Goal: Task Accomplishment & Management: Manage account settings

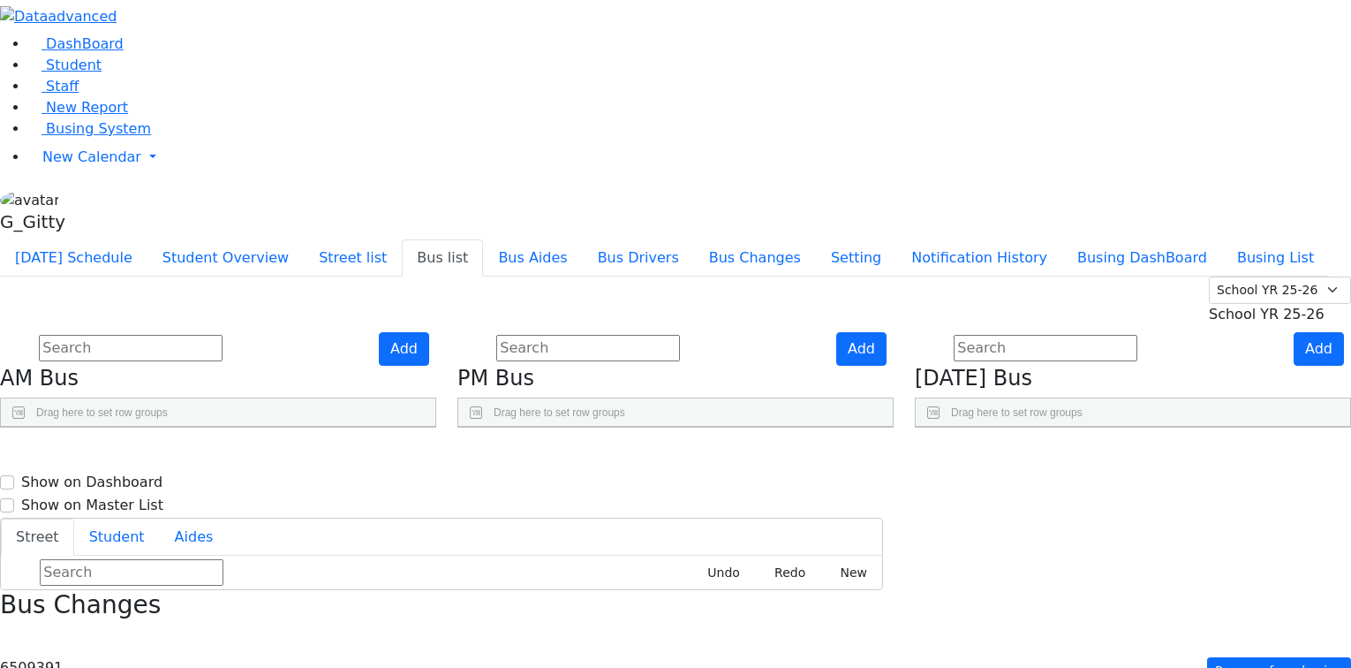
select select
click at [223, 335] on input "text" at bounding box center [131, 348] width 184 height 26
click at [95, 137] on link "Busing System" at bounding box center [89, 128] width 123 height 17
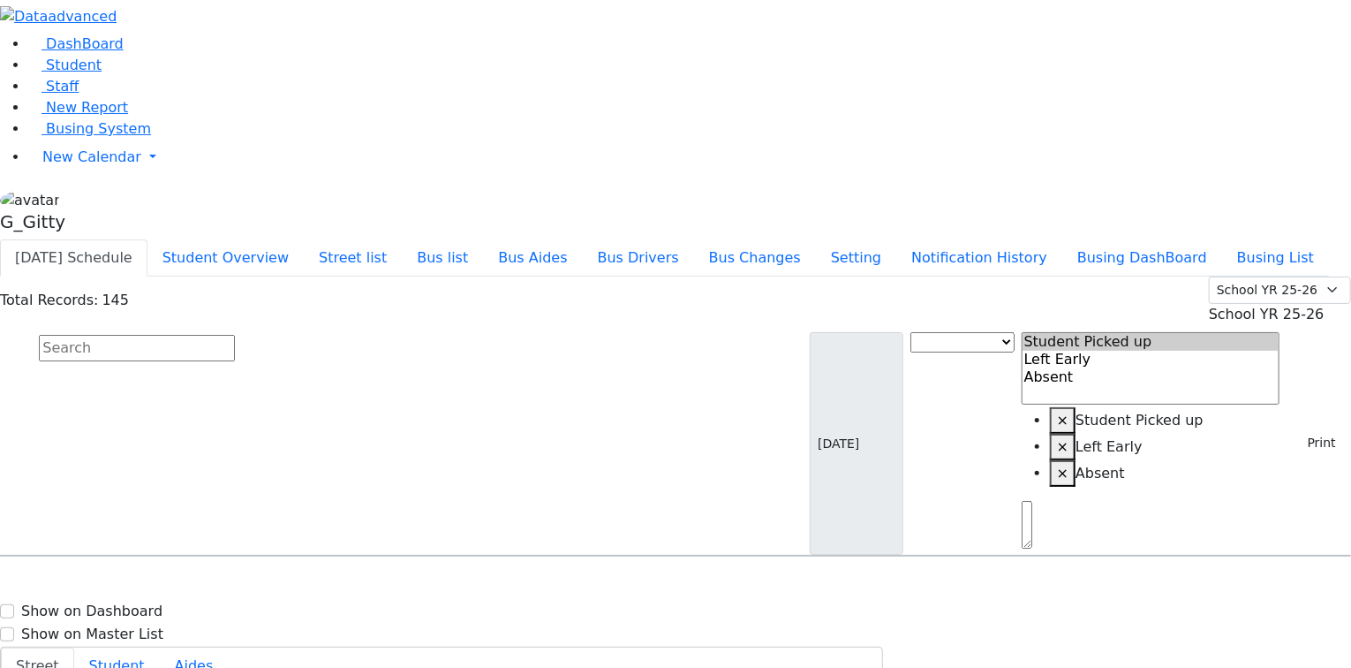
click at [235, 335] on input "text" at bounding box center [137, 348] width 196 height 26
type input "s"
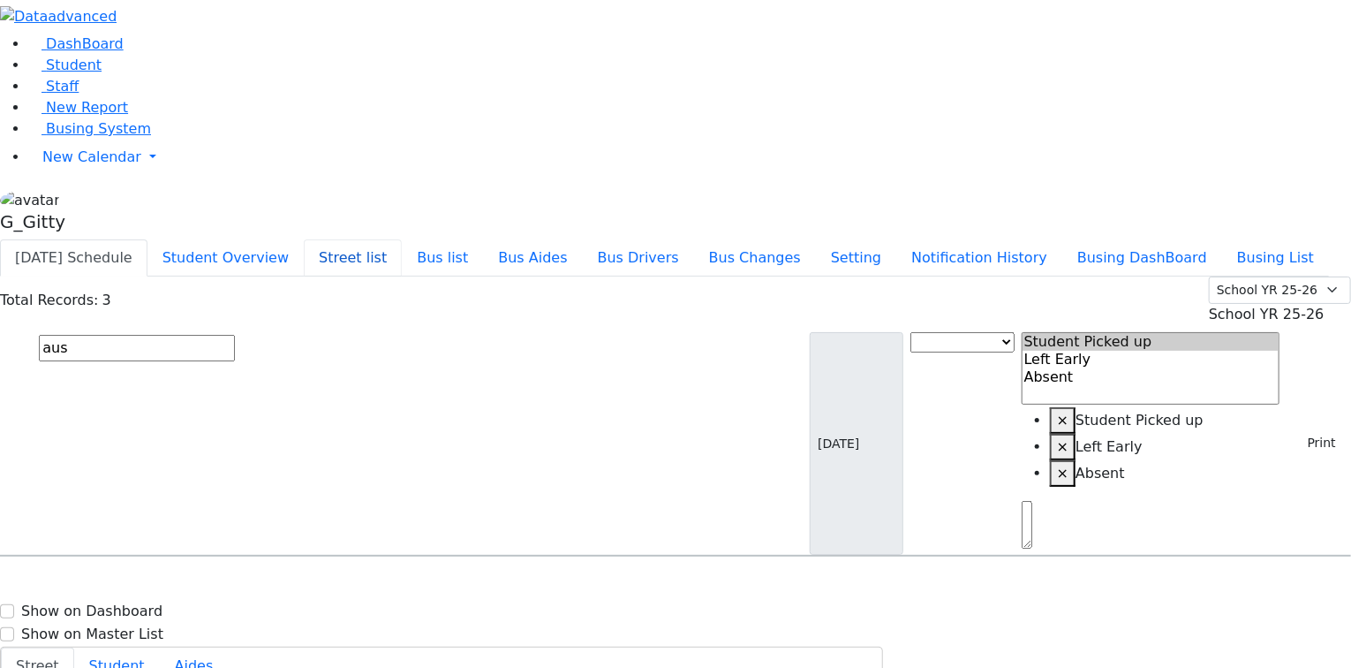
type input "aus"
click at [402, 239] on button "Street list" at bounding box center [353, 257] width 98 height 37
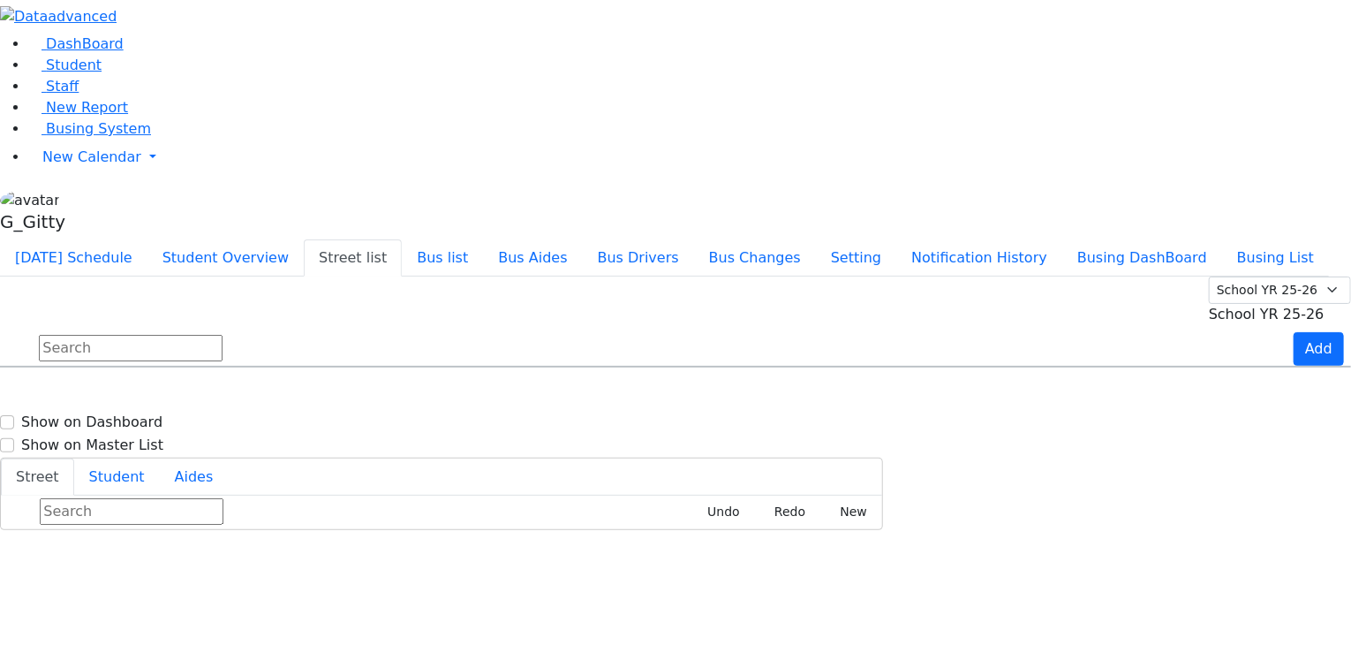
scroll to position [71, 0]
click at [148, 239] on button "Today's Schedule" at bounding box center [74, 257] width 148 height 37
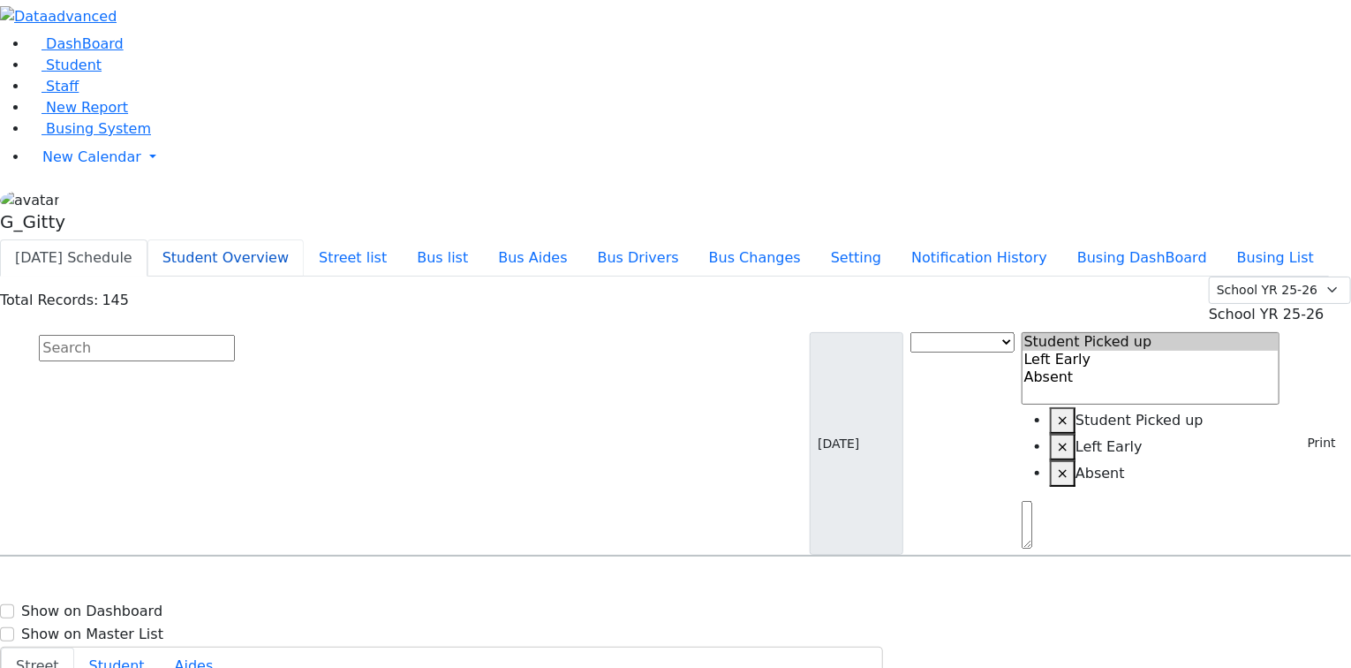
click at [304, 239] on button "Student Overview" at bounding box center [226, 257] width 156 height 37
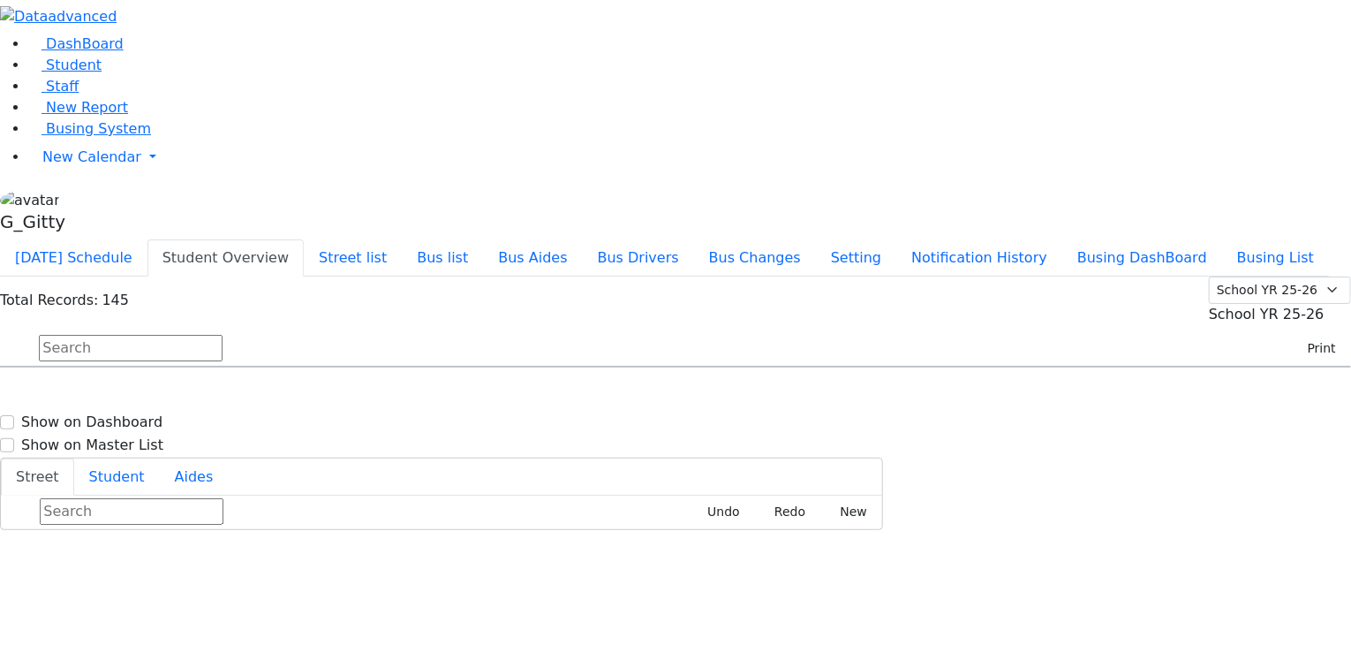
scroll to position [0, 0]
click at [77, 73] on span "Student" at bounding box center [74, 65] width 56 height 17
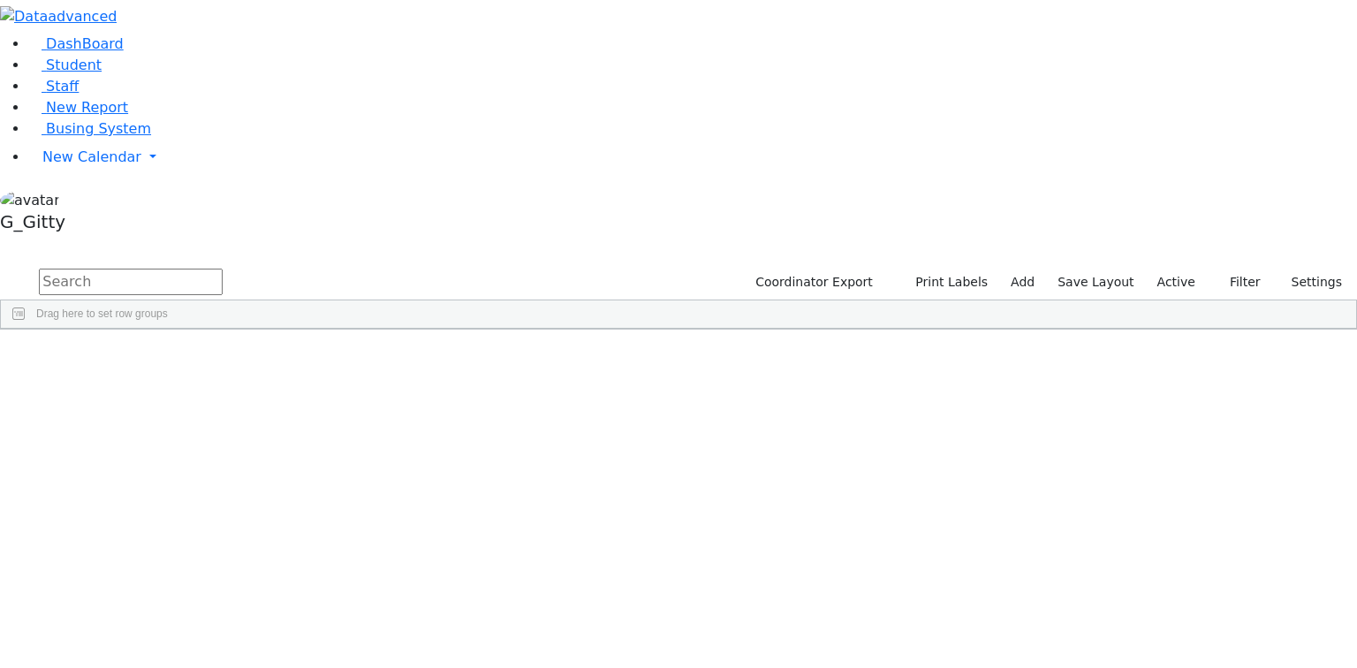
click at [223, 269] on input "text" at bounding box center [131, 282] width 184 height 26
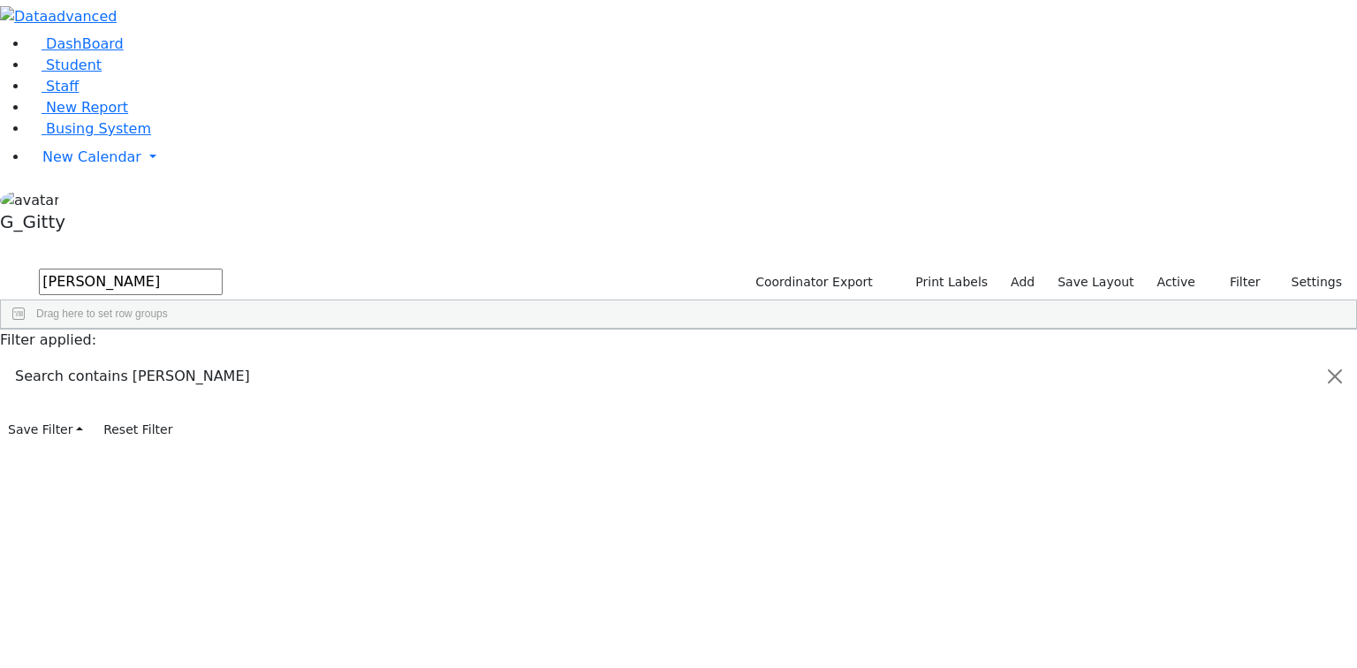
type input "appel"
click at [223, 457] on div "Appel" at bounding box center [167, 469] width 112 height 25
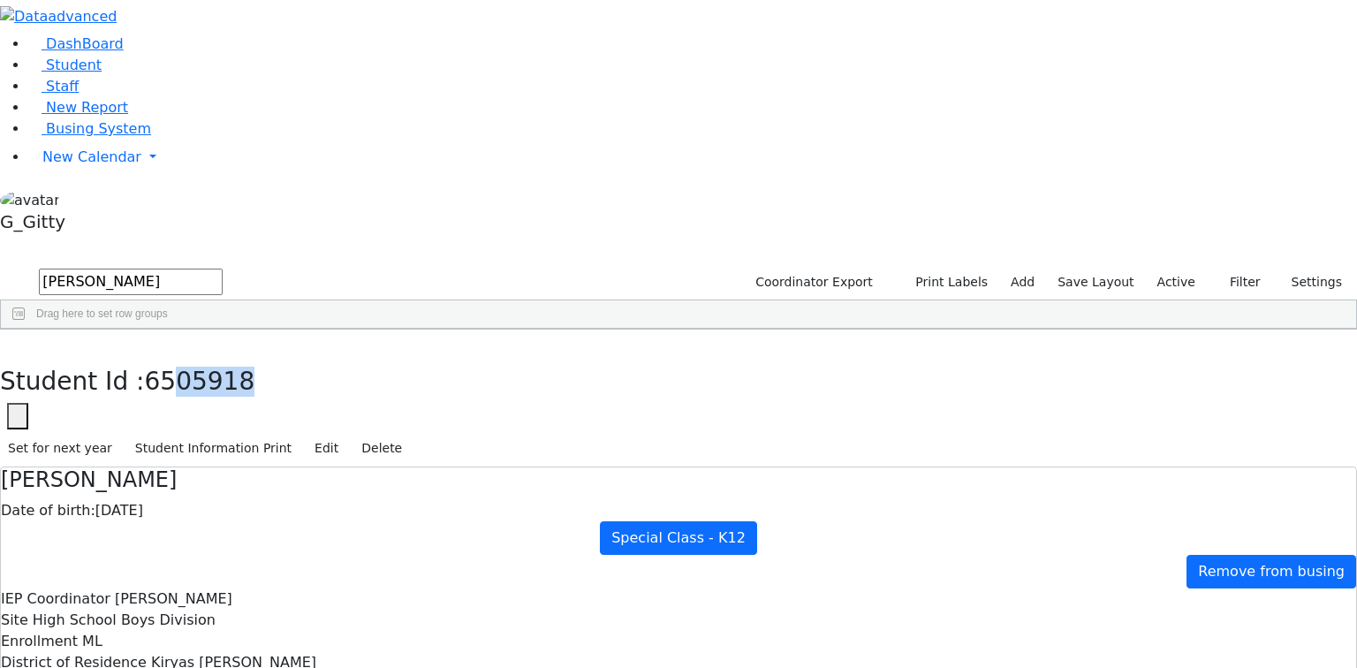
drag, startPoint x: 455, startPoint y: 23, endPoint x: 413, endPoint y: 24, distance: 42.4
click at [255, 367] on span "6505918" at bounding box center [200, 381] width 110 height 29
drag, startPoint x: 456, startPoint y: 27, endPoint x: 396, endPoint y: 28, distance: 60.1
click at [255, 367] on span "6505918" at bounding box center [200, 381] width 110 height 29
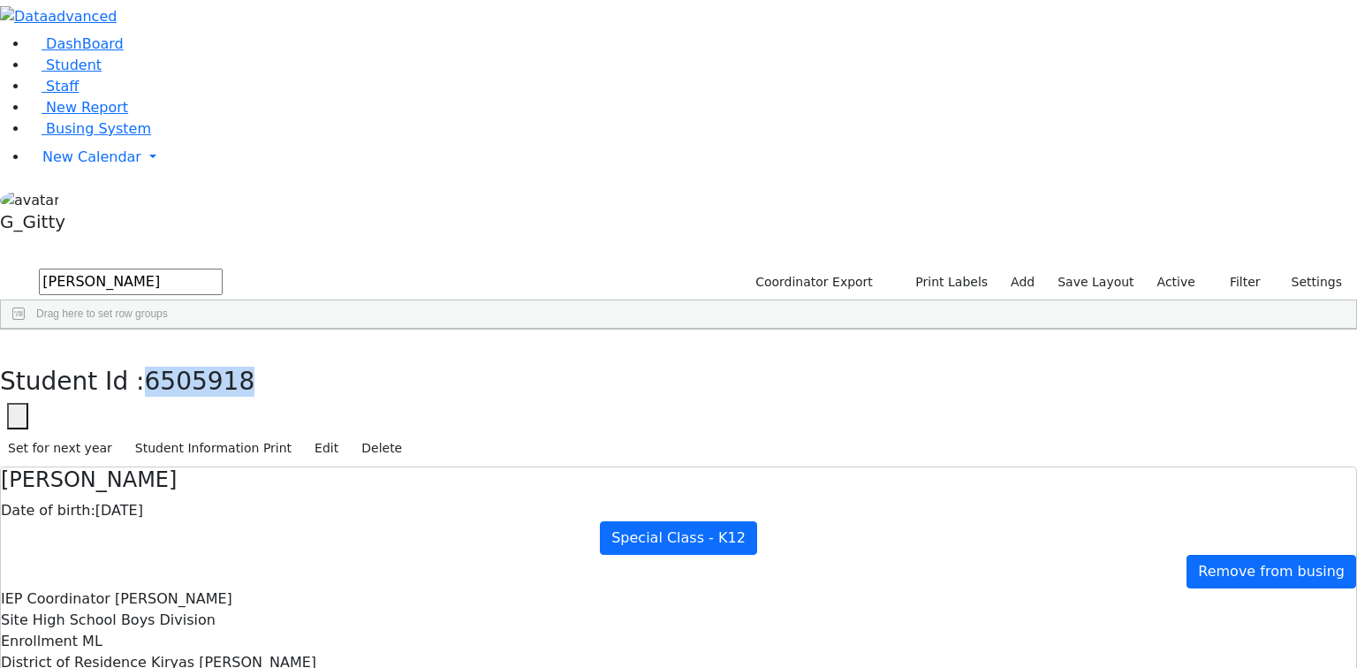
click at [255, 367] on span "6505918" at bounding box center [200, 381] width 110 height 29
drag, startPoint x: 765, startPoint y: 318, endPoint x: 742, endPoint y: 322, distance: 23.4
drag, startPoint x: 475, startPoint y: 248, endPoint x: 763, endPoint y: 560, distance: 424.4
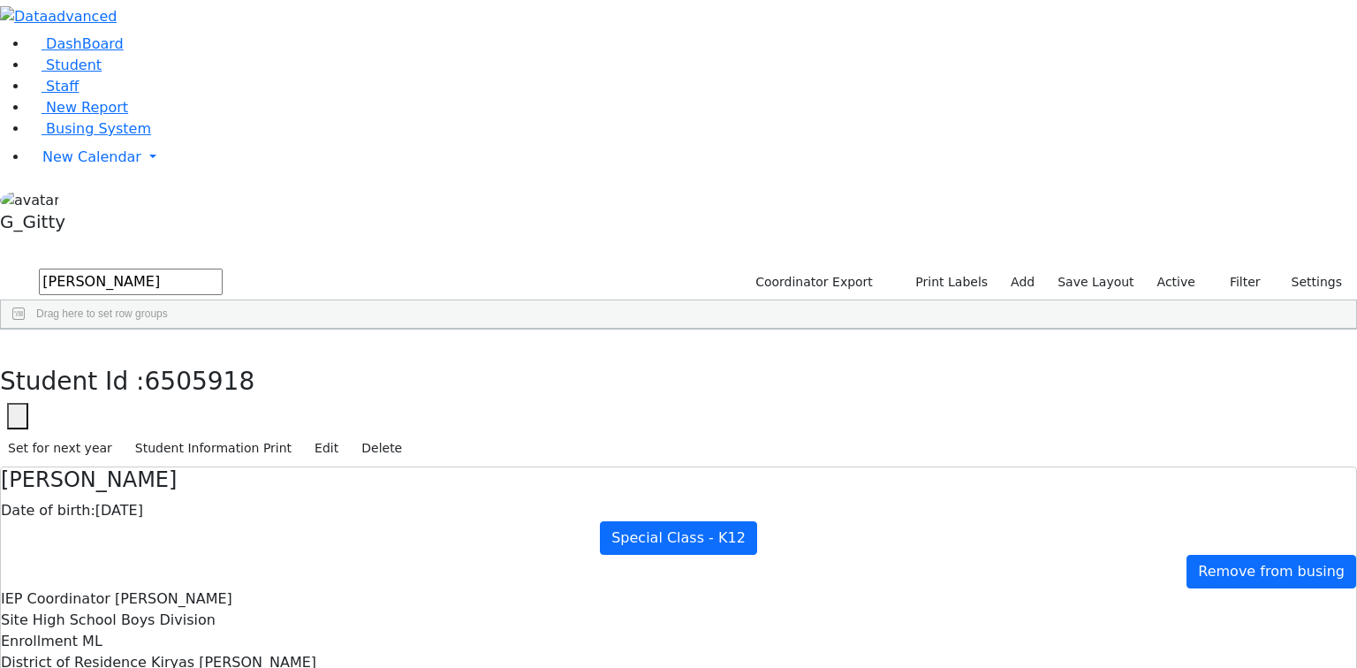
click at [105, 137] on span "Busing System" at bounding box center [98, 128] width 105 height 17
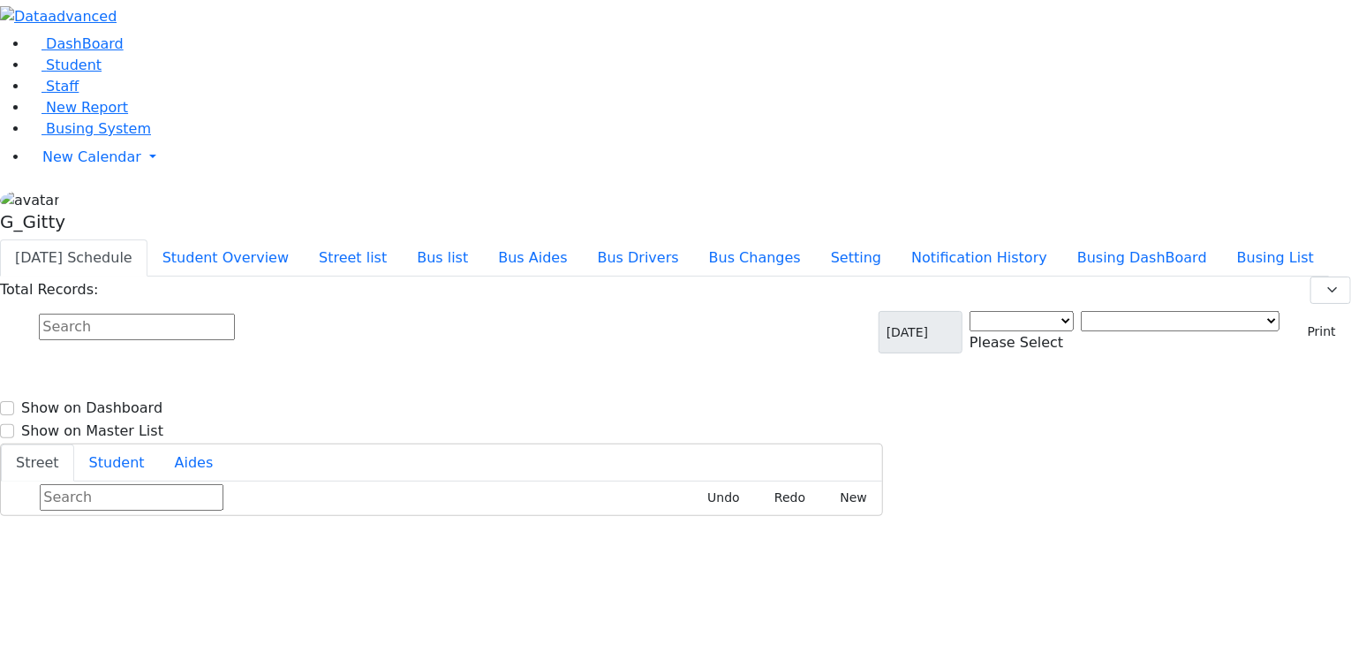
select select "3"
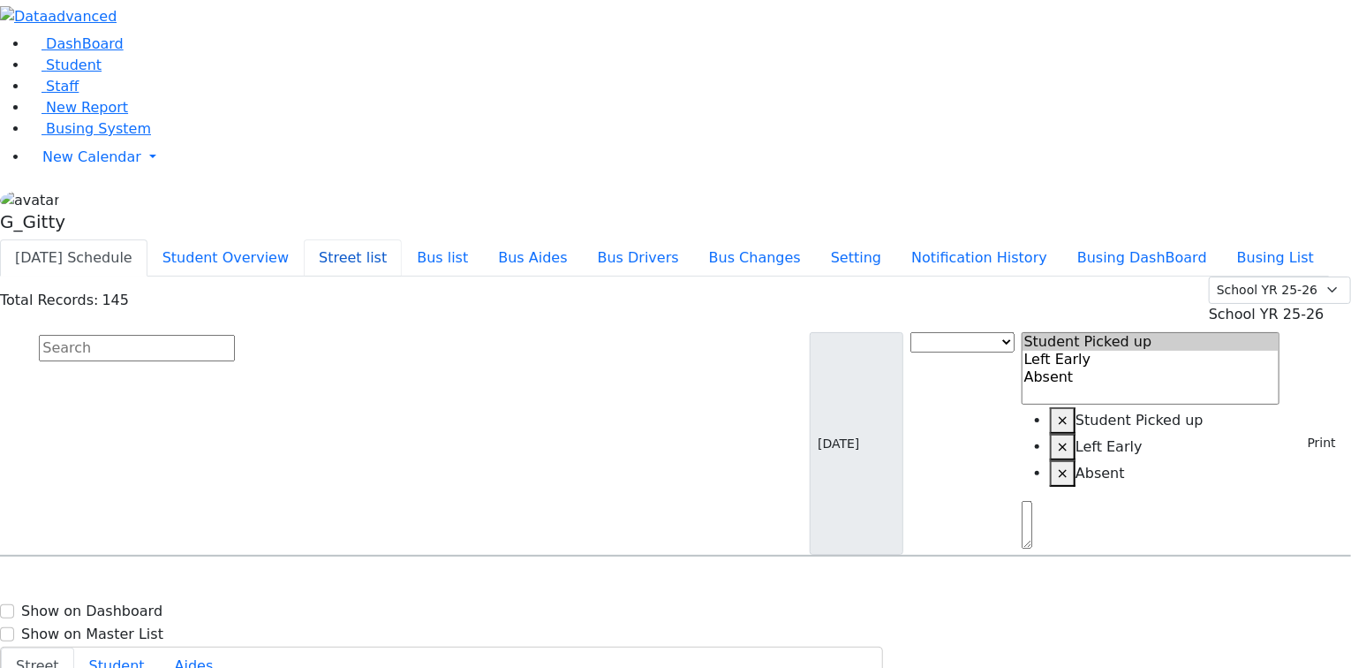
click at [402, 239] on button "Street list" at bounding box center [353, 257] width 98 height 37
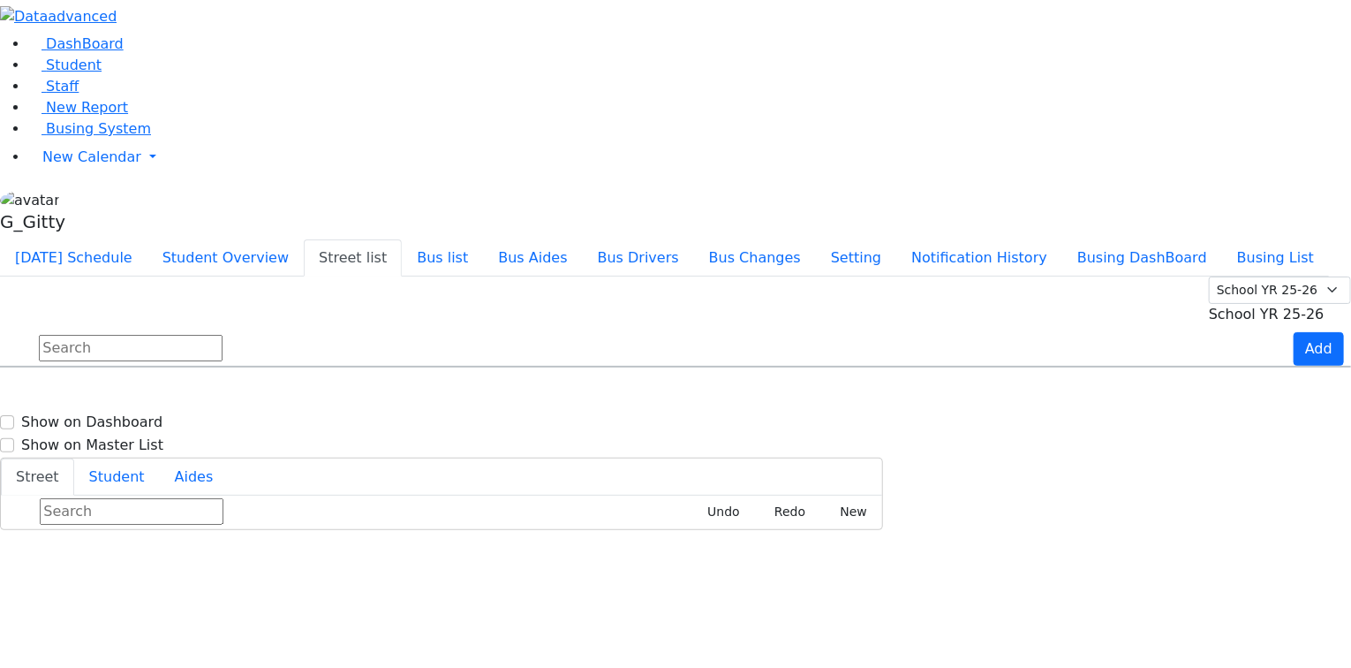
scroll to position [424, 0]
click at [223, 335] on input "text" at bounding box center [131, 348] width 184 height 26
click at [223, 335] on input "van buren" at bounding box center [131, 348] width 184 height 26
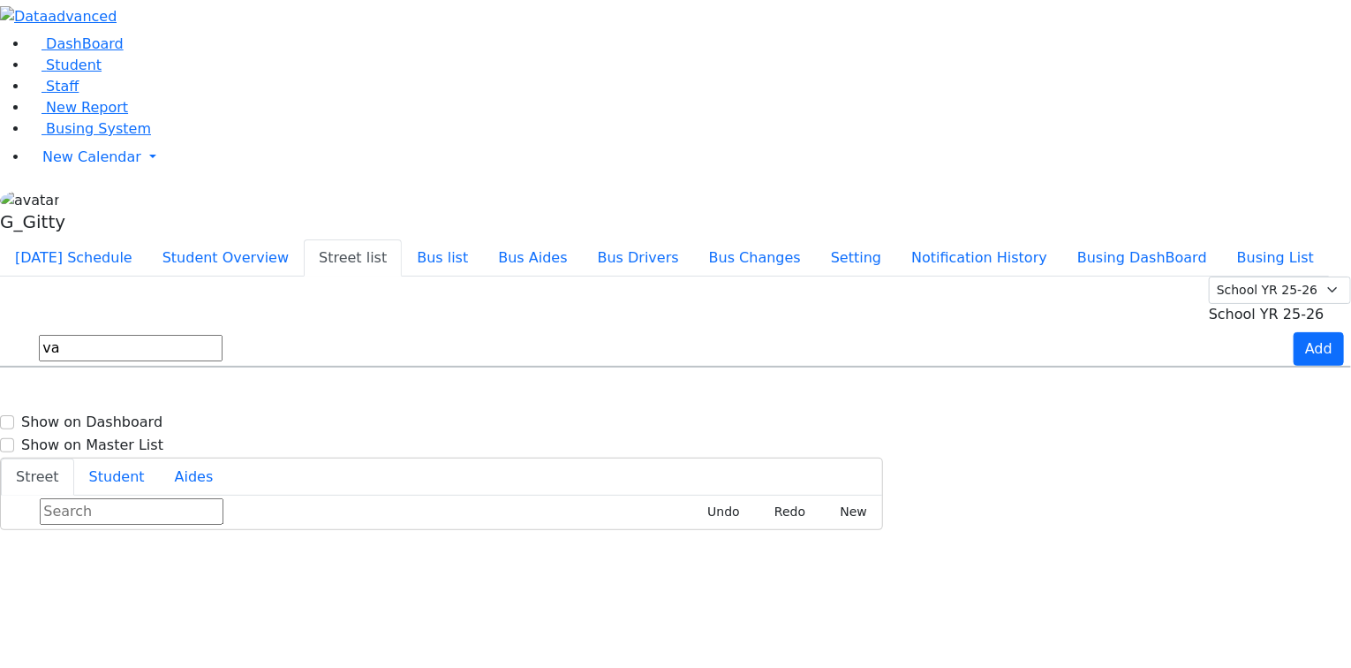
type input "v"
click at [63, 137] on span "Busing System" at bounding box center [98, 128] width 105 height 17
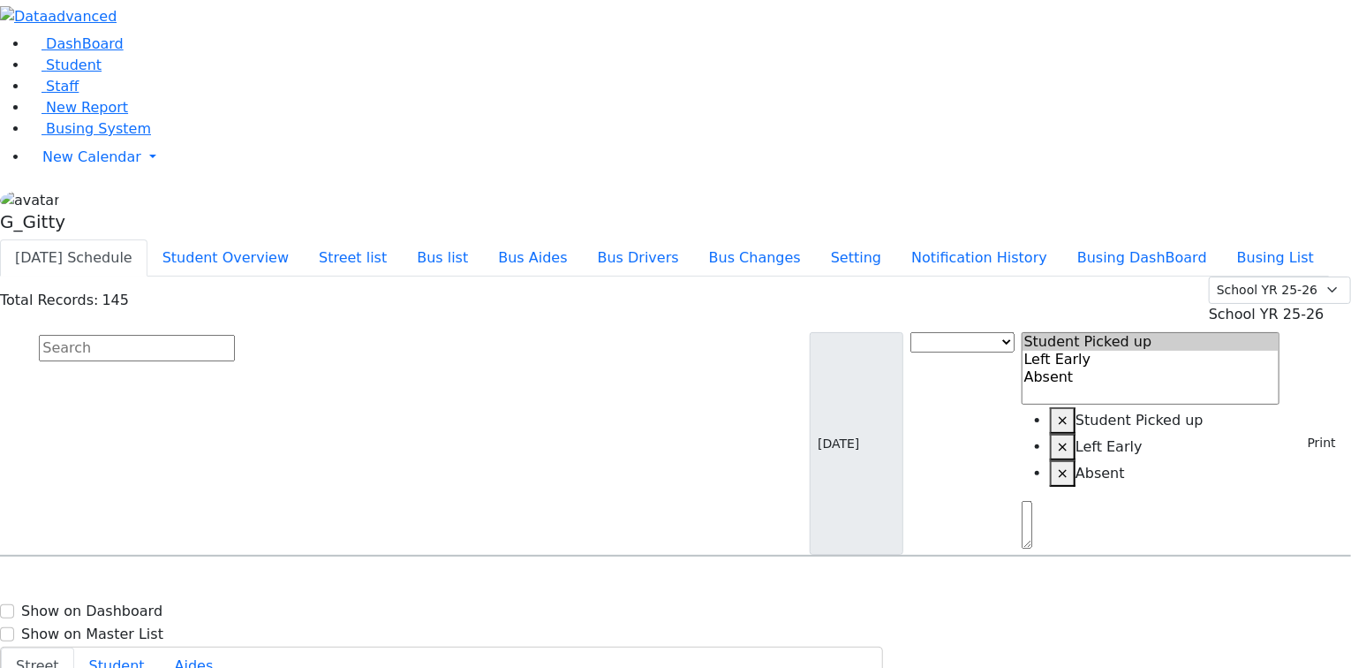
scroll to position [1131, 0]
select select
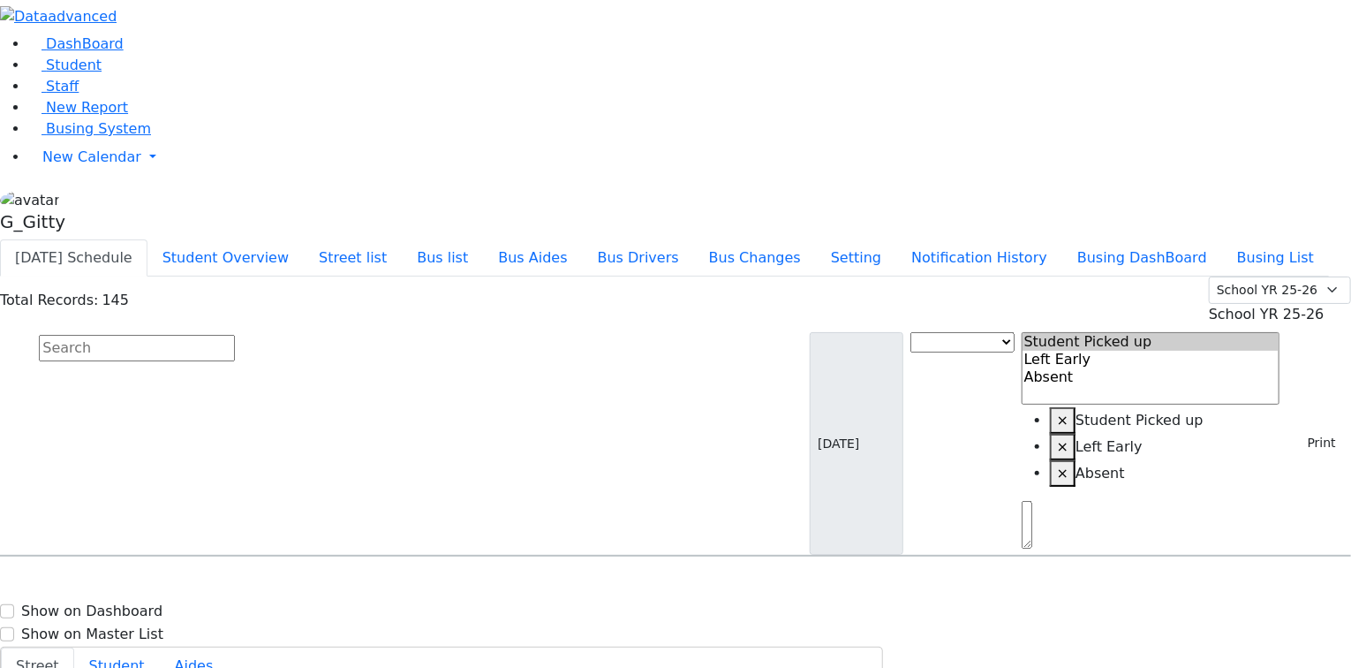
select select
drag, startPoint x: 286, startPoint y: 412, endPoint x: 332, endPoint y: 400, distance: 47.3
select select
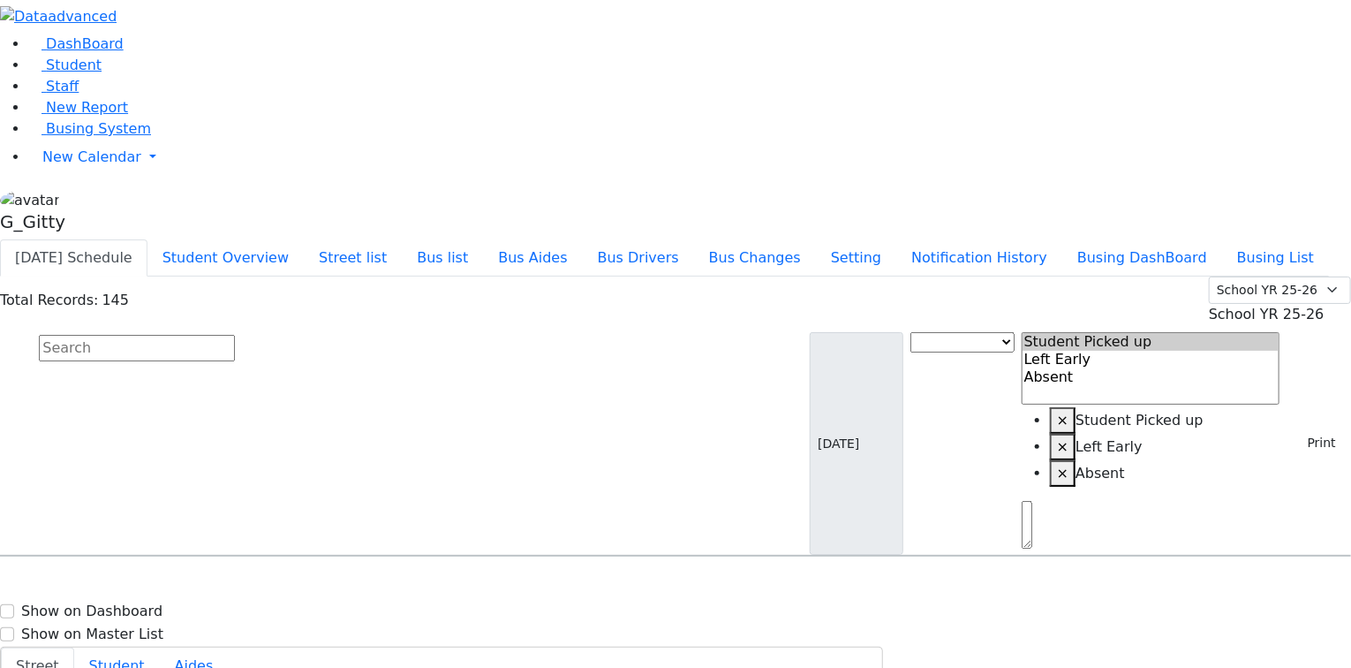
select select
drag, startPoint x: 1276, startPoint y: 389, endPoint x: 1187, endPoint y: 343, distance: 100.3
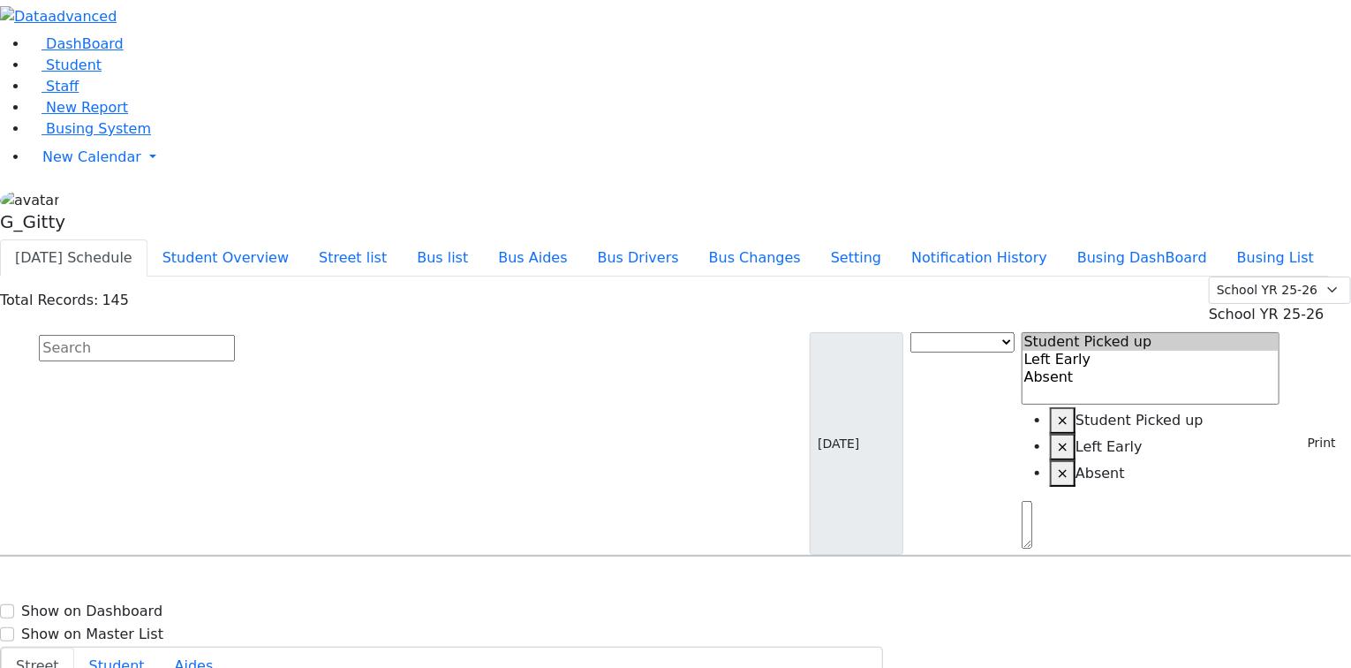
type input "[PHONE_NUMBER]"
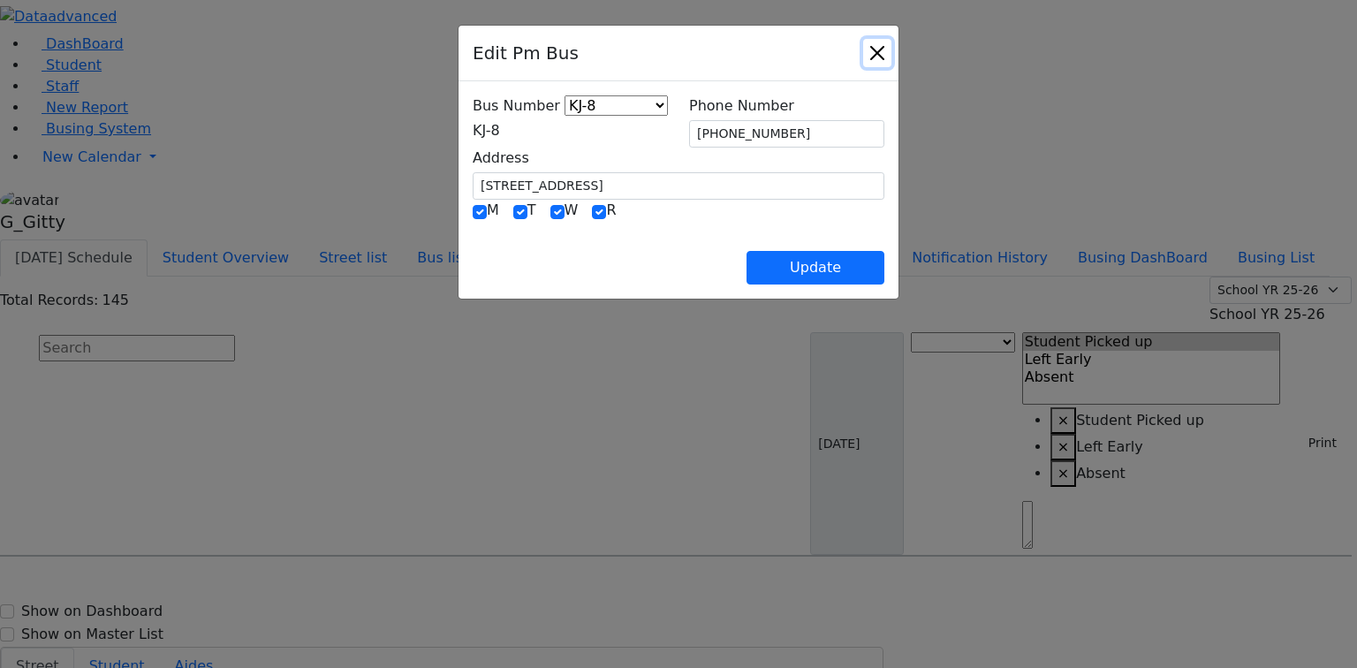
click at [891, 59] on button "Close" at bounding box center [877, 53] width 28 height 28
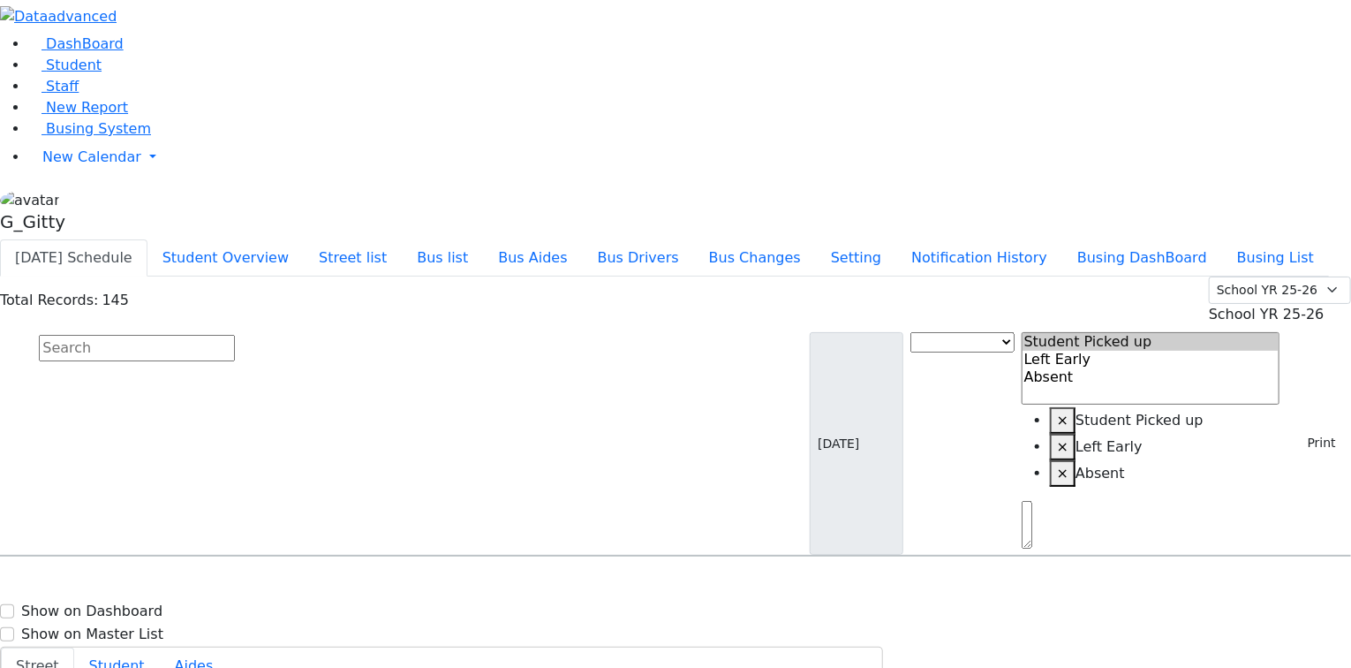
click at [235, 335] on input "text" at bounding box center [137, 348] width 196 height 26
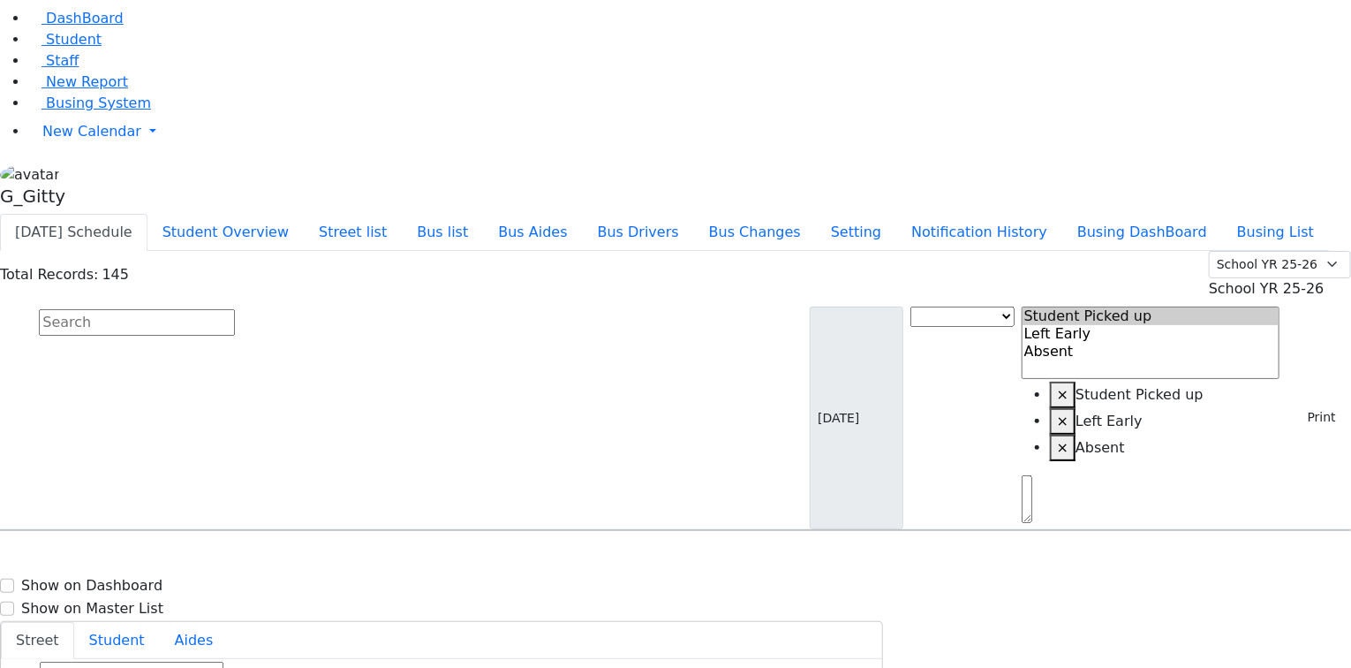
scroll to position [0, 0]
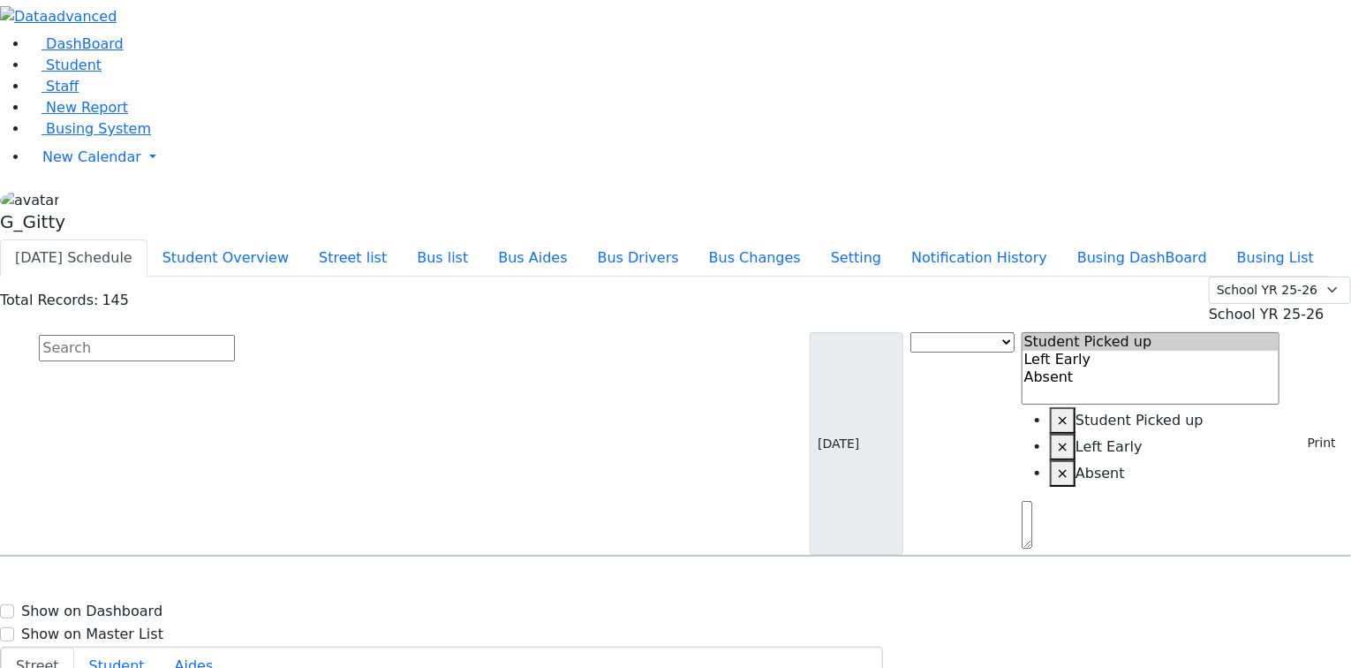
drag, startPoint x: 976, startPoint y: 464, endPoint x: 928, endPoint y: 455, distance: 48.5
drag, startPoint x: 964, startPoint y: 238, endPoint x: 912, endPoint y: 236, distance: 51.3
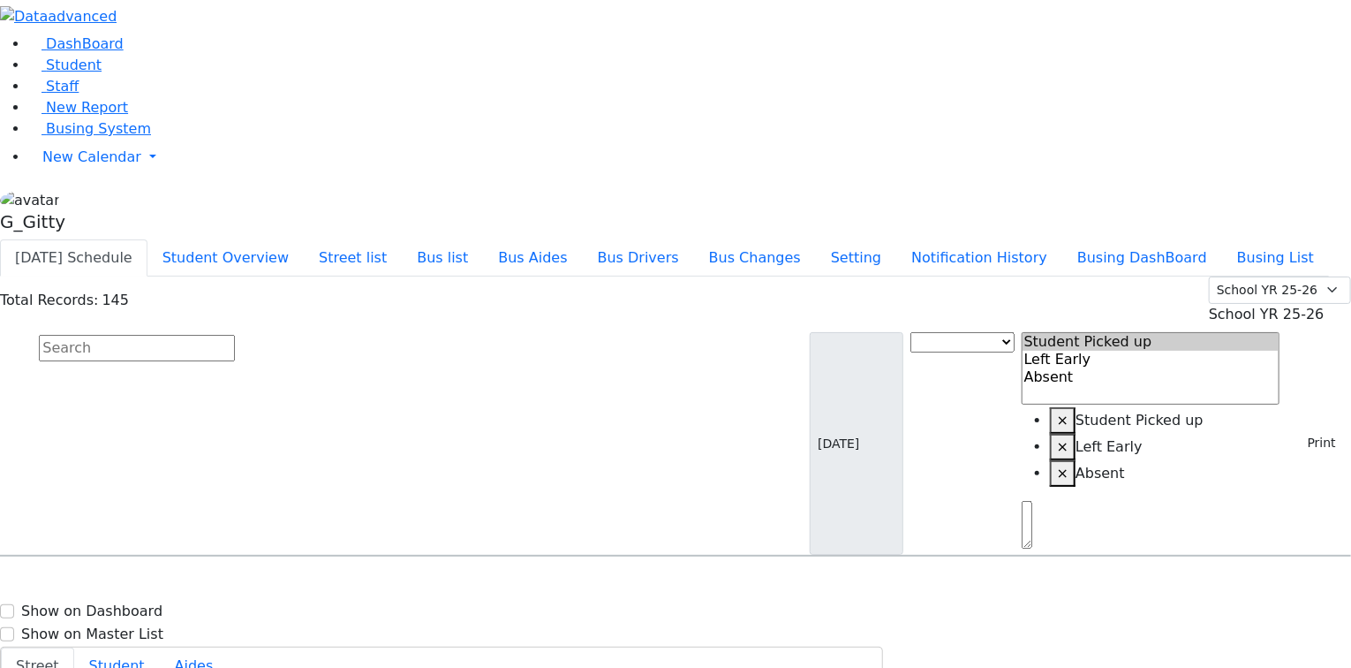
click at [235, 335] on input "text" at bounding box center [137, 348] width 196 height 26
click at [46, 73] on span "Student" at bounding box center [74, 65] width 56 height 17
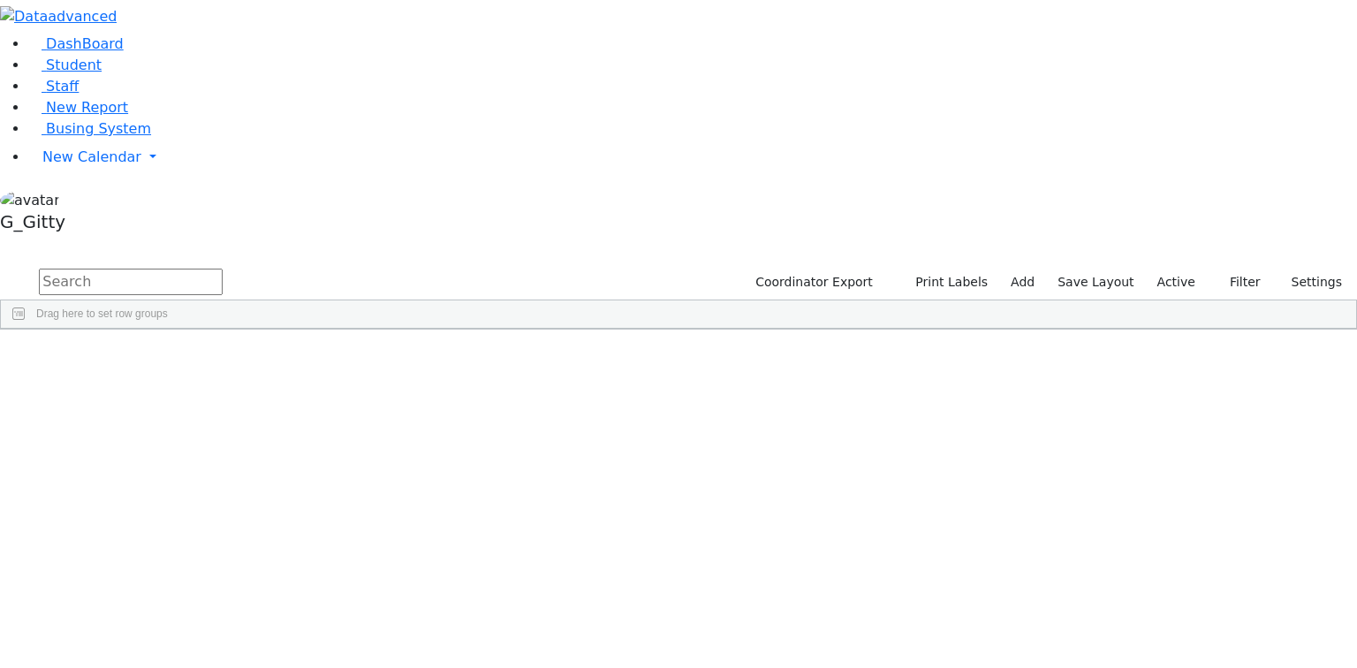
click at [223, 269] on input "text" at bounding box center [131, 282] width 184 height 26
type input "ruzhin"
click at [223, 382] on div "Ekstein" at bounding box center [167, 394] width 112 height 25
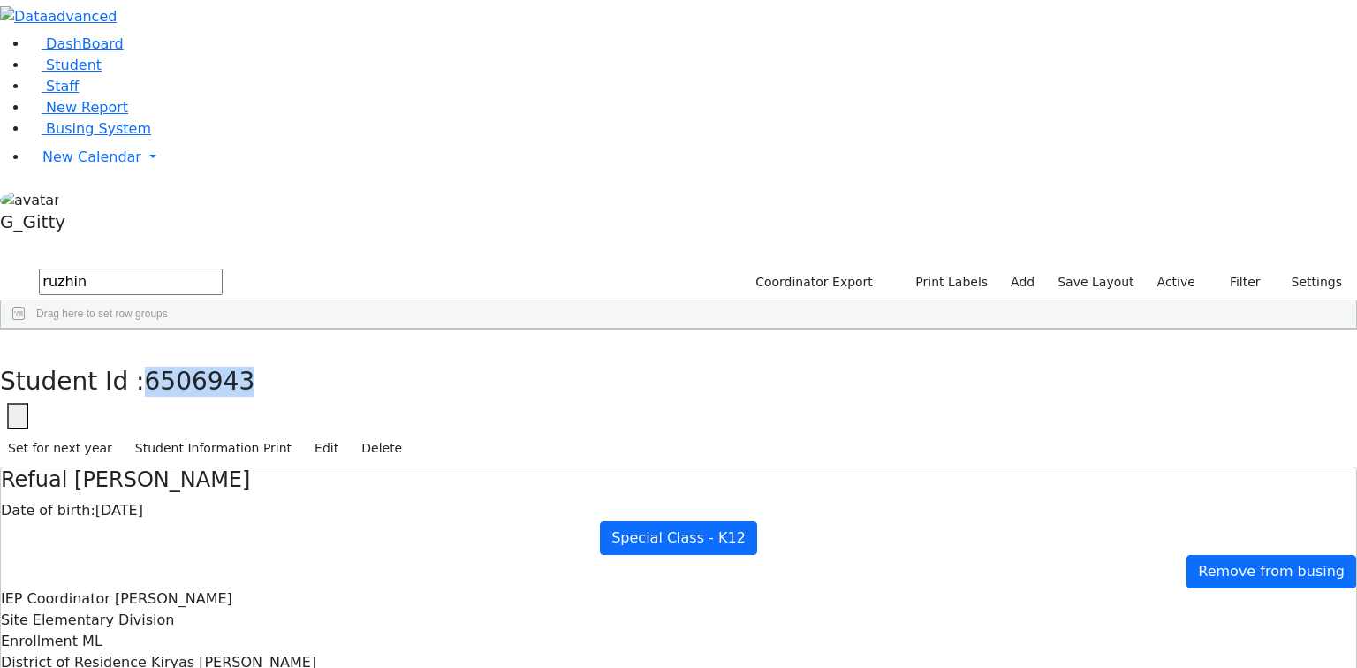
drag, startPoint x: 461, startPoint y: 25, endPoint x: 394, endPoint y: 24, distance: 67.1
click at [255, 367] on span "6506943" at bounding box center [200, 381] width 110 height 29
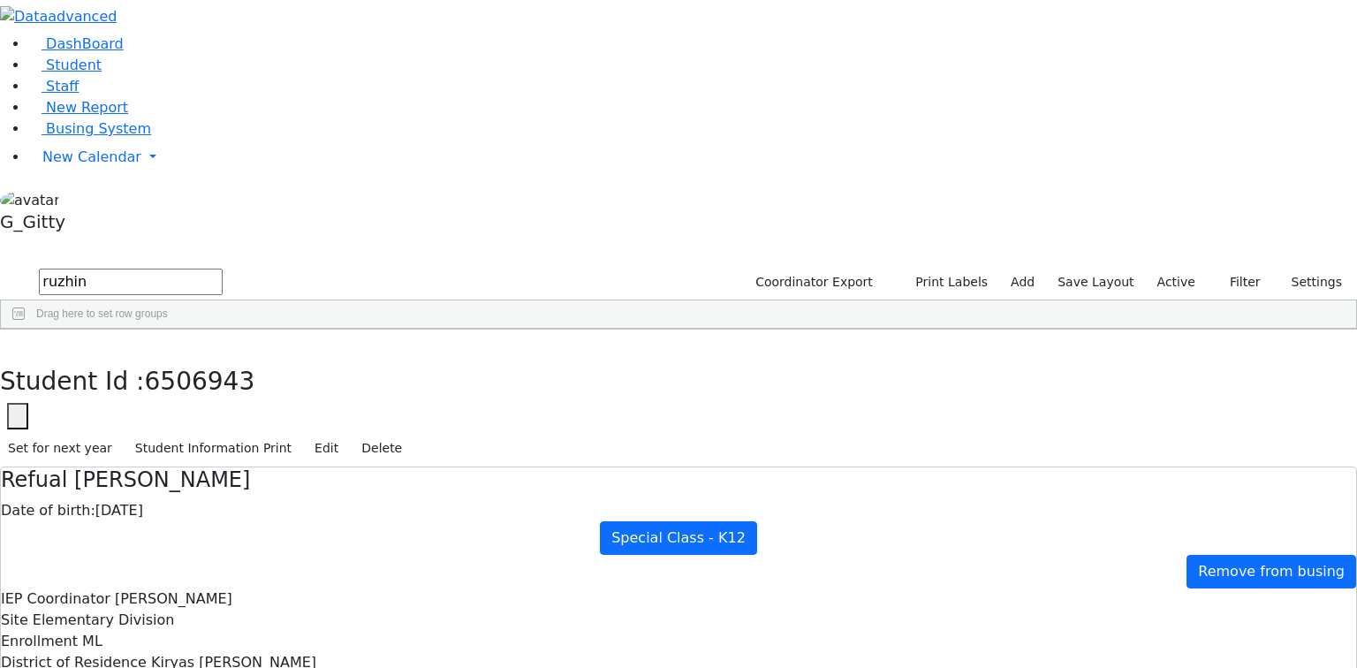
drag, startPoint x: 615, startPoint y: 296, endPoint x: 635, endPoint y: 320, distance: 31.3
drag, startPoint x: 783, startPoint y: 294, endPoint x: 609, endPoint y: 298, distance: 174.0
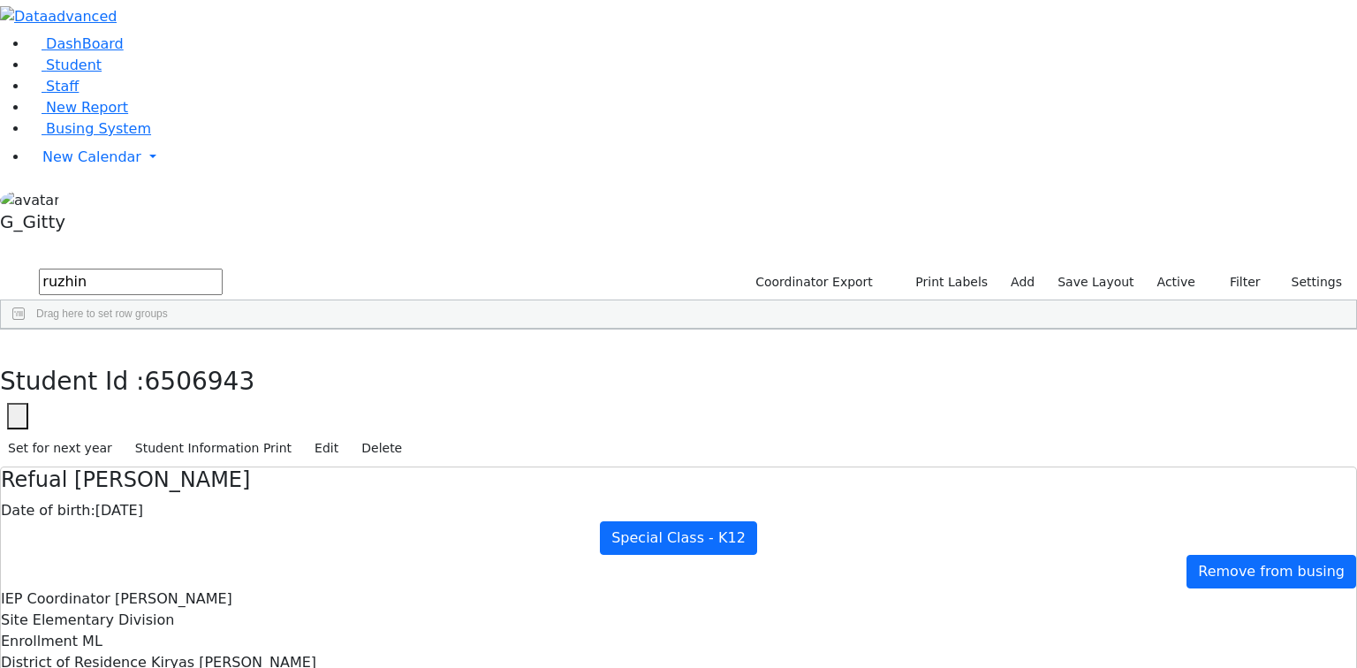
click at [26, 329] on button "button" at bounding box center [13, 347] width 26 height 37
click at [87, 137] on link "Busing System" at bounding box center [89, 128] width 123 height 17
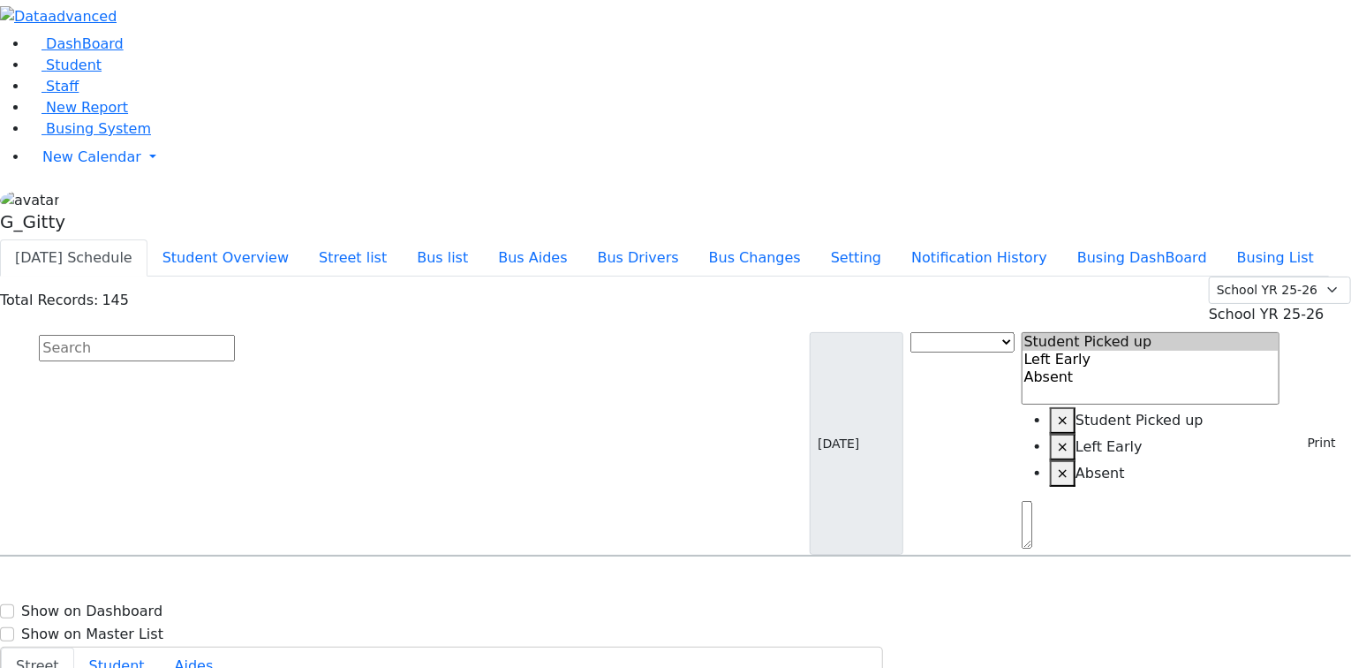
click at [235, 335] on input "text" at bounding box center [137, 348] width 196 height 26
type input "ruzh"
click at [141, 582] on h6 "Diamant Avrum" at bounding box center [76, 590] width 130 height 17
select select
drag, startPoint x: 980, startPoint y: 60, endPoint x: 932, endPoint y: 54, distance: 49.0
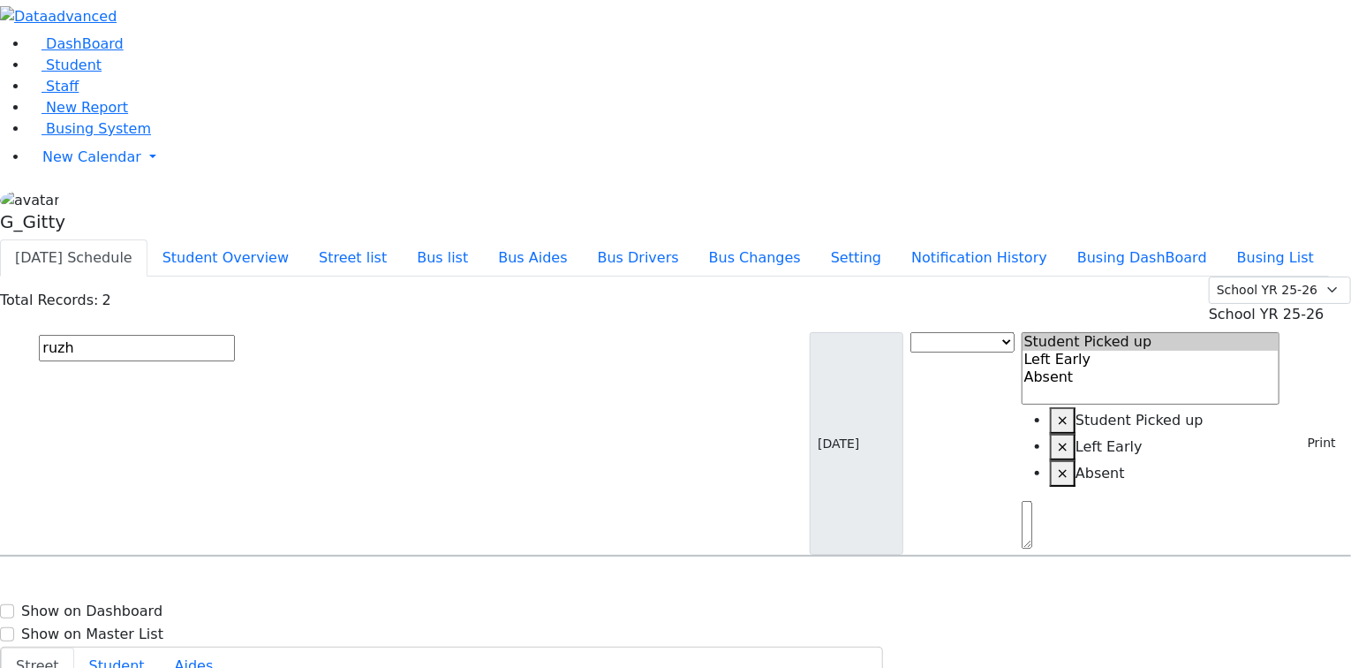
drag, startPoint x: 991, startPoint y: 60, endPoint x: 940, endPoint y: 62, distance: 51.3
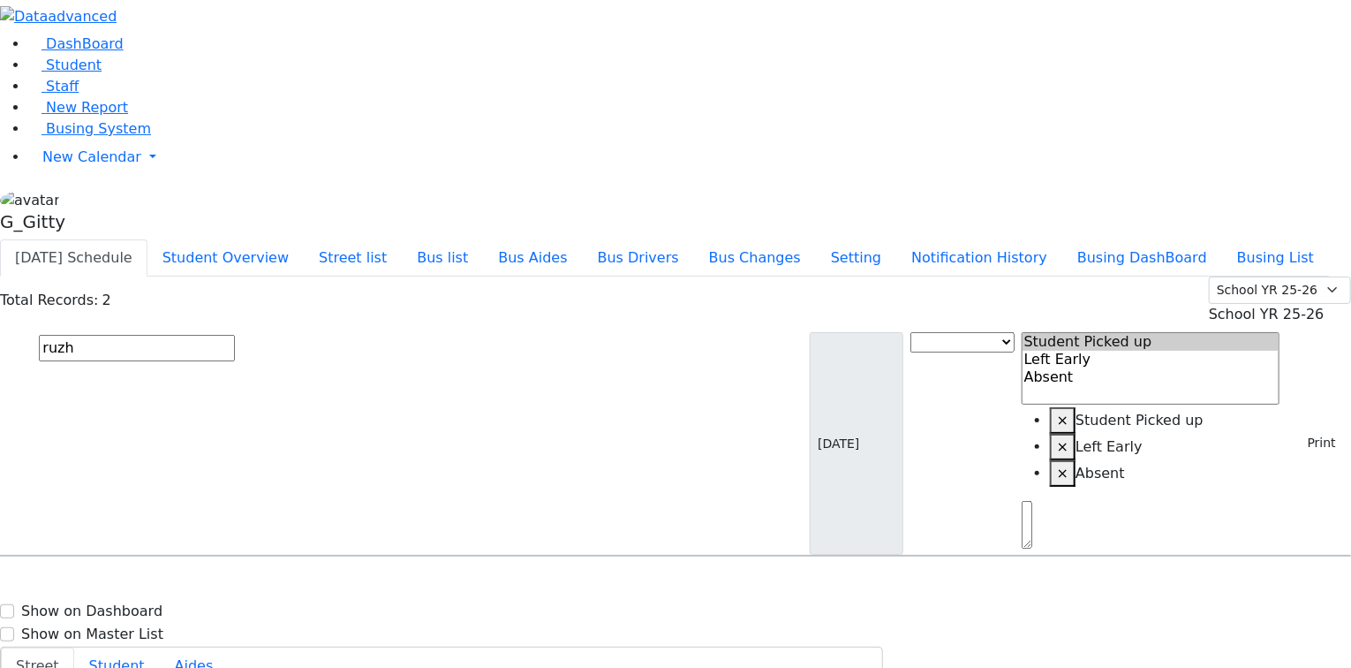
drag, startPoint x: 980, startPoint y: 62, endPoint x: 936, endPoint y: 62, distance: 43.3
drag, startPoint x: 987, startPoint y: 60, endPoint x: 936, endPoint y: 60, distance: 50.3
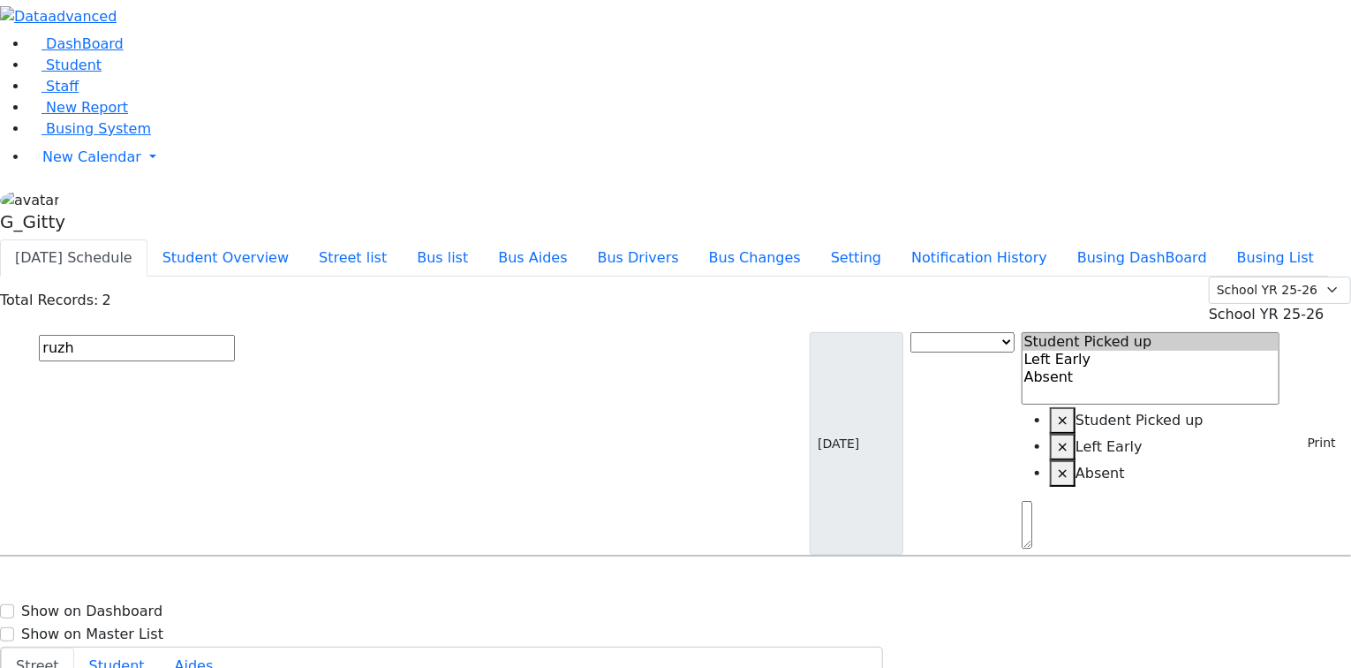
drag, startPoint x: 968, startPoint y: 350, endPoint x: 935, endPoint y: 351, distance: 33.6
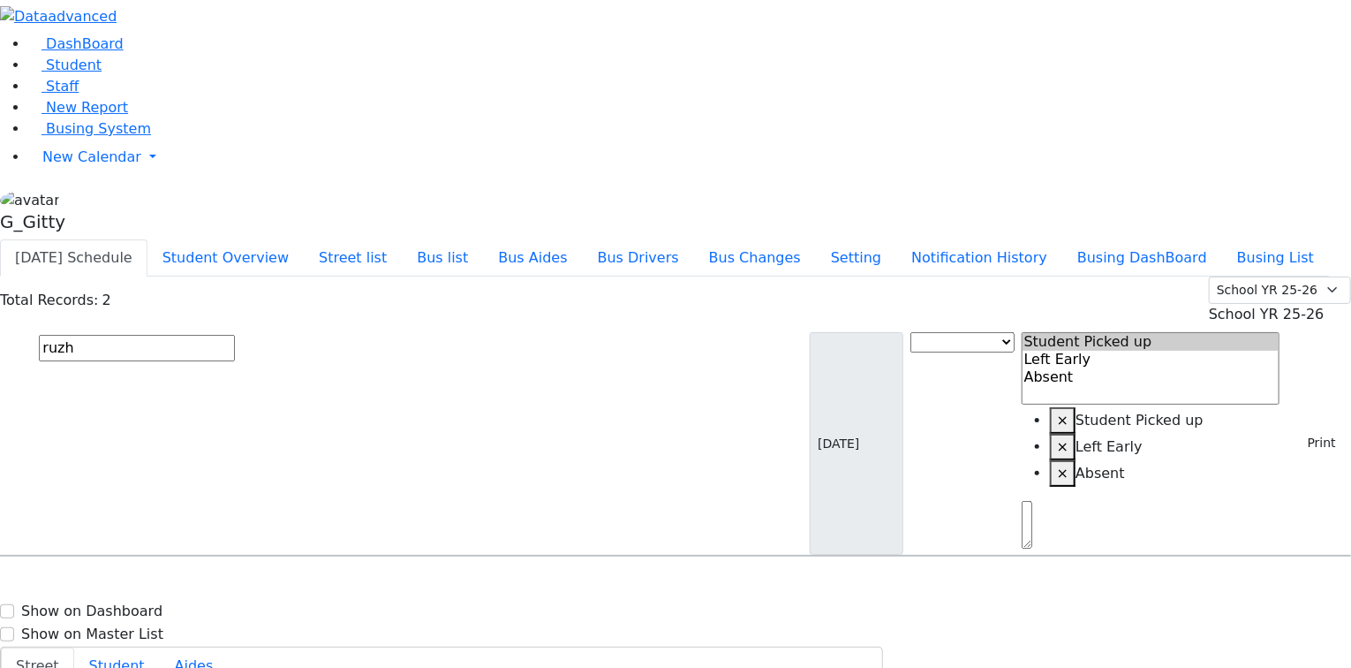
click at [235, 335] on input "ruzh" at bounding box center [137, 348] width 196 height 26
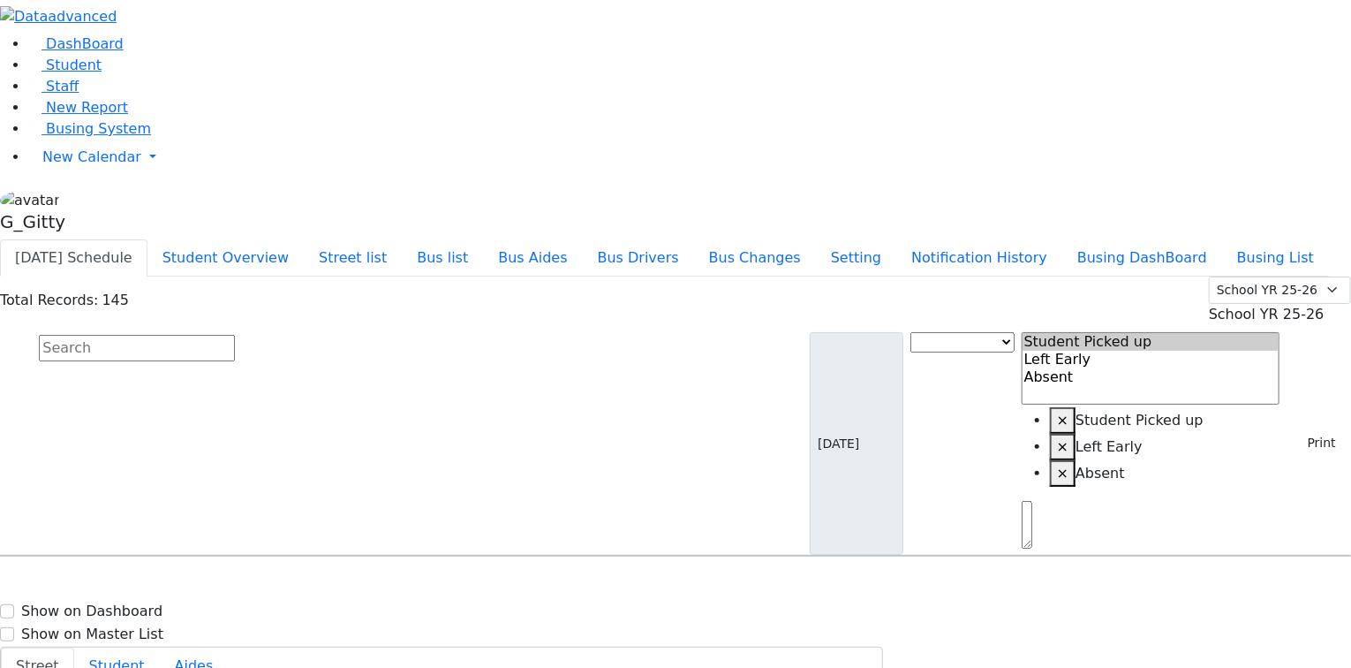
select select
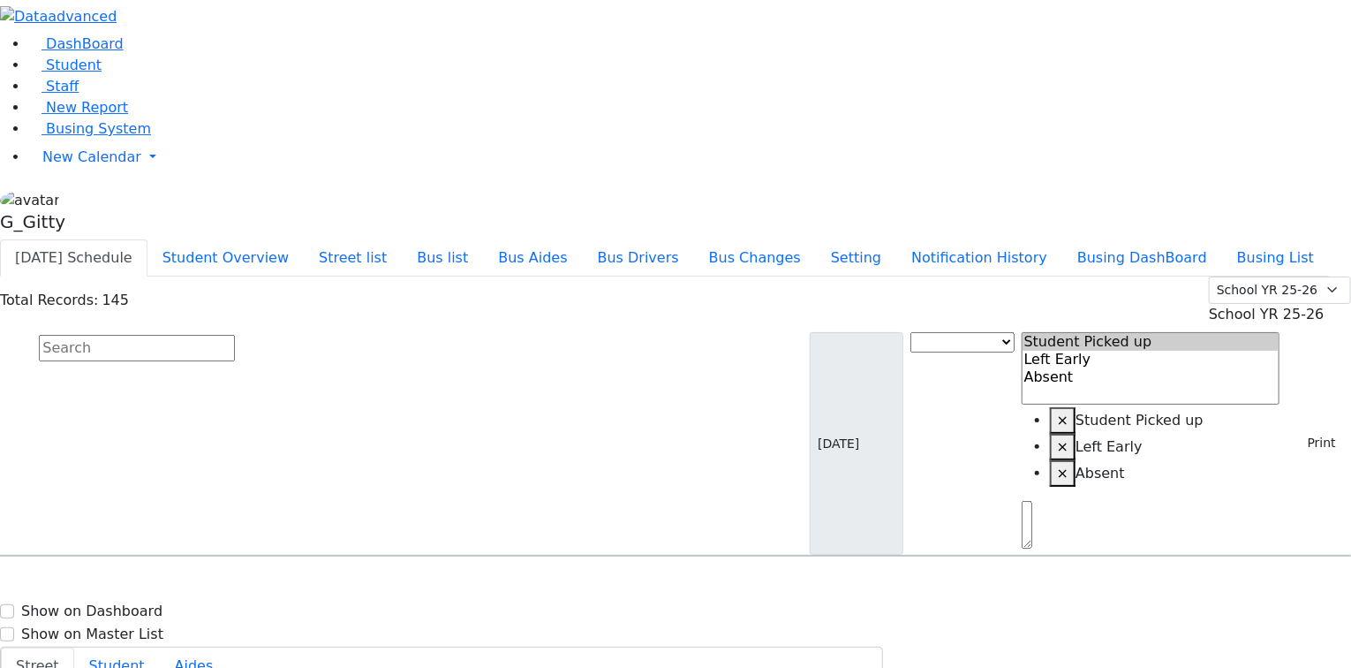
select select
type input "[PHONE_NUMBER]"
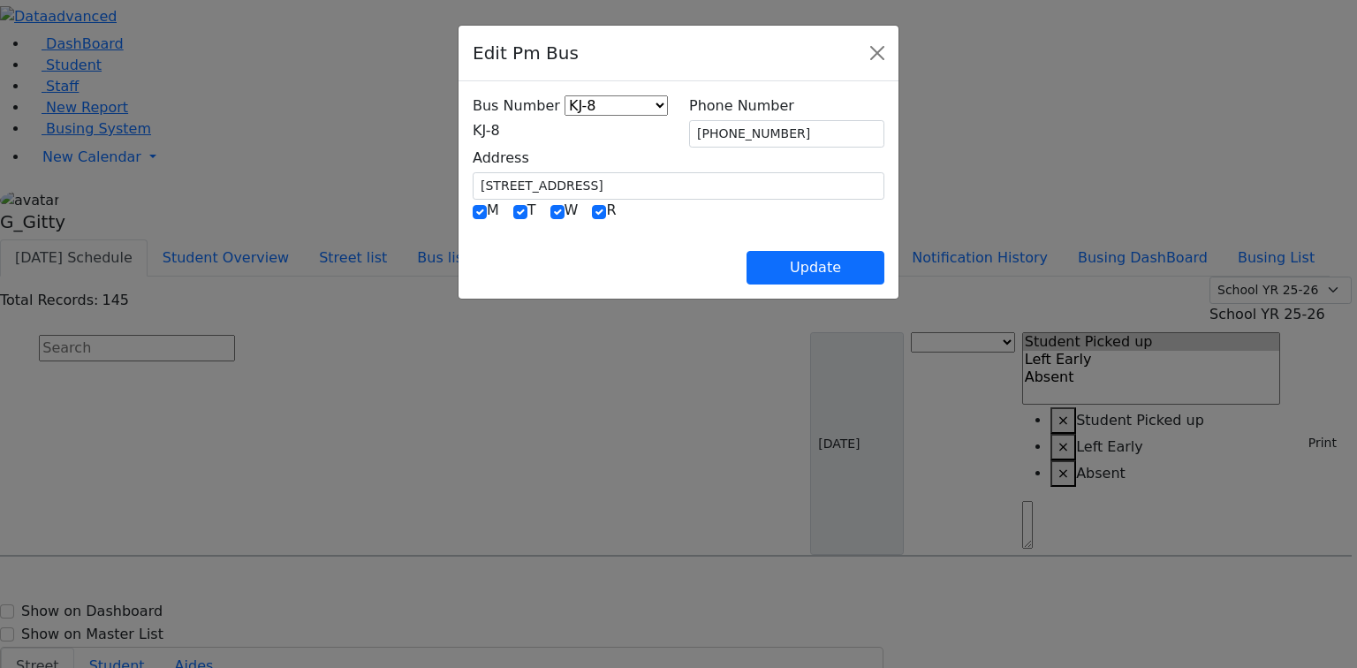
click at [473, 132] on span "KJ-8" at bounding box center [486, 130] width 27 height 17
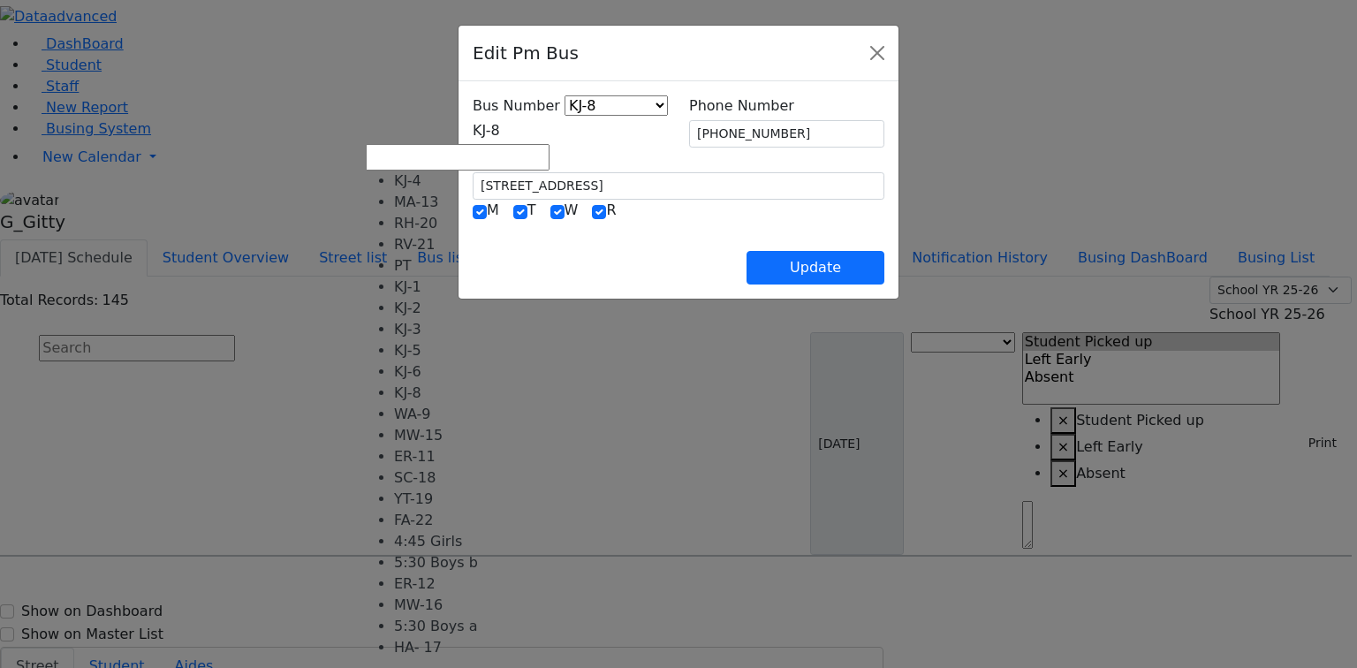
scroll to position [141, 0]
click at [891, 57] on button "Close" at bounding box center [877, 53] width 28 height 28
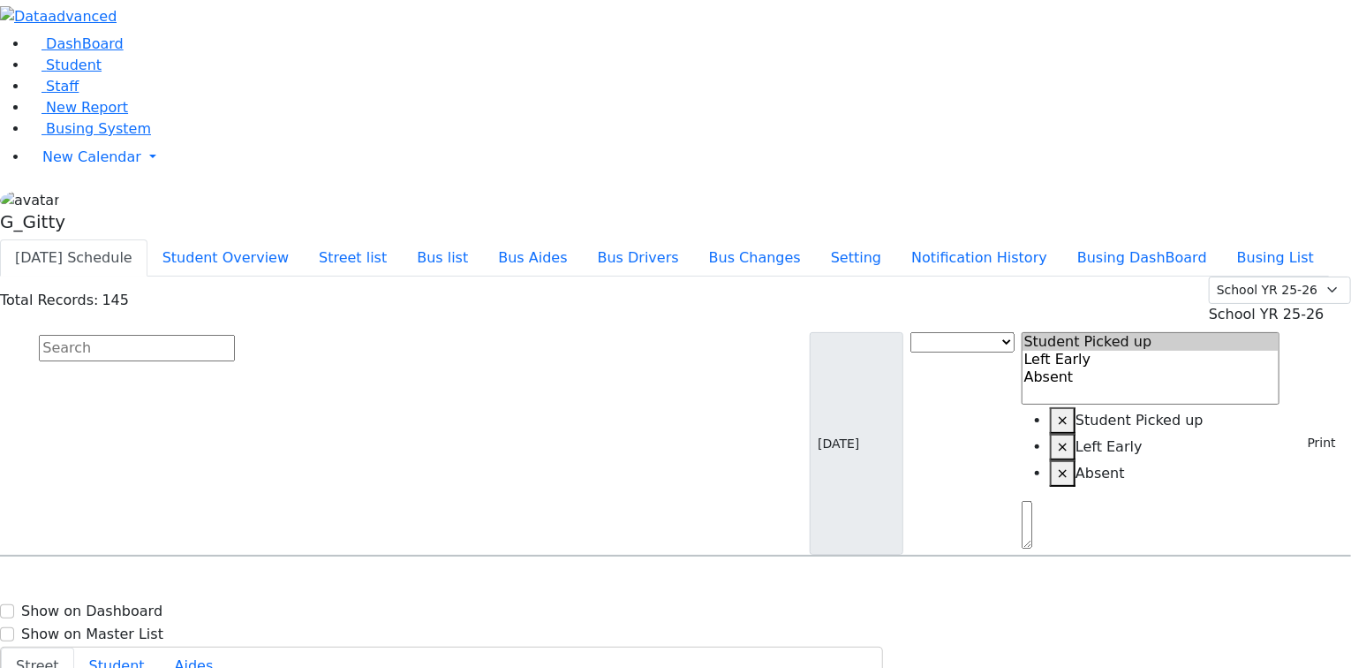
type input "[PHONE_NUMBER]"
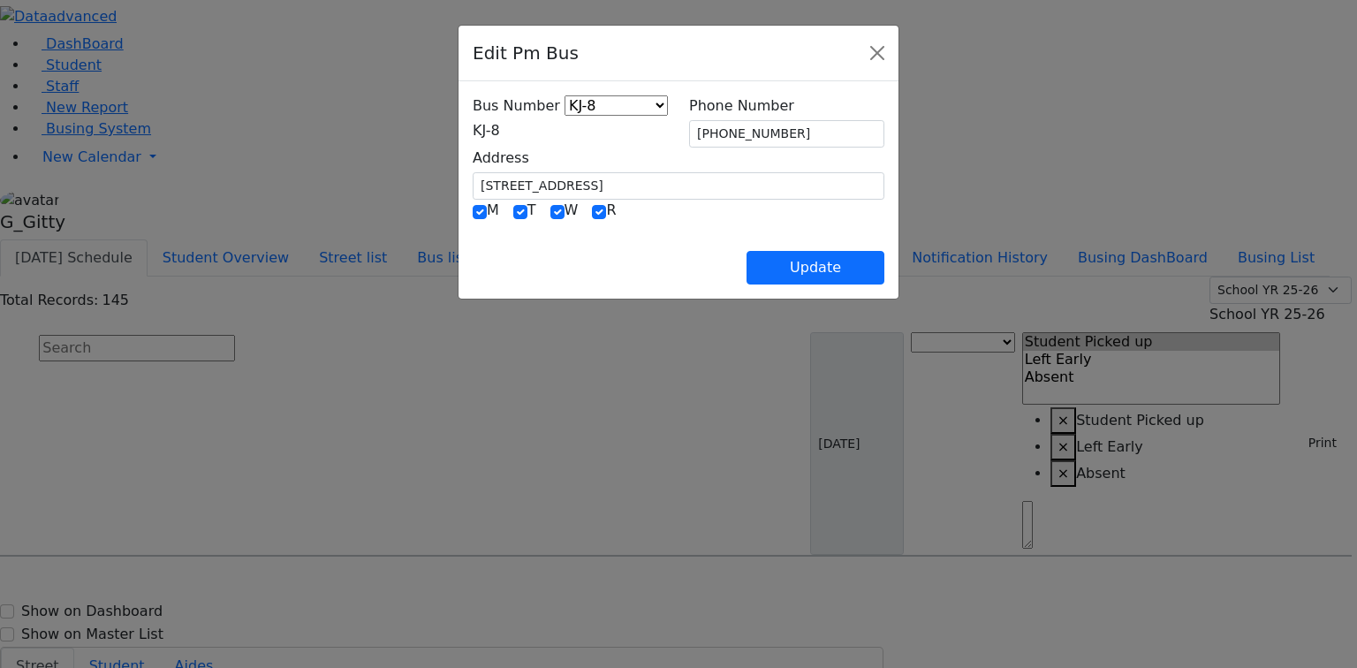
click at [473, 122] on span "KJ-8" at bounding box center [486, 130] width 27 height 17
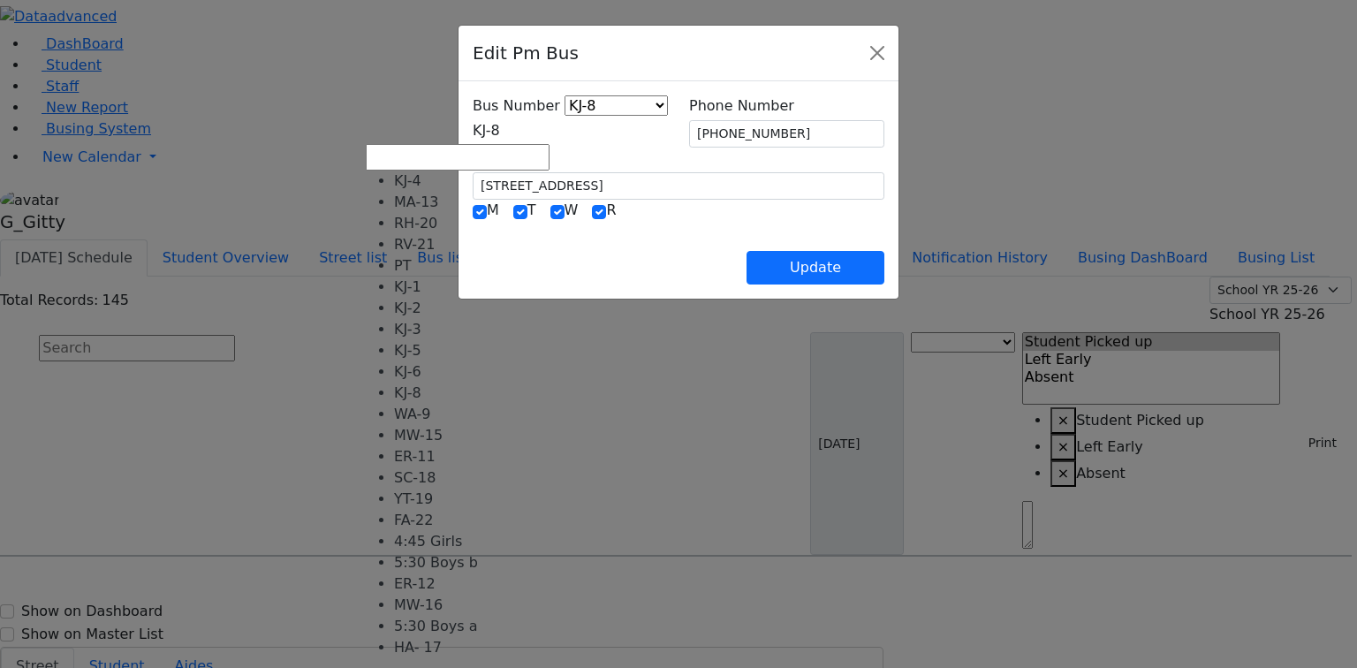
select select "435"
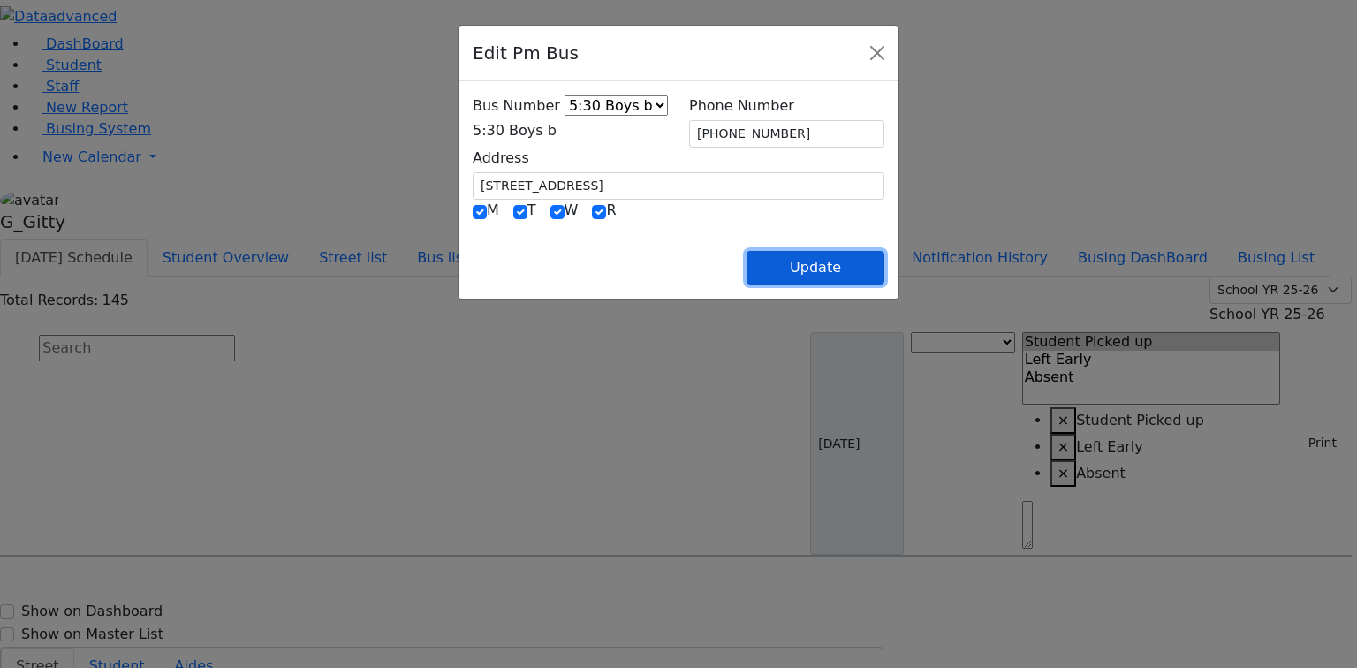
click at [884, 258] on button "Update" at bounding box center [815, 268] width 138 height 34
select select
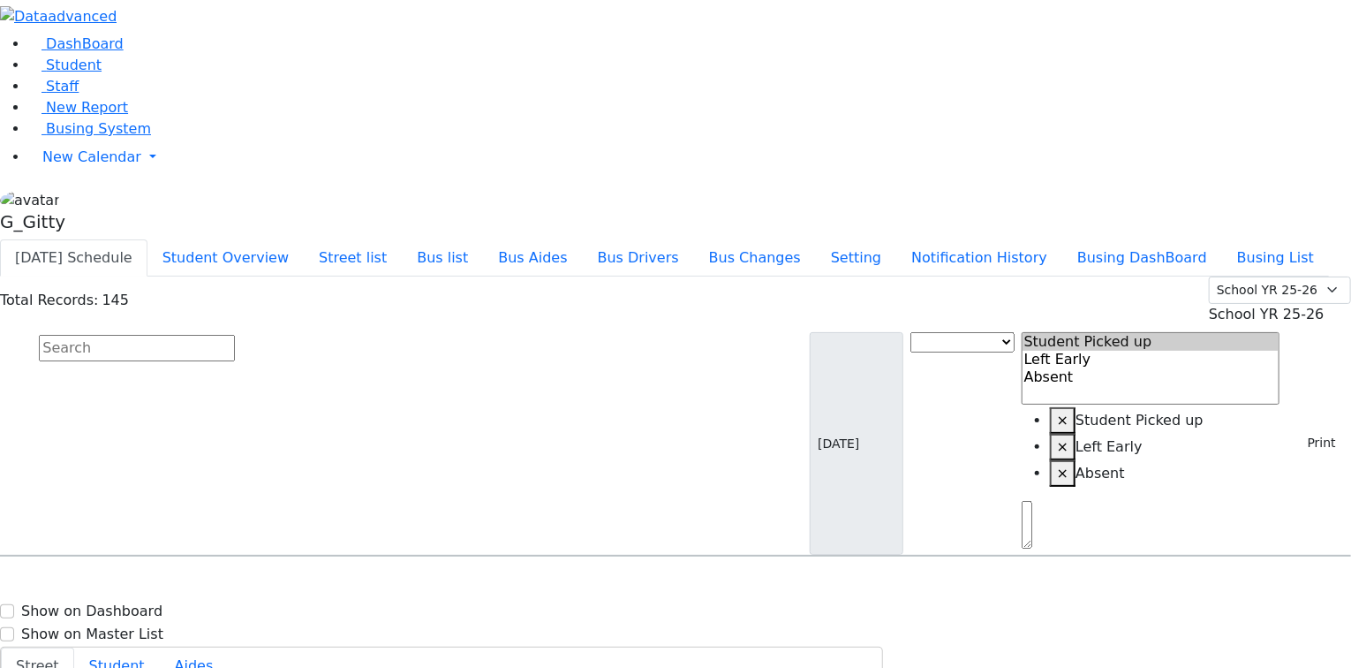
click at [235, 335] on input "text" at bounding box center [137, 348] width 196 height 26
select select
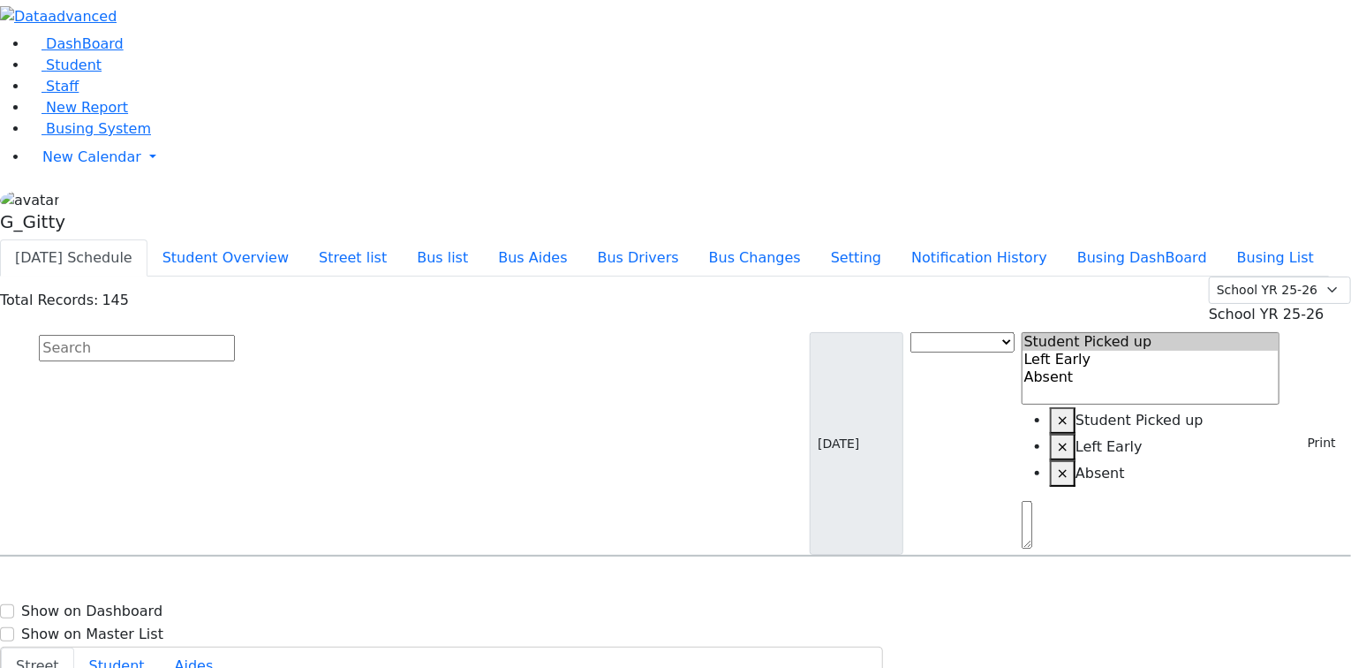
type input "(845) 492-3554"
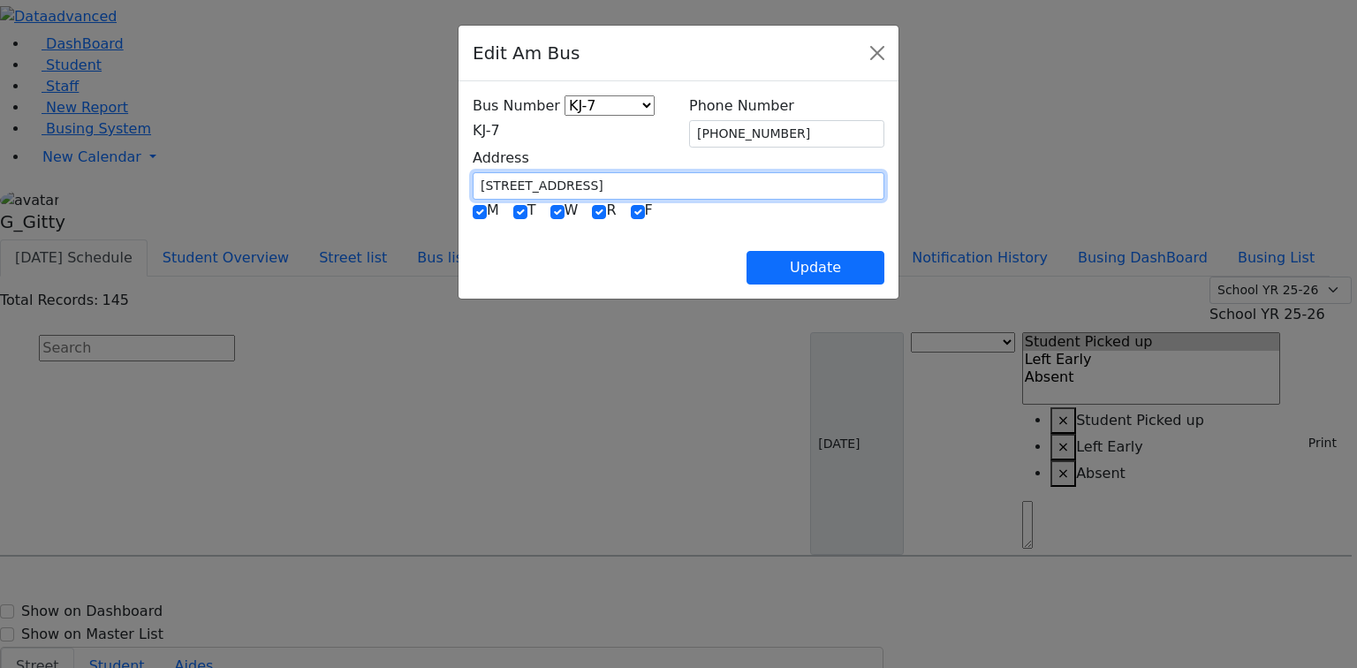
click at [532, 173] on input "27 Dinev Road #201" at bounding box center [679, 185] width 412 height 27
drag, startPoint x: 487, startPoint y: 177, endPoint x: 331, endPoint y: 179, distance: 155.5
click at [331, 179] on div "Edit Am Bus Bus Number RH-20 PT KJ-1 KJ-2 KJ-3 KJ-4 KJ-5 KJ-6 KJ-7 KJ-8 ER-11 M…" at bounding box center [678, 334] width 1357 height 668
type input "[STREET_ADDRESS]"
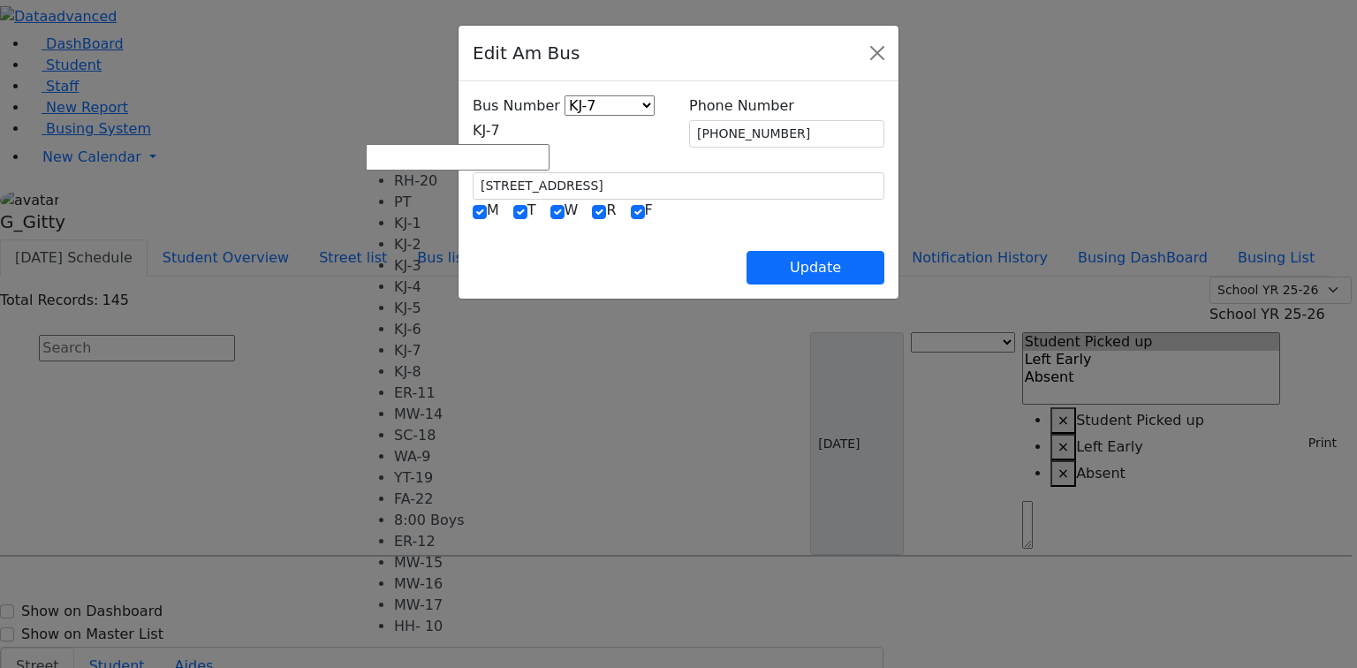
click at [473, 134] on span "KJ-7" at bounding box center [486, 130] width 27 height 17
select select "395"
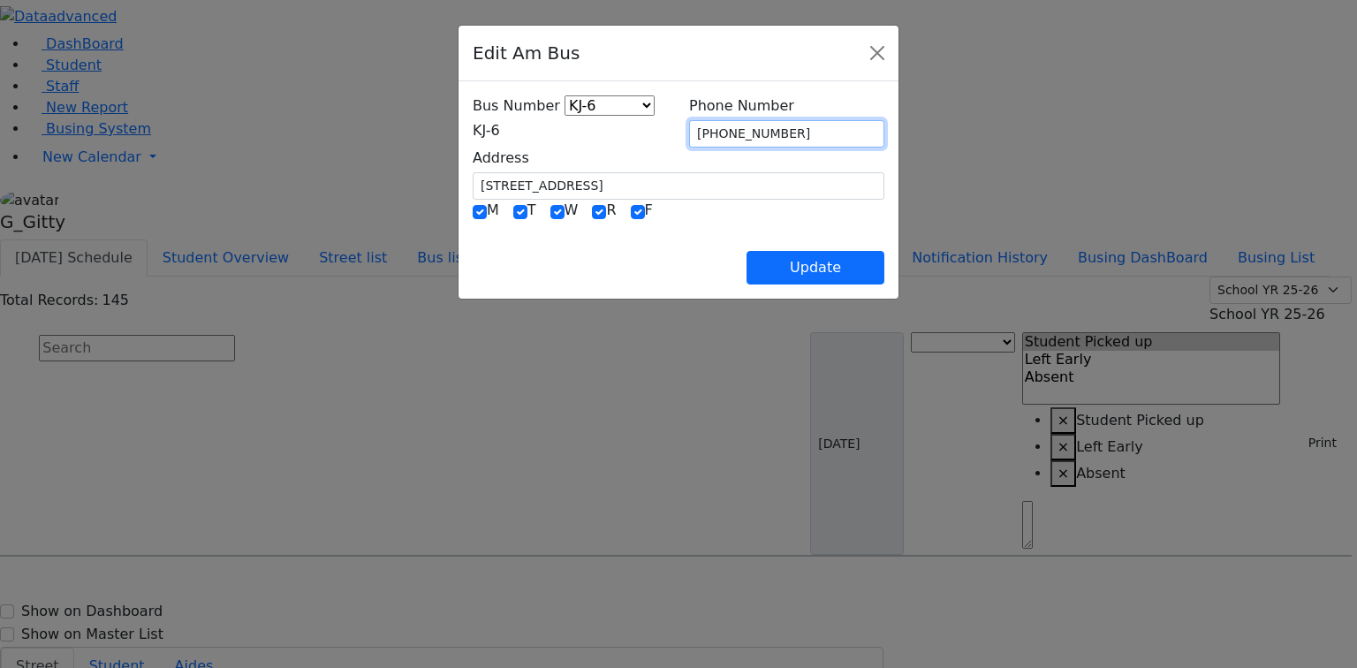
drag, startPoint x: 820, startPoint y: 137, endPoint x: 728, endPoint y: 134, distance: 91.9
click at [728, 134] on input "(845) 492-3554" at bounding box center [786, 133] width 195 height 27
type input "(845) 774-8261"
click at [756, 247] on div "Update" at bounding box center [679, 254] width 412 height 62
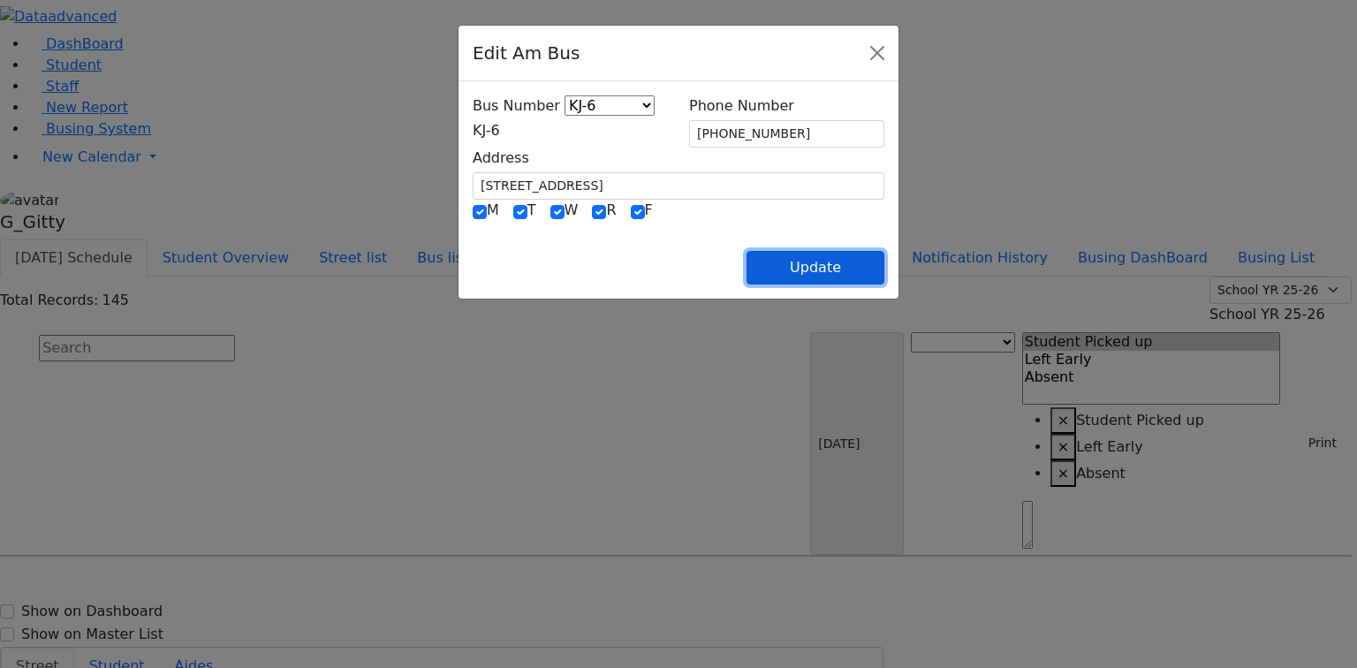
click at [884, 270] on button "Update" at bounding box center [815, 268] width 138 height 34
select select
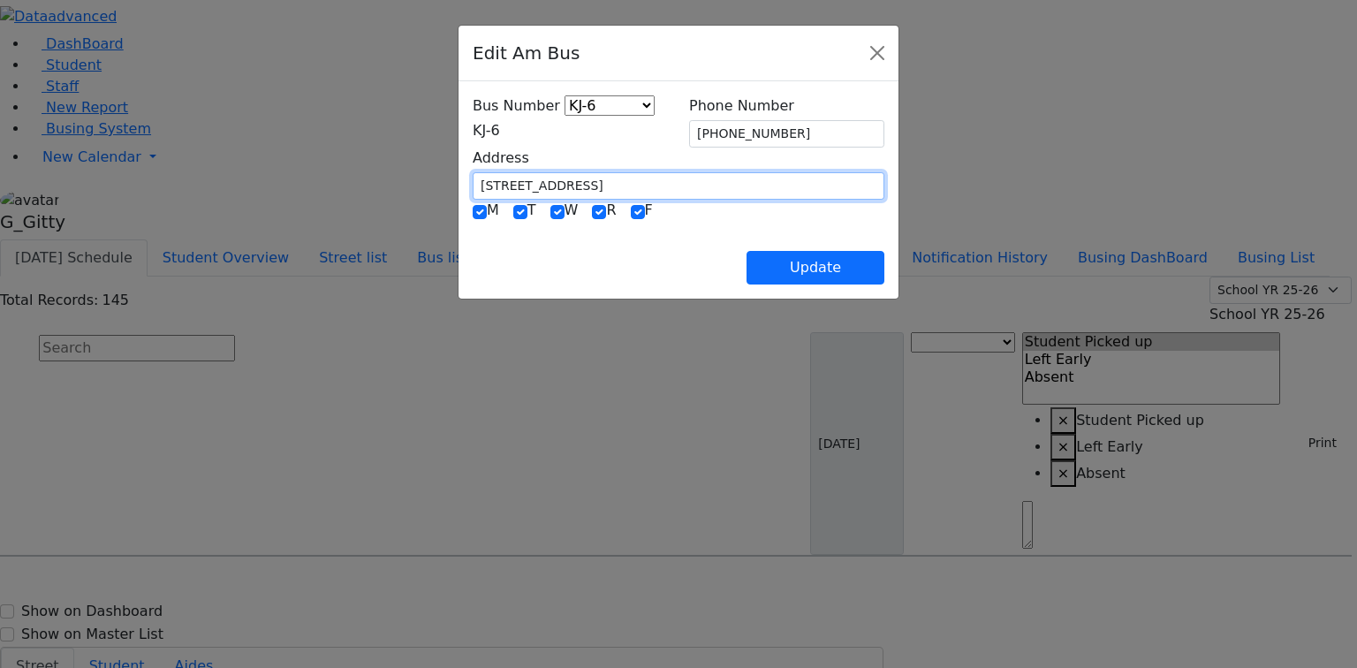
drag, startPoint x: 498, startPoint y: 172, endPoint x: 356, endPoint y: 181, distance: 142.5
click at [462, 181] on div "Address 4 Leipnik Way #301" at bounding box center [678, 174] width 433 height 52
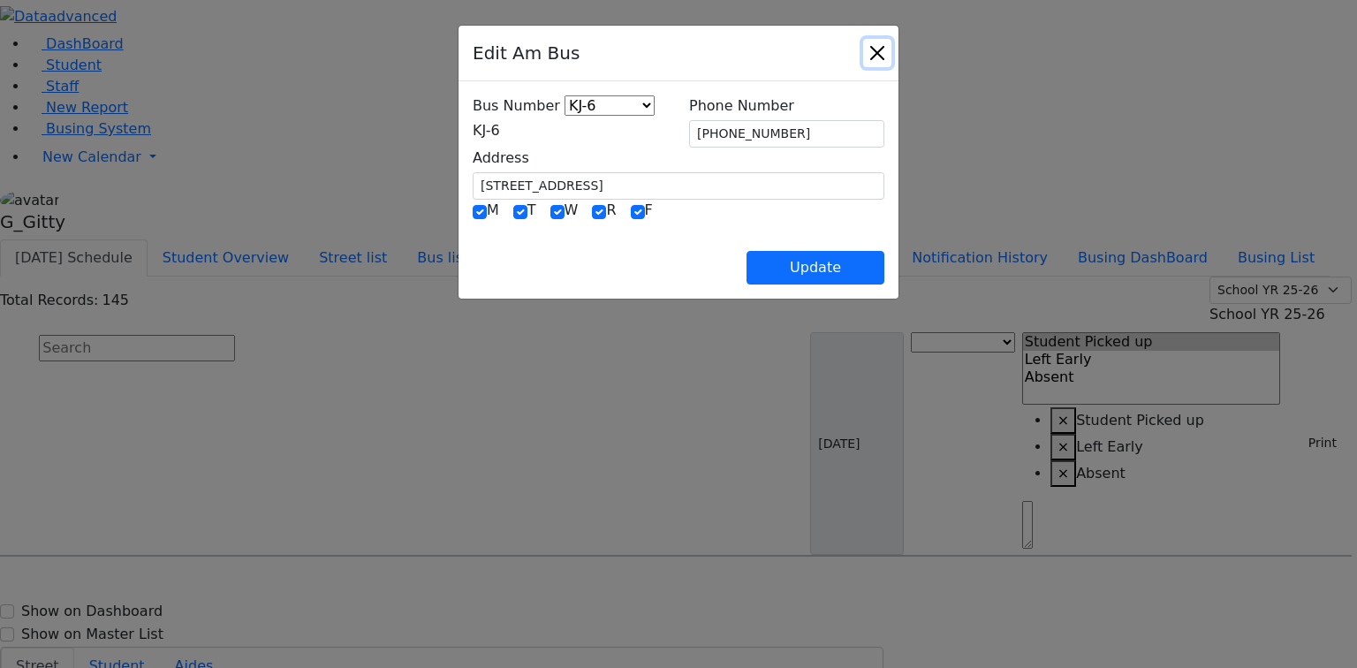
click at [891, 59] on button "Close" at bounding box center [877, 53] width 28 height 28
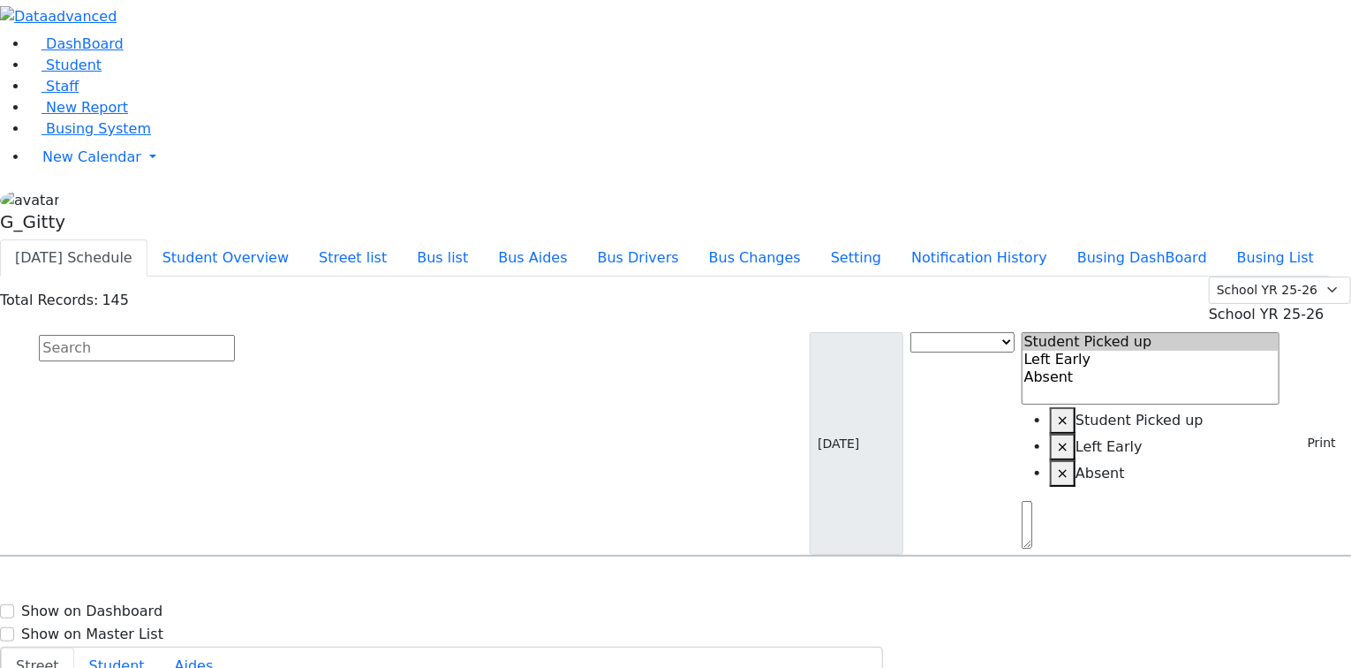
type input "(845) 492-3554"
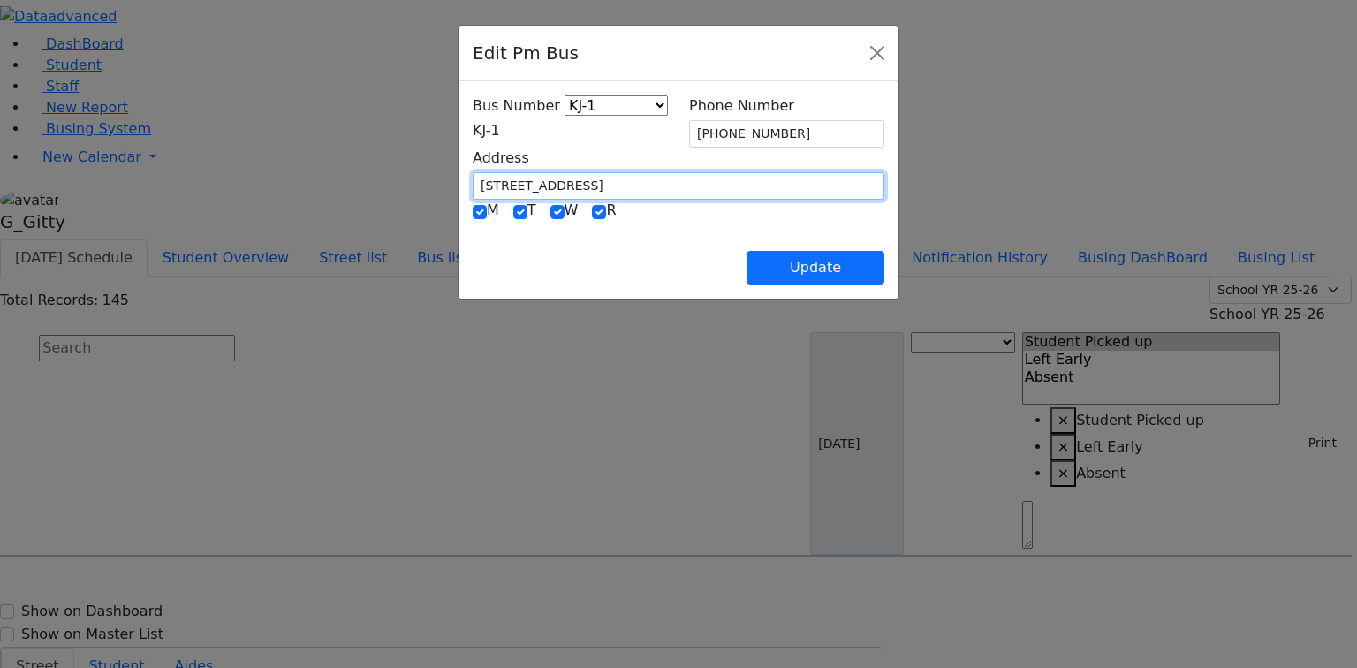
drag, startPoint x: 484, startPoint y: 180, endPoint x: 343, endPoint y: 180, distance: 141.3
click at [337, 180] on div "Edit Pm Bus Bus Number KJ-4 MA-13 RH-20 RV-21 PT KJ-1 KJ-2 KJ-3 KJ-5 KJ-6 KJ-8 …" at bounding box center [678, 334] width 1357 height 668
paste input "4 Leipnik Way #3"
type input "4 Leipnik Way #301"
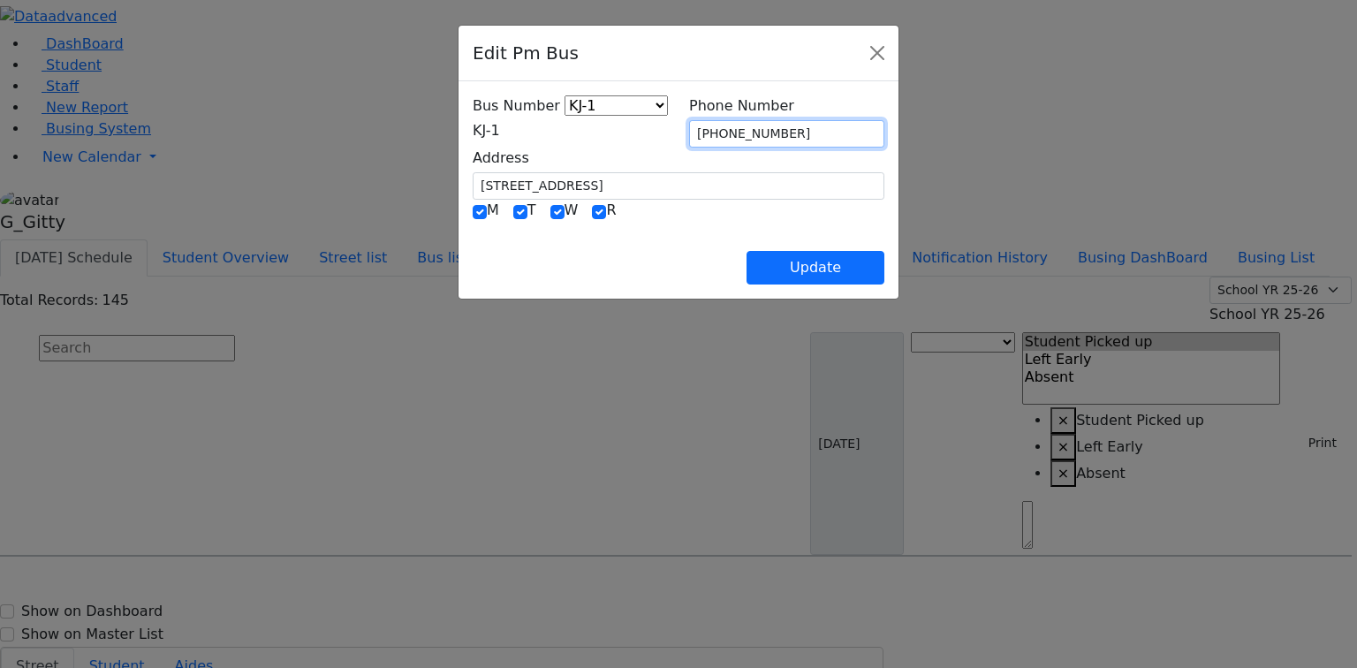
drag, startPoint x: 791, startPoint y: 132, endPoint x: 732, endPoint y: 132, distance: 59.2
click at [731, 132] on input "(845) 492-3554" at bounding box center [786, 133] width 195 height 27
type input "[PHONE_NUMBER]"
click at [500, 132] on span "KJ-1" at bounding box center [486, 130] width 27 height 17
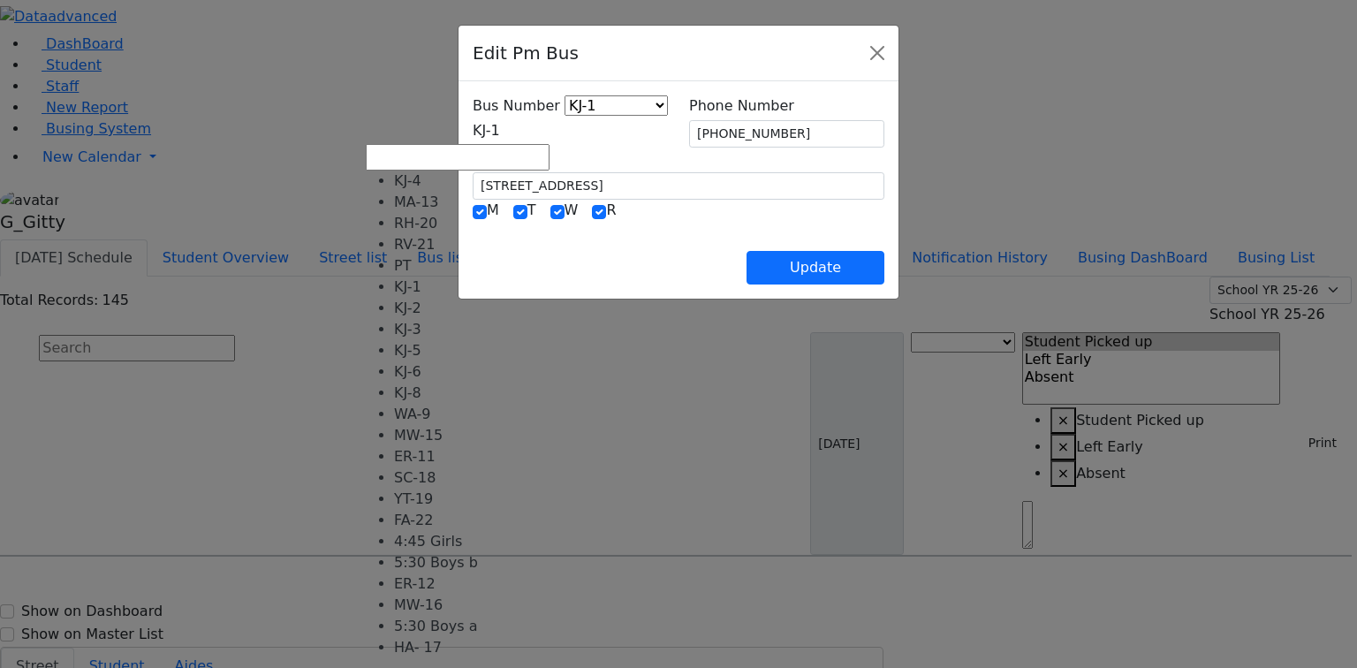
select select "402"
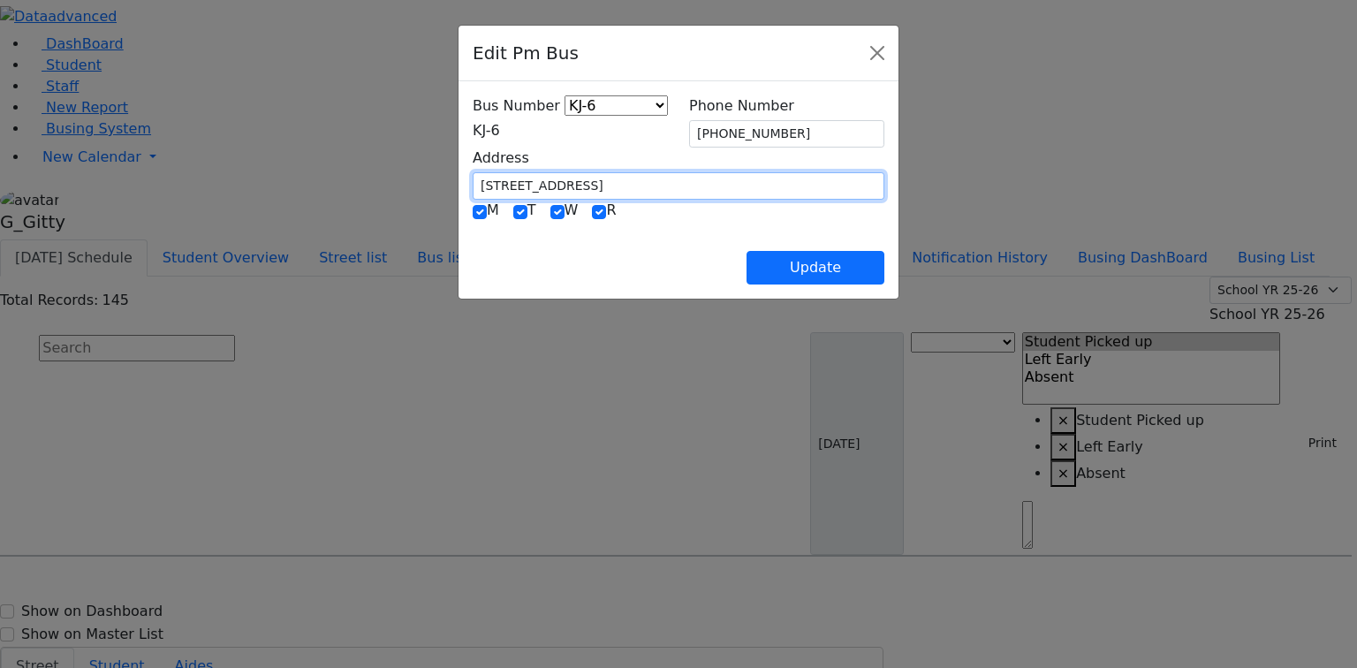
click at [476, 184] on input "4 Leipnik Way #301" at bounding box center [679, 185] width 412 height 27
click at [481, 178] on input "4 Leipnik Way #301" at bounding box center [679, 185] width 412 height 27
click at [462, 180] on div "Address 4 Leipnik Way #301" at bounding box center [678, 174] width 433 height 52
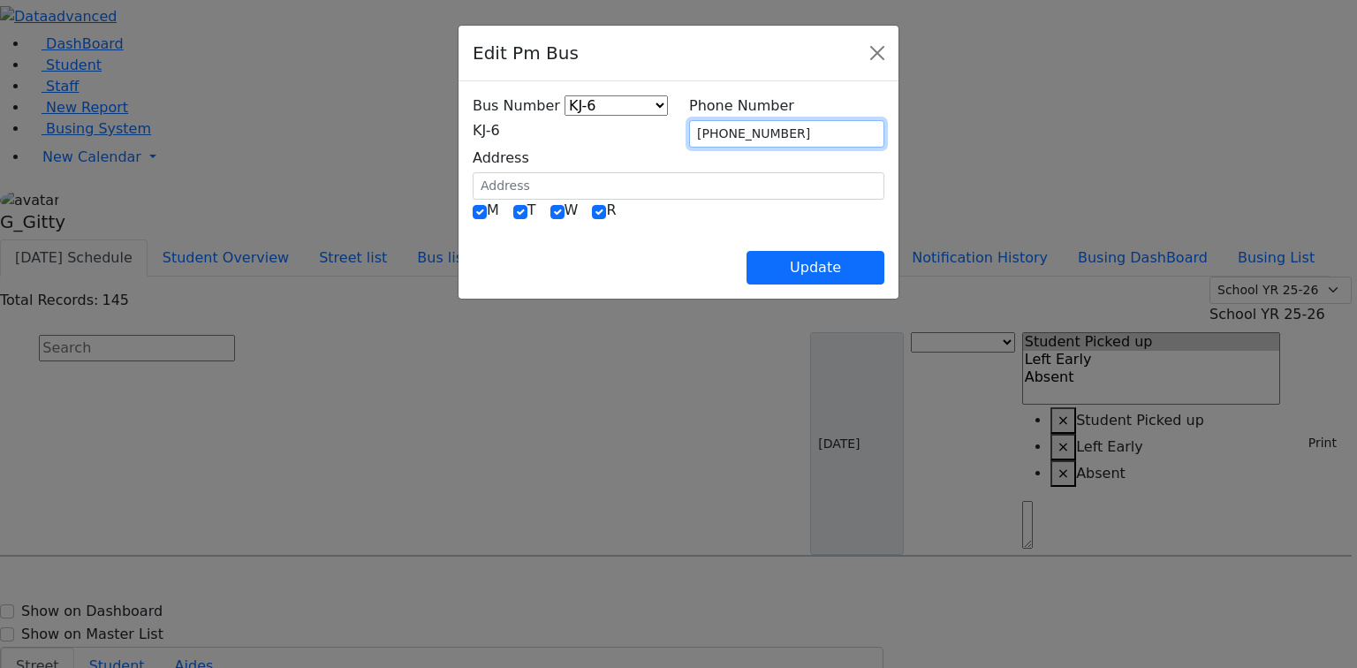
drag, startPoint x: 802, startPoint y: 125, endPoint x: 677, endPoint y: 137, distance: 126.0
click at [677, 136] on div "Bus Number KJ-4 MA-13 RH-20 RV-21 PT KJ-1 KJ-2 KJ-3 KJ-5 KJ-6 KJ-8 WA-9 MW-15 E…" at bounding box center [678, 147] width 433 height 104
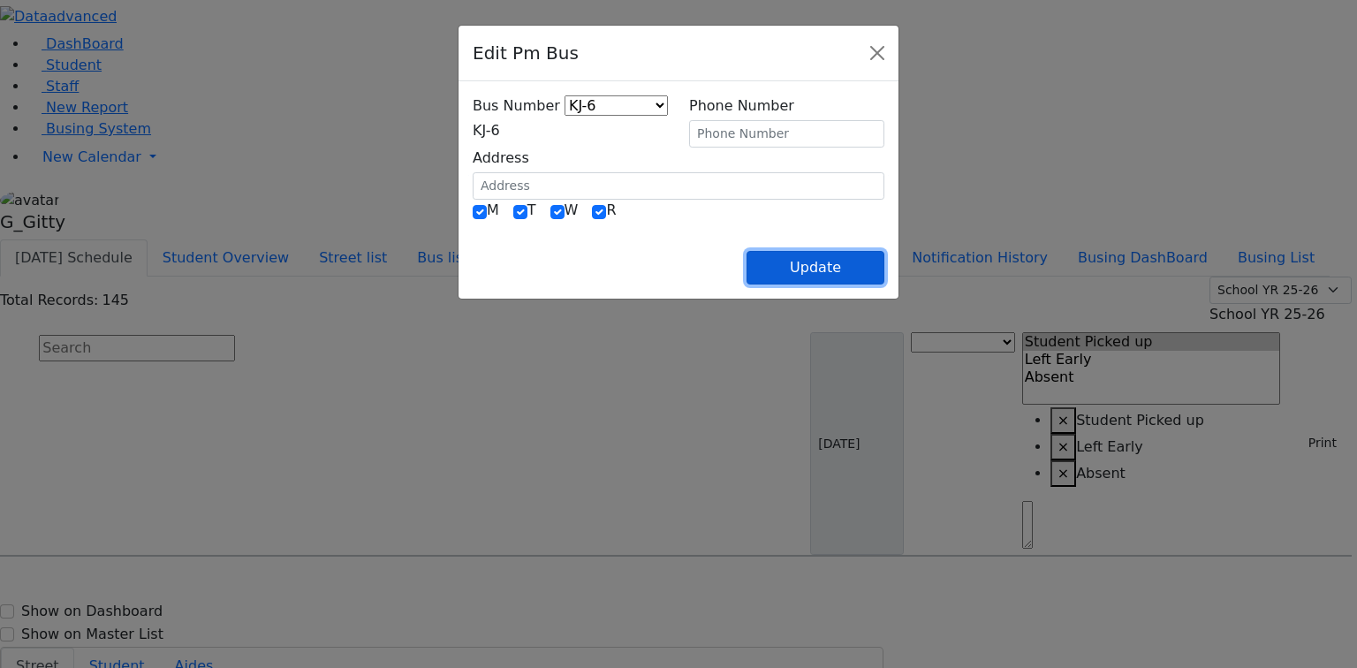
drag, startPoint x: 926, startPoint y: 261, endPoint x: 882, endPoint y: 250, distance: 45.4
click at [884, 261] on button "Update" at bounding box center [815, 268] width 138 height 34
select select
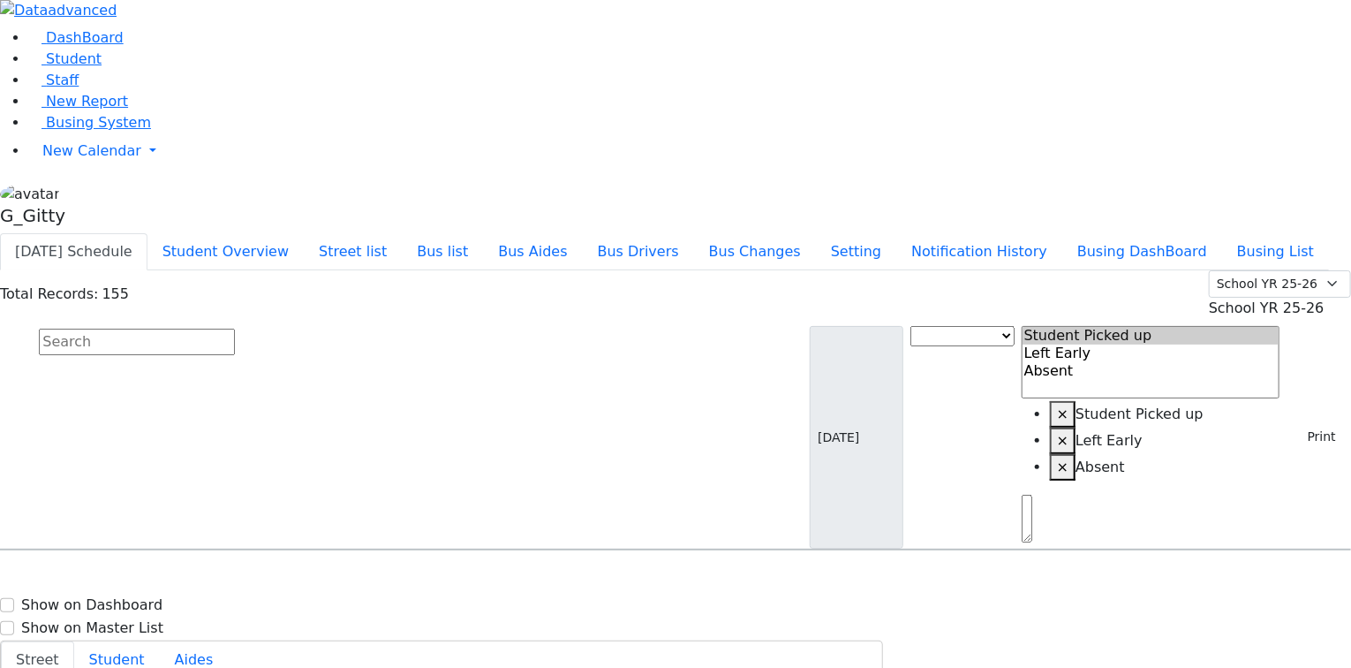
scroll to position [26, 0]
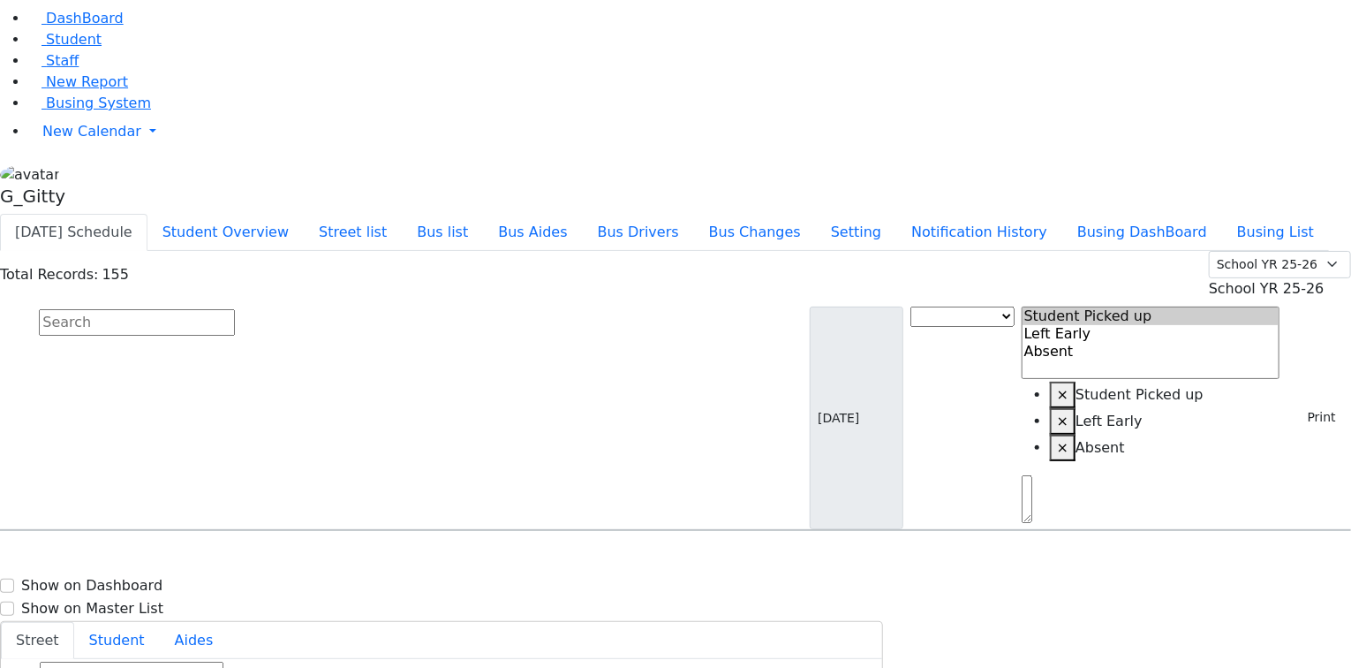
drag, startPoint x: 1284, startPoint y: 494, endPoint x: 1275, endPoint y: 477, distance: 19.4
type input "(845) 492-3554"
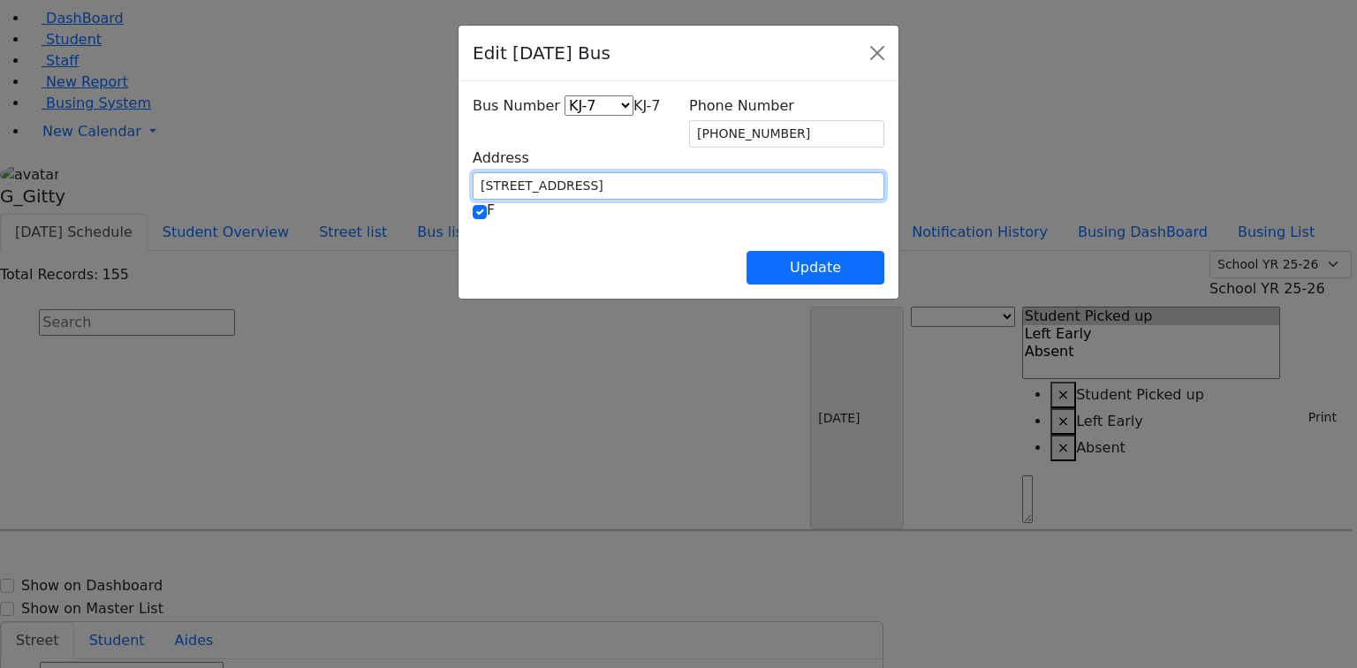
drag, startPoint x: 485, startPoint y: 179, endPoint x: 350, endPoint y: 170, distance: 135.4
click at [458, 170] on div "Bus Number HV-10 RH-20 PT KJ-1 KJ-2 KJ-3 KJ-4 KJ-5 KJ-6 KJ-7 KJ-8 WA-9 MW-14 ER…" at bounding box center [678, 189] width 440 height 217
paste input "4 Leipnik Way #3"
type input "4 Leipnik Way #301"
click at [633, 114] on span "KJ-7" at bounding box center [646, 105] width 27 height 17
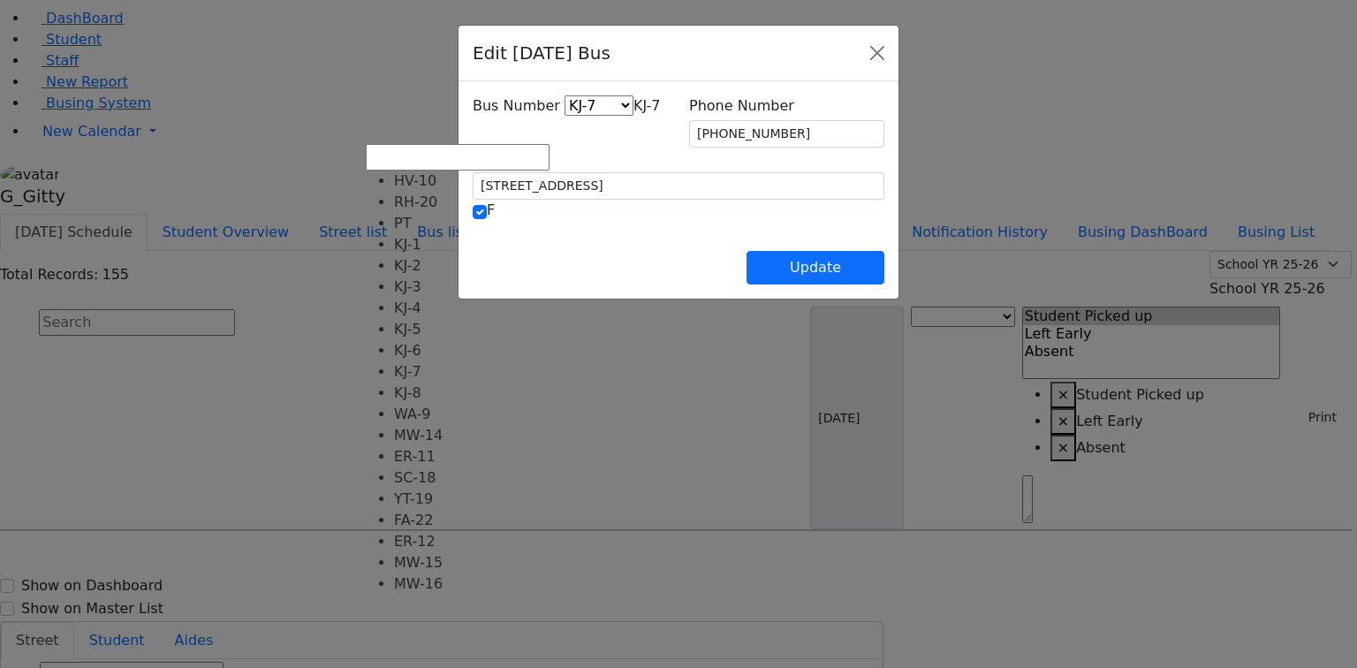
select select "409"
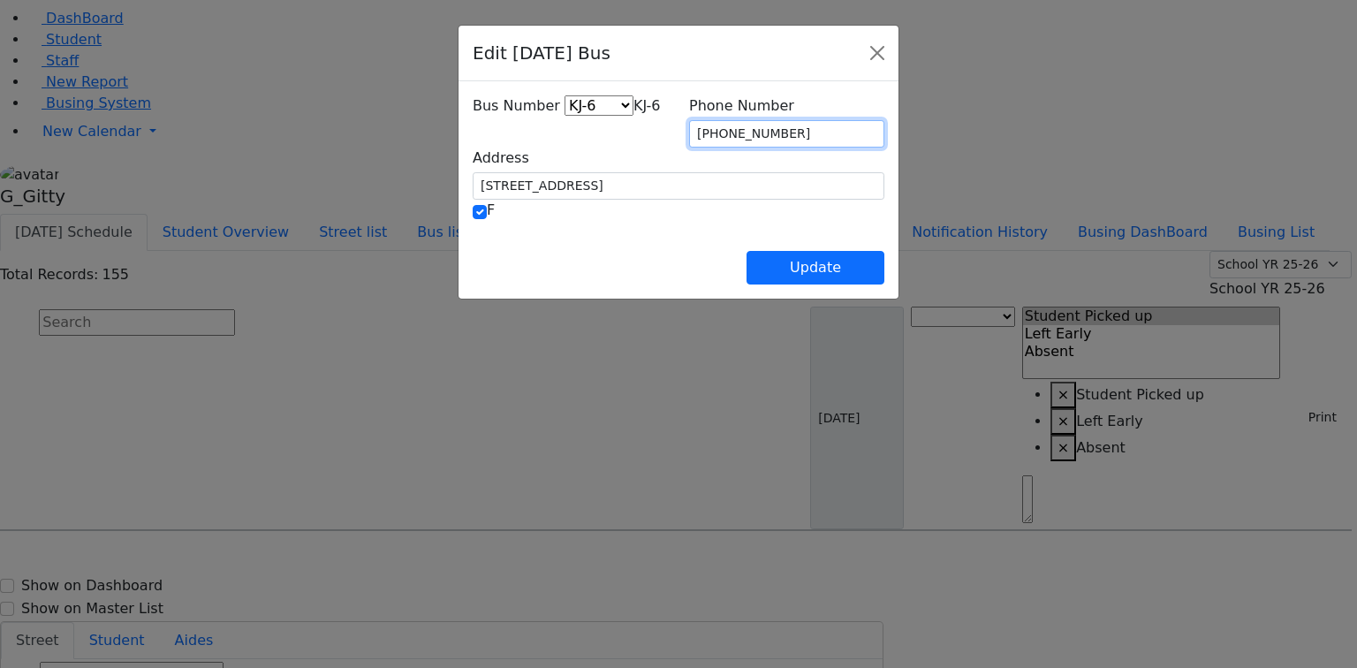
drag, startPoint x: 791, startPoint y: 127, endPoint x: 688, endPoint y: 136, distance: 103.7
click at [688, 136] on div "Phone Number (845) 492-3554" at bounding box center [786, 121] width 216 height 52
type input "[PHONE_NUMBER]"
drag, startPoint x: 798, startPoint y: 226, endPoint x: 820, endPoint y: 236, distance: 24.1
click at [799, 229] on div "Update" at bounding box center [679, 254] width 412 height 62
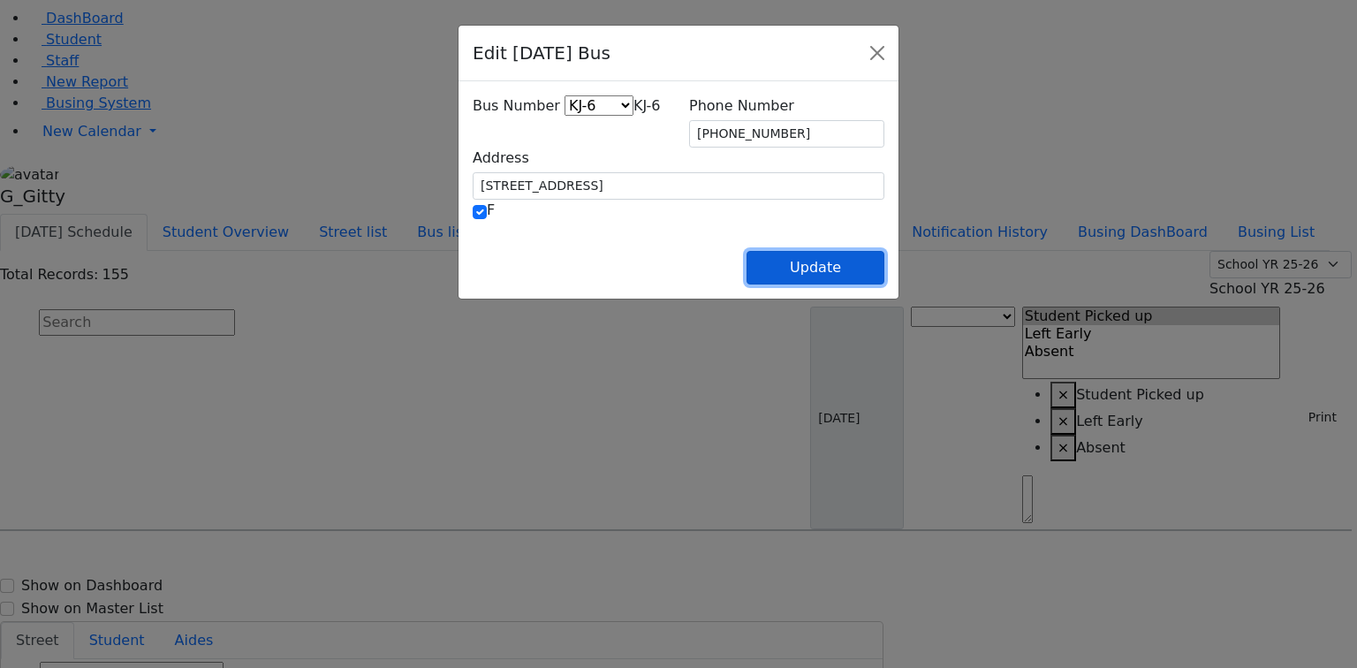
drag, startPoint x: 898, startPoint y: 253, endPoint x: 883, endPoint y: 244, distance: 17.4
click at [884, 253] on button "Update" at bounding box center [815, 268] width 138 height 34
select select
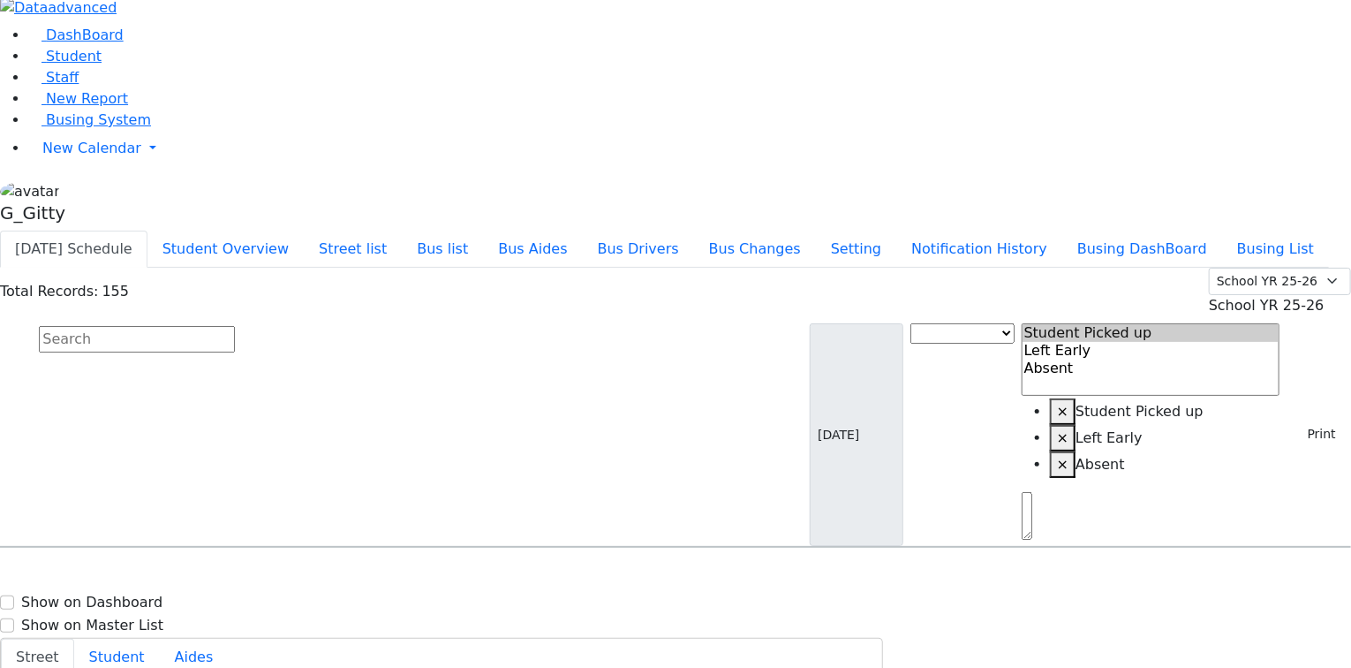
scroll to position [0, 0]
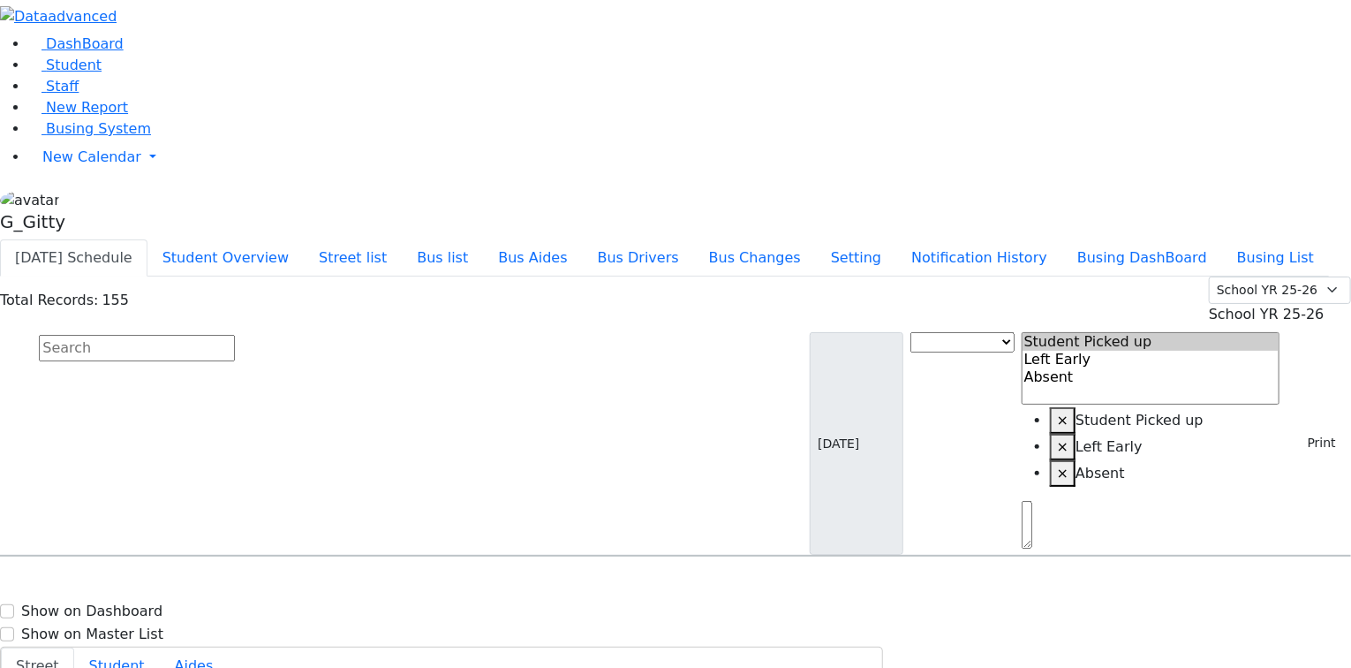
click at [235, 335] on input "text" at bounding box center [137, 348] width 196 height 26
select select
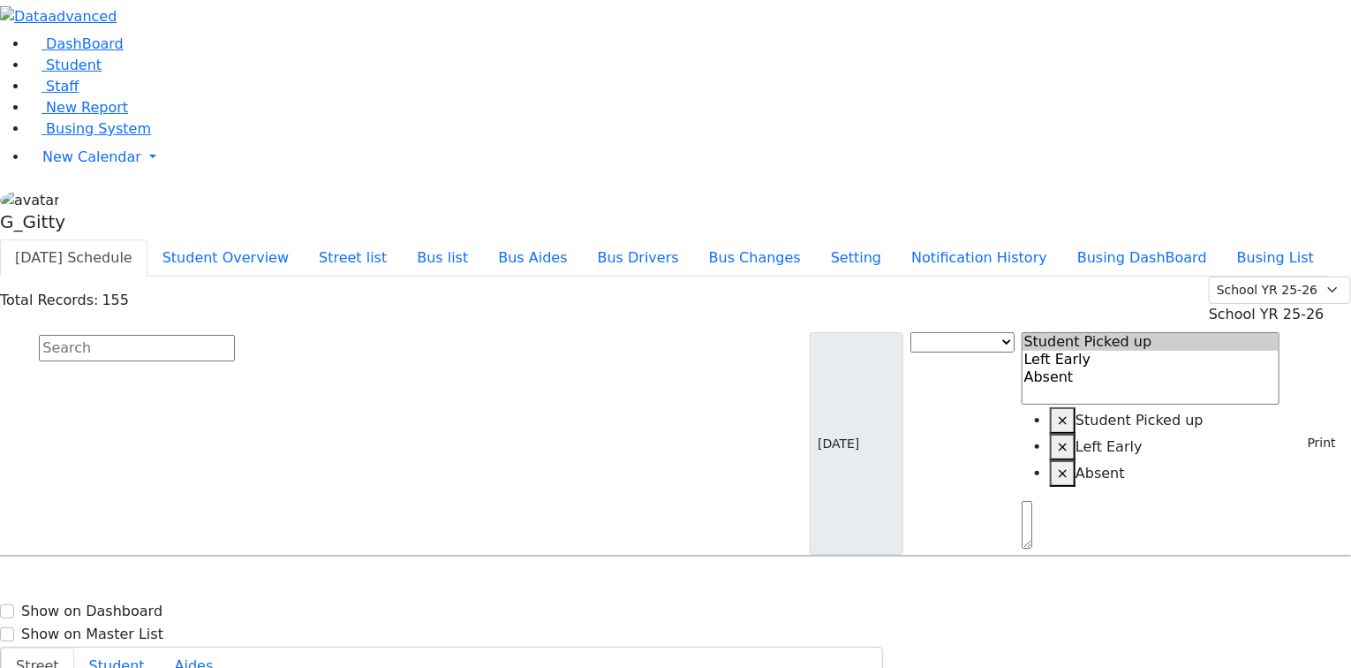
drag, startPoint x: 1276, startPoint y: 279, endPoint x: 1265, endPoint y: 277, distance: 11.6
type input "[PHONE_NUMBER]"
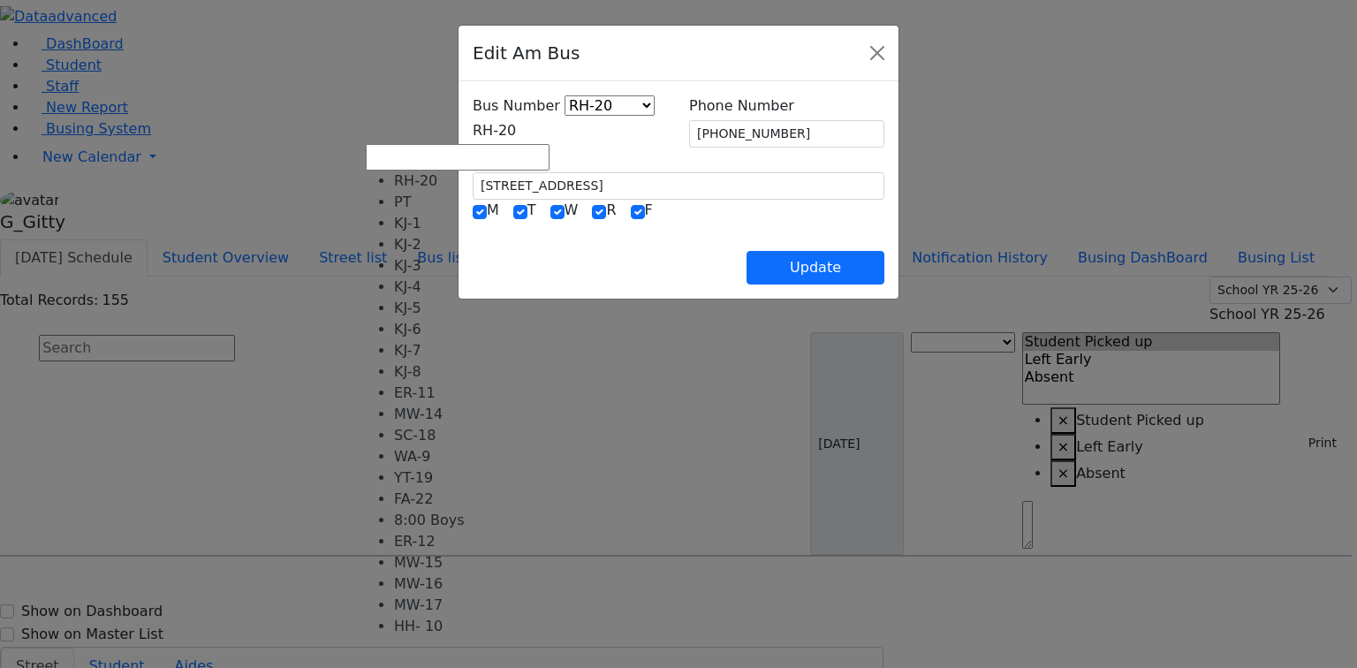
click at [473, 134] on span "RH-20" at bounding box center [494, 130] width 43 height 17
select select "412"
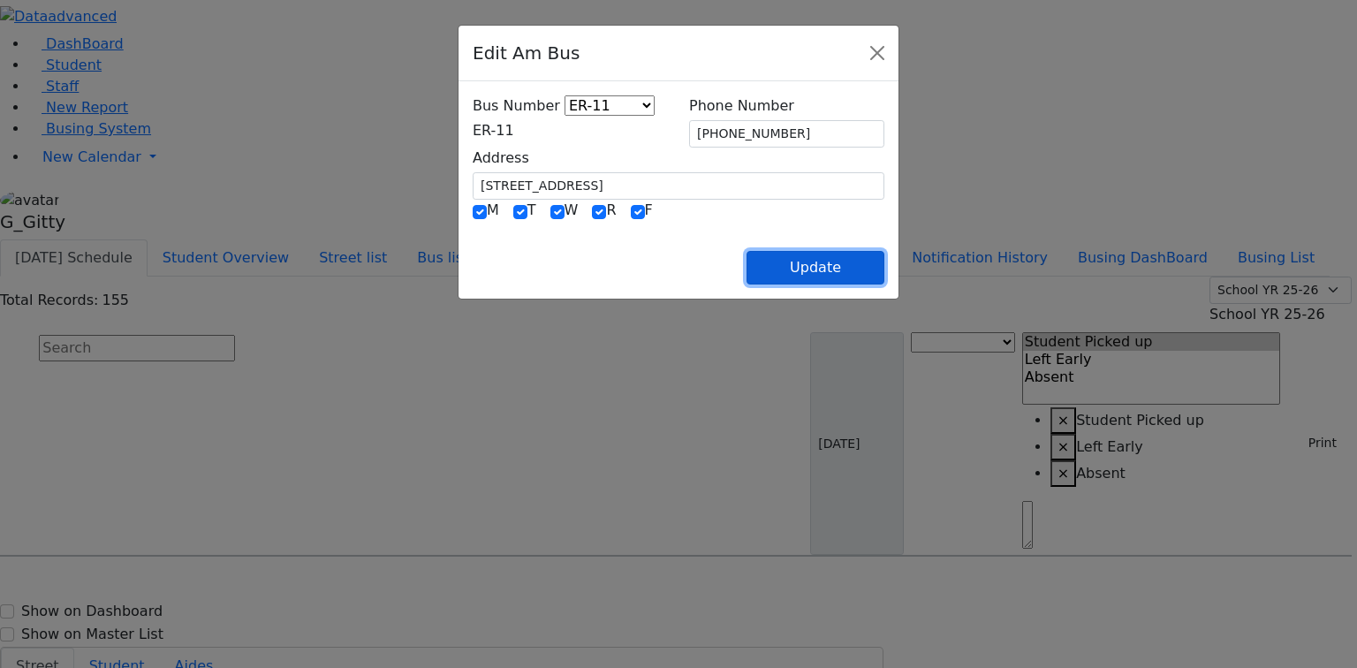
click at [884, 265] on button "Update" at bounding box center [815, 268] width 138 height 34
select select
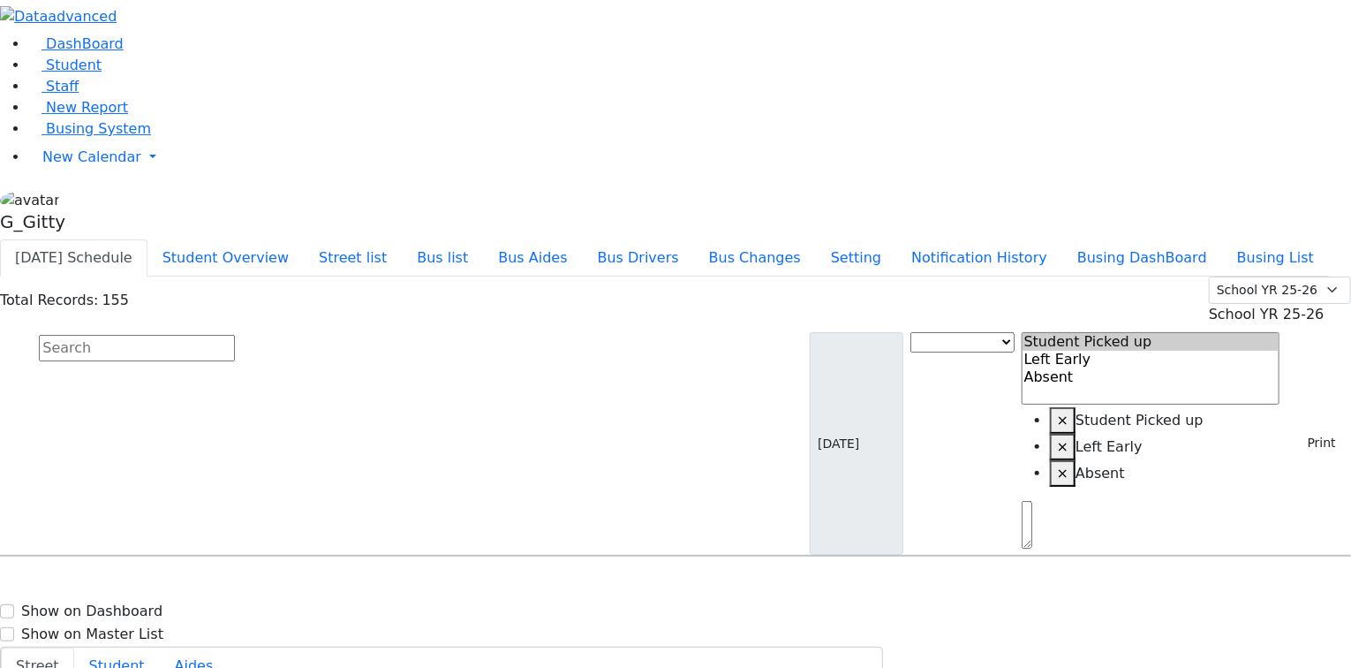
type input "[PHONE_NUMBER]"
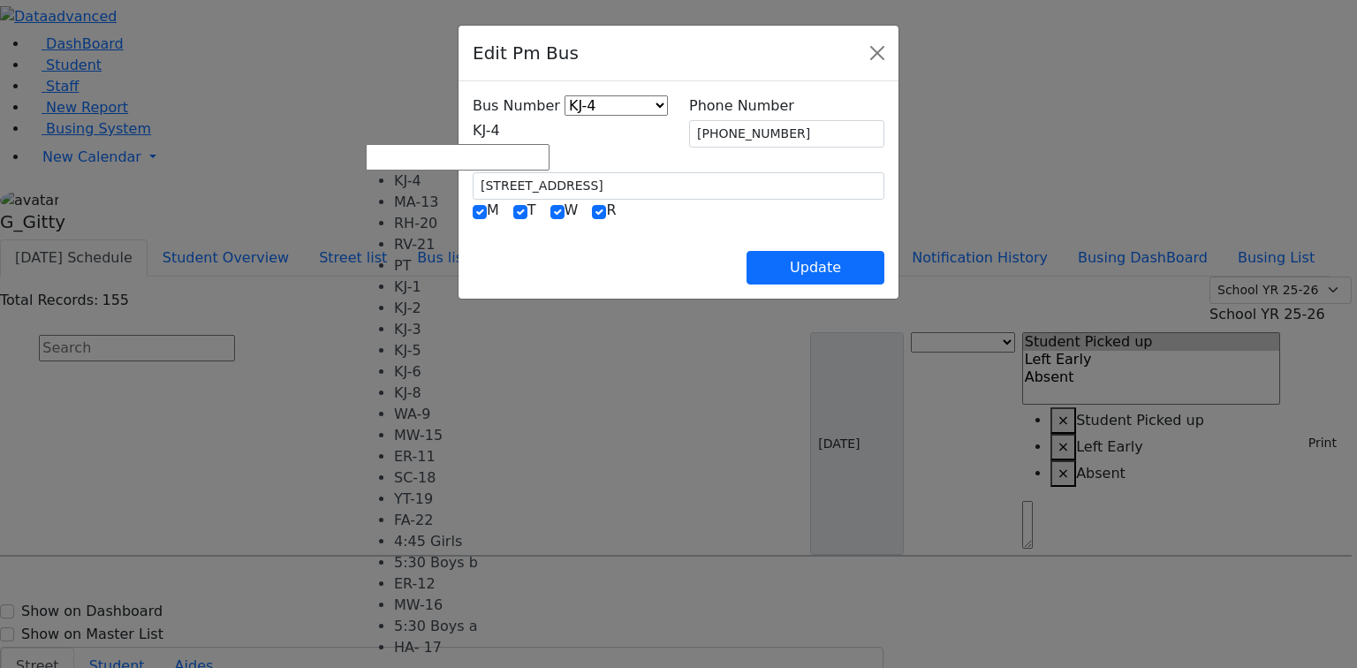
click at [500, 136] on span "KJ-4" at bounding box center [486, 130] width 27 height 17
select select "420"
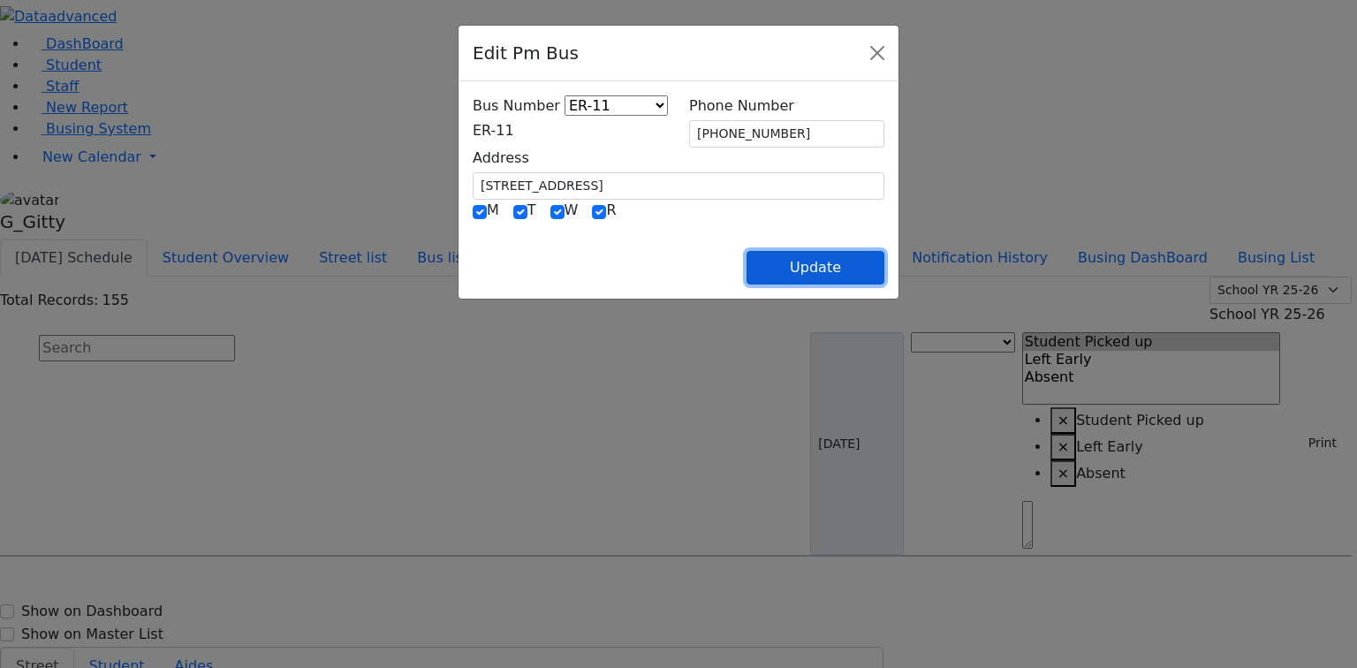
click at [884, 272] on button "Update" at bounding box center [815, 268] width 138 height 34
select select
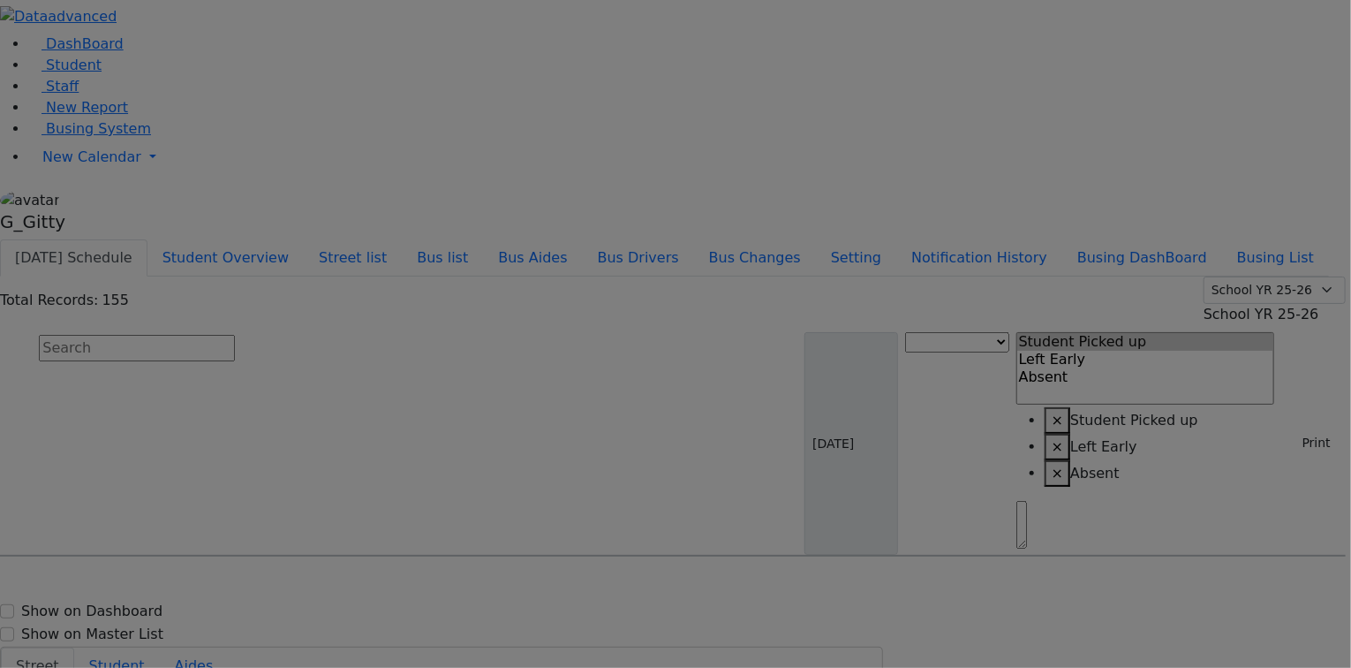
type input "[PHONE_NUMBER]"
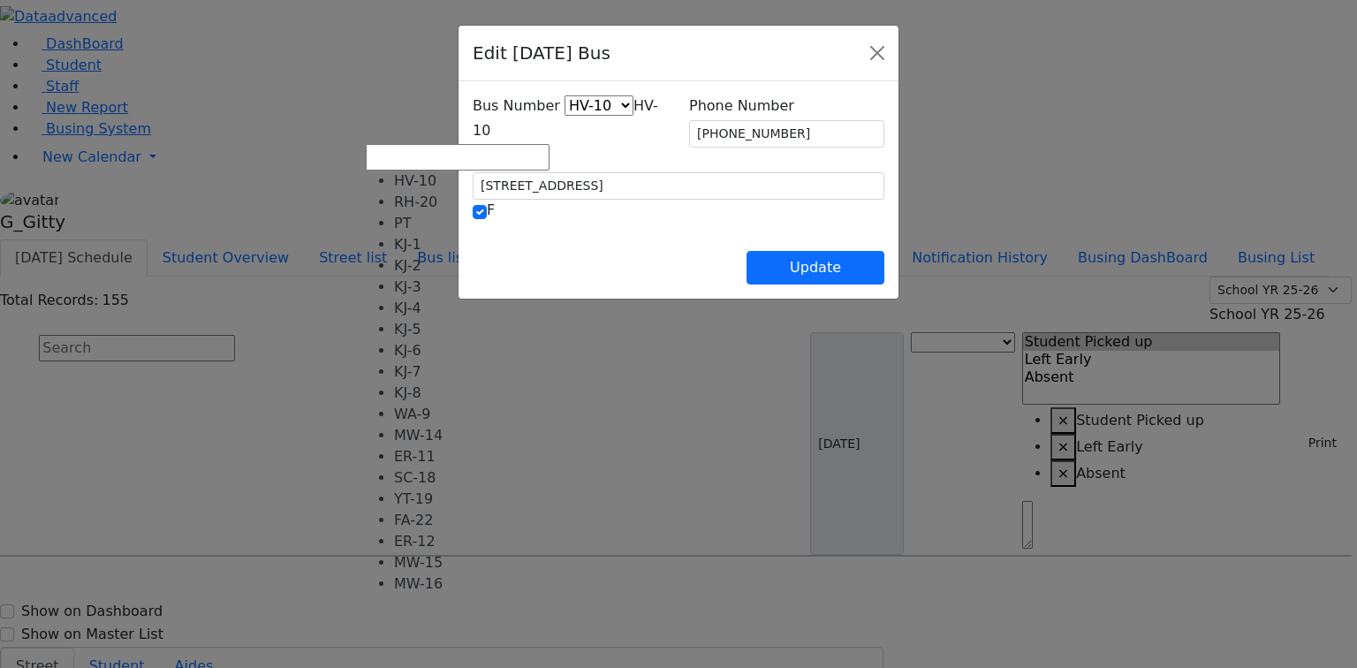
click at [578, 134] on span "HV-10" at bounding box center [565, 118] width 185 height 42
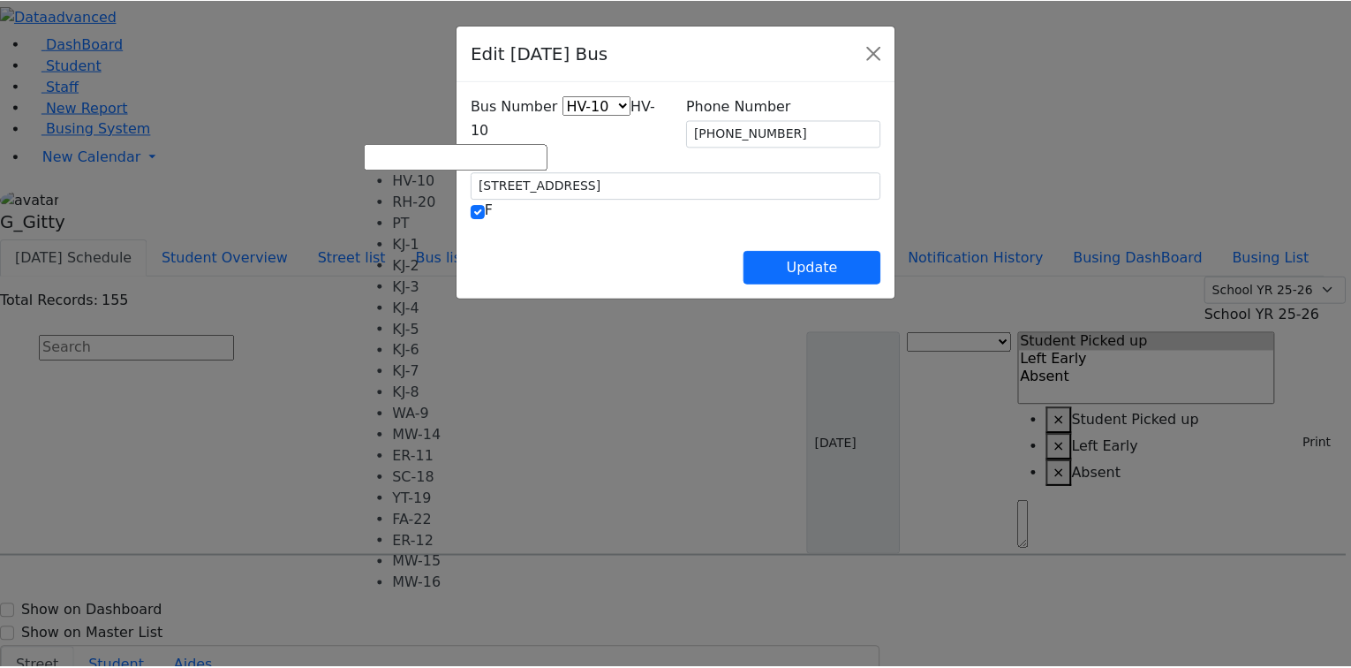
scroll to position [71, 0]
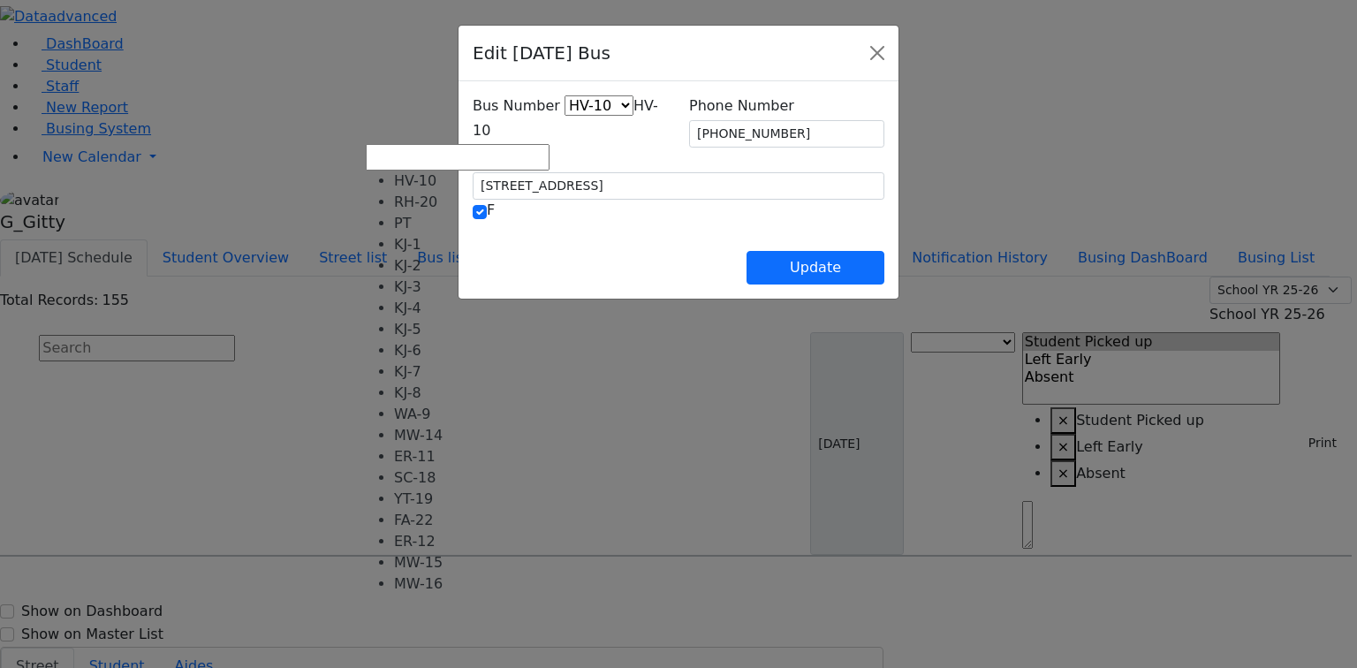
select select "426"
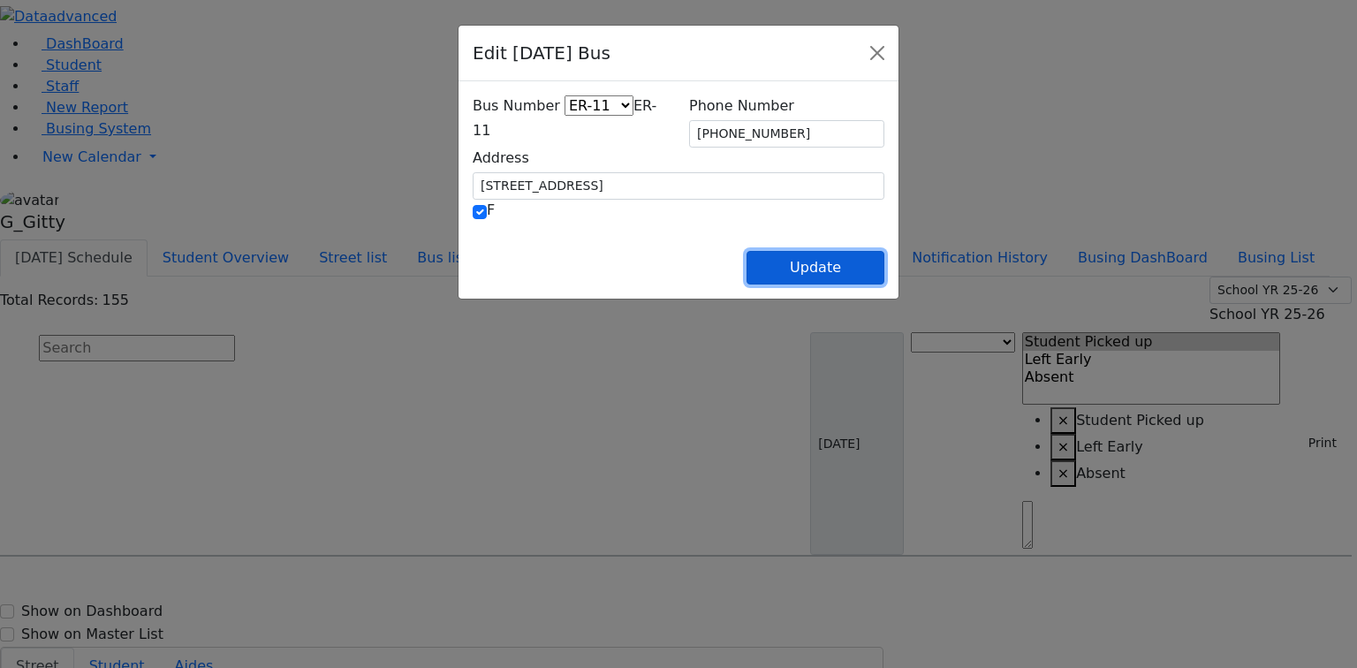
click at [874, 264] on button "Update" at bounding box center [815, 268] width 138 height 34
select select
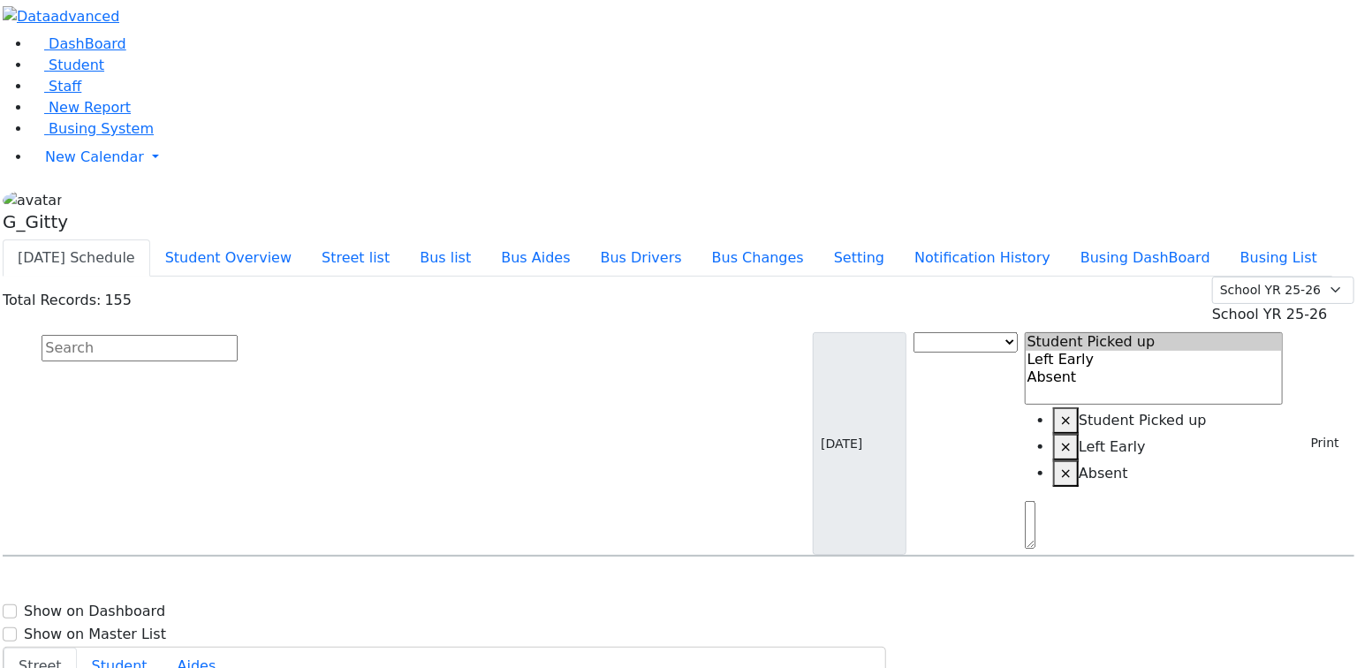
scroll to position [1484, 0]
select select
type input "[PHONE_NUMBER]"
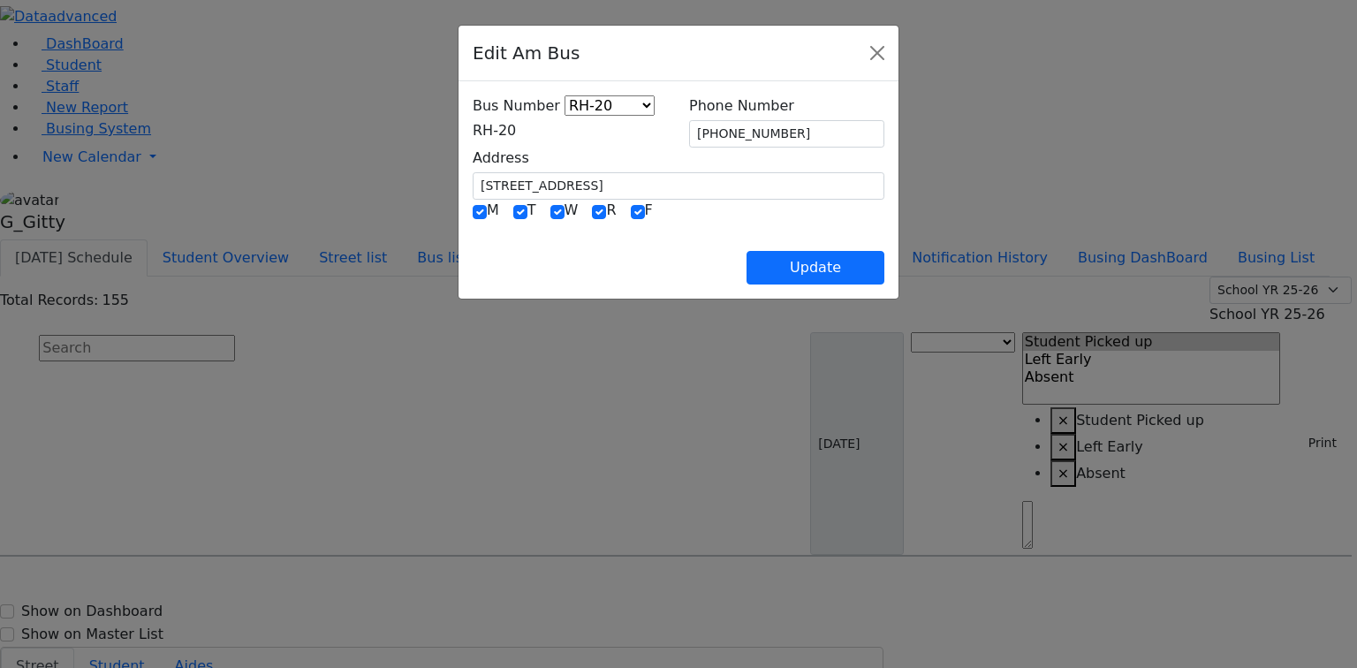
click at [509, 139] on span "RH-20" at bounding box center [494, 130] width 43 height 17
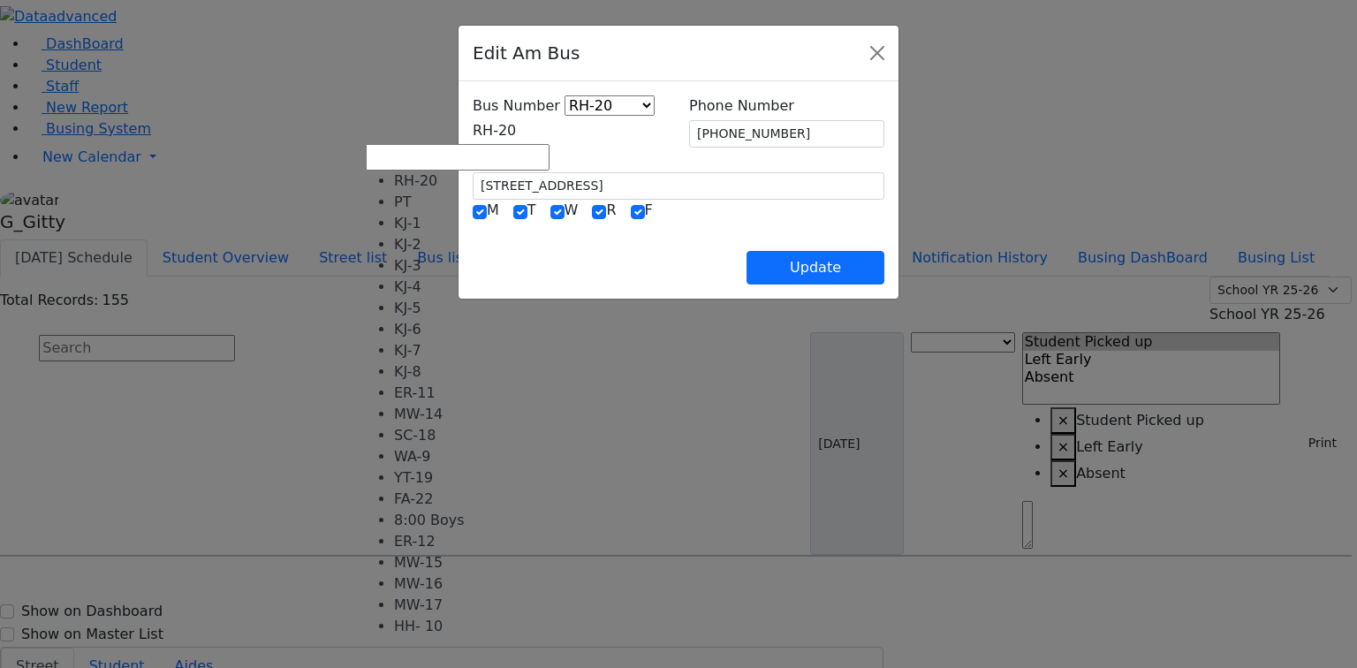
scroll to position [71, 0]
select select "414"
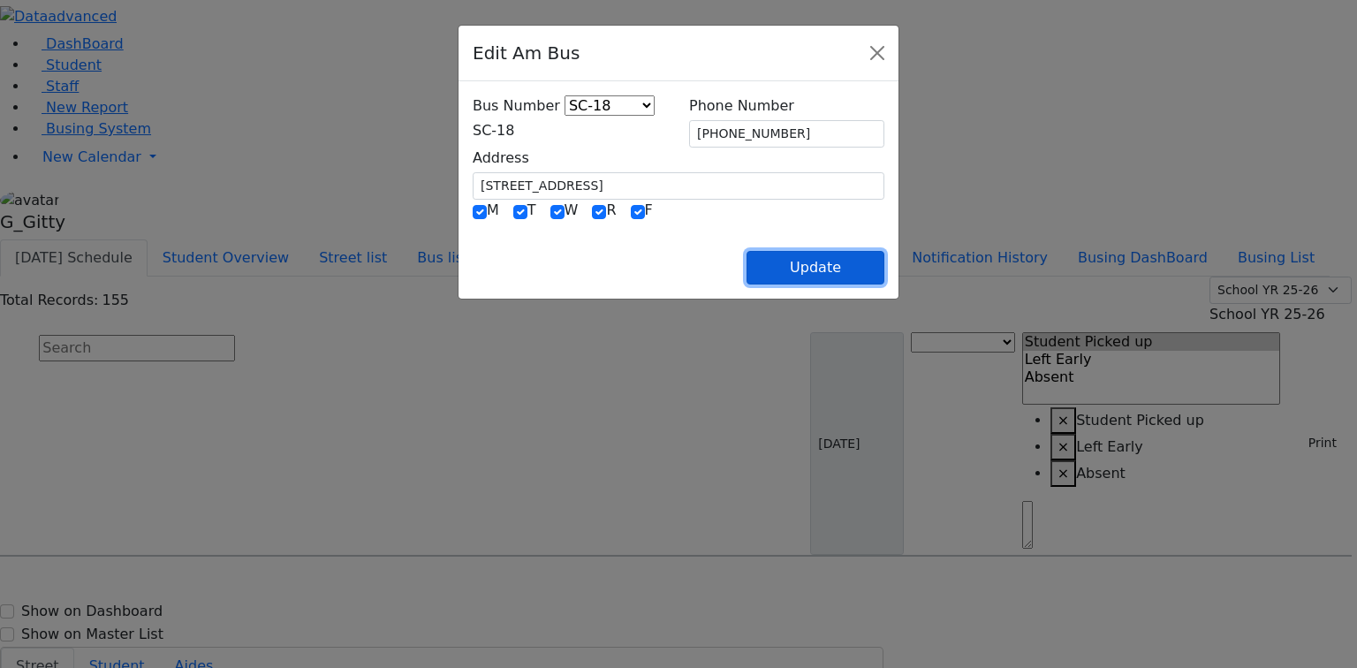
click at [884, 266] on button "Update" at bounding box center [815, 268] width 138 height 34
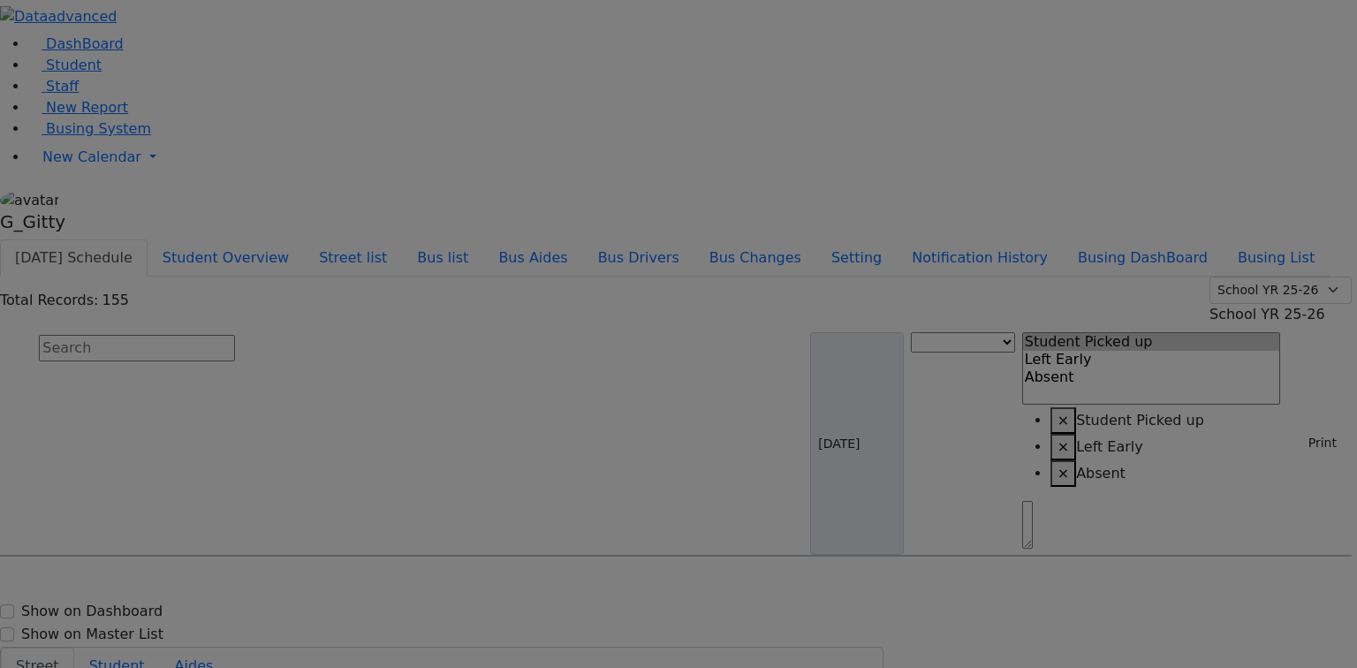
select select
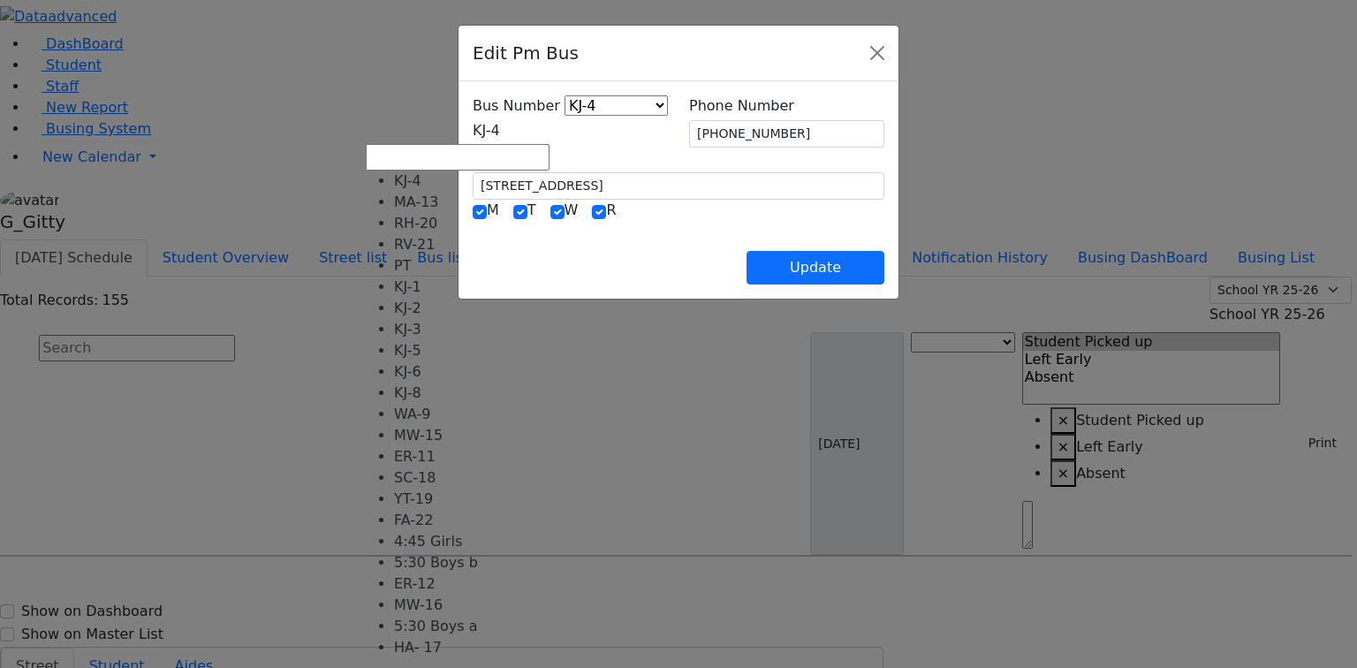
click at [480, 131] on span "KJ-4" at bounding box center [486, 130] width 27 height 17
select select "421"
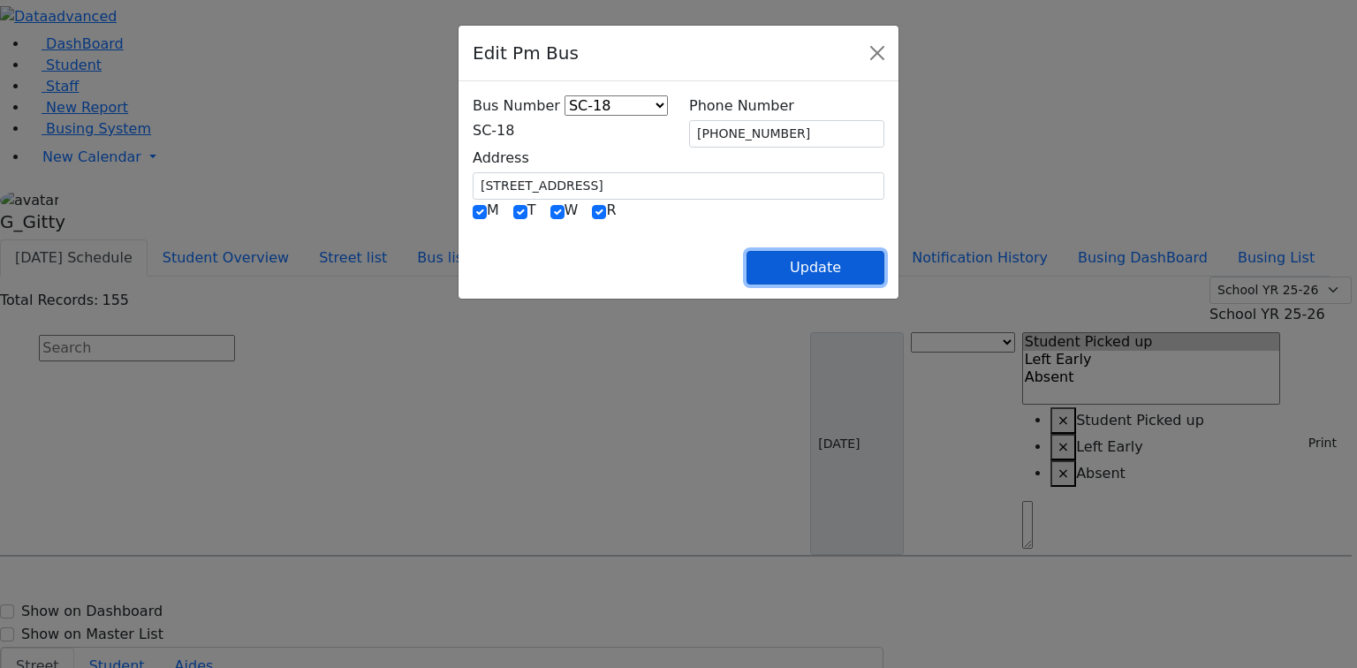
click at [884, 273] on button "Update" at bounding box center [815, 268] width 138 height 34
select select
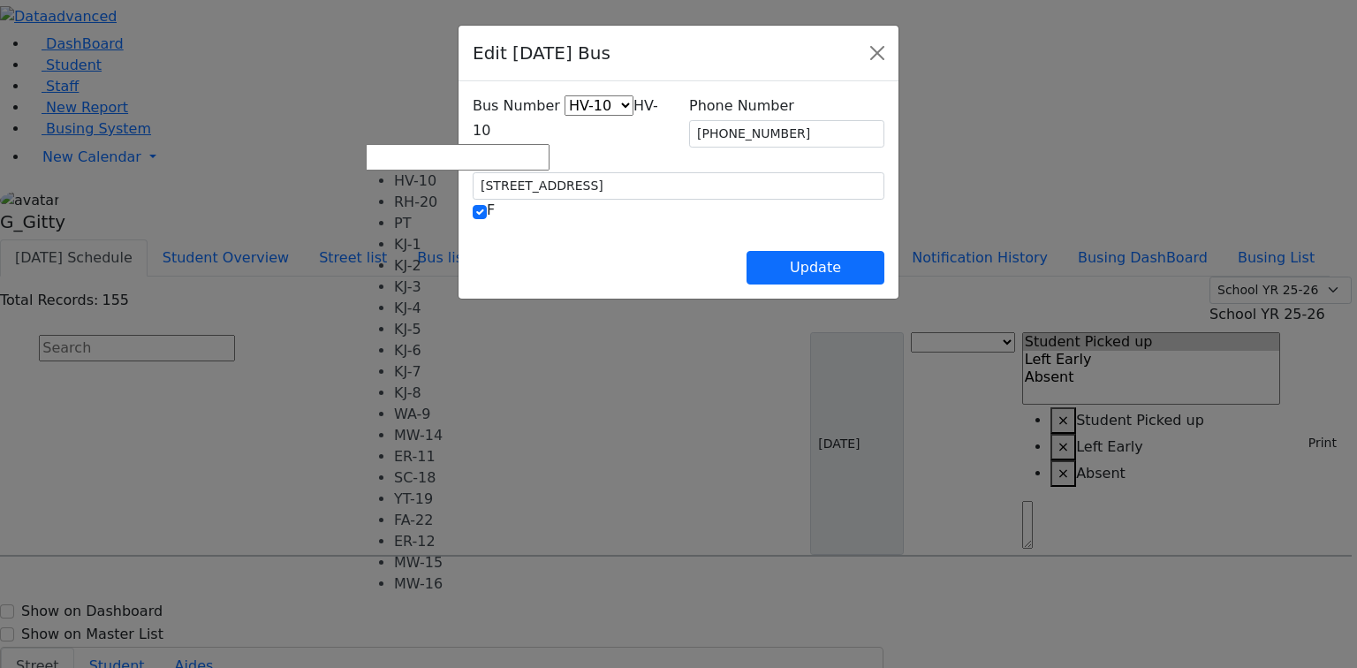
click at [473, 132] on span "HV-10" at bounding box center [565, 118] width 185 height 42
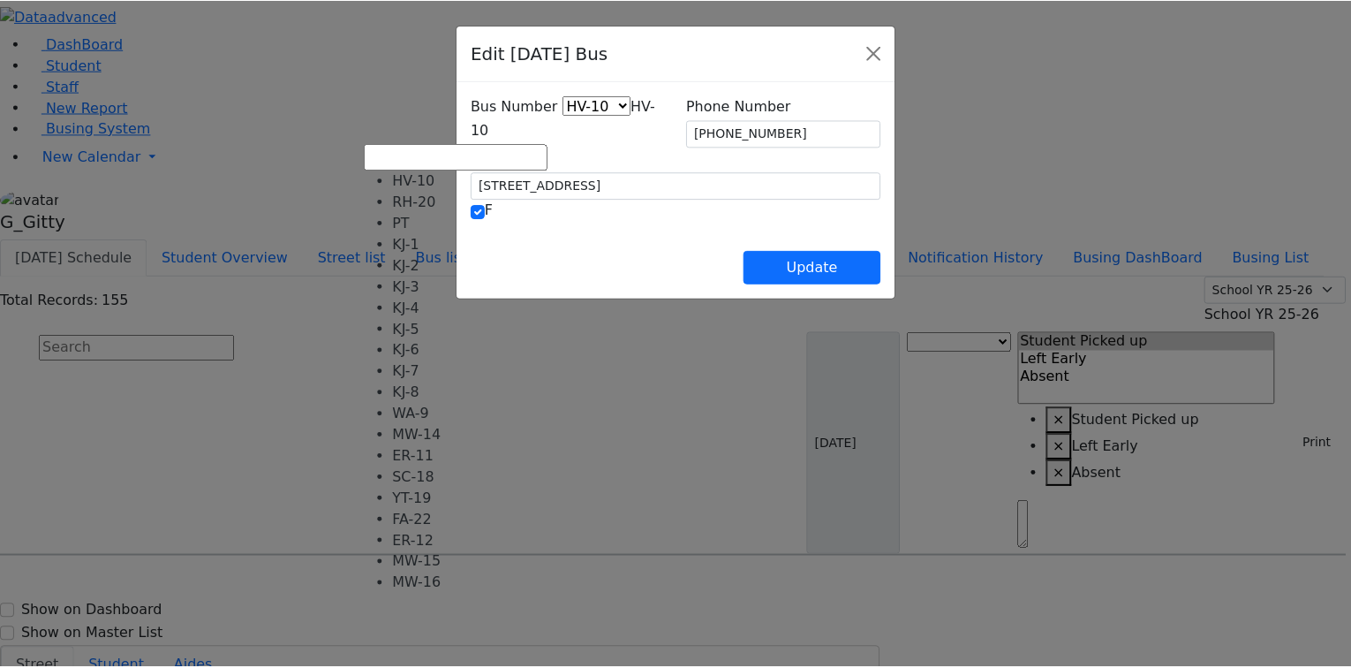
scroll to position [117, 0]
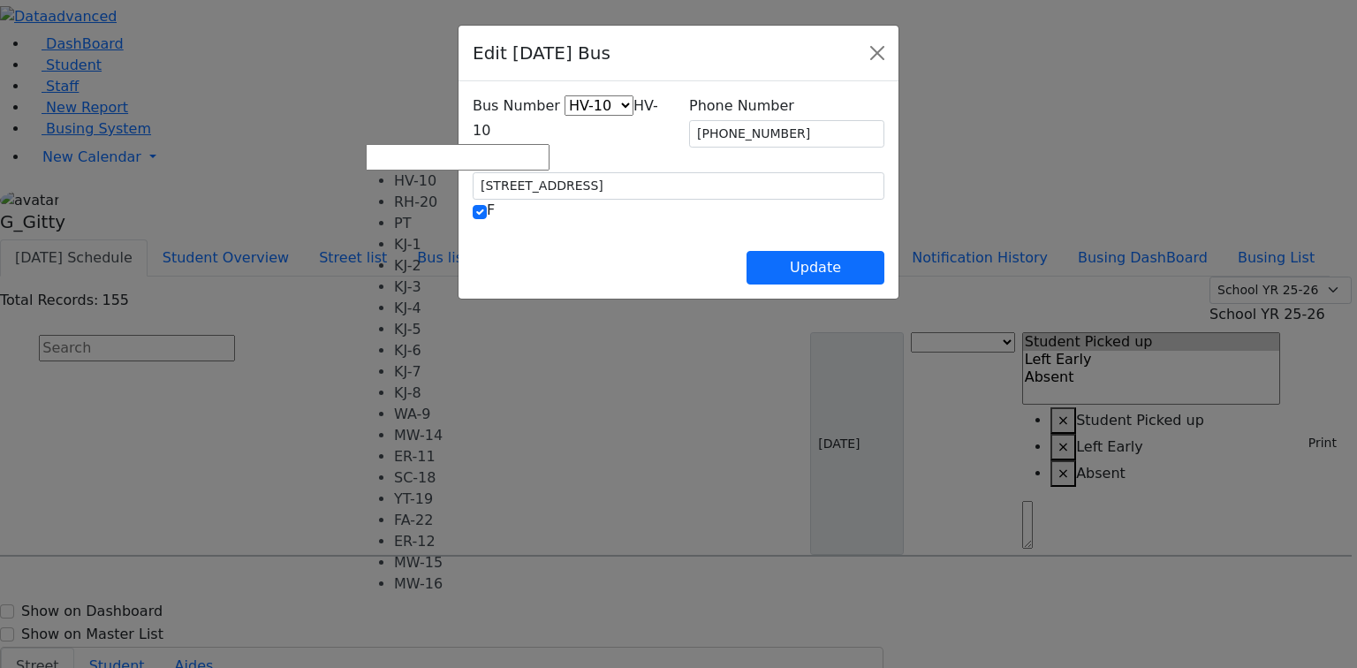
select select "427"
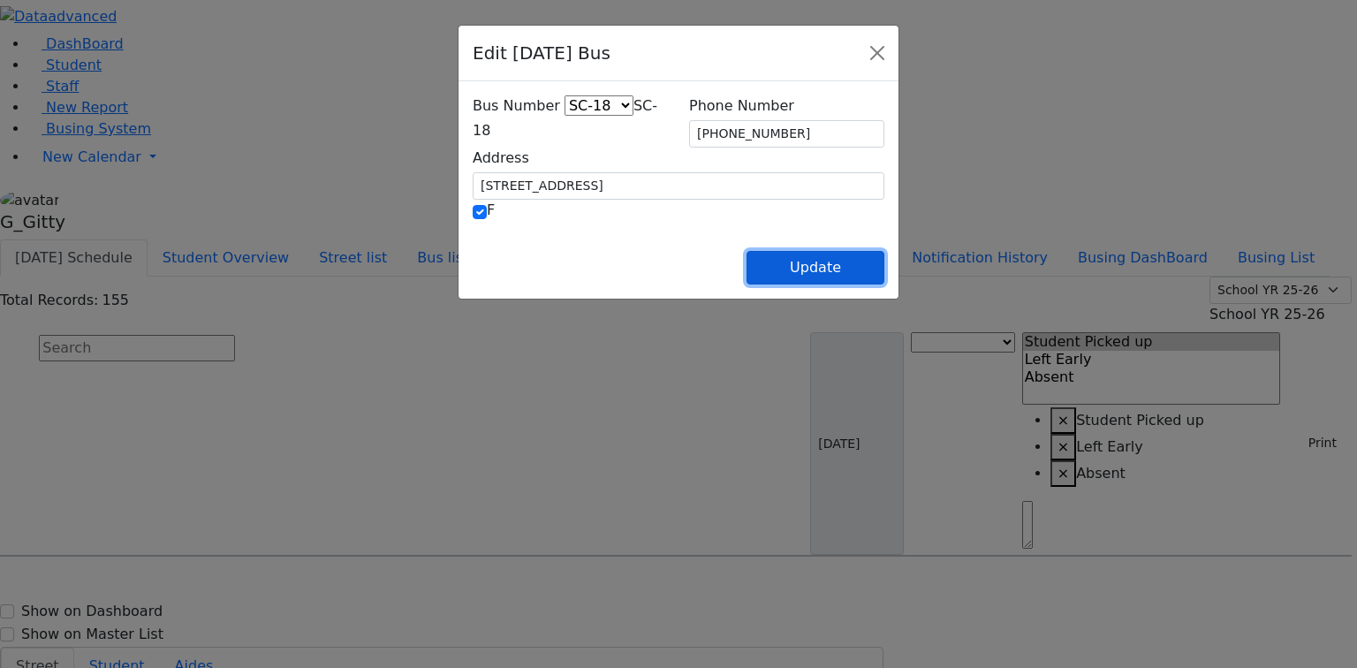
click at [884, 265] on button "Update" at bounding box center [815, 268] width 138 height 34
select select
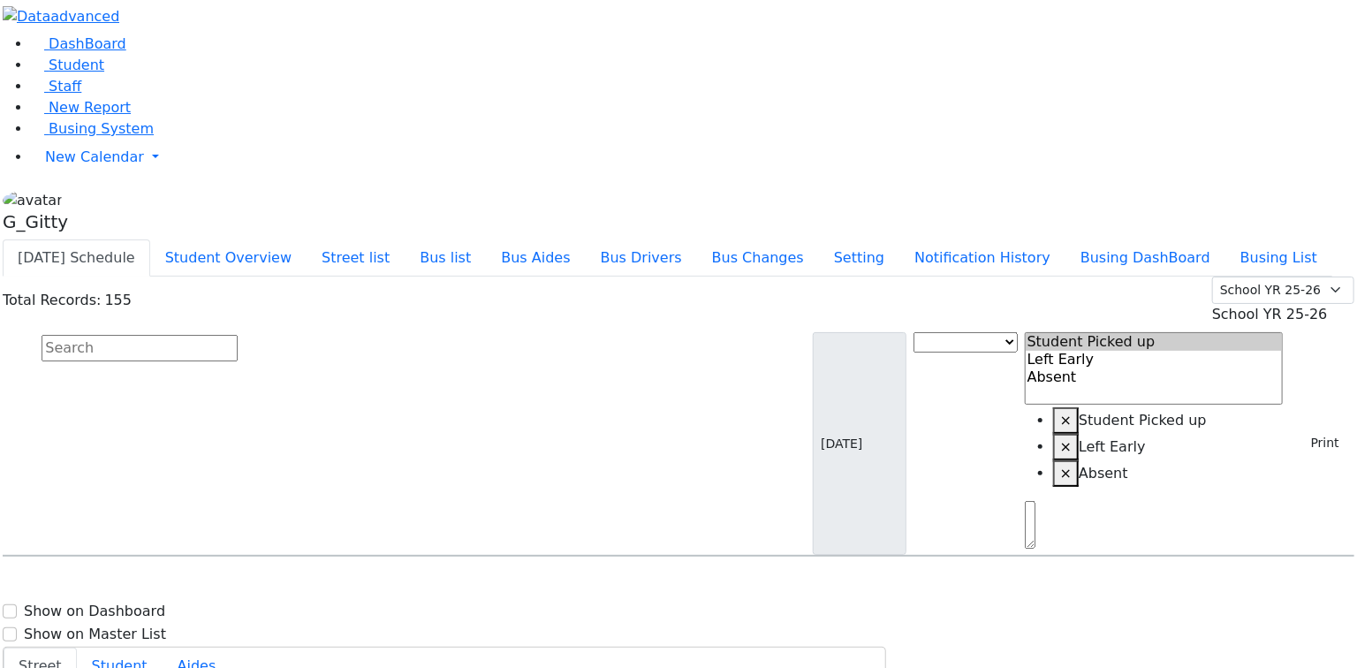
scroll to position [919, 0]
select select
click at [235, 335] on input "text" at bounding box center [137, 348] width 196 height 26
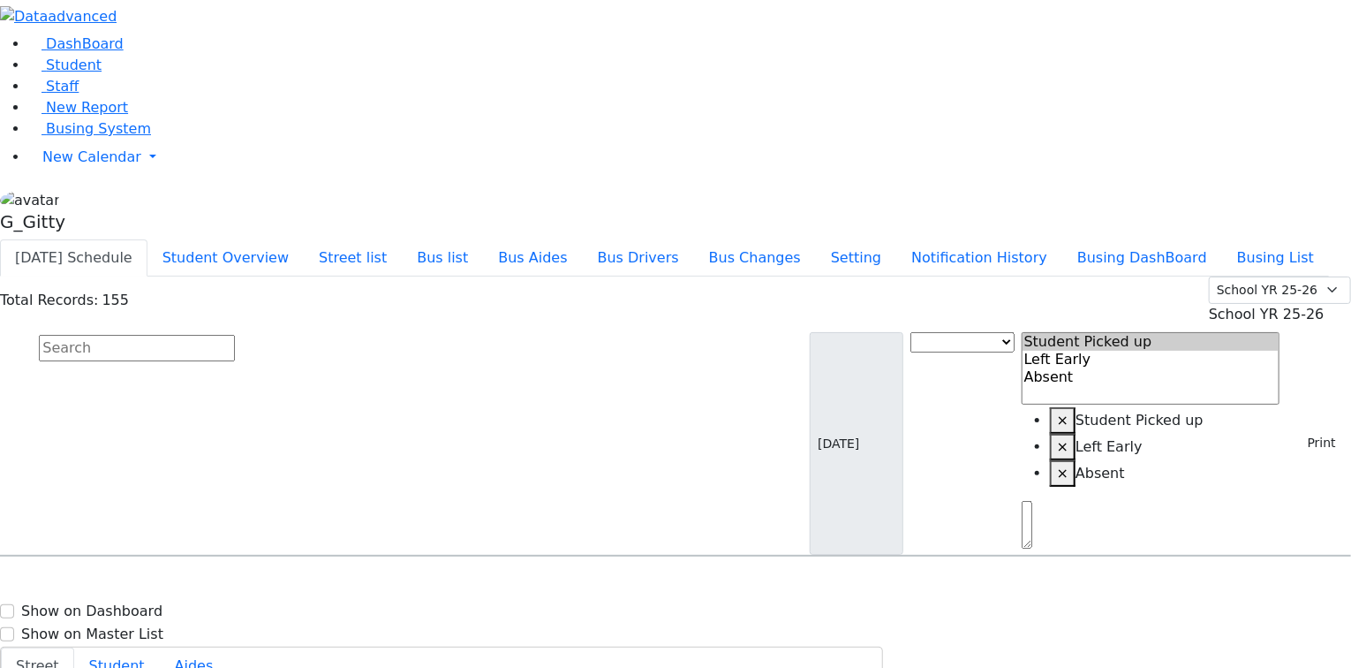
type input "[PHONE_NUMBER]"
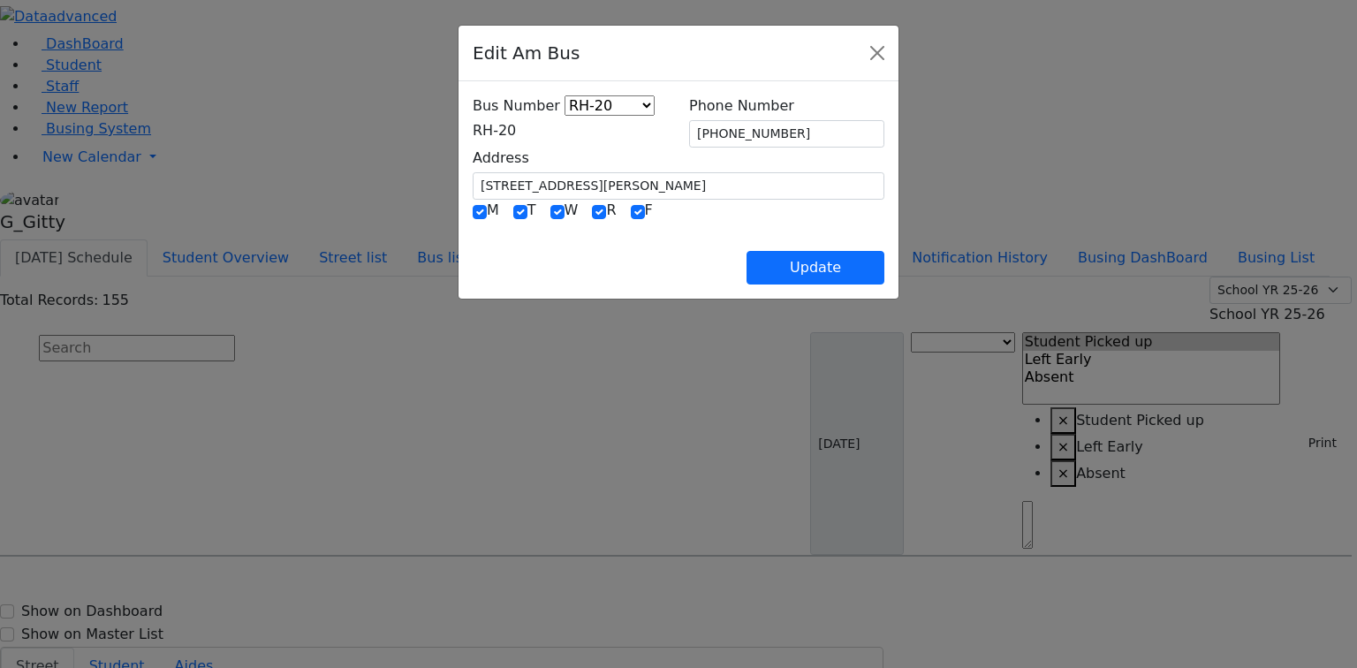
drag, startPoint x: 420, startPoint y: 124, endPoint x: 445, endPoint y: 140, distance: 29.4
click at [473, 124] on span "RH-20" at bounding box center [494, 130] width 43 height 17
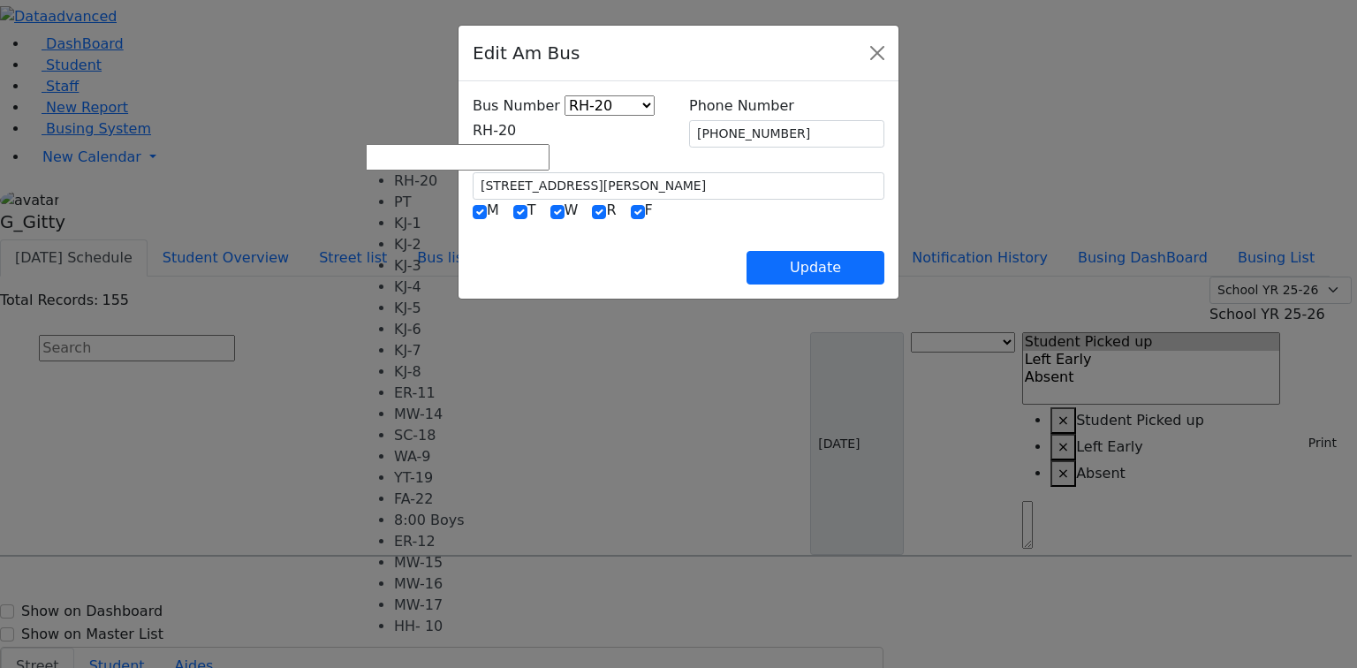
scroll to position [71, 0]
select select "412"
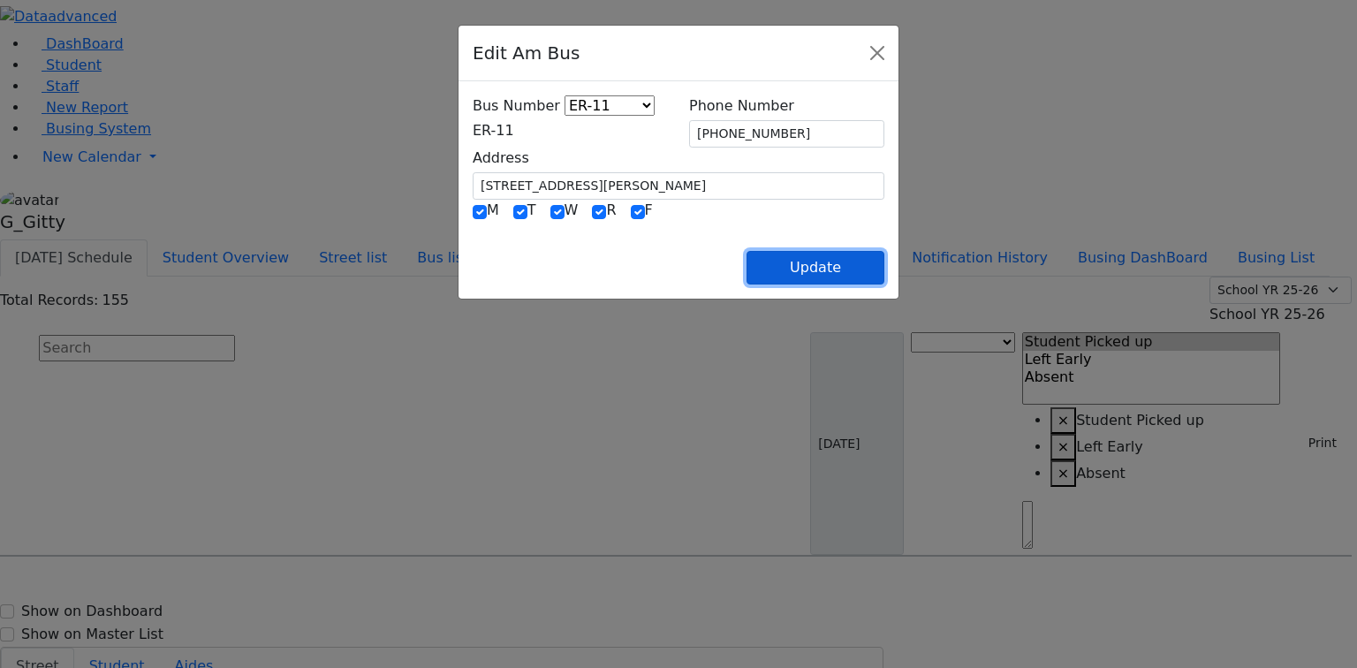
click at [884, 256] on button "Update" at bounding box center [815, 268] width 138 height 34
select select
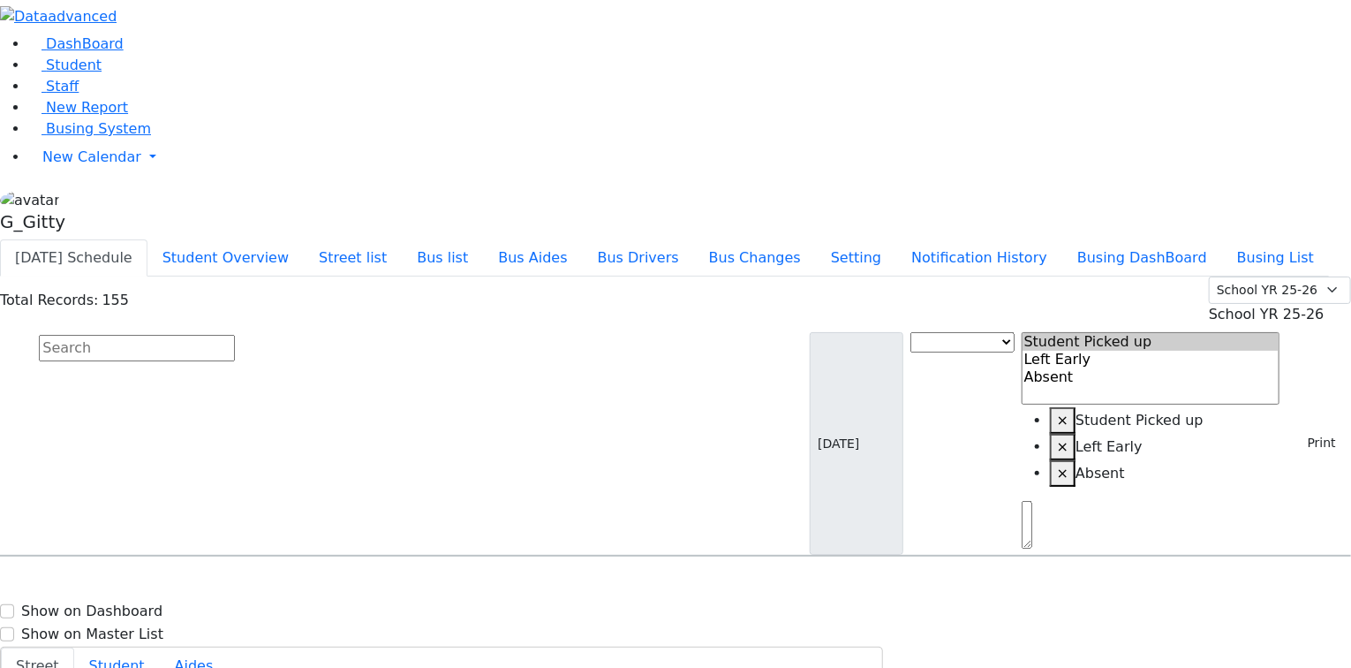
drag, startPoint x: 1277, startPoint y: 392, endPoint x: 1233, endPoint y: 366, distance: 51.5
type input "[PHONE_NUMBER]"
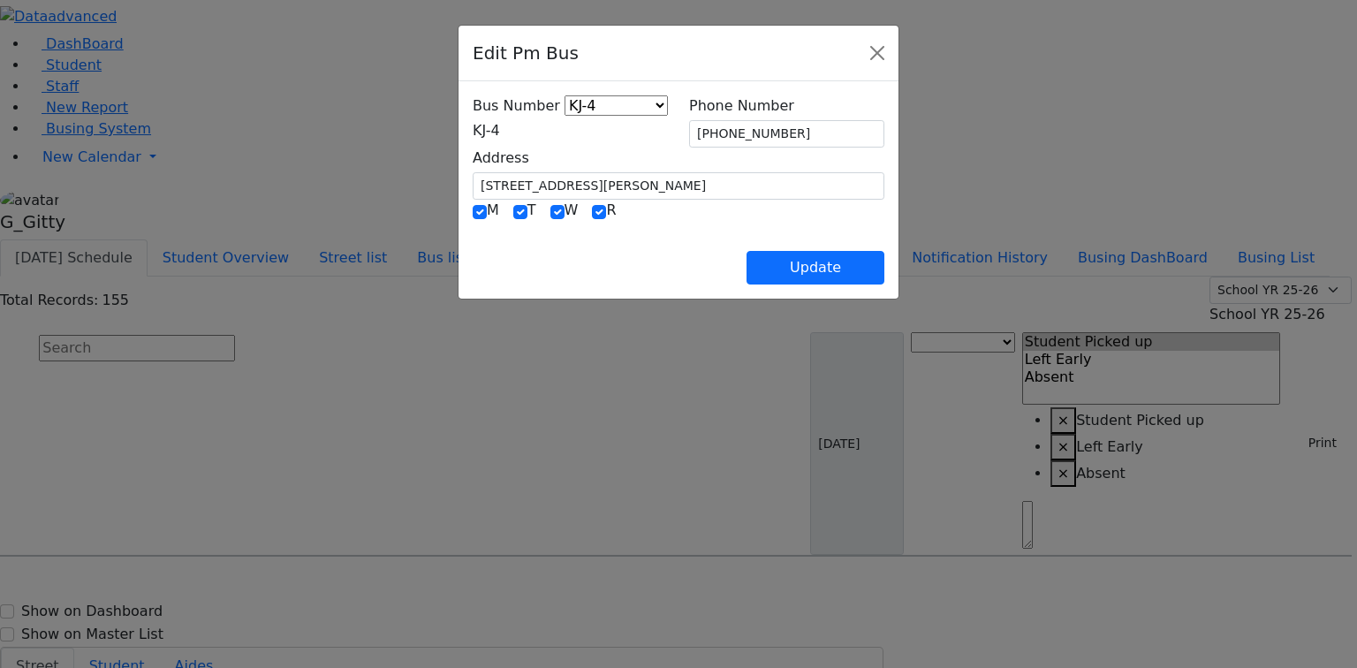
click at [576, 145] on div "Bus Number KJ-4 MA-13 RH-20 RV-21 PT KJ-1 KJ-2 KJ-3 KJ-5 KJ-6 KJ-8 WA-9 MW-15 E…" at bounding box center [570, 121] width 216 height 52
click at [500, 132] on span "KJ-4" at bounding box center [486, 130] width 27 height 17
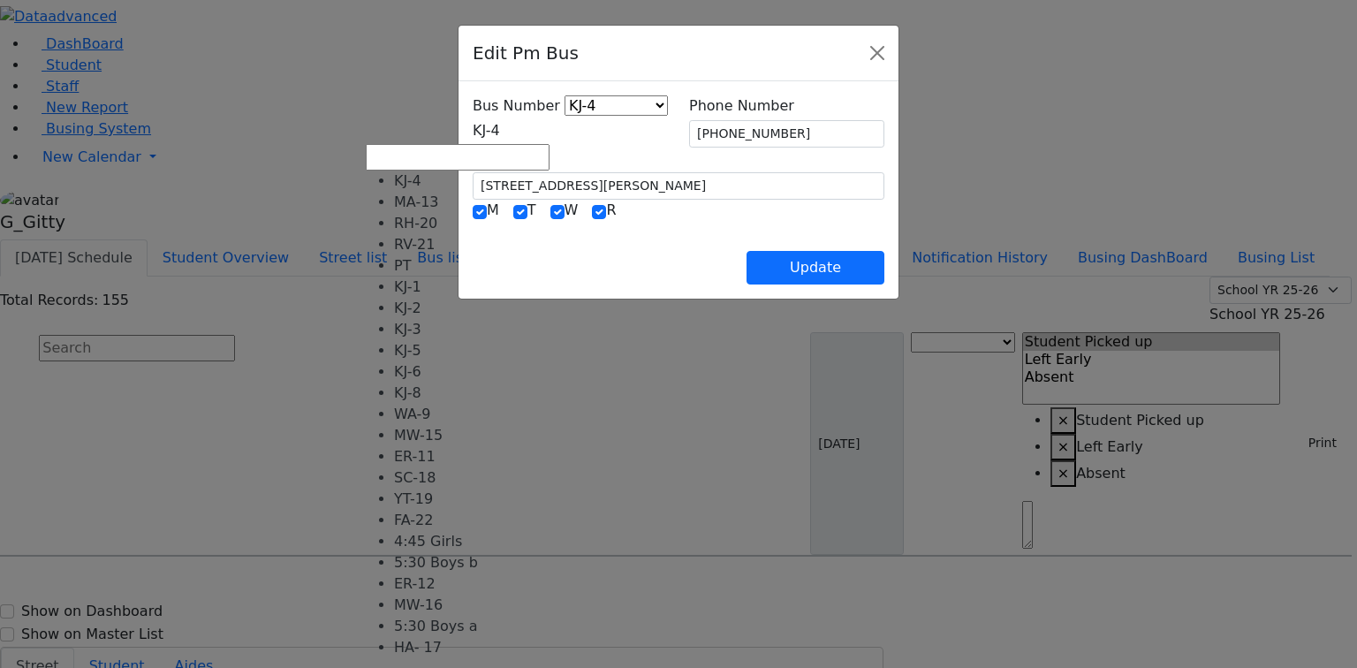
scroll to position [141, 0]
click at [473, 131] on span "MW-15" at bounding box center [497, 130] width 49 height 17
select select "420"
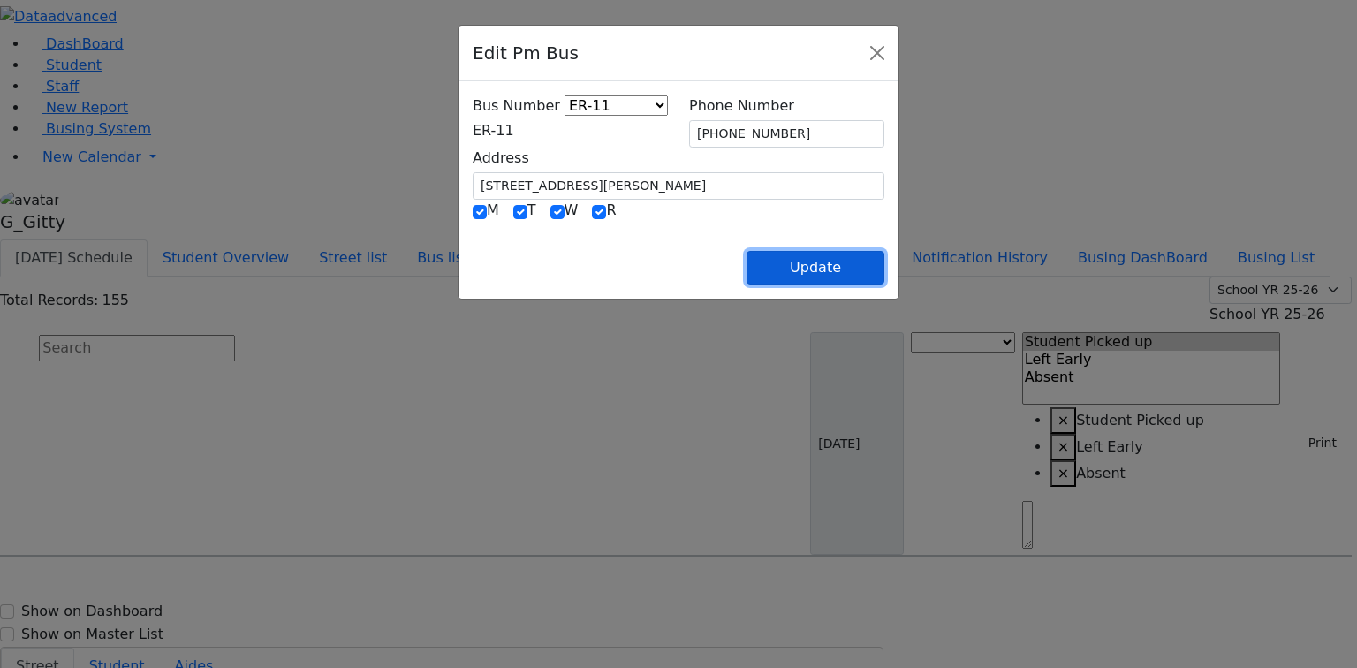
click at [884, 265] on button "Update" at bounding box center [815, 268] width 138 height 34
select select
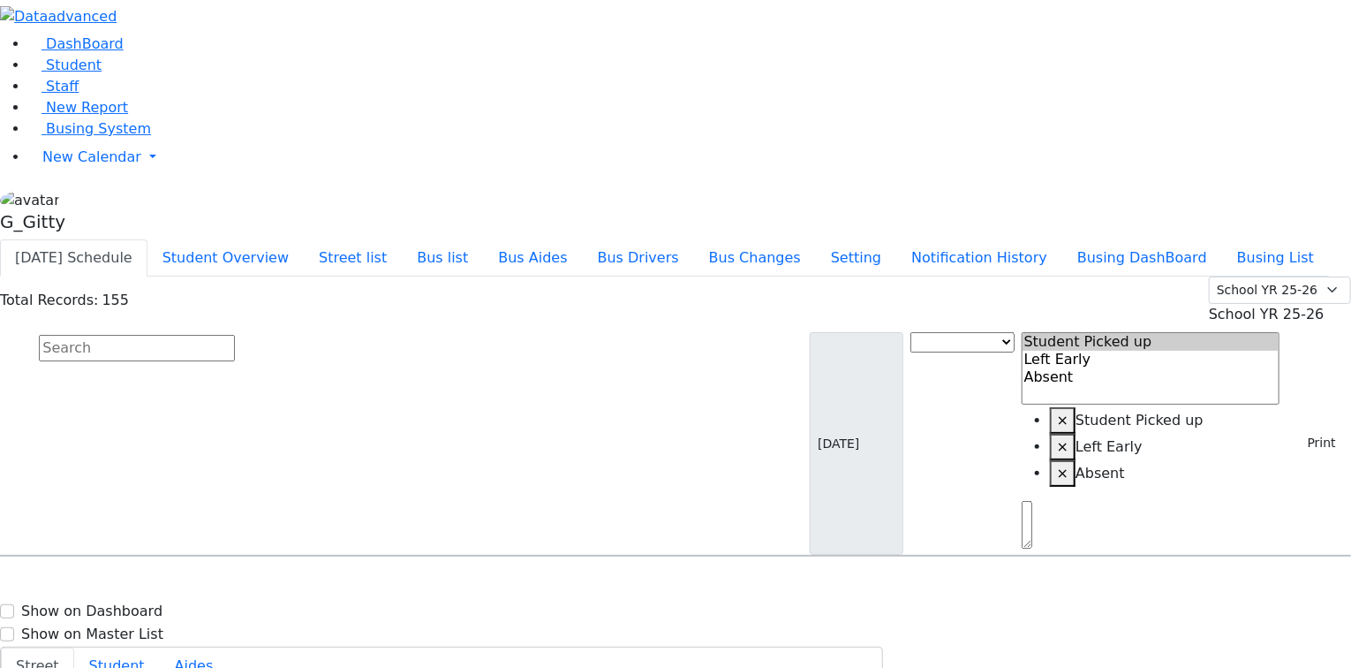
drag, startPoint x: 1279, startPoint y: 498, endPoint x: 1213, endPoint y: 441, distance: 87.7
type input "(773) 398-4442"
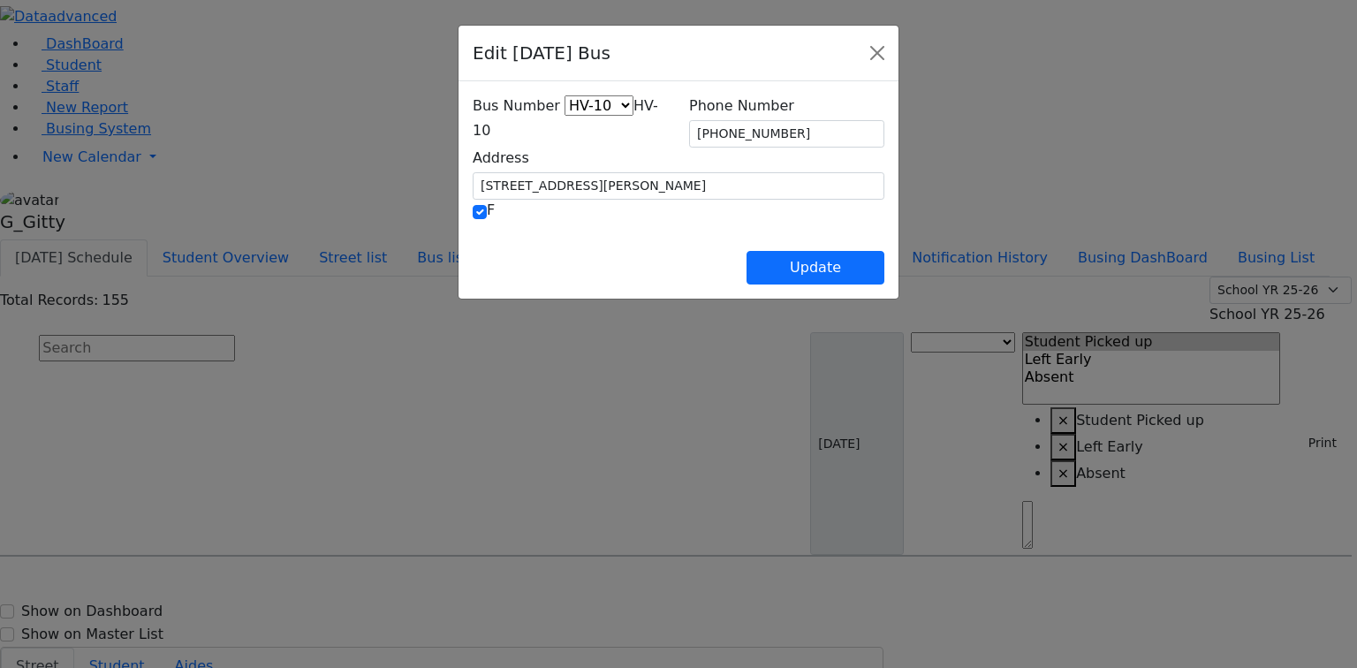
click at [579, 128] on span "HV-10" at bounding box center [565, 118] width 185 height 42
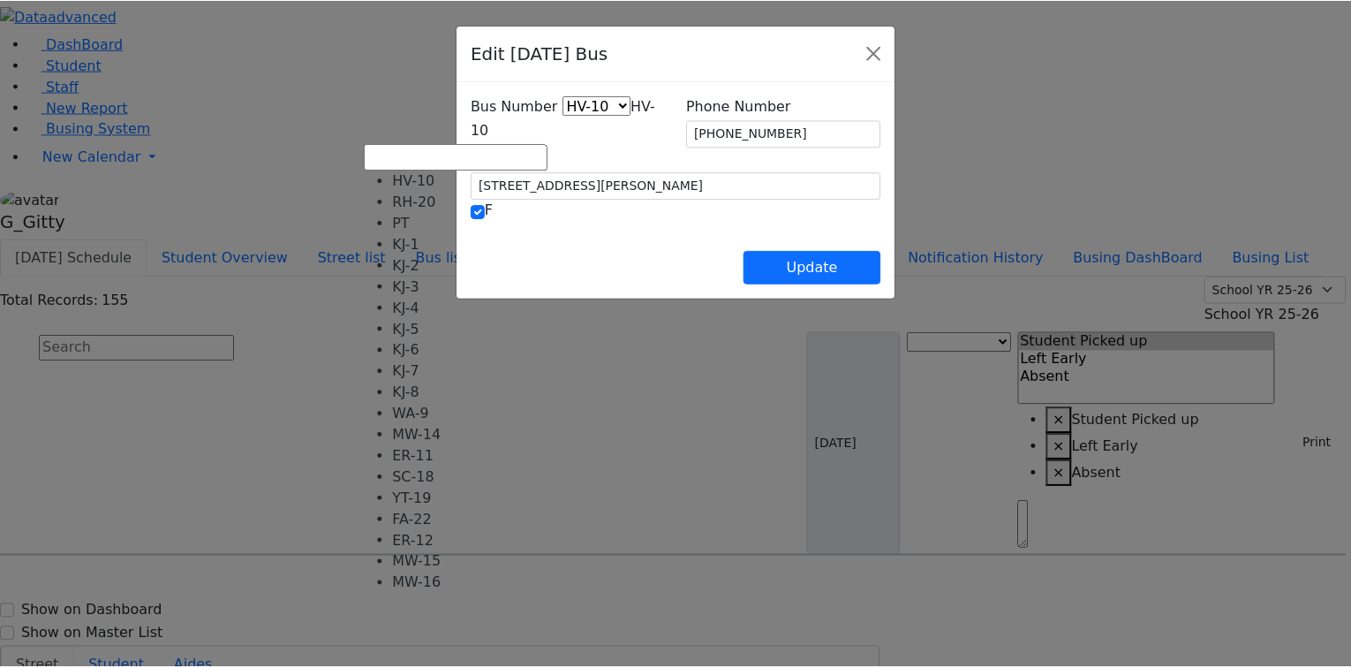
scroll to position [117, 0]
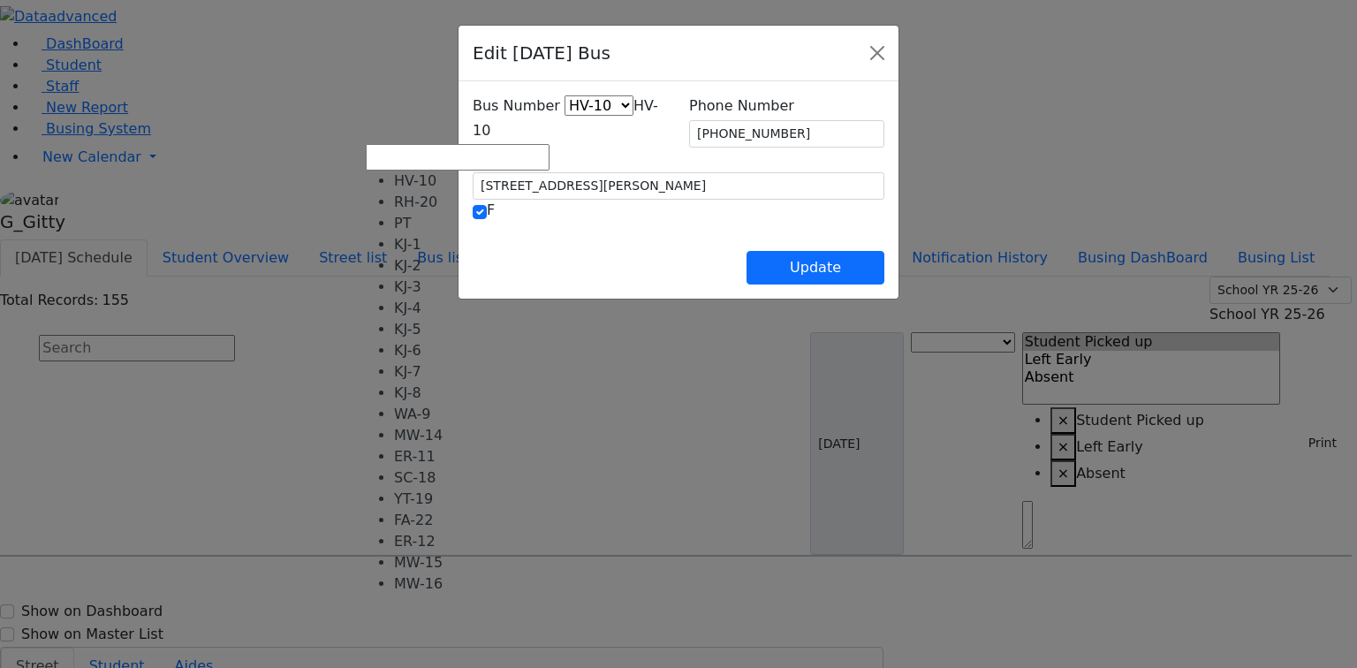
select select "426"
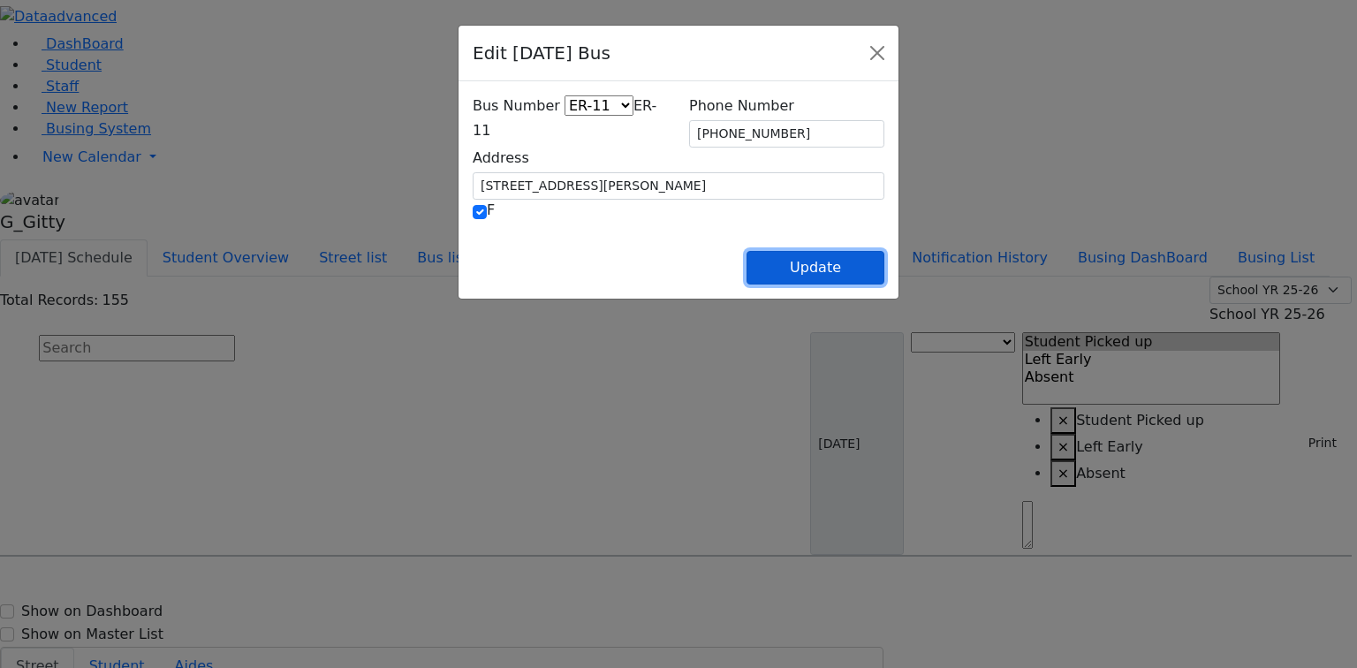
drag, startPoint x: 958, startPoint y: 263, endPoint x: 746, endPoint y: 187, distance: 226.0
click at [884, 264] on button "Update" at bounding box center [815, 268] width 138 height 34
select select
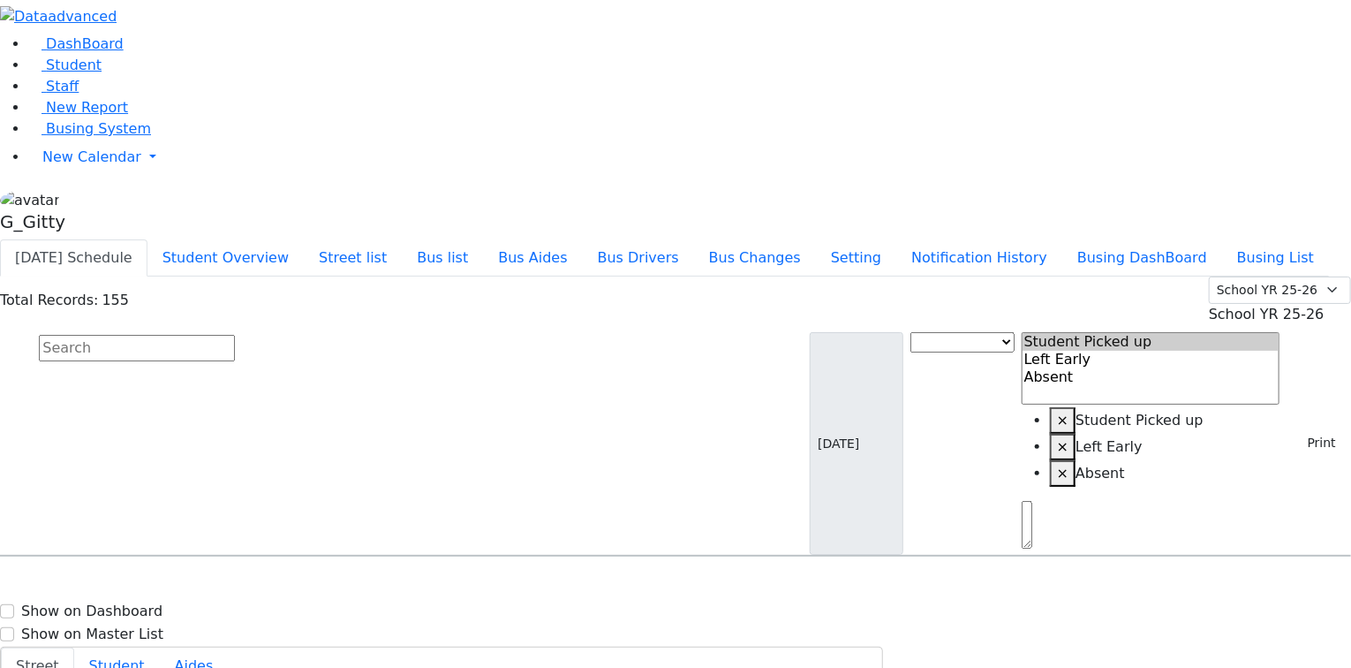
click at [235, 335] on input "text" at bounding box center [137, 348] width 196 height 26
select select
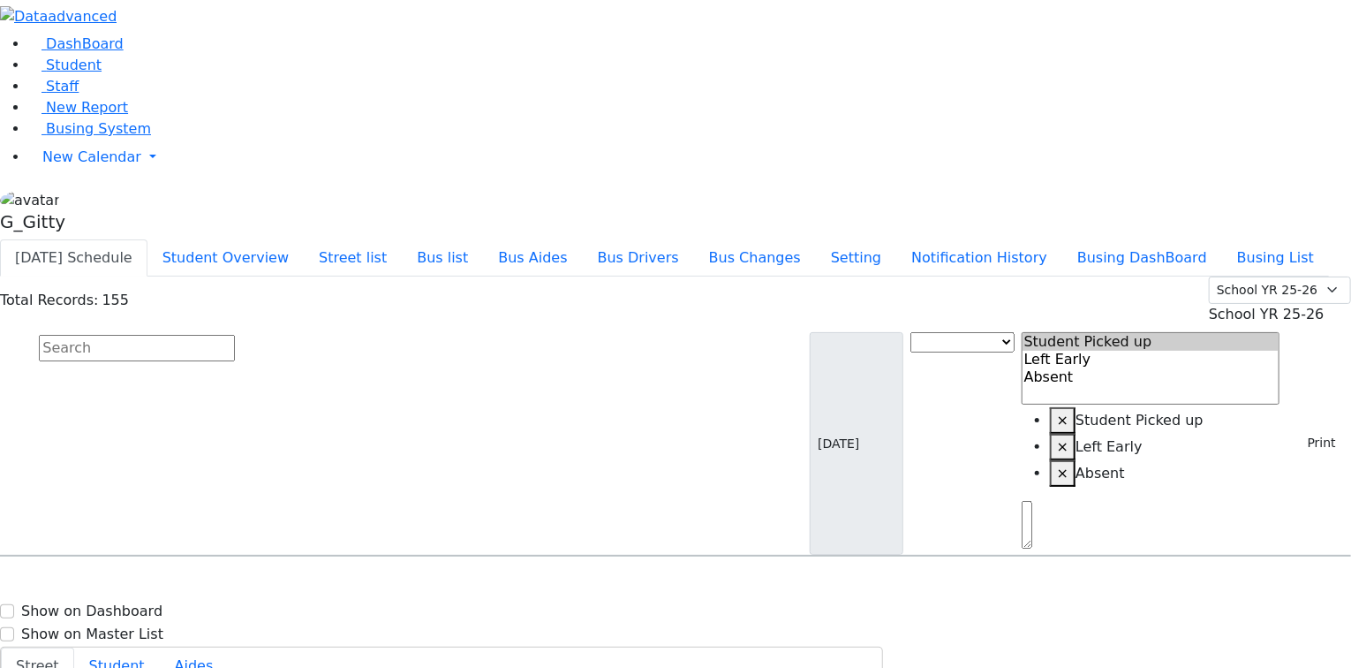
select select
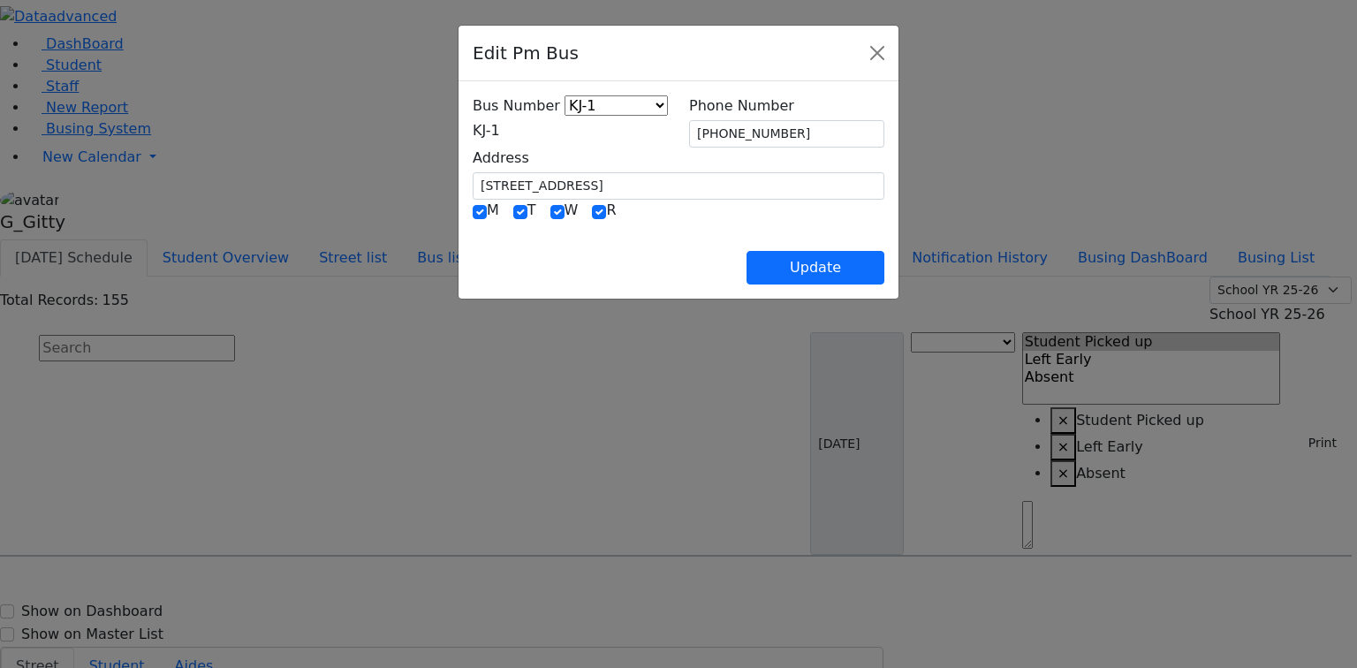
click at [500, 136] on span "KJ-1" at bounding box center [486, 130] width 27 height 17
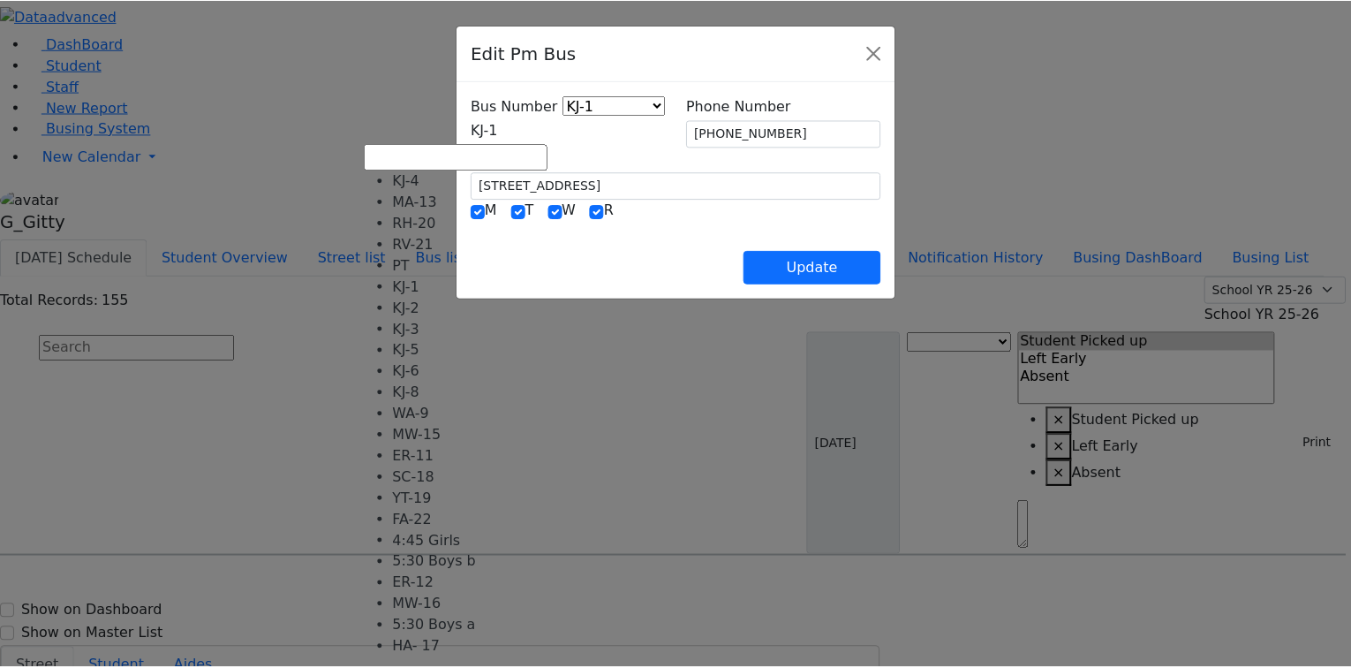
scroll to position [160, 0]
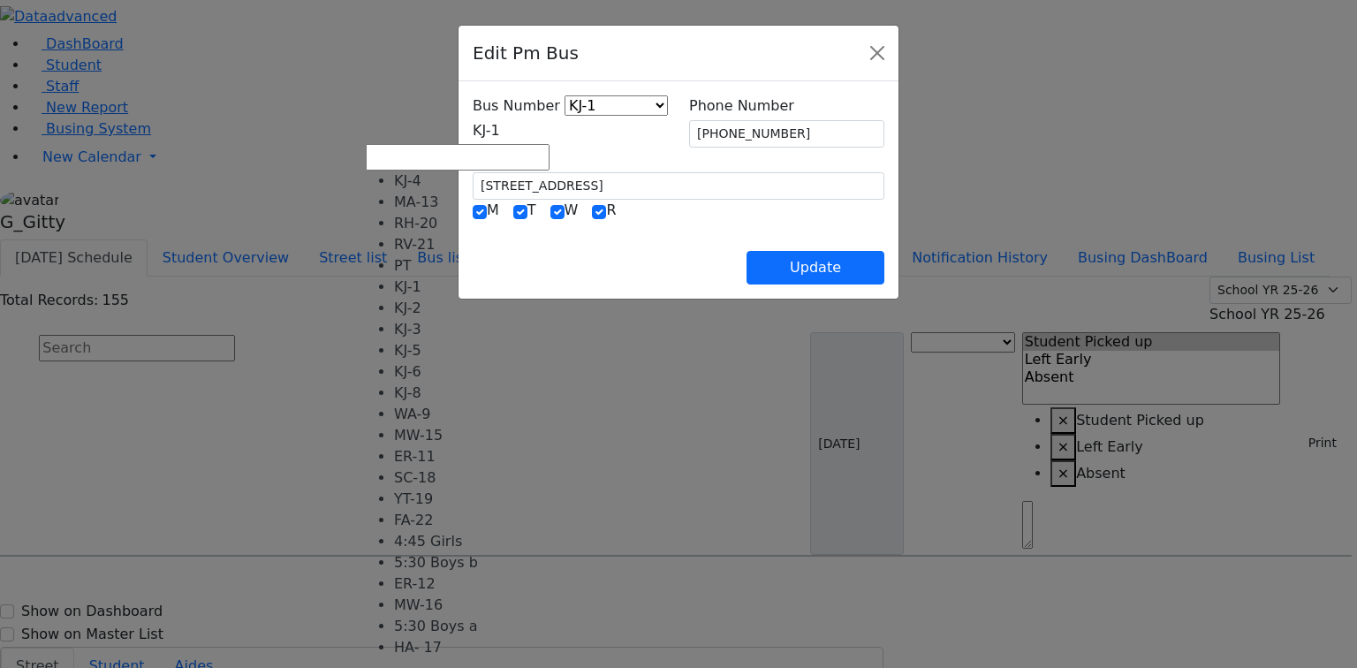
select select "434"
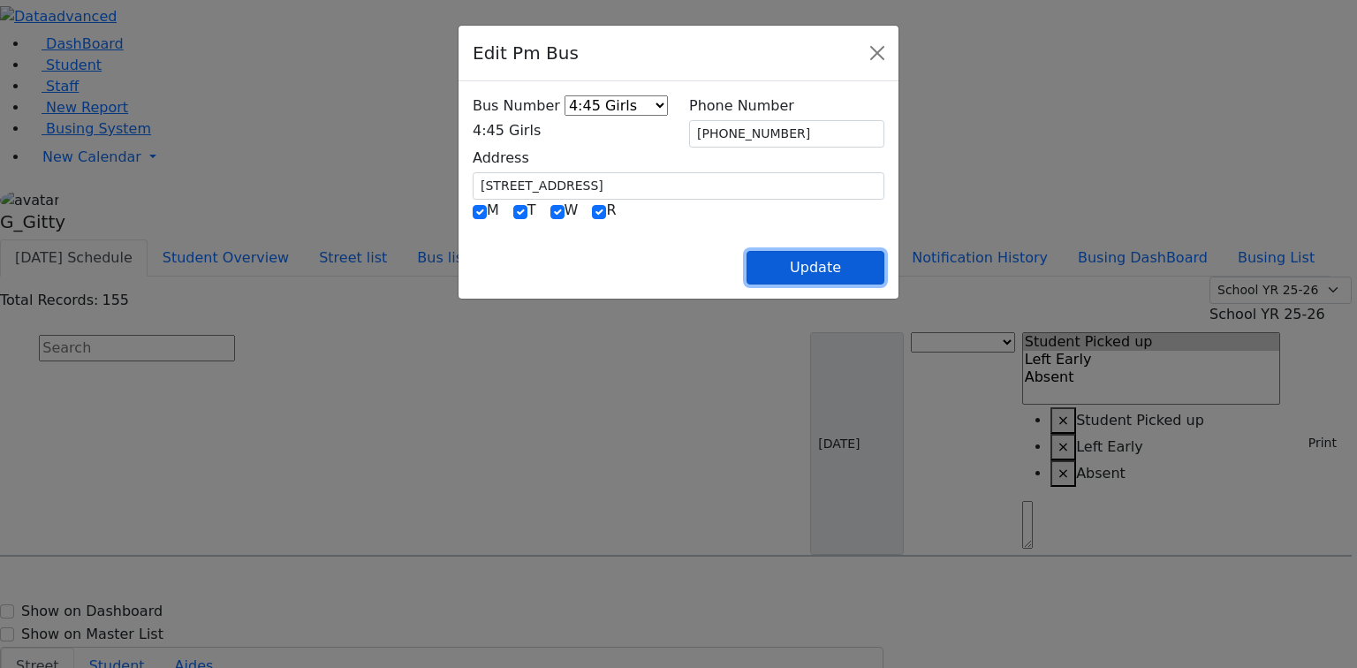
click at [872, 276] on button "Update" at bounding box center [815, 268] width 138 height 34
select select
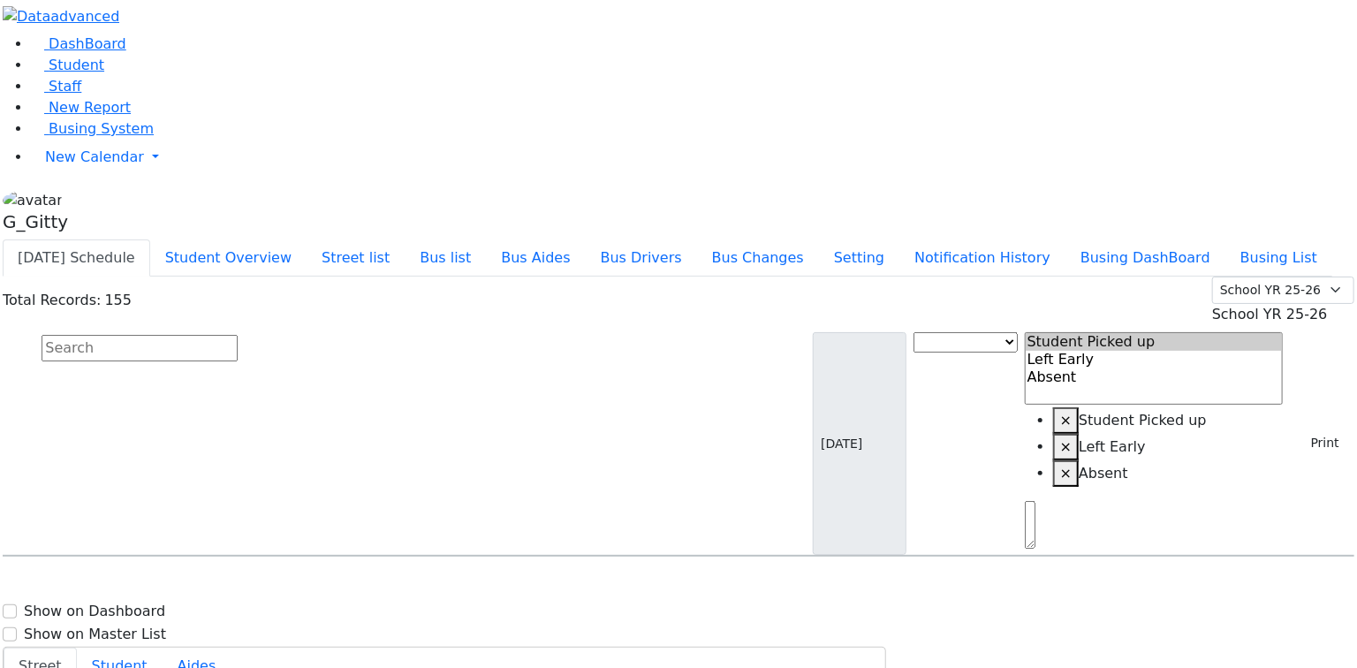
scroll to position [1413, 0]
select select
type input "(845) 774-8740"
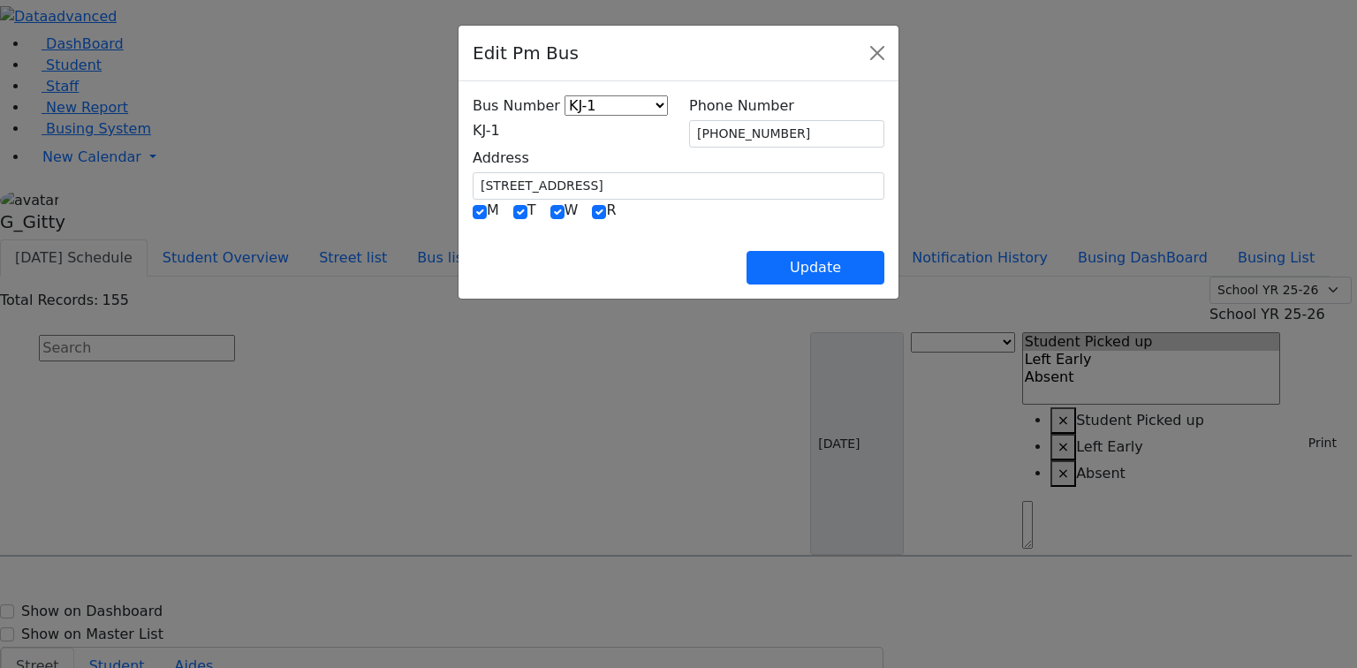
click at [481, 136] on span "KJ-1" at bounding box center [486, 130] width 27 height 17
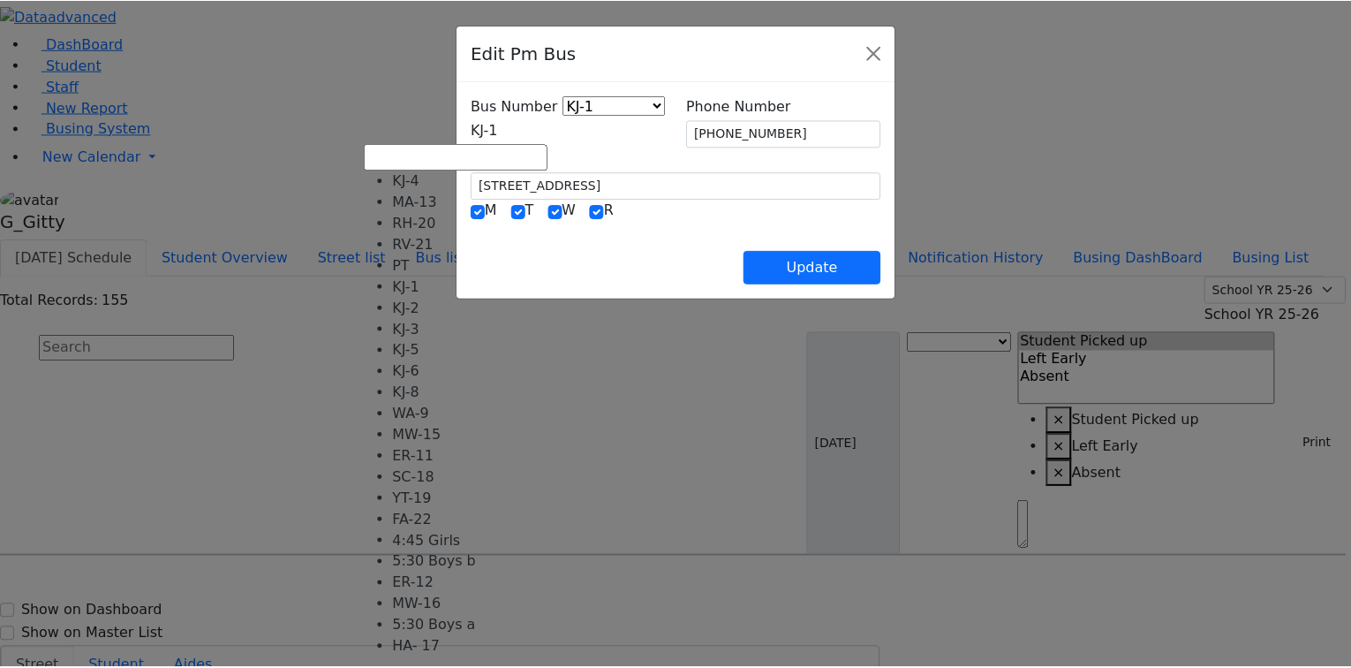
scroll to position [141, 0]
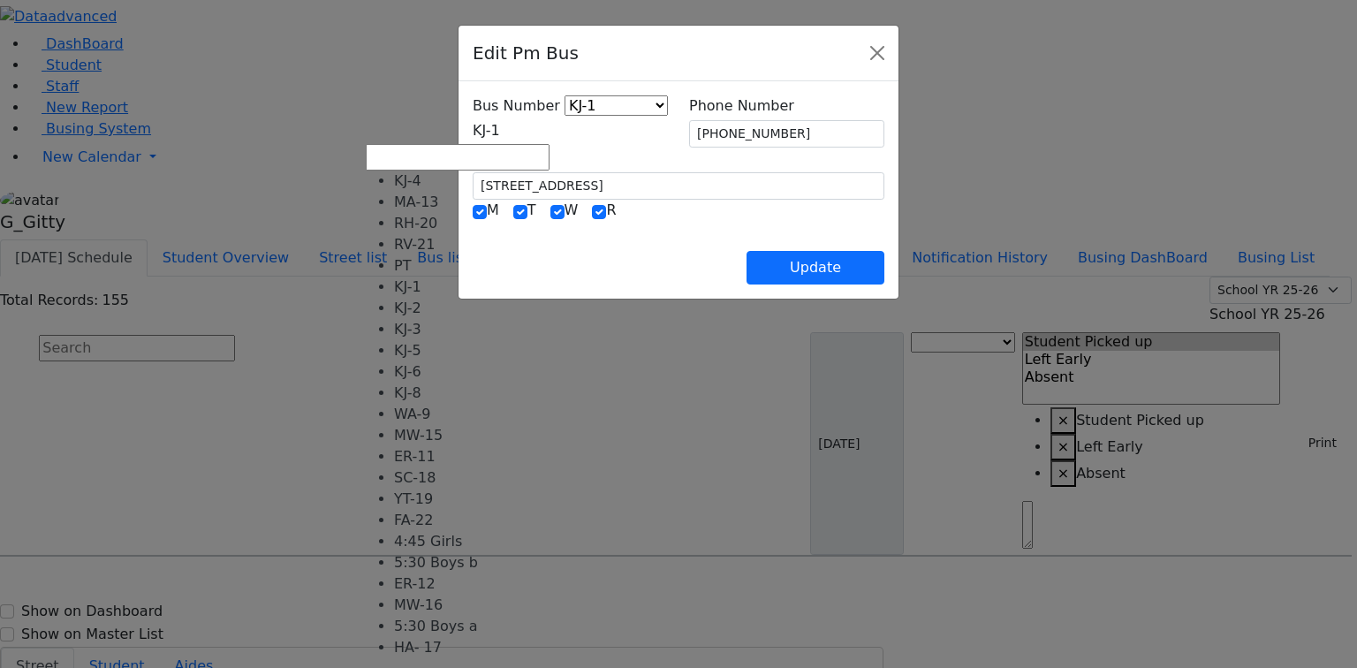
select select "434"
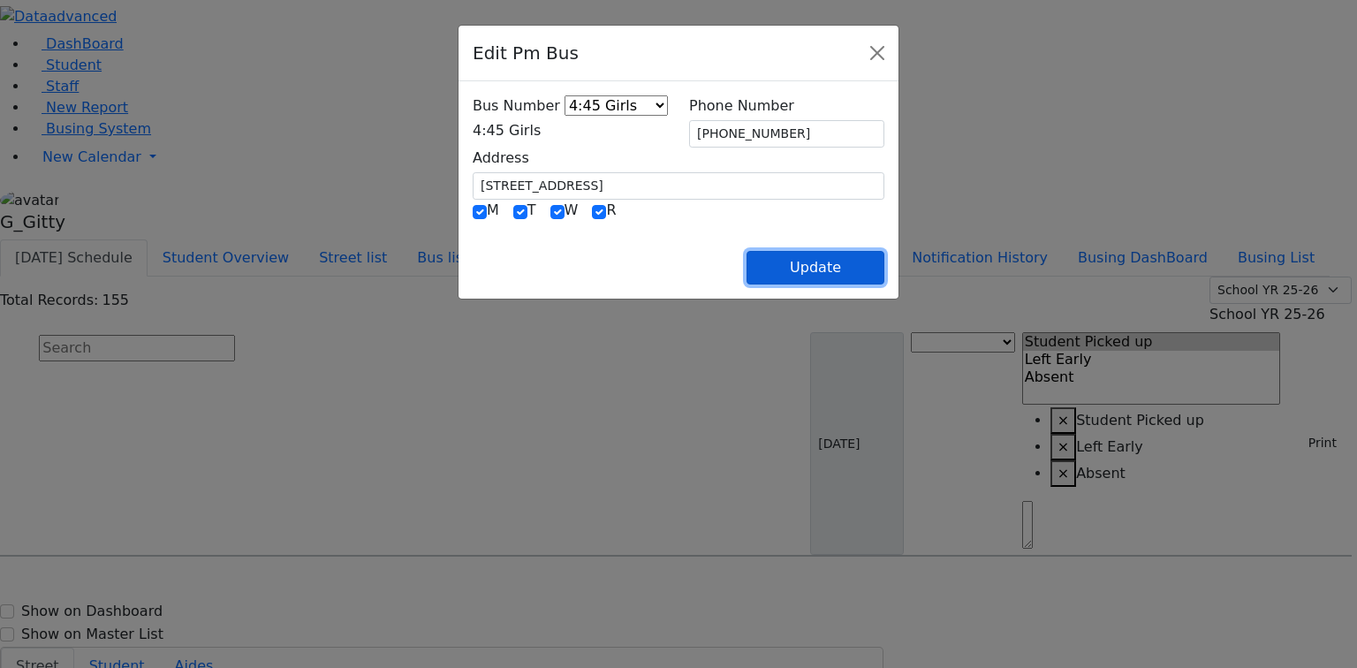
click at [884, 265] on button "Update" at bounding box center [815, 268] width 138 height 34
select select
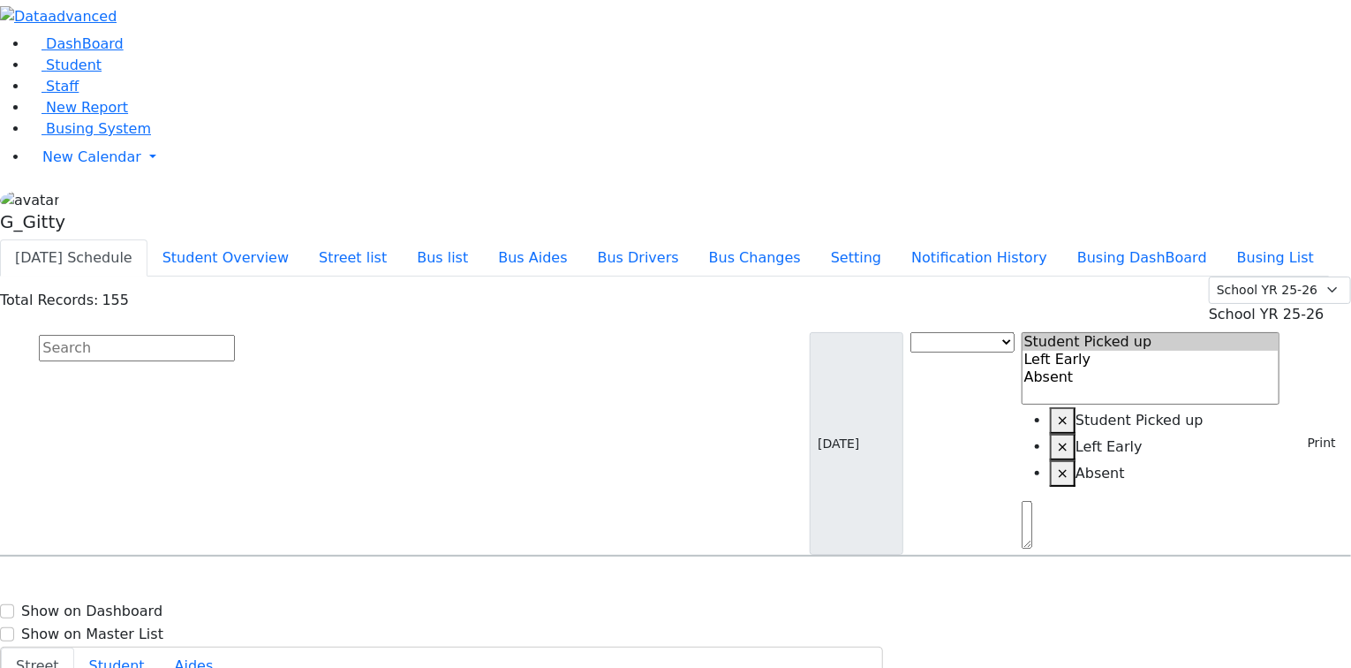
scroll to position [1555, 0]
select select
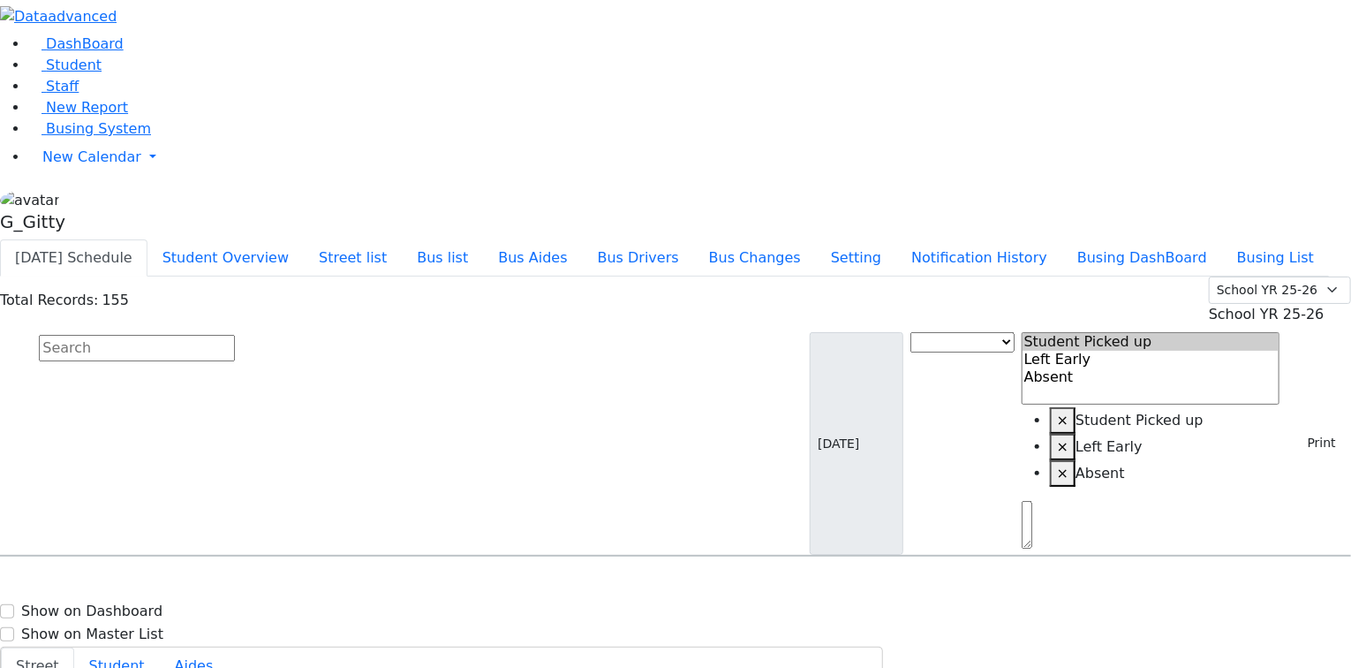
type input "(845) 783-3320"
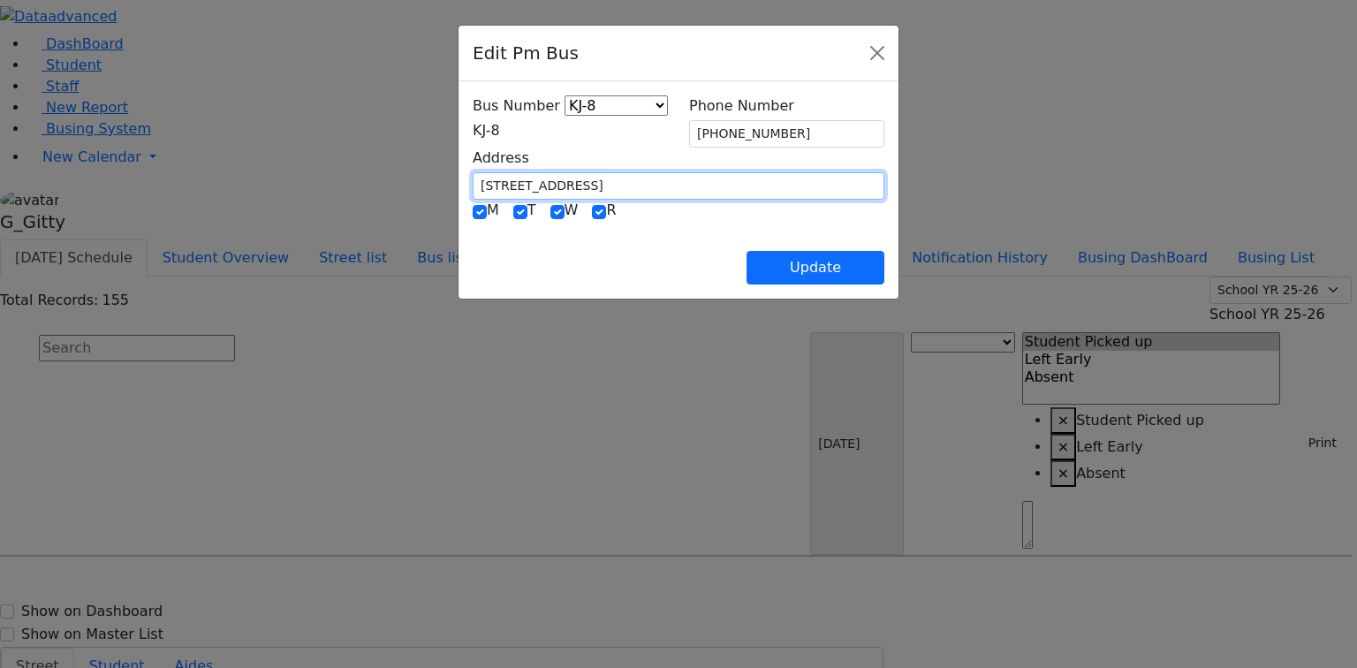
drag, startPoint x: 481, startPoint y: 176, endPoint x: 336, endPoint y: 177, distance: 144.9
click at [336, 177] on div "Edit Pm Bus Bus Number KJ-4 MA-13 RH-20 RV-21 PT KJ-1 KJ-2 KJ-3 KJ-5 KJ-6 KJ-8 …" at bounding box center [678, 334] width 1357 height 668
type input "6 Austra Pkwy"
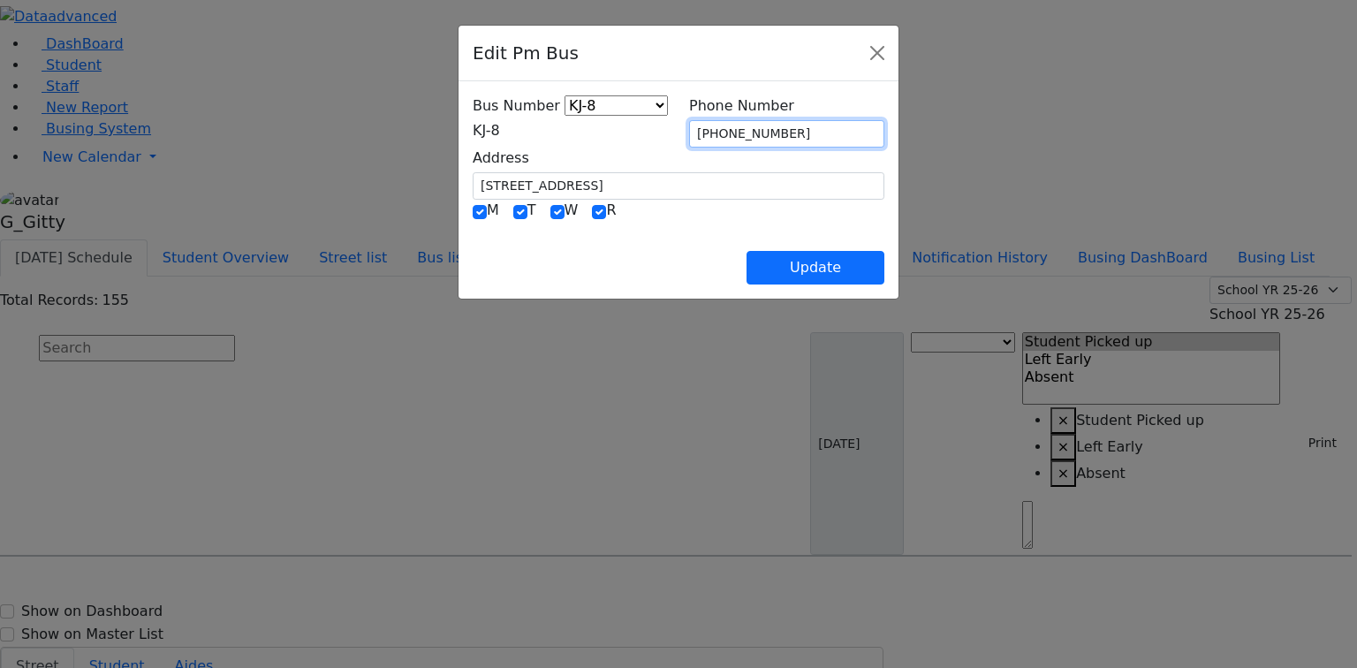
drag, startPoint x: 784, startPoint y: 134, endPoint x: 729, endPoint y: 131, distance: 55.8
click at [729, 131] on input "(845) 783-3320" at bounding box center [786, 133] width 195 height 27
type input "(845) 806-1866"
click at [749, 238] on div "Update" at bounding box center [679, 254] width 412 height 62
click at [473, 134] on span "KJ-8" at bounding box center [486, 130] width 27 height 17
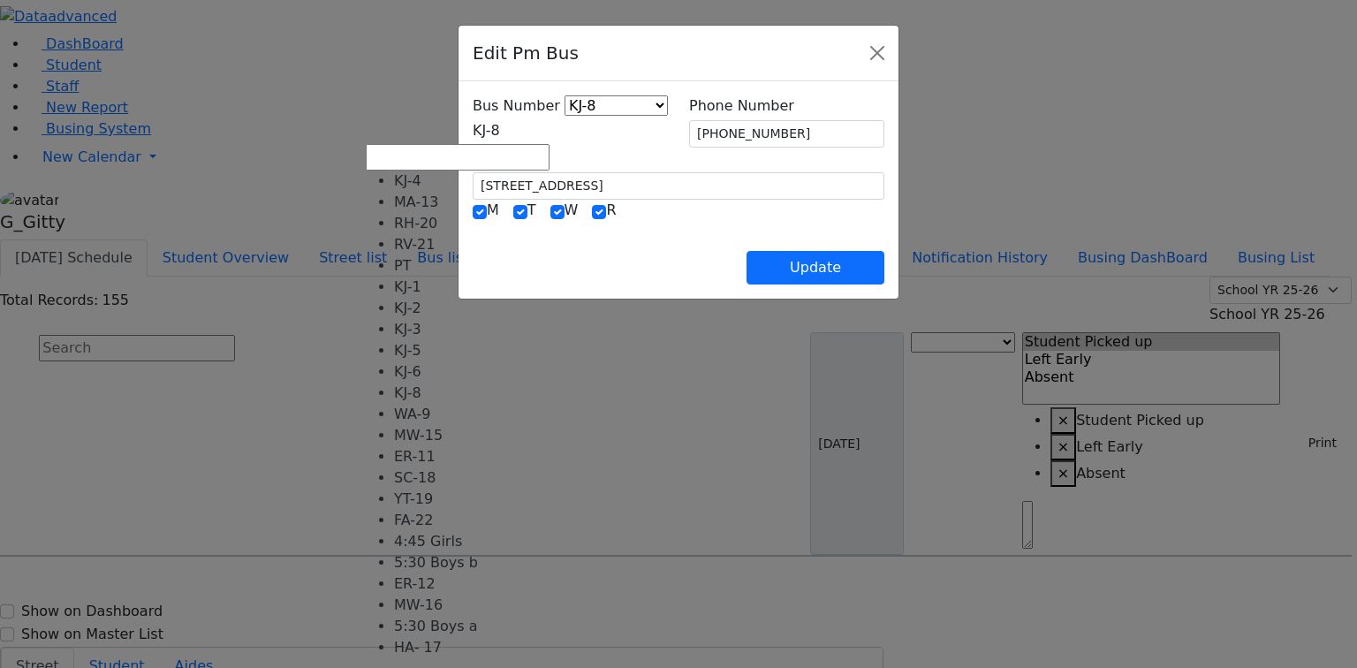
select select "400"
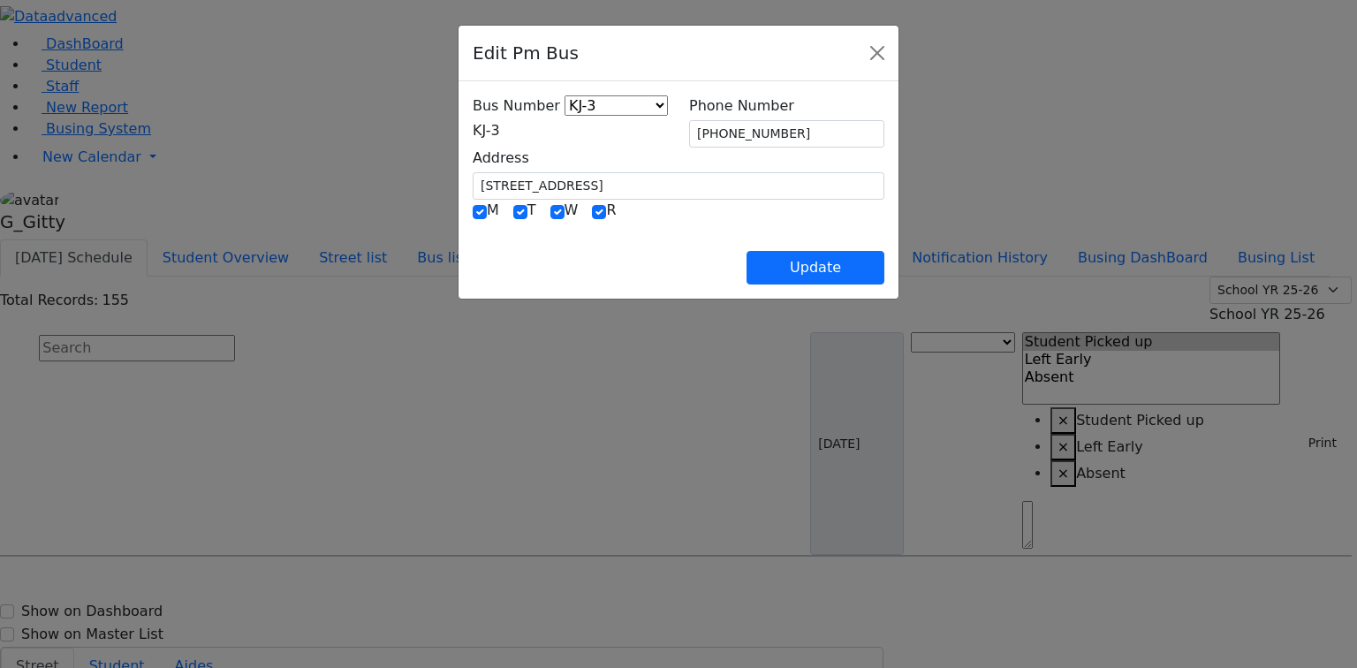
click at [542, 267] on div "Update" at bounding box center [679, 254] width 412 height 62
click at [884, 264] on button "Update" at bounding box center [815, 268] width 138 height 34
select select
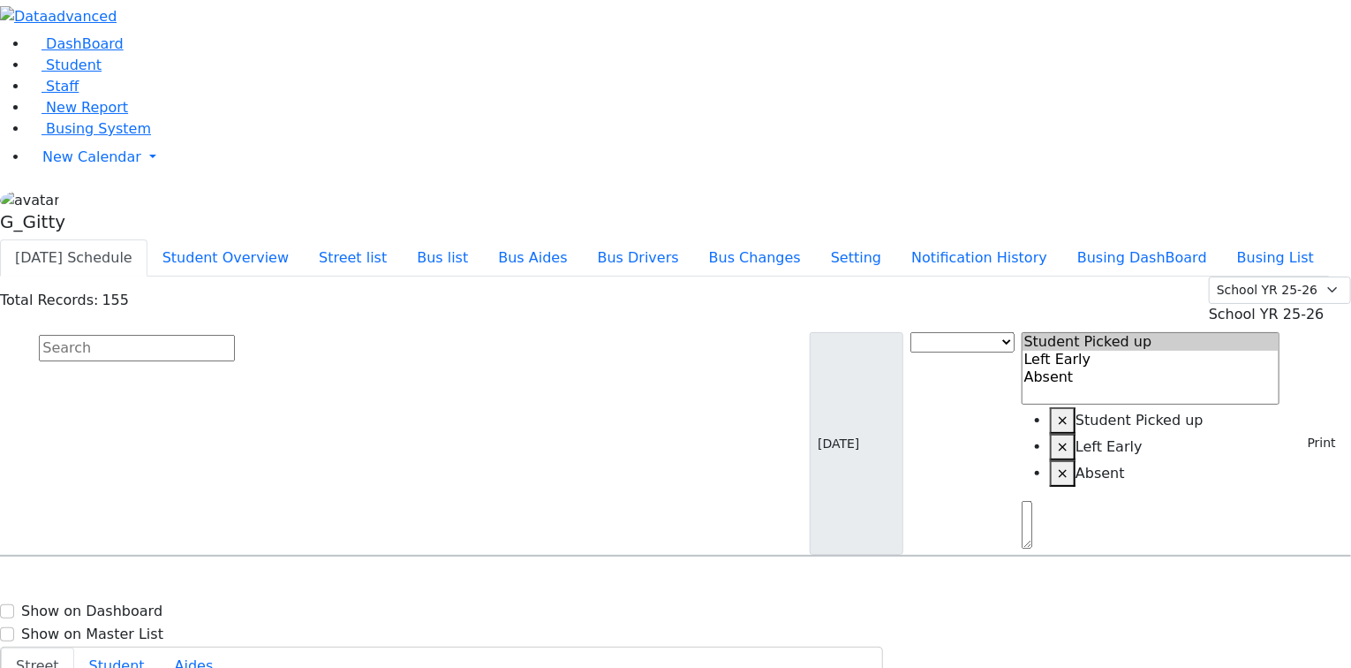
scroll to position [1625, 0]
select select
type input "(845) 492-7986"
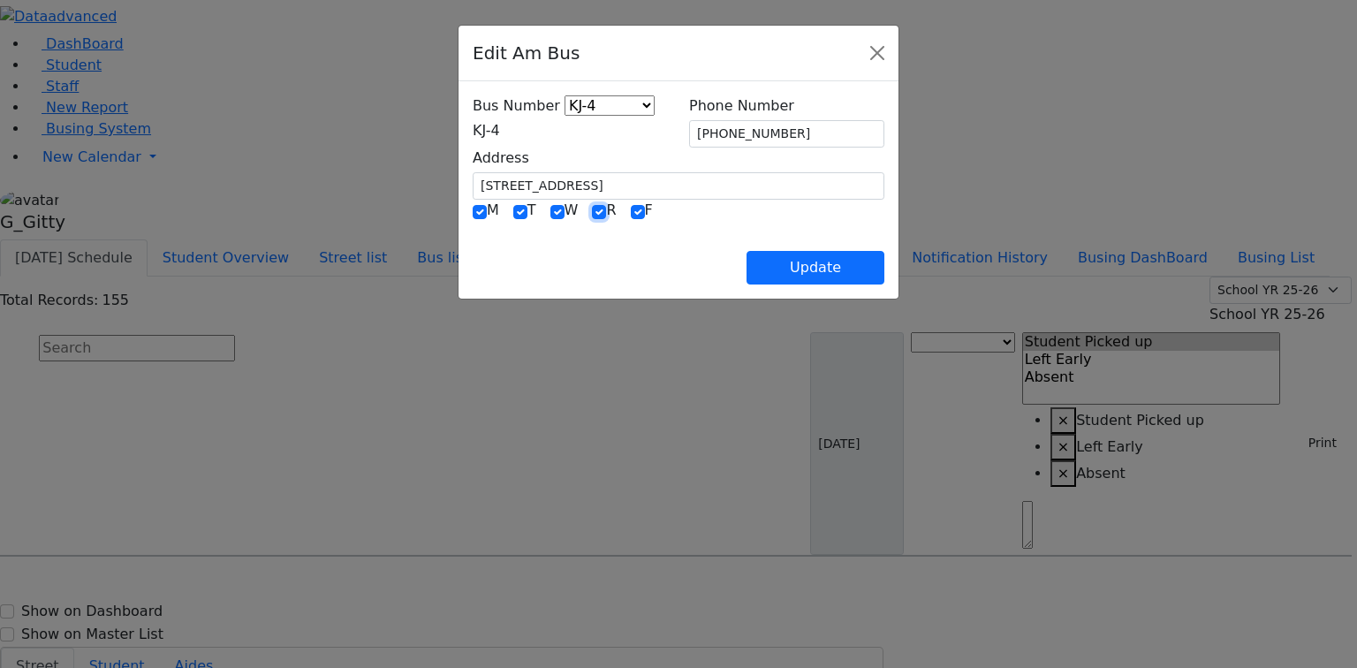
drag, startPoint x: 503, startPoint y: 206, endPoint x: 492, endPoint y: 206, distance: 10.6
click at [592, 206] on input "checkbox" at bounding box center [599, 212] width 14 height 14
checkbox input "false"
click at [550, 205] on input "checkbox" at bounding box center [557, 212] width 14 height 14
checkbox input "false"
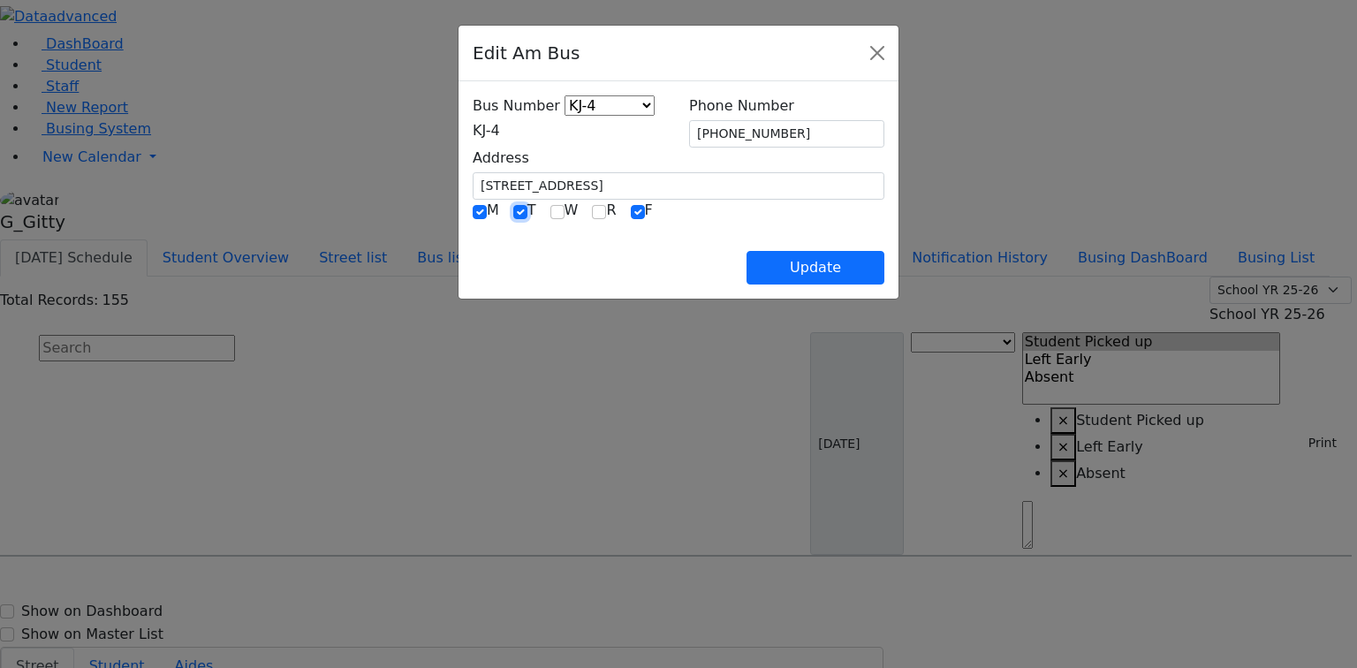
click at [513, 205] on input "checkbox" at bounding box center [520, 212] width 14 height 14
checkbox input "false"
click at [458, 207] on div "Bus Number RH-20 PT KJ-1 KJ-2 KJ-3 KJ-4 KJ-5 KJ-6 KJ-7 KJ-8 ER-11 MW-14 SC-18 W…" at bounding box center [678, 189] width 440 height 217
click at [473, 207] on input "checkbox" at bounding box center [480, 212] width 14 height 14
checkbox input "false"
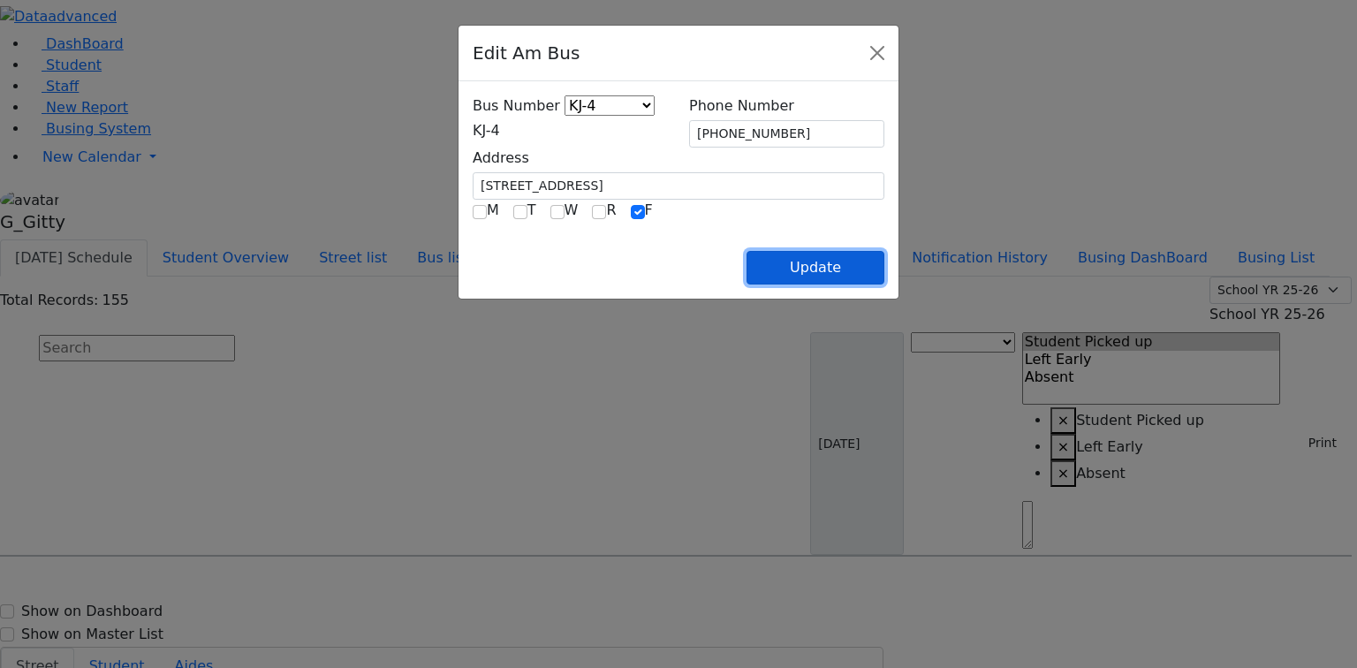
click at [884, 283] on button "Update" at bounding box center [815, 268] width 138 height 34
select select
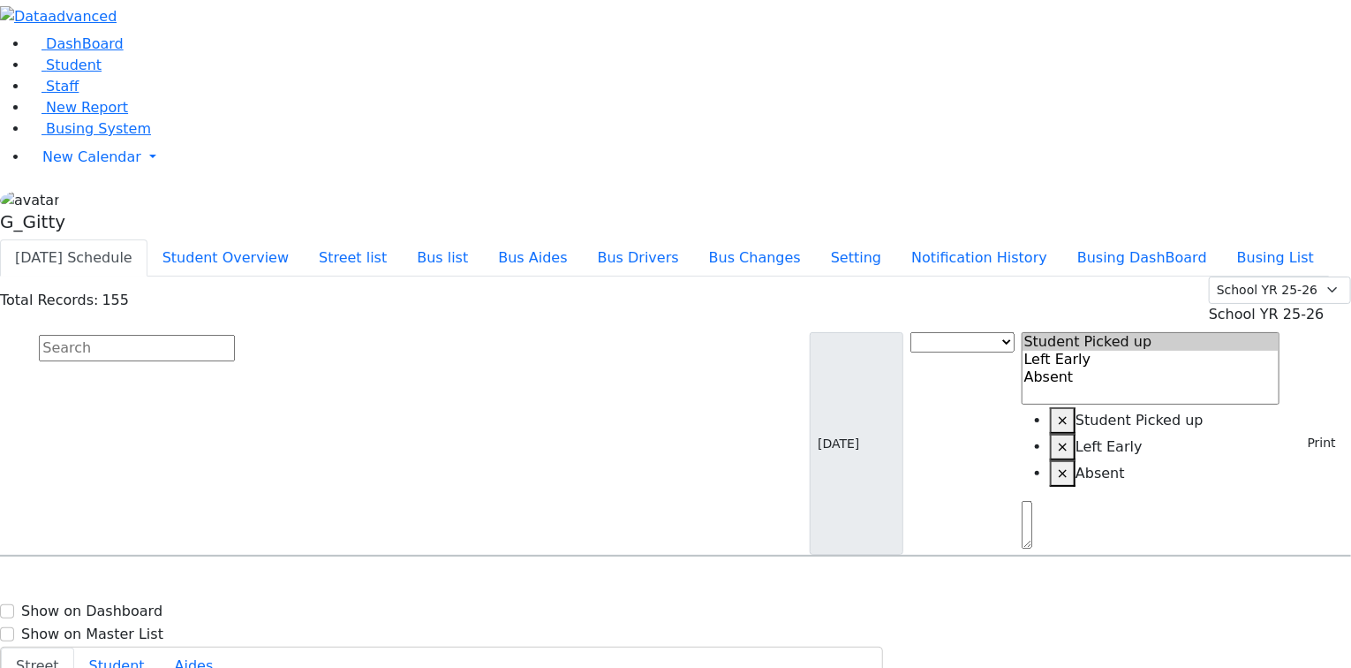
select select
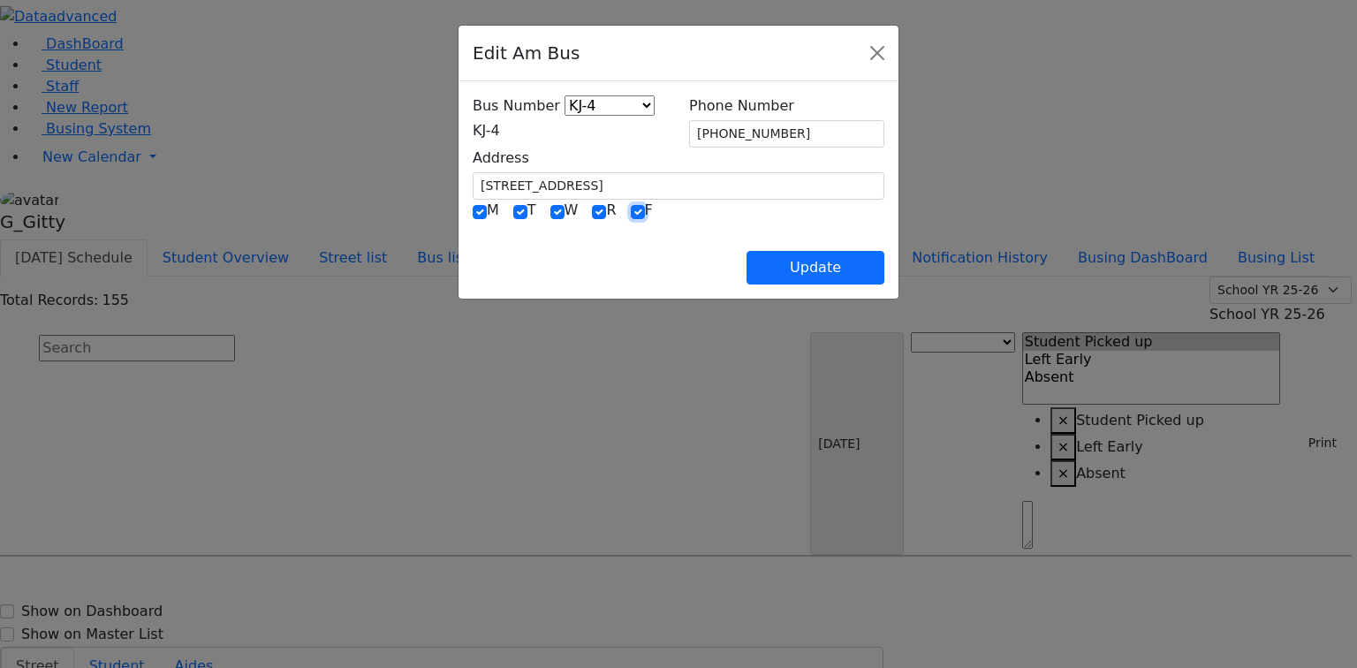
click at [631, 205] on input "checkbox" at bounding box center [638, 212] width 14 height 14
checkbox input "false"
drag, startPoint x: 496, startPoint y: 208, endPoint x: 459, endPoint y: 204, distance: 36.4
click at [592, 208] on input "checkbox" at bounding box center [599, 212] width 14 height 14
checkbox input "false"
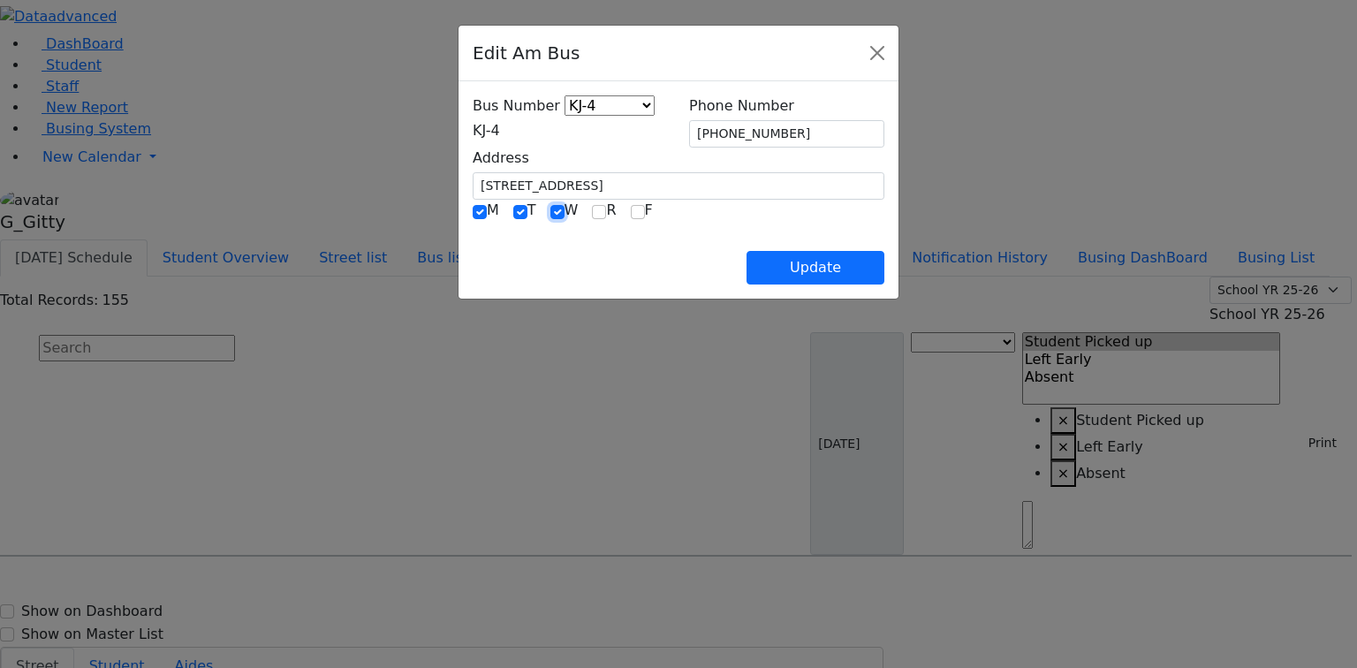
click at [550, 205] on input "checkbox" at bounding box center [557, 212] width 14 height 14
checkbox input "false"
click at [513, 205] on input "checkbox" at bounding box center [520, 212] width 14 height 14
checkbox input "false"
click at [884, 269] on button "Update" at bounding box center [815, 268] width 138 height 34
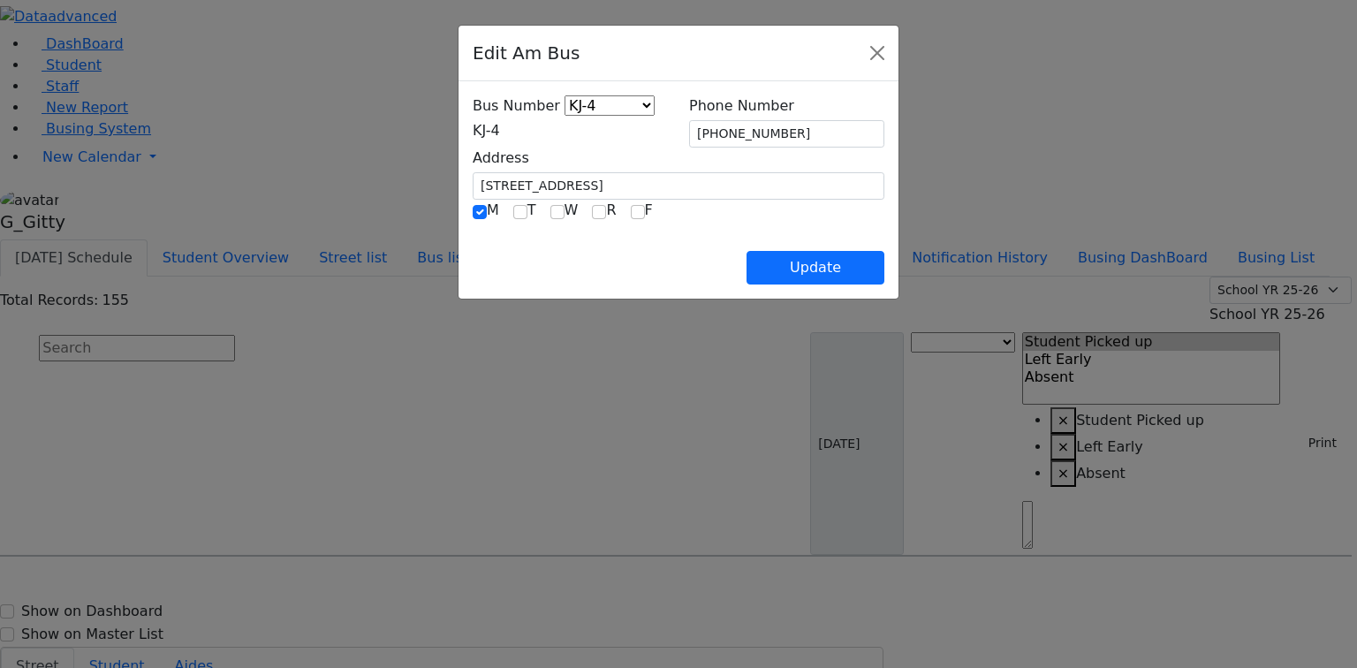
select select
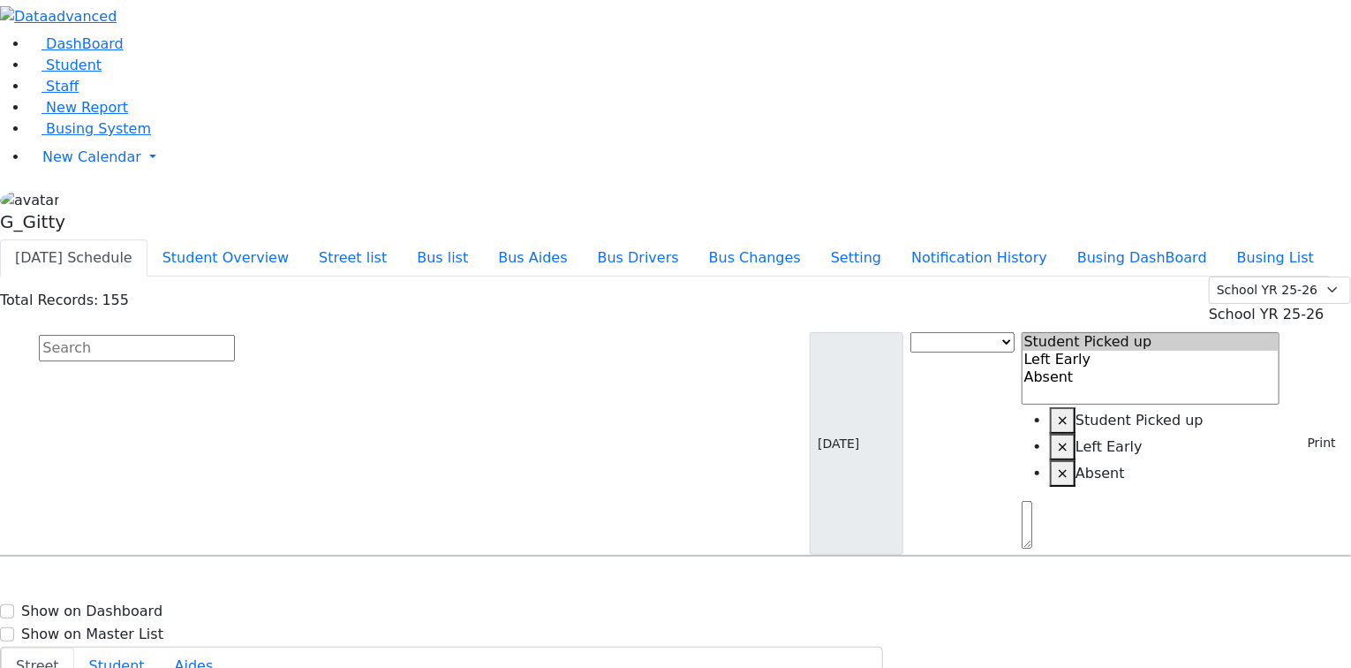
scroll to position [1696, 0]
drag, startPoint x: 302, startPoint y: 477, endPoint x: 303, endPoint y: 462, distance: 15.0
select select
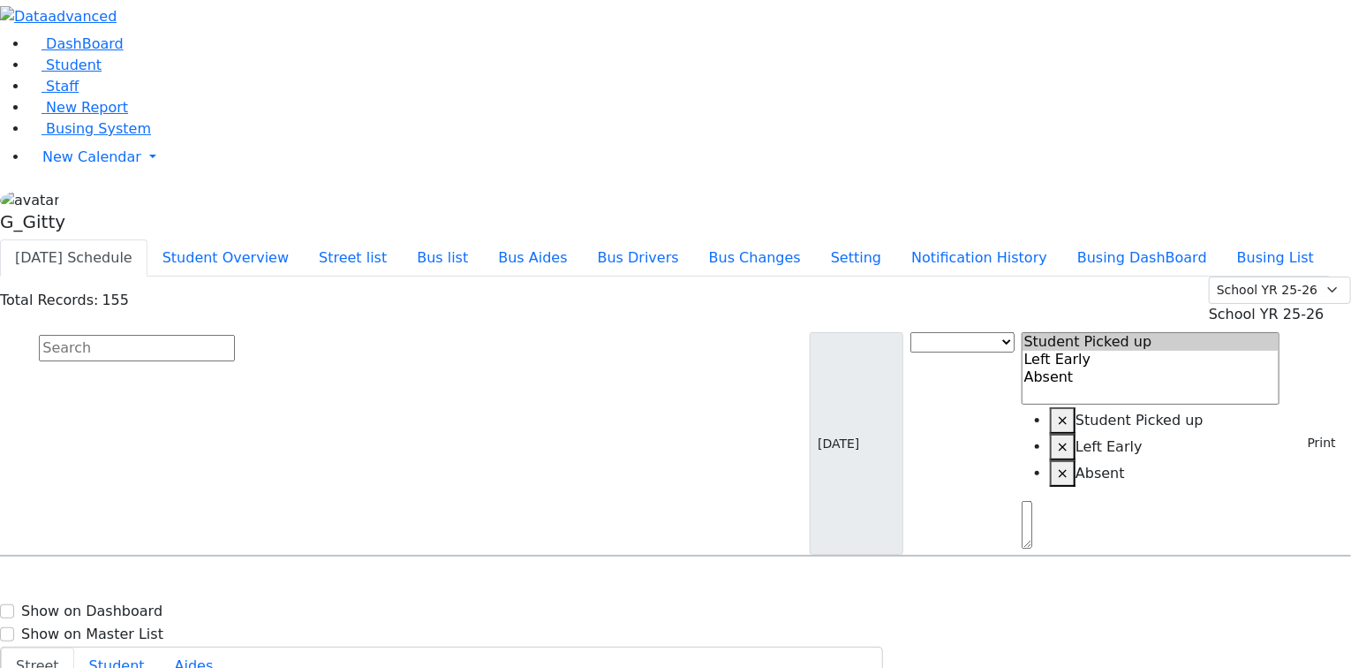
select select
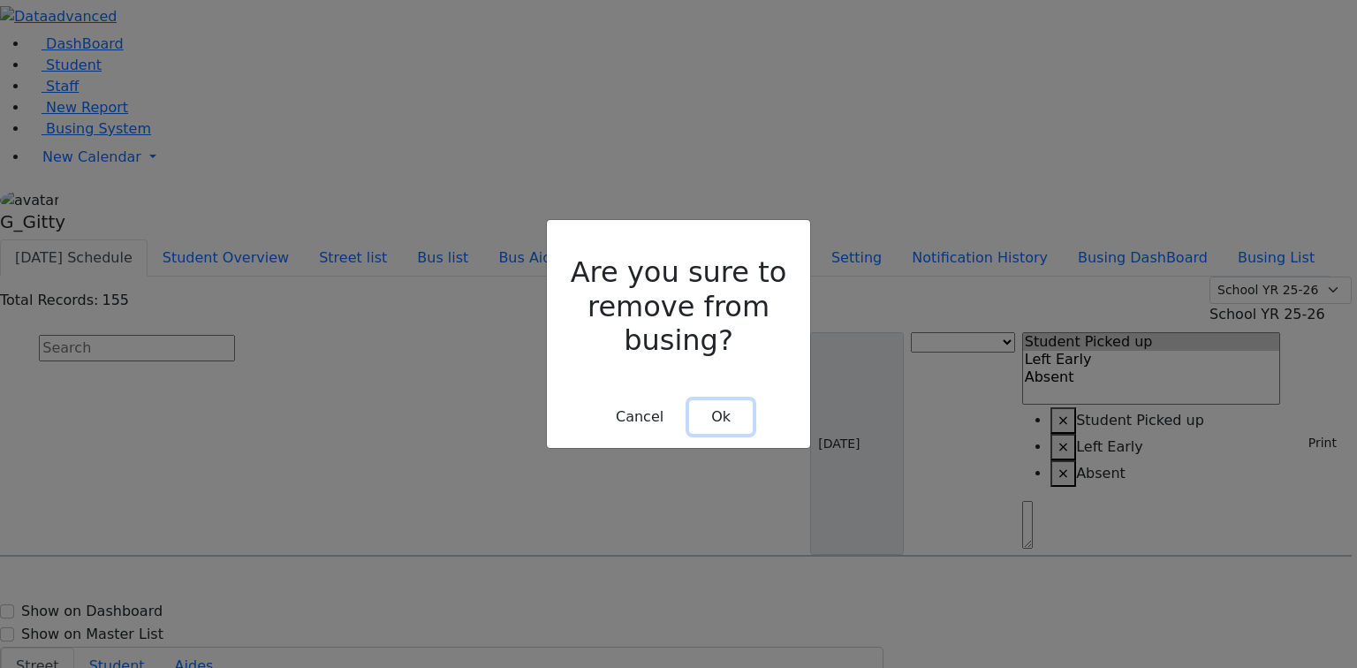
click at [707, 400] on button "Ok" at bounding box center [721, 417] width 64 height 34
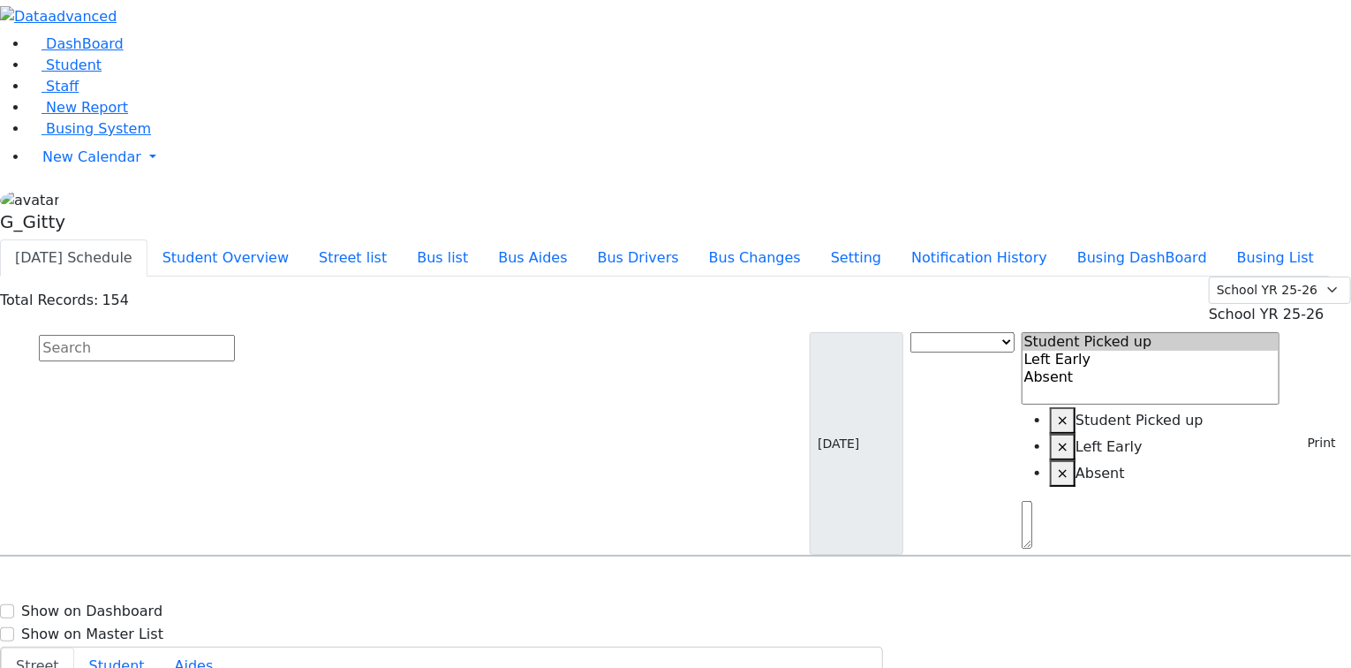
scroll to position [1767, 0]
select select
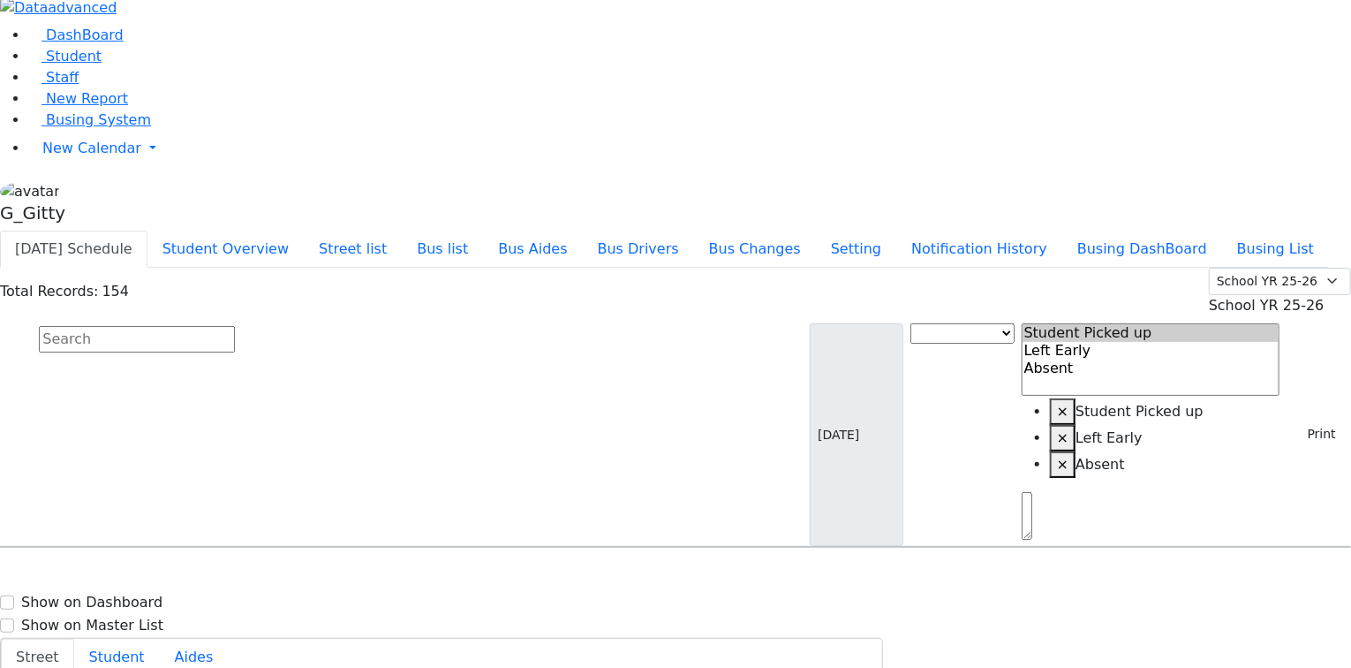
scroll to position [0, 0]
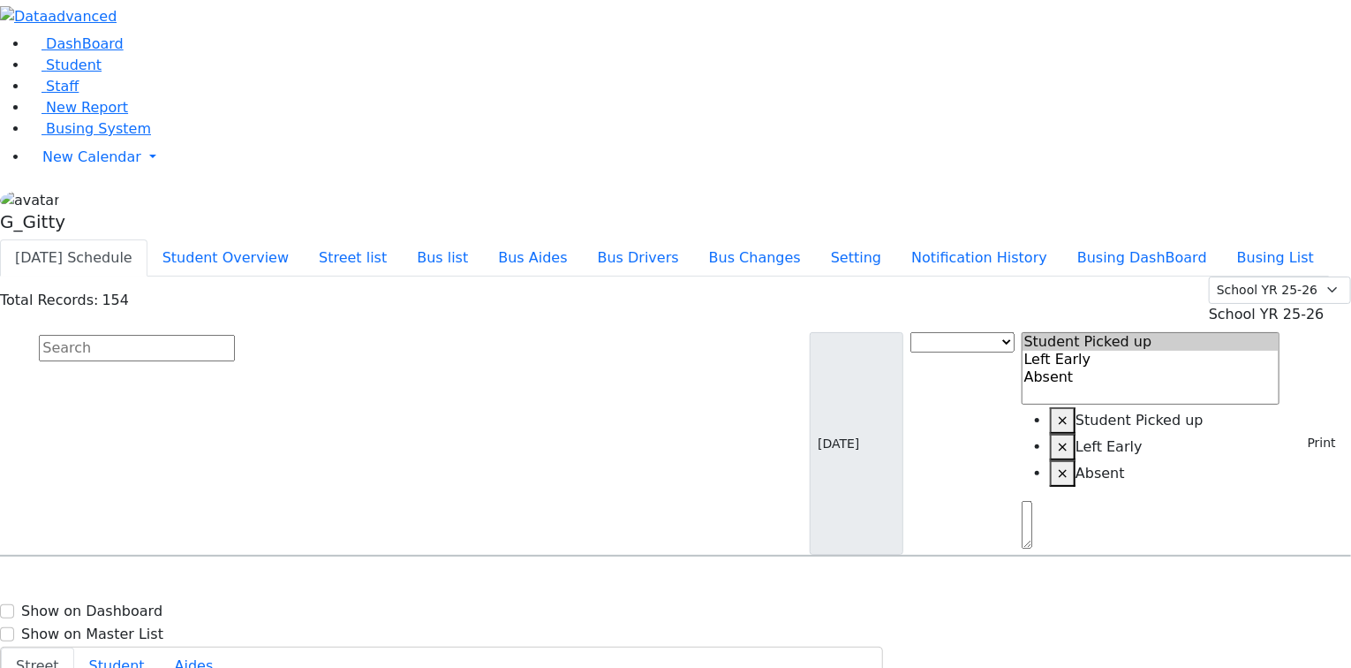
type input "(845) 782-6879"
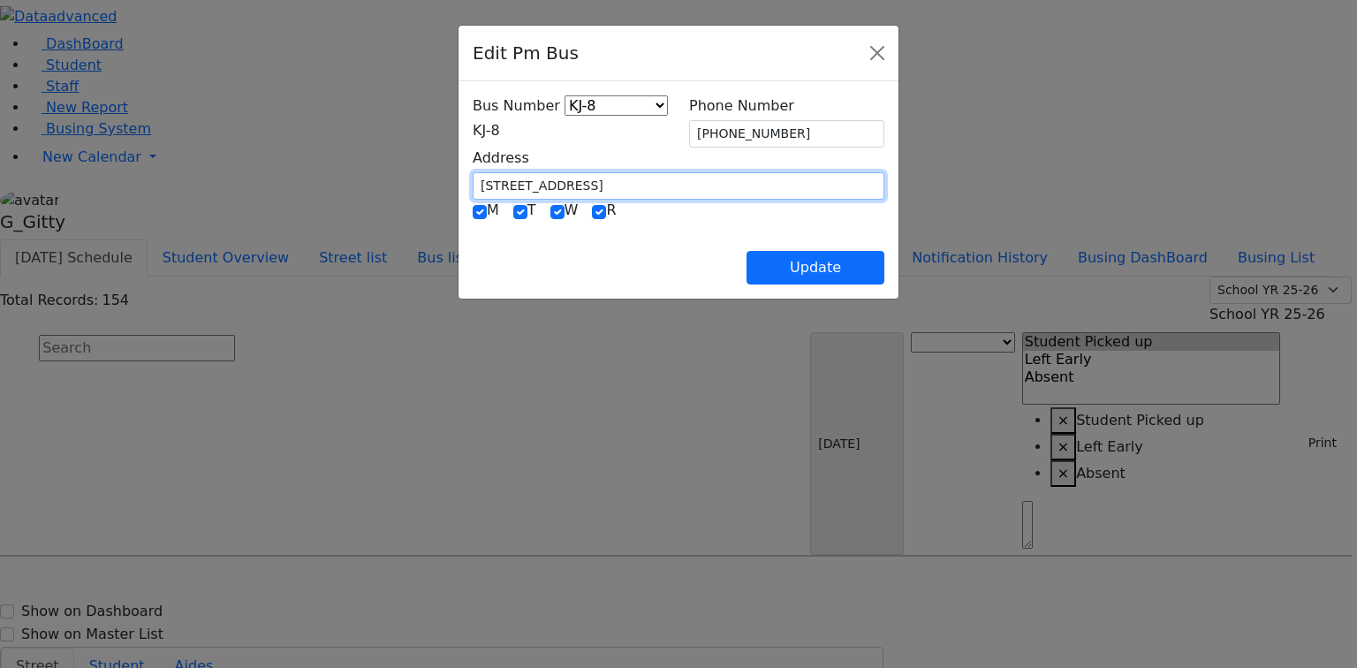
drag, startPoint x: 466, startPoint y: 180, endPoint x: 350, endPoint y: 172, distance: 116.9
click at [458, 172] on div "Bus Number KJ-4 MA-13 RH-20 RV-21 PT KJ-1 KJ-2 KJ-3 KJ-5 KJ-6 KJ-8 WA-9 MW-15 E…" at bounding box center [678, 189] width 440 height 217
type input "6 Austra Pkwy"
click at [473, 129] on span "KJ-8" at bounding box center [486, 130] width 27 height 17
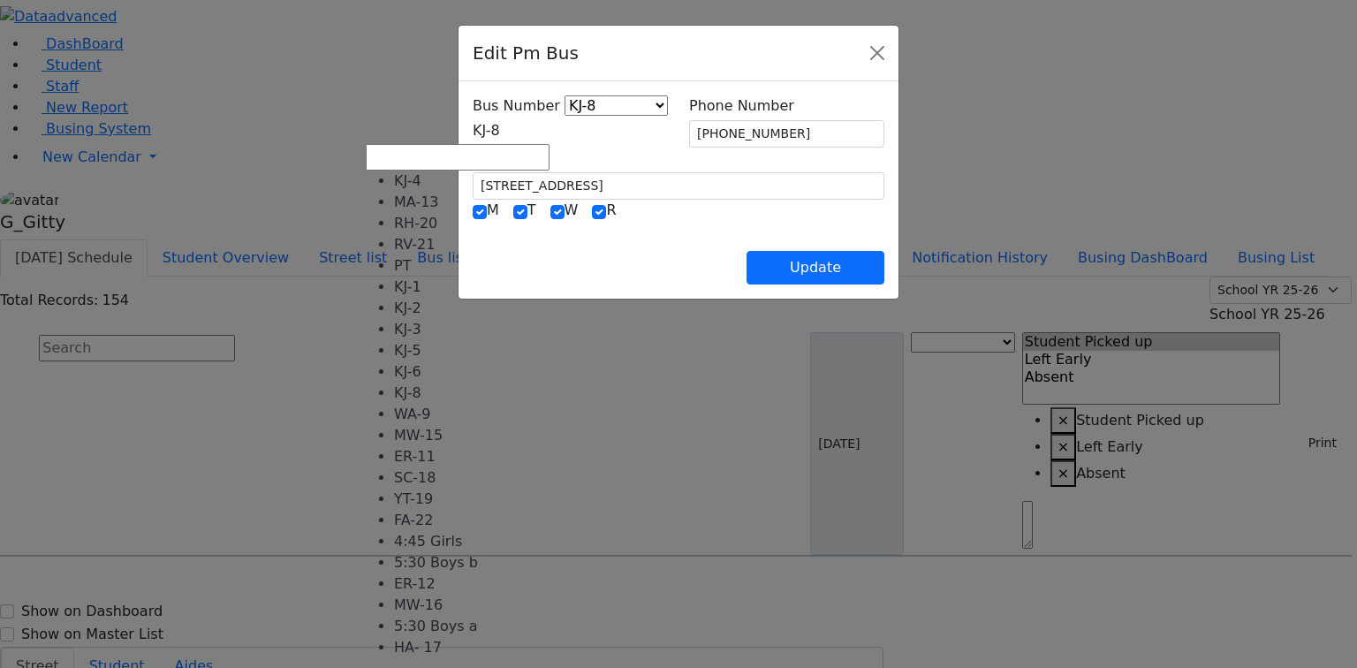
select select "400"
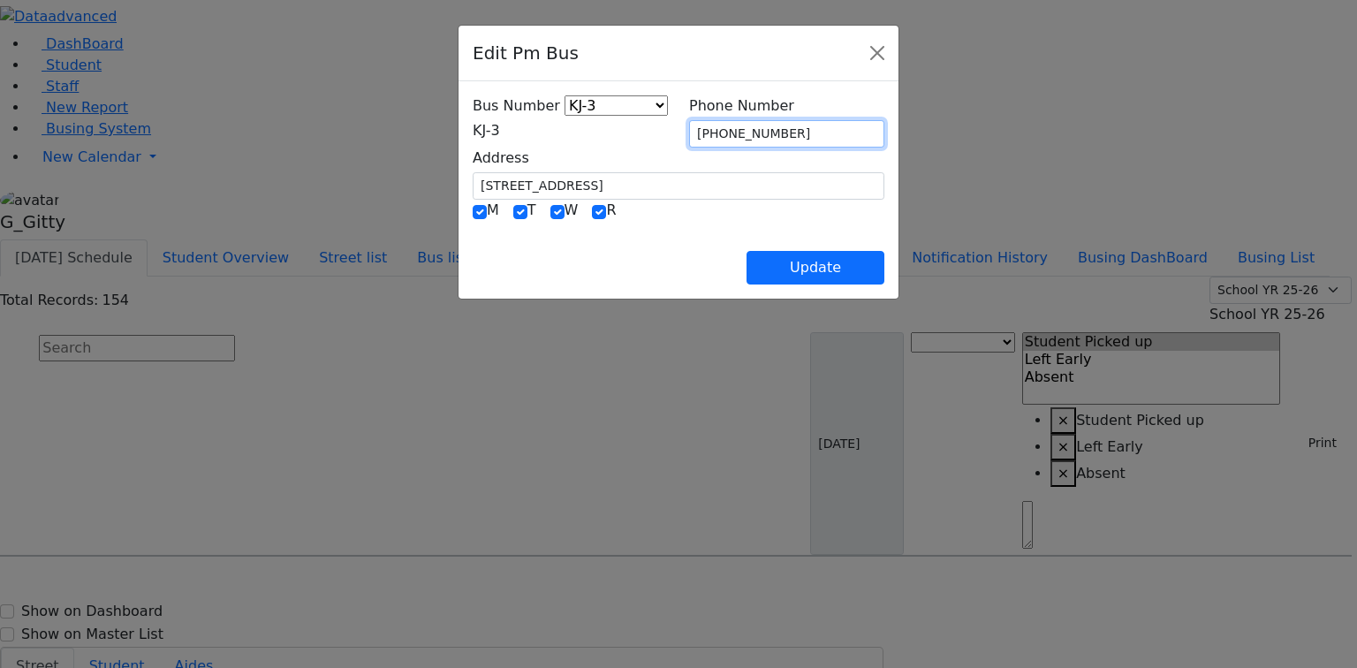
drag, startPoint x: 788, startPoint y: 127, endPoint x: 725, endPoint y: 124, distance: 62.8
click at [725, 124] on input "(845) 782-6879" at bounding box center [786, 133] width 195 height 27
type input "[PHONE_NUMBER]"
click at [704, 250] on div "Update" at bounding box center [679, 254] width 412 height 62
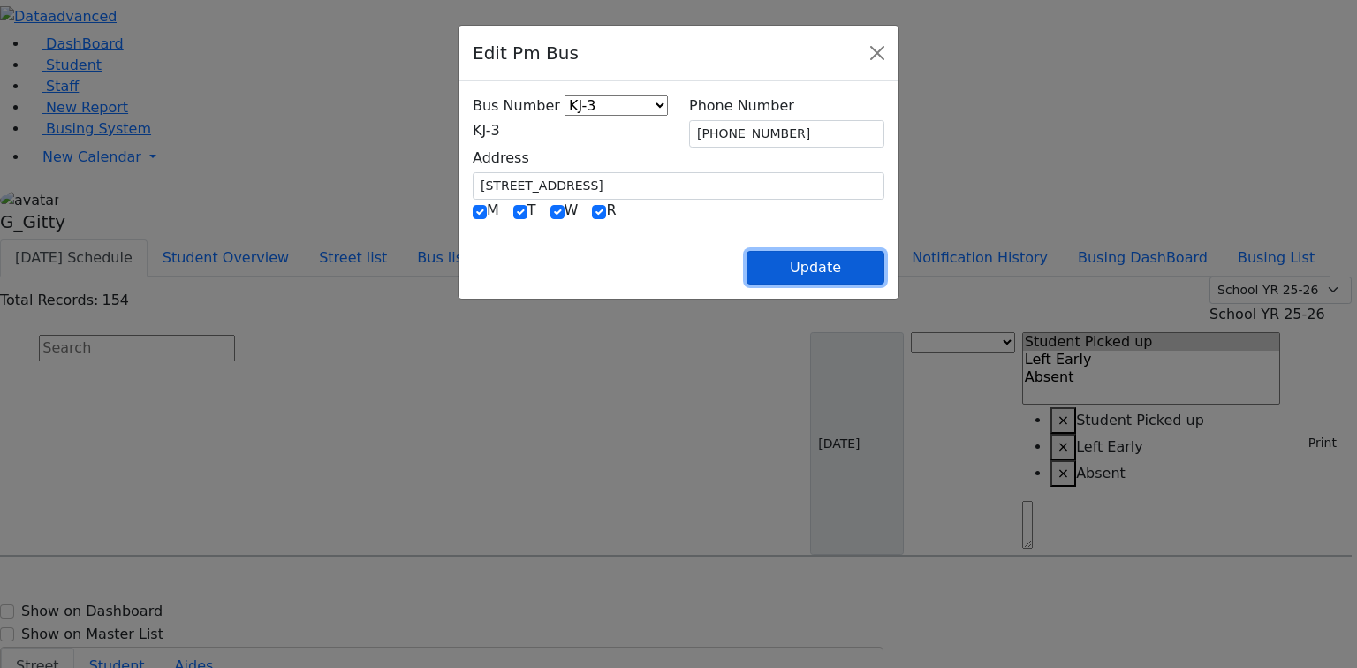
click at [884, 268] on button "Update" at bounding box center [815, 268] width 138 height 34
select select
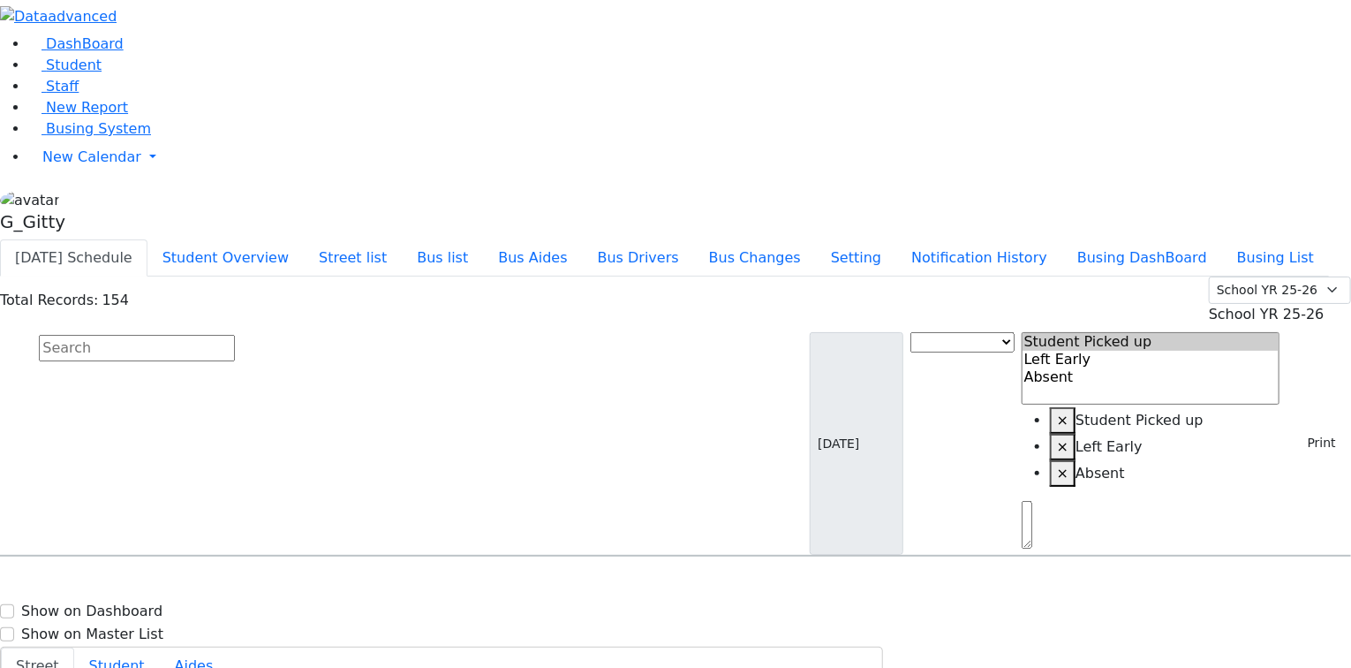
select select
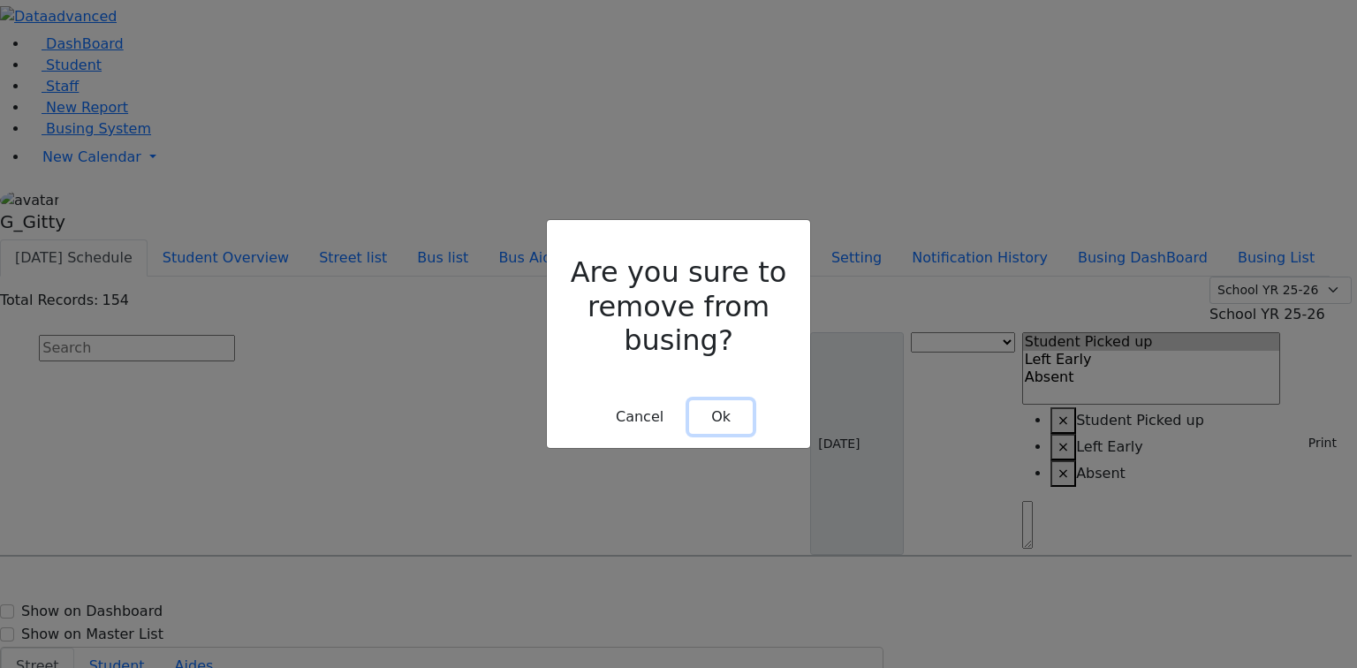
click at [700, 400] on button "Ok" at bounding box center [721, 417] width 64 height 34
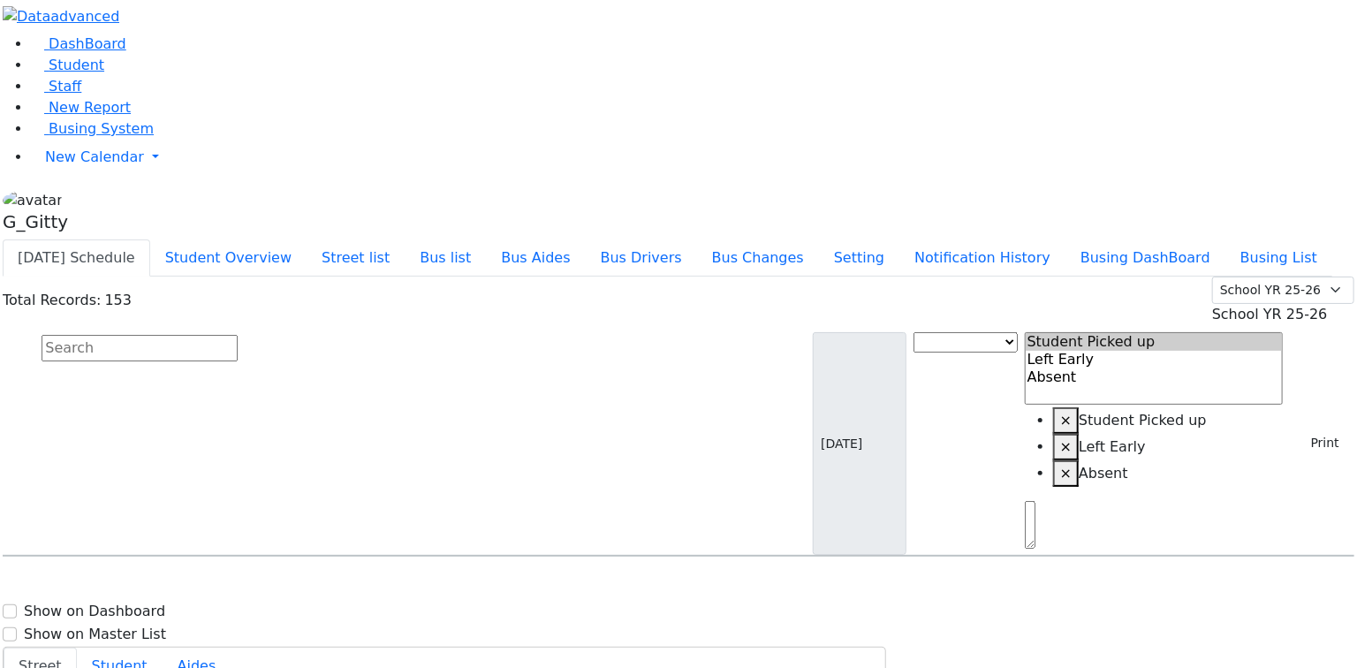
scroll to position [1837, 0]
select select
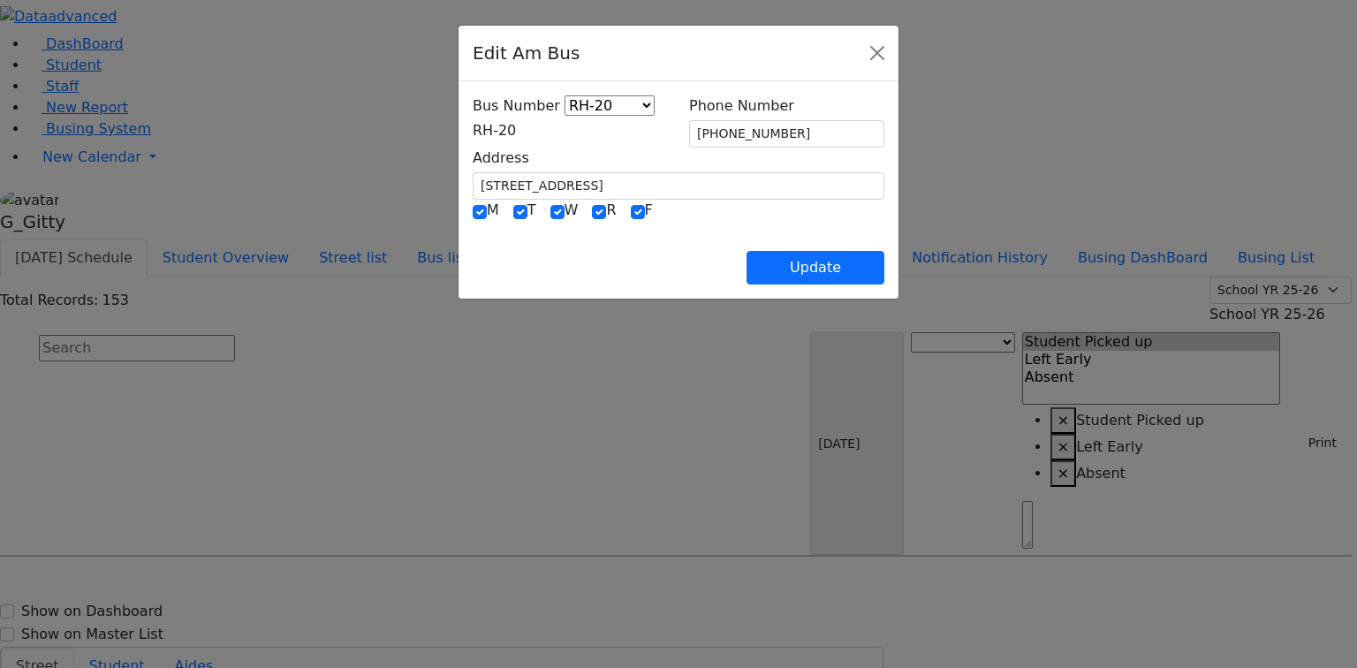
click at [473, 137] on span "RH-20" at bounding box center [494, 130] width 43 height 17
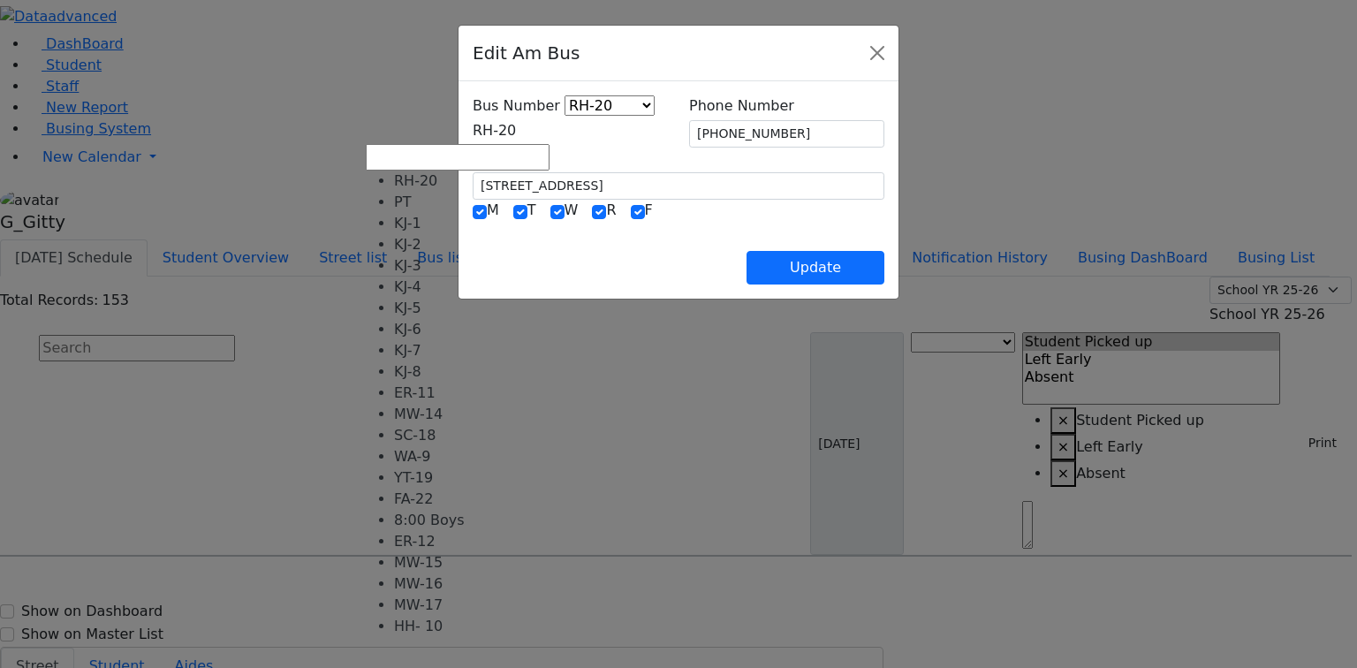
scroll to position [145, 0]
select select "443"
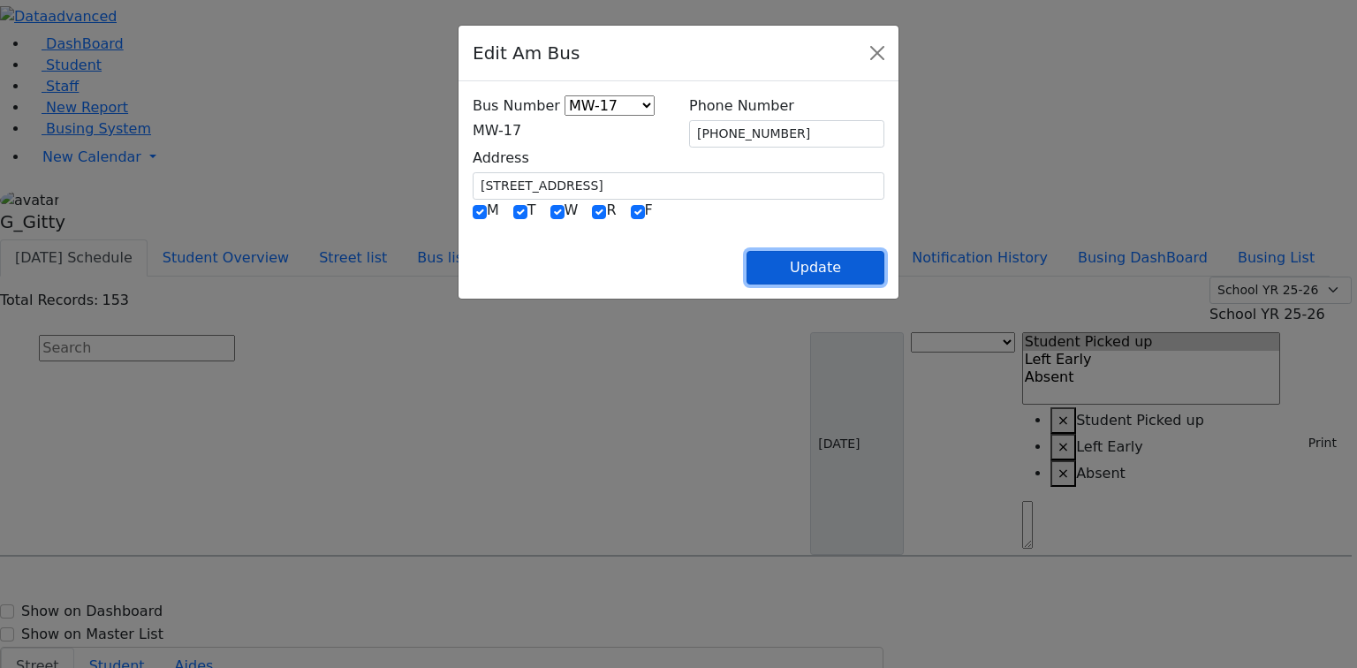
click at [884, 263] on button "Update" at bounding box center [815, 268] width 138 height 34
select select
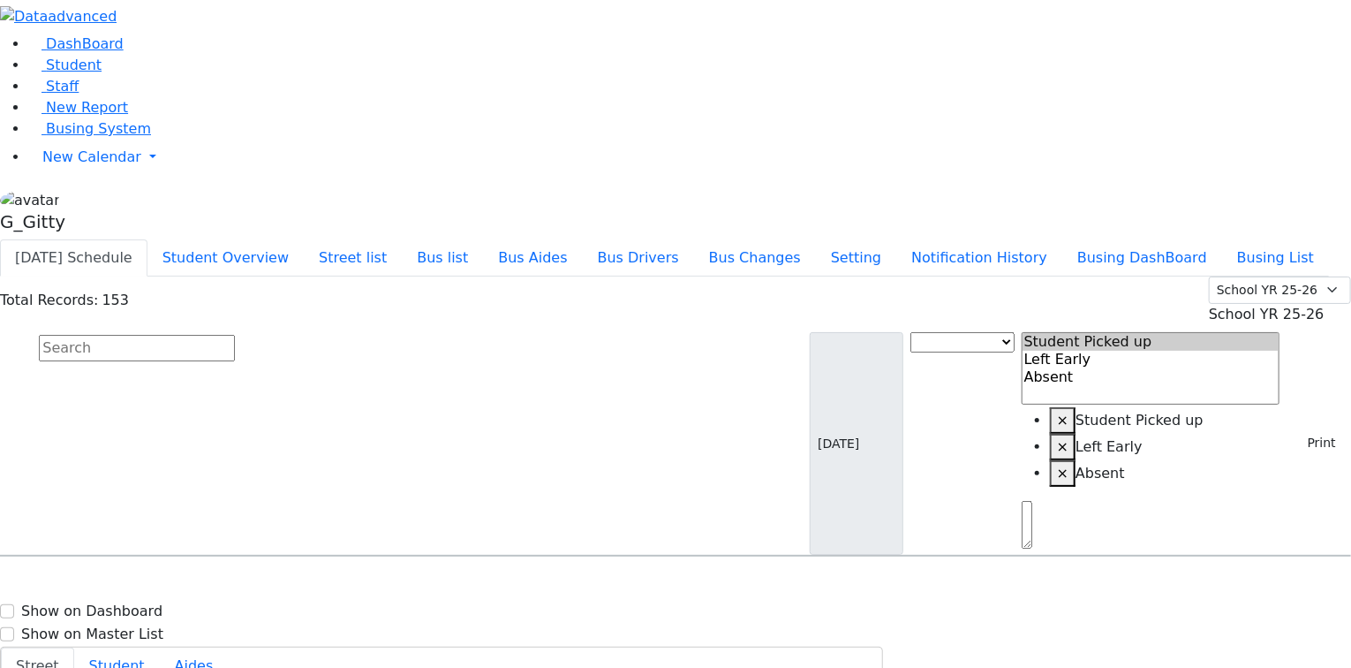
type input "[PHONE_NUMBER]"
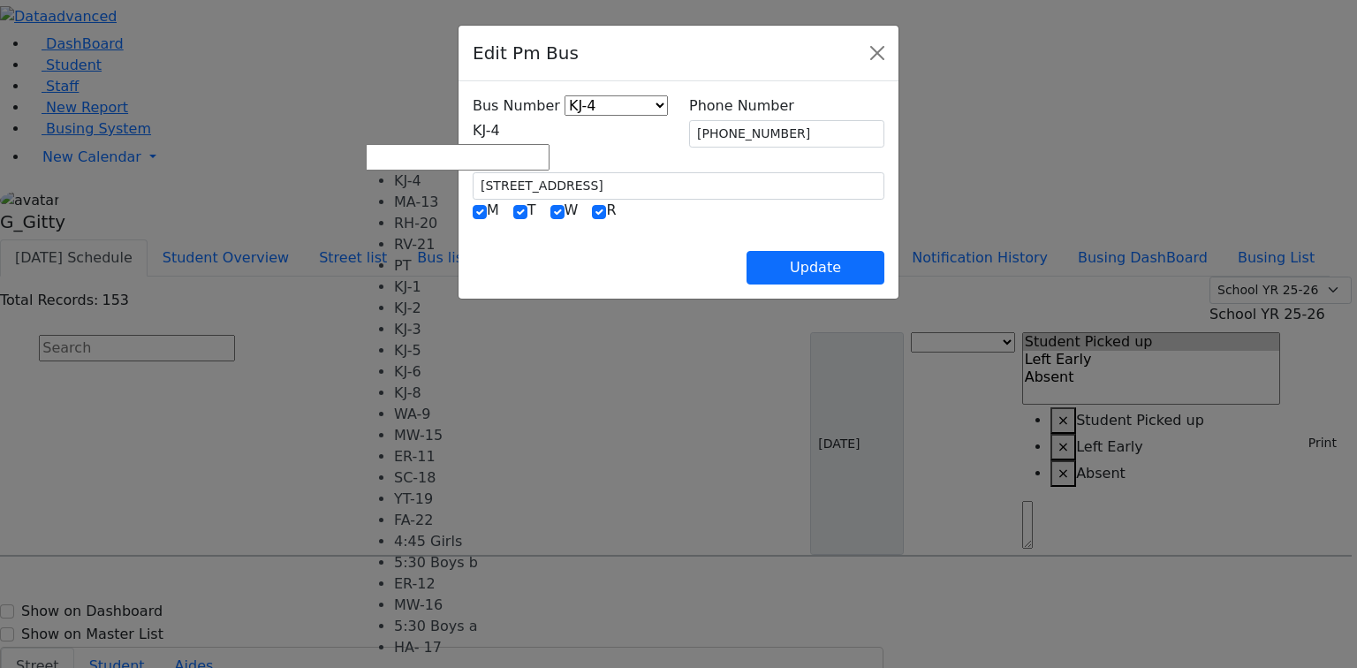
click at [473, 132] on span "KJ-4" at bounding box center [486, 130] width 27 height 17
select select "419"
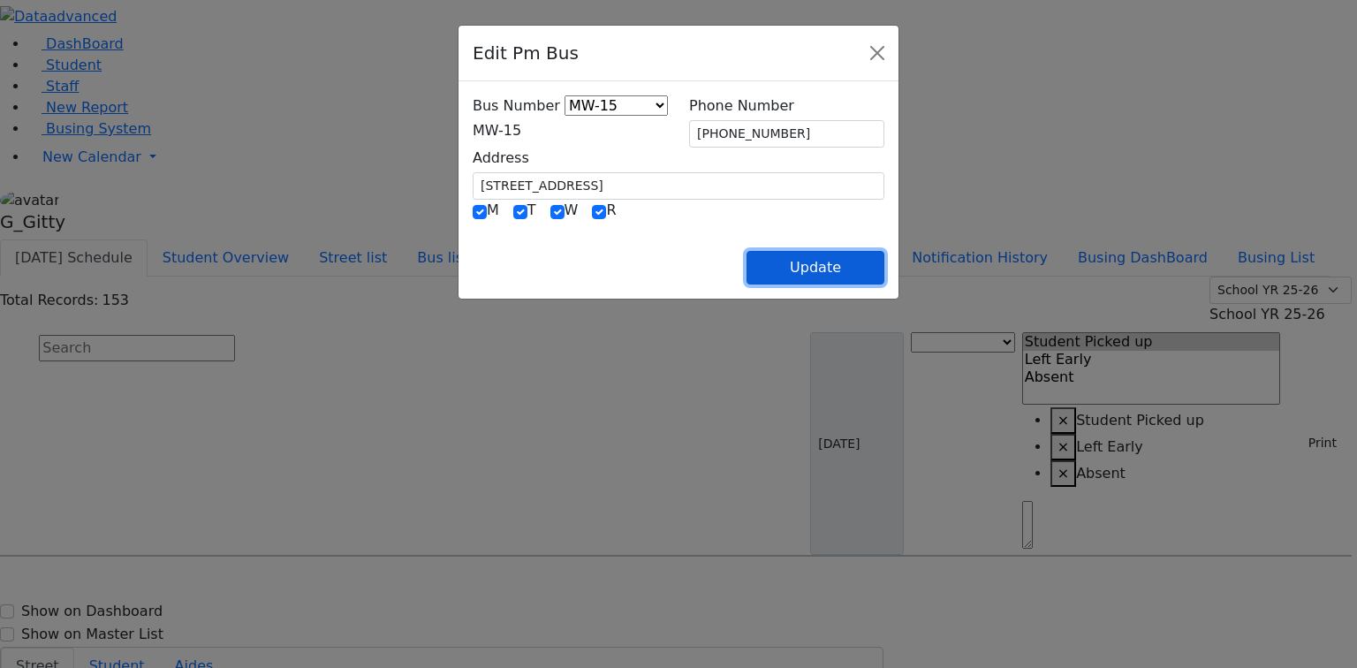
click at [884, 279] on button "Update" at bounding box center [815, 268] width 138 height 34
select select
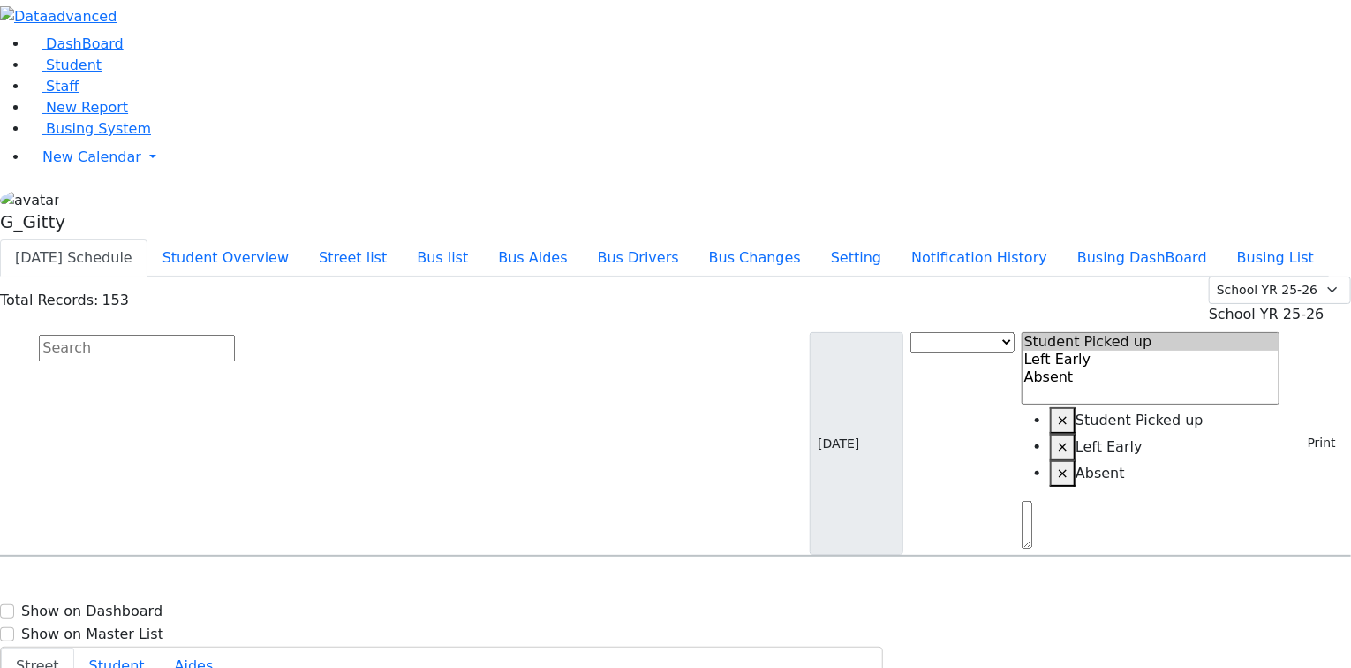
type input "[PHONE_NUMBER]"
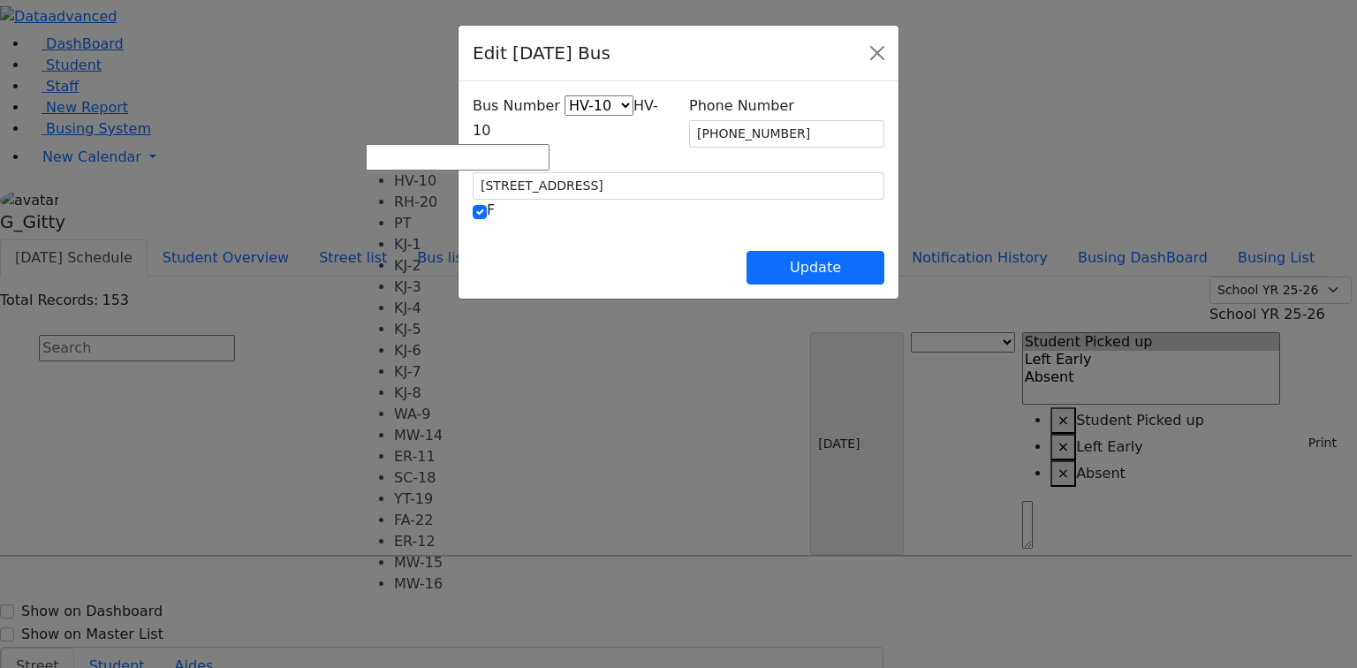
click at [488, 131] on span "HV-10" at bounding box center [565, 118] width 185 height 42
drag, startPoint x: 423, startPoint y: 318, endPoint x: 441, endPoint y: 317, distance: 17.7
select select "444"
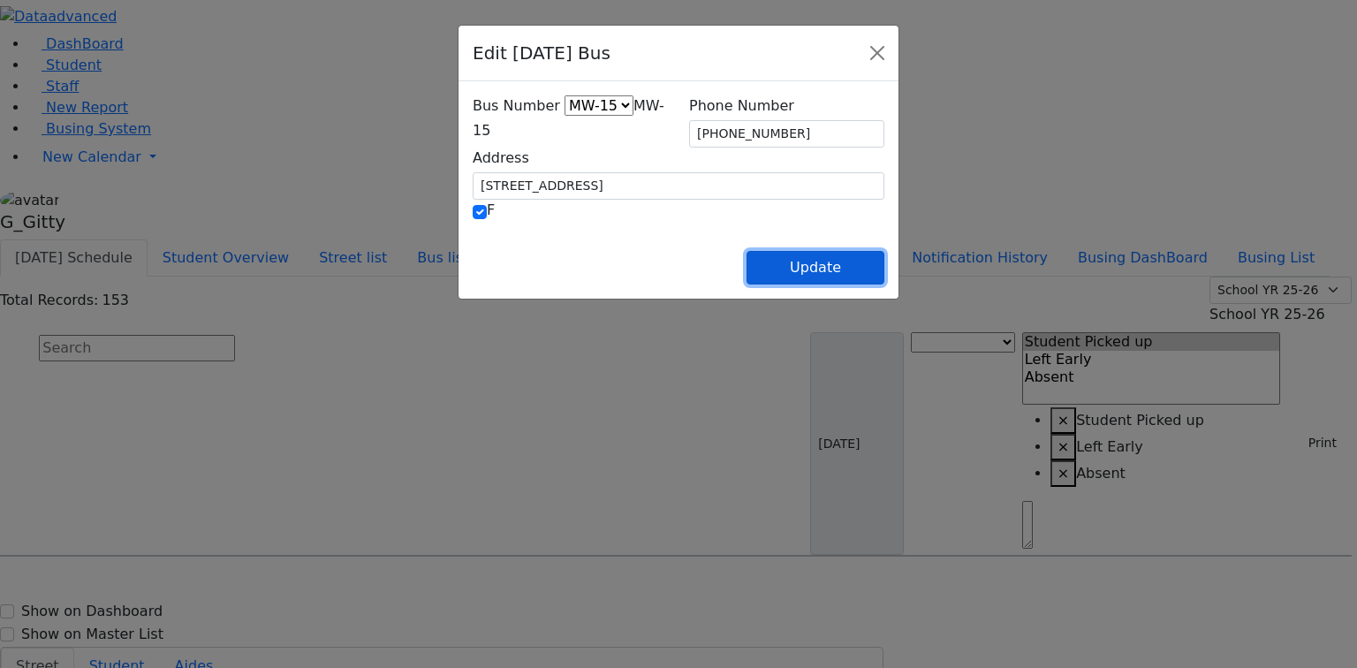
click at [884, 258] on button "Update" at bounding box center [815, 268] width 138 height 34
select select
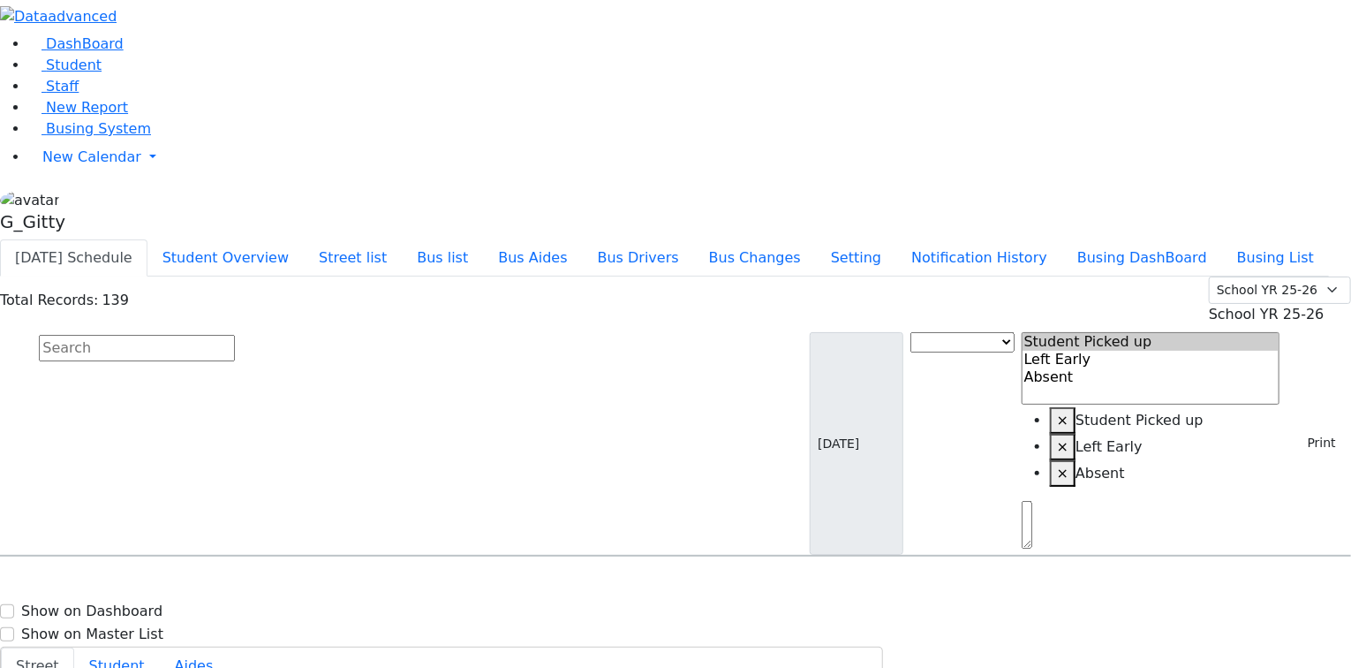
type input "(845) 604-0005"
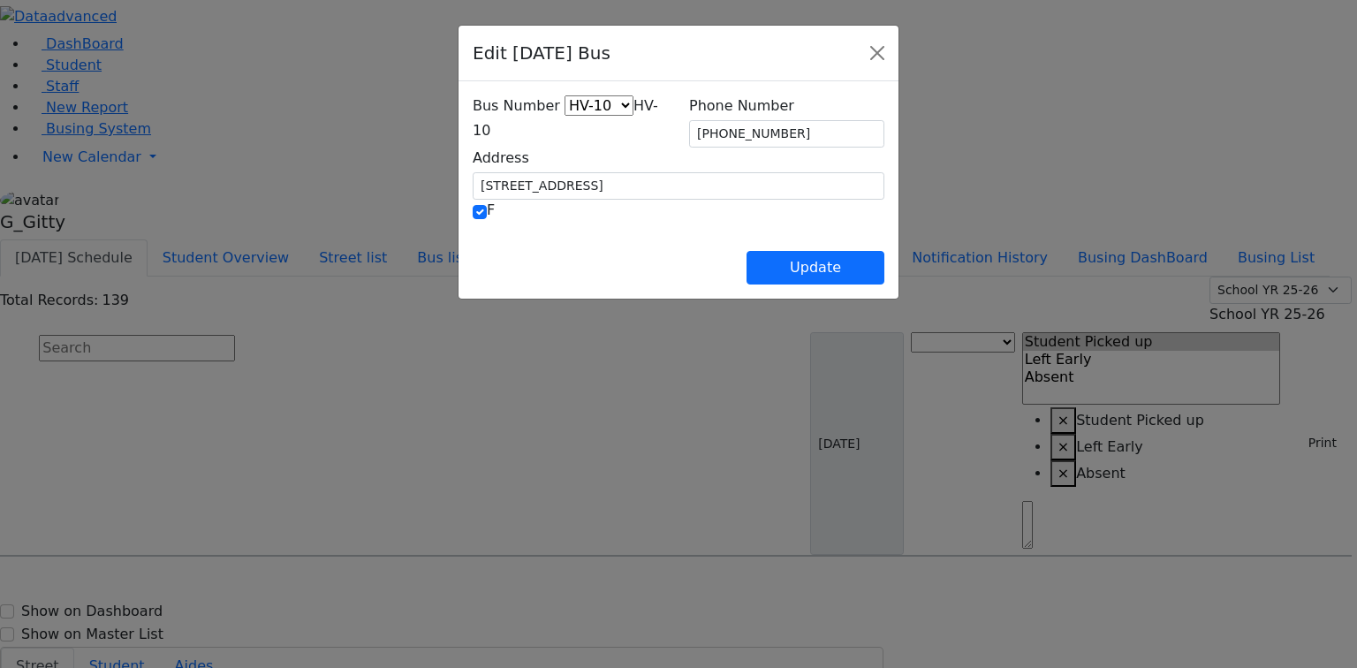
click at [473, 124] on span "HV-10" at bounding box center [565, 118] width 185 height 42
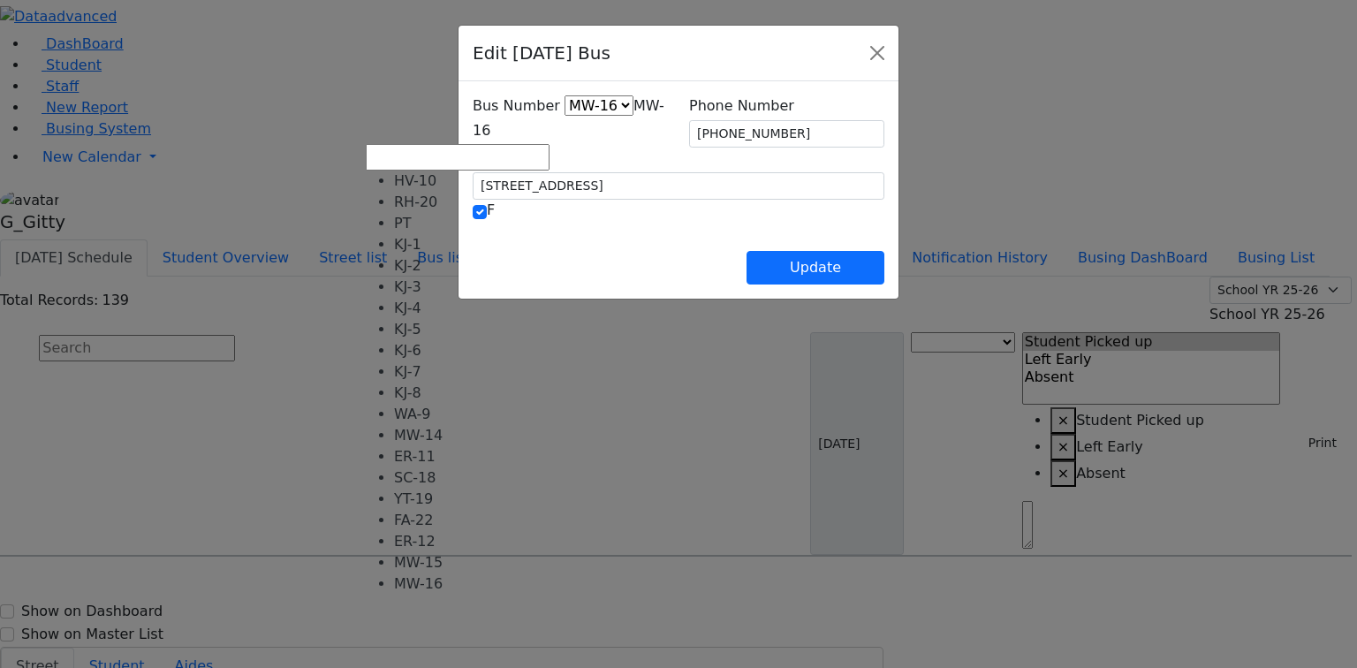
click at [473, 138] on span "MW-16" at bounding box center [569, 118] width 192 height 42
select select "444"
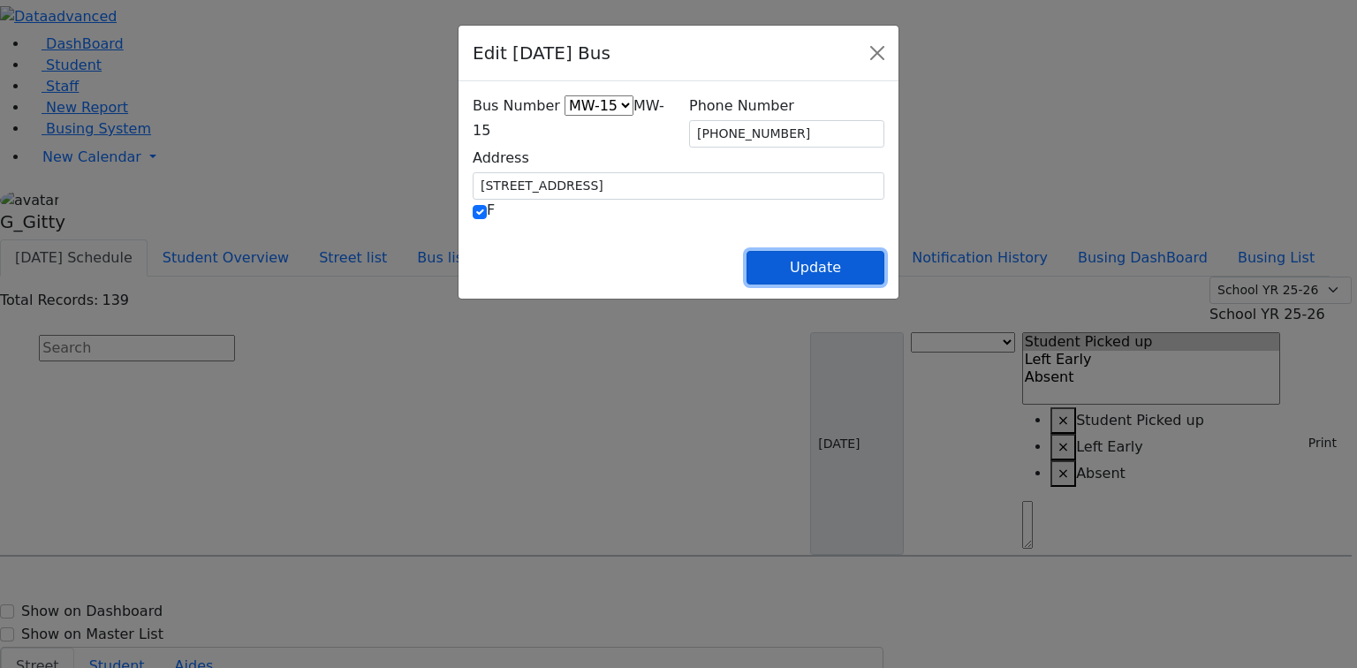
click at [884, 272] on button "Update" at bounding box center [815, 268] width 138 height 34
select select
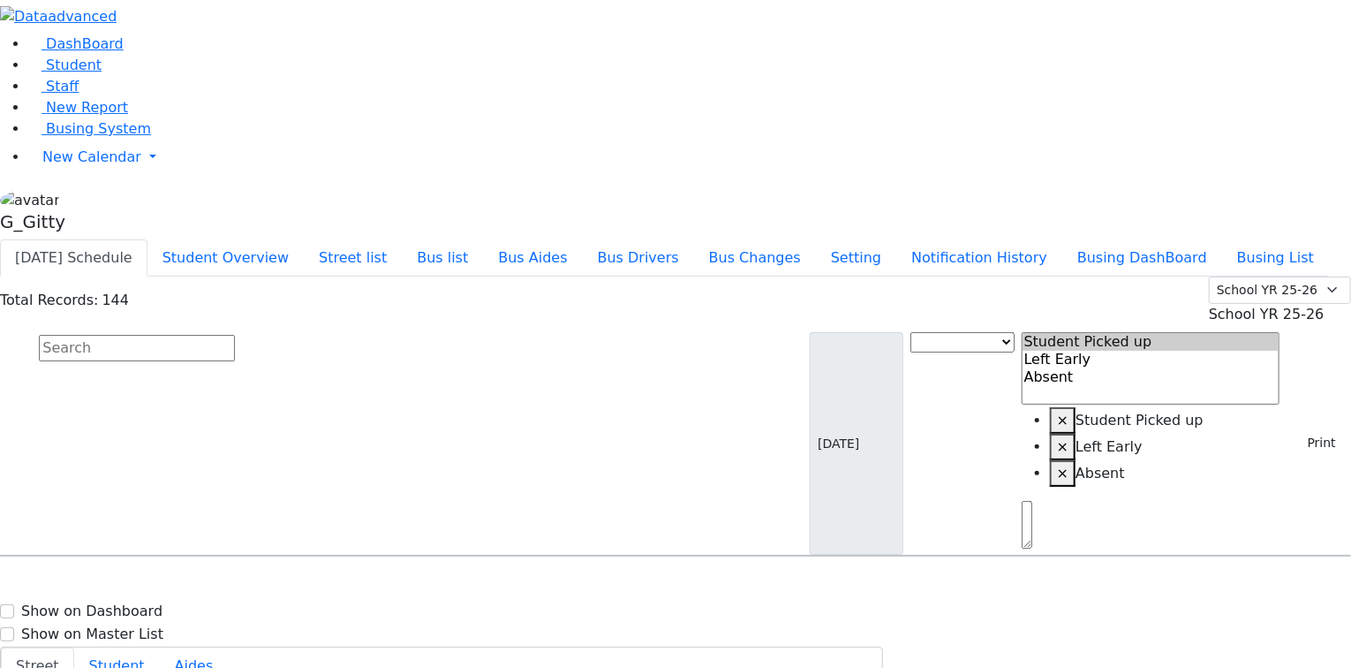
click at [235, 335] on input "text" at bounding box center [137, 348] width 196 height 26
click at [57, 137] on span "Busing System" at bounding box center [98, 128] width 105 height 17
select select "210"
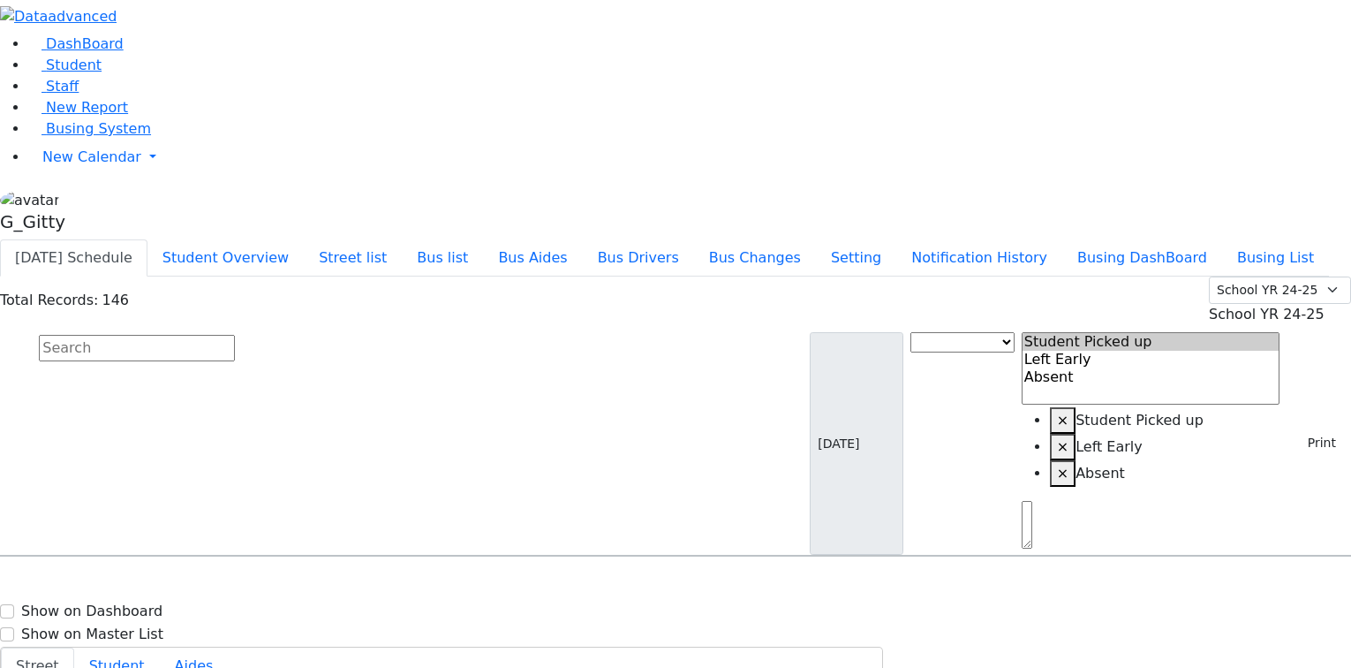
select select
click at [235, 335] on input "text" at bounding box center [137, 348] width 196 height 26
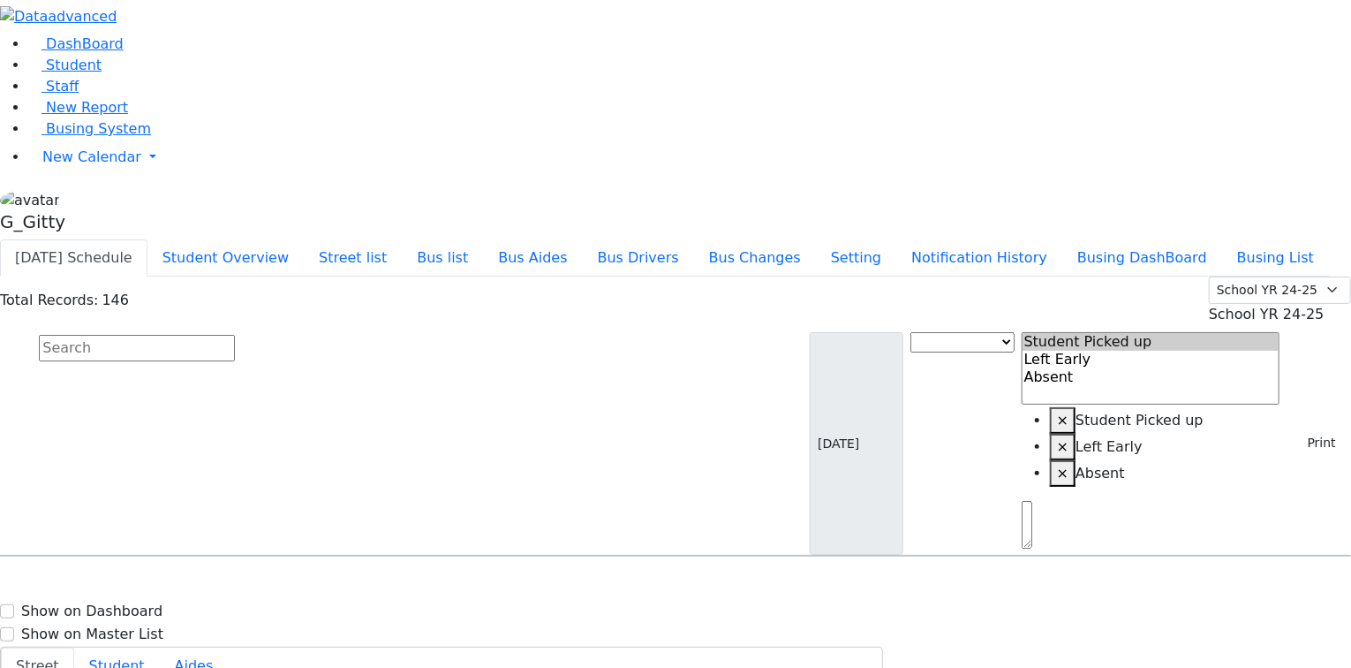
click at [276, 276] on div "Total Records: 146 Summer YR 25 School YR 25-26 Summer YR 25 School YR 24-25 Su…" at bounding box center [675, 416] width 1351 height 280
click at [235, 335] on input "text" at bounding box center [137, 348] width 196 height 26
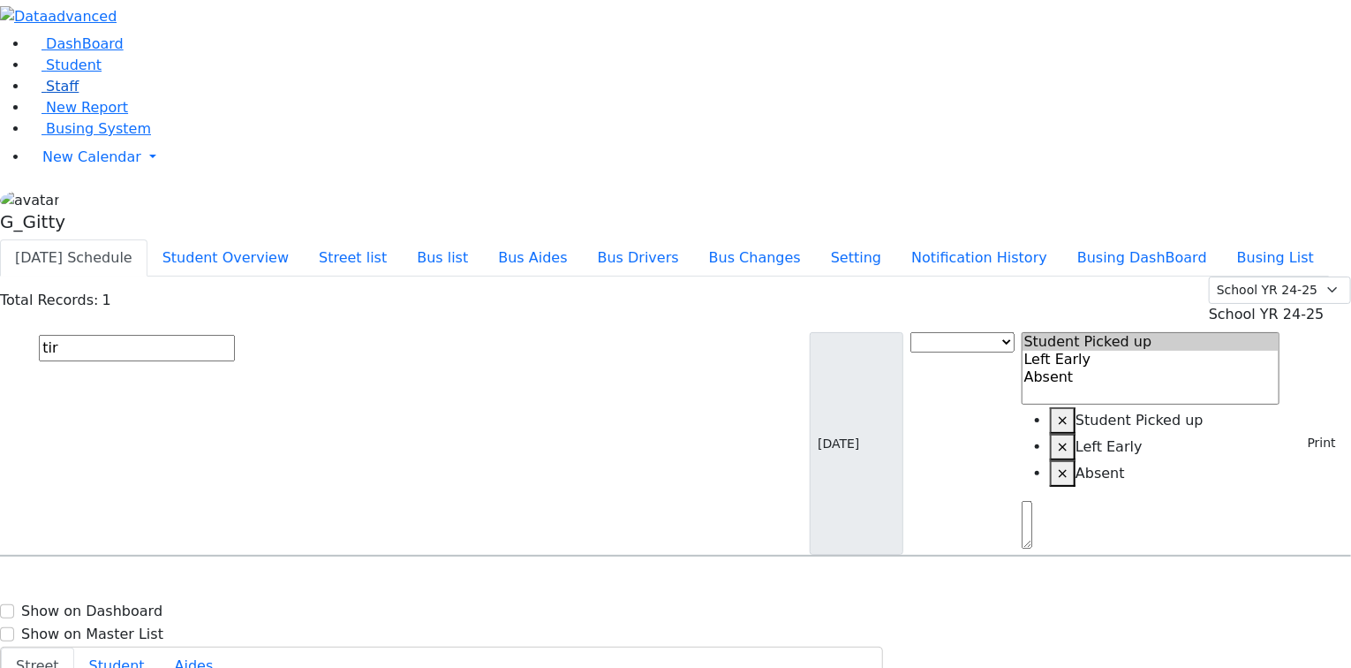
type input "tir"
click at [75, 73] on span "Student" at bounding box center [74, 65] width 56 height 17
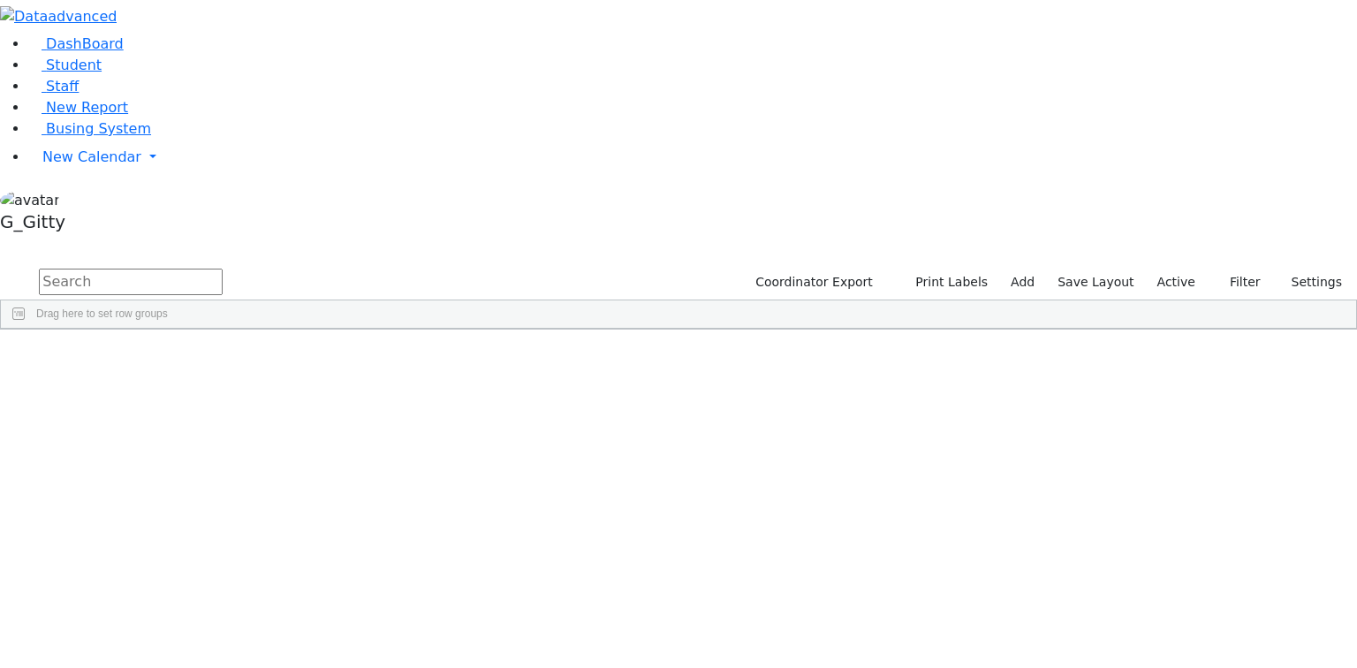
click at [223, 269] on input "text" at bounding box center [131, 282] width 184 height 26
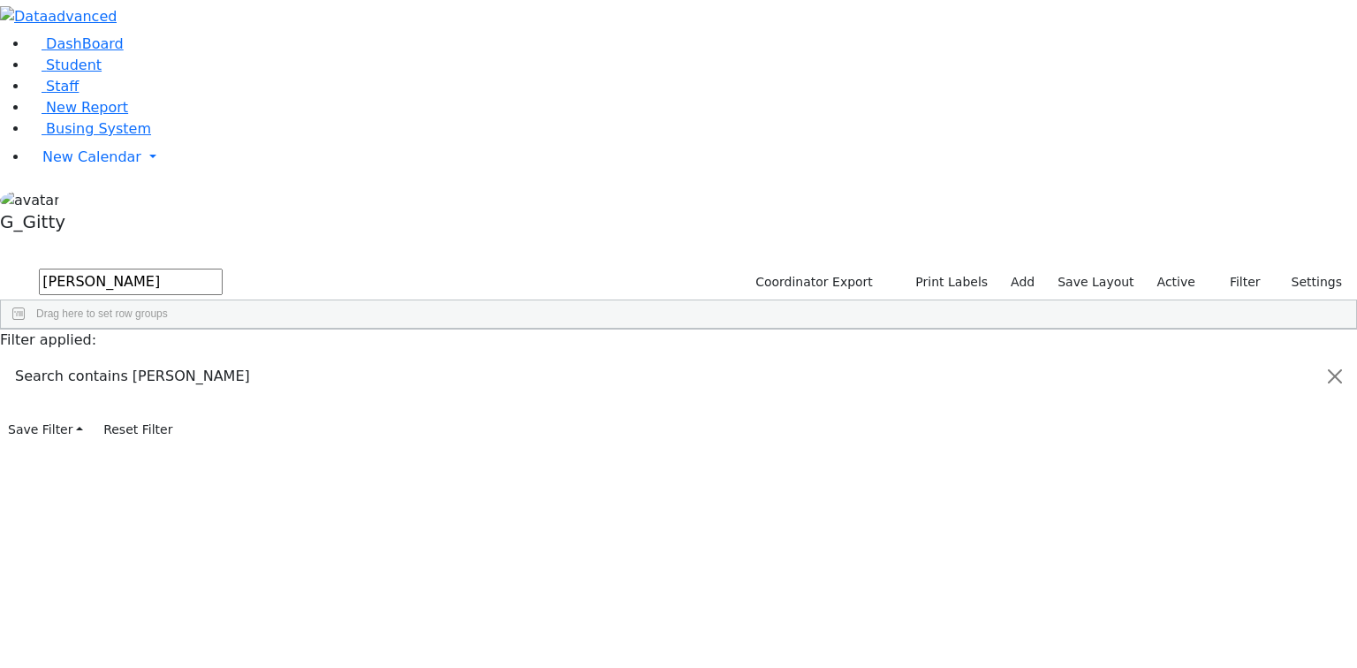
type input "[PERSON_NAME]"
click at [223, 382] on div "[PERSON_NAME]" at bounding box center [167, 394] width 112 height 25
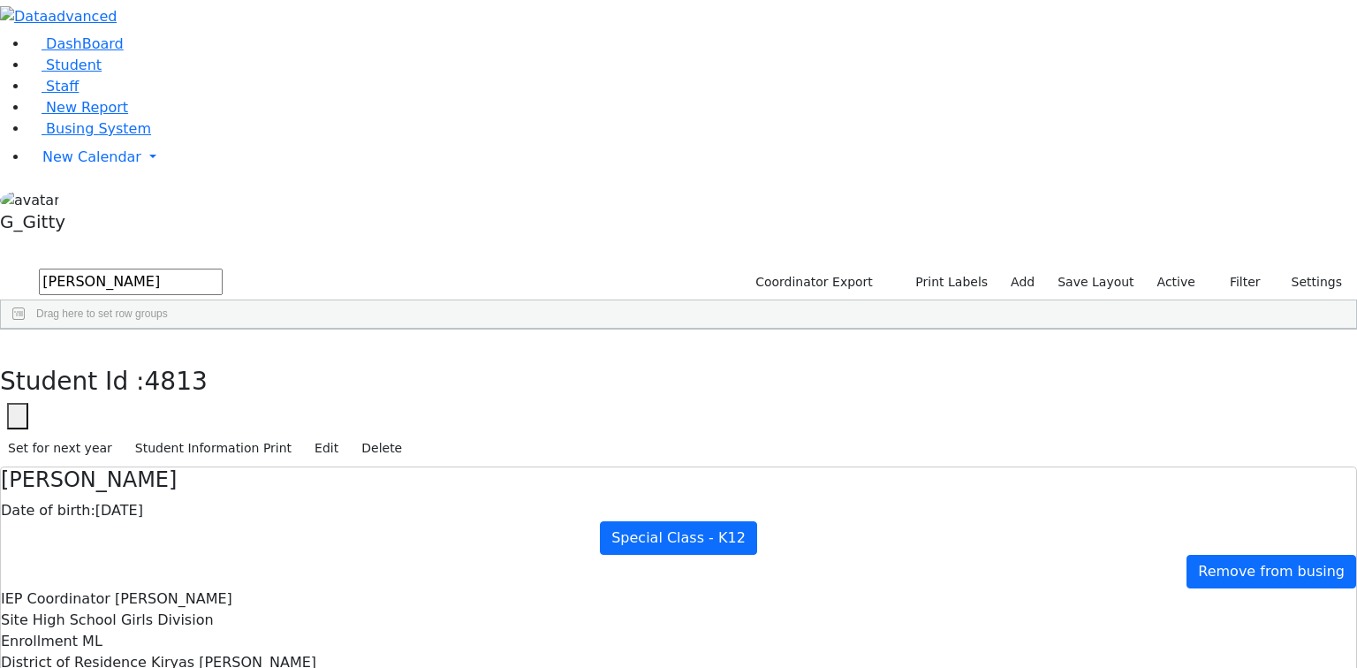
scroll to position [353, 0]
click at [18, 343] on icon "button" at bounding box center [13, 348] width 10 height 11
click at [102, 73] on link "Student" at bounding box center [64, 65] width 73 height 17
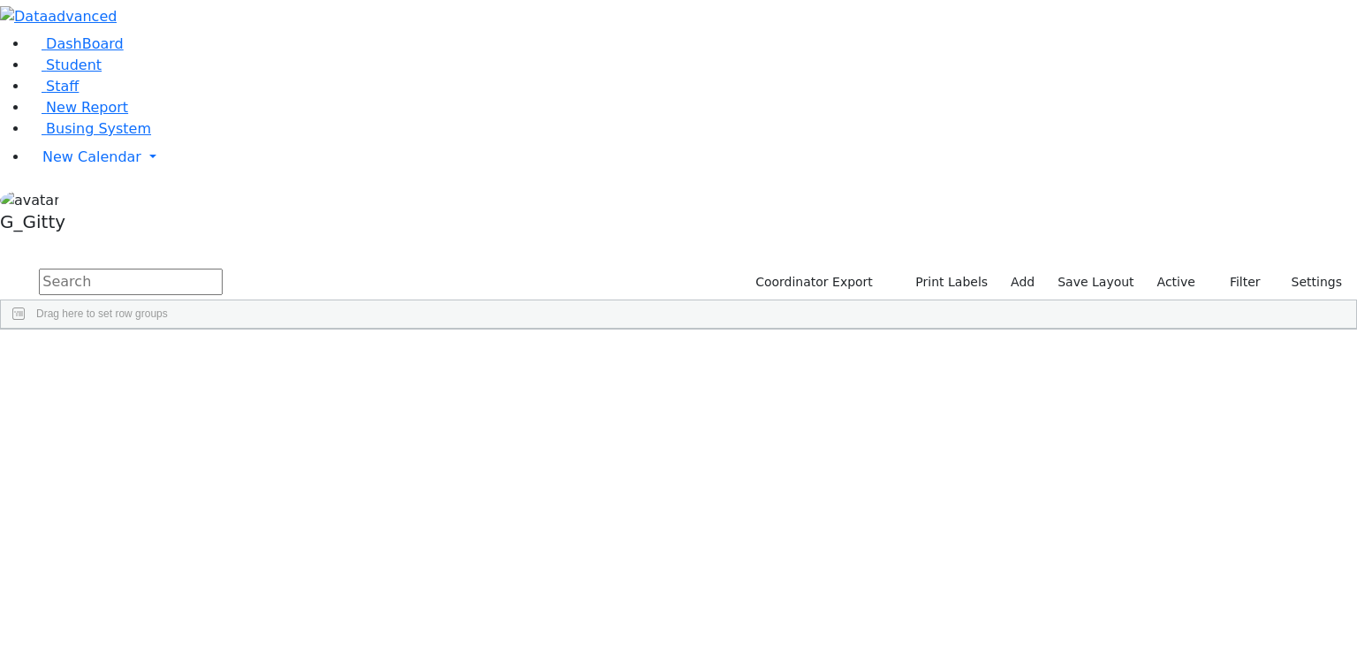
click at [223, 269] on input "text" at bounding box center [131, 282] width 184 height 26
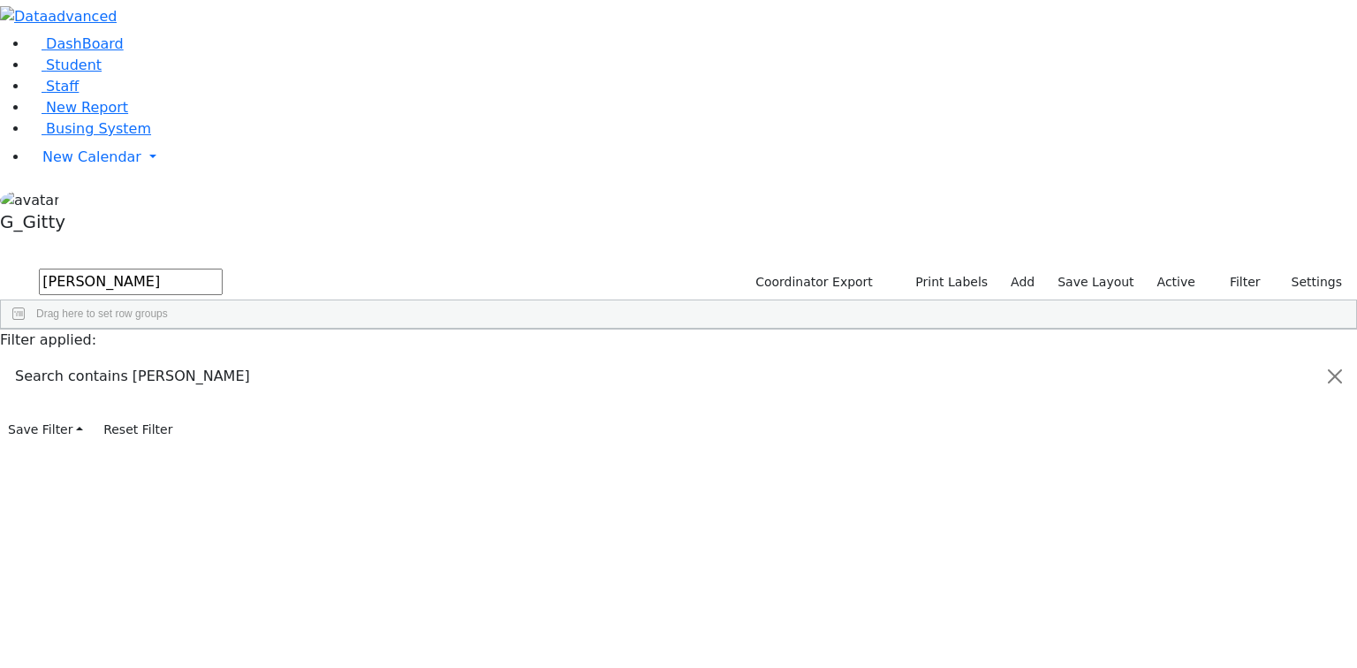
type input "[PERSON_NAME]"
click at [223, 580] on div "[PERSON_NAME]" at bounding box center [167, 592] width 112 height 25
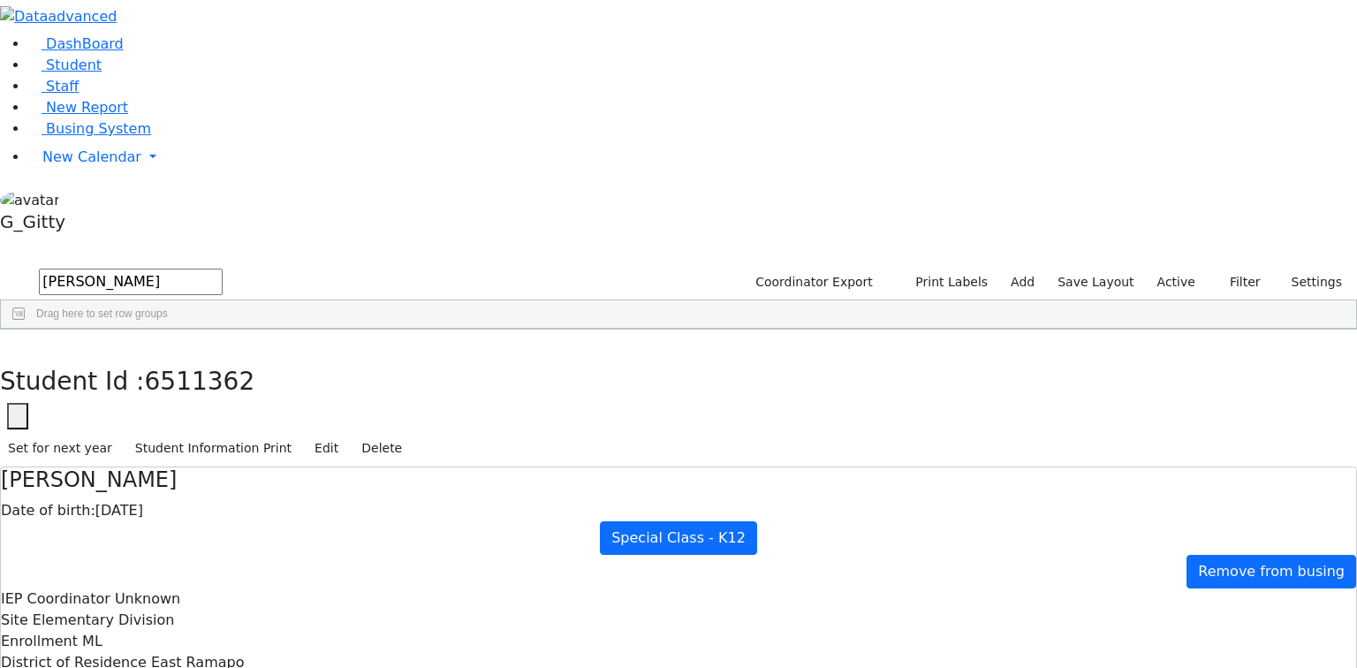
scroll to position [226, 0]
checkbox input "true"
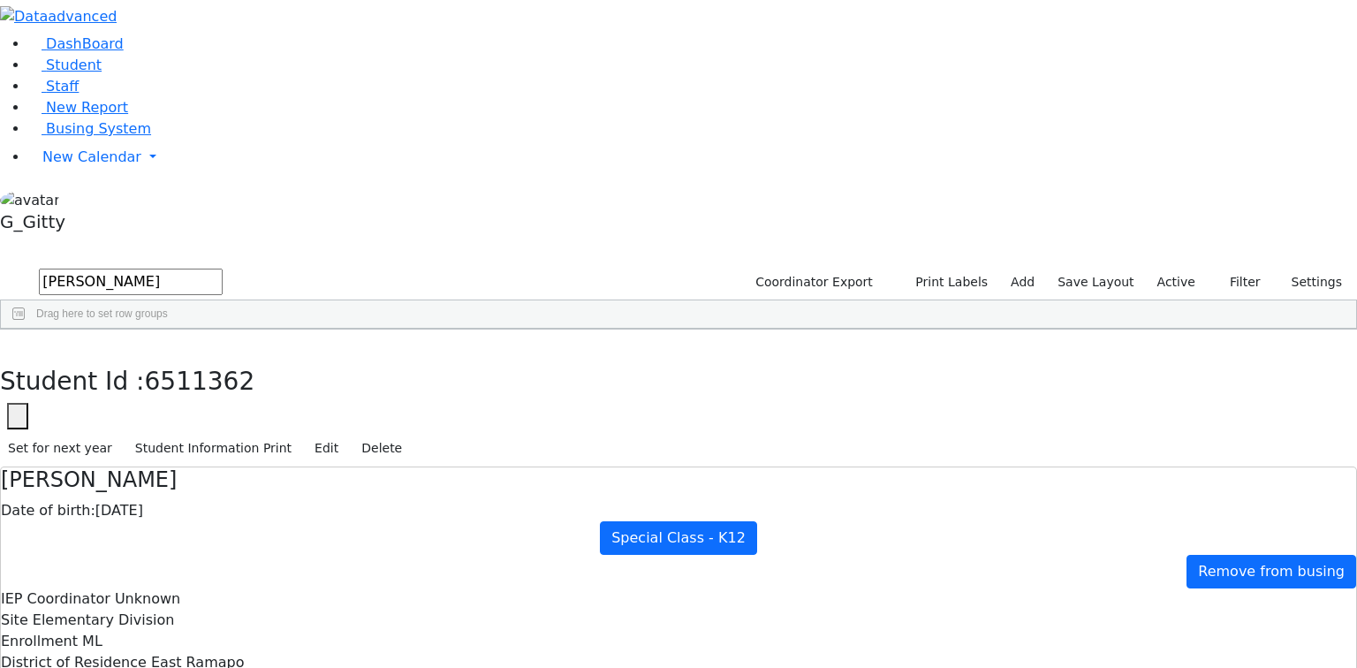
type input "Mrs. Chaya Friedman"
drag, startPoint x: 814, startPoint y: 293, endPoint x: 684, endPoint y: 292, distance: 130.7
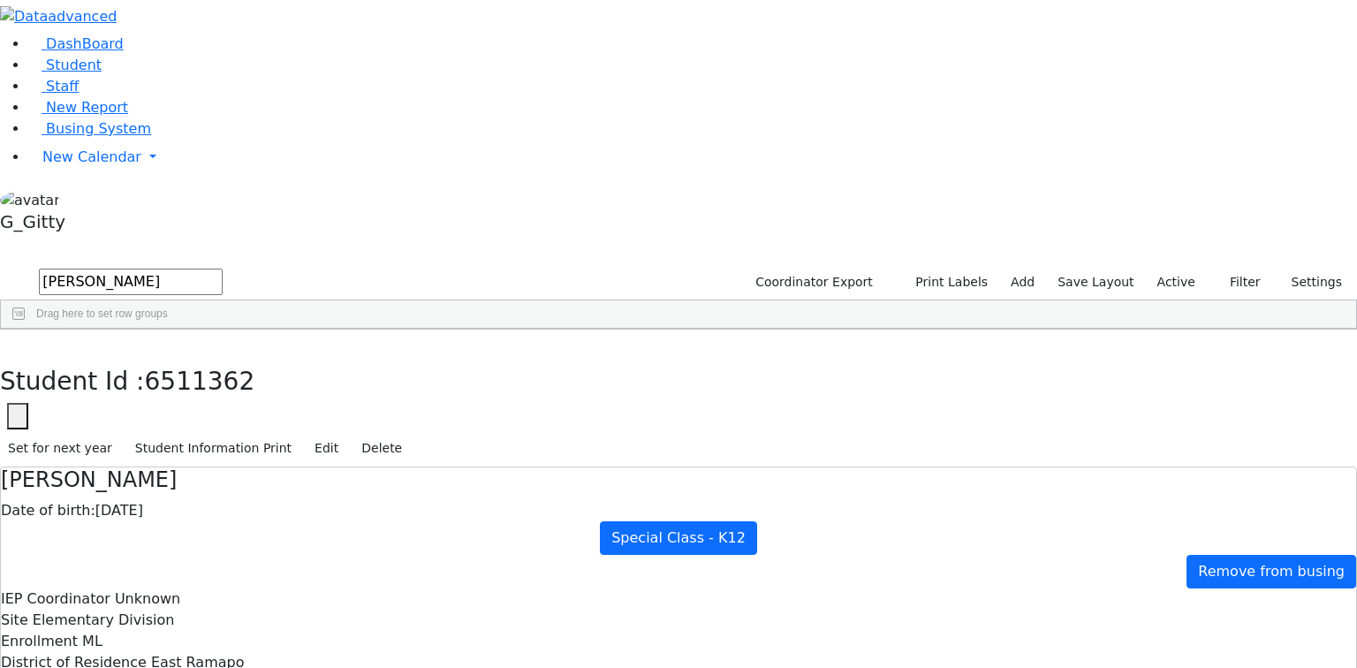
click at [26, 329] on button "button" at bounding box center [13, 347] width 26 height 37
click at [223, 269] on input "friedman" at bounding box center [131, 282] width 184 height 26
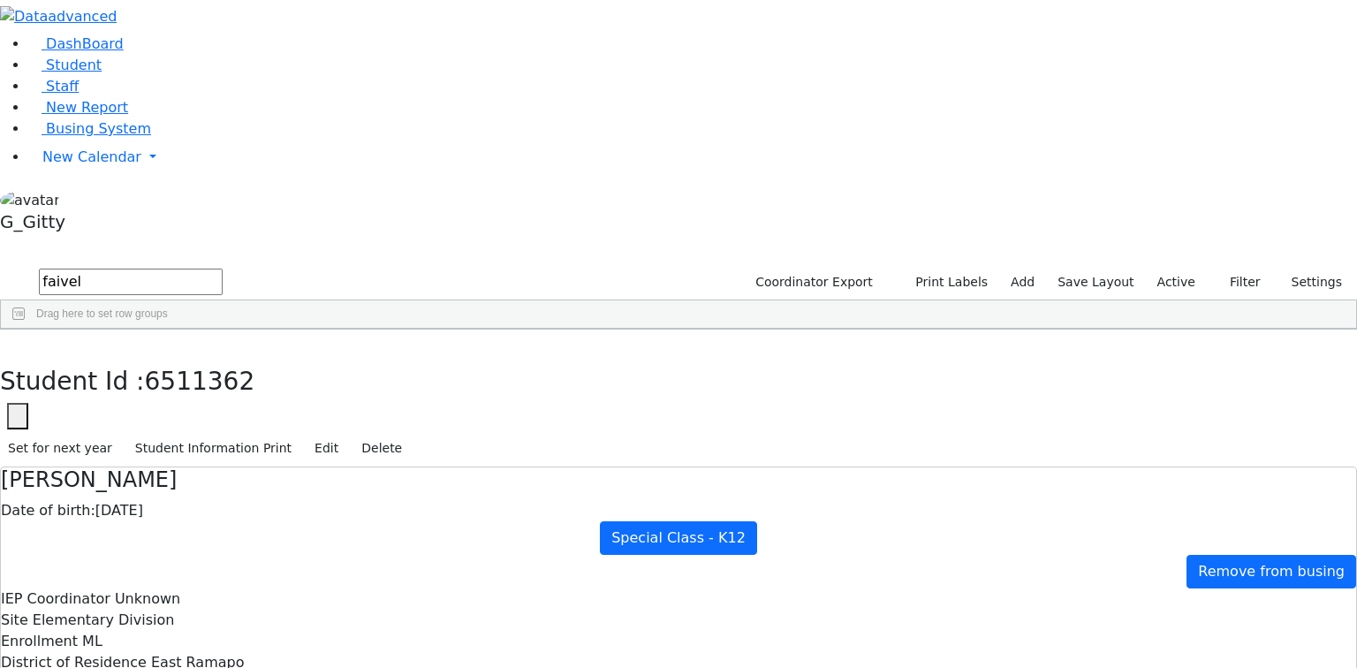
type input "faivel"
click at [260, 358] on div "Shmuel Eliyahu Avigdor" at bounding box center [217, 370] width 86 height 25
checkbox input "true"
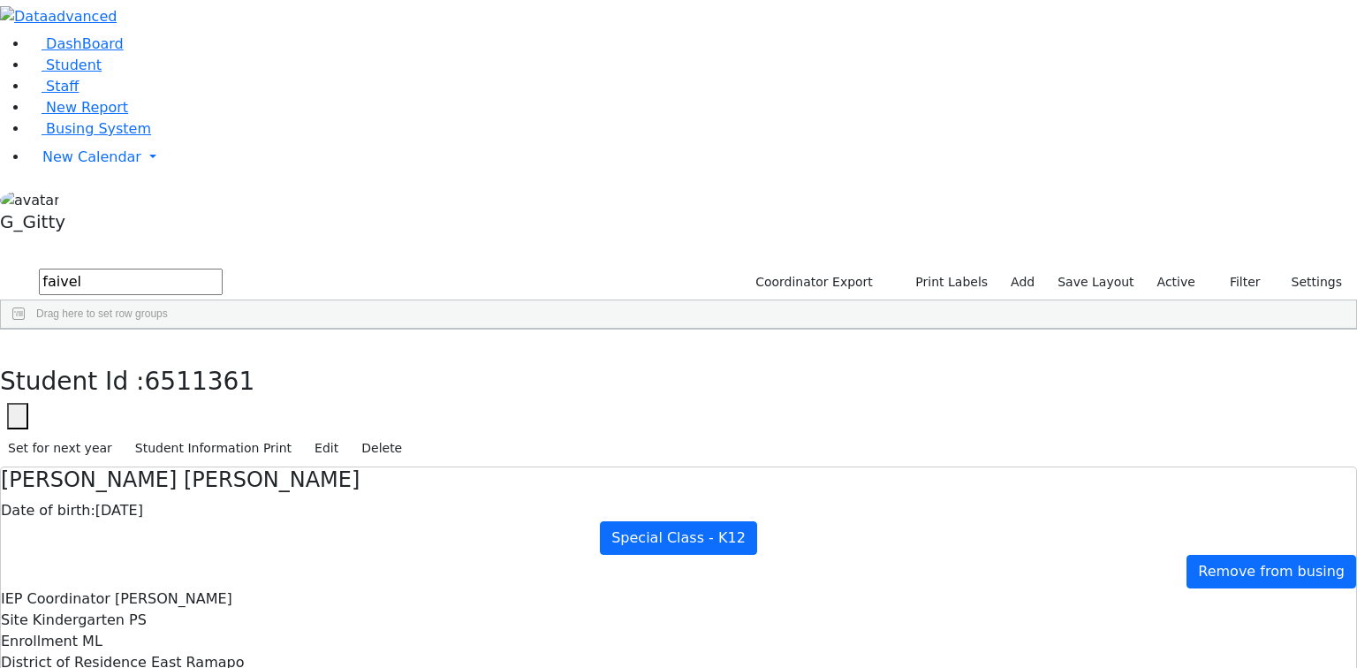
drag, startPoint x: 274, startPoint y: 28, endPoint x: 246, endPoint y: 67, distance: 48.1
click at [18, 343] on icon "button" at bounding box center [13, 348] width 10 height 11
click at [77, 137] on link "Busing System" at bounding box center [89, 128] width 123 height 17
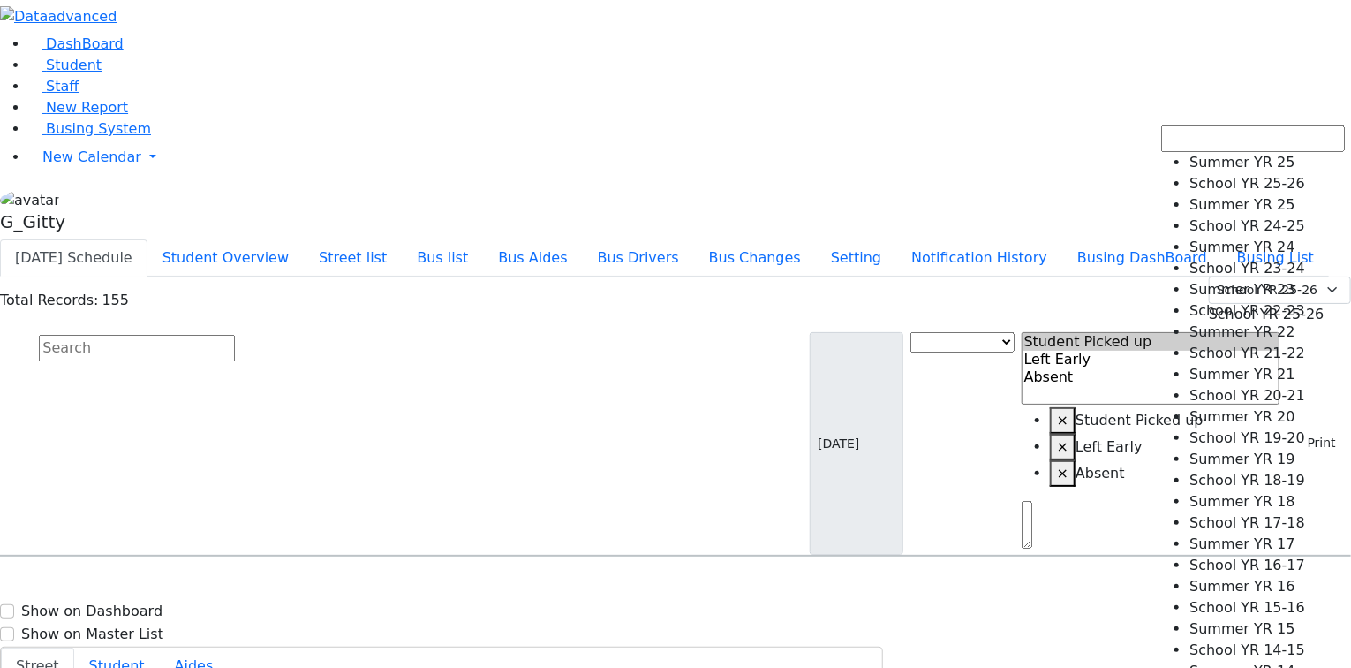
click at [1261, 306] on span "School YR 25-26" at bounding box center [1267, 314] width 116 height 17
select select "210"
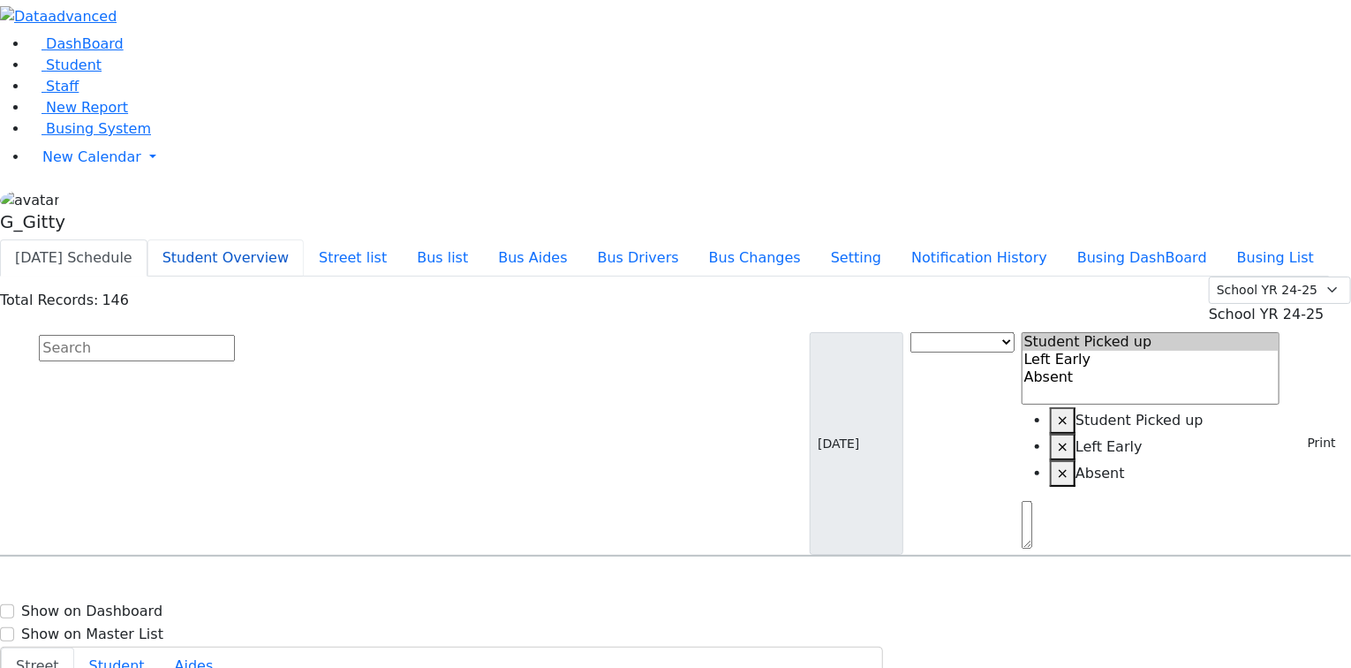
click at [304, 239] on button "Student Overview" at bounding box center [226, 257] width 156 height 37
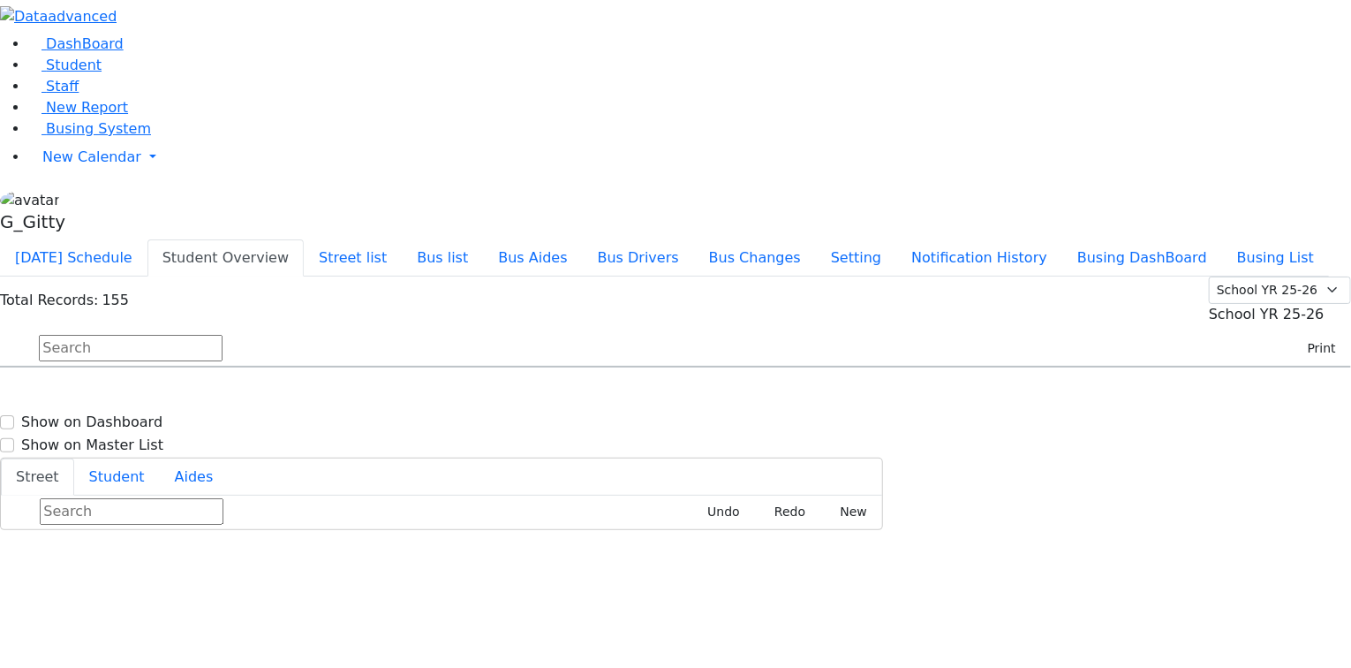
scroll to position [1696, 0]
click at [141, 533] on h6 "4/14/2017 8457833320" at bounding box center [76, 541] width 130 height 17
select select
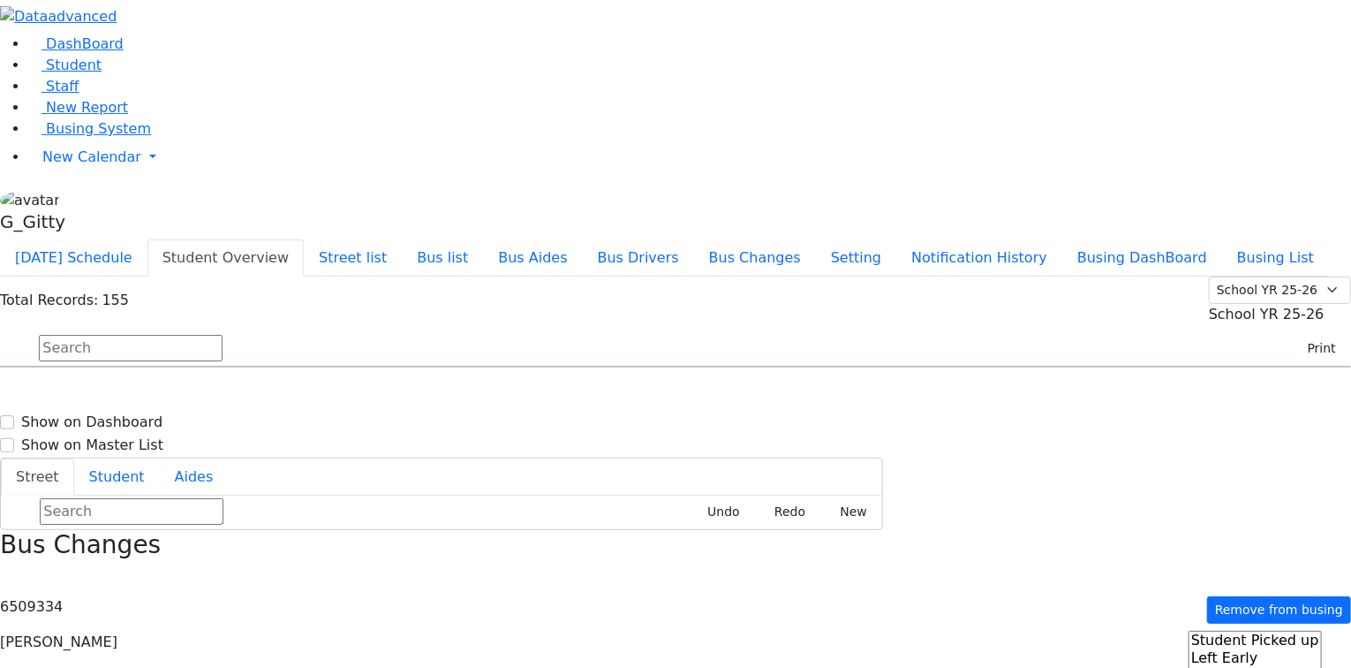
drag, startPoint x: 1163, startPoint y: 393, endPoint x: 1079, endPoint y: 396, distance: 84.8
drag, startPoint x: 1159, startPoint y: 390, endPoint x: 1066, endPoint y: 390, distance: 92.7
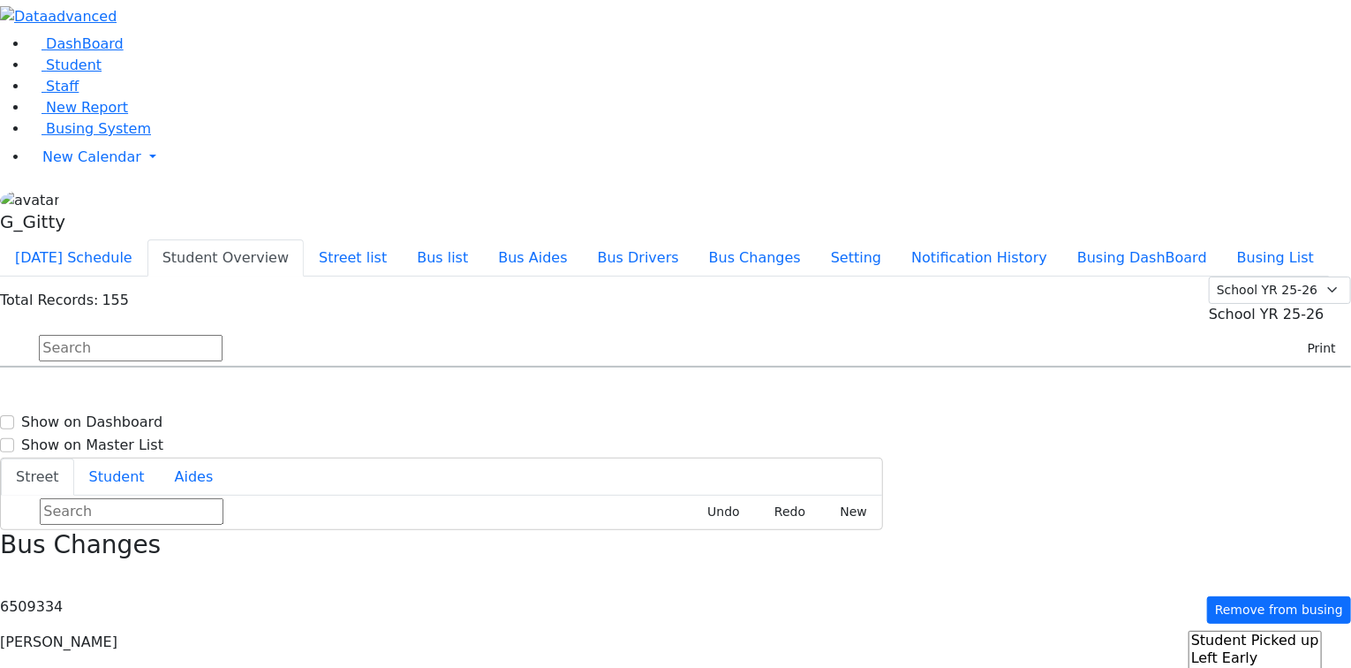
click at [1327, 530] on div "Bus Changes" at bounding box center [675, 560] width 1351 height 60
click at [11, 573] on icon "button" at bounding box center [6, 578] width 10 height 10
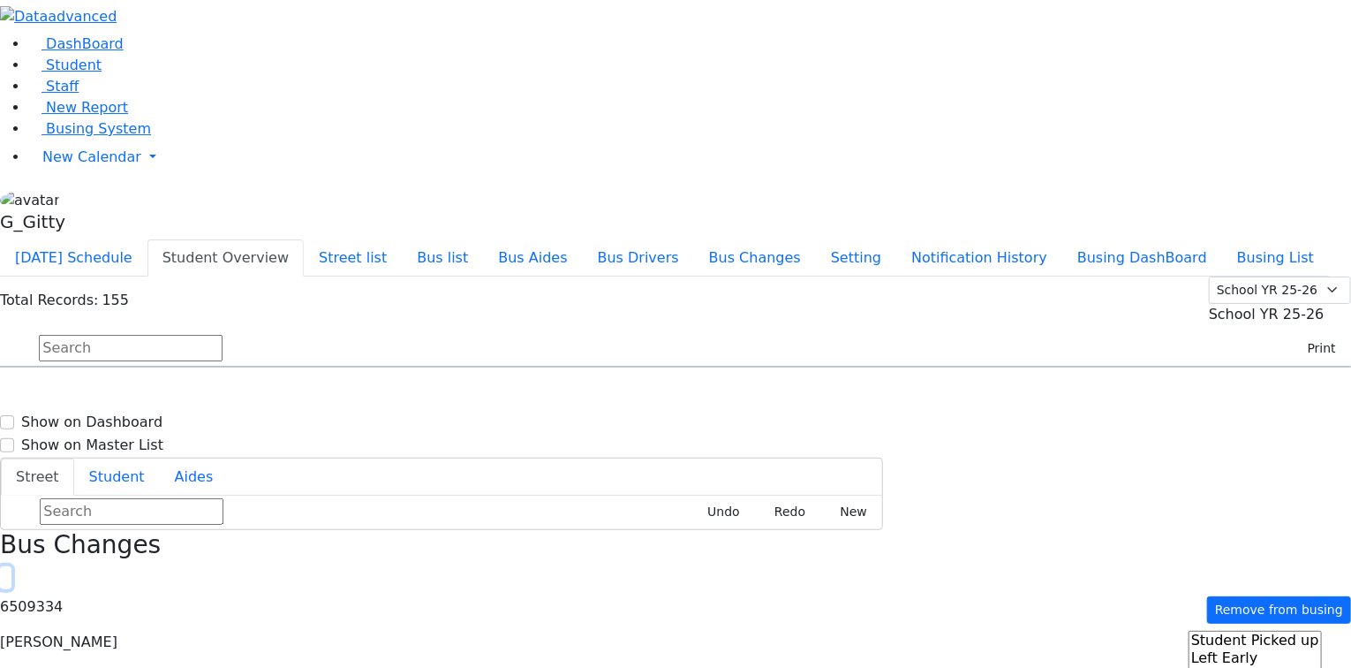
scroll to position [1908, 0]
click at [620, 622] on span "8457832827" at bounding box center [580, 629] width 79 height 15
select select
click at [11, 573] on icon "button" at bounding box center [6, 578] width 10 height 10
click at [483, 239] on button "Bus list" at bounding box center [442, 257] width 81 height 37
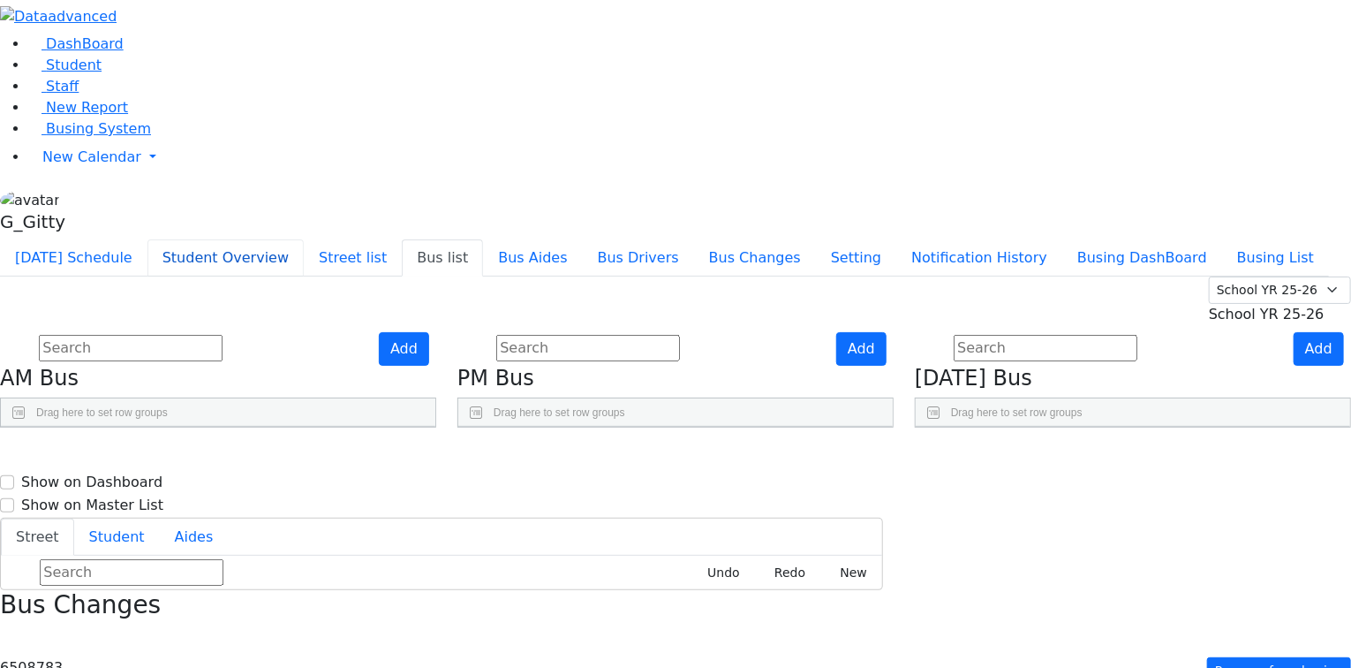
click at [304, 239] on button "Student Overview" at bounding box center [226, 257] width 156 height 37
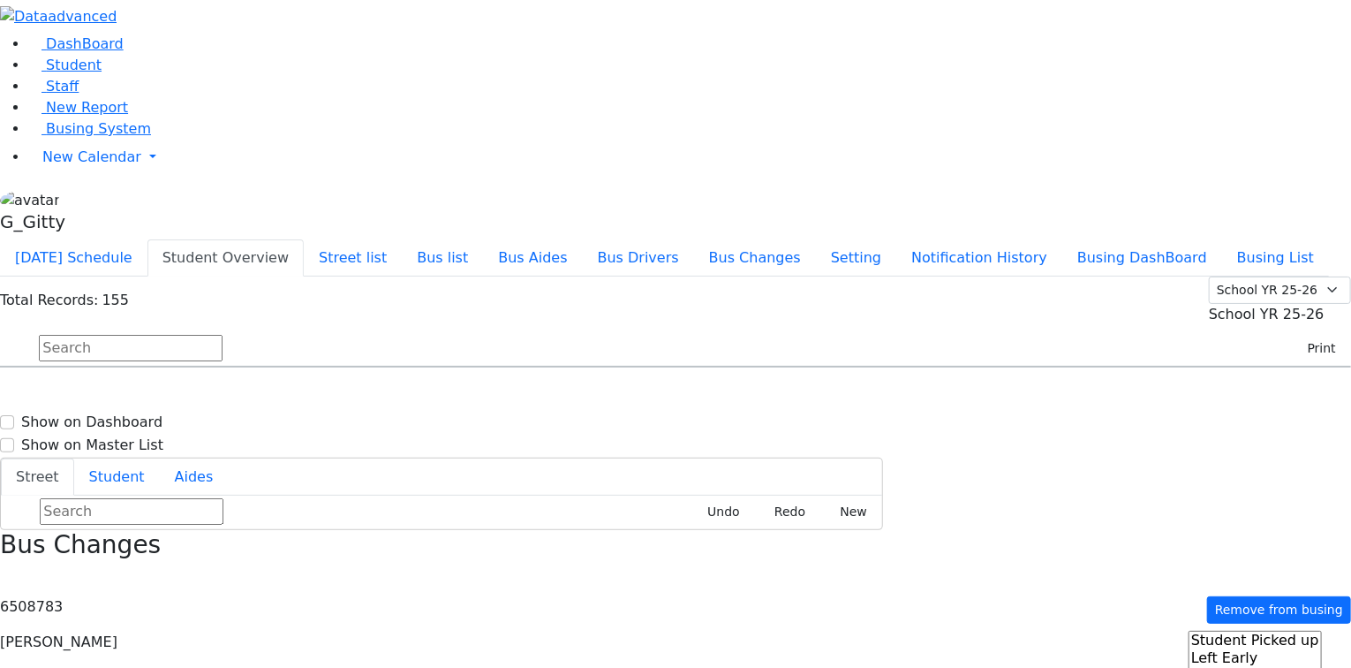
click at [1235, 239] on div "Today's Schedule Student Overview Street list Bus list Bus Aides Bus Drivers Bu…" at bounding box center [675, 257] width 1351 height 37
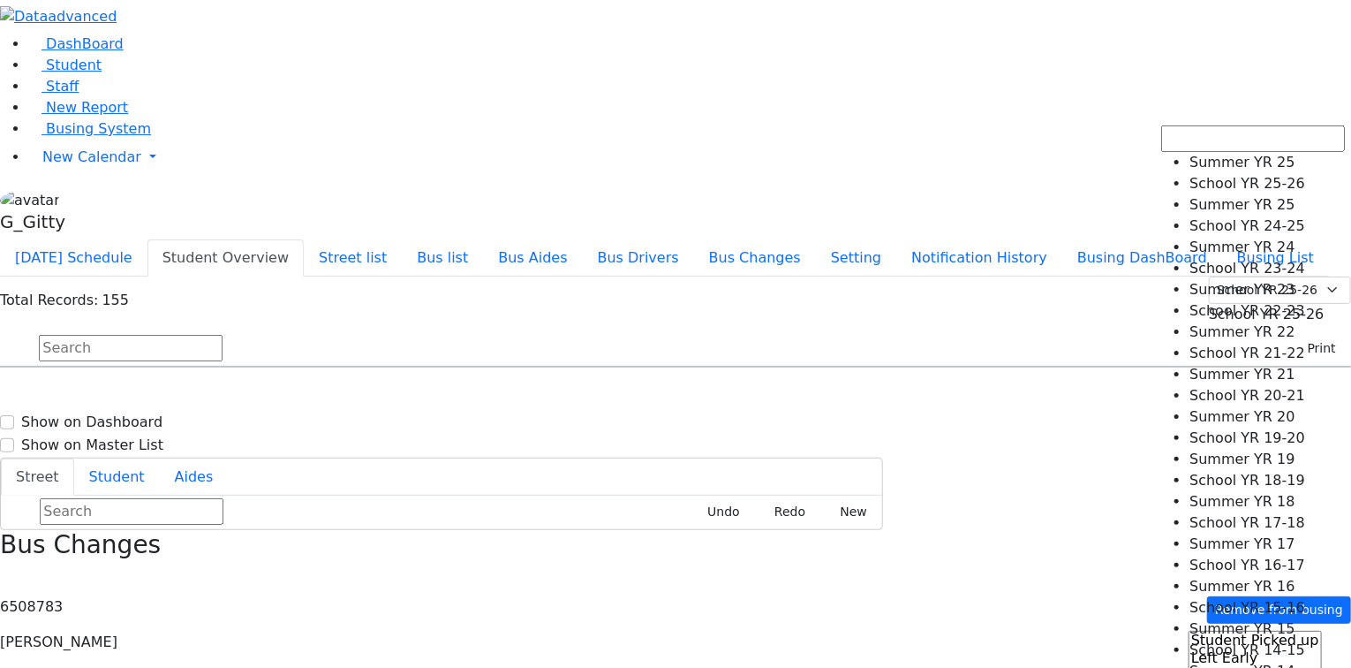
drag, startPoint x: 1244, startPoint y: 112, endPoint x: 1240, endPoint y: 125, distance: 13.7
click at [1244, 306] on span "School YR 25-26" at bounding box center [1267, 314] width 116 height 17
select select "210"
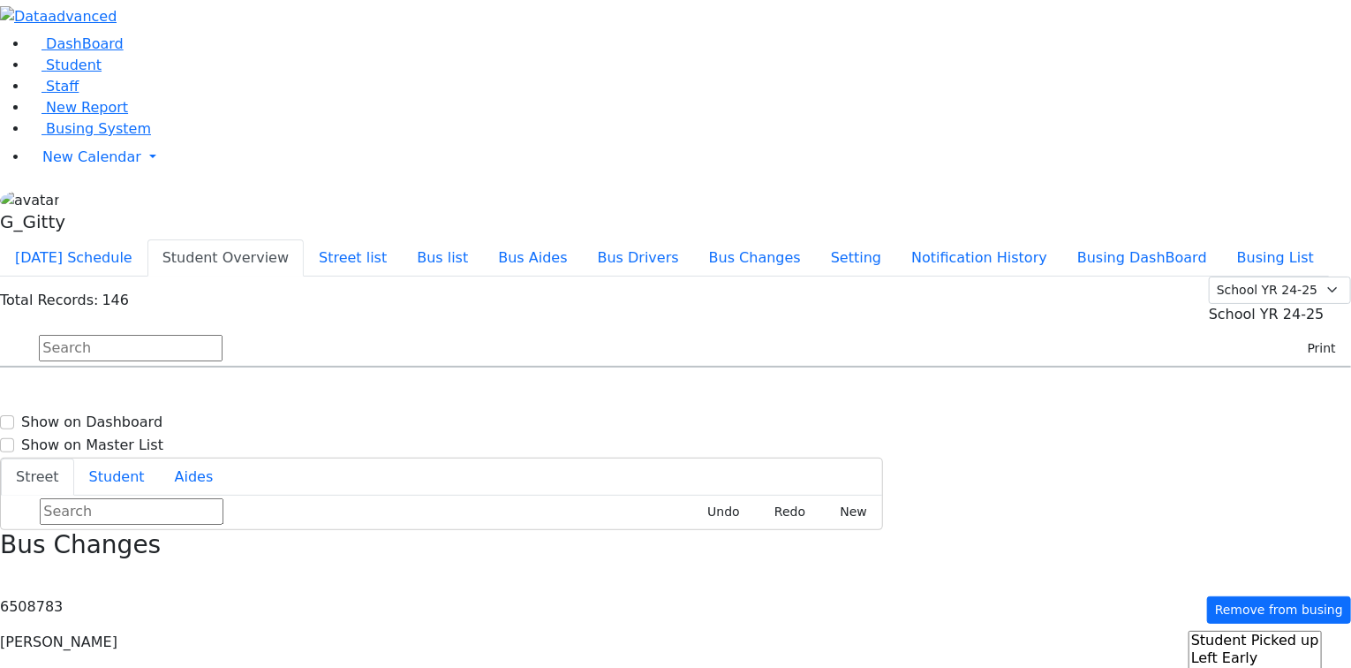
scroll to position [1343, 0]
drag, startPoint x: 301, startPoint y: 471, endPoint x: 363, endPoint y: 463, distance: 62.3
click at [141, 640] on span "Fuchs Raphael 4/14/2017 8457833320" at bounding box center [76, 664] width 130 height 48
select select
click at [223, 335] on input "text" at bounding box center [131, 348] width 184 height 26
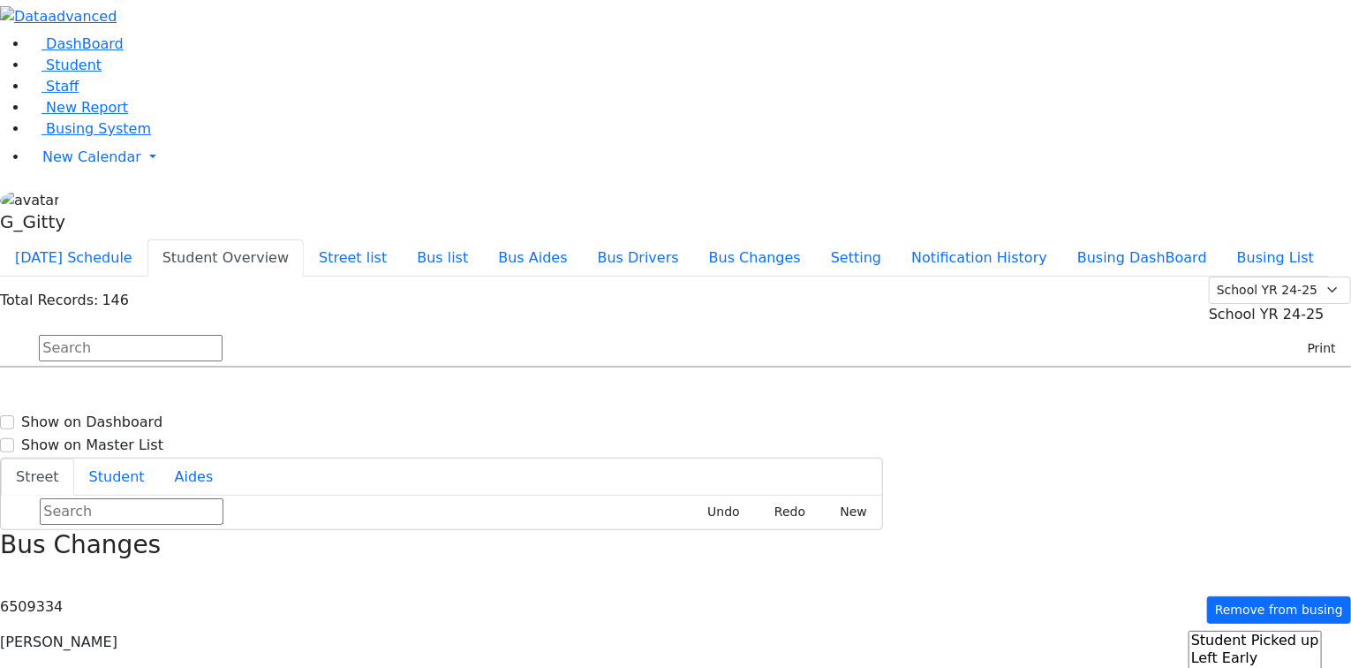
scroll to position [1555, 0]
click at [141, 605] on span "Glauber Shimon 5/24/2017 8457826879" at bounding box center [76, 629] width 130 height 48
select select
click at [141, 508] on h6 "Goldberger Betzalel" at bounding box center [76, 516] width 130 height 17
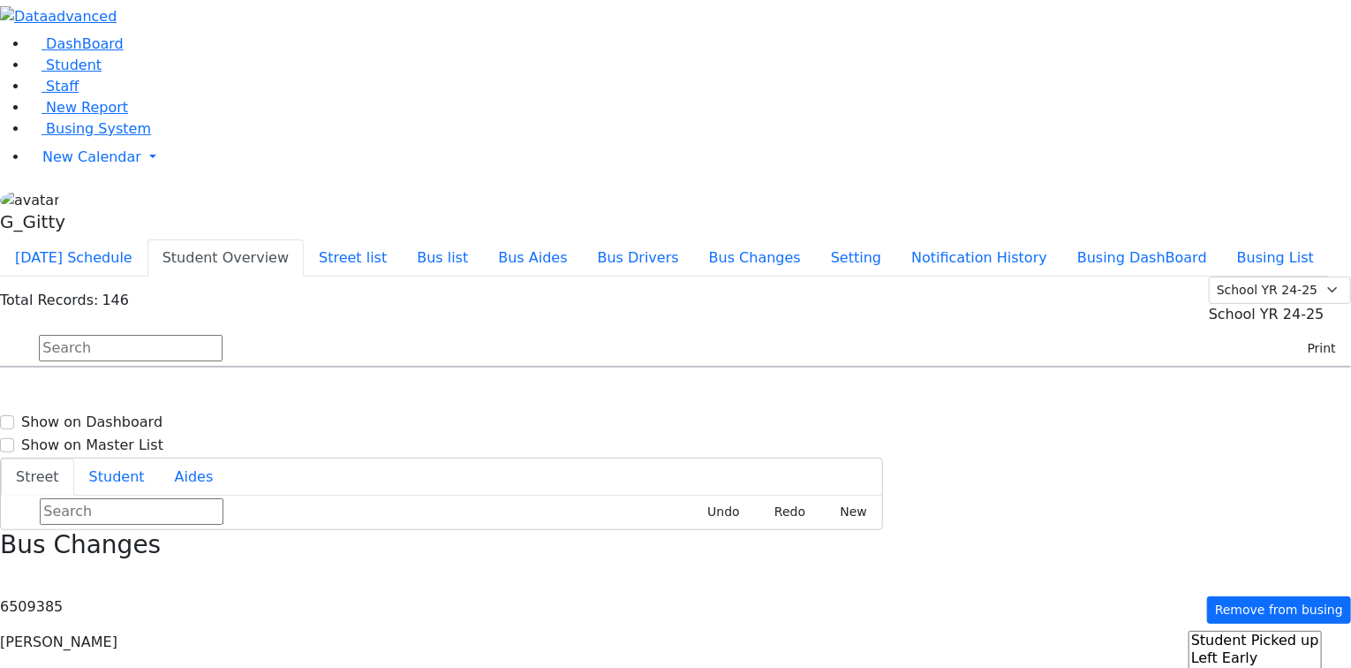
select select
click at [141, 498] on span "8457823317" at bounding box center [100, 505] width 82 height 15
select select
click at [223, 335] on input "text" at bounding box center [131, 348] width 184 height 26
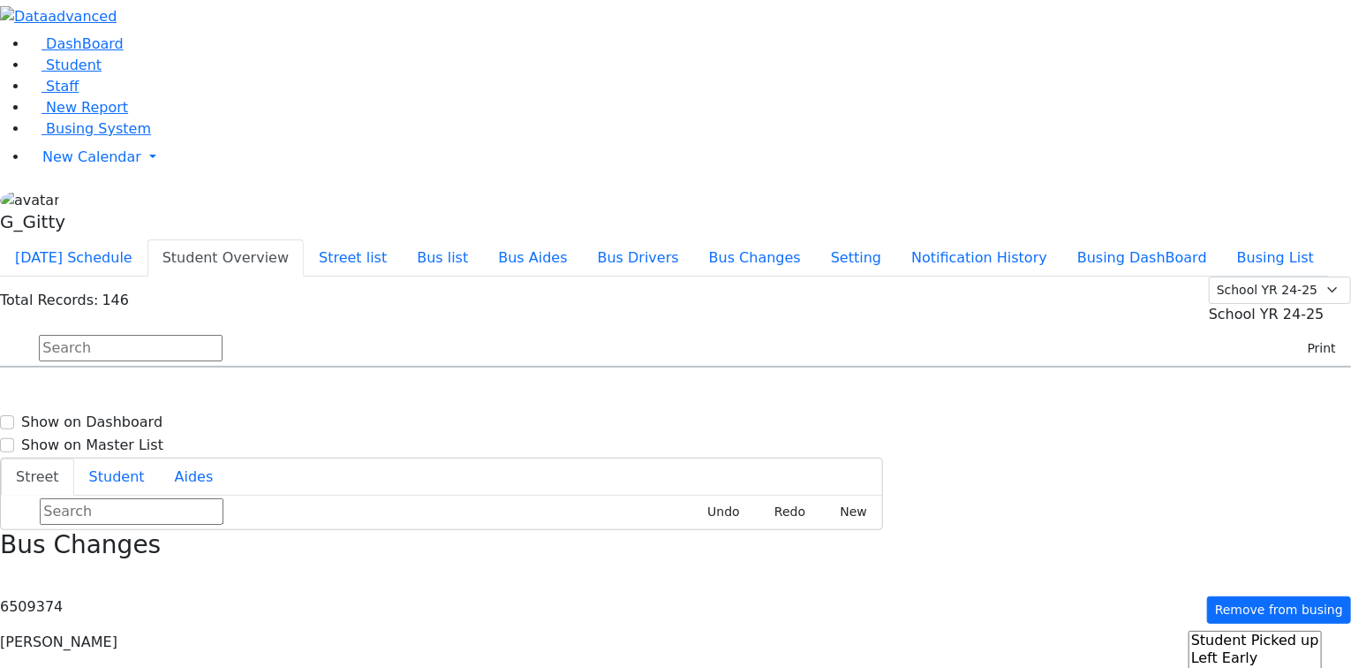
drag, startPoint x: 374, startPoint y: 387, endPoint x: 365, endPoint y: 363, distance: 25.4
click at [141, 561] on h6 "Halberstam Bruche" at bounding box center [76, 569] width 130 height 17
select select
click at [223, 335] on input "text" at bounding box center [131, 348] width 184 height 26
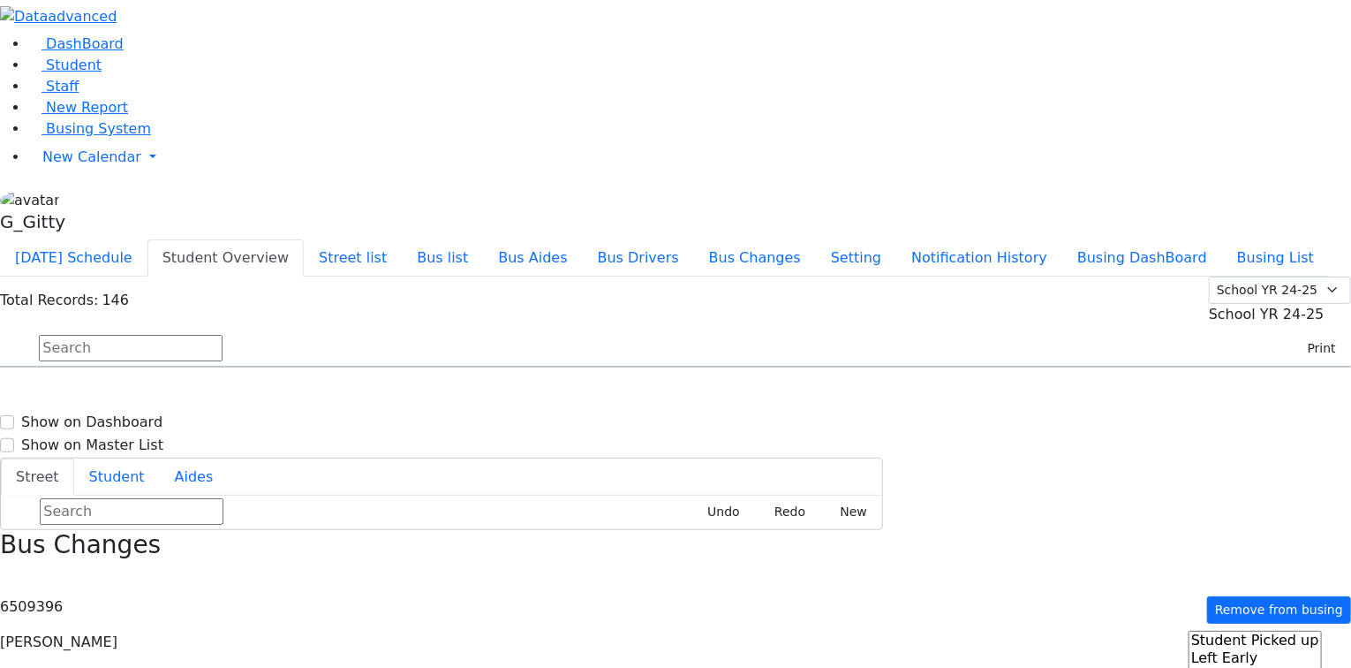
click at [59, 595] on icon "Press SPACE to select this row." at bounding box center [59, 602] width 0 height 15
select select
click at [72, 73] on span "Student" at bounding box center [74, 65] width 56 height 17
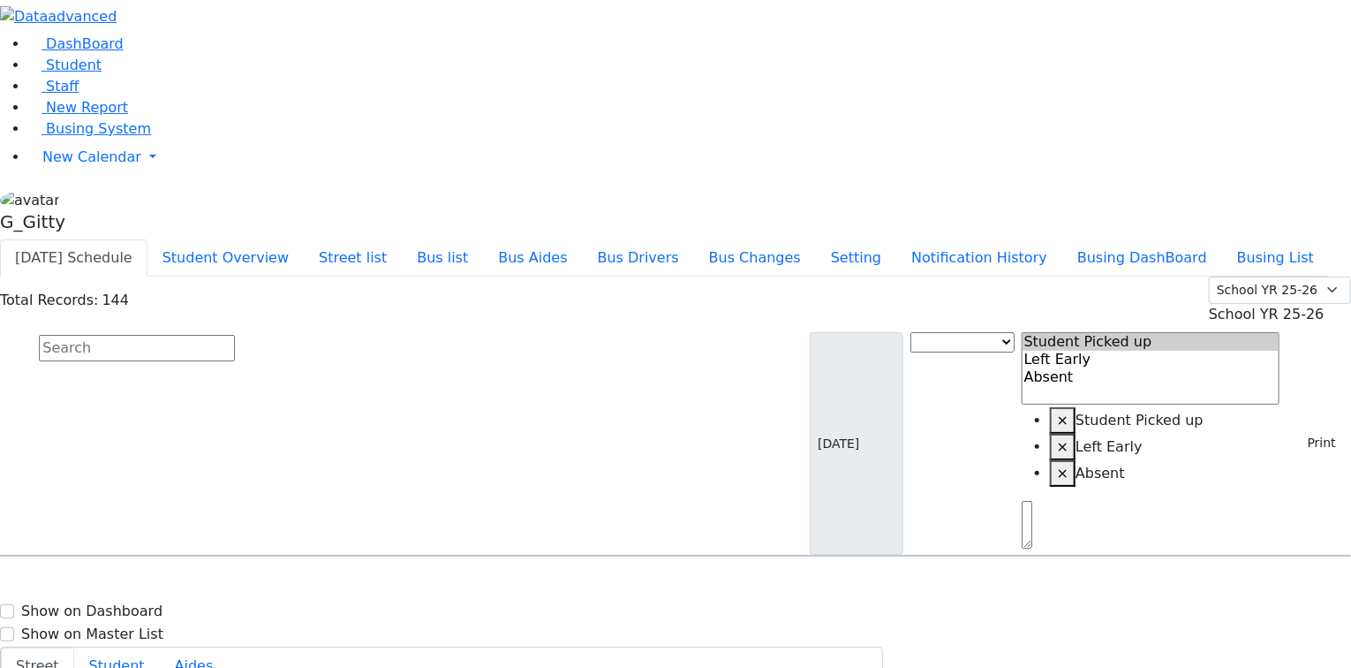
click at [235, 335] on input "text" at bounding box center [137, 348] width 196 height 26
type input "r"
click at [106, 137] on span "Busing System" at bounding box center [98, 128] width 105 height 17
click at [235, 335] on input "text" at bounding box center [137, 348] width 196 height 26
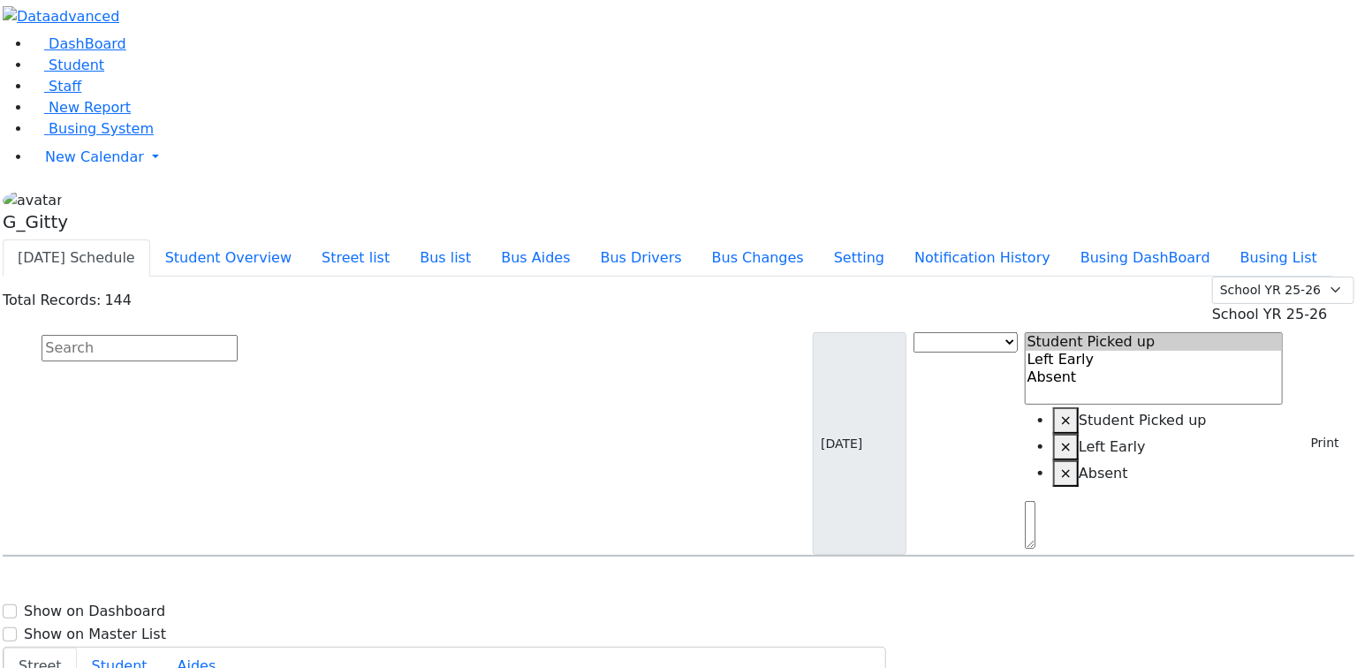
scroll to position [1696, 0]
select select
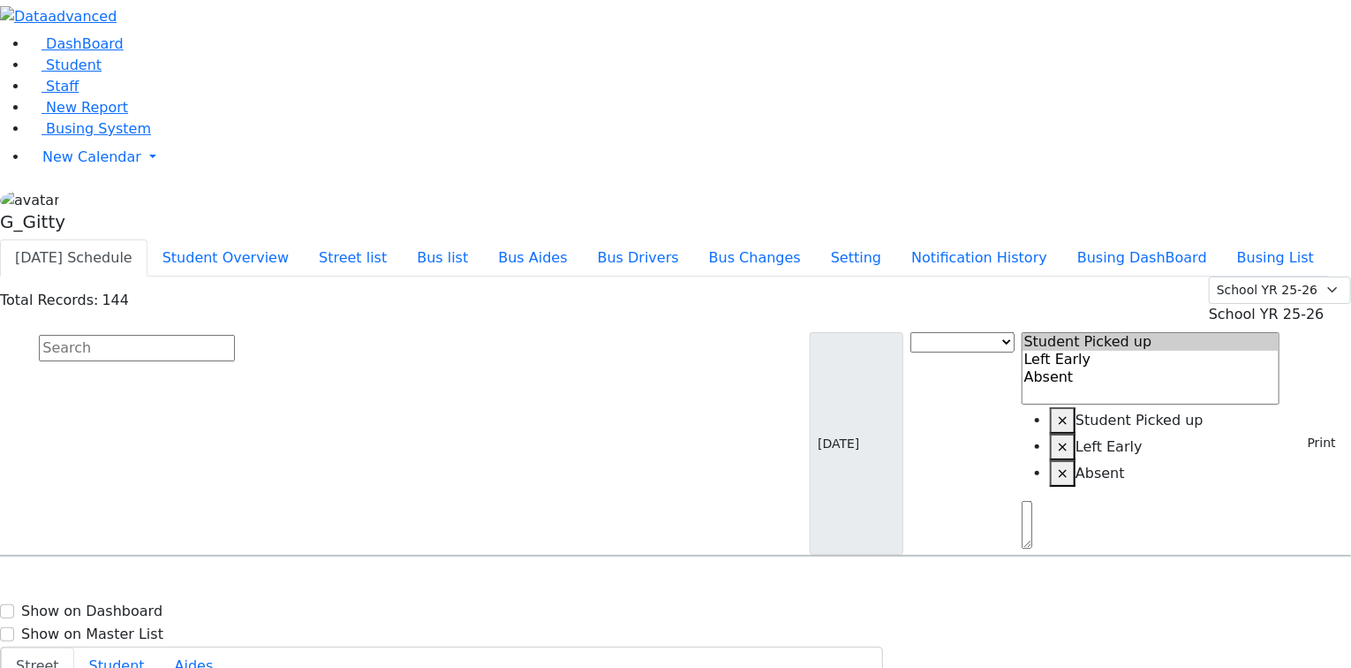
select select
drag, startPoint x: 1275, startPoint y: 392, endPoint x: 1251, endPoint y: 391, distance: 23.9
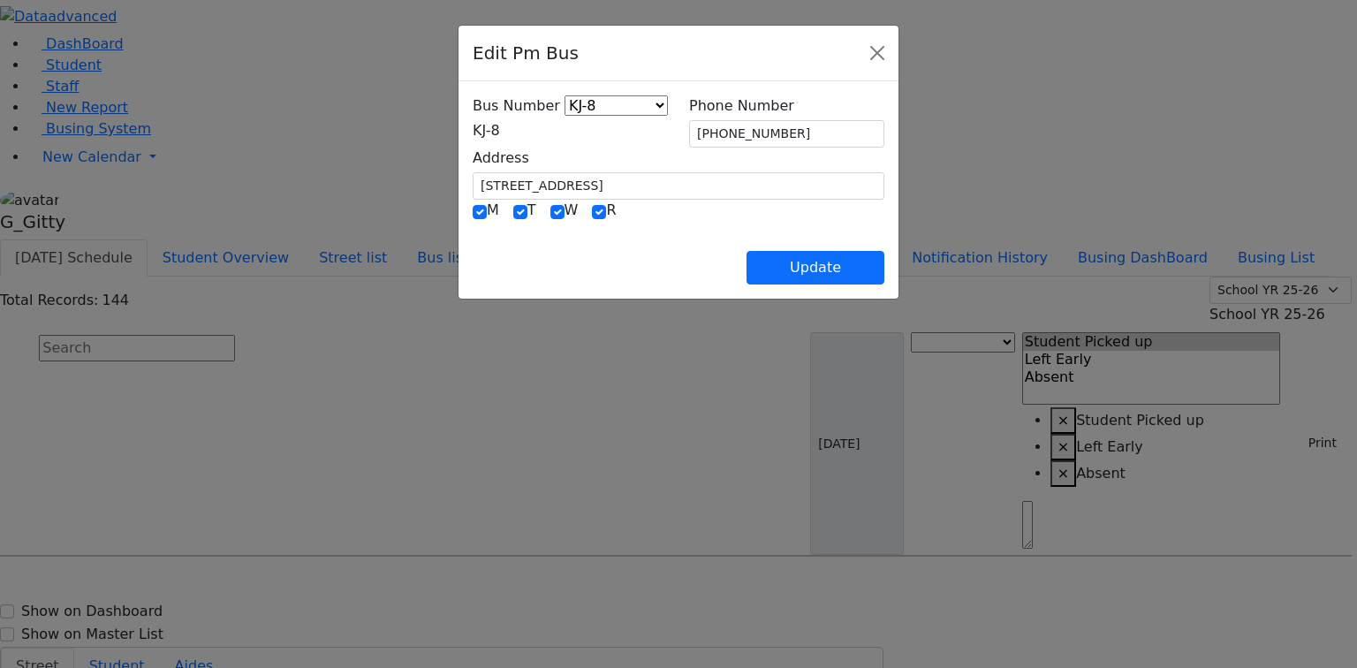
click at [473, 127] on span "KJ-8" at bounding box center [486, 130] width 27 height 17
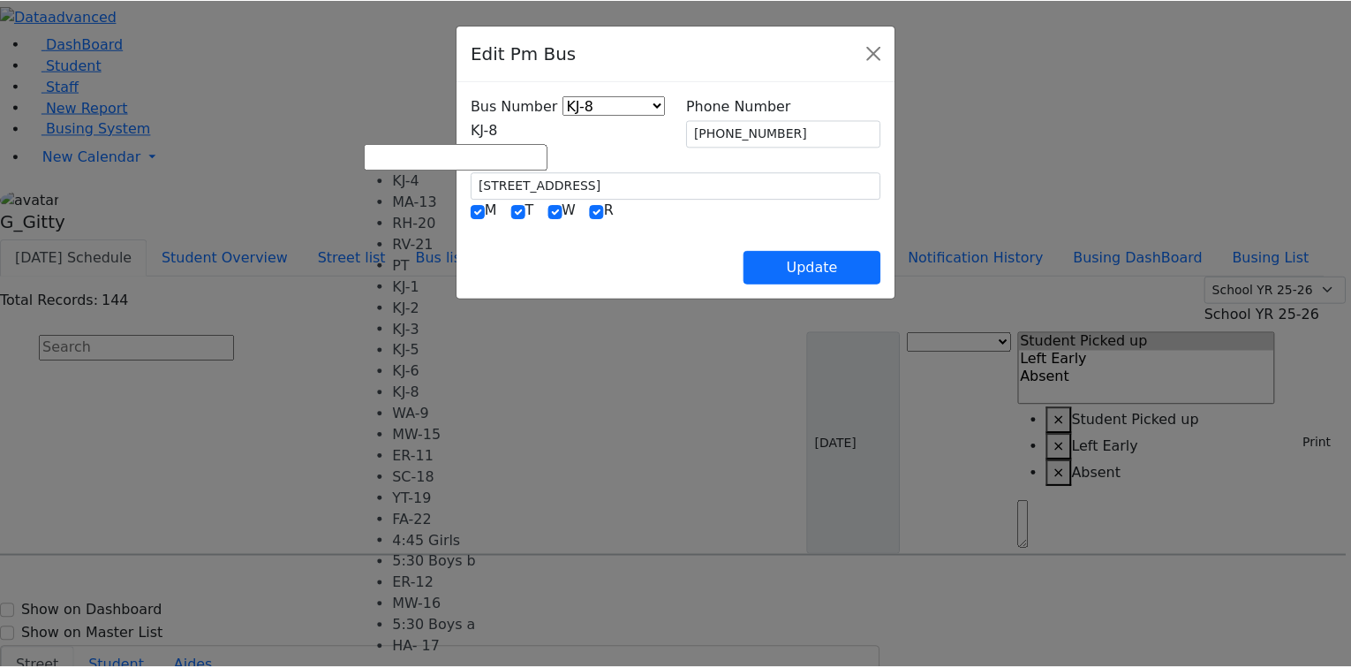
scroll to position [141, 0]
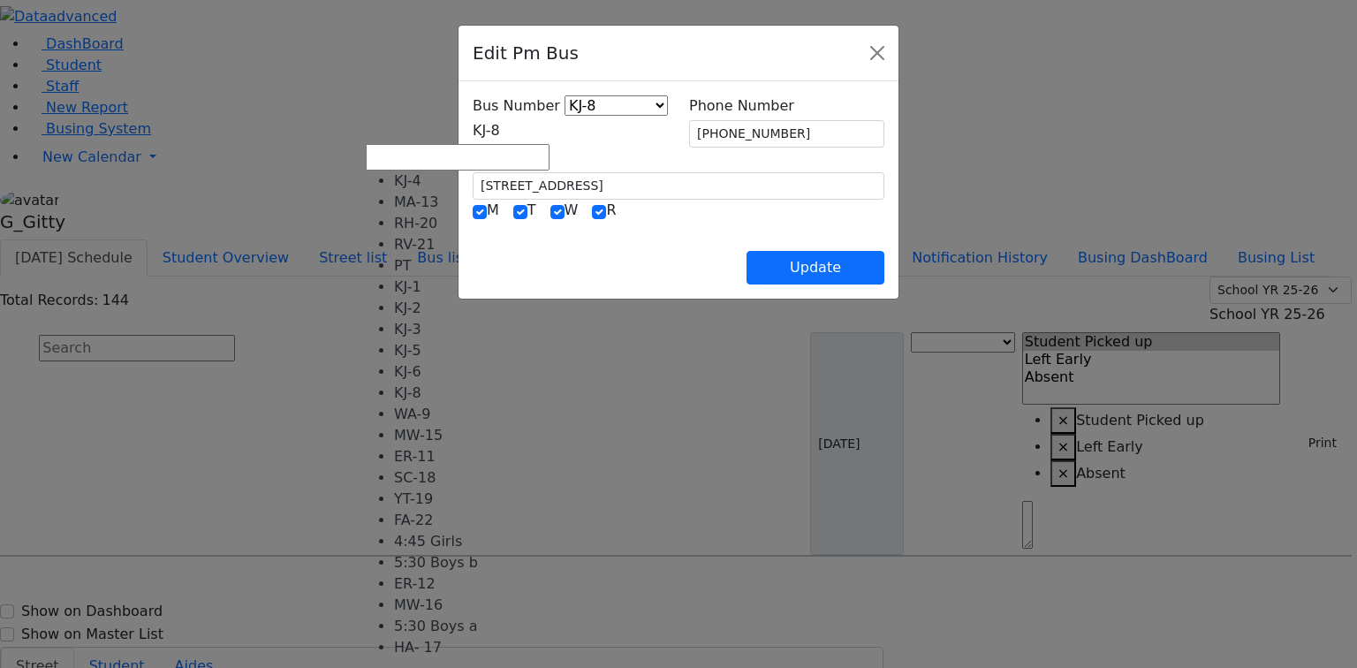
select select "434"
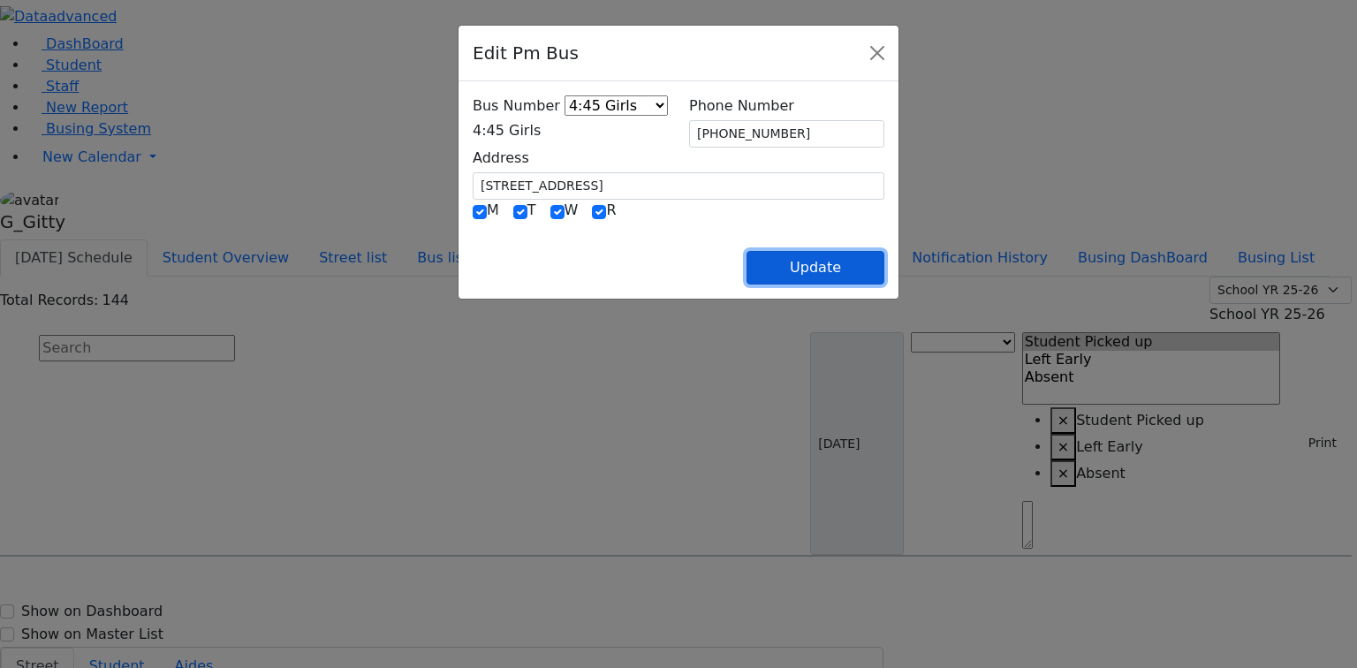
click at [884, 270] on button "Update" at bounding box center [815, 268] width 138 height 34
select select
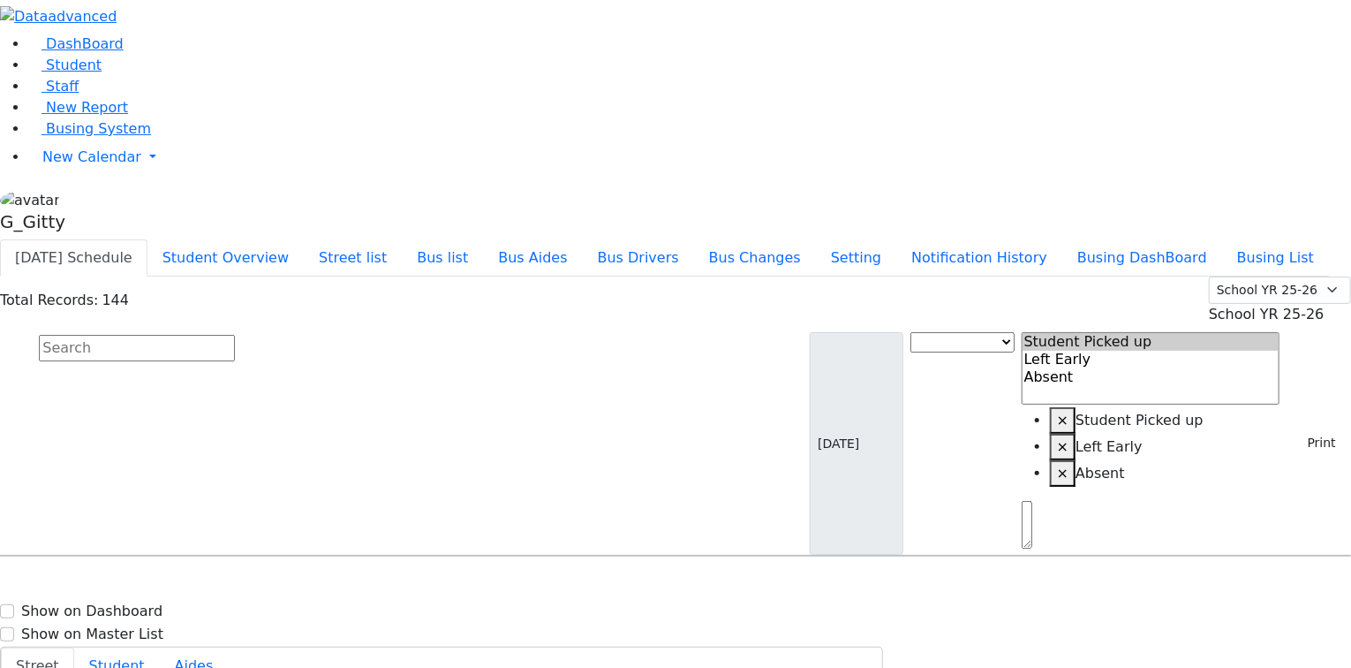
scroll to position [1767, 0]
select select
type input "[PHONE_NUMBER]"
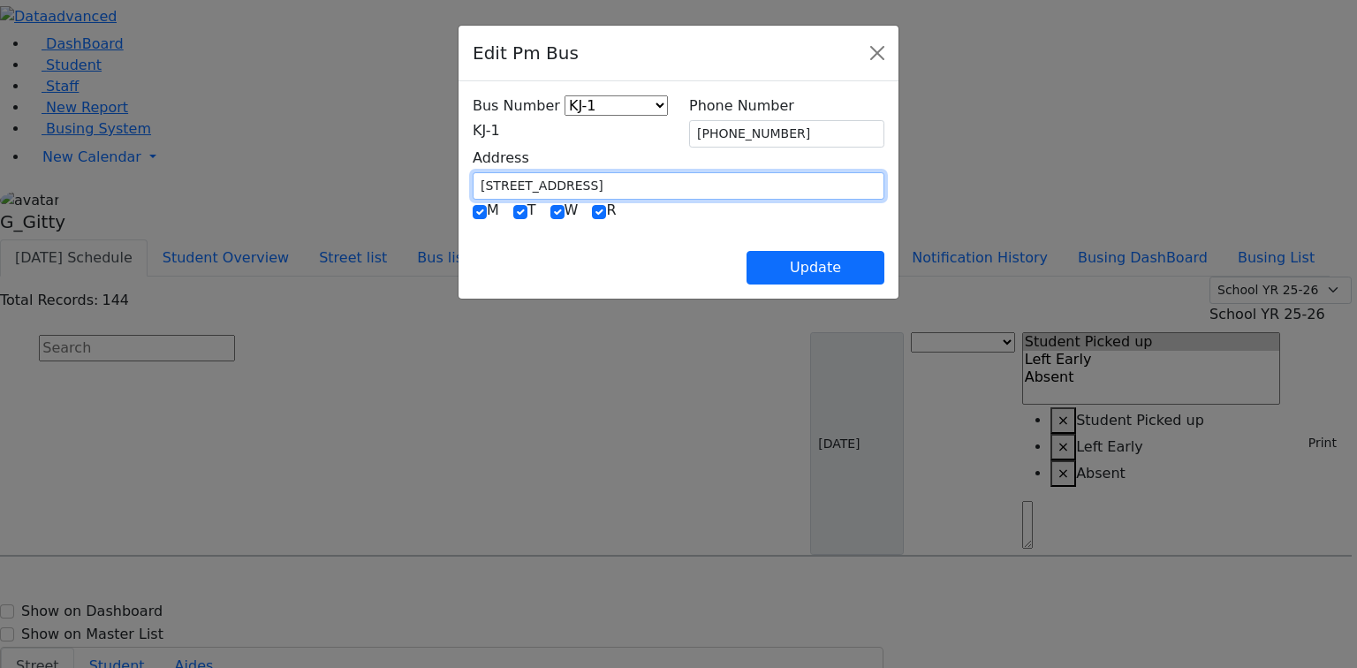
drag, startPoint x: 496, startPoint y: 176, endPoint x: 335, endPoint y: 167, distance: 161.0
click at [335, 167] on div "Edit Pm Bus Bus Number KJ-4 MA-13 RH-20 RV-21 PT KJ-1 KJ-2 KJ-3 KJ-5 KJ-6 KJ-8 …" at bounding box center [678, 334] width 1357 height 668
type input "[STREET_ADDRESS]"
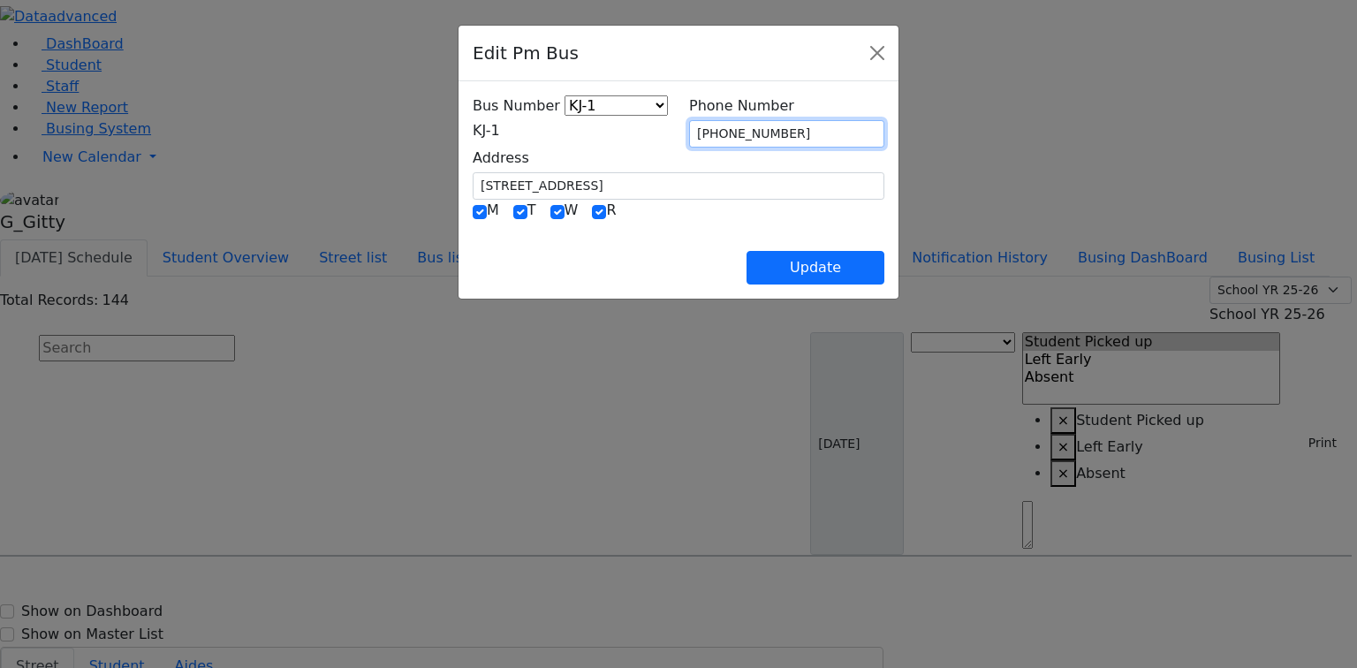
drag, startPoint x: 796, startPoint y: 132, endPoint x: 730, endPoint y: 125, distance: 65.7
click at [730, 125] on input "[PHONE_NUMBER]" at bounding box center [786, 133] width 195 height 27
type input "[PHONE_NUMBER]"
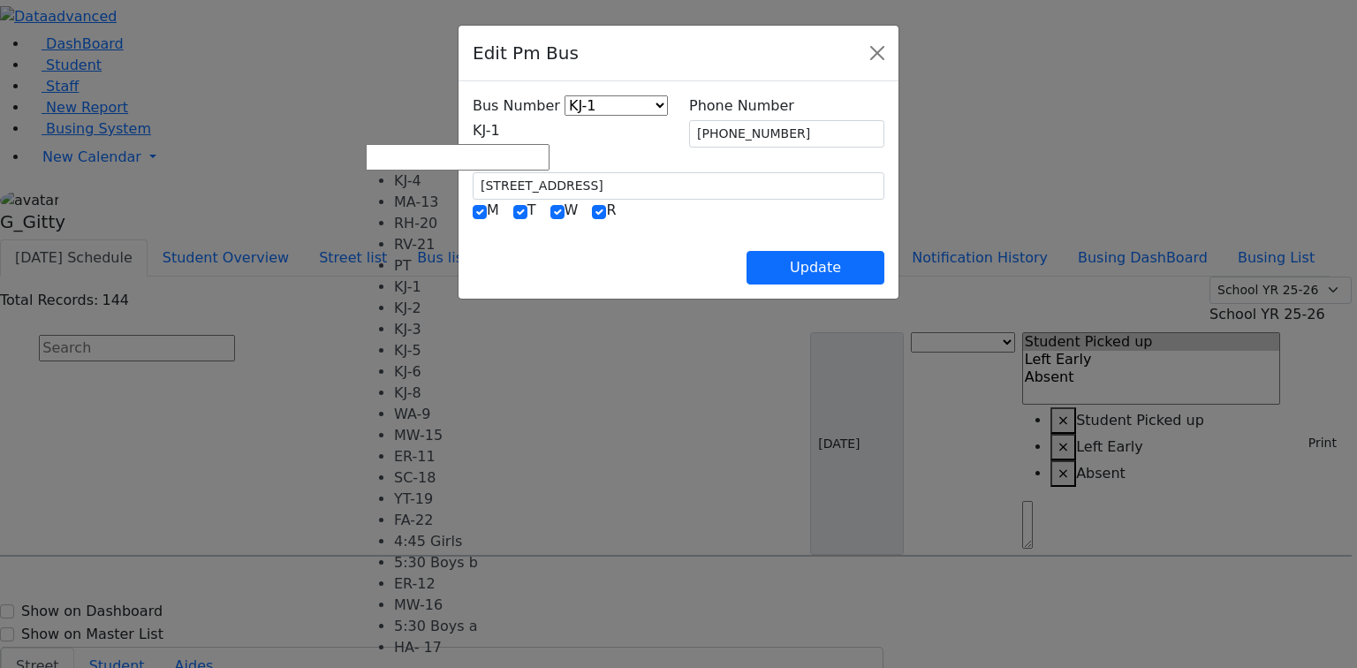
drag, startPoint x: 503, startPoint y: 122, endPoint x: 471, endPoint y: 167, distance: 55.1
click at [500, 124] on span "KJ-1" at bounding box center [486, 130] width 27 height 17
select select "400"
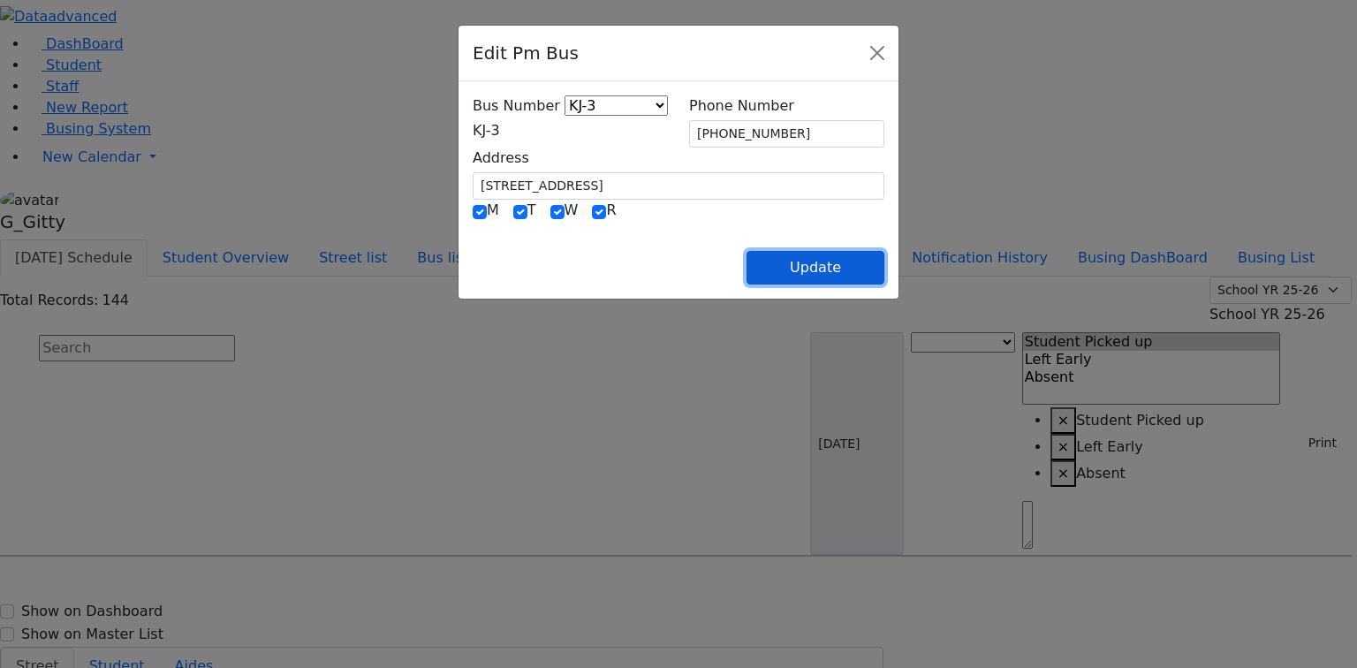
click at [884, 269] on button "Update" at bounding box center [815, 268] width 138 height 34
select select
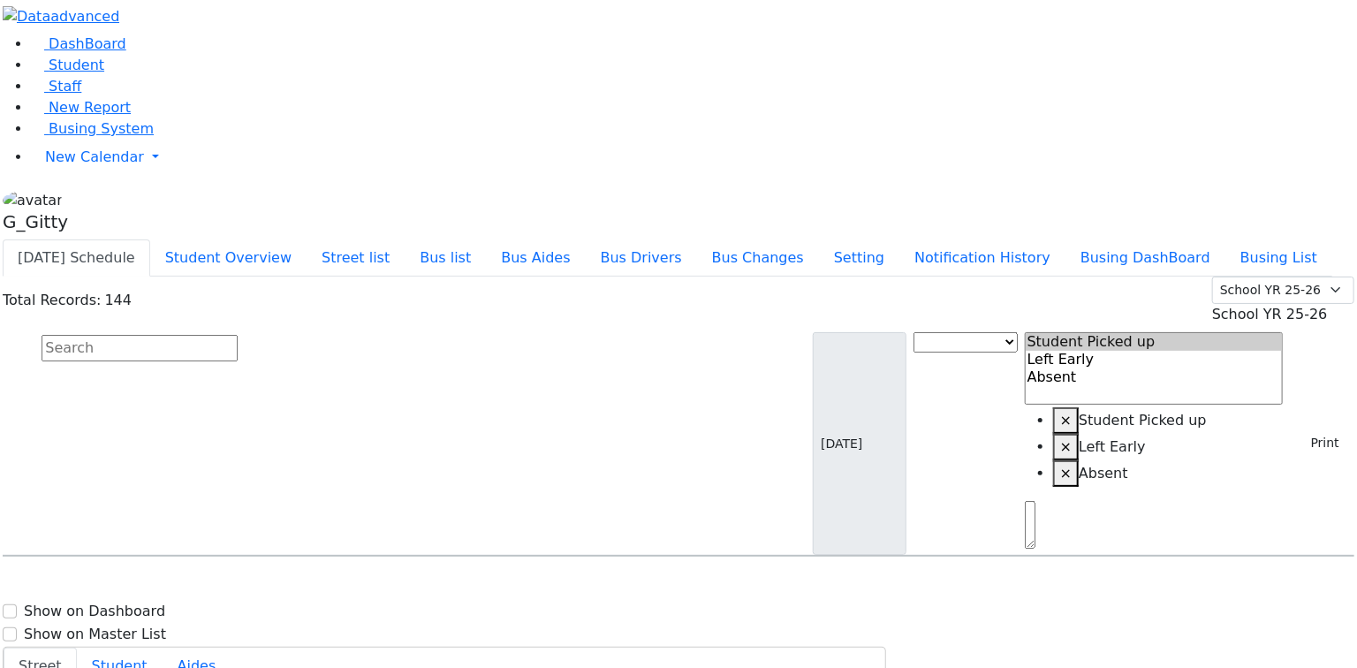
scroll to position [1837, 0]
select select
type input "[PHONE_NUMBER]"
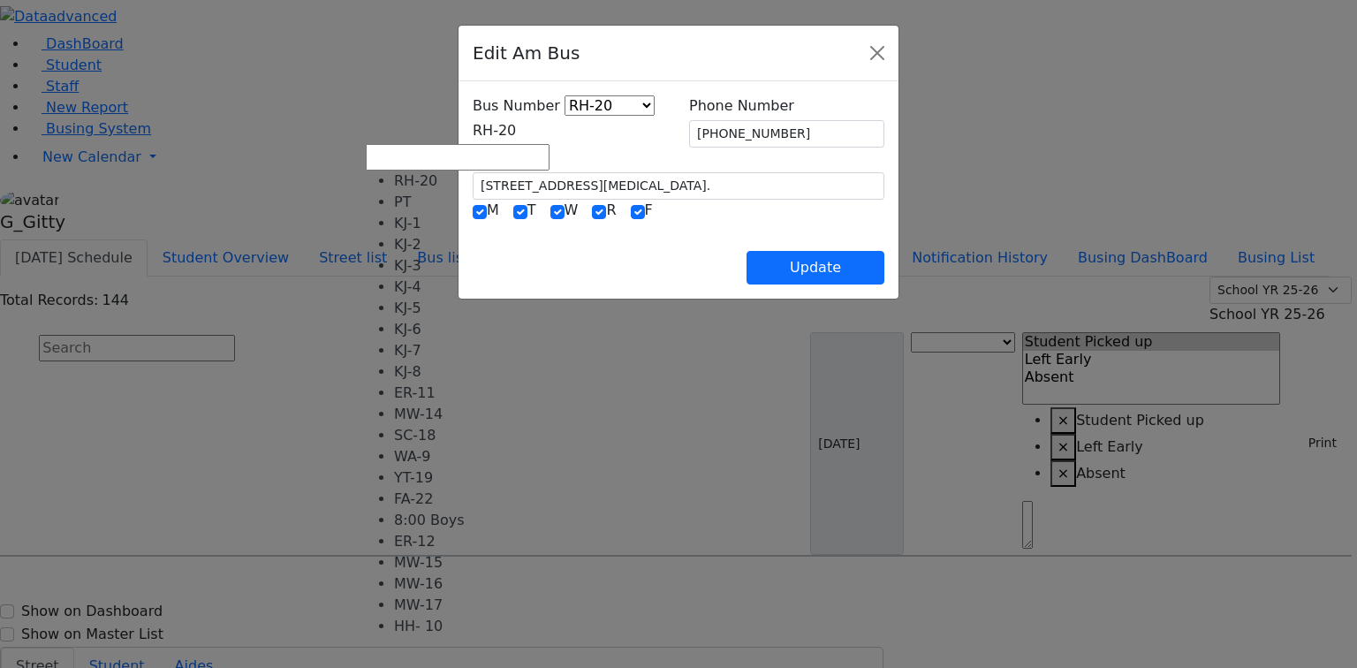
drag, startPoint x: 510, startPoint y: 125, endPoint x: 488, endPoint y: 235, distance: 111.7
click at [509, 125] on span "RH-20" at bounding box center [494, 130] width 43 height 17
select select "416"
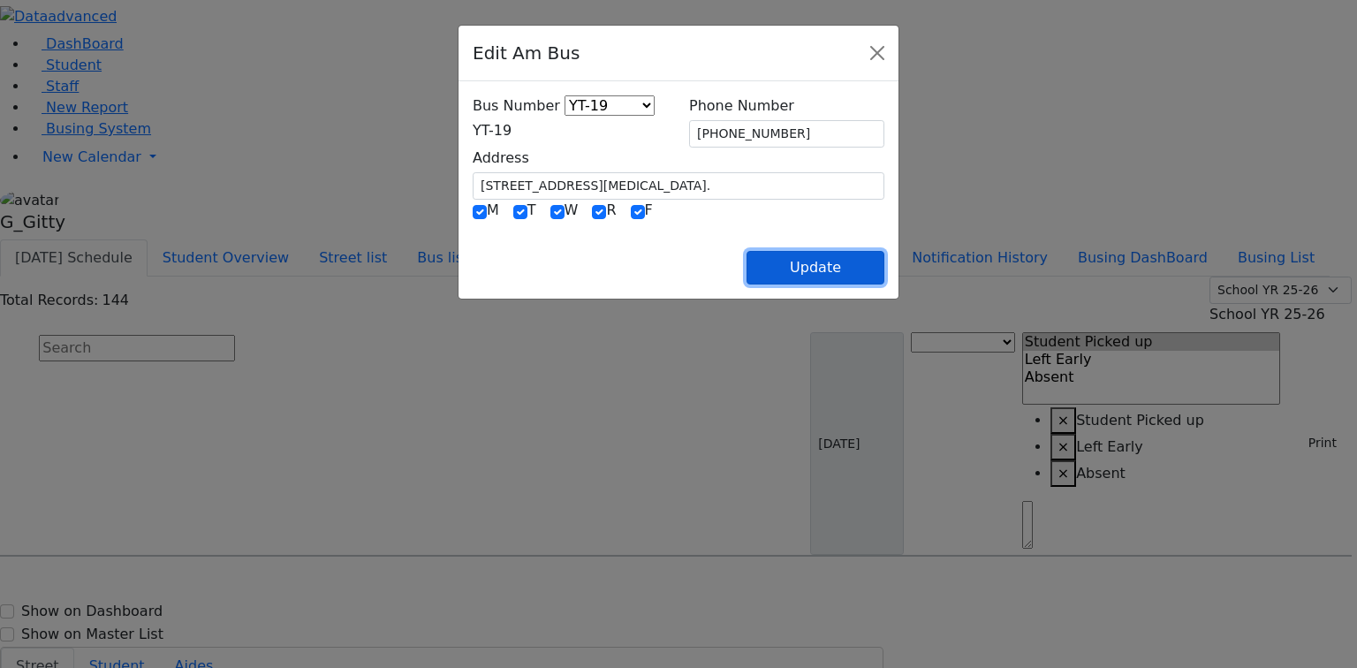
click at [884, 262] on button "Update" at bounding box center [815, 268] width 138 height 34
select select
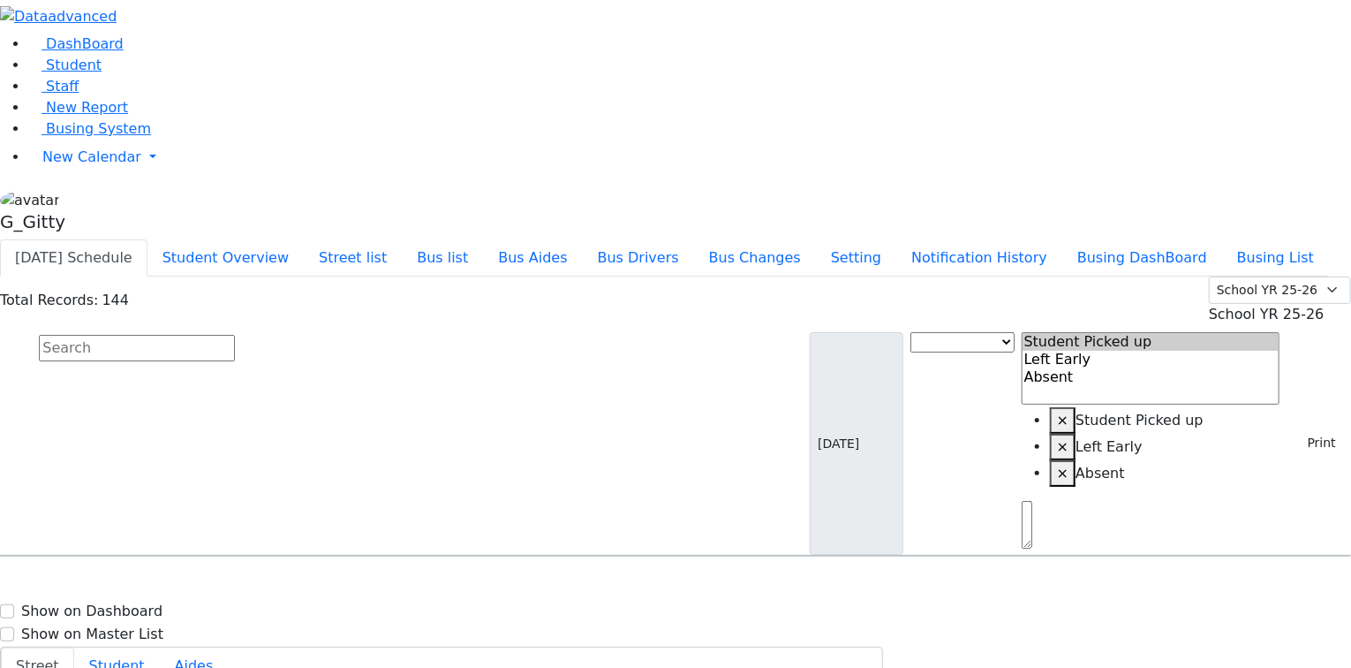
drag, startPoint x: 1280, startPoint y: 385, endPoint x: 1228, endPoint y: 350, distance: 63.0
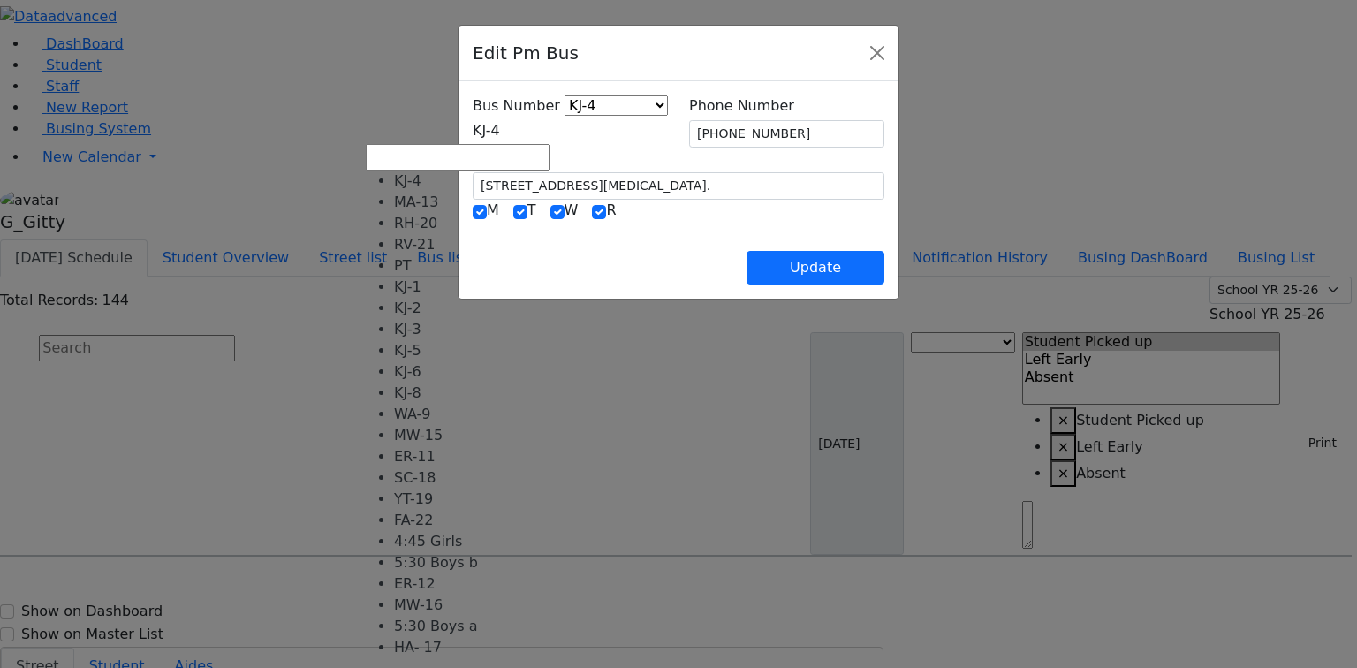
drag, startPoint x: 506, startPoint y: 125, endPoint x: 518, endPoint y: 248, distance: 123.4
click at [500, 126] on span "KJ-4" at bounding box center [486, 130] width 27 height 17
select select "422"
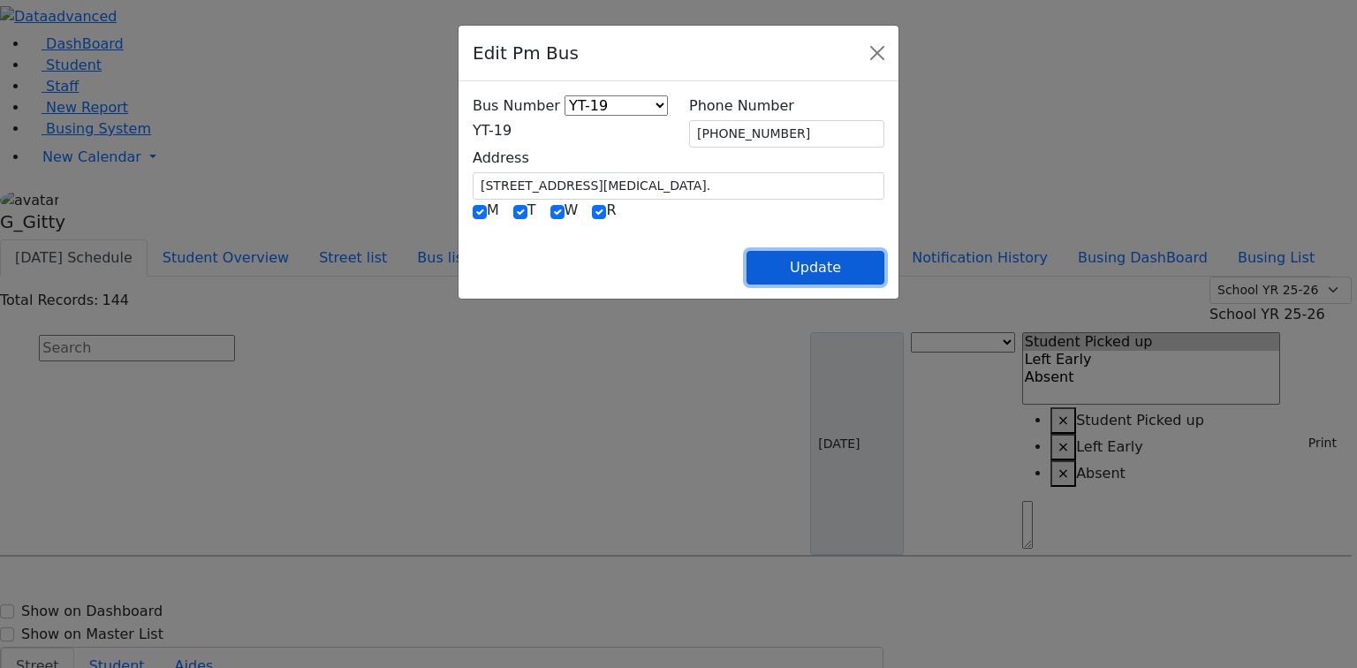
click at [884, 259] on button "Update" at bounding box center [815, 268] width 138 height 34
select select
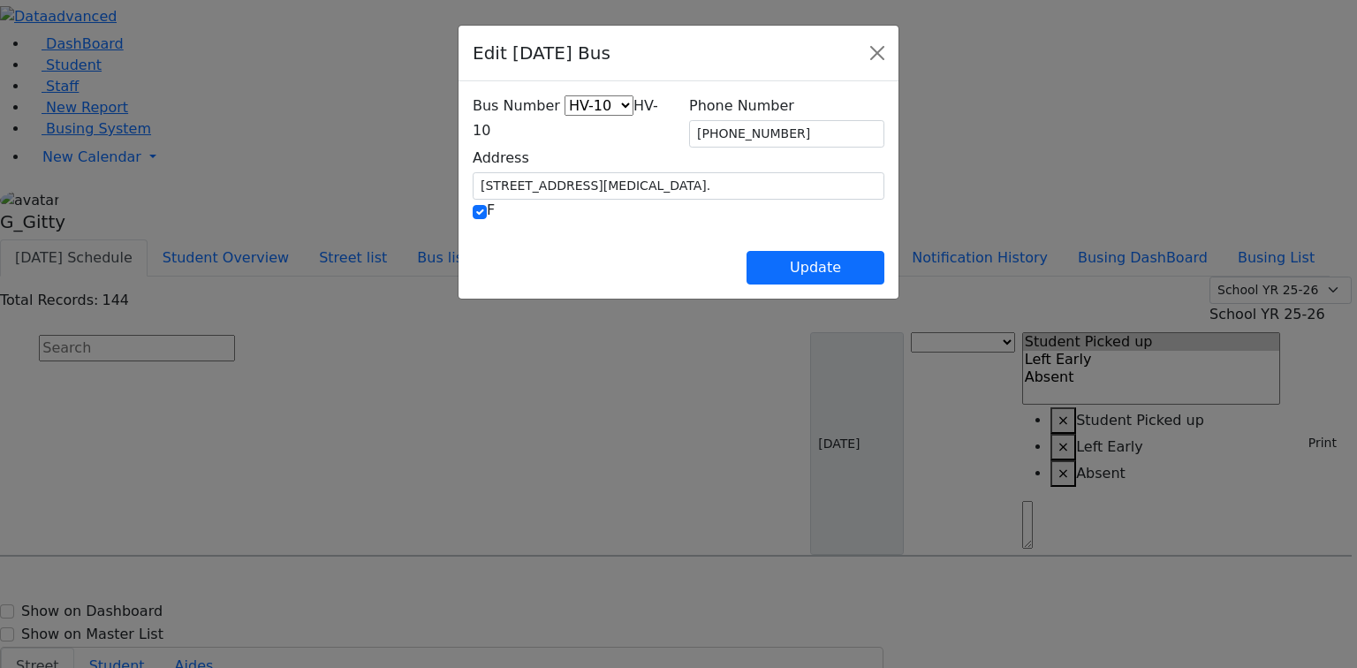
click at [529, 129] on span "HV-10" at bounding box center [565, 118] width 185 height 42
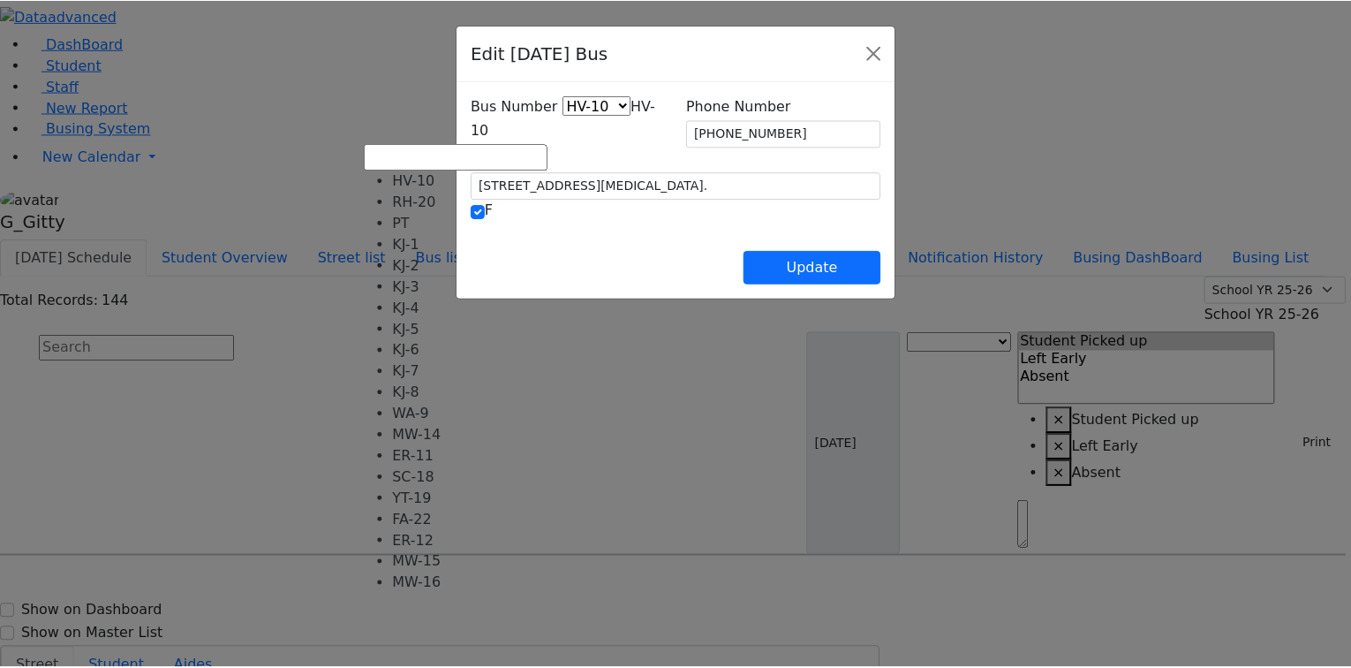
scroll to position [117, 0]
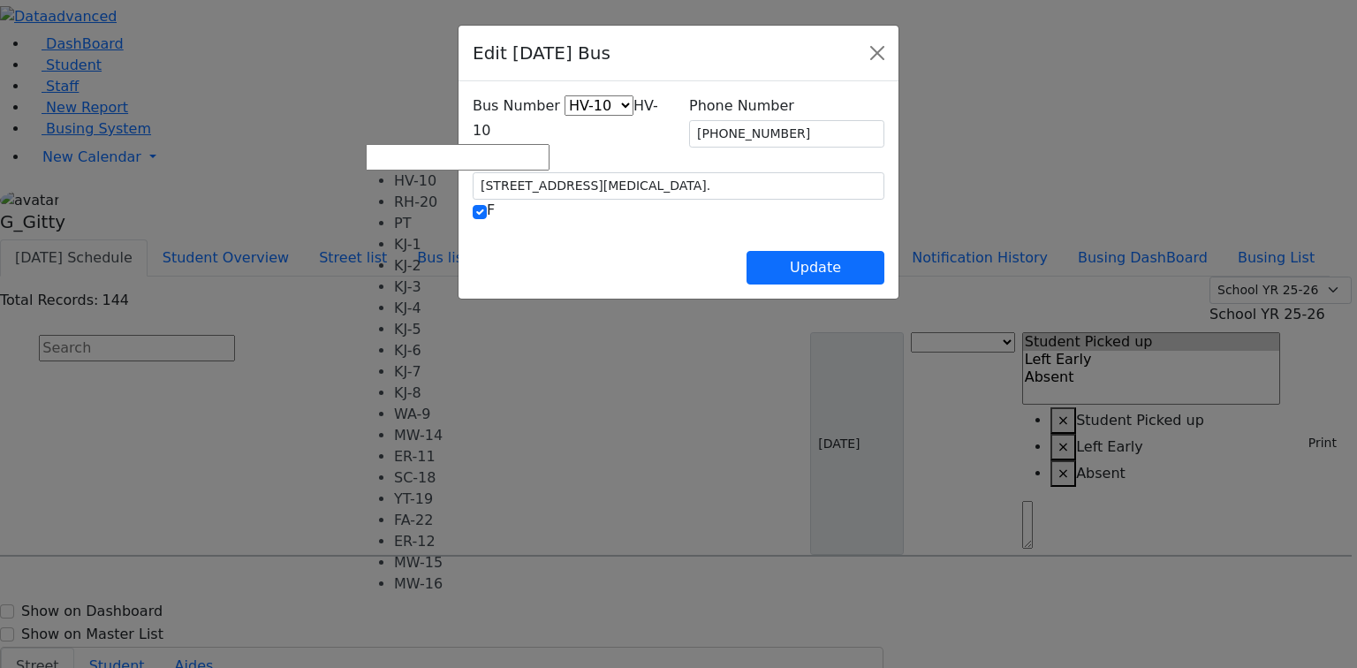
select select "428"
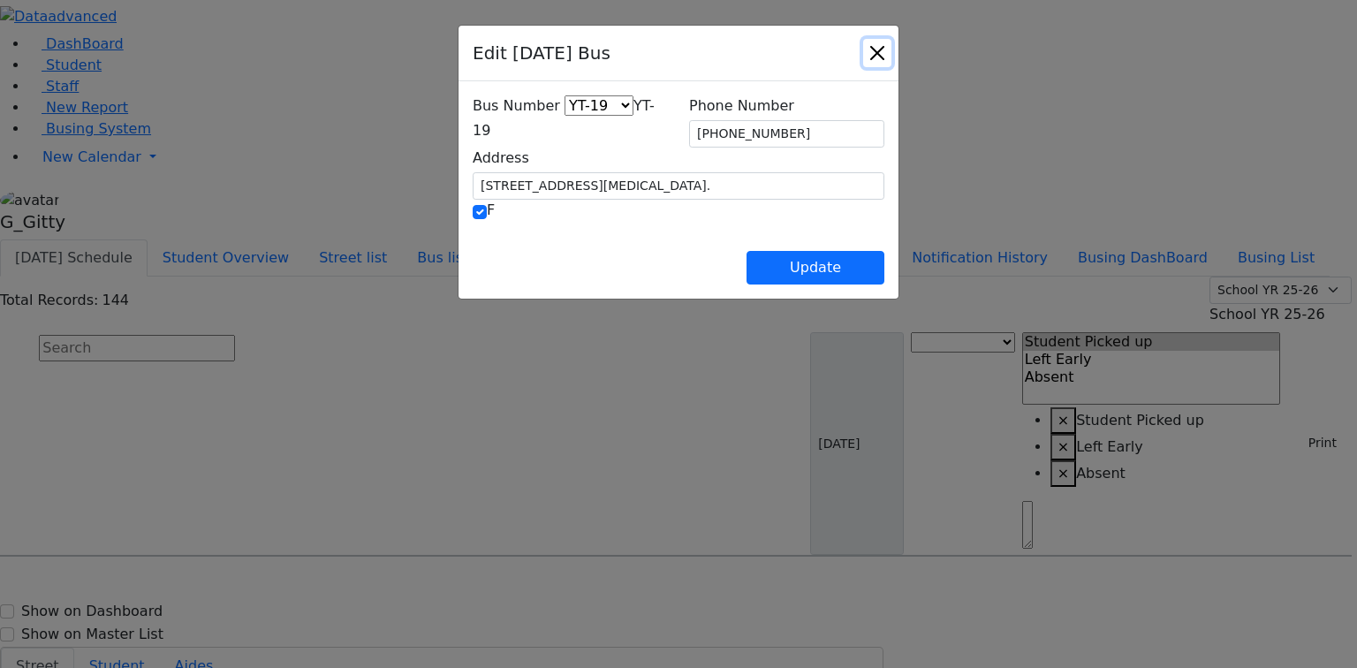
click at [891, 60] on button "Close" at bounding box center [877, 53] width 28 height 28
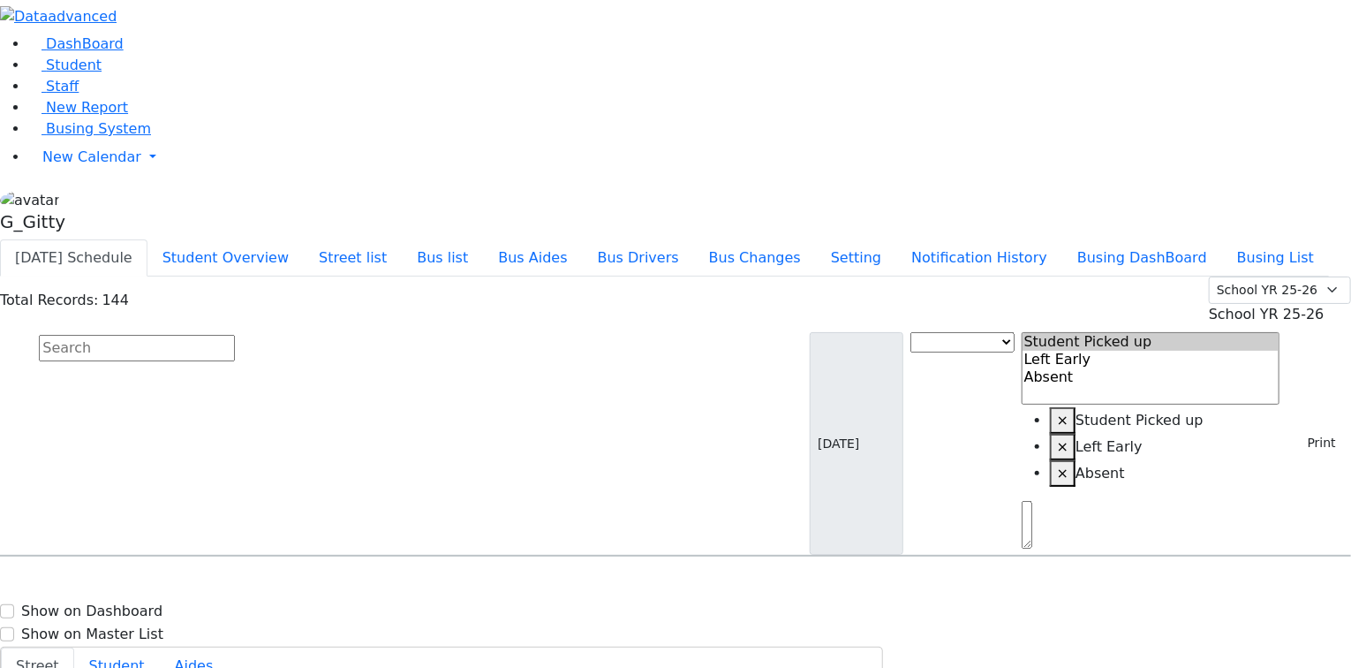
drag, startPoint x: 1337, startPoint y: 240, endPoint x: 1336, endPoint y: 252, distance: 11.5
click at [1336, 585] on div "Aker Leah 4/9/2012 8457823917 2 Kahan Drive #102 KJ-2 7 Lemberg Ct. #303 - (845…" at bounding box center [676, 585] width 1350 height 0
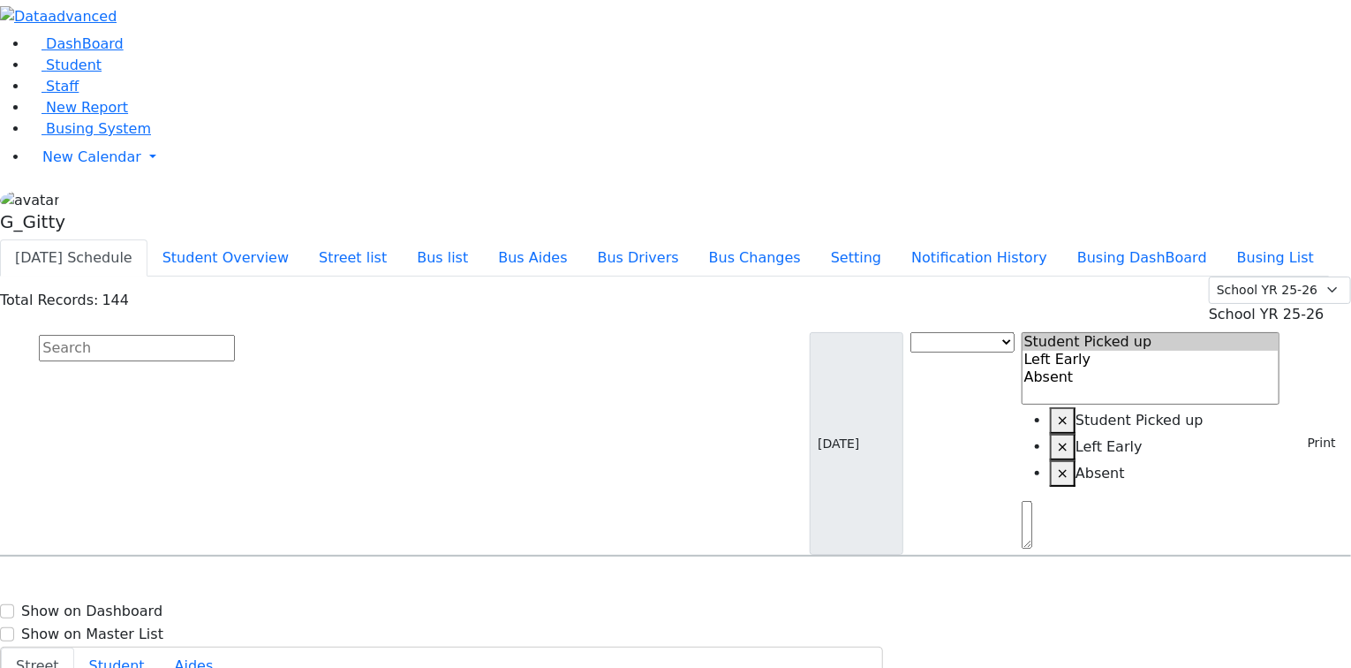
select select
type input "(845) 783-2423"
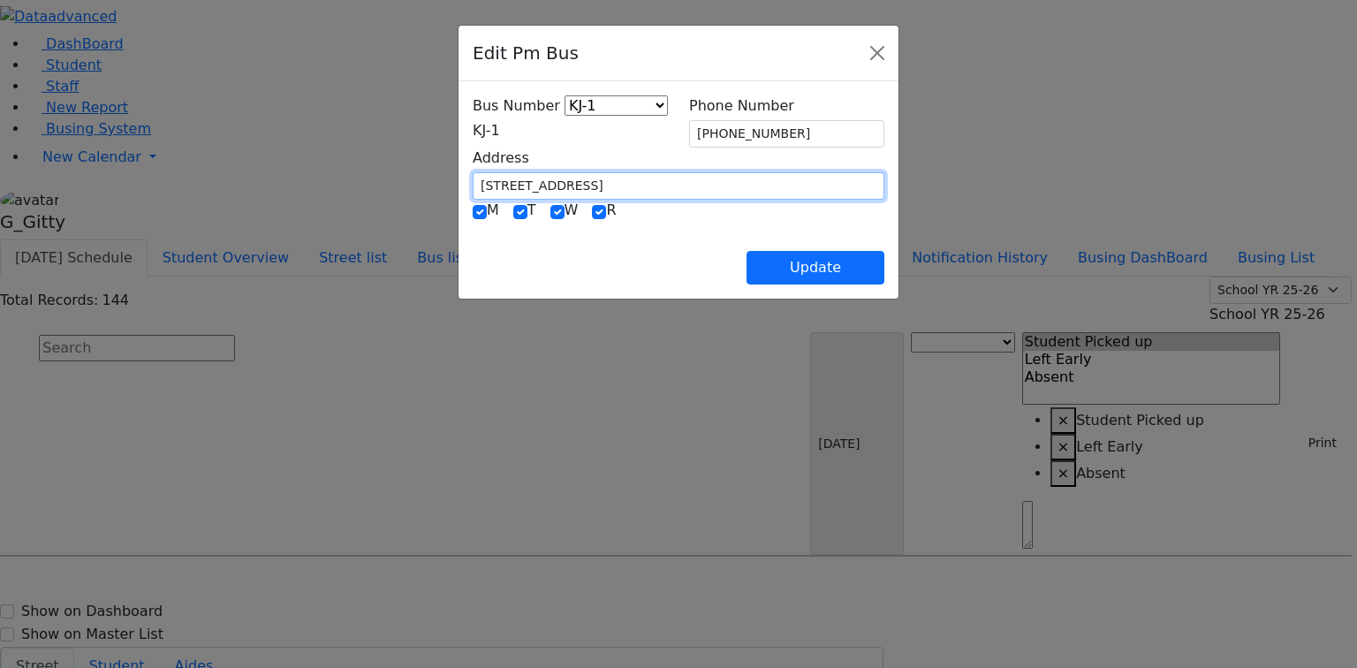
click at [651, 163] on div "Address 13 Dinev Rd. #301" at bounding box center [679, 174] width 412 height 52
click at [473, 127] on span "KJ-1" at bounding box center [486, 130] width 27 height 17
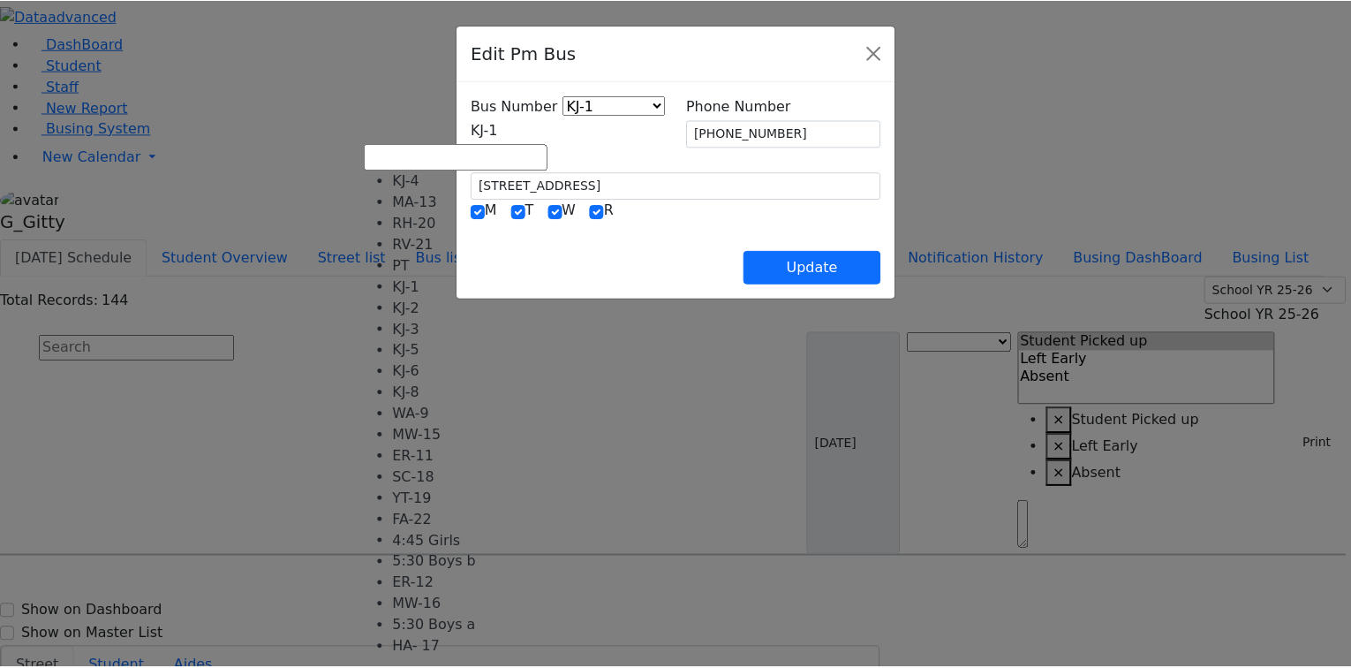
scroll to position [71, 0]
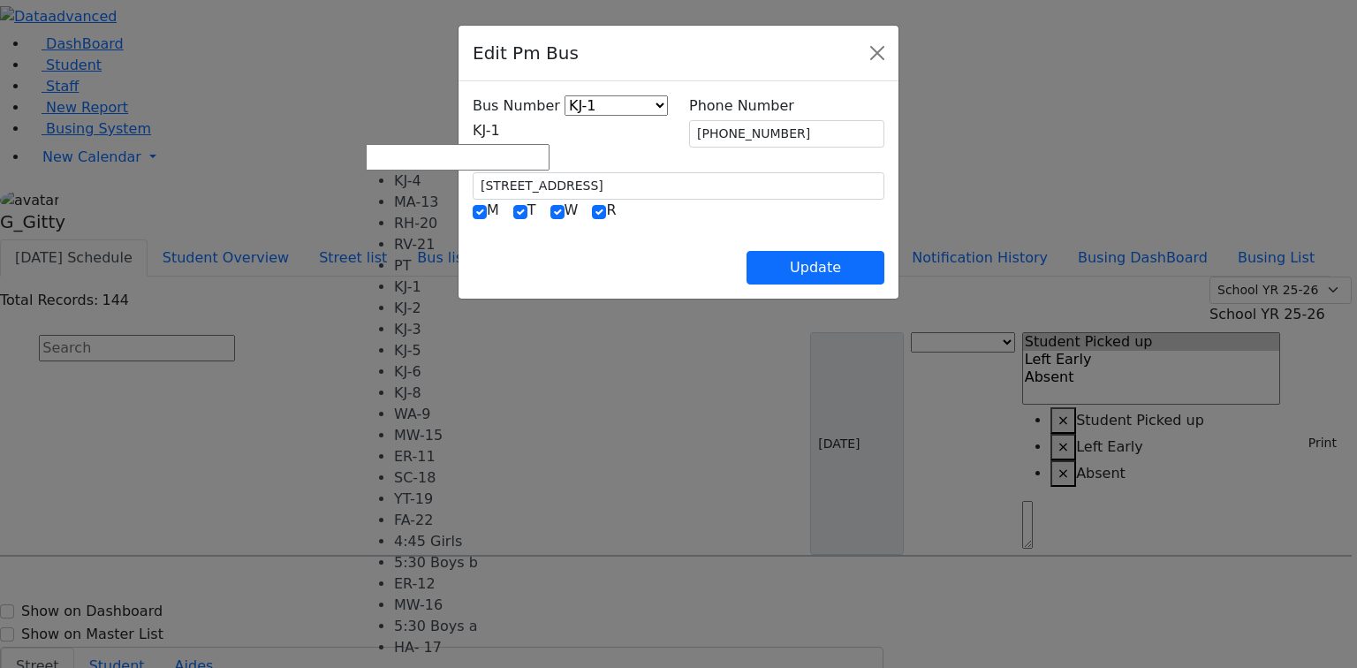
select select "402"
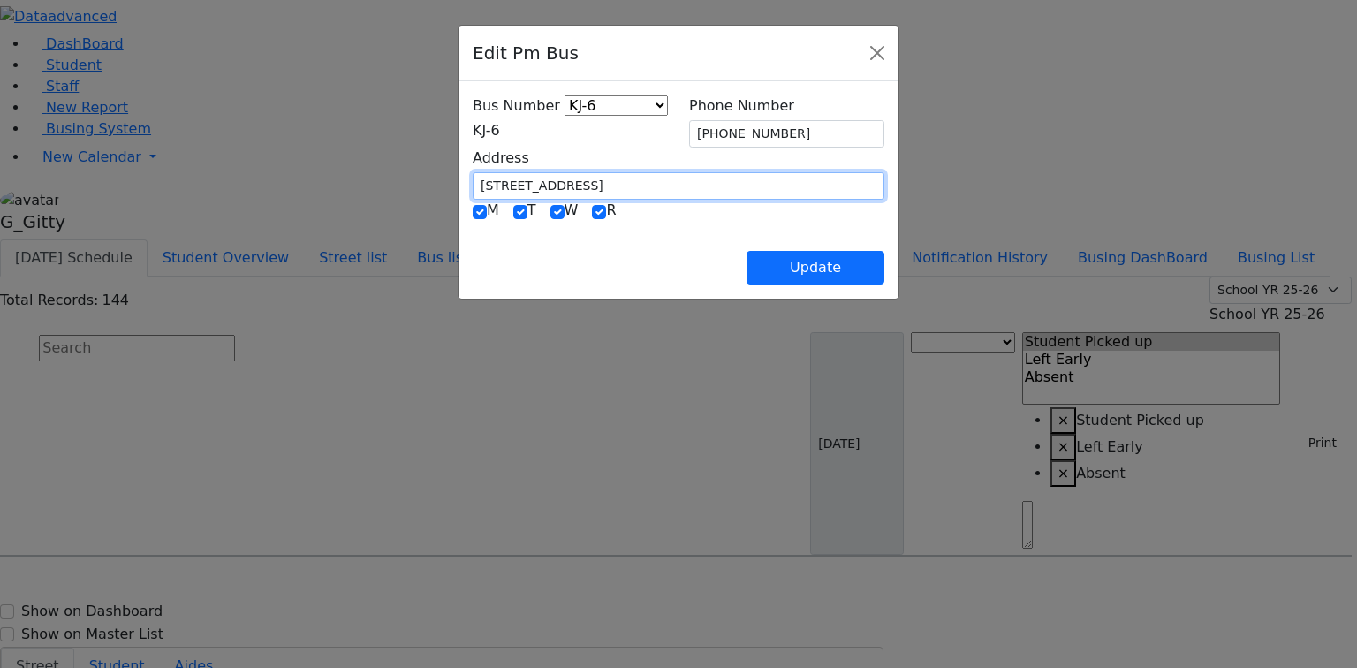
drag, startPoint x: 466, startPoint y: 178, endPoint x: 375, endPoint y: 163, distance: 93.1
click at [473, 161] on div "Address 13 Dinev Rd. #301" at bounding box center [679, 174] width 412 height 52
type input "1000"
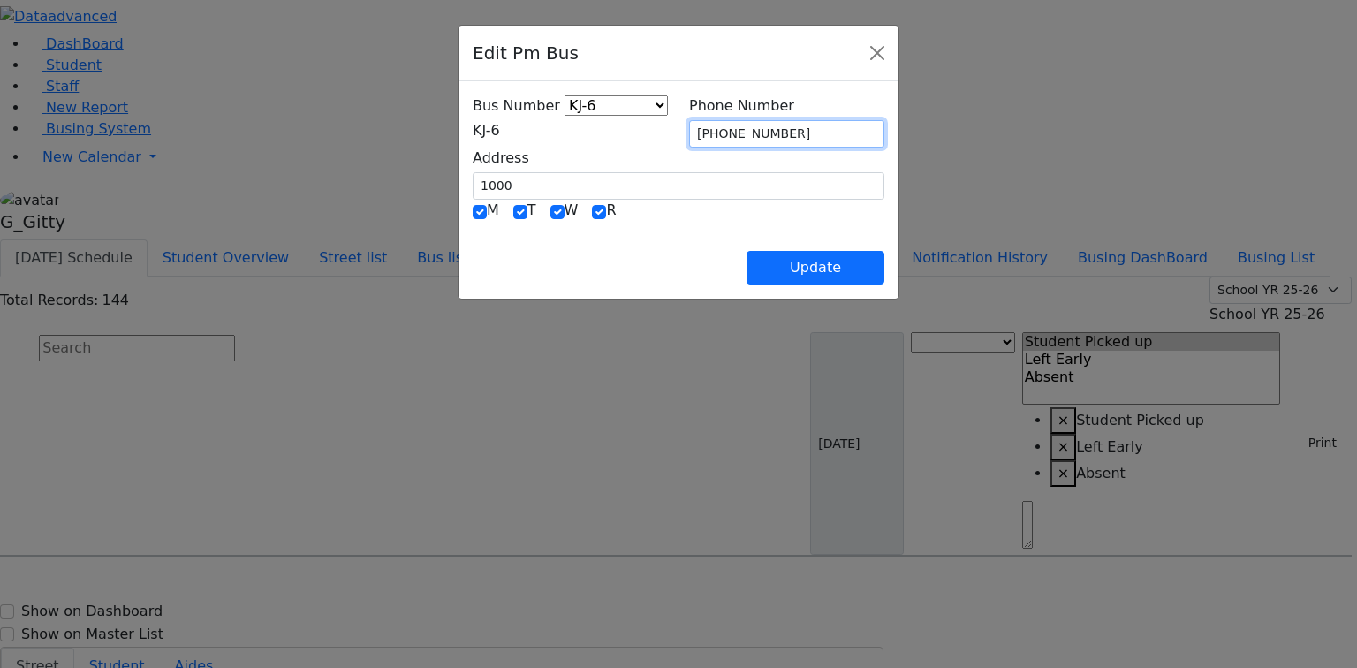
drag, startPoint x: 801, startPoint y: 123, endPoint x: 678, endPoint y: 117, distance: 122.9
click at [678, 117] on div "Phone Number (845) 783-2423" at bounding box center [786, 121] width 216 height 52
drag, startPoint x: 744, startPoint y: 269, endPoint x: 773, endPoint y: 261, distance: 30.0
click at [744, 268] on div "Update" at bounding box center [679, 254] width 412 height 62
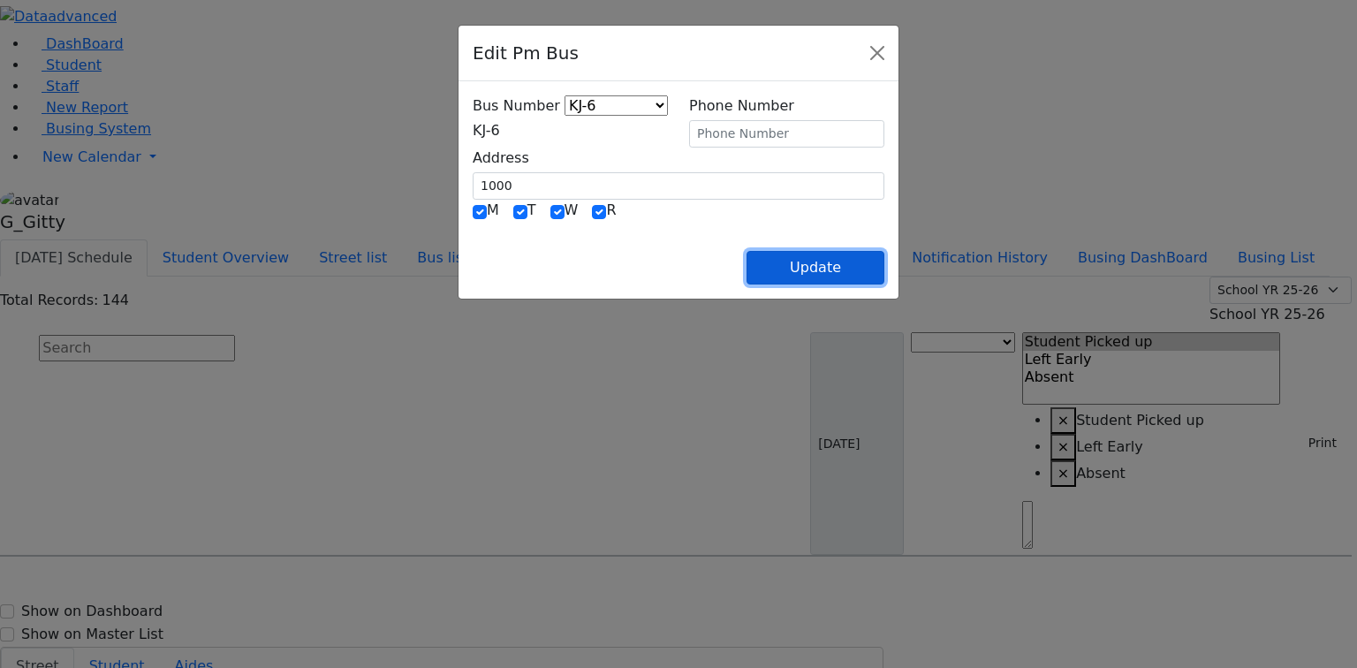
click at [884, 275] on button "Update" at bounding box center [815, 268] width 138 height 34
select select
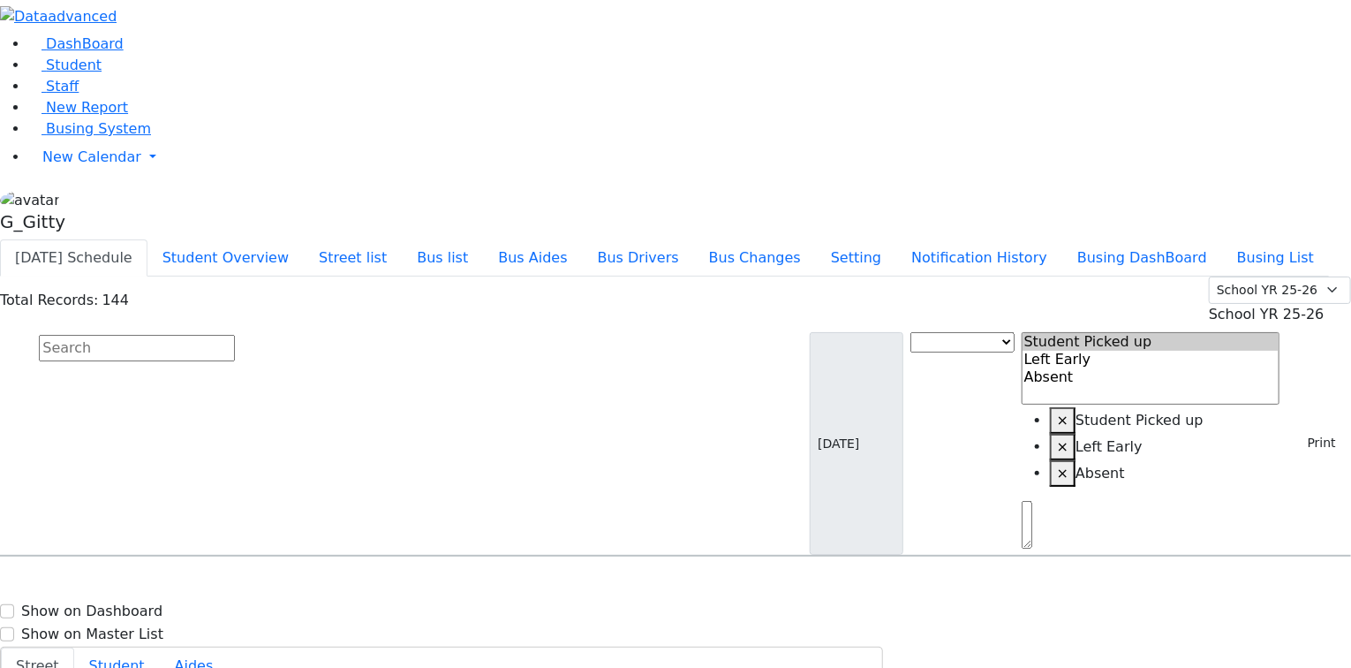
scroll to position [1979, 0]
select select
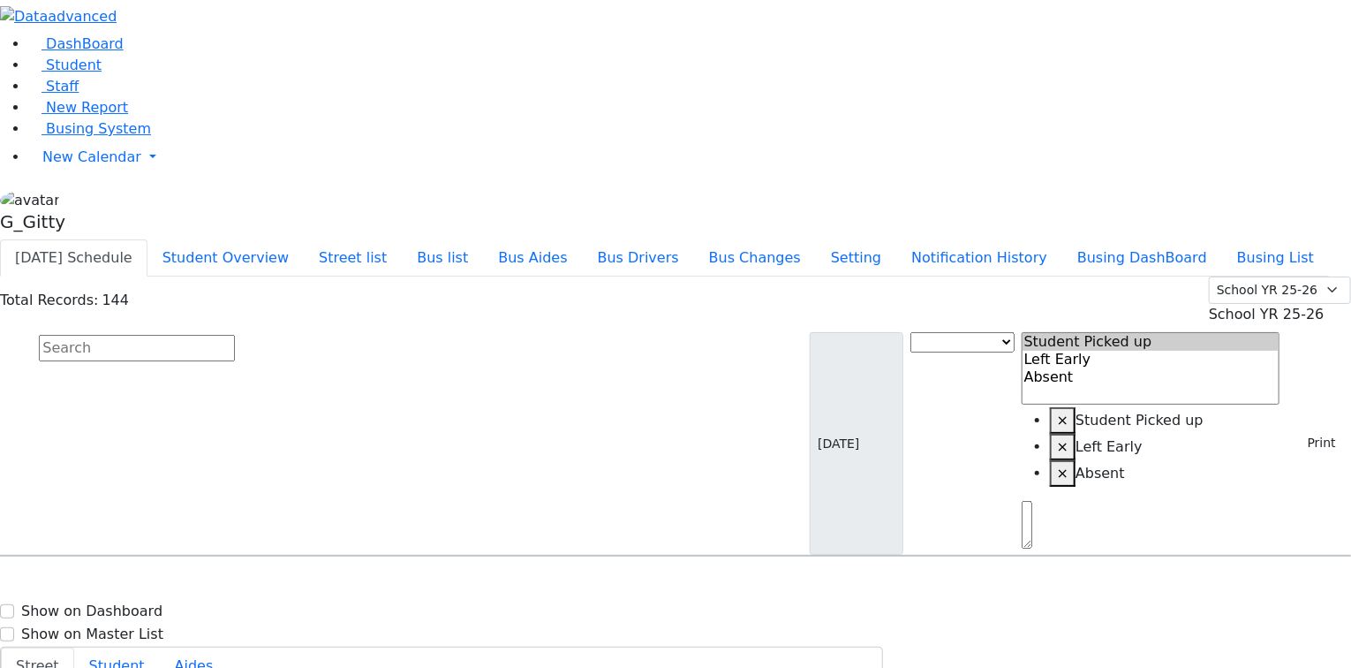
select select
type input "(718) 633-6735"
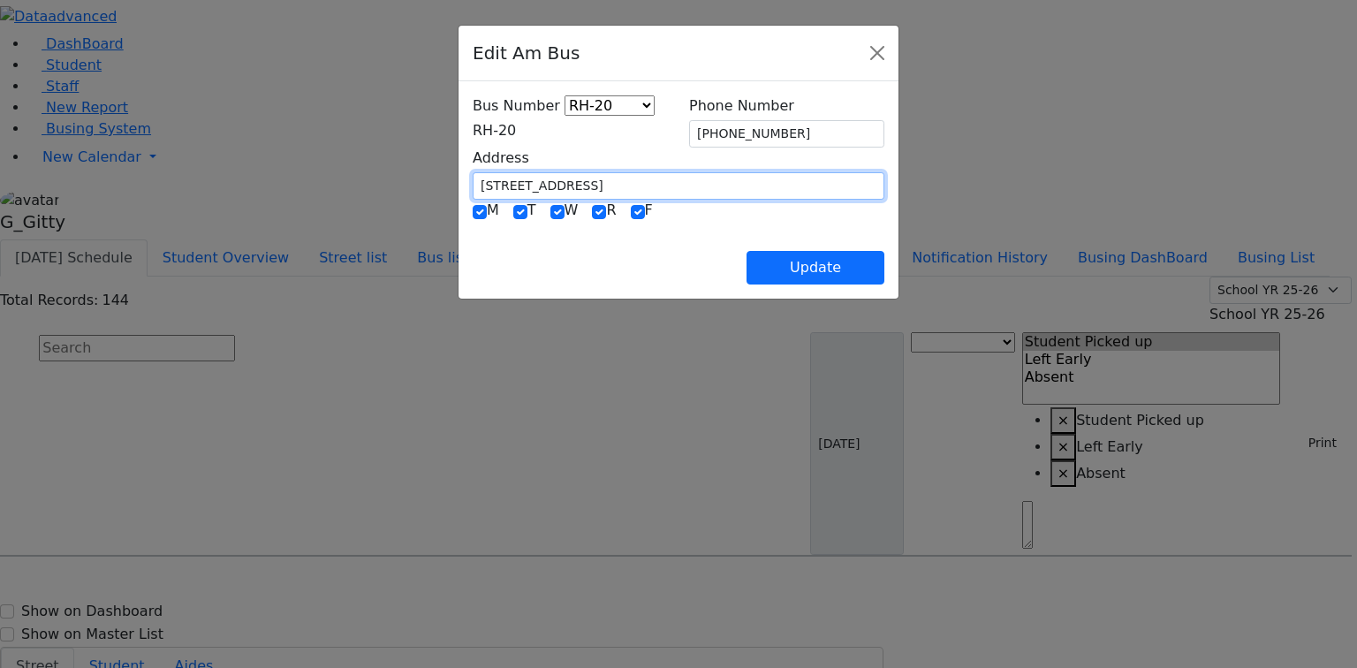
drag, startPoint x: 508, startPoint y: 180, endPoint x: 359, endPoint y: 177, distance: 149.3
click at [462, 177] on div "Address 161 Acres Rd. 103" at bounding box center [678, 174] width 433 height 52
drag, startPoint x: 496, startPoint y: 178, endPoint x: 366, endPoint y: 158, distance: 132.3
click at [473, 158] on div "Address 6 Premishlan Way #201" at bounding box center [679, 174] width 412 height 52
type input "6 Premishlan Way #201"
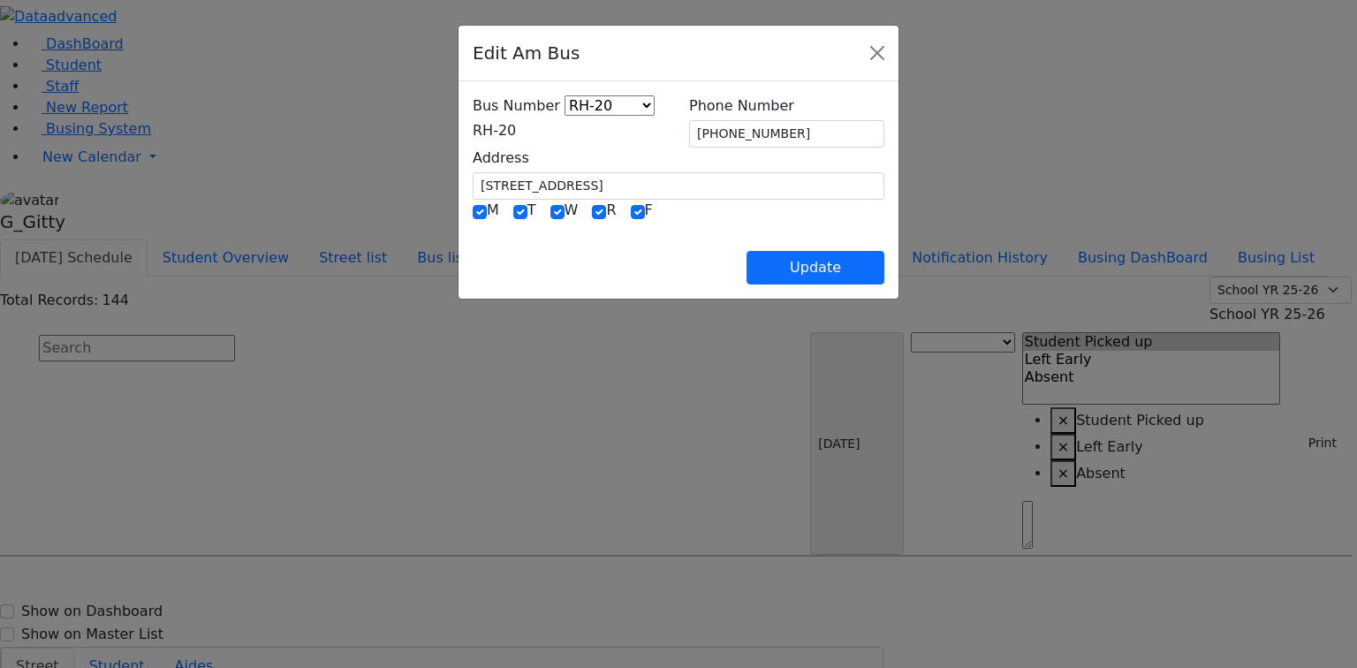
click at [473, 131] on span "RH-20" at bounding box center [494, 130] width 43 height 17
click at [884, 270] on button "Update" at bounding box center [815, 268] width 138 height 34
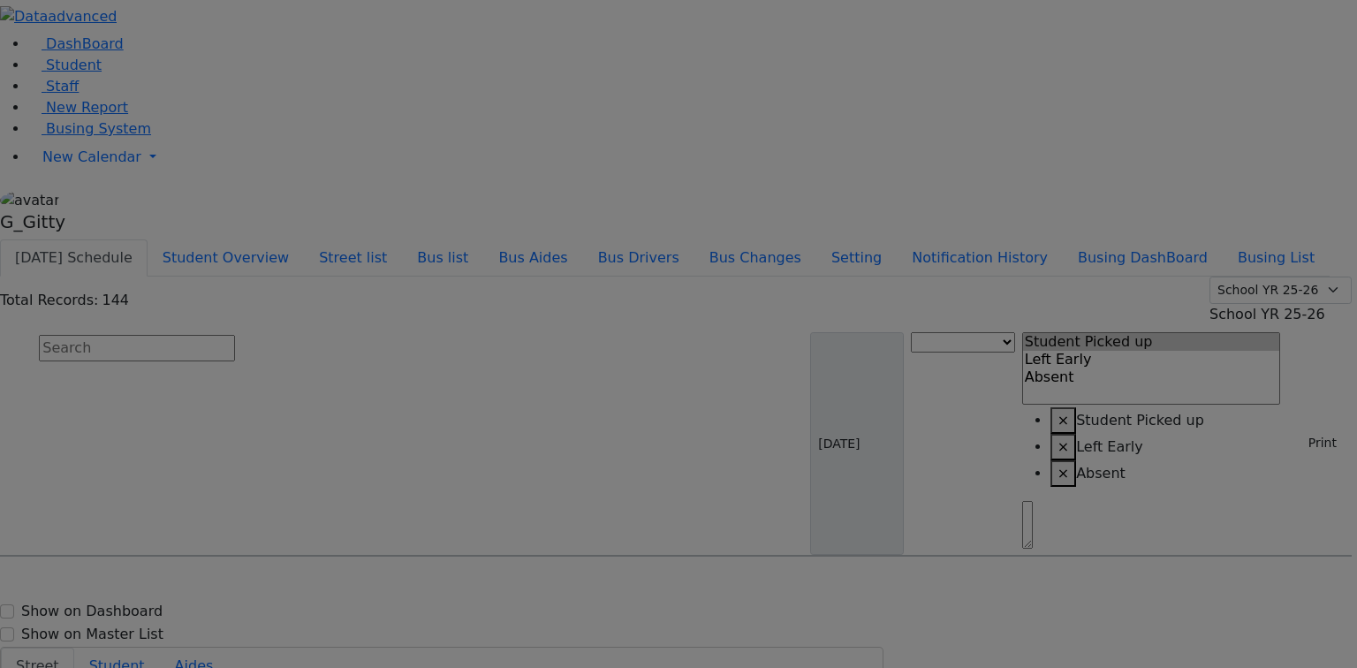
select select
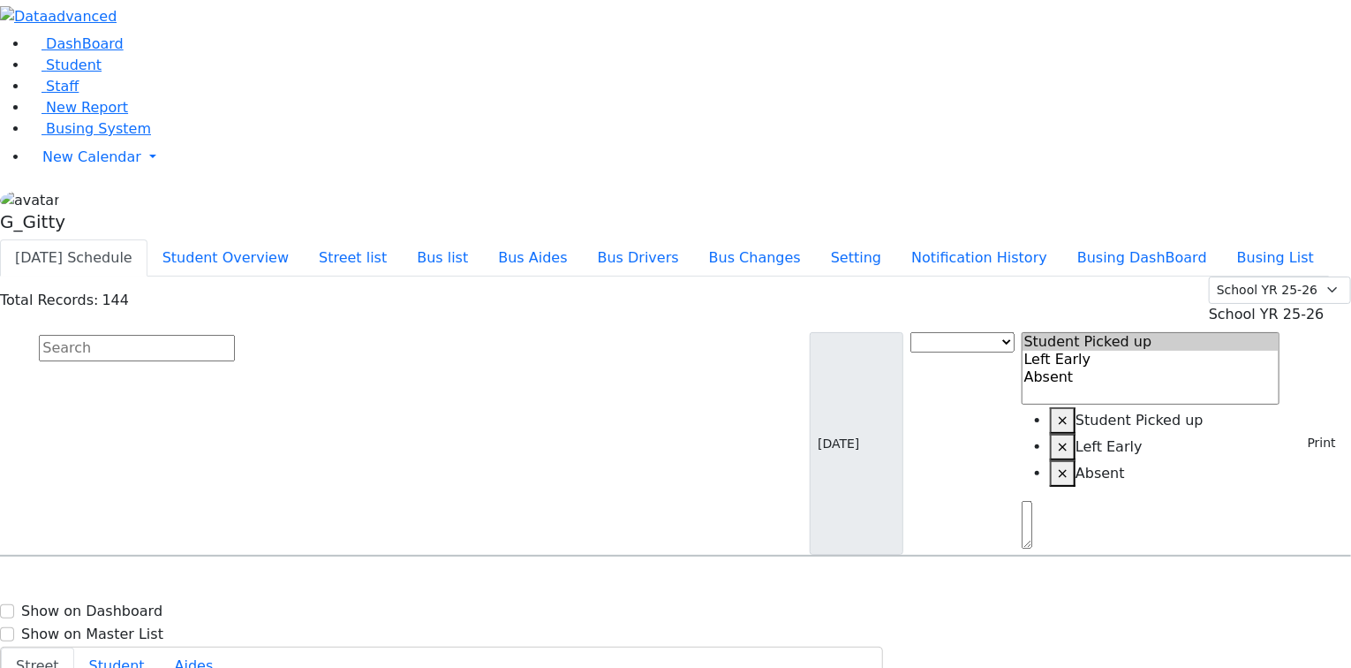
drag, startPoint x: 1274, startPoint y: 389, endPoint x: 1212, endPoint y: 384, distance: 62.0
type input "(718) 633-6735"
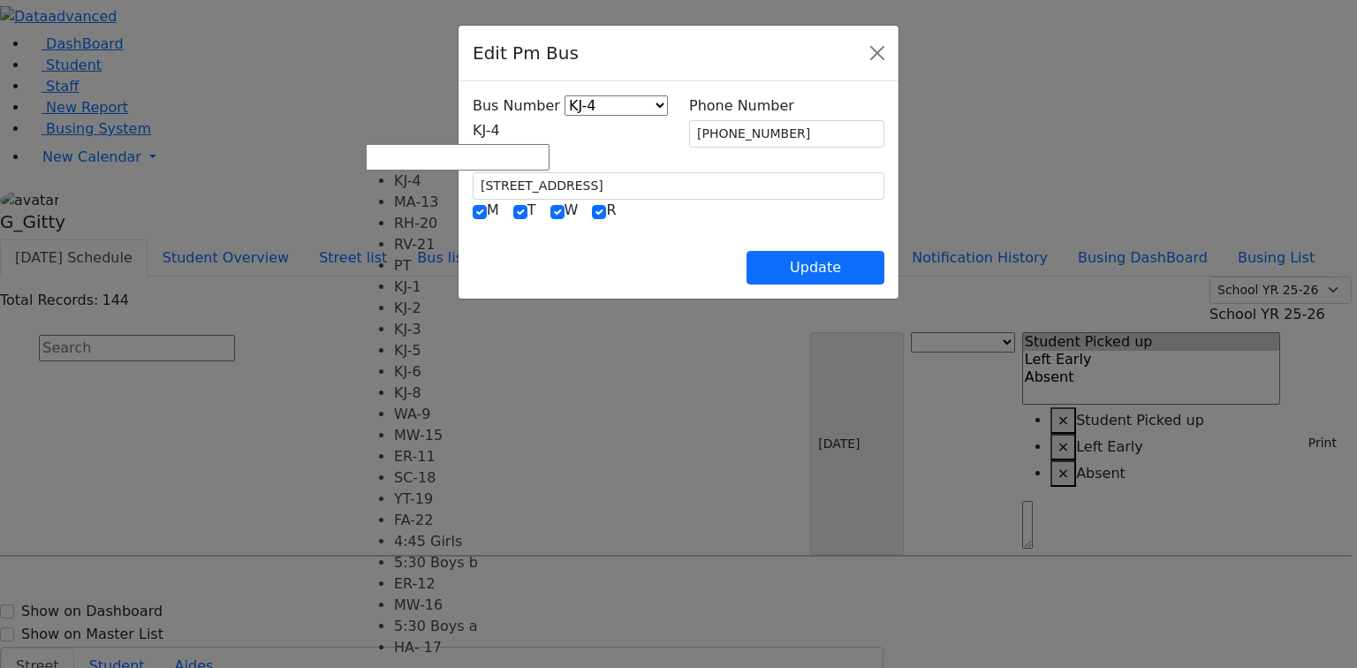
click at [488, 130] on span "KJ-4" at bounding box center [486, 130] width 27 height 17
select select "371"
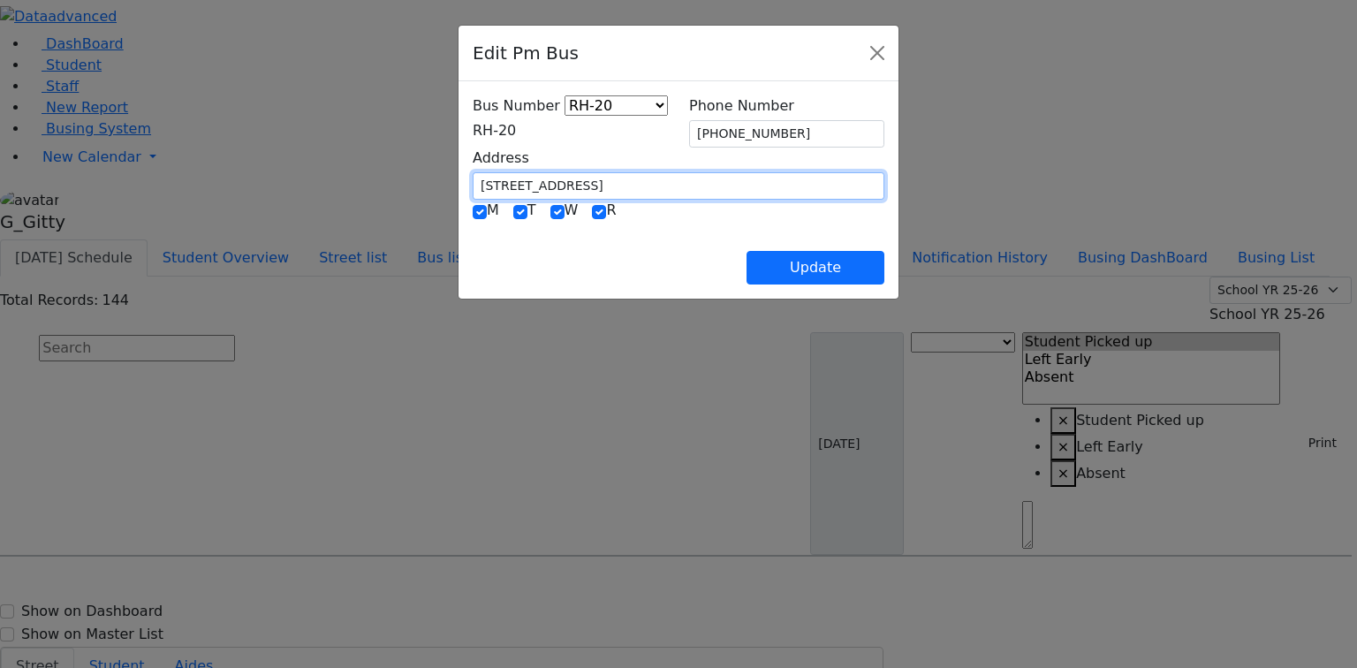
drag, startPoint x: 485, startPoint y: 180, endPoint x: 347, endPoint y: 181, distance: 137.8
click at [458, 181] on div "Bus Number KJ-4 MA-13 RH-20 RV-21 PT KJ-1 KJ-2 KJ-3 KJ-5 KJ-6 KJ-8 WA-9 MW-15 E…" at bounding box center [678, 189] width 440 height 217
paste input "6 Premishlan Way #201"
type input "6 Premishlan Way #201"
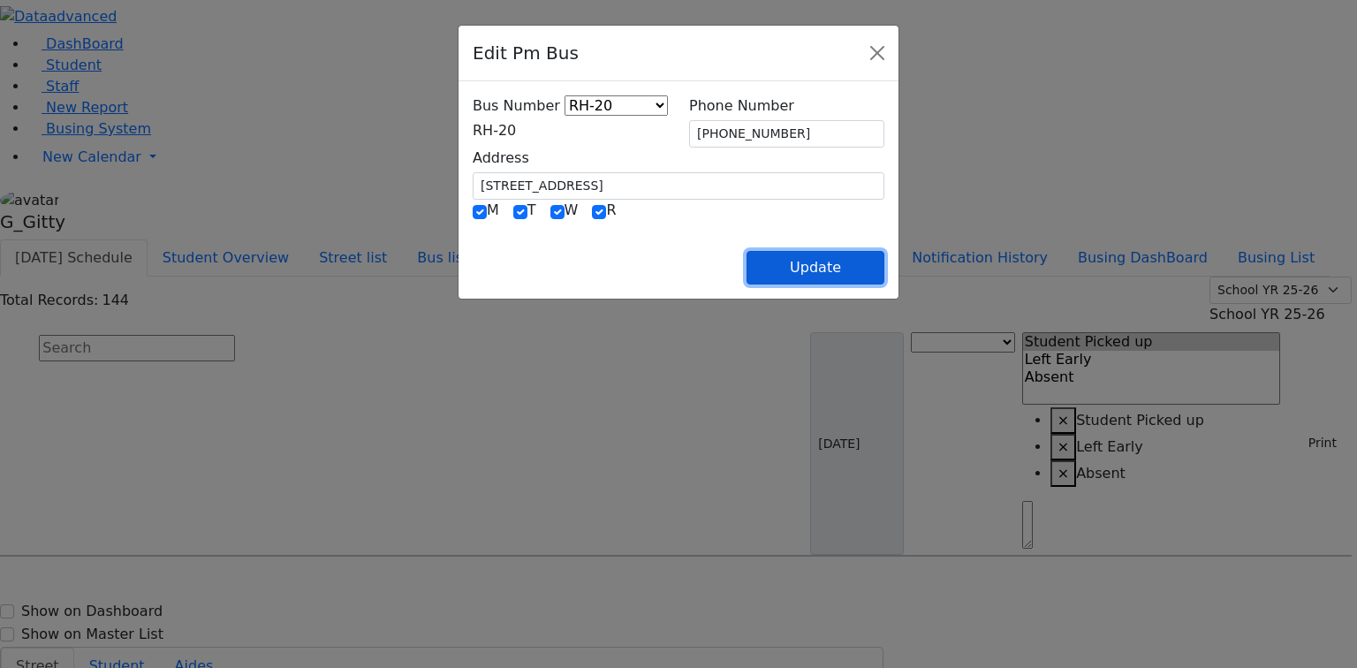
click at [884, 254] on button "Update" at bounding box center [815, 268] width 138 height 34
select select
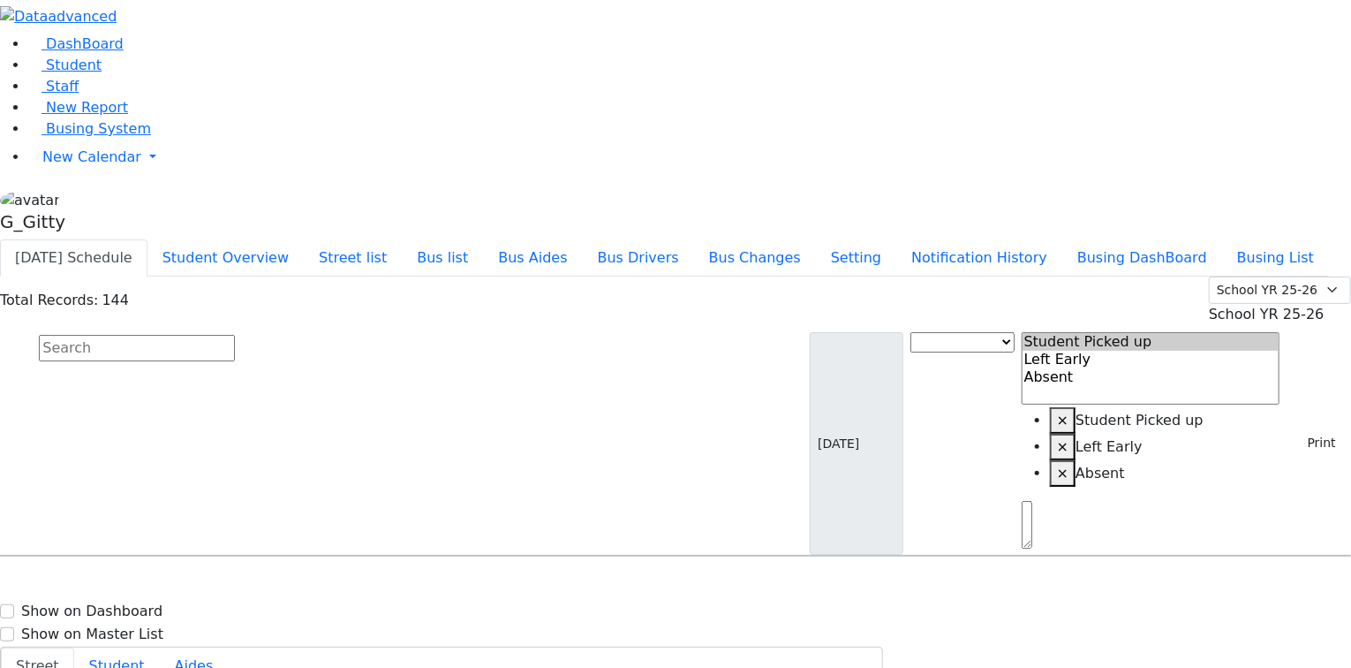
drag, startPoint x: 1279, startPoint y: 498, endPoint x: 1208, endPoint y: 450, distance: 85.8
type input "(718) 633-6735"
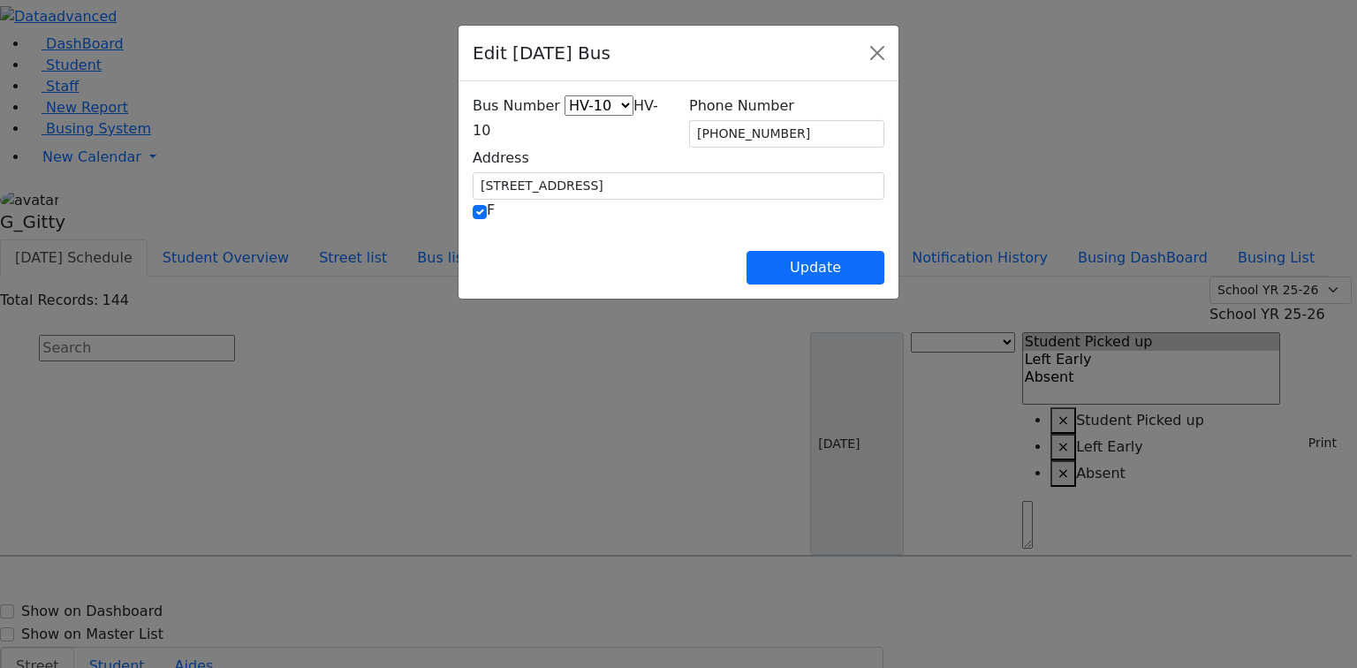
click at [473, 122] on span "HV-10" at bounding box center [565, 118] width 185 height 42
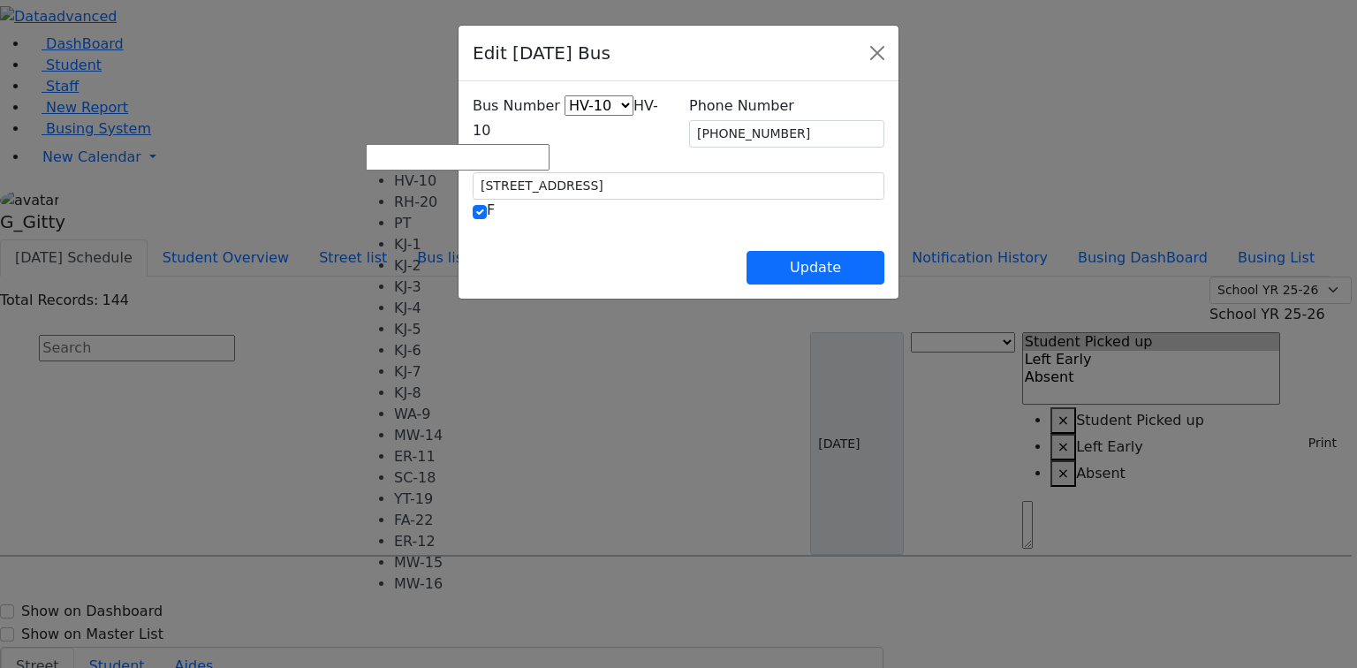
select select "387"
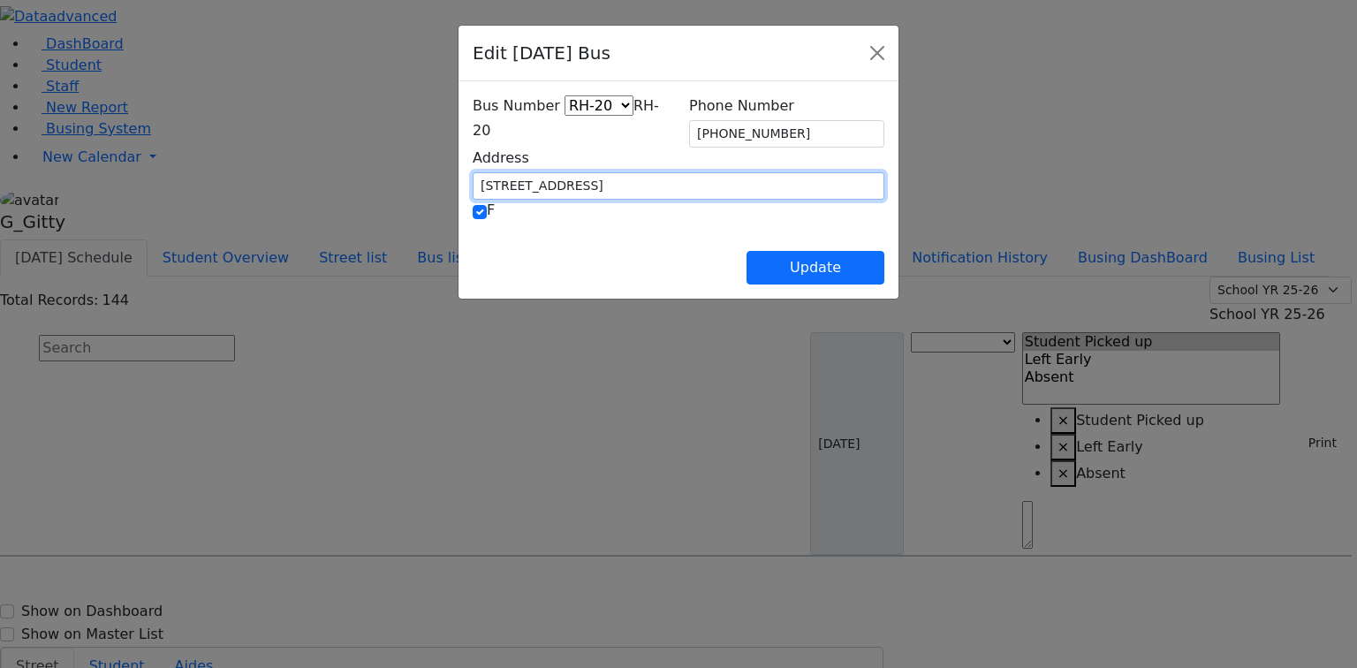
drag, startPoint x: 464, startPoint y: 180, endPoint x: 377, endPoint y: 174, distance: 86.8
click at [473, 174] on input "161 Acres Rd. 103" at bounding box center [679, 185] width 412 height 27
click at [488, 177] on input "161 Acres Rd. 103" at bounding box center [679, 185] width 412 height 27
drag, startPoint x: 473, startPoint y: 190, endPoint x: 347, endPoint y: 171, distance: 127.7
click at [458, 171] on div "Bus Number HV-10 RH-20 PT KJ-1 KJ-2 KJ-3 KJ-4 KJ-5 KJ-6 KJ-7 KJ-8 WA-9 MW-14 ER…" at bounding box center [678, 189] width 440 height 217
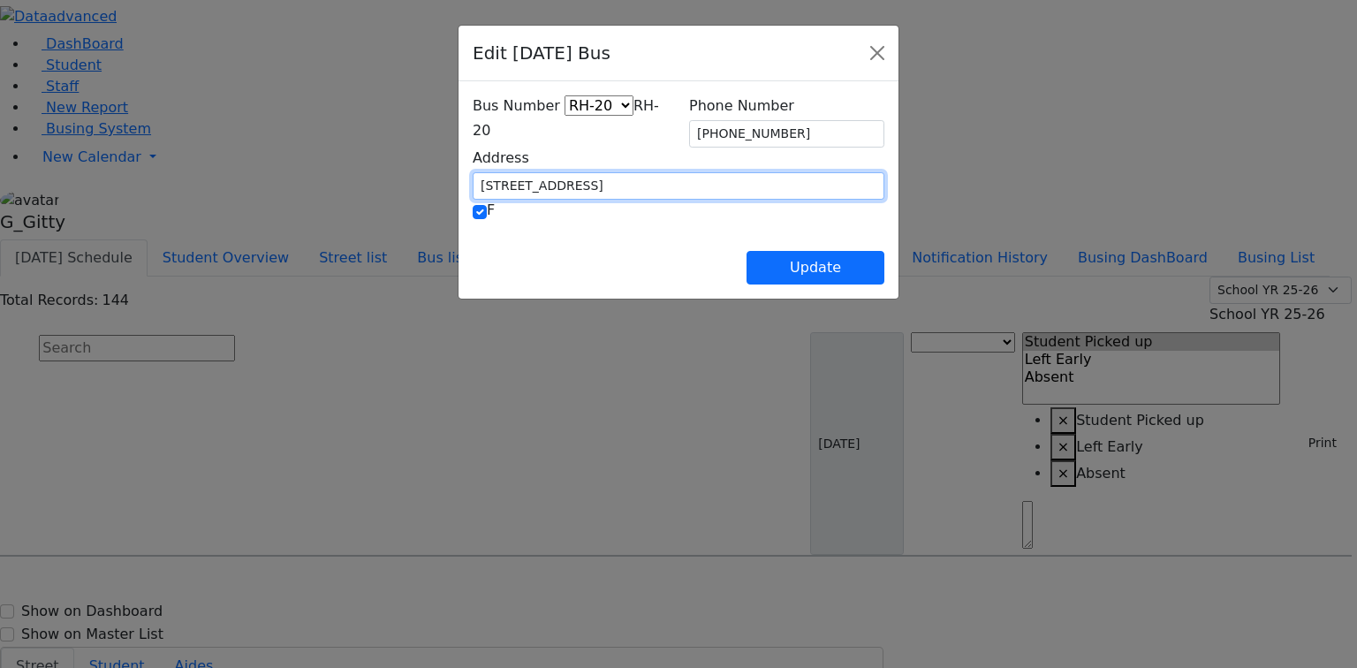
paste input "6 Premishlan Way #201"
type input "6 Premishlan Way #201"
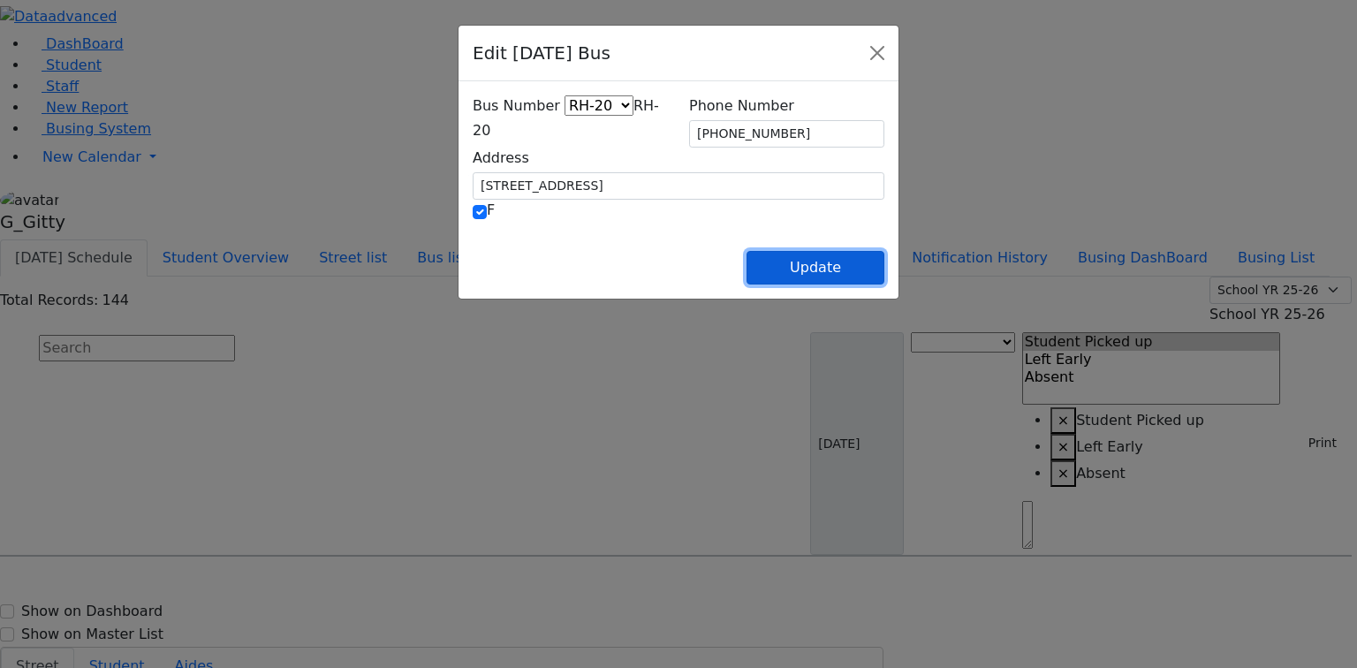
click at [884, 260] on button "Update" at bounding box center [815, 268] width 138 height 34
select select
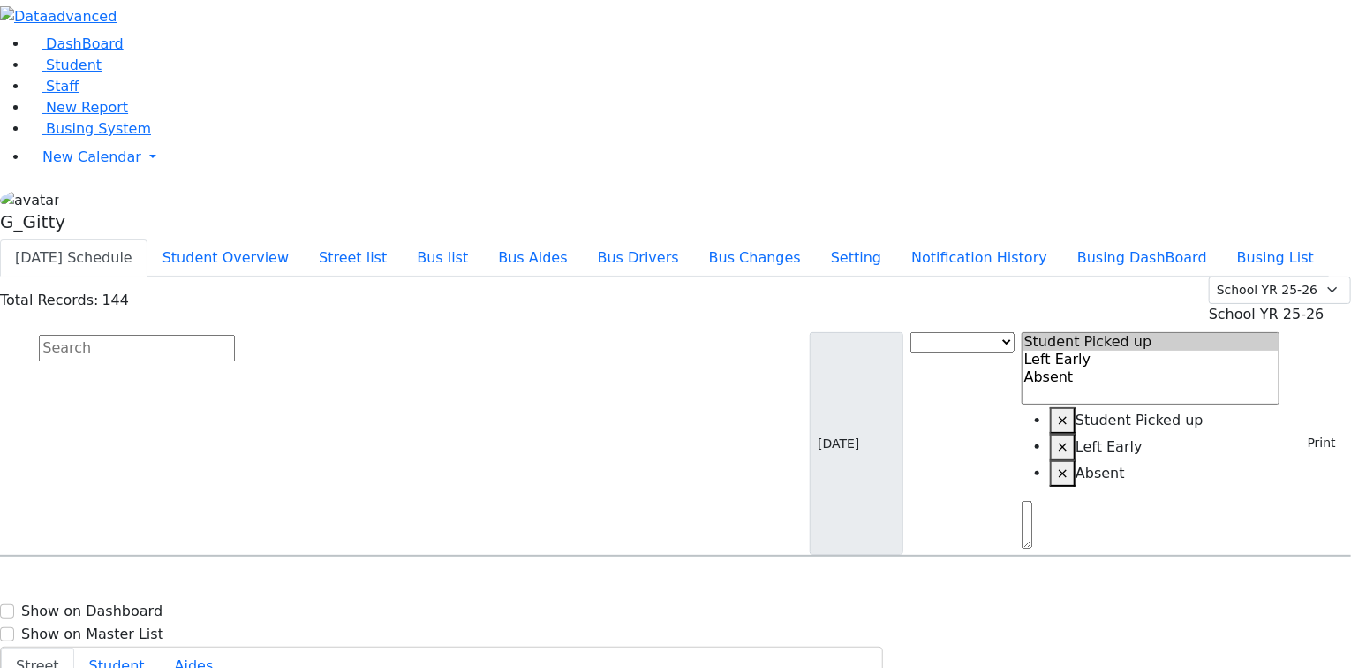
select select
drag, startPoint x: 1272, startPoint y: 390, endPoint x: 1098, endPoint y: 260, distance: 217.1
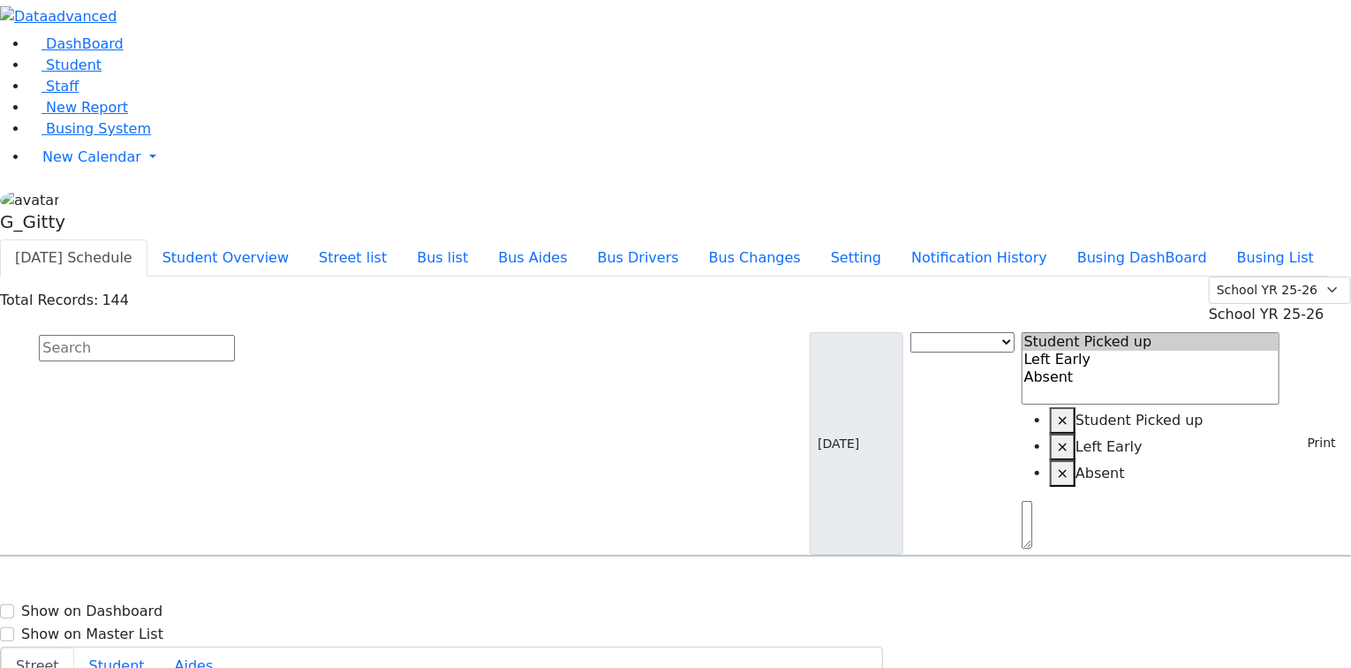
type input "[PHONE_NUMBER]"
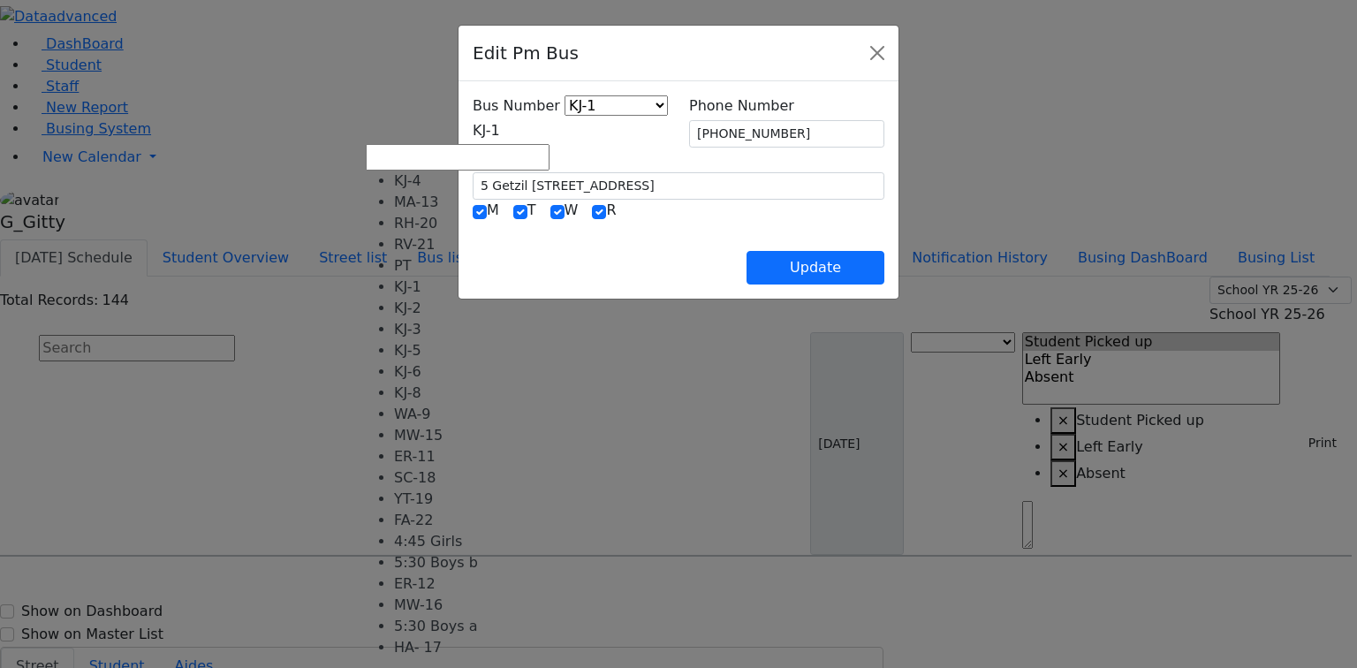
click at [473, 133] on span "KJ-1" at bounding box center [486, 130] width 27 height 17
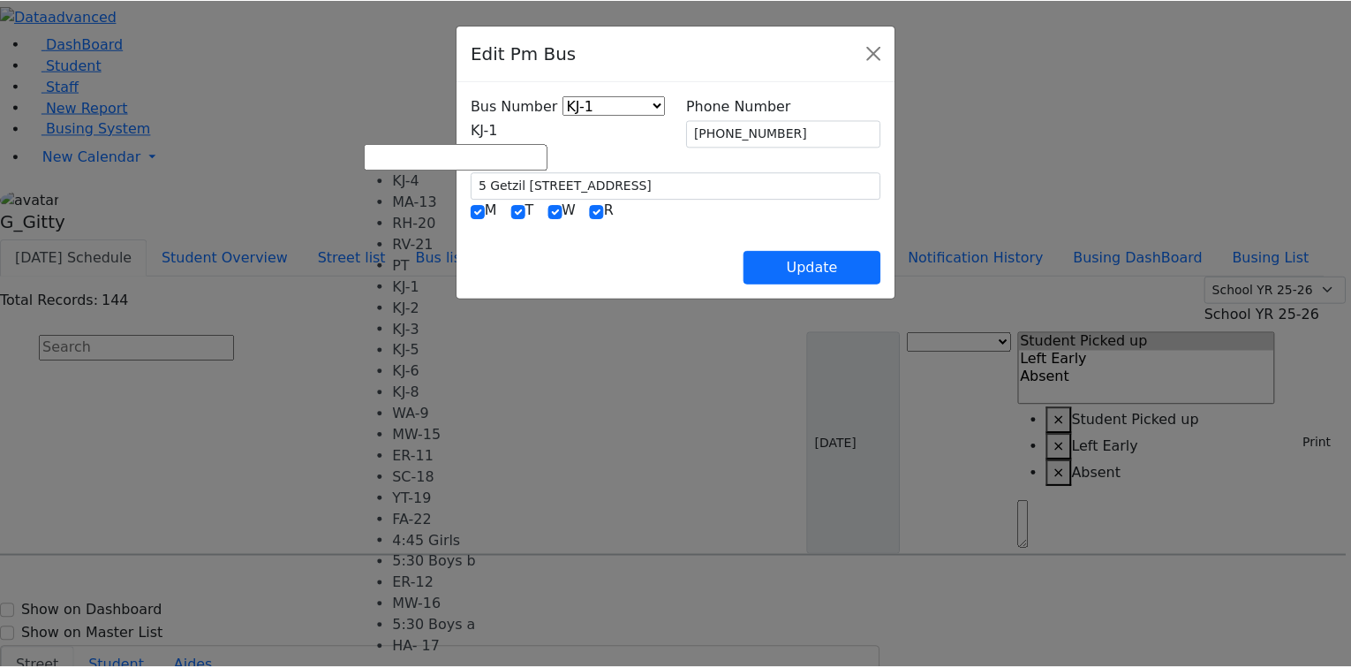
scroll to position [160, 0]
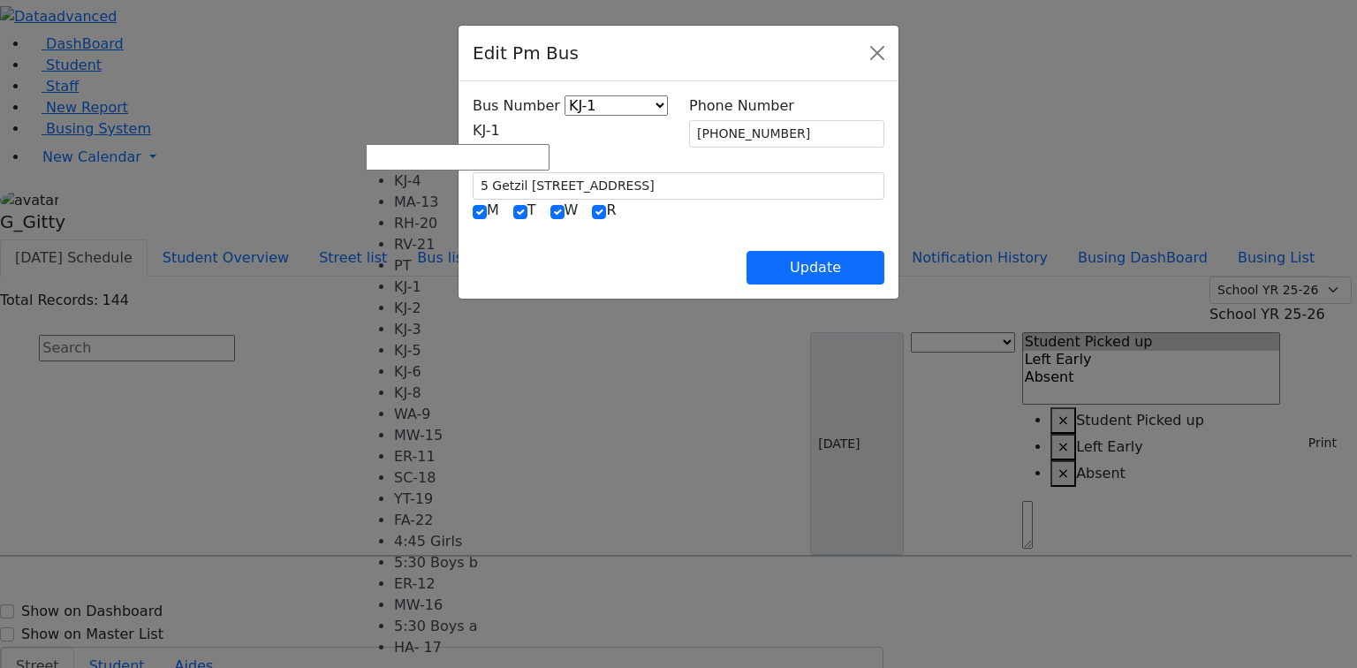
select select "434"
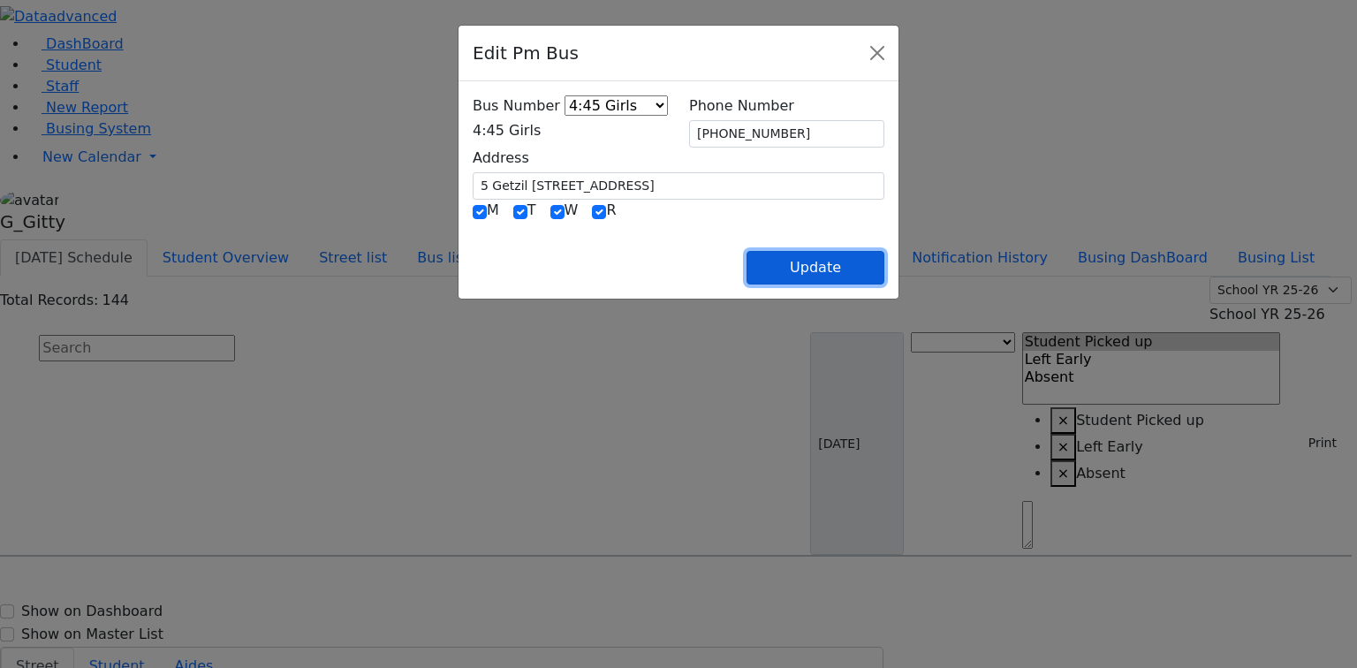
click at [884, 263] on button "Update" at bounding box center [815, 268] width 138 height 34
select select
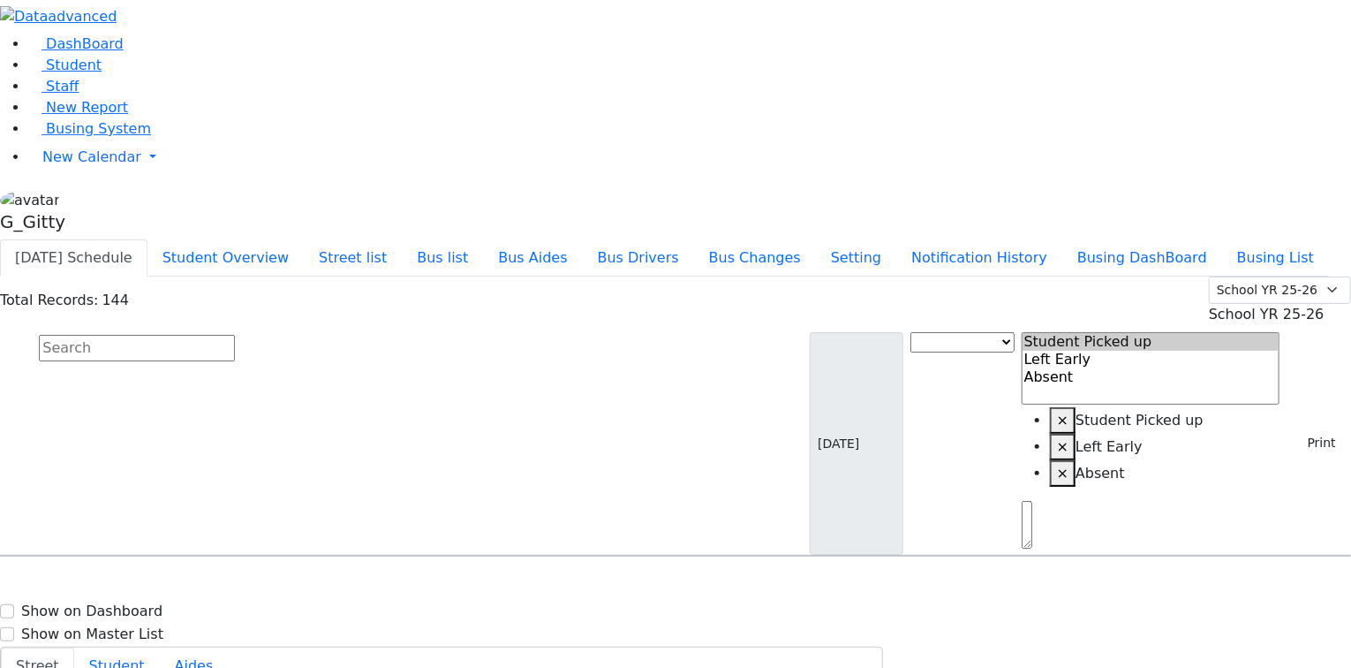
select select
drag, startPoint x: 301, startPoint y: 491, endPoint x: 325, endPoint y: 490, distance: 23.9
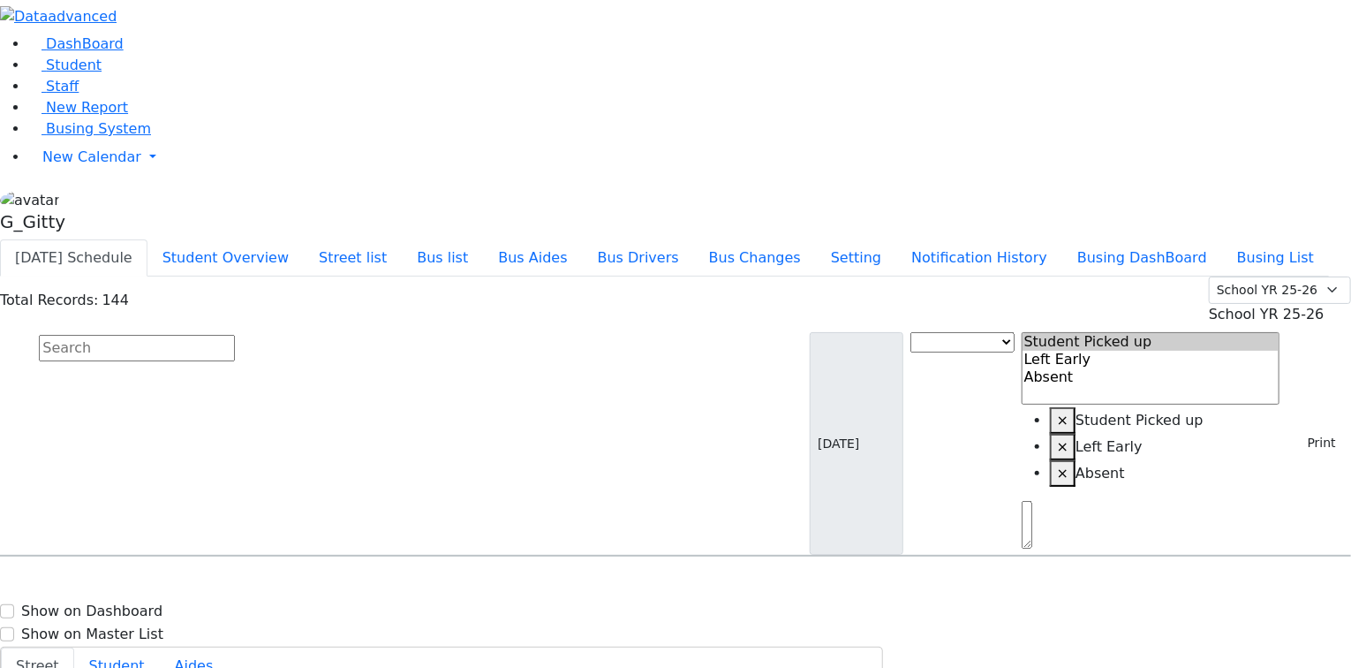
select select
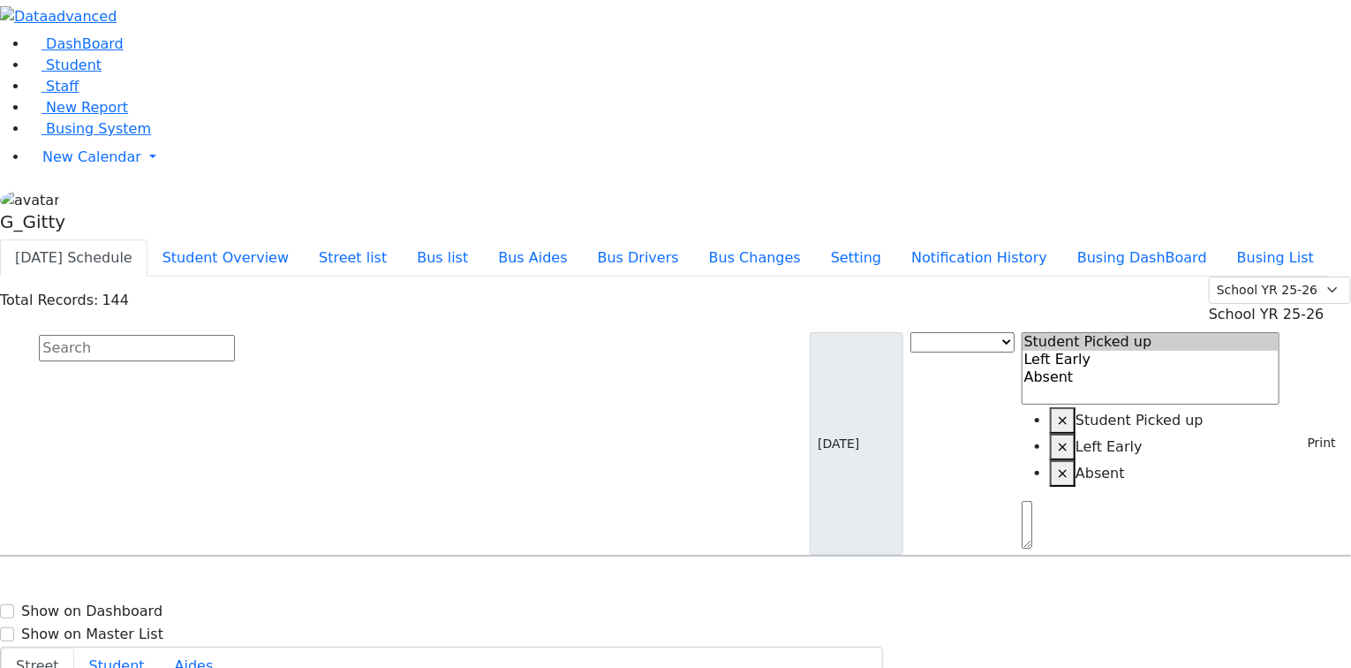
type input "[PHONE_NUMBER]"
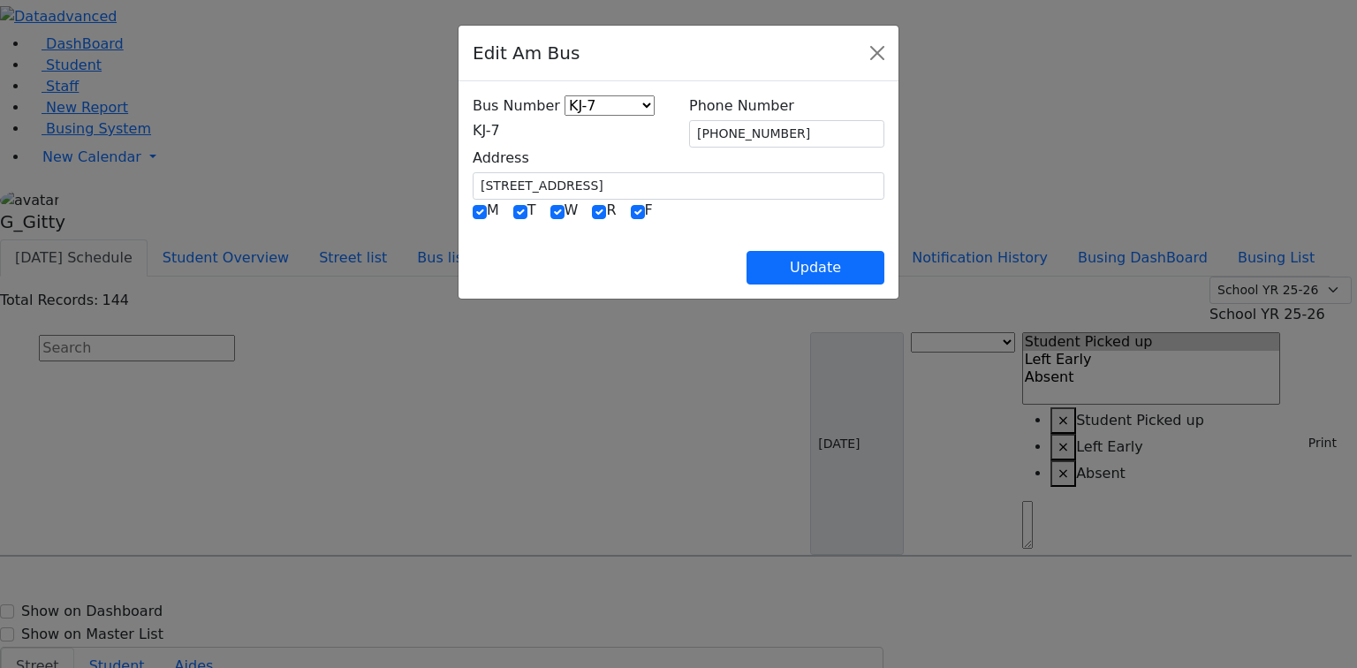
click at [473, 127] on span "KJ-7" at bounding box center [486, 130] width 27 height 17
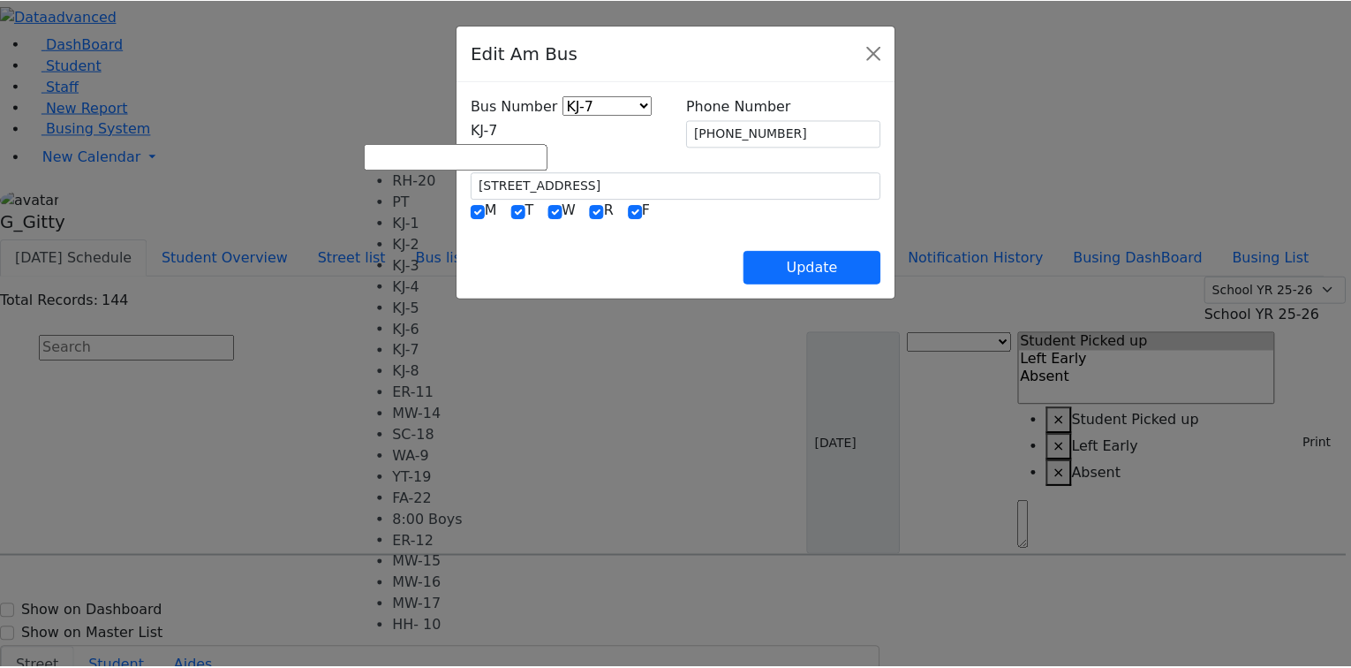
scroll to position [145, 0]
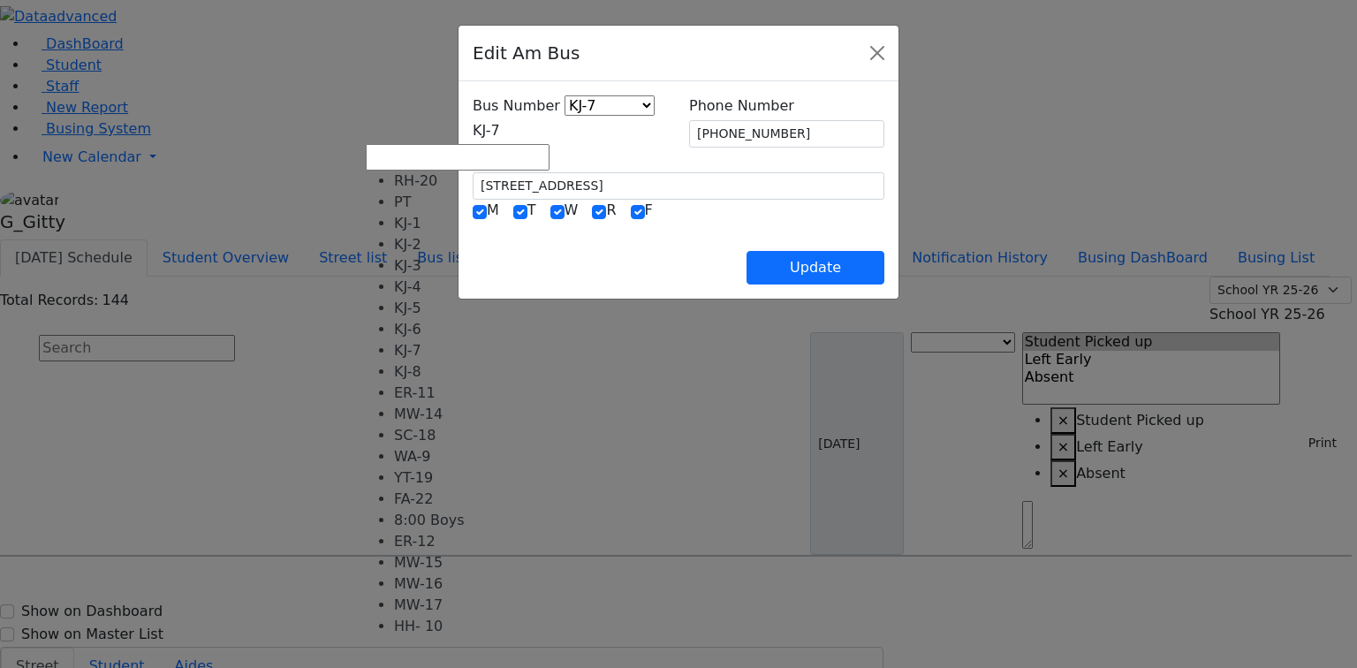
select select "449"
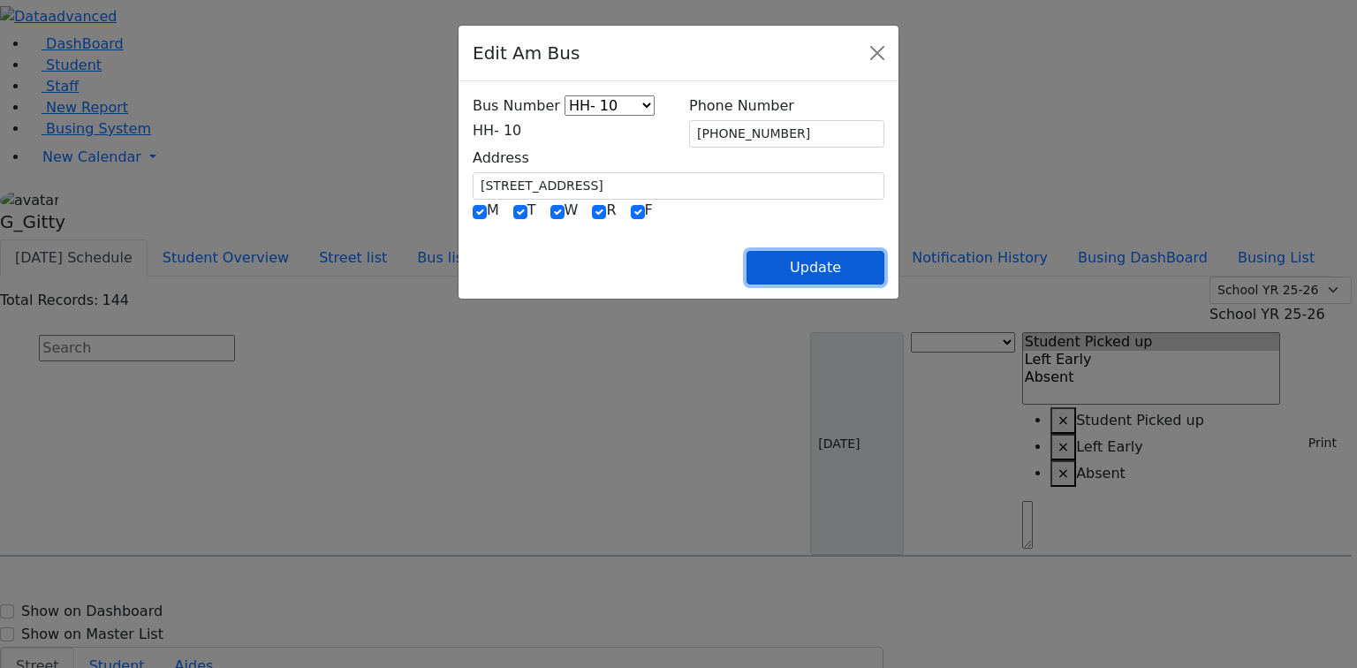
click at [884, 267] on button "Update" at bounding box center [815, 268] width 138 height 34
select select
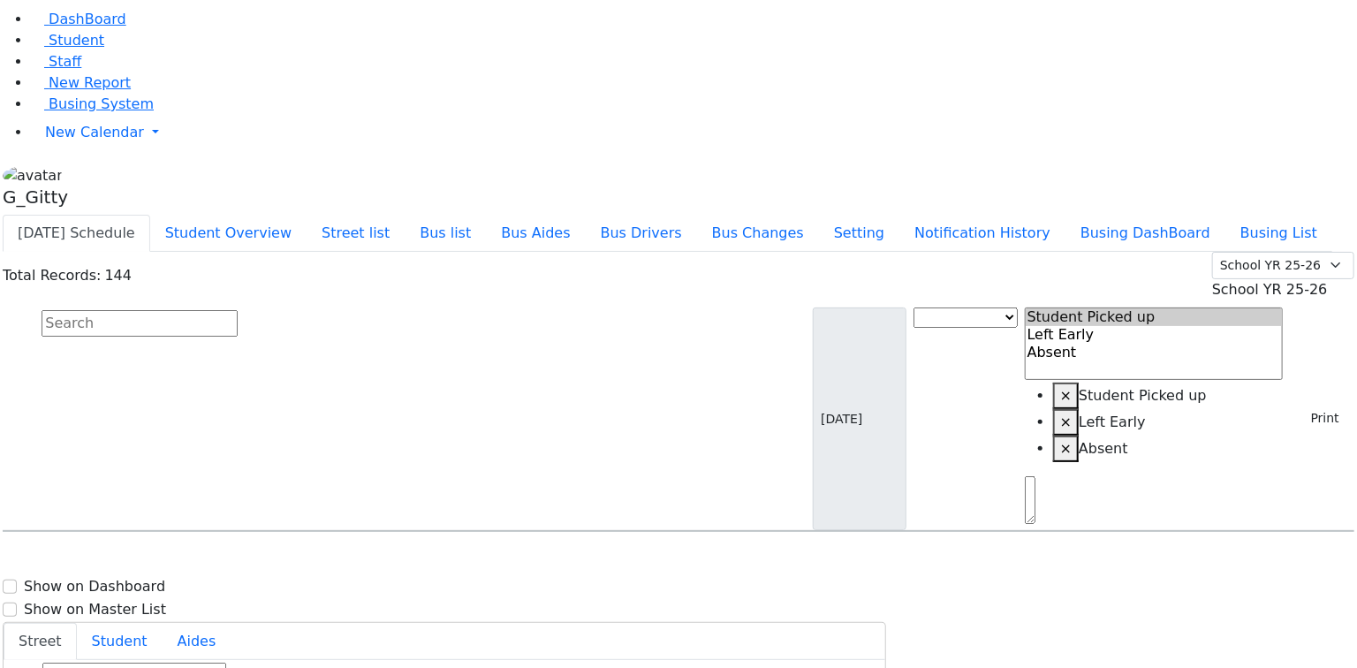
scroll to position [26, 0]
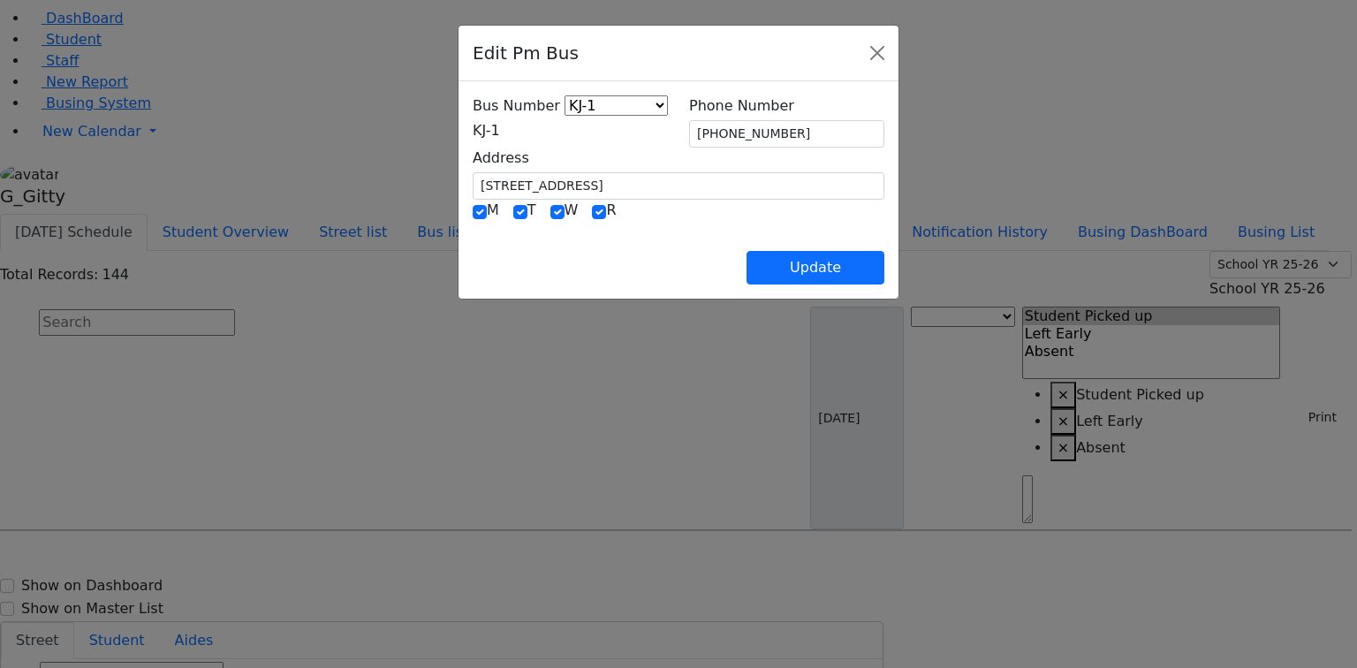
click at [473, 127] on span "KJ-1" at bounding box center [486, 130] width 27 height 17
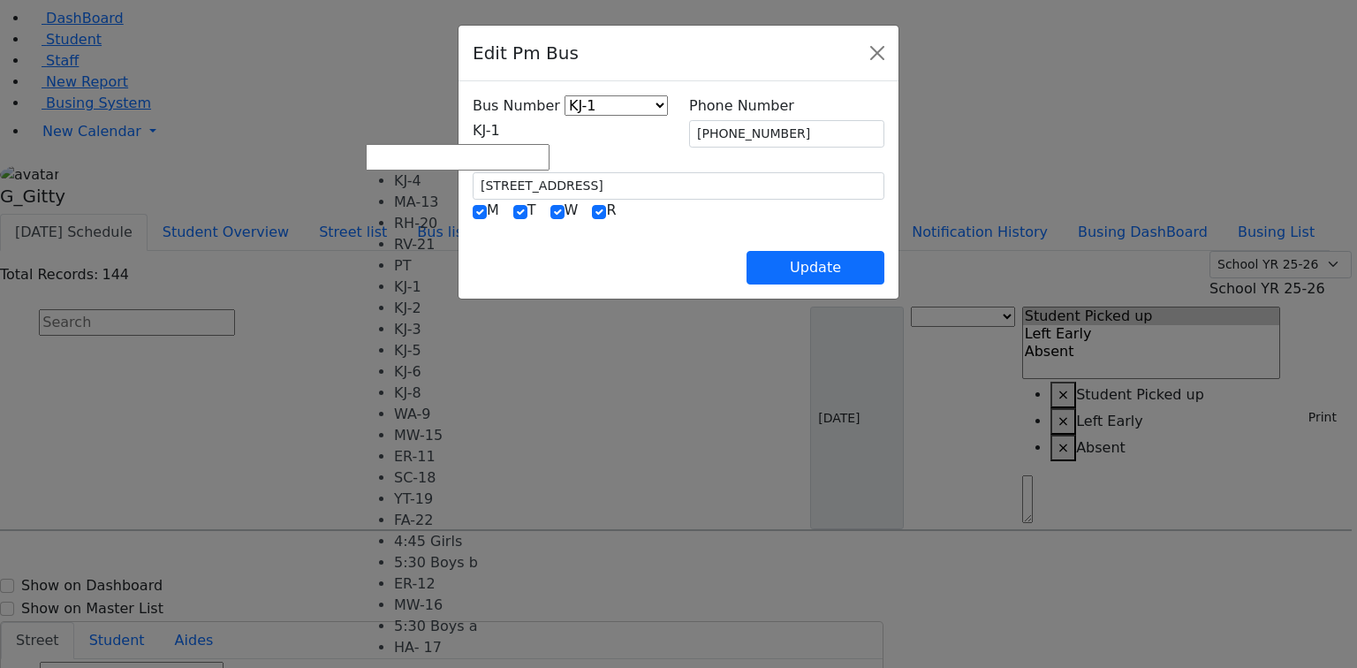
scroll to position [160, 0]
select select "452"
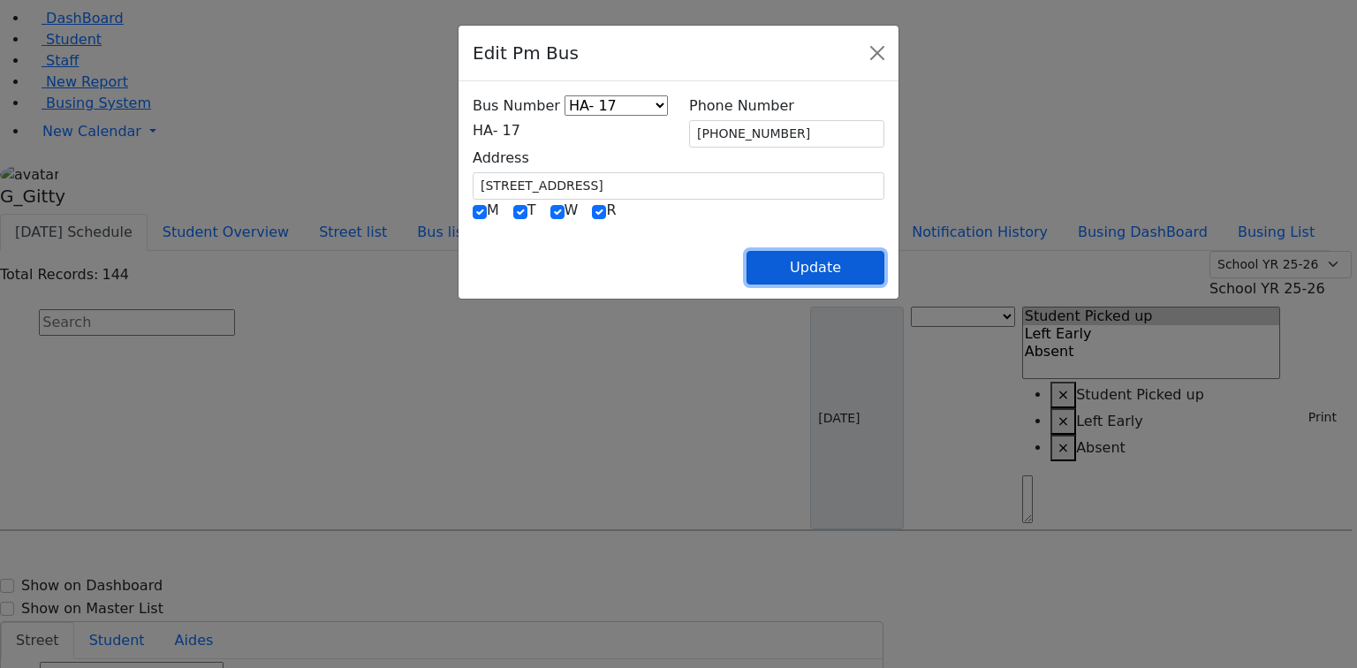
click at [884, 254] on button "Update" at bounding box center [815, 268] width 138 height 34
select select
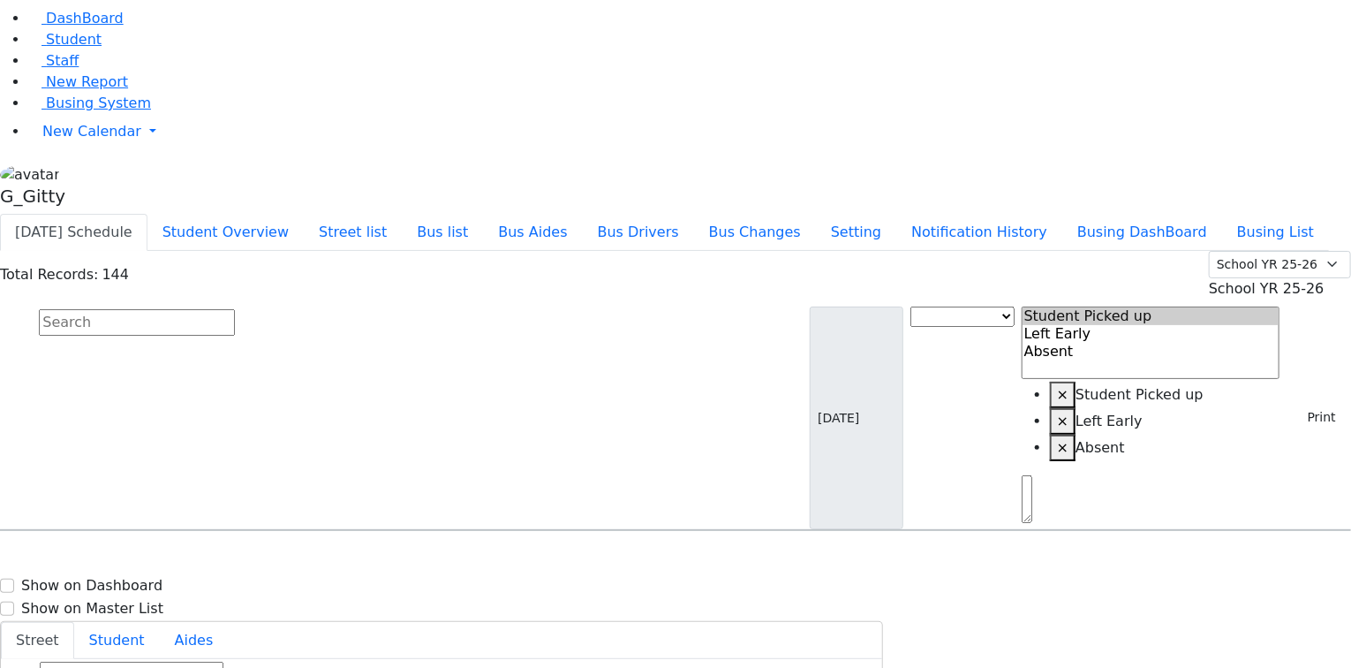
type input "[PHONE_NUMBER]"
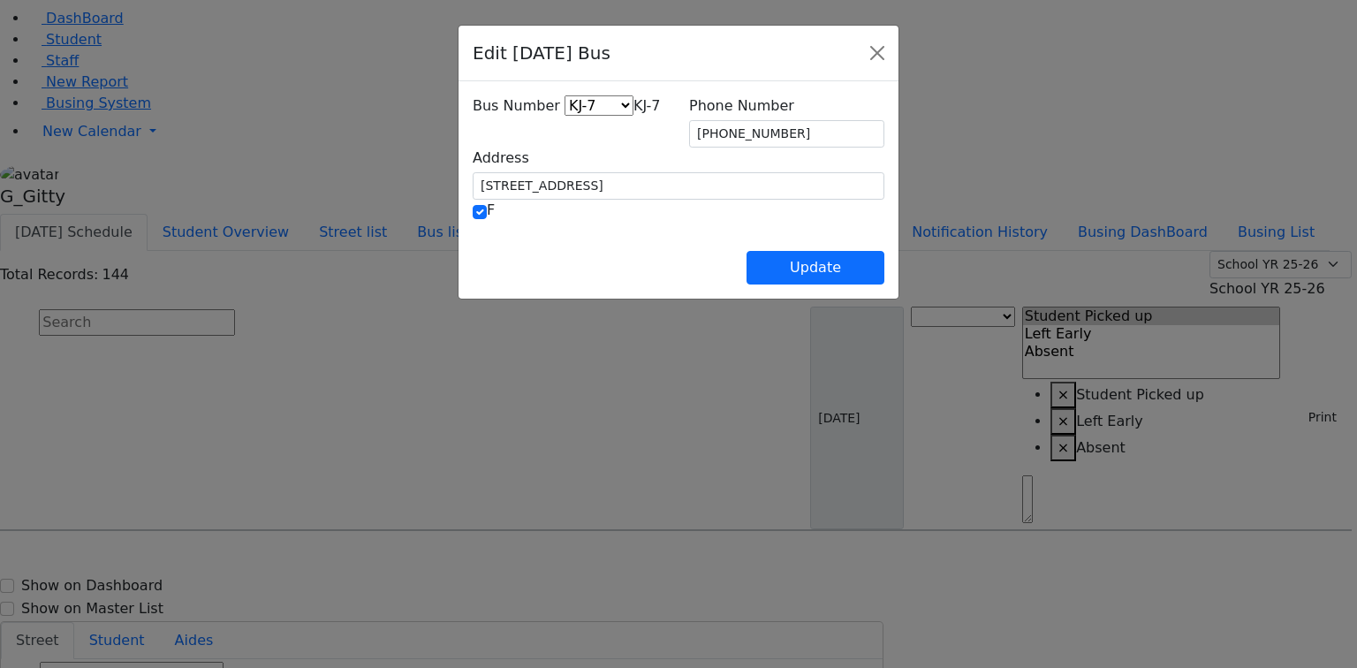
click at [633, 114] on span "KJ-7" at bounding box center [646, 105] width 27 height 17
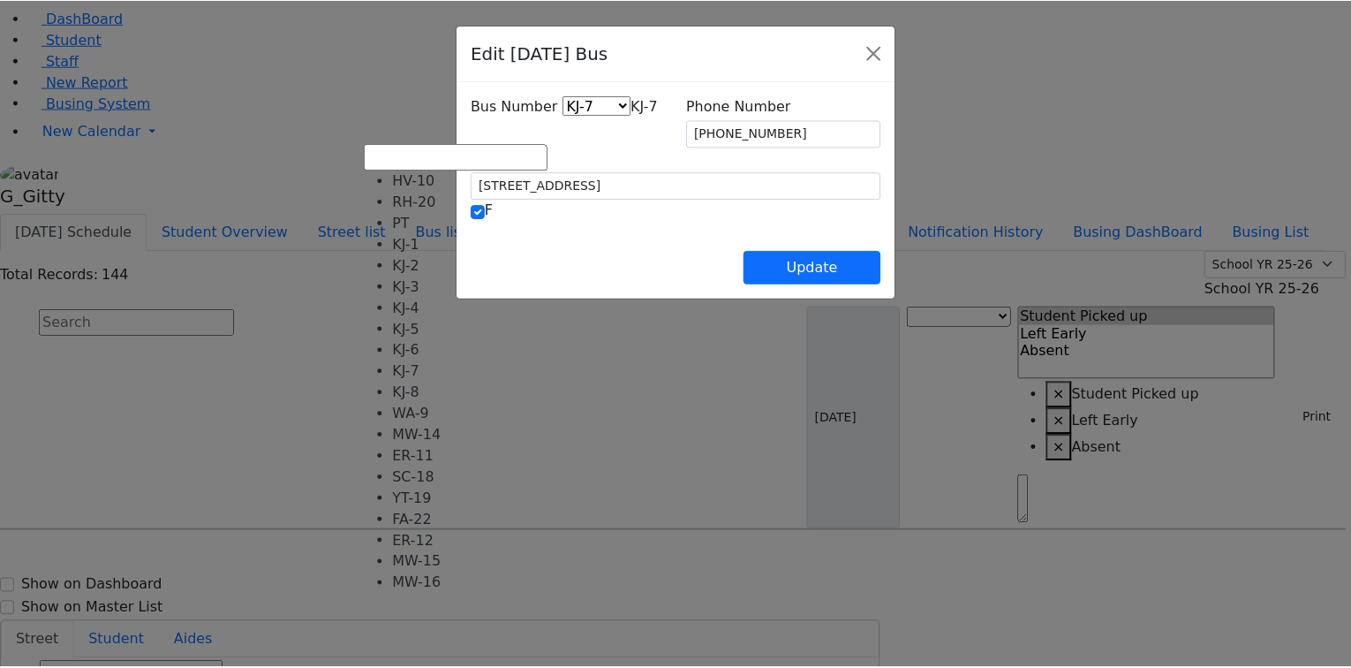
scroll to position [0, 0]
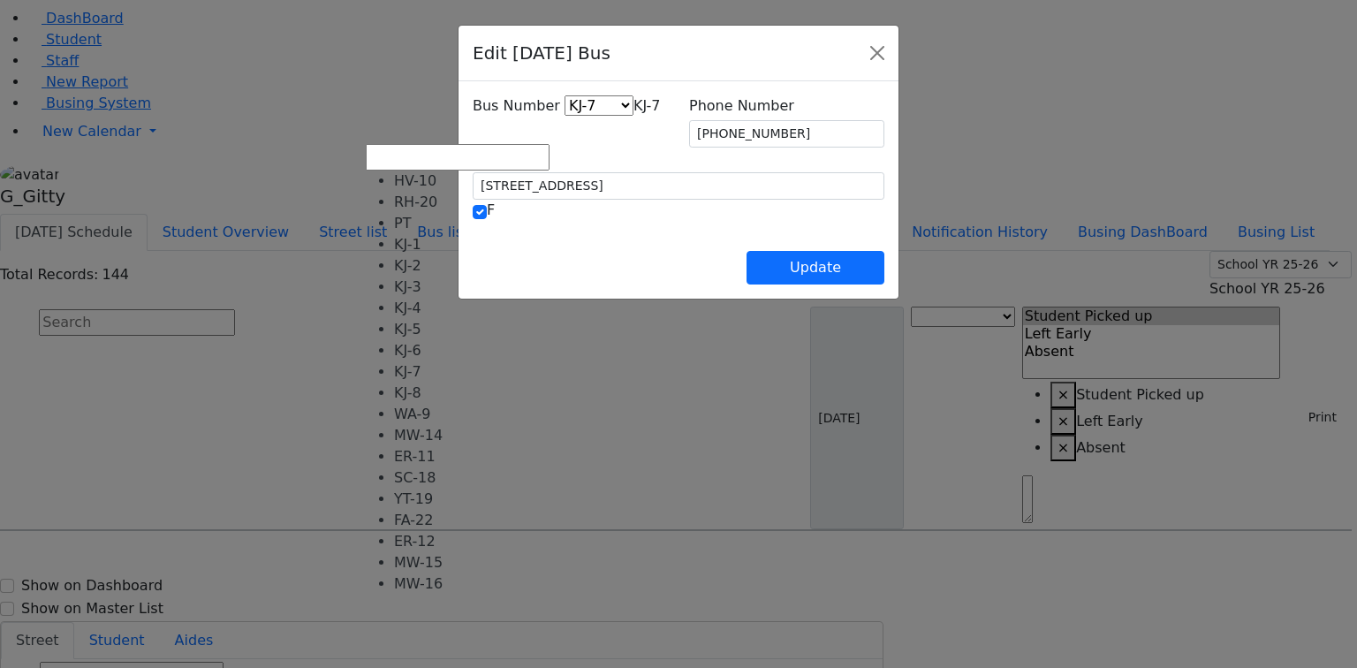
select select "379"
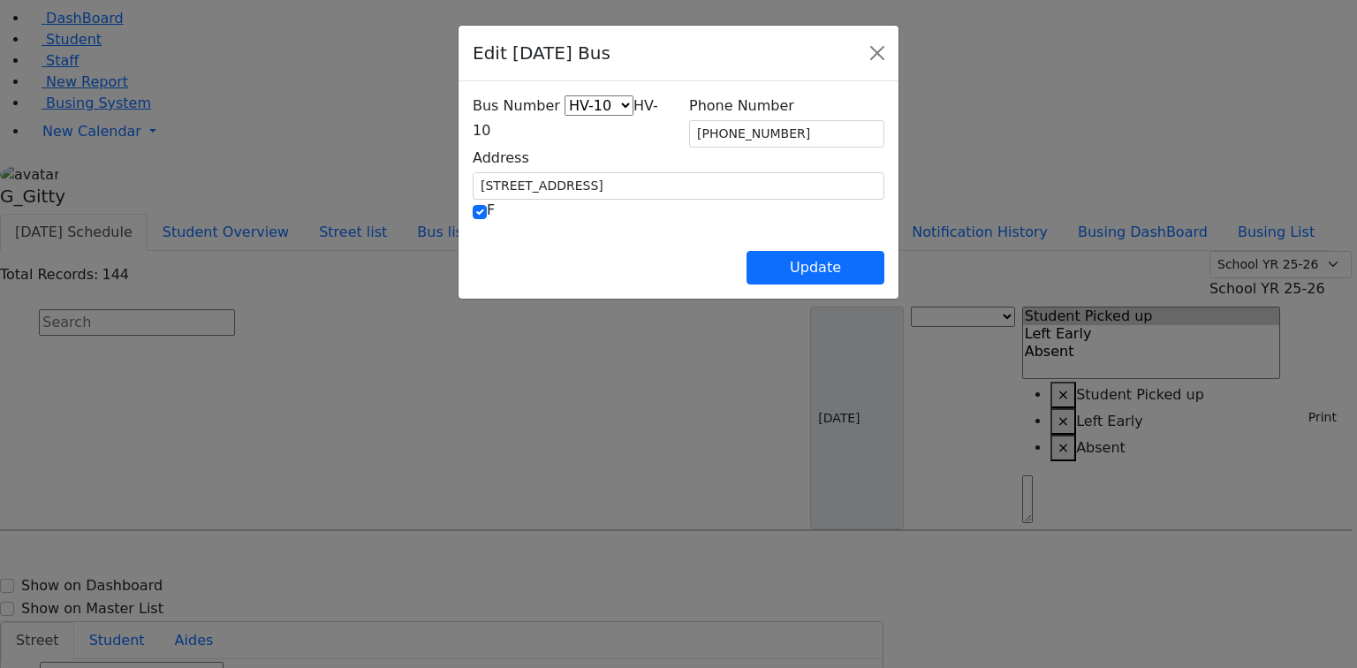
click at [503, 252] on div "Update" at bounding box center [679, 254] width 412 height 62
click at [884, 267] on button "Update" at bounding box center [815, 268] width 138 height 34
select select
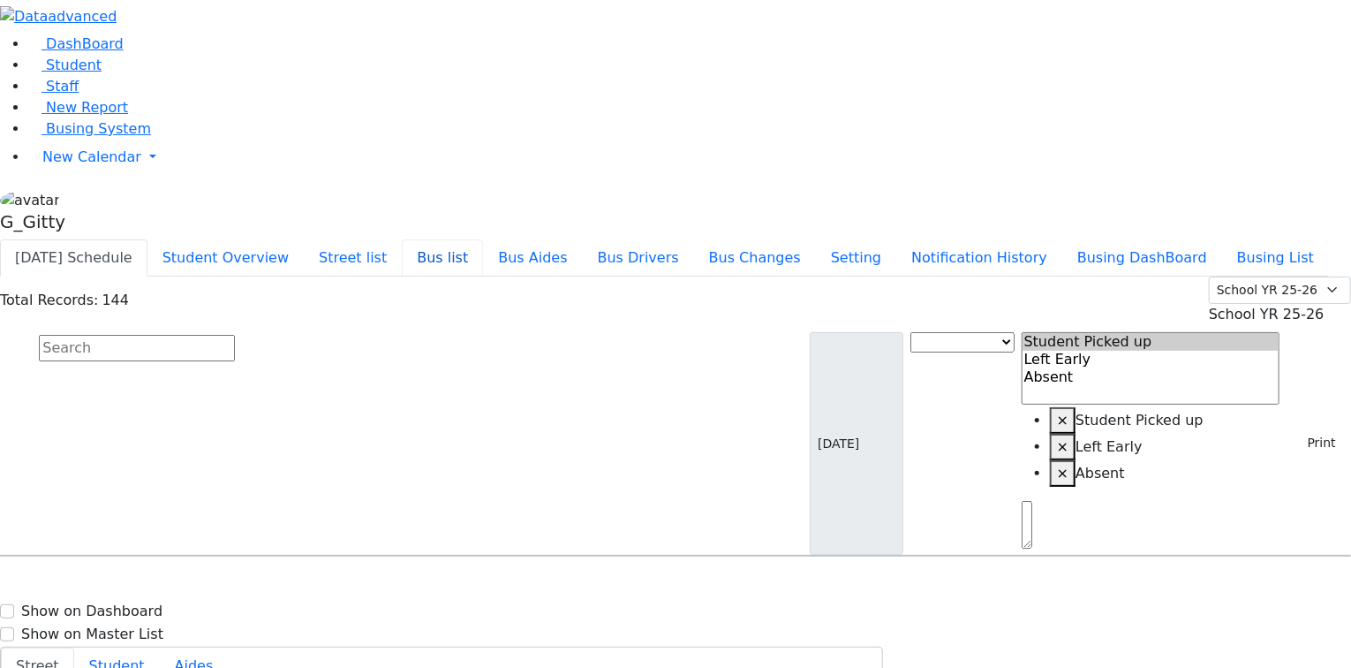
click at [483, 239] on button "Bus list" at bounding box center [442, 257] width 81 height 37
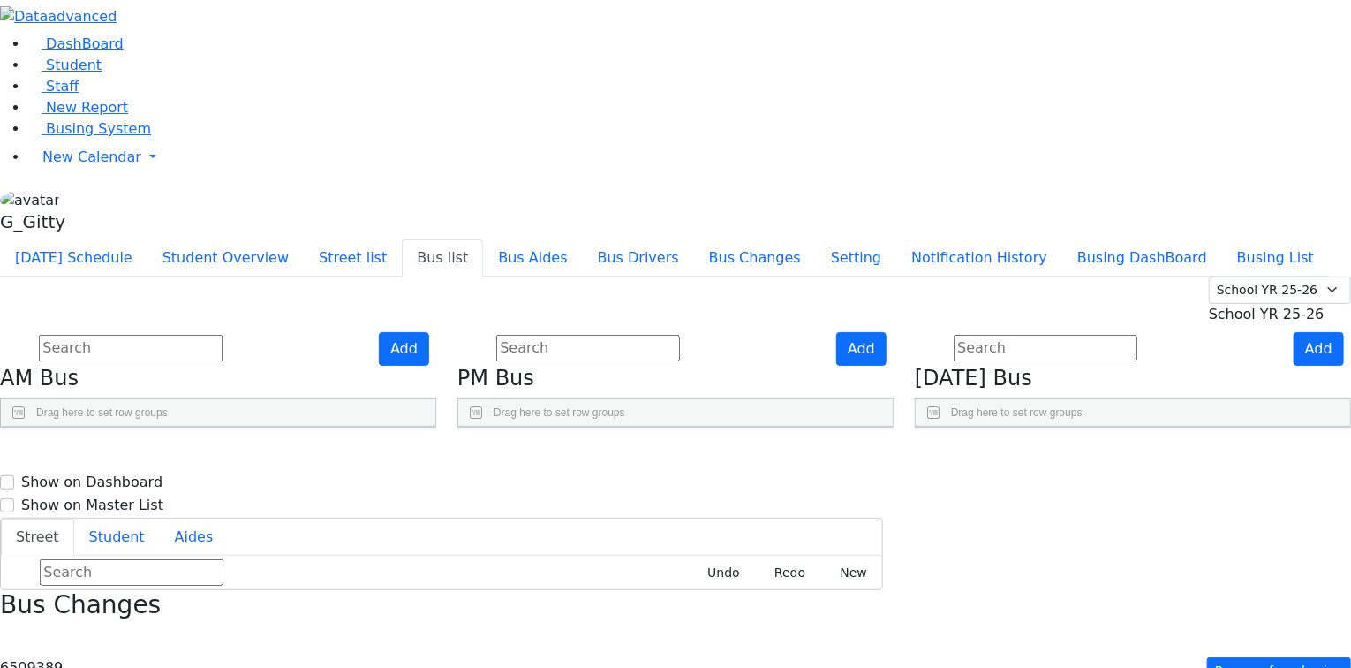
click at [447, 428] on div "Add AM Bus Drag here to set row groups Drag here to set column labels BusNumber" at bounding box center [218, 380] width 458 height 96
select select
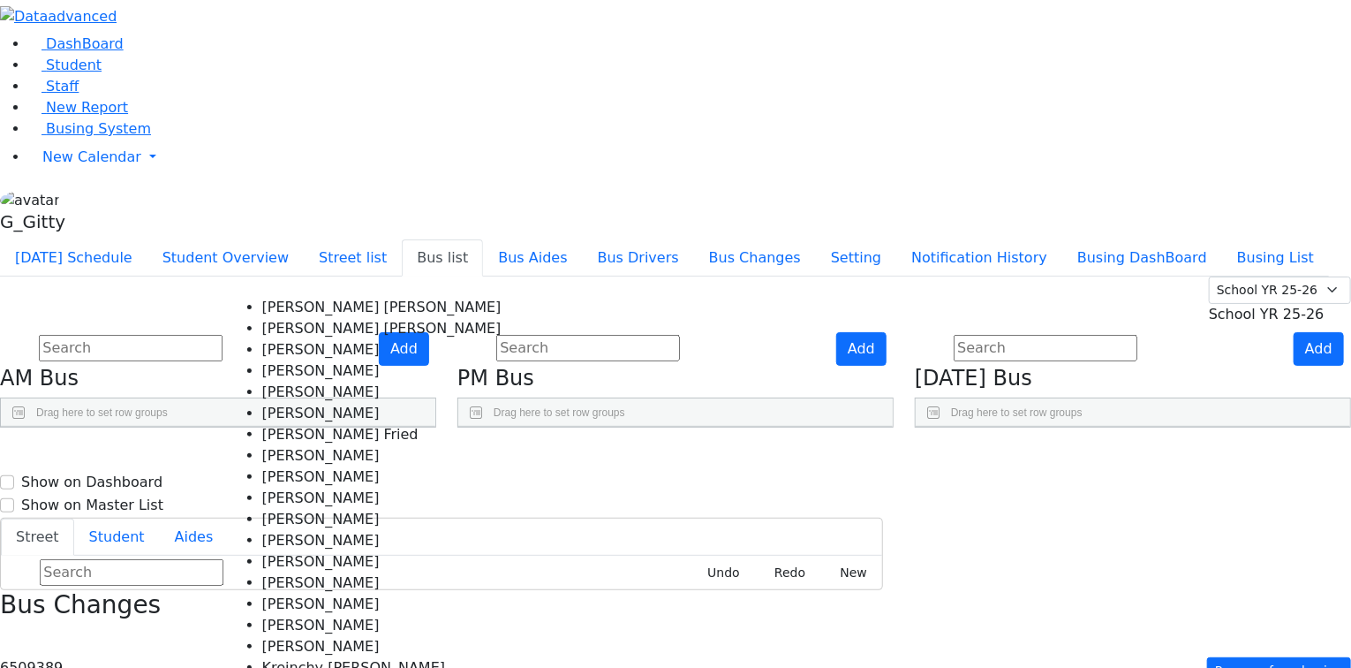
click at [187, 239] on aside "DashBoard Student Staff New Report Busing System" at bounding box center [675, 119] width 1351 height 239
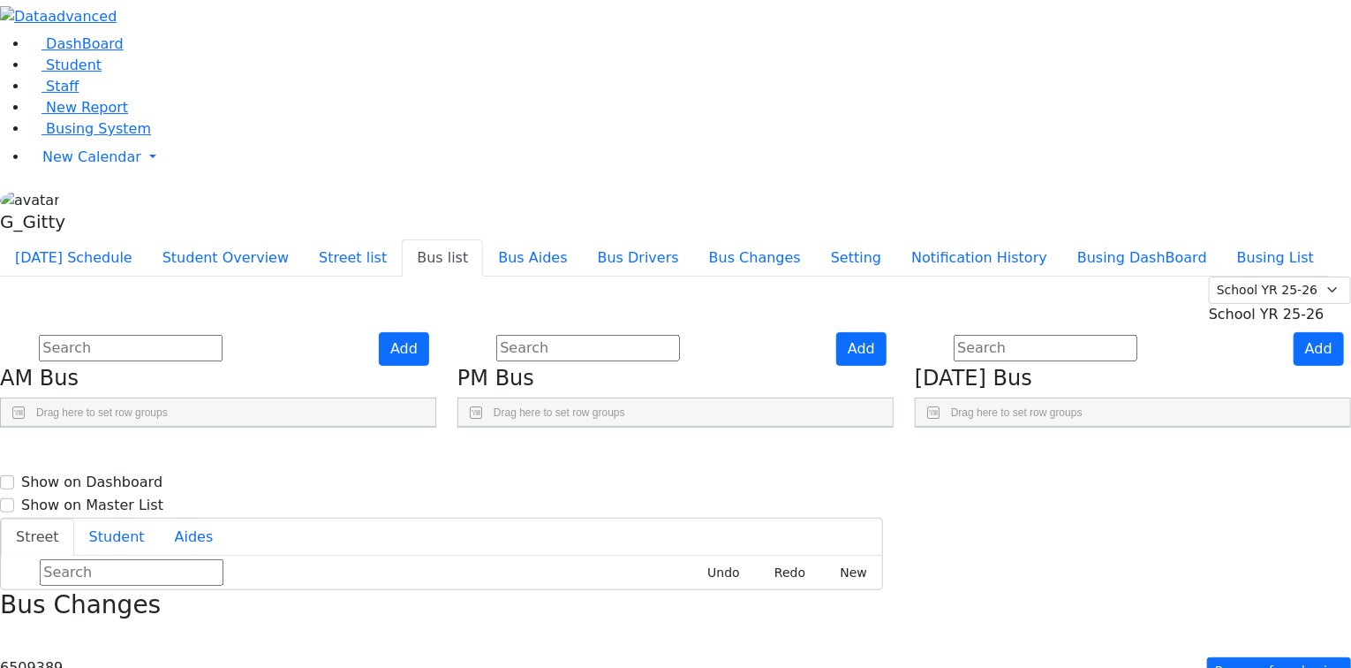
select select
click at [24, 664] on input "HH- 10" at bounding box center [13, 675] width 22 height 23
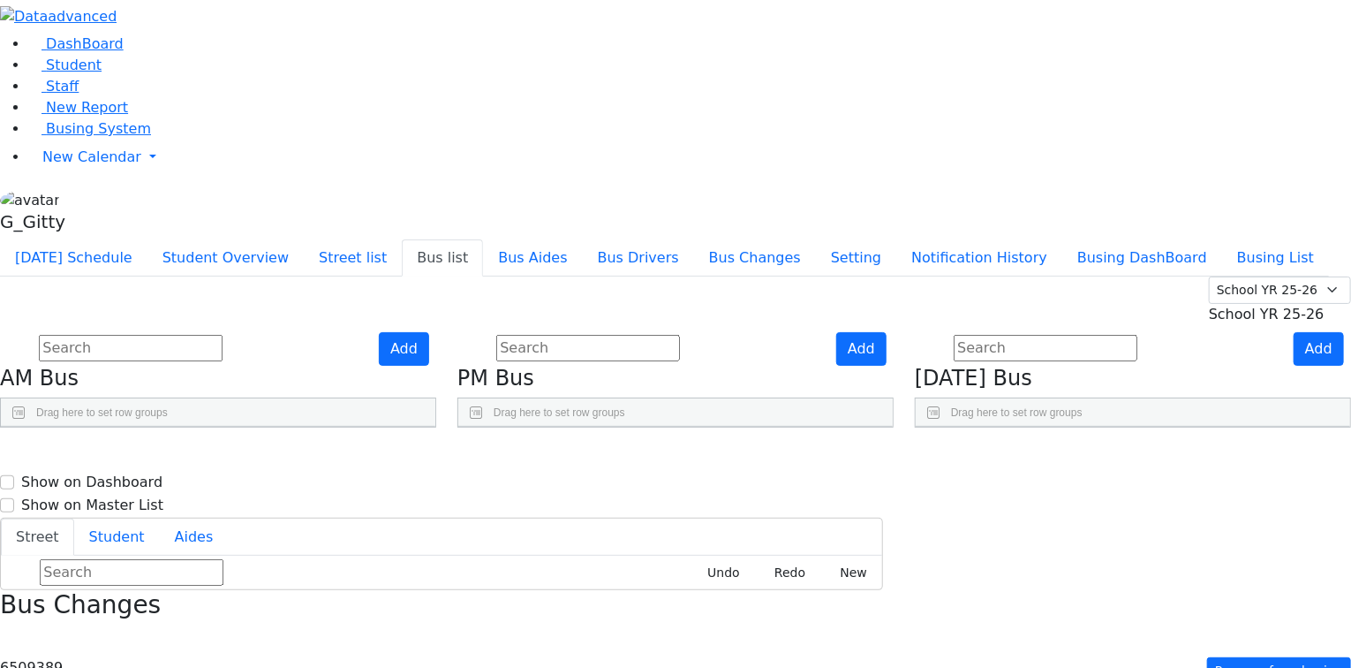
click at [24, 664] on input "HH- 10" at bounding box center [13, 675] width 22 height 23
type input "10"
drag, startPoint x: 223, startPoint y: 489, endPoint x: 211, endPoint y: 484, distance: 12.6
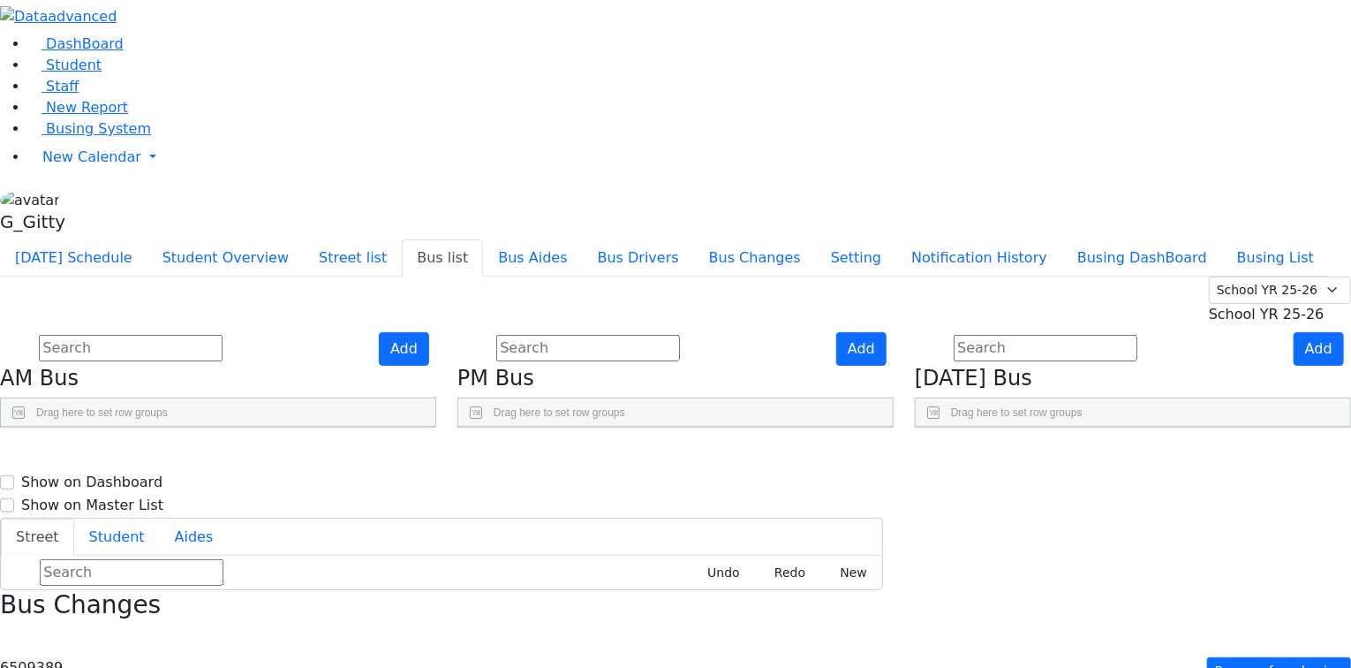
click at [24, 664] on input "10" at bounding box center [13, 675] width 22 height 23
type input "HV-10"
click at [162, 239] on aside "DashBoard Student Staff New Report Busing System" at bounding box center [675, 119] width 1351 height 239
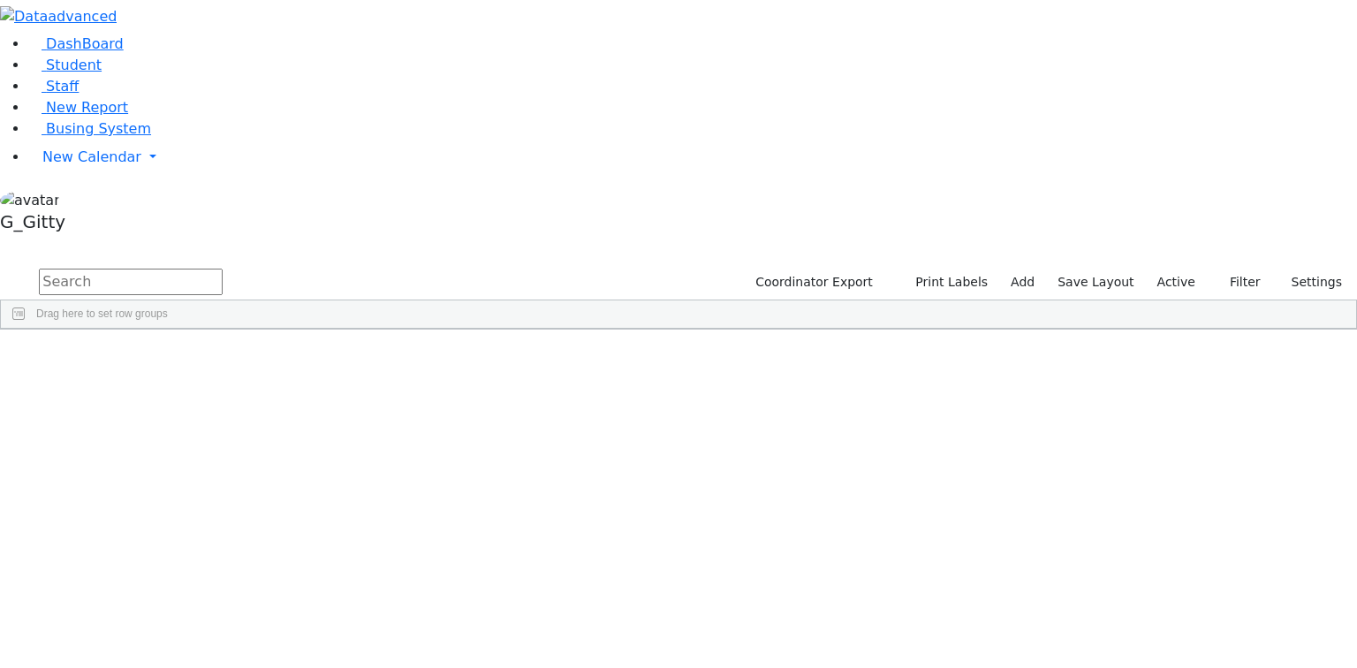
click at [223, 269] on input "text" at bounding box center [131, 282] width 184 height 26
click at [111, 506] on div "6511182" at bounding box center [56, 518] width 110 height 25
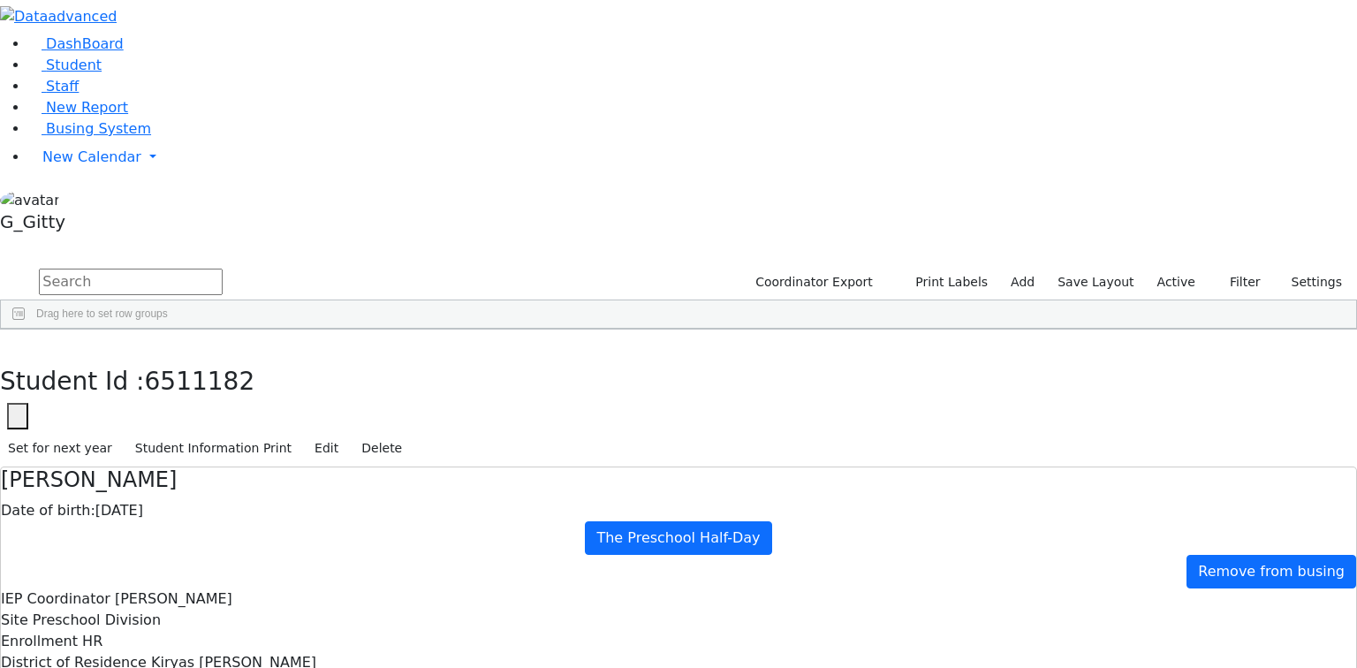
click at [26, 329] on button "button" at bounding box center [13, 347] width 26 height 37
click at [111, 432] on div "6511117" at bounding box center [56, 444] width 110 height 25
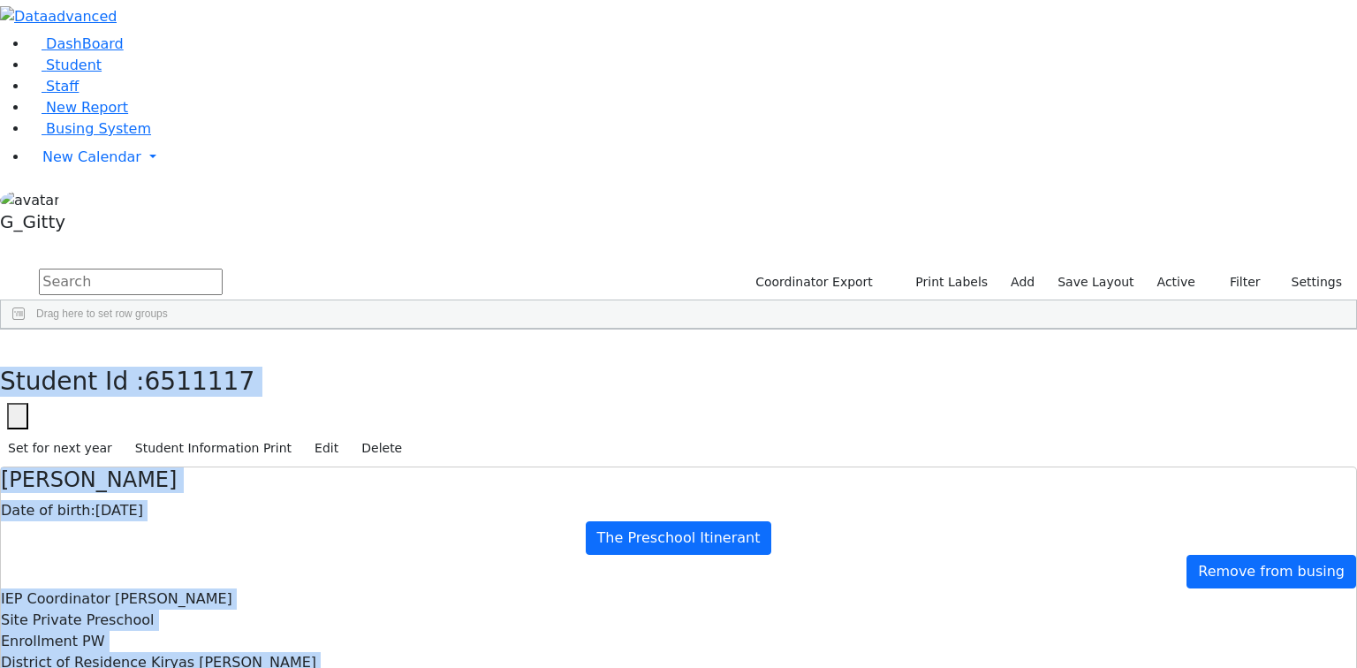
drag, startPoint x: 283, startPoint y: 15, endPoint x: 871, endPoint y: 497, distance: 760.7
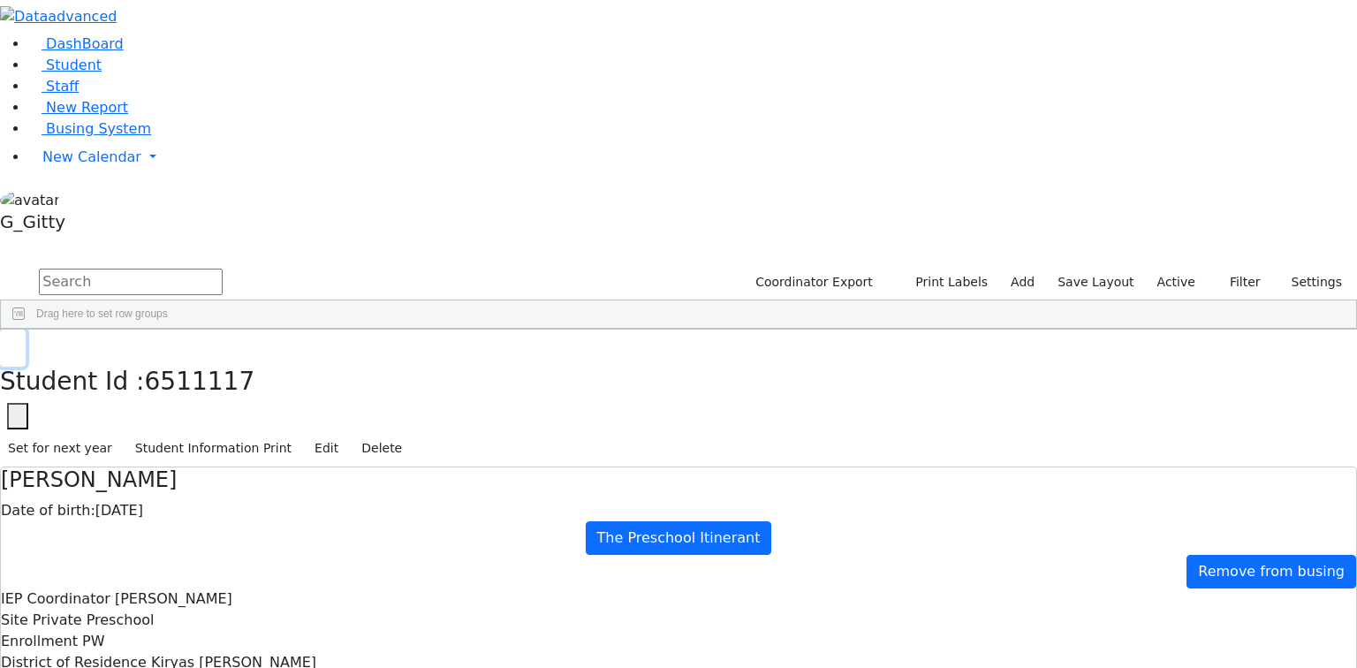
click at [18, 343] on icon "button" at bounding box center [13, 348] width 10 height 11
click at [95, 137] on span "Busing System" at bounding box center [98, 128] width 105 height 17
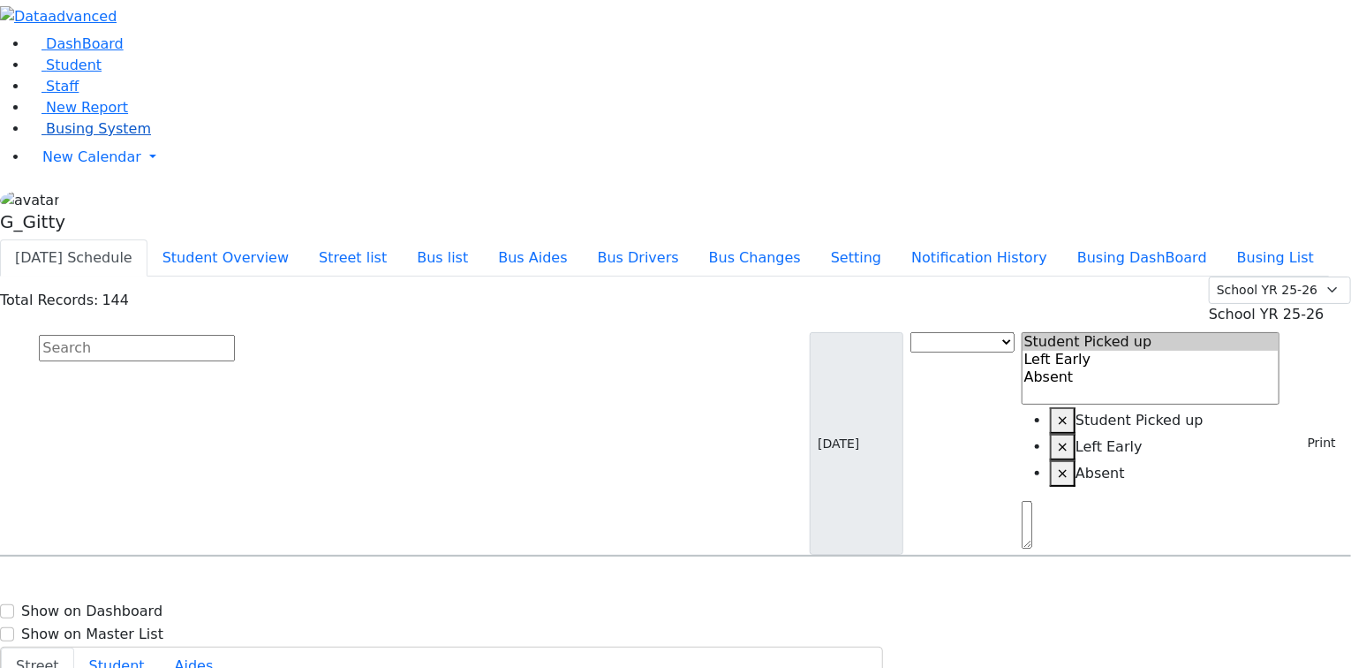
click at [62, 137] on span "Busing System" at bounding box center [98, 128] width 105 height 17
click at [304, 239] on button "Student Overview" at bounding box center [226, 257] width 156 height 37
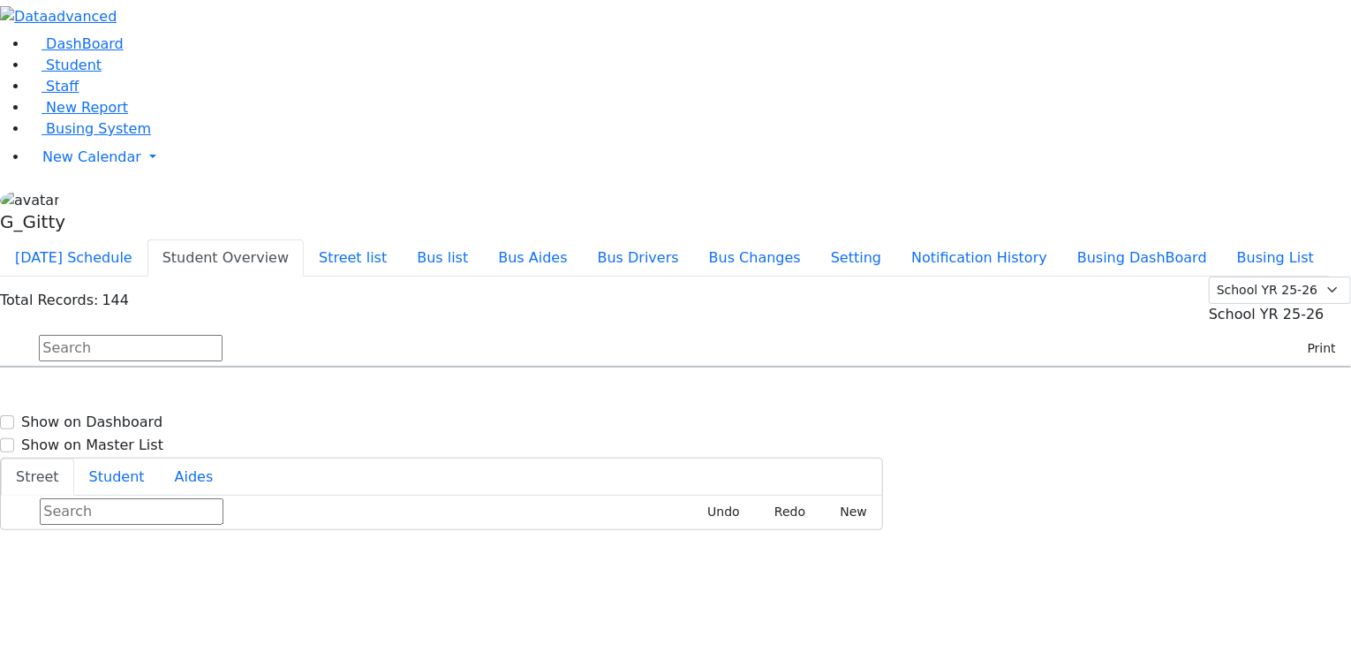
scroll to position [1555, 0]
click at [188, 652] on div "Gelb Nicha 12/6/2007 8457821781" at bounding box center [94, 674] width 187 height 44
select select
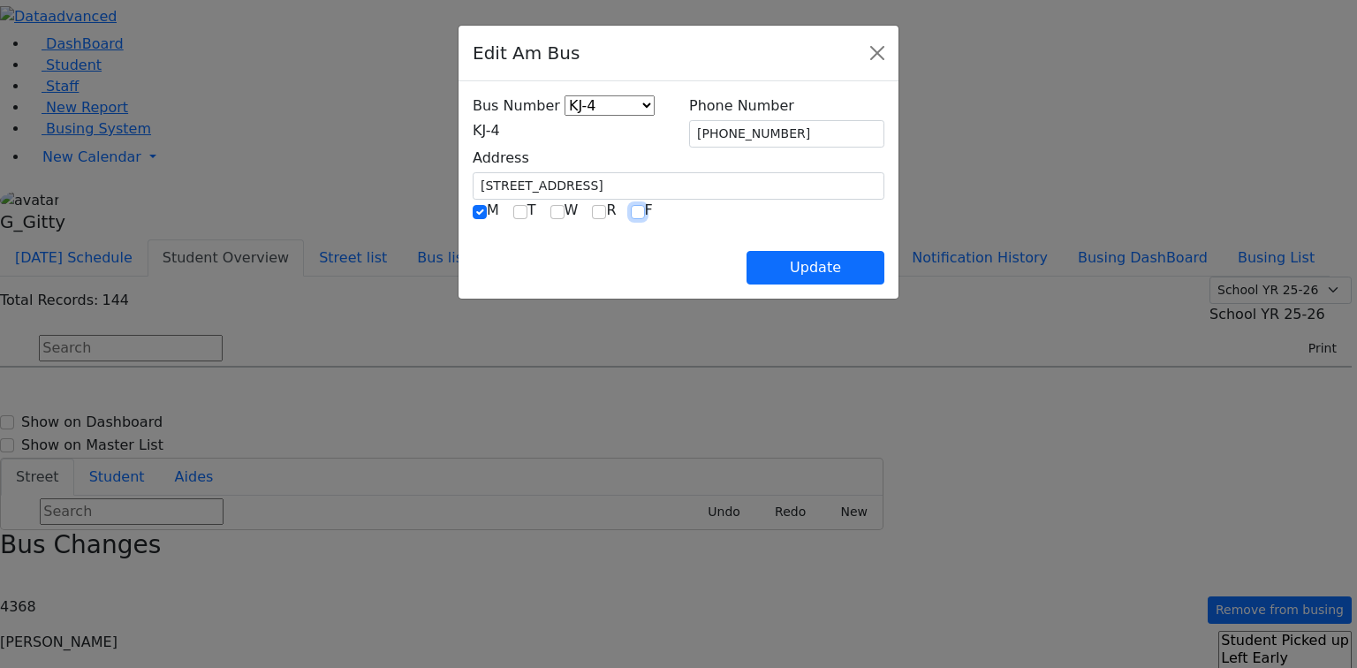
click at [631, 205] on input "checkbox" at bounding box center [638, 212] width 14 height 14
checkbox input "true"
drag, startPoint x: 368, startPoint y: 208, endPoint x: 378, endPoint y: 210, distance: 9.9
click at [473, 208] on input "checkbox" at bounding box center [480, 212] width 14 height 14
checkbox input "false"
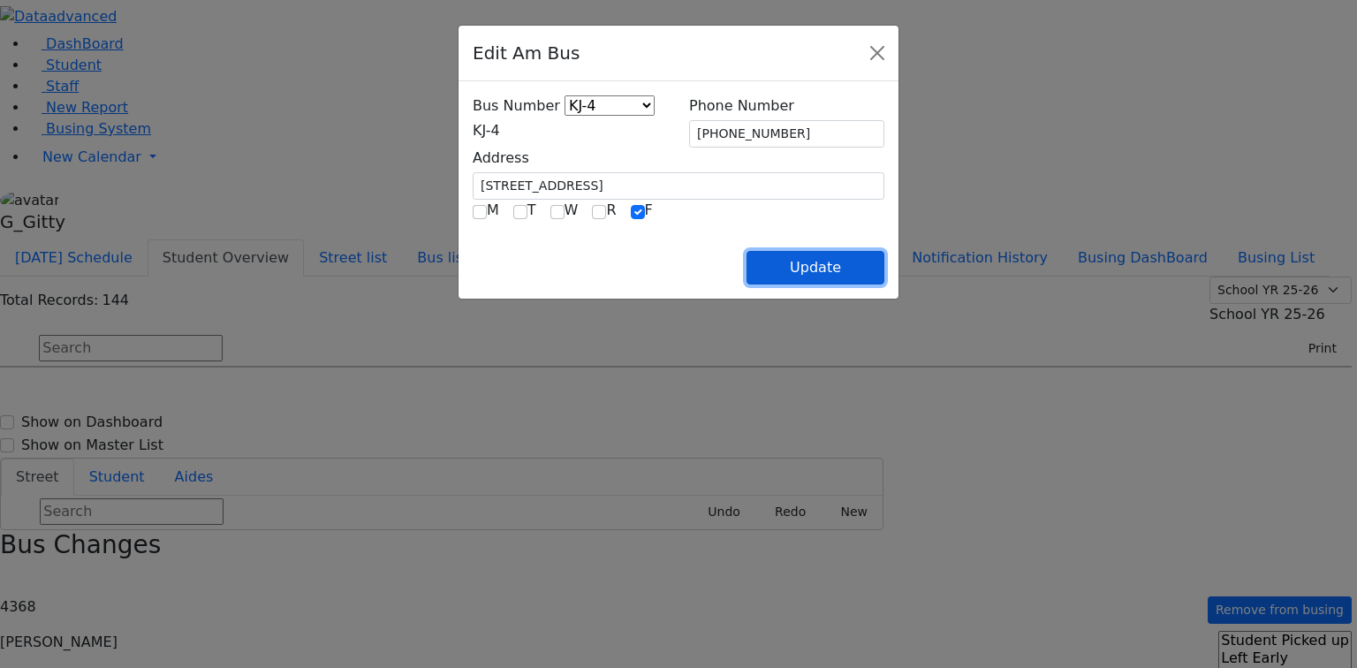
click at [884, 268] on button "Update" at bounding box center [815, 268] width 138 height 34
select select
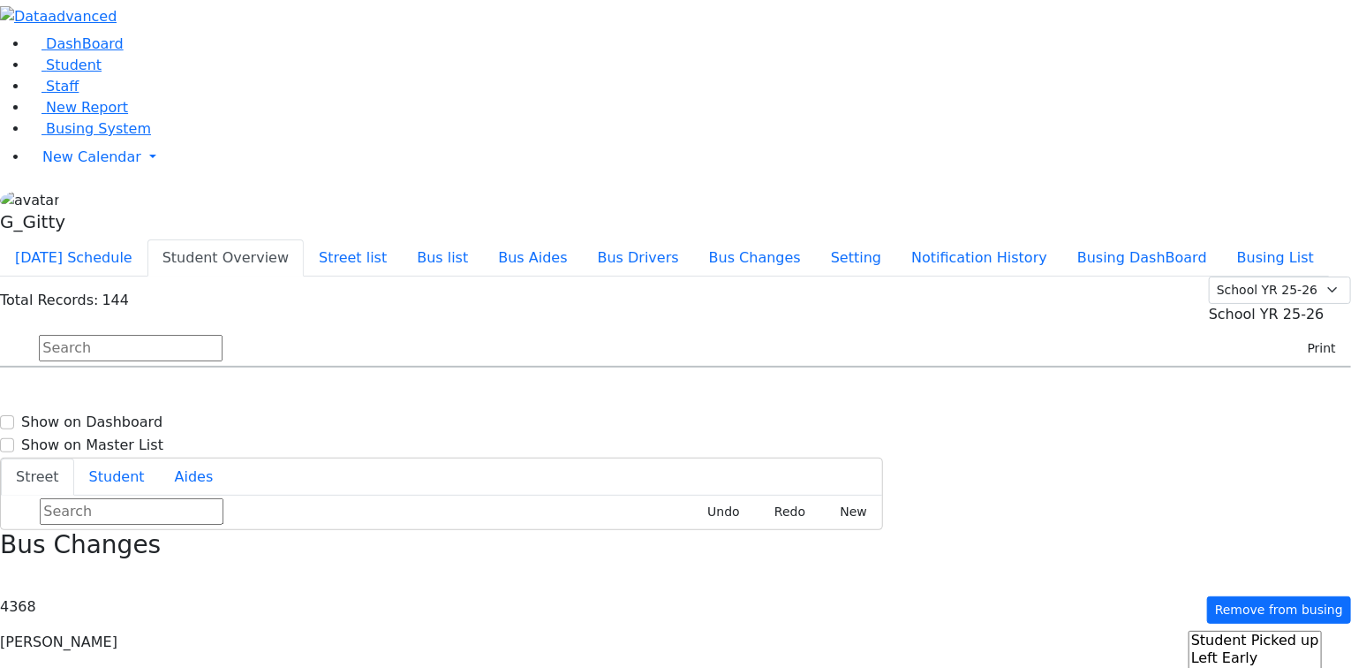
scroll to position [2261, 0]
click at [248, 649] on span "Herzog Reitzy 3/2/2017 8457838758" at bounding box center [129, 673] width 237 height 48
select select
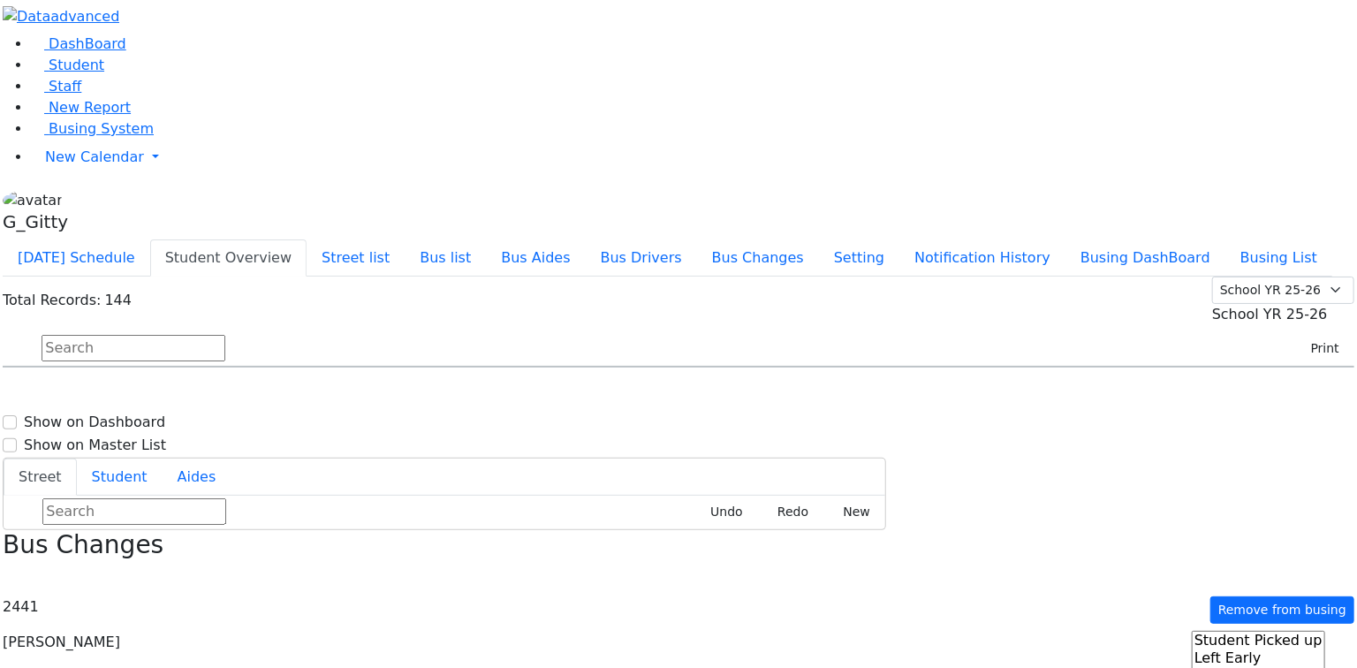
scroll to position [2332, 0]
type input "(845) 783-0643"
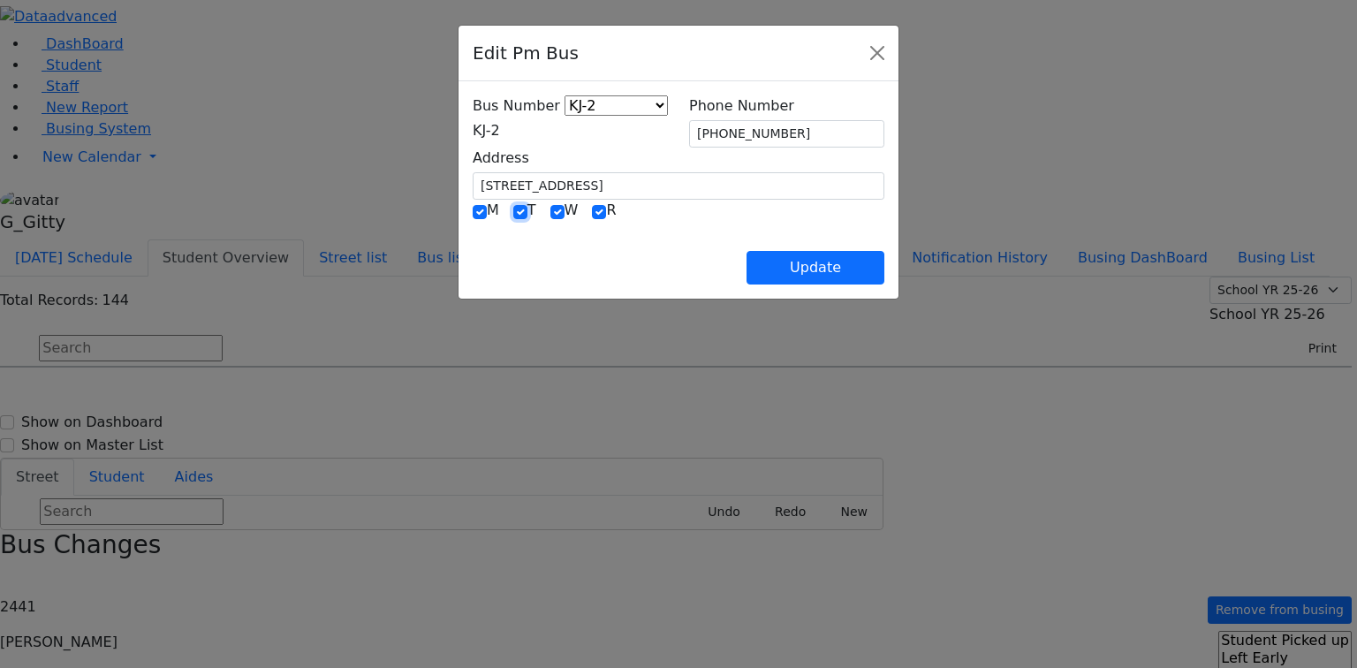
click at [513, 208] on input "checkbox" at bounding box center [520, 212] width 14 height 14
checkbox input "false"
click at [592, 206] on input "checkbox" at bounding box center [599, 212] width 14 height 14
checkbox input "false"
click at [473, 118] on div "Bus Number KJ-4 MA-13 RH-20 RV-21 PT KJ-1 KJ-2 KJ-3 KJ-5 KJ-6 KJ-8 WA-9 MW-15 E…" at bounding box center [570, 118] width 195 height 46
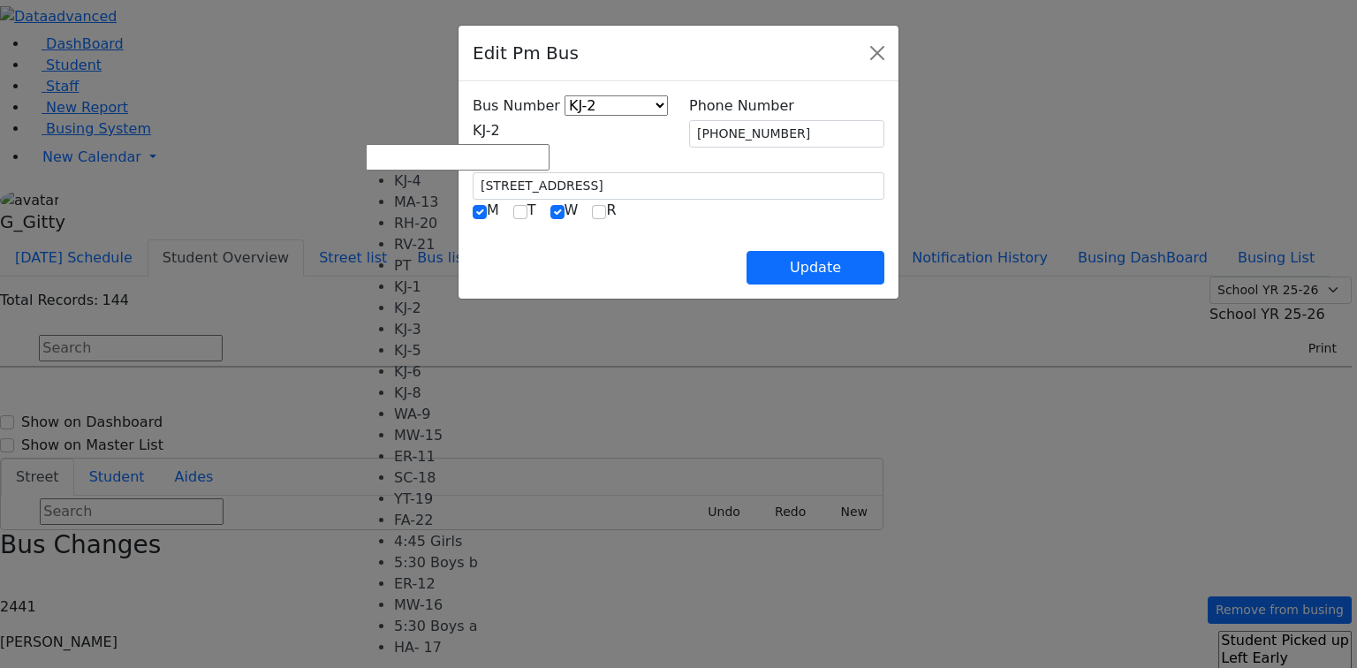
click at [473, 139] on span "KJ-2" at bounding box center [486, 130] width 27 height 17
select select "434"
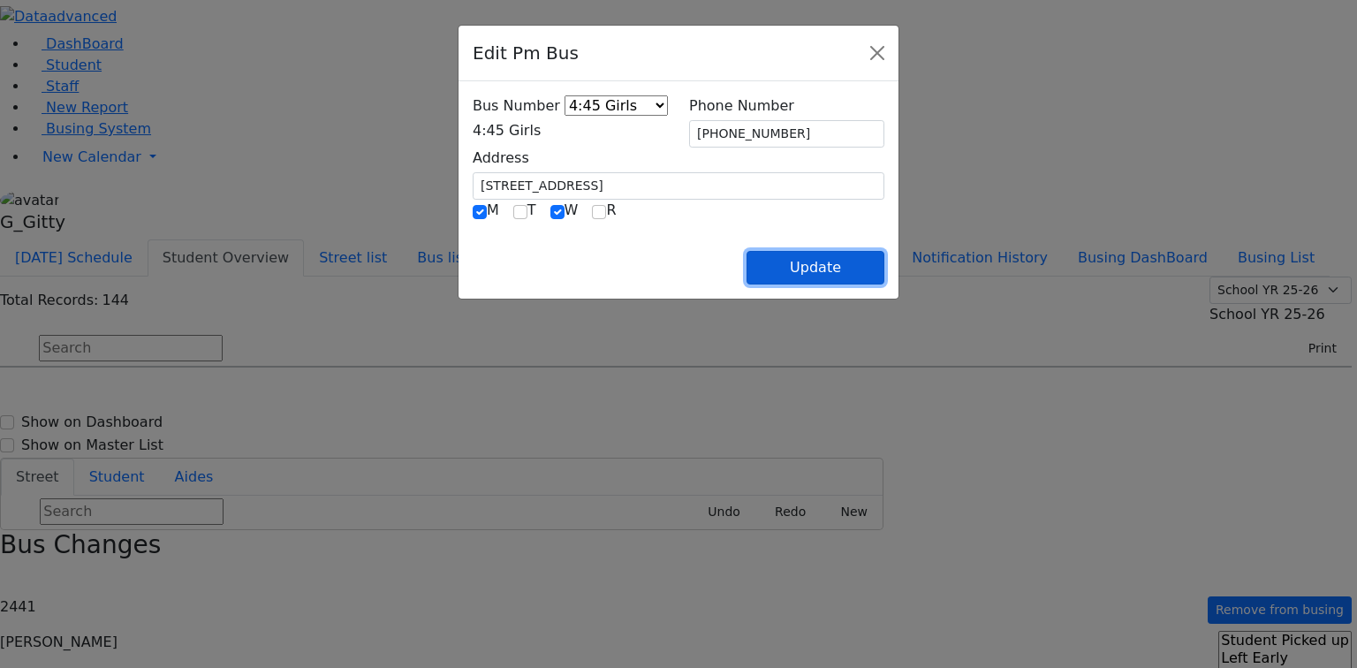
drag, startPoint x: 904, startPoint y: 262, endPoint x: 892, endPoint y: 261, distance: 12.5
click at [884, 262] on button "Update" at bounding box center [815, 268] width 138 height 34
select select
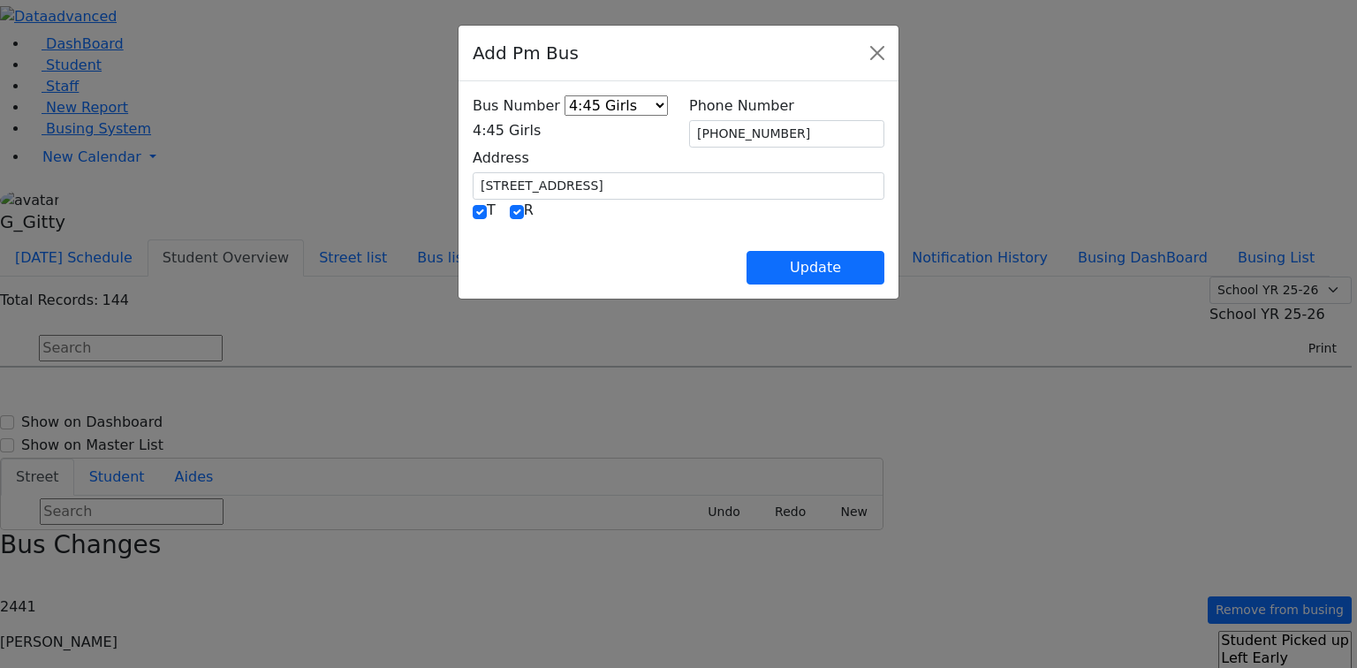
click at [473, 132] on span "4:45 Girls" at bounding box center [507, 130] width 68 height 17
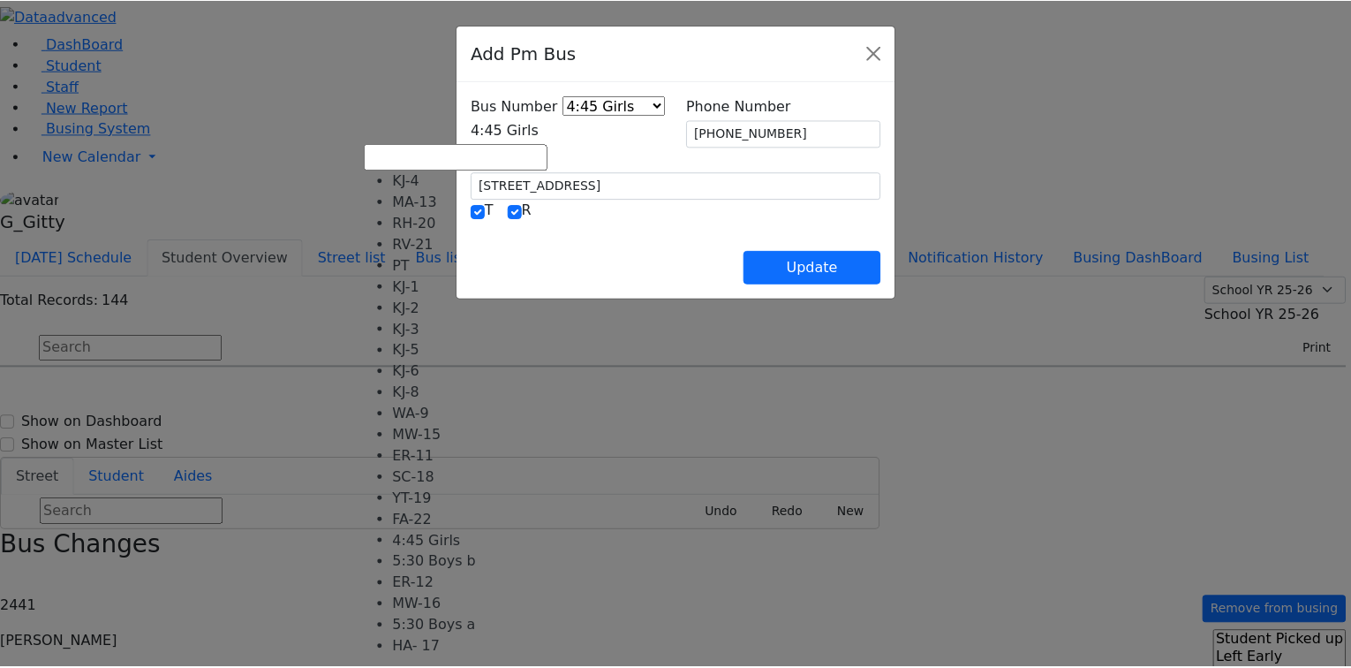
scroll to position [0, 0]
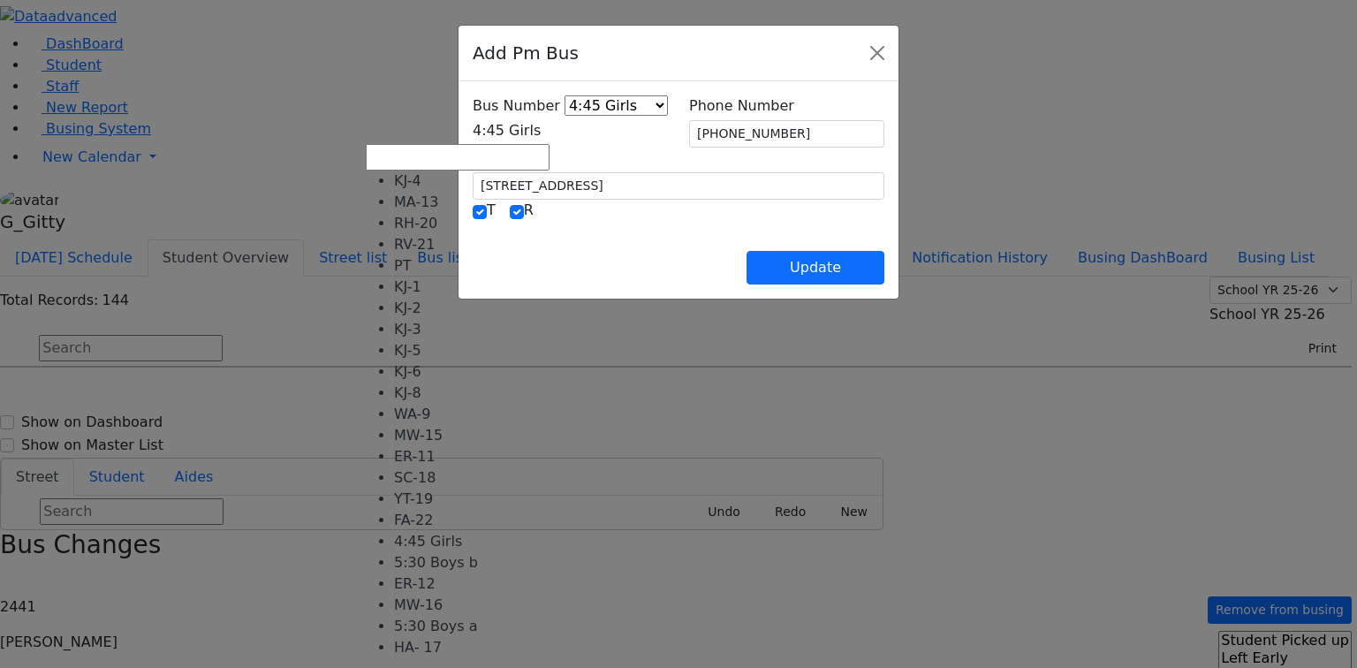
drag, startPoint x: 435, startPoint y: 245, endPoint x: 434, endPoint y: 231, distance: 14.2
select select "398"
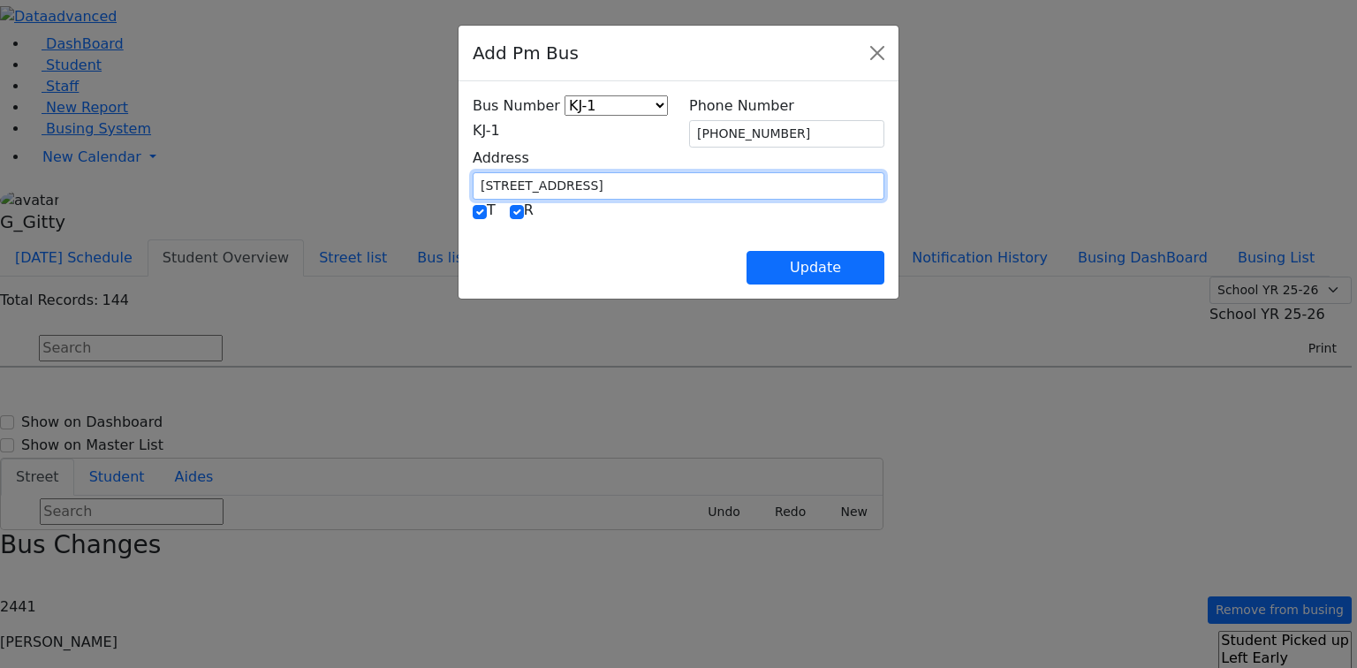
drag, startPoint x: 504, startPoint y: 180, endPoint x: 367, endPoint y: 176, distance: 137.9
click at [473, 176] on input "30 Van Buren Dr. #202" at bounding box center [679, 185] width 412 height 27
type input "[STREET_ADDRESS]"
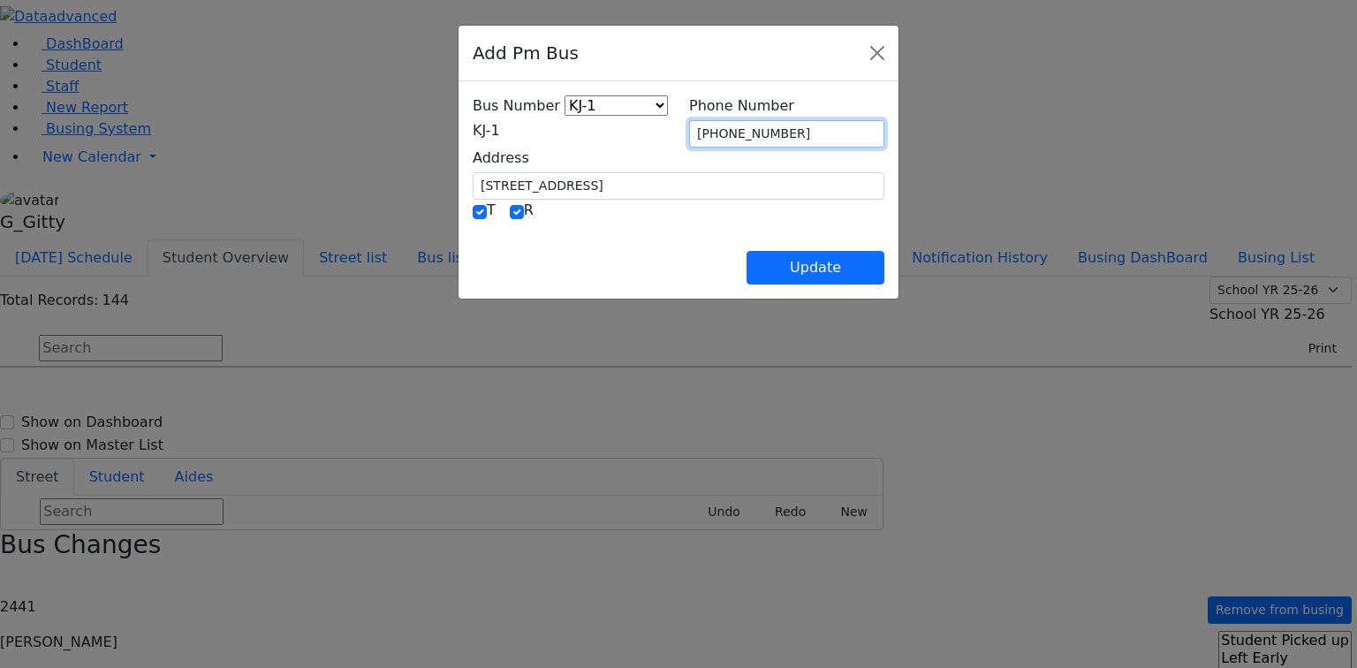
drag, startPoint x: 808, startPoint y: 125, endPoint x: 670, endPoint y: 129, distance: 137.8
click at [670, 129] on div "Bus Number KJ-4 MA-13 RH-20 RV-21 PT KJ-1 KJ-2 KJ-3 KJ-5 KJ-6 KJ-8 WA-9 MW-15 E…" at bounding box center [678, 147] width 433 height 104
type input "(347) 760-0362"
click at [715, 216] on div "T R" at bounding box center [679, 211] width 412 height 23
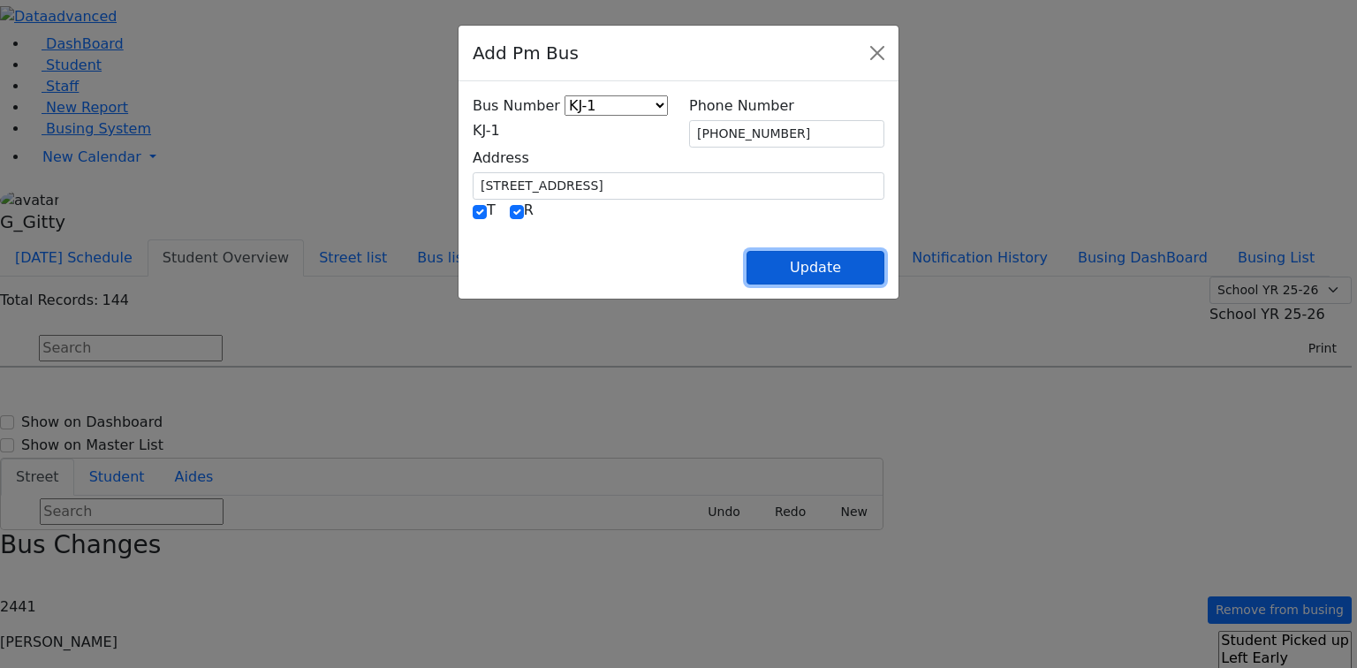
click at [884, 261] on button "Update" at bounding box center [815, 268] width 138 height 34
select select
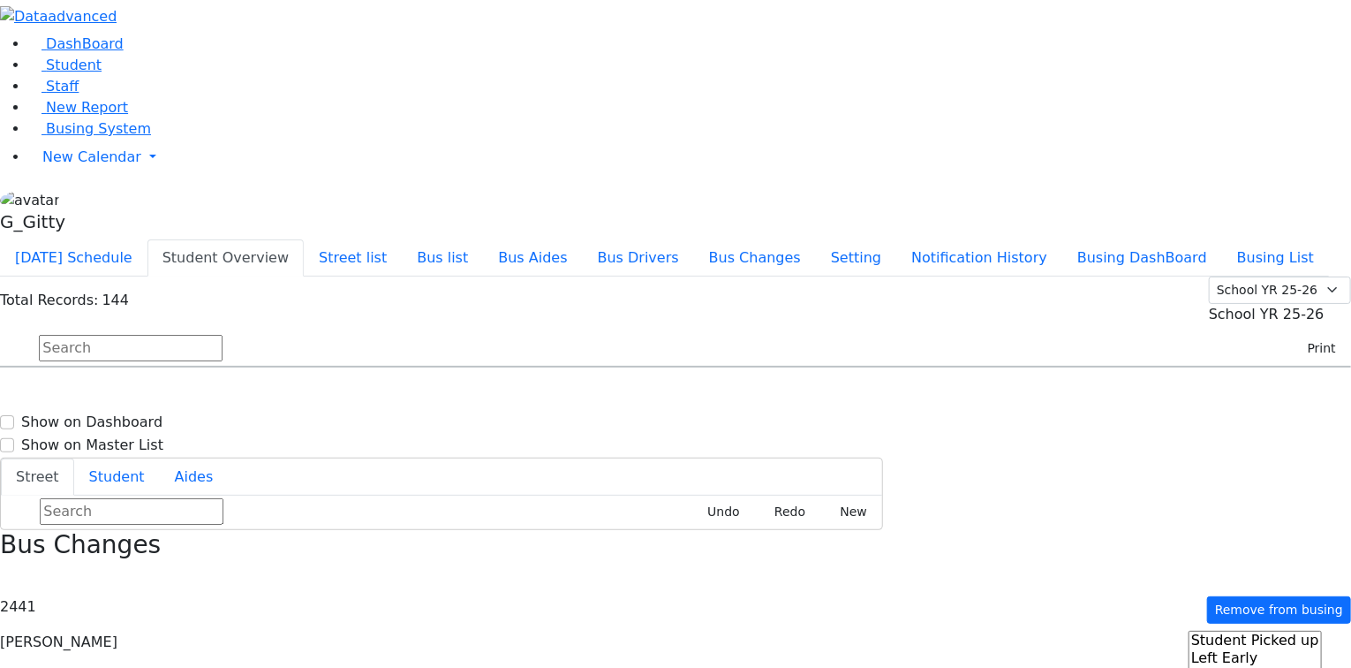
click at [447, 332] on div "Print AM Master PM Master Friday Master AM Daily Regular PM Daily Regular Frida…" at bounding box center [675, 349] width 1351 height 35
click at [141, 667] on h6 "Hirschler Sura" at bounding box center [76, 675] width 130 height 17
select select
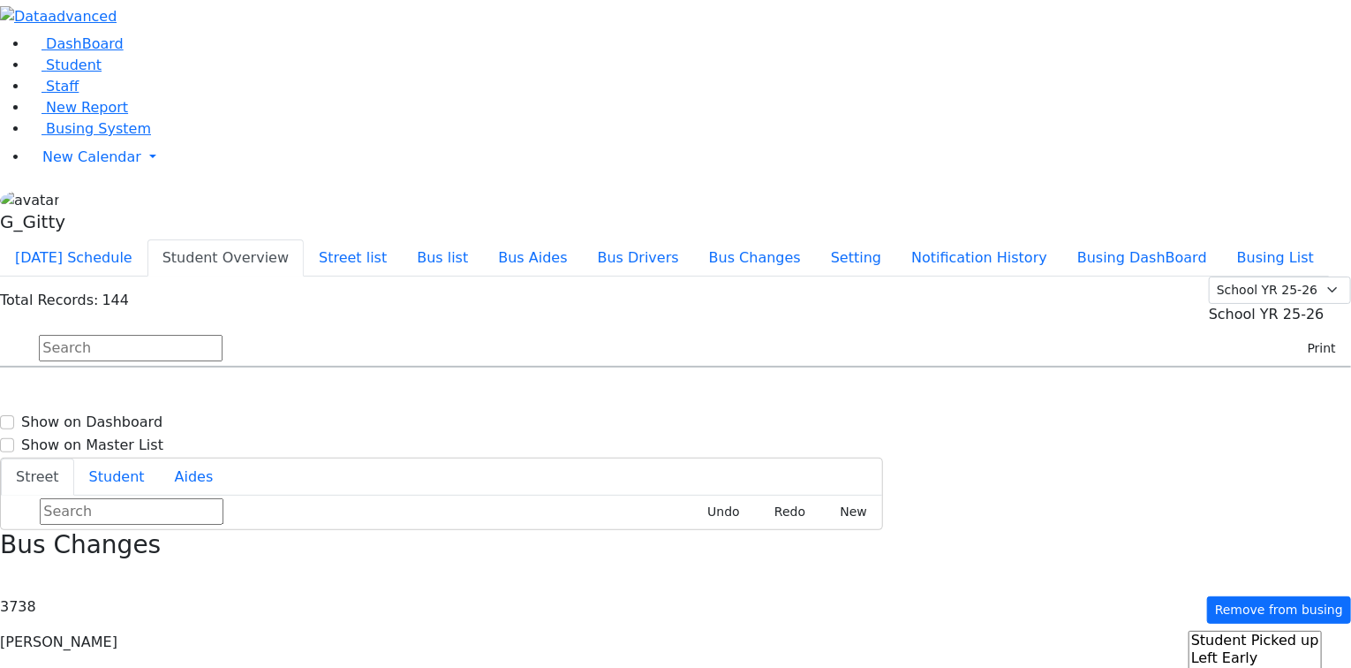
type input "[PHONE_NUMBER]"
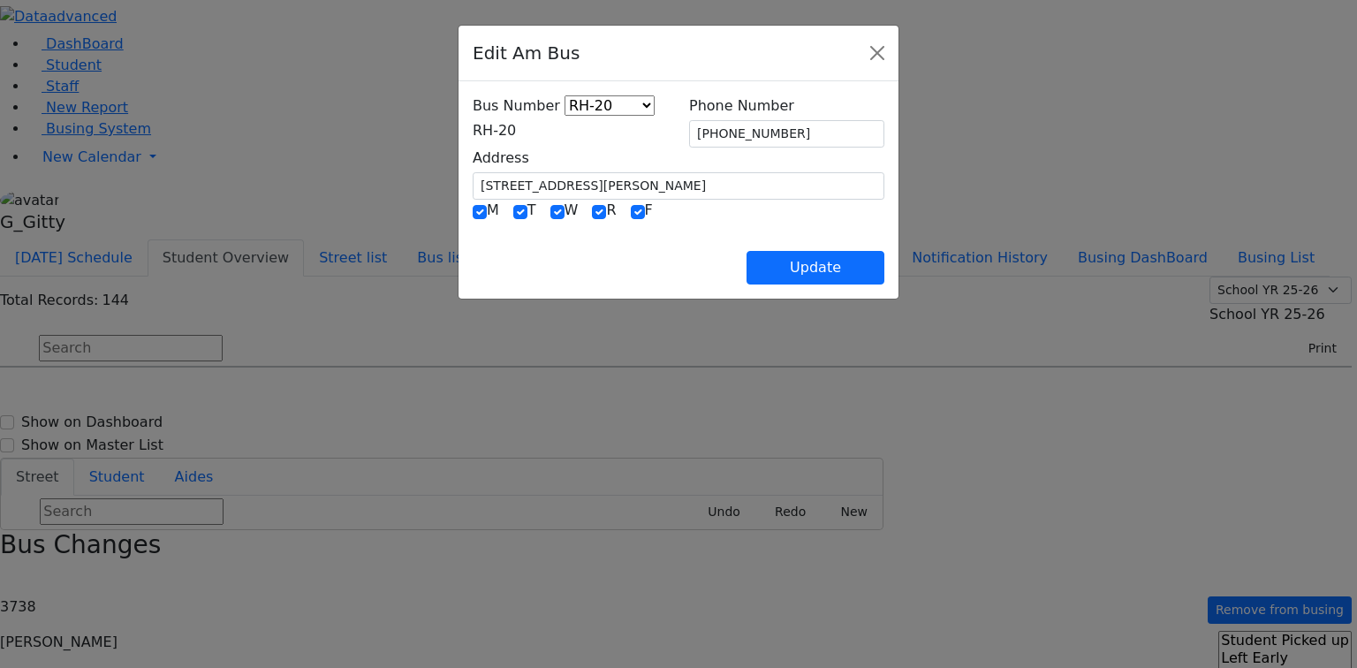
click at [473, 139] on span "RH-20" at bounding box center [494, 130] width 43 height 17
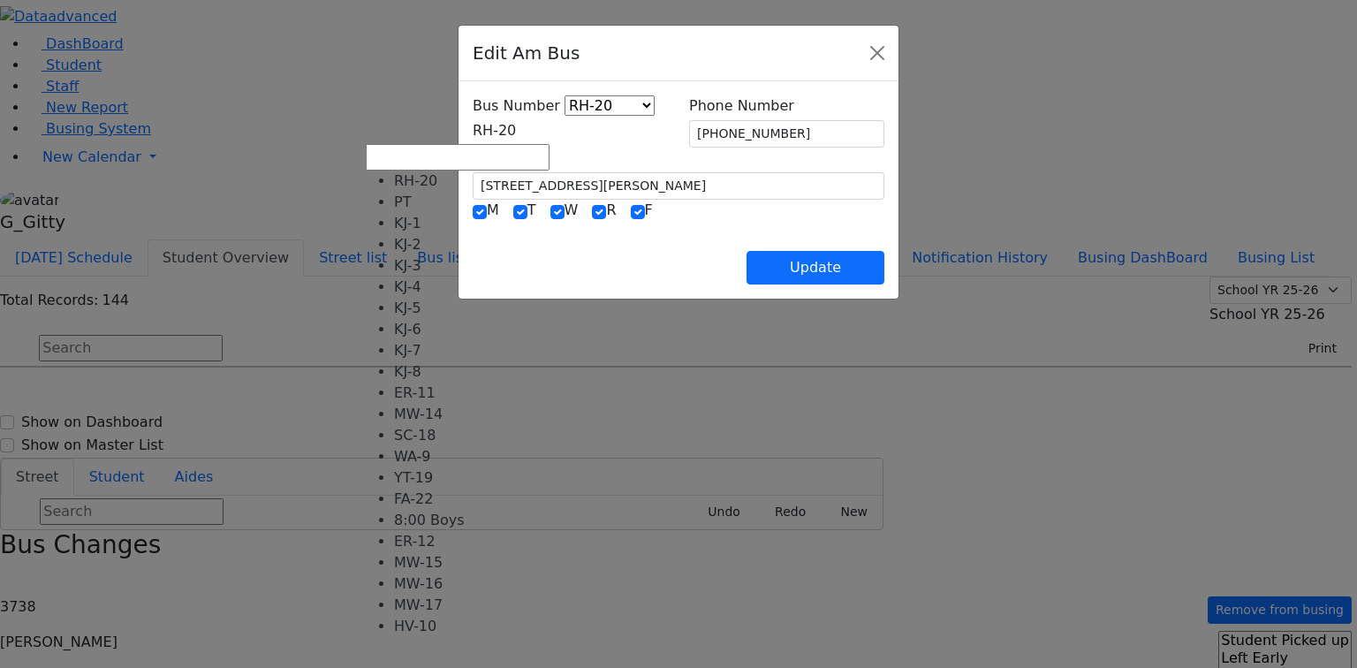
scroll to position [145, 0]
select select "438"
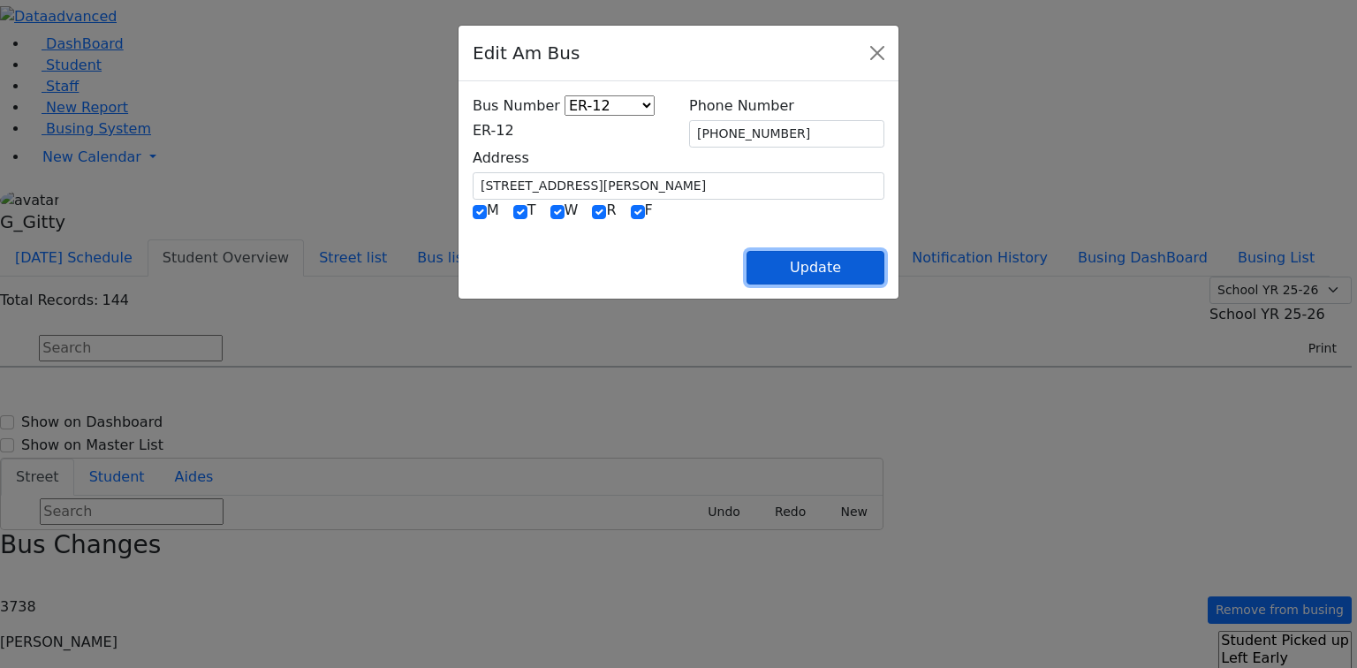
drag, startPoint x: 943, startPoint y: 269, endPoint x: 911, endPoint y: 273, distance: 32.9
click at [884, 269] on button "Update" at bounding box center [815, 268] width 138 height 34
select select
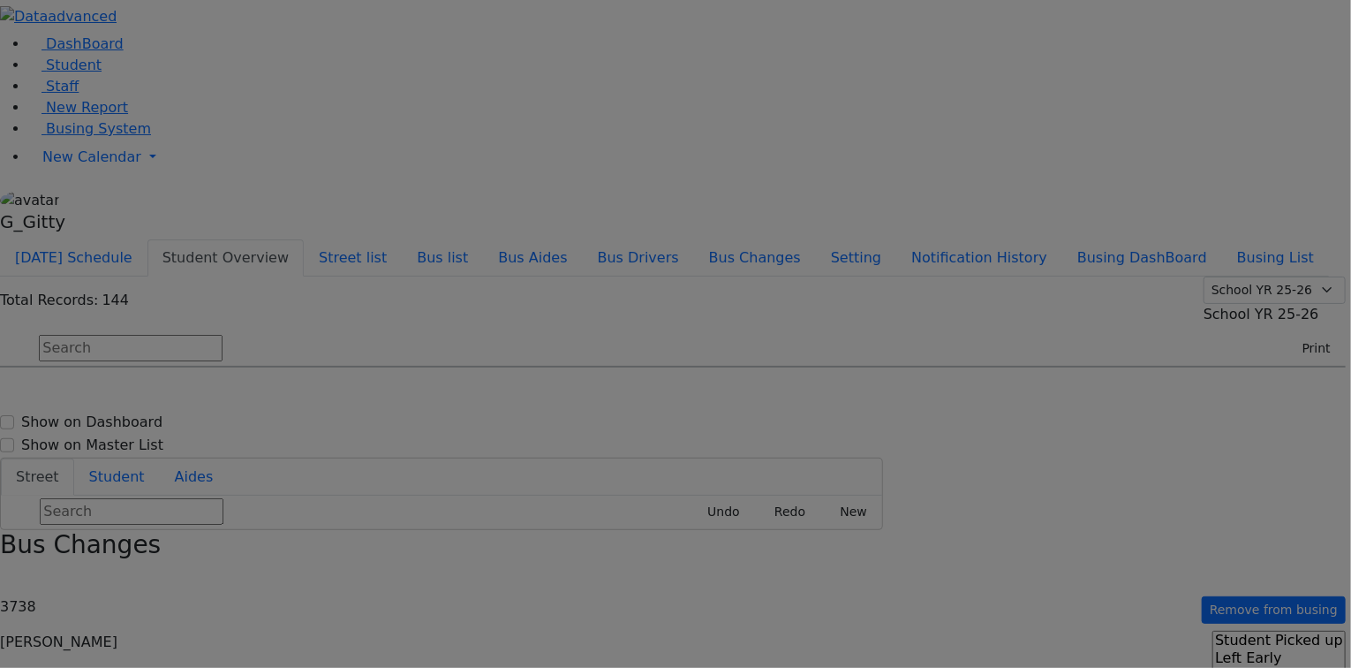
type input "[PHONE_NUMBER]"
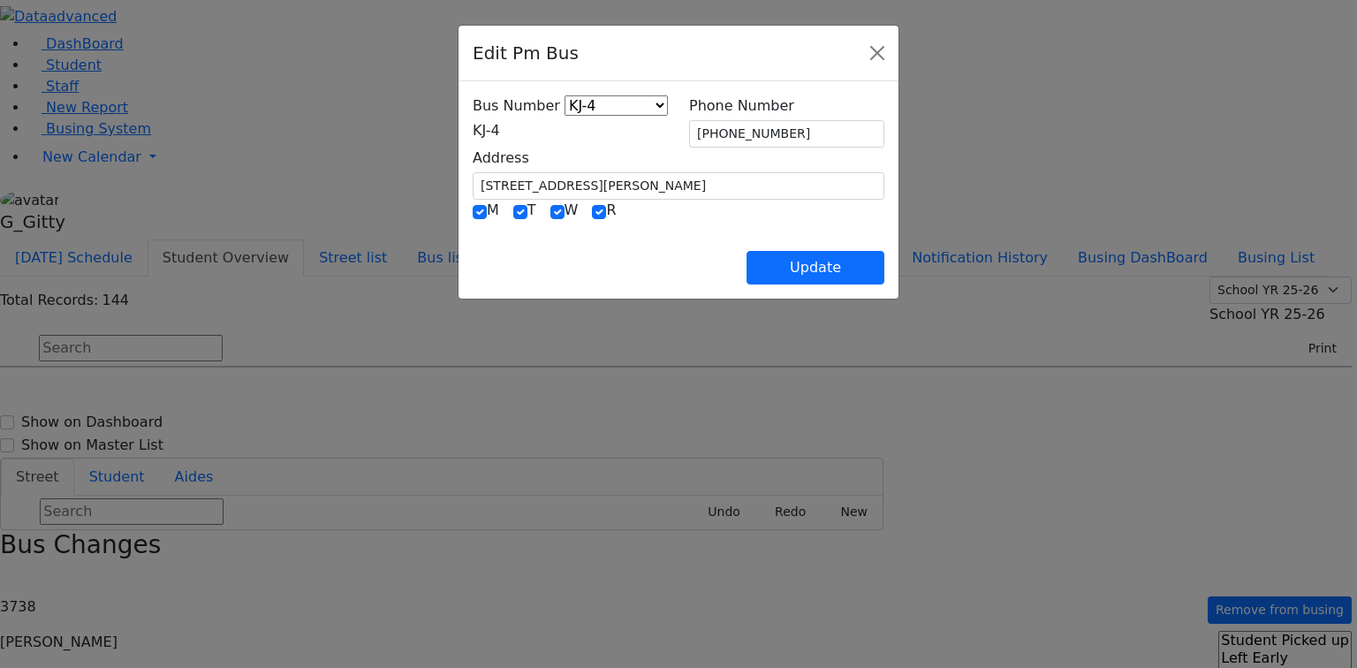
click at [494, 117] on div "Bus Number KJ-4 MA-13 RH-20 RV-21 PT KJ-1 KJ-2 KJ-3 KJ-5 KJ-6 KJ-8 WA-9 MW-15 E…" at bounding box center [570, 118] width 195 height 46
click at [485, 139] on span "KJ-4" at bounding box center [486, 130] width 27 height 17
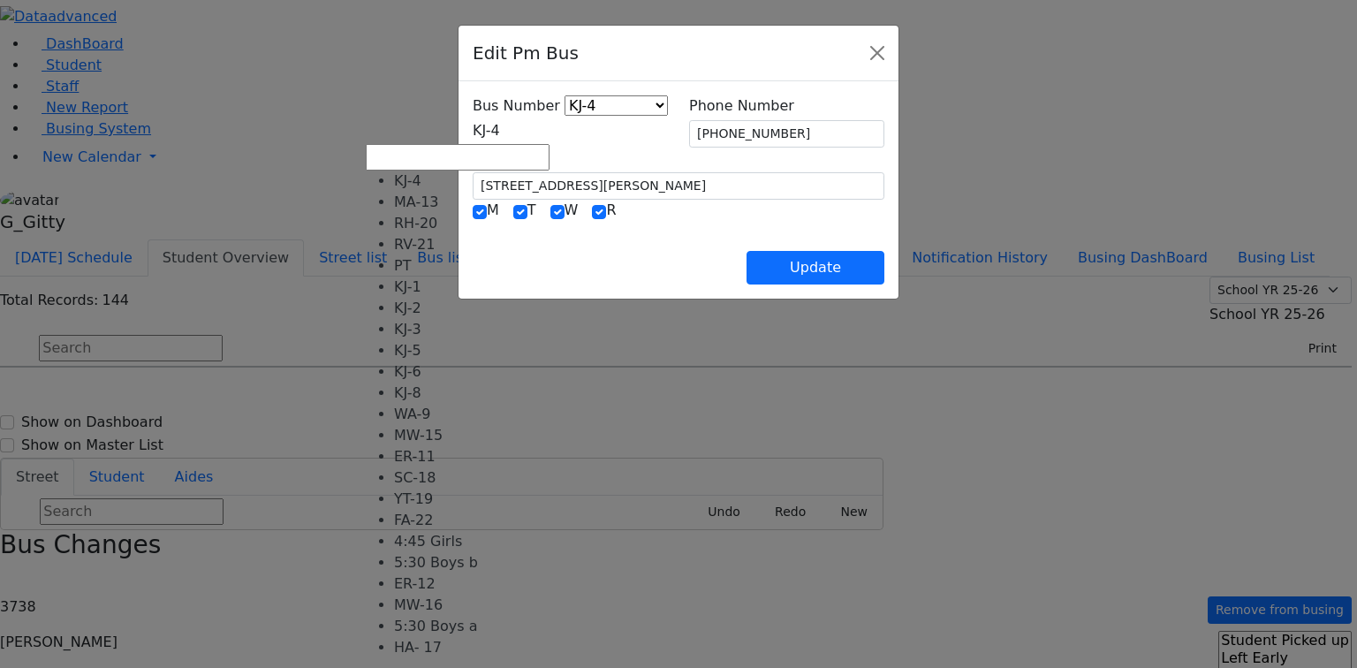
scroll to position [141, 0]
select select "439"
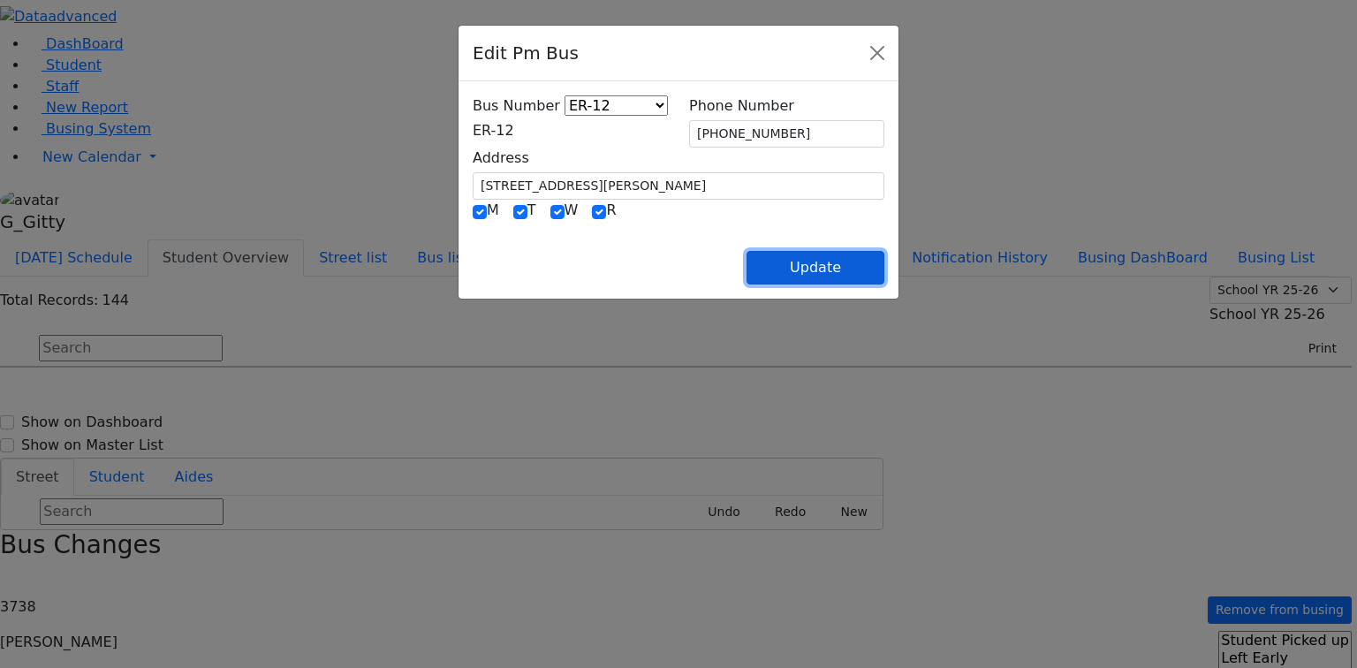
click at [884, 258] on button "Update" at bounding box center [815, 268] width 138 height 34
select select
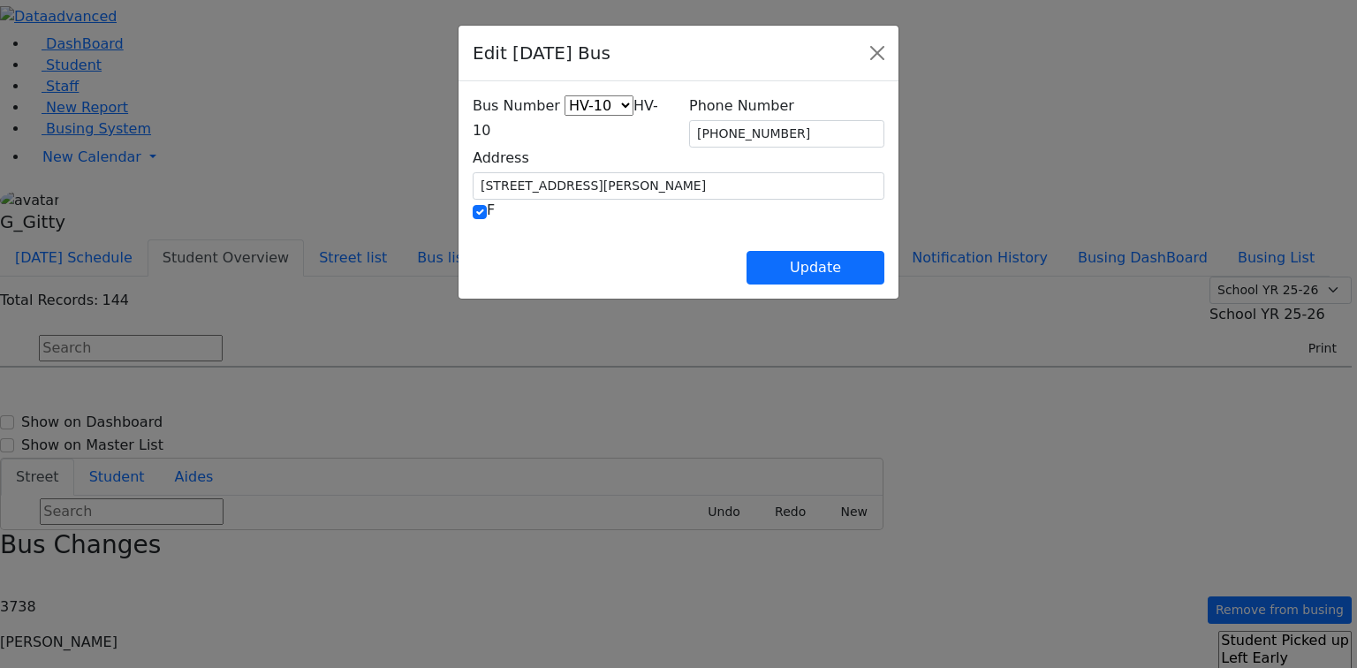
click at [498, 130] on span "HV-10" at bounding box center [565, 118] width 185 height 42
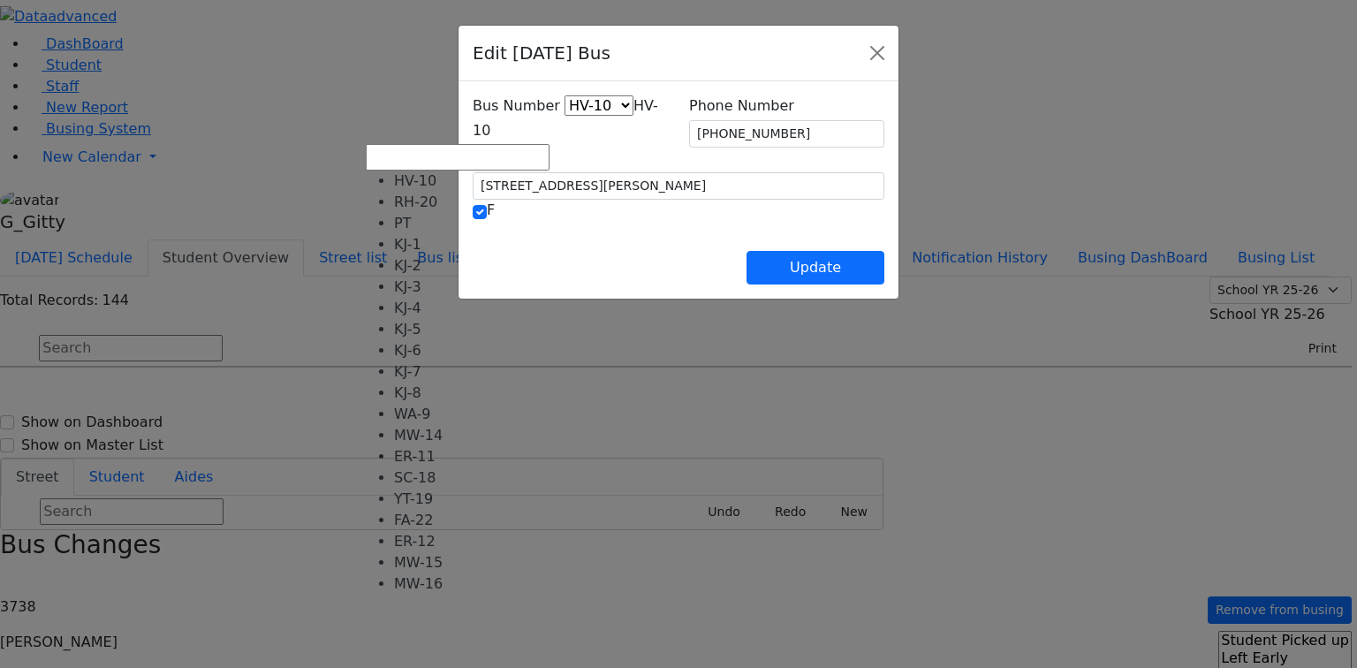
scroll to position [117, 0]
click at [473, 131] on span "FA-22" at bounding box center [564, 118] width 182 height 42
select select "440"
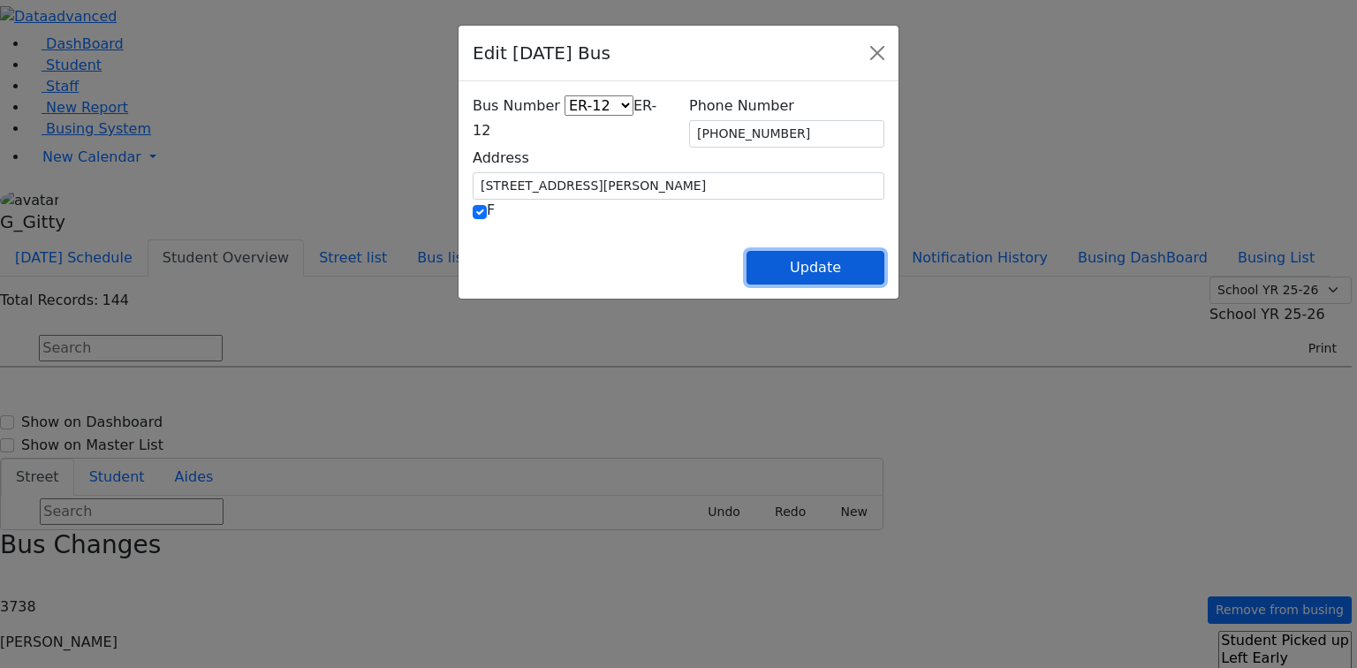
click at [884, 264] on button "Update" at bounding box center [815, 268] width 138 height 34
select select
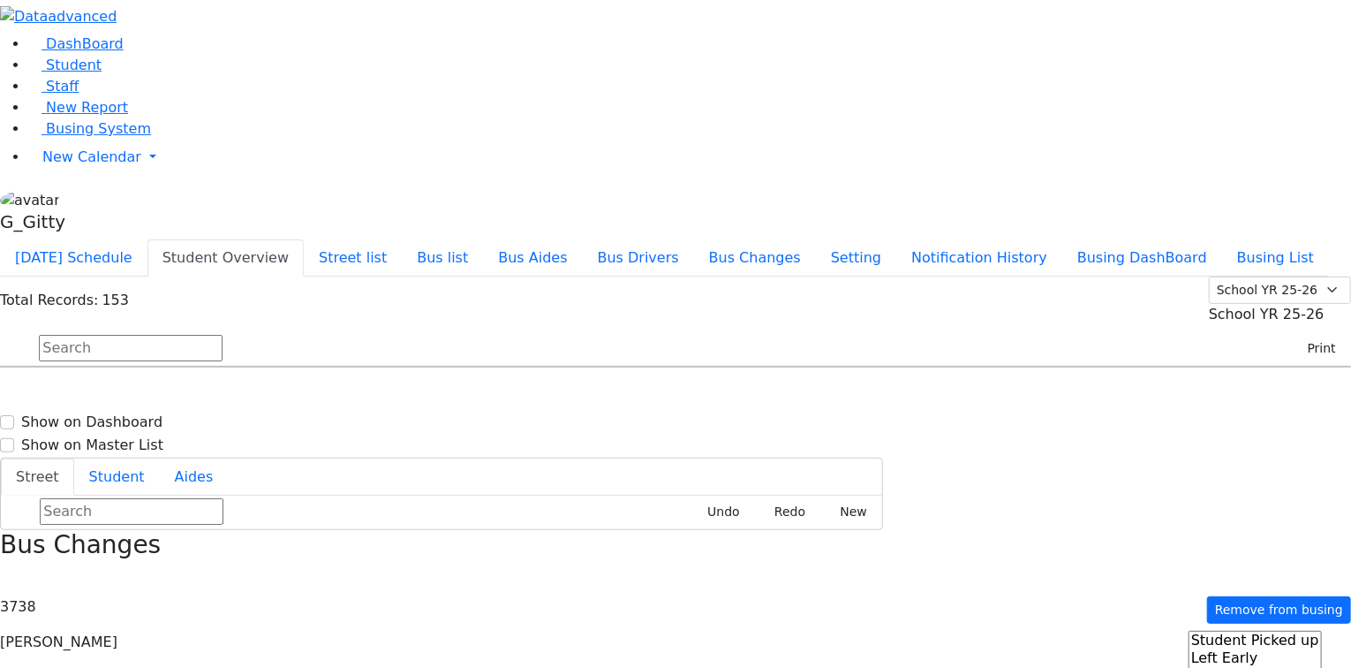
scroll to position [2615, 0]
click at [141, 561] on span "Hoffman Rechy 8/21/2017 8457821248" at bounding box center [76, 585] width 130 height 48
select select
click at [223, 335] on input "text" at bounding box center [131, 348] width 184 height 26
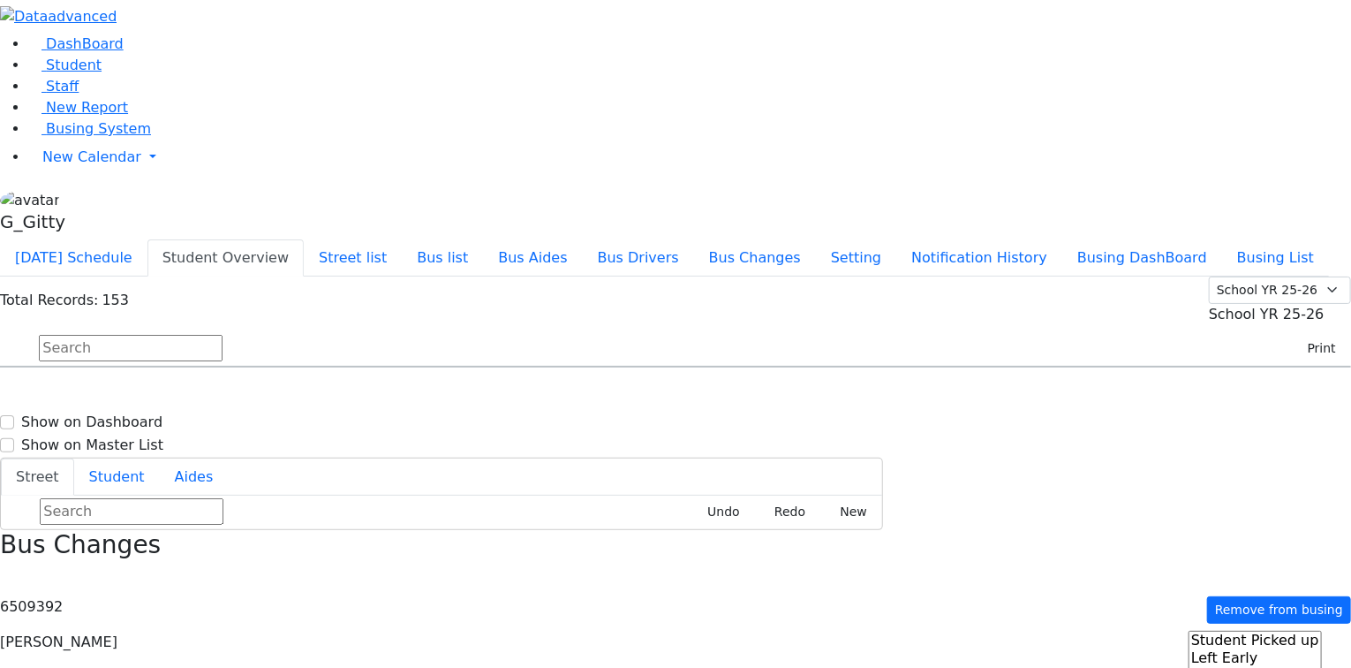
click at [172, 239] on div "G_Gitty" at bounding box center [675, 214] width 1351 height 50
click at [229, 197] on link "Sign Out" at bounding box center [249, 183] width 140 height 28
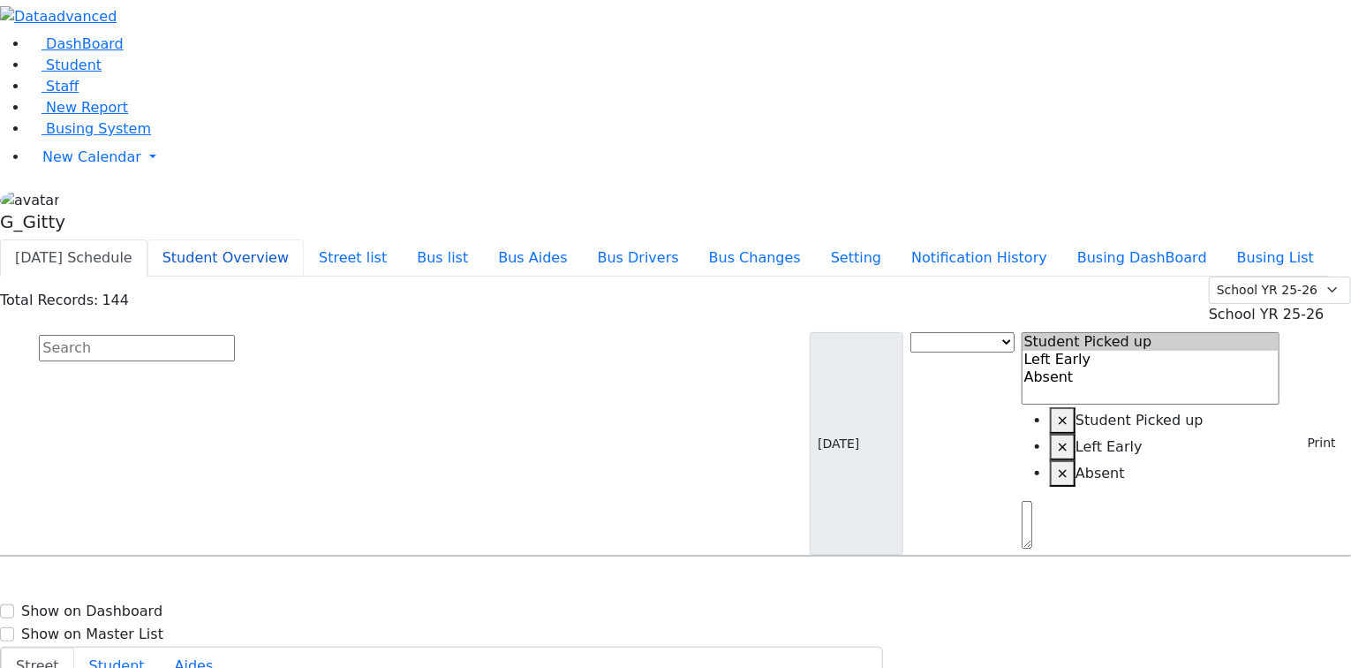
click at [304, 239] on button "Student Overview" at bounding box center [226, 257] width 156 height 37
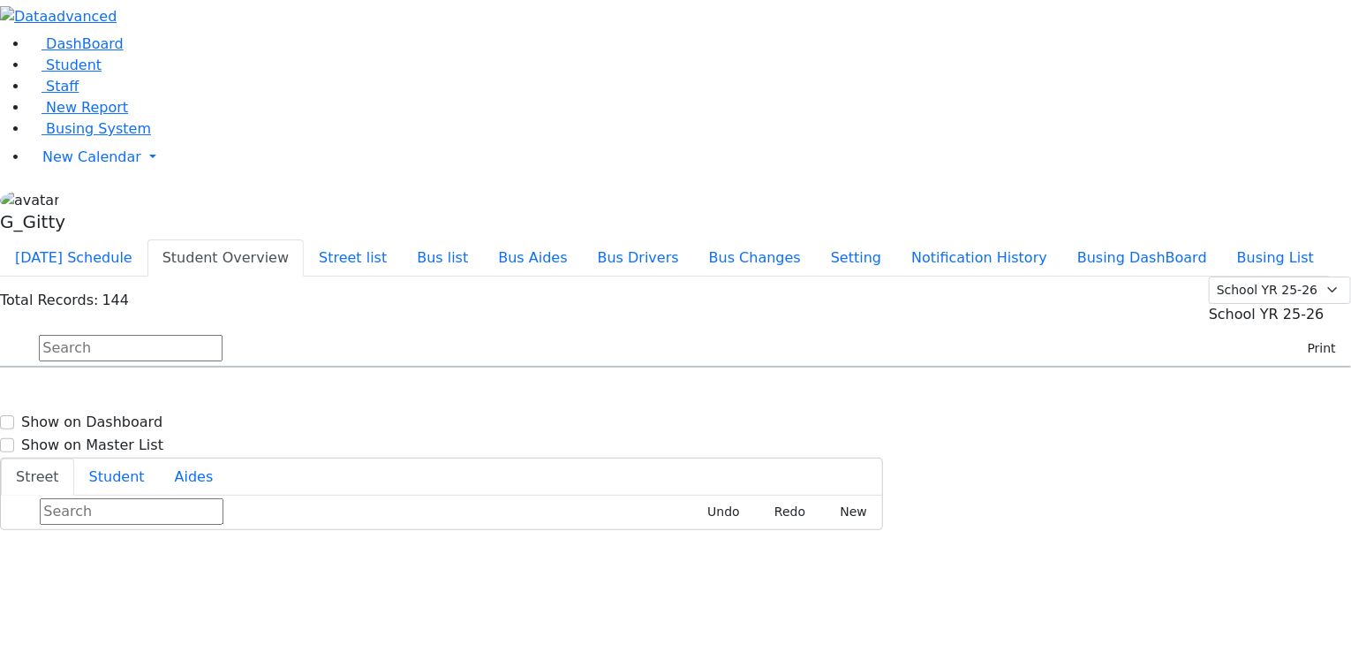
click at [1213, 306] on span "School YR 25-26" at bounding box center [1267, 314] width 116 height 17
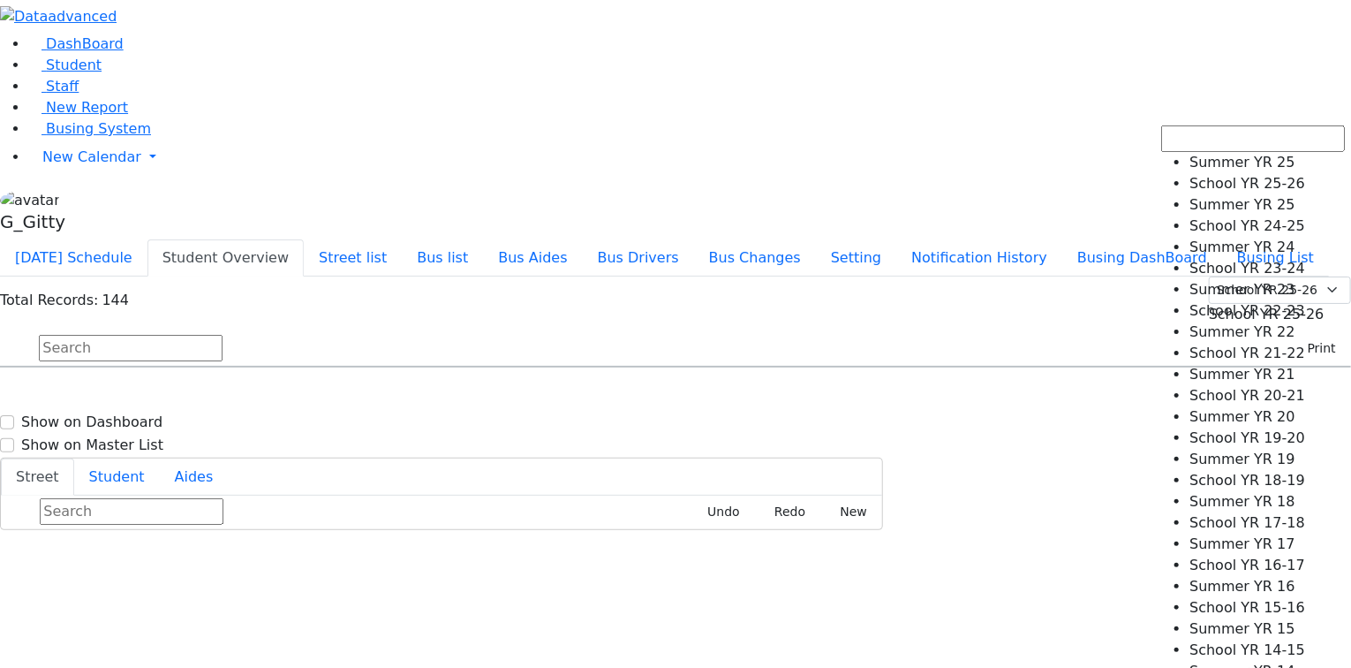
select select "210"
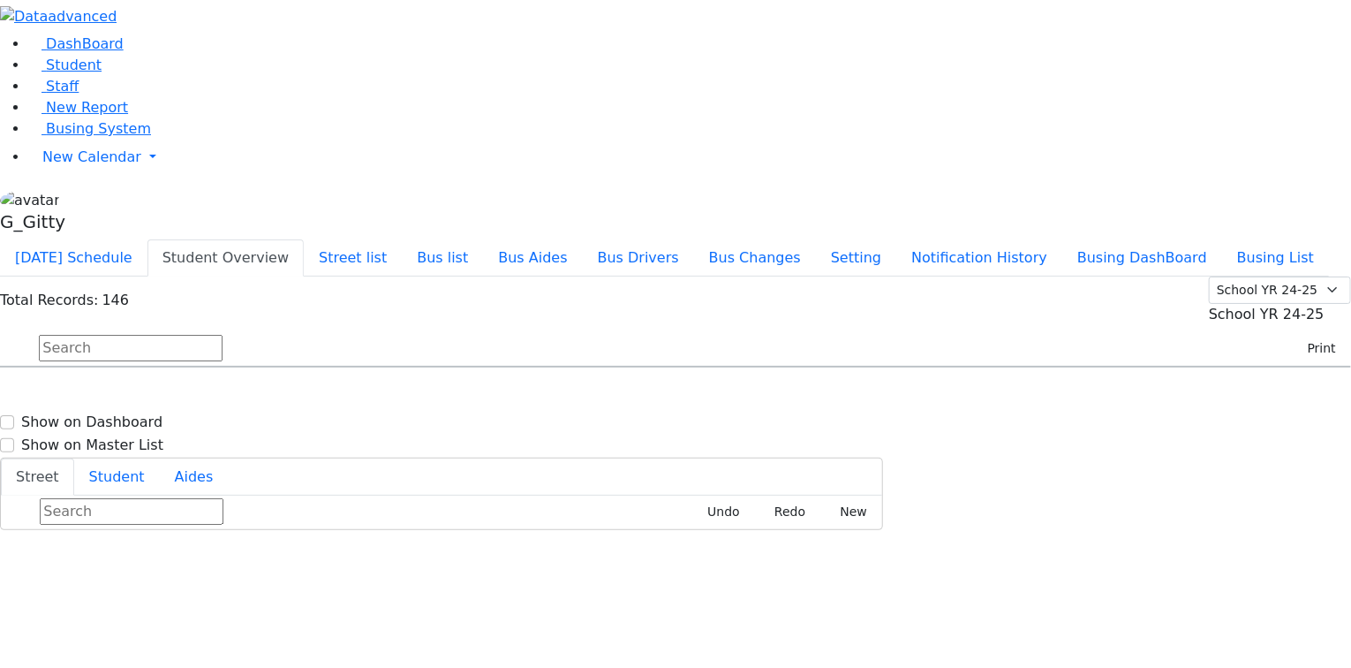
scroll to position [2120, 0]
click at [141, 658] on h6 "Herskovitz Juda" at bounding box center [76, 666] width 130 height 17
select select
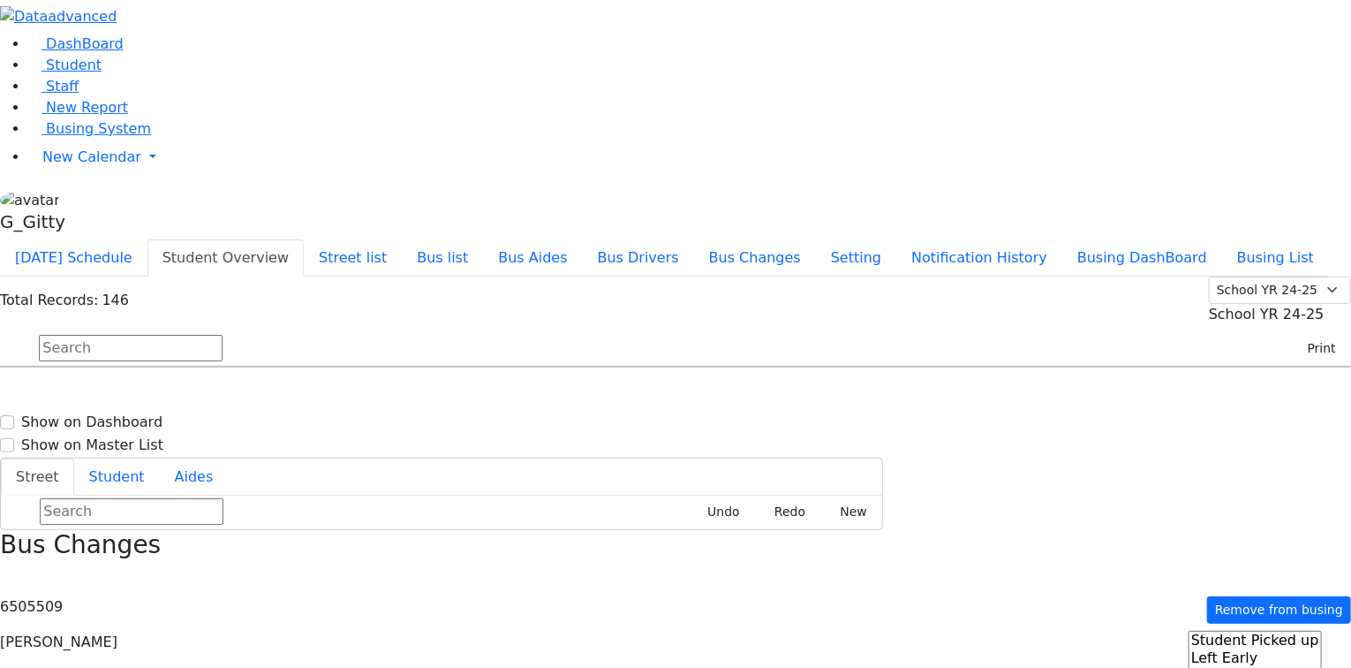
scroll to position [2261, 0]
click at [141, 631] on span "8457830643" at bounding box center [100, 638] width 82 height 15
select select
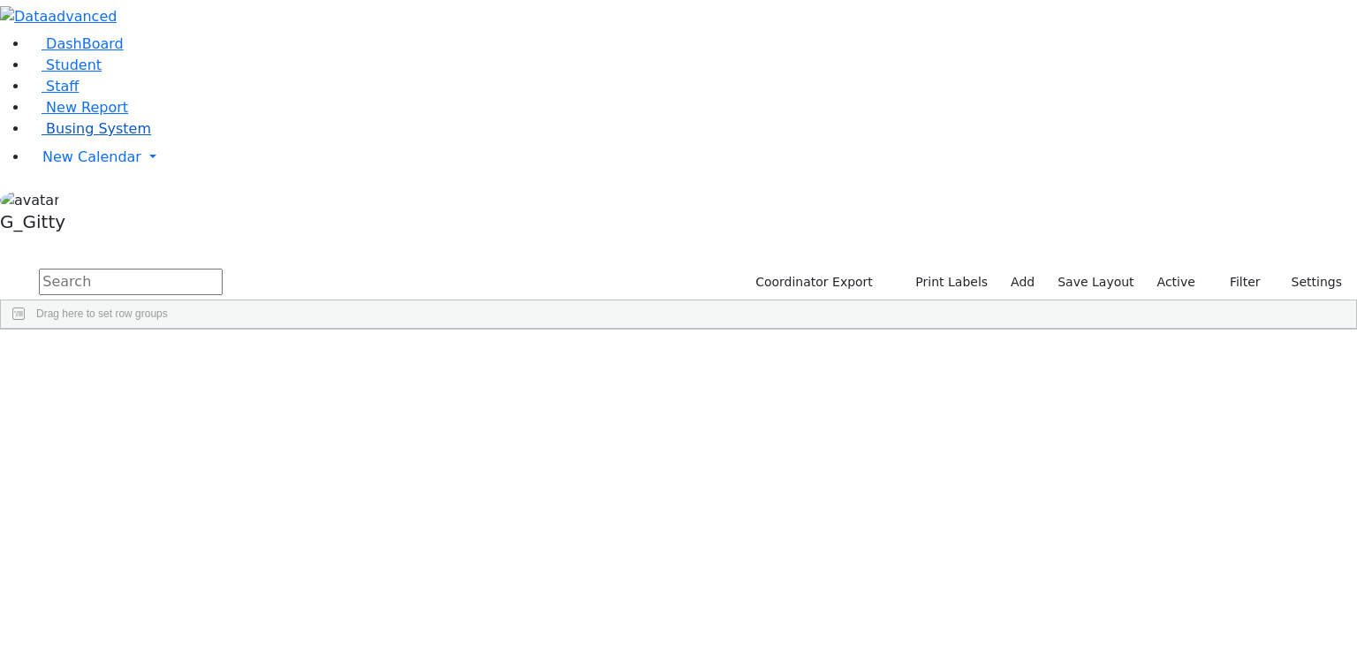
click at [69, 137] on span "Busing System" at bounding box center [98, 128] width 105 height 17
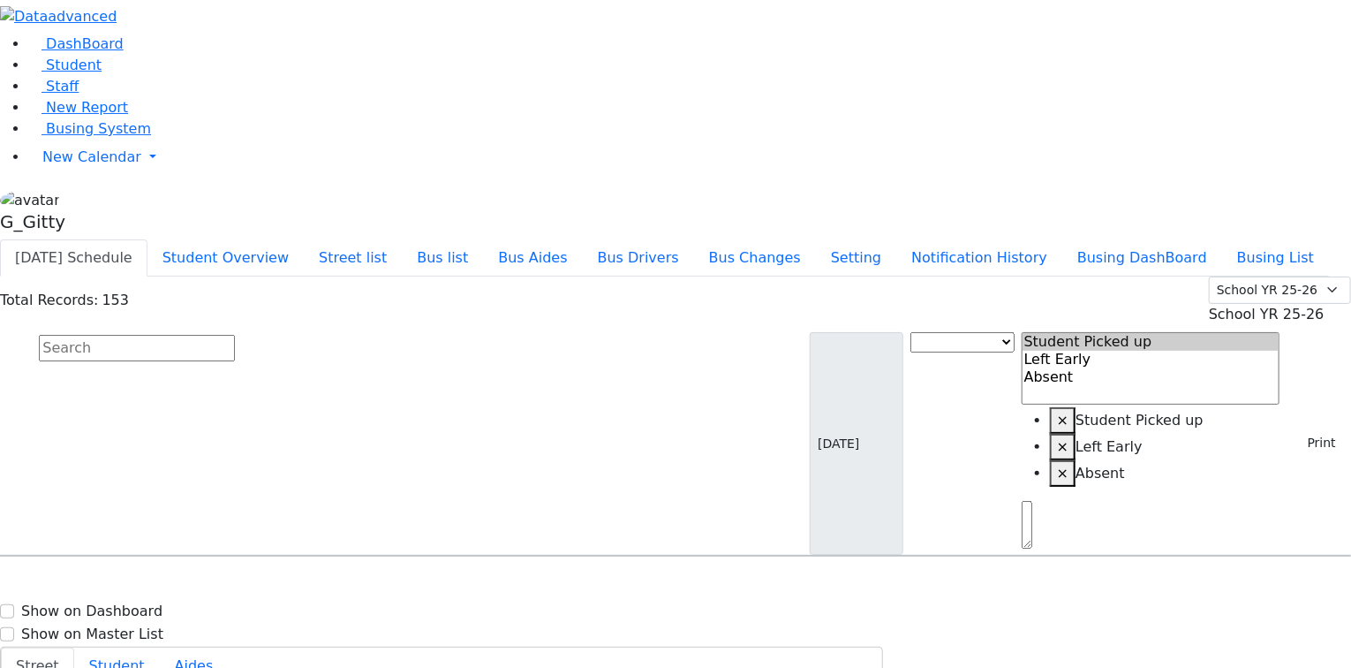
scroll to position [1555, 0]
select select
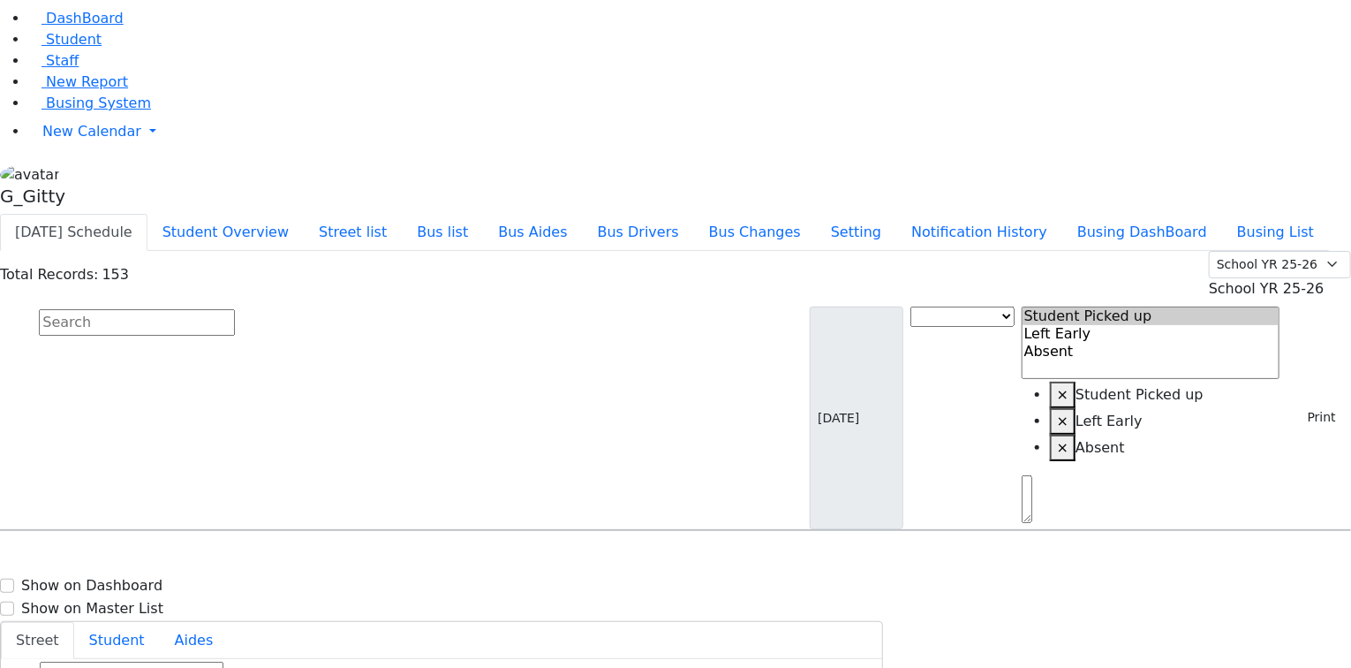
scroll to position [2120, 0]
drag, startPoint x: 948, startPoint y: 350, endPoint x: 934, endPoint y: 348, distance: 14.2
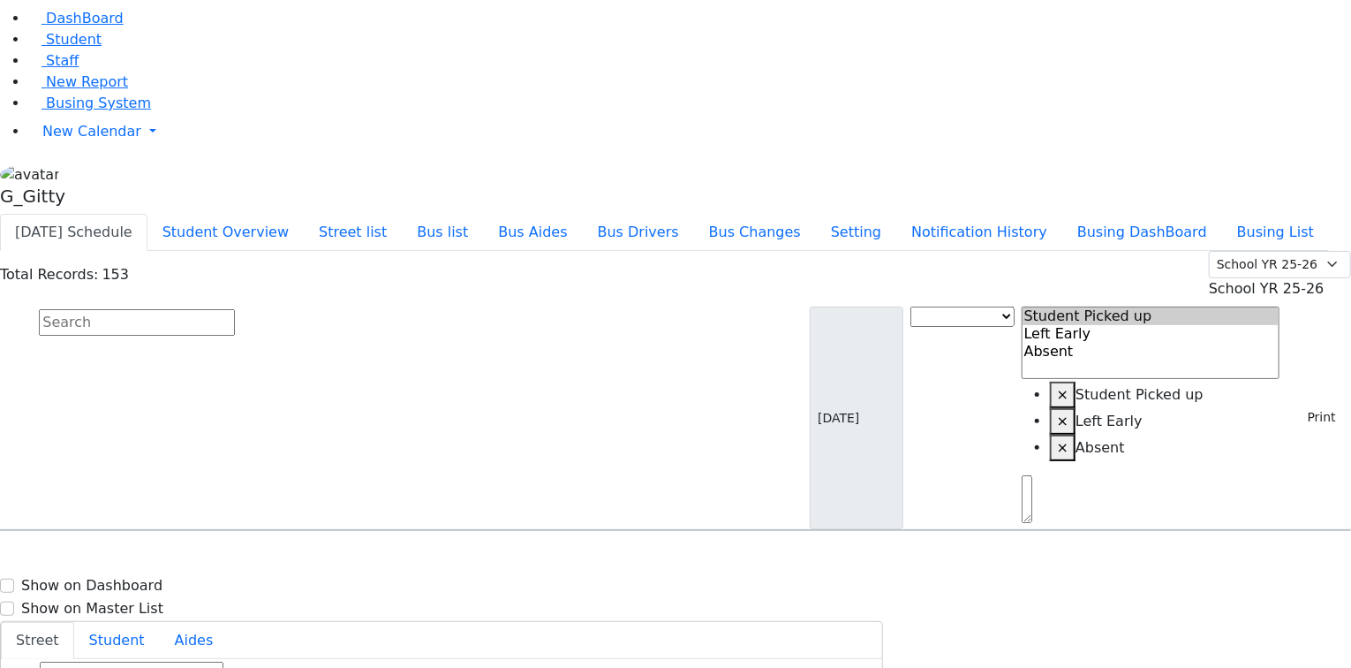
select select
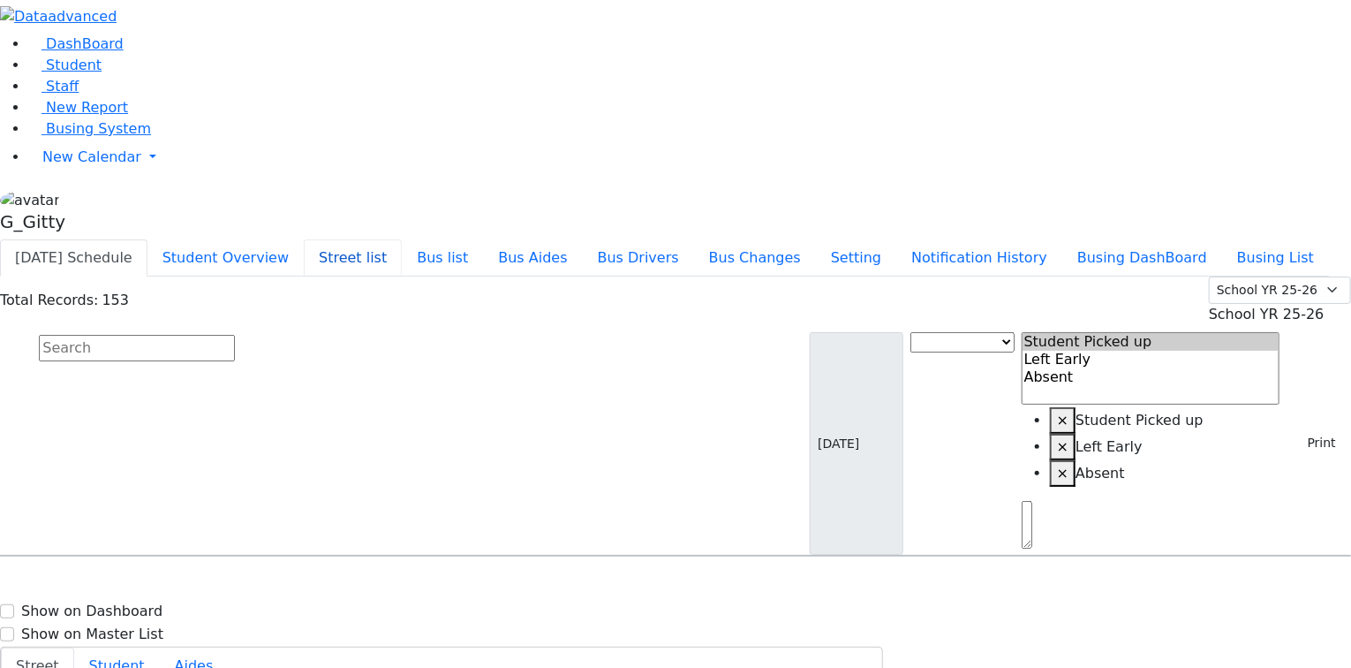
click at [402, 239] on button "Street list" at bounding box center [353, 257] width 98 height 37
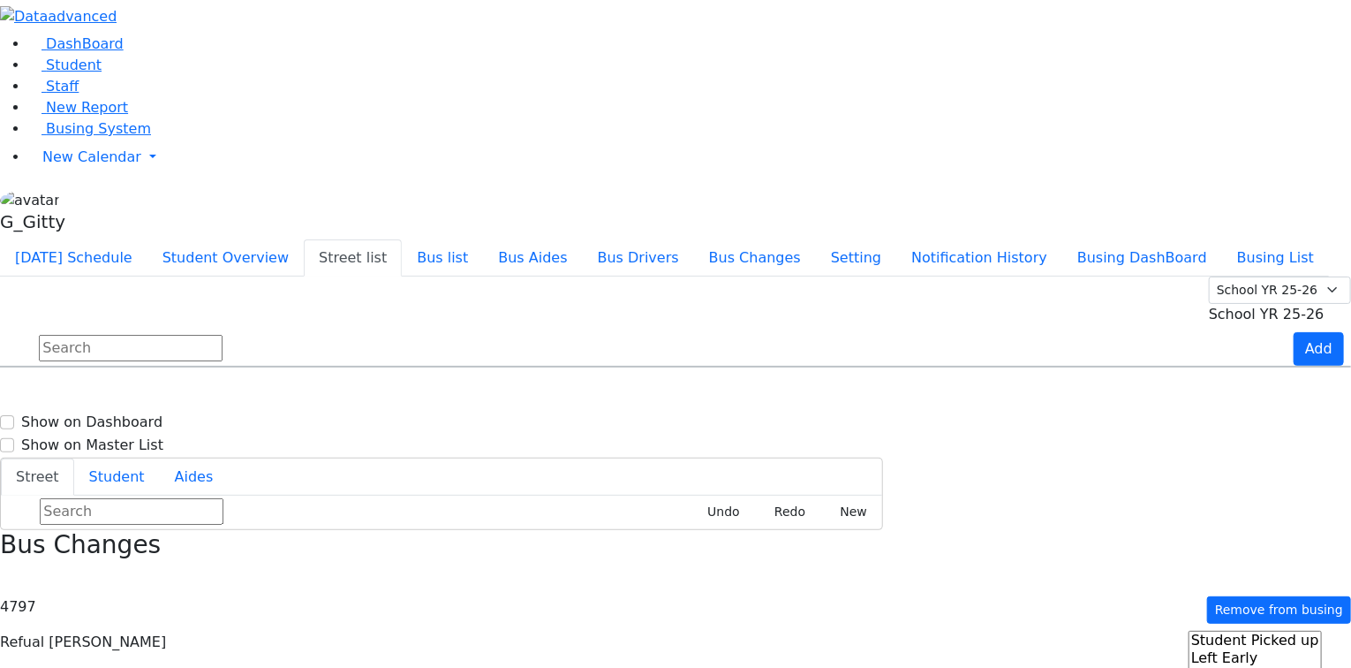
scroll to position [1484, 0]
click at [304, 239] on button "Student Overview" at bounding box center [226, 257] width 156 height 37
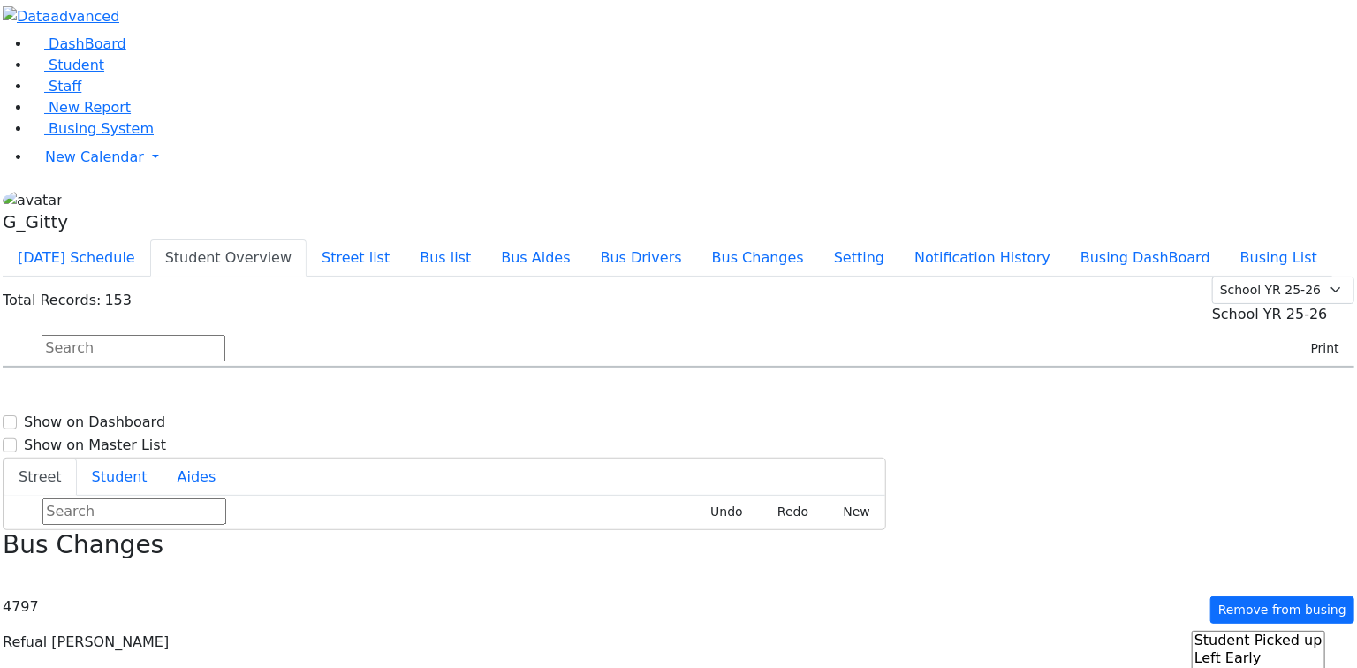
scroll to position [2615, 0]
click at [141, 561] on h6 "Hoffman Rechy" at bounding box center [76, 569] width 130 height 17
select select
click at [141, 605] on h6 "Itzkovits Perl" at bounding box center [76, 613] width 130 height 17
select select
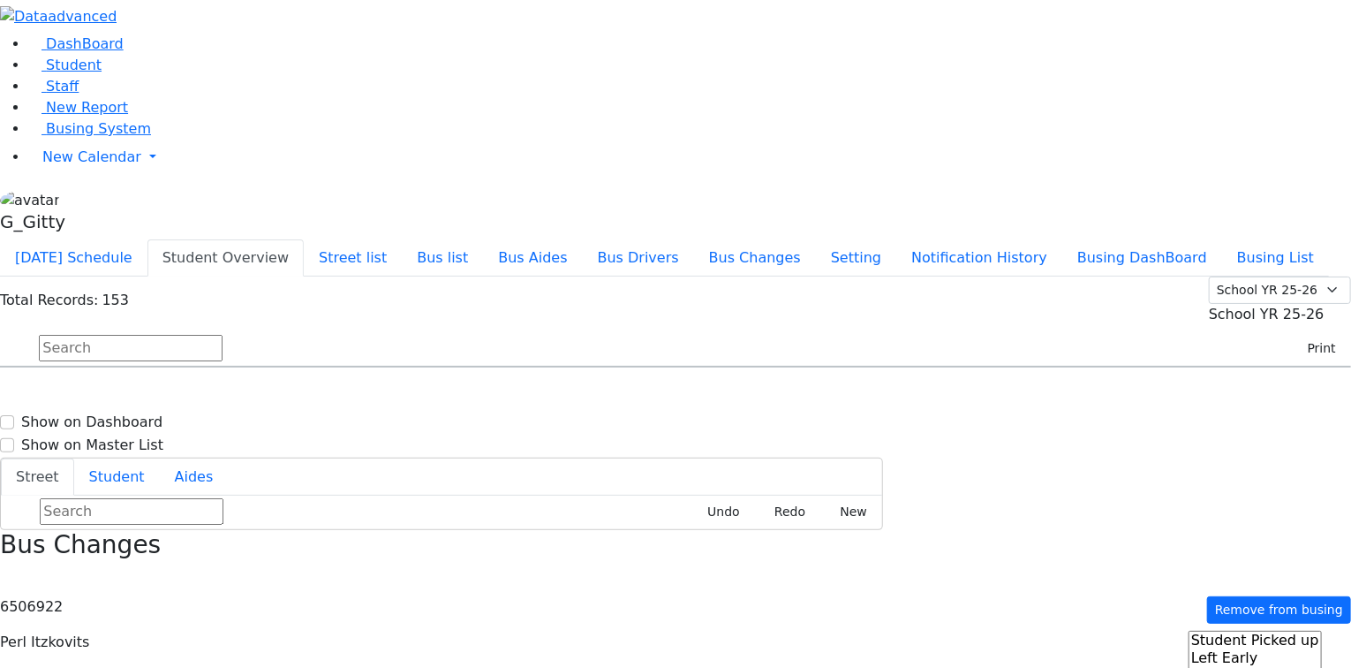
type input "[PHONE_NUMBER]"
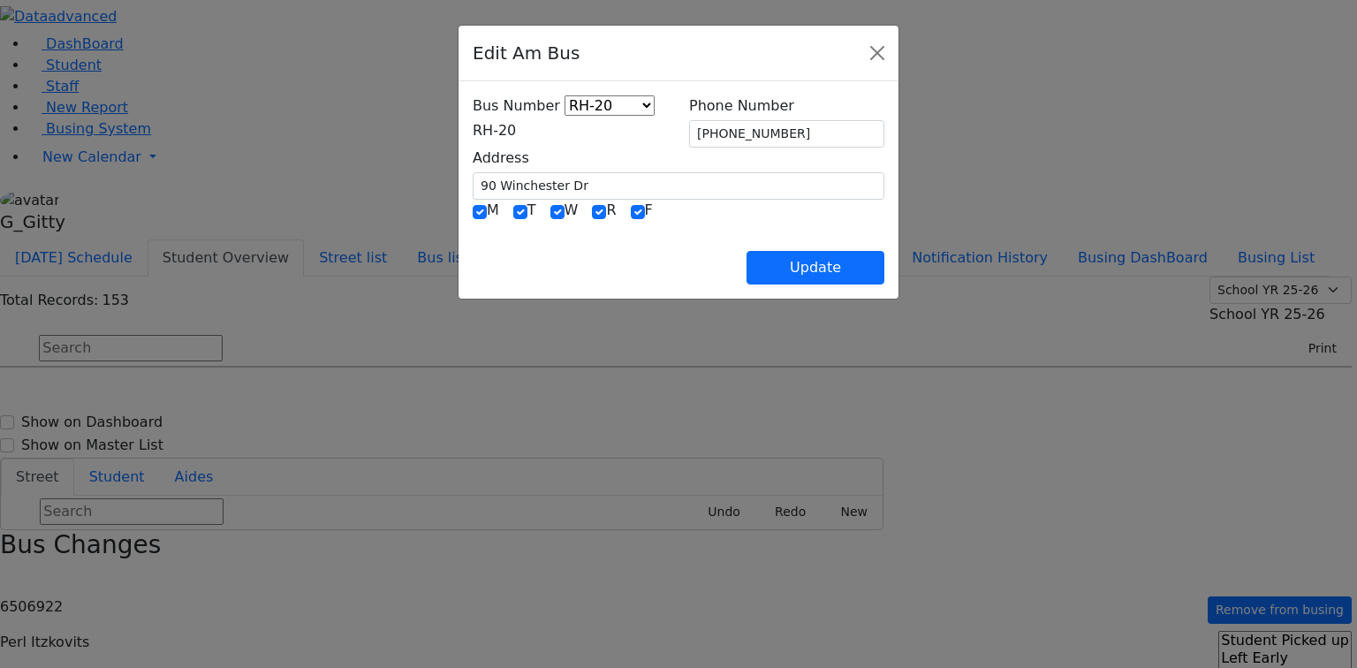
click at [473, 127] on span "RH-20" at bounding box center [494, 130] width 43 height 17
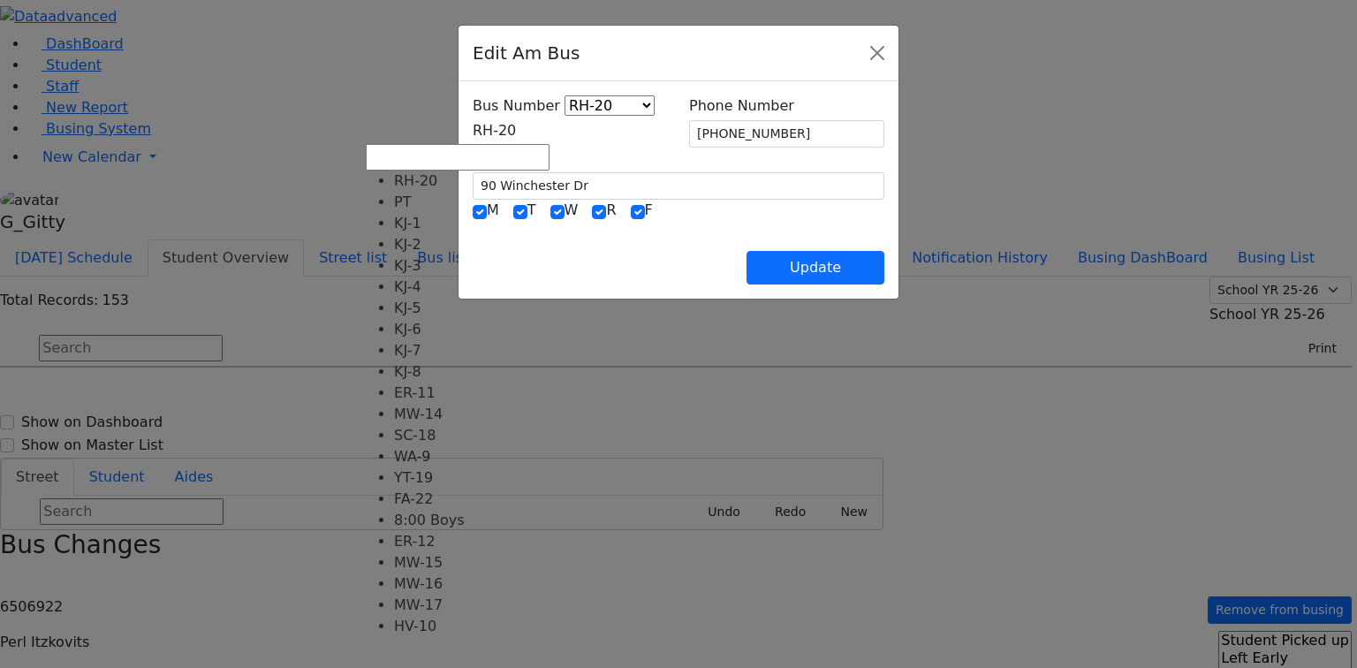
scroll to position [141, 0]
select select "442"
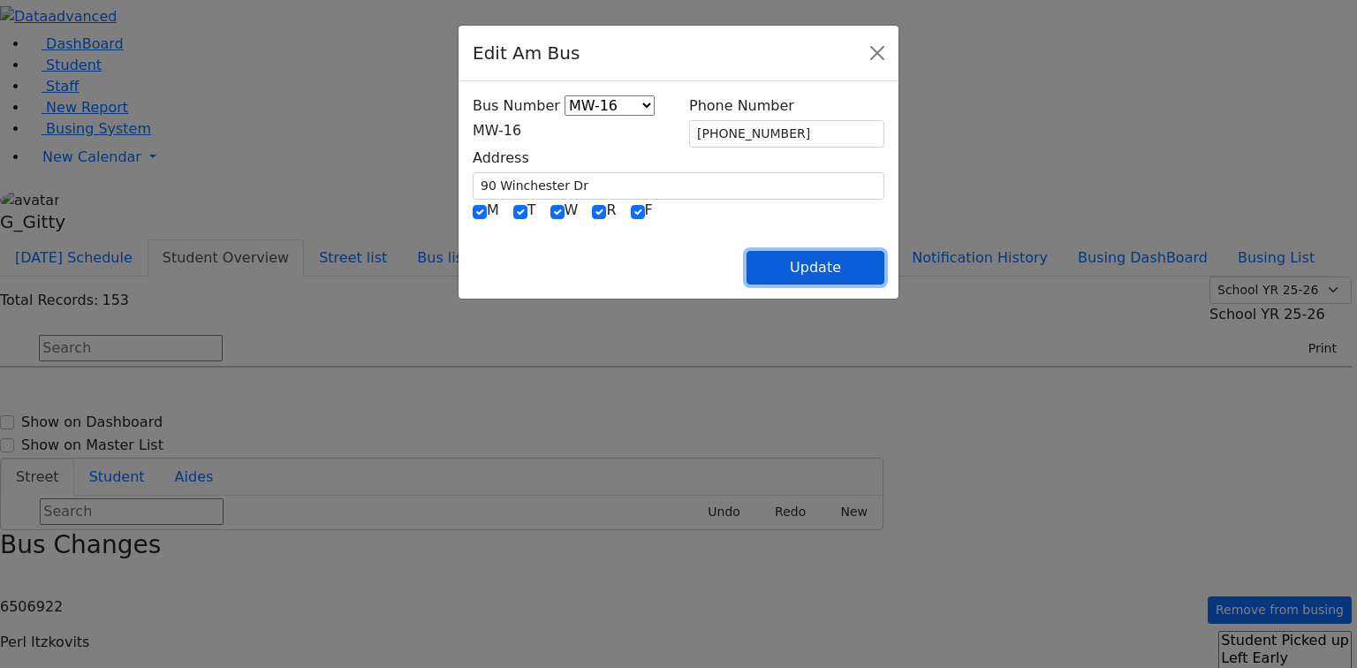
click at [884, 265] on button "Update" at bounding box center [815, 268] width 138 height 34
select select
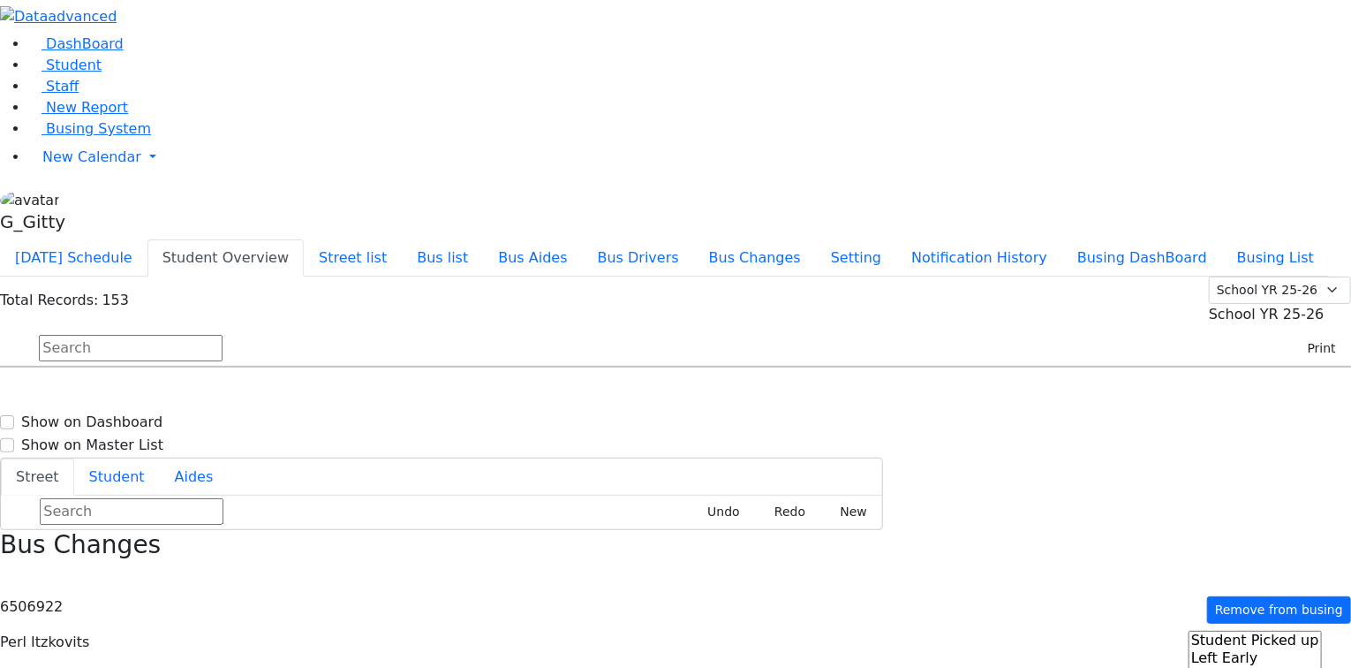
drag, startPoint x: 1276, startPoint y: 389, endPoint x: 1261, endPoint y: 385, distance: 15.4
type input "[PHONE_NUMBER]"
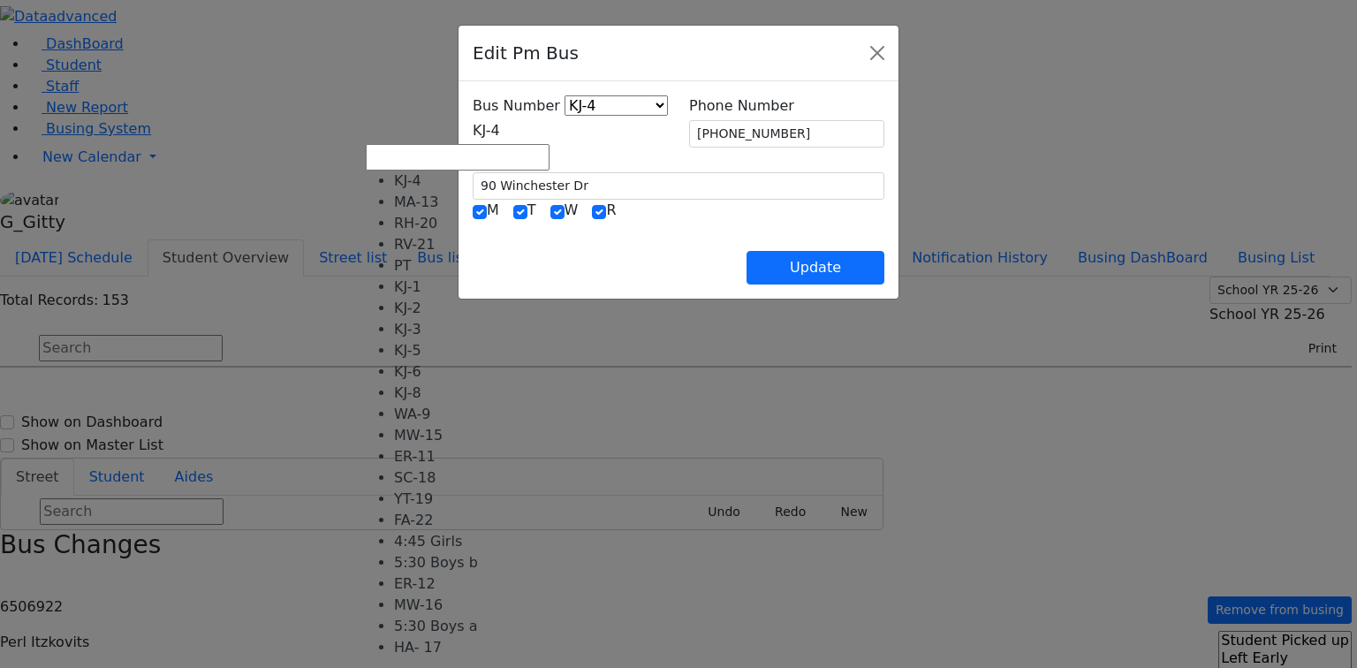
click at [500, 138] on span "KJ-4" at bounding box center [486, 130] width 27 height 17
select select "419"
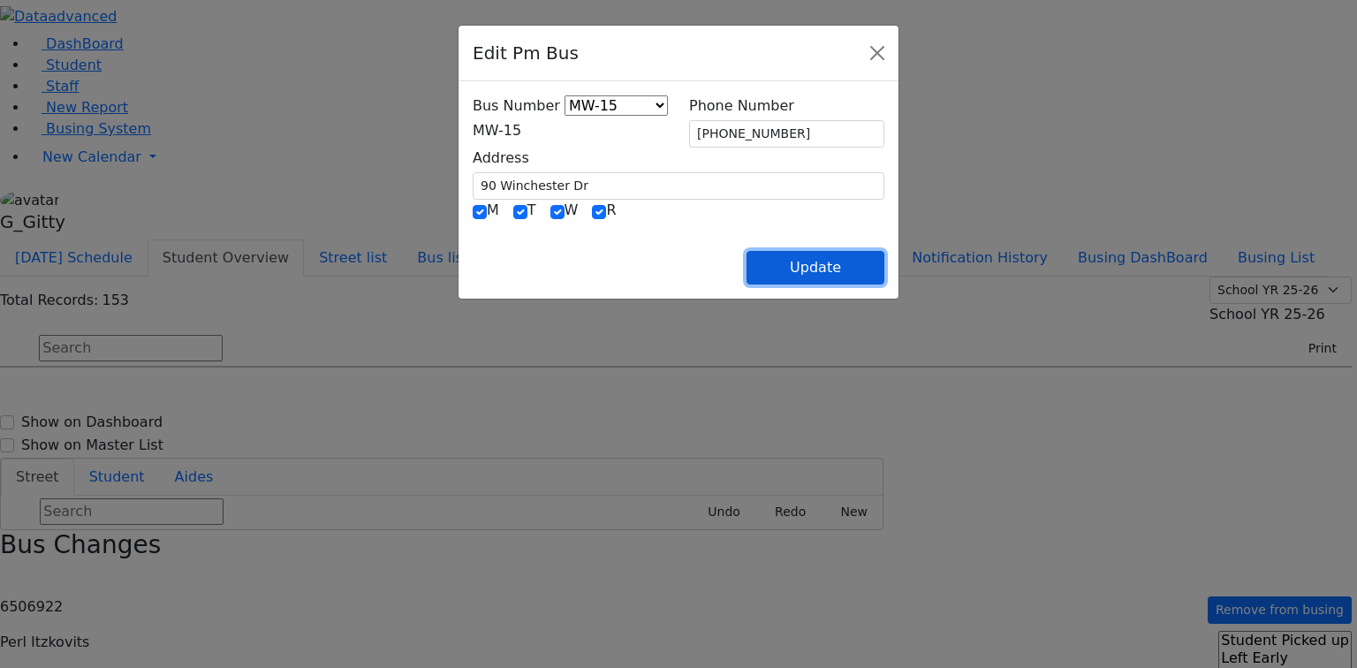
click at [884, 260] on button "Update" at bounding box center [815, 268] width 138 height 34
select select
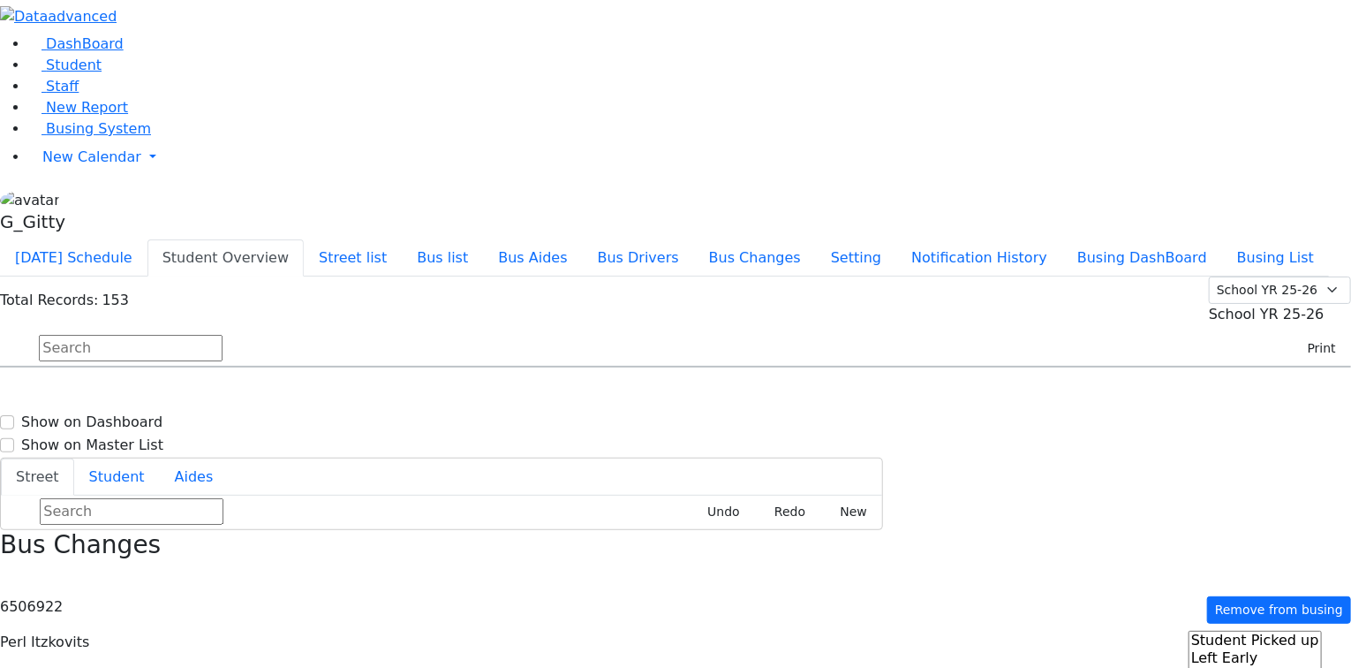
drag, startPoint x: 1280, startPoint y: 496, endPoint x: 1275, endPoint y: 488, distance: 9.9
type input "[PHONE_NUMBER]"
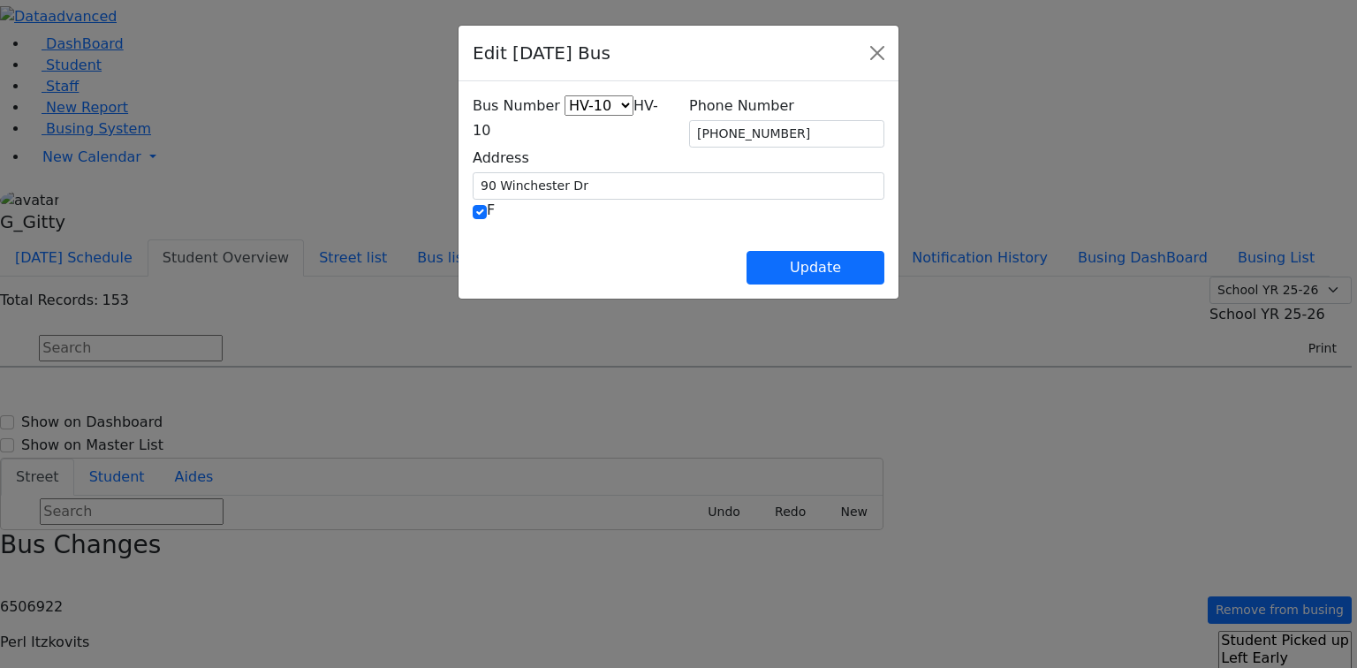
click at [509, 132] on span "HV-10" at bounding box center [565, 118] width 185 height 42
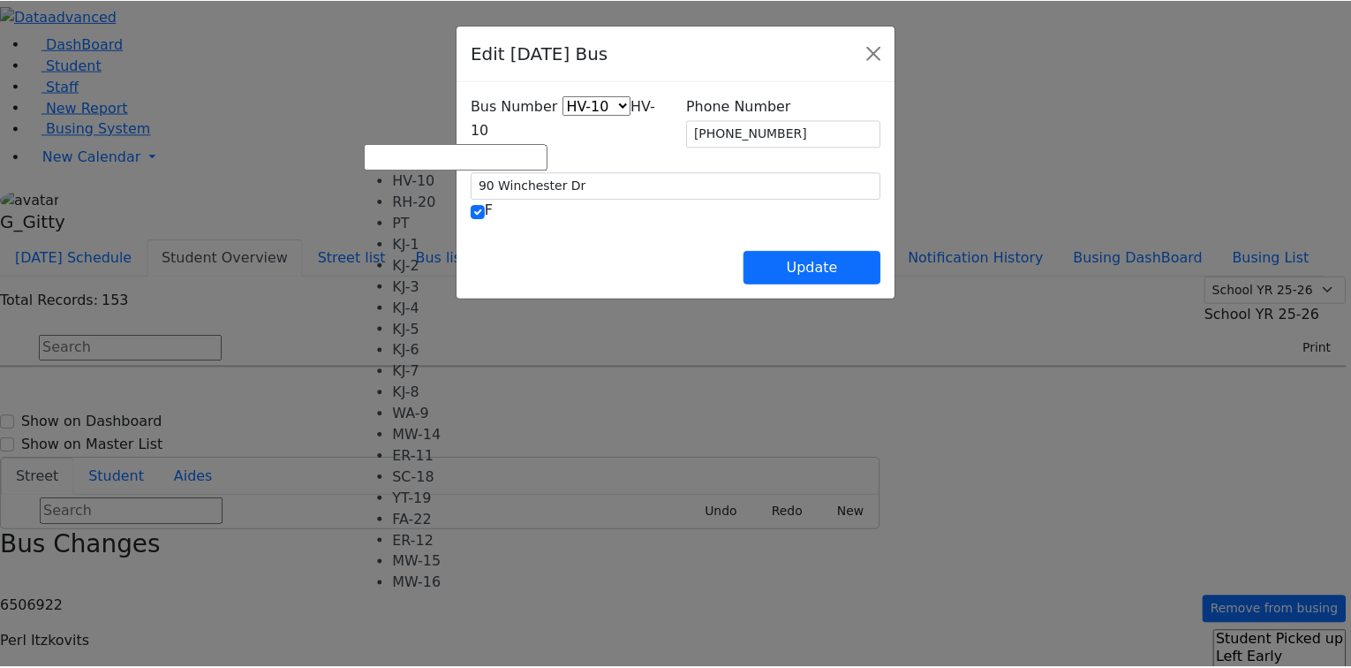
scroll to position [117, 0]
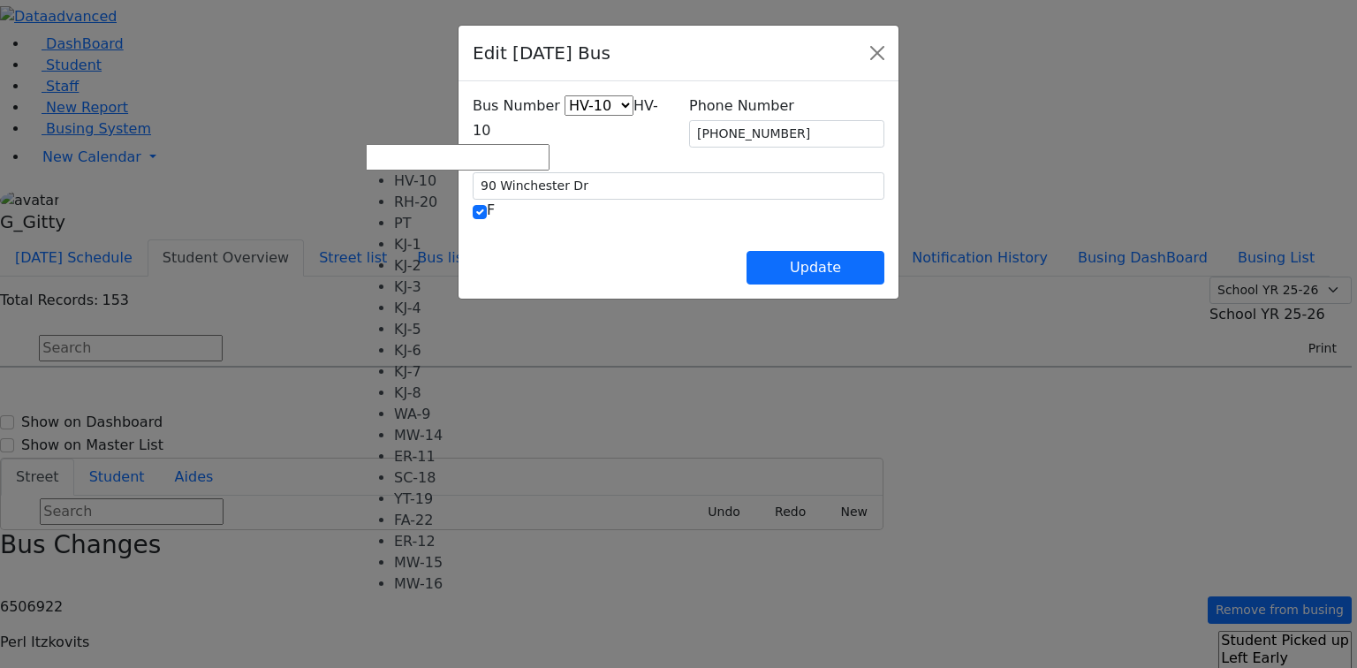
drag, startPoint x: 450, startPoint y: 240, endPoint x: 461, endPoint y: 237, distance: 12.0
select select "425"
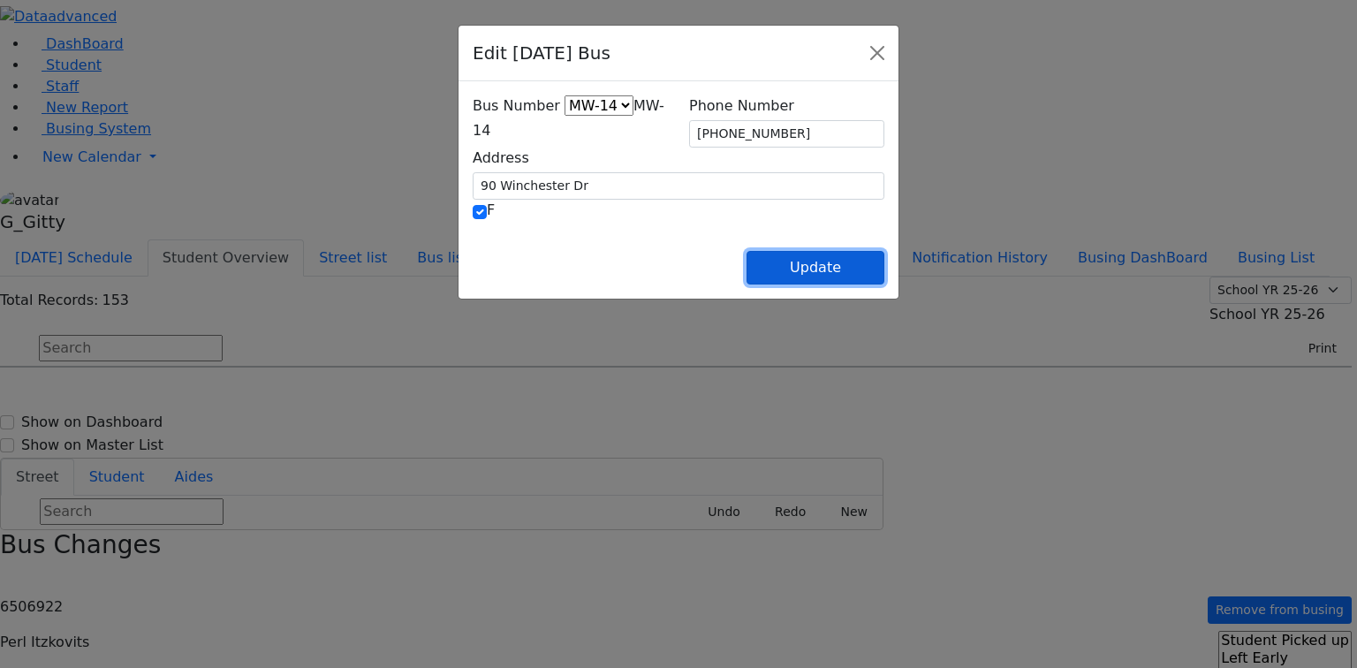
drag, startPoint x: 959, startPoint y: 261, endPoint x: 943, endPoint y: 260, distance: 15.9
click at [884, 261] on button "Update" at bounding box center [815, 268] width 138 height 34
select select
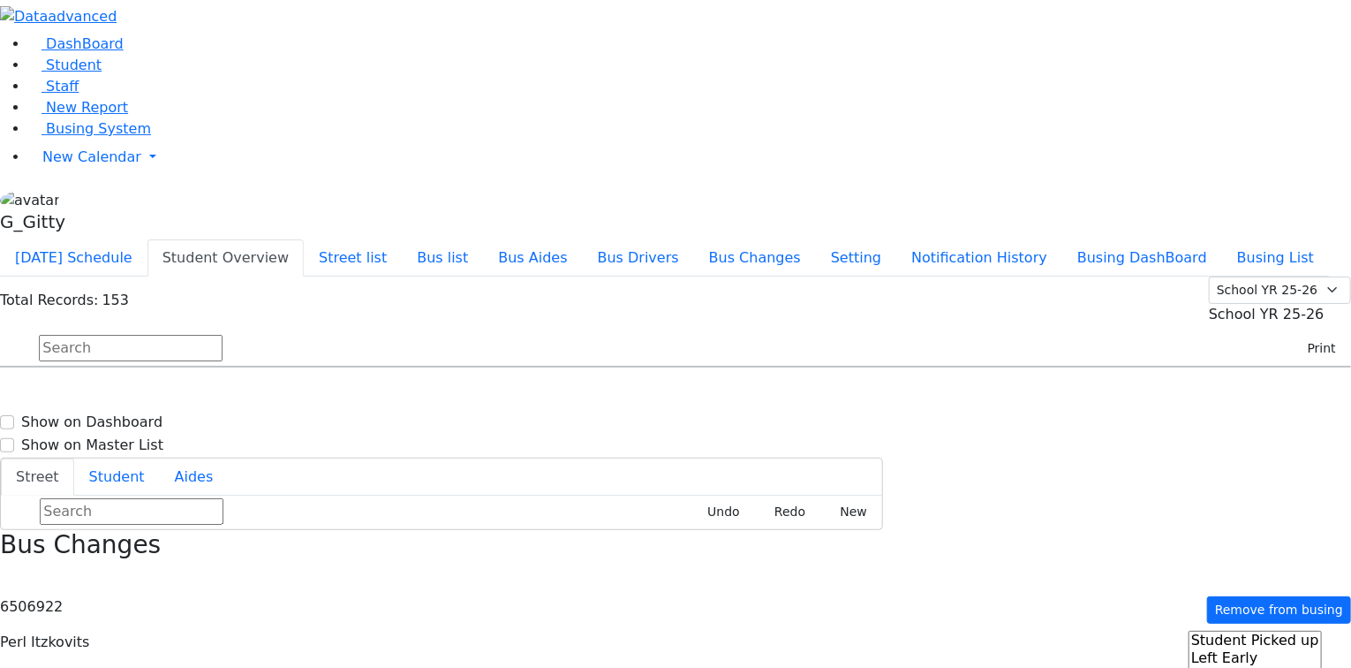
click at [223, 335] on input "text" at bounding box center [131, 348] width 184 height 26
click at [141, 579] on h6 "[PERSON_NAME]" at bounding box center [76, 587] width 130 height 17
select select
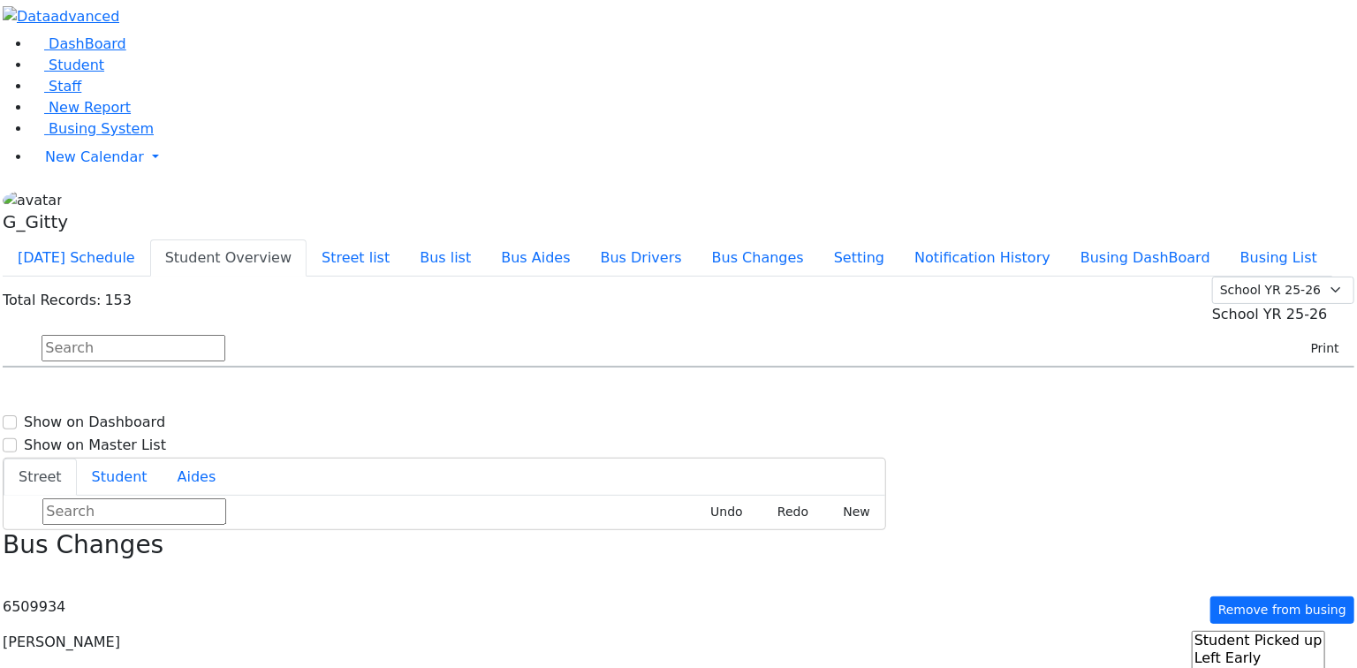
scroll to position [2756, 0]
click at [141, 578] on span "8457817939" at bounding box center [100, 585] width 82 height 15
select select
type input "[PHONE_NUMBER]"
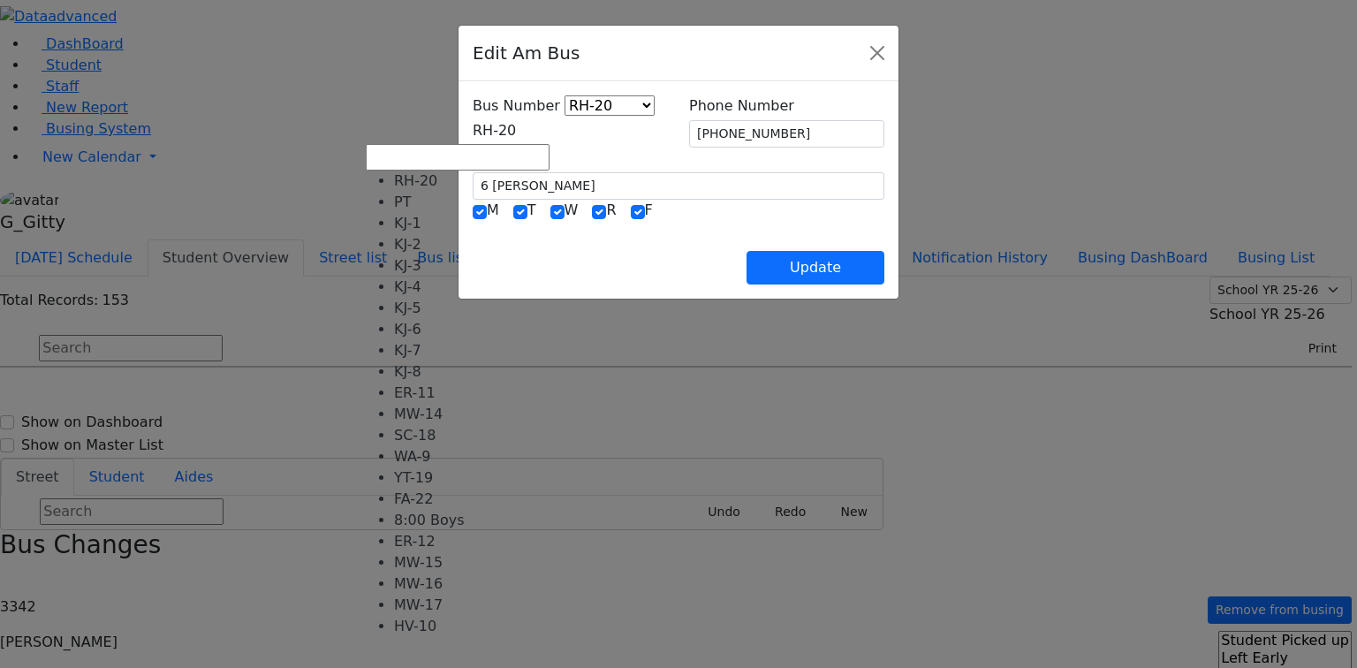
click at [474, 138] on span "RH-20" at bounding box center [494, 130] width 43 height 17
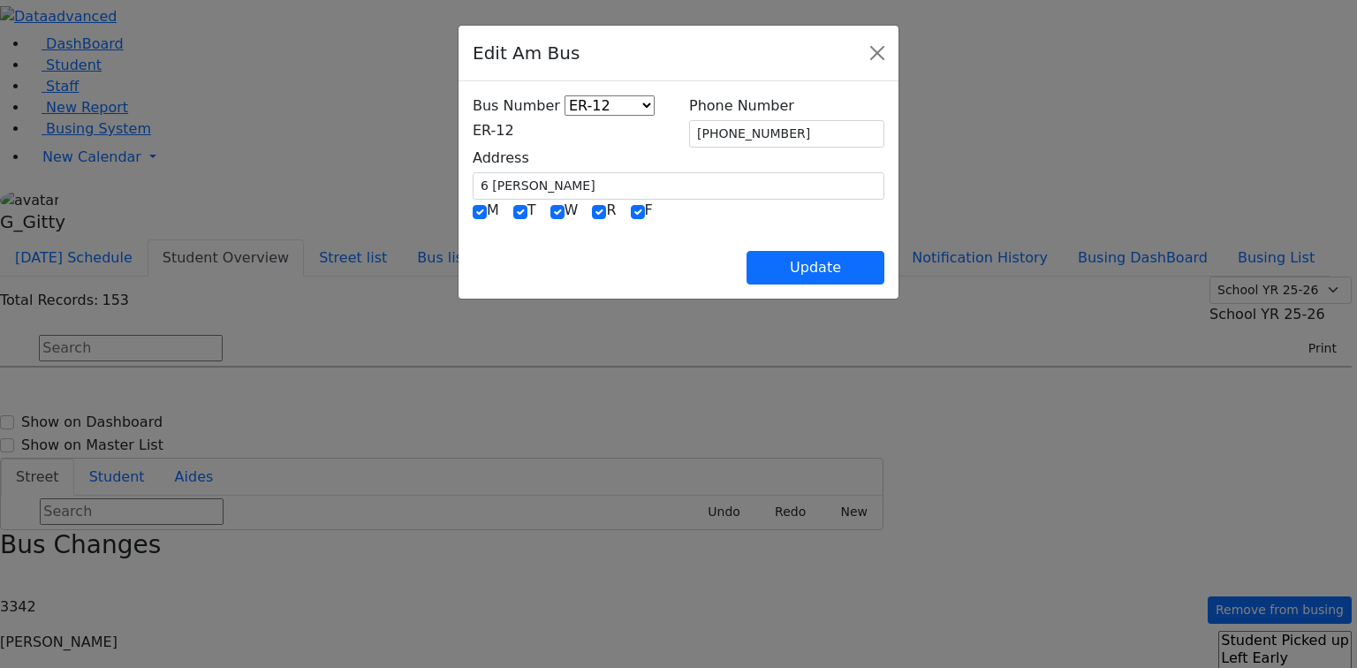
click at [473, 131] on span "ER-12" at bounding box center [494, 130] width 42 height 17
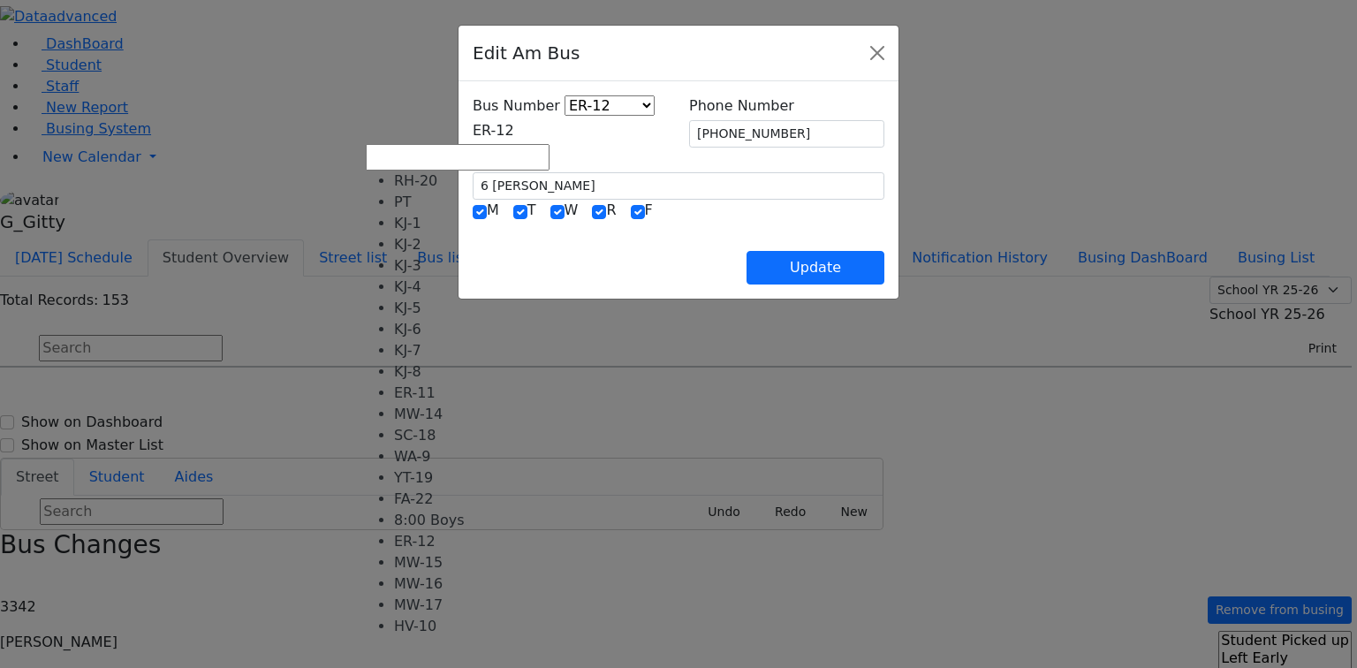
scroll to position [146, 0]
select select "441"
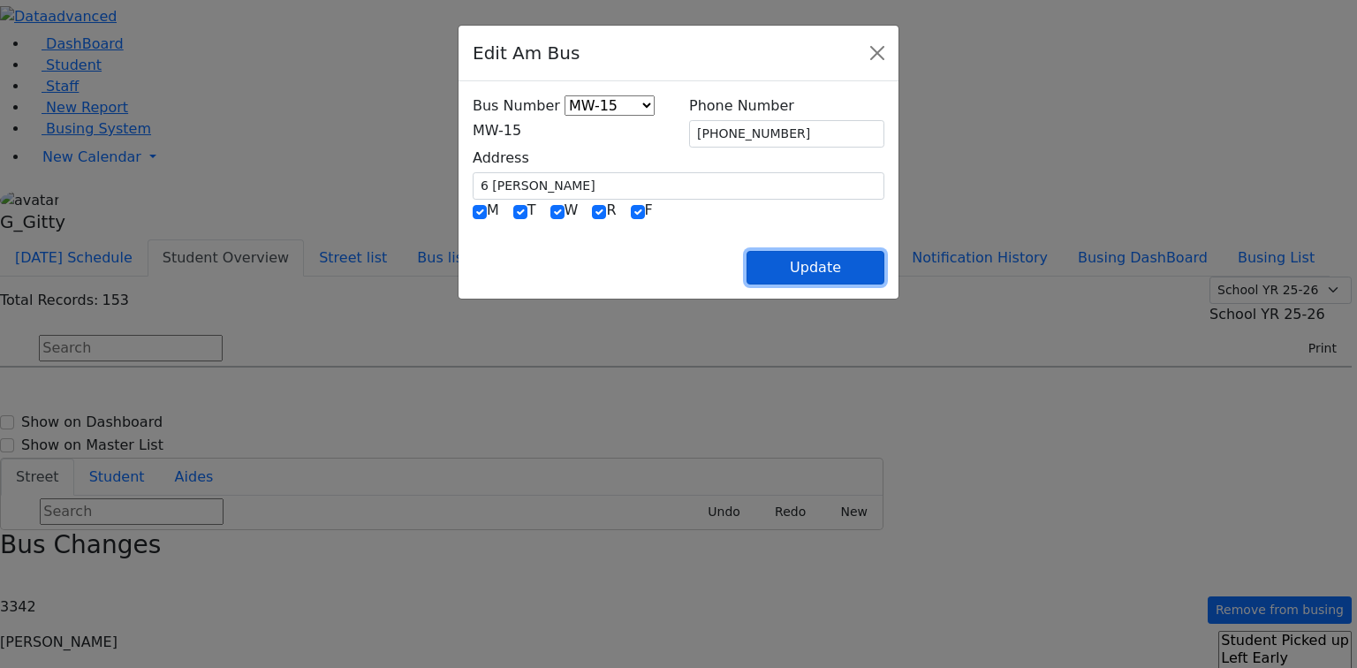
click at [884, 269] on button "Update" at bounding box center [815, 268] width 138 height 34
select select
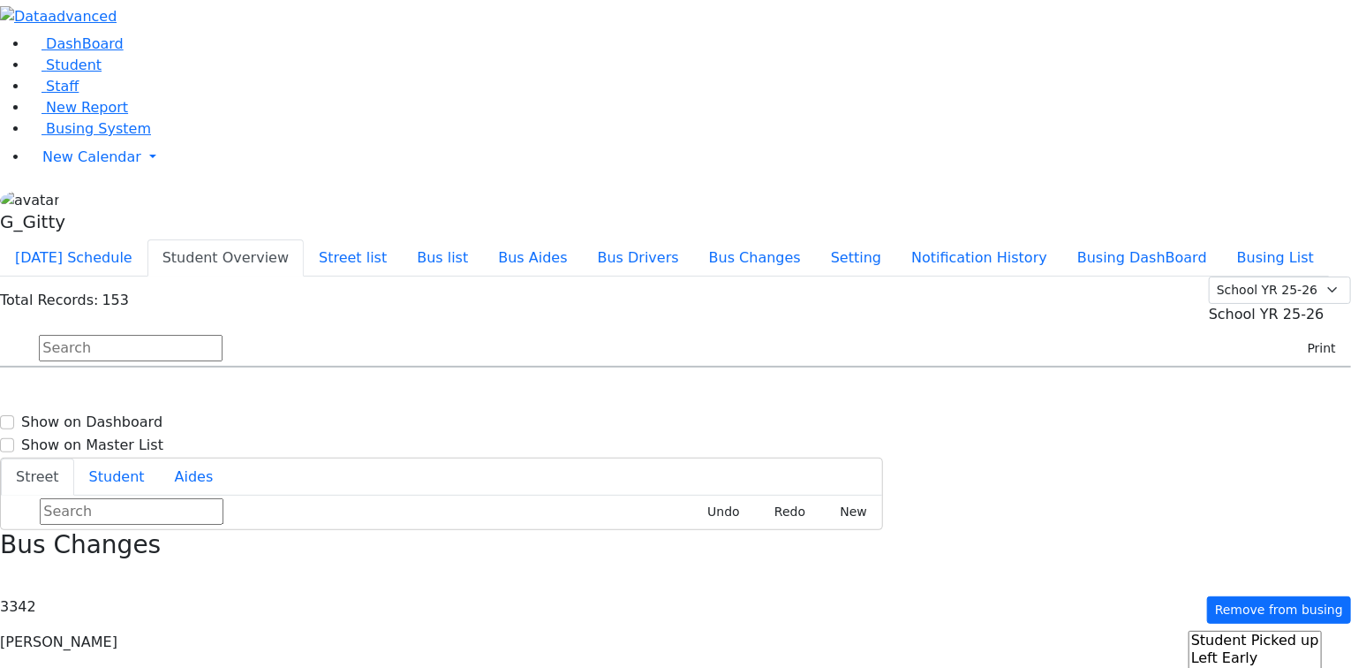
type input "[PHONE_NUMBER]"
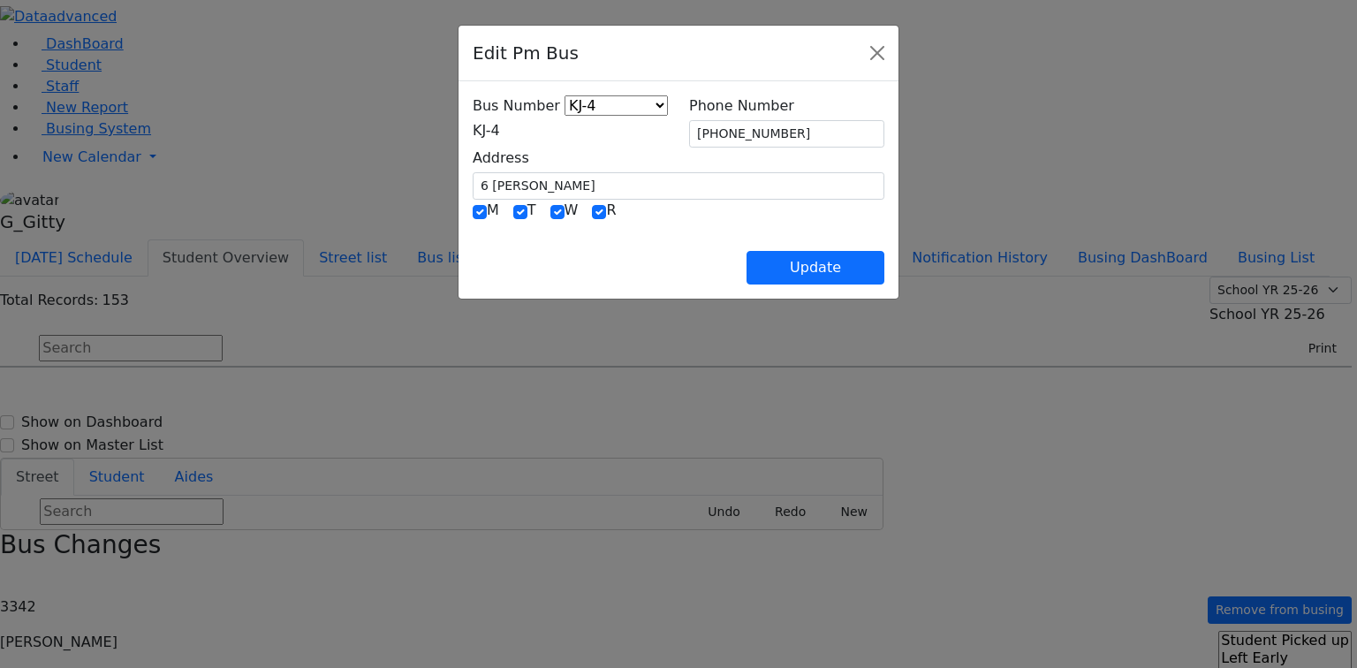
click at [473, 138] on span "KJ-4" at bounding box center [486, 130] width 27 height 17
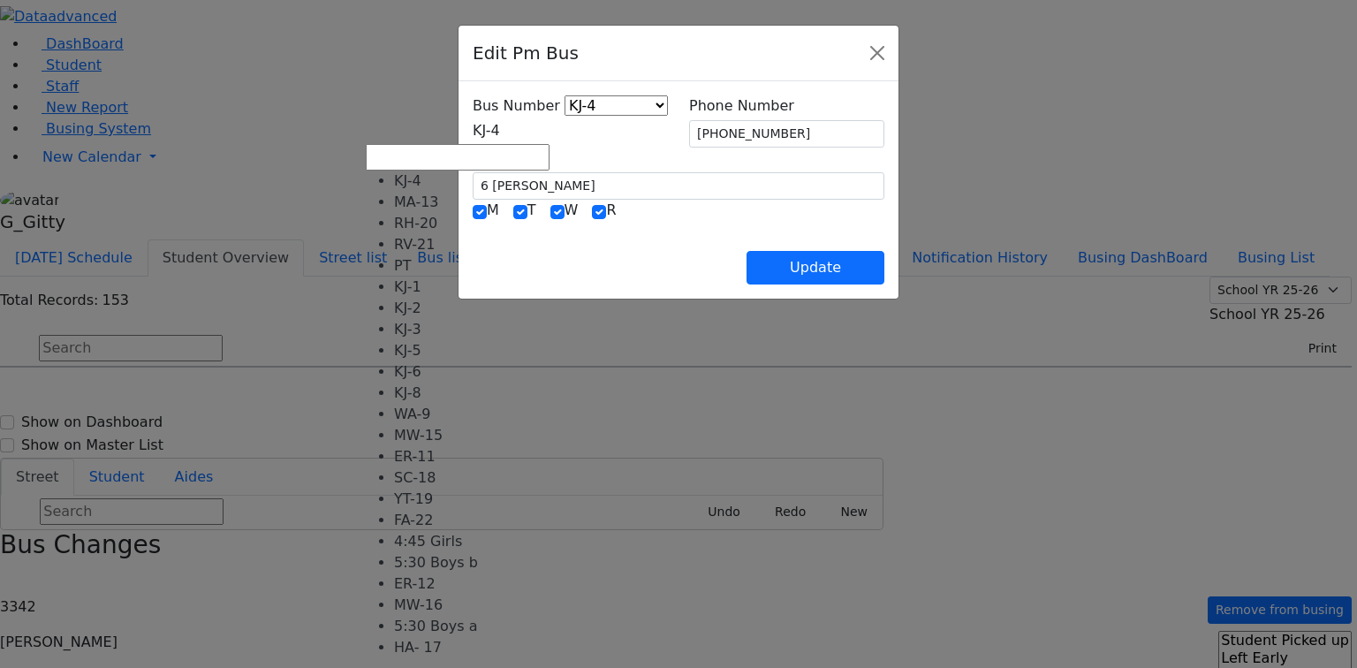
scroll to position [160, 0]
select select "446"
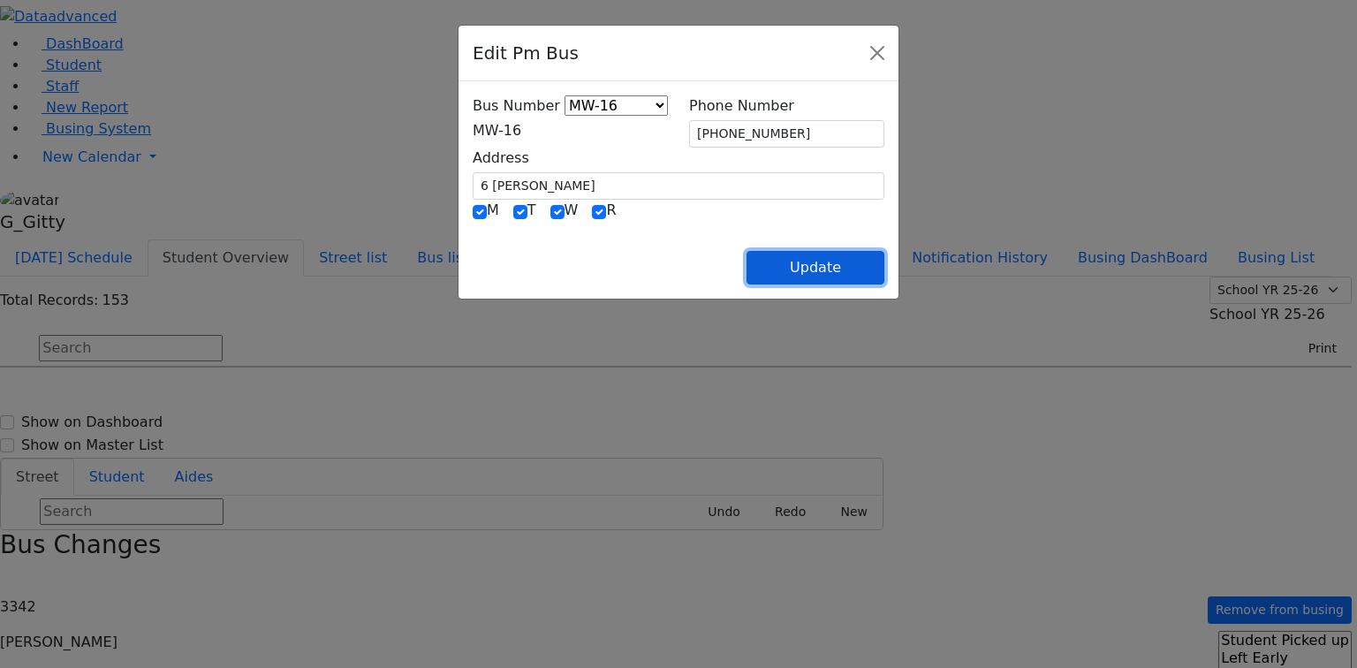
click at [884, 261] on button "Update" at bounding box center [815, 268] width 138 height 34
select select
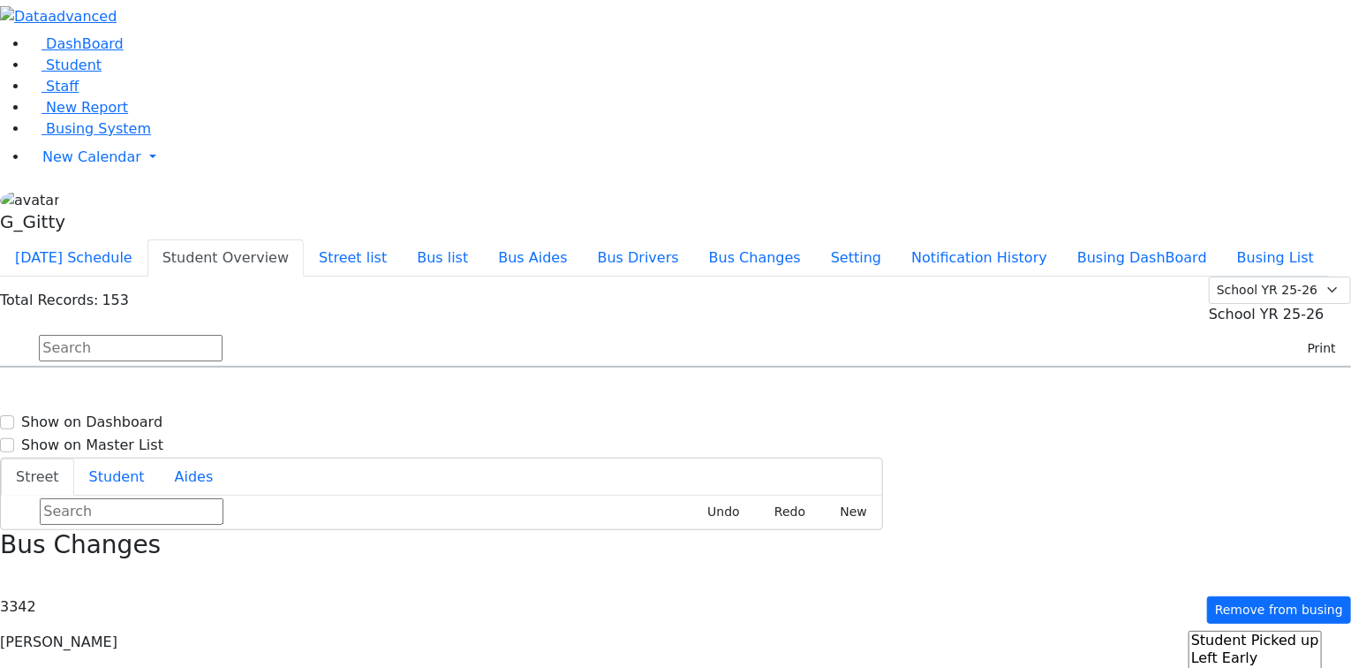
type input "(845) 781-7939"
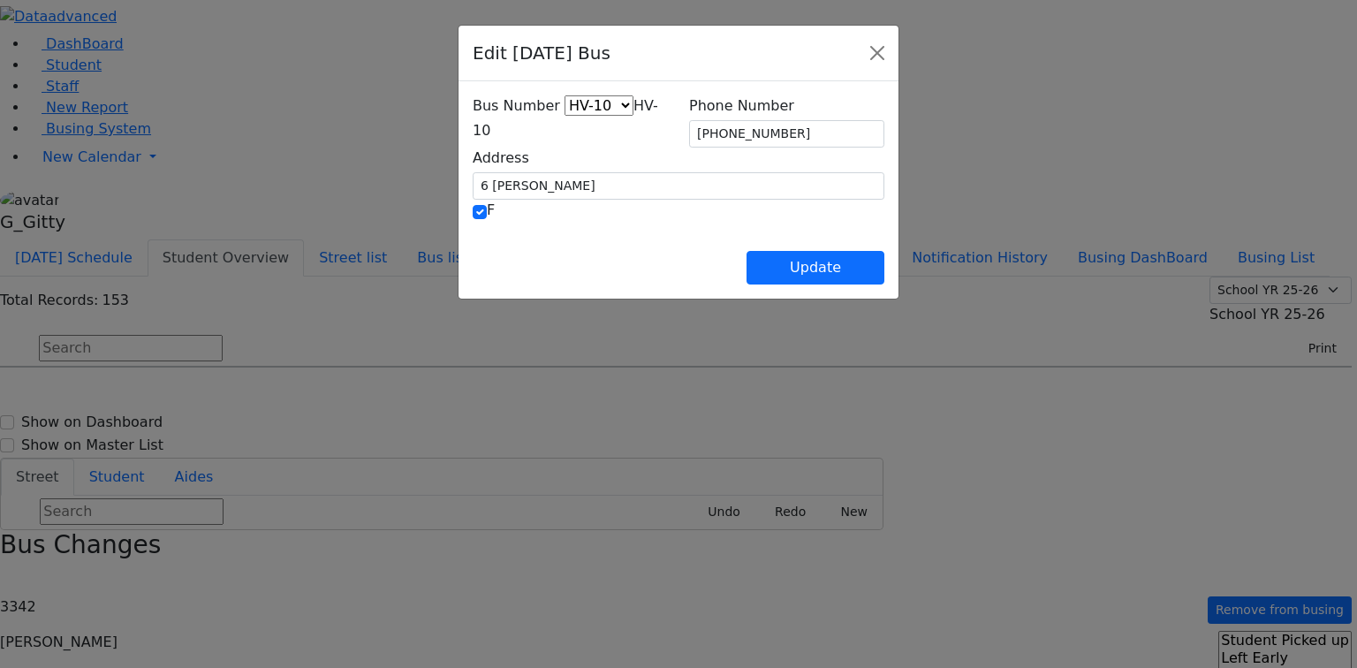
click at [473, 129] on span "HV-10" at bounding box center [565, 118] width 185 height 42
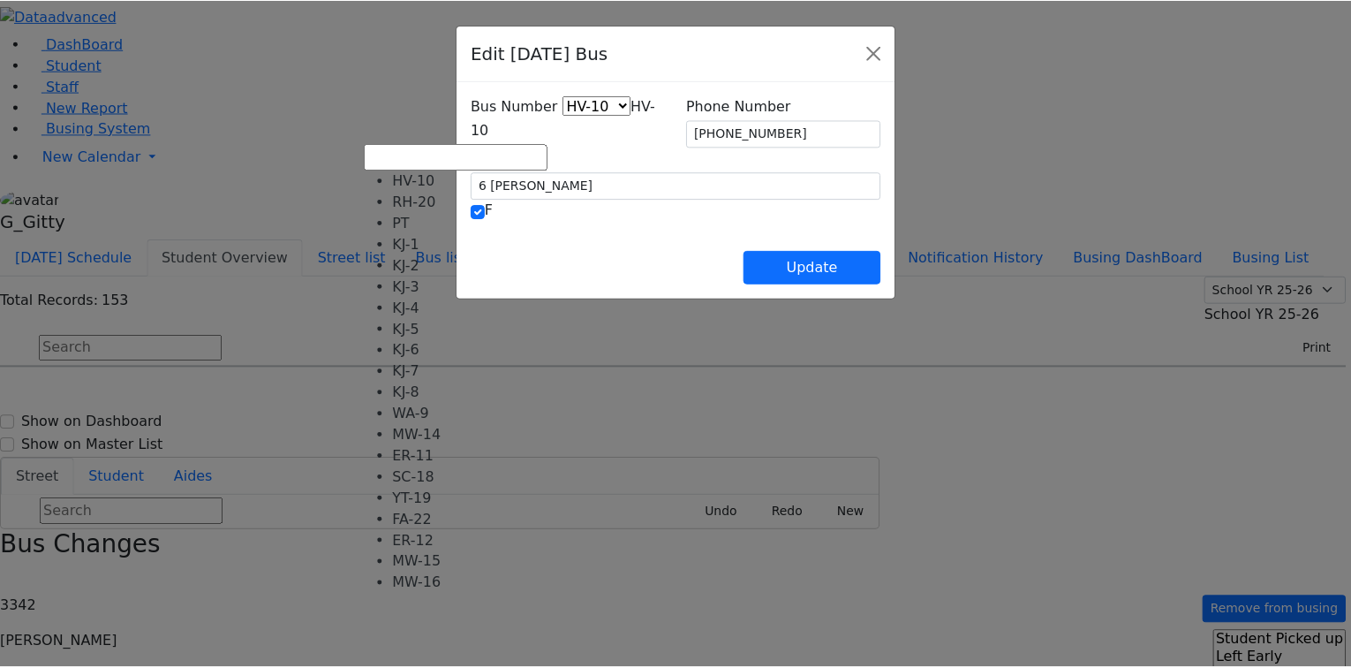
scroll to position [117, 0]
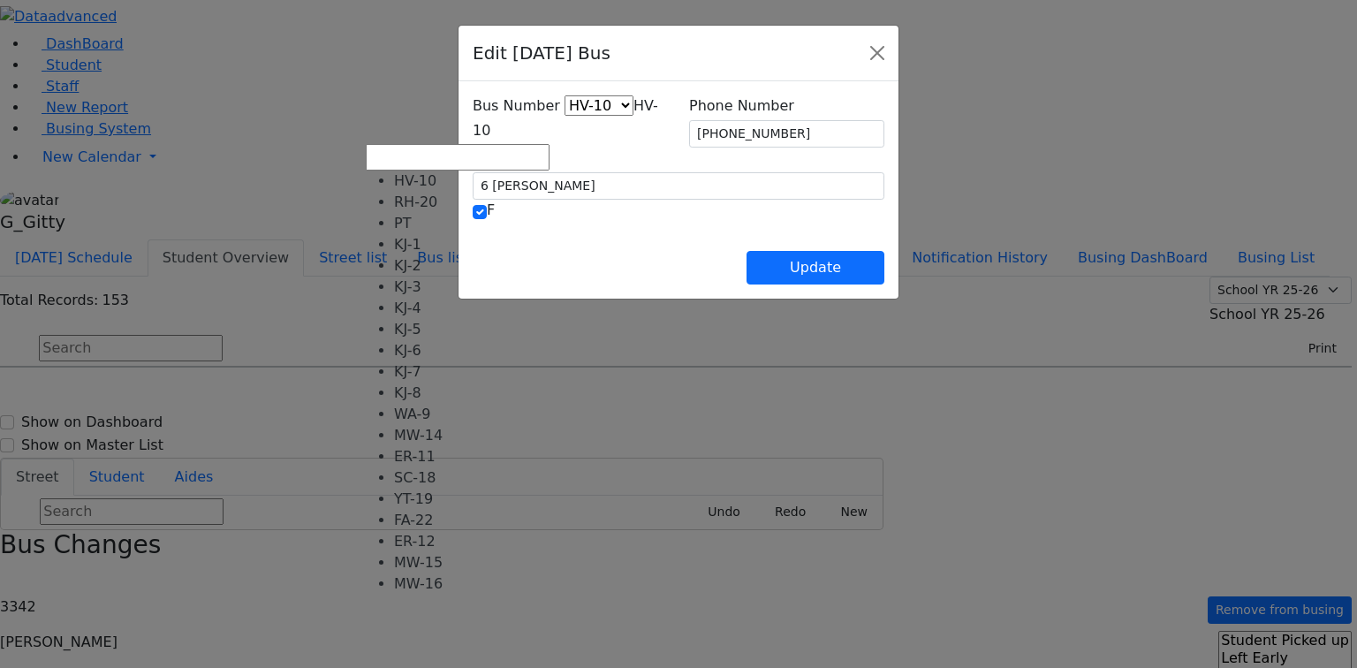
select select "445"
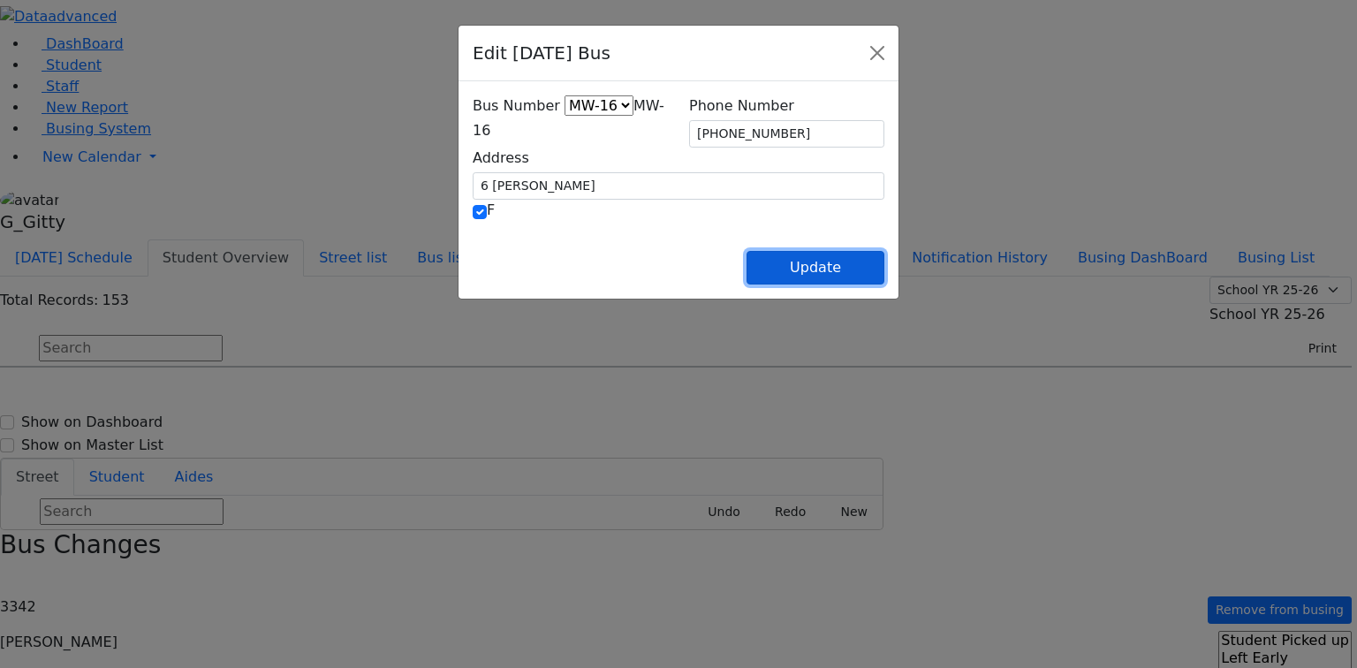
click at [884, 269] on button "Update" at bounding box center [815, 268] width 138 height 34
select select
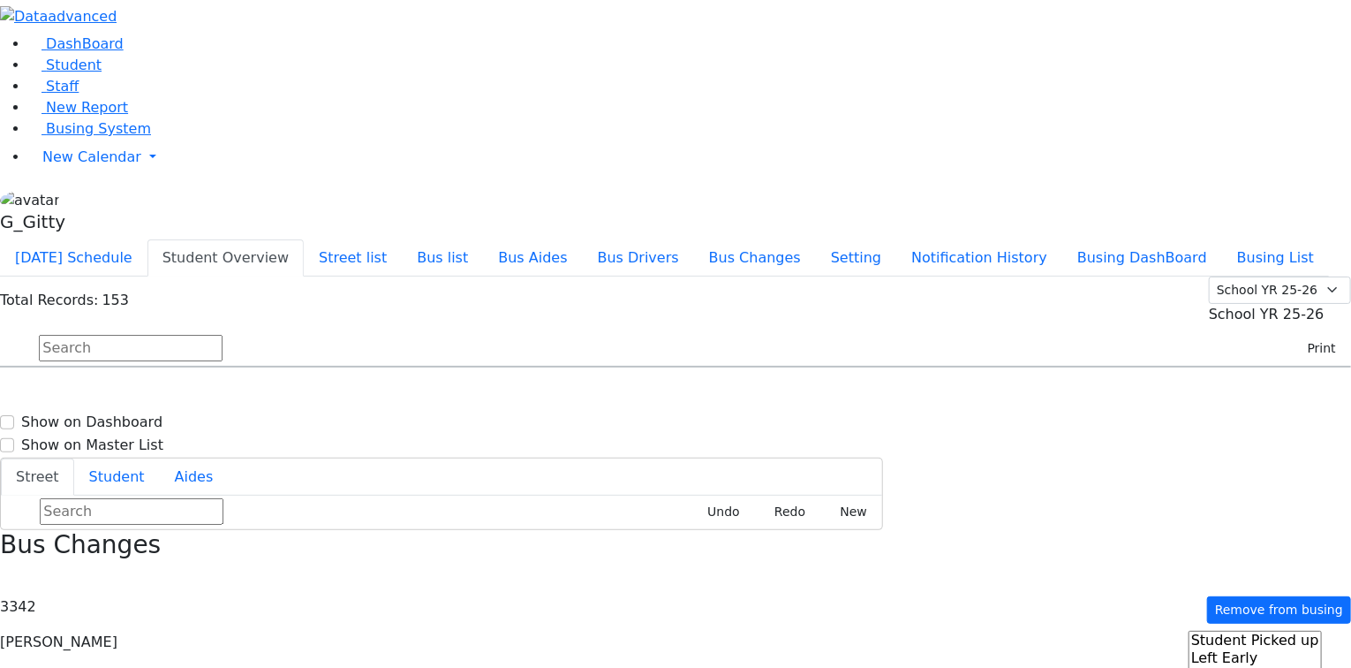
scroll to position [2615, 0]
select select
drag, startPoint x: 975, startPoint y: 274, endPoint x: 947, endPoint y: 270, distance: 28.5
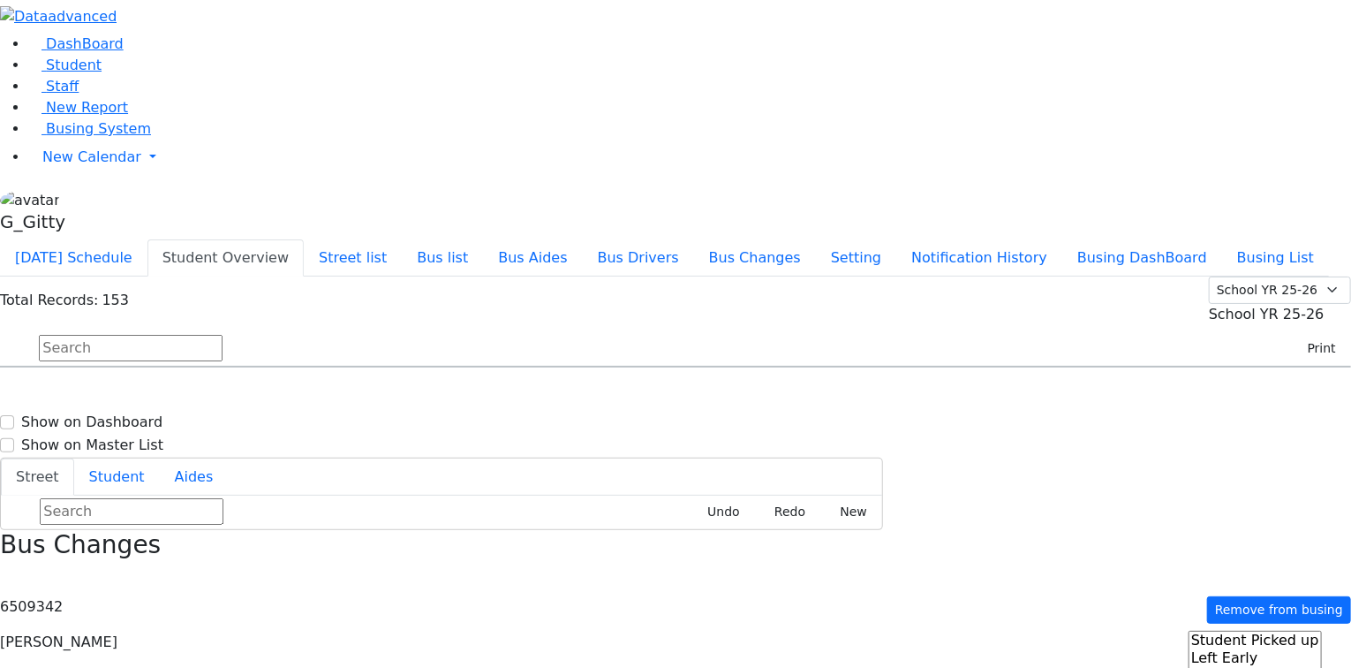
select select
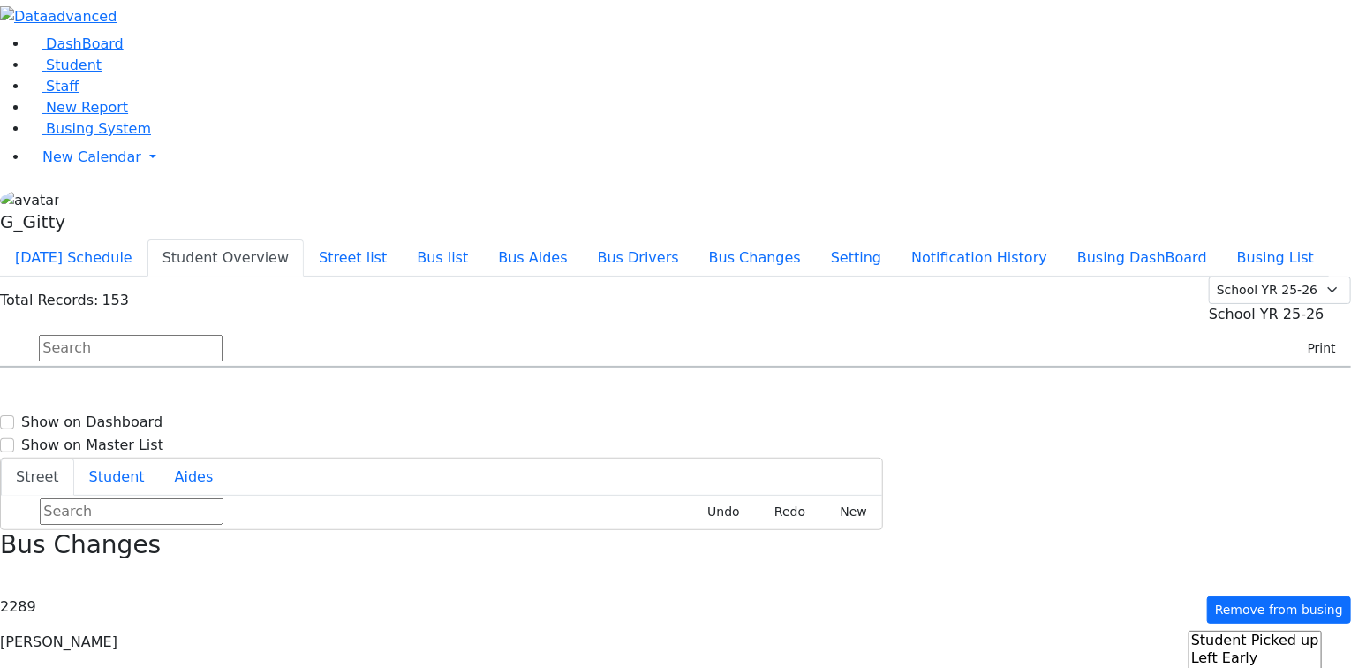
type input "(845) 782-5403"
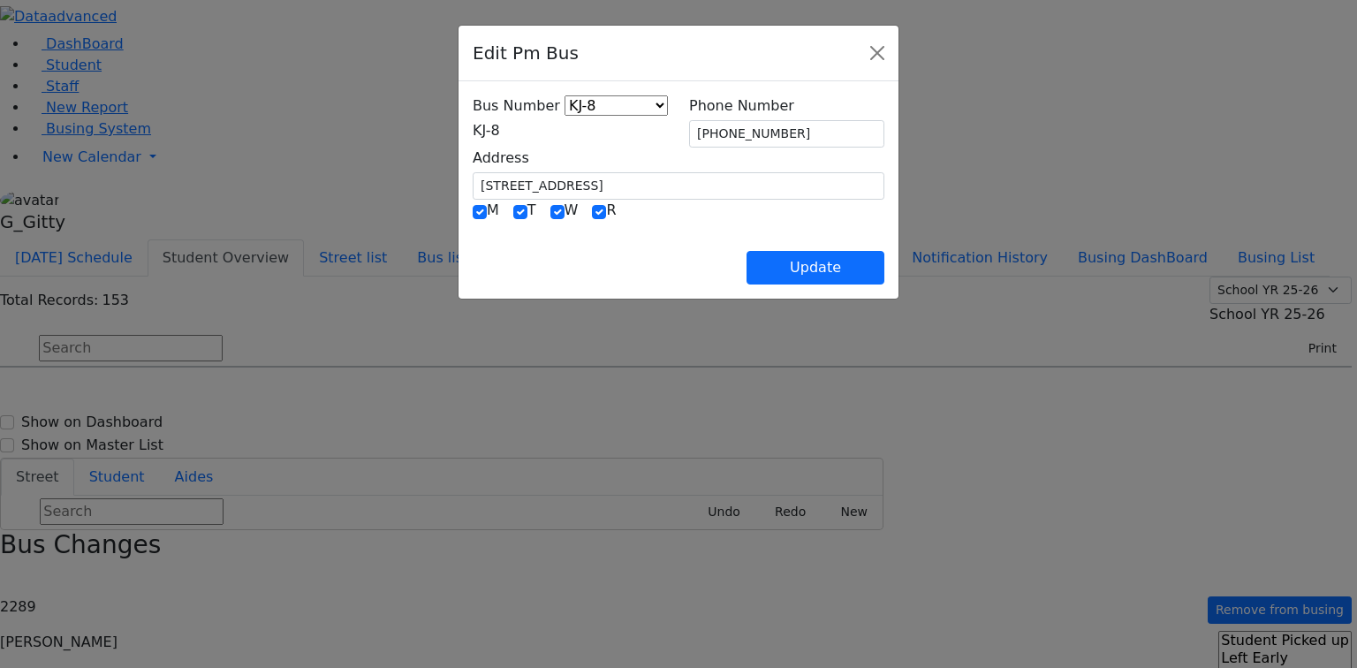
click at [473, 133] on span "KJ-8" at bounding box center [486, 130] width 27 height 17
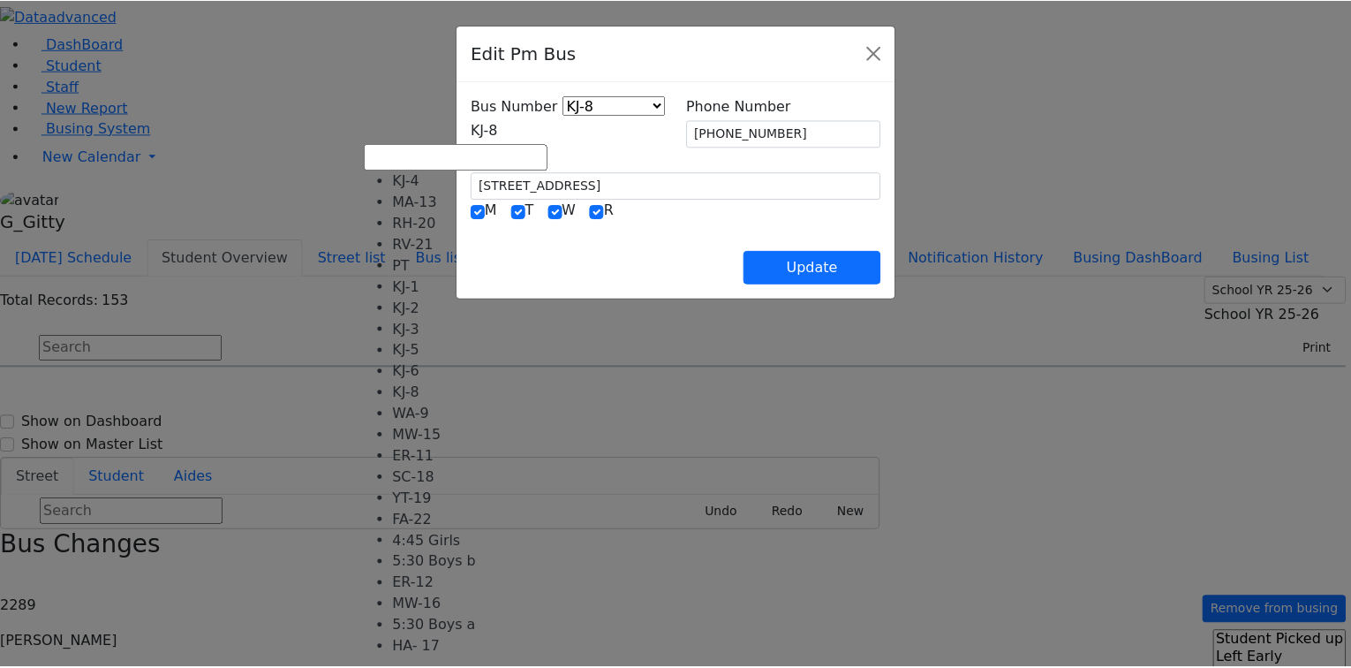
scroll to position [141, 0]
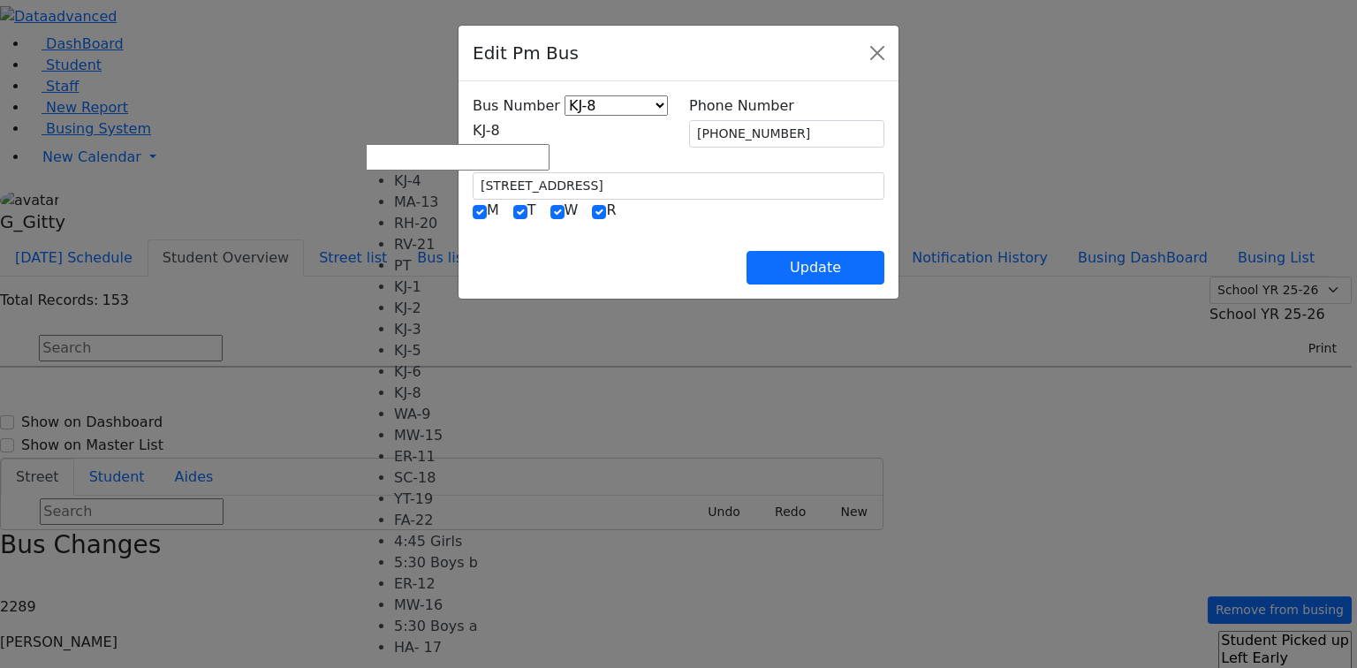
select select "434"
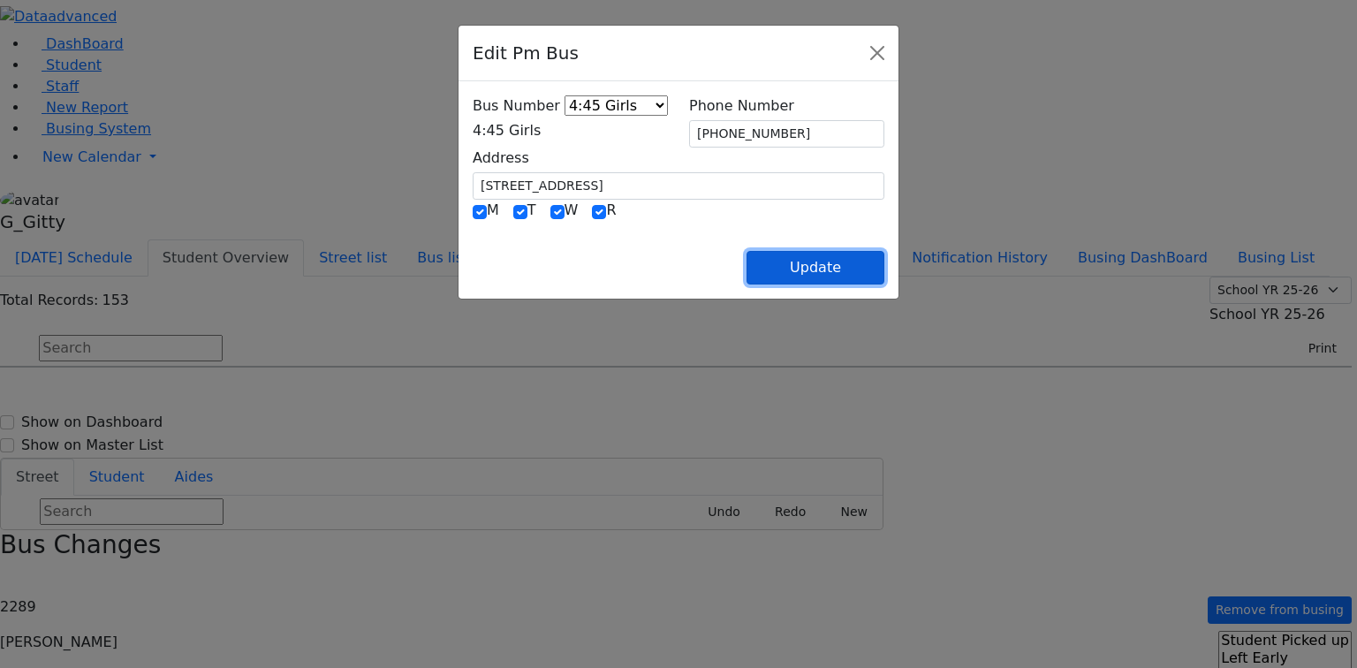
click at [884, 251] on button "Update" at bounding box center [815, 268] width 138 height 34
select select
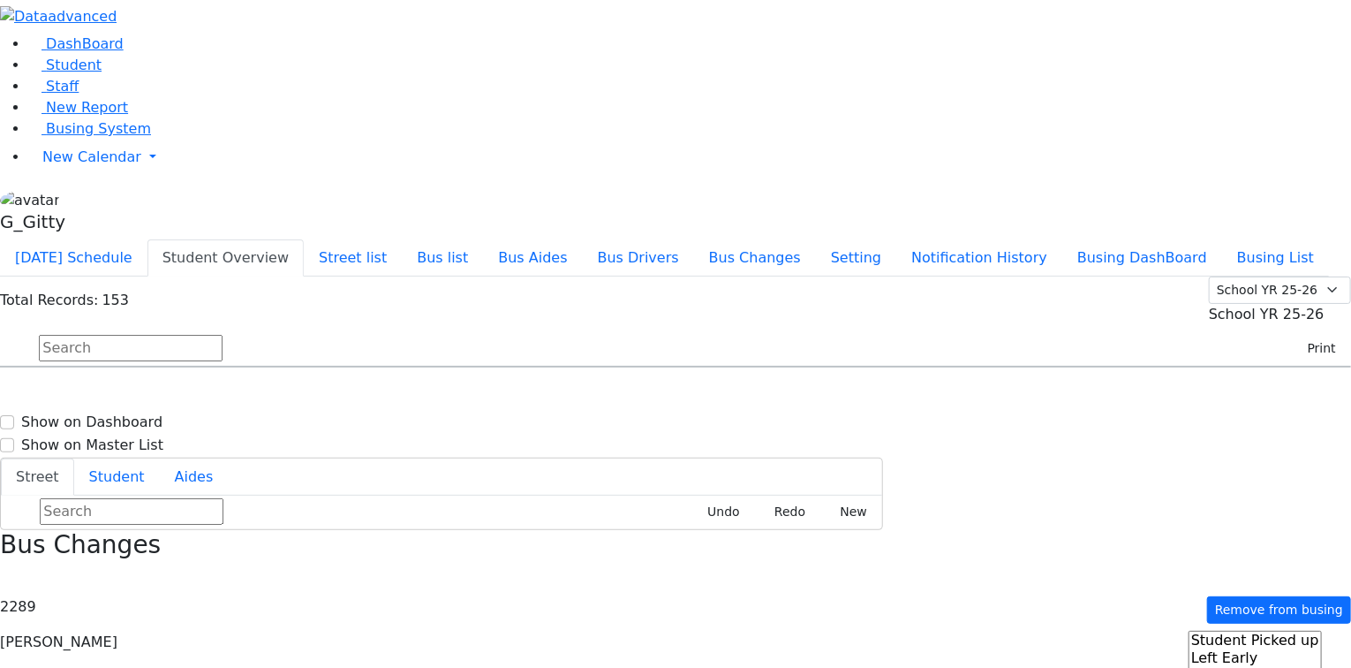
scroll to position [2827, 0]
click at [141, 640] on span "8457837922" at bounding box center [100, 647] width 82 height 15
select select
type input "(845) 783-7922"
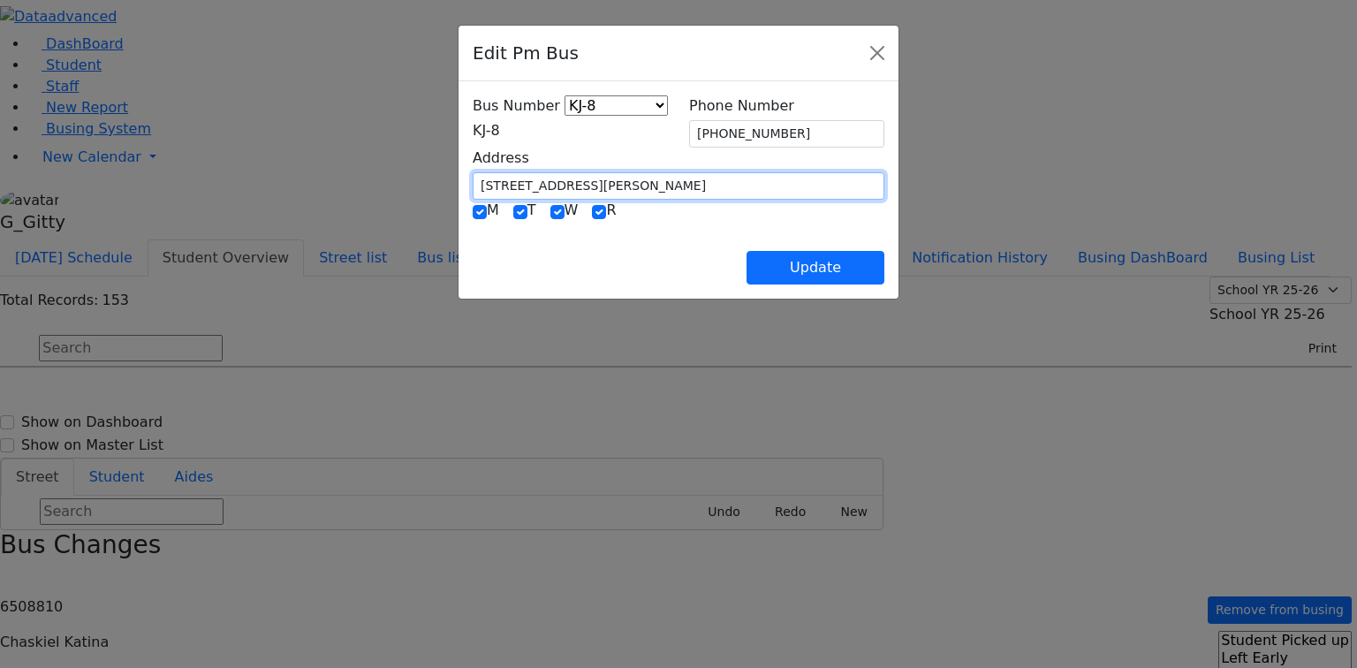
drag, startPoint x: 473, startPoint y: 180, endPoint x: 326, endPoint y: 180, distance: 147.5
click at [326, 180] on div "Edit Pm Bus Bus Number KJ-4 MA-13 RH-20 RV-21 PT KJ-1 KJ-2 KJ-3 KJ-5 KJ-6 KJ-8 …" at bounding box center [678, 334] width 1357 height 668
type input "1"
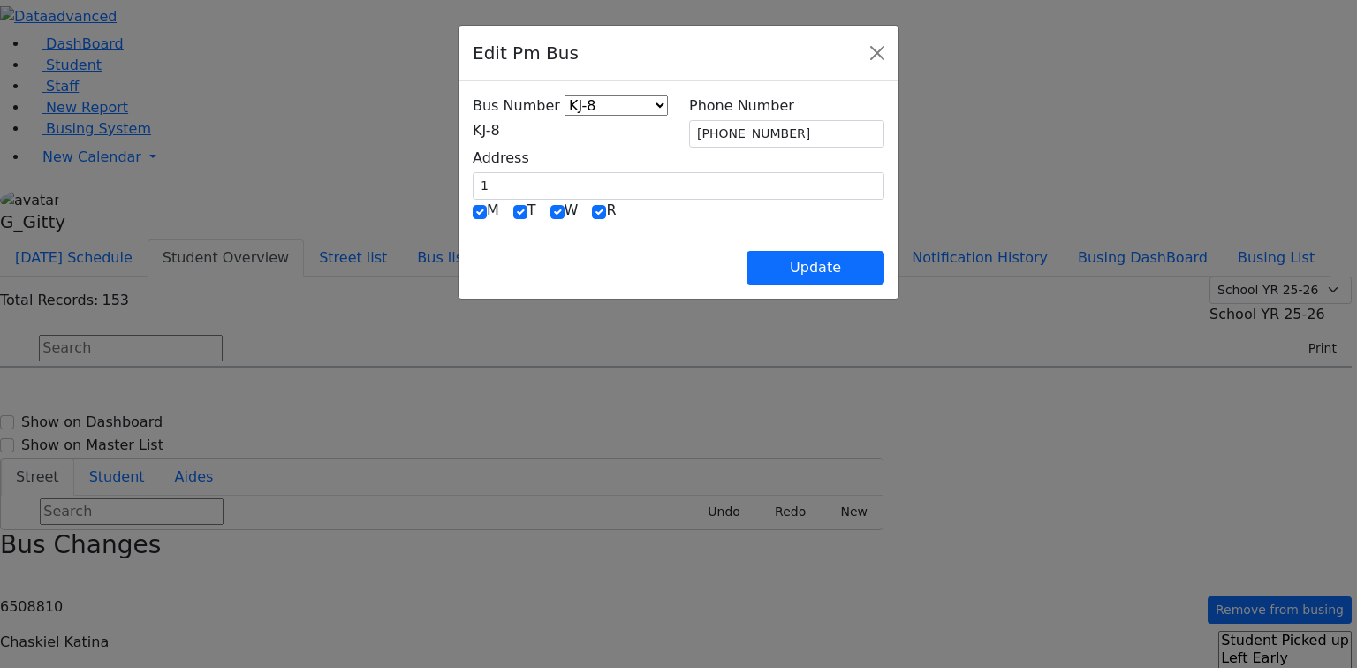
click at [473, 136] on span "KJ-8" at bounding box center [486, 130] width 27 height 17
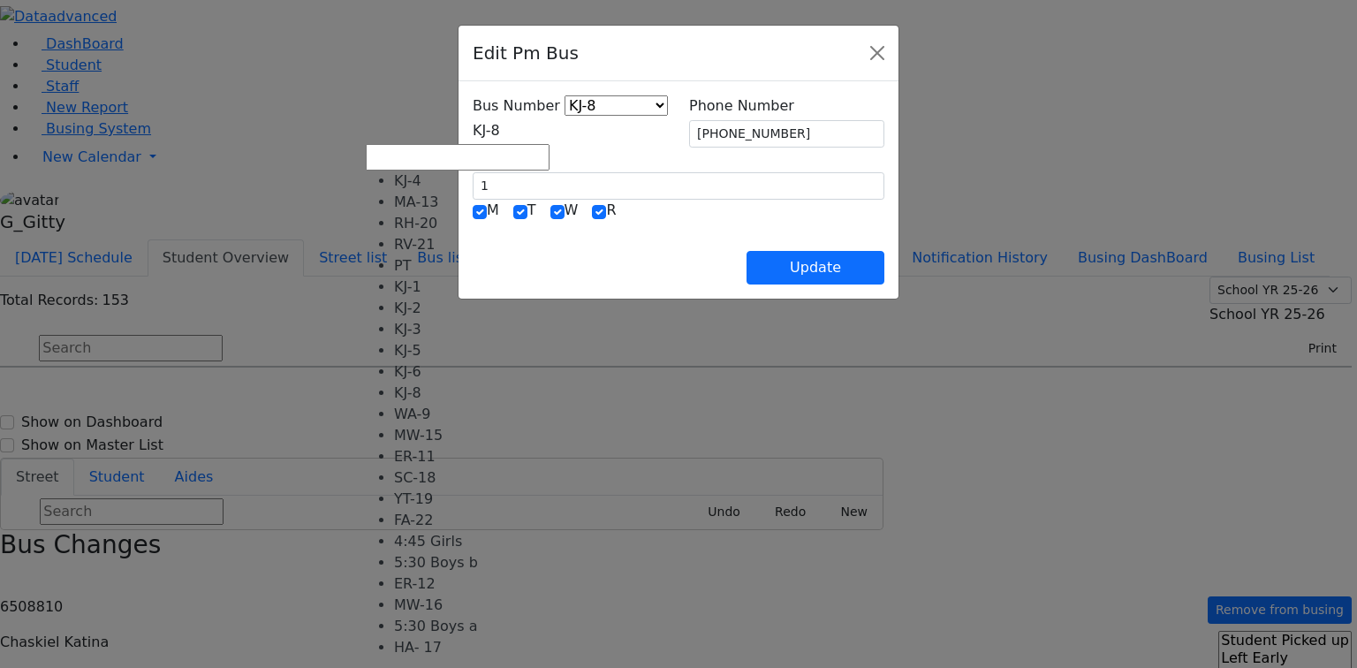
select select "401"
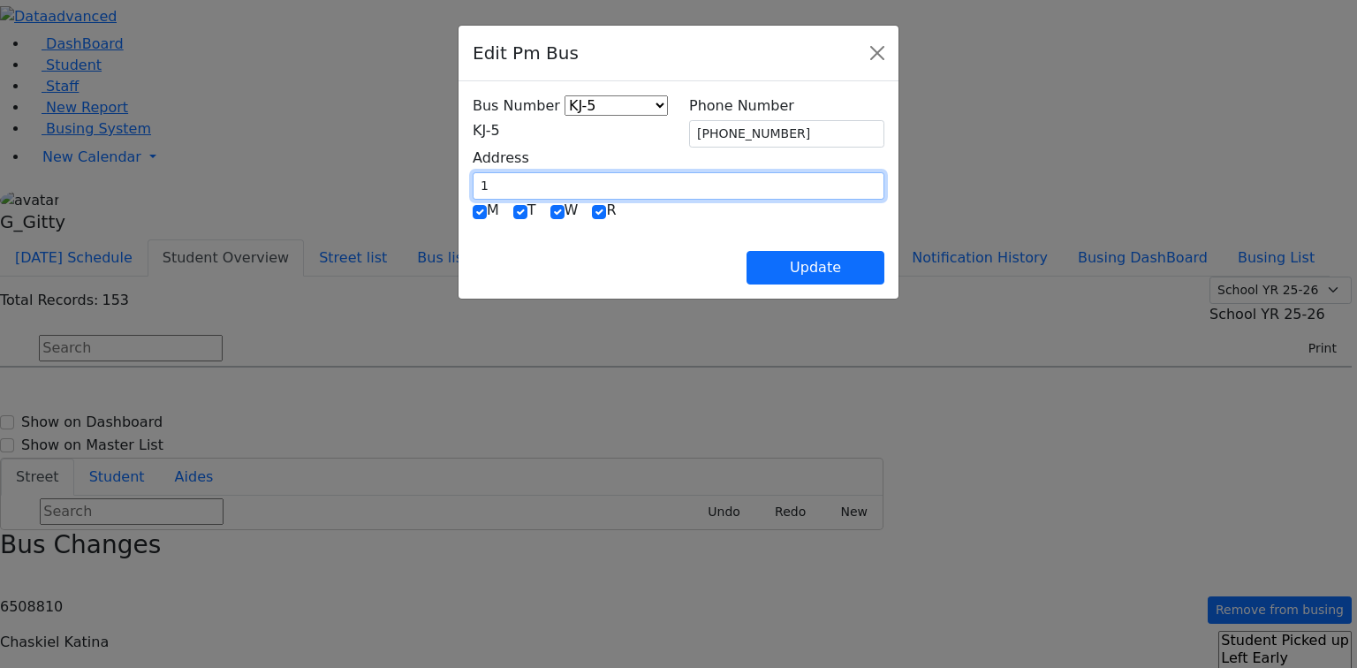
click at [473, 192] on input "1" at bounding box center [679, 185] width 412 height 27
type input "1 Hamaspik Way"
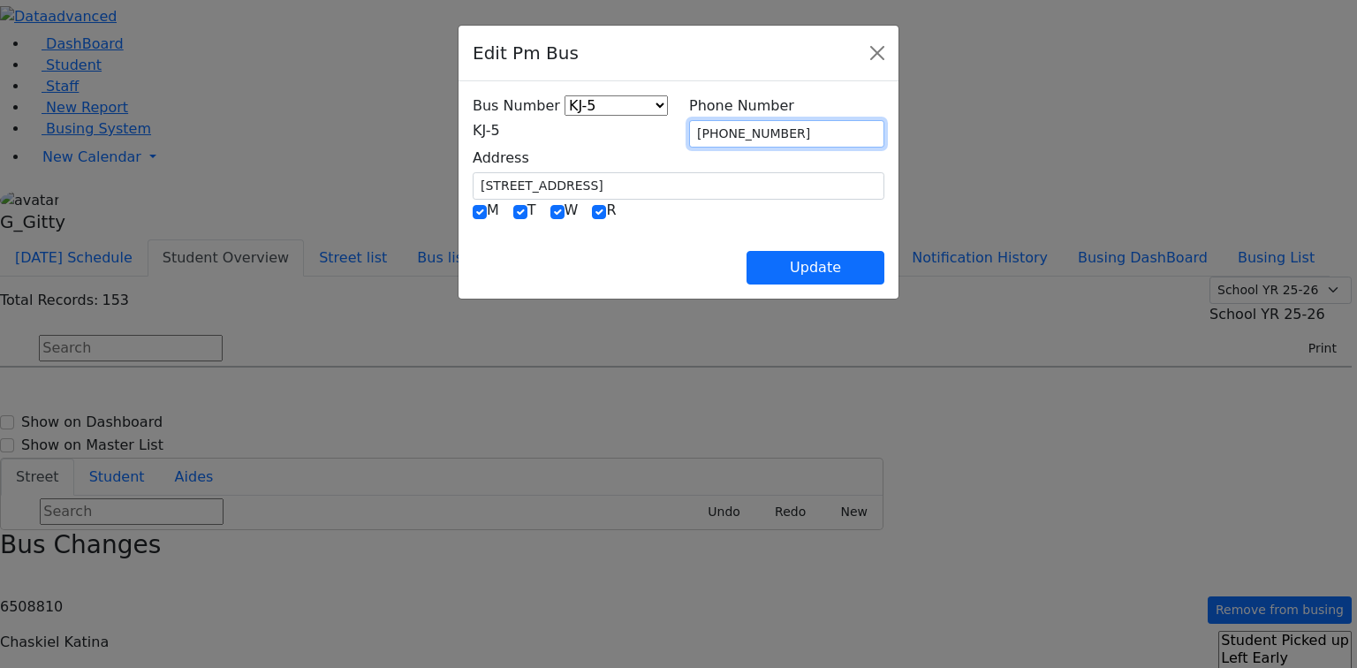
drag, startPoint x: 785, startPoint y: 138, endPoint x: 643, endPoint y: 134, distance: 142.3
click at [643, 134] on div "Bus Number KJ-4 MA-13 RH-20 RV-21 PT KJ-1 KJ-2 KJ-3 KJ-5 KJ-6 KJ-8 WA-9 MW-15 E…" at bounding box center [678, 147] width 433 height 104
click at [744, 231] on div "Update" at bounding box center [679, 254] width 412 height 62
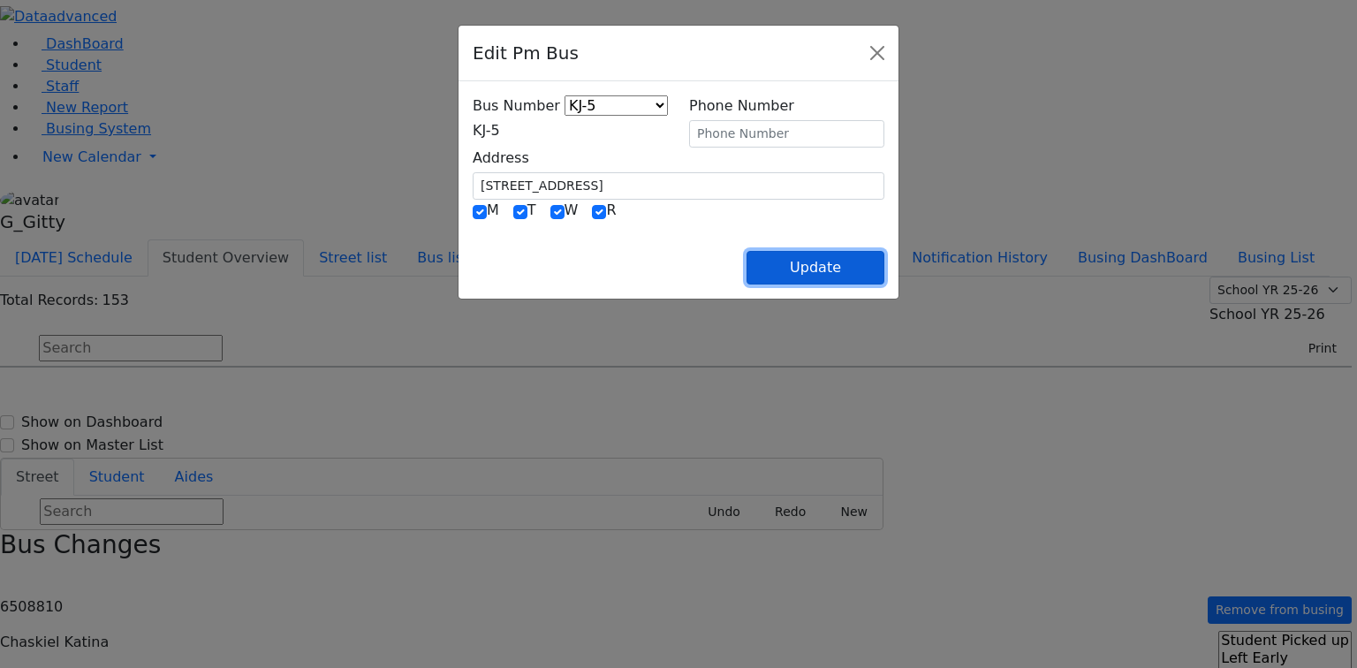
click at [884, 265] on button "Update" at bounding box center [815, 268] width 138 height 34
select select
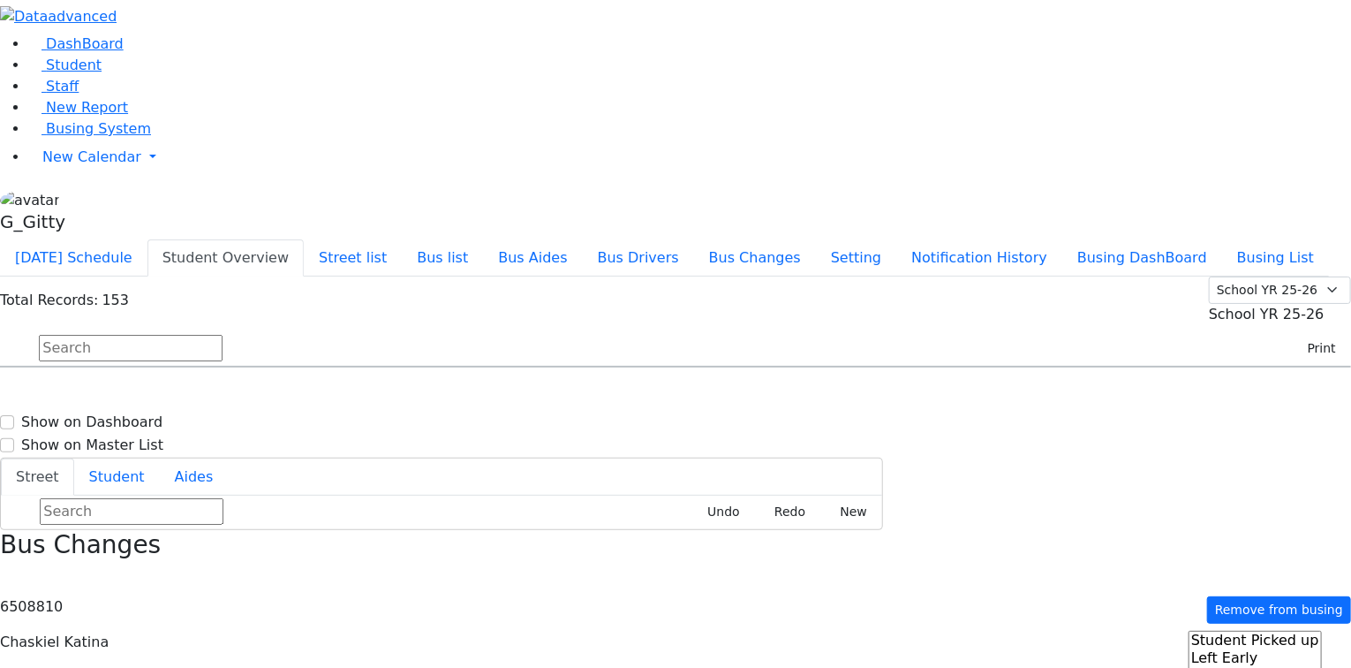
select select
type input "(845) 783-7922"
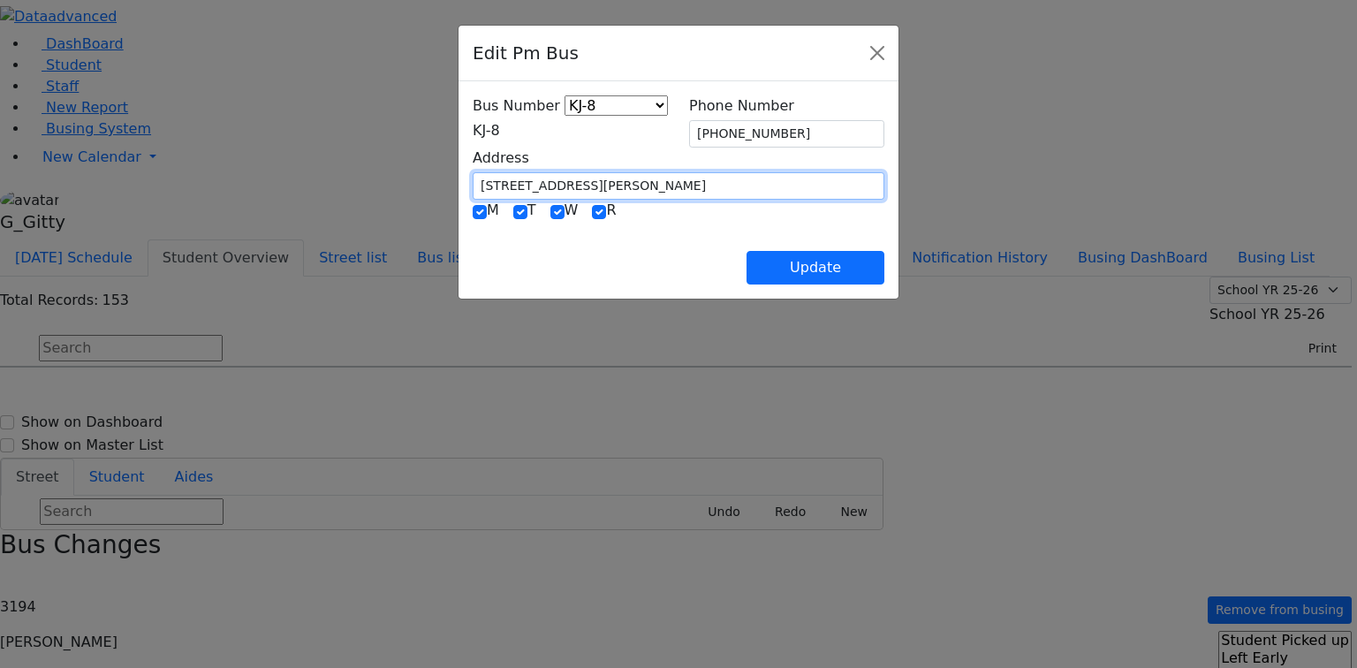
drag, startPoint x: 487, startPoint y: 183, endPoint x: 364, endPoint y: 181, distance: 122.8
click at [473, 181] on input "19 Hayes Ct. #203" at bounding box center [679, 185] width 412 height 27
type input "1 Hamaspik Way"
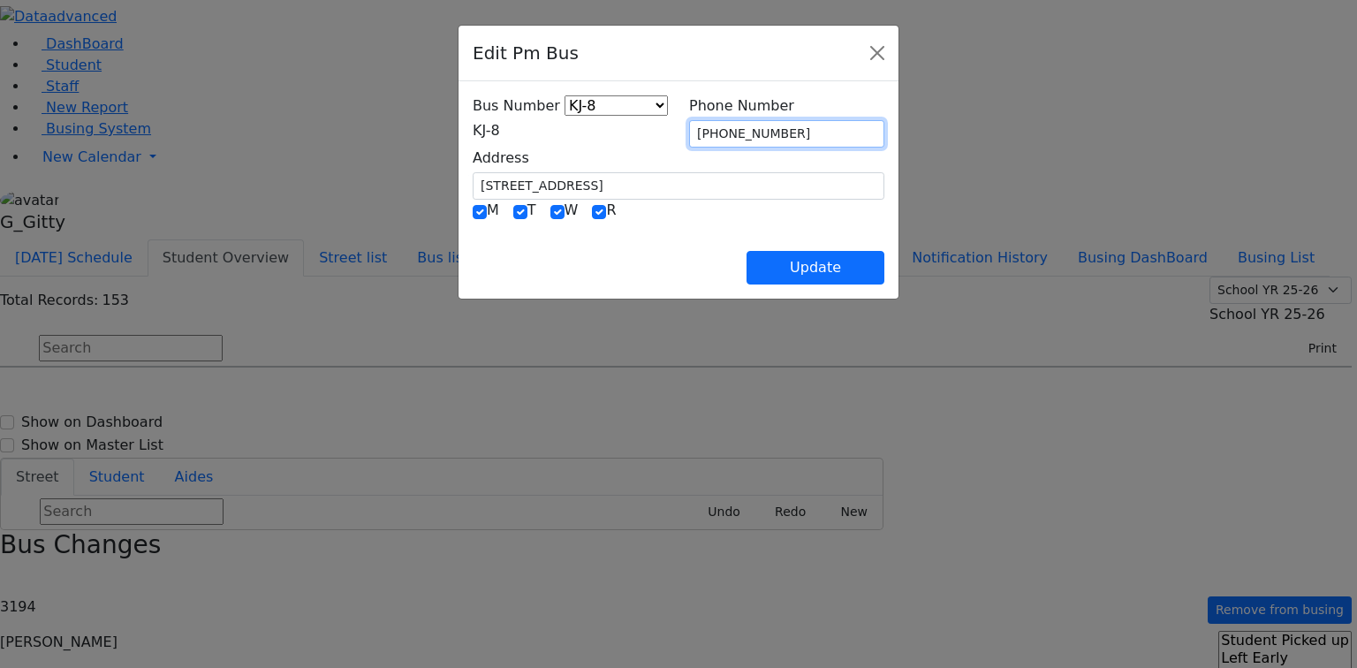
drag, startPoint x: 809, startPoint y: 125, endPoint x: 678, endPoint y: 134, distance: 131.0
click at [679, 134] on div "Phone Number (845) 783-7922" at bounding box center [786, 121] width 216 height 52
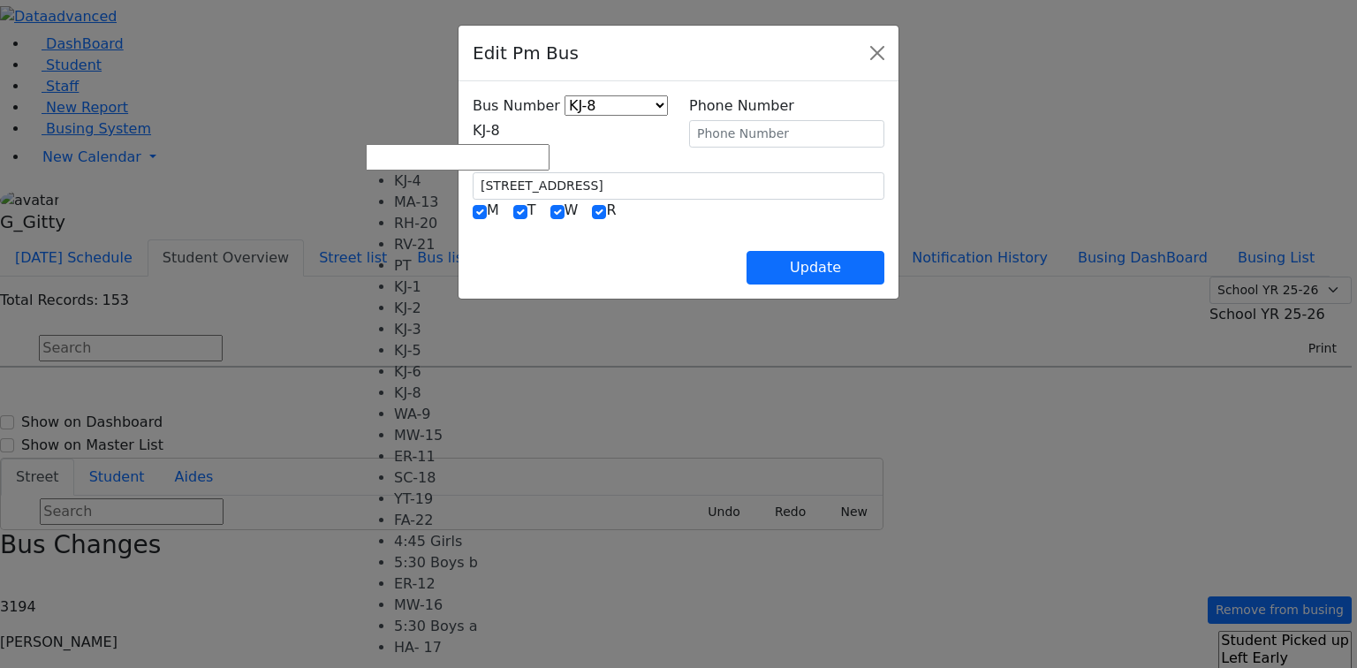
drag, startPoint x: 565, startPoint y: 131, endPoint x: 526, endPoint y: 208, distance: 86.9
click at [500, 132] on span "KJ-8" at bounding box center [486, 130] width 27 height 17
drag, startPoint x: 474, startPoint y: 290, endPoint x: 692, endPoint y: 277, distance: 217.6
select select "401"
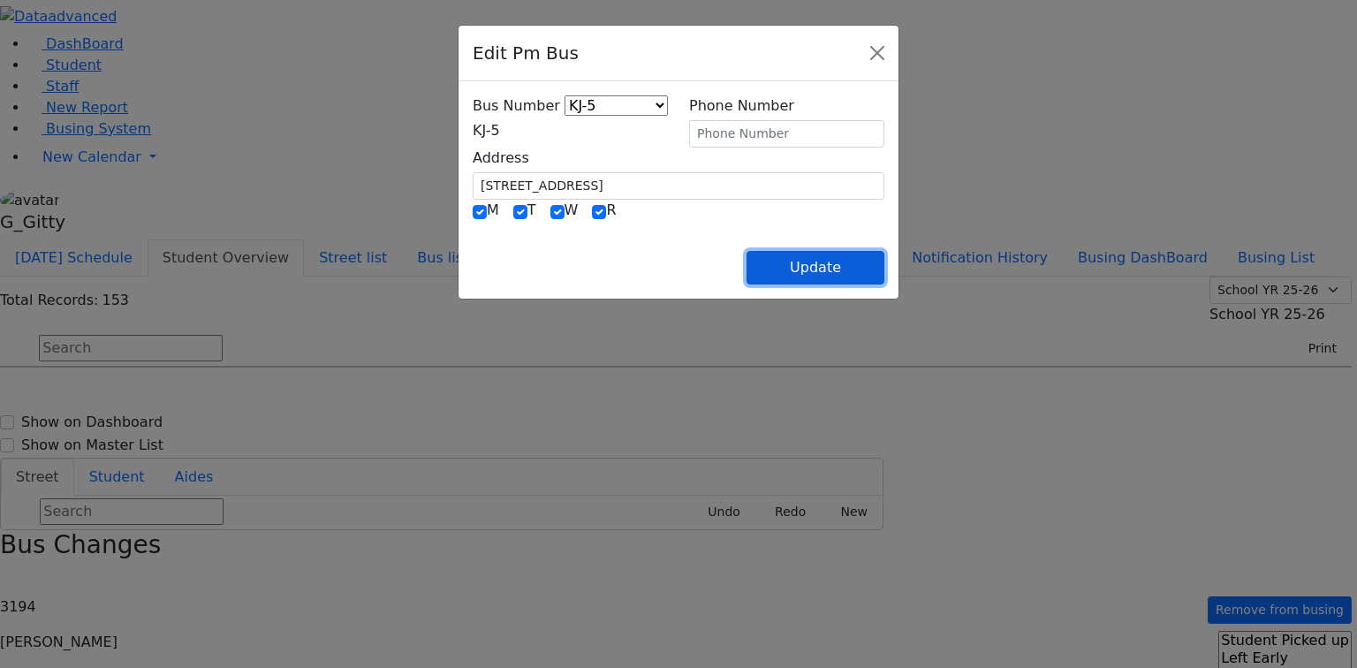
drag, startPoint x: 906, startPoint y: 264, endPoint x: 886, endPoint y: 272, distance: 21.8
click at [884, 265] on button "Update" at bounding box center [815, 268] width 138 height 34
select select
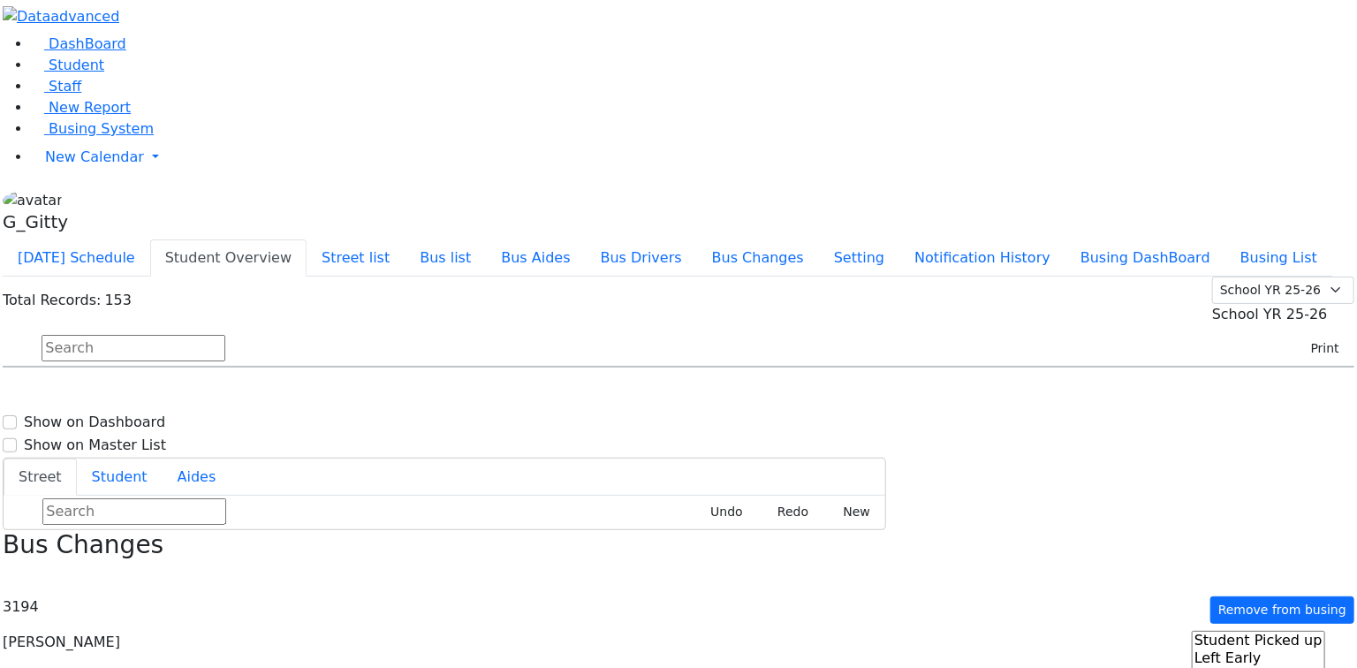
scroll to position [2756, 0]
select select
type input "(845) 783-7922"
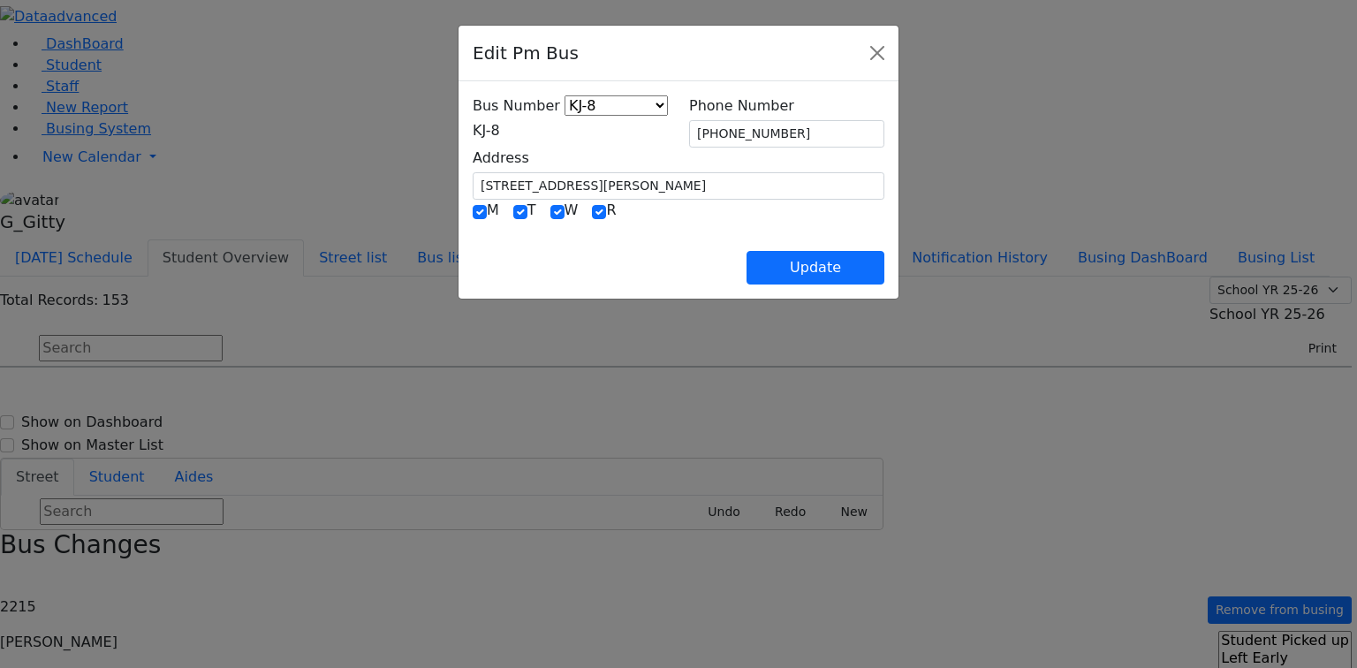
click at [473, 132] on span "KJ-8" at bounding box center [486, 130] width 27 height 17
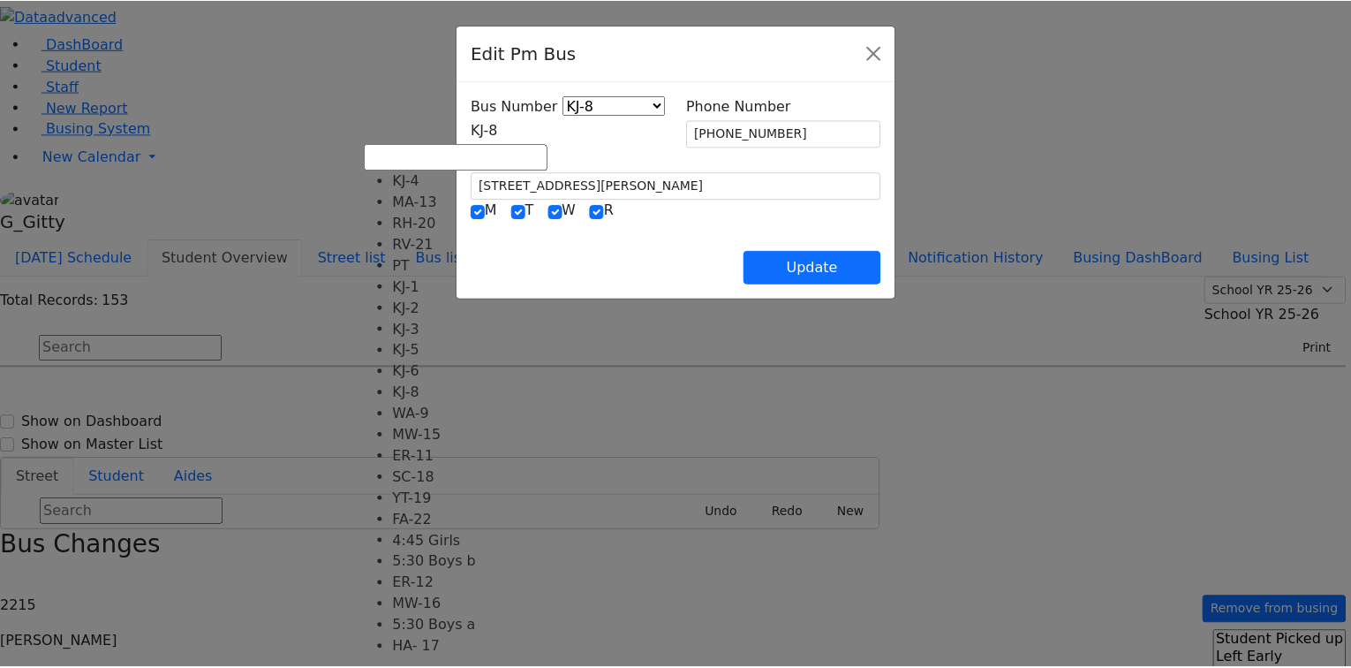
scroll to position [160, 0]
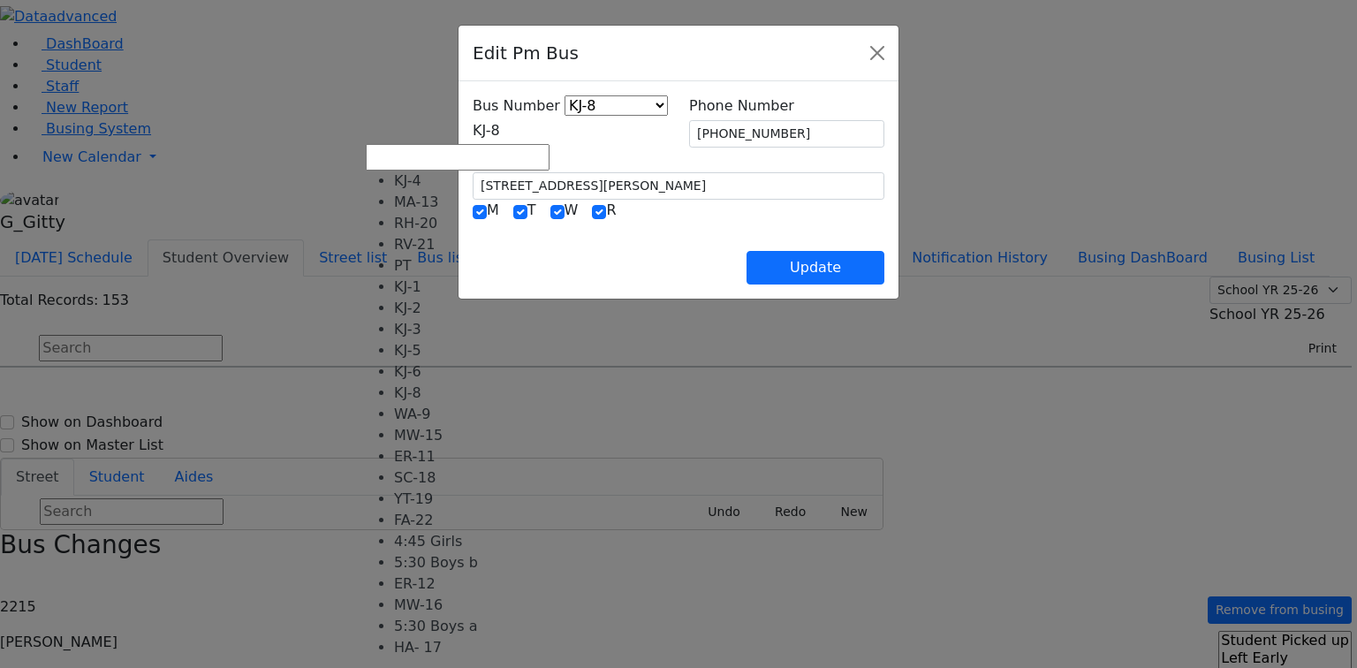
select select "452"
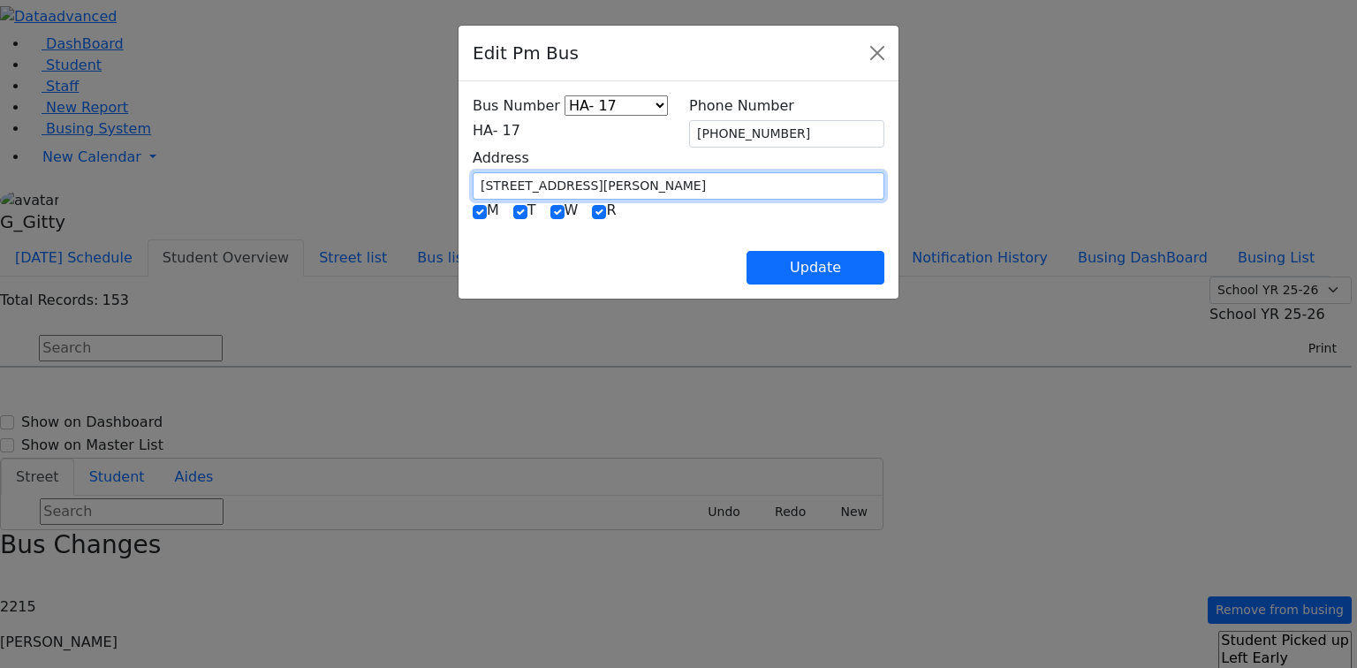
click at [462, 174] on div "Address 19 Hayes Ct. #203" at bounding box center [678, 174] width 433 height 52
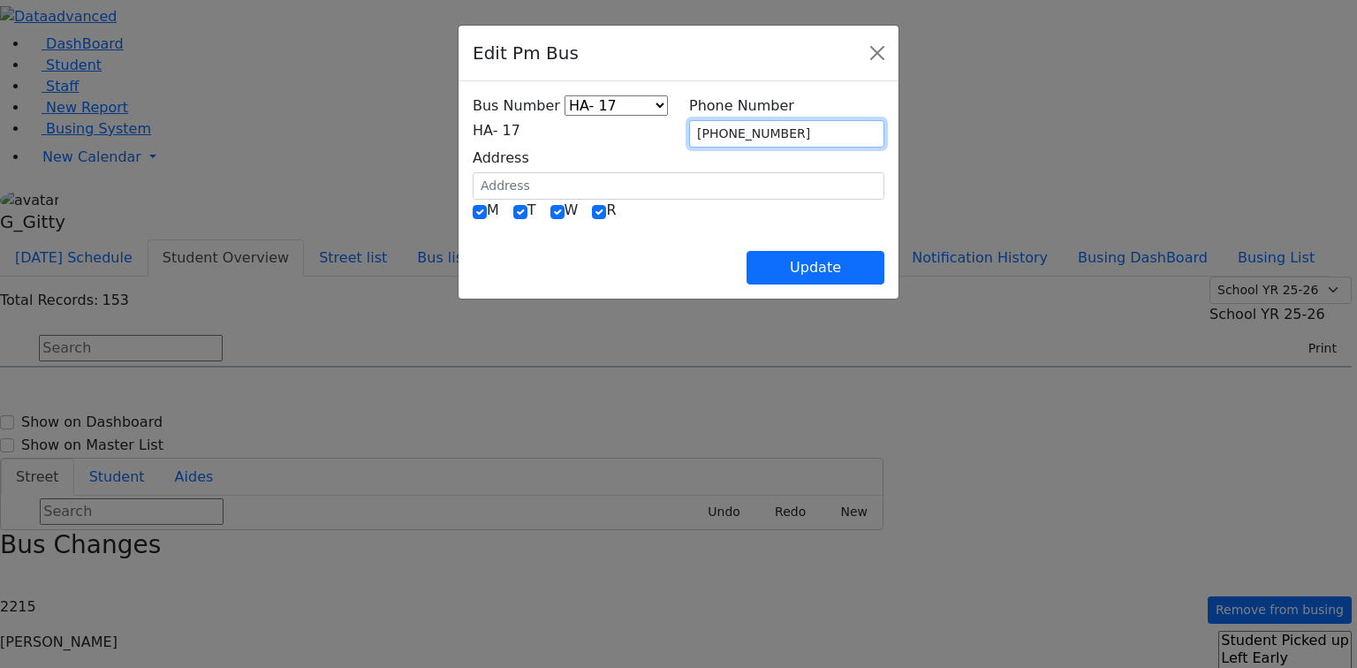
drag, startPoint x: 788, startPoint y: 120, endPoint x: 675, endPoint y: 127, distance: 113.3
click at [670, 121] on div "Bus Number KJ-4 MA-13 RH-20 RV-21 PT KJ-1 KJ-2 KJ-3 KJ-5 KJ-6 KJ-8 WA-9 MW-15 E…" at bounding box center [678, 147] width 433 height 104
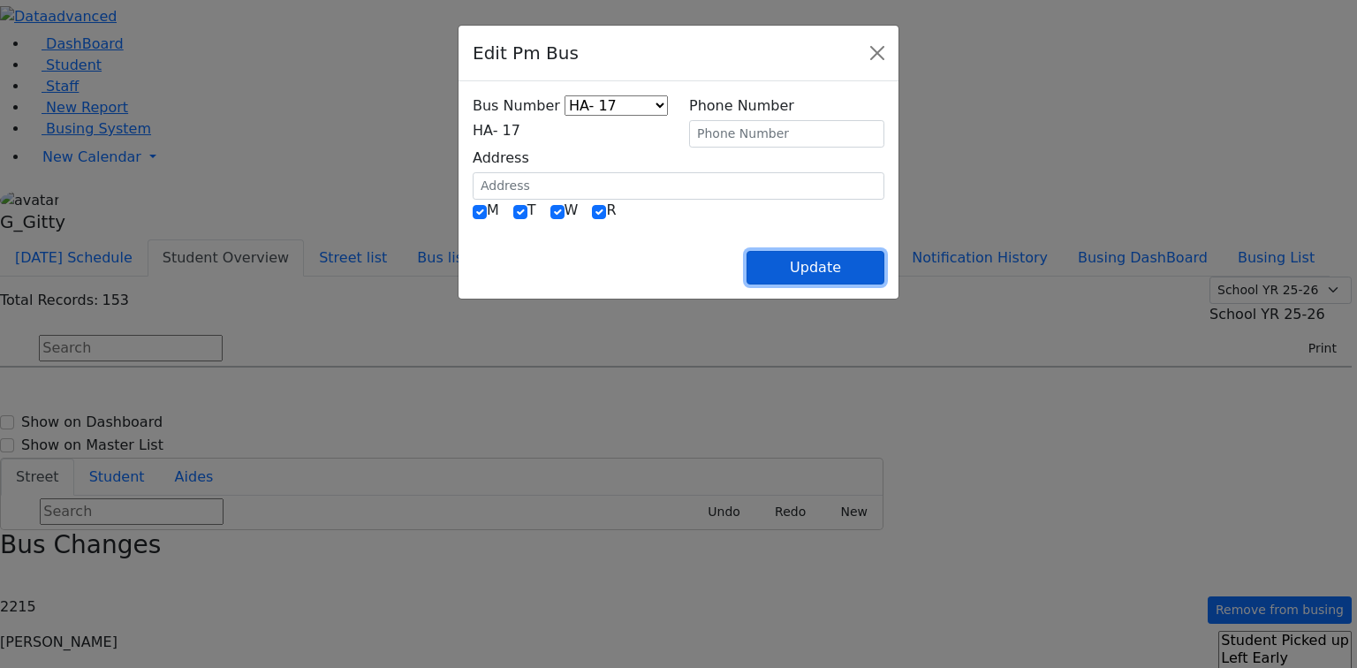
click at [884, 251] on button "Update" at bounding box center [815, 268] width 138 height 34
select select
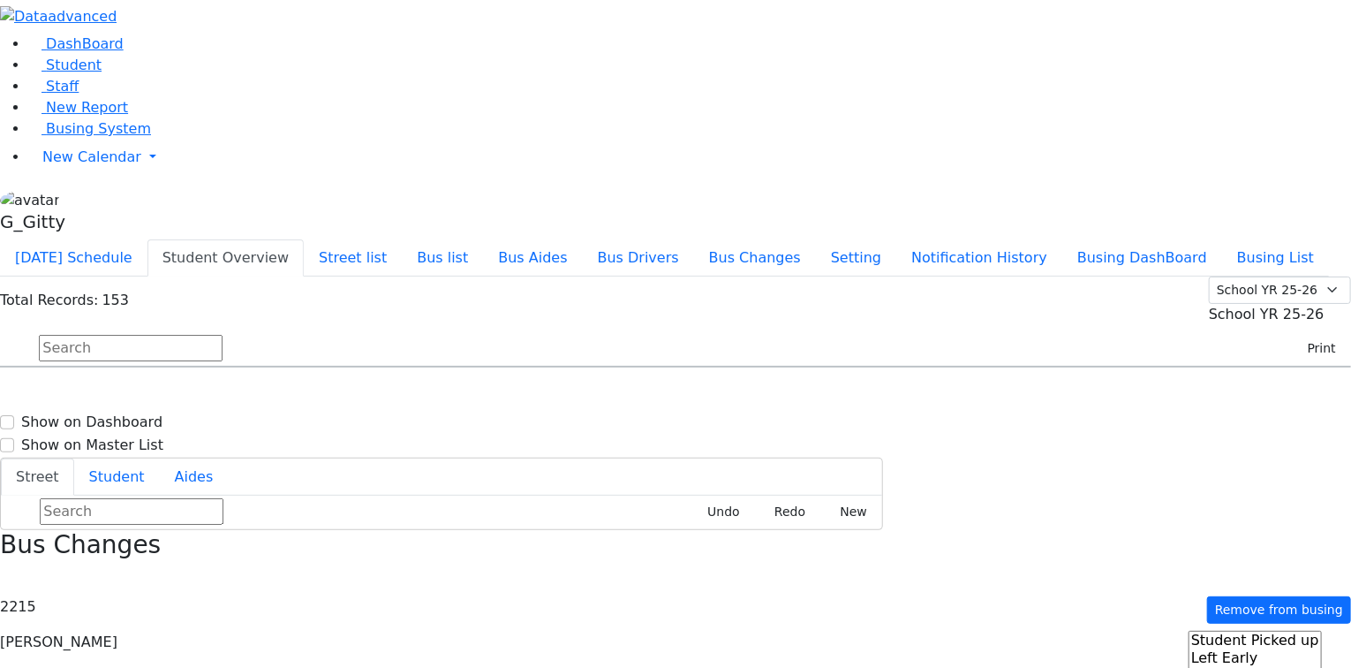
scroll to position [2968, 0]
click at [141, 605] on h6 "Katina Yitel" at bounding box center [76, 613] width 130 height 17
select select
type input "(845) 783-7922"
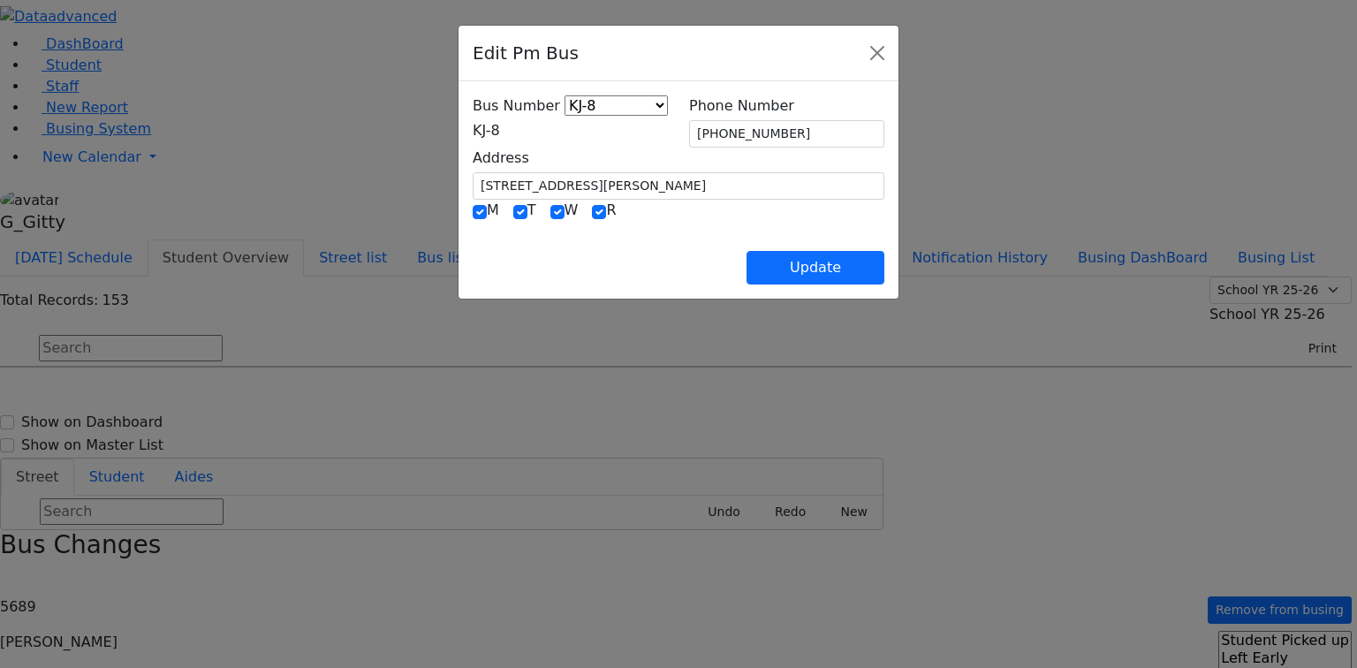
drag, startPoint x: 446, startPoint y: 180, endPoint x: 354, endPoint y: 170, distance: 92.4
click at [462, 170] on div "Address 19 Hayes Ct. #203" at bounding box center [678, 174] width 433 height 52
drag, startPoint x: 464, startPoint y: 177, endPoint x: 374, endPoint y: 175, distance: 90.1
click at [473, 175] on input "19 Hayes Ct. #203" at bounding box center [679, 185] width 412 height 27
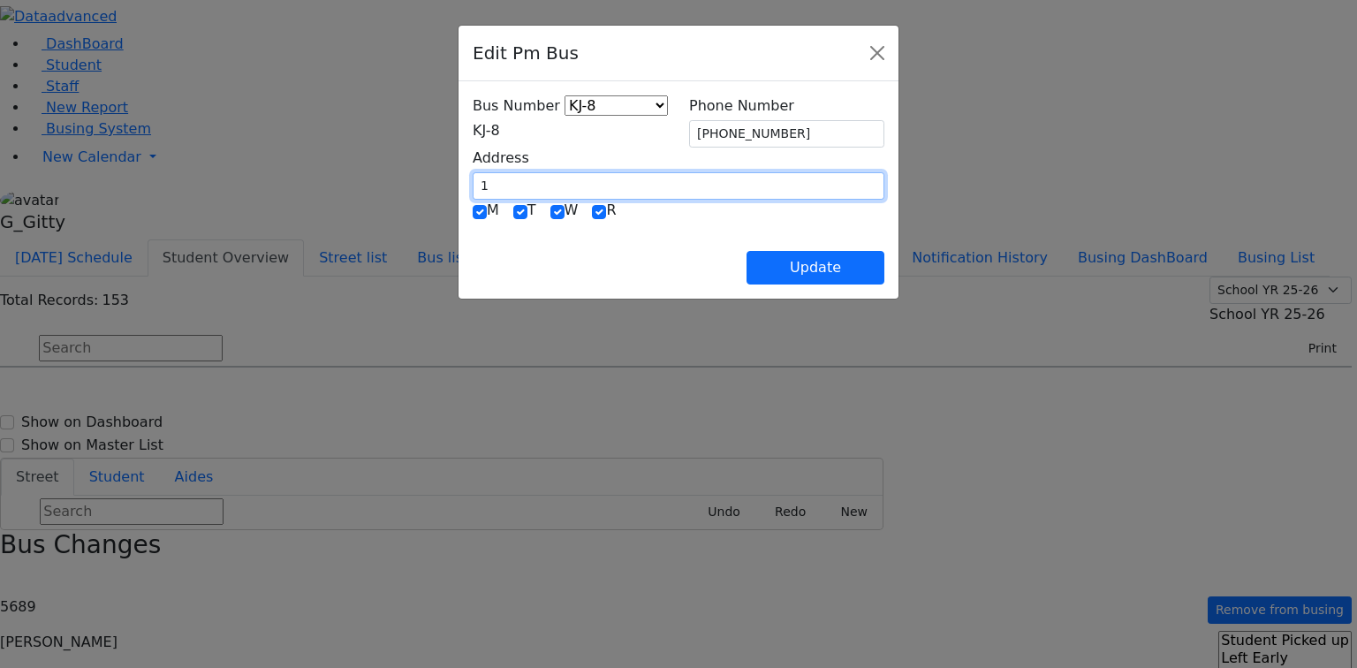
type input "1 Hamaspik Way"
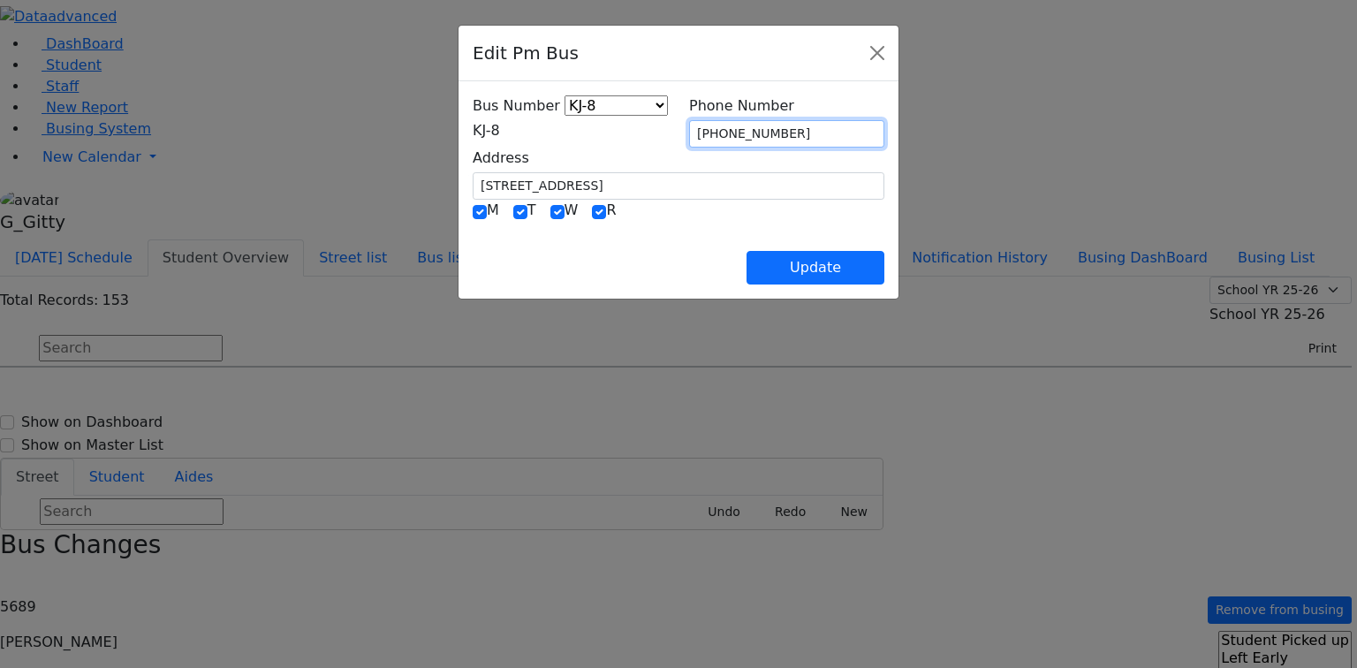
drag, startPoint x: 802, startPoint y: 136, endPoint x: 665, endPoint y: 131, distance: 137.0
click at [665, 131] on div "Bus Number KJ-4 MA-13 RH-20 RV-21 PT KJ-1 KJ-2 KJ-3 KJ-5 KJ-6 KJ-8 WA-9 MW-15 E…" at bounding box center [678, 147] width 433 height 104
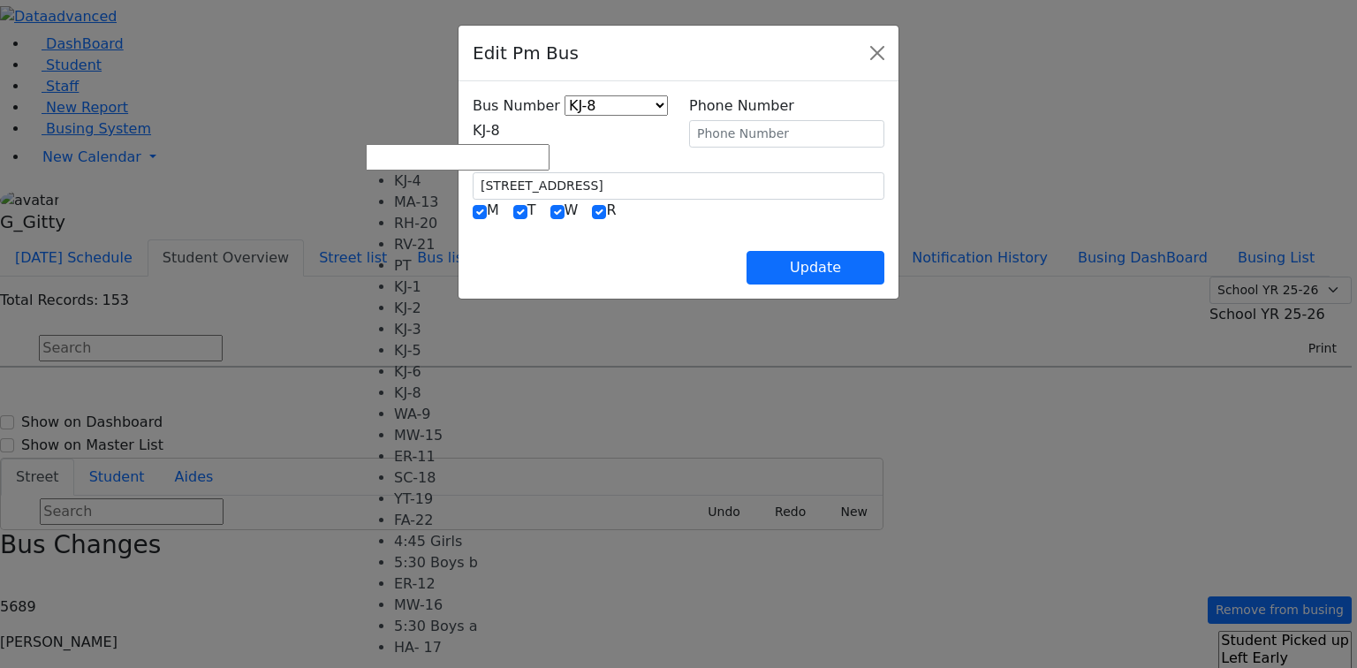
click at [500, 126] on span "KJ-8" at bounding box center [486, 130] width 27 height 17
select select "401"
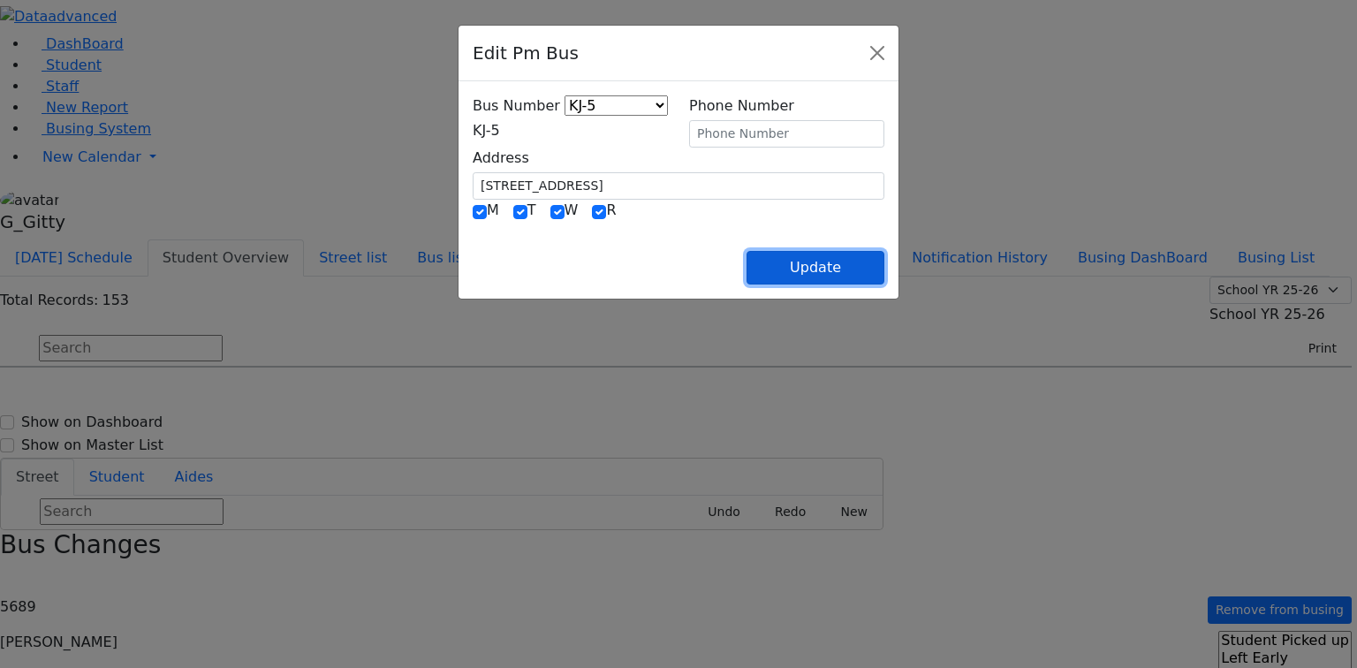
click at [884, 265] on button "Update" at bounding box center [815, 268] width 138 height 34
select select
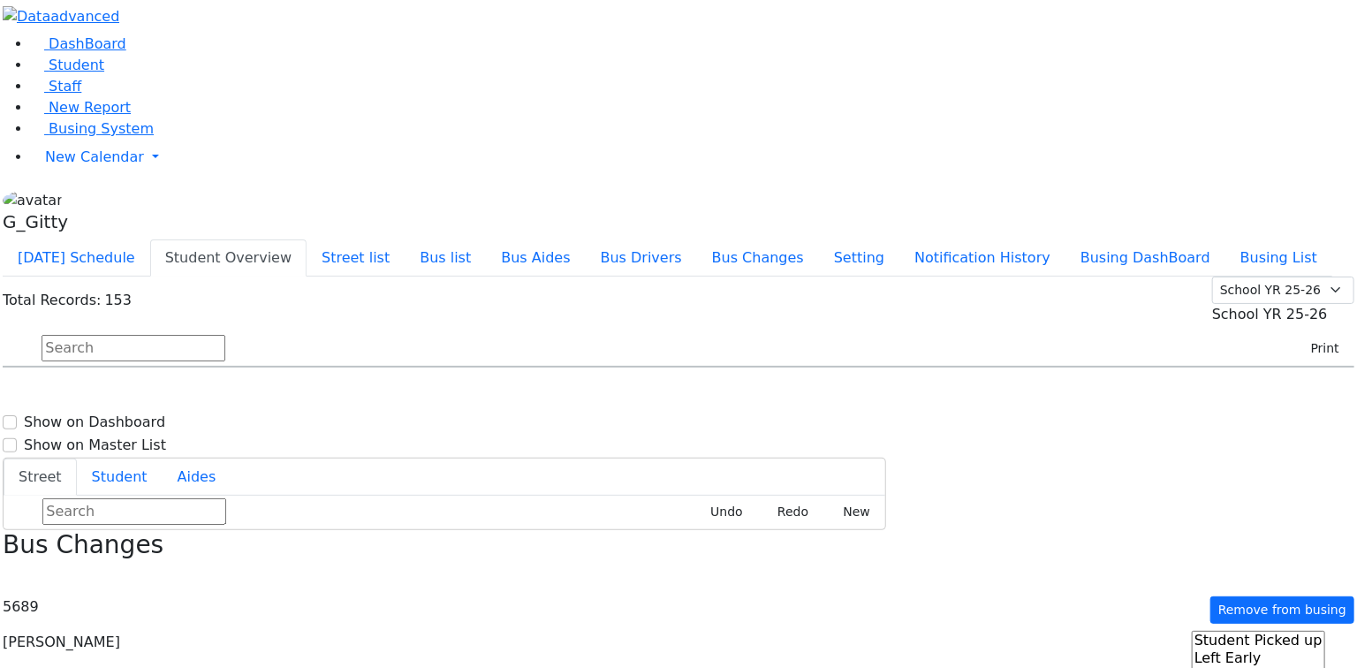
scroll to position [3039, 0]
click at [141, 579] on h6 "Katina Zlaty" at bounding box center [76, 587] width 130 height 17
select select
type input "(845) 783-7922"
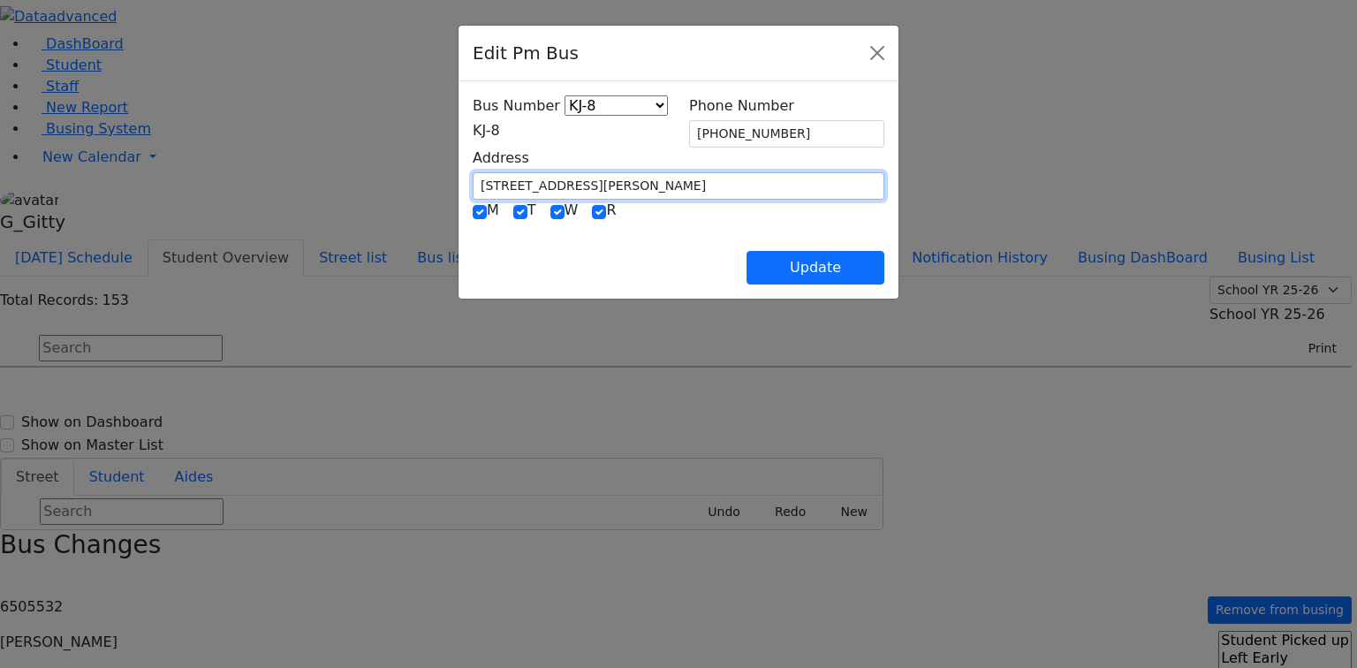
drag, startPoint x: 466, startPoint y: 178, endPoint x: 351, endPoint y: 173, distance: 115.8
click at [458, 173] on div "Bus Number KJ-4 MA-13 RH-20 RV-21 PT KJ-1 KJ-2 KJ-3 KJ-5 KJ-6 KJ-8 WA-9 MW-15 E…" at bounding box center [678, 189] width 440 height 217
type input "1 Hamaspik Way"
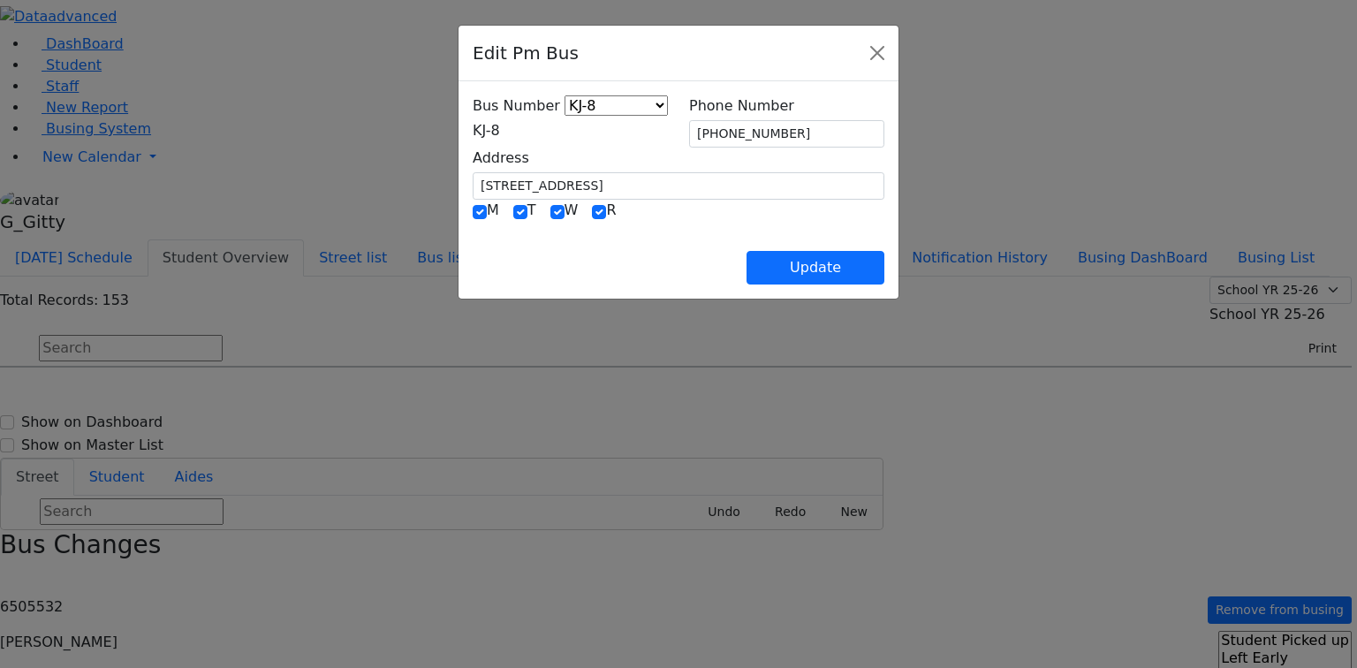
click at [473, 139] on span "KJ-8" at bounding box center [486, 130] width 27 height 17
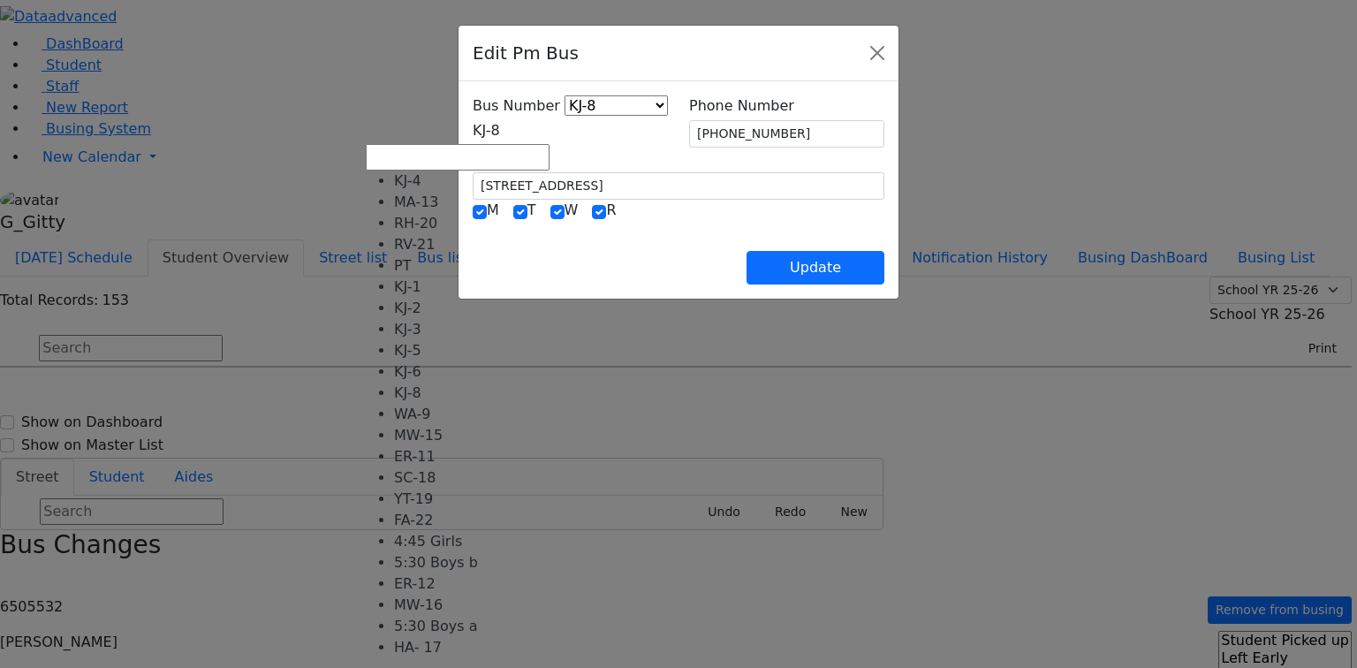
drag, startPoint x: 450, startPoint y: 289, endPoint x: 626, endPoint y: 208, distance: 194.5
select select "401"
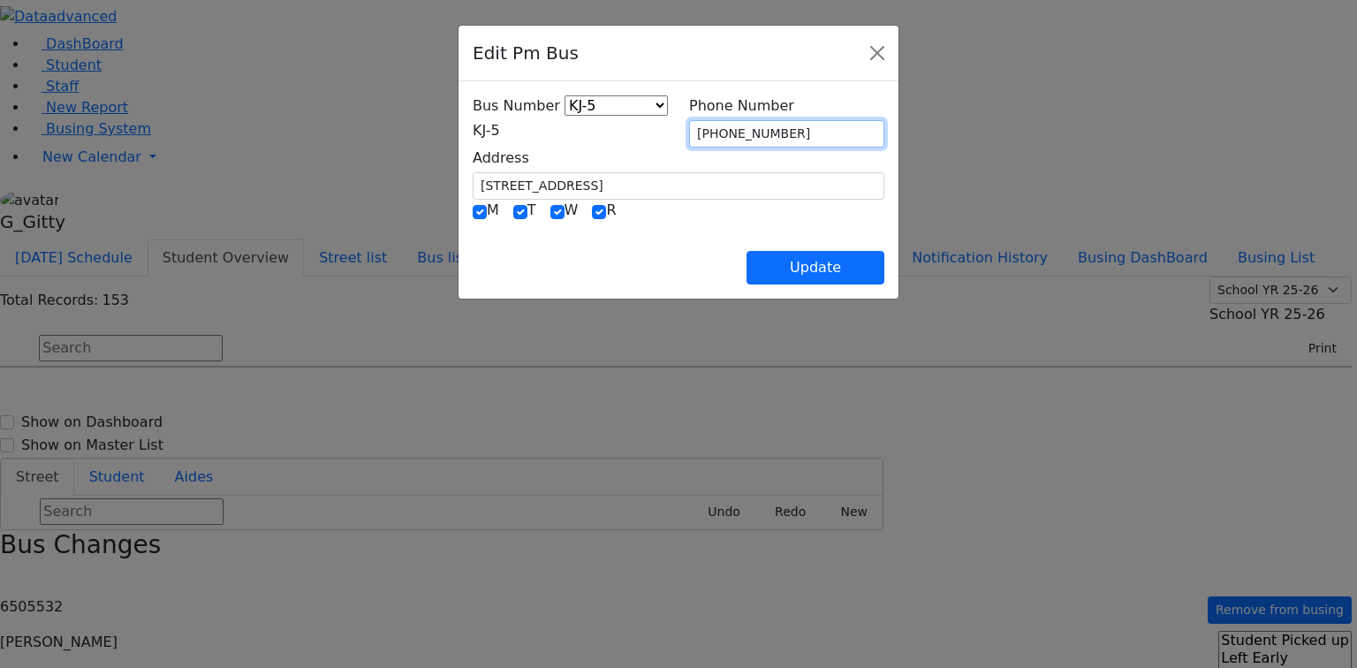
drag, startPoint x: 806, startPoint y: 138, endPoint x: 677, endPoint y: 155, distance: 130.2
click at [659, 127] on div "Bus Number KJ-4 MA-13 RH-20 RV-21 PT KJ-1 KJ-2 KJ-3 KJ-5 KJ-6 KJ-8 WA-9 MW-15 E…" at bounding box center [678, 147] width 433 height 104
click at [712, 219] on div "M T W R" at bounding box center [679, 211] width 412 height 23
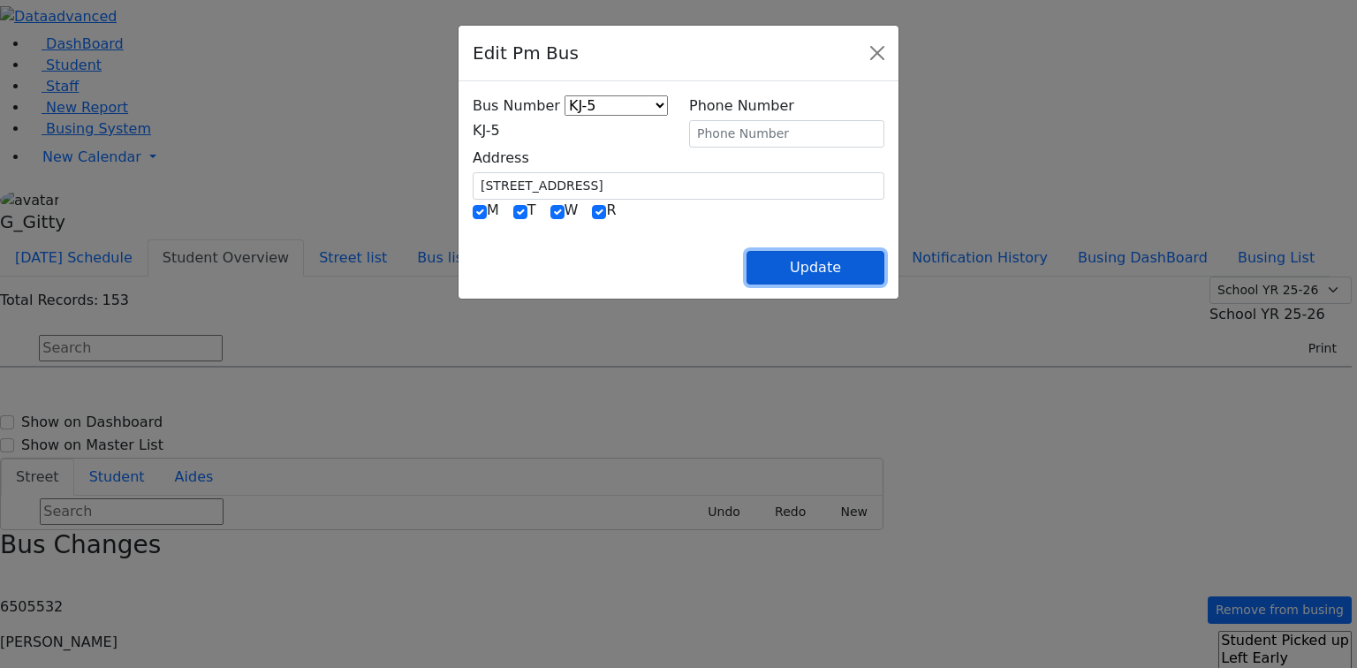
click at [884, 265] on button "Update" at bounding box center [815, 268] width 138 height 34
select select
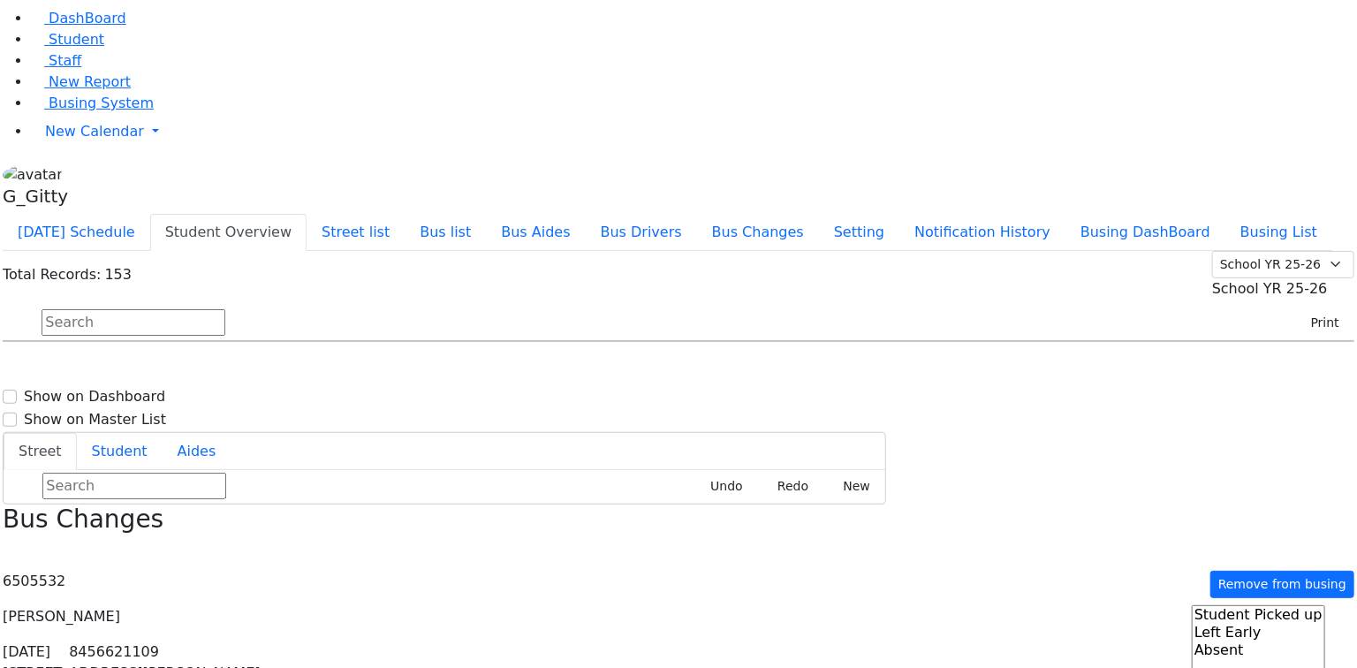
scroll to position [3109, 0]
click at [141, 526] on h6 "Katz Benjamin" at bounding box center [76, 534] width 130 height 17
select select
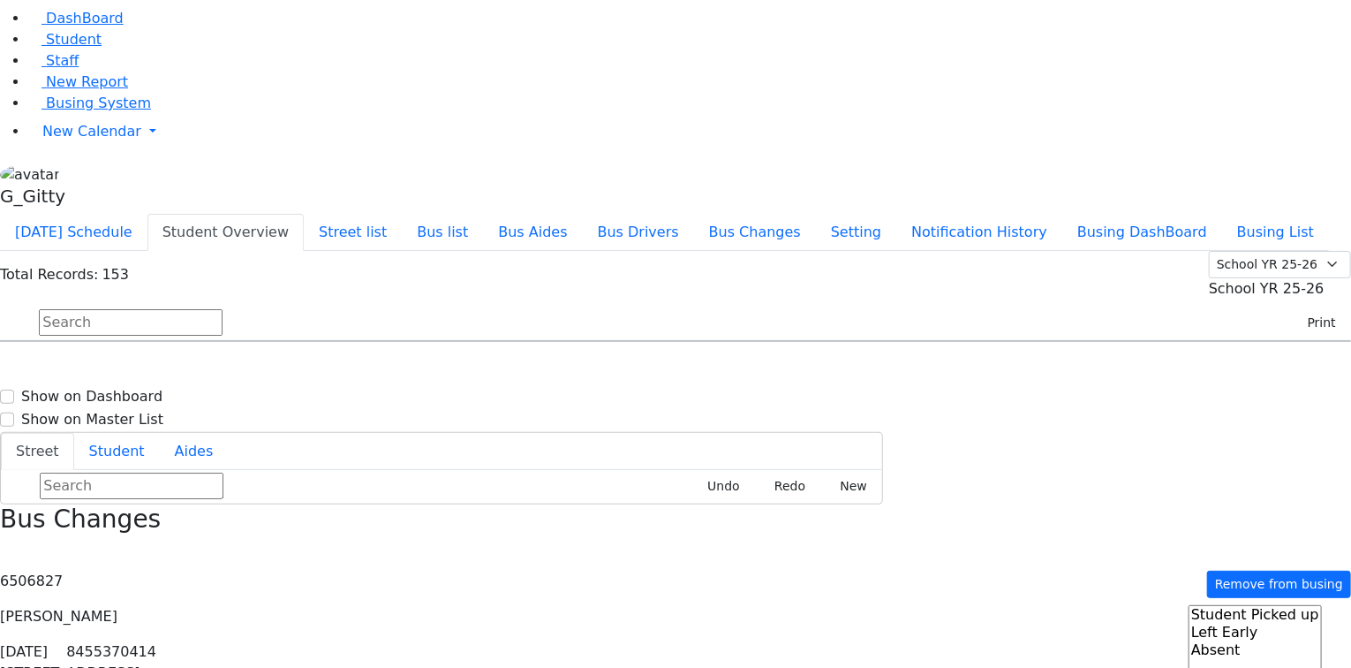
type input "(845) 782-8534"
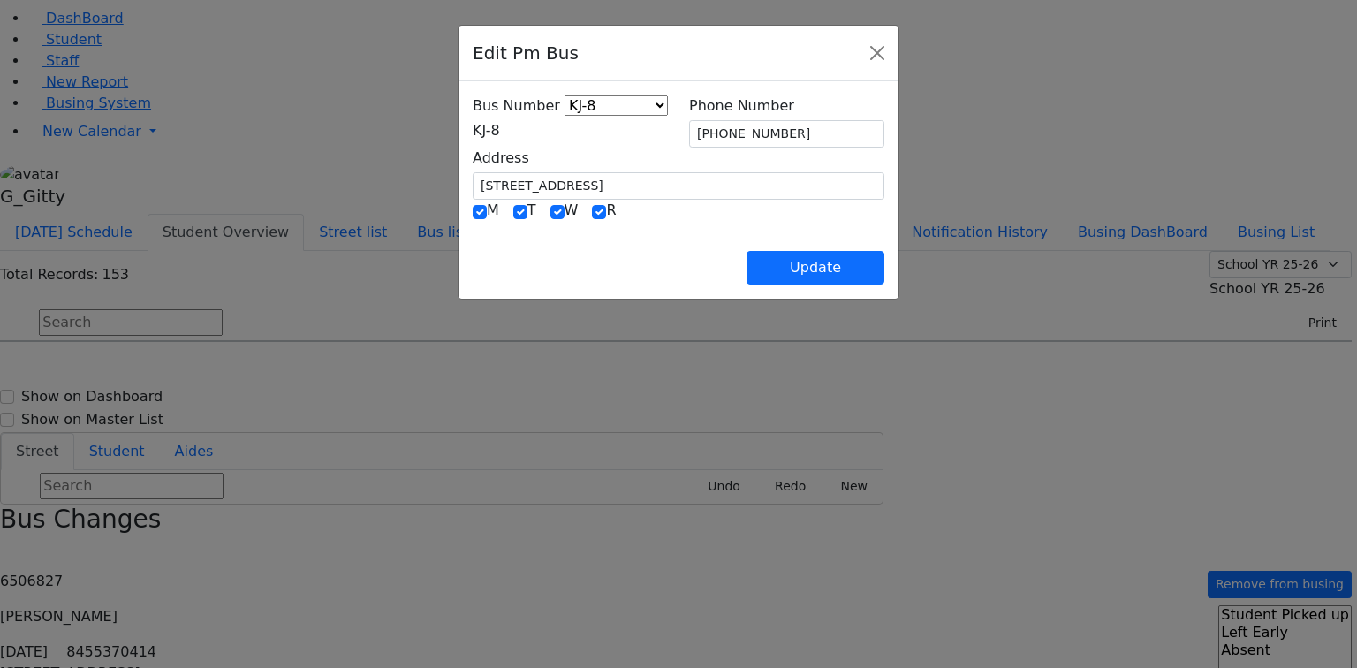
click at [480, 139] on span "KJ-8" at bounding box center [486, 130] width 27 height 17
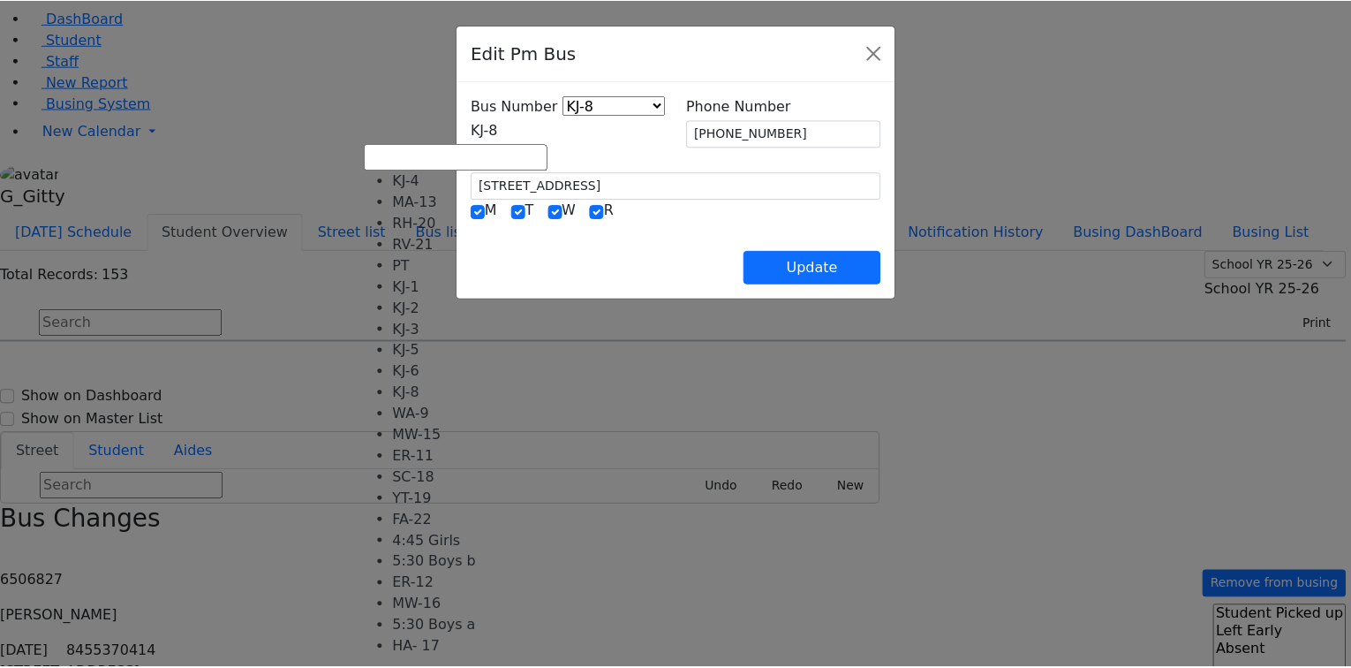
scroll to position [160, 0]
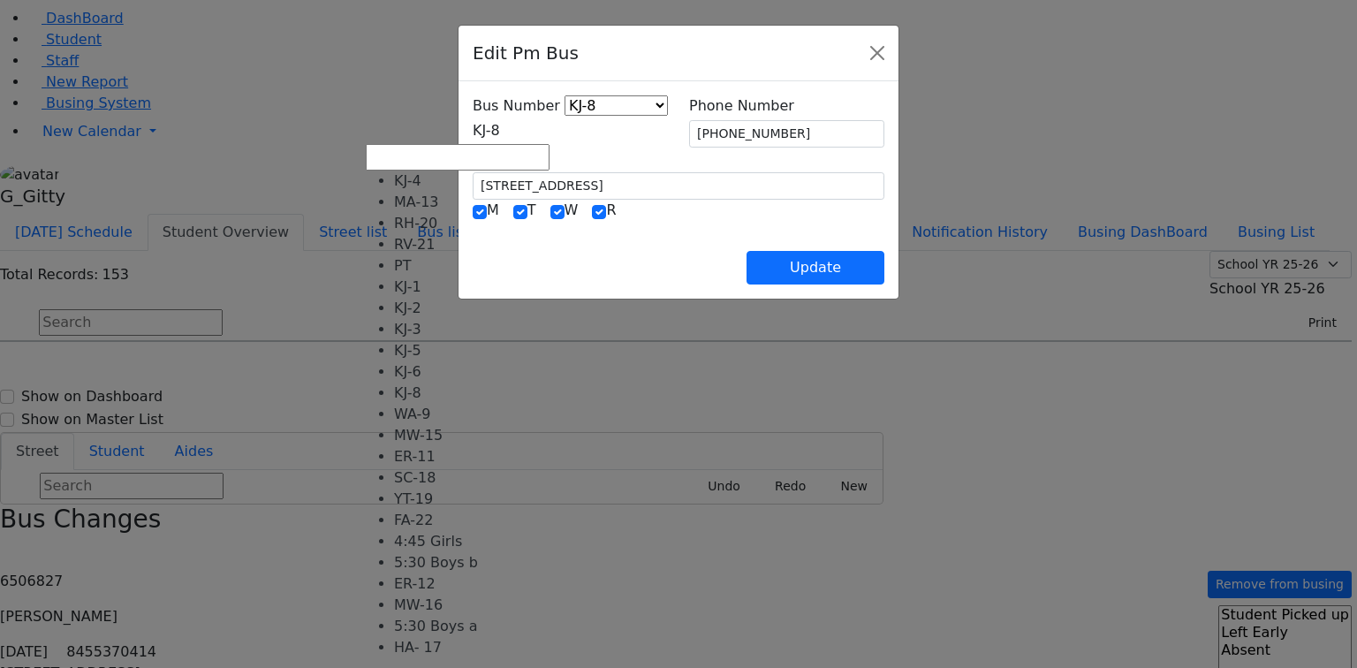
select select "452"
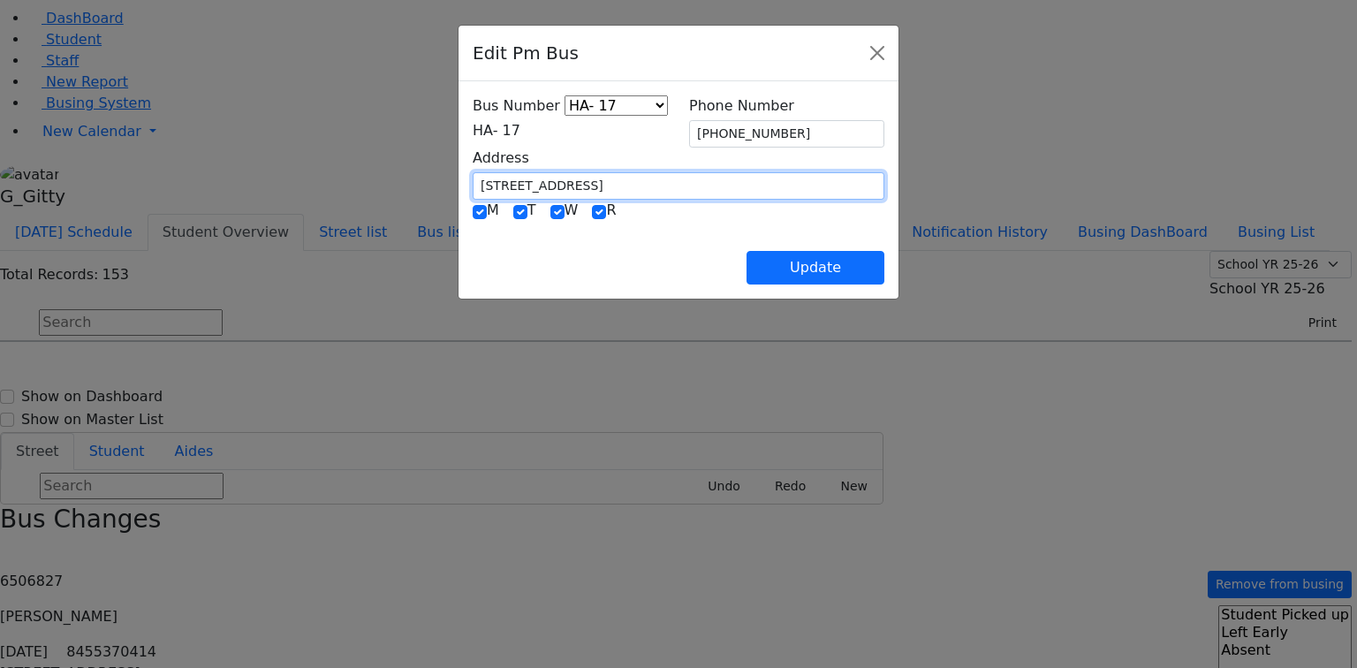
drag, startPoint x: 503, startPoint y: 177, endPoint x: 371, endPoint y: 172, distance: 131.7
click at [473, 172] on input "21 Chevron Road #202" at bounding box center [679, 185] width 412 height 27
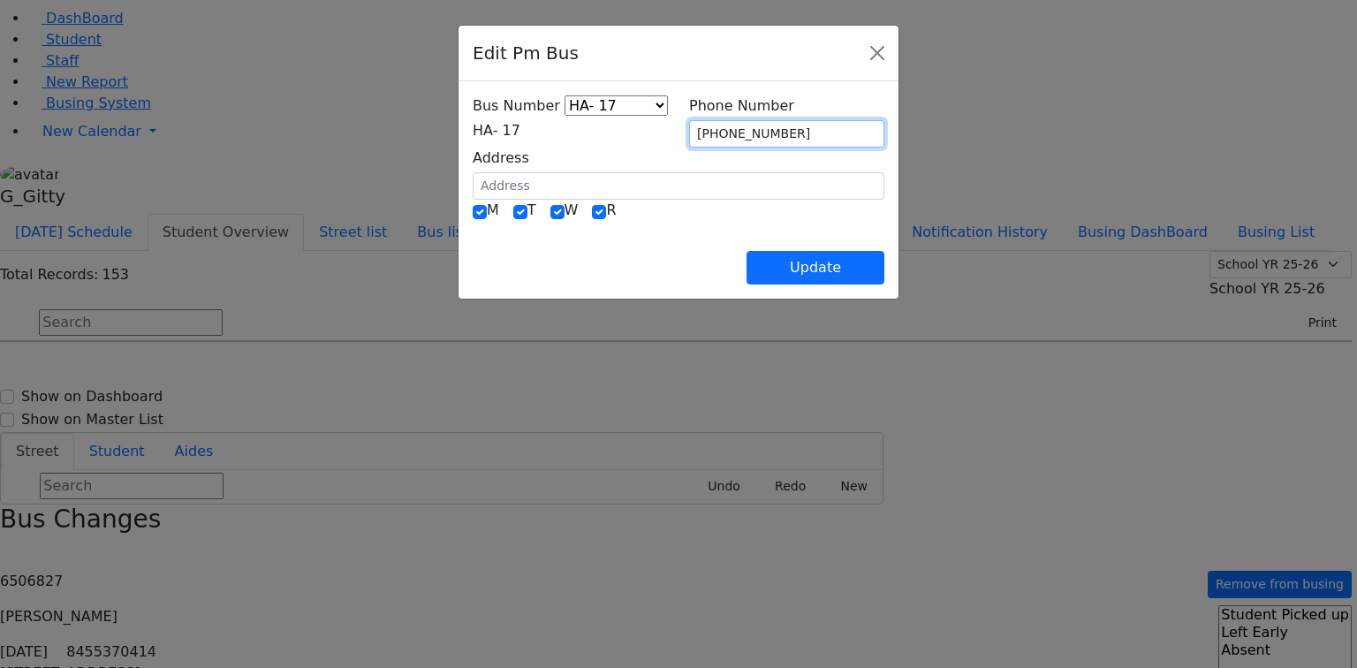
drag, startPoint x: 783, startPoint y: 129, endPoint x: 667, endPoint y: 131, distance: 116.6
click at [667, 131] on div "Bus Number KJ-4 MA-13 RH-20 RV-21 PT KJ-1 KJ-2 KJ-3 KJ-5 KJ-6 KJ-8 WA-9 MW-15 E…" at bounding box center [678, 147] width 433 height 104
click at [712, 240] on div "Update" at bounding box center [679, 254] width 412 height 62
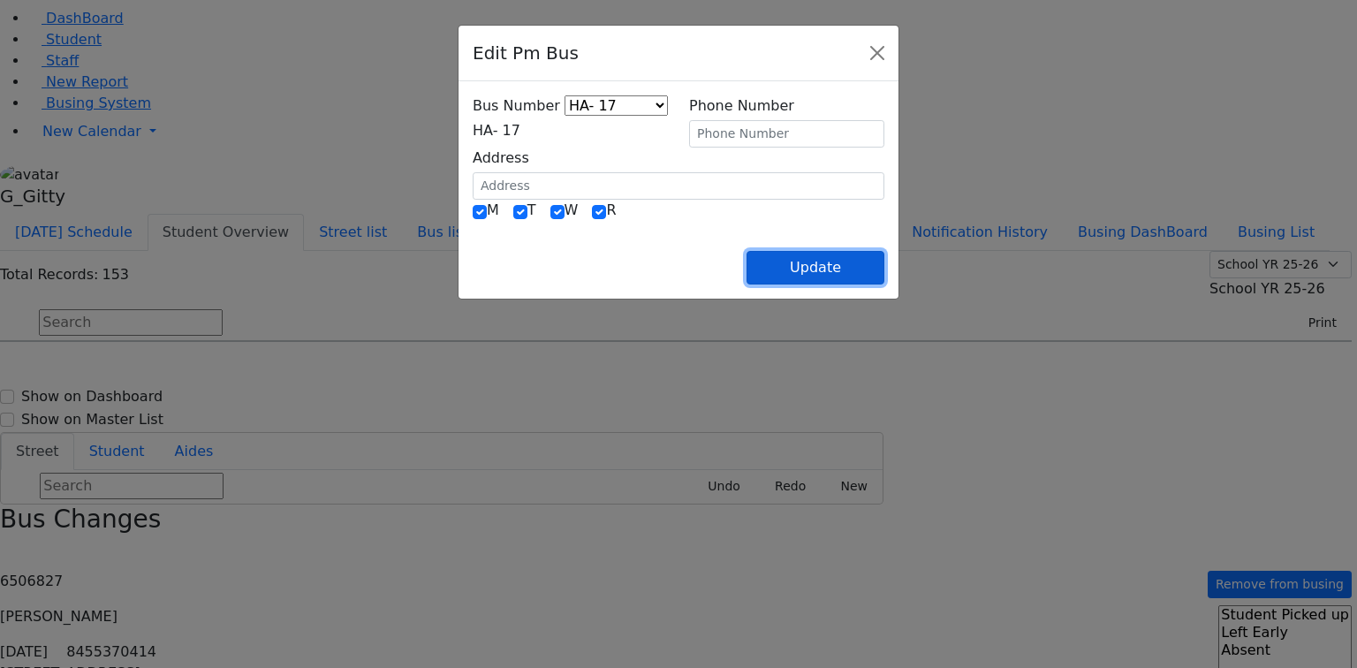
click at [884, 266] on button "Update" at bounding box center [815, 268] width 138 height 34
select select
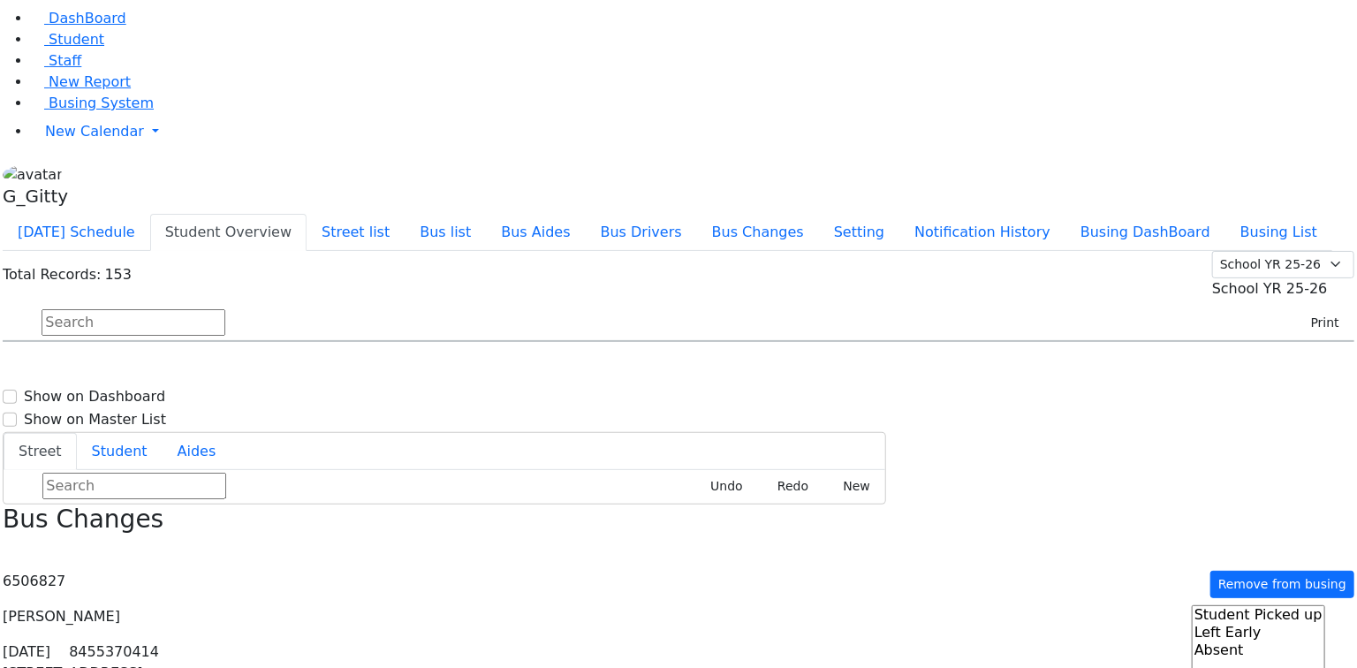
scroll to position [2968, 0]
select select
type input "(845) 783-0142"
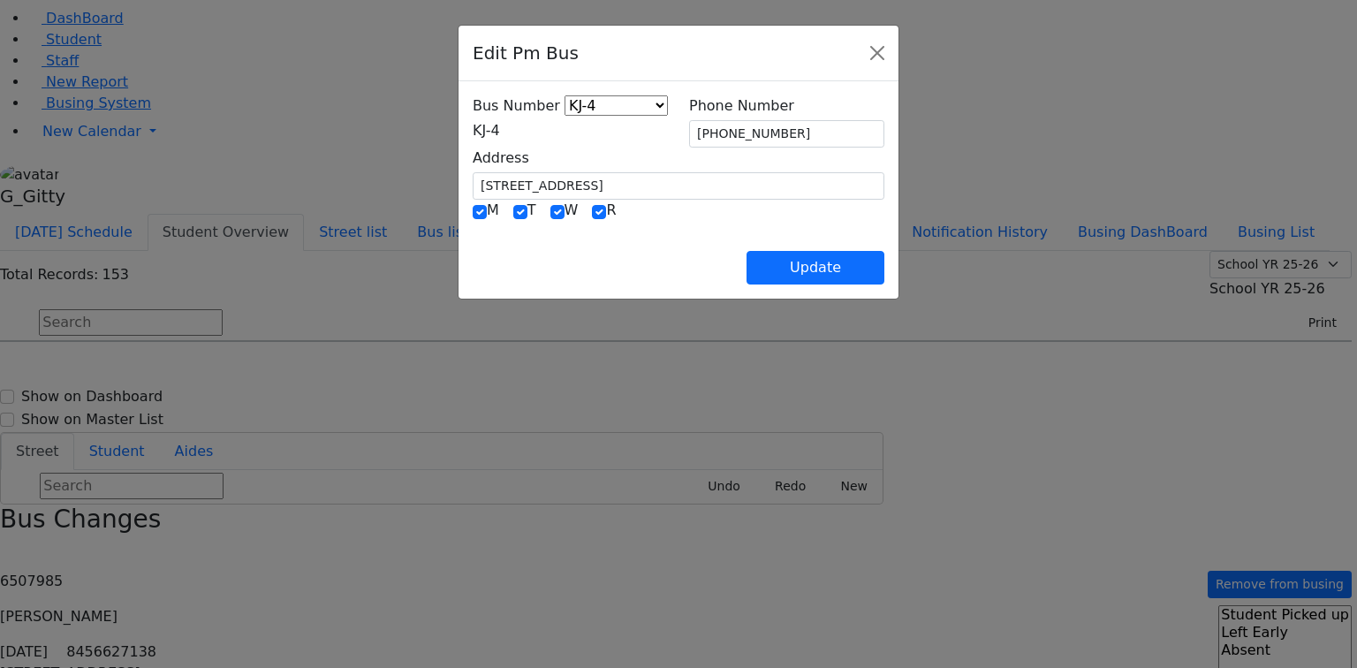
click at [473, 123] on span "KJ-4" at bounding box center [486, 130] width 27 height 17
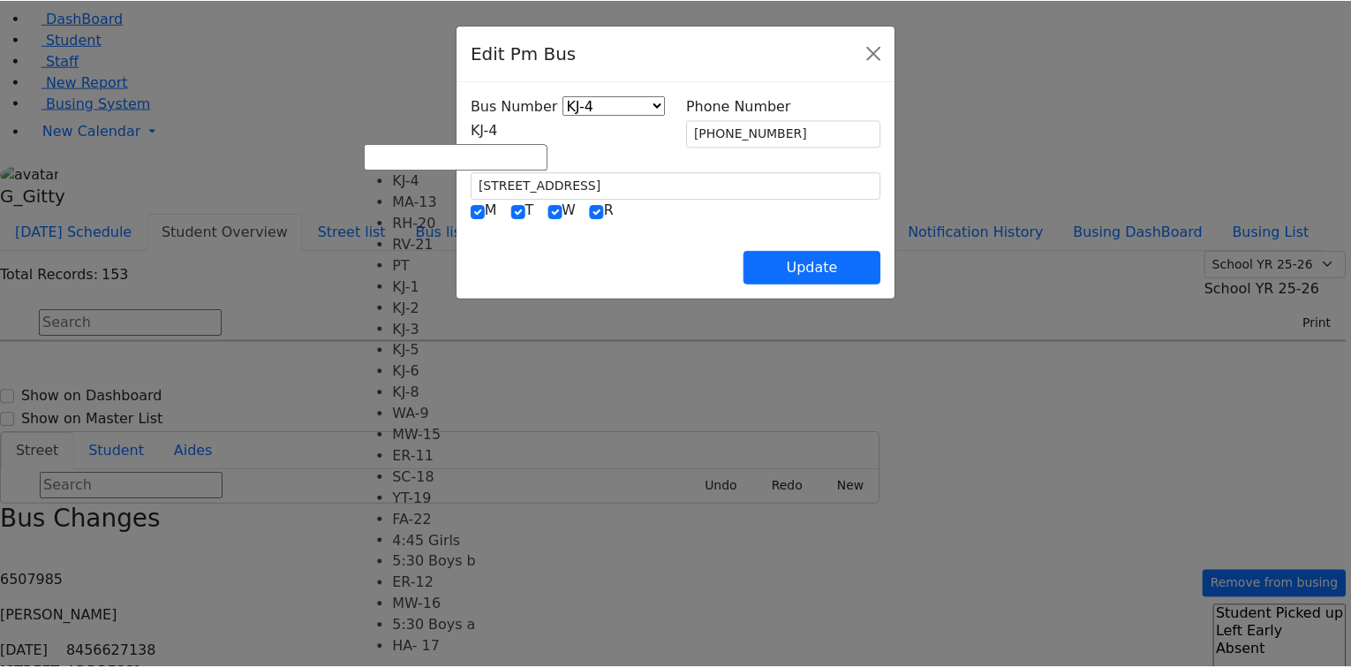
scroll to position [141, 0]
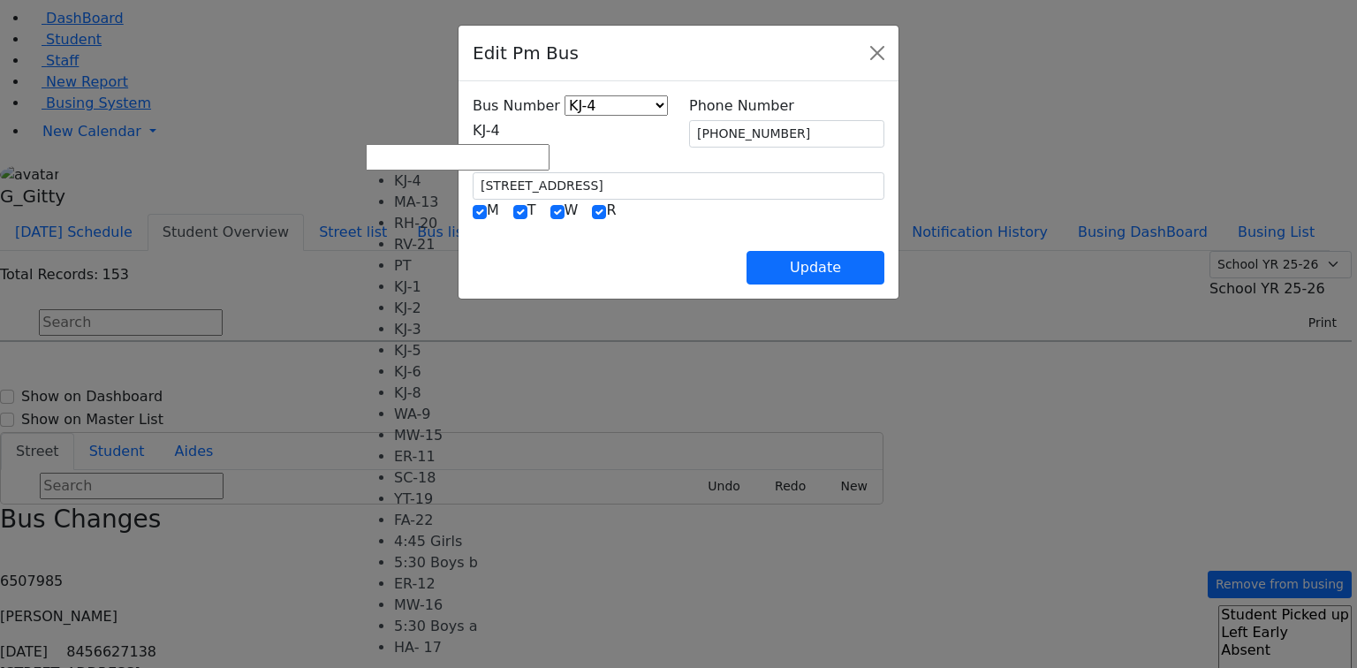
select select "434"
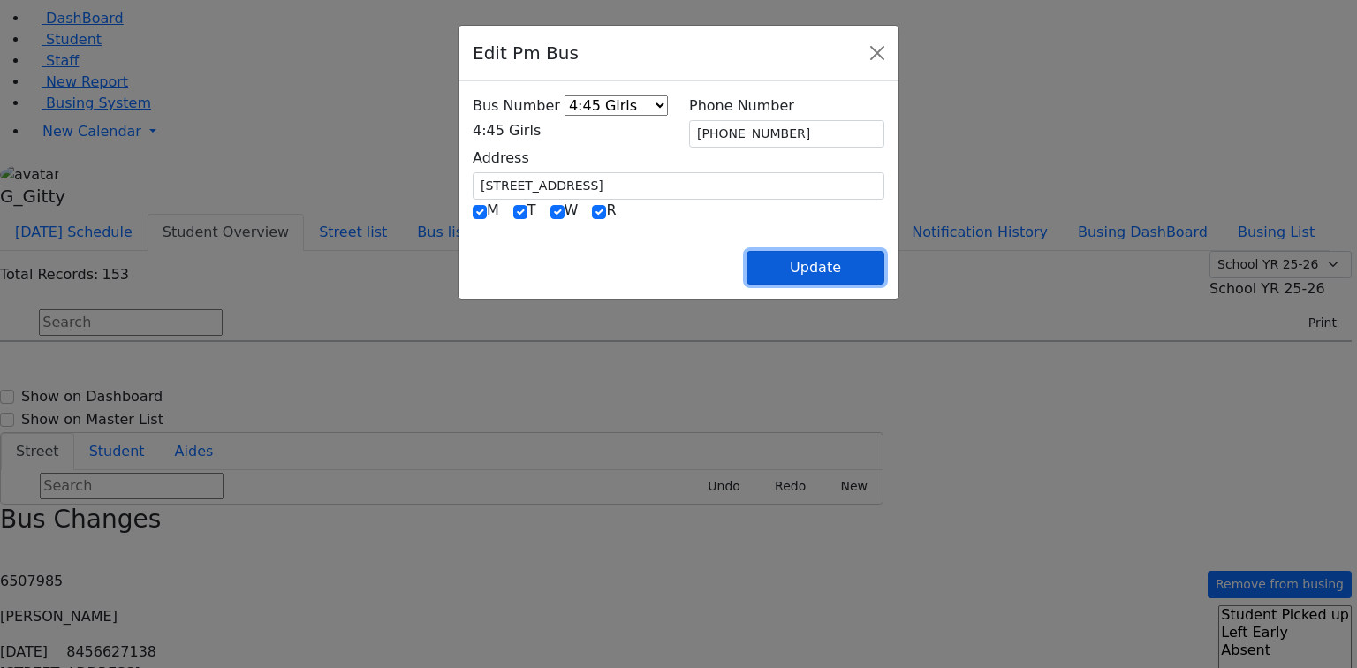
click at [884, 273] on button "Update" at bounding box center [815, 268] width 138 height 34
select select
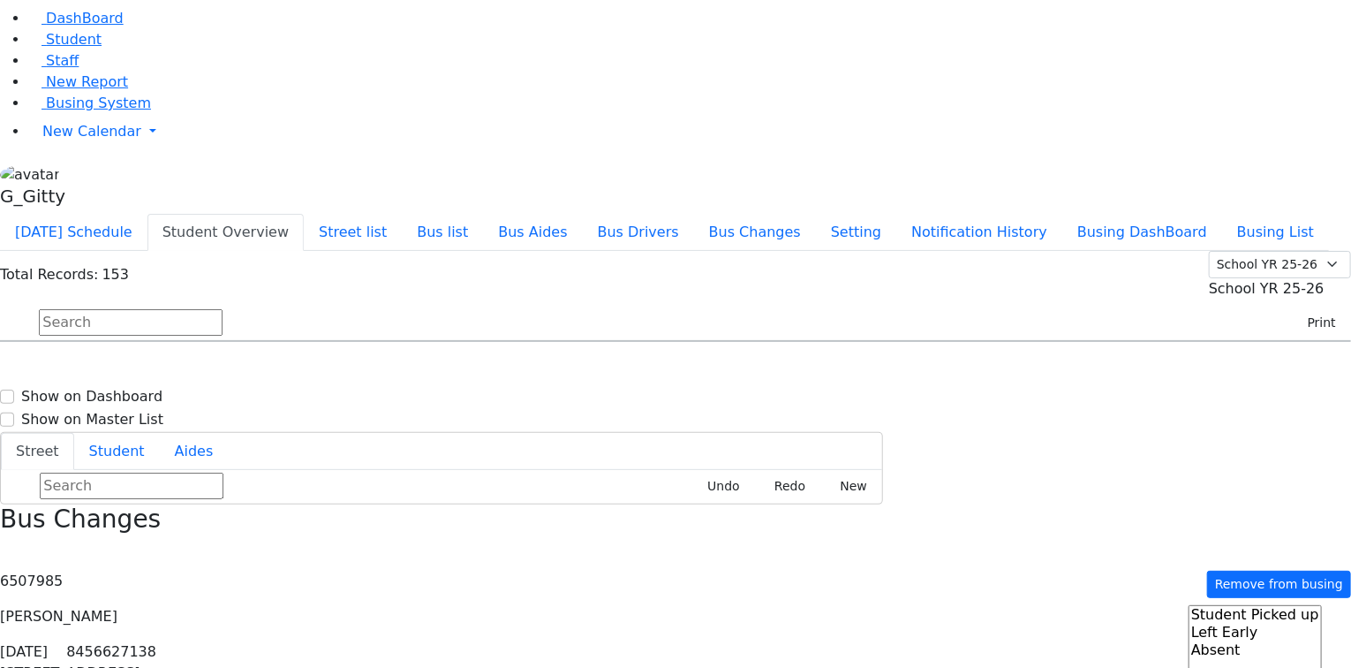
scroll to position [3180, 0]
drag, startPoint x: 297, startPoint y: 377, endPoint x: 443, endPoint y: 375, distance: 146.7
click at [141, 570] on span "8457826932" at bounding box center [100, 577] width 82 height 15
select select
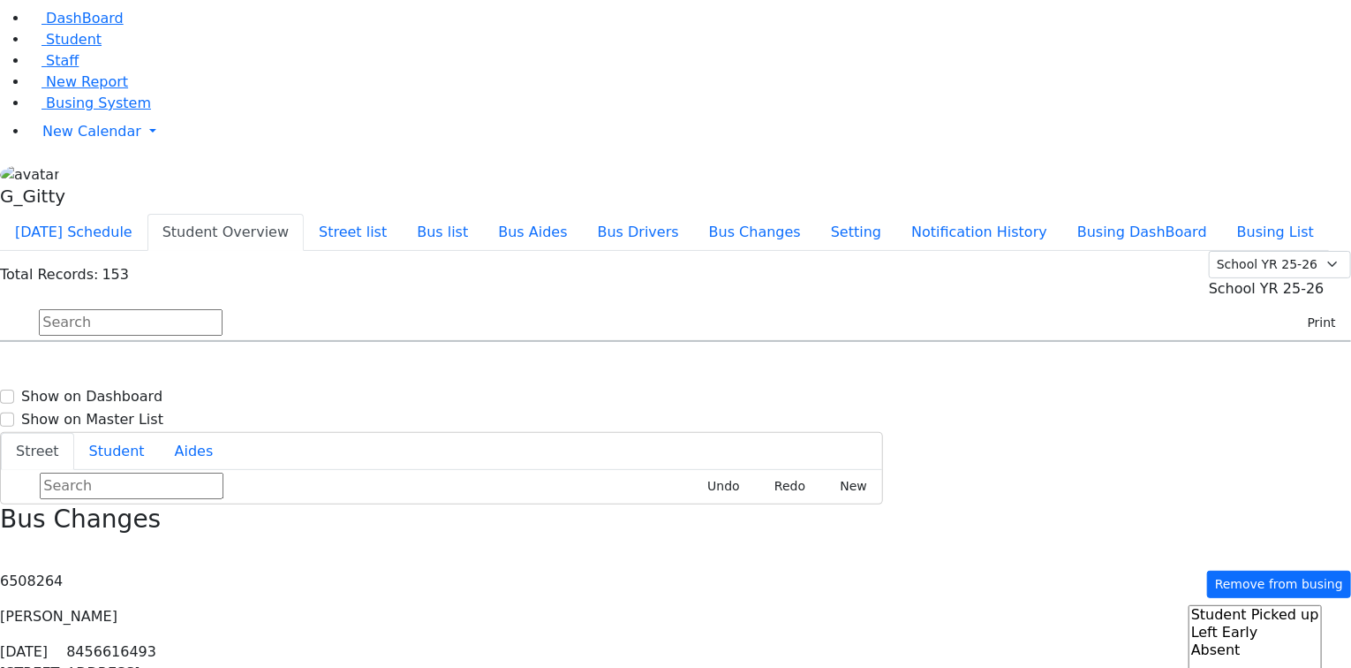
select select
type input "(845) 426-0994"
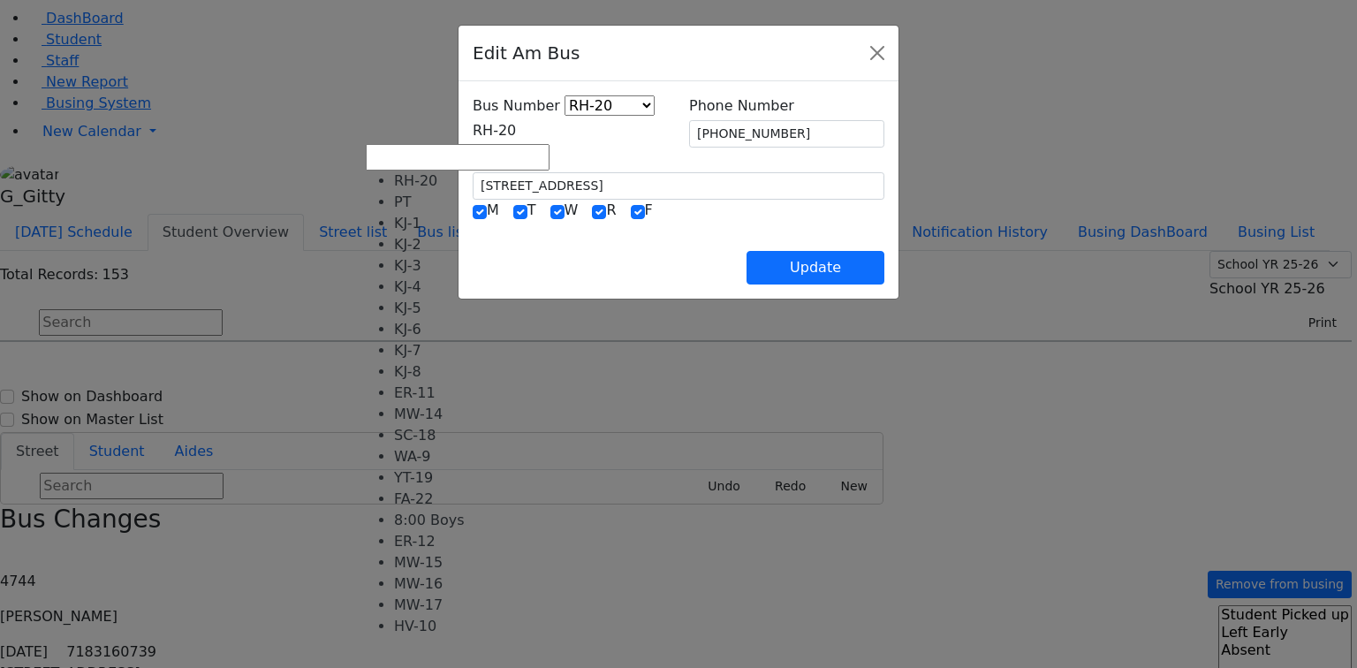
click at [489, 125] on span "RH-20" at bounding box center [494, 130] width 43 height 17
select select "438"
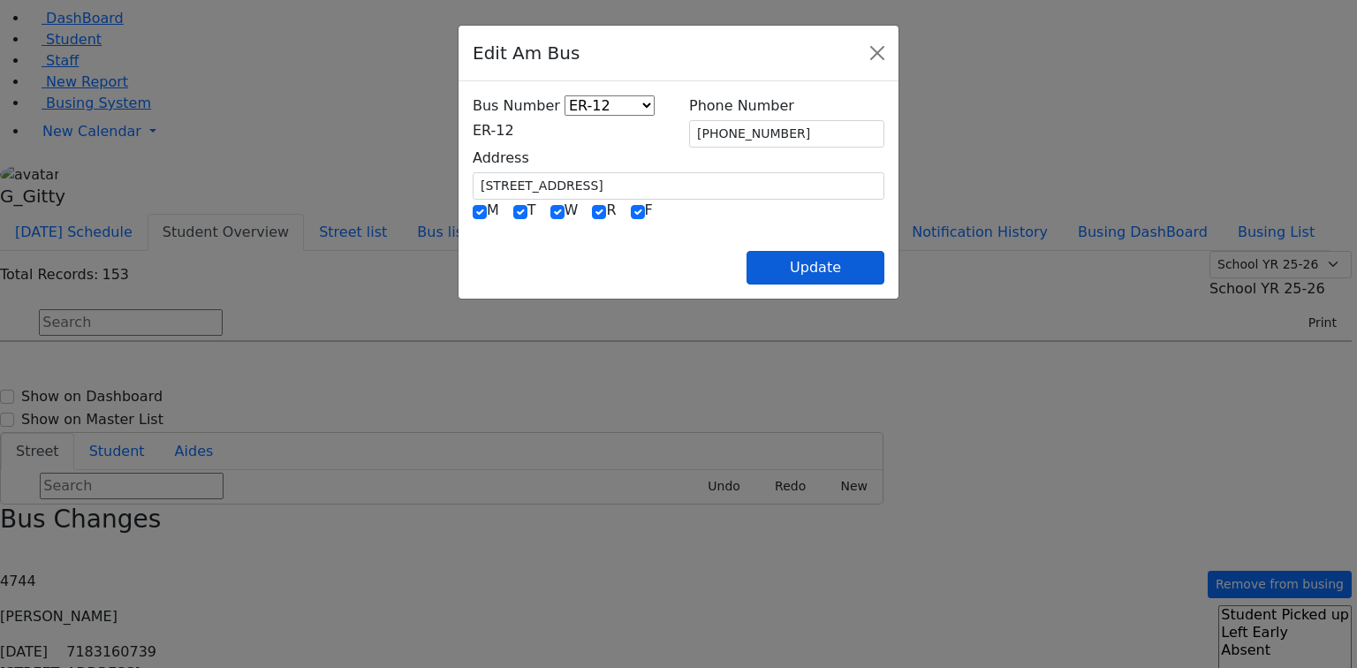
drag, startPoint x: 756, startPoint y: 251, endPoint x: 872, endPoint y: 260, distance: 116.0
click at [757, 251] on div "Update" at bounding box center [679, 254] width 412 height 62
drag, startPoint x: 949, startPoint y: 272, endPoint x: 937, endPoint y: 273, distance: 11.5
click at [884, 272] on button "Update" at bounding box center [815, 268] width 138 height 34
select select
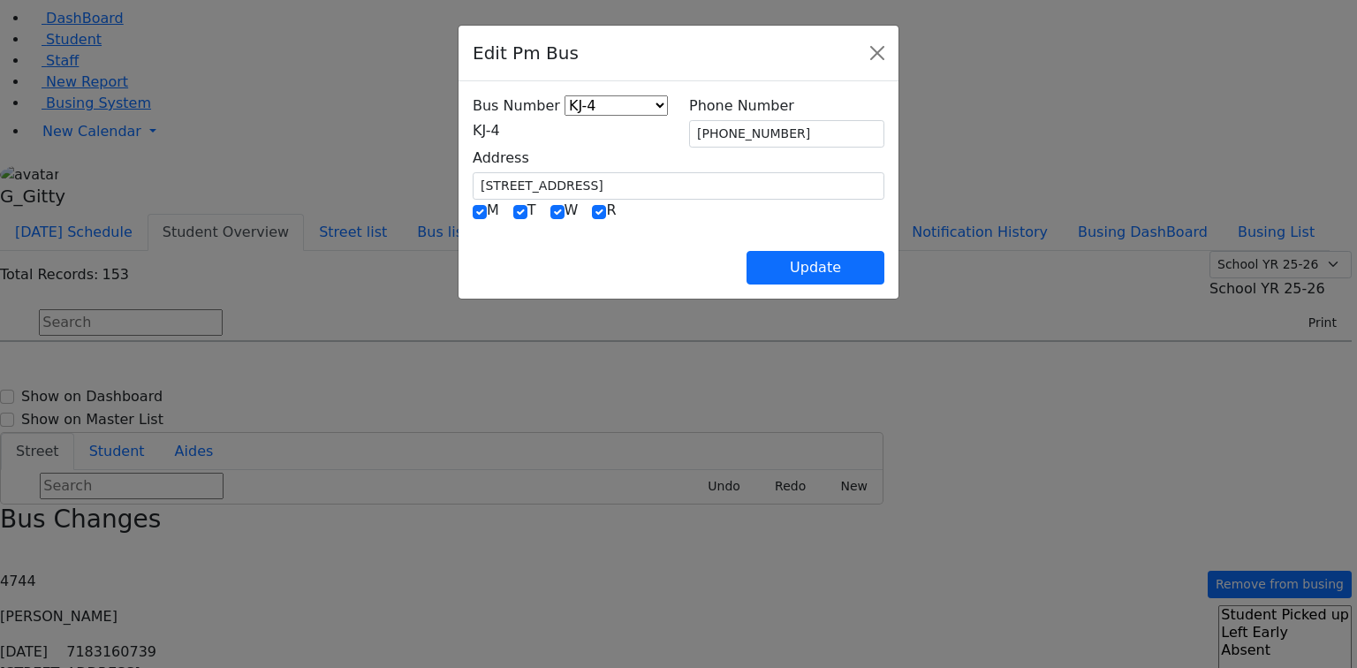
click at [500, 131] on span "KJ-4" at bounding box center [486, 130] width 27 height 17
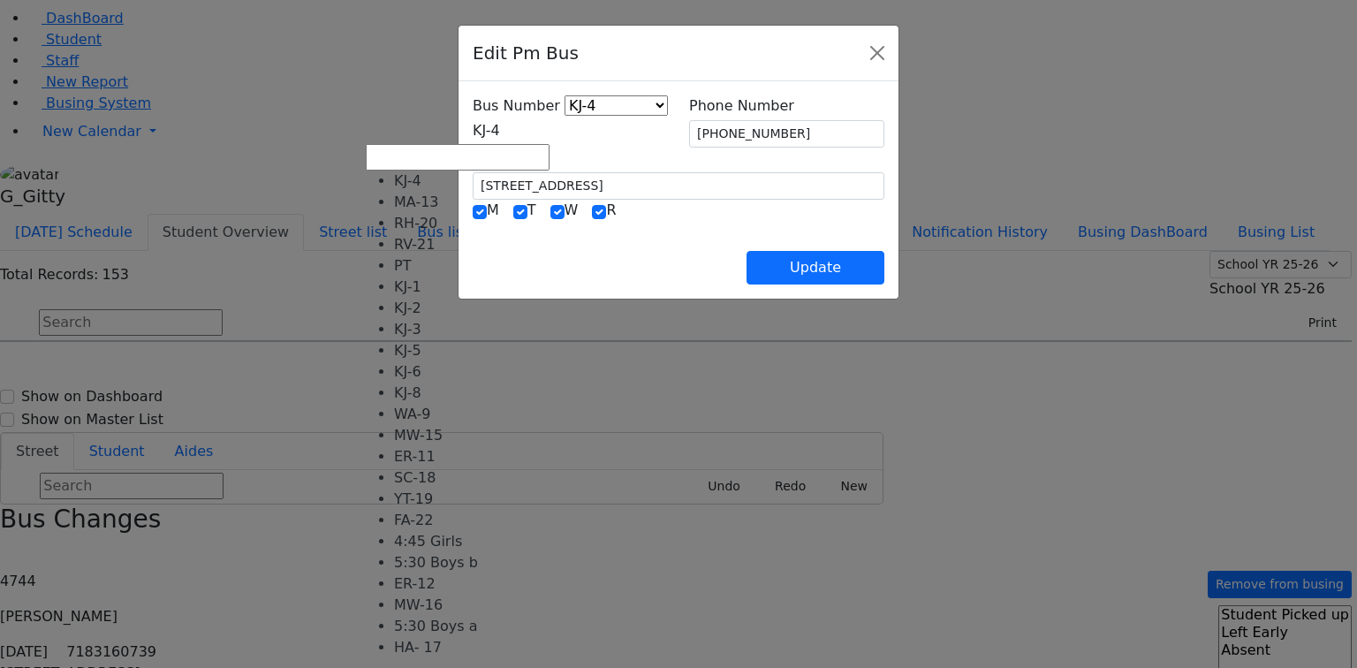
scroll to position [160, 0]
select select "439"
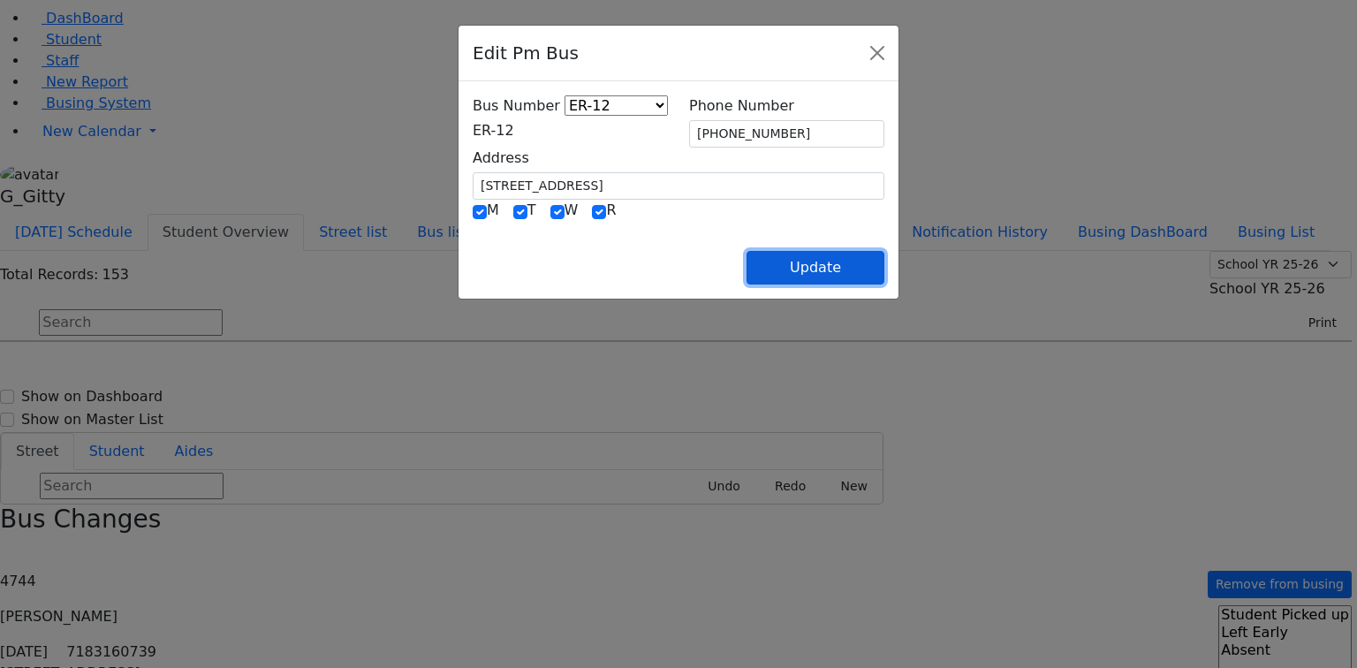
click at [884, 258] on button "Update" at bounding box center [815, 268] width 138 height 34
select select
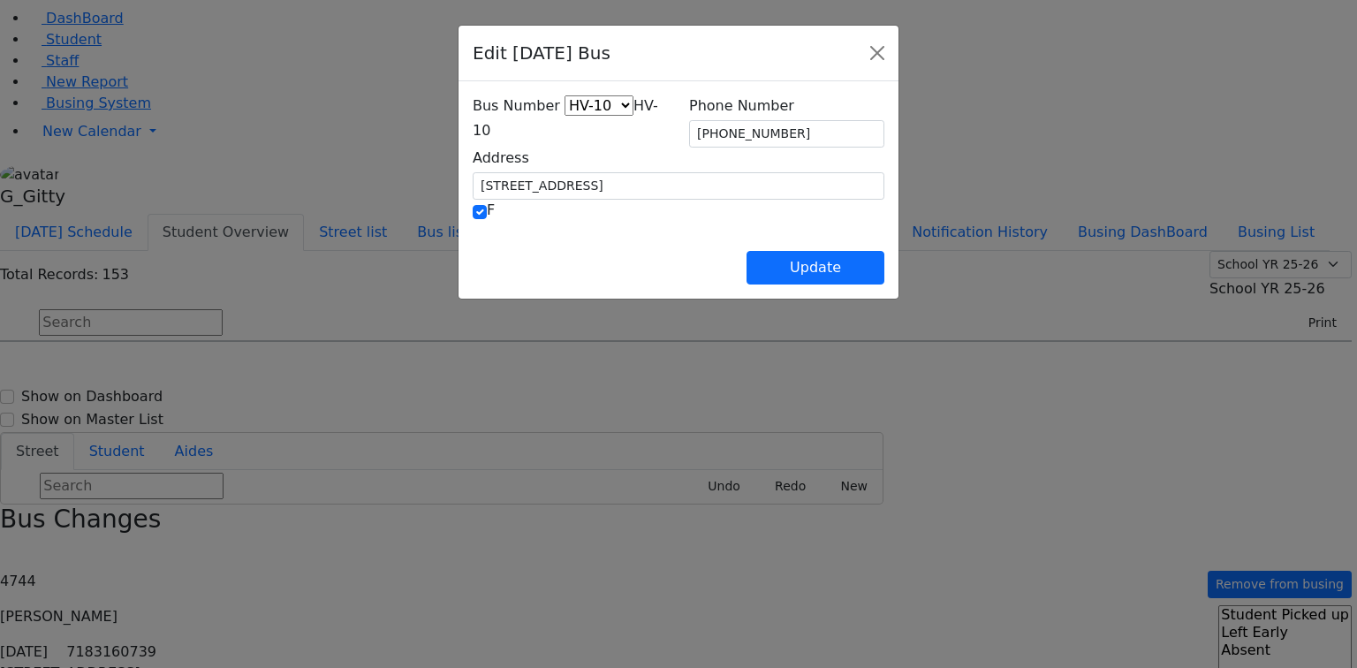
click at [473, 135] on span "HV-10" at bounding box center [565, 118] width 185 height 42
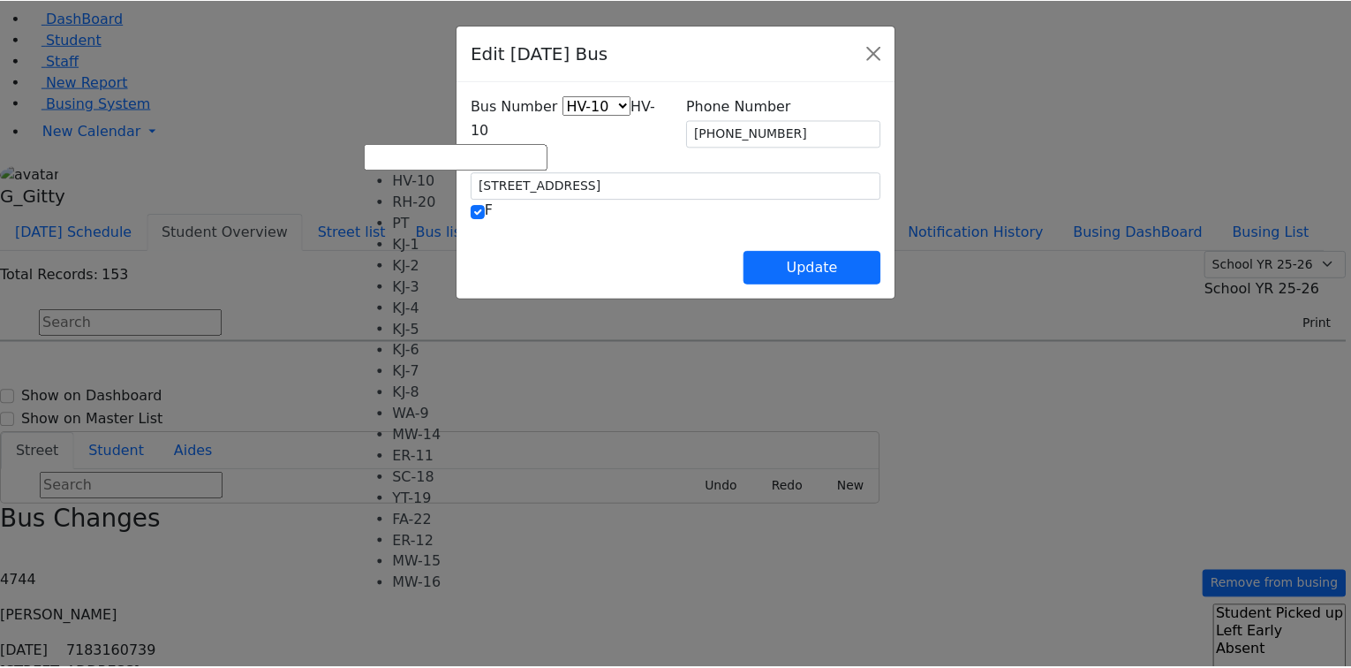
scroll to position [117, 0]
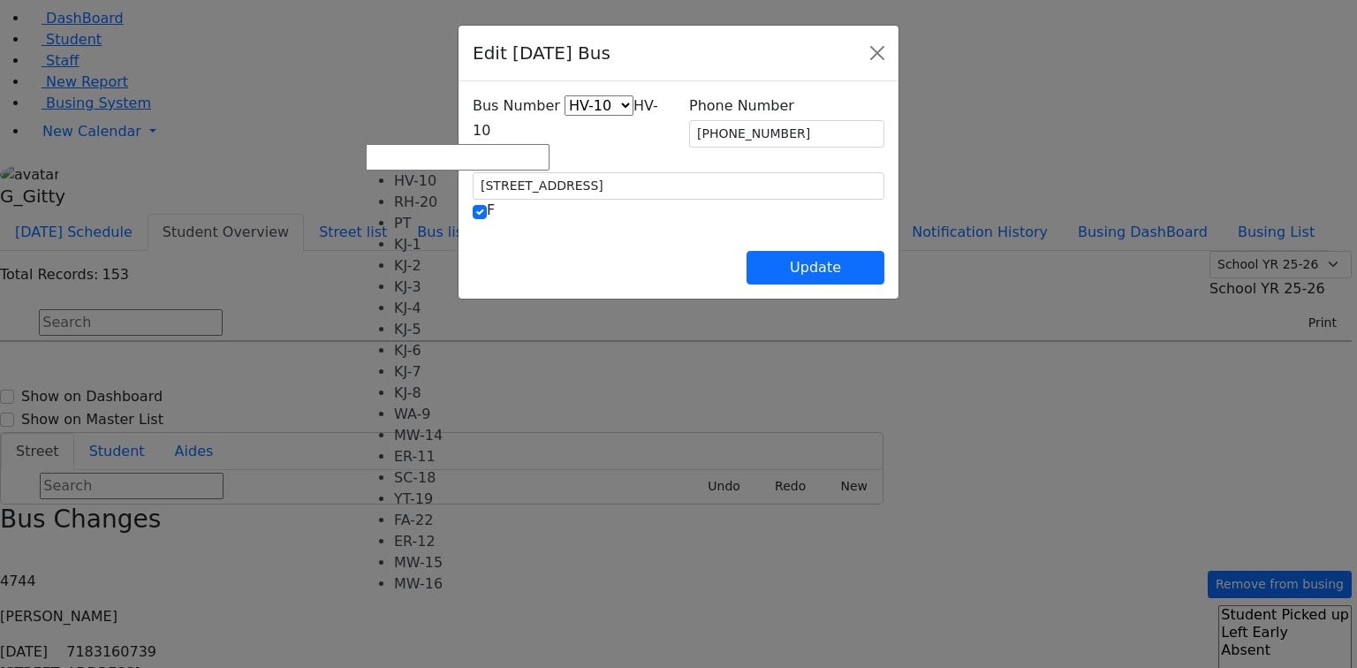
select select "440"
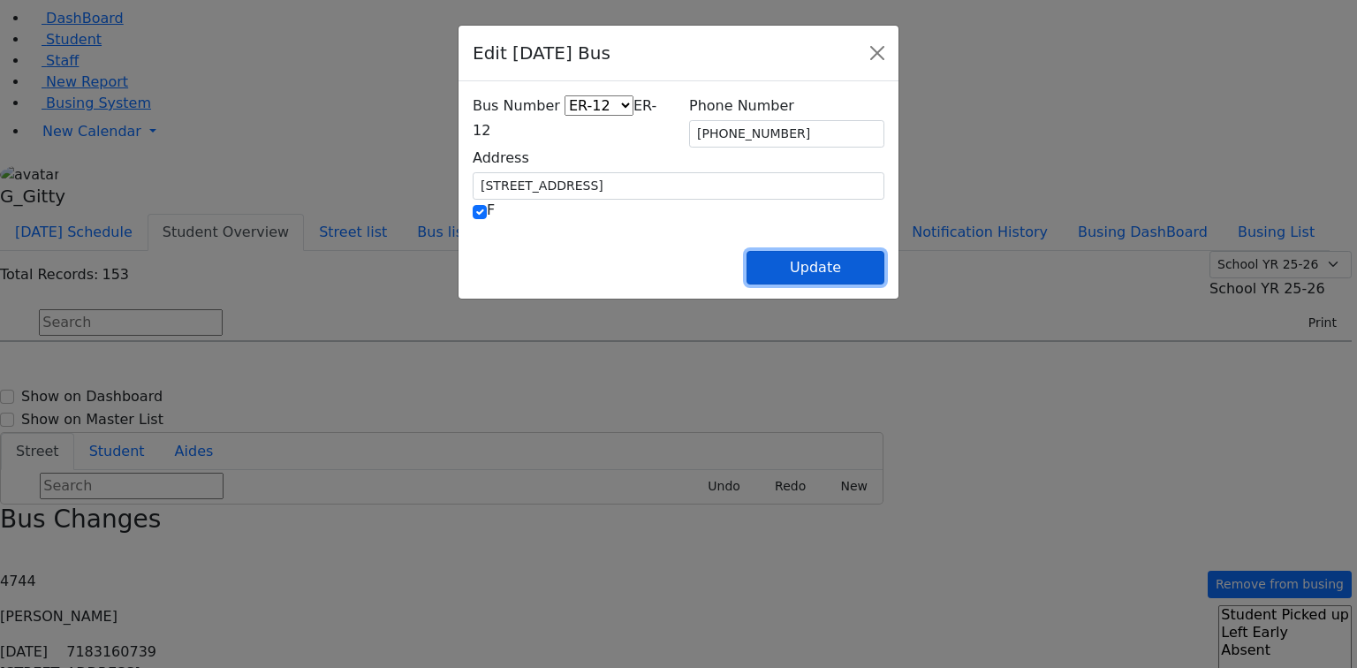
click at [884, 269] on button "Update" at bounding box center [815, 268] width 138 height 34
select select
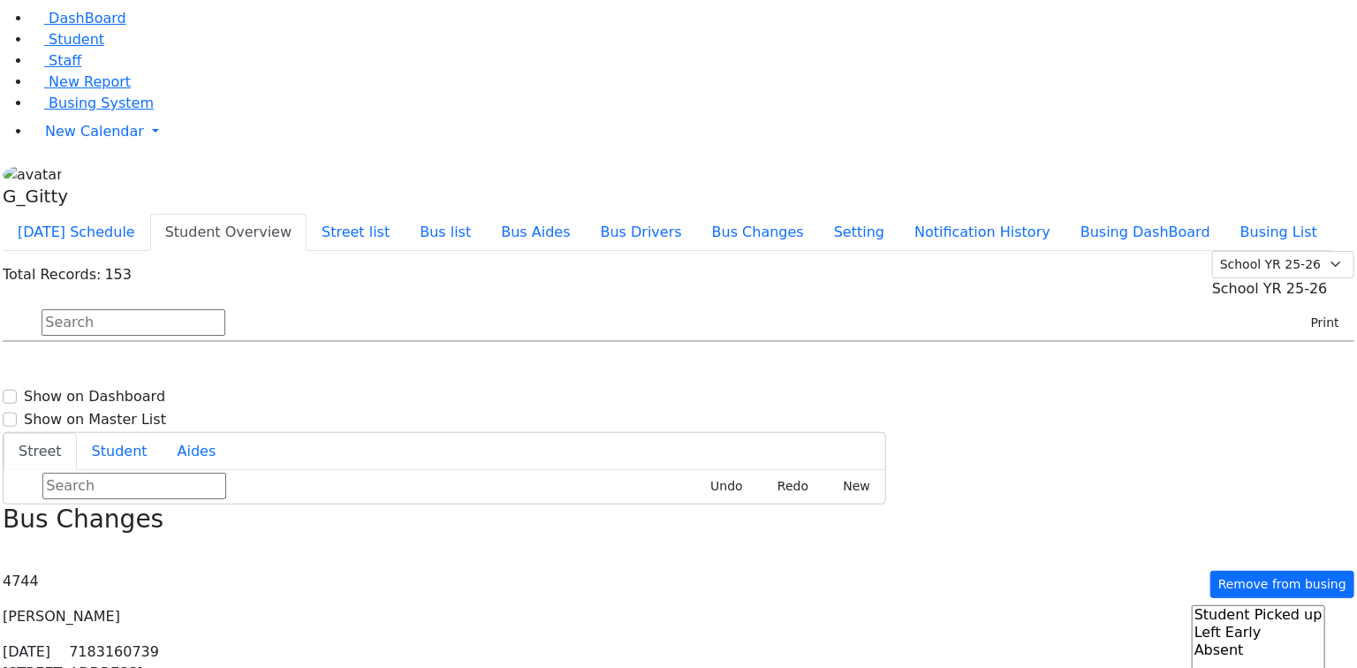
scroll to position [3180, 0]
select select
type input "[PHONE_NUMBER]"
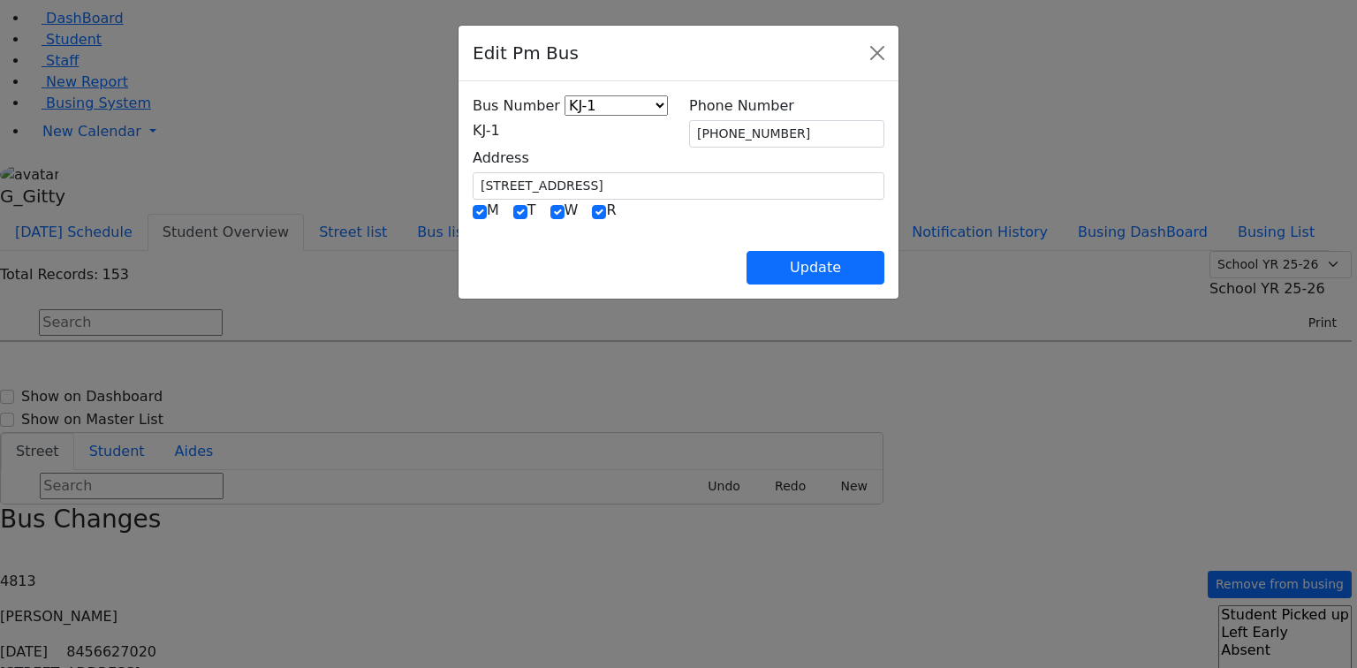
click at [474, 131] on span "KJ-1" at bounding box center [486, 130] width 27 height 17
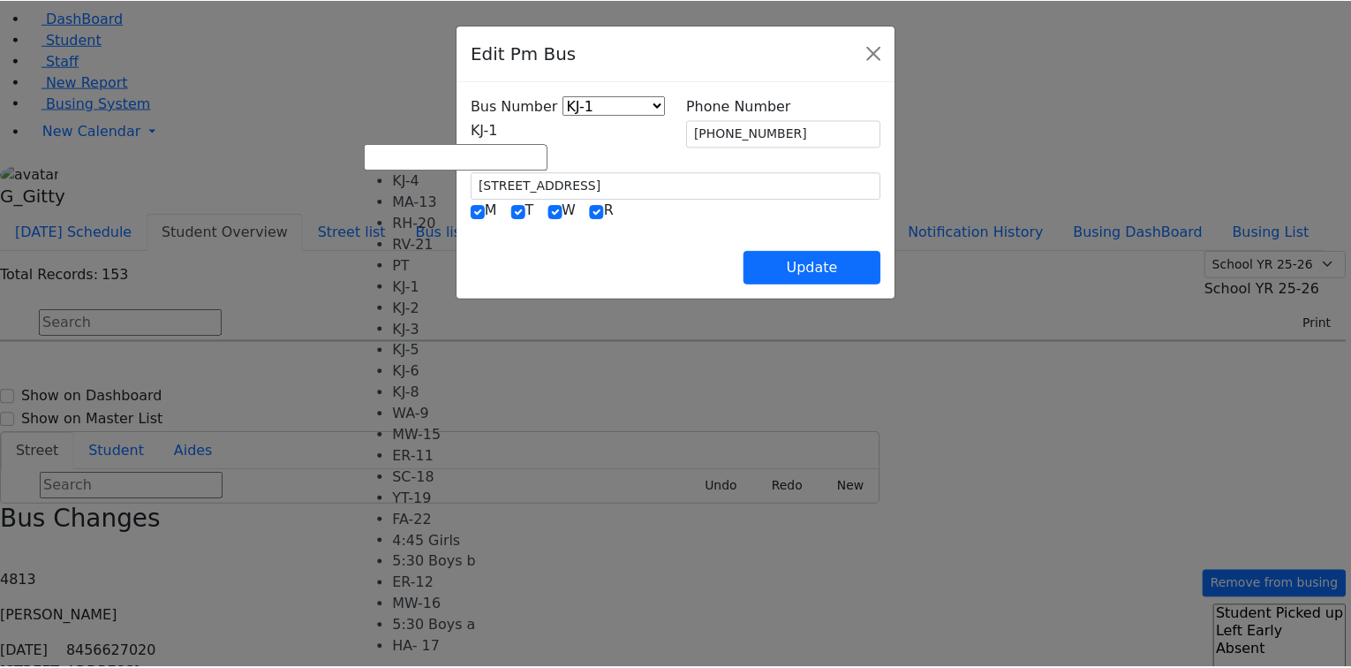
scroll to position [141, 0]
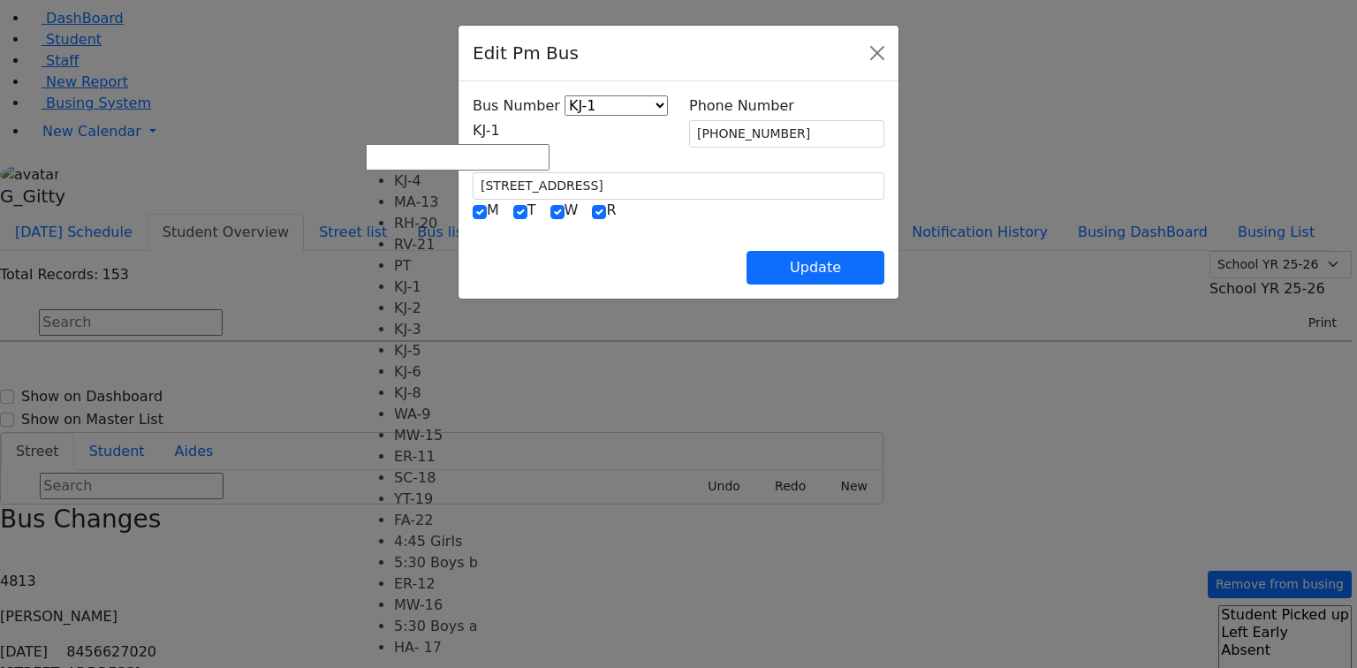
select select "434"
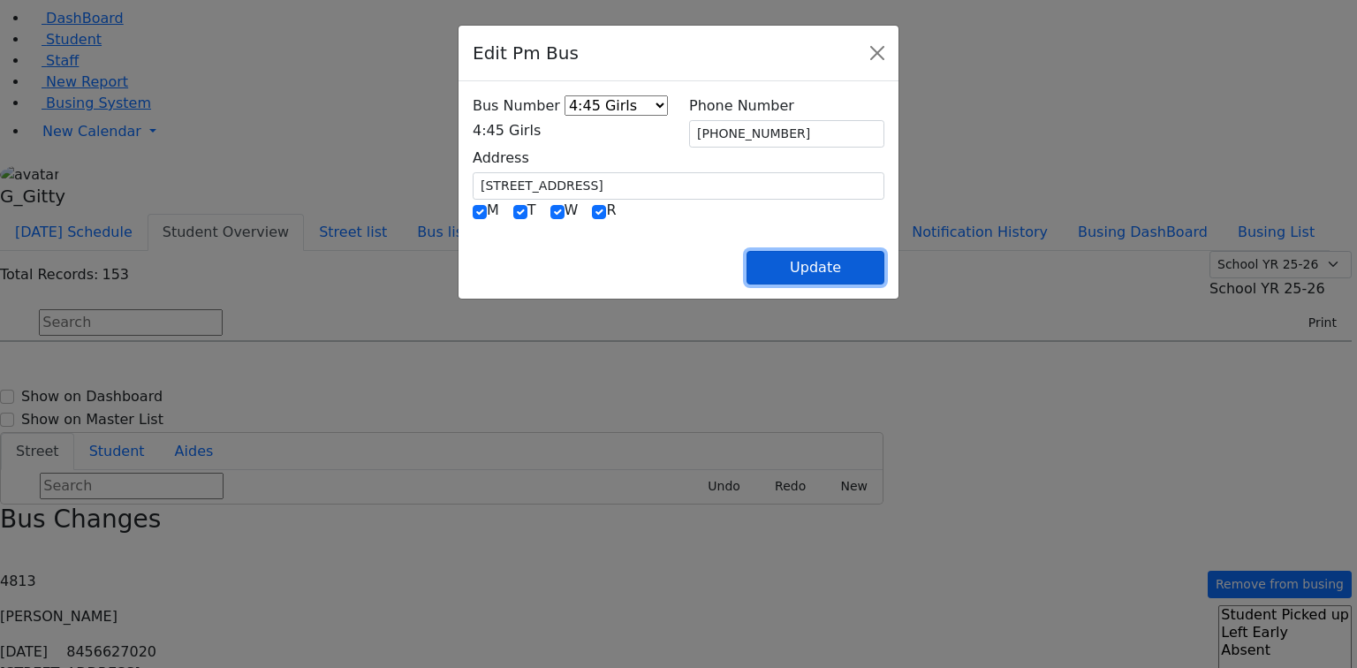
click at [884, 272] on button "Update" at bounding box center [815, 268] width 138 height 34
select select
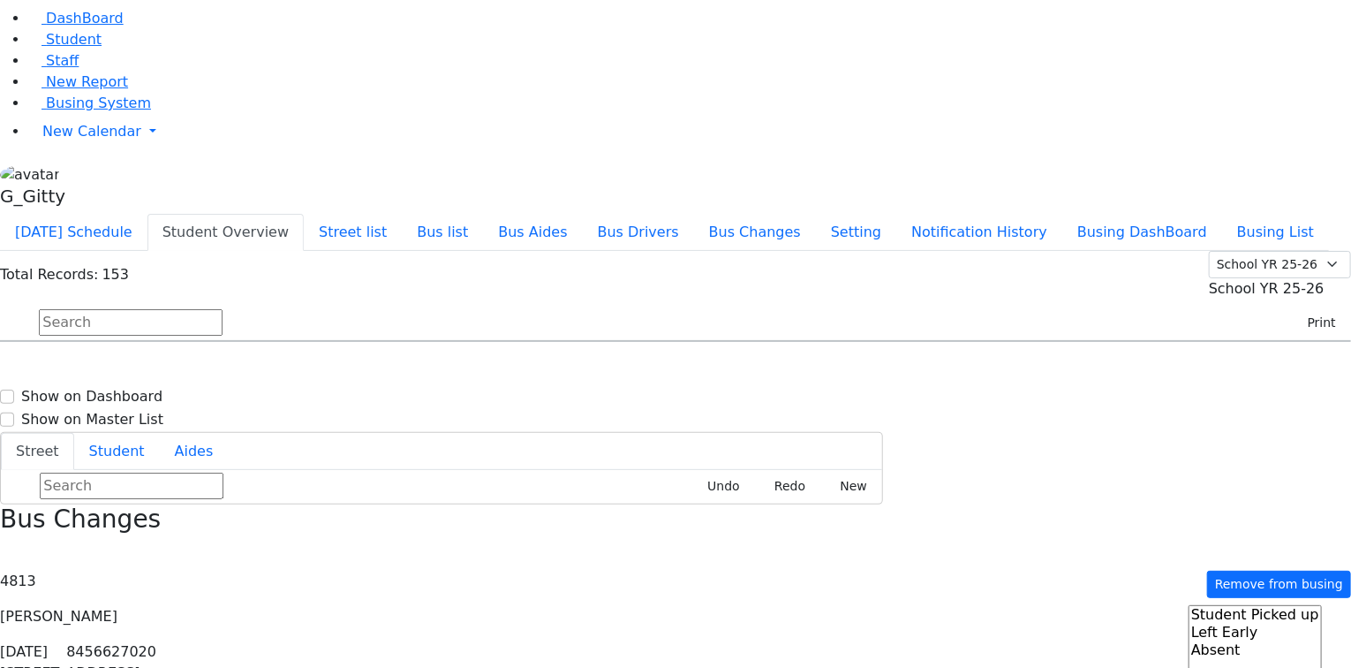
select select
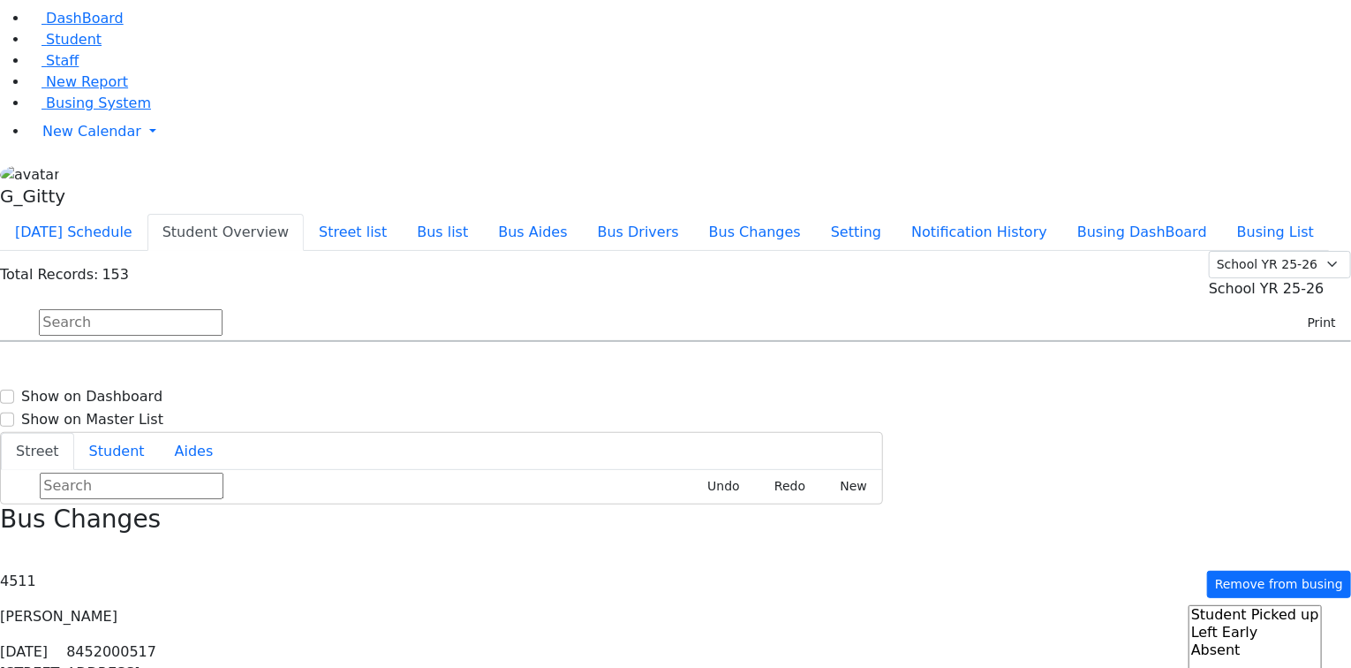
type input "[PHONE_NUMBER]"
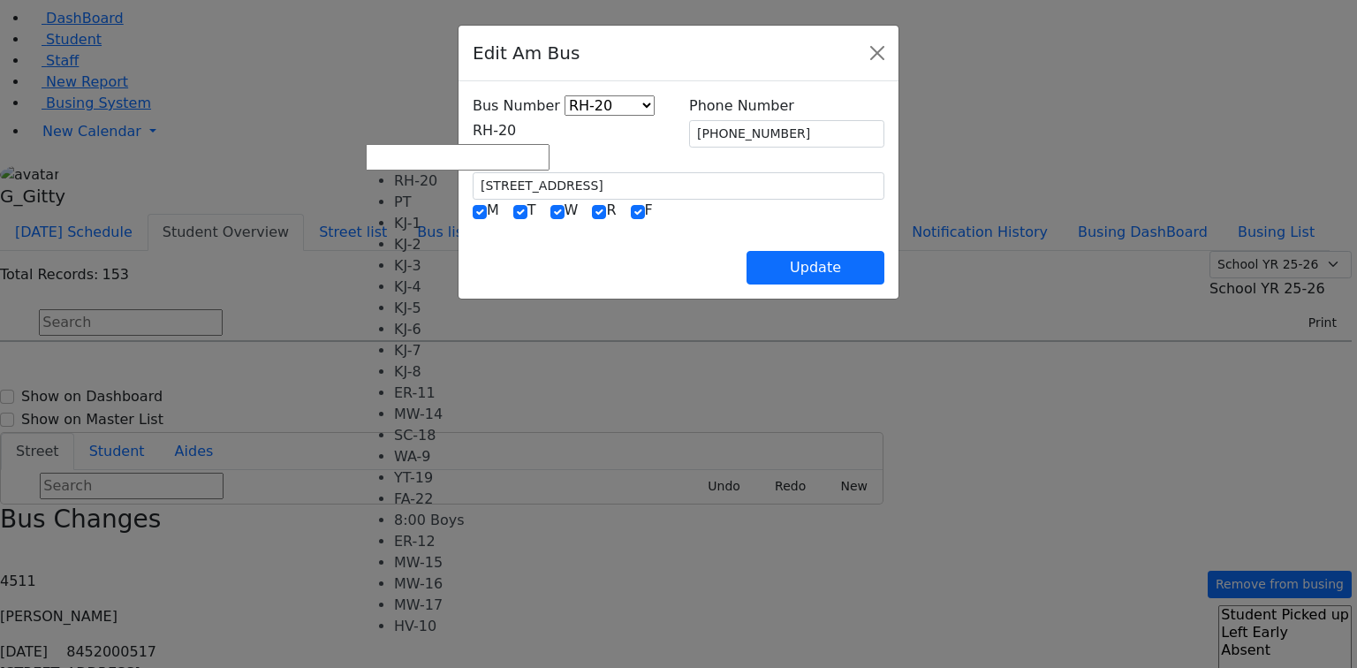
drag, startPoint x: 410, startPoint y: 125, endPoint x: 413, endPoint y: 173, distance: 48.7
click at [473, 125] on span "RH-20" at bounding box center [494, 130] width 43 height 17
select select "415"
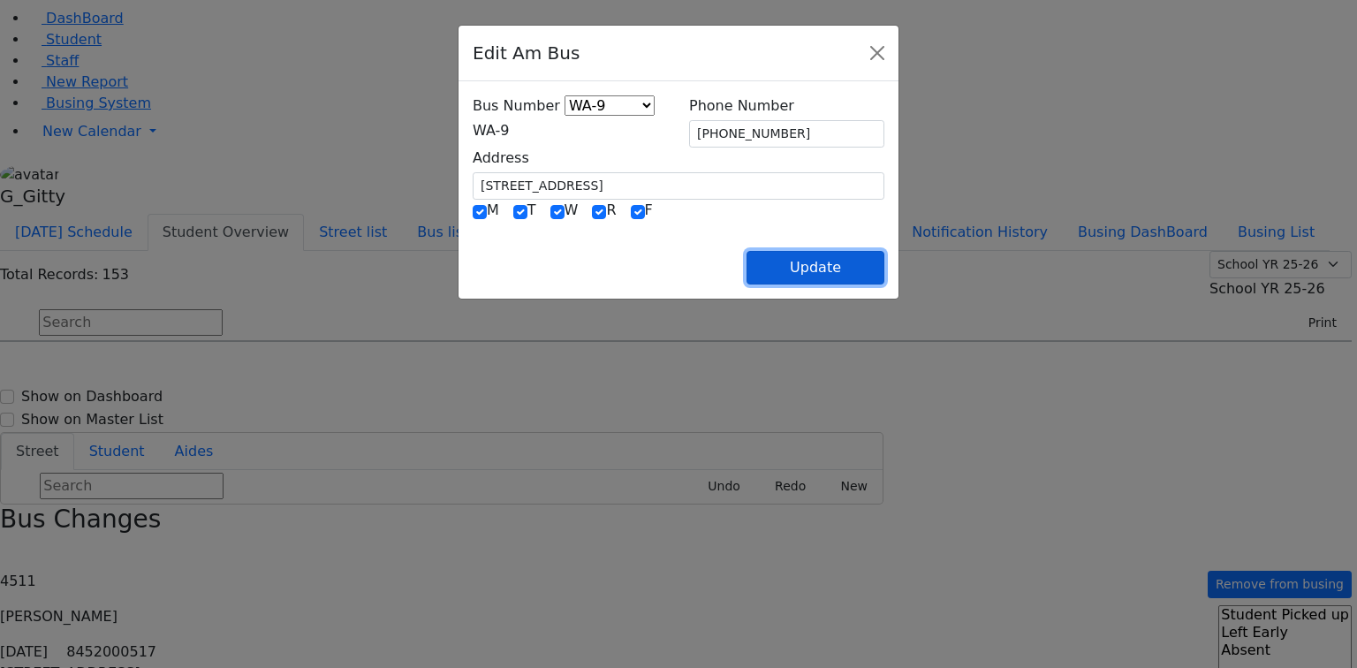
click at [876, 262] on button "Update" at bounding box center [815, 268] width 138 height 34
select select
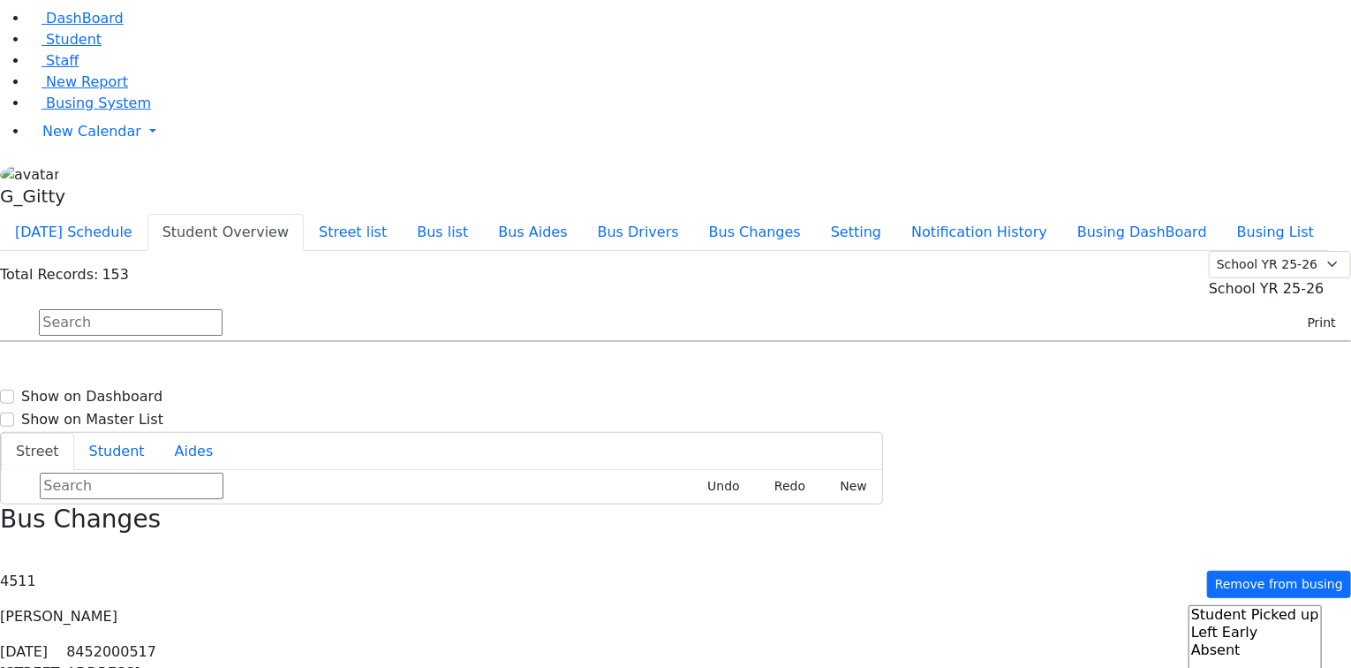
type input "[PHONE_NUMBER]"
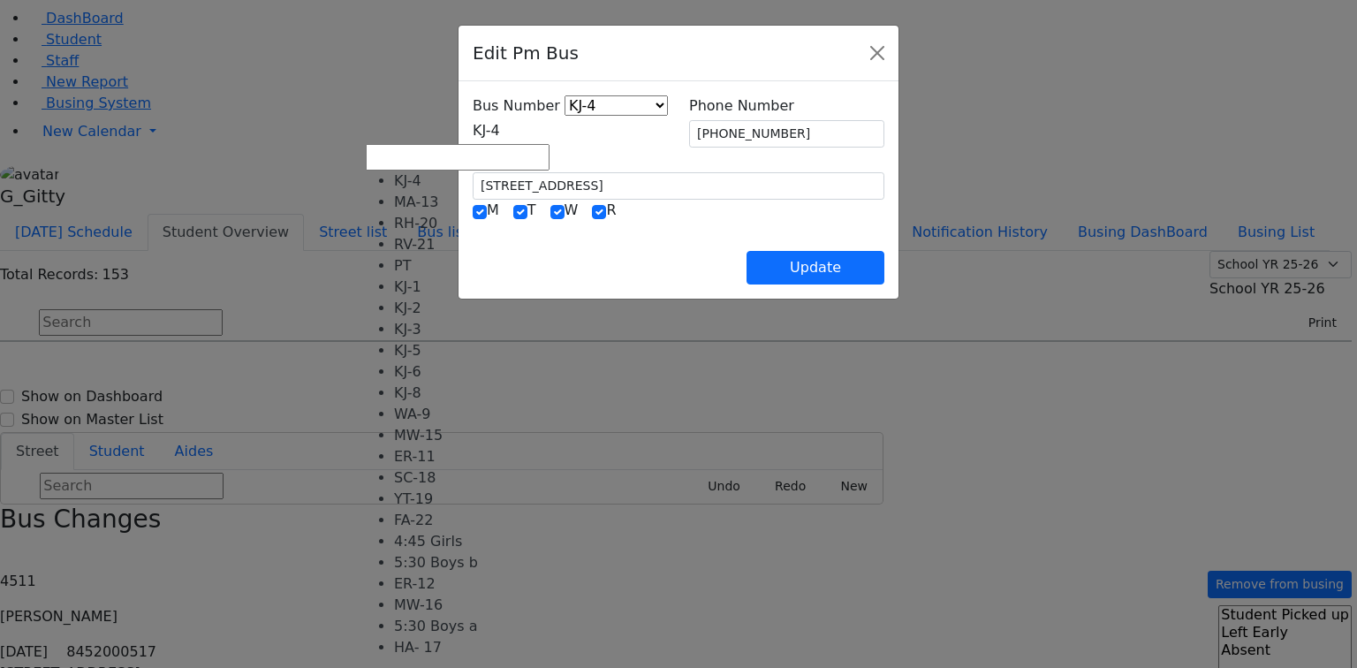
click at [473, 127] on span "KJ-4" at bounding box center [486, 130] width 27 height 17
select select "418"
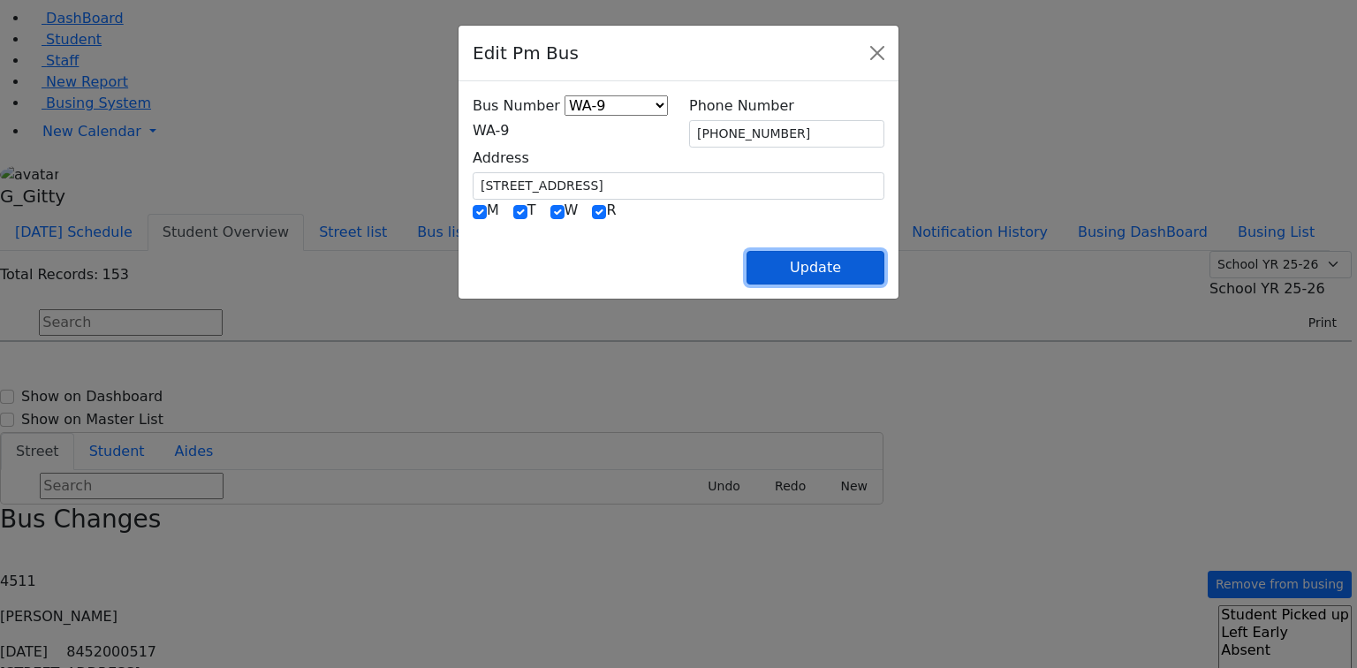
click at [881, 265] on button "Update" at bounding box center [815, 268] width 138 height 34
select select
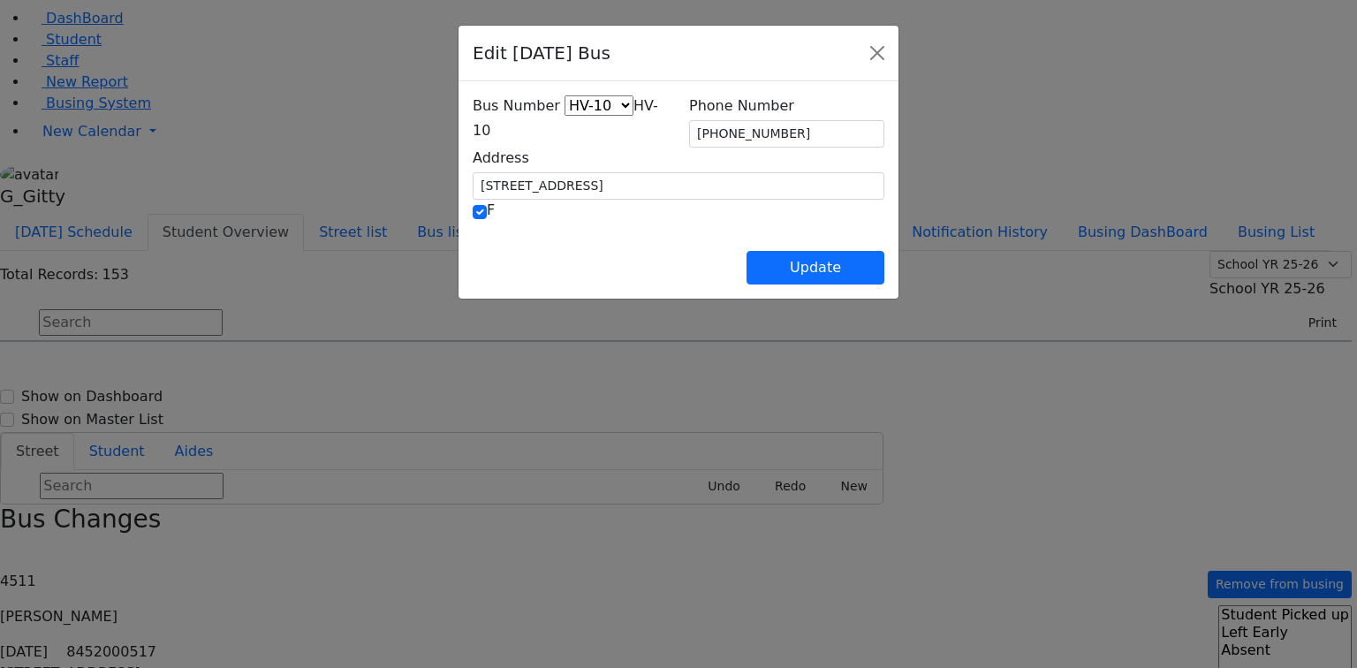
click at [492, 130] on span "HV-10" at bounding box center [565, 118] width 185 height 42
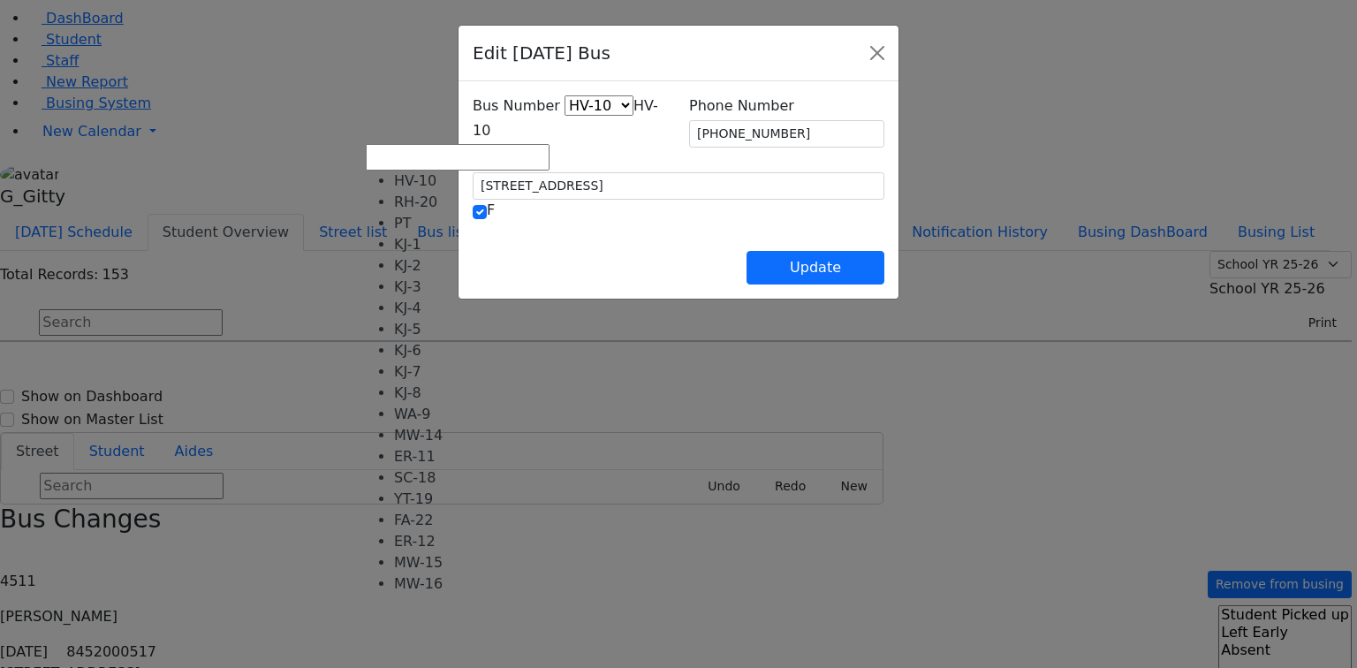
select select "424"
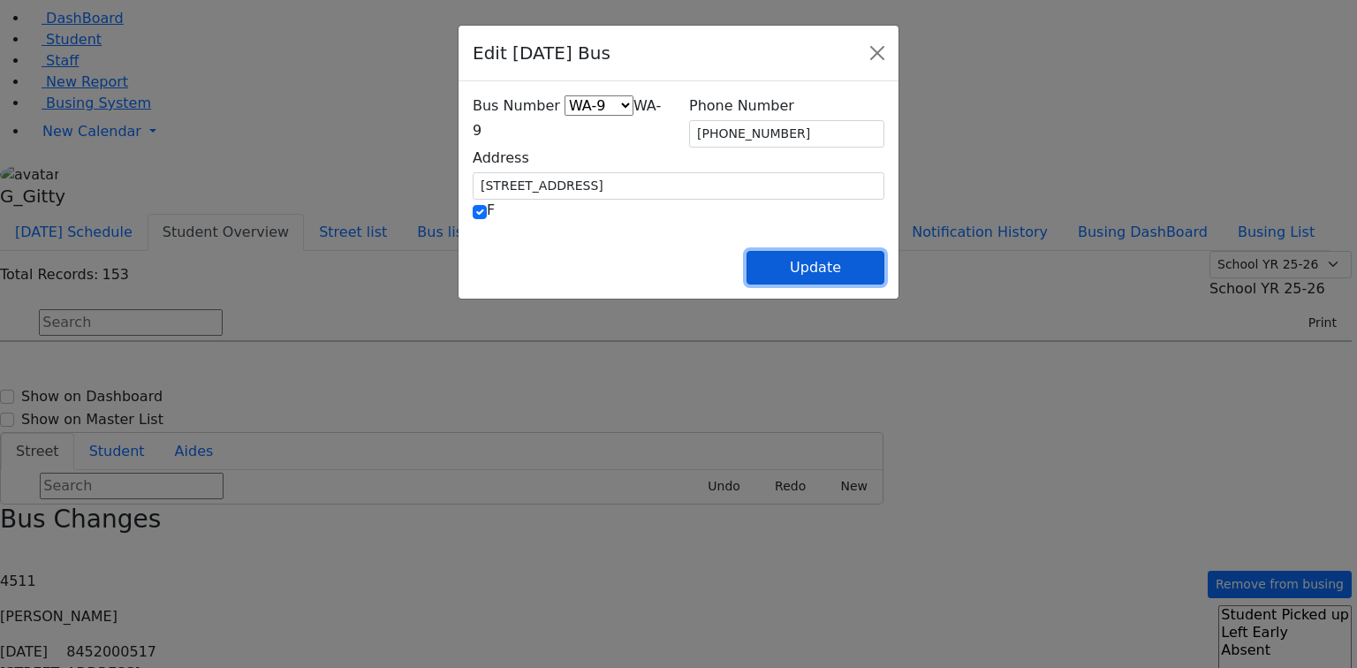
click at [884, 259] on button "Update" at bounding box center [815, 268] width 138 height 34
select select
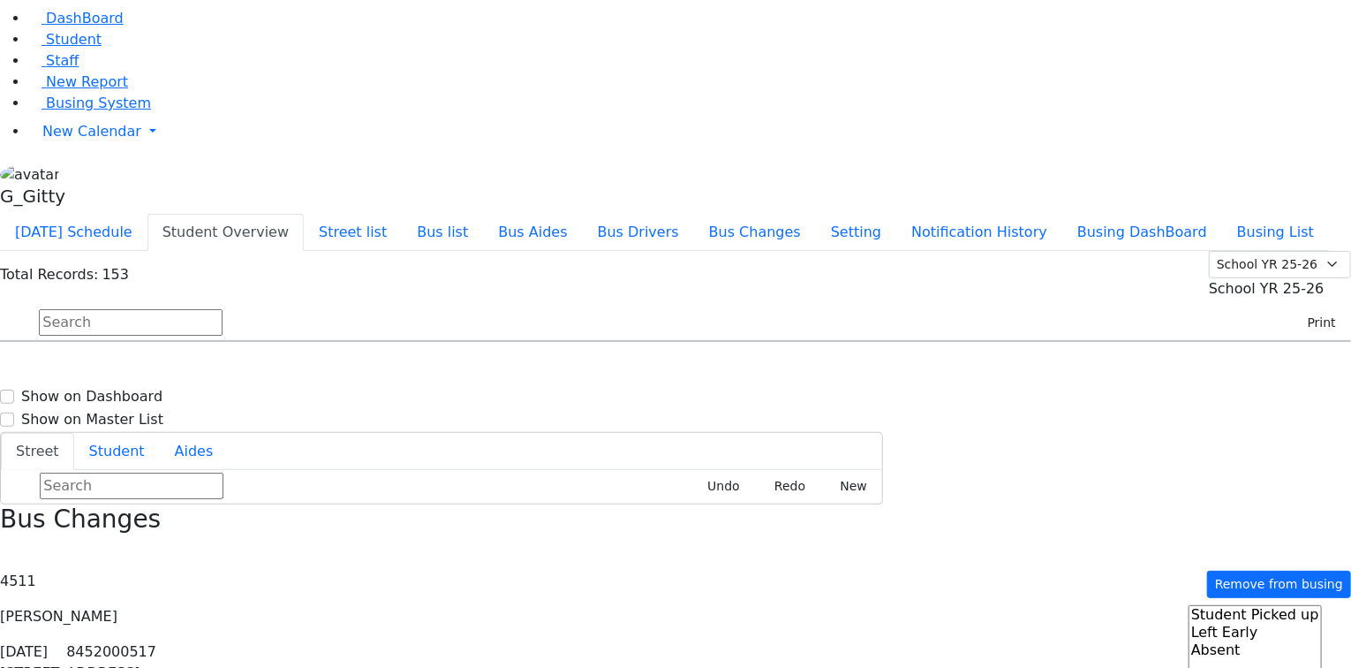
scroll to position [3321, 0]
click at [128, 648] on h6 "[DATE]" at bounding box center [69, 656] width 117 height 17
select select
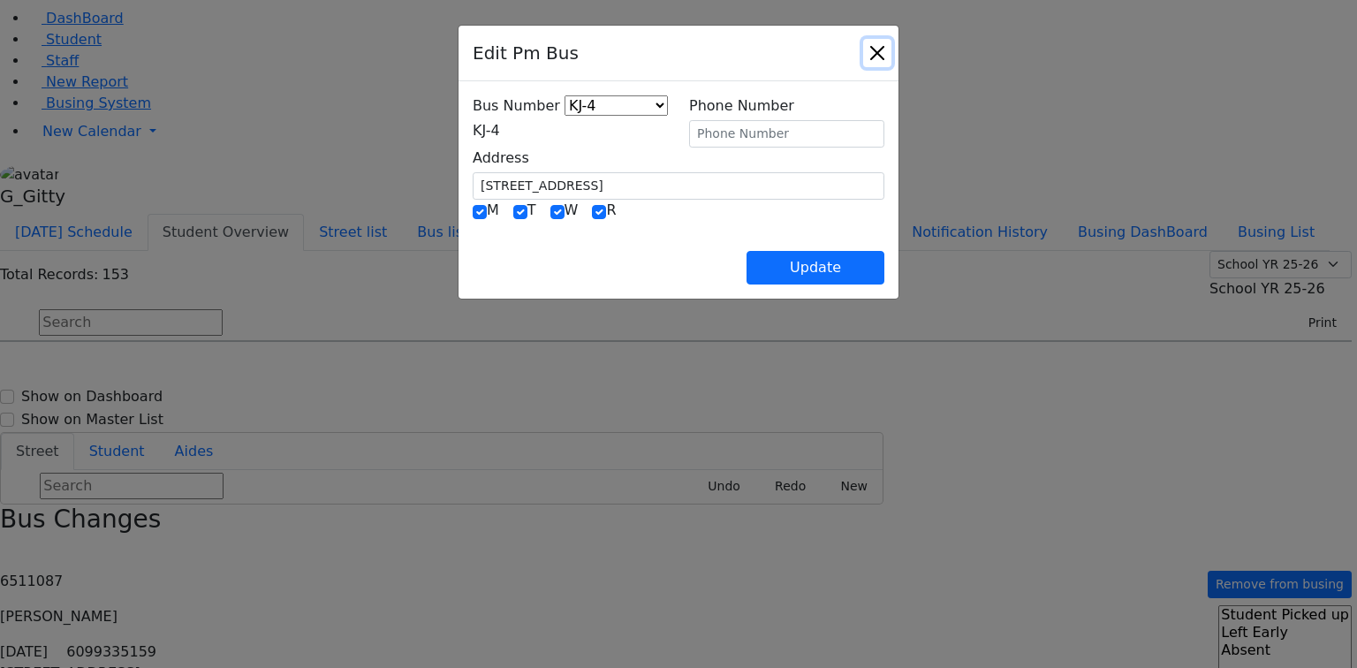
click at [891, 61] on button "Close" at bounding box center [877, 53] width 28 height 28
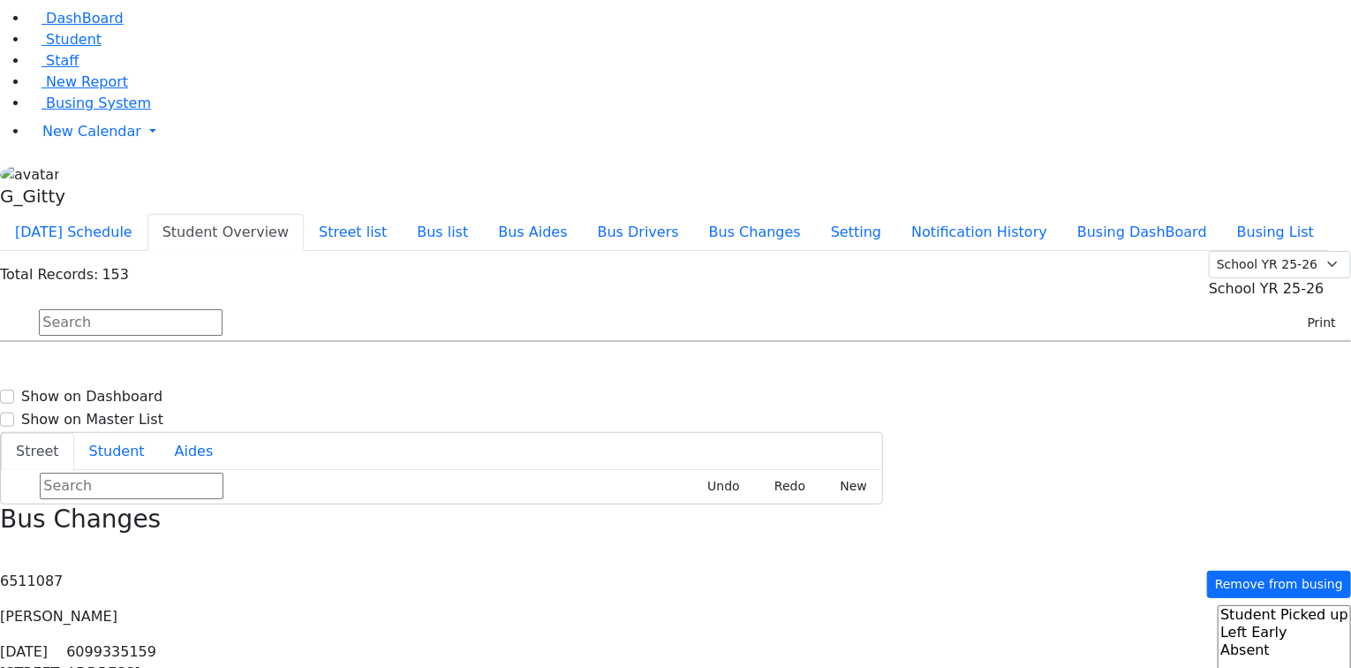
click at [223, 309] on input "text" at bounding box center [131, 322] width 184 height 26
click at [128, 648] on h6 "4/29/2018" at bounding box center [69, 656] width 117 height 17
select select
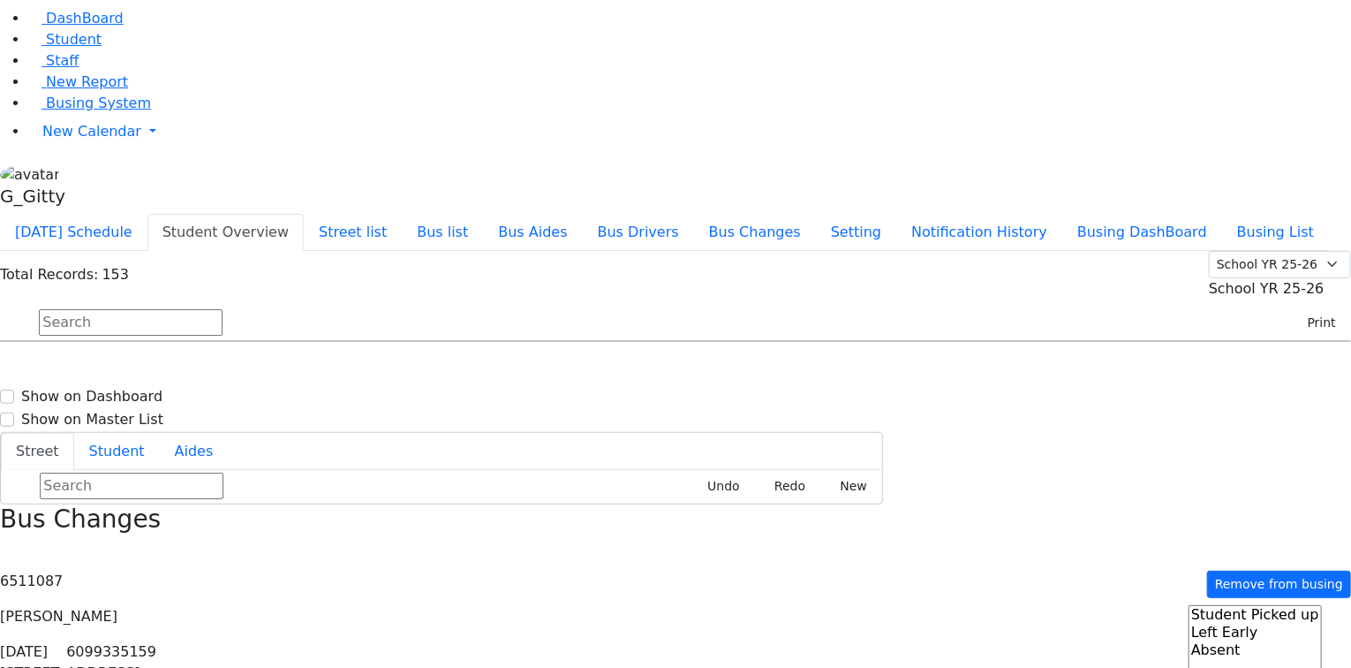
click at [314, 251] on div "Total Records: 153 Summer YR 25 School YR 25-26 Summer YR 25 School YR 24-25 Su…" at bounding box center [675, 296] width 1351 height 91
click at [223, 309] on input "text" at bounding box center [131, 322] width 184 height 26
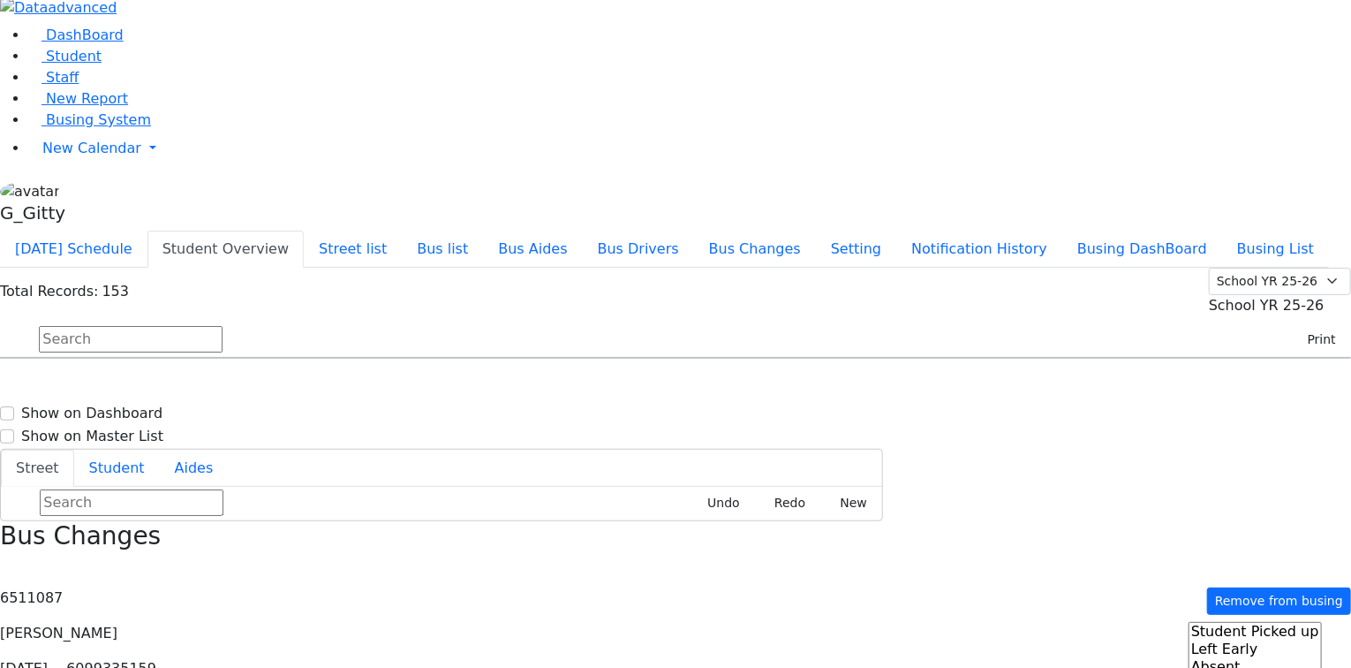
scroll to position [0, 0]
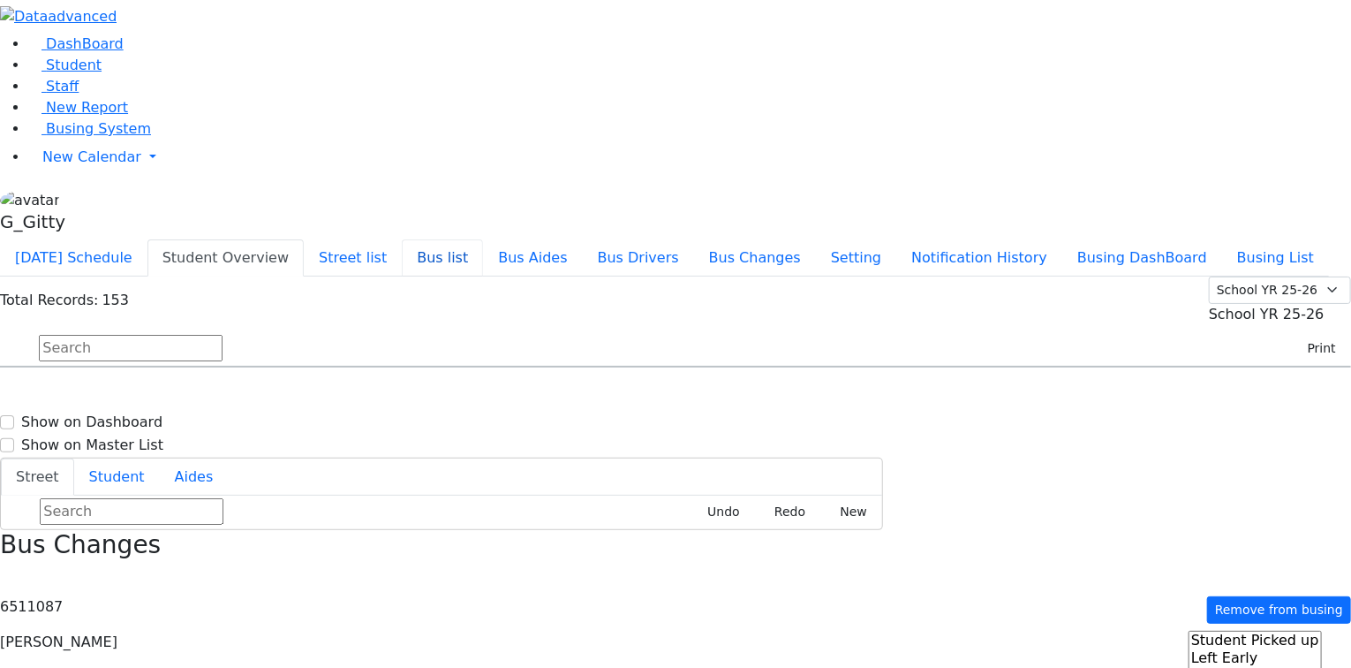
click at [483, 239] on button "Bus list" at bounding box center [442, 257] width 81 height 37
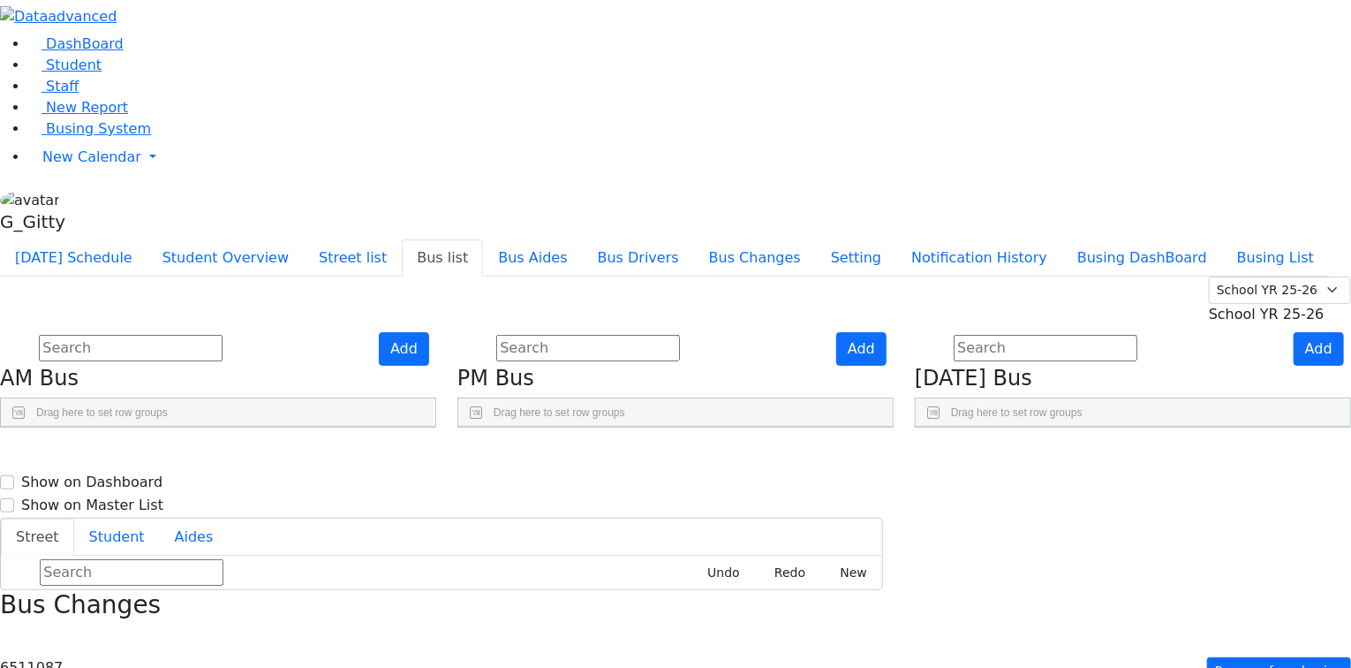
scroll to position [483, 0]
click at [429, 332] on button "Add" at bounding box center [404, 349] width 50 height 34
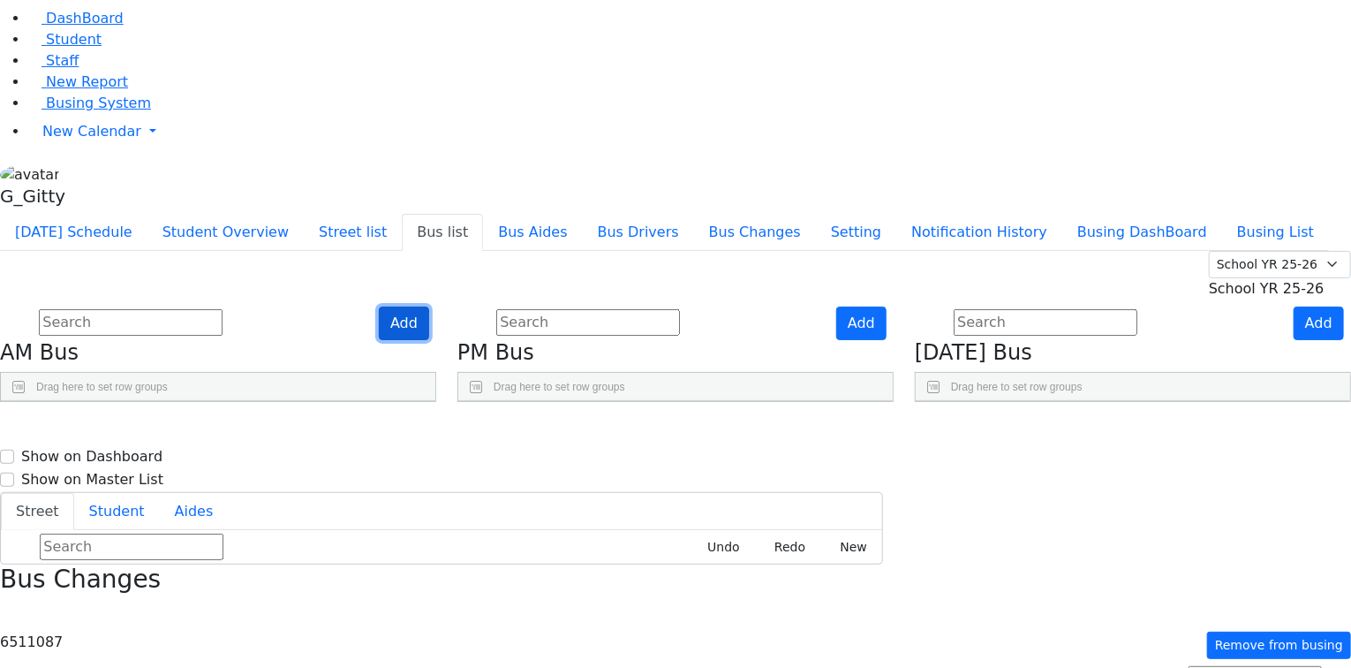
scroll to position [0, 0]
click at [138, 458] on div "Press SPACE to select this row." at bounding box center [81, 480] width 113 height 44
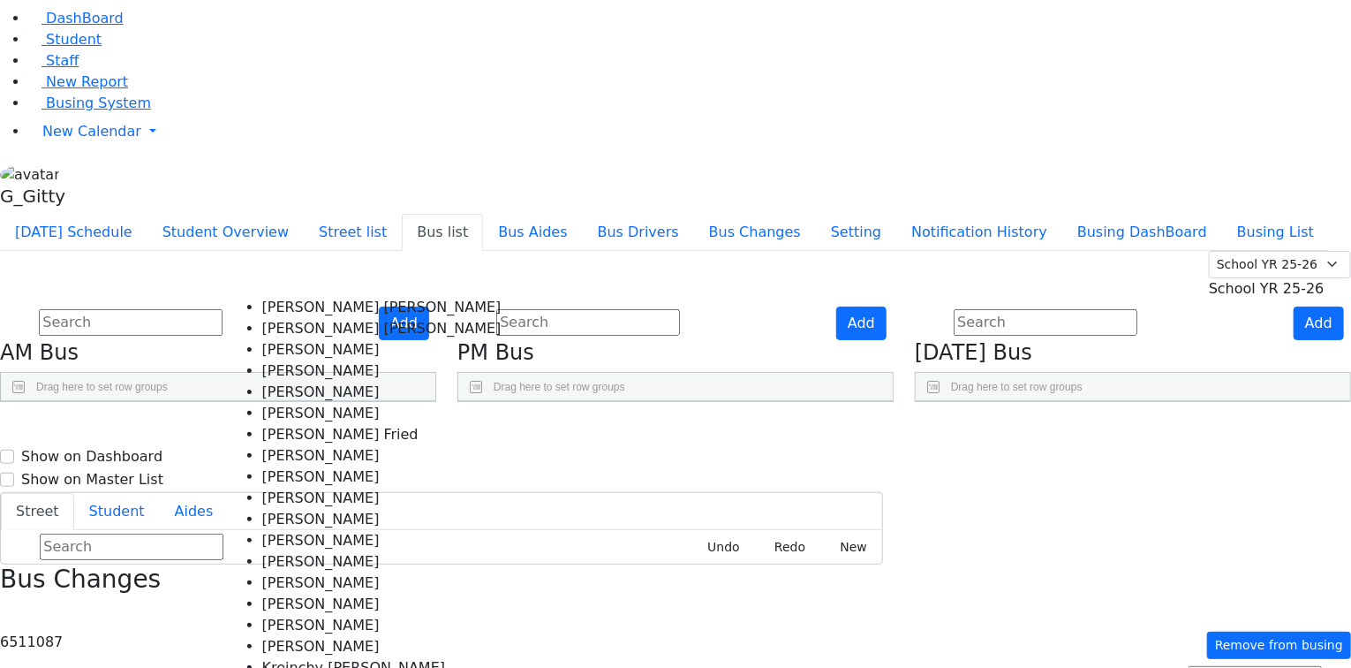
click at [262, 301] on Steinberg "Chana Baila Steinberg" at bounding box center [381, 307] width 239 height 21
select select "Chana Baila Steinberg"
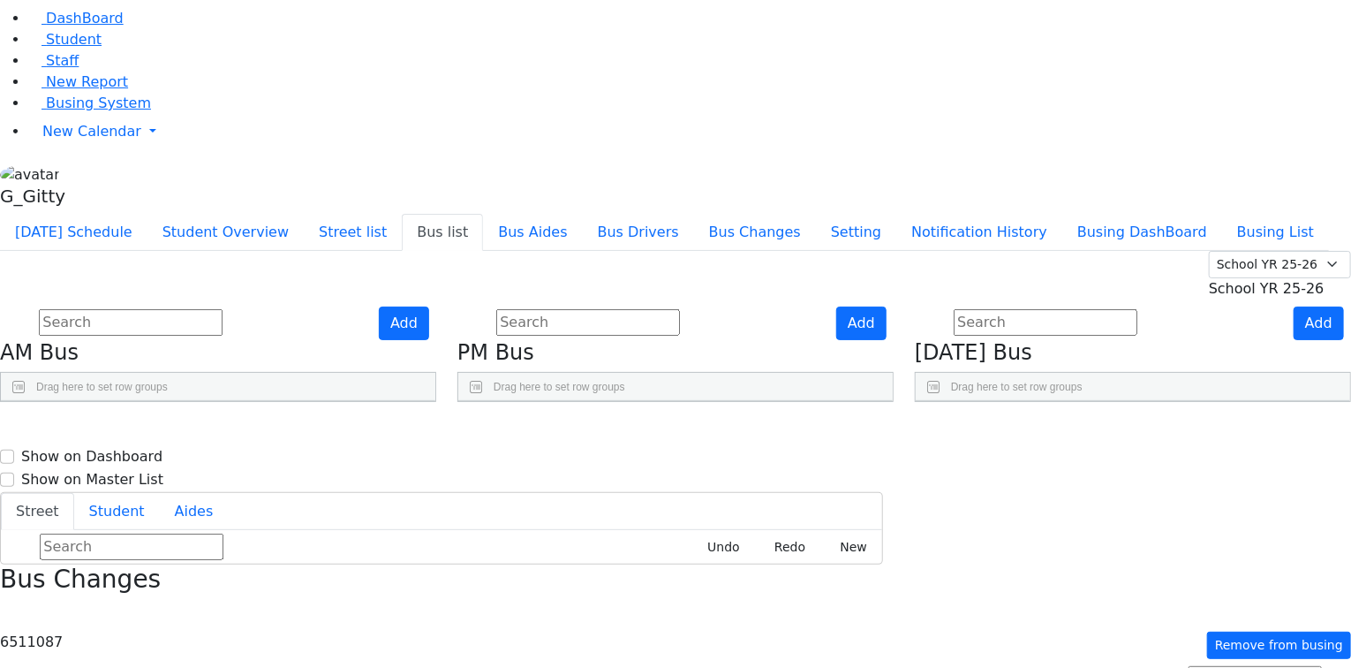
click at [36, 459] on div "Press SPACE to deselect this row." at bounding box center [23, 480] width 25 height 42
type input "MO-23"
click at [66, 214] on aside "DashBoard Student Staff New Report Busing System" at bounding box center [675, 93] width 1351 height 239
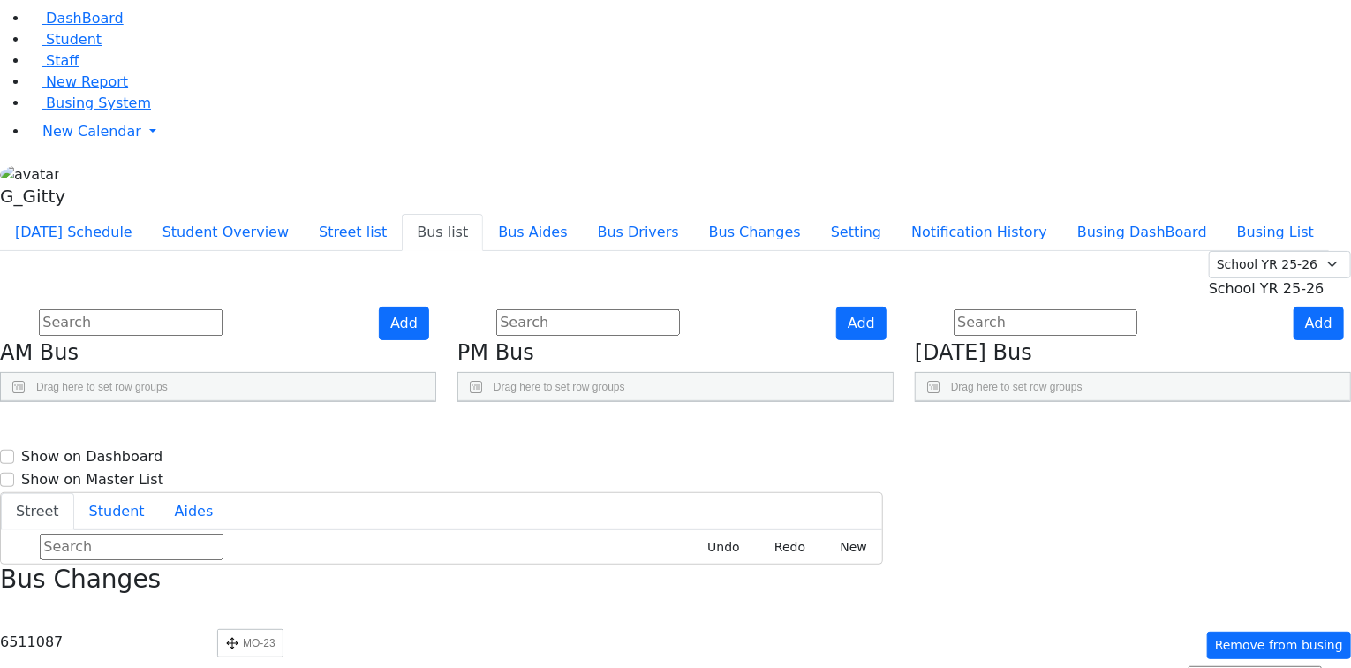
scroll to position [616, 0]
drag, startPoint x: 224, startPoint y: 295, endPoint x: 231, endPoint y: 557, distance: 262.4
click at [116, 214] on aside "DashBoard Student Staff New Report Busing System" at bounding box center [675, 93] width 1351 height 239
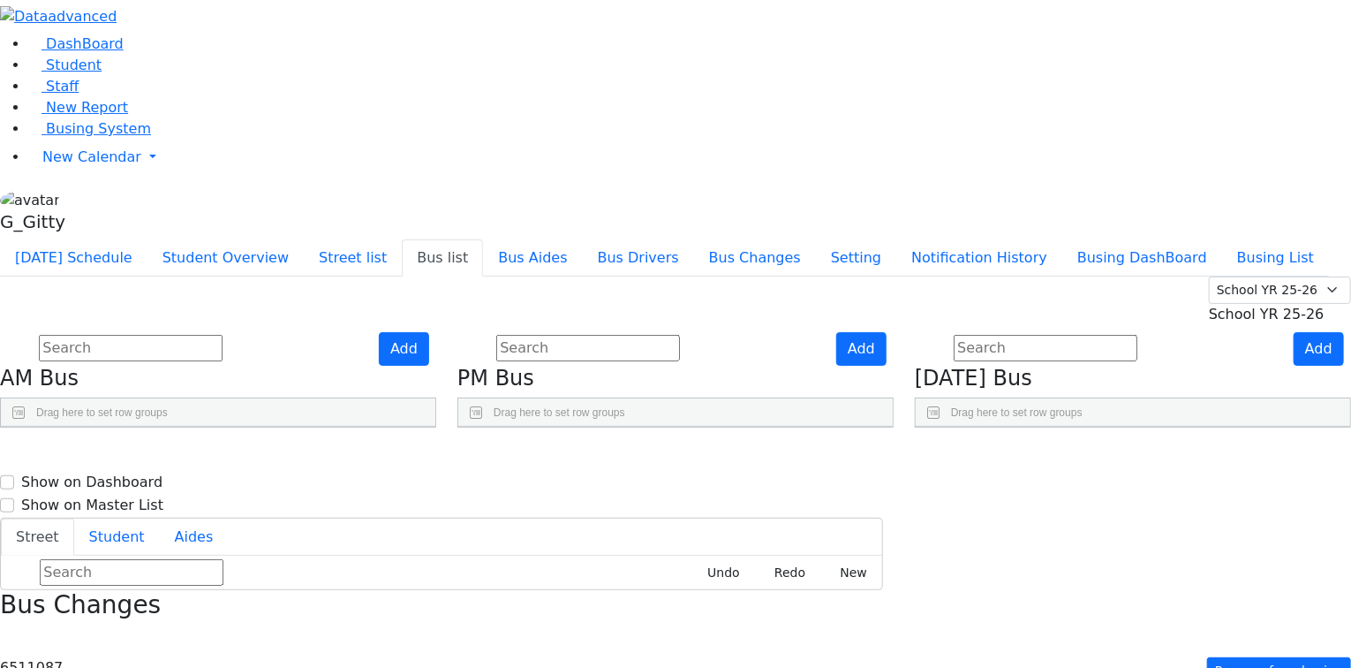
scroll to position [0, 0]
click at [887, 332] on button "Add" at bounding box center [861, 349] width 50 height 34
click at [595, 484] on div "Press SPACE to select this row." at bounding box center [538, 506] width 113 height 44
select select
click at [887, 332] on button "Add" at bounding box center [861, 349] width 50 height 34
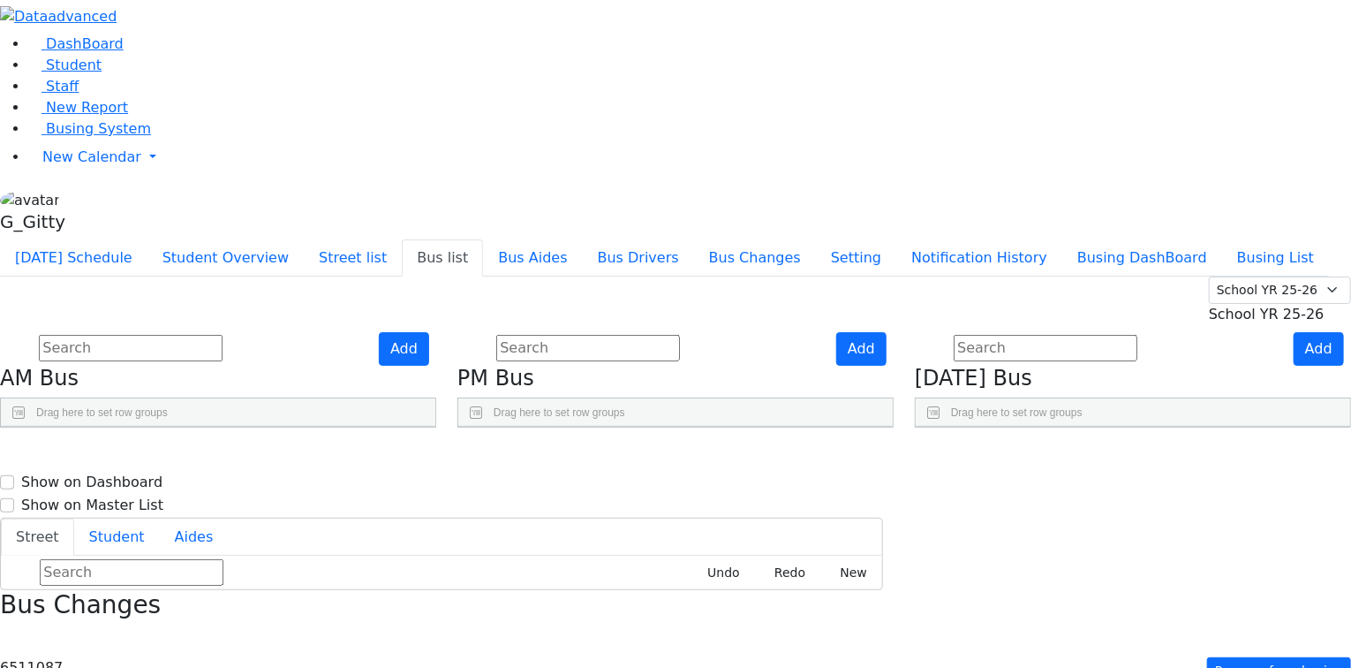
drag, startPoint x: 614, startPoint y: 276, endPoint x: 649, endPoint y: 270, distance: 35.9
click at [521, 456] on div at bounding box center [517, 469] width 7 height 27
click at [518, 484] on div "Press SPACE to select this row." at bounding box center [487, 506] width 59 height 44
type input "MO-23"
click at [588, 332] on div "Add PM Bus Drag here to set row groups Drag here to set column labels BusNumber" at bounding box center [676, 380] width 458 height 96
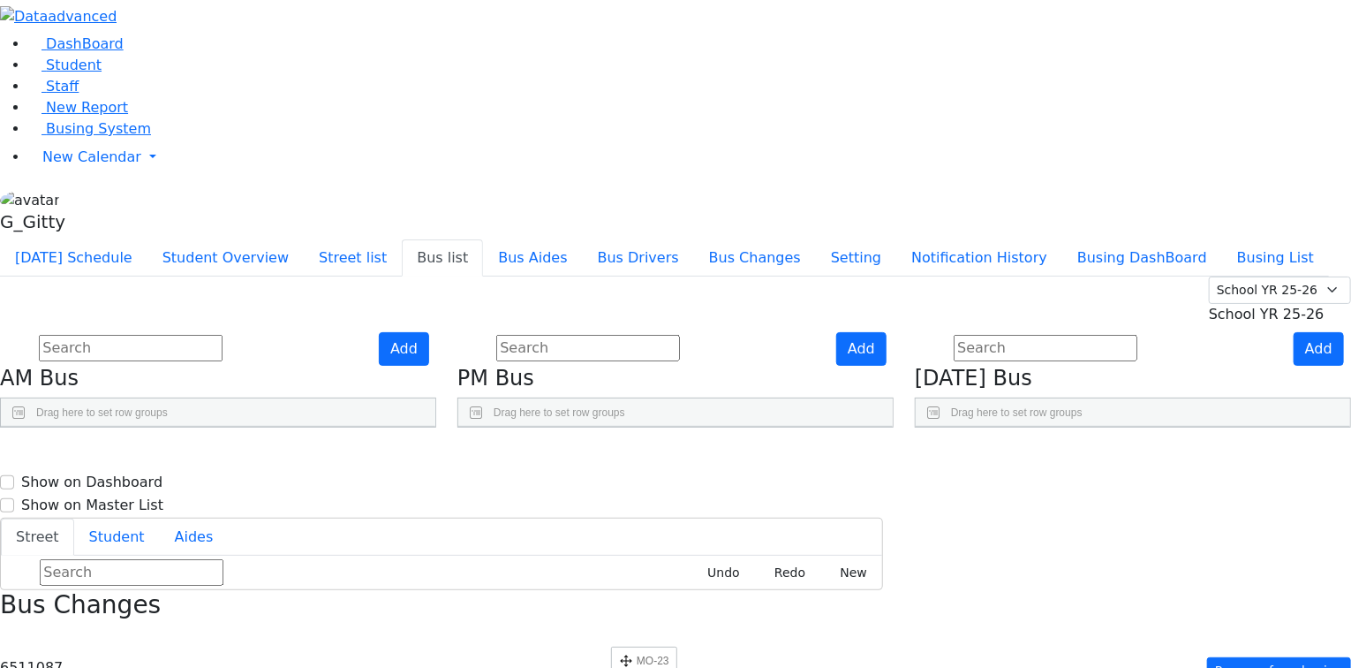
scroll to position [660, 0]
drag, startPoint x: 610, startPoint y: 314, endPoint x: 620, endPoint y: 498, distance: 184.0
click at [447, 428] on div "Add AM Bus Drag here to set row groups Drag here to set column labels BusNumber" at bounding box center [218, 380] width 458 height 96
click at [1294, 332] on button "Add" at bounding box center [1319, 349] width 50 height 34
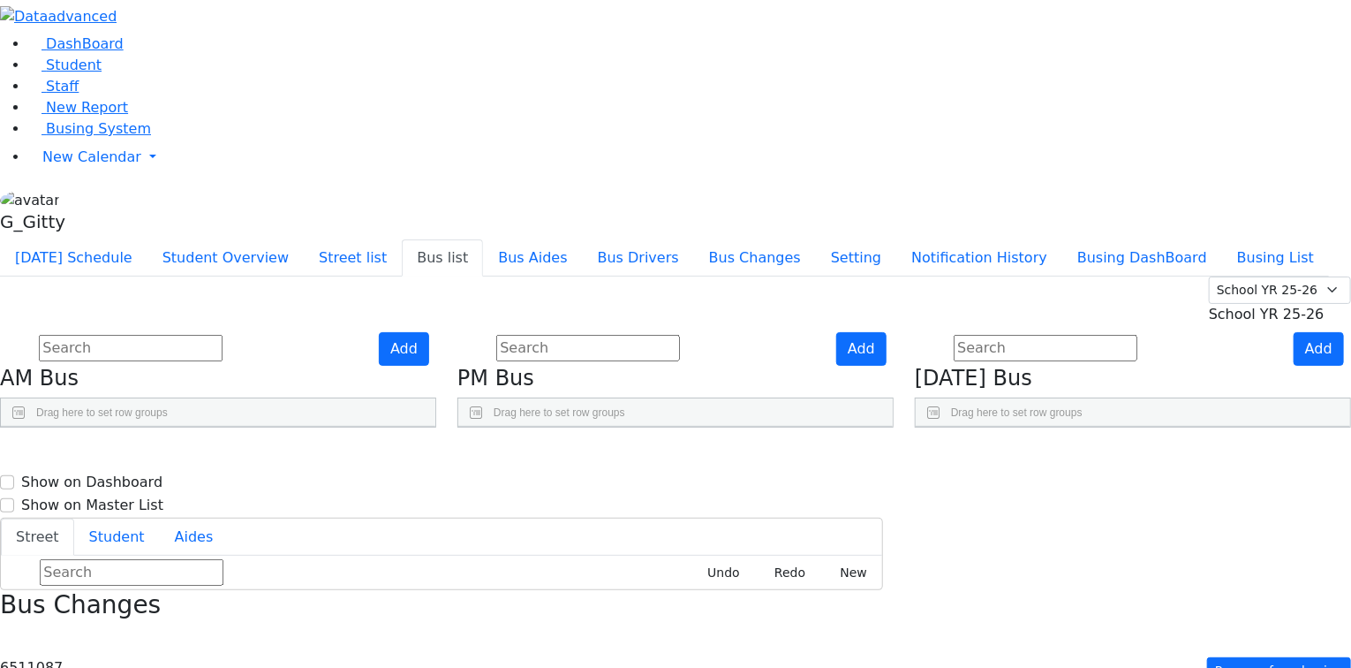
drag, startPoint x: 1000, startPoint y: 278, endPoint x: 1055, endPoint y: 272, distance: 55.1
click at [987, 456] on div at bounding box center [983, 469] width 7 height 27
click at [995, 484] on div "Press SPACE to select this row." at bounding box center [955, 506] width 79 height 44
type input "MO-23"
click at [968, 337] on div "Add Friday Bus Drag here to set row groups Drag here to set column labels BusNu…" at bounding box center [1133, 380] width 458 height 96
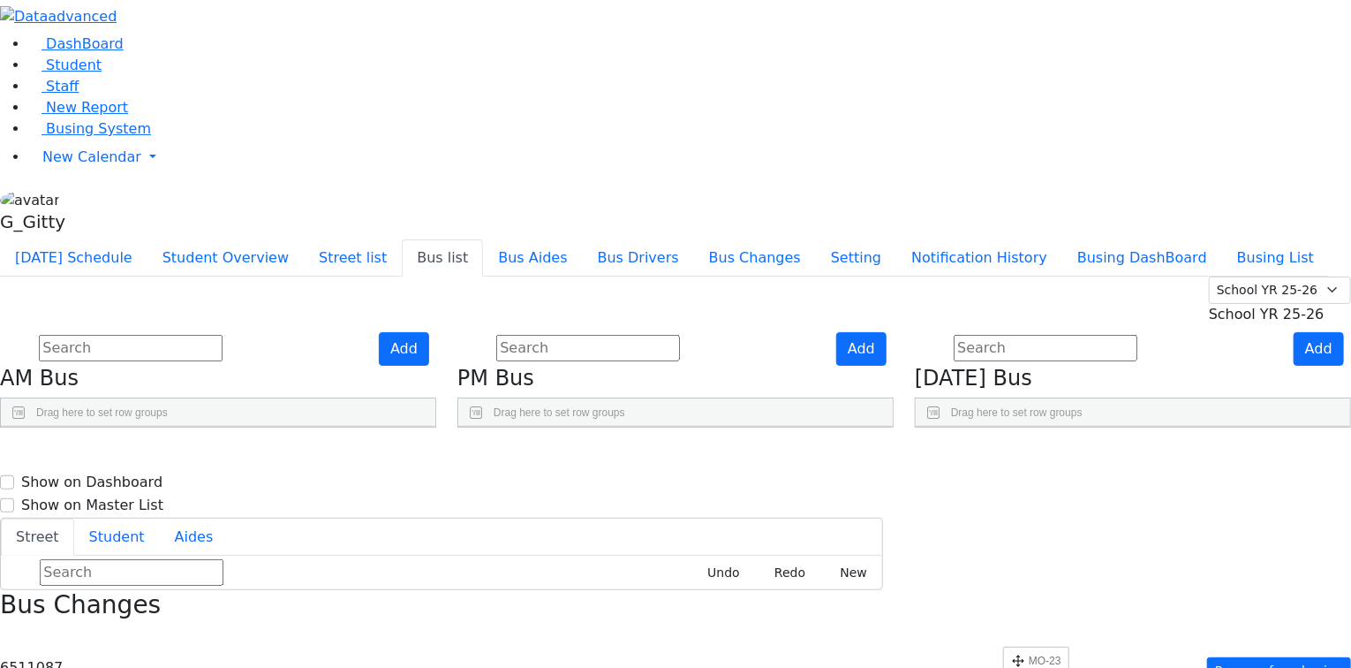
scroll to position [527, 0]
drag, startPoint x: 995, startPoint y: 319, endPoint x: 1010, endPoint y: 615, distance: 296.3
click at [969, 428] on div "Add Friday Bus Drag here to set row groups Drag here to set column labels BusNu…" at bounding box center [1133, 380] width 458 height 96
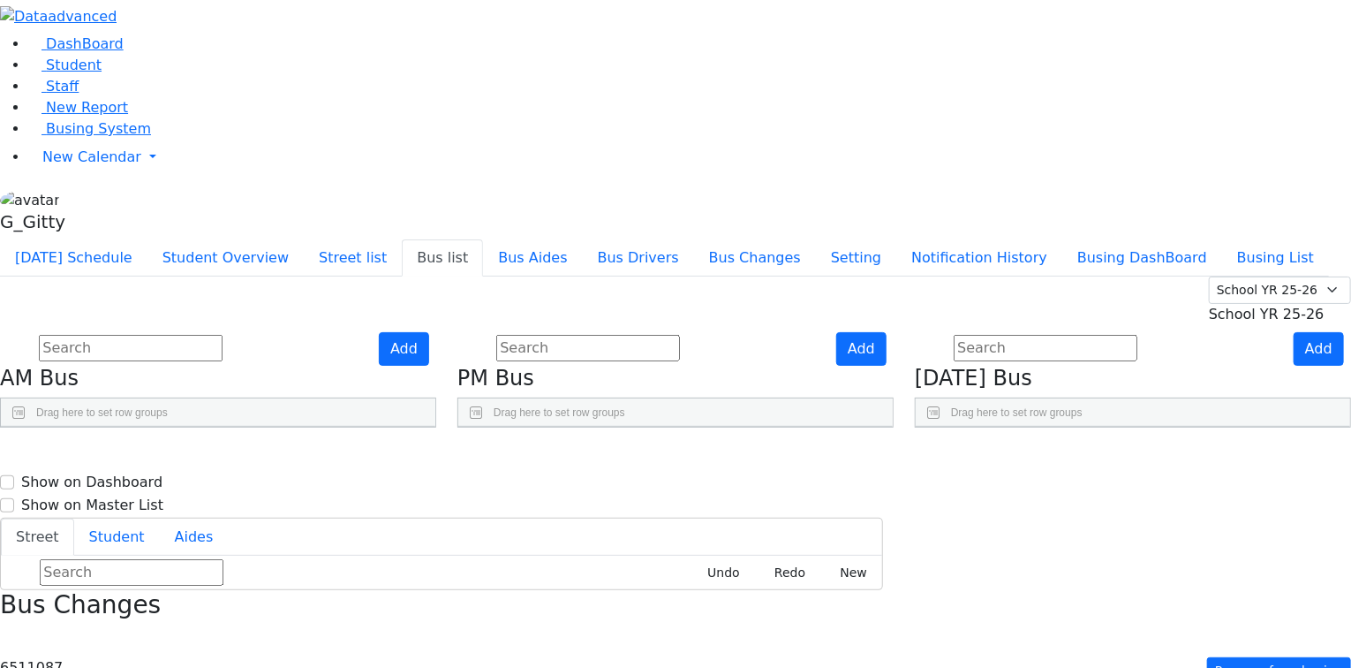
click at [904, 428] on div "Add PM Bus Drag here to set row groups Drag here to set column labels BusNumber" at bounding box center [676, 380] width 458 height 96
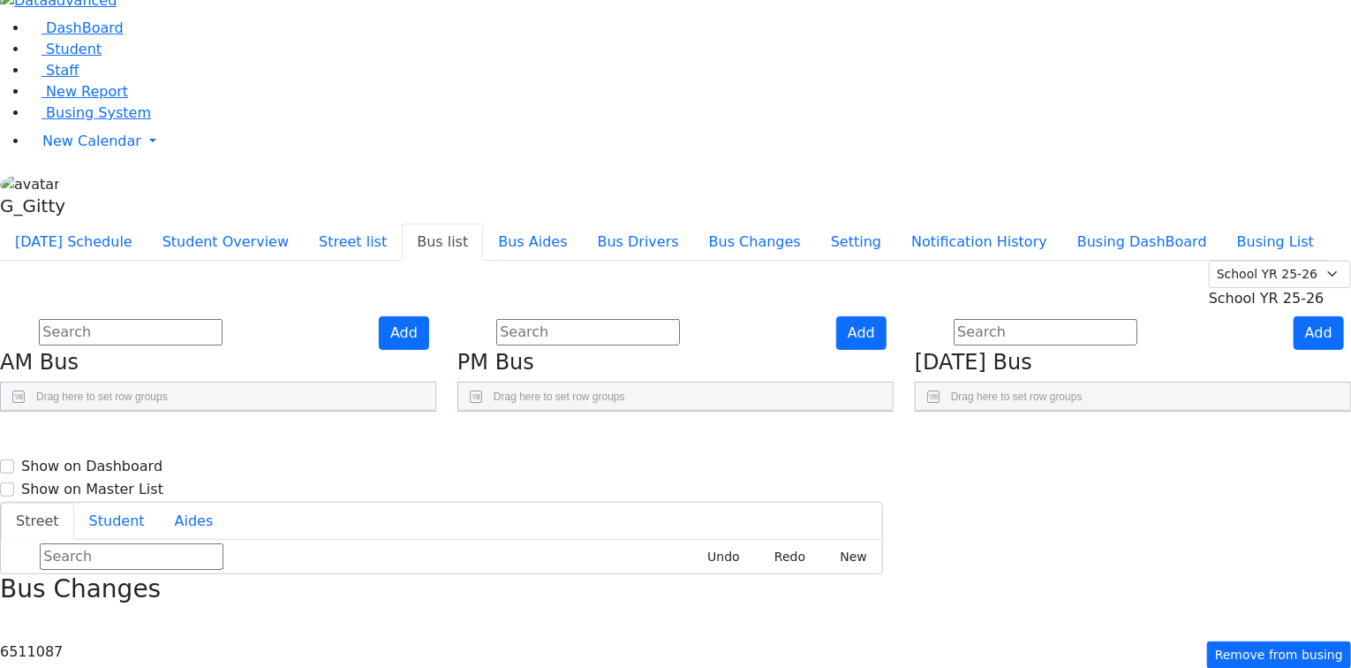
scroll to position [0, 0]
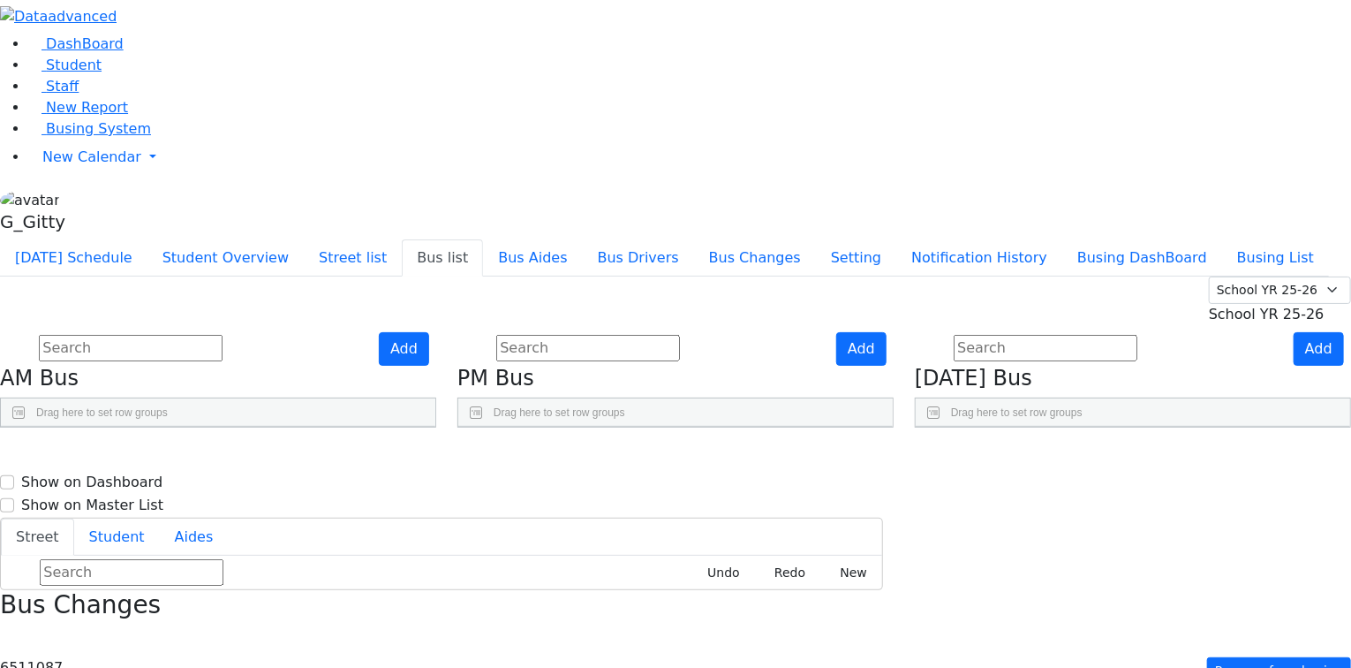
drag, startPoint x: 580, startPoint y: 494, endPoint x: 590, endPoint y: 494, distance: 9.7
click at [447, 428] on div "Add AM Bus Drag here to set row groups Drag here to set column labels BusNumber" at bounding box center [218, 380] width 458 height 96
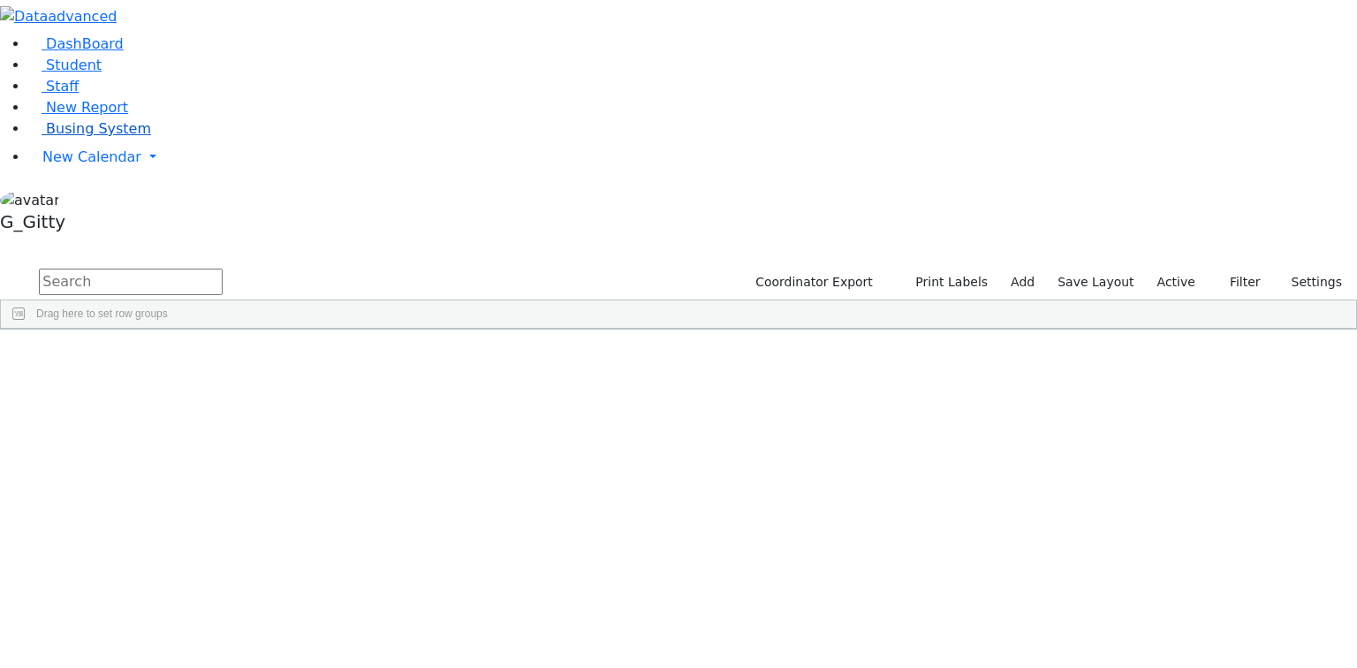
click at [83, 137] on span "Busing System" at bounding box center [98, 128] width 105 height 17
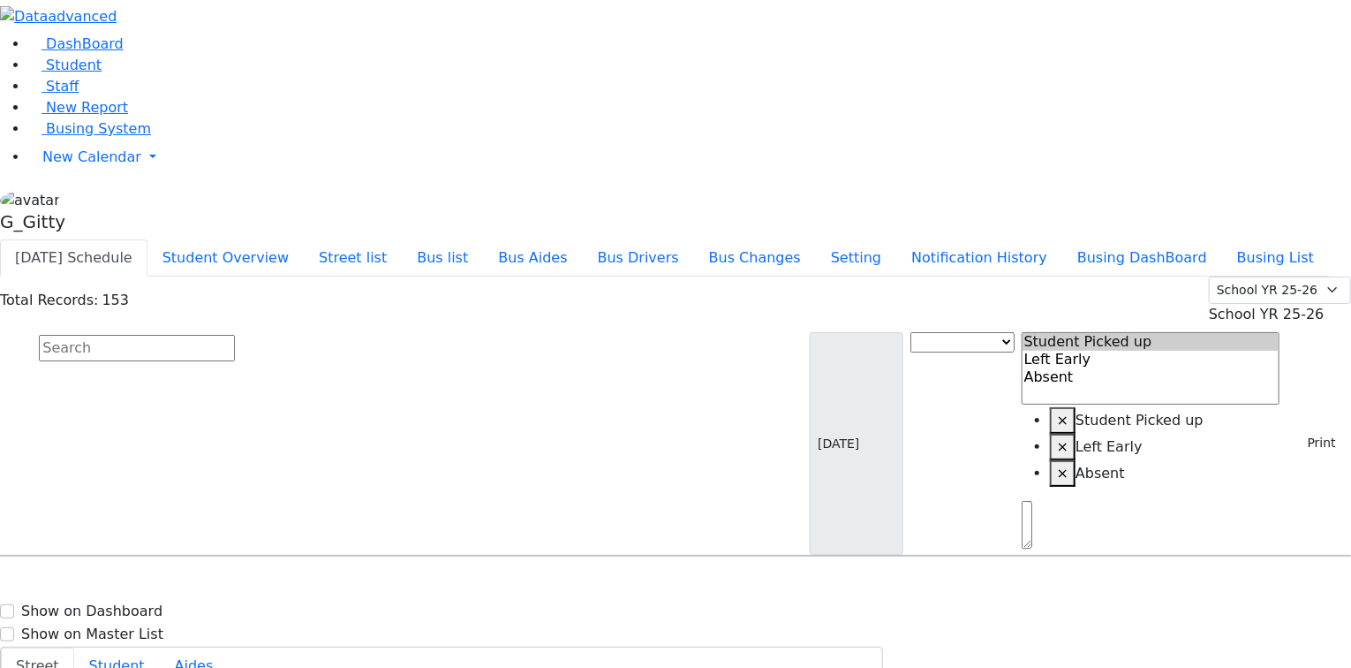
click at [424, 7] on div "DashBoard Student Staff New Report Busing System" at bounding box center [675, 359] width 1351 height 719
click at [304, 239] on button "Student Overview" at bounding box center [226, 257] width 156 height 37
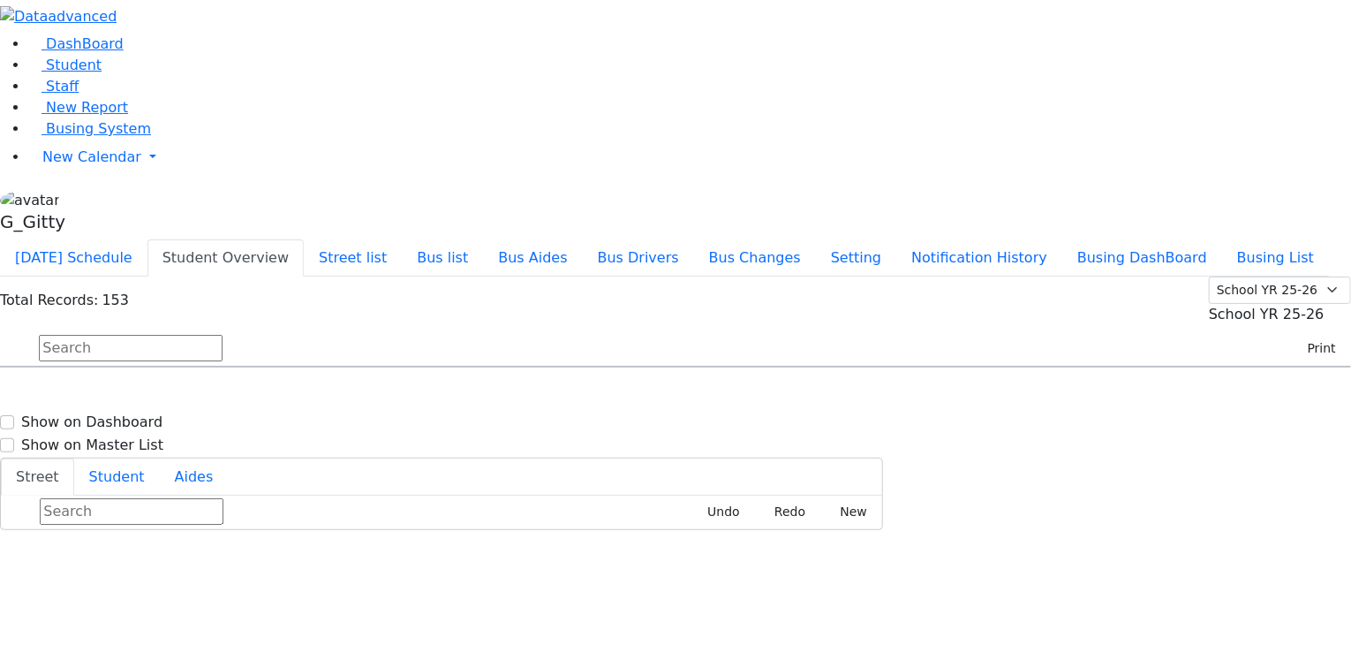
click at [1239, 306] on span "School YR 25-26" at bounding box center [1267, 314] width 116 height 17
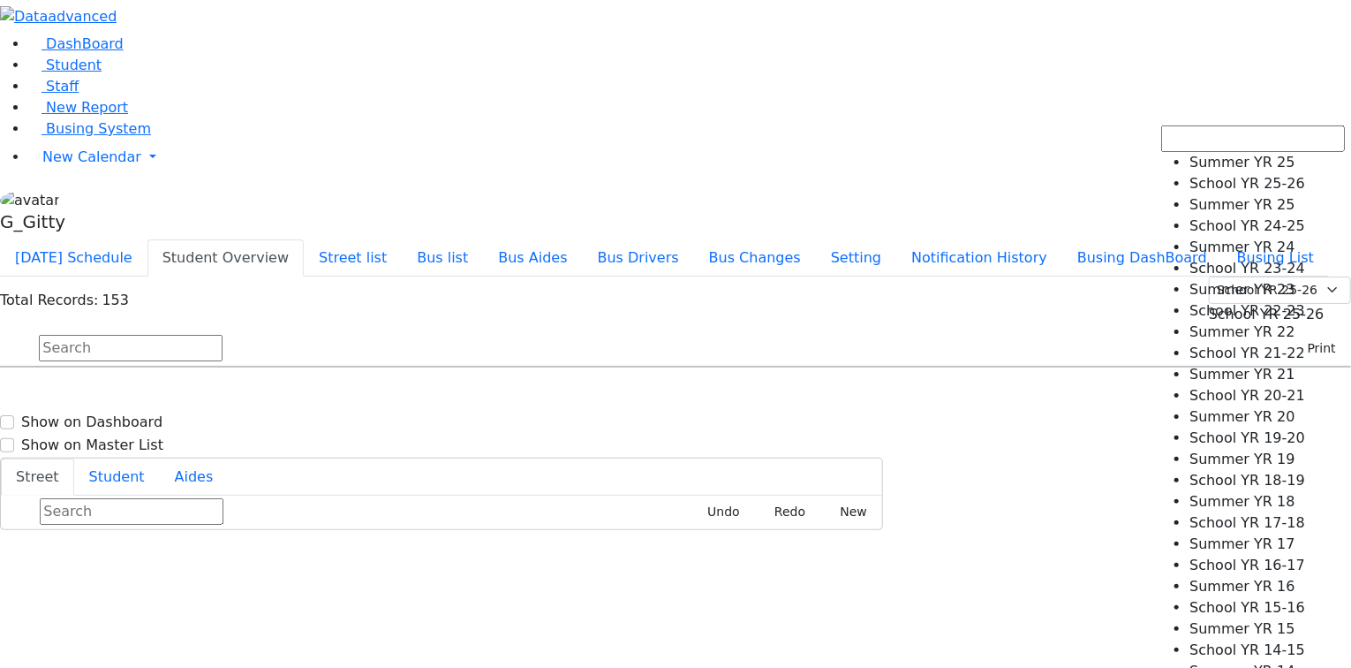
select select "210"
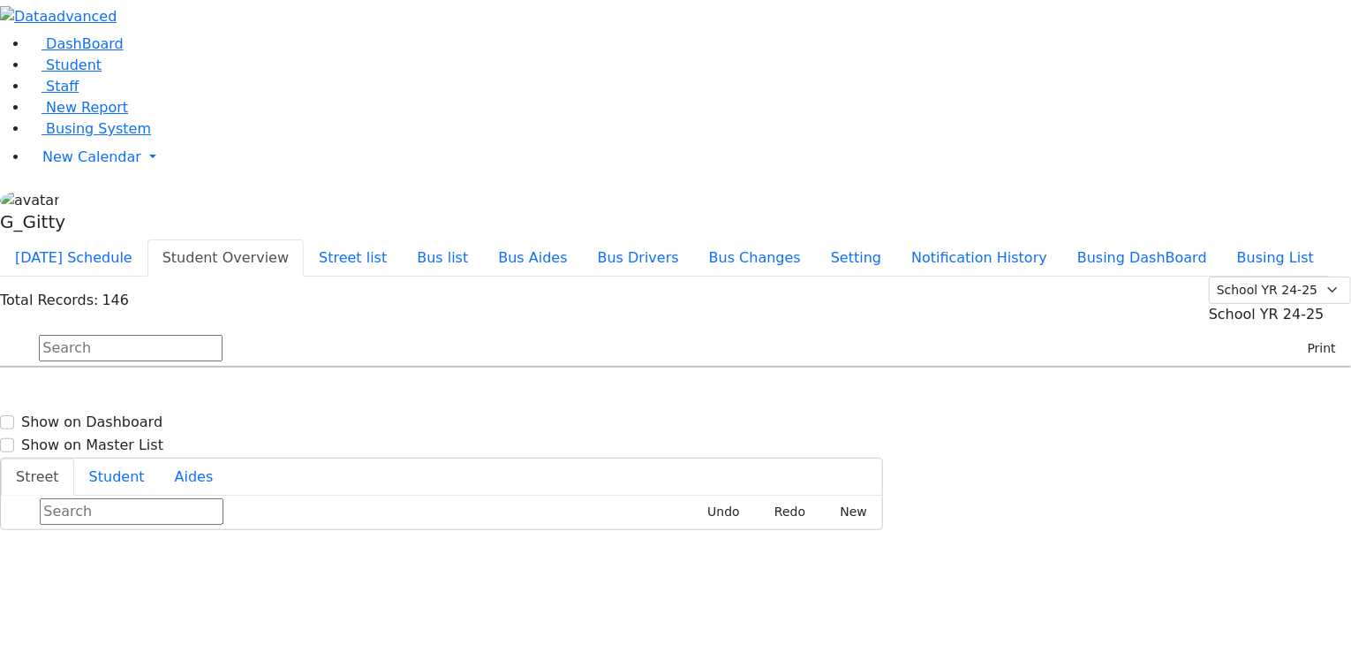
click at [223, 335] on input "text" at bounding box center [131, 348] width 184 height 26
type input "itzk"
click at [59, 419] on span "7/31/2013" at bounding box center [35, 426] width 48 height 15
select select
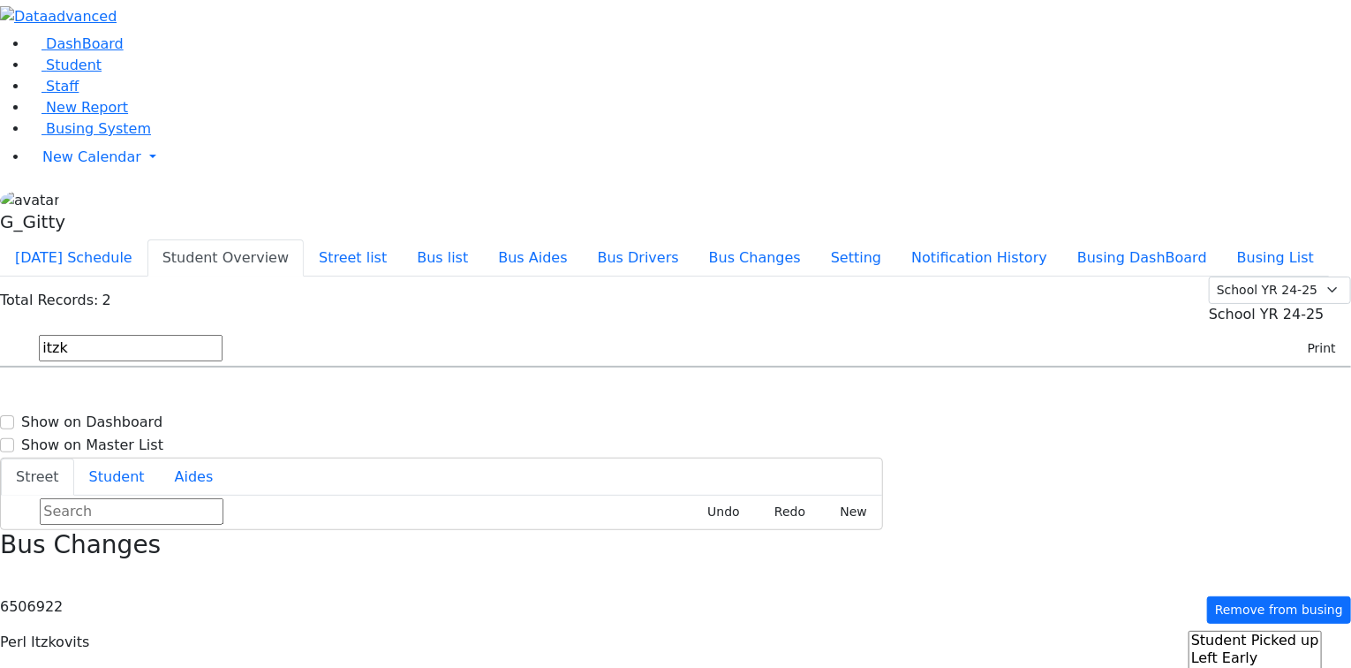
click at [223, 335] on input "itzk" at bounding box center [131, 348] width 184 height 26
type input "jacob"
click at [141, 463] on span "8457827863" at bounding box center [100, 470] width 82 height 15
select select
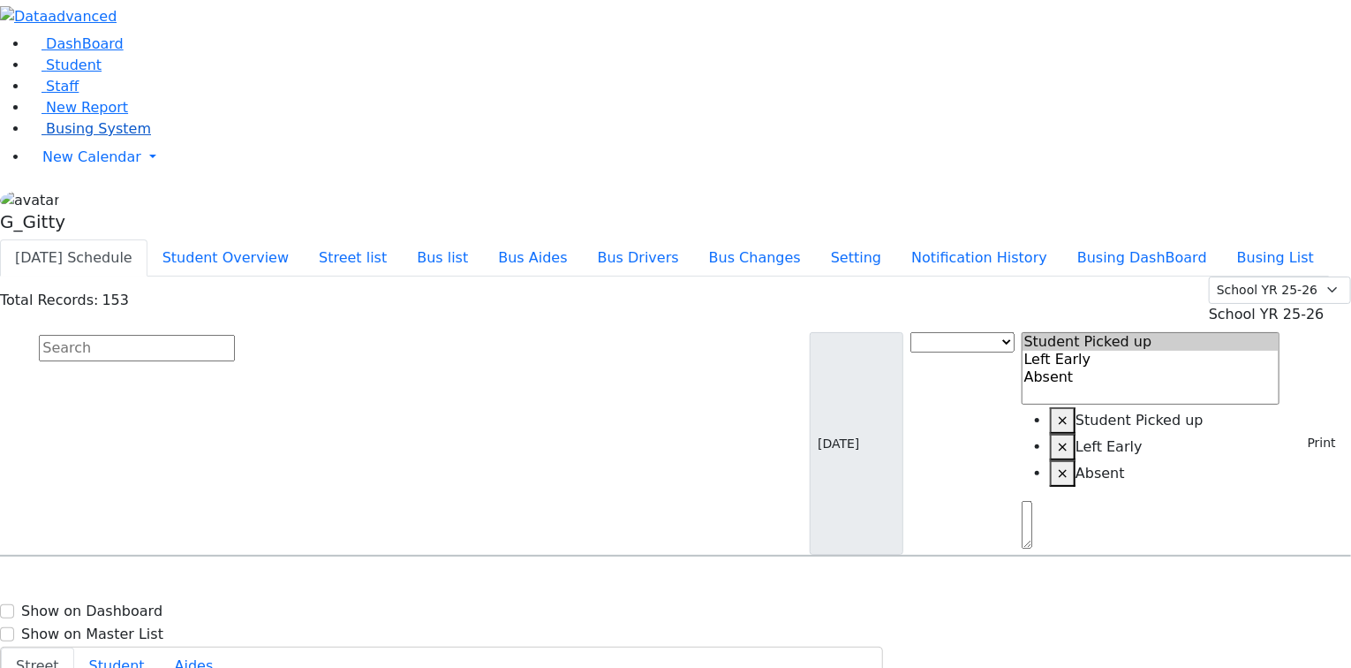
click at [57, 137] on span "Busing System" at bounding box center [98, 128] width 105 height 17
click at [304, 239] on button "Student Overview" at bounding box center [226, 257] width 156 height 37
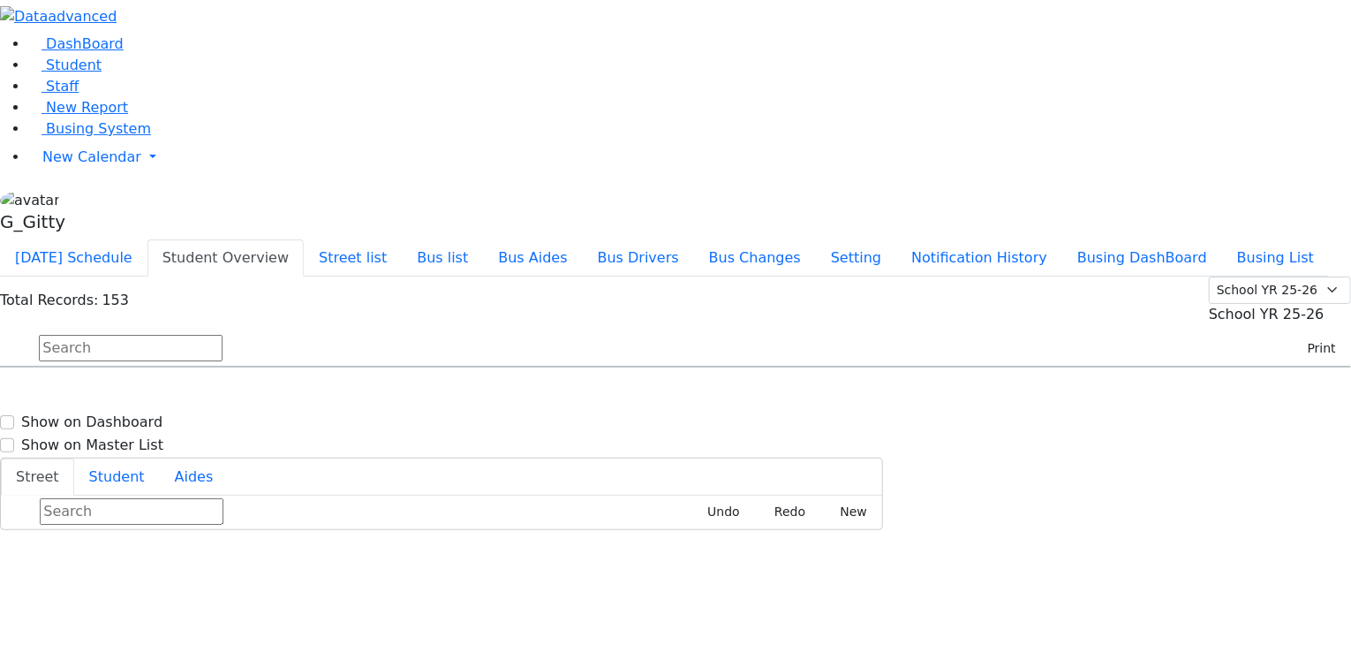
click at [1235, 306] on span "School YR 25-26" at bounding box center [1267, 314] width 116 height 17
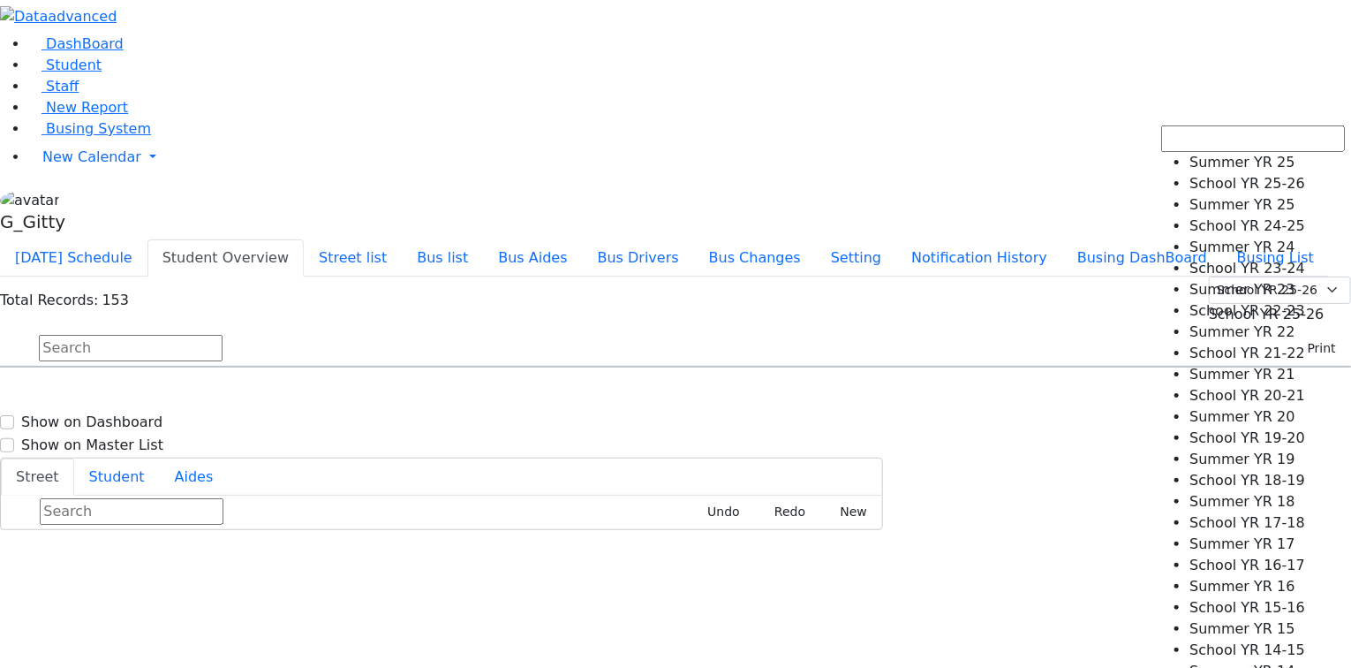
select select "210"
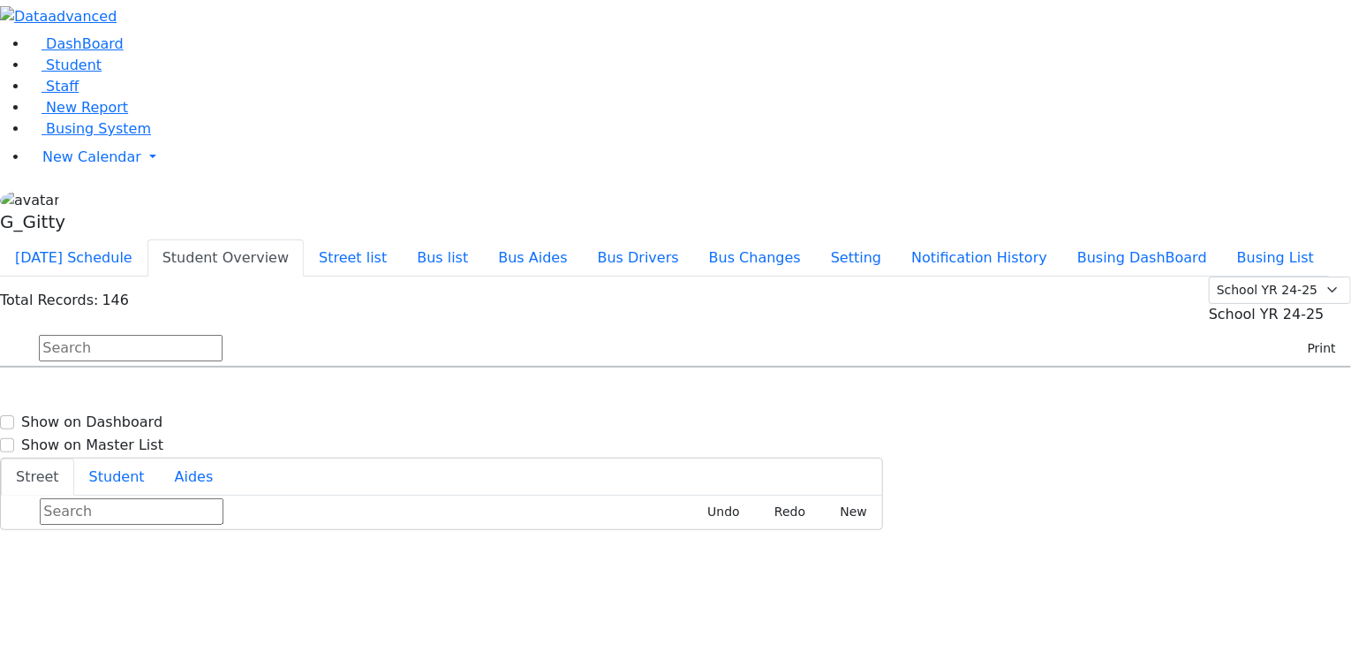
scroll to position [2544, 0]
click at [59, 613] on span "[DATE]" at bounding box center [35, 620] width 48 height 15
select select
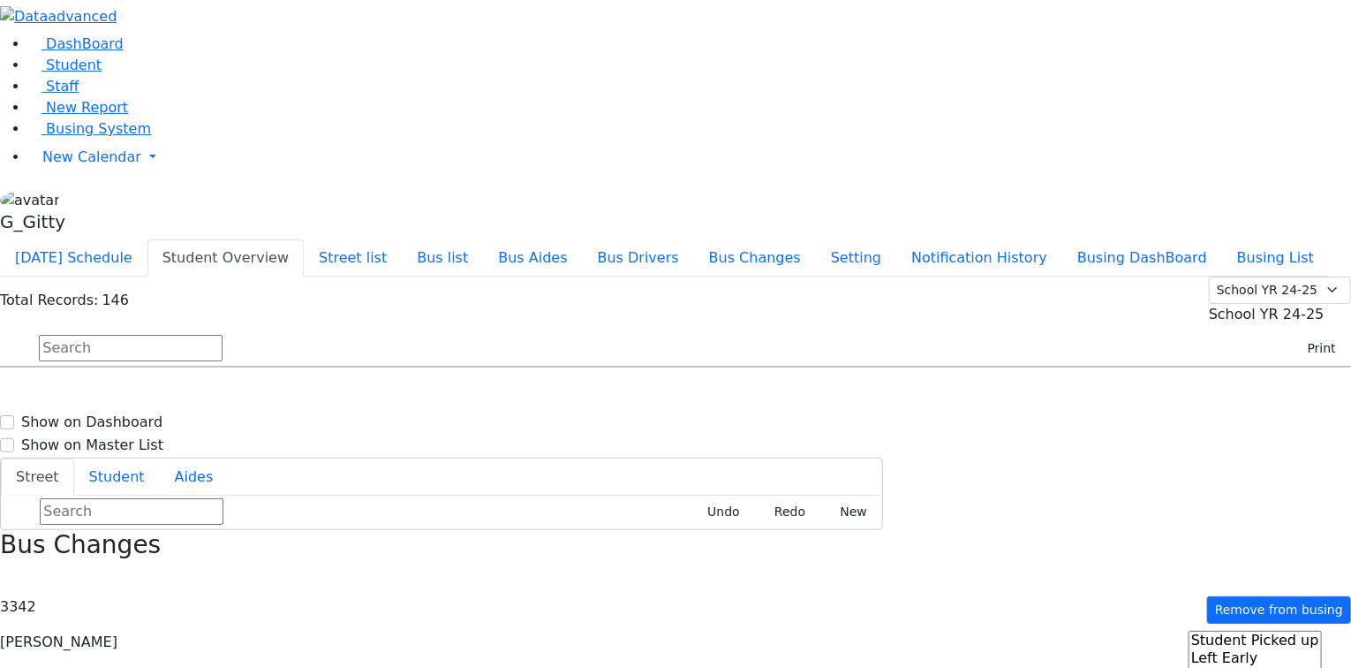
click at [141, 632] on span "[PERSON_NAME] [DATE] 8457748952" at bounding box center [76, 656] width 130 height 48
select select
click at [223, 335] on input "text" at bounding box center [131, 348] width 184 height 26
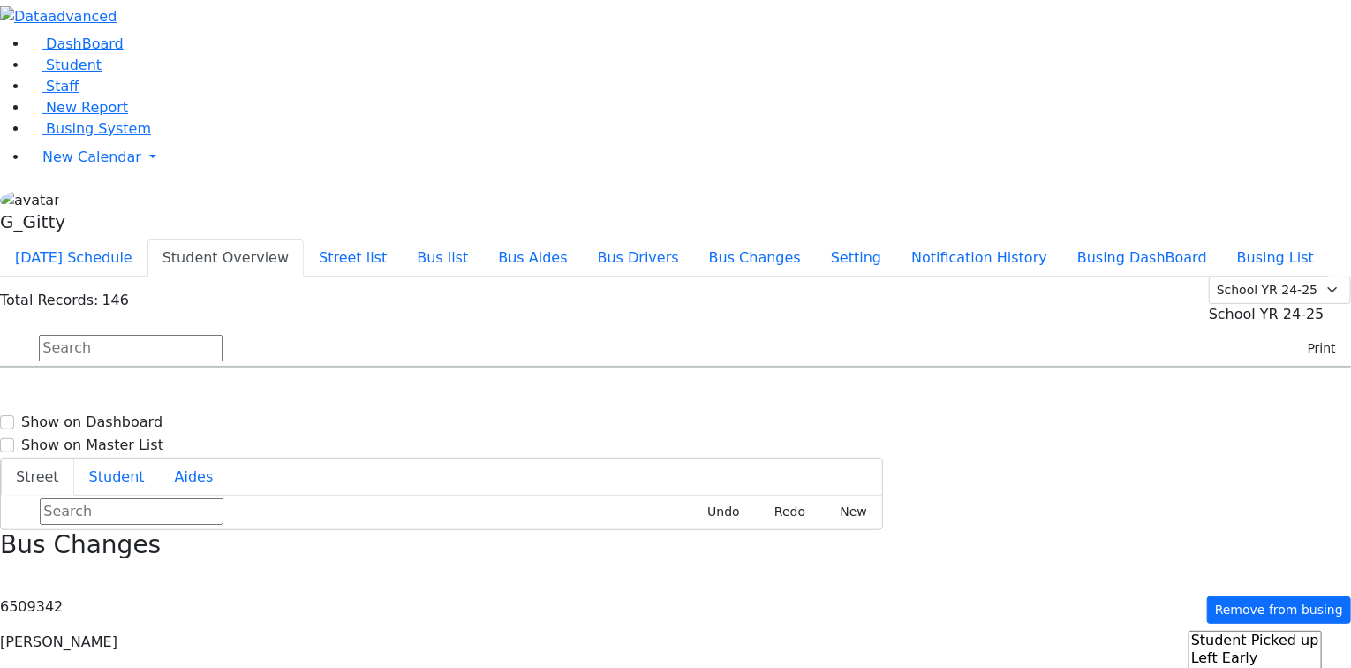
select select
click at [46, 73] on span "Student" at bounding box center [74, 65] width 56 height 17
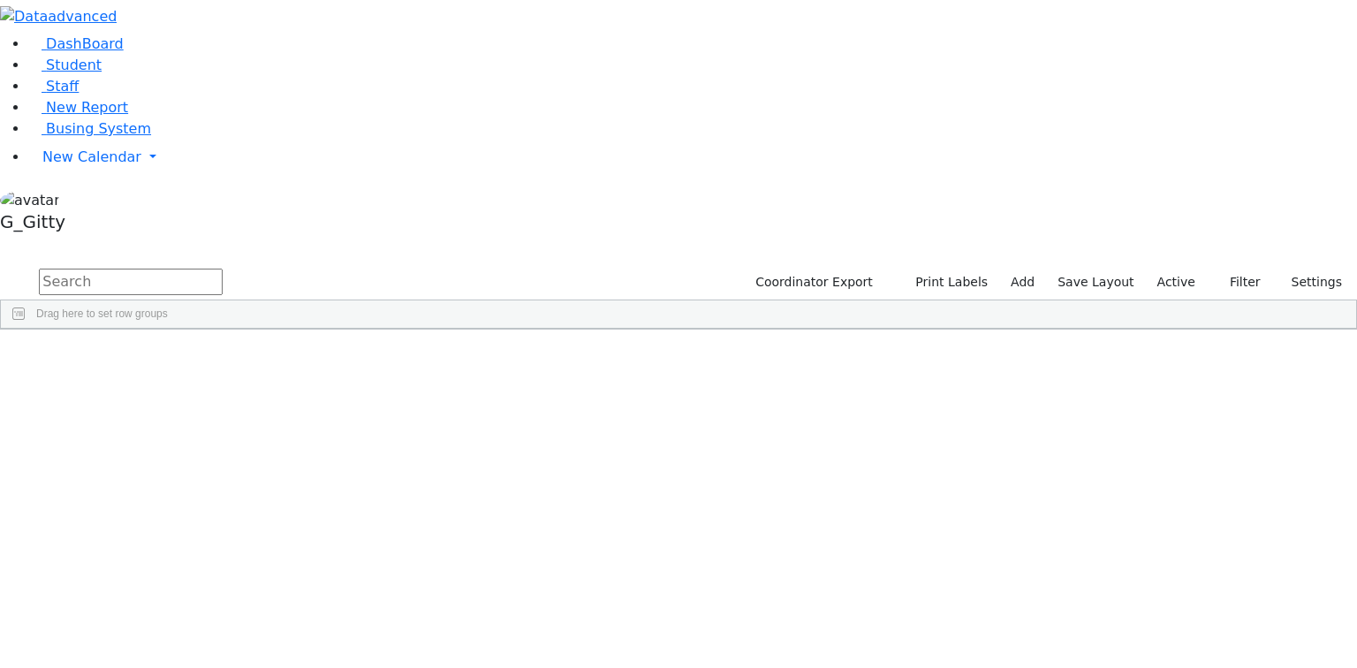
click at [223, 269] on input "text" at bounding box center [131, 282] width 184 height 26
click at [223, 358] on div "[PERSON_NAME]" at bounding box center [167, 370] width 112 height 25
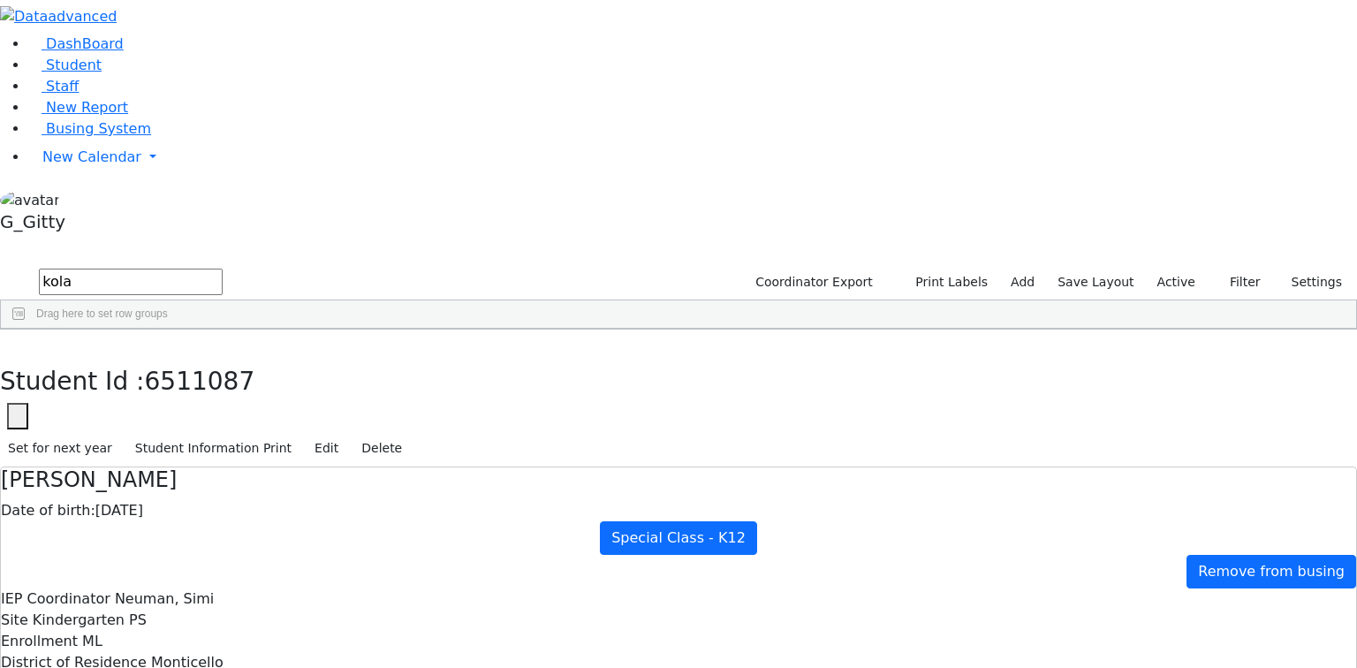
drag, startPoint x: 513, startPoint y: 272, endPoint x: 653, endPoint y: 389, distance: 181.9
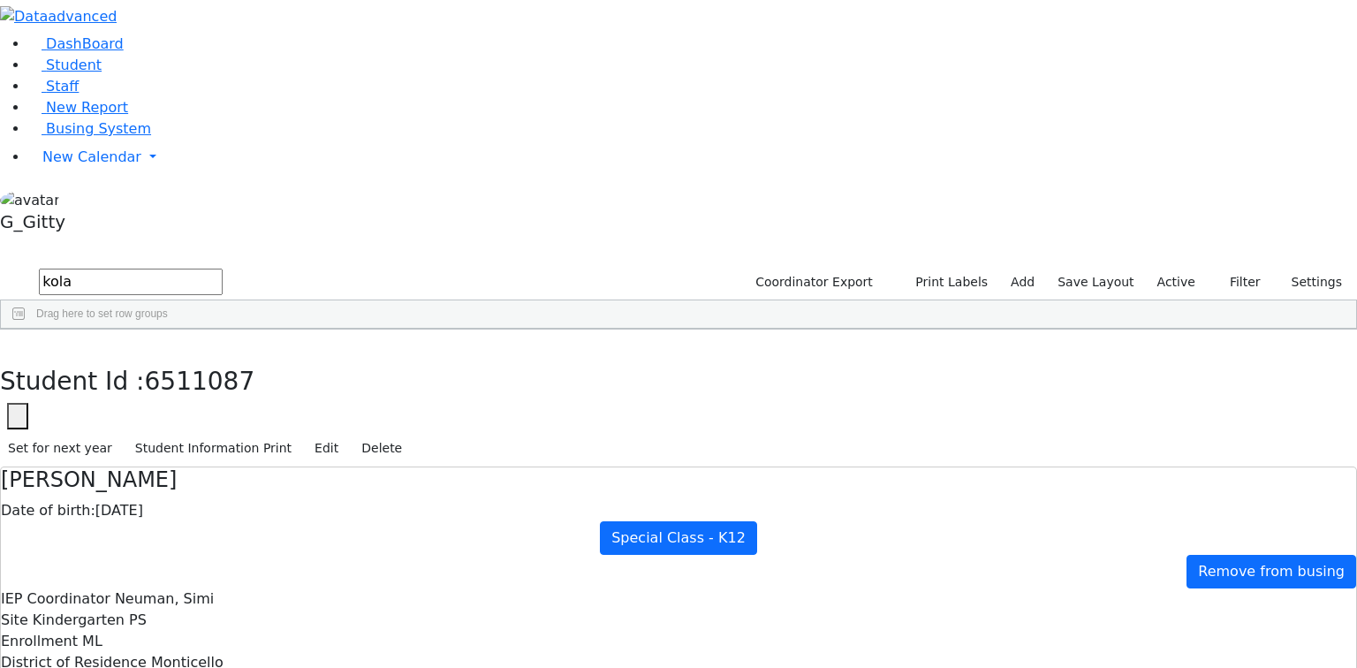
drag, startPoint x: 678, startPoint y: 343, endPoint x: 604, endPoint y: 342, distance: 74.2
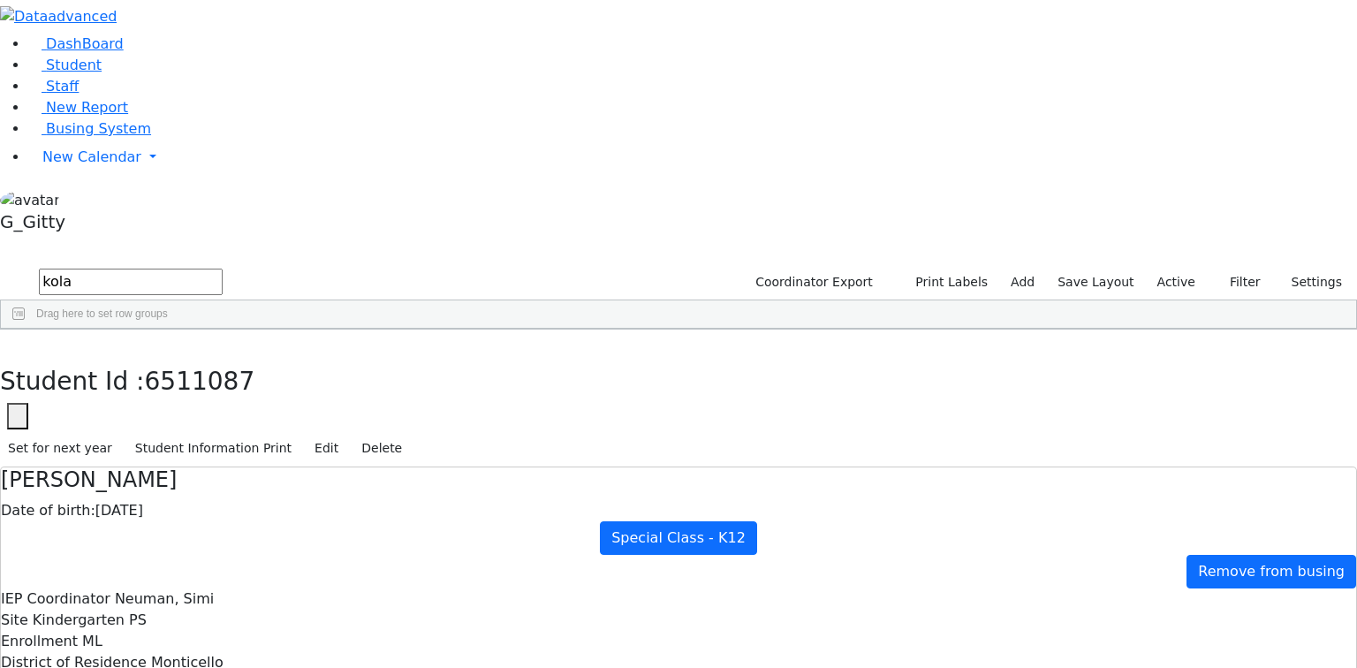
drag, startPoint x: 664, startPoint y: 369, endPoint x: 618, endPoint y: 365, distance: 46.1
drag, startPoint x: 641, startPoint y: 382, endPoint x: 606, endPoint y: 387, distance: 35.7
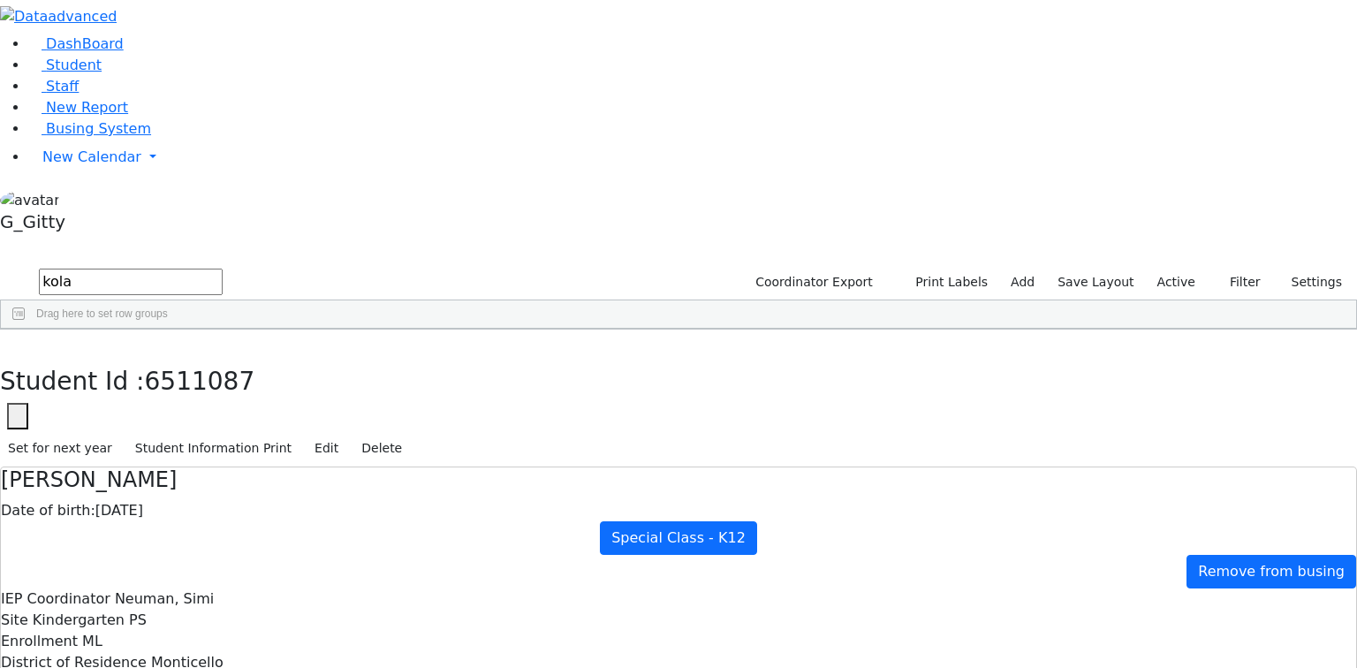
drag, startPoint x: 689, startPoint y: 415, endPoint x: 626, endPoint y: 421, distance: 63.0
drag, startPoint x: 618, startPoint y: 344, endPoint x: 704, endPoint y: 338, distance: 85.8
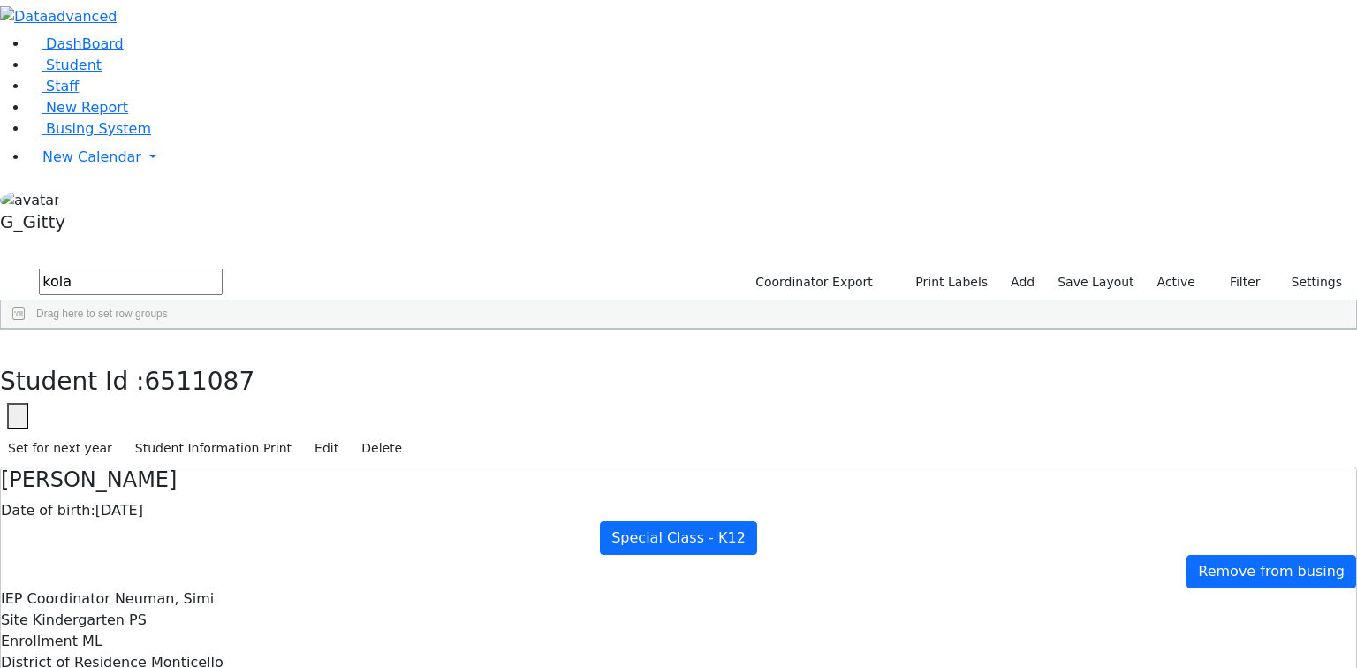
drag, startPoint x: 670, startPoint y: 350, endPoint x: 619, endPoint y: 344, distance: 51.5
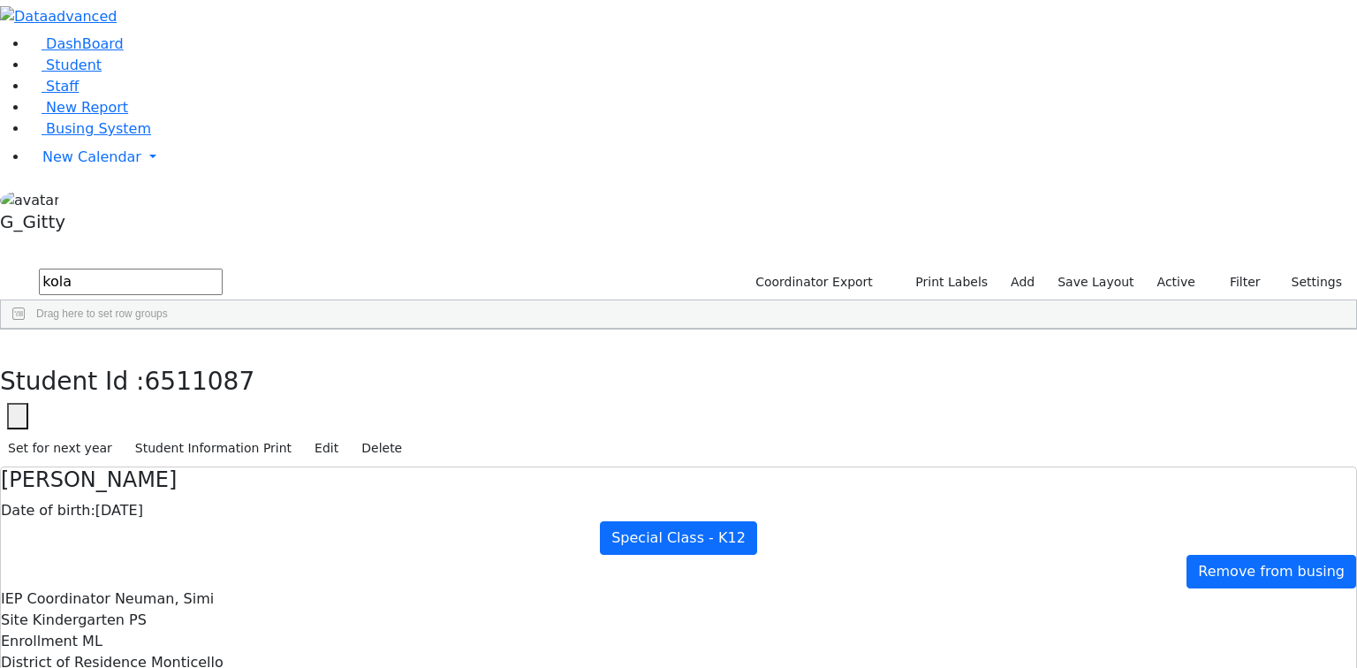
drag, startPoint x: 658, startPoint y: 363, endPoint x: 619, endPoint y: 363, distance: 38.9
drag, startPoint x: 620, startPoint y: 397, endPoint x: 601, endPoint y: 398, distance: 19.5
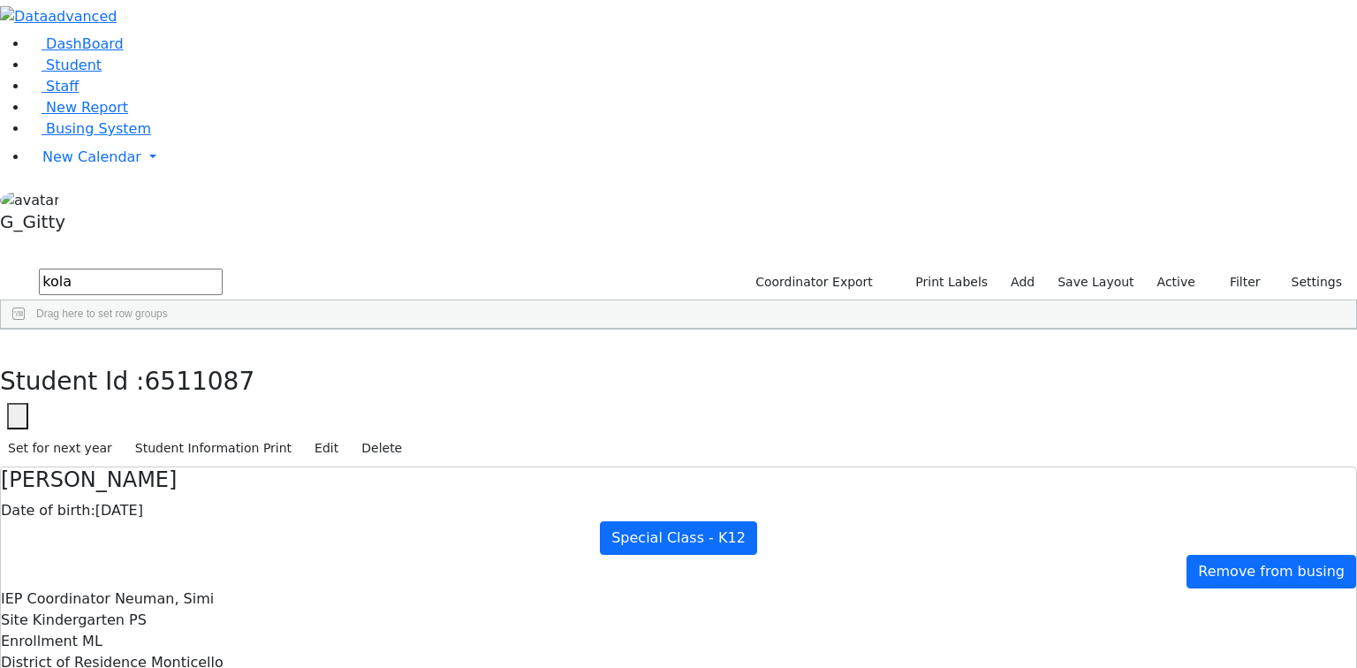
click at [26, 329] on button "button" at bounding box center [13, 347] width 26 height 37
click at [223, 269] on input "kola" at bounding box center [131, 282] width 184 height 26
click at [223, 556] on div "Gross" at bounding box center [167, 568] width 112 height 25
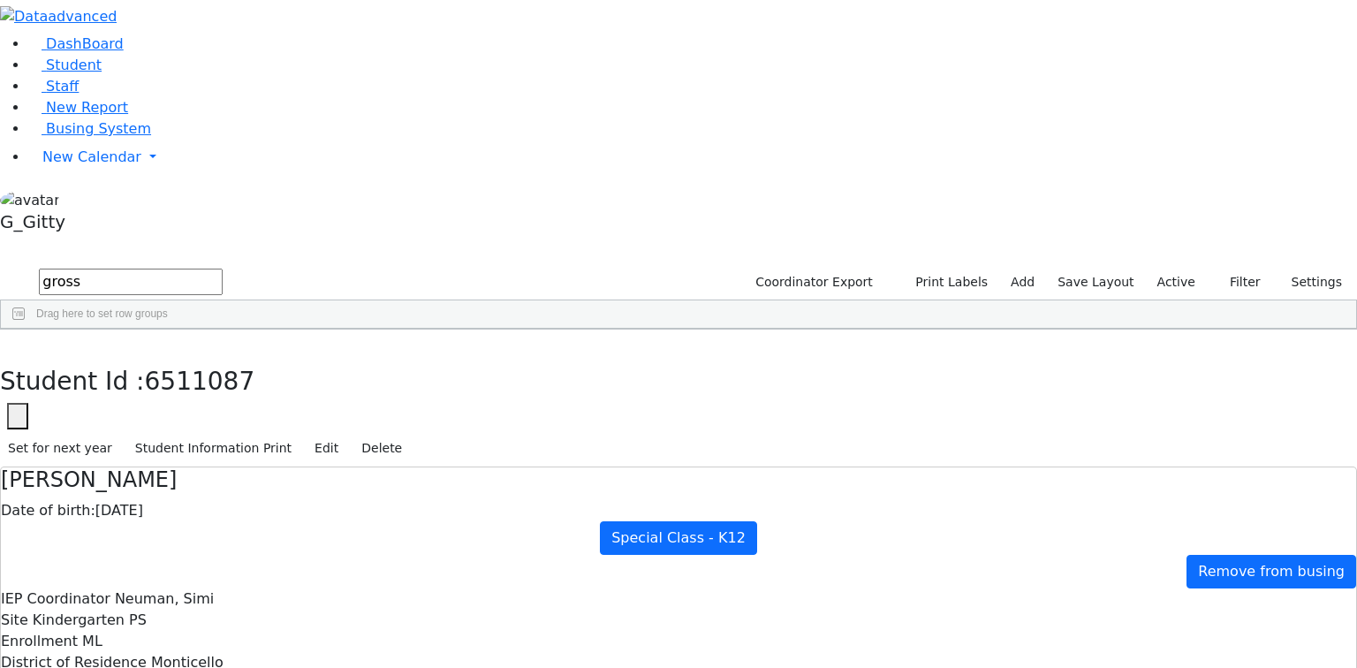
click at [223, 556] on div "Gross" at bounding box center [167, 568] width 112 height 25
drag, startPoint x: 790, startPoint y: 349, endPoint x: 629, endPoint y: 352, distance: 160.8
drag, startPoint x: 266, startPoint y: 31, endPoint x: 276, endPoint y: 49, distance: 20.2
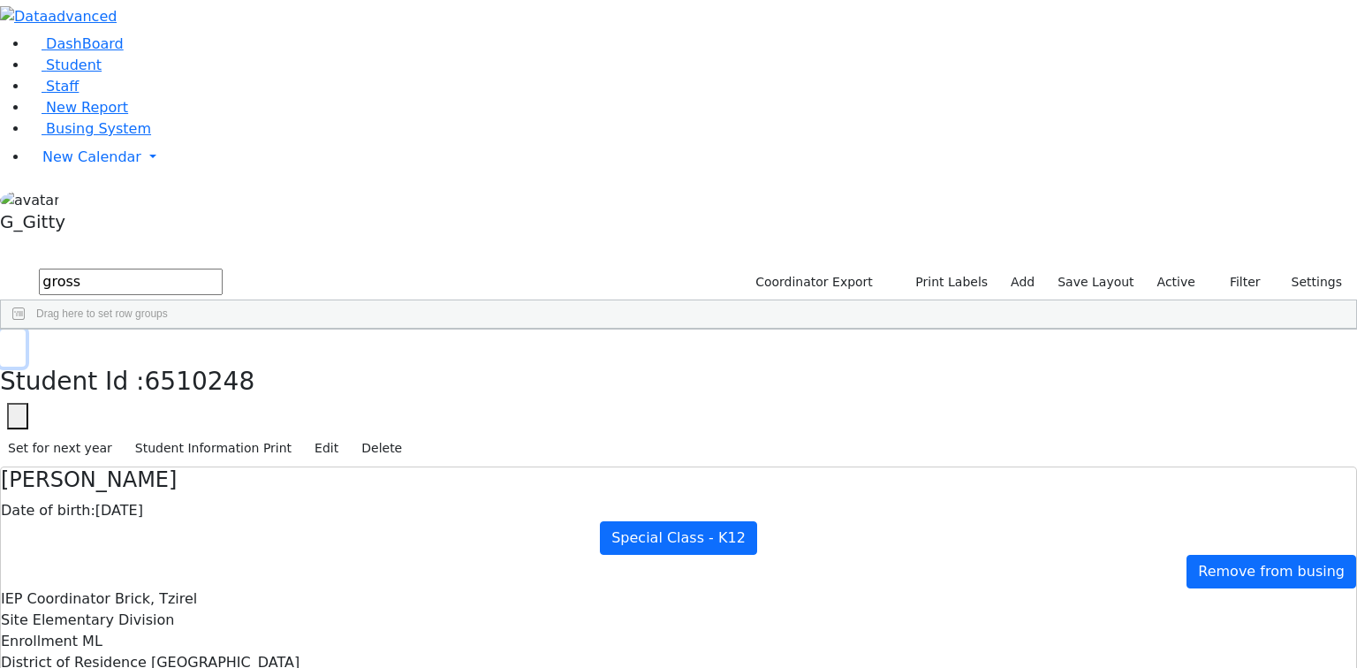
click at [26, 329] on button "button" at bounding box center [13, 347] width 26 height 37
click at [223, 269] on input "gross" at bounding box center [131, 282] width 184 height 26
type input "\"
click at [59, 73] on span "Student" at bounding box center [74, 65] width 56 height 17
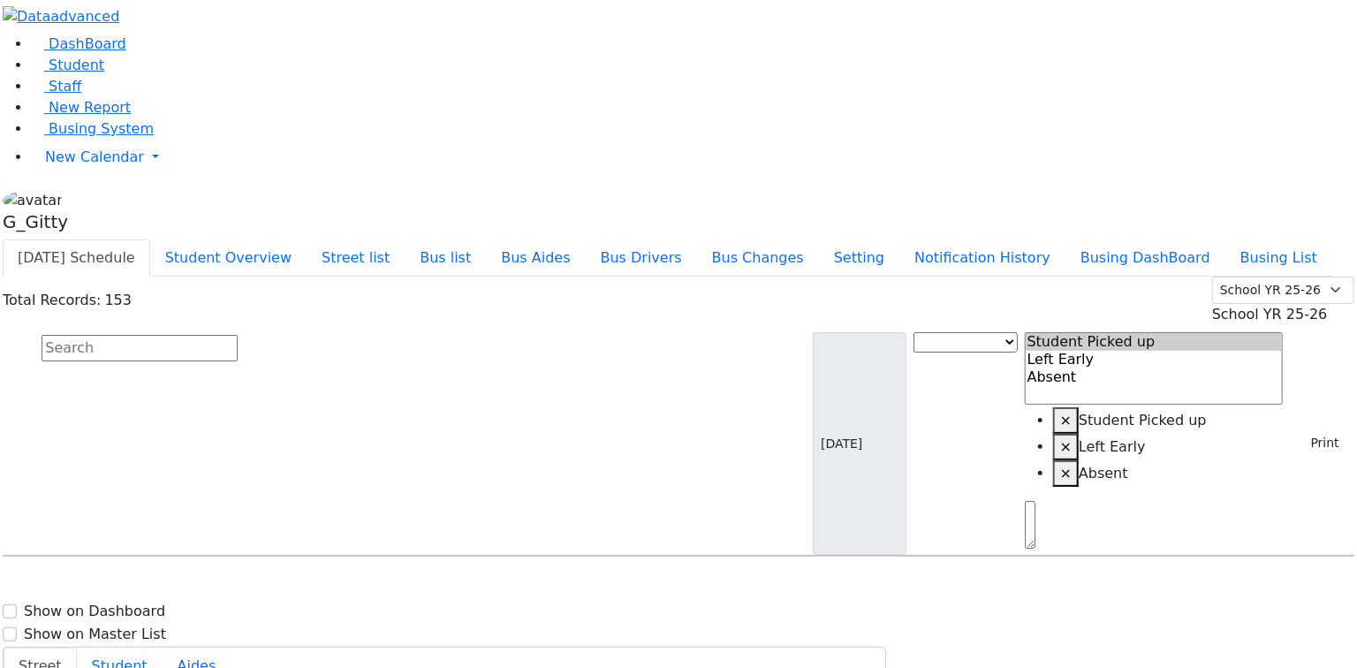
scroll to position [3392, 0]
select select
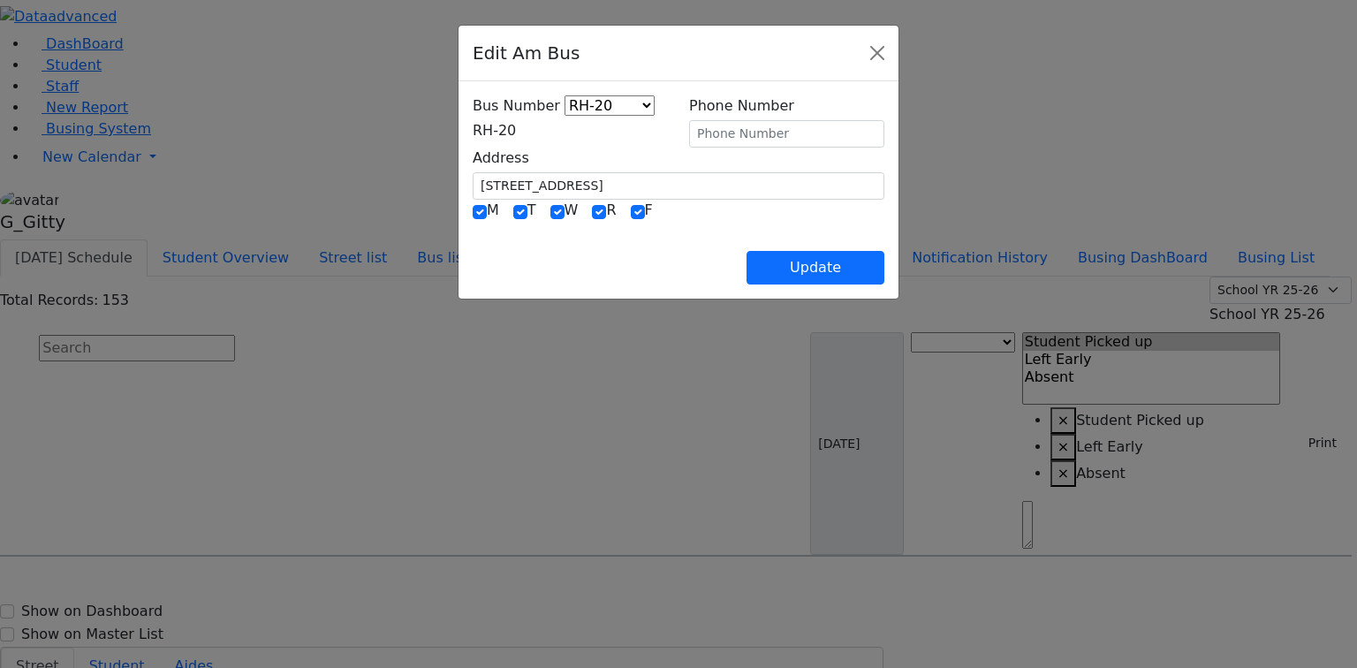
click at [473, 124] on span "RH-20" at bounding box center [494, 130] width 43 height 17
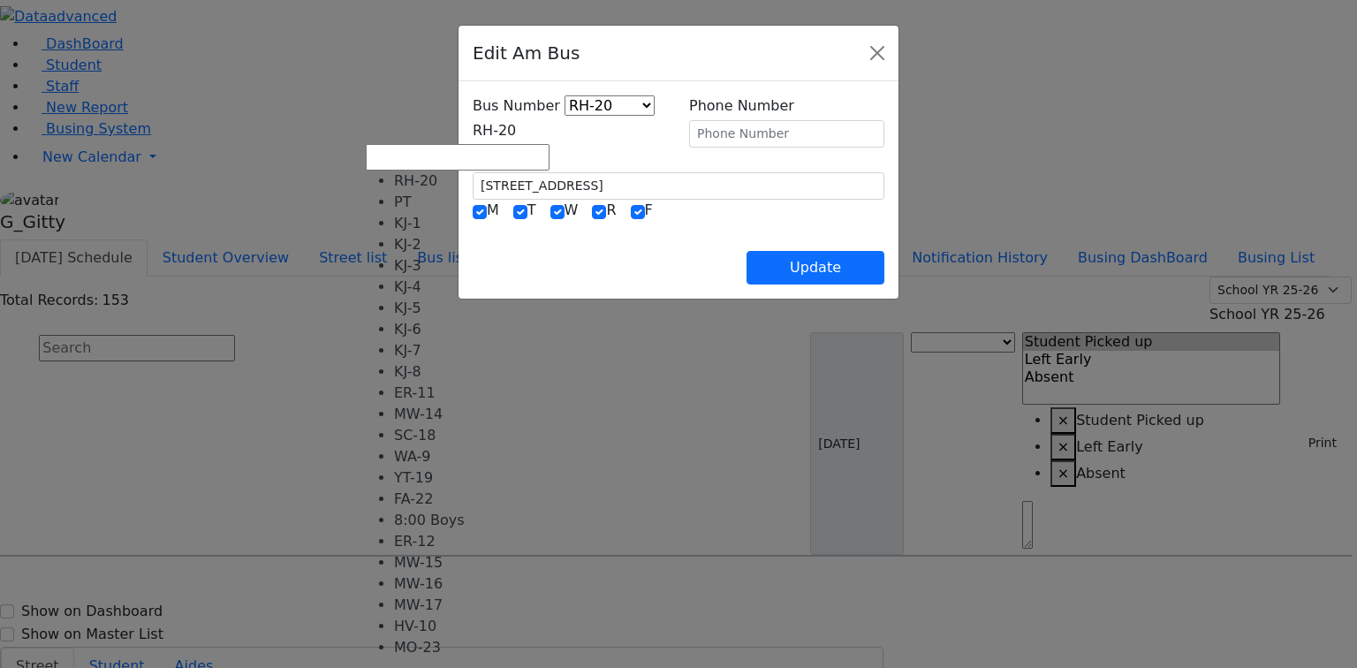
scroll to position [160, 0]
select select "457"
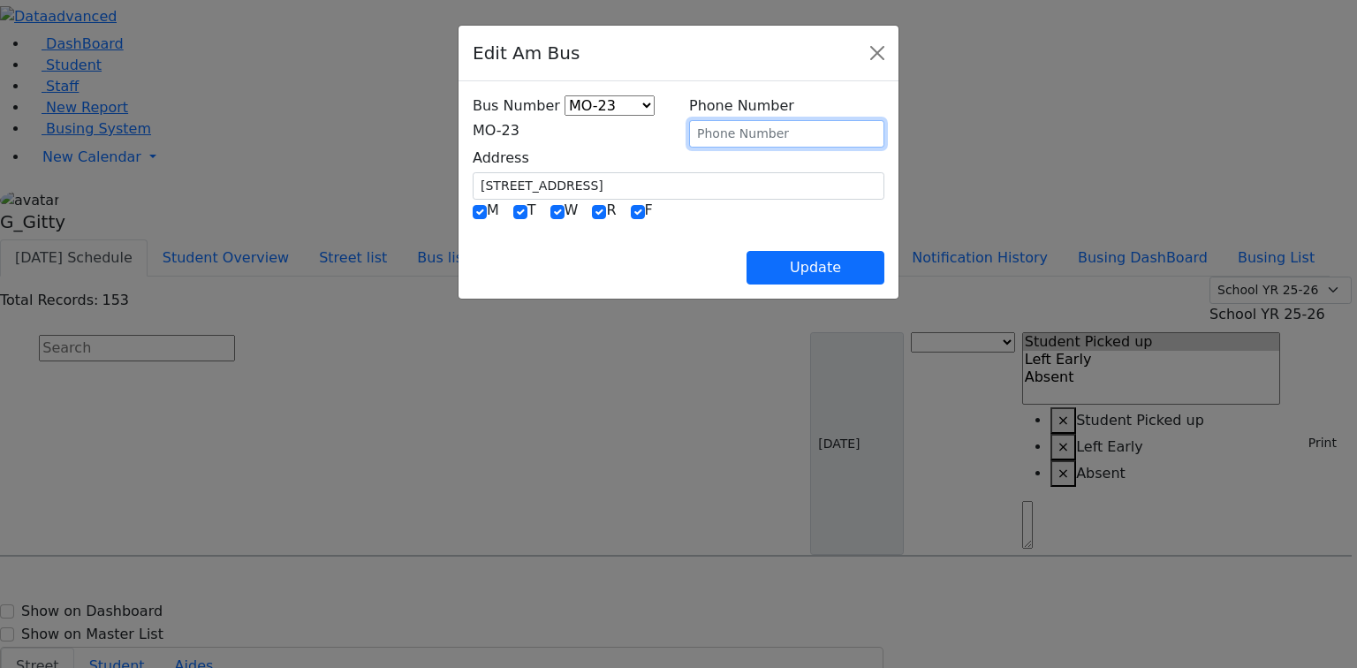
click at [723, 130] on input "text" at bounding box center [786, 133] width 195 height 27
click at [791, 132] on input "text" at bounding box center [786, 133] width 195 height 27
type input "[PHONE_NUMBER]"
click at [691, 243] on div "Update" at bounding box center [679, 254] width 412 height 62
drag, startPoint x: 789, startPoint y: 134, endPoint x: 692, endPoint y: 126, distance: 97.5
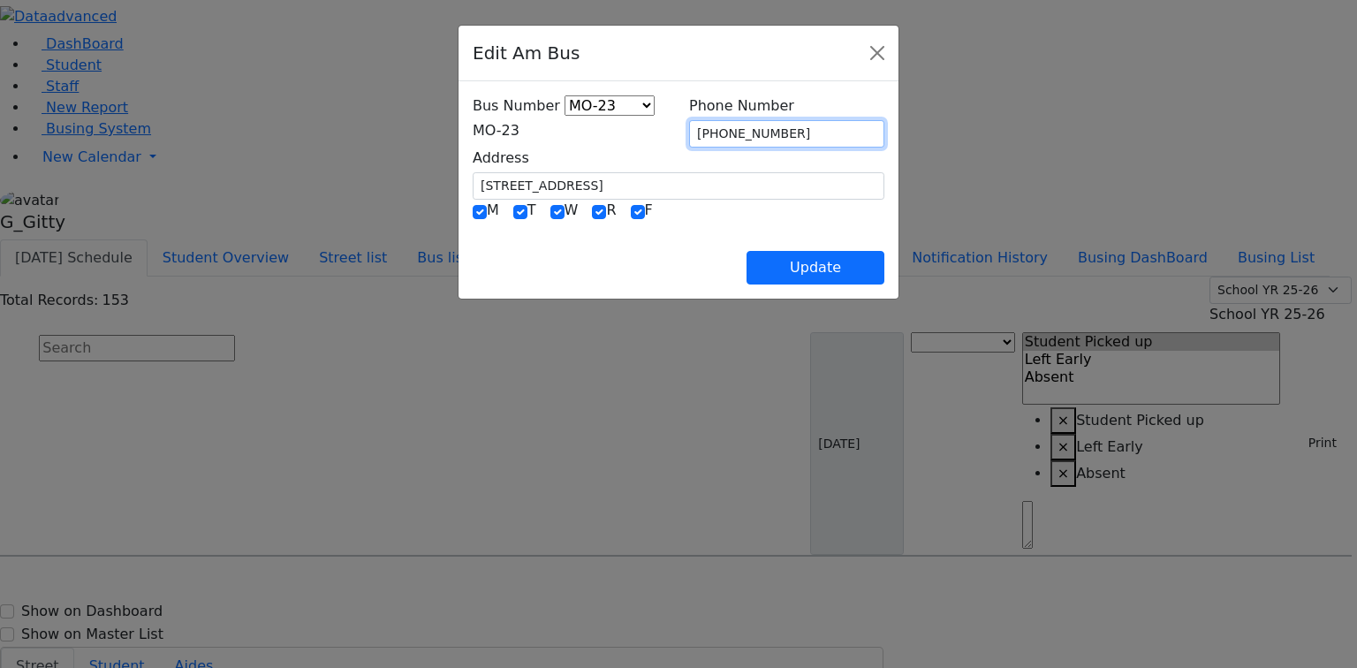
click at [692, 126] on input "[PHONE_NUMBER]" at bounding box center [786, 133] width 195 height 27
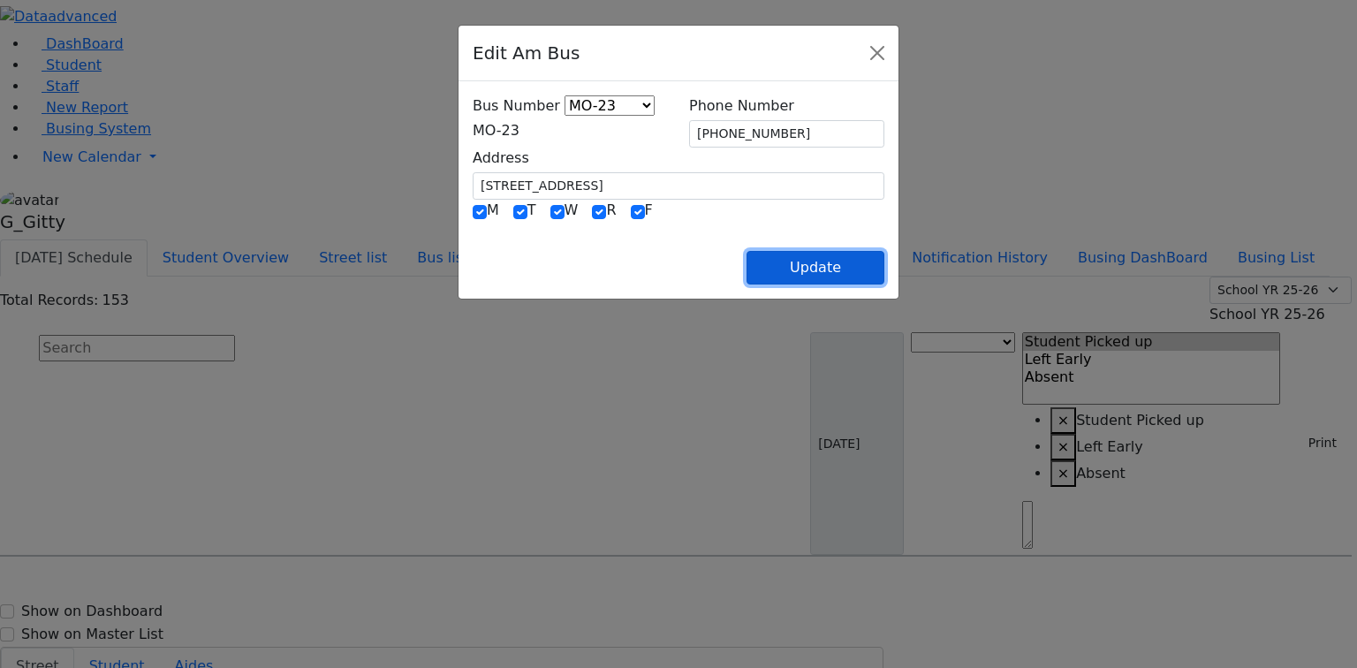
click at [884, 263] on button "Update" at bounding box center [815, 268] width 138 height 34
select select
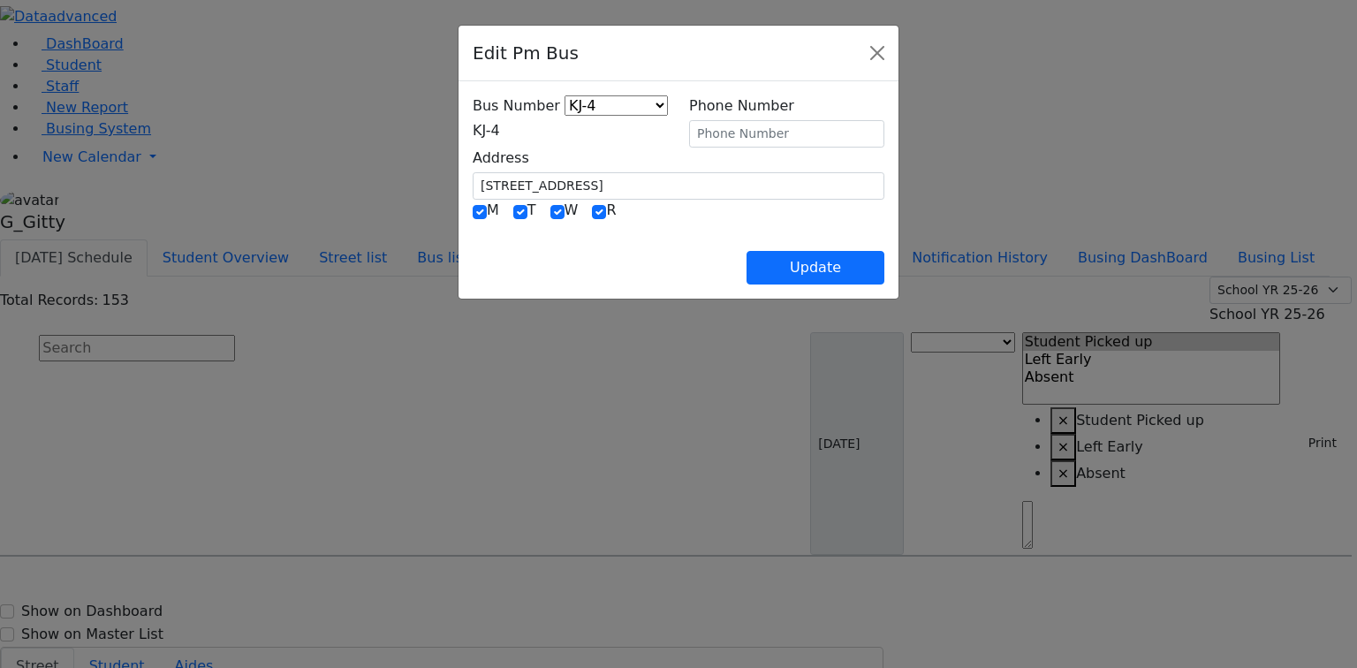
click at [842, 112] on div "Phone Number" at bounding box center [786, 121] width 195 height 52
click at [826, 133] on input "text" at bounding box center [786, 133] width 195 height 27
paste input "[PHONE_NUMBER]"
type input "[PHONE_NUMBER]"
click at [884, 275] on button "Update" at bounding box center [815, 268] width 138 height 34
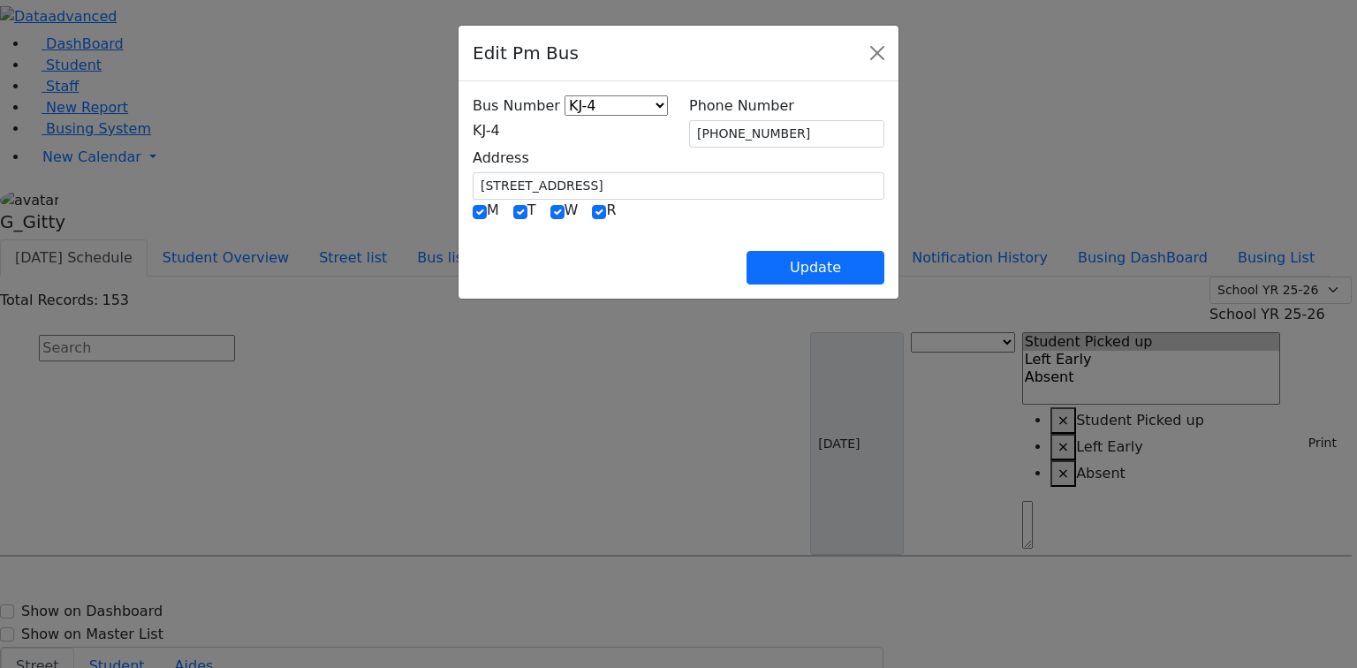
select select
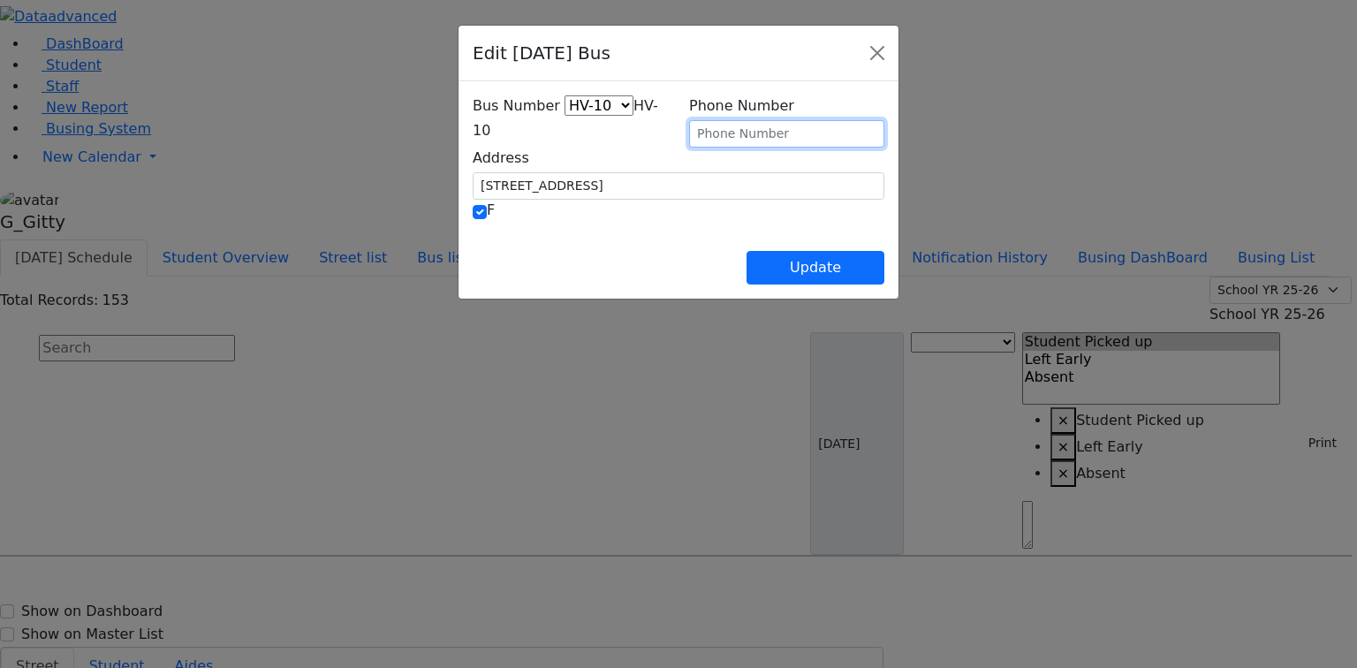
click at [730, 130] on input "text" at bounding box center [786, 133] width 195 height 27
paste input "[PHONE_NUMBER]"
type input "[PHONE_NUMBER]"
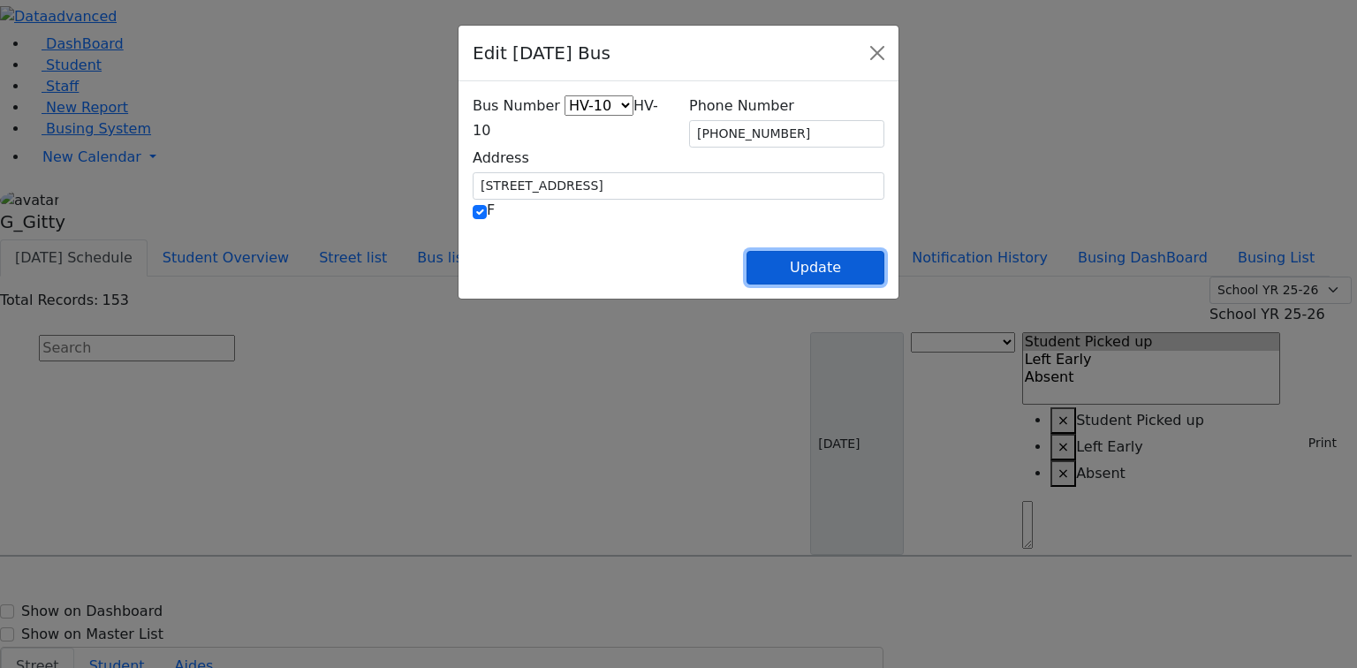
click at [884, 263] on button "Update" at bounding box center [815, 268] width 138 height 34
select select
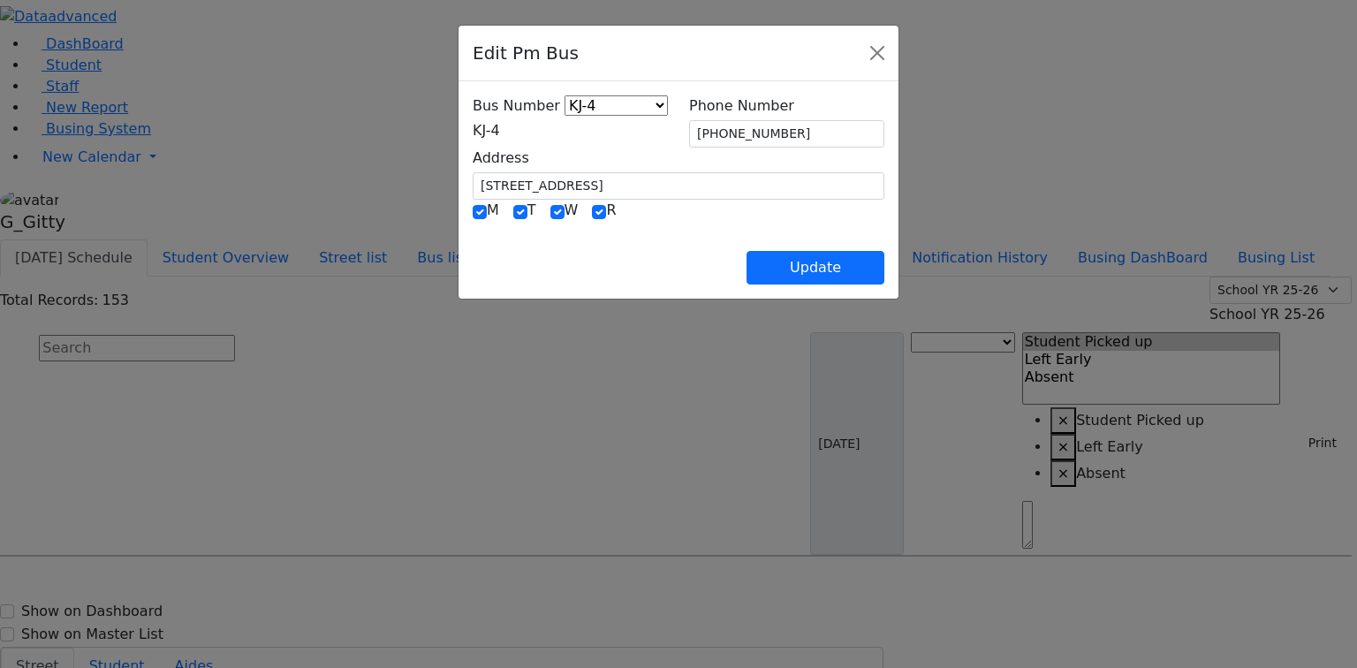
click at [526, 146] on div "Bus Number KJ-4 MA-13 RH-20 RV-21 PT KJ-1 KJ-2 KJ-3 KJ-5 KJ-6 KJ-8 WA-9 MW-15 E…" at bounding box center [570, 121] width 216 height 52
click at [476, 124] on span "KJ-4" at bounding box center [486, 130] width 27 height 17
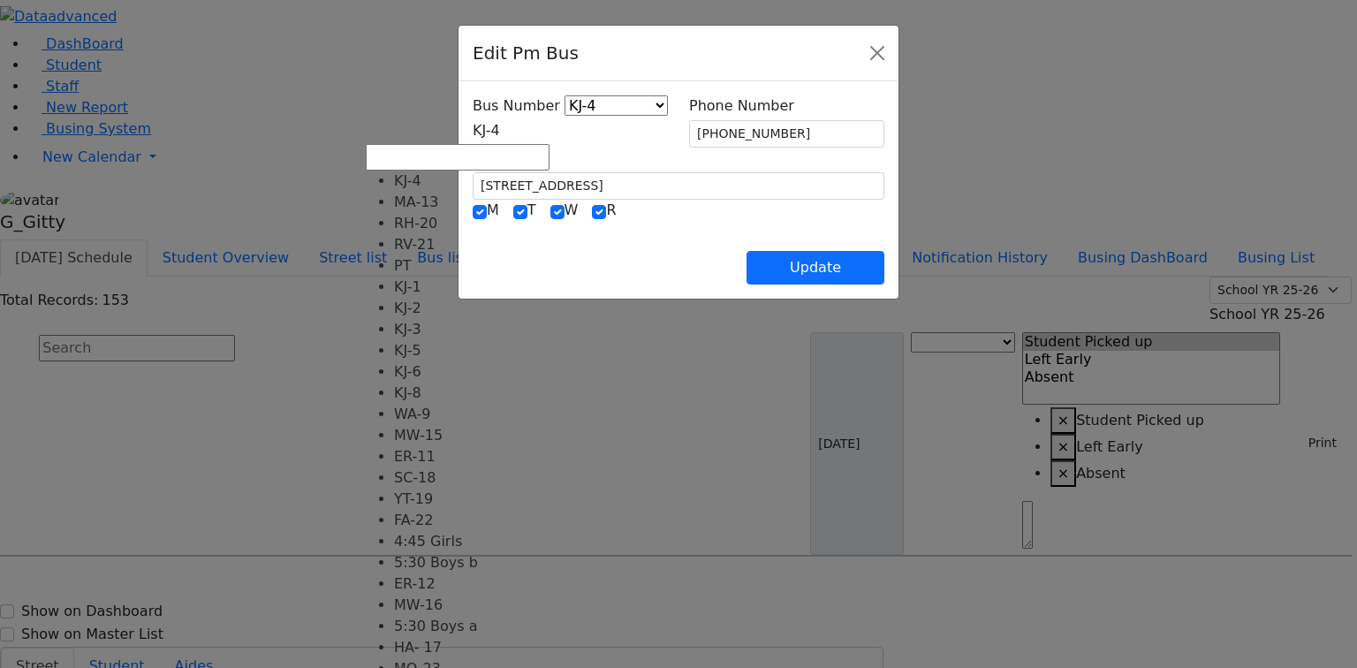
scroll to position [175, 0]
select select "458"
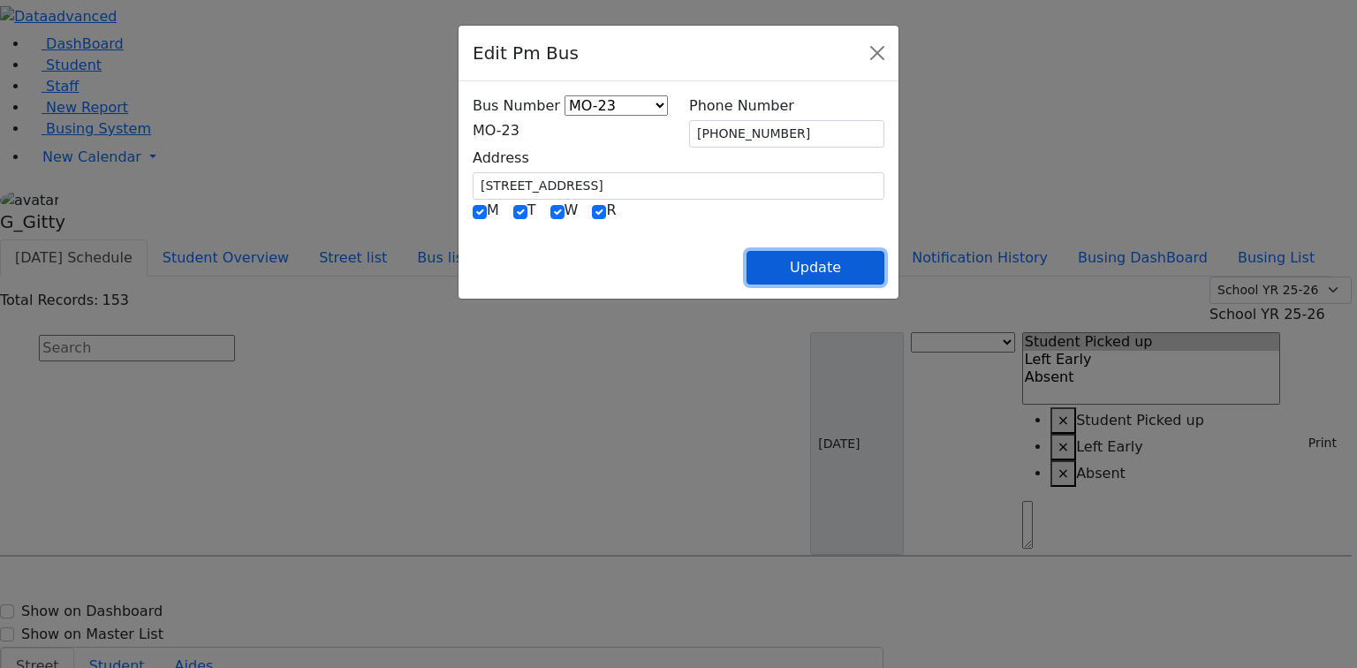
drag, startPoint x: 901, startPoint y: 265, endPoint x: 890, endPoint y: 261, distance: 11.2
click at [884, 264] on button "Update" at bounding box center [815, 268] width 138 height 34
select select
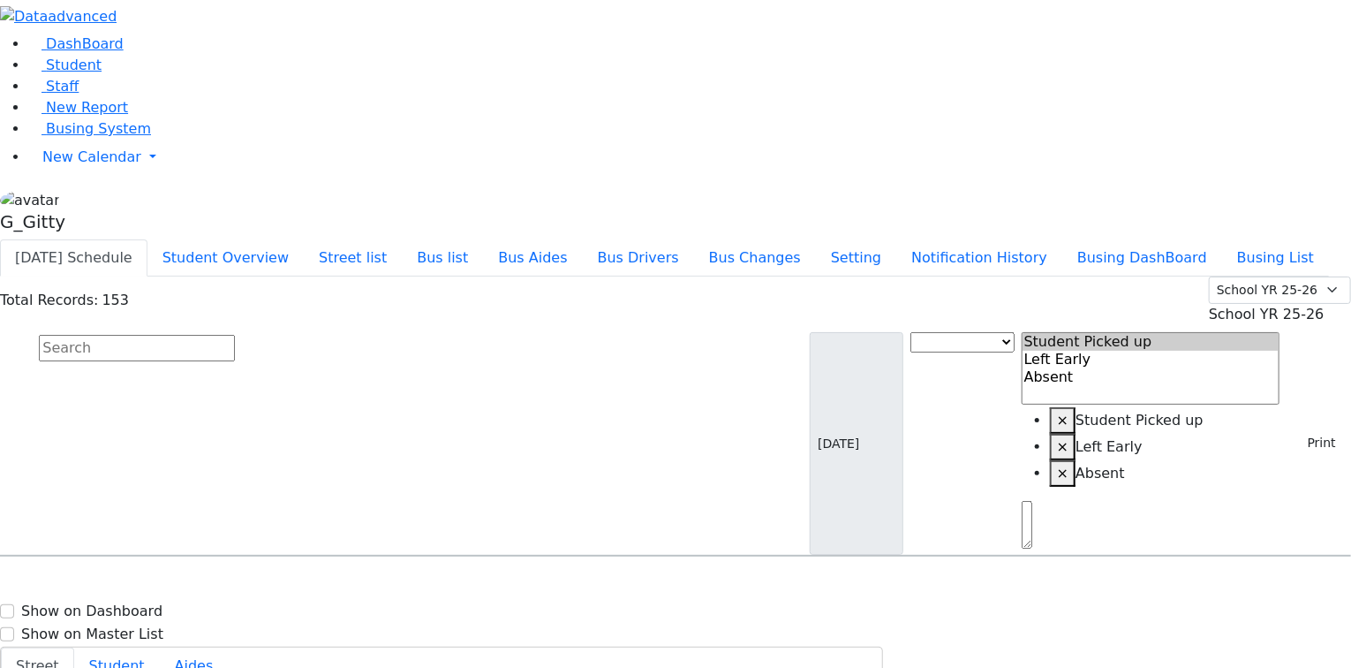
drag, startPoint x: 1275, startPoint y: 498, endPoint x: 1266, endPoint y: 488, distance: 14.4
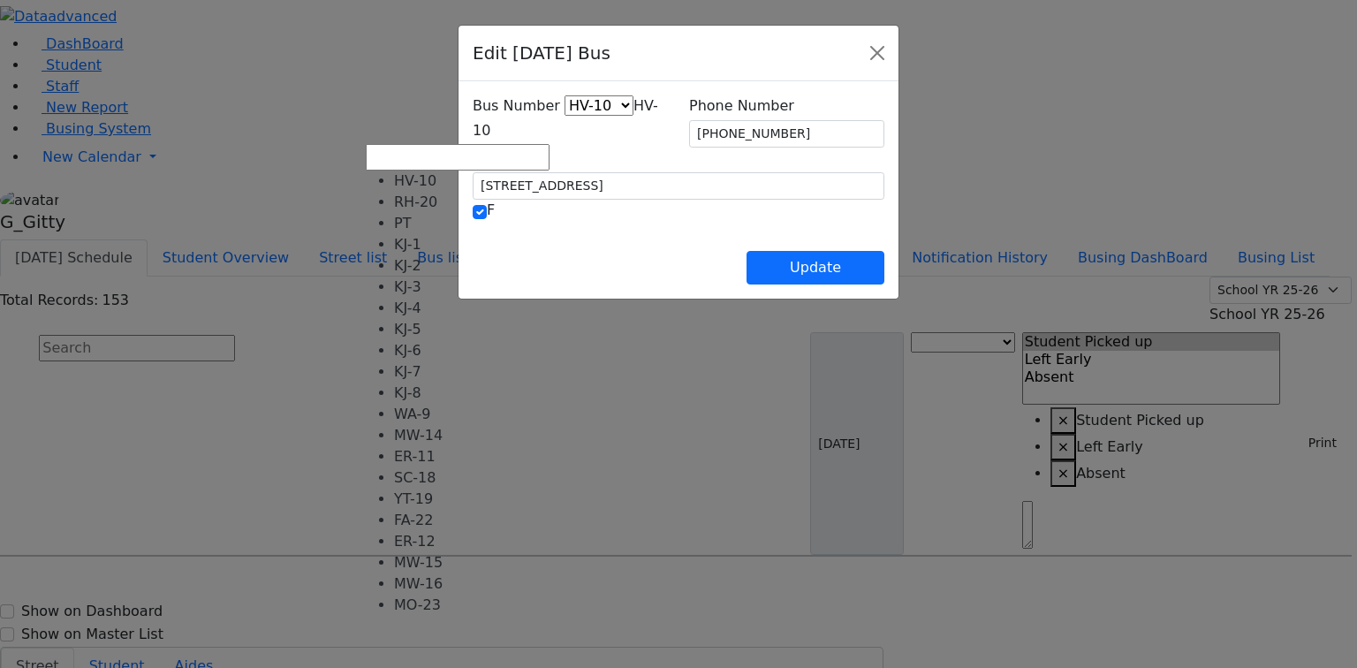
click at [473, 127] on span "HV-10" at bounding box center [565, 118] width 185 height 42
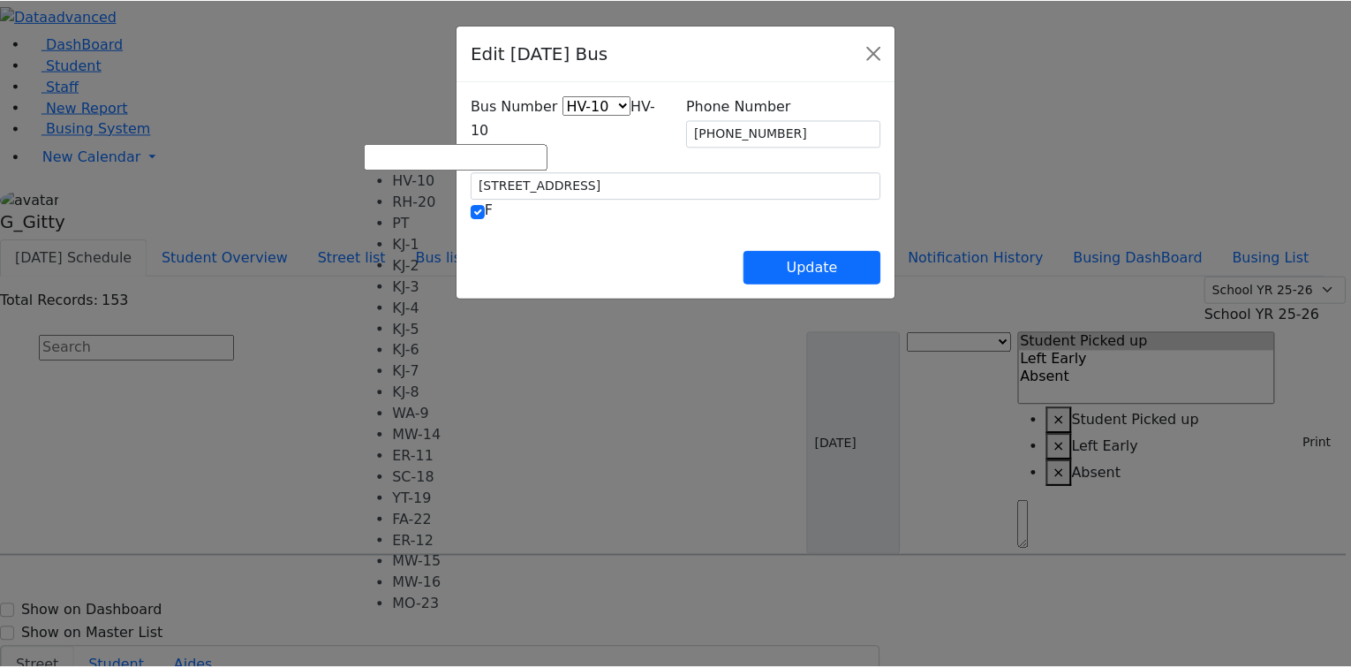
scroll to position [131, 0]
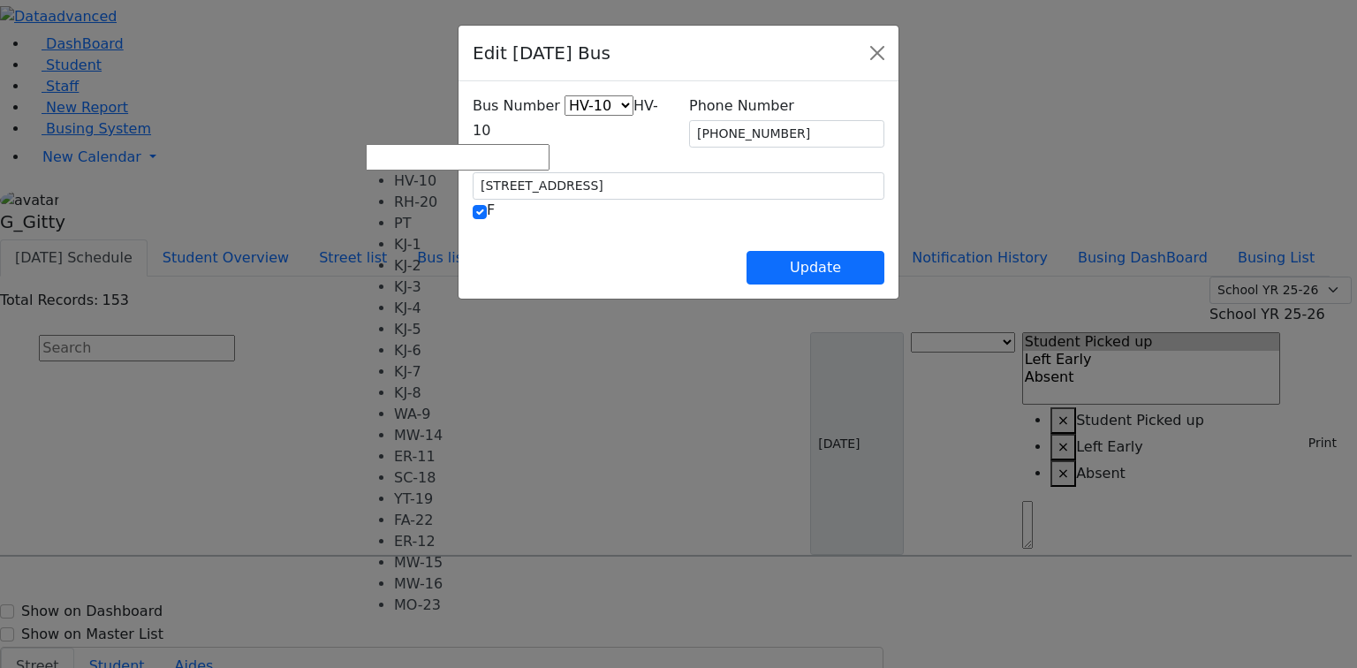
select select "459"
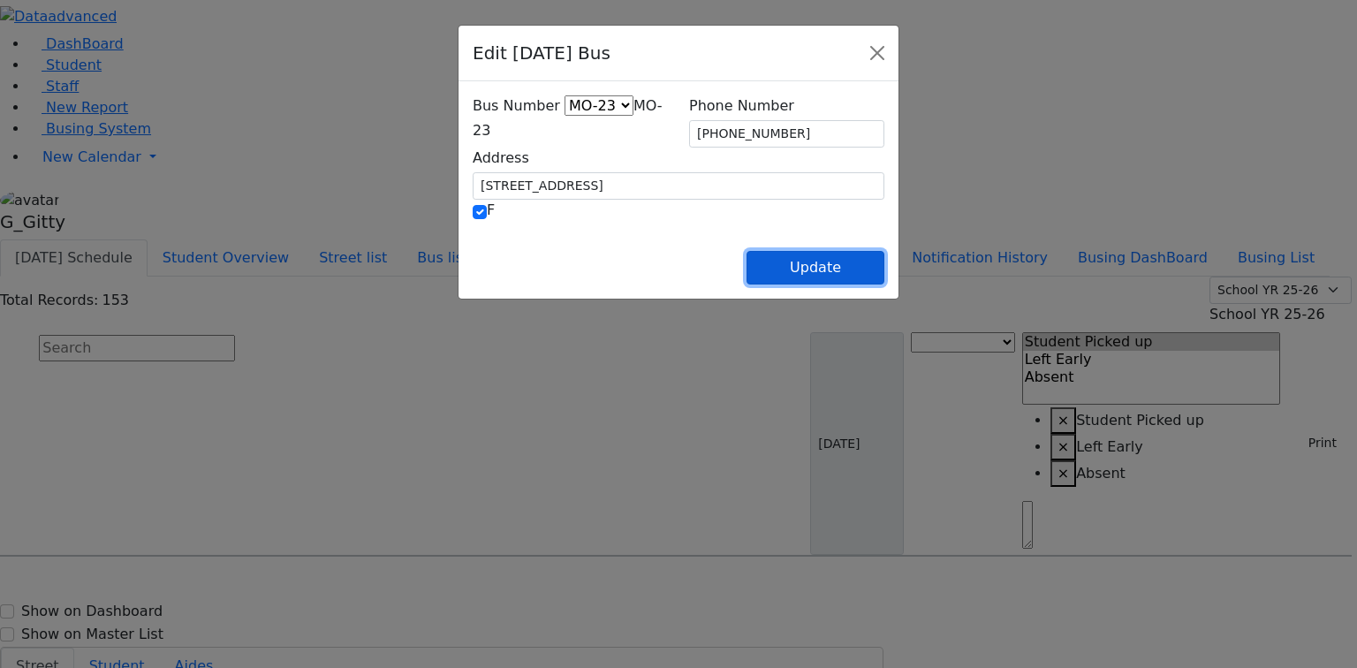
click at [884, 270] on button "Update" at bounding box center [815, 268] width 138 height 34
select select
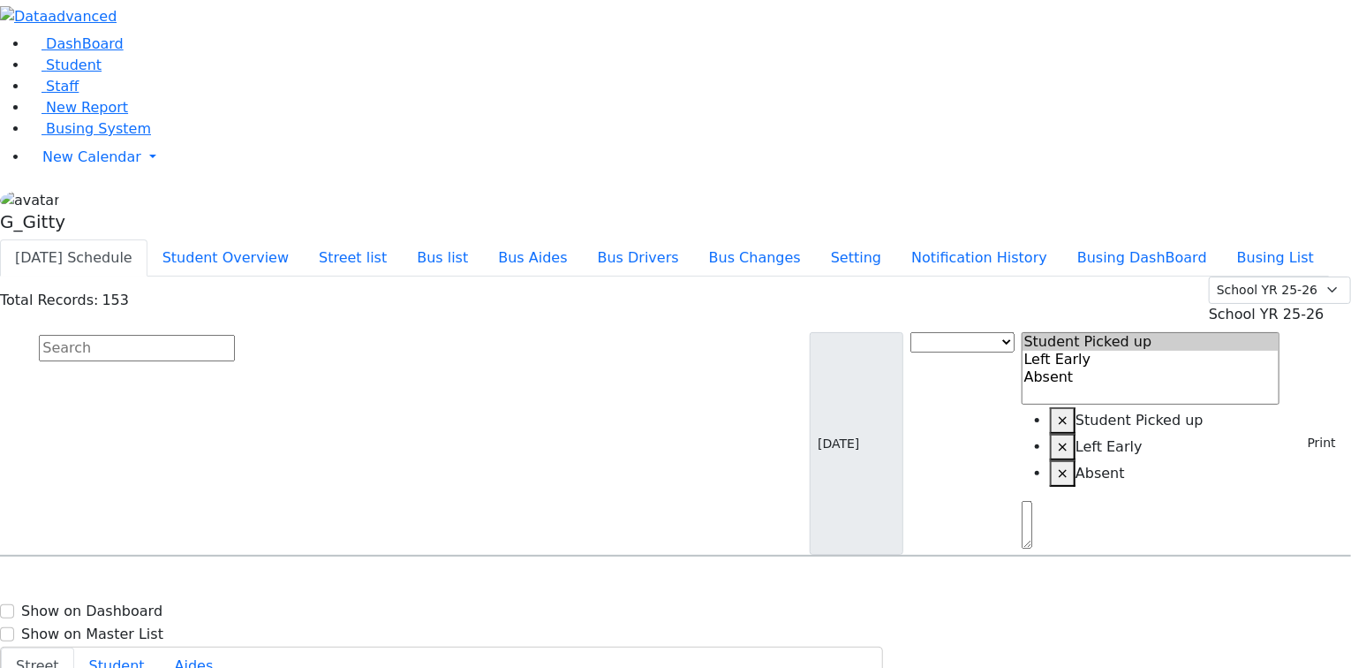
click at [235, 335] on input "text" at bounding box center [137, 348] width 196 height 26
select select
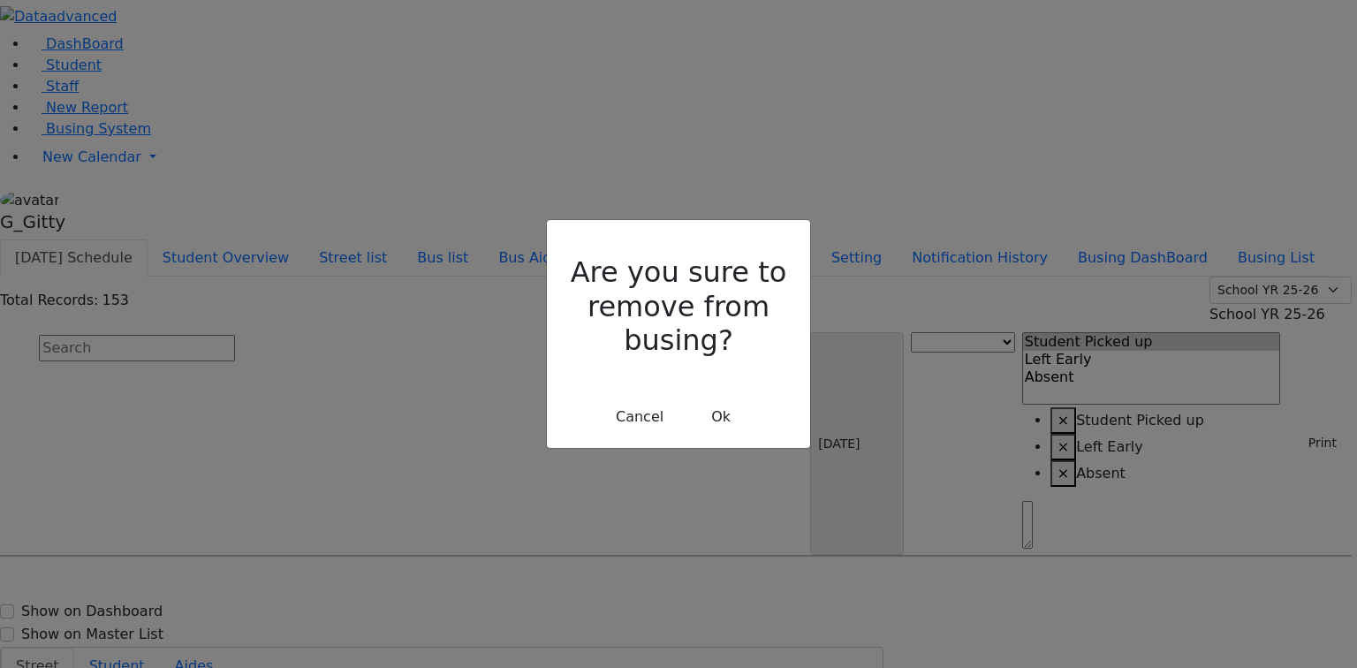
click at [682, 399] on div "Are you sure to remove from busing? Cancel Ok" at bounding box center [678, 333] width 263 height 227
drag, startPoint x: 713, startPoint y: 382, endPoint x: 722, endPoint y: 378, distance: 9.5
click at [714, 400] on button "Ok" at bounding box center [721, 417] width 64 height 34
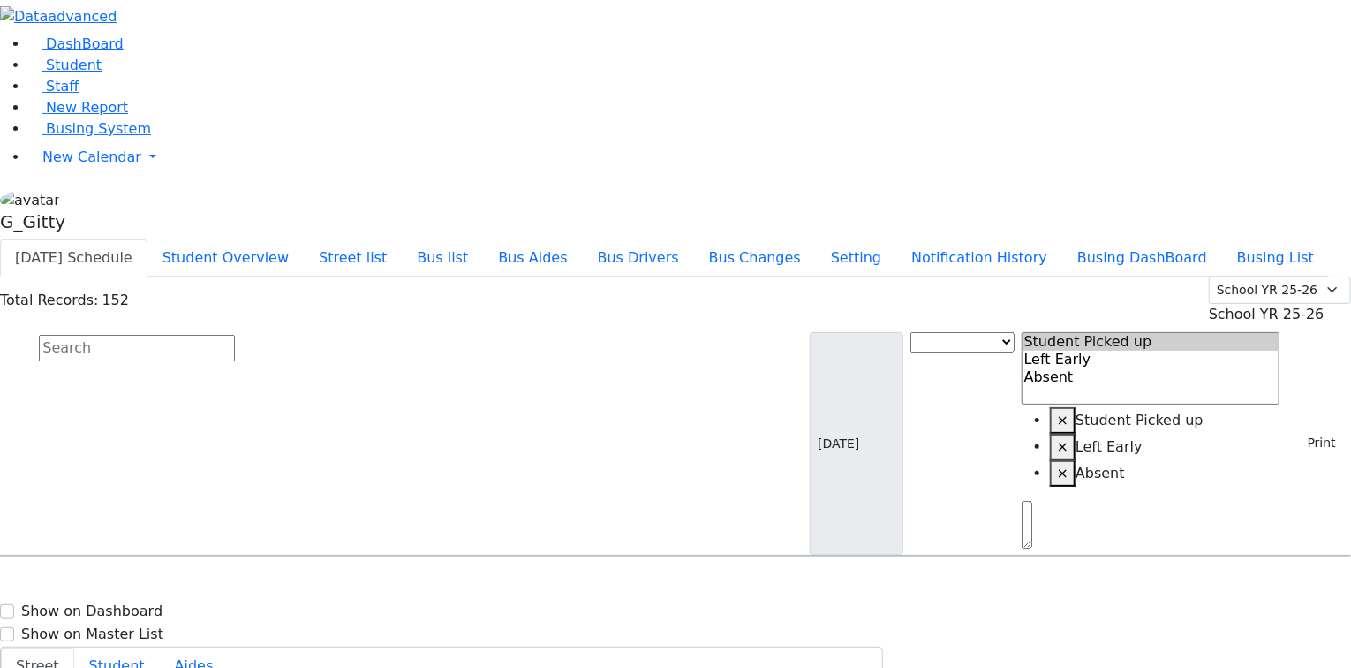
scroll to position [3463, 0]
select select
type input "[PHONE_NUMBER]"
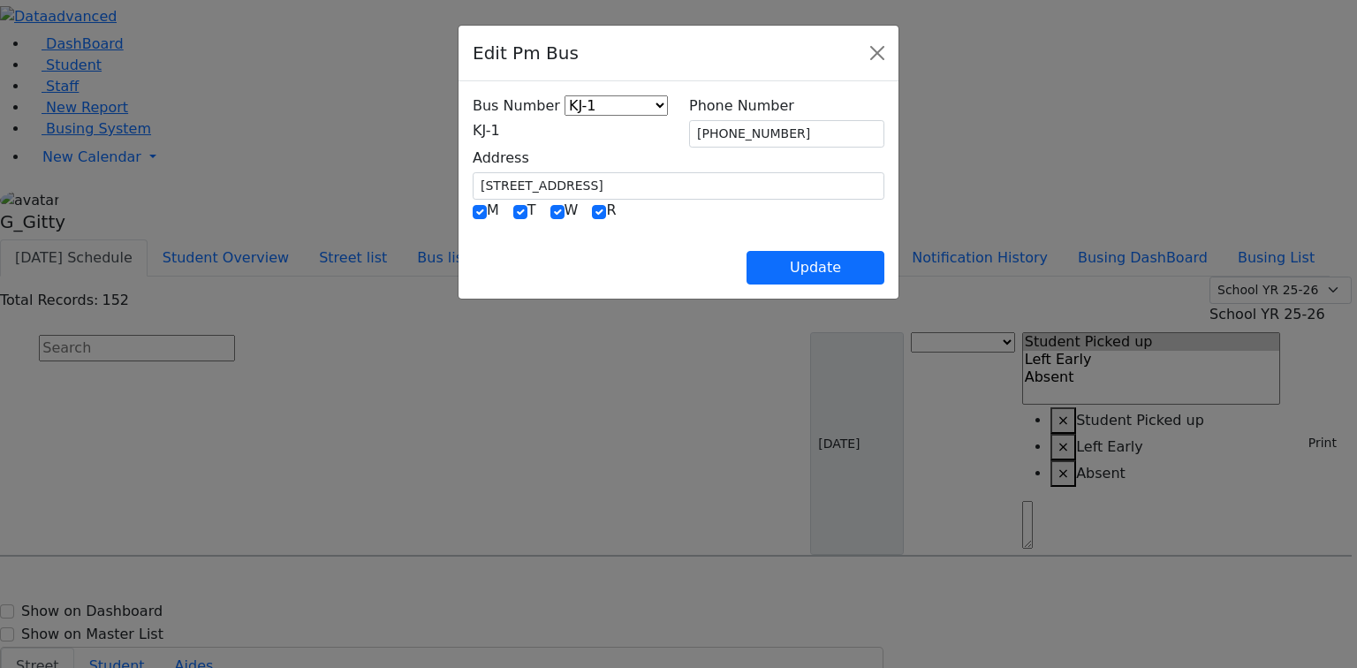
drag, startPoint x: 395, startPoint y: 122, endPoint x: 341, endPoint y: 173, distance: 74.3
click at [473, 123] on span "KJ-1" at bounding box center [486, 130] width 27 height 17
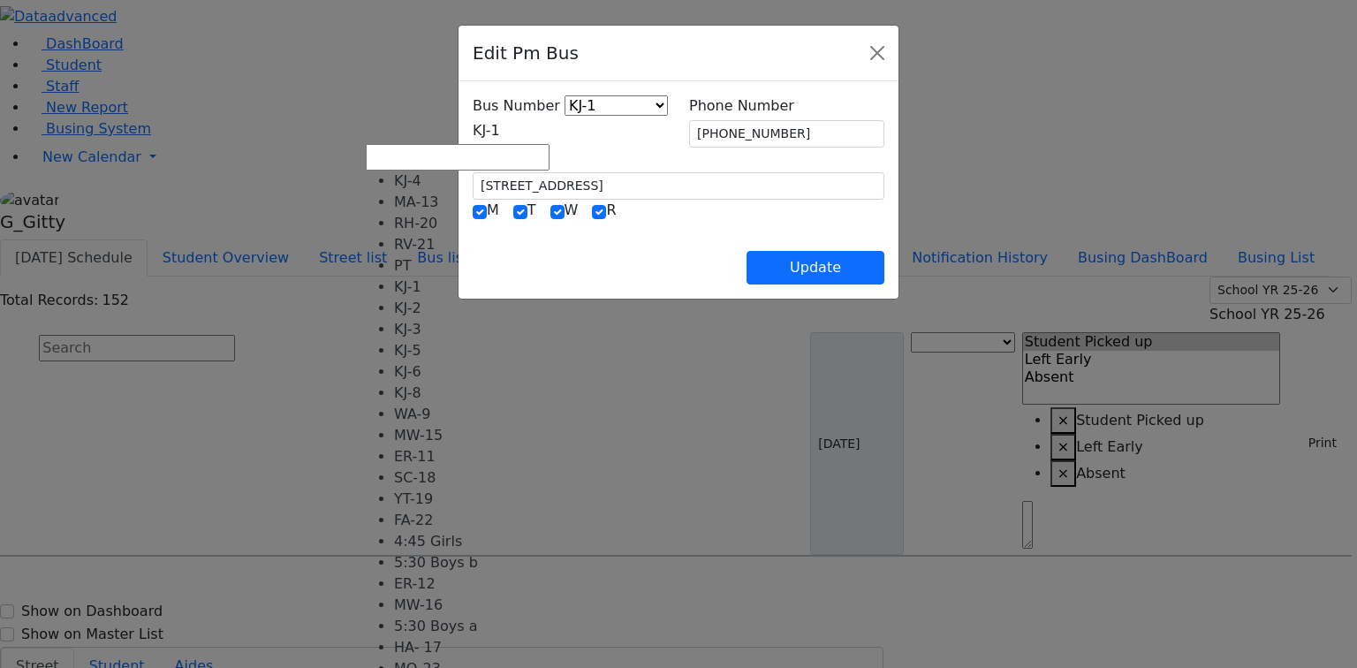
select select "400"
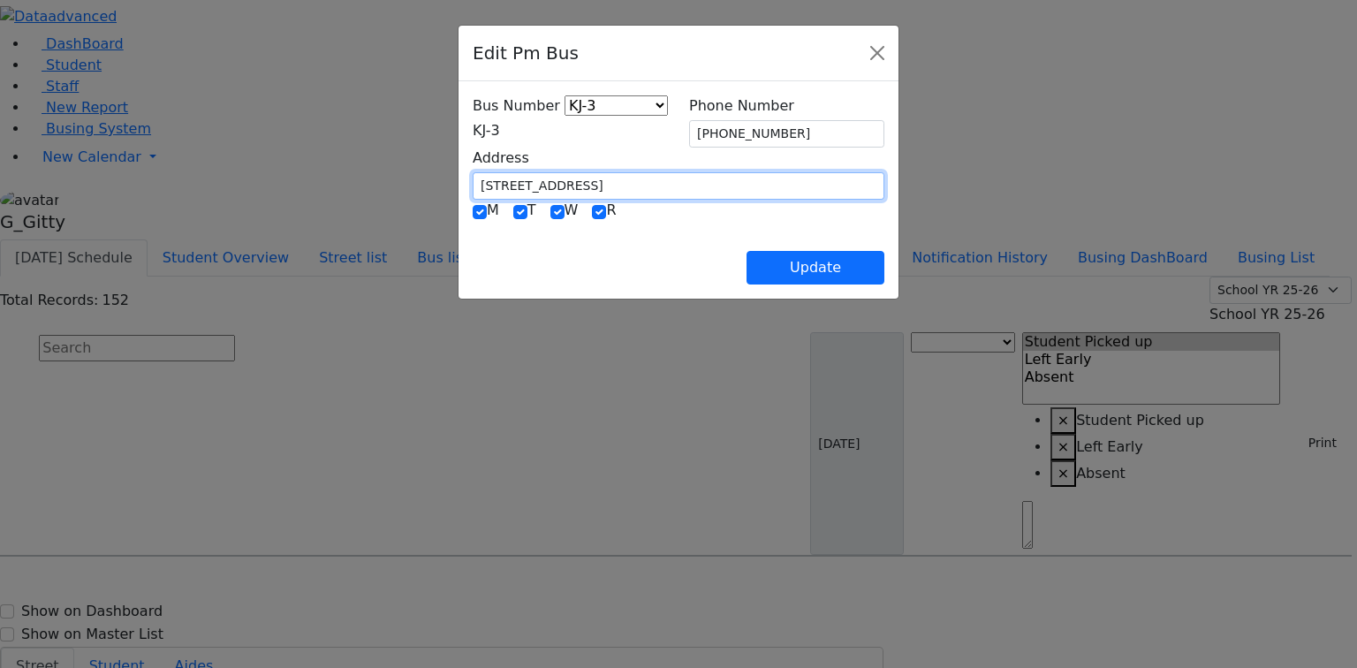
drag, startPoint x: 509, startPoint y: 180, endPoint x: 332, endPoint y: 180, distance: 176.7
click at [332, 180] on div "Edit Pm Bus Bus Number KJ-4 MA-13 RH-20 RV-21 PT KJ-1 KJ-2 KJ-3 KJ-5 KJ-6 KJ-8 …" at bounding box center [678, 334] width 1357 height 668
type input "[STREET_ADDRESS]"
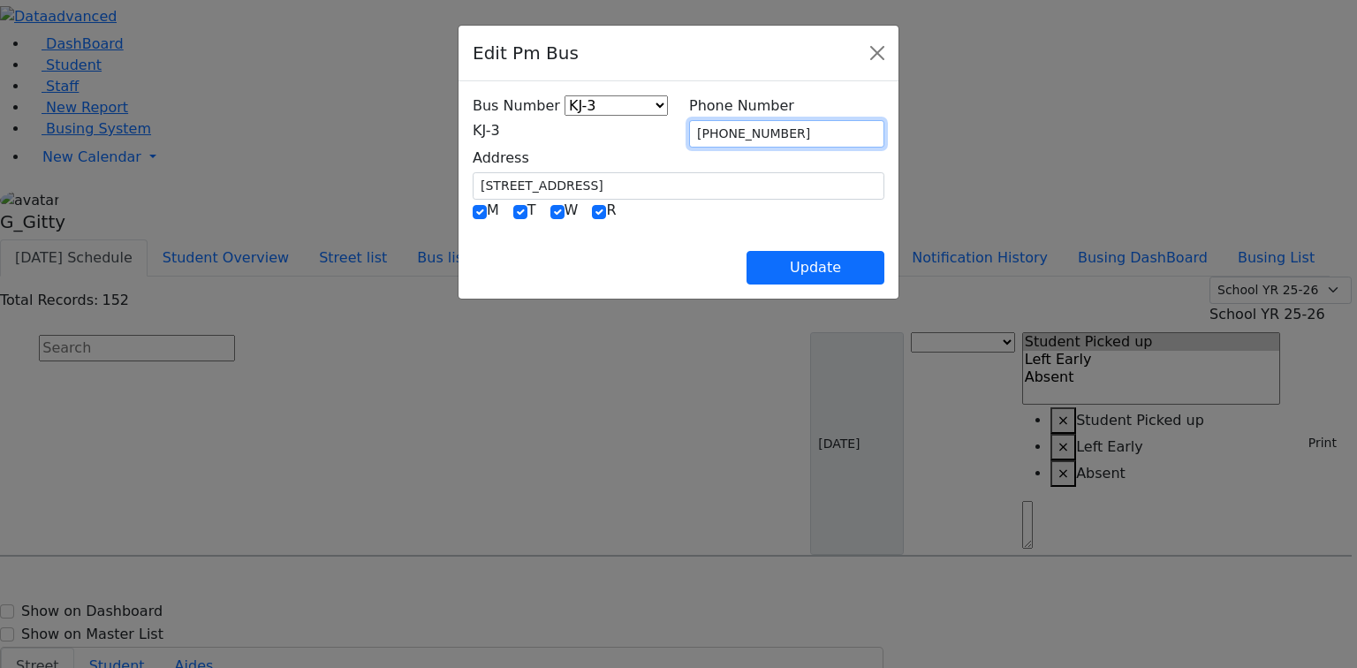
click at [779, 131] on input "[PHONE_NUMBER]" at bounding box center [786, 133] width 195 height 27
drag, startPoint x: 778, startPoint y: 131, endPoint x: 743, endPoint y: 131, distance: 35.3
click at [743, 131] on input "[PHONE_NUMBER]" at bounding box center [786, 133] width 195 height 27
click at [703, 129] on input "(781) 334-4___" at bounding box center [786, 133] width 195 height 27
type input "[PHONE_NUMBER]"
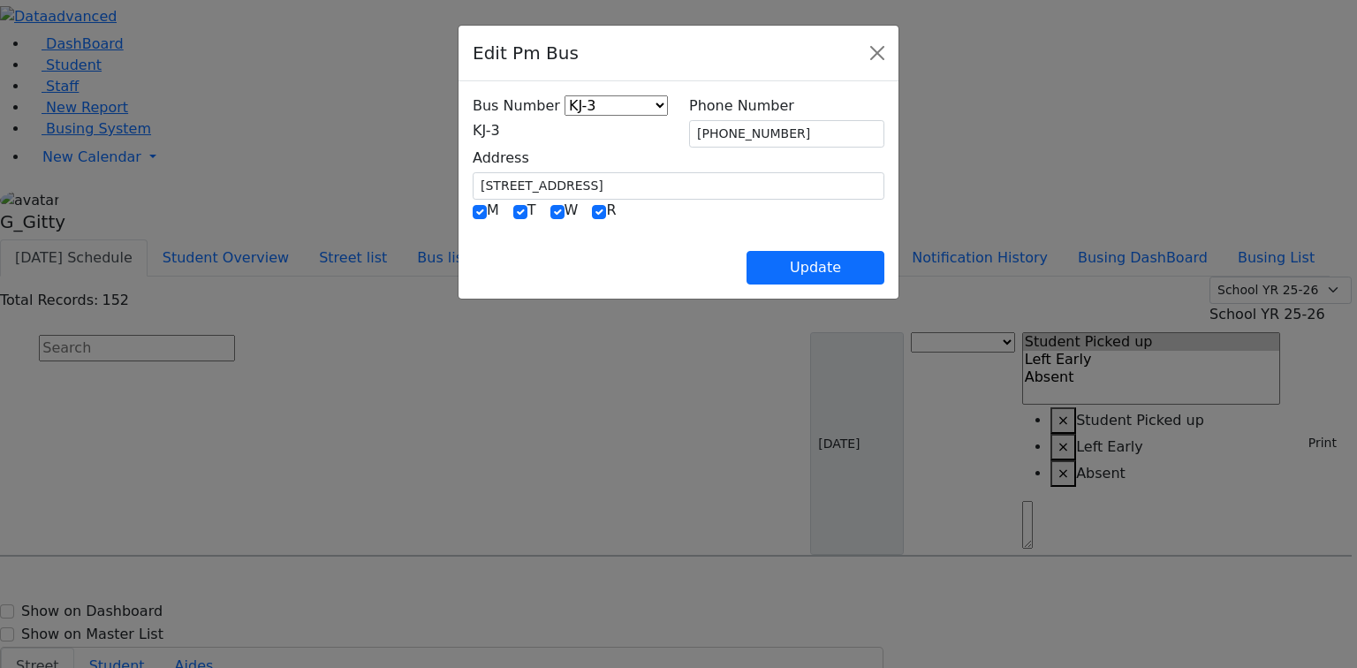
click at [731, 216] on div "M T W R" at bounding box center [679, 211] width 412 height 23
click at [884, 270] on button "Update" at bounding box center [815, 268] width 138 height 34
select select
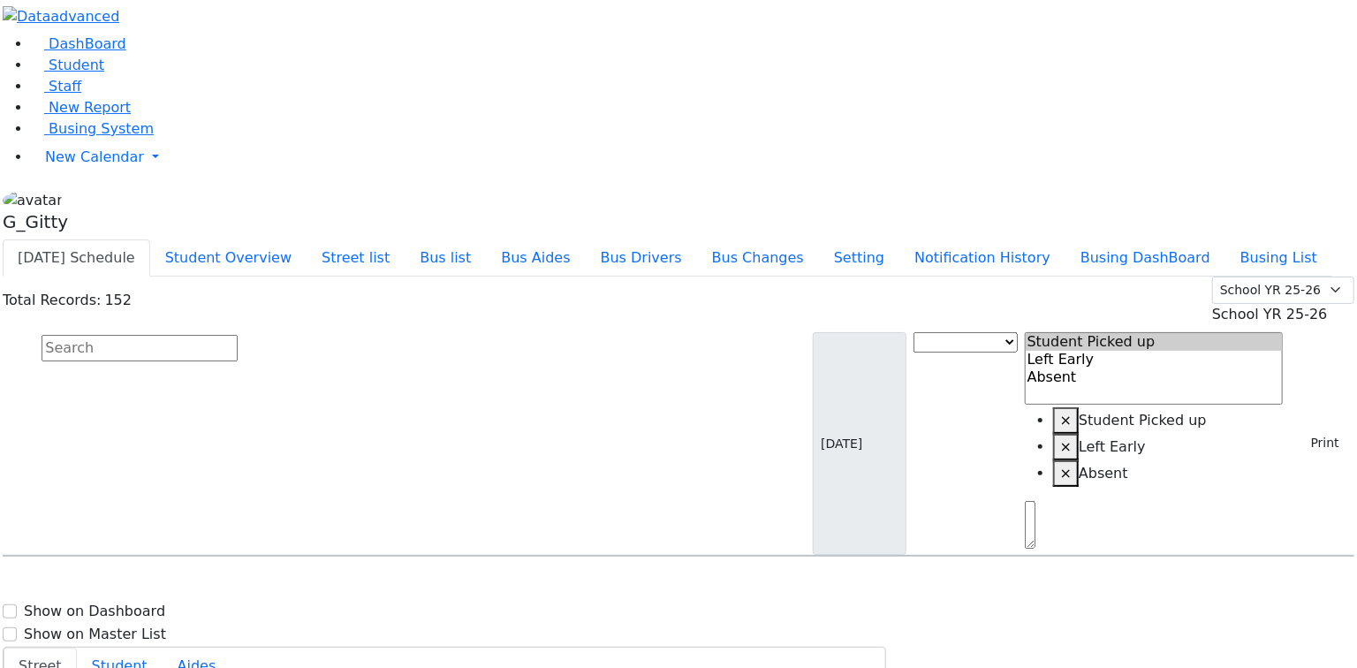
scroll to position [3604, 0]
select select
type input "(845) 774-7769"
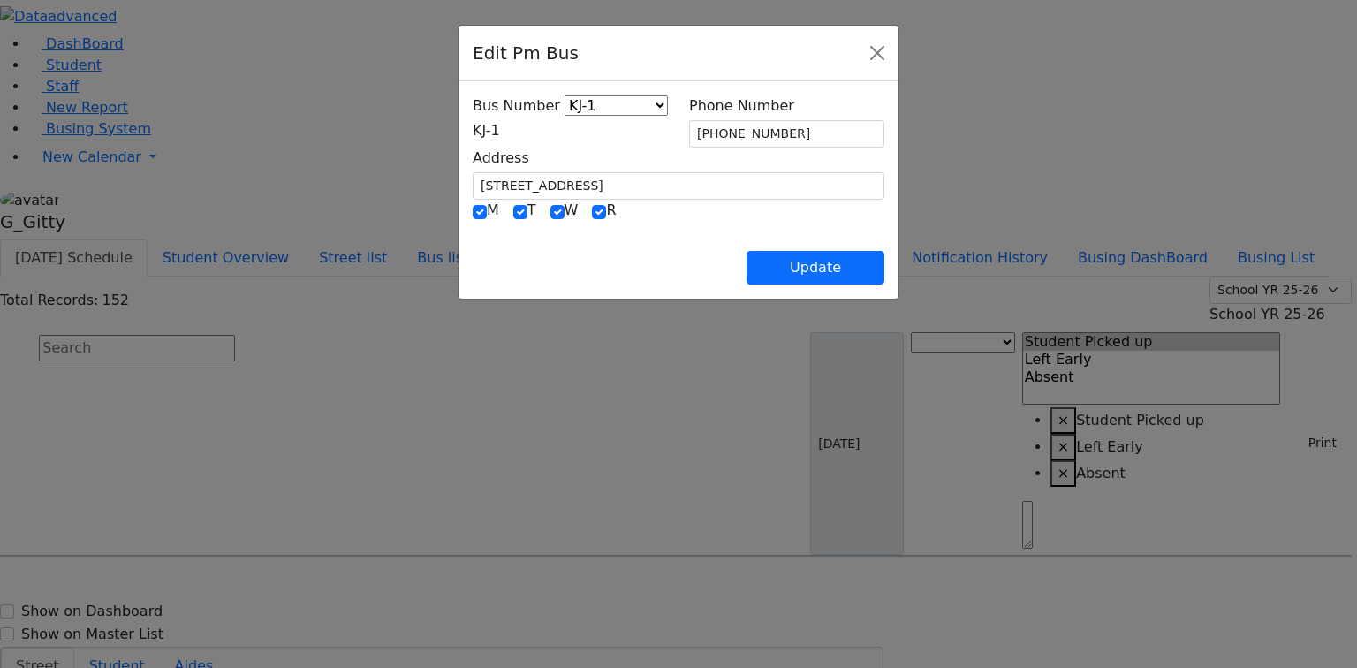
click at [473, 131] on span "KJ-1" at bounding box center [486, 130] width 27 height 17
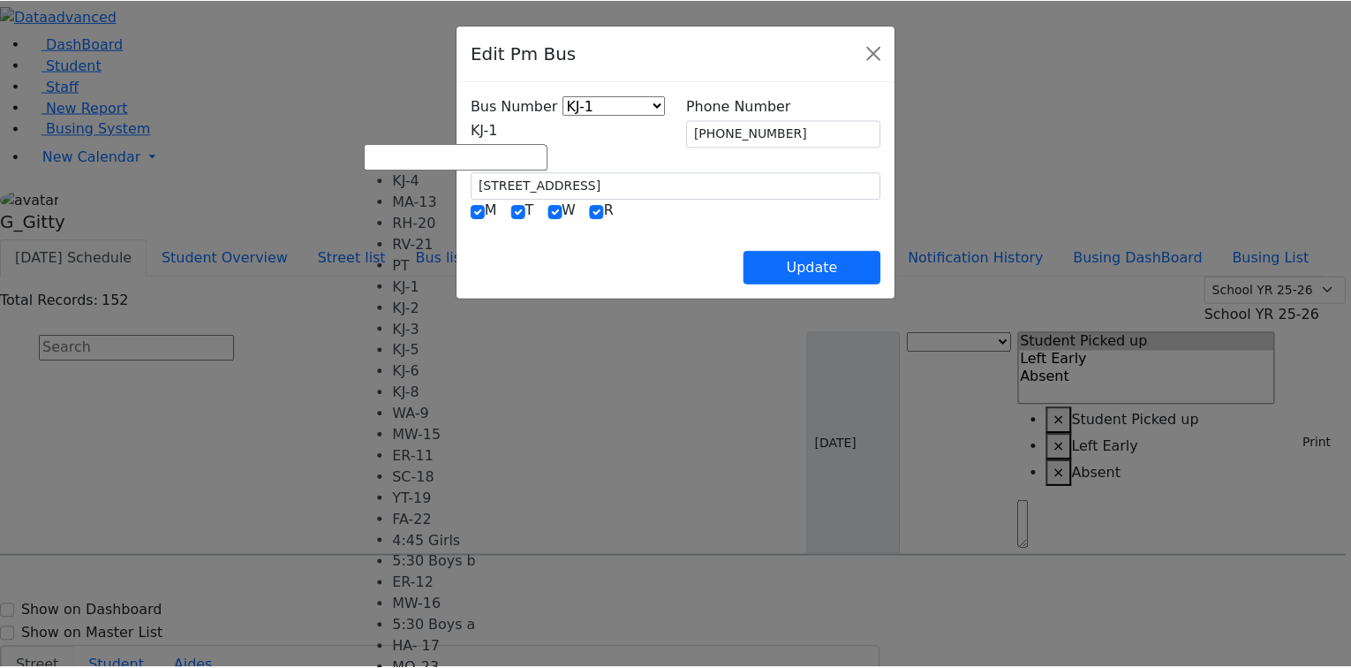
scroll to position [141, 0]
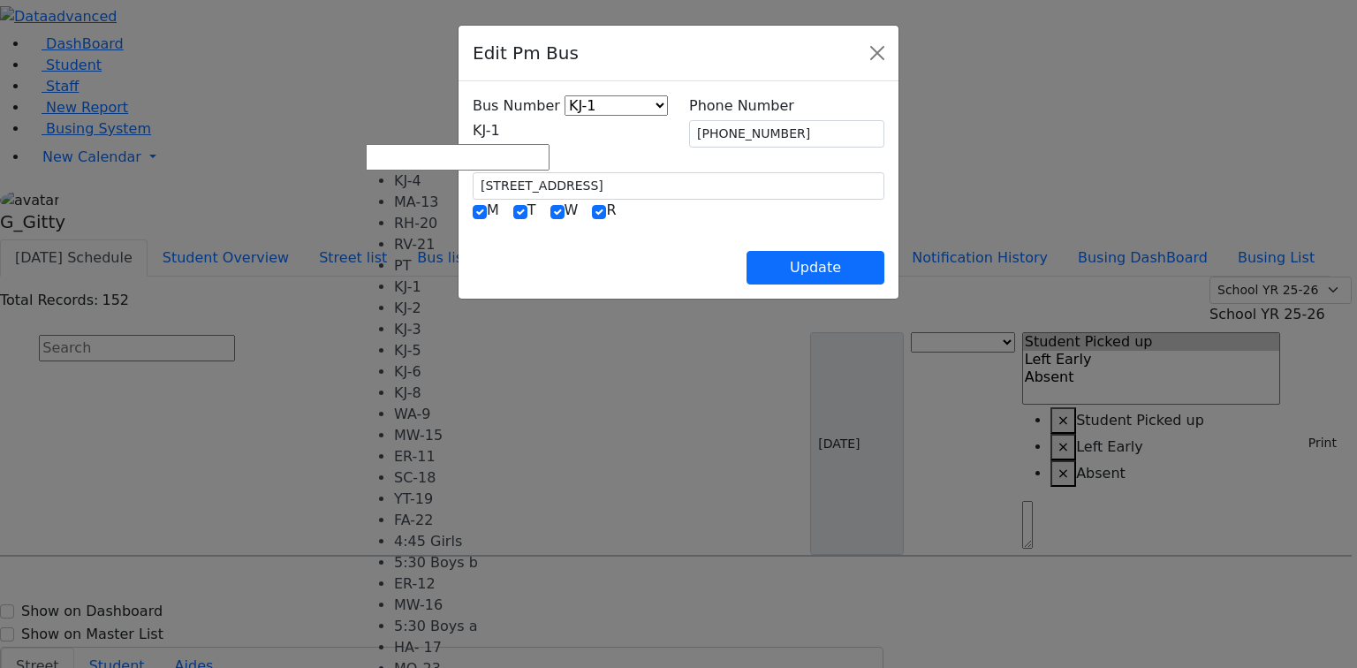
select select "434"
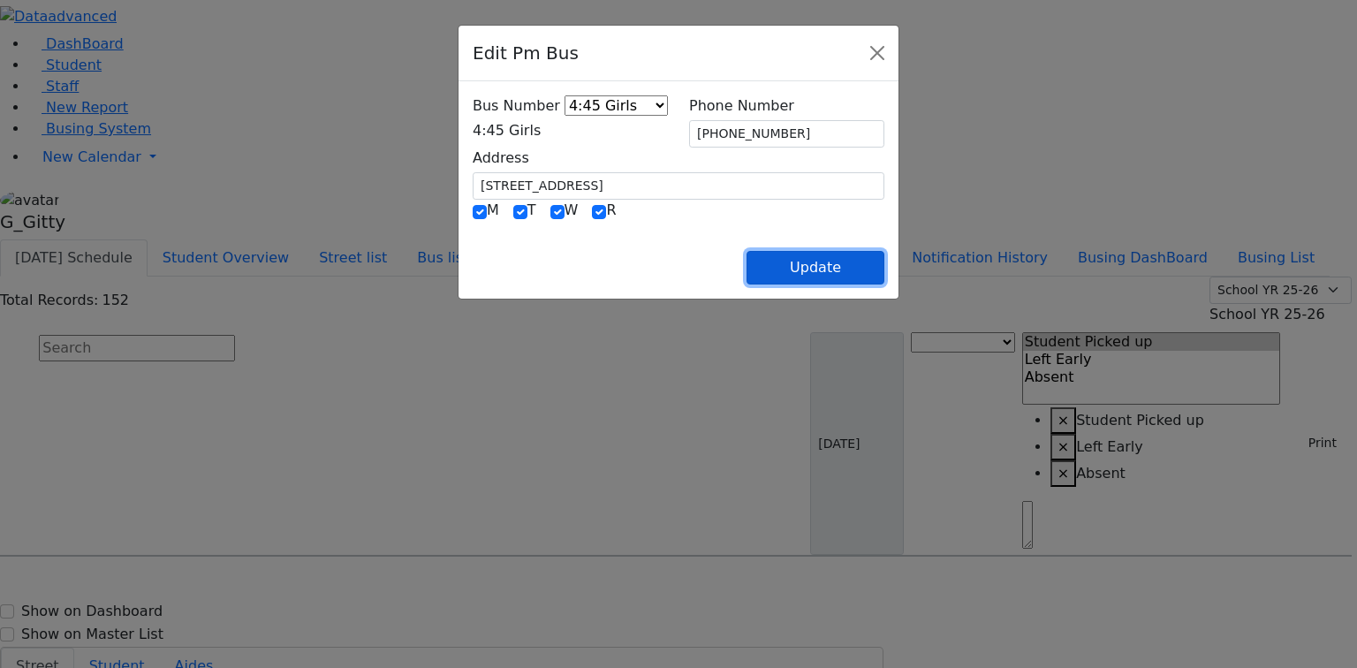
click at [883, 270] on button "Update" at bounding box center [815, 268] width 138 height 34
select select
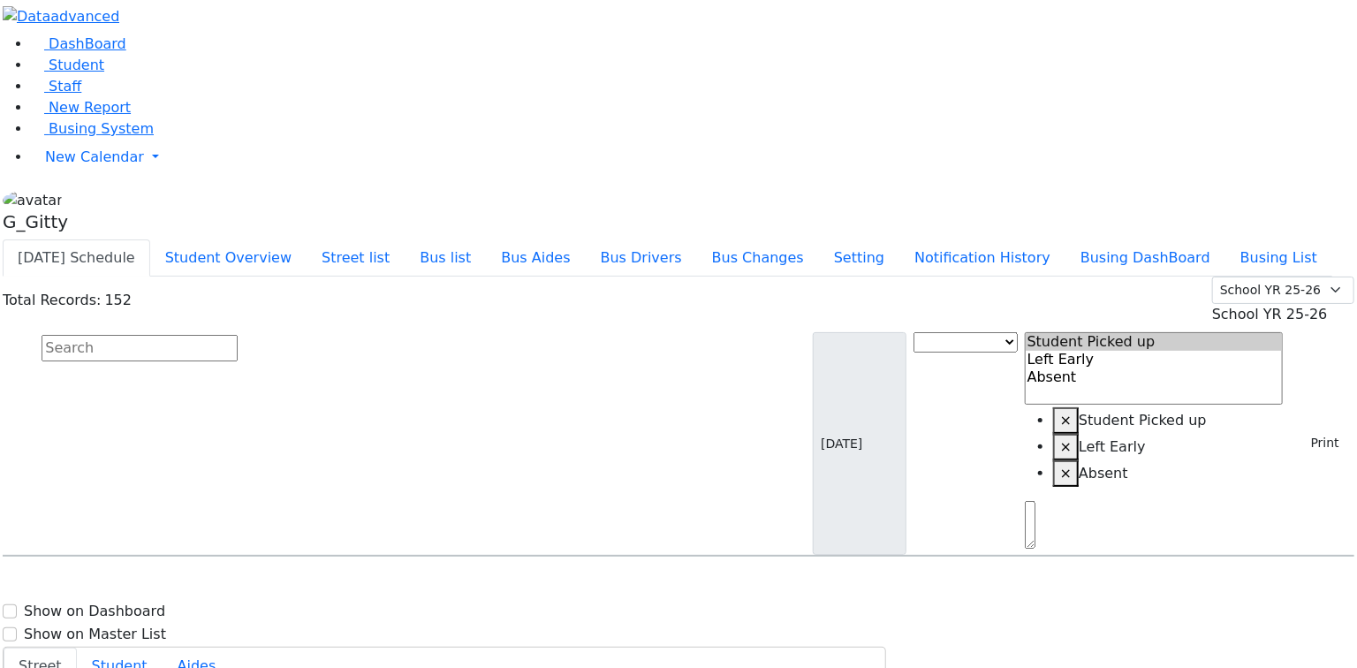
scroll to position [3463, 0]
select select
type input "(845) 782-3214"
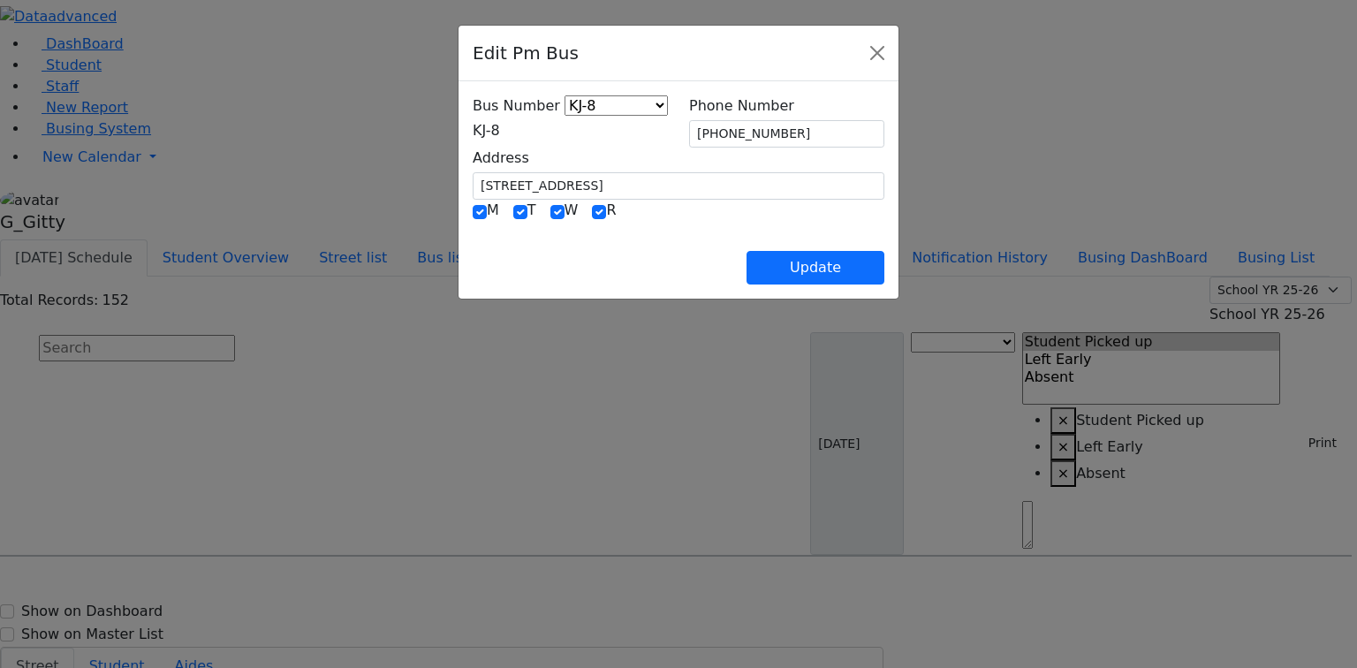
click at [500, 131] on span "KJ-8" at bounding box center [486, 130] width 27 height 17
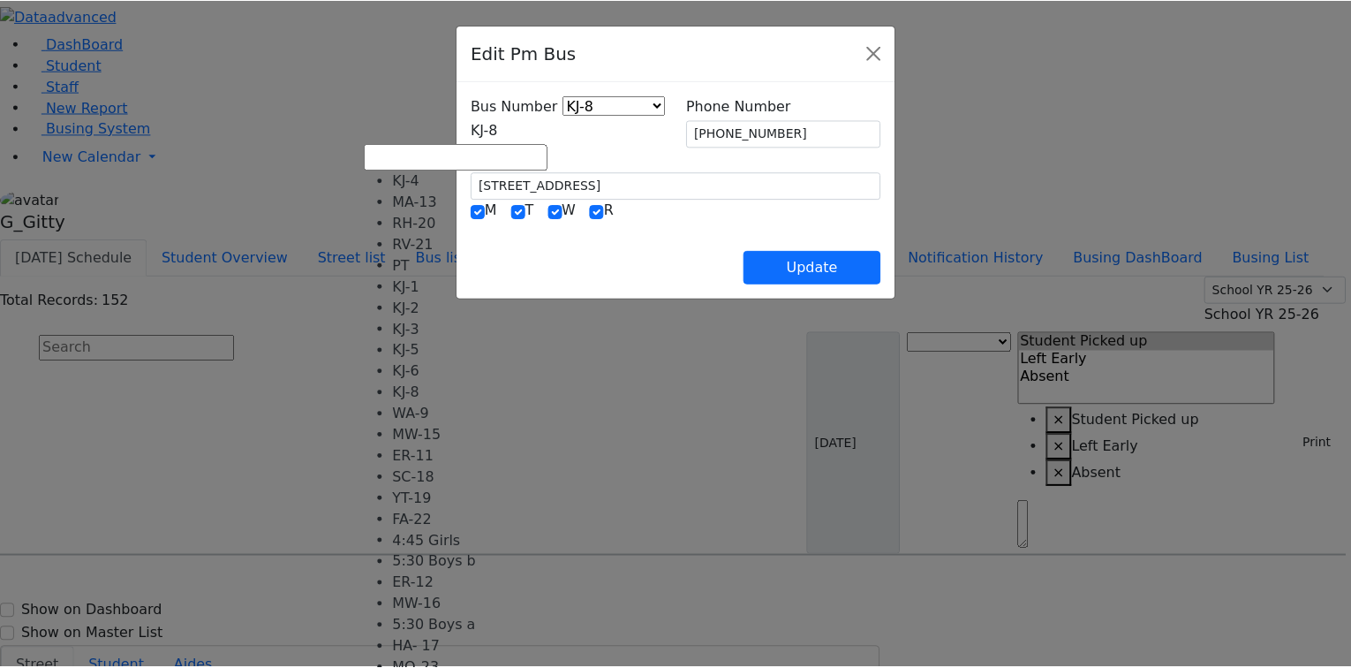
scroll to position [175, 0]
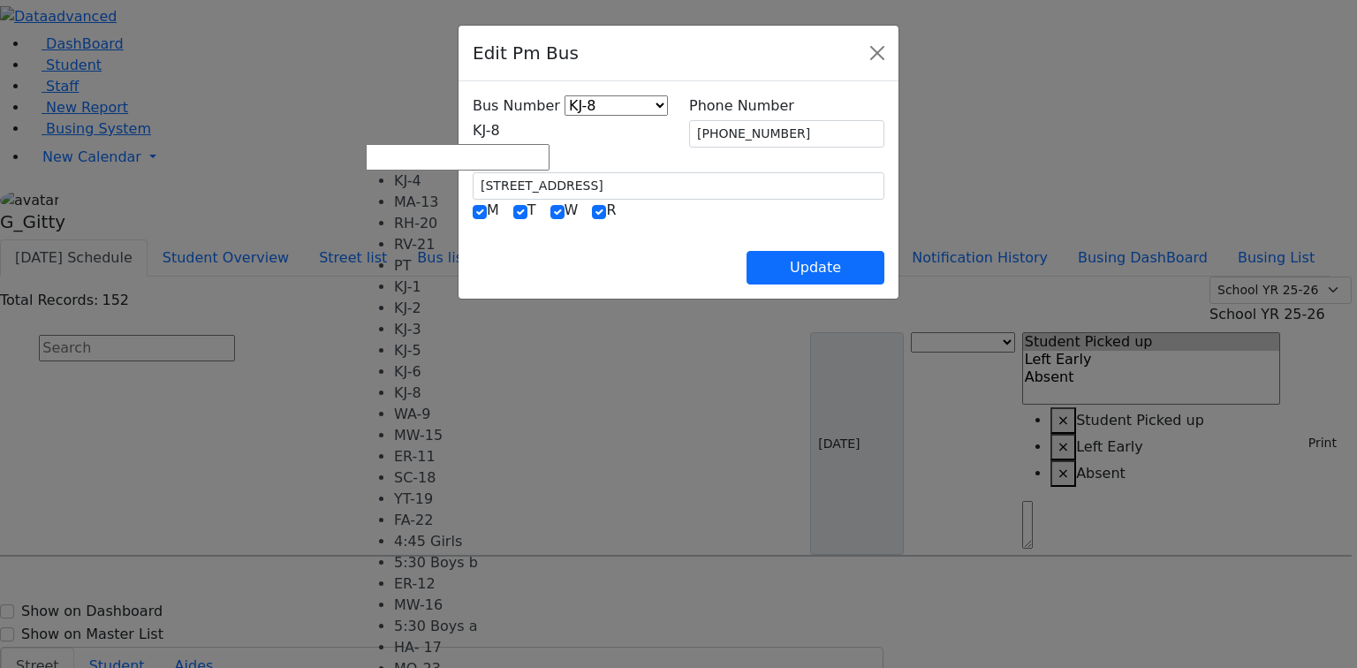
select select "452"
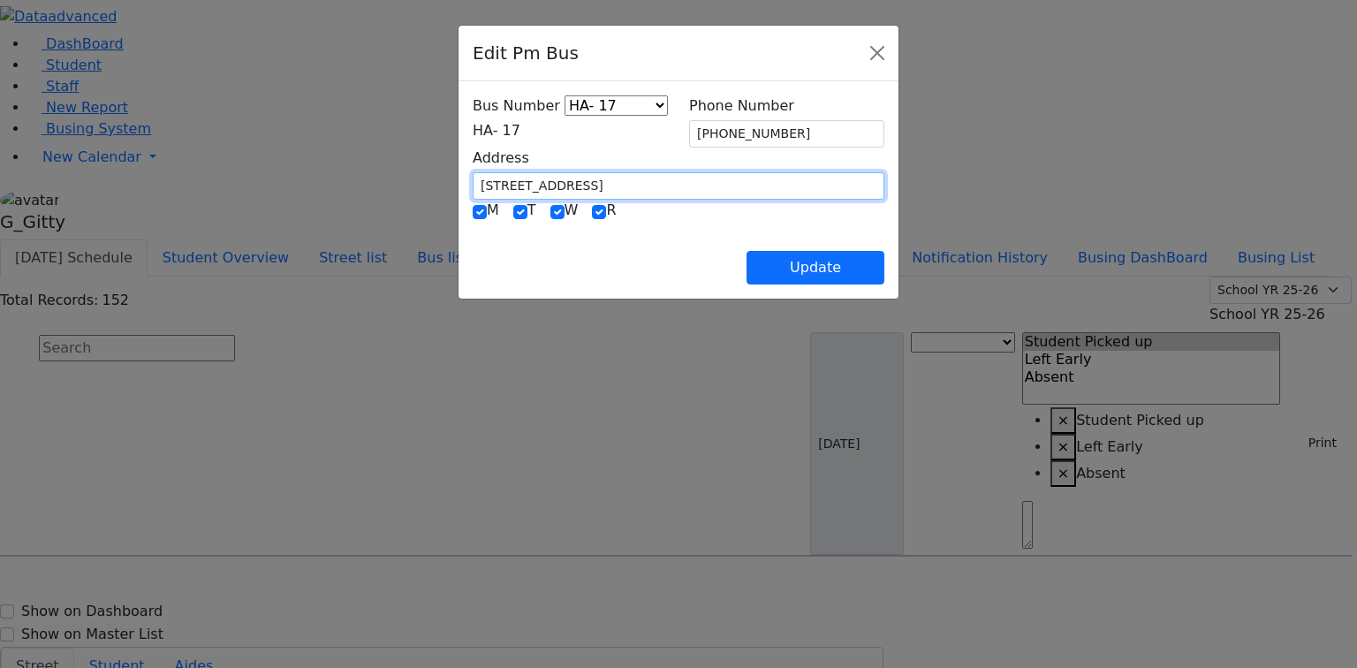
drag, startPoint x: 472, startPoint y: 182, endPoint x: 352, endPoint y: 182, distance: 120.1
click at [458, 182] on div "Bus Number KJ-4 MA-13 RH-20 RV-21 PT KJ-1 KJ-2 KJ-3 KJ-5 KJ-6 KJ-8 WA-9 MW-15 E…" at bounding box center [678, 189] width 440 height 217
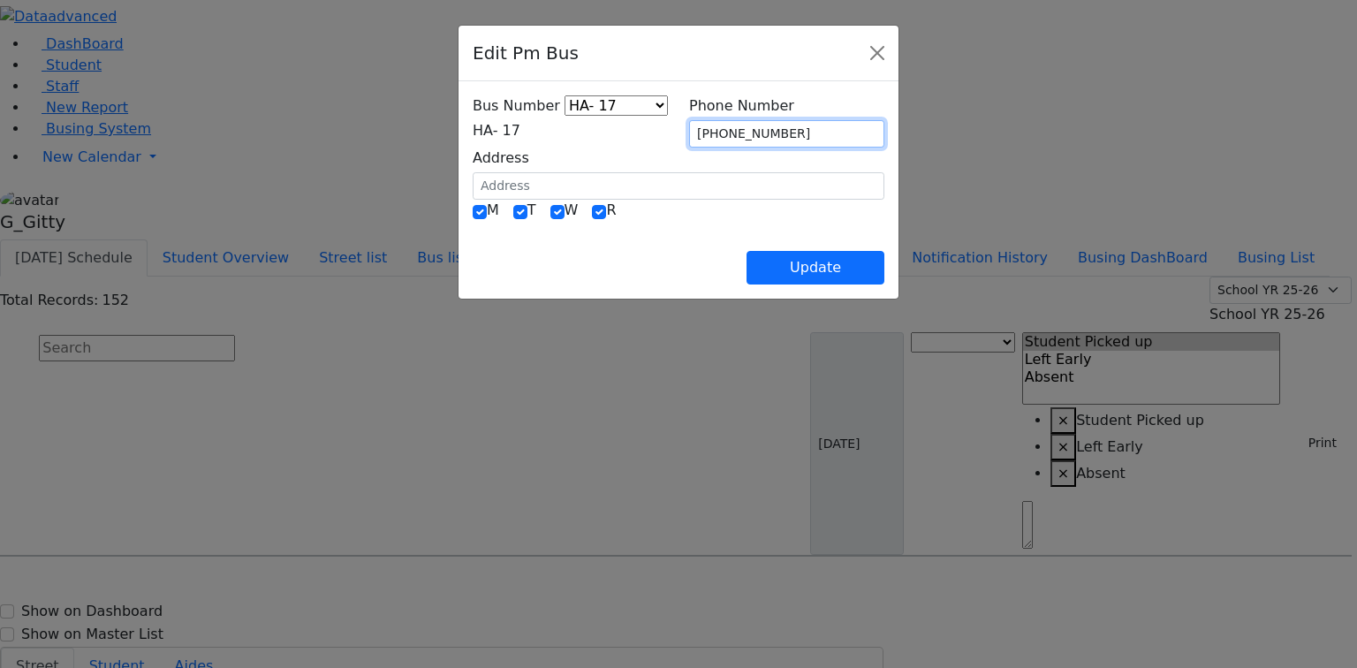
drag, startPoint x: 788, startPoint y: 129, endPoint x: 665, endPoint y: 131, distance: 122.8
click at [665, 131] on div "Bus Number KJ-4 MA-13 RH-20 RV-21 PT KJ-1 KJ-2 KJ-3 KJ-5 KJ-6 KJ-8 WA-9 MW-15 E…" at bounding box center [678, 147] width 433 height 104
click at [742, 223] on div "Update" at bounding box center [679, 254] width 412 height 62
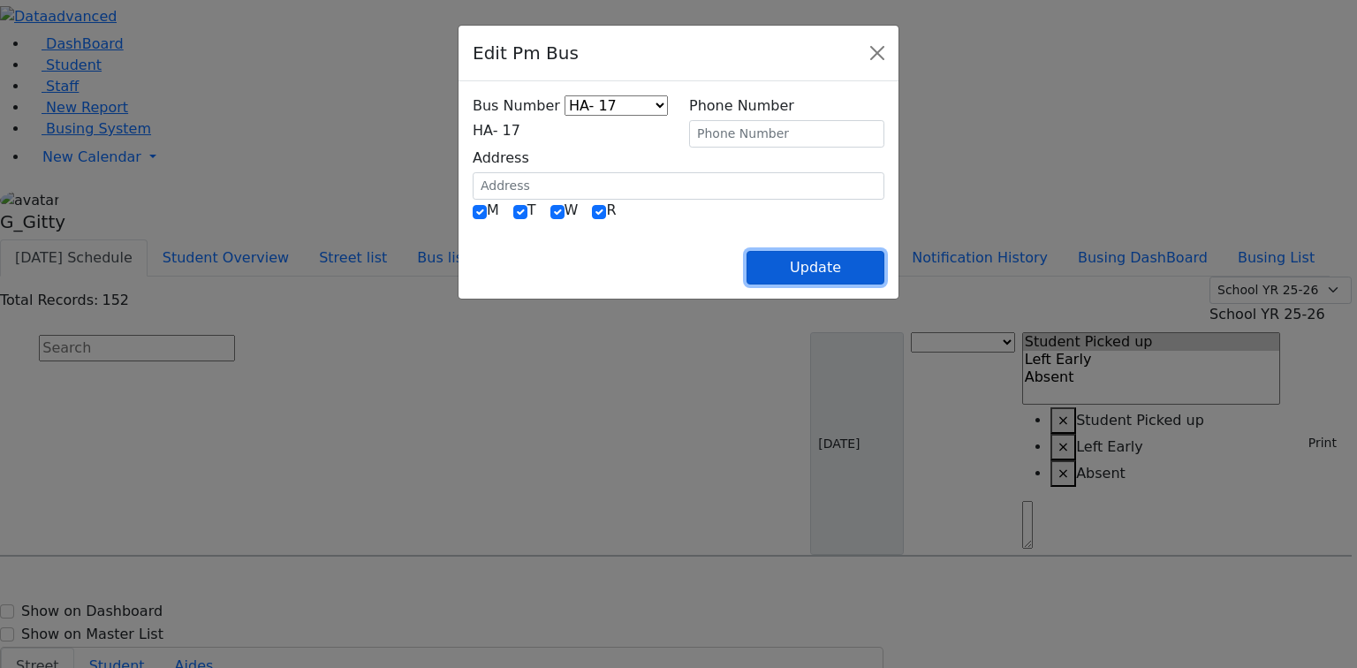
click at [884, 262] on button "Update" at bounding box center [815, 268] width 138 height 34
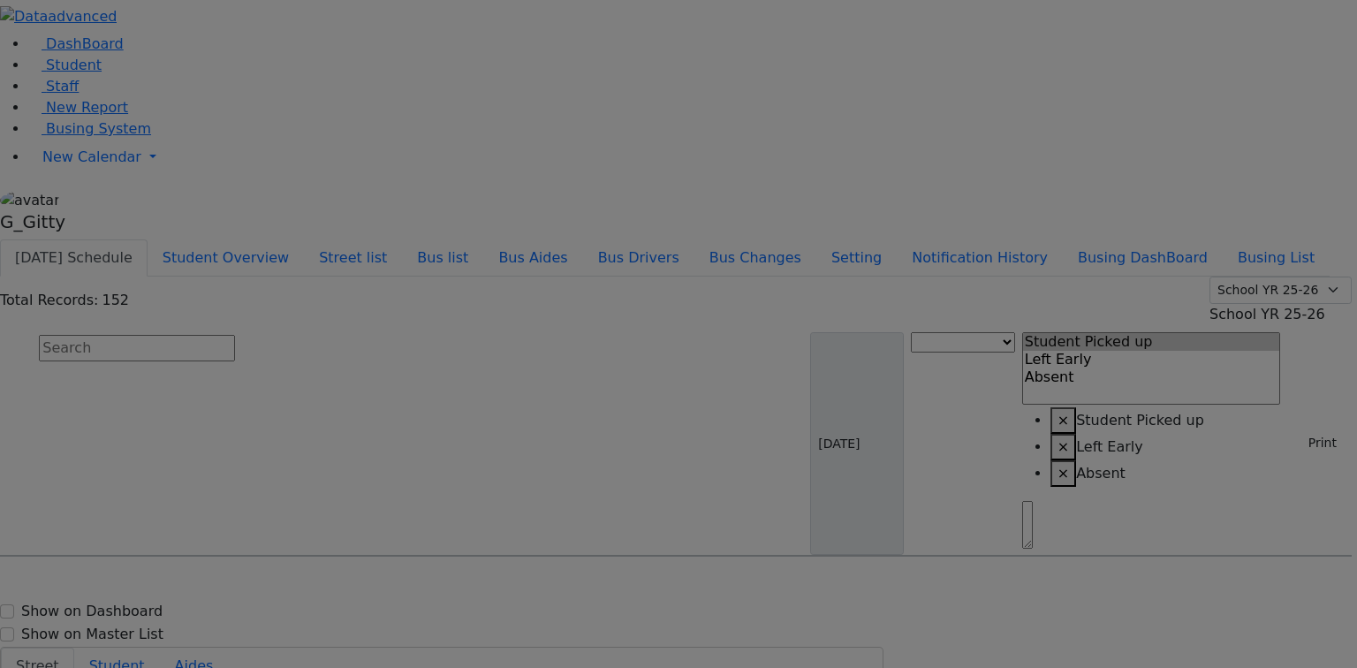
select select
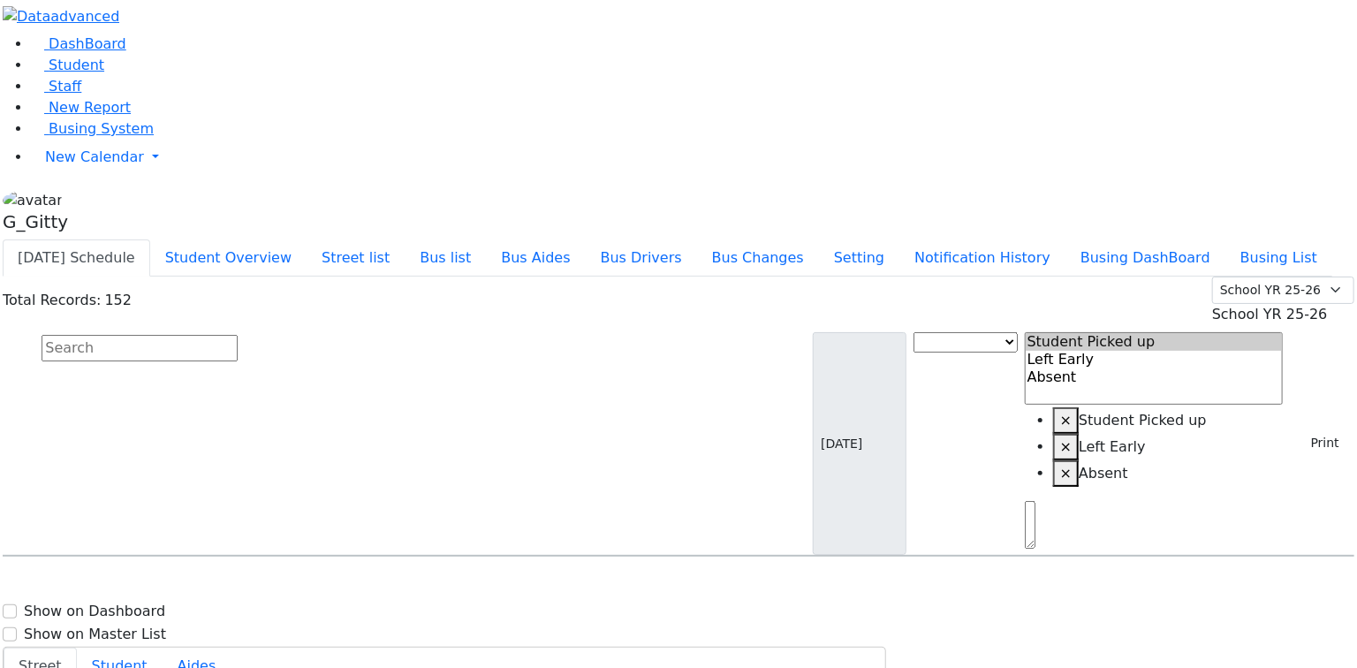
scroll to position [3533, 0]
select select
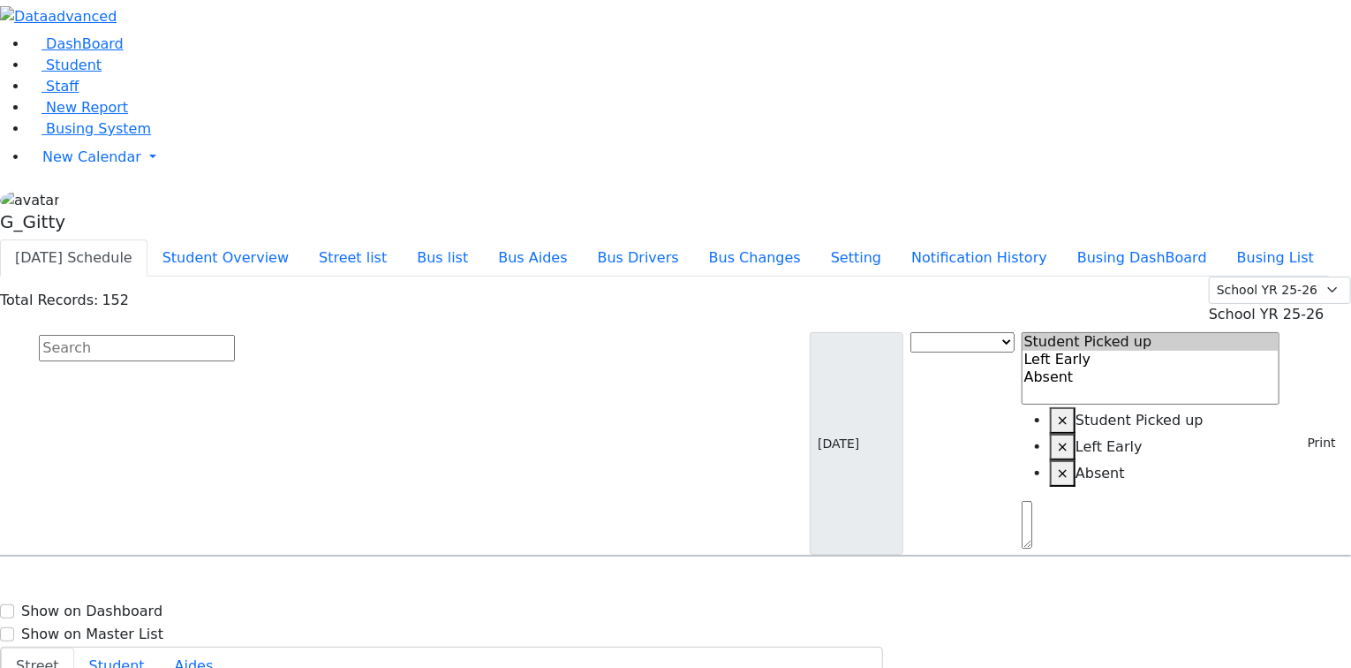
drag, startPoint x: 1275, startPoint y: 279, endPoint x: 1266, endPoint y: 283, distance: 10.3
type input "(845) 547-2434"
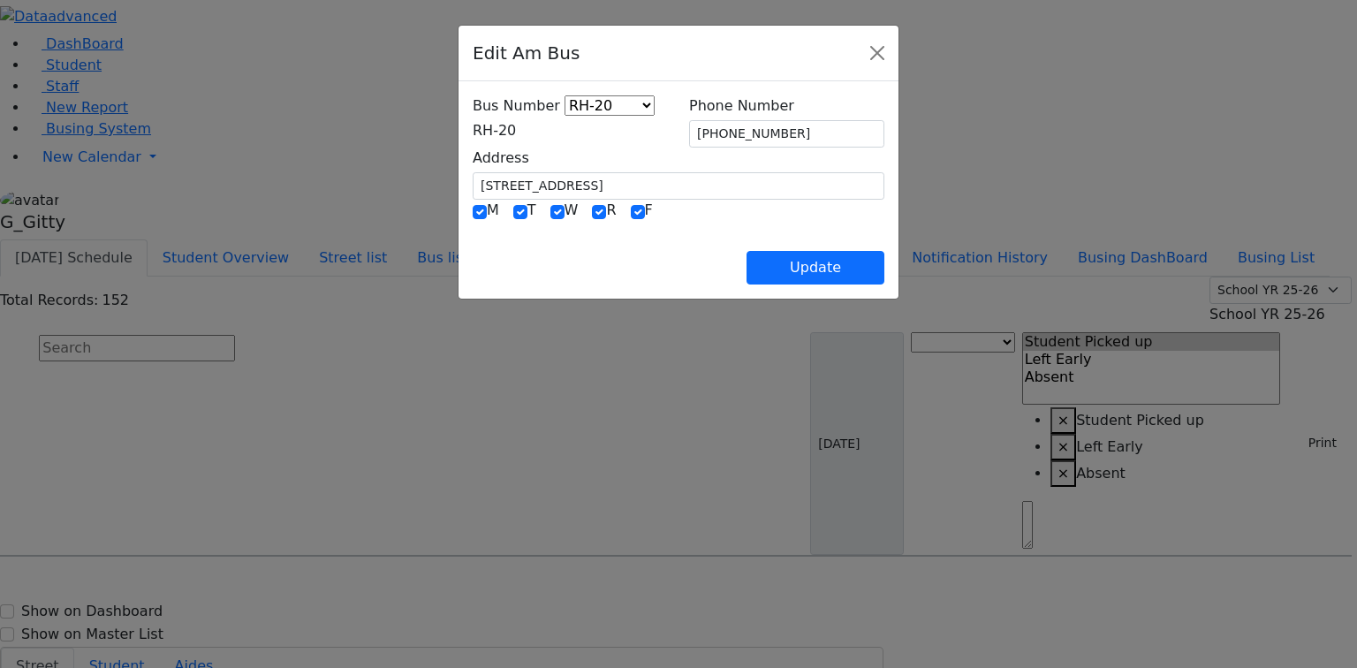
click at [516, 134] on span "RH-20" at bounding box center [494, 130] width 43 height 17
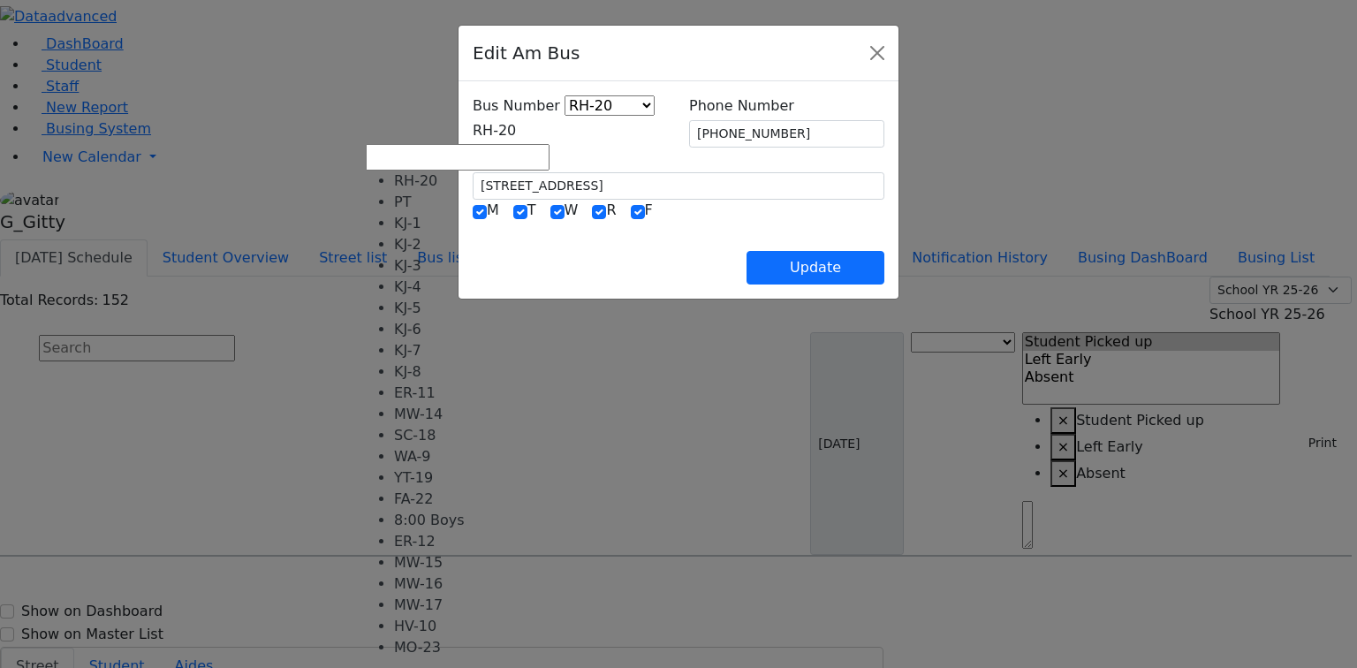
scroll to position [160, 0]
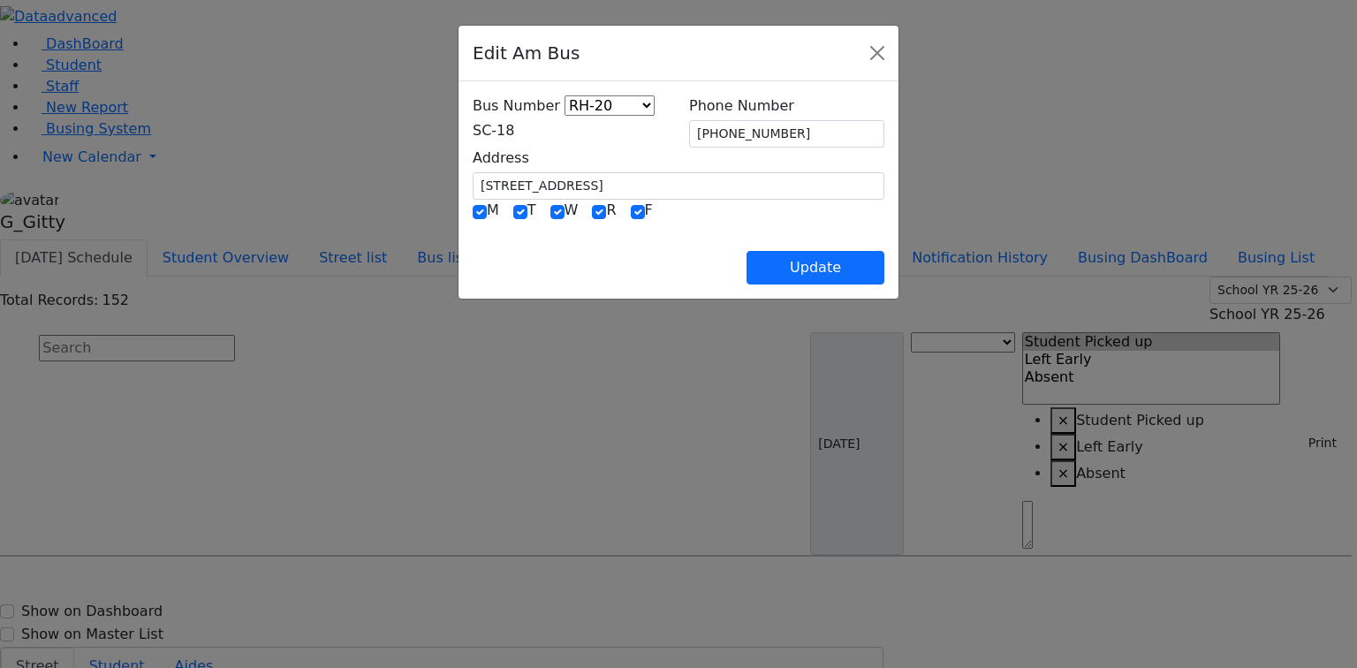
select select "414"
click at [884, 261] on button "Update" at bounding box center [815, 268] width 138 height 34
select select
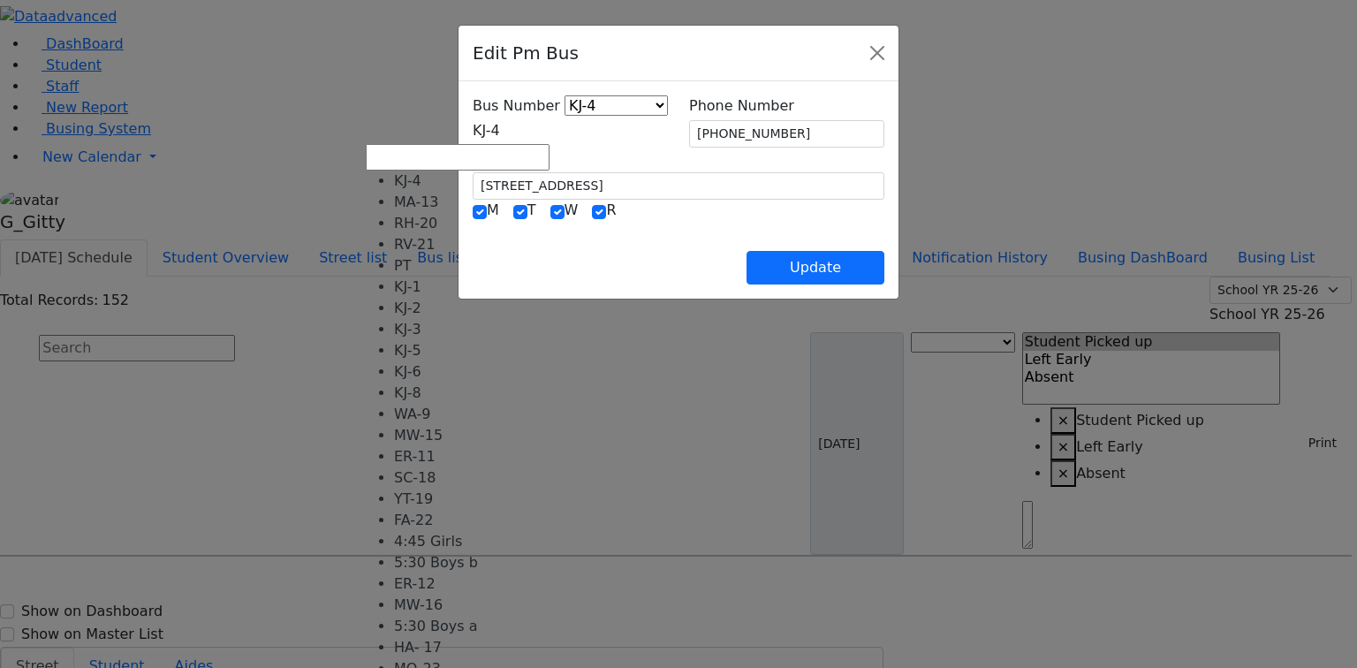
click at [473, 136] on span "KJ-4" at bounding box center [486, 130] width 27 height 17
select select "421"
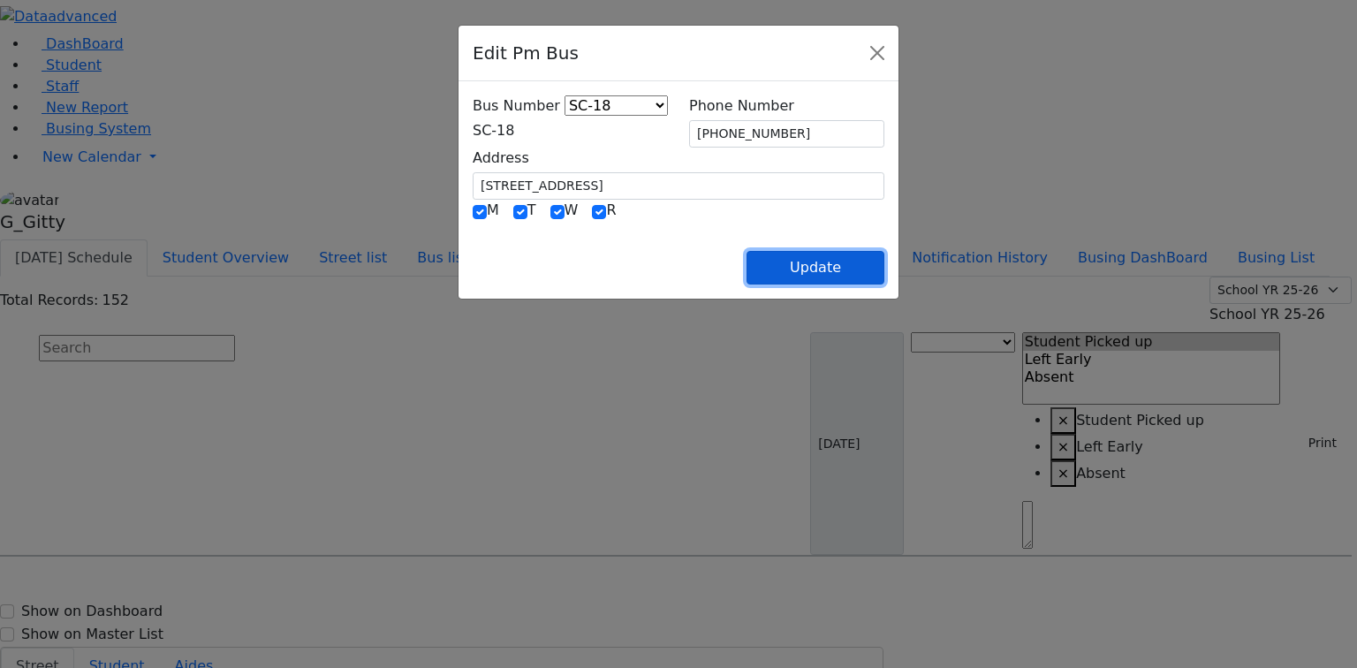
click at [884, 251] on button "Update" at bounding box center [815, 268] width 138 height 34
select select
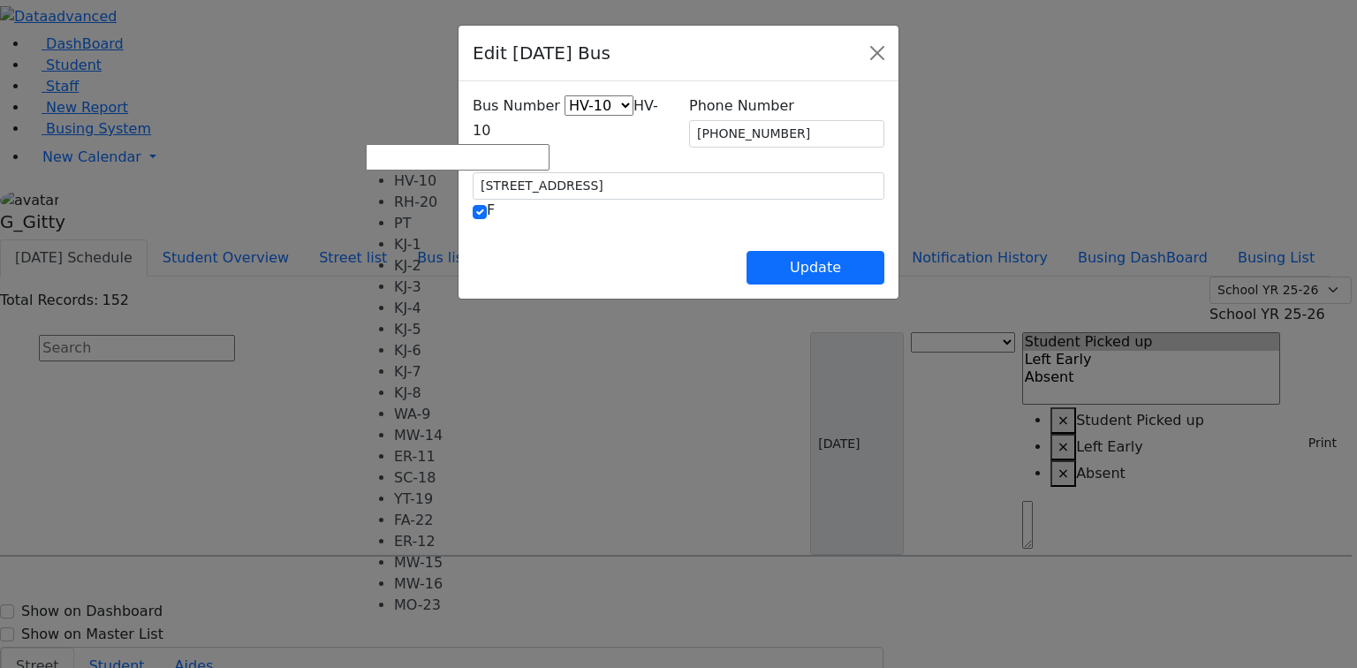
click at [473, 126] on span "HV-10" at bounding box center [565, 118] width 185 height 42
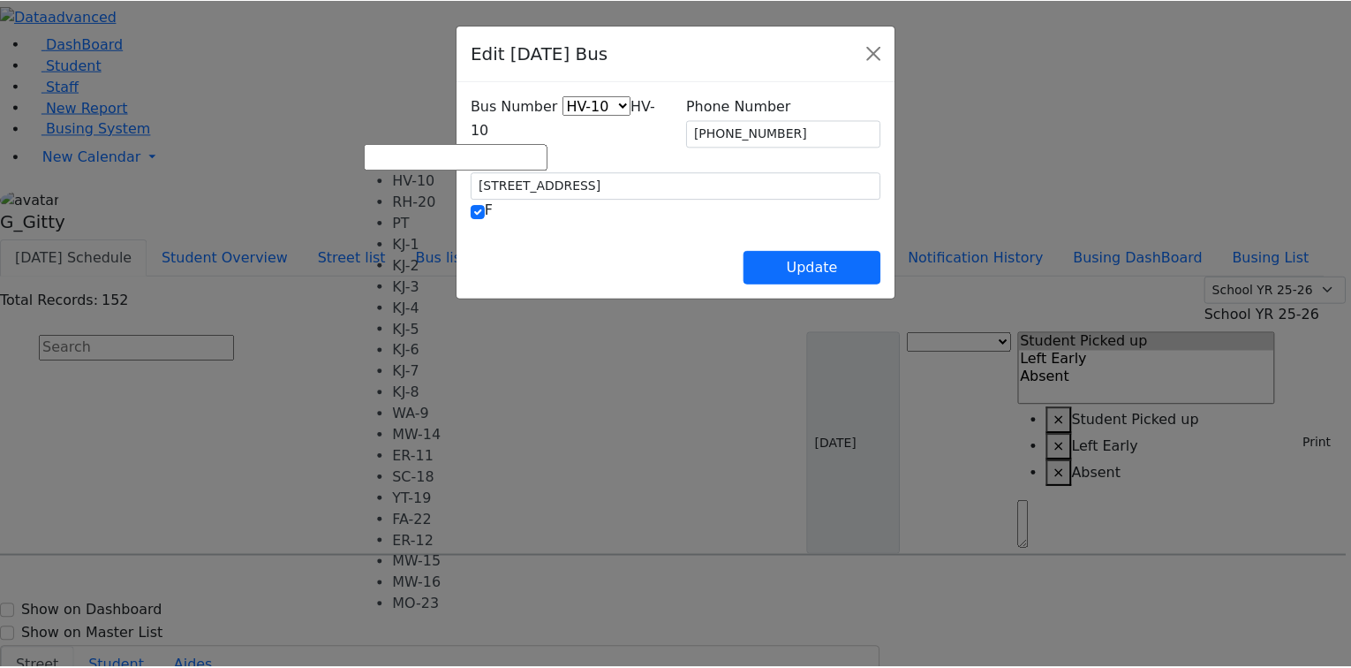
scroll to position [131, 0]
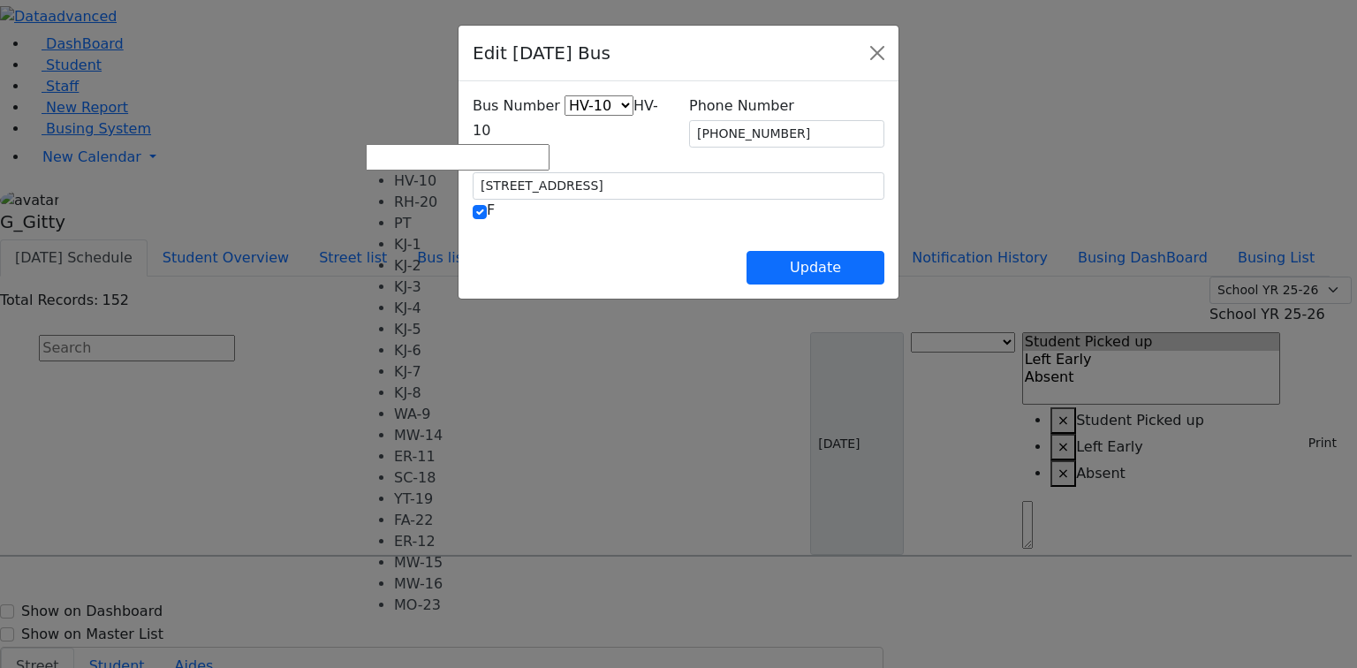
select select "427"
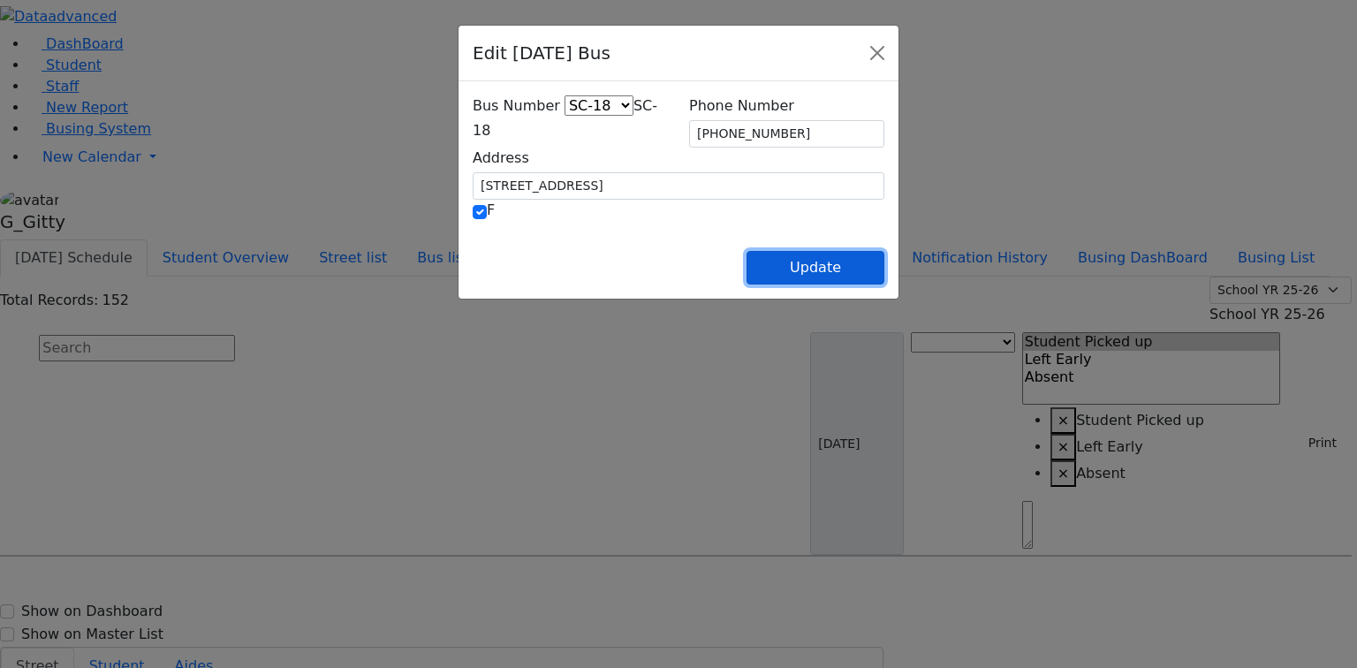
click at [884, 274] on button "Update" at bounding box center [815, 268] width 138 height 34
select select
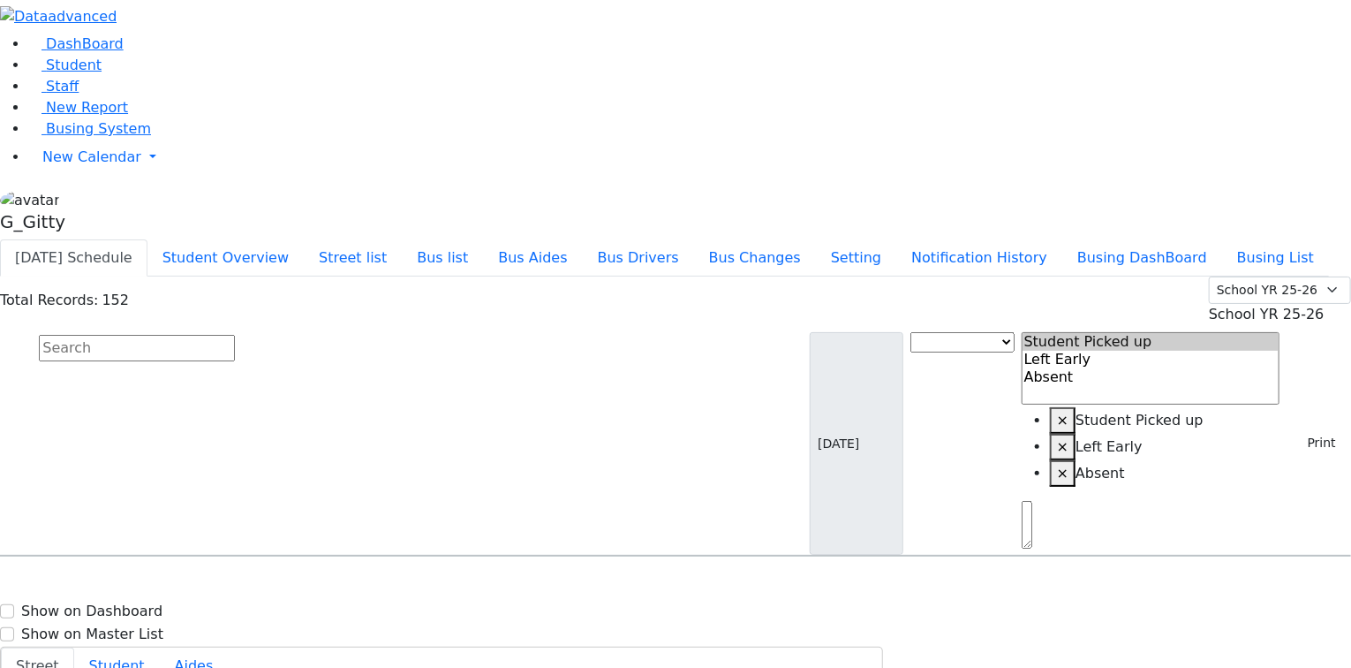
scroll to position [3675, 0]
select select
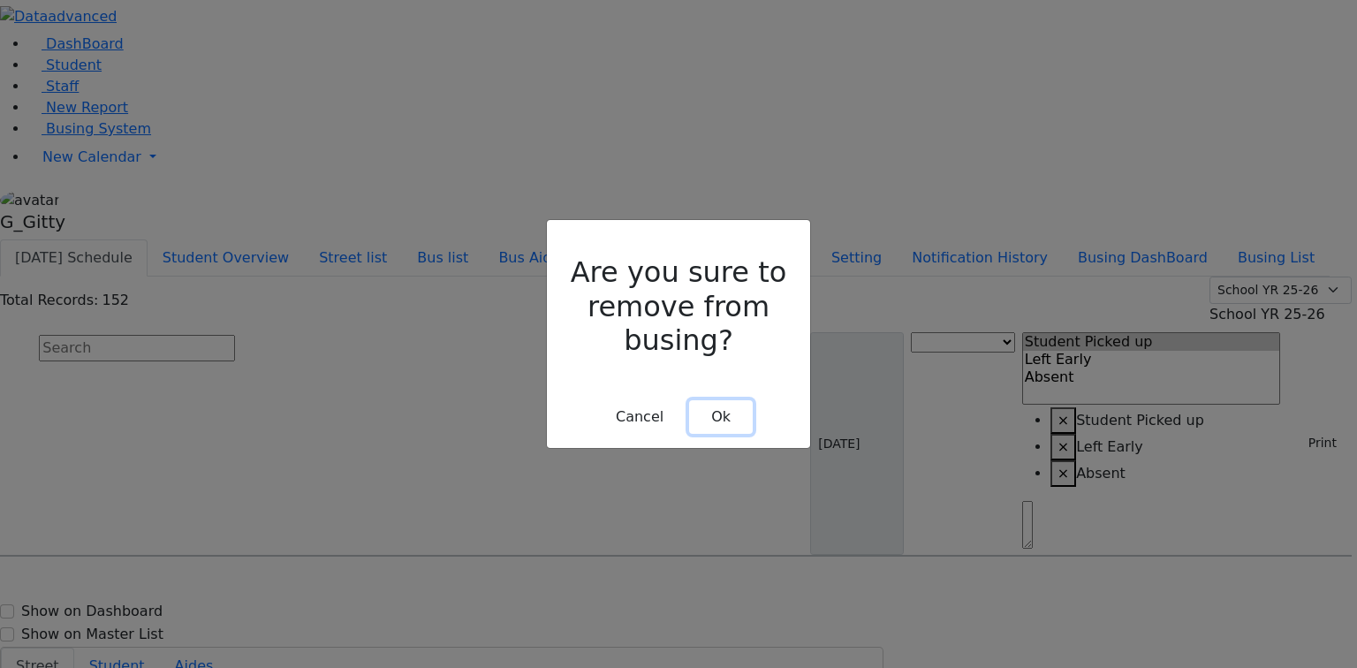
click at [722, 400] on button "Ok" at bounding box center [721, 417] width 64 height 34
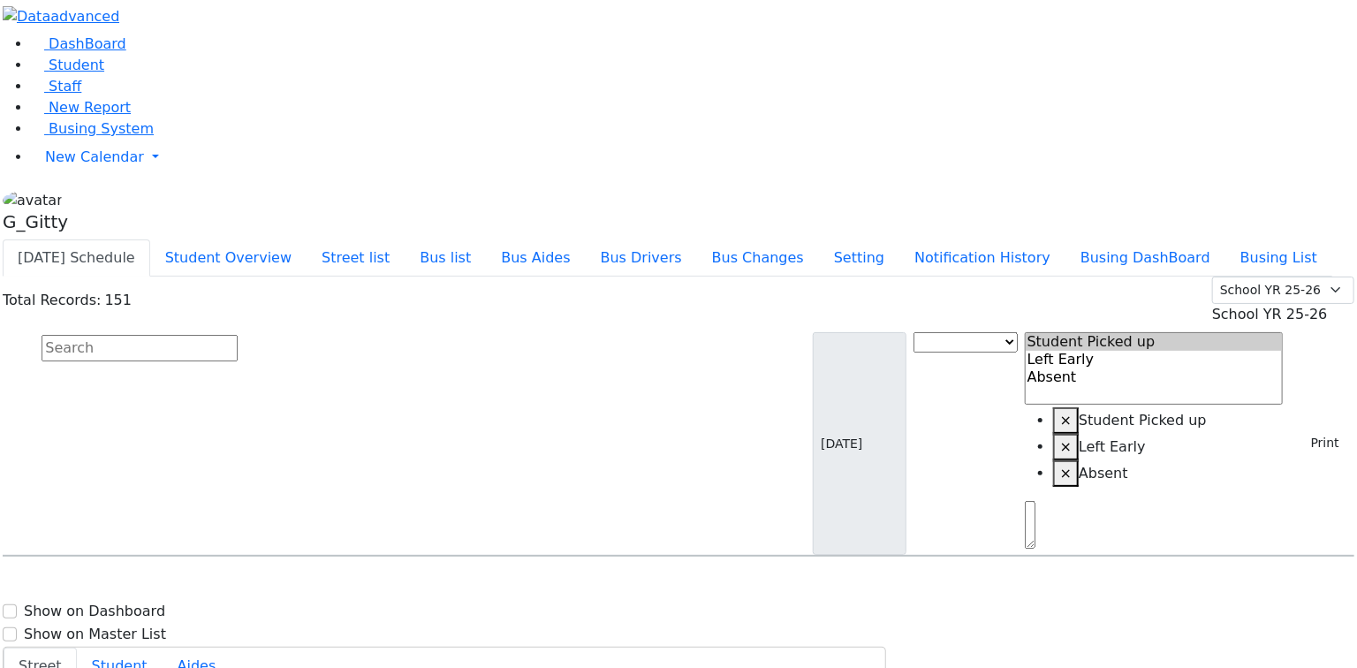
scroll to position [3745, 0]
select select
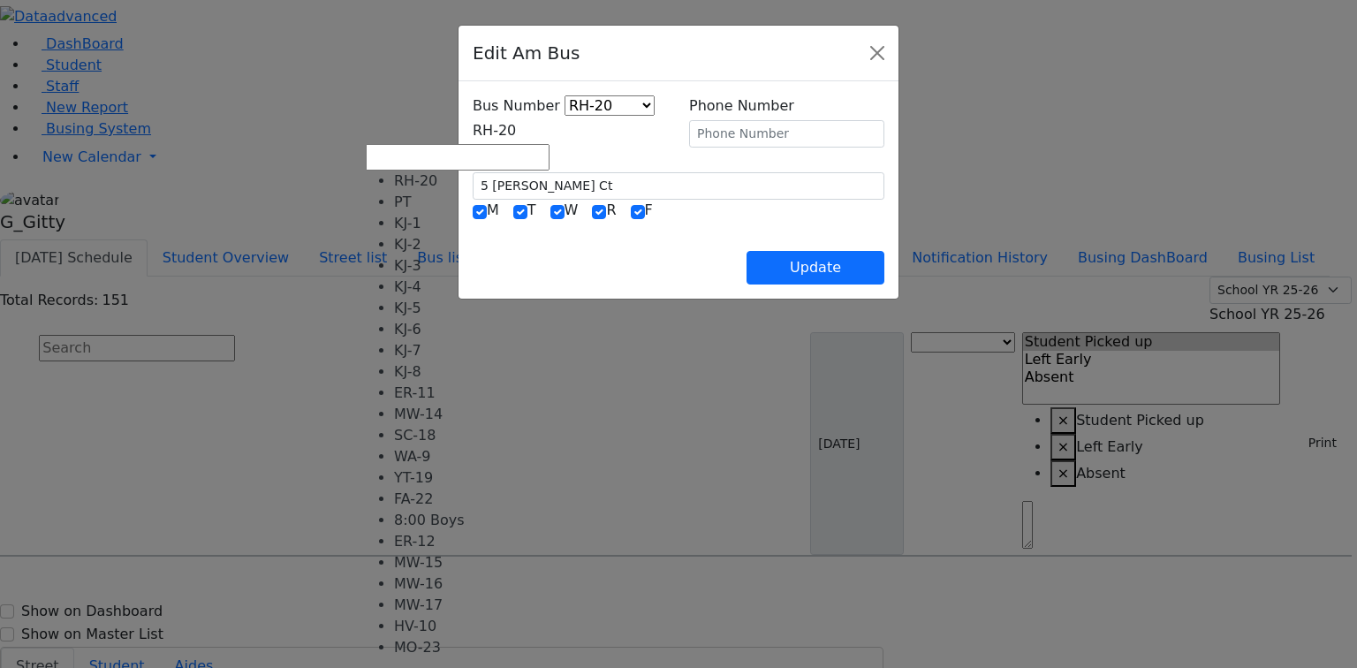
click at [507, 137] on span "RH-20" at bounding box center [494, 130] width 43 height 17
select select "414"
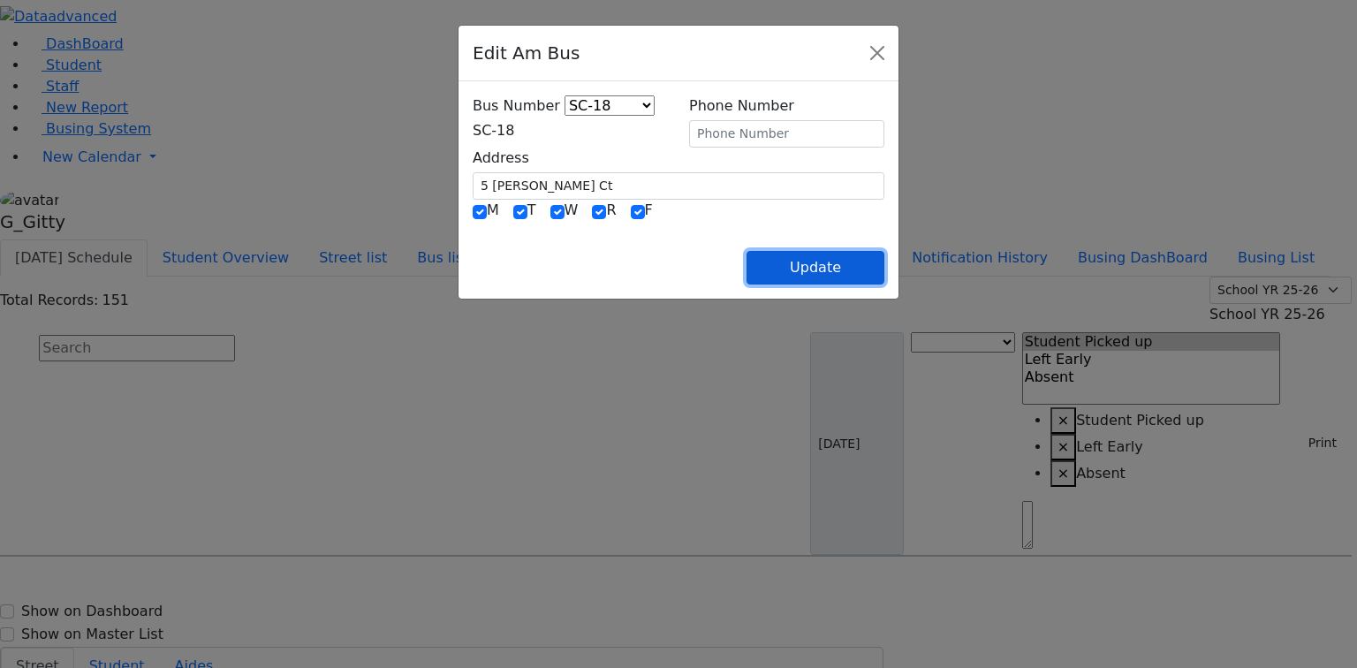
click at [880, 261] on button "Update" at bounding box center [815, 268] width 138 height 34
select select
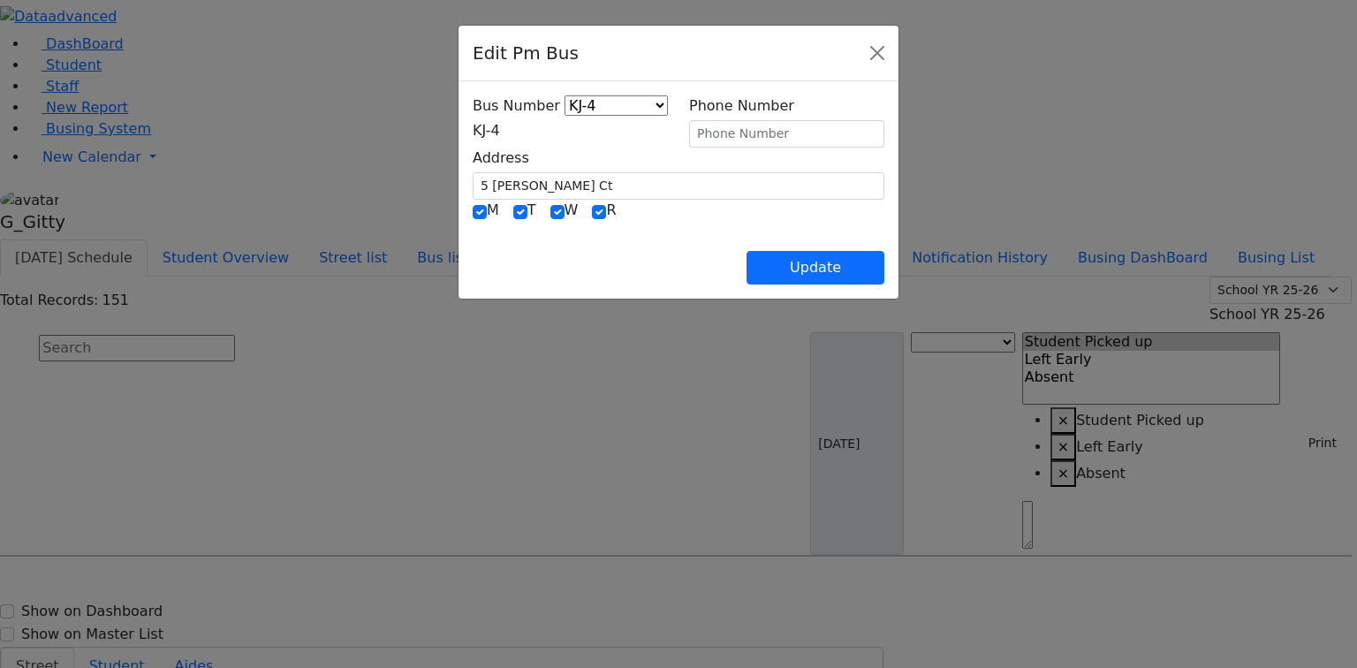
click at [500, 135] on span "KJ-4" at bounding box center [486, 130] width 27 height 17
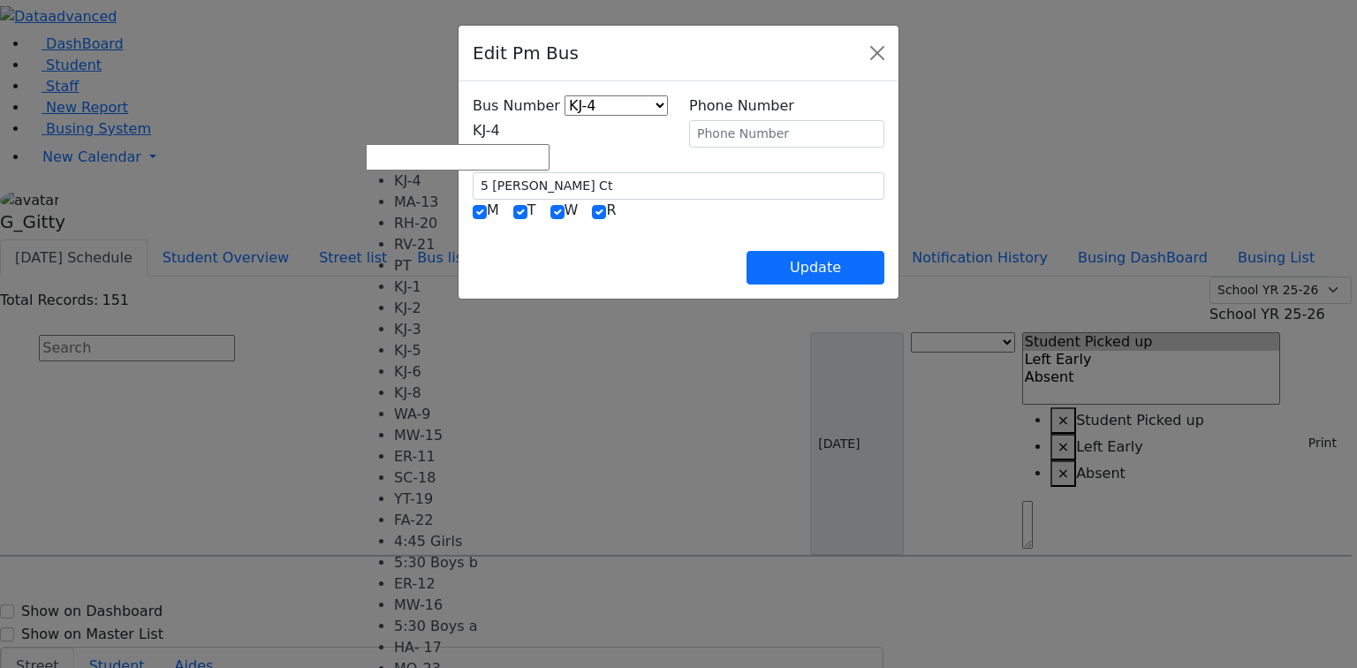
select select "421"
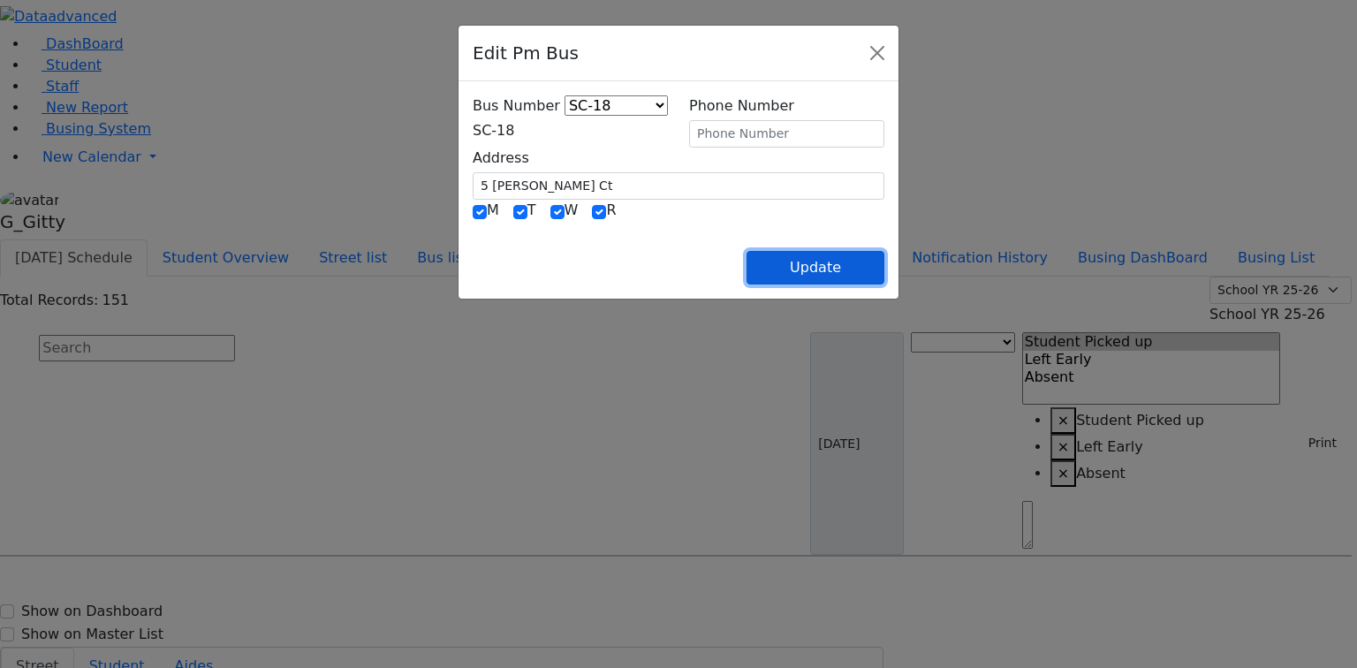
click at [884, 271] on button "Update" at bounding box center [815, 268] width 138 height 34
select select
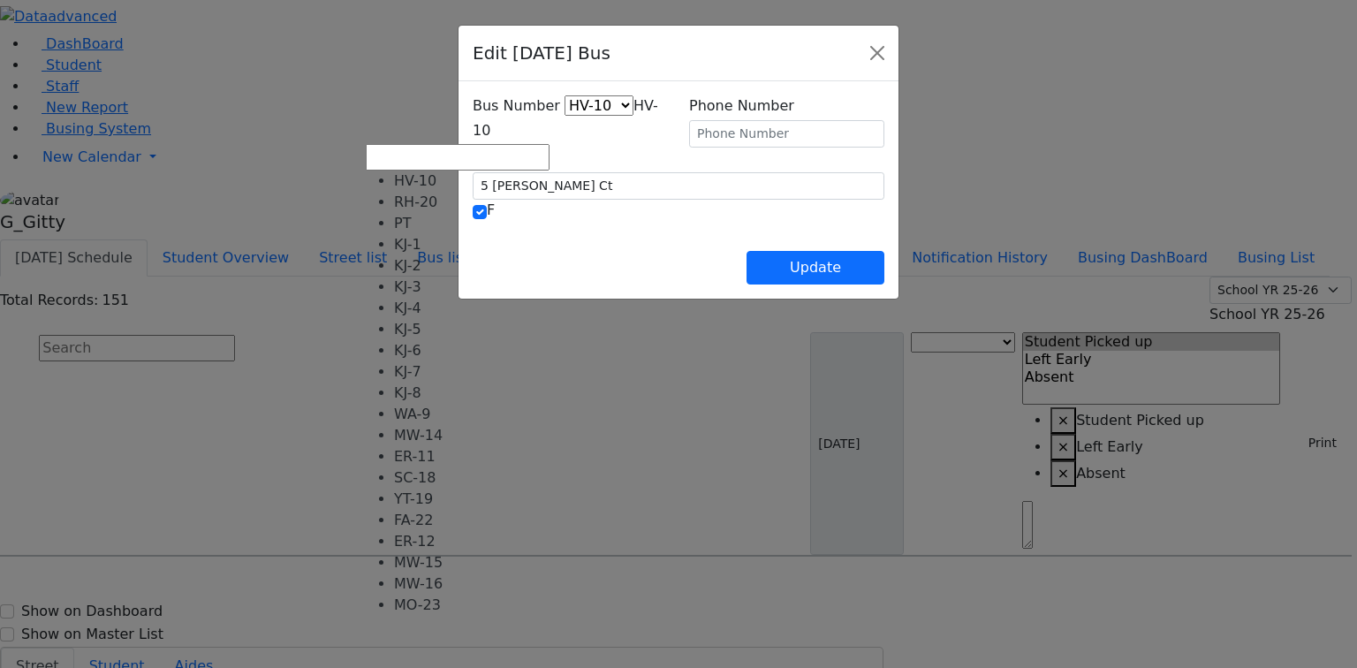
click at [473, 126] on span "HV-10" at bounding box center [565, 118] width 185 height 42
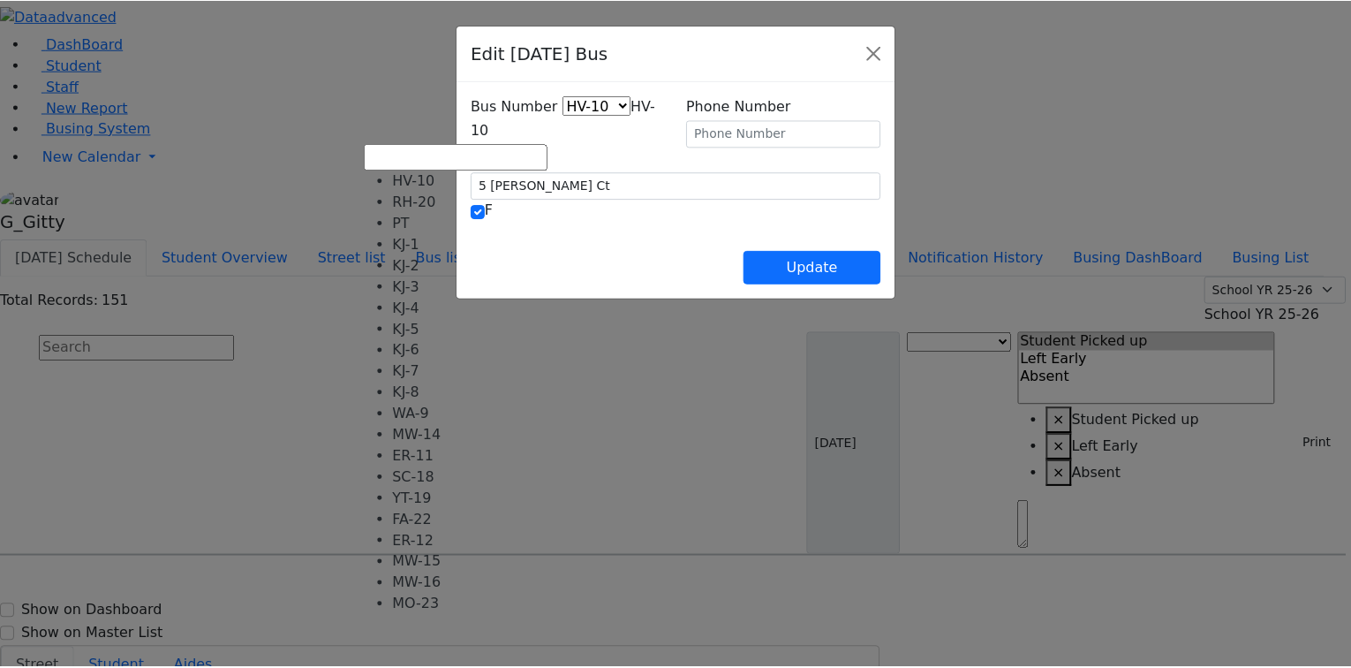
scroll to position [131, 0]
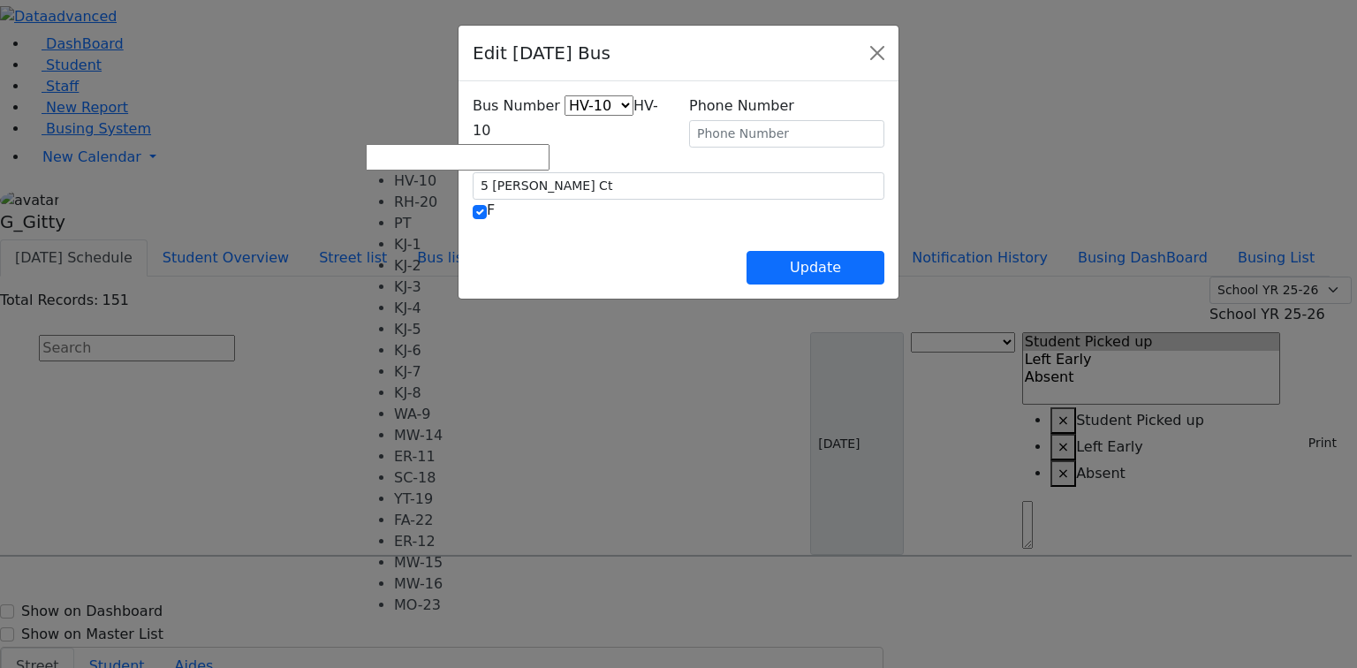
select select "427"
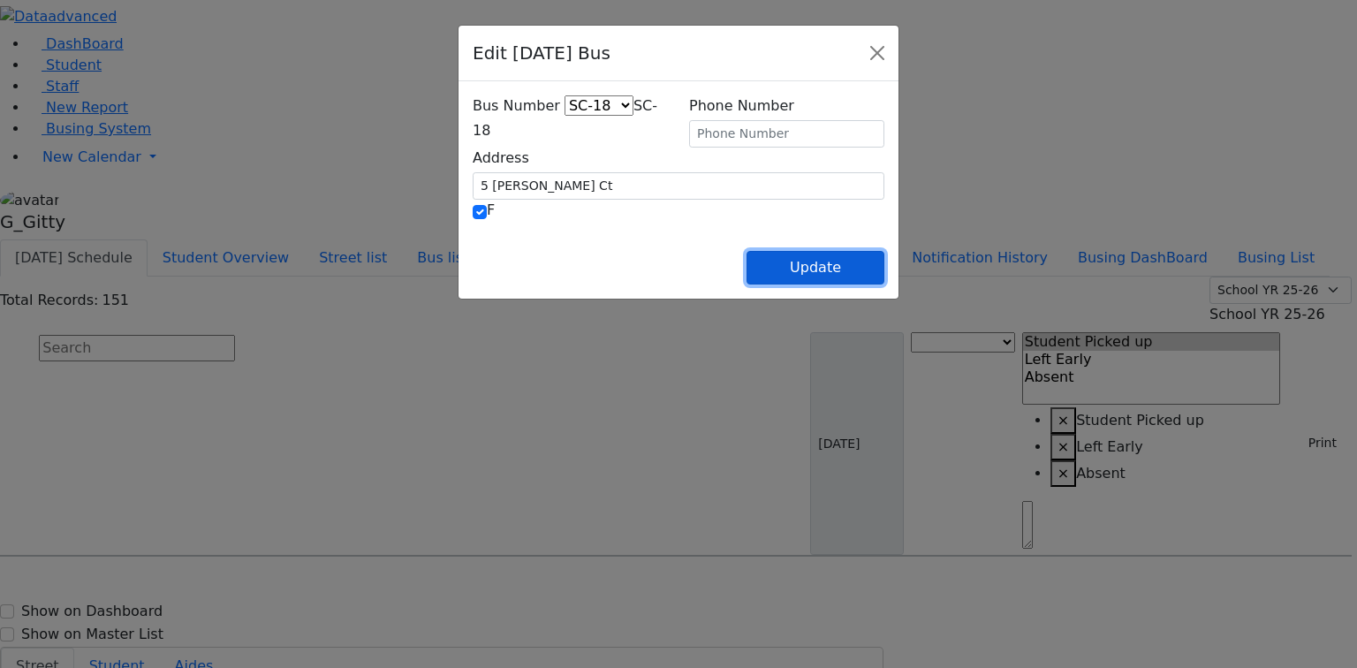
click at [884, 279] on button "Update" at bounding box center [815, 268] width 138 height 34
select select
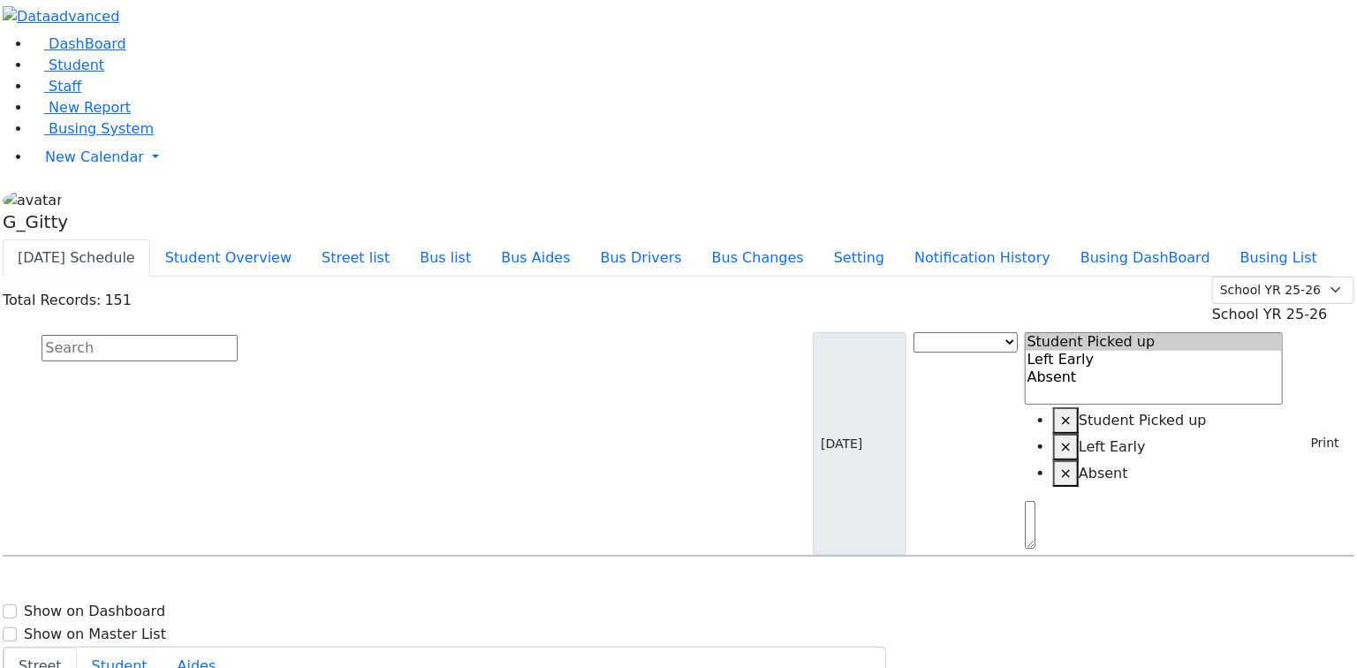
scroll to position [3675, 0]
select select
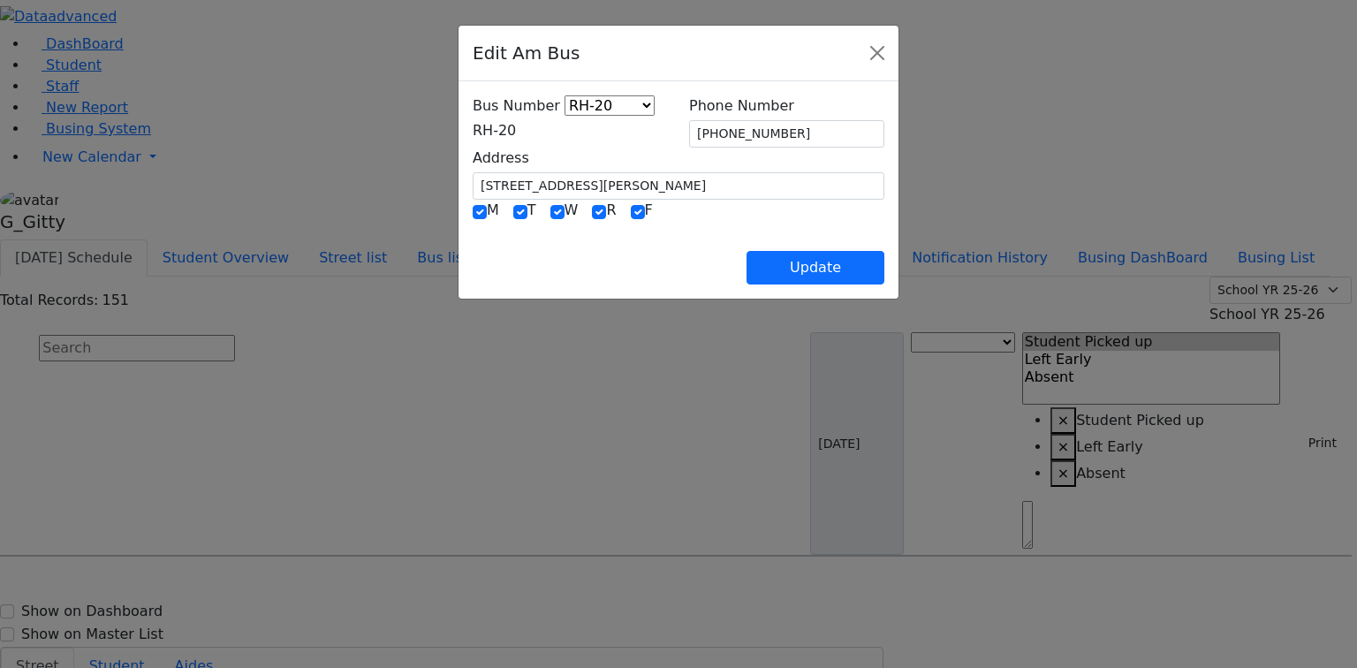
click at [516, 125] on span "RH-20" at bounding box center [494, 130] width 43 height 17
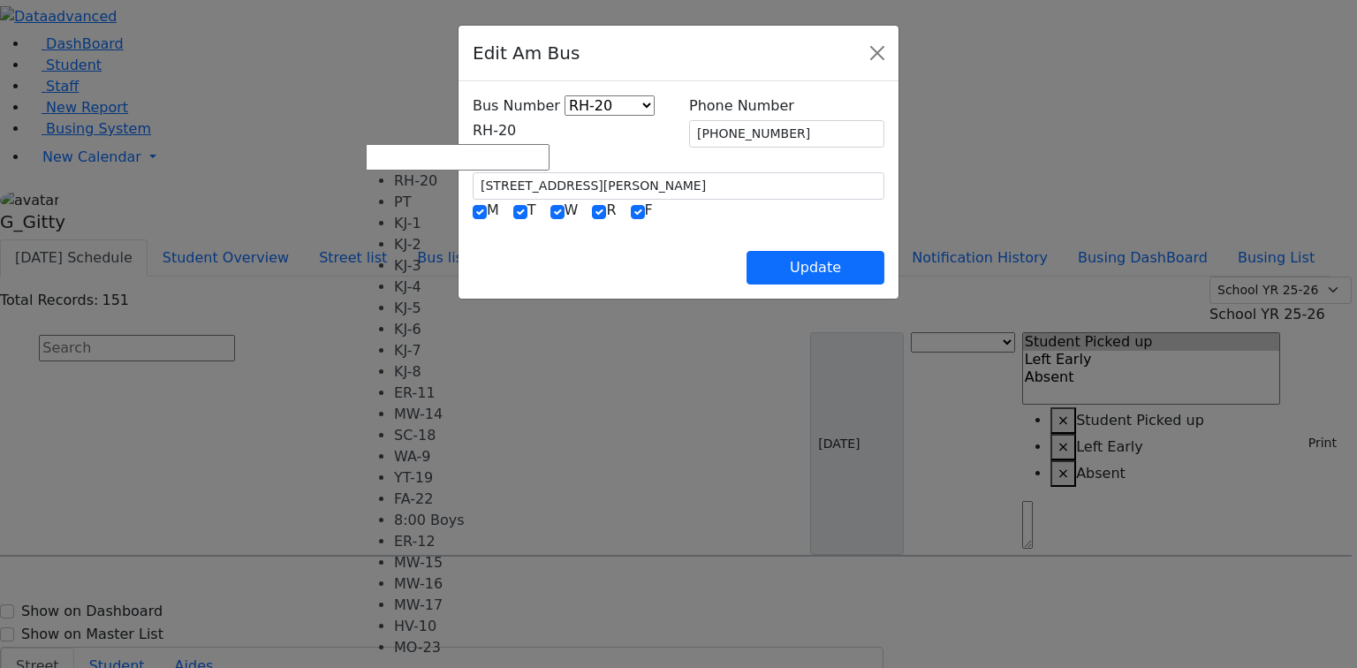
scroll to position [19, 0]
click at [473, 127] on span "KJ-8" at bounding box center [486, 130] width 27 height 17
drag, startPoint x: 435, startPoint y: 321, endPoint x: 579, endPoint y: 298, distance: 146.7
select select "412"
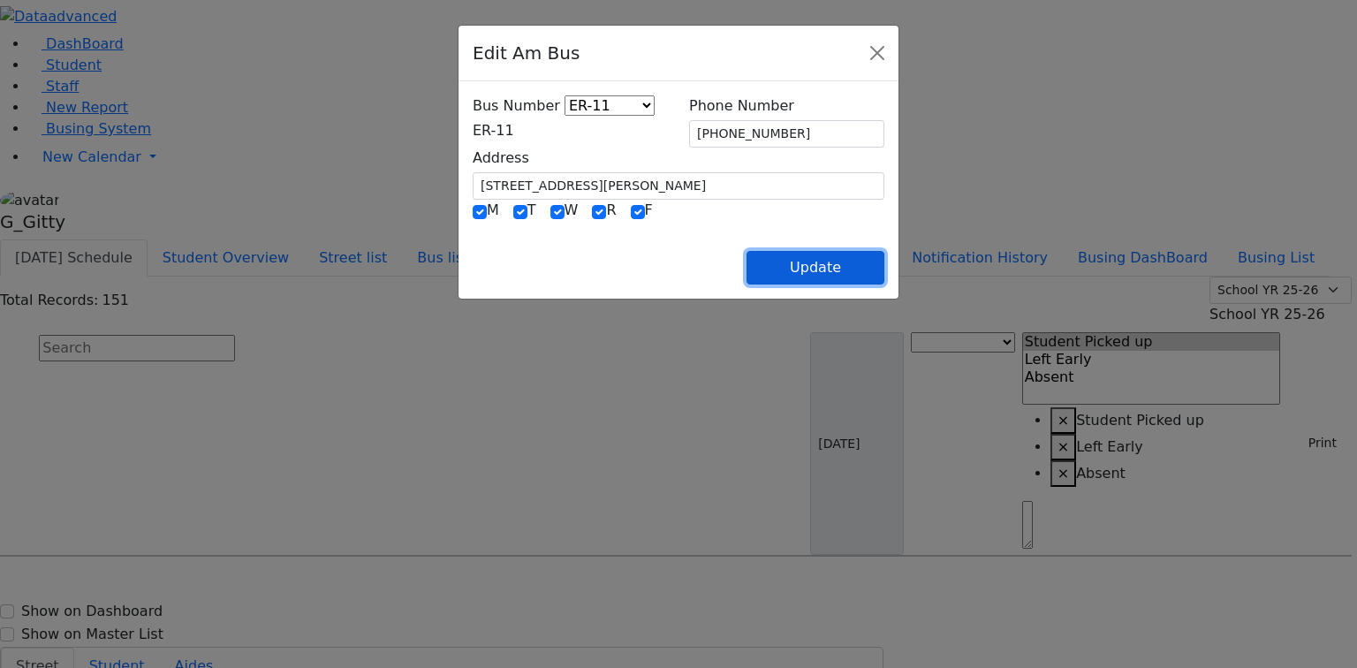
click at [884, 253] on button "Update" at bounding box center [815, 268] width 138 height 34
select select
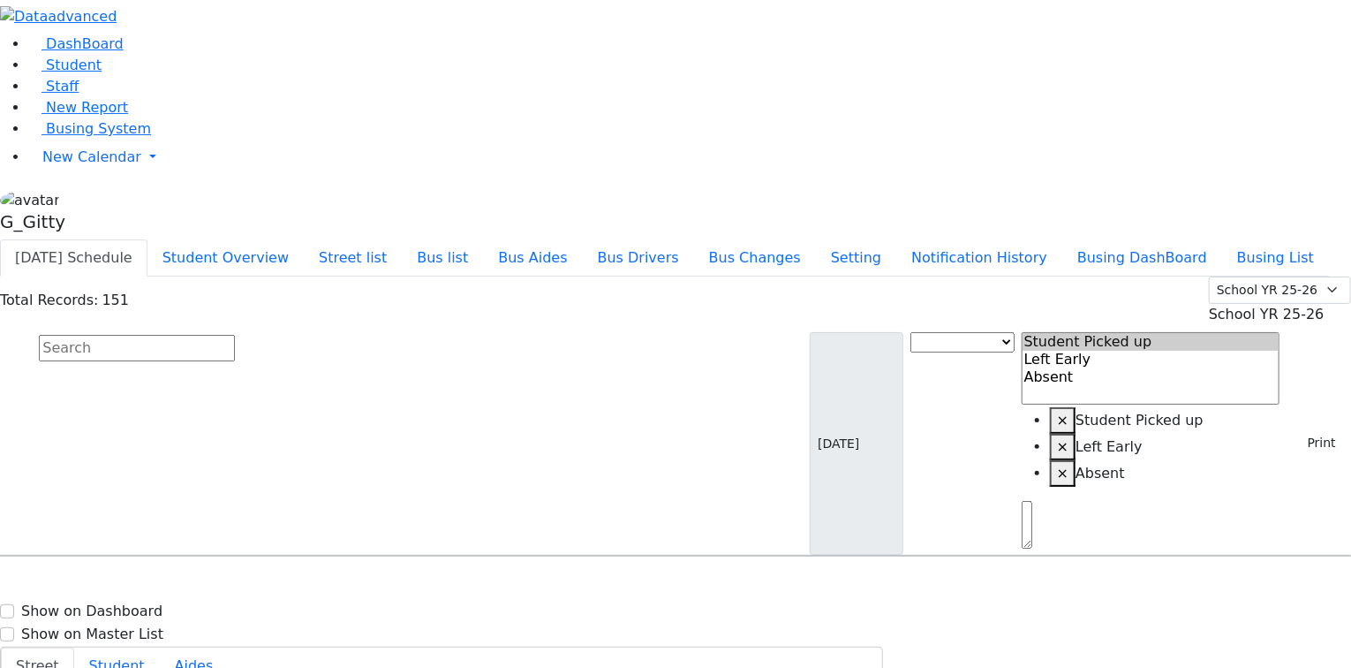
type input "(845) 362-0597"
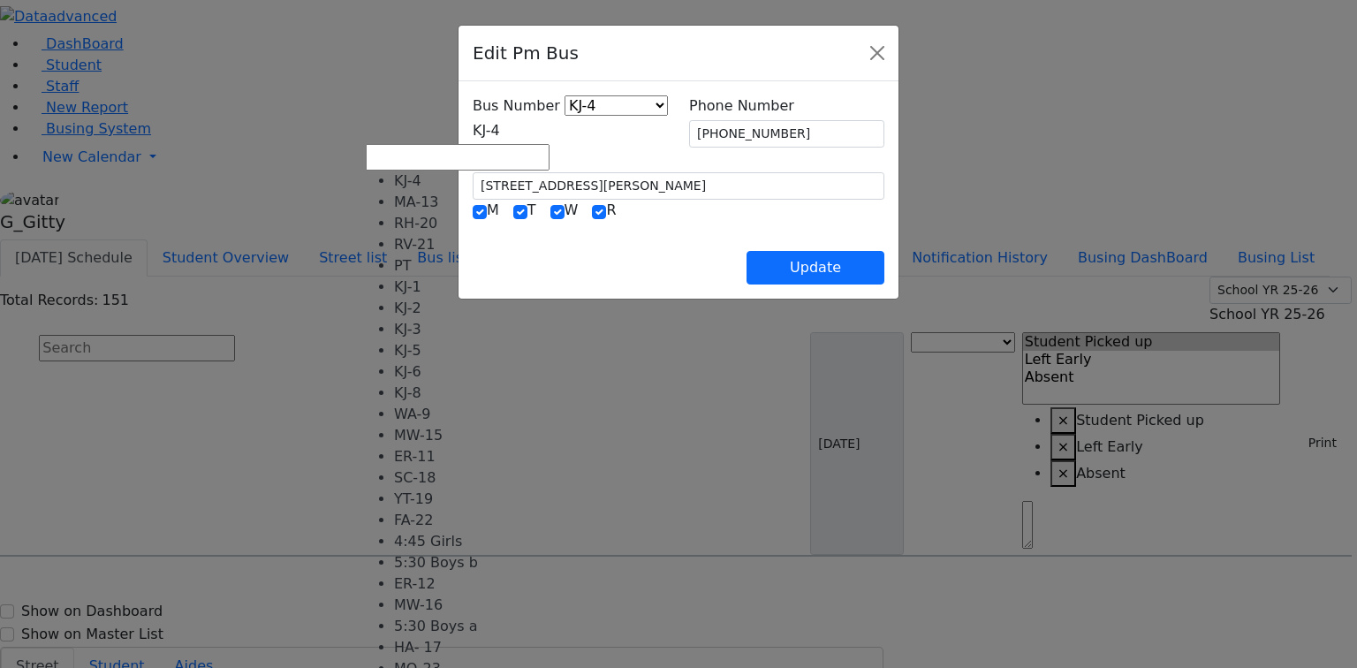
click at [473, 131] on span "KJ-4" at bounding box center [486, 130] width 27 height 17
drag, startPoint x: 410, startPoint y: 191, endPoint x: 505, endPoint y: 205, distance: 96.4
select select "420"
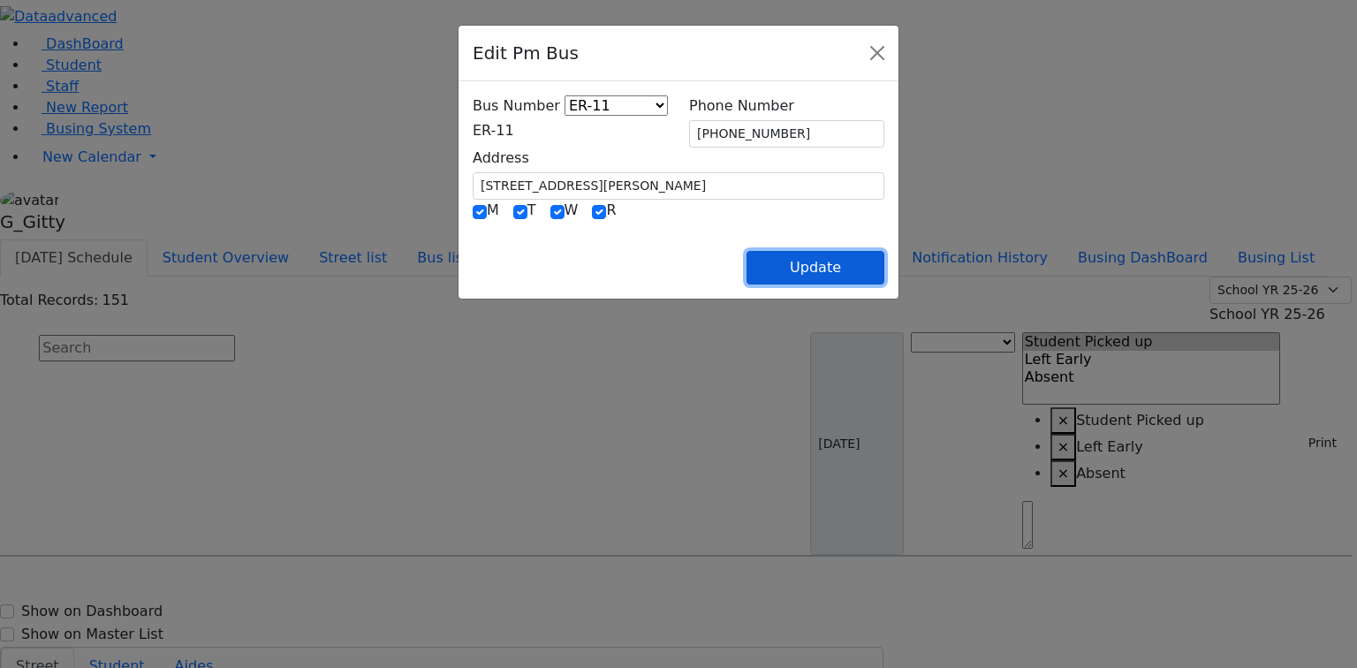
click at [880, 280] on button "Update" at bounding box center [815, 268] width 138 height 34
select select
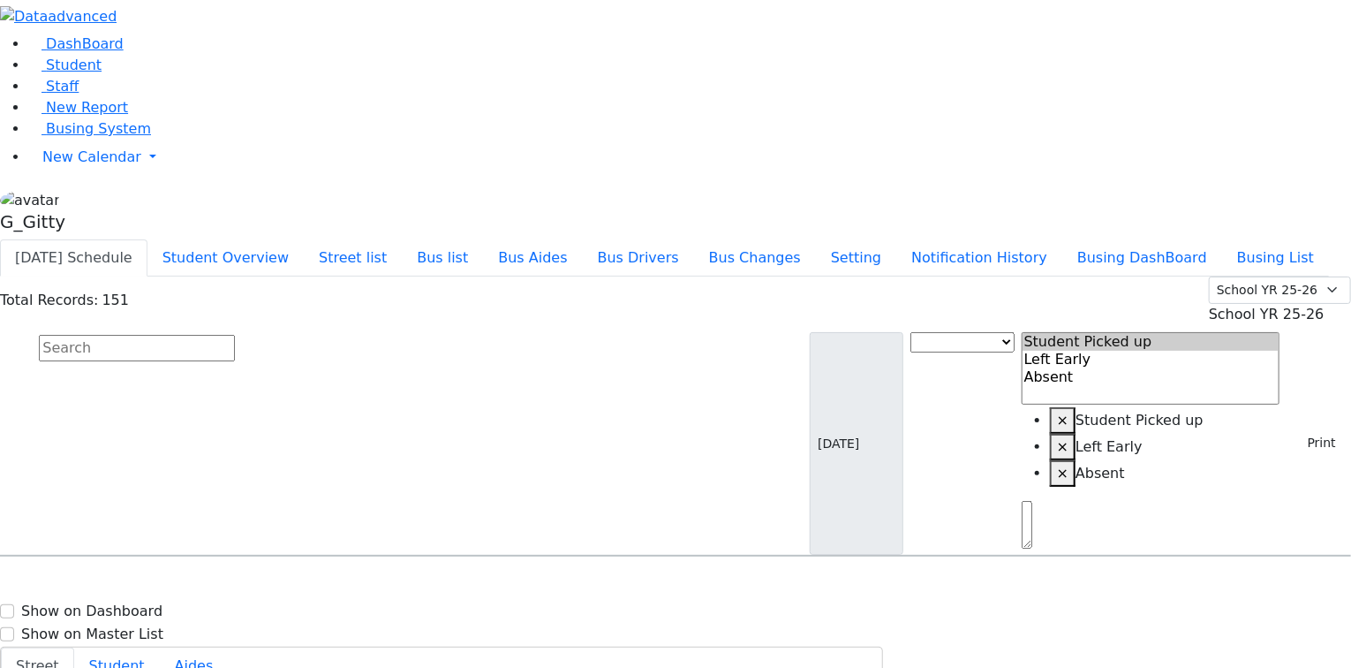
type input "[PHONE_NUMBER]"
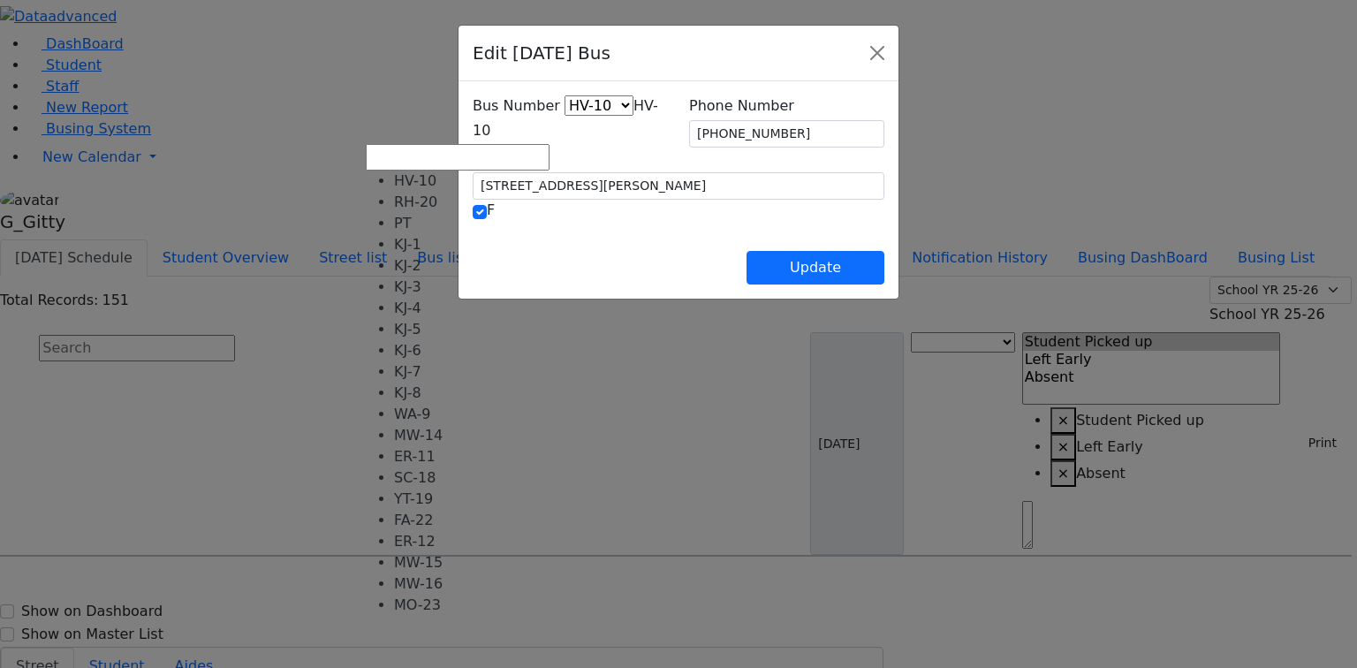
click at [477, 128] on span "HV-10" at bounding box center [565, 118] width 185 height 42
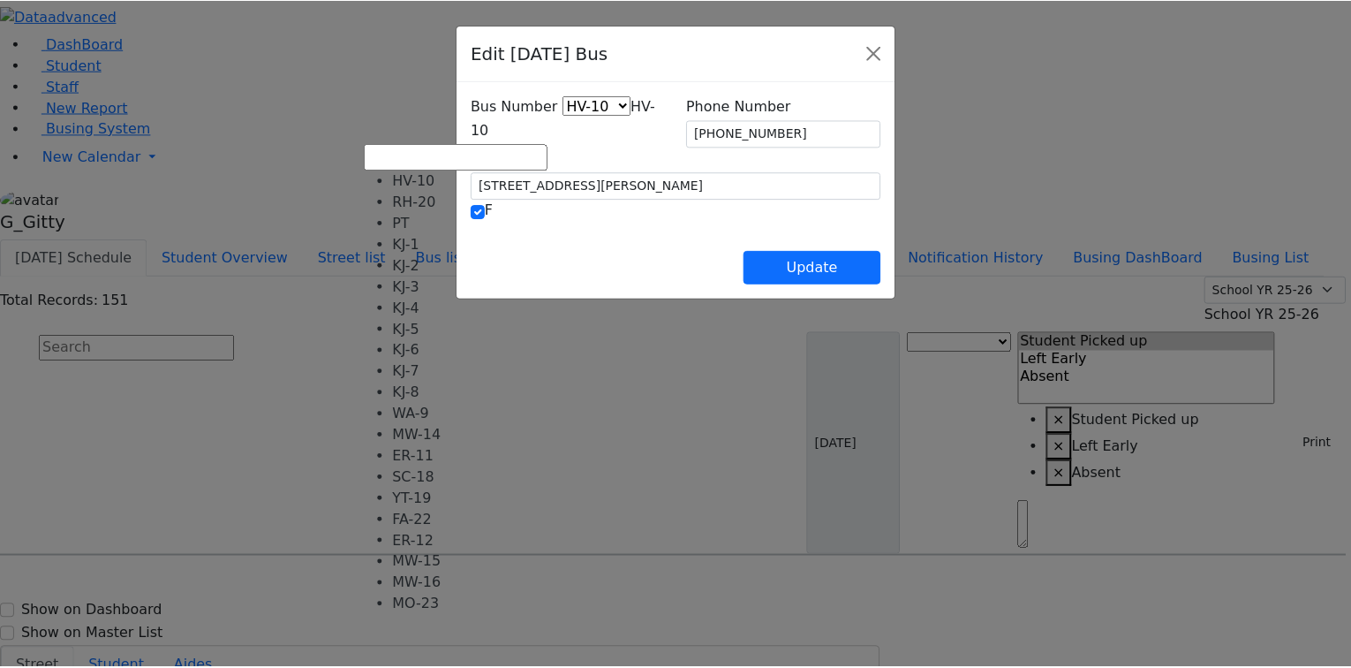
scroll to position [131, 0]
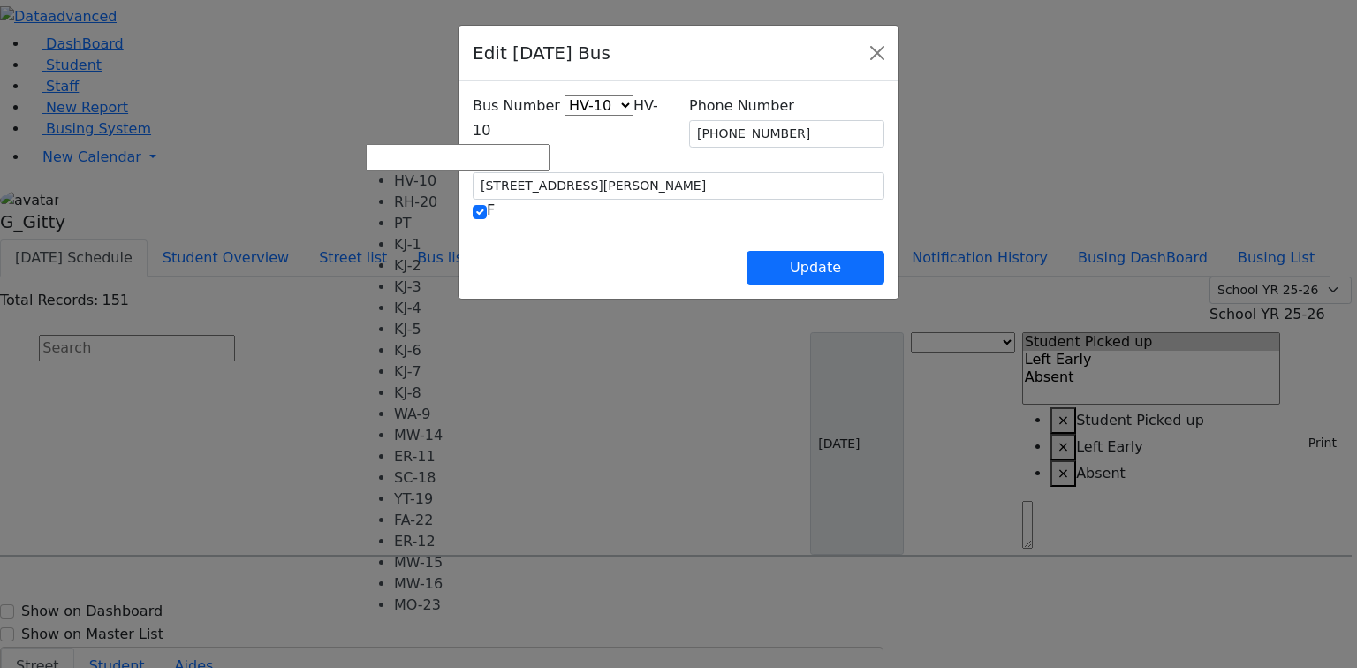
select select "426"
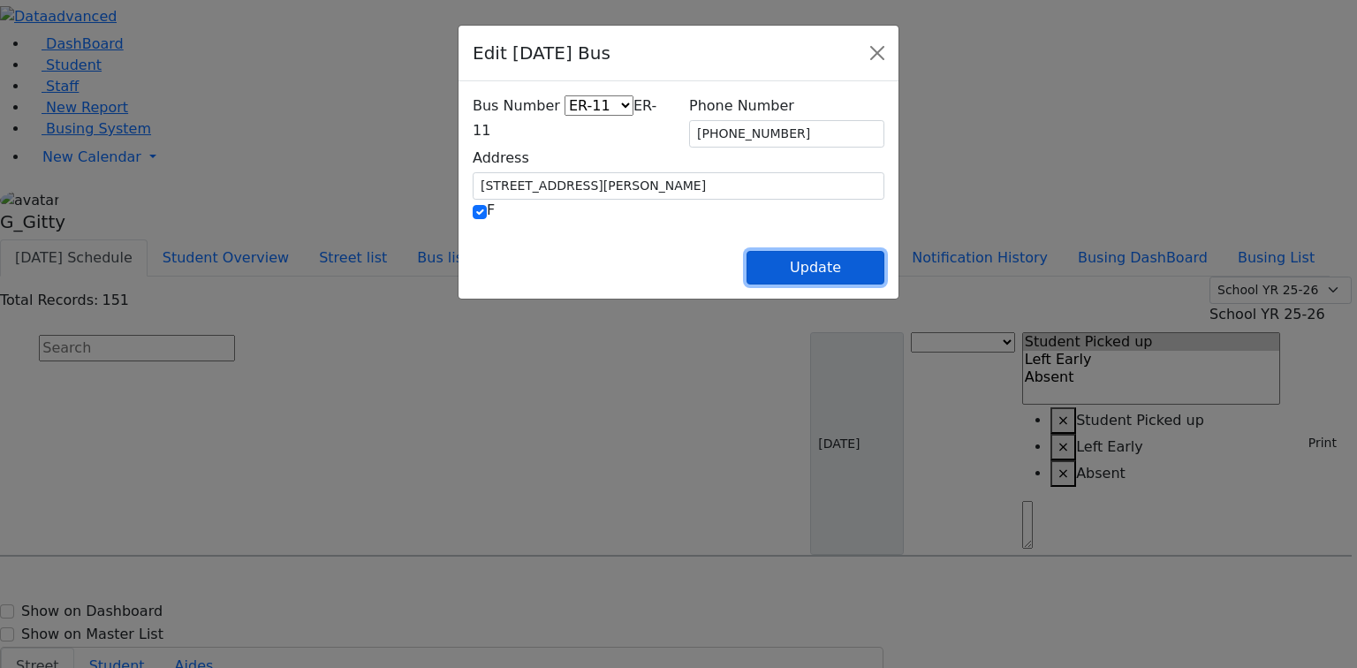
click at [881, 278] on button "Update" at bounding box center [815, 268] width 138 height 34
select select
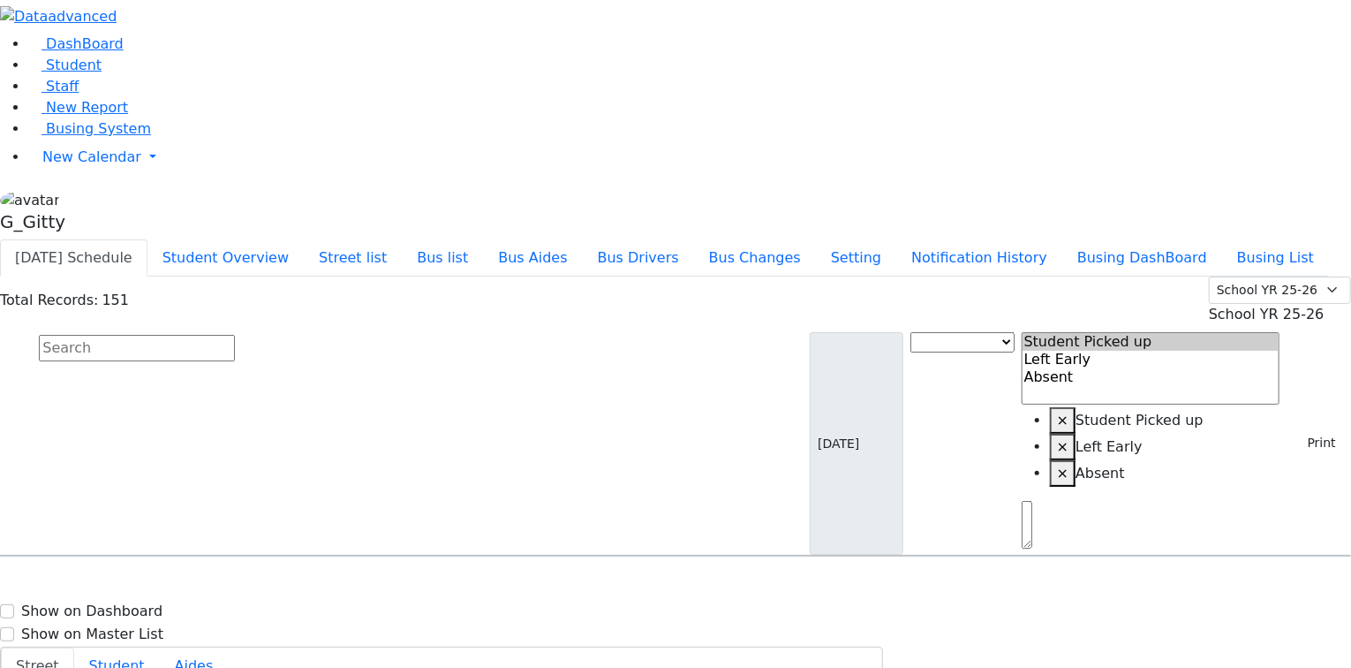
click at [235, 335] on input "text" at bounding box center [137, 348] width 196 height 26
drag, startPoint x: 344, startPoint y: 163, endPoint x: 367, endPoint y: 441, distance: 278.3
click at [235, 335] on input "text" at bounding box center [137, 348] width 196 height 26
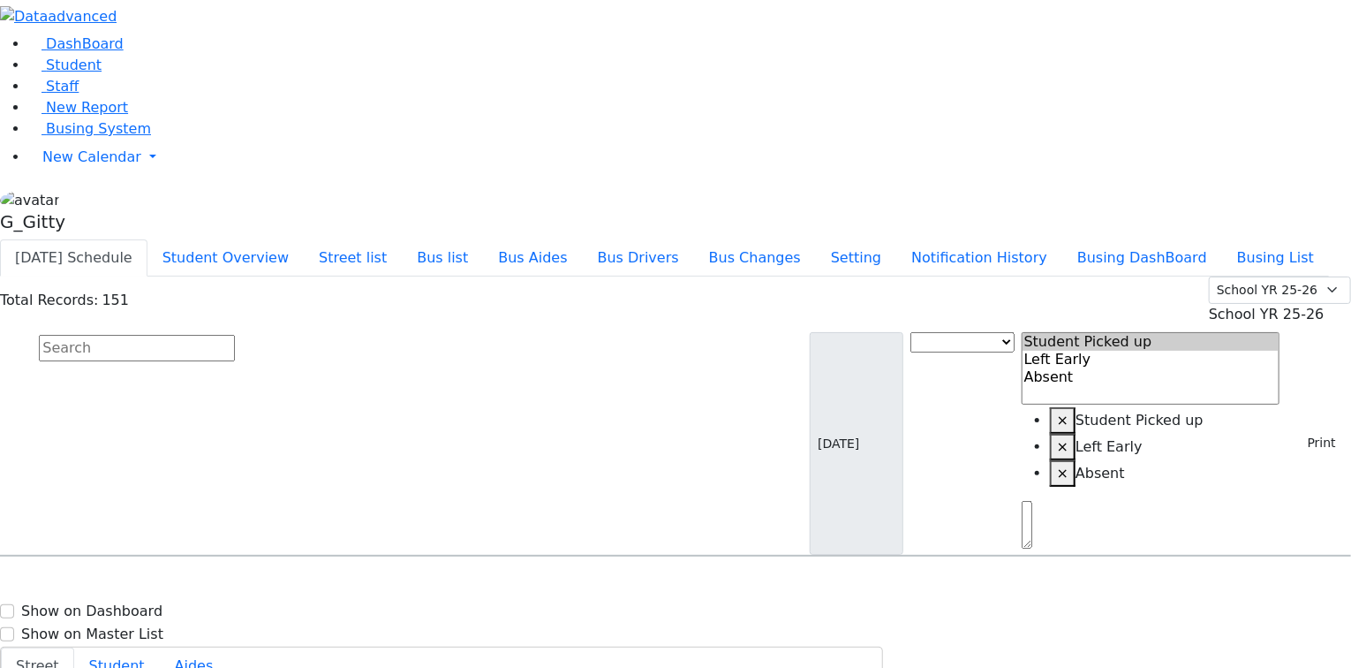
select select
type input "(845) 783-0193"
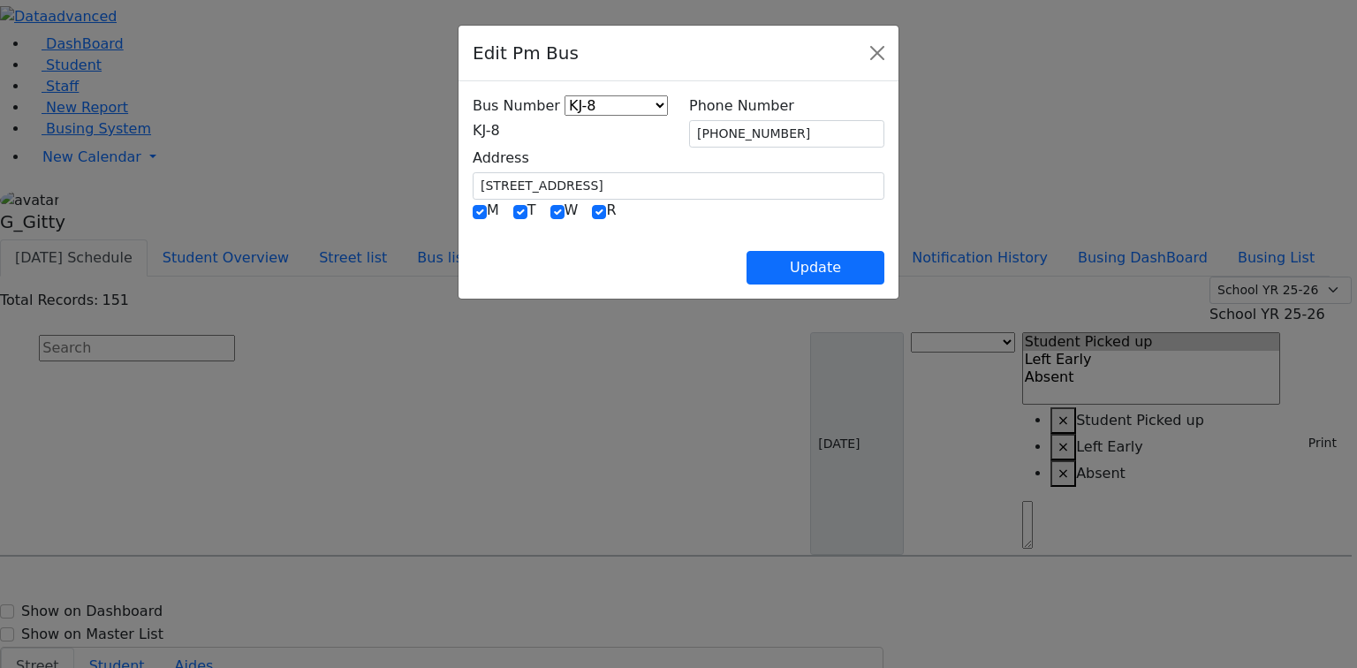
click at [473, 133] on span "KJ-8" at bounding box center [486, 130] width 27 height 17
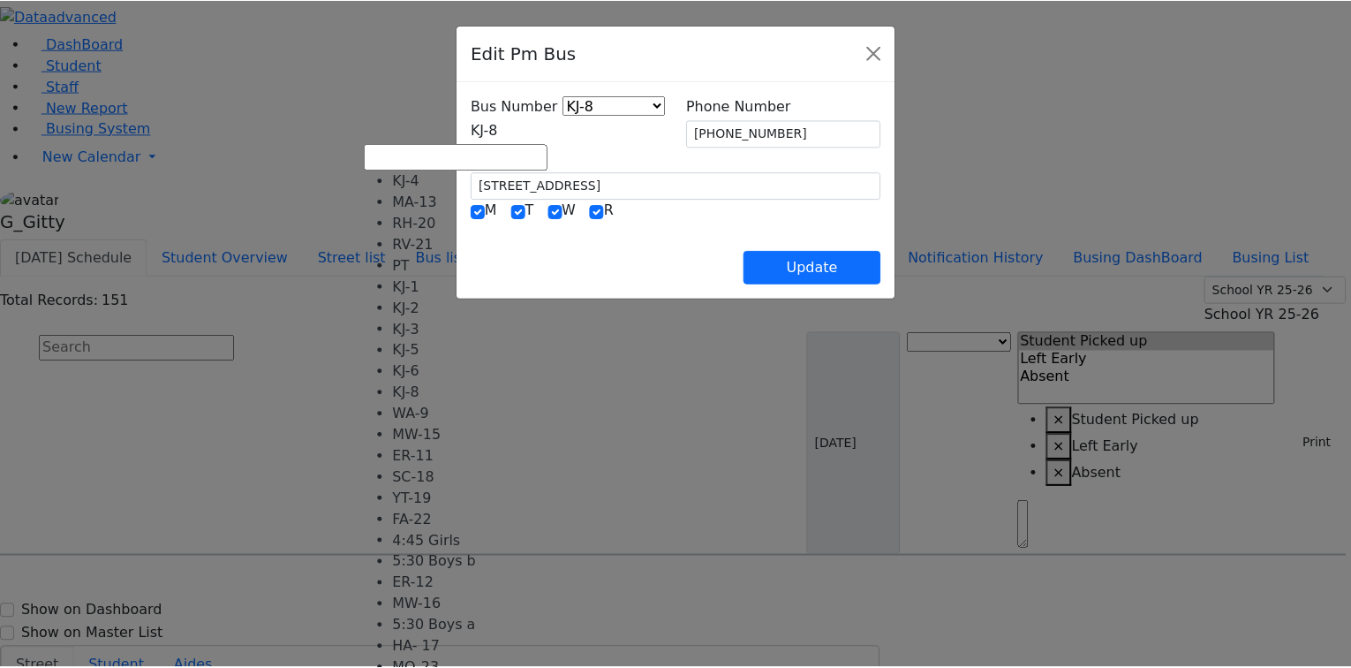
scroll to position [175, 0]
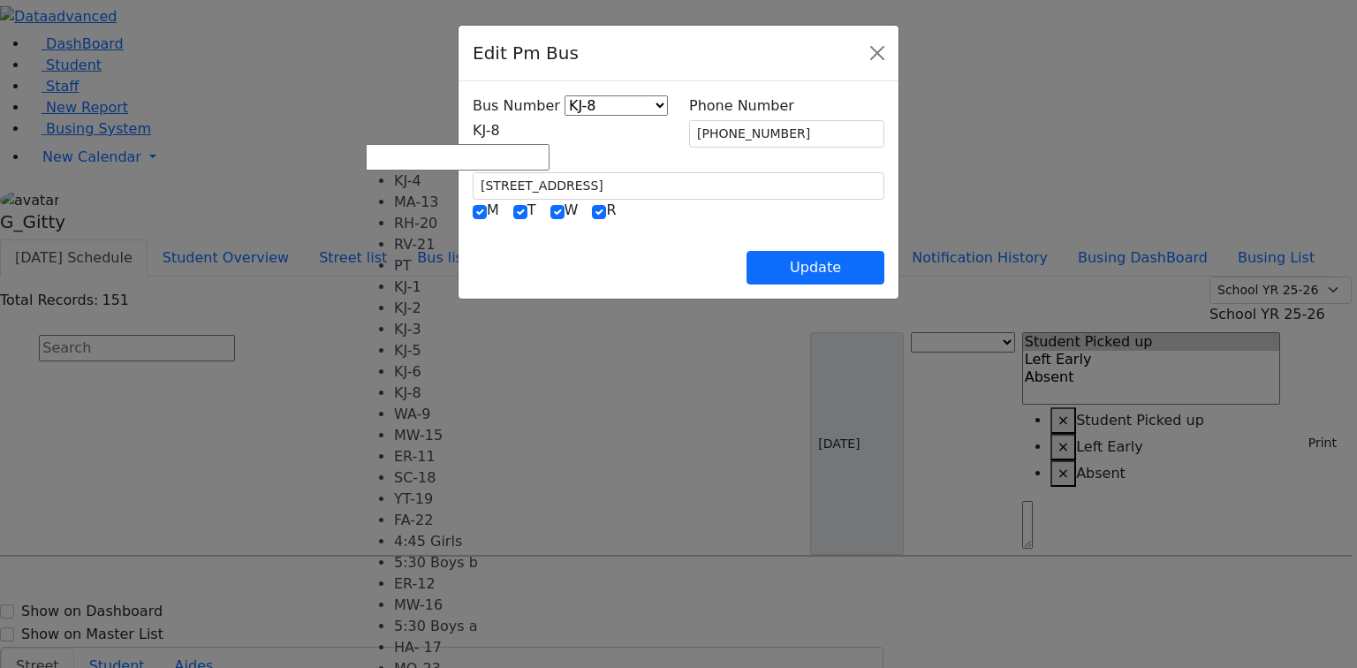
select select "434"
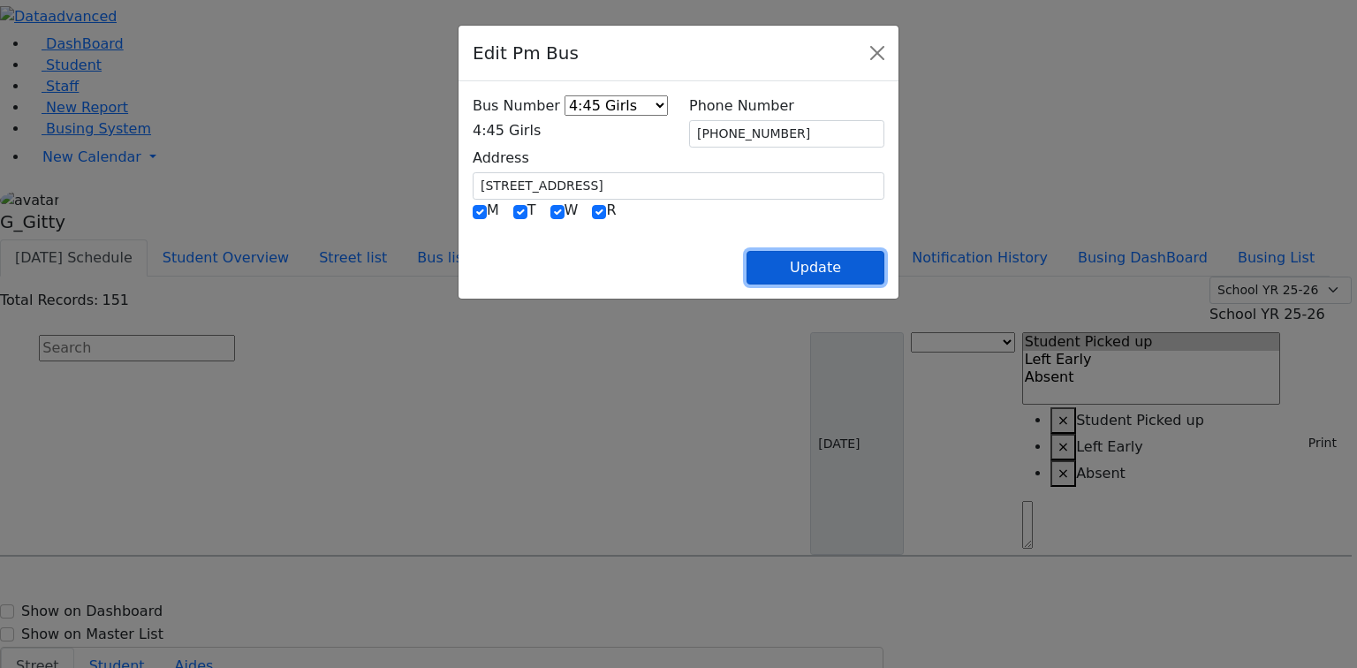
click at [884, 257] on button "Update" at bounding box center [815, 268] width 138 height 34
select select
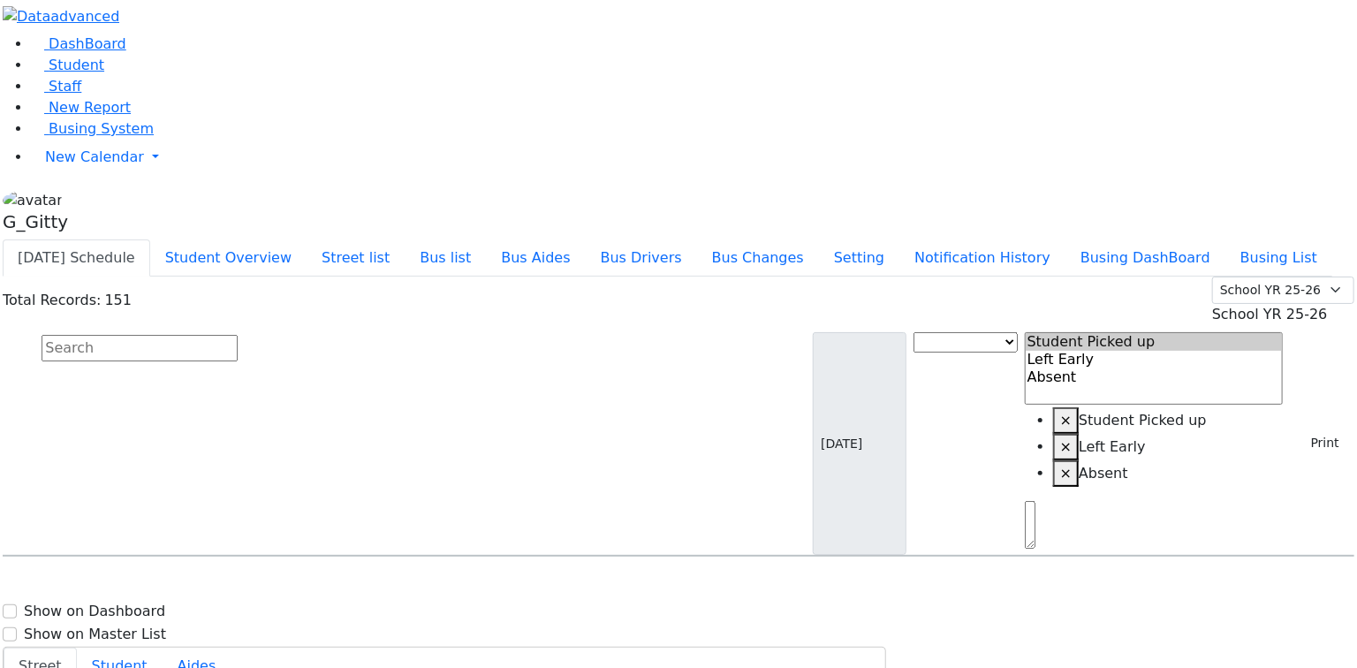
scroll to position [3745, 0]
select select
drag, startPoint x: 1281, startPoint y: 287, endPoint x: 1290, endPoint y: 297, distance: 13.1
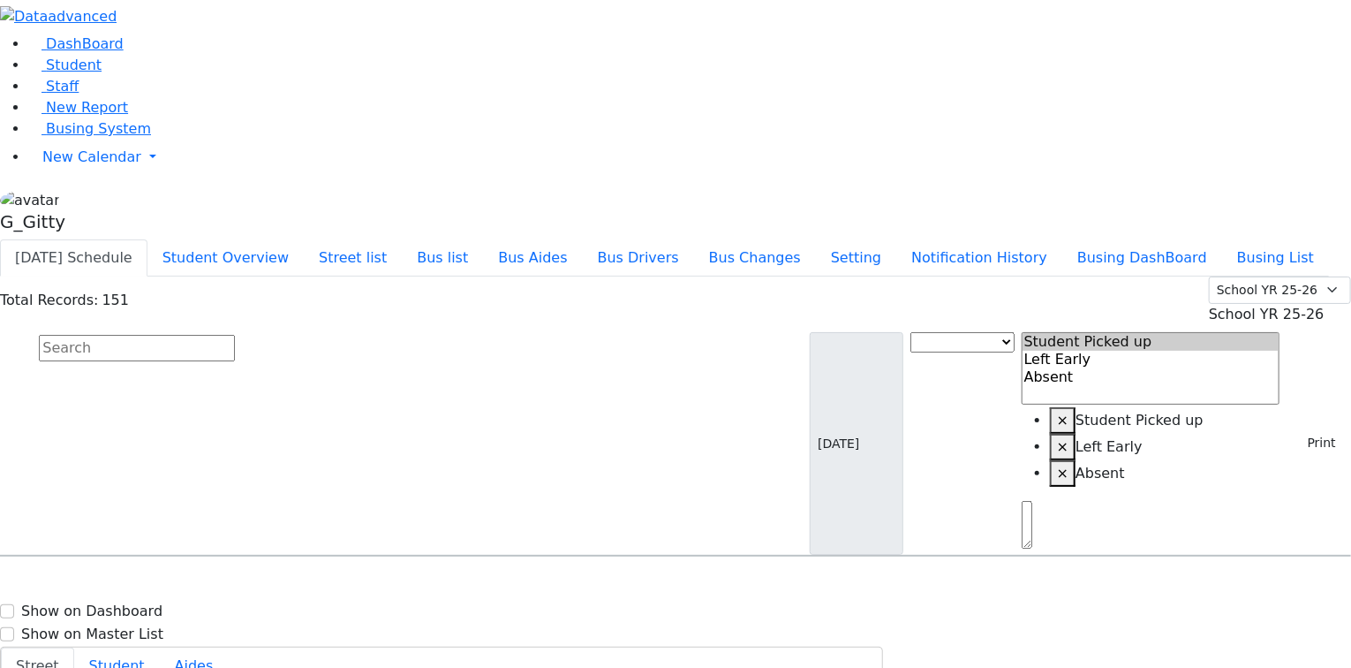
type input "(347) 406-1663"
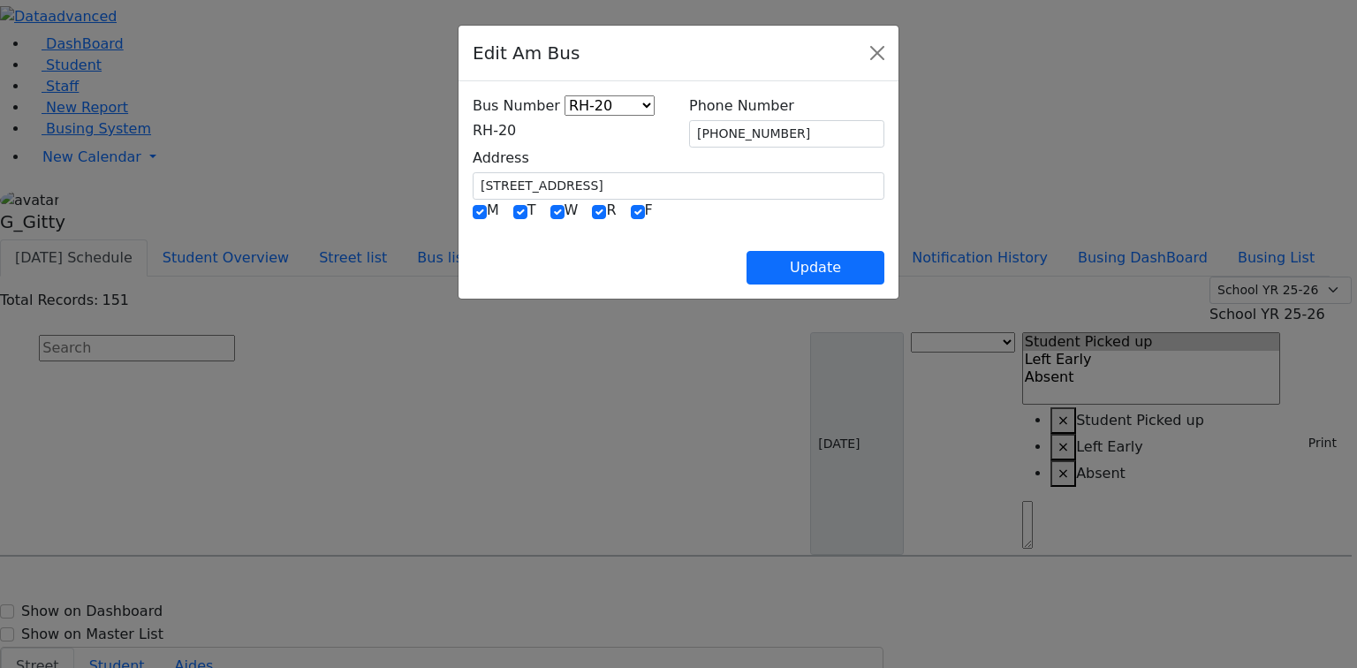
click at [483, 127] on span "RH-20" at bounding box center [494, 130] width 43 height 17
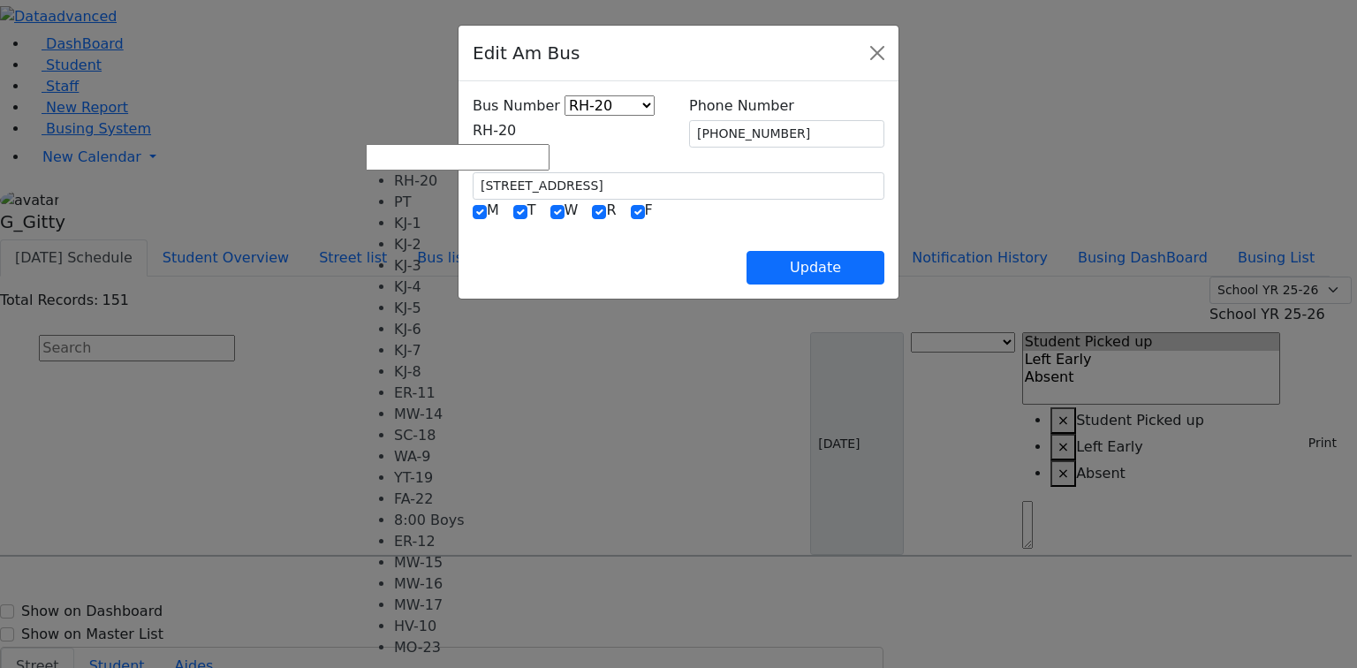
scroll to position [160, 0]
select select "449"
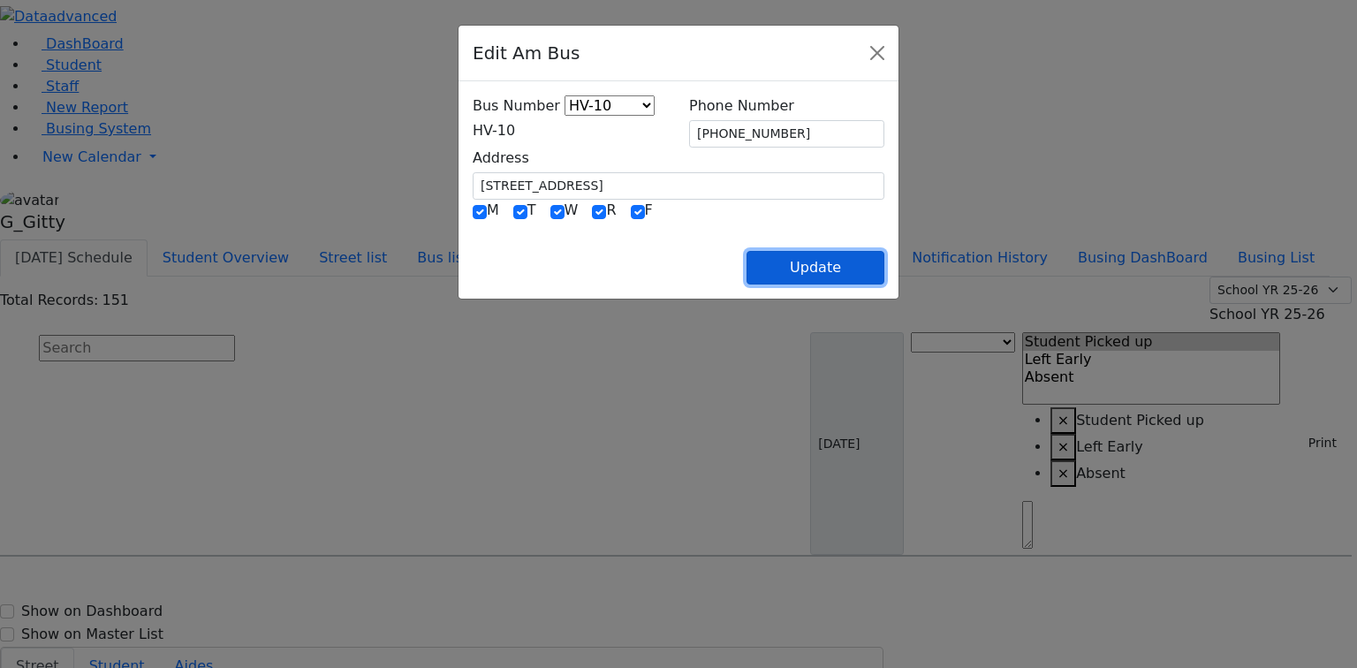
click at [884, 272] on button "Update" at bounding box center [815, 268] width 138 height 34
select select
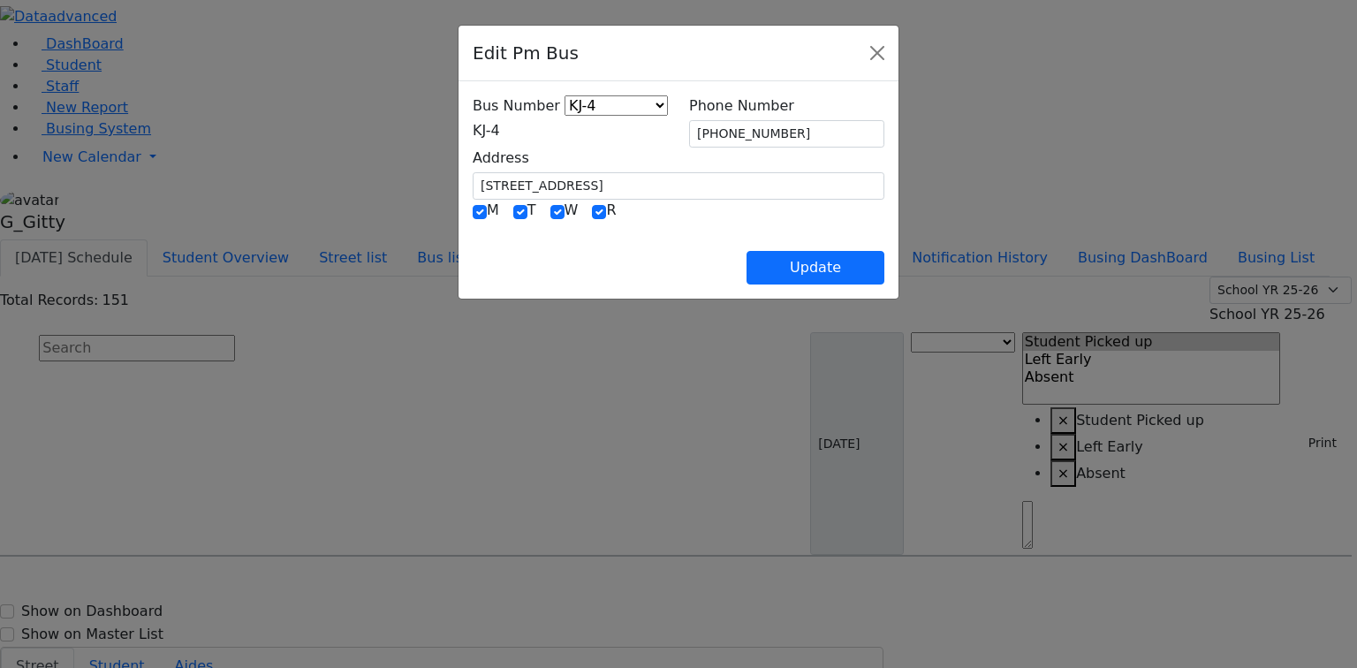
click at [473, 134] on span "KJ-4" at bounding box center [486, 130] width 27 height 17
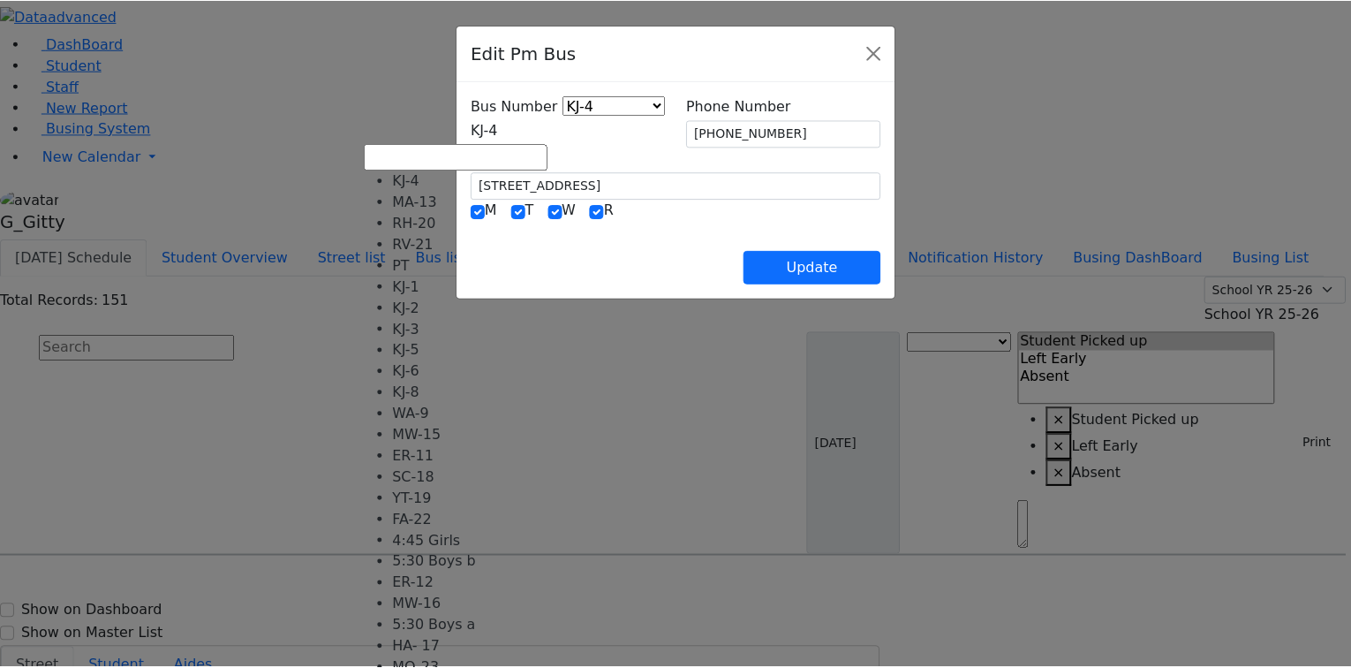
scroll to position [175, 0]
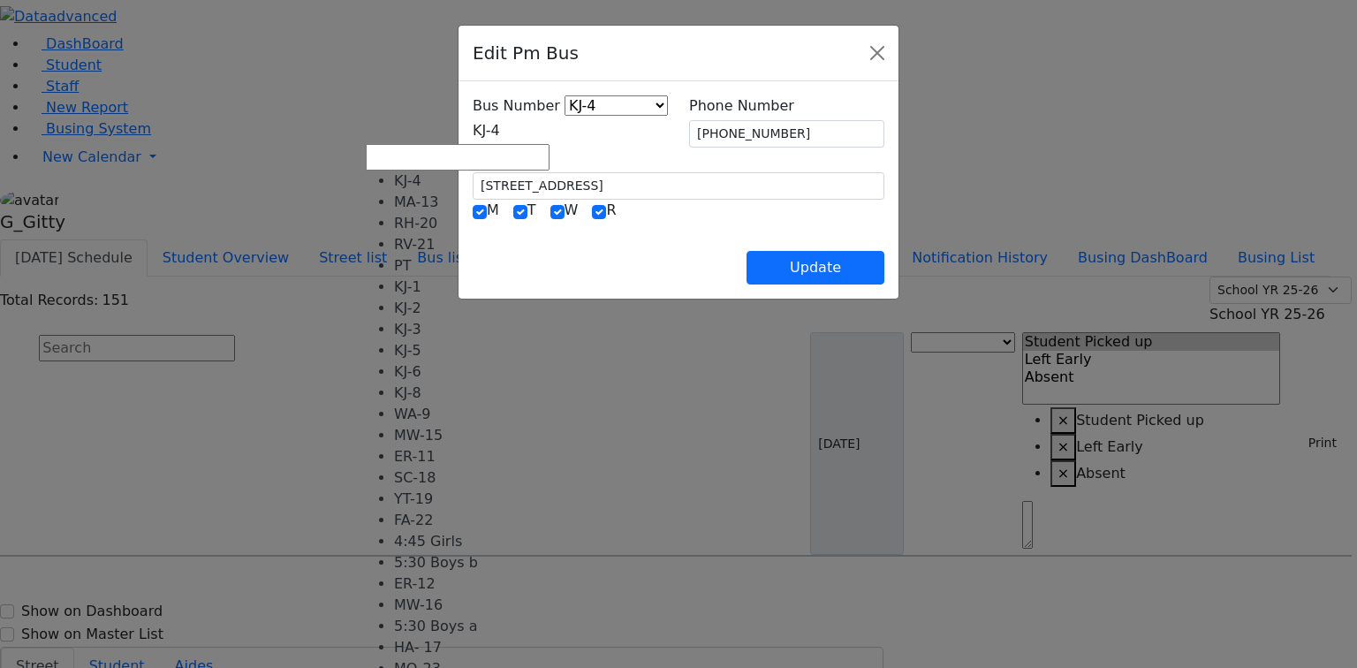
drag, startPoint x: 420, startPoint y: 324, endPoint x: 429, endPoint y: 322, distance: 9.2
select select "452"
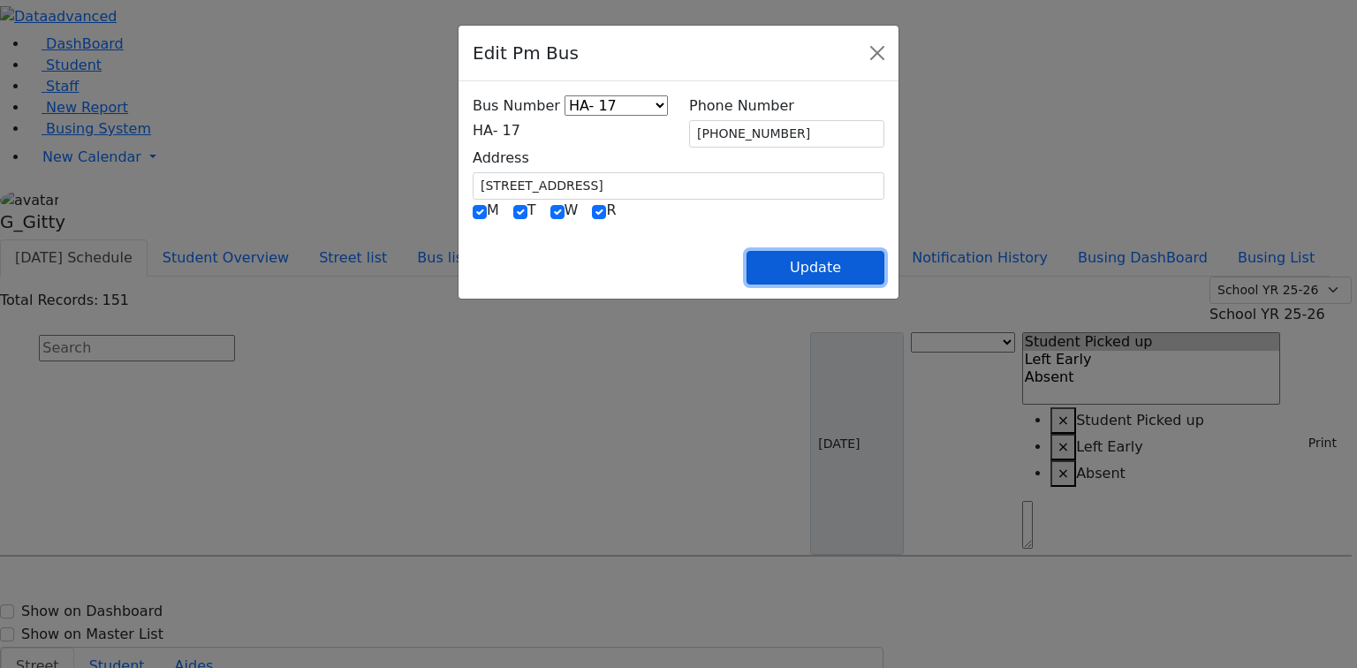
click at [877, 269] on button "Update" at bounding box center [815, 268] width 138 height 34
select select
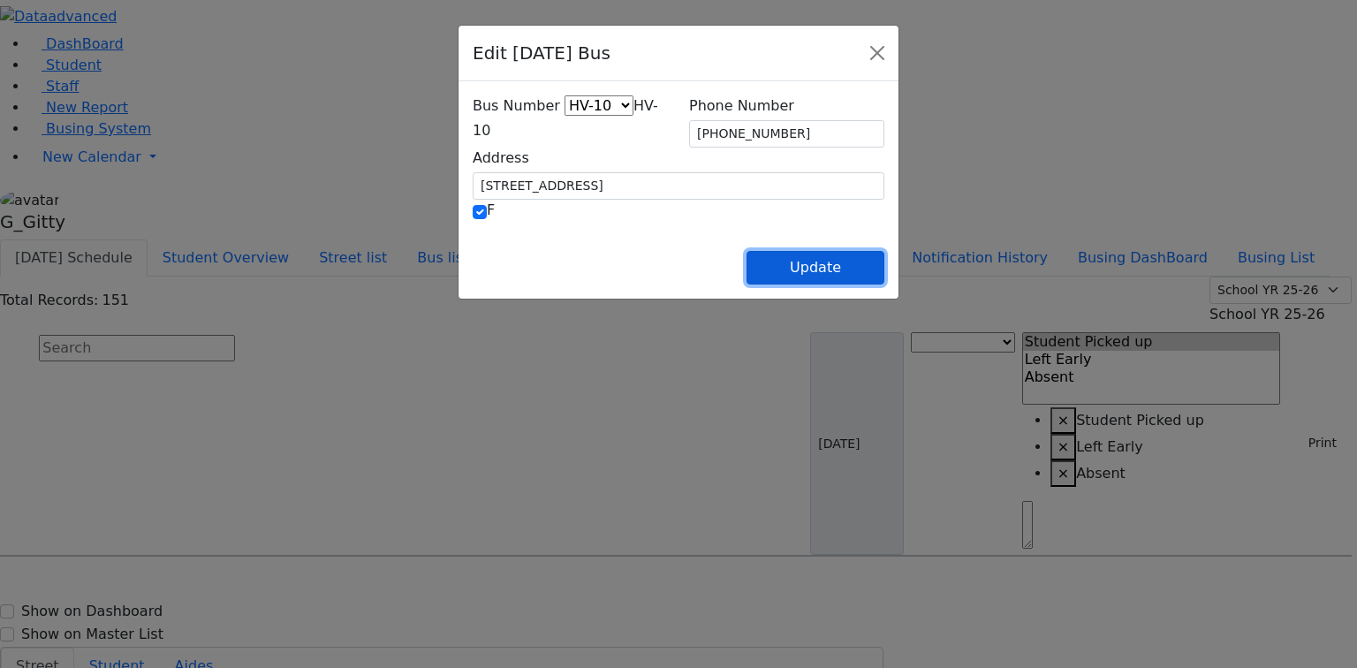
click at [884, 272] on button "Update" at bounding box center [815, 268] width 138 height 34
select select
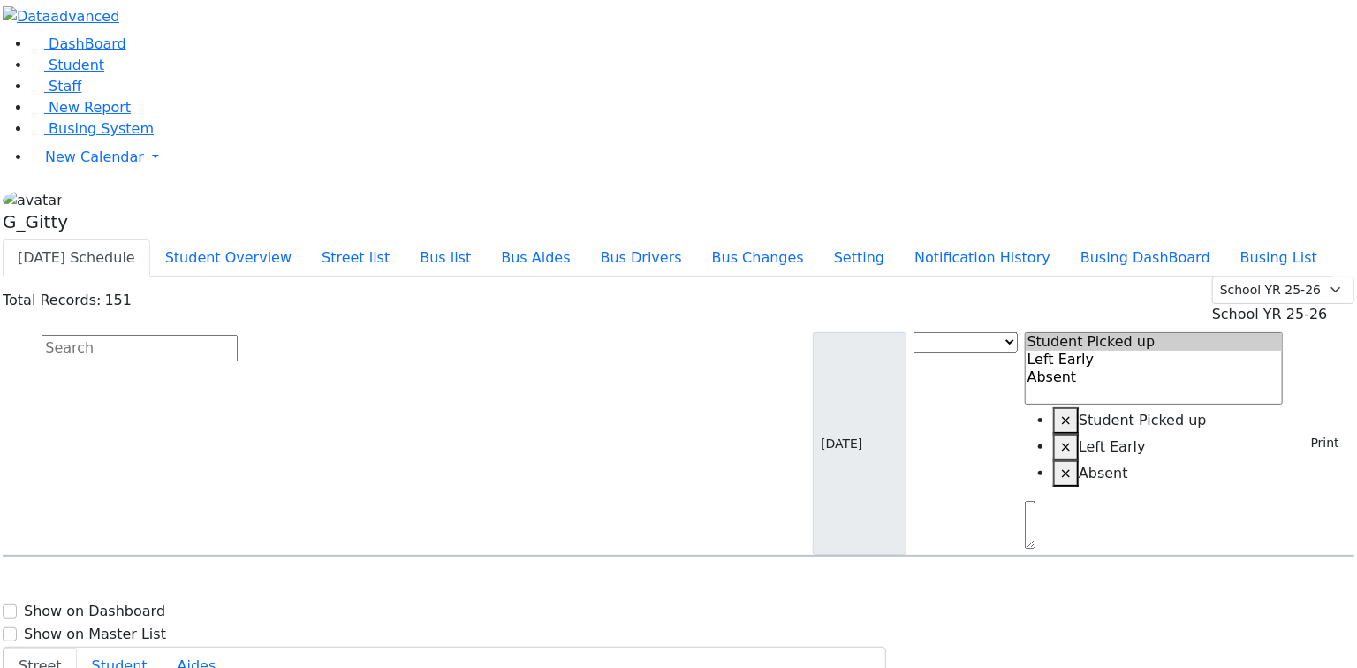
scroll to position [3745, 0]
select select
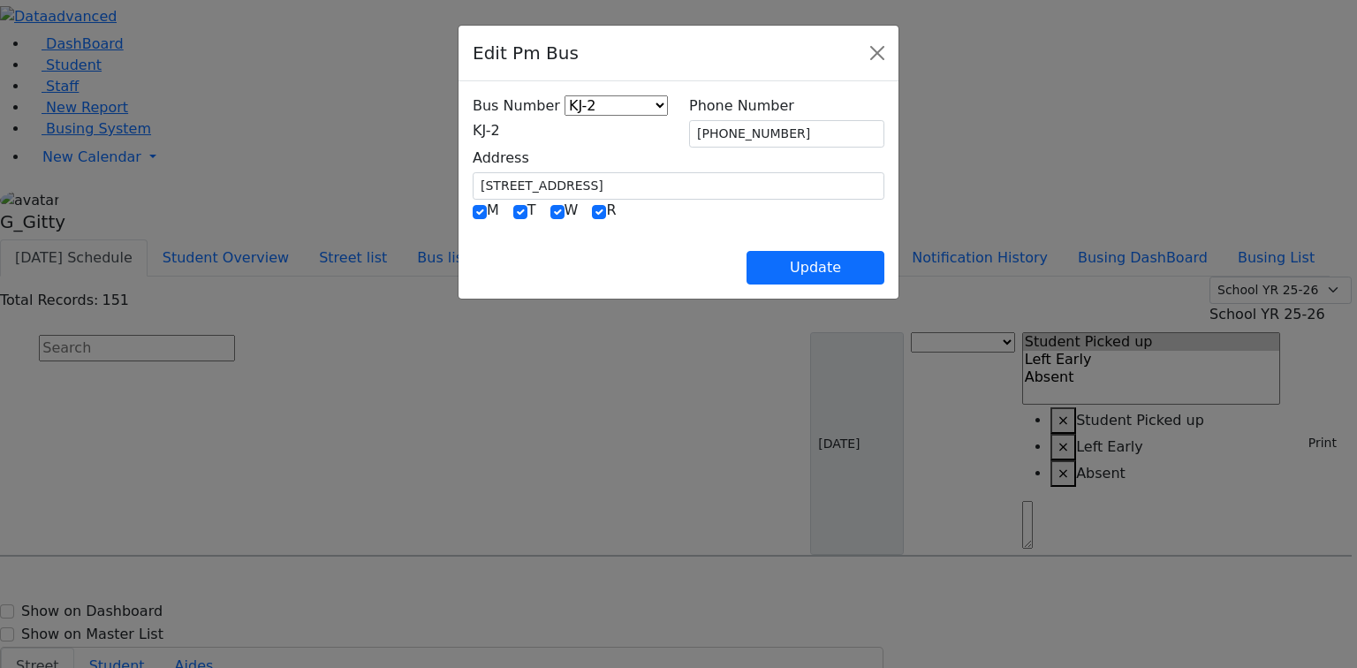
click at [500, 138] on span "KJ-2" at bounding box center [486, 130] width 27 height 17
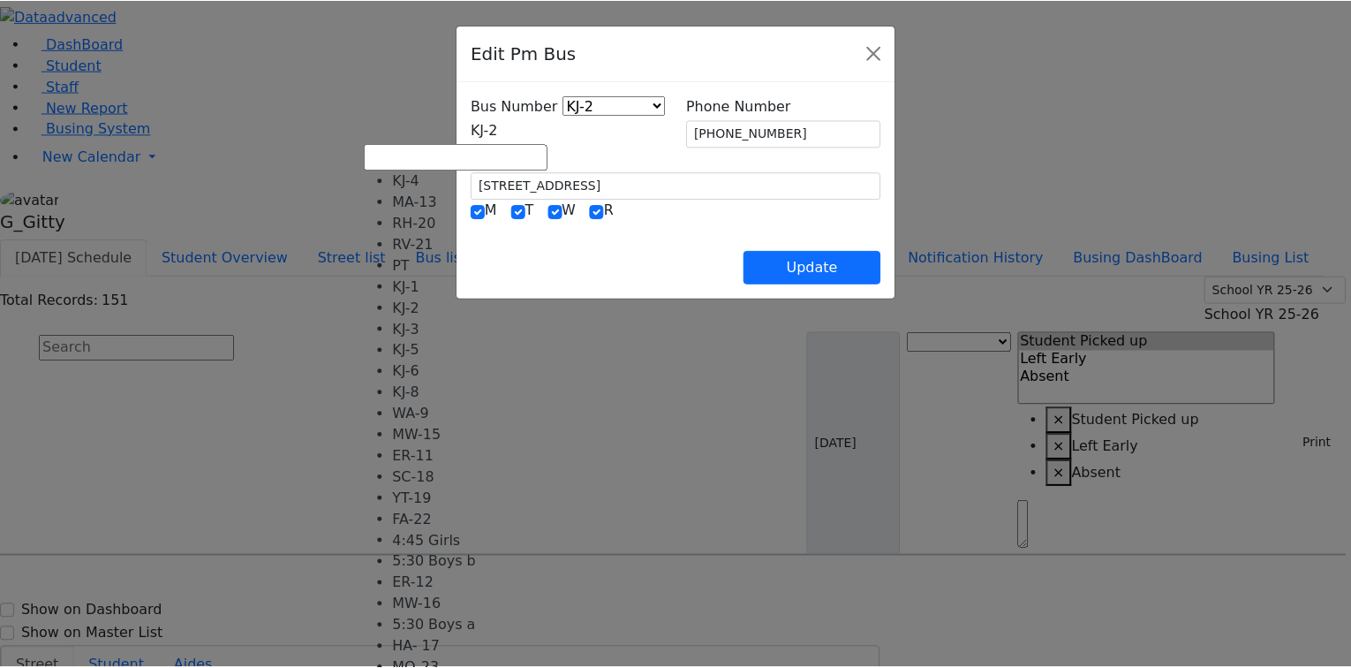
scroll to position [175, 0]
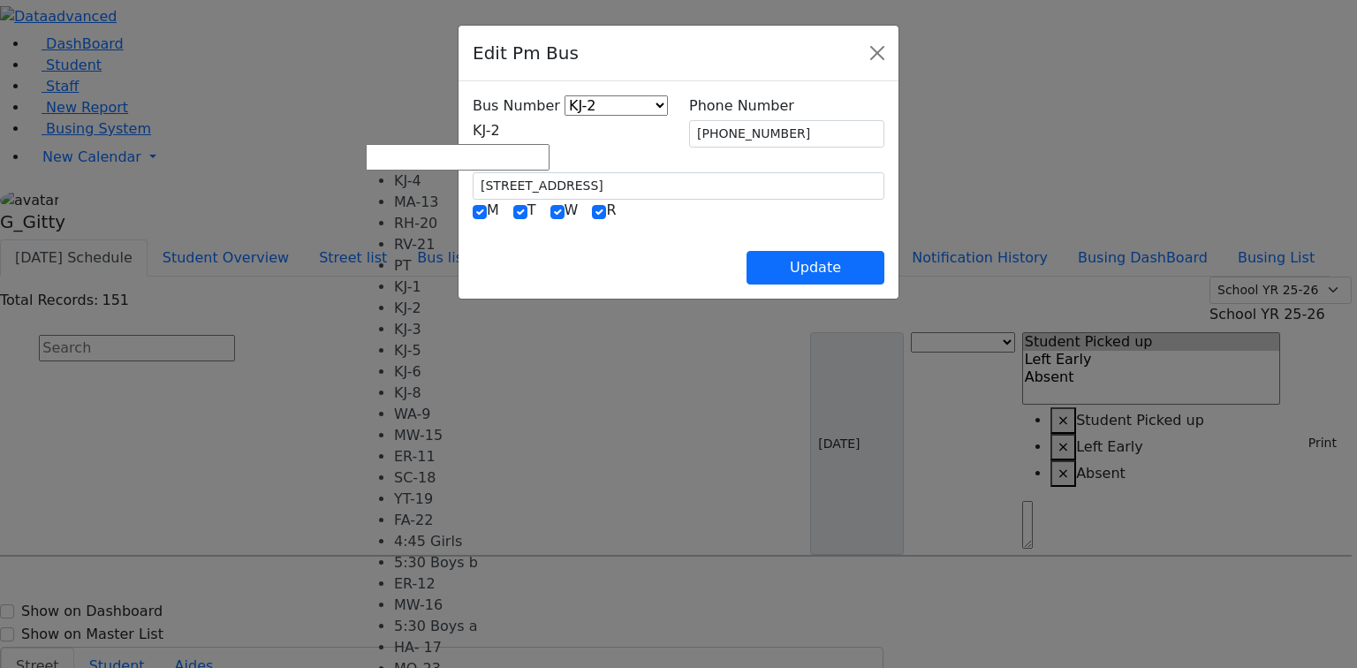
select select "434"
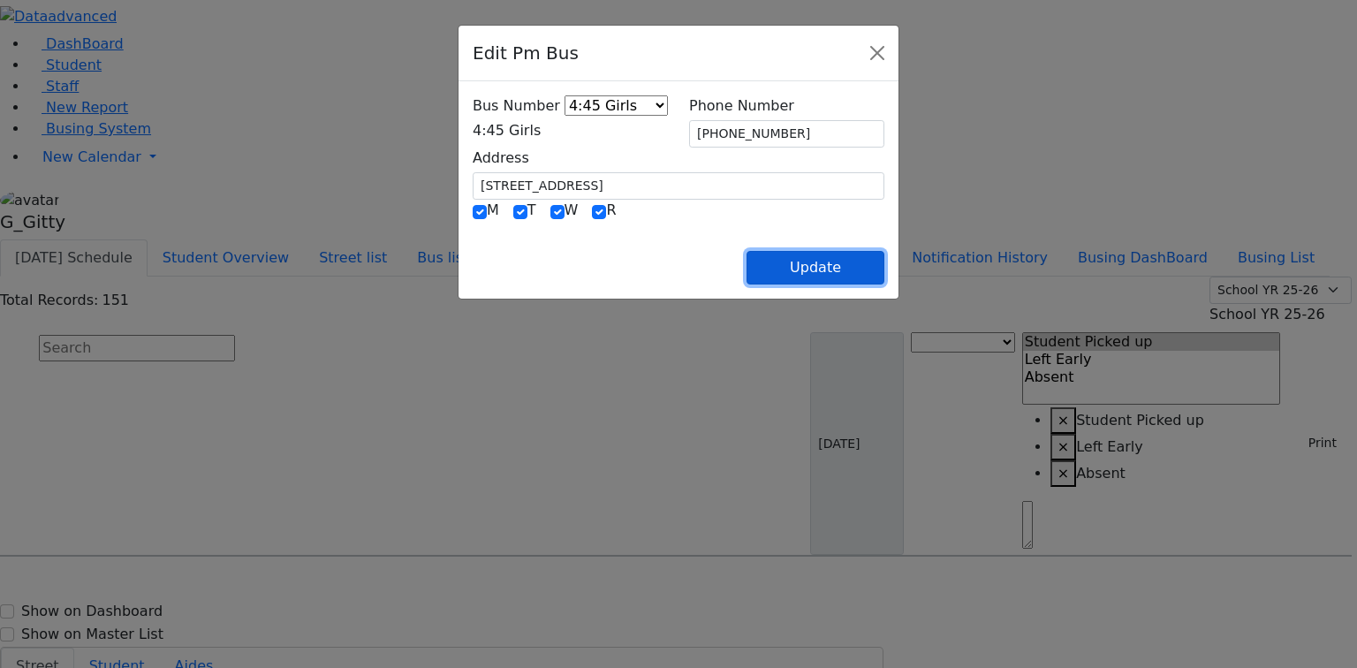
click at [884, 265] on button "Update" at bounding box center [815, 268] width 138 height 34
select select
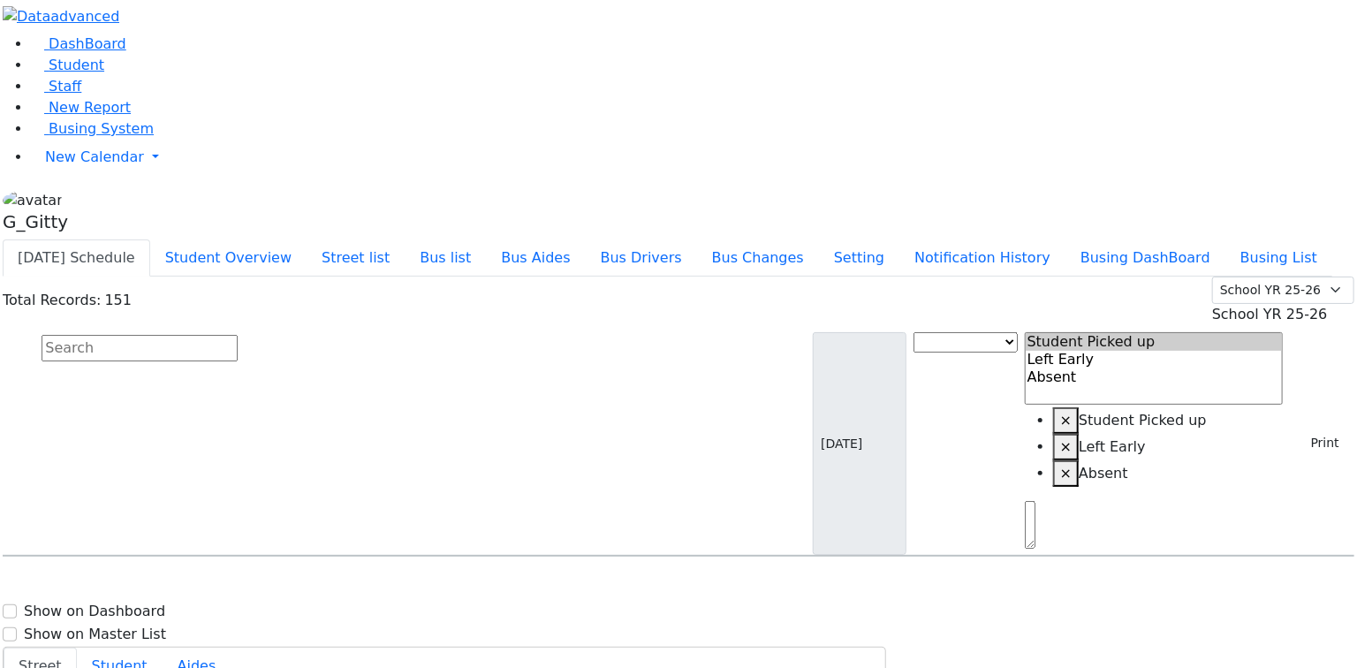
scroll to position [3816, 0]
select select
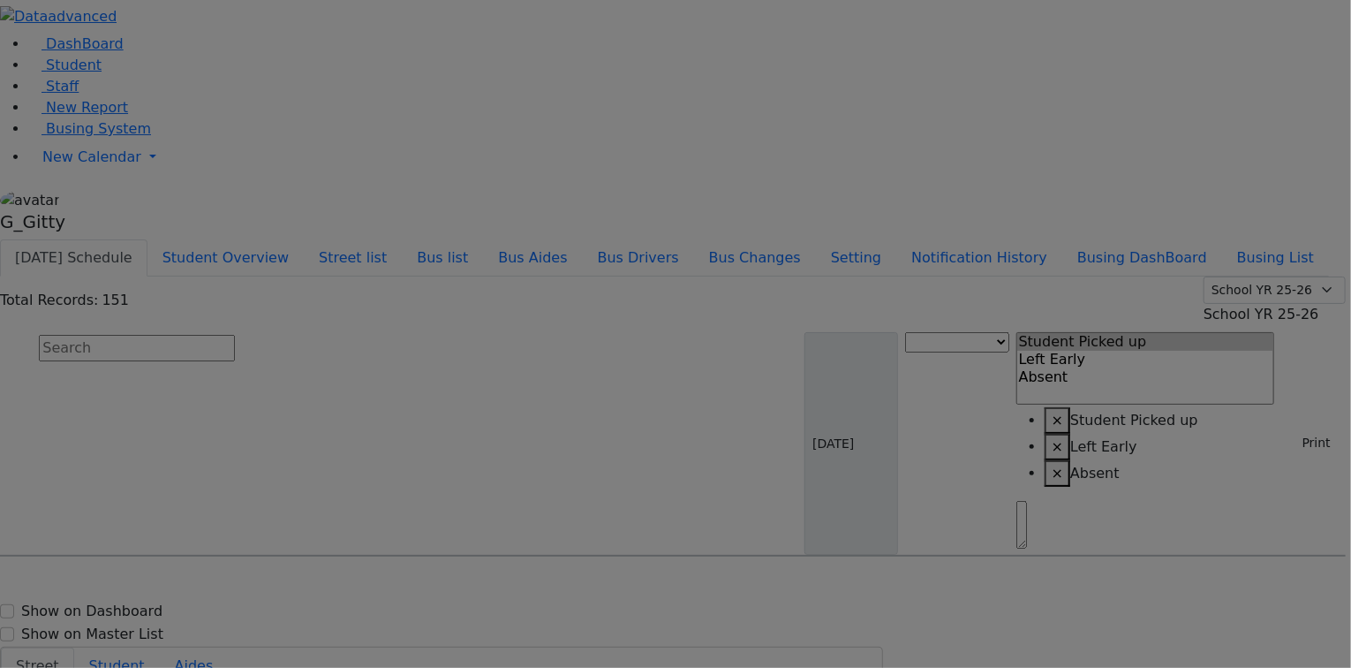
type input "[PHONE_NUMBER]"
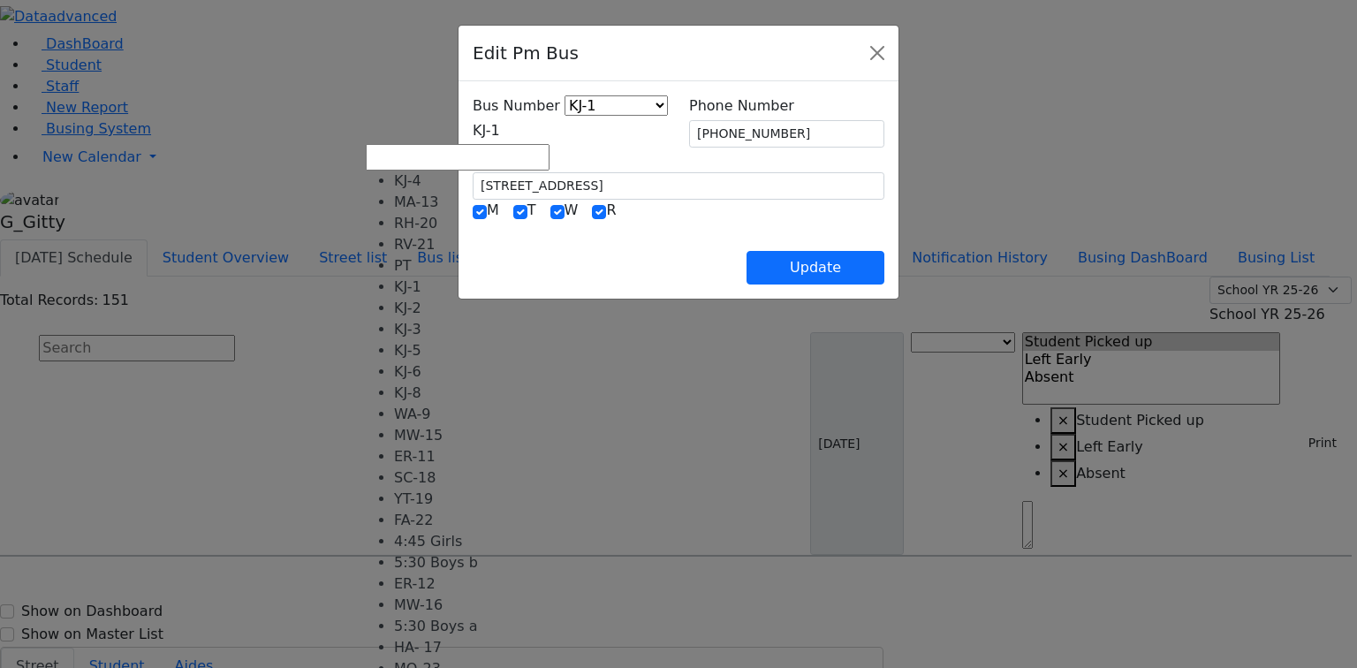
click at [473, 123] on span "KJ-1" at bounding box center [486, 130] width 27 height 17
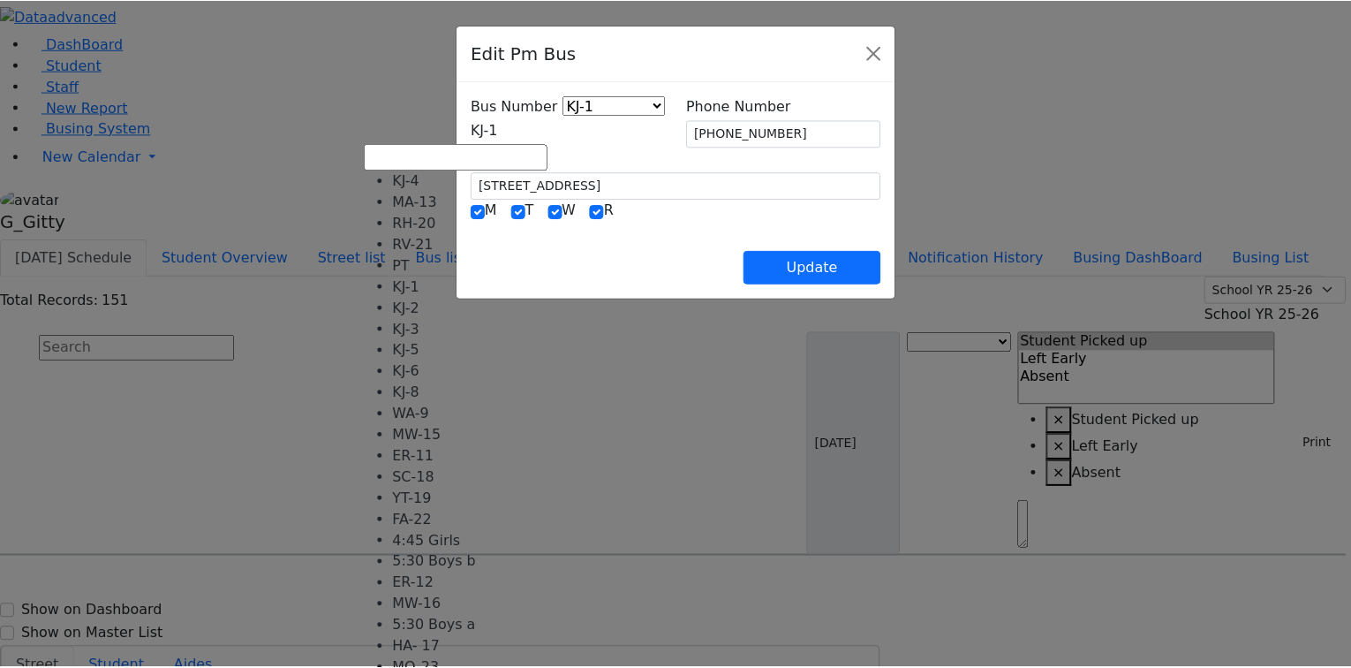
scroll to position [0, 0]
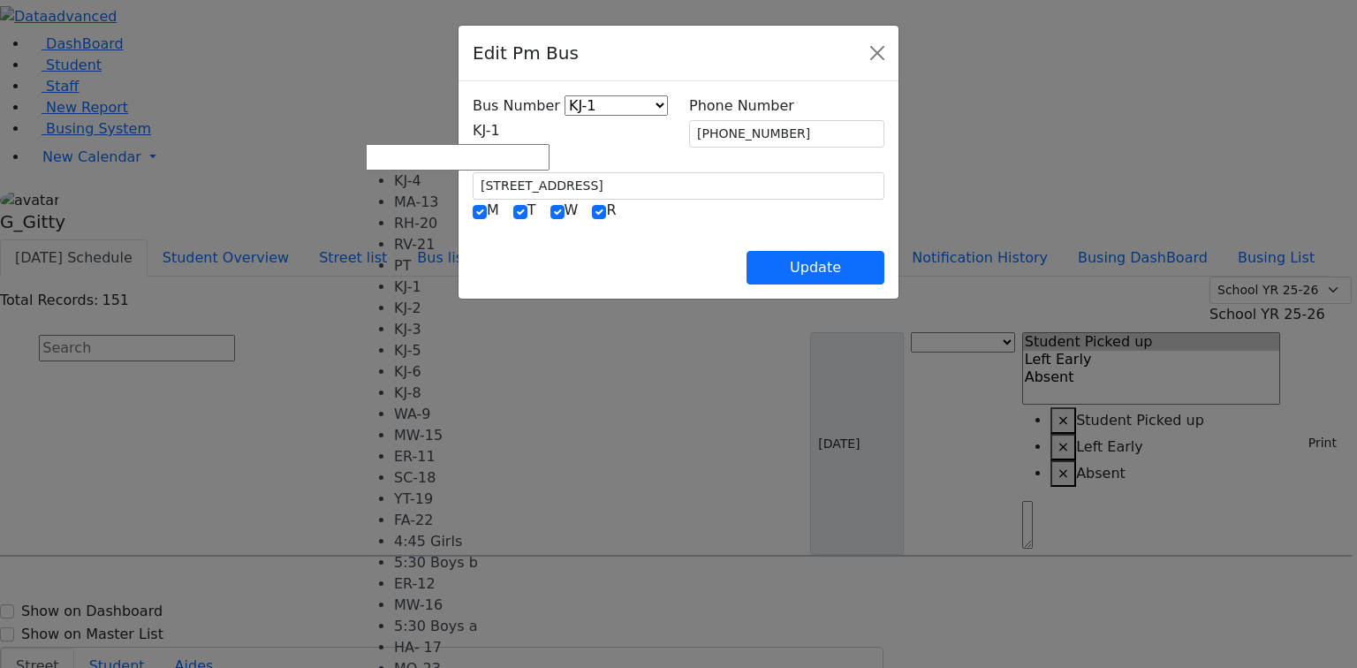
select select "374"
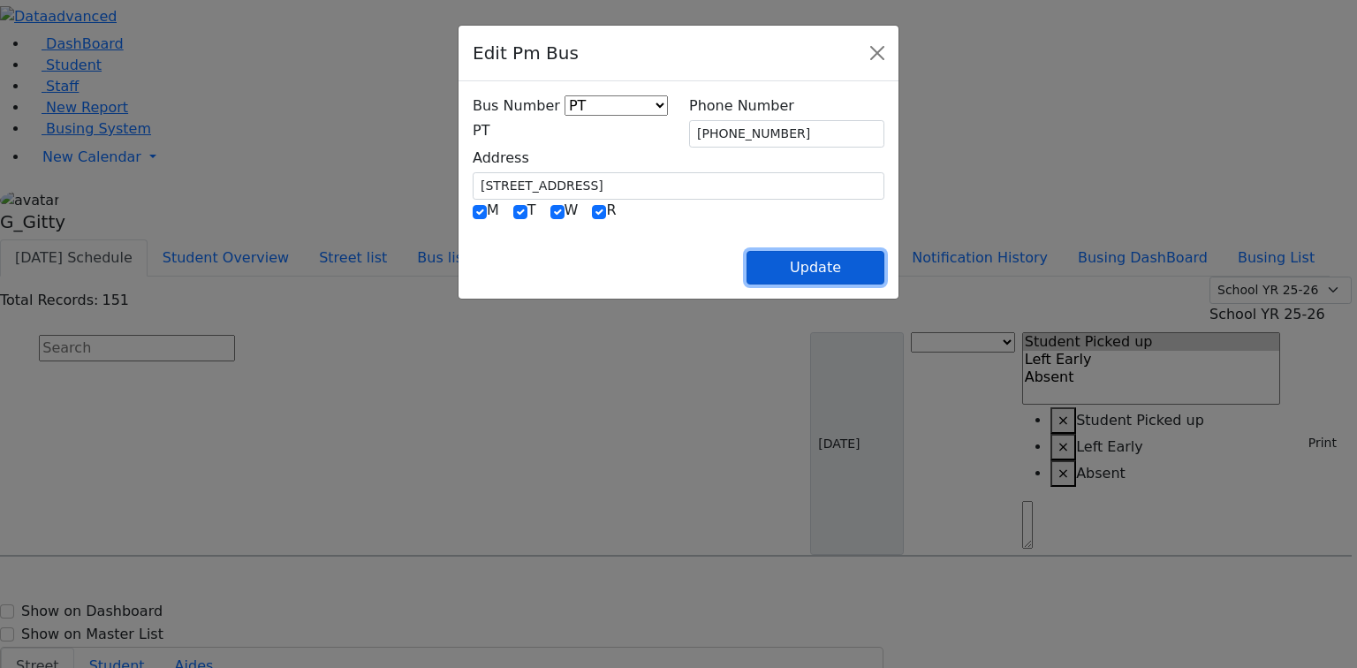
click at [884, 258] on button "Update" at bounding box center [815, 268] width 138 height 34
select select
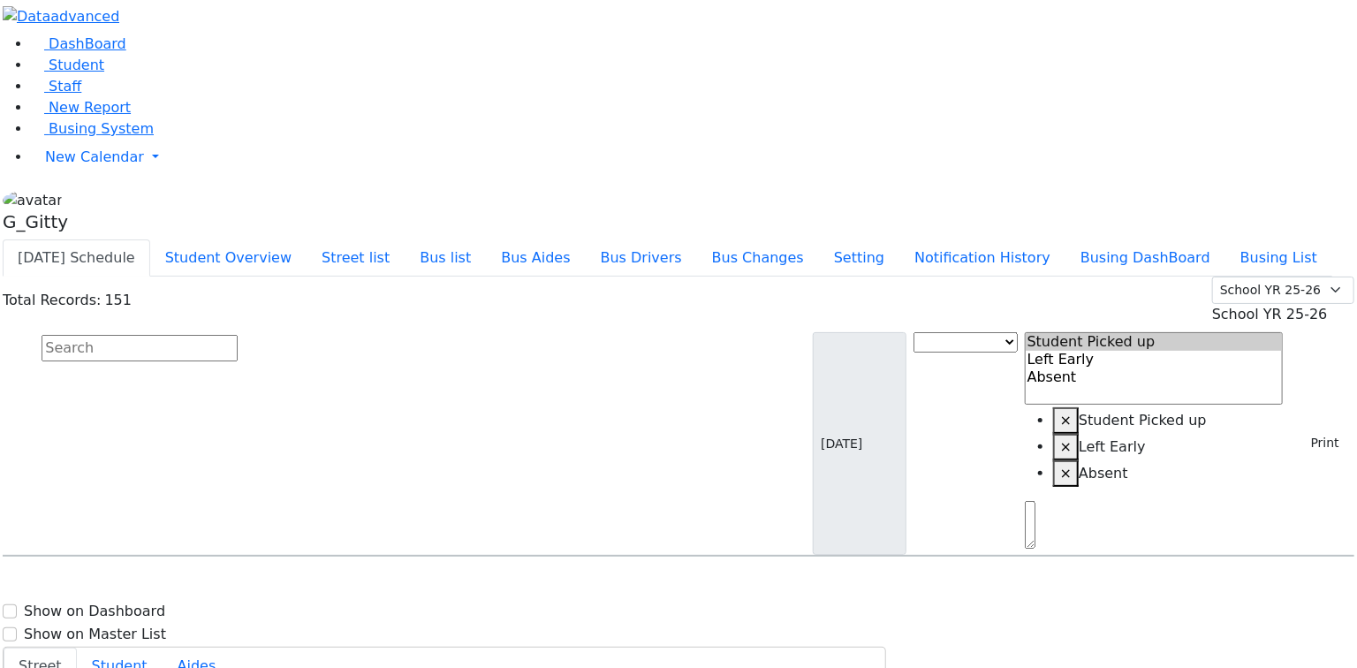
scroll to position [3957, 0]
select select
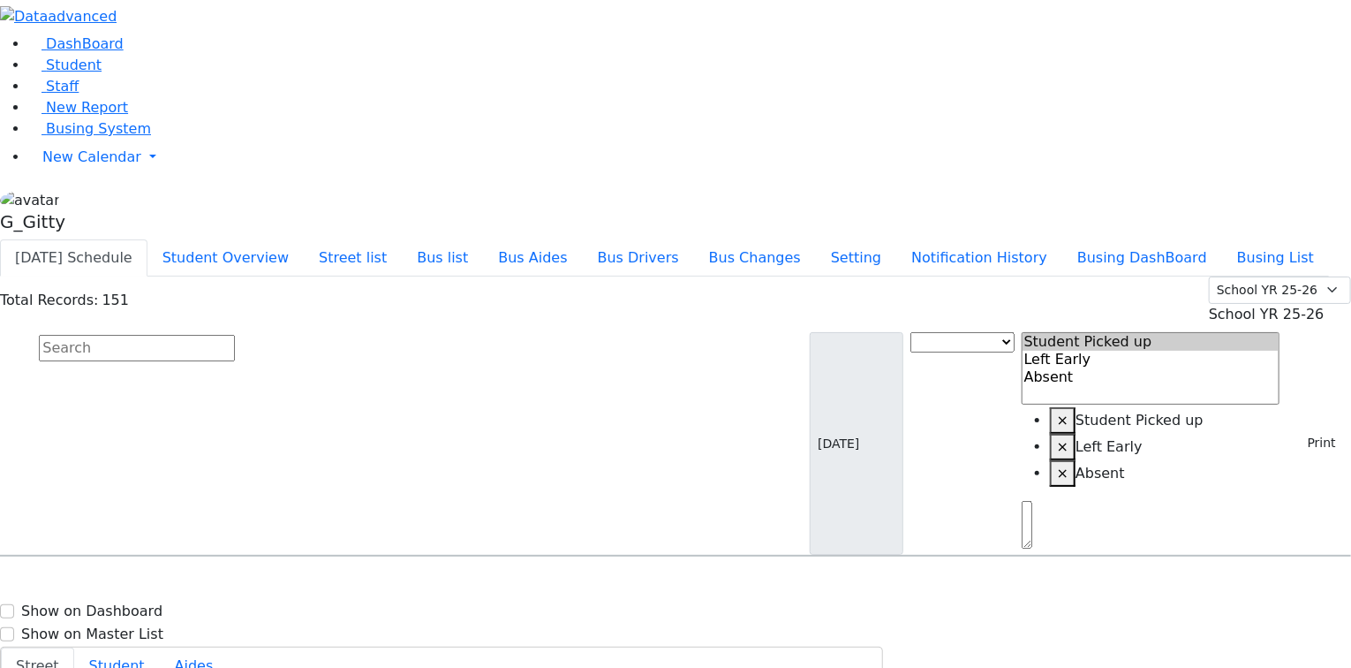
type input "[PHONE_NUMBER]"
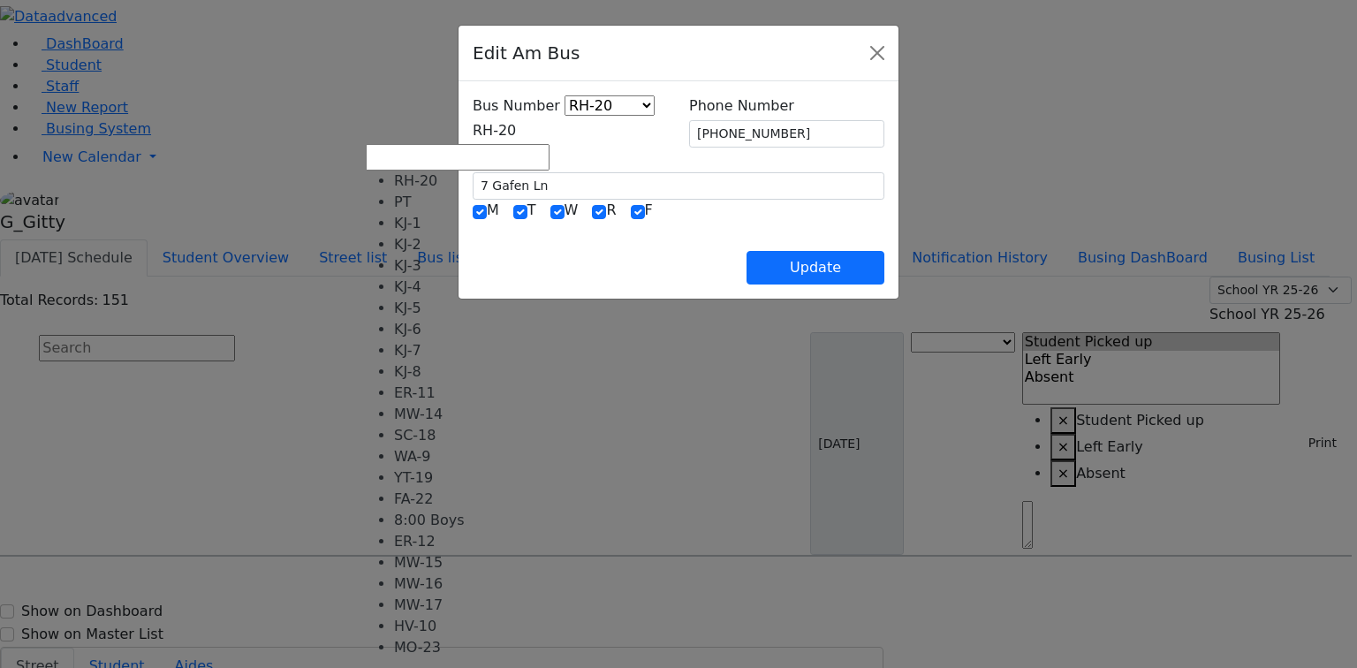
click at [473, 135] on span "RH-20" at bounding box center [494, 130] width 43 height 17
select select "361"
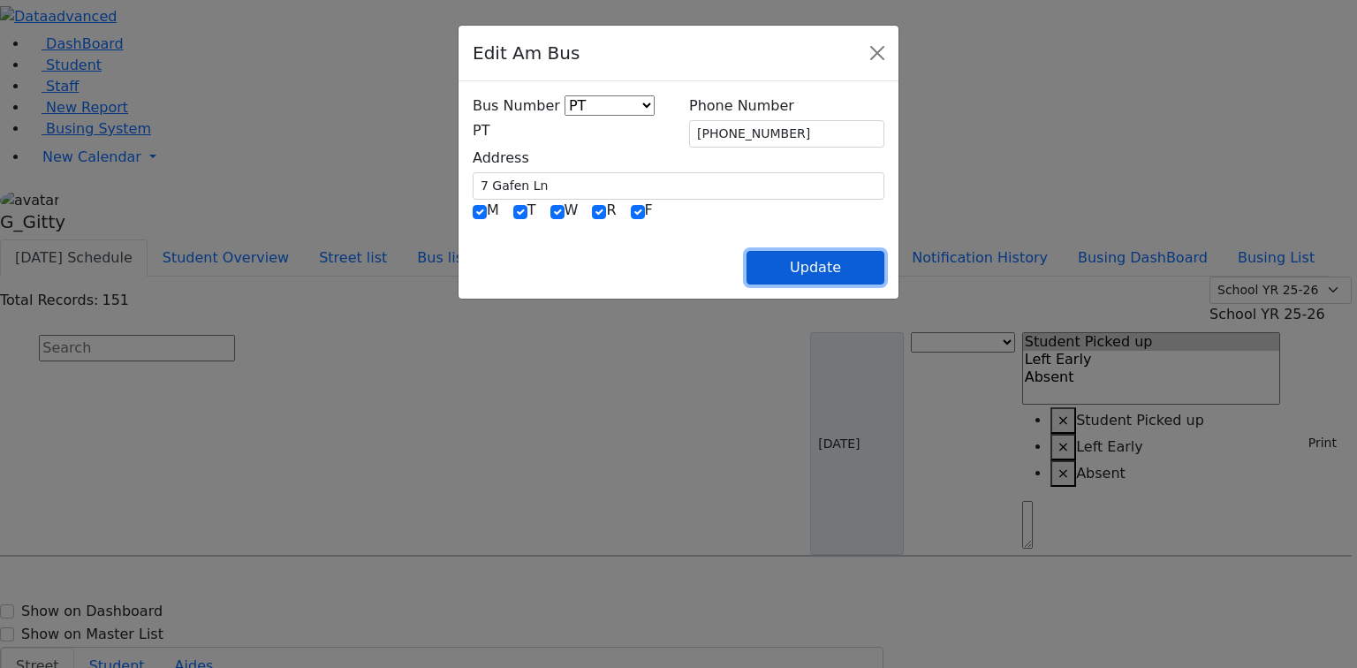
click at [884, 264] on button "Update" at bounding box center [815, 268] width 138 height 34
select select
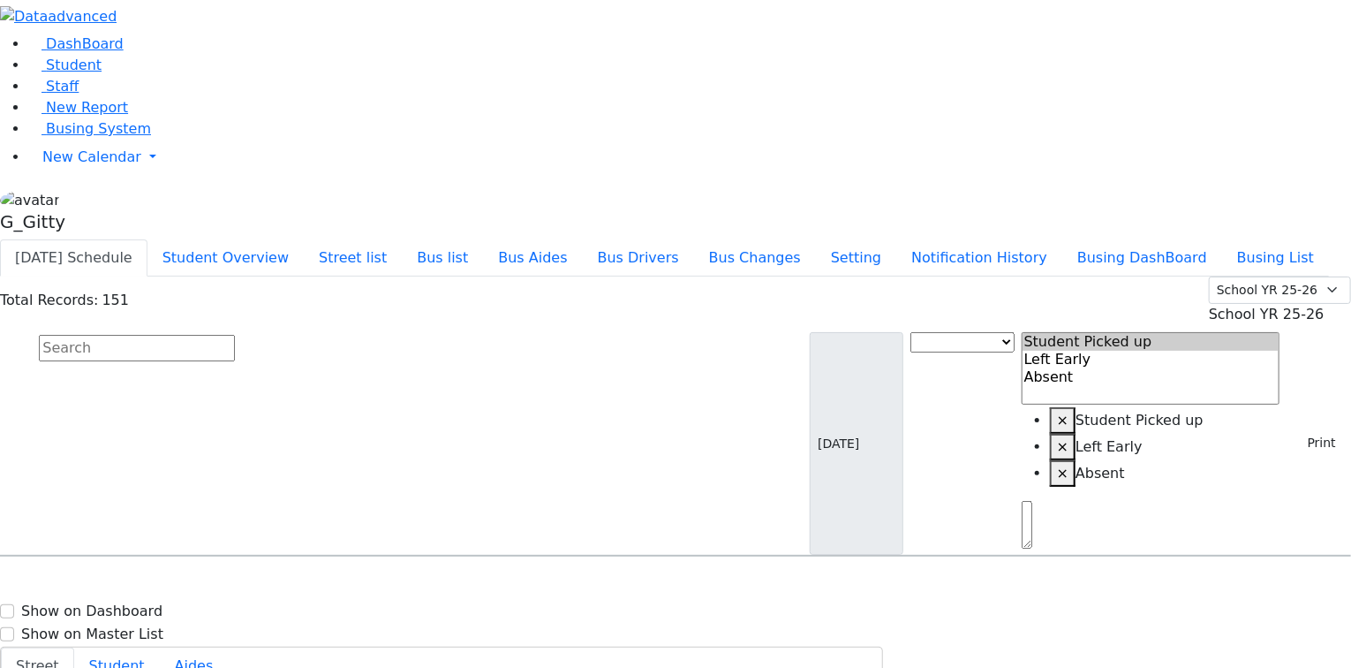
type input "[PHONE_NUMBER]"
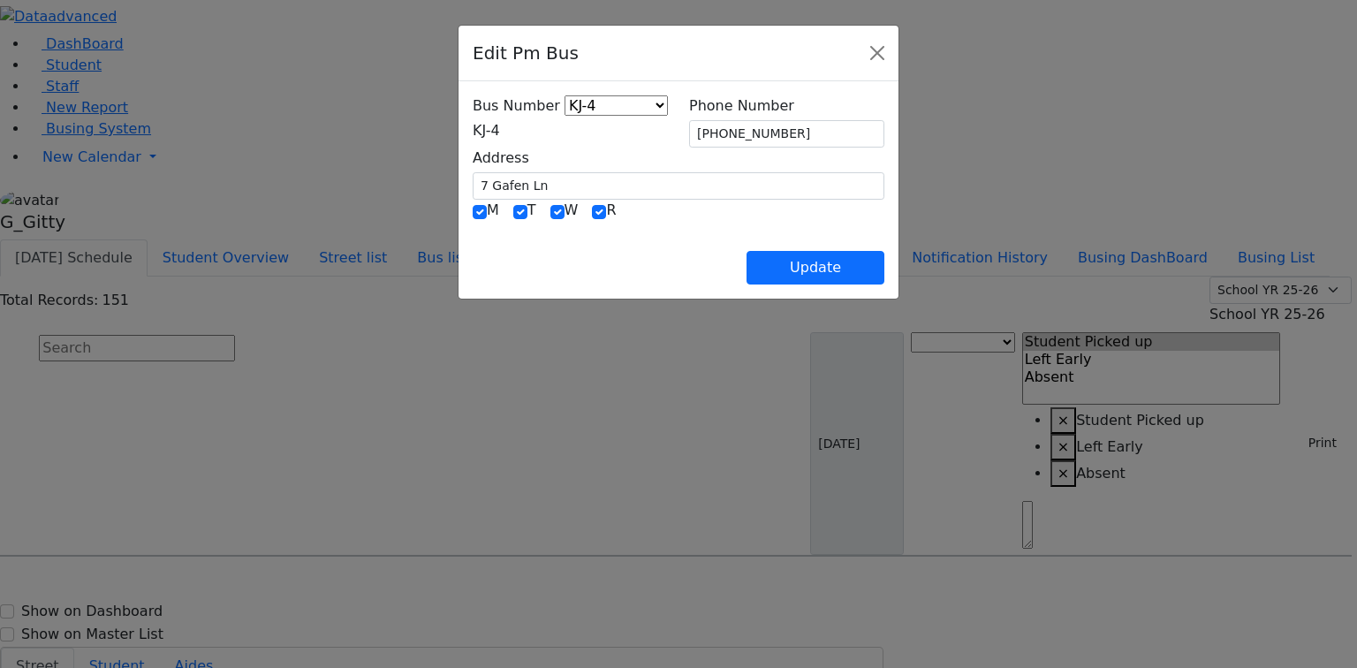
click at [473, 124] on span "KJ-4" at bounding box center [486, 130] width 27 height 17
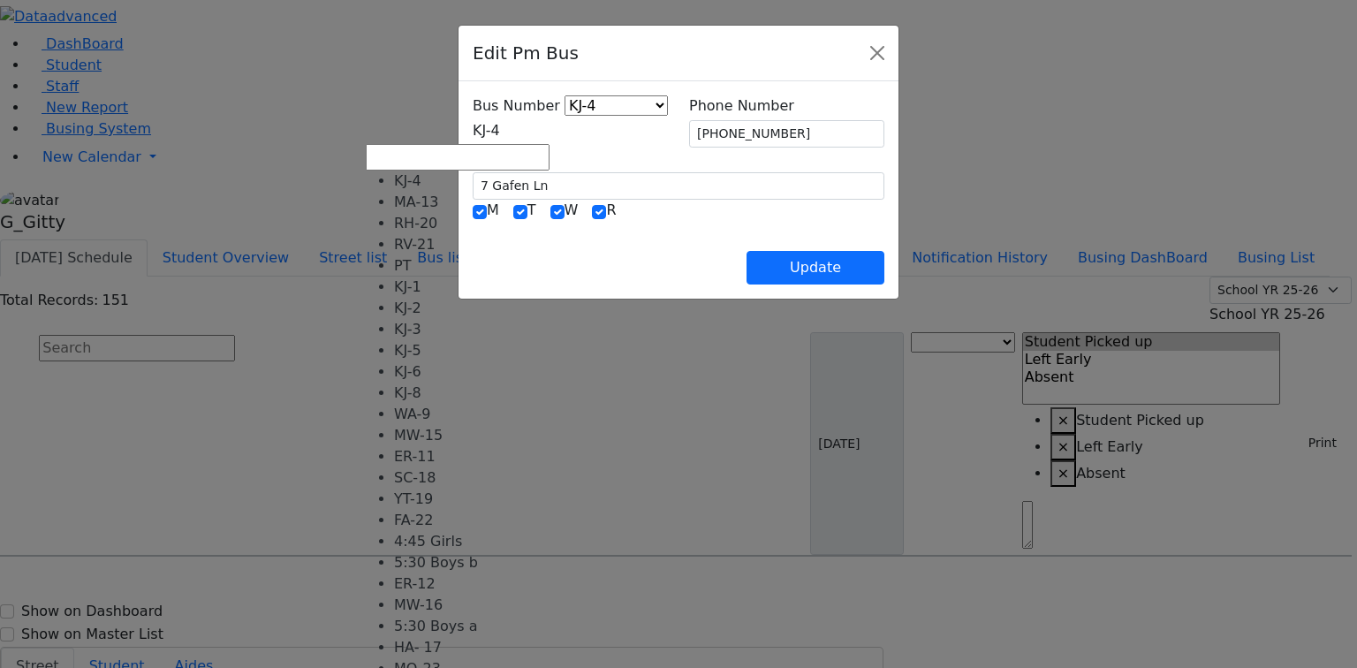
select select "402"
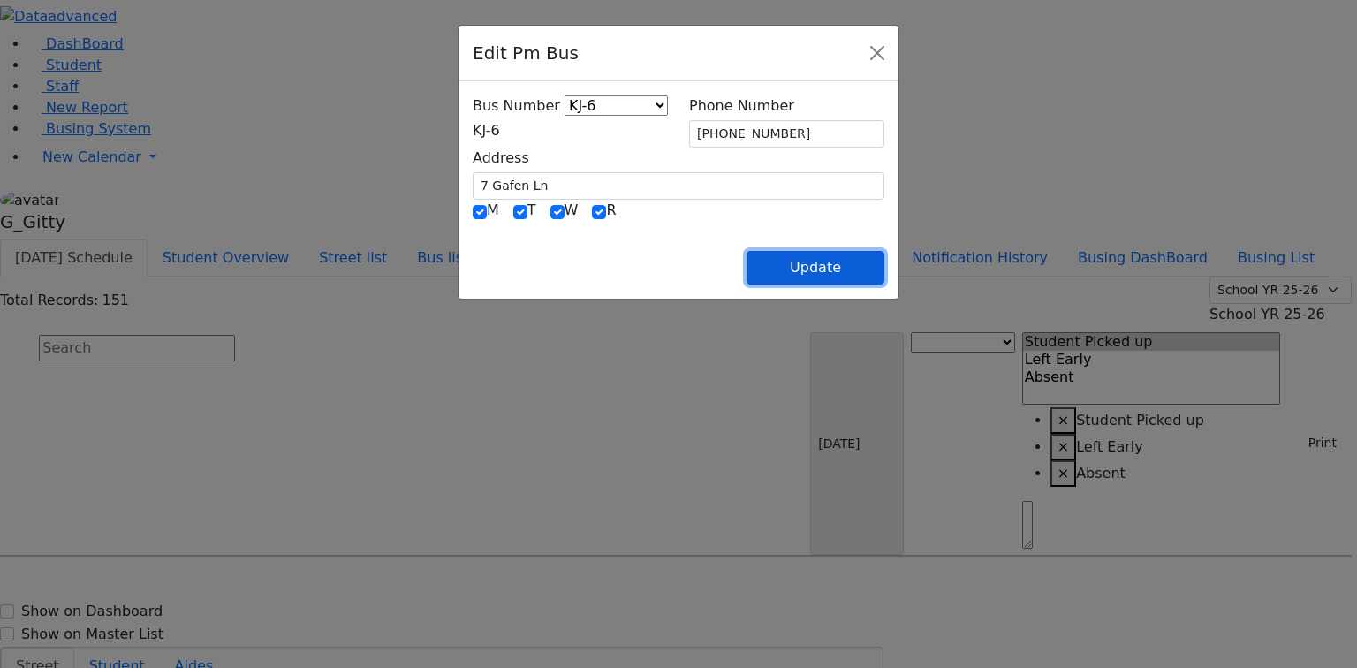
click at [884, 268] on button "Update" at bounding box center [815, 268] width 138 height 34
select select
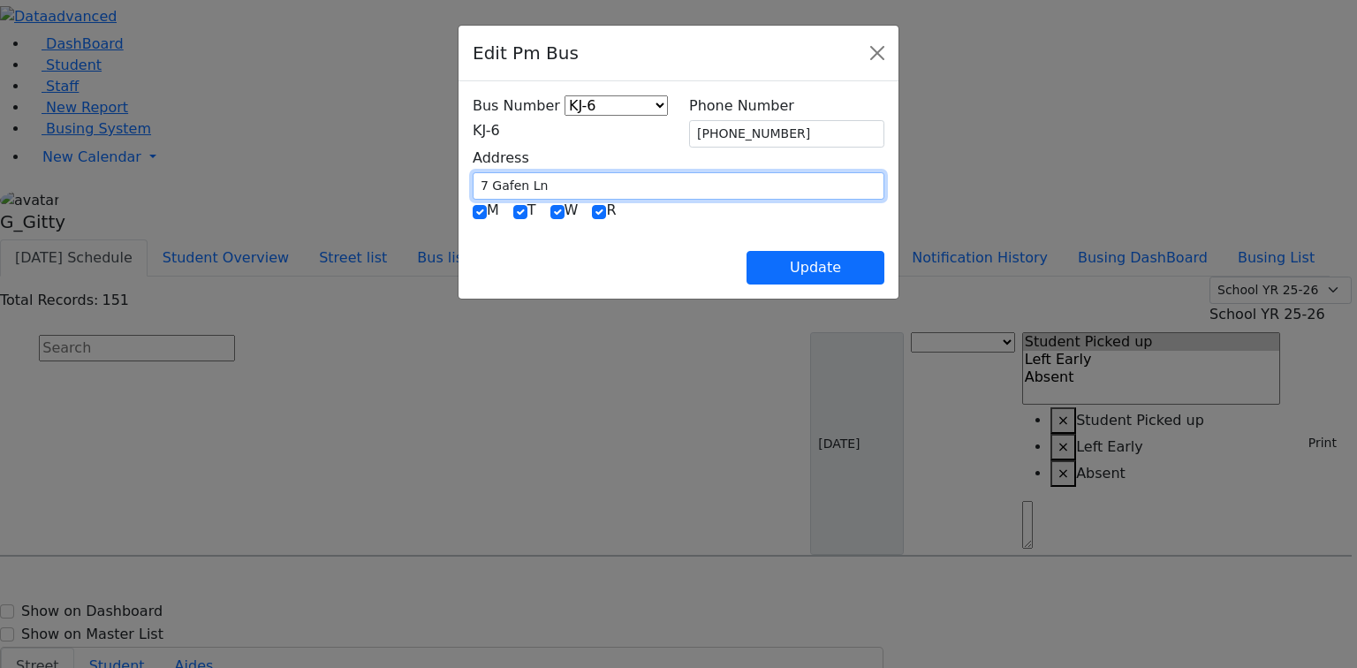
drag, startPoint x: 459, startPoint y: 177, endPoint x: 342, endPoint y: 176, distance: 117.5
click at [458, 176] on div "Bus Number KJ-4 MA-13 RH-20 RV-21 PT KJ-1 KJ-2 KJ-3 KJ-5 KJ-6 KJ-8 WA-9 MW-15 E…" at bounding box center [678, 189] width 440 height 217
type input "1000 Craigville"
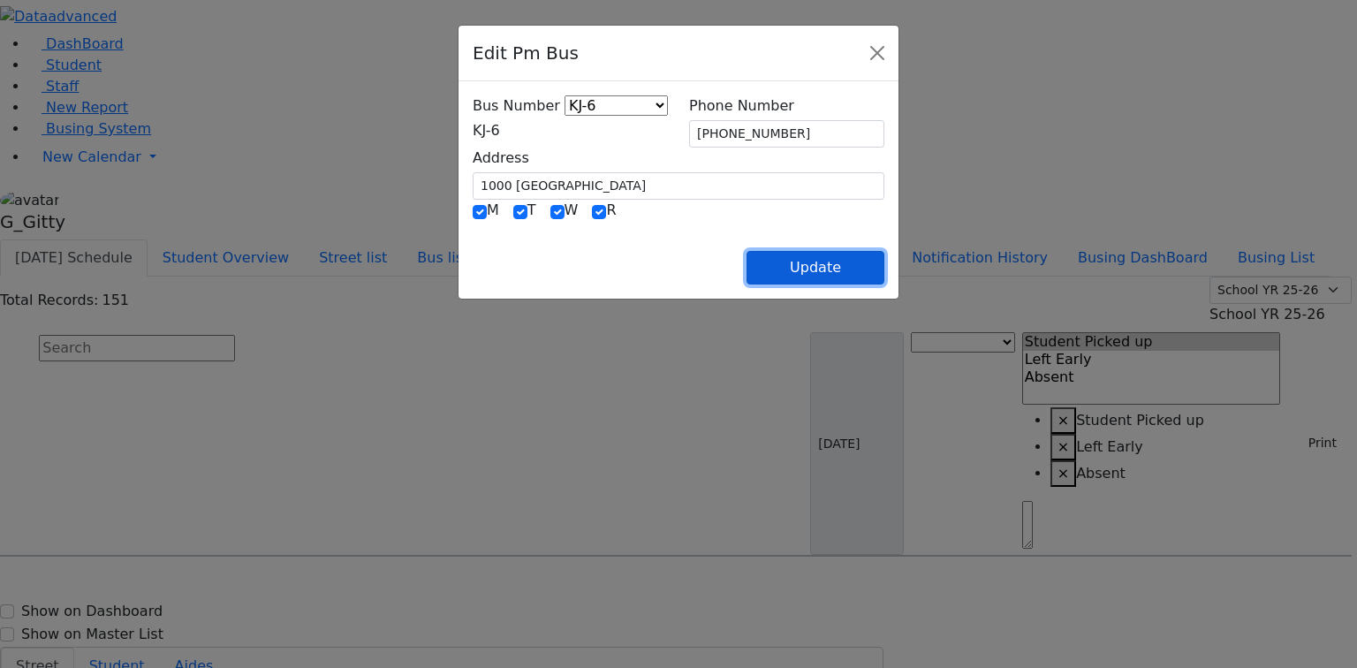
click at [884, 266] on button "Update" at bounding box center [815, 268] width 138 height 34
select select
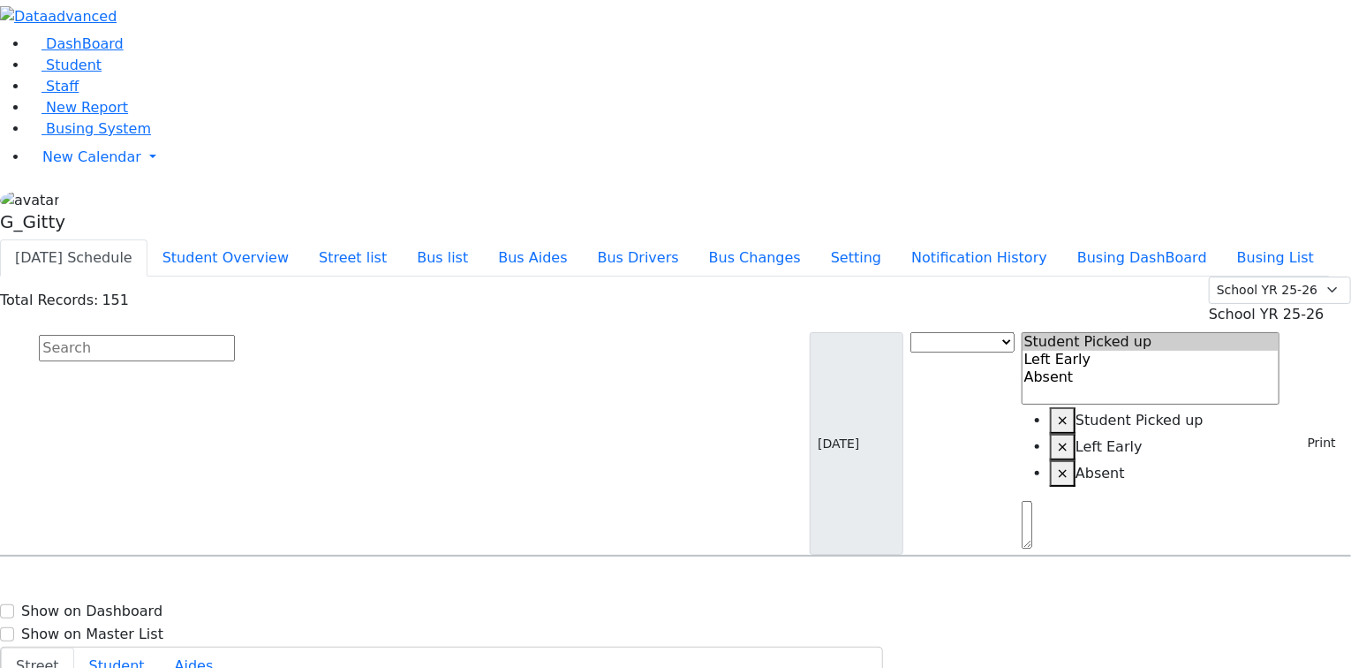
type input "[PHONE_NUMBER]"
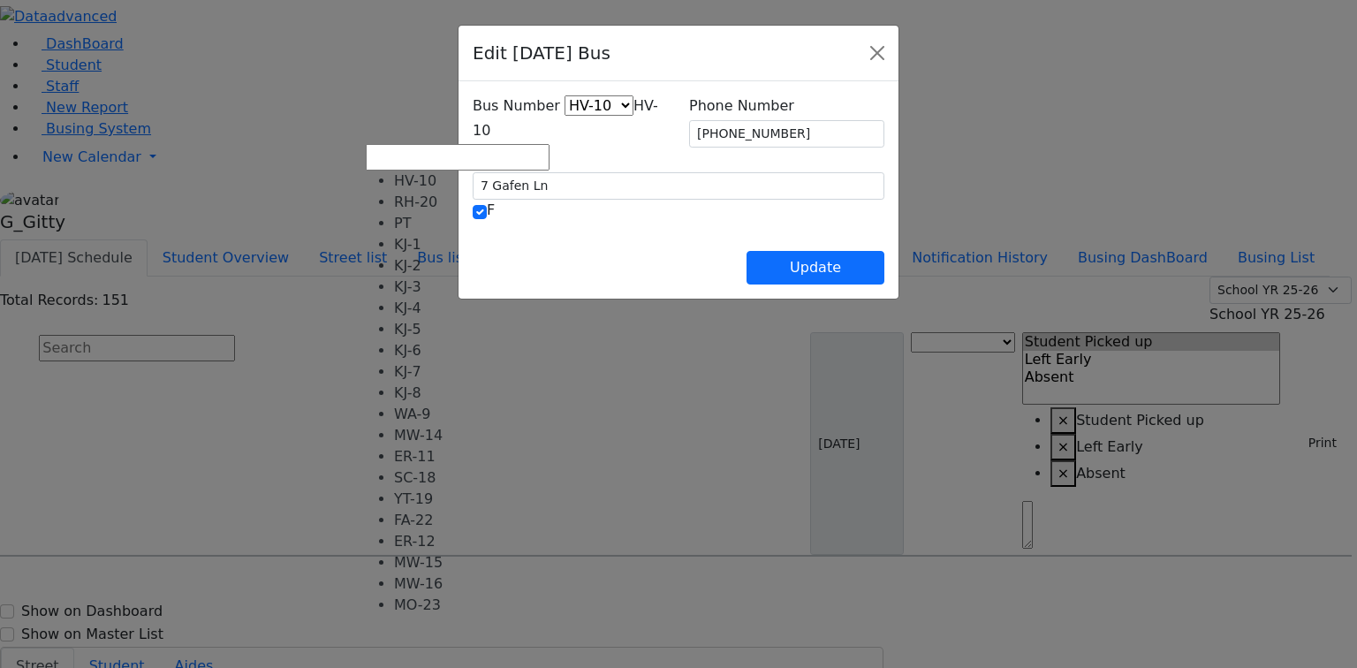
click at [481, 133] on span "HV-10" at bounding box center [565, 118] width 185 height 42
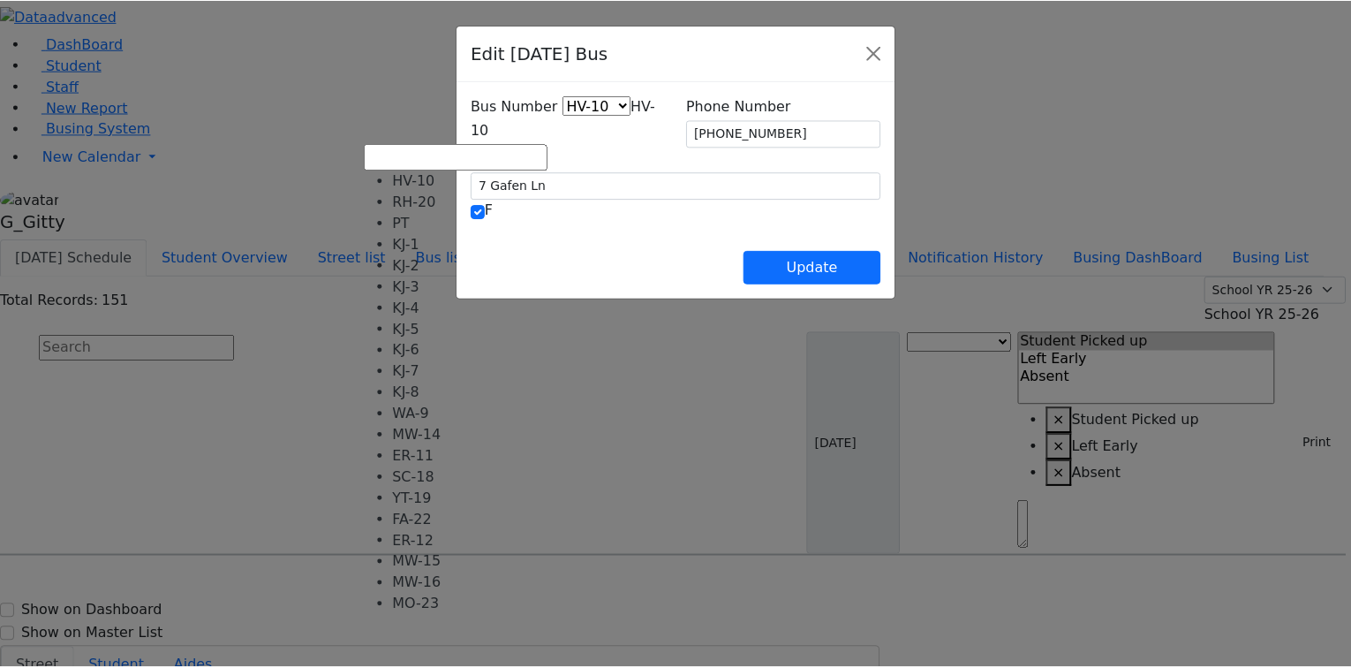
scroll to position [0, 0]
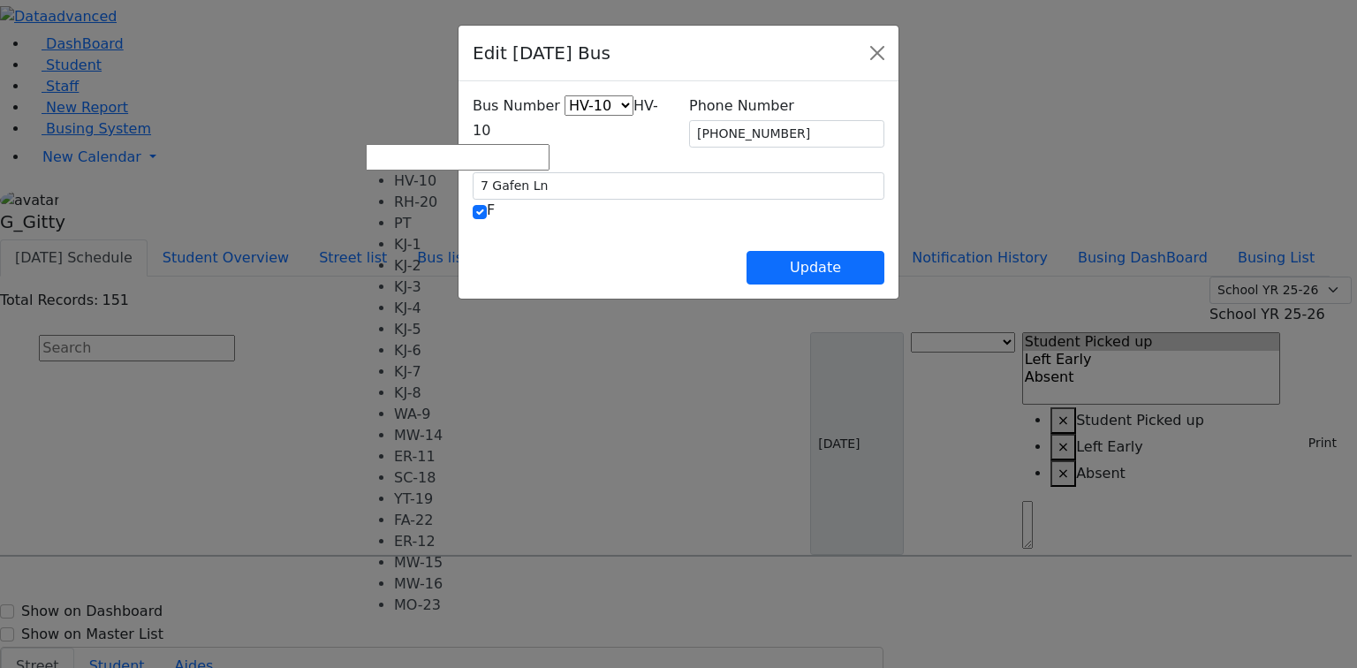
select select "389"
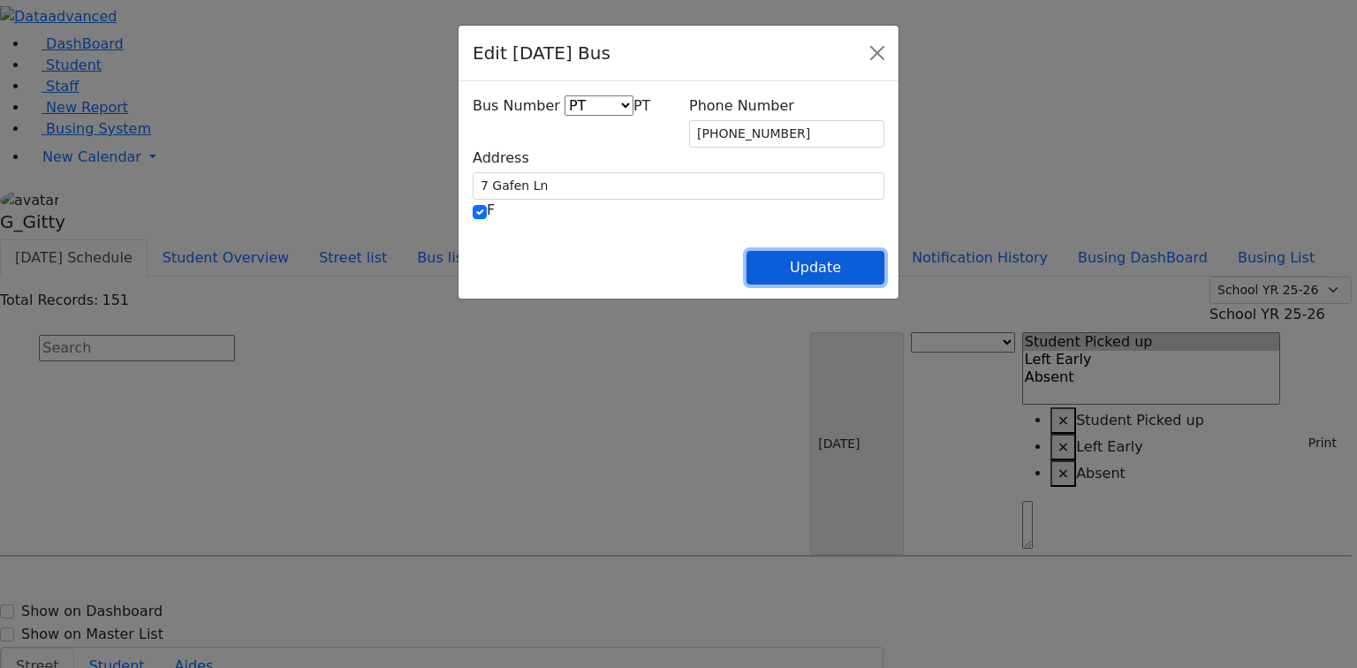
drag, startPoint x: 929, startPoint y: 281, endPoint x: 919, endPoint y: 278, distance: 10.9
click at [884, 281] on button "Update" at bounding box center [815, 268] width 138 height 34
select select
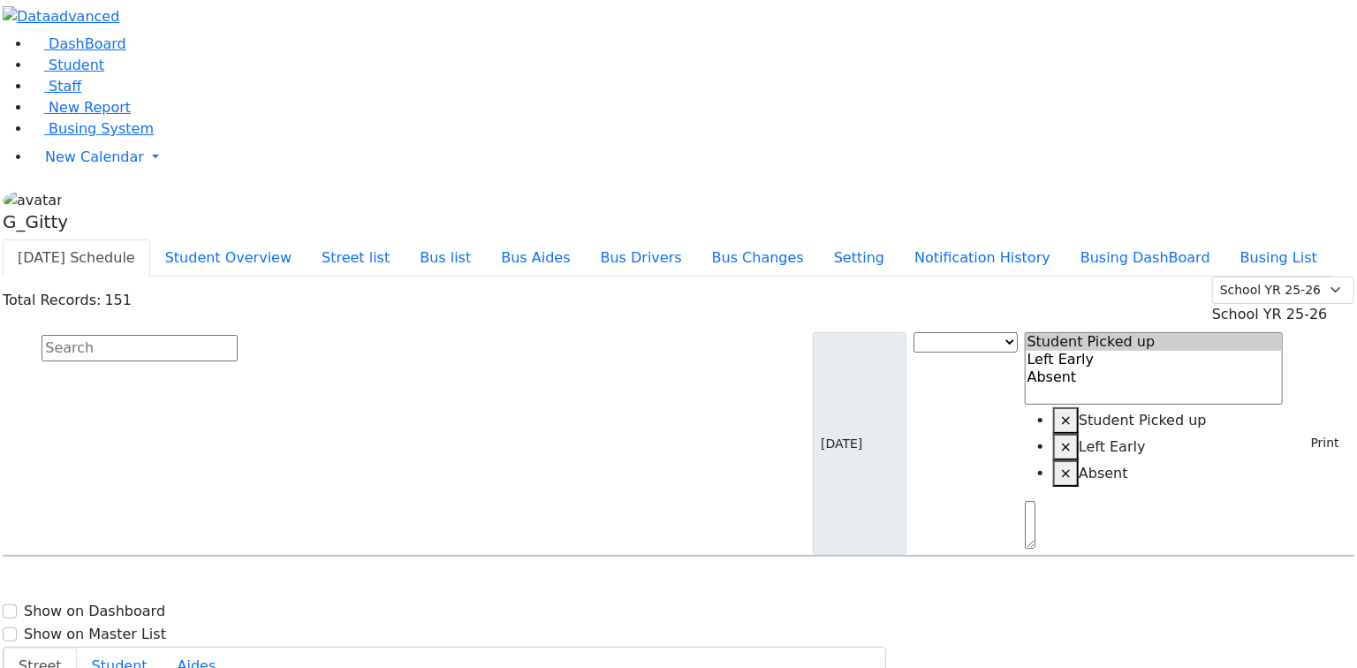
scroll to position [4028, 0]
select select
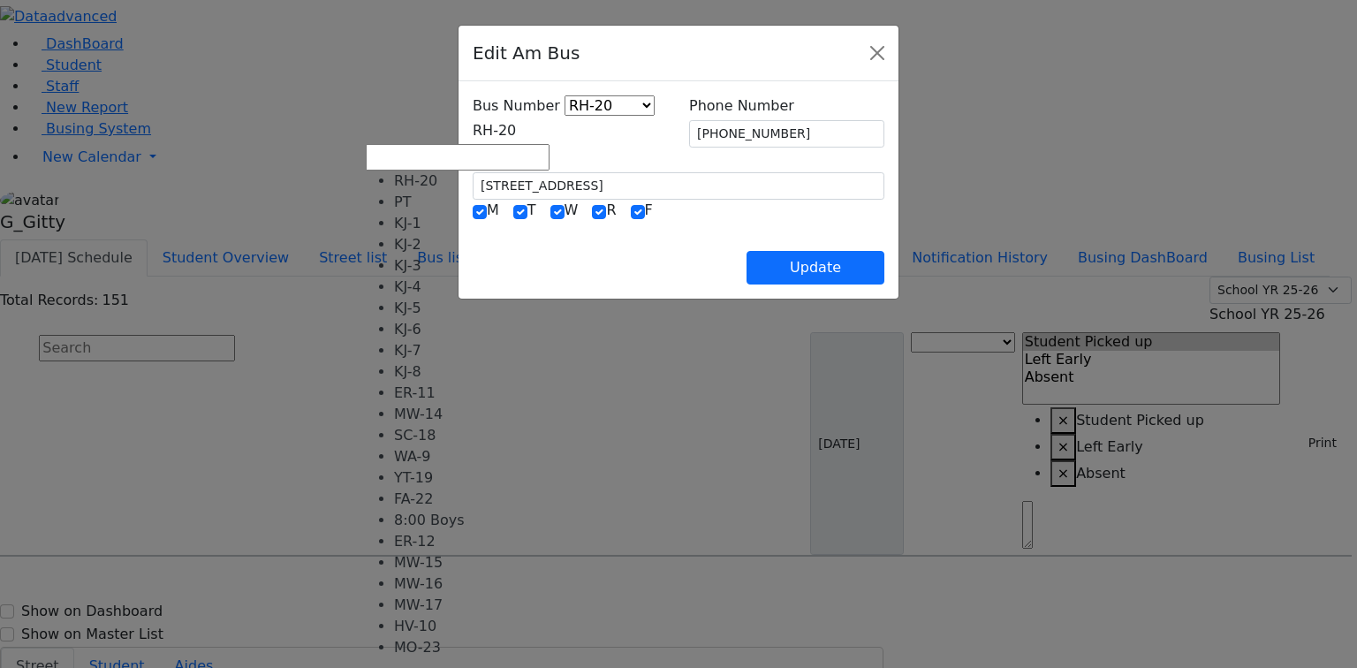
drag, startPoint x: 449, startPoint y: 137, endPoint x: 496, endPoint y: 254, distance: 126.8
click at [473, 138] on span "RH-20" at bounding box center [494, 130] width 43 height 17
select select "442"
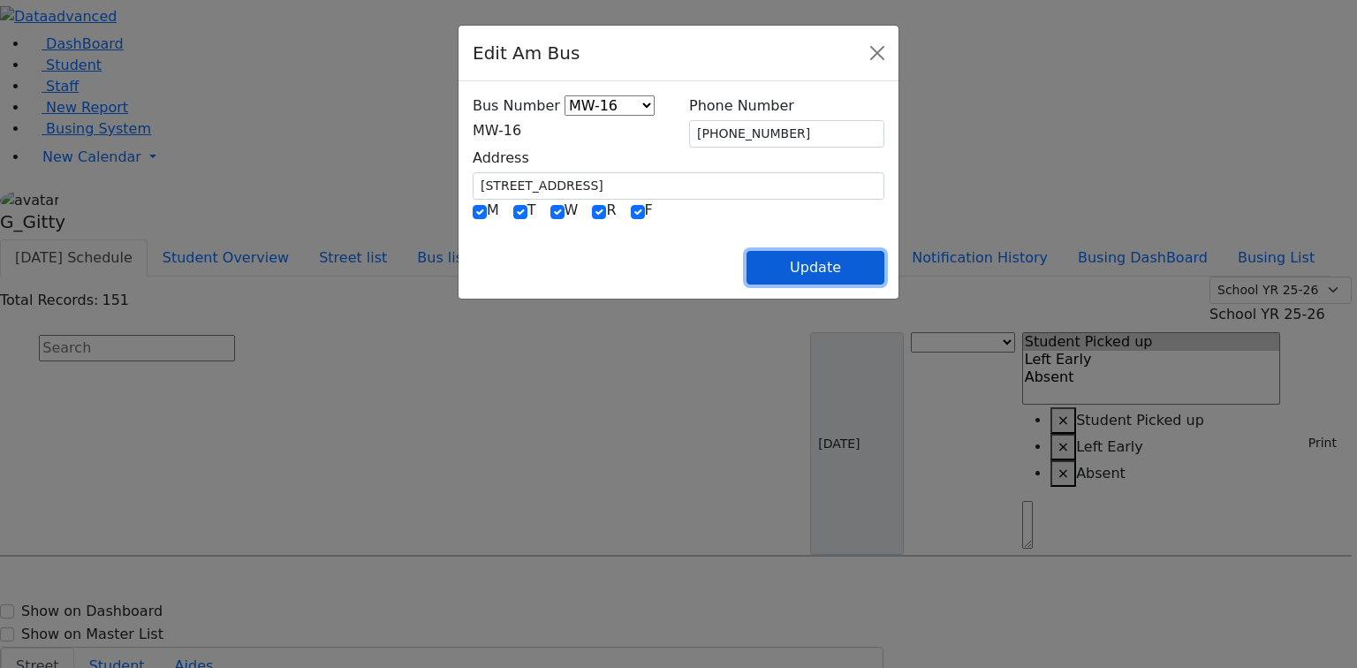
click at [884, 261] on button "Update" at bounding box center [815, 268] width 138 height 34
select select
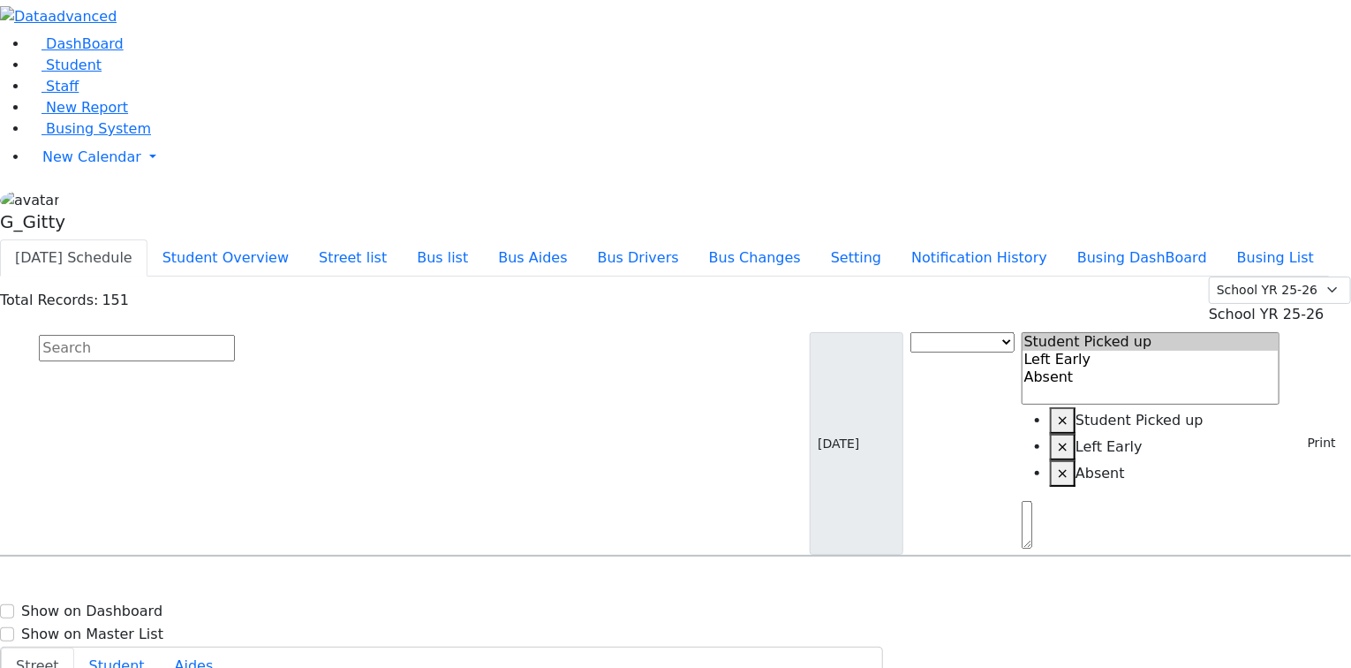
type input "[PHONE_NUMBER]"
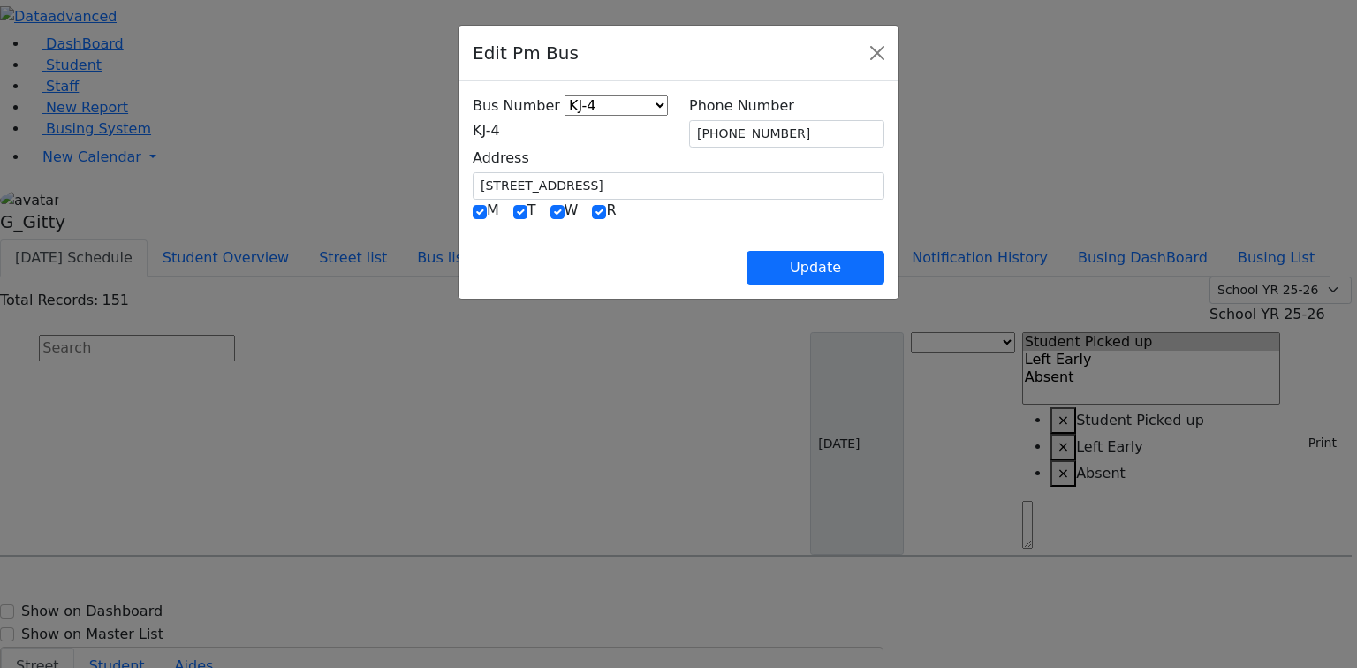
click at [500, 129] on span "KJ-4" at bounding box center [486, 130] width 27 height 17
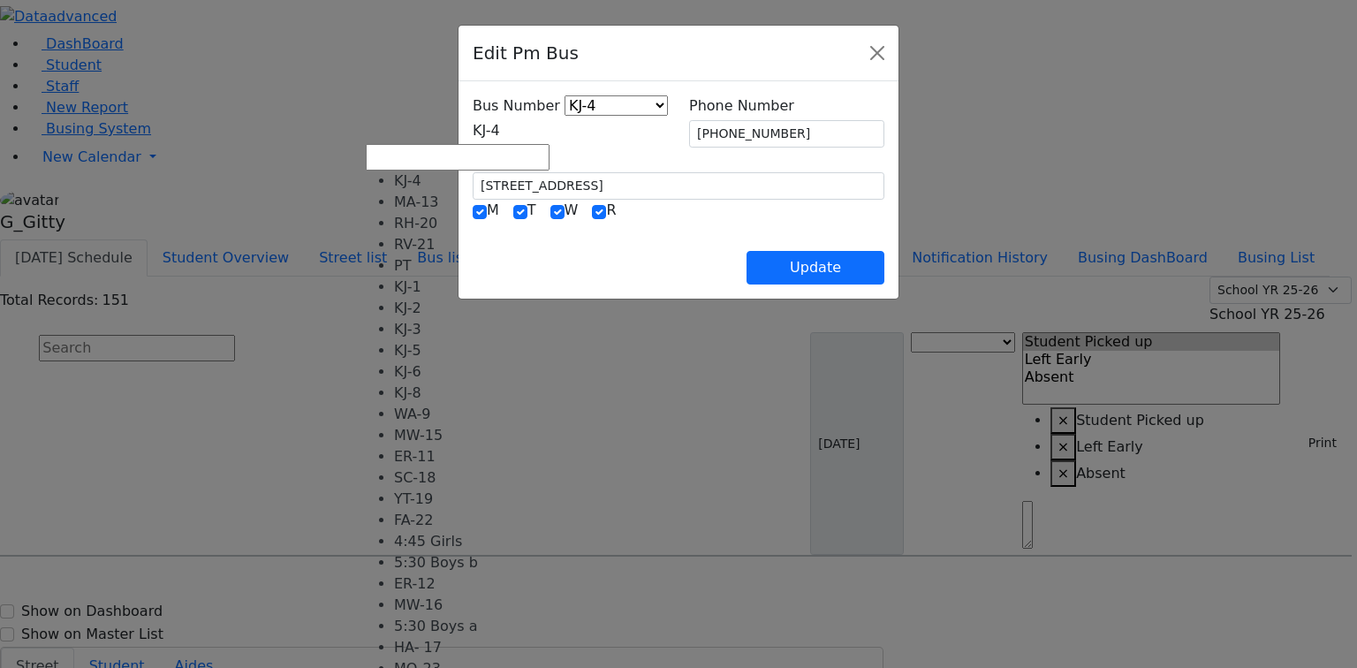
select select "419"
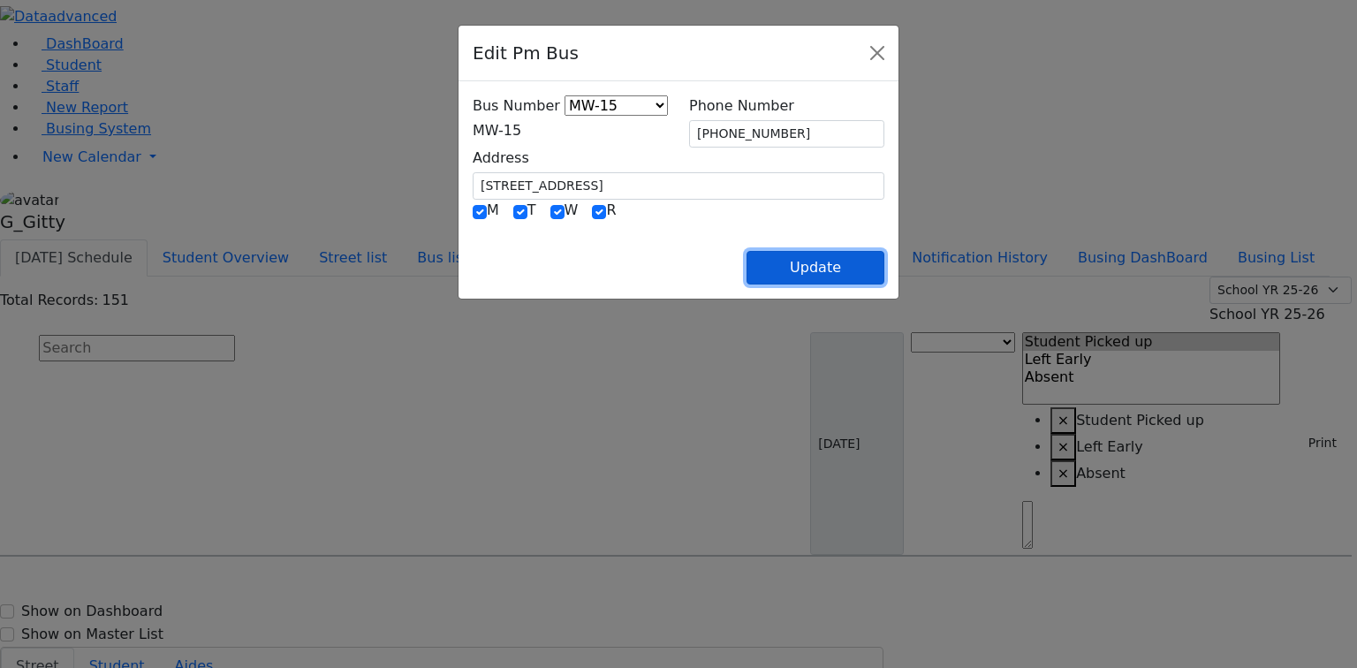
click at [884, 268] on button "Update" at bounding box center [815, 268] width 138 height 34
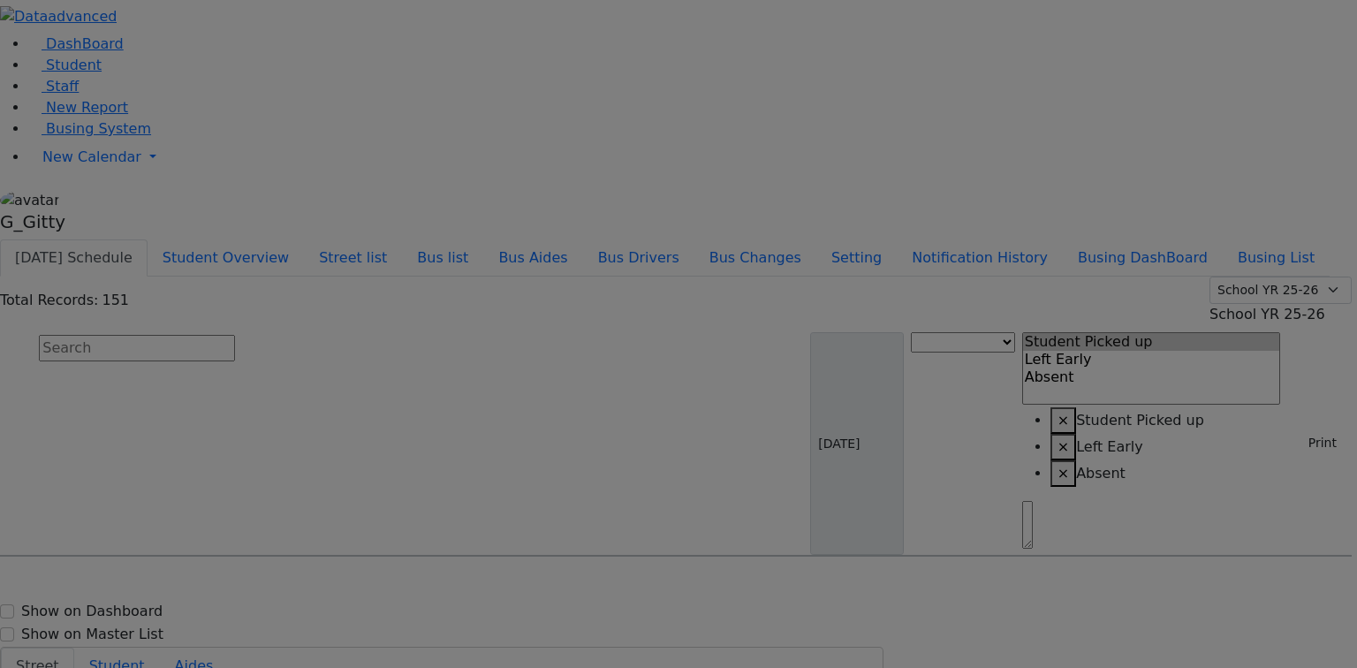
select select
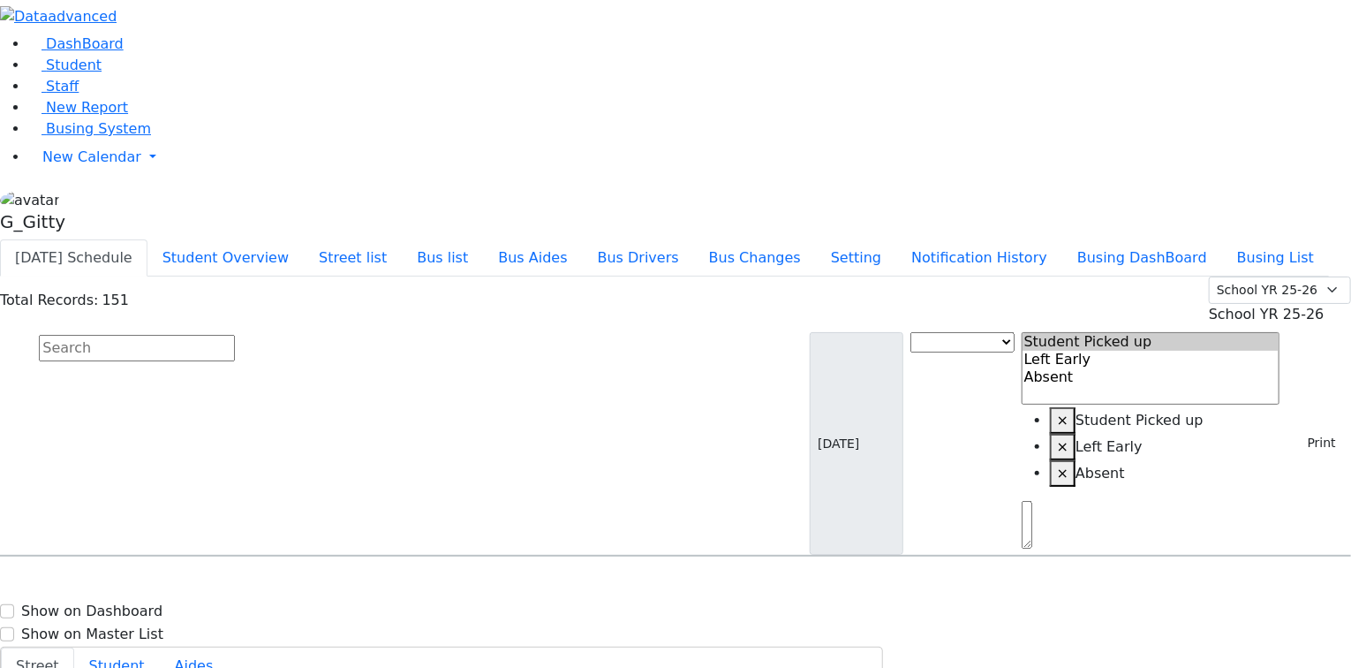
type input "[PHONE_NUMBER]"
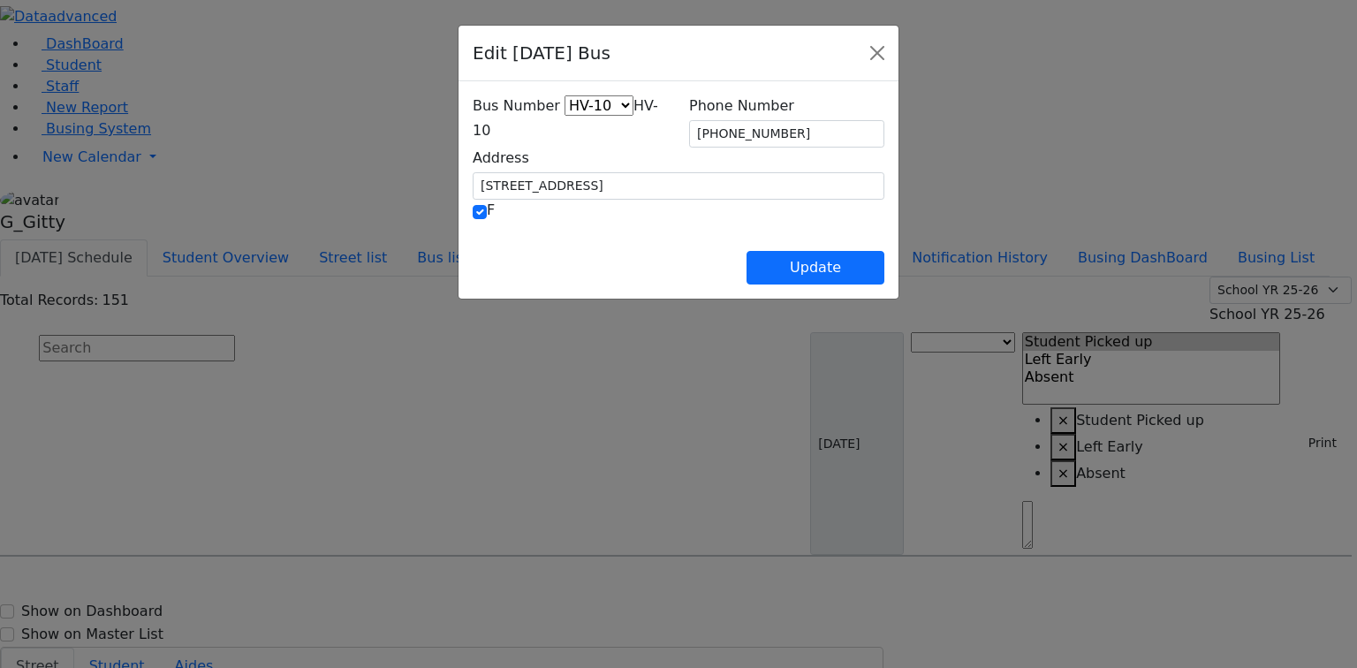
click at [473, 128] on span "HV-10" at bounding box center [565, 118] width 185 height 42
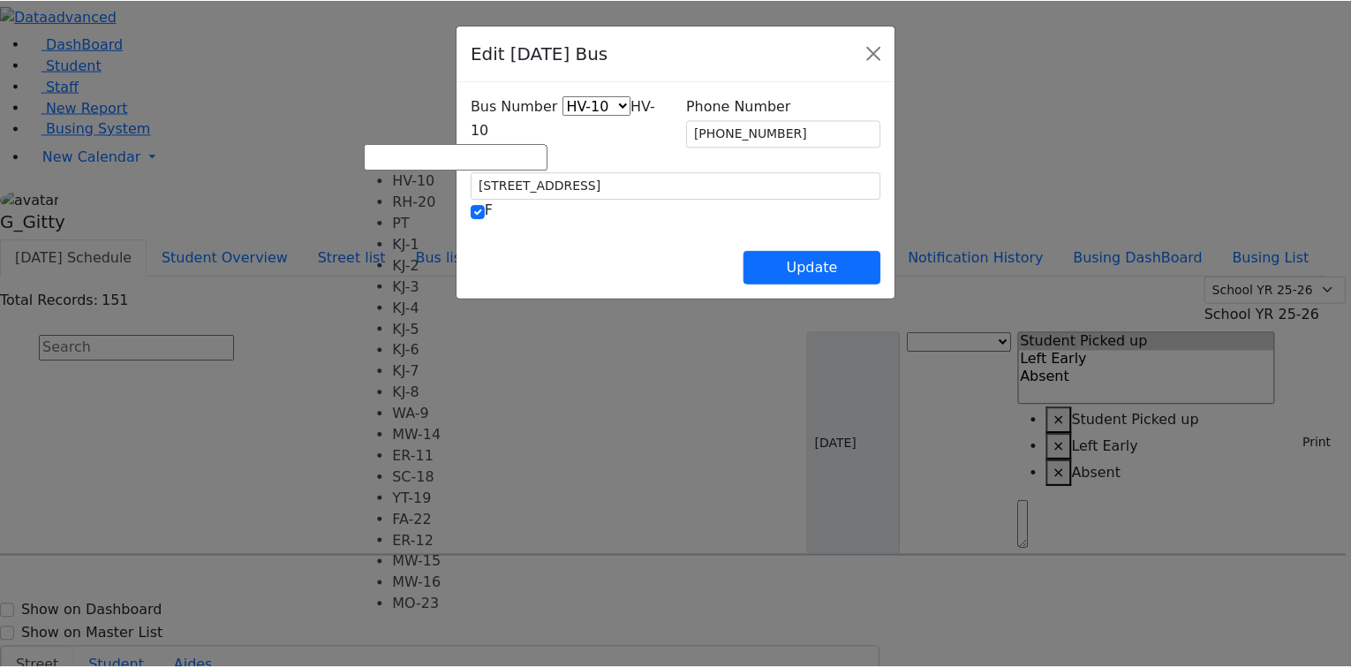
scroll to position [131, 0]
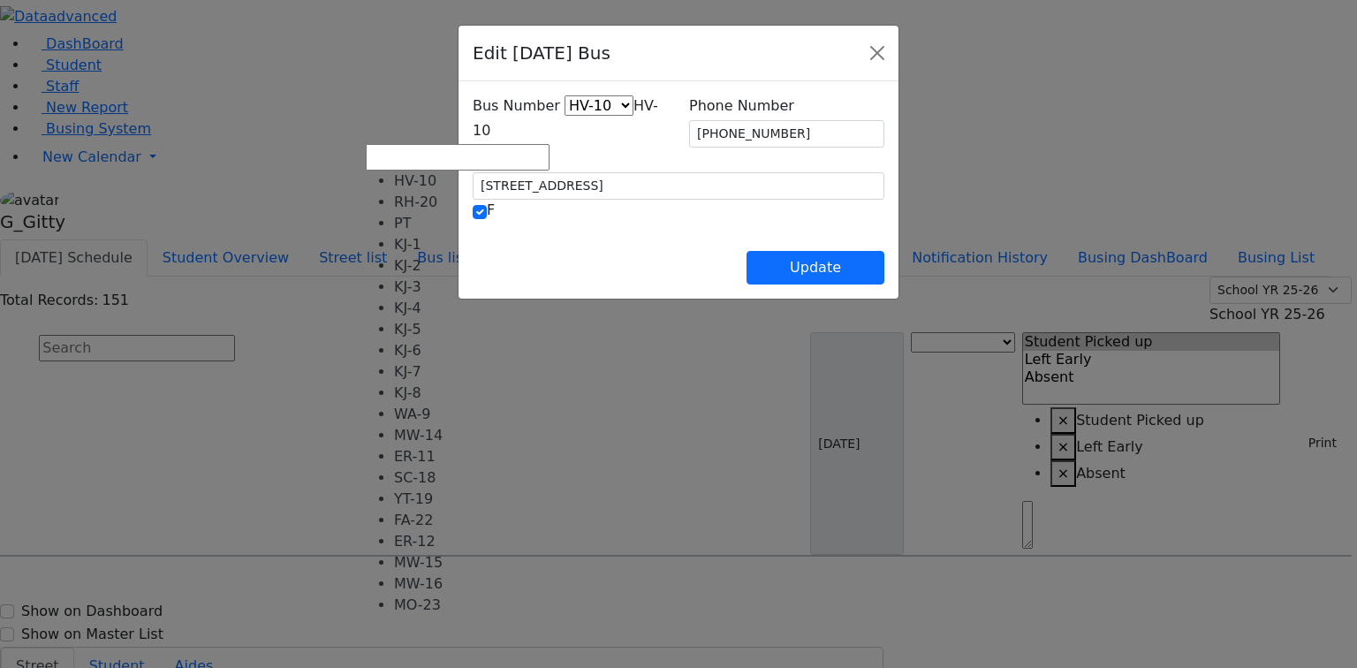
select select "444"
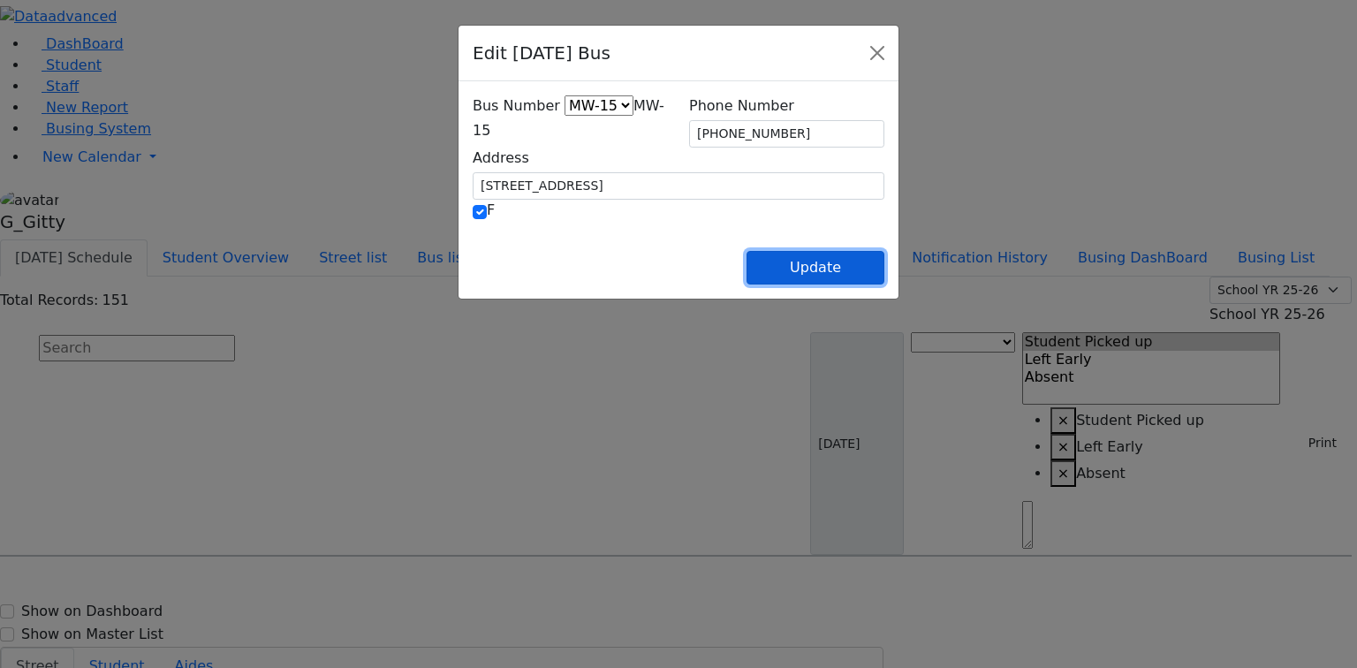
click at [884, 269] on button "Update" at bounding box center [815, 268] width 138 height 34
select select
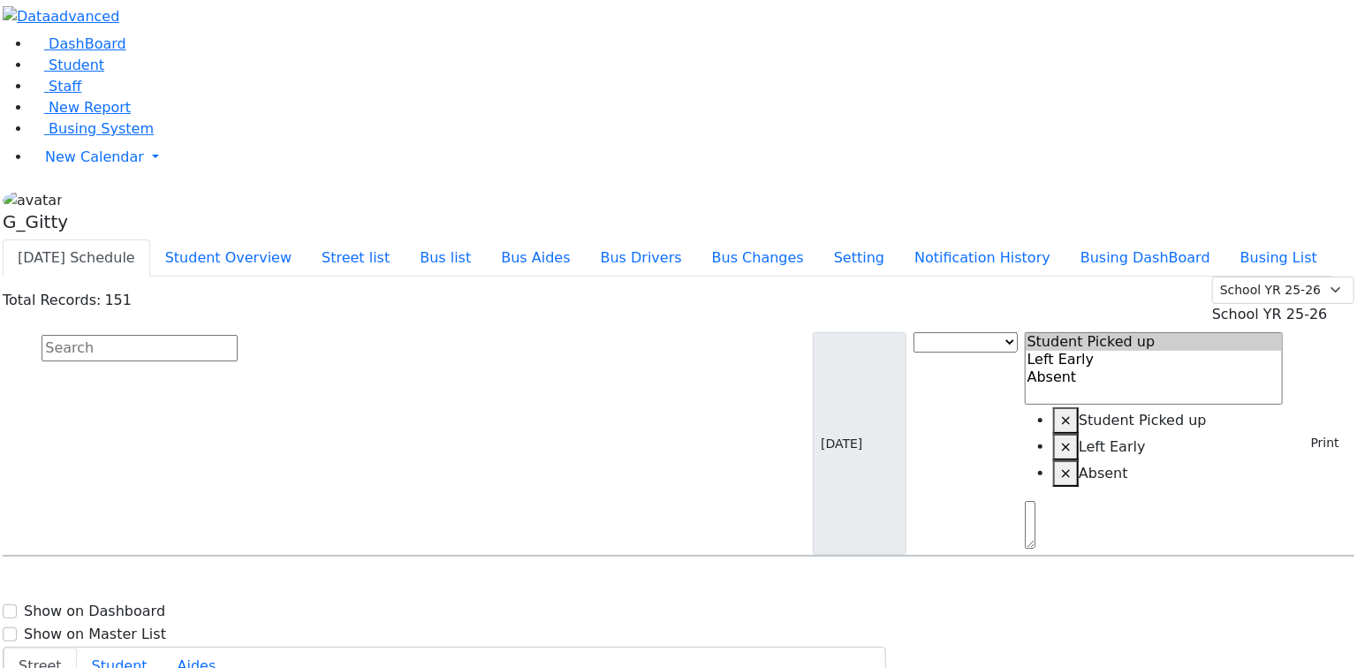
scroll to position [4028, 0]
select select
type input "[PHONE_NUMBER]"
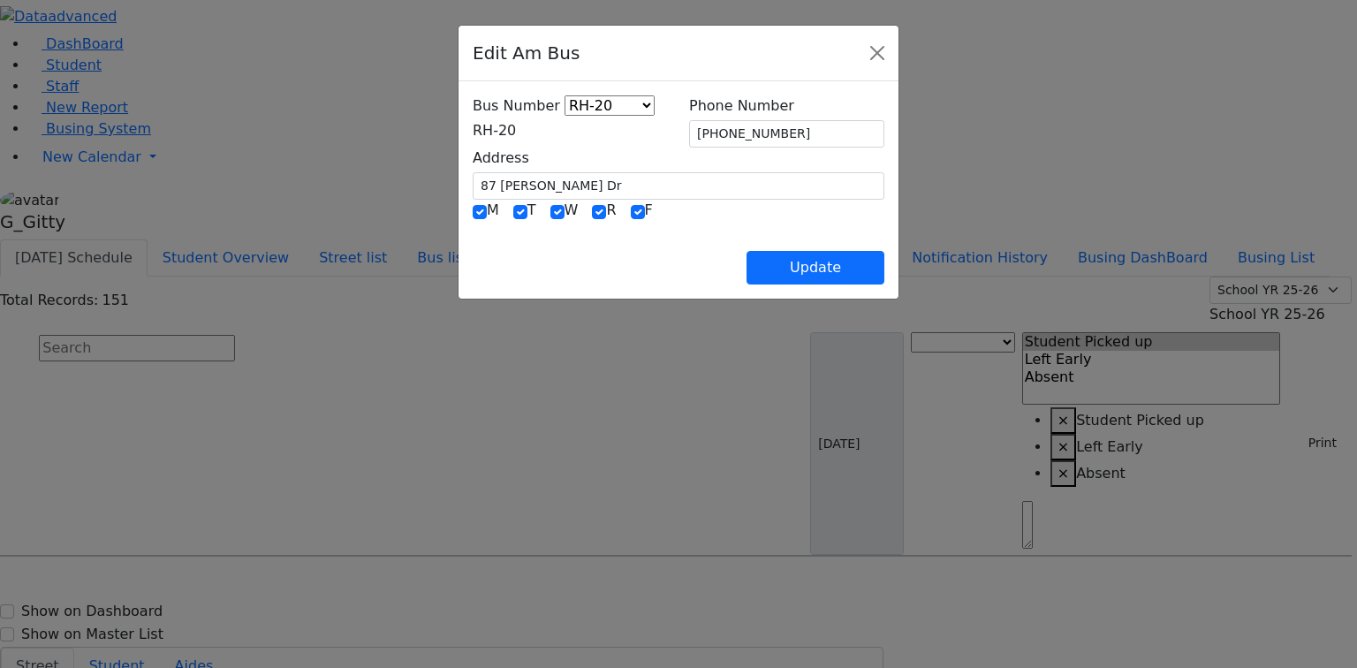
click at [516, 122] on span "RH-20" at bounding box center [494, 130] width 43 height 17
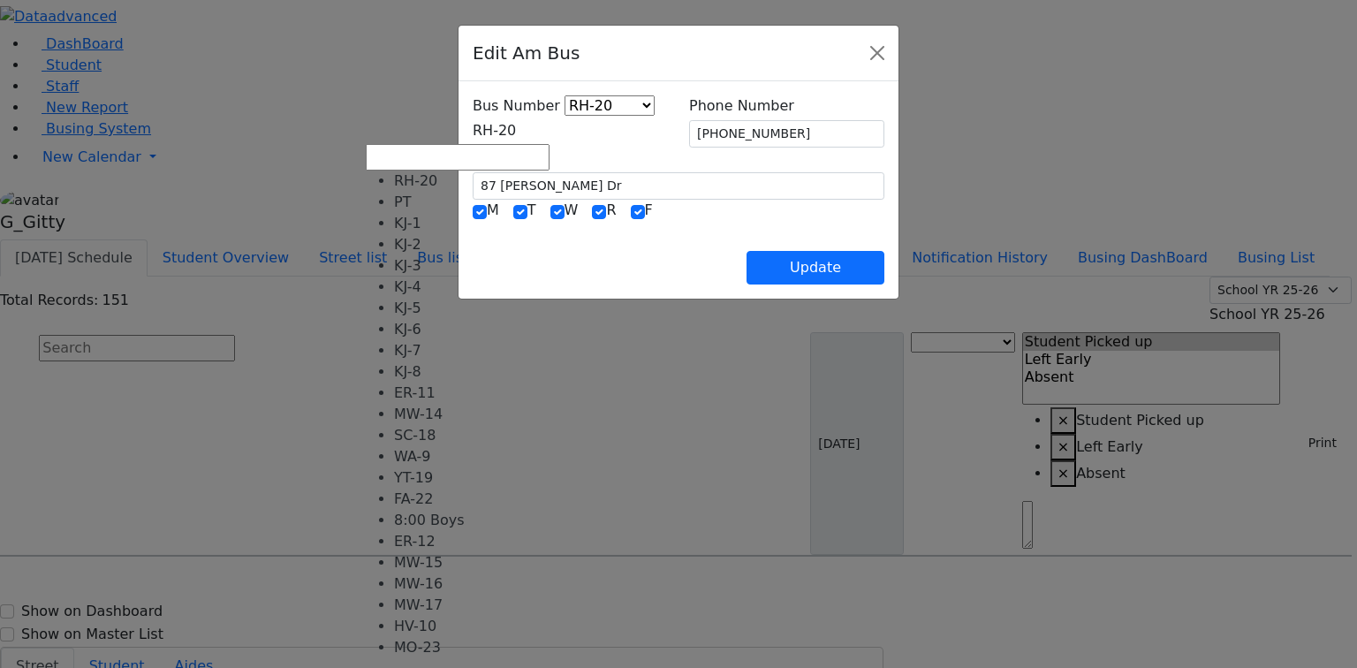
scroll to position [141, 0]
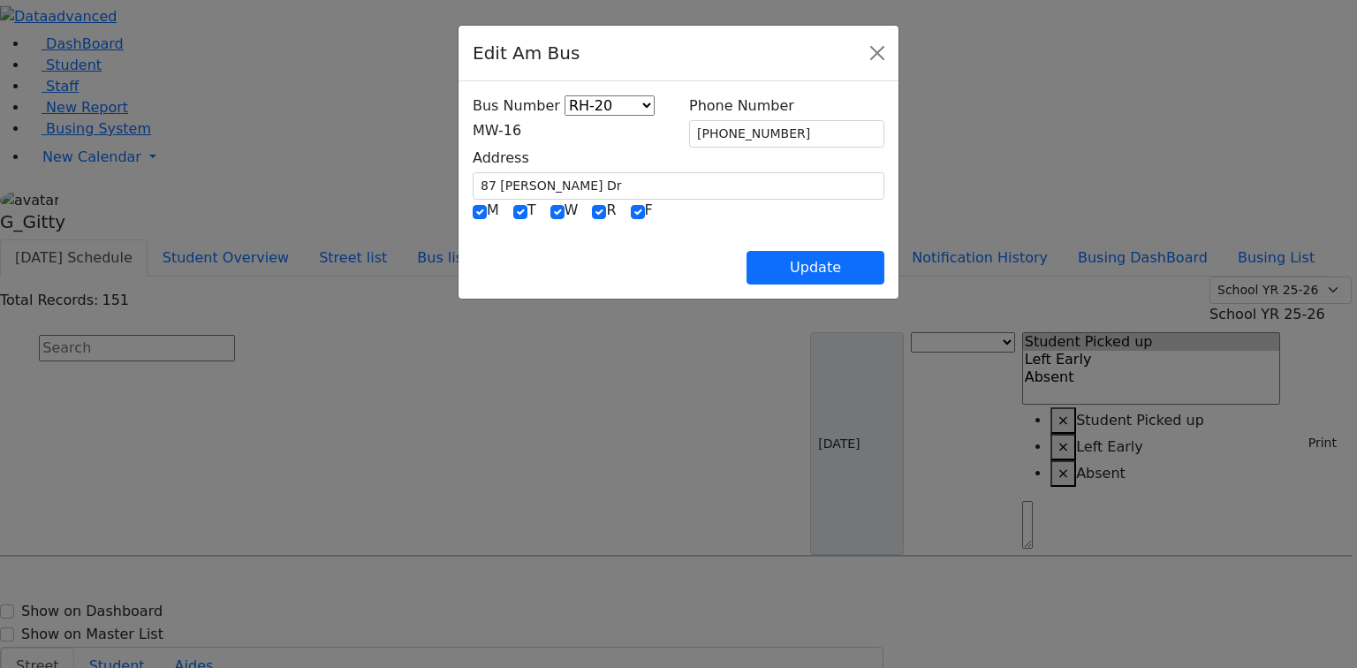
select select "442"
click at [884, 266] on button "Update" at bounding box center [815, 268] width 138 height 34
select select
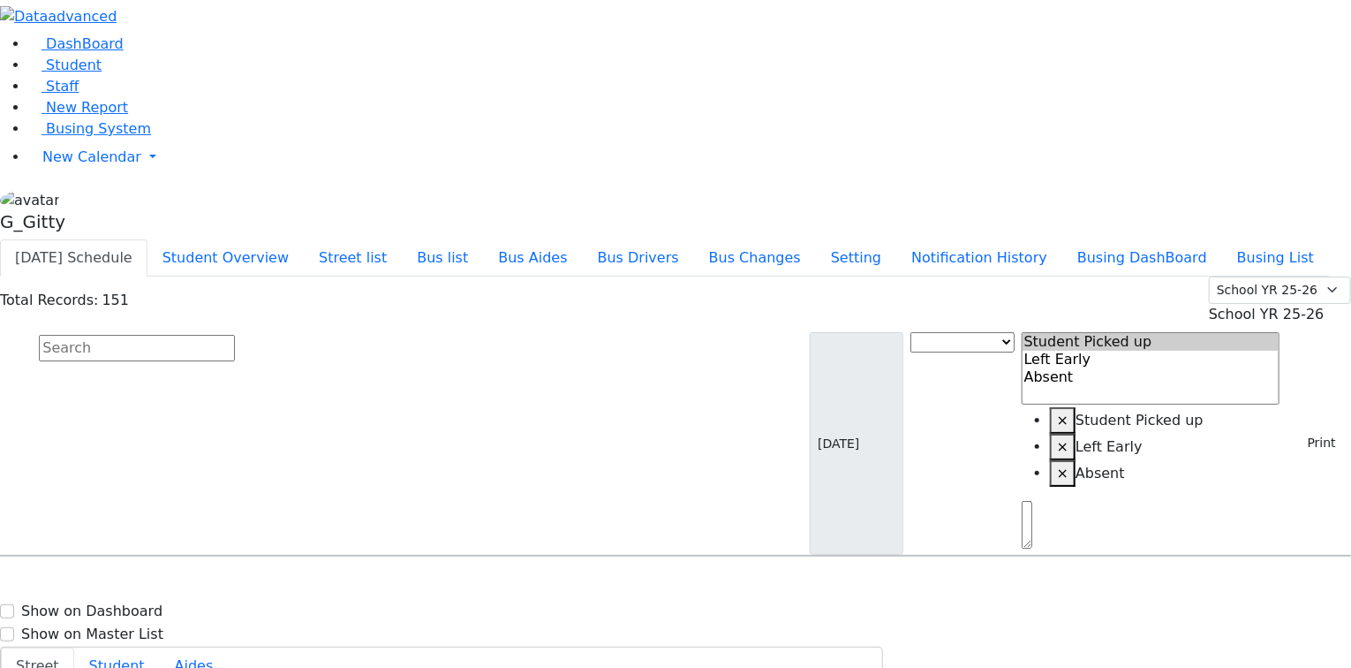
type input "[PHONE_NUMBER]"
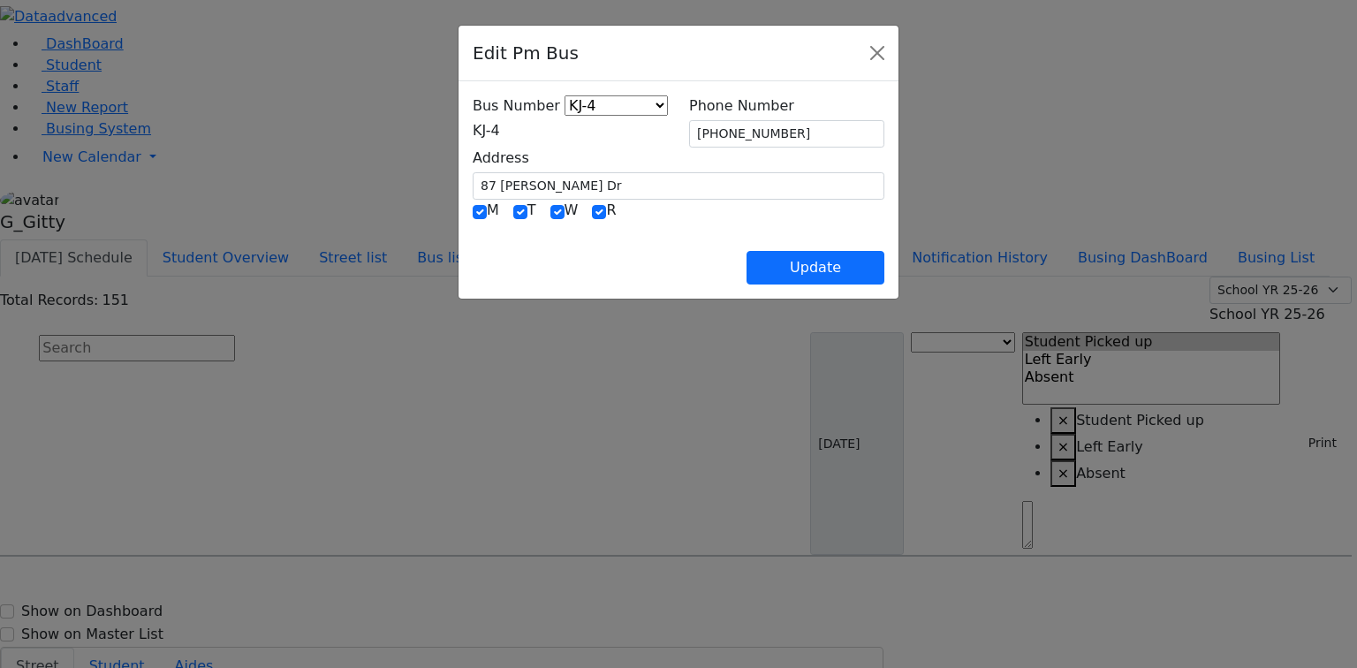
click at [473, 131] on span "KJ-4" at bounding box center [486, 130] width 27 height 17
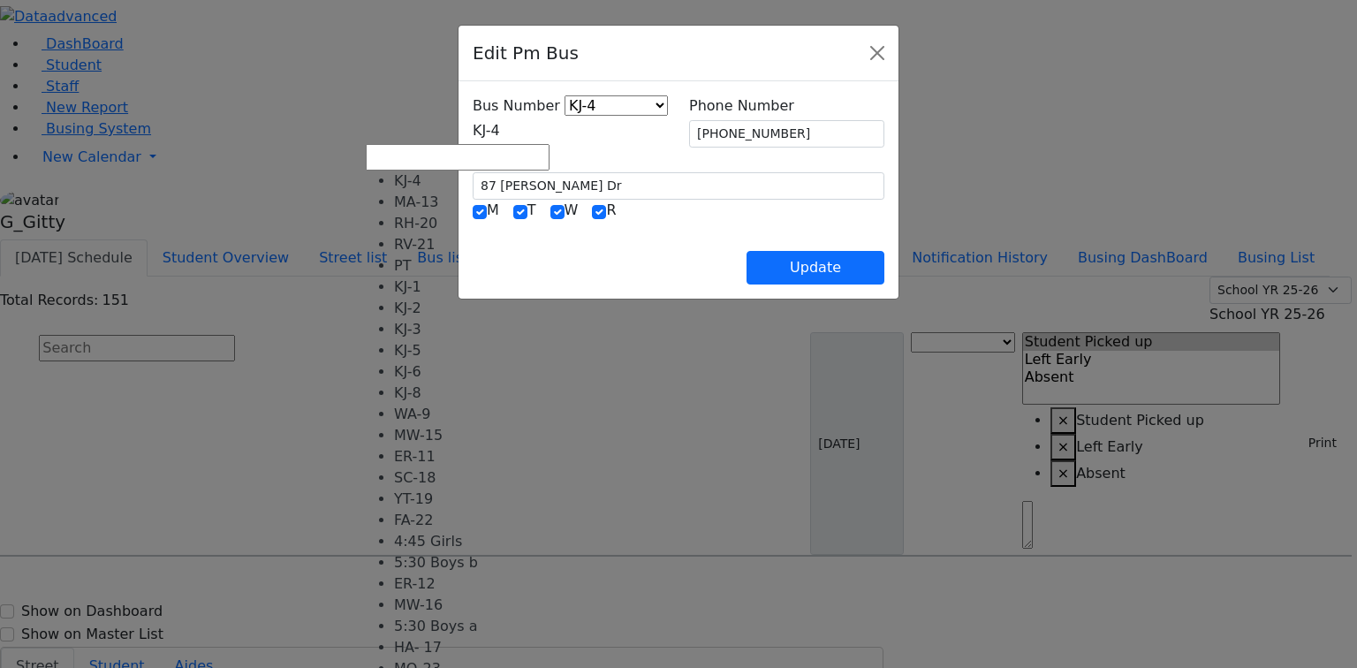
select select "419"
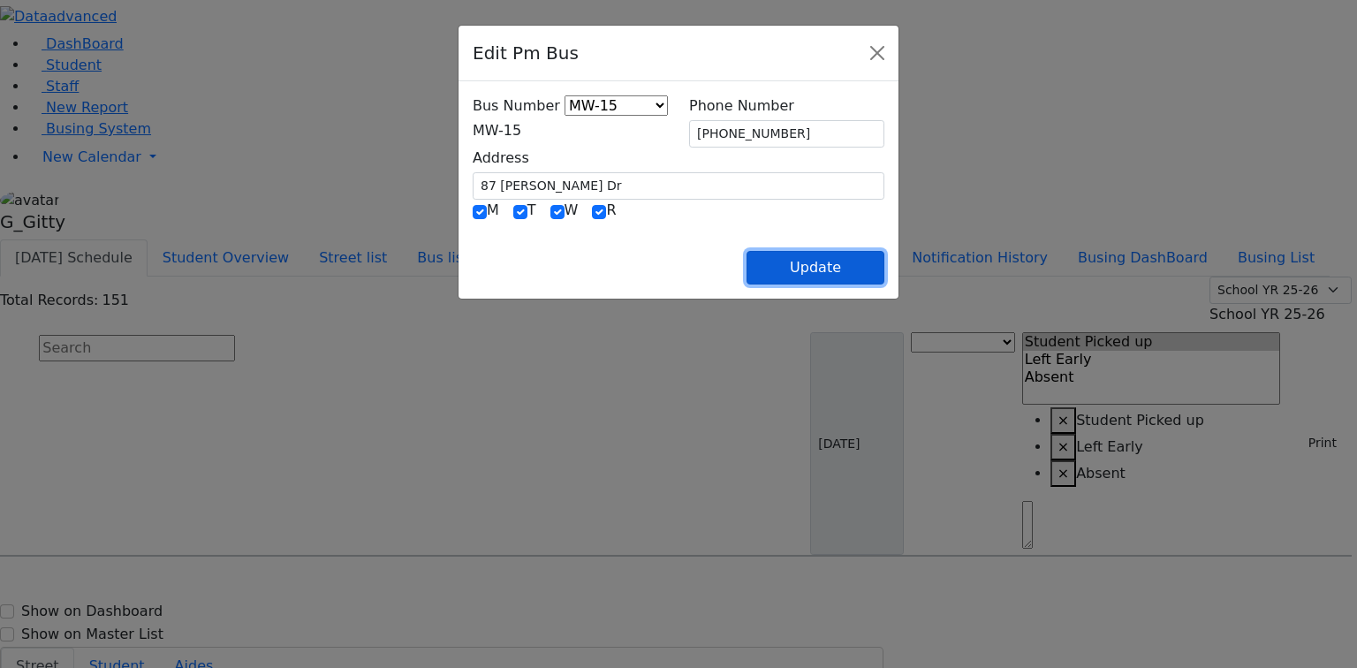
click at [867, 267] on button "Update" at bounding box center [815, 268] width 138 height 34
select select
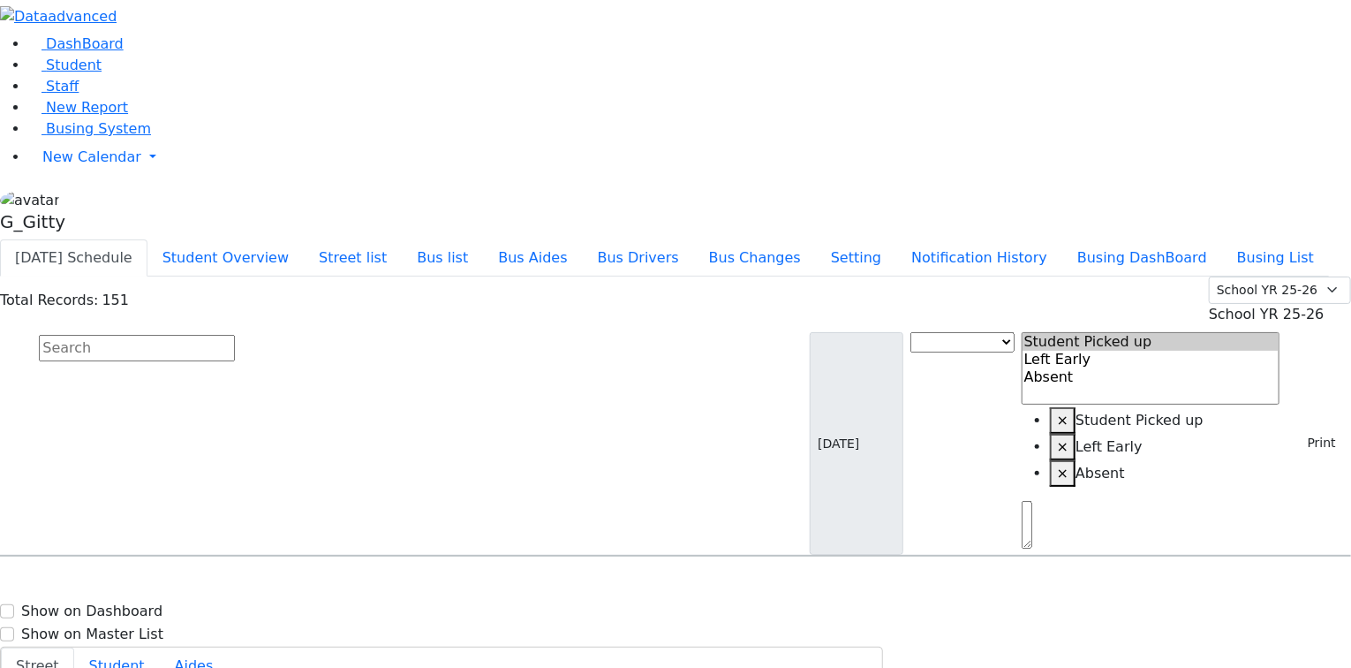
type input "[PHONE_NUMBER]"
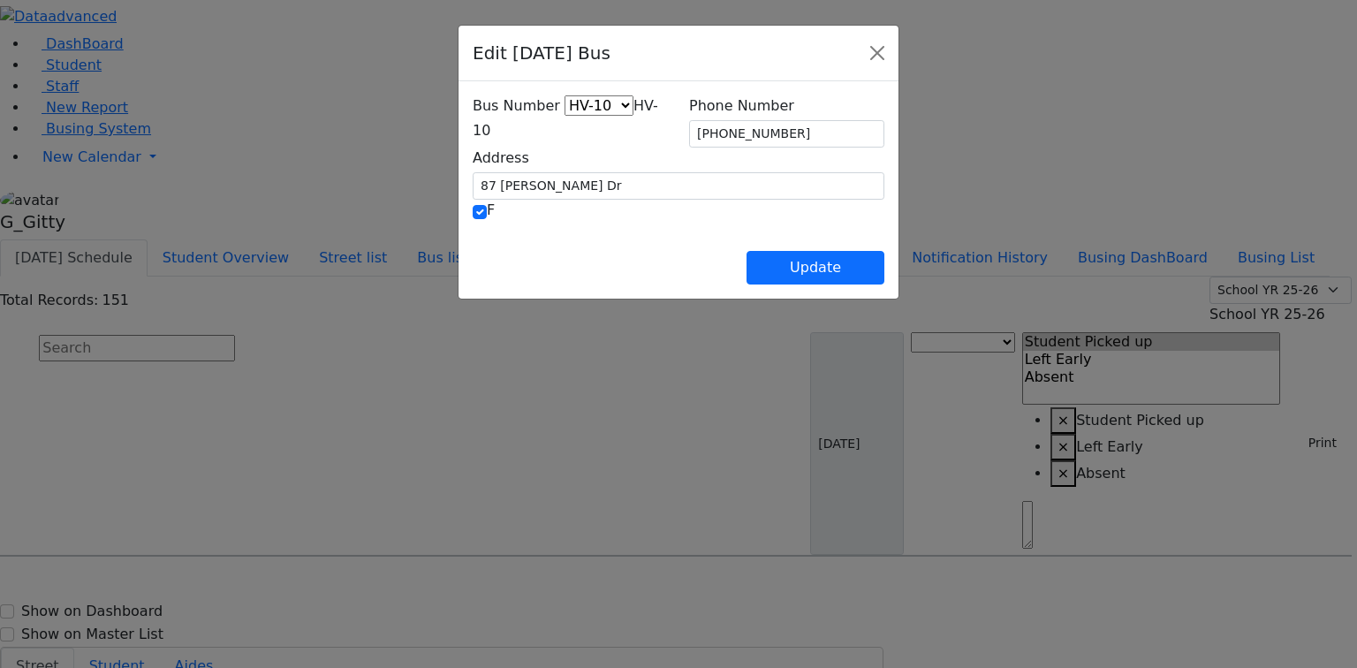
click at [498, 126] on span "HV-10" at bounding box center [565, 118] width 185 height 42
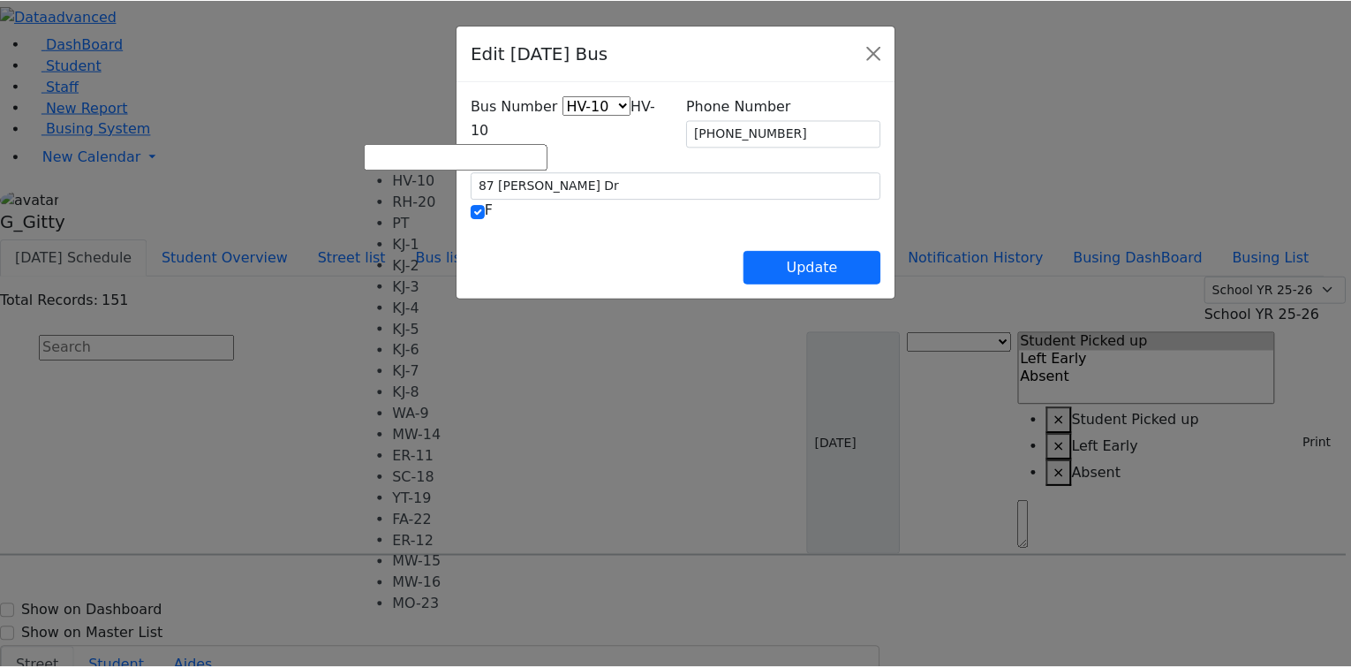
scroll to position [131, 0]
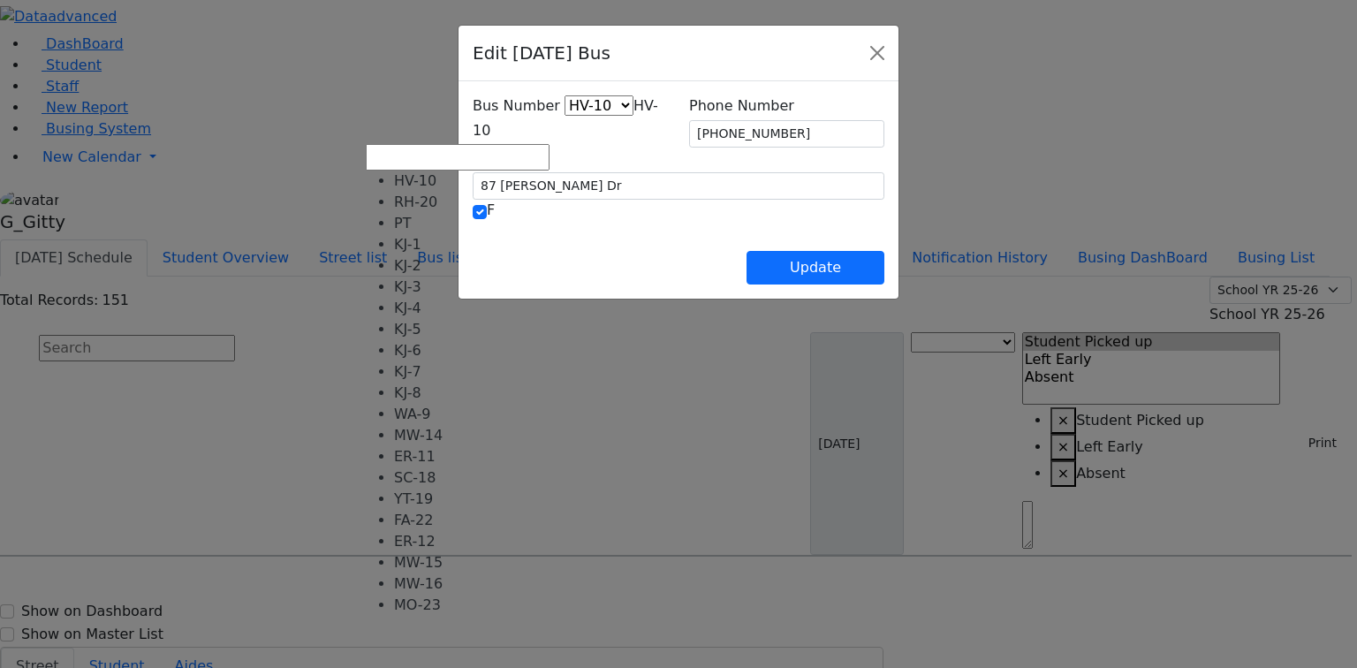
select select "425"
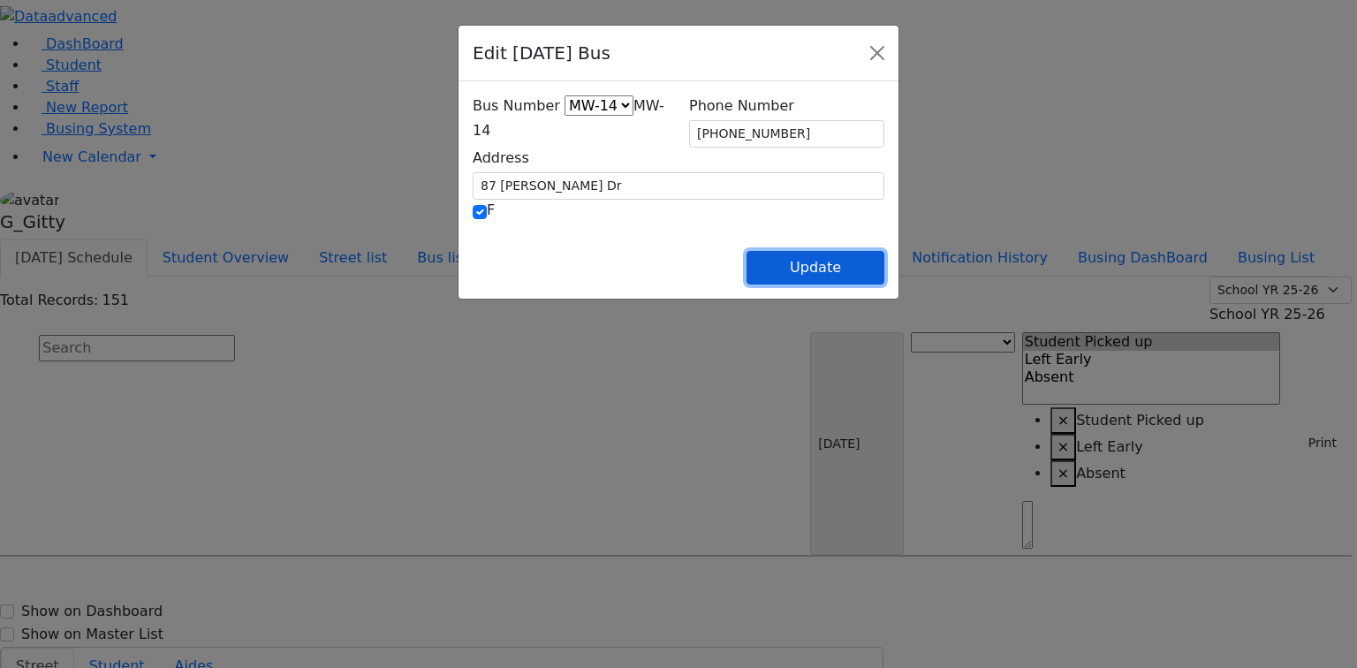
click at [884, 277] on button "Update" at bounding box center [815, 268] width 138 height 34
select select
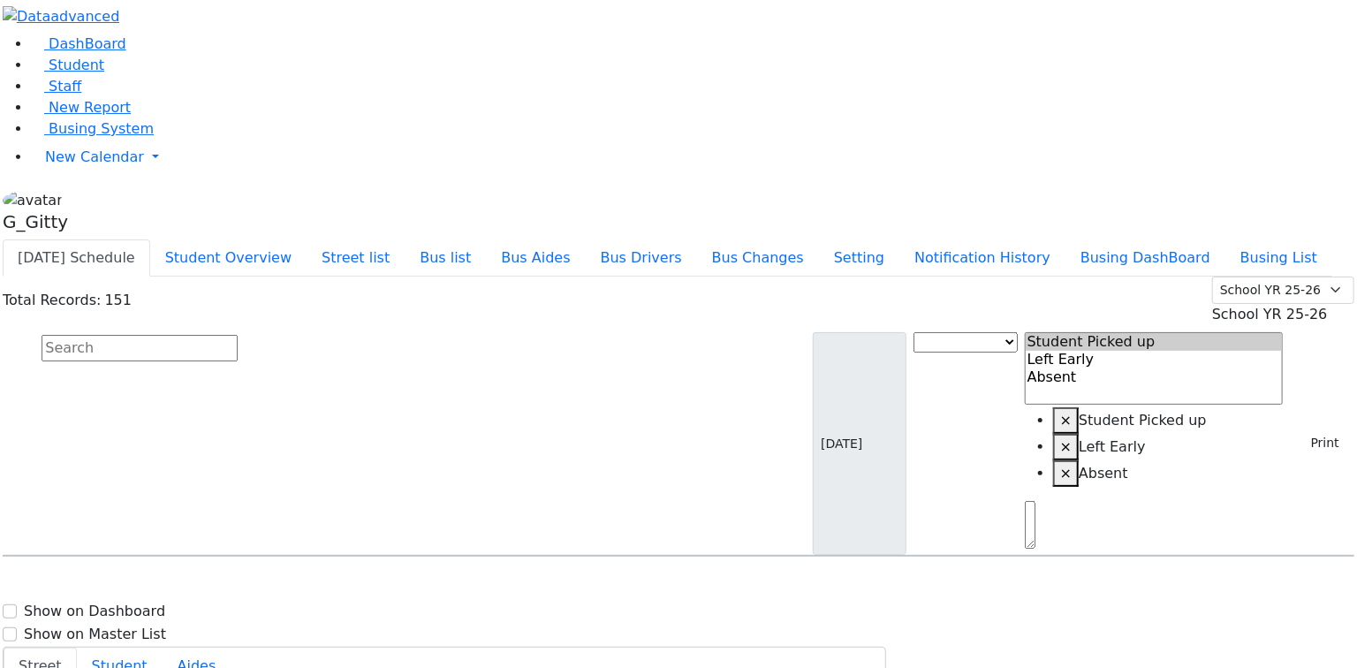
scroll to position [4099, 0]
select select
type input "[PHONE_NUMBER]"
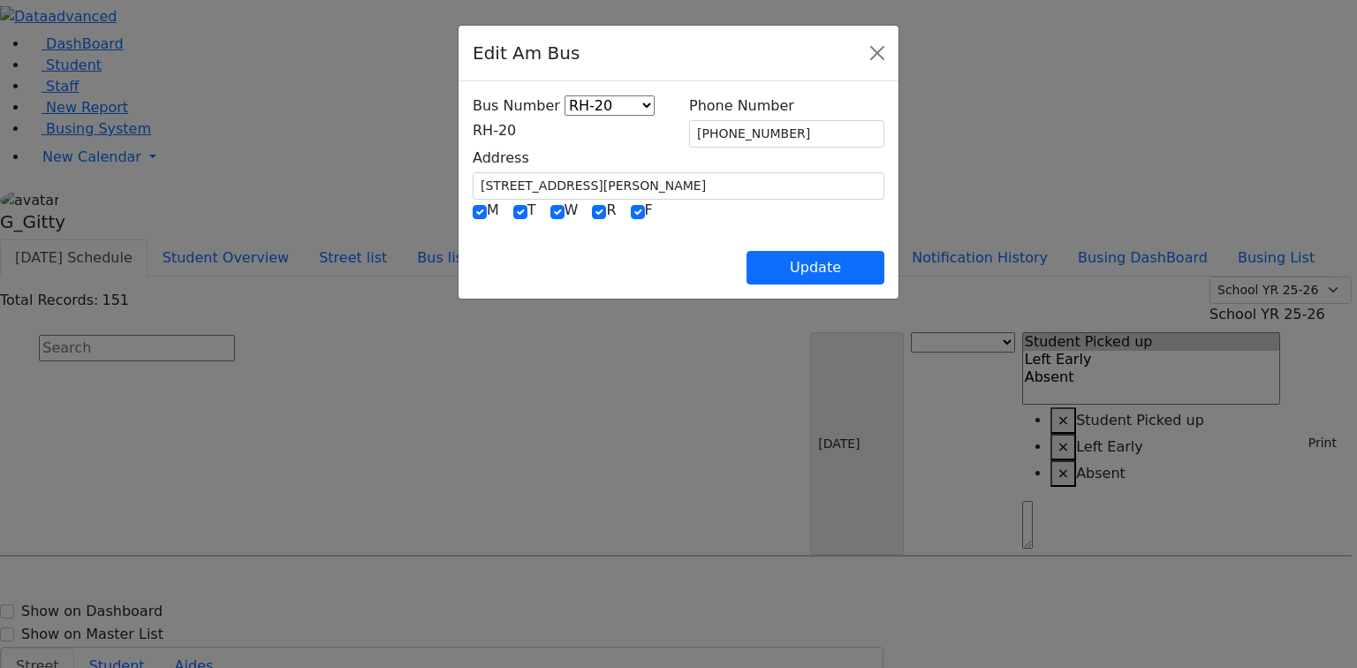
click at [516, 134] on span "RH-20" at bounding box center [494, 130] width 43 height 17
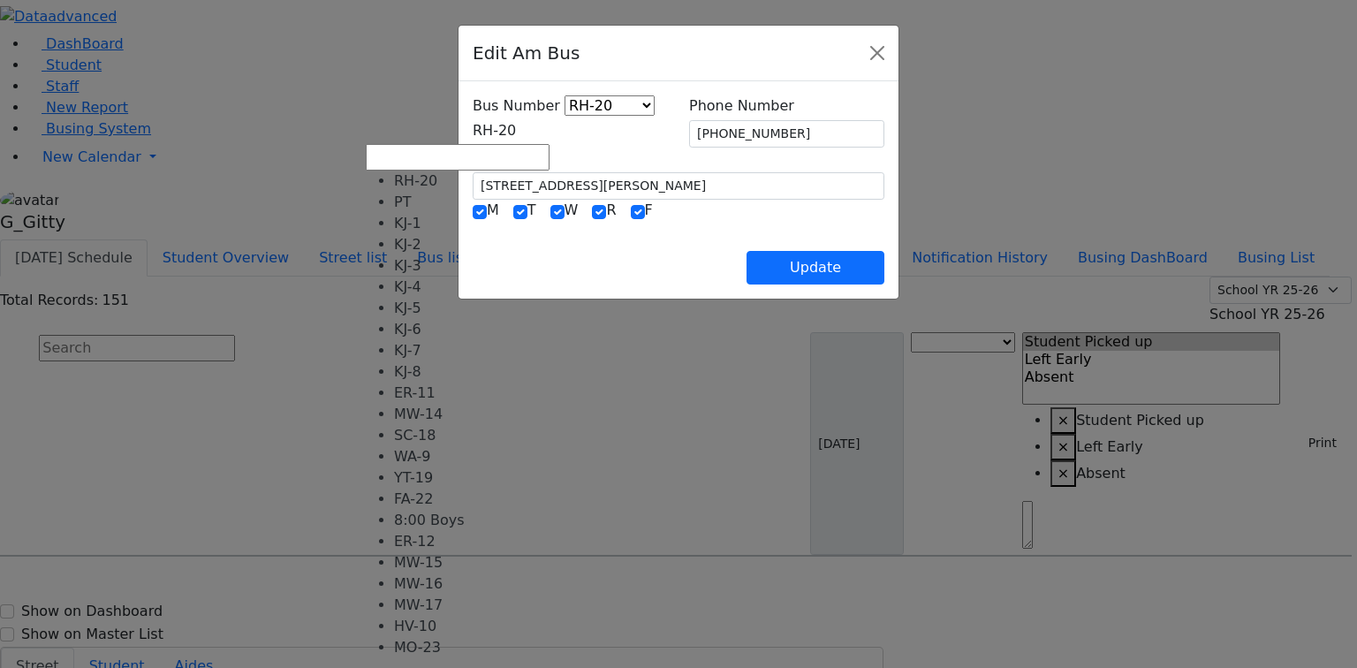
scroll to position [160, 0]
select select "442"
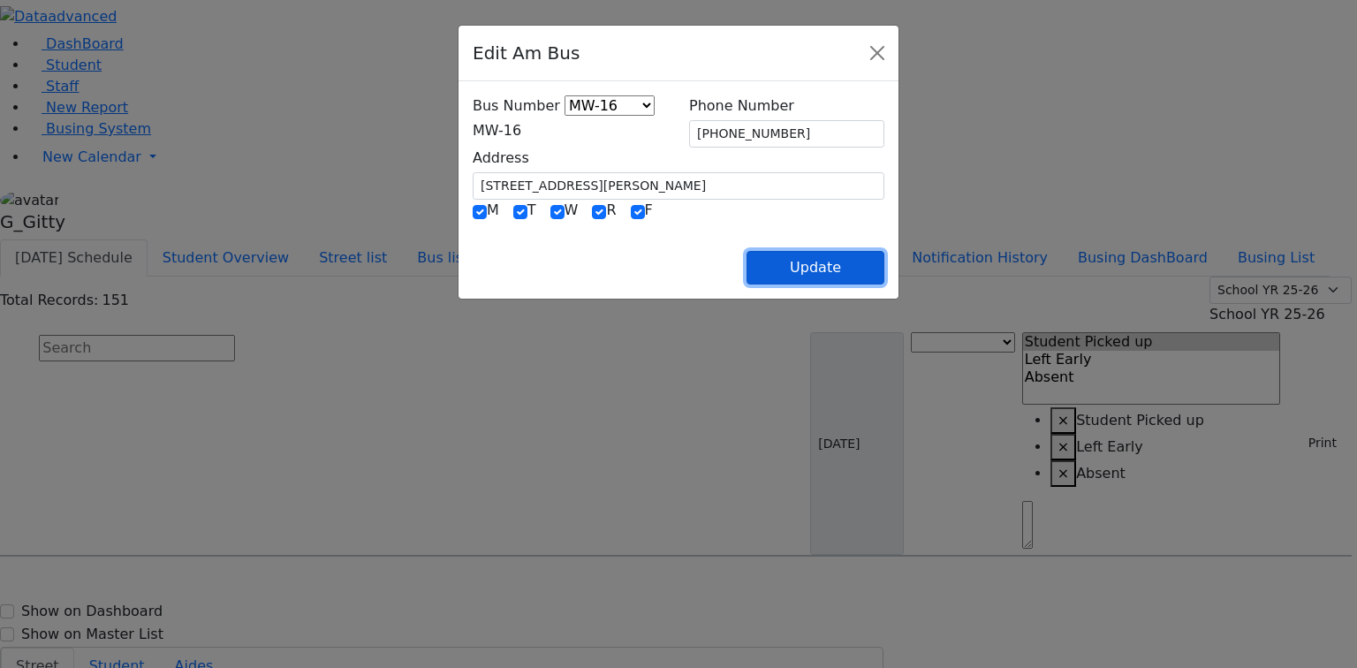
click at [884, 263] on button "Update" at bounding box center [815, 268] width 138 height 34
select select
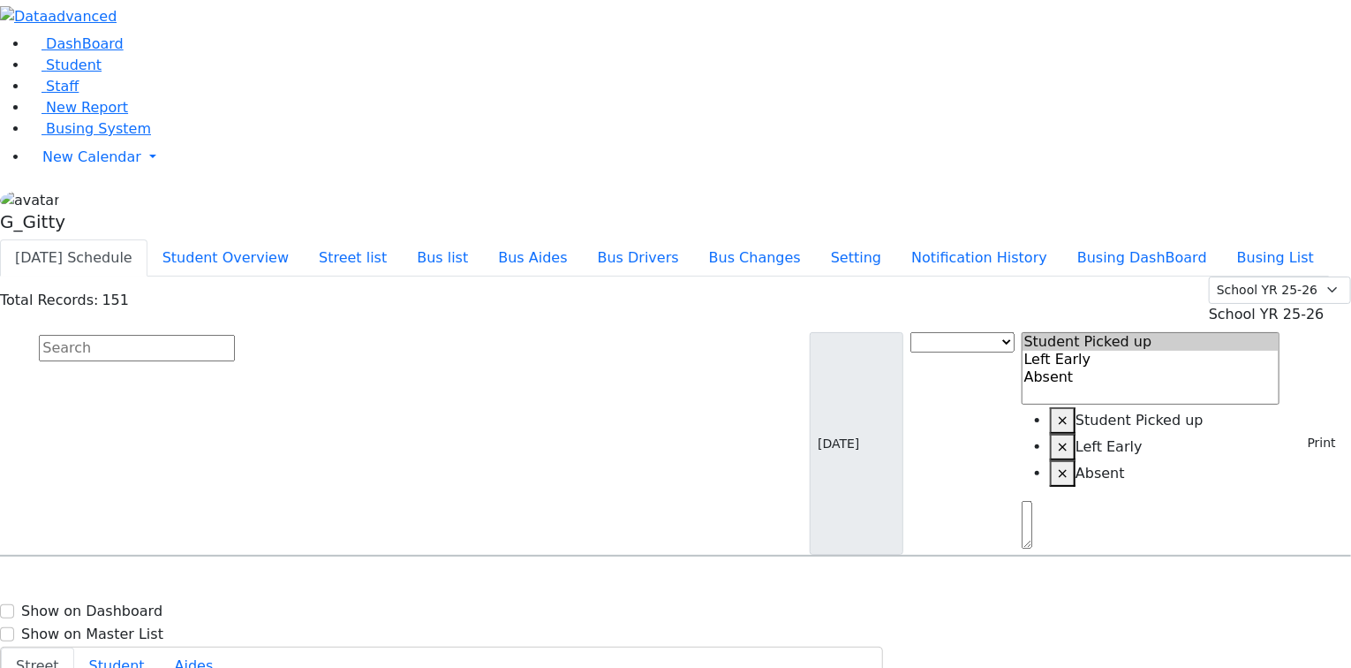
type input "[PHONE_NUMBER]"
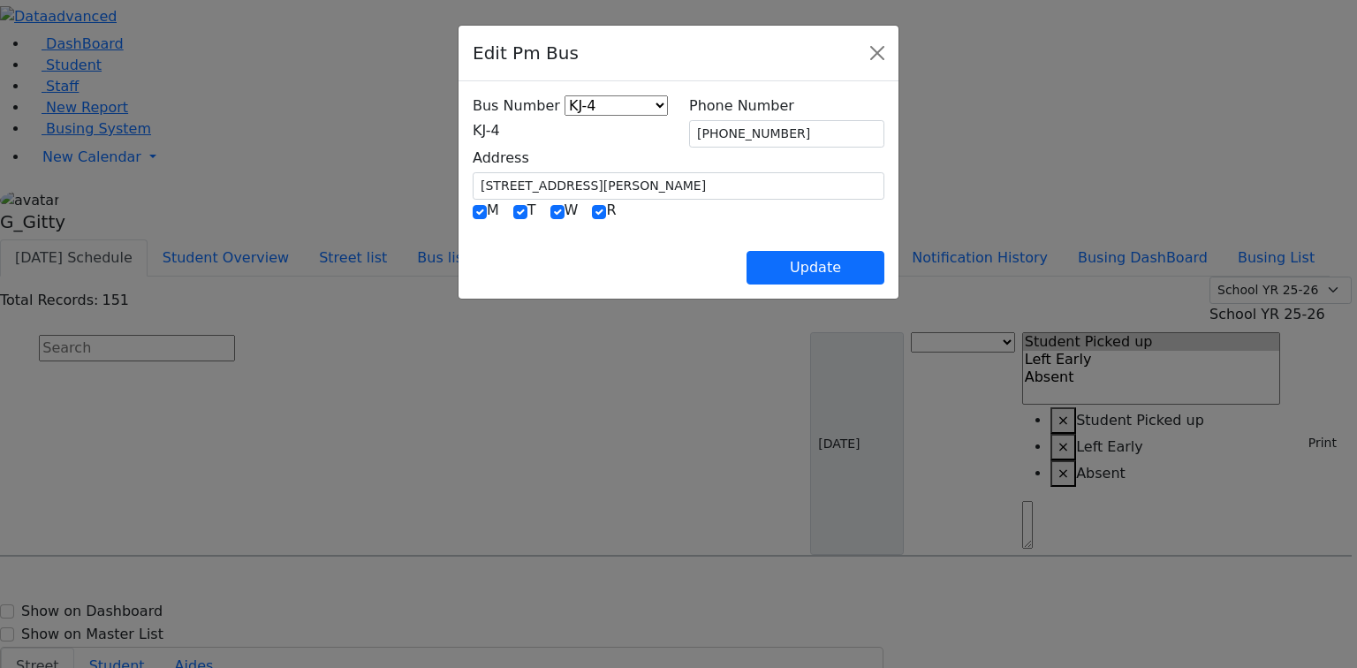
click at [500, 127] on span "KJ-4" at bounding box center [486, 130] width 27 height 17
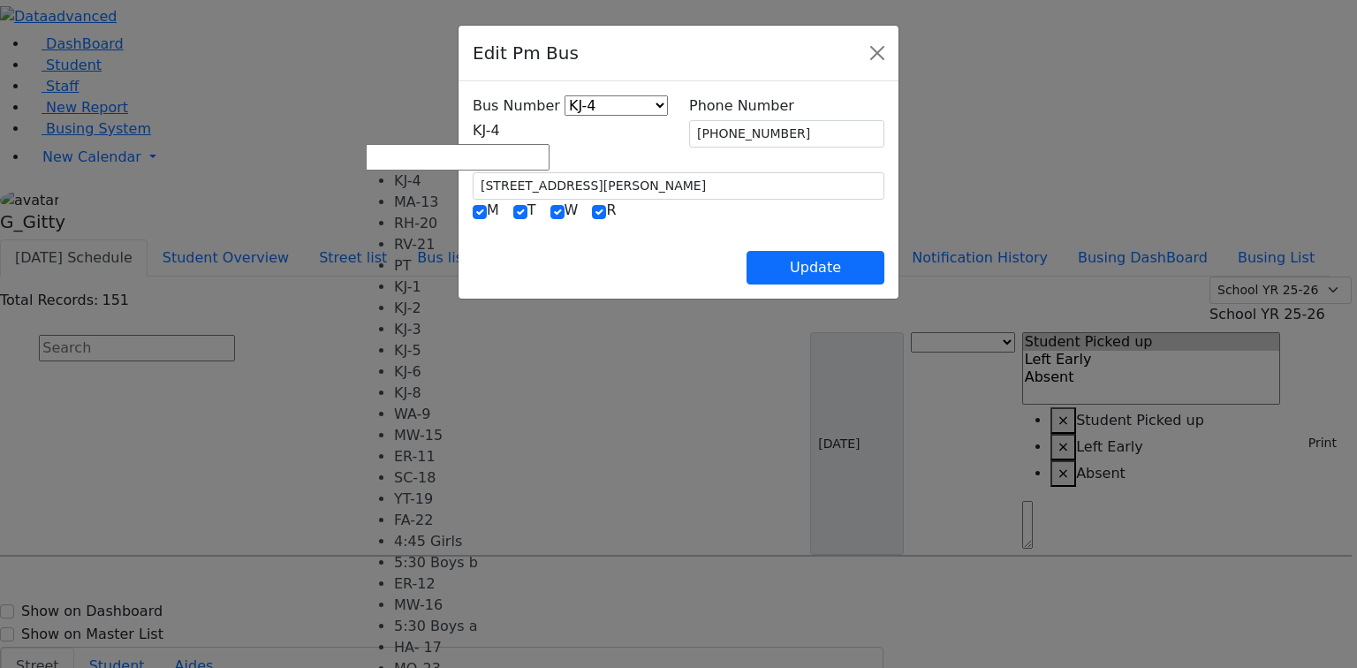
scroll to position [141, 0]
select select "419"
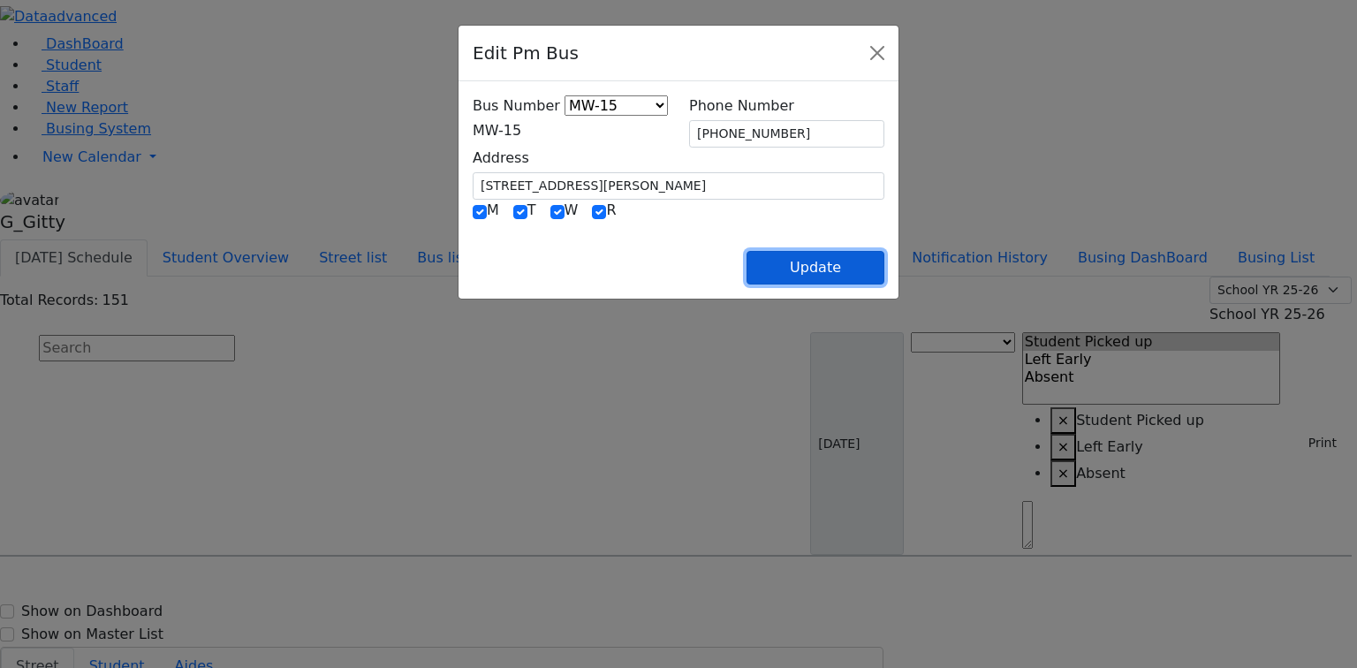
click at [884, 261] on button "Update" at bounding box center [815, 268] width 138 height 34
select select
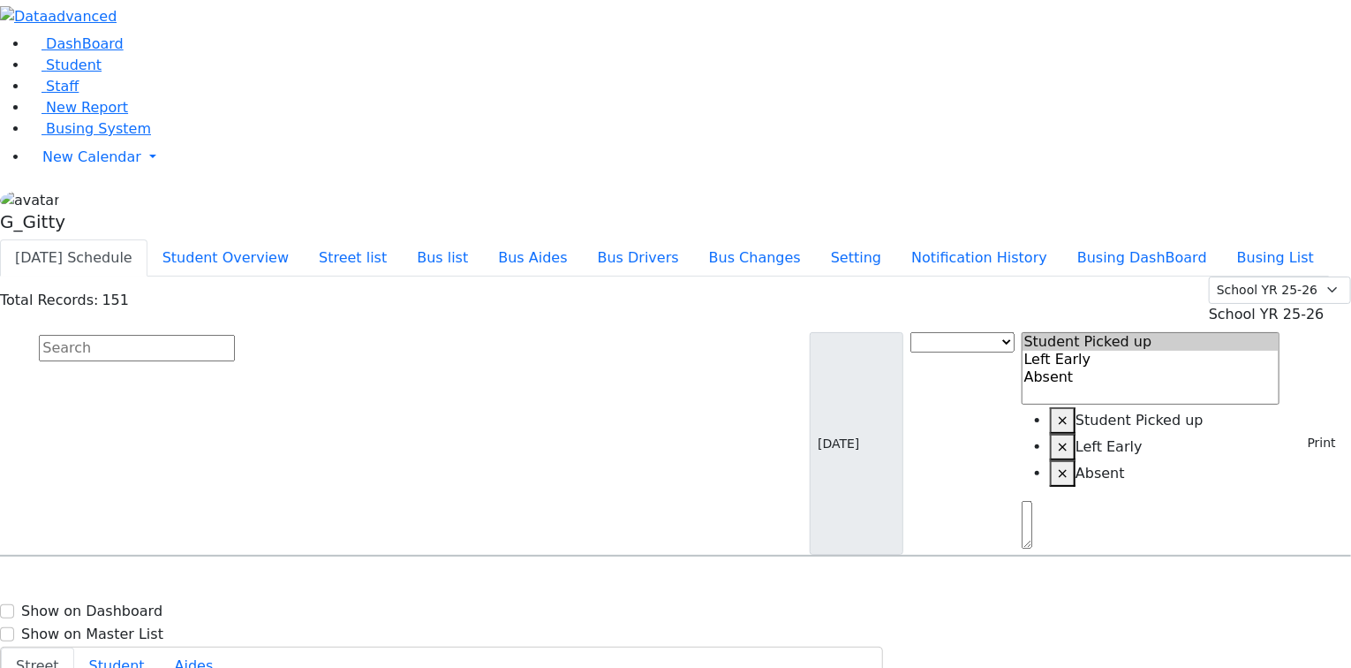
type input "[PHONE_NUMBER]"
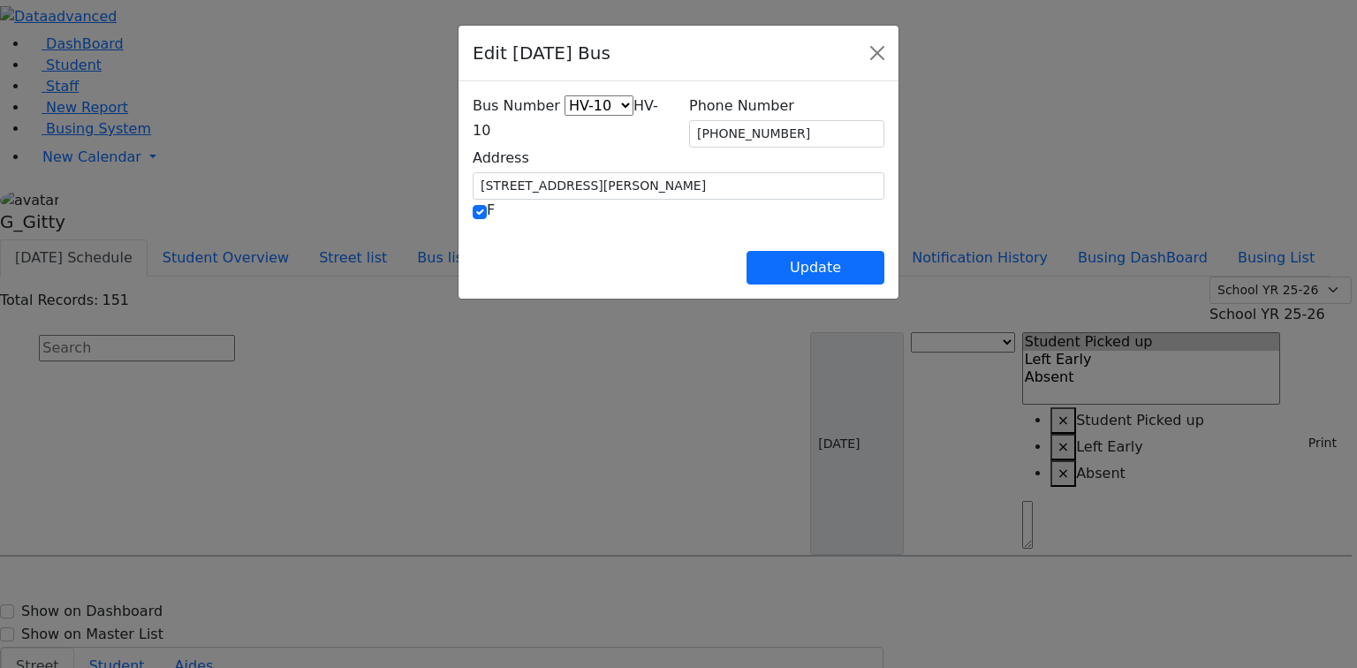
drag, startPoint x: 513, startPoint y: 127, endPoint x: 515, endPoint y: 136, distance: 9.0
click at [514, 132] on span "HV-10" at bounding box center [565, 118] width 185 height 42
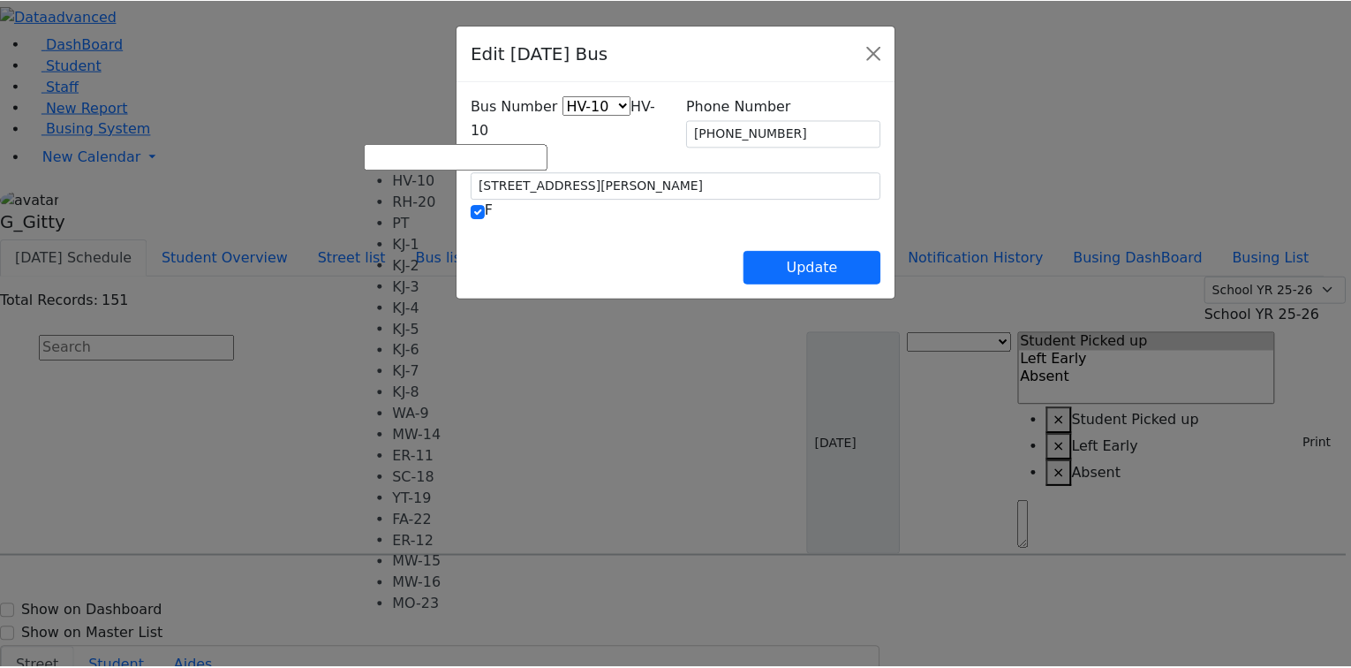
scroll to position [131, 0]
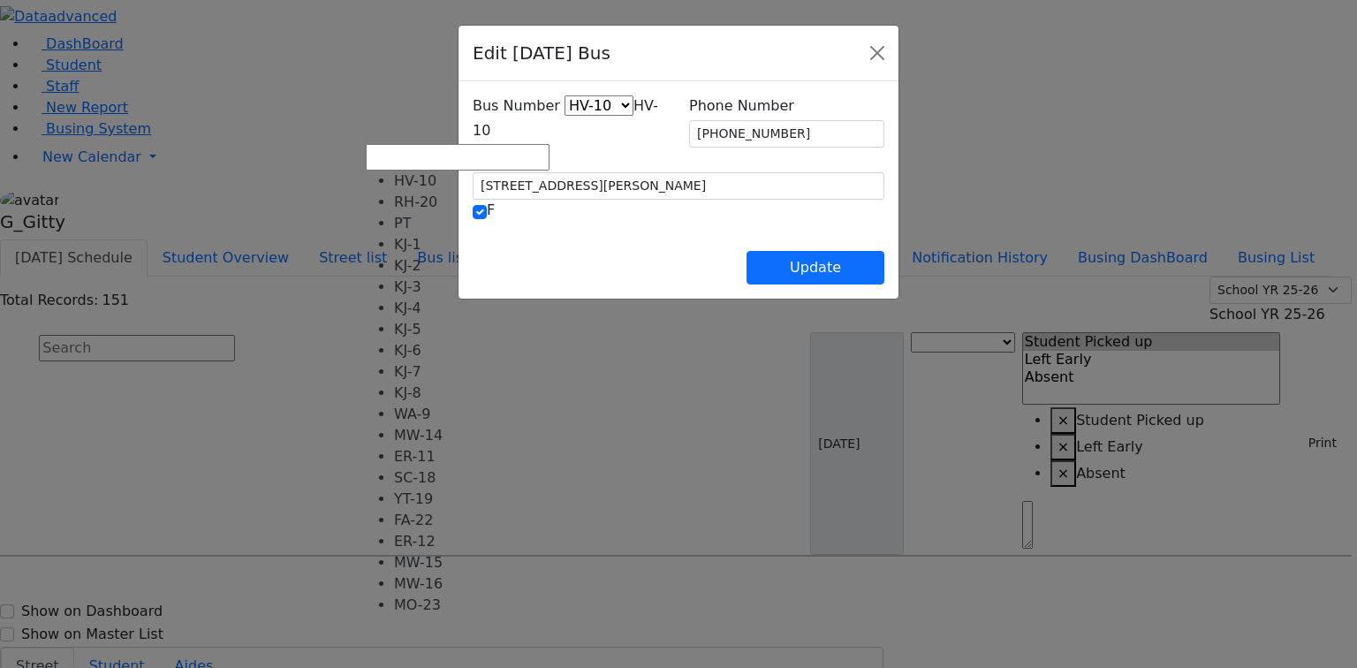
select select "444"
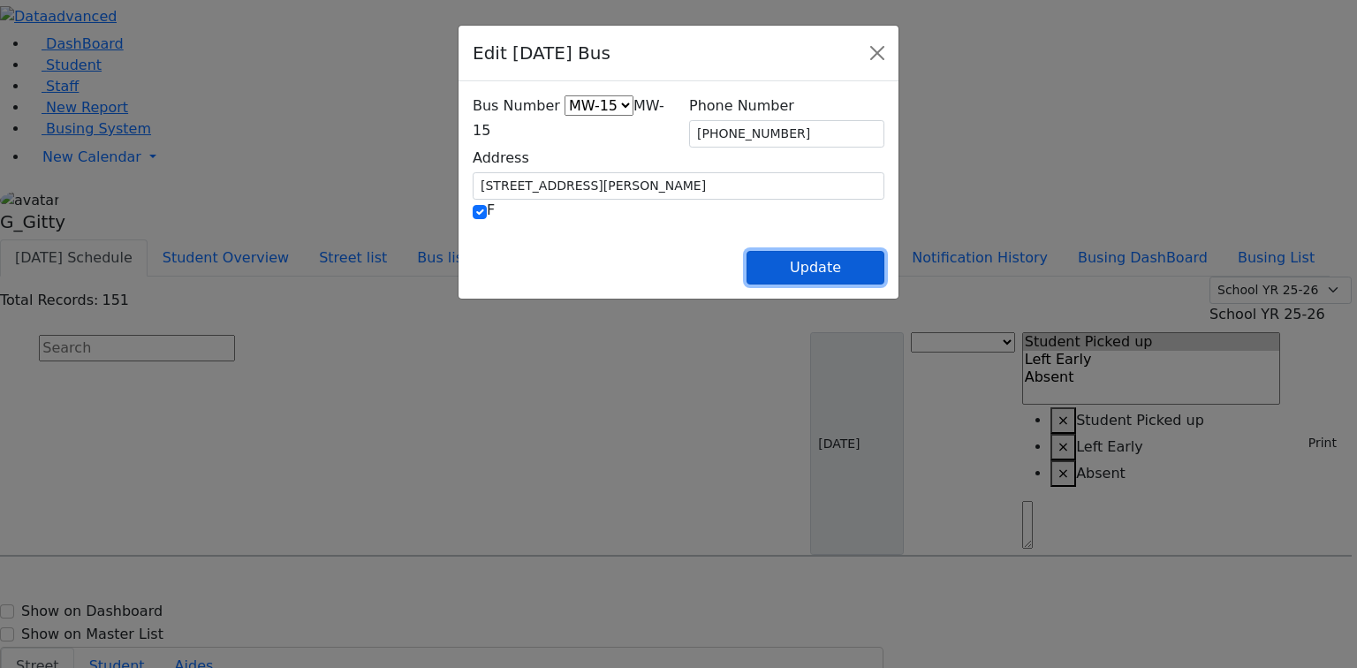
click at [884, 269] on button "Update" at bounding box center [815, 268] width 138 height 34
select select
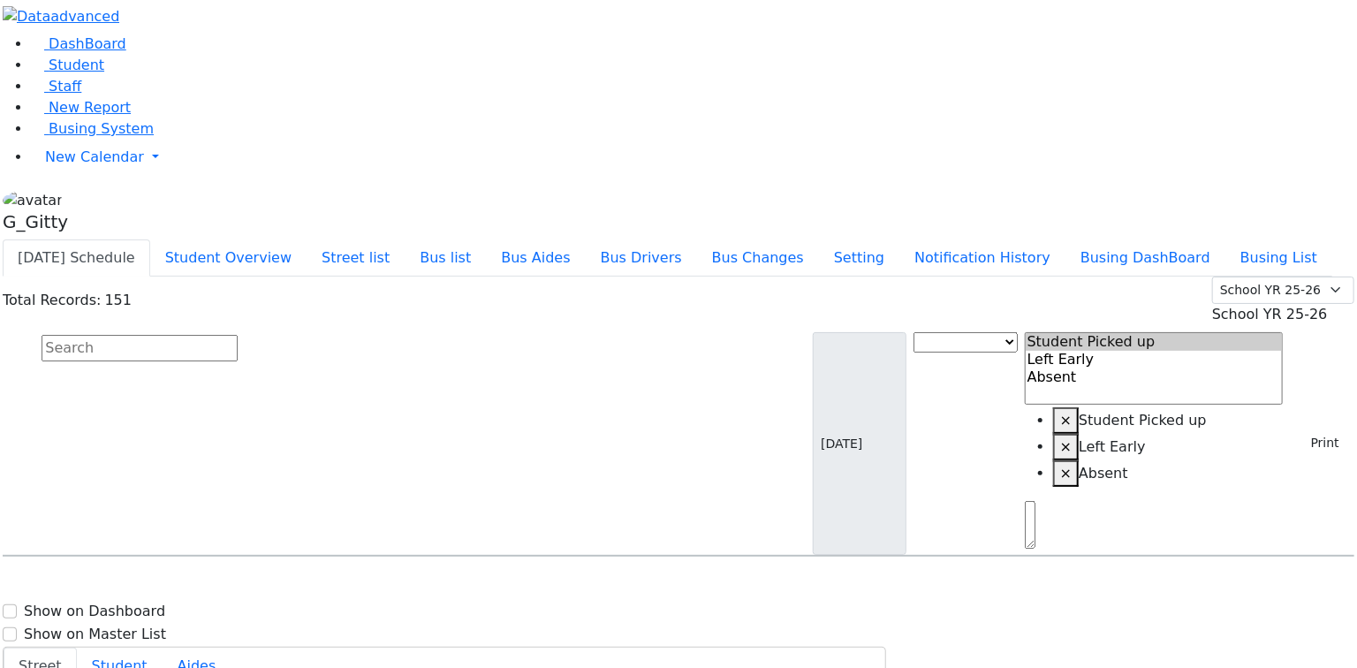
scroll to position [4240, 0]
select select
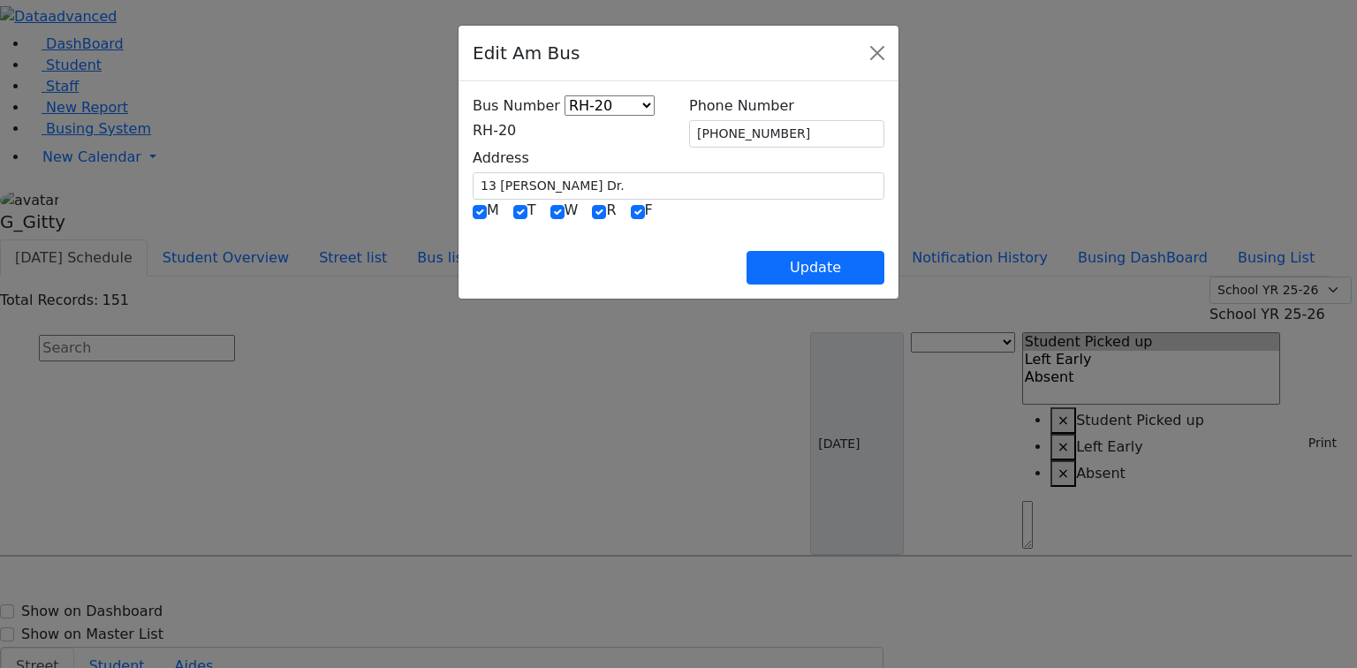
click at [477, 139] on span "RH-20" at bounding box center [494, 130] width 43 height 17
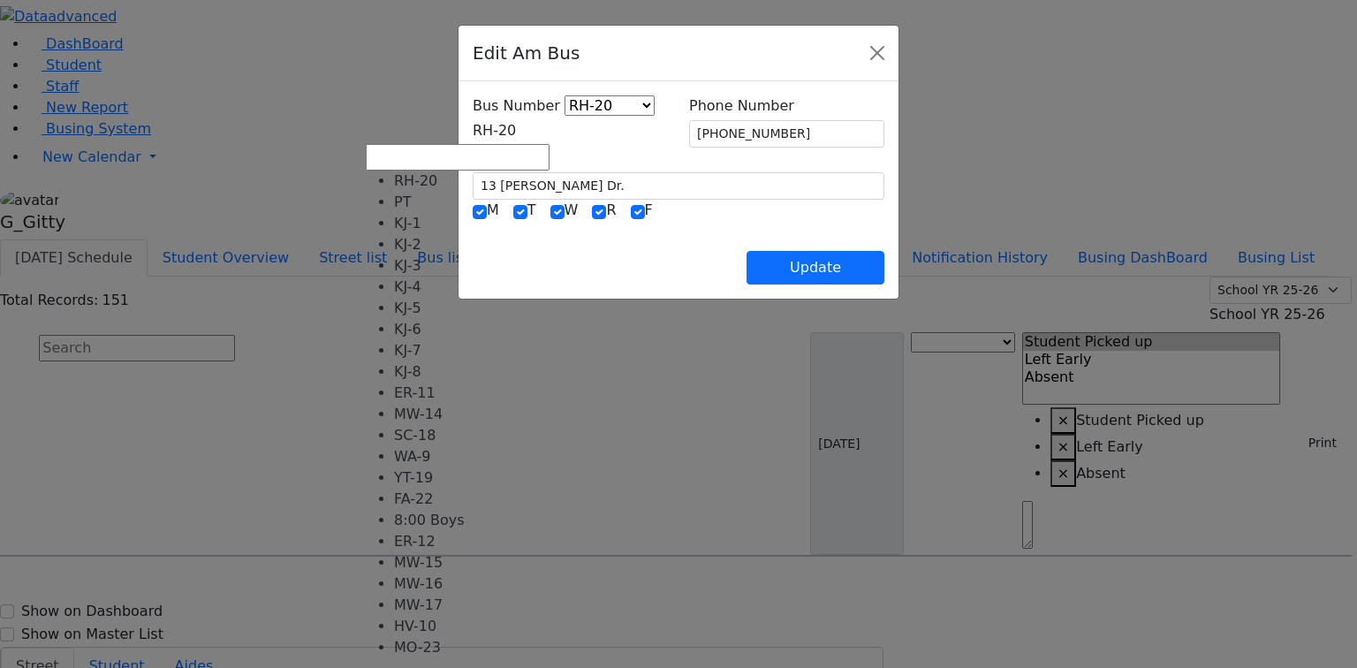
scroll to position [71, 0]
select select "412"
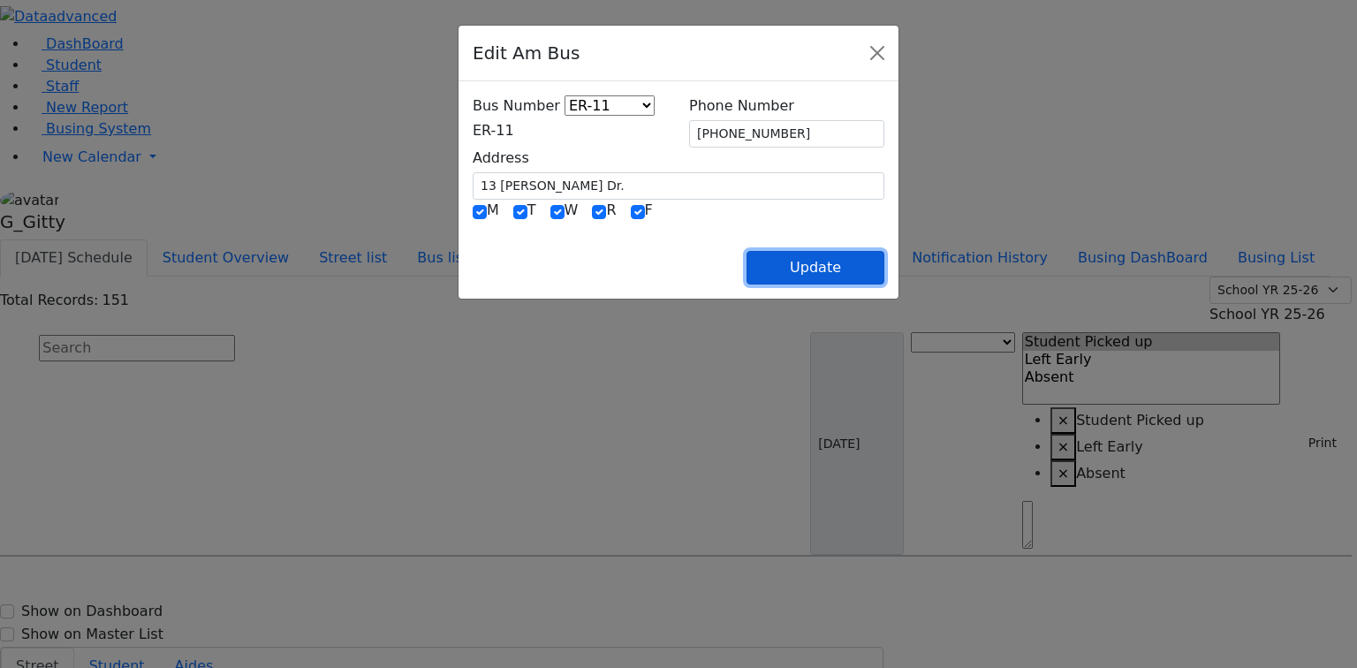
click at [884, 267] on button "Update" at bounding box center [815, 268] width 138 height 34
select select
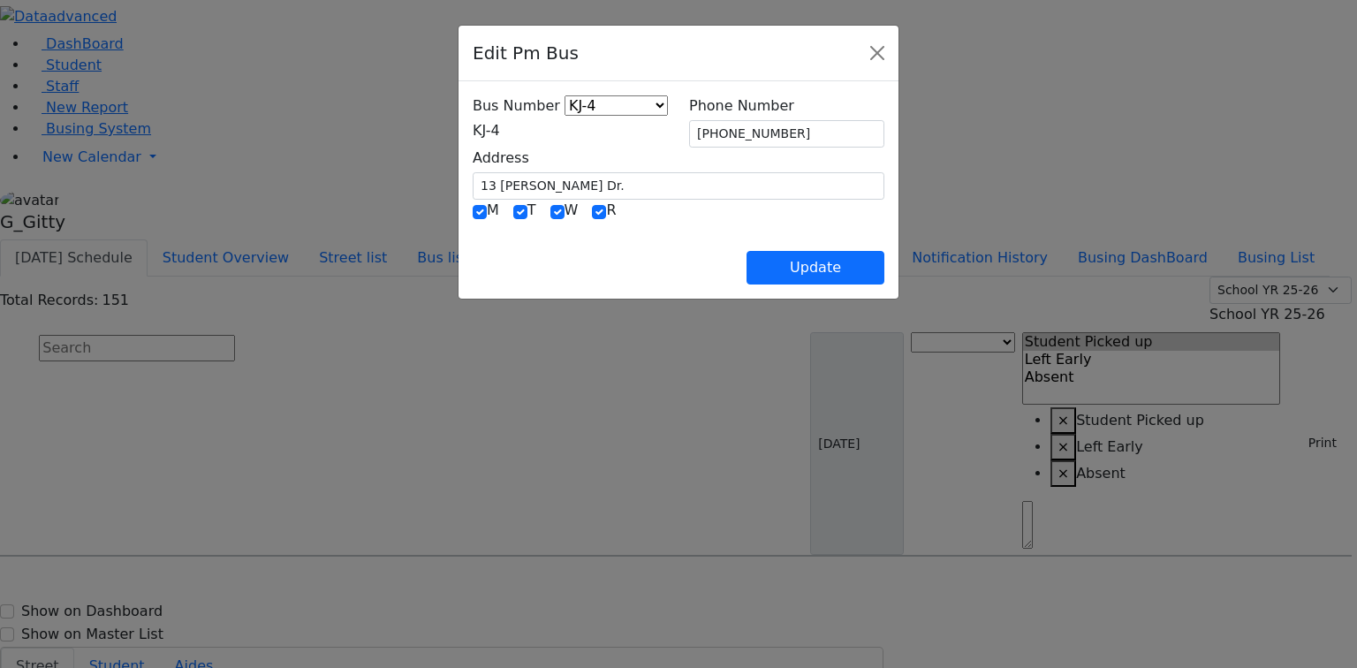
click at [473, 139] on span "KJ-4" at bounding box center [486, 130] width 27 height 17
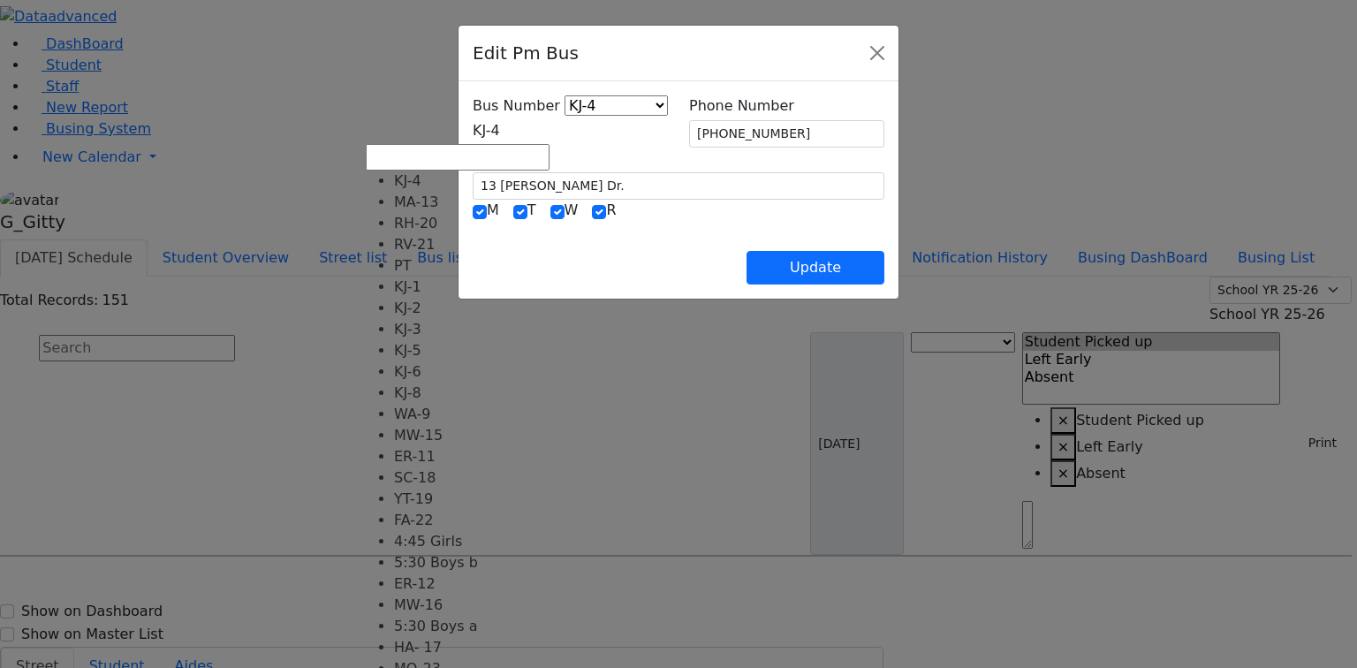
select select "420"
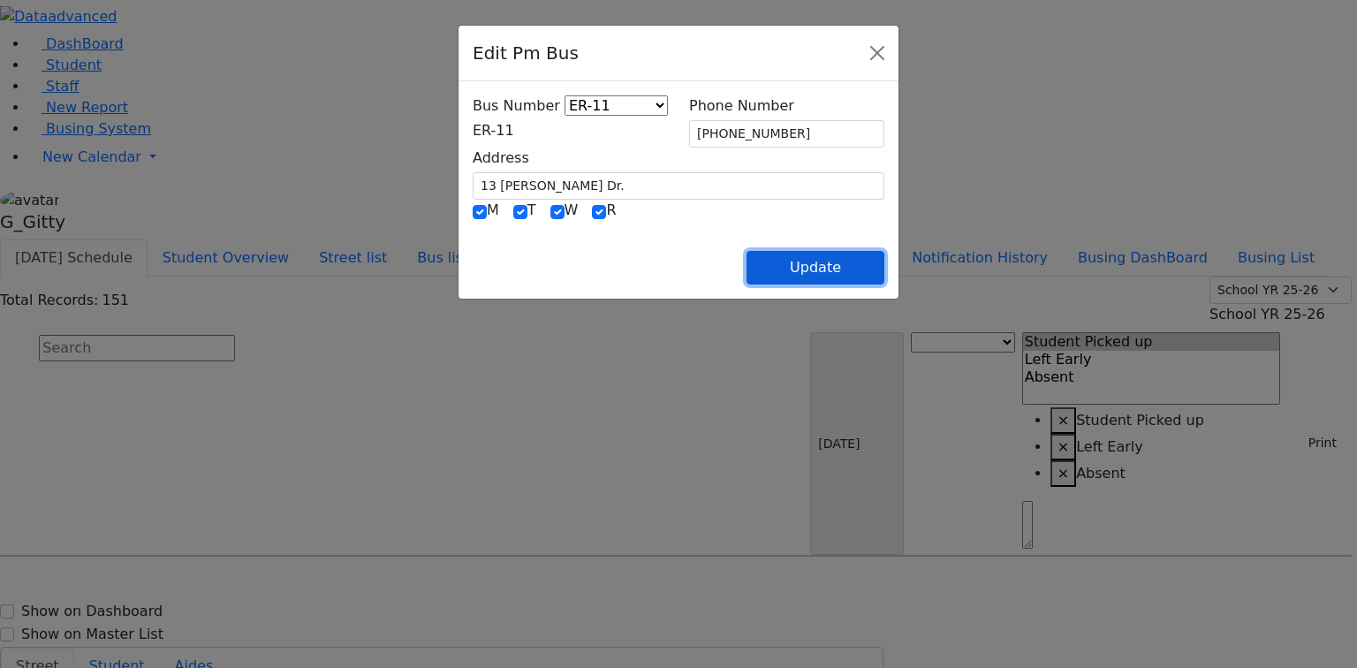
drag, startPoint x: 915, startPoint y: 276, endPoint x: 880, endPoint y: 270, distance: 35.9
click at [884, 277] on button "Update" at bounding box center [815, 268] width 138 height 34
select select
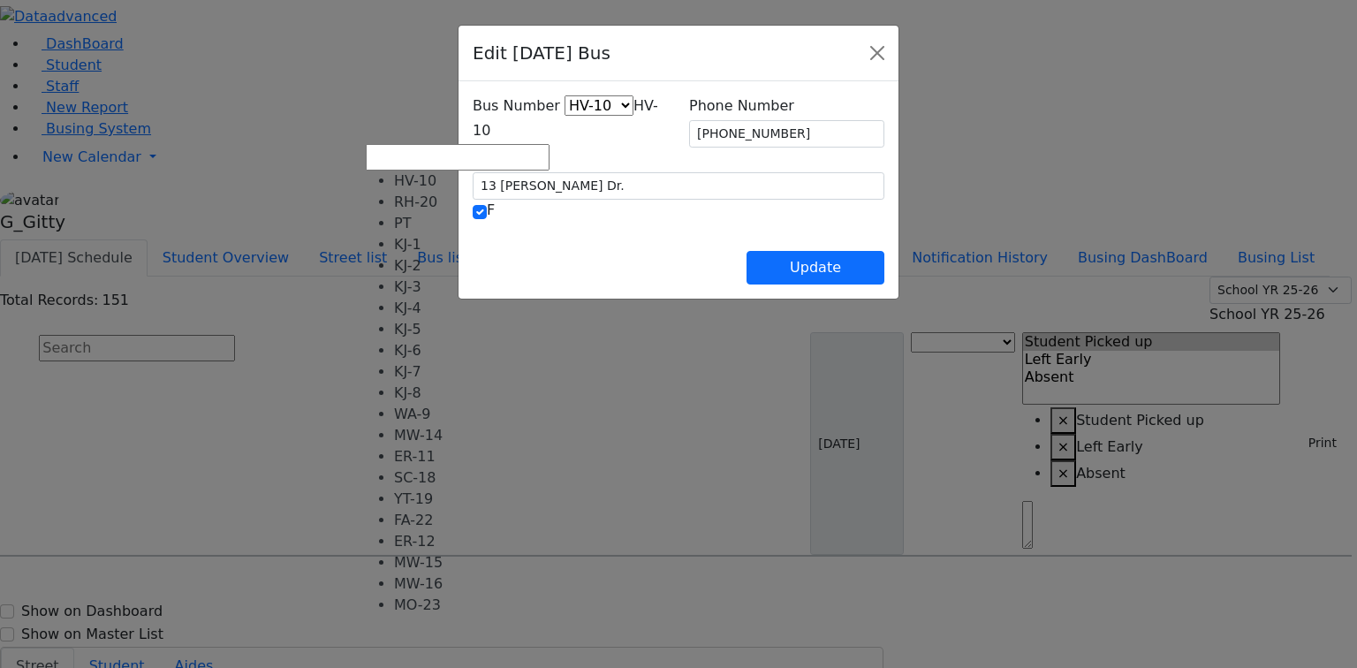
drag, startPoint x: 431, startPoint y: 128, endPoint x: 452, endPoint y: 163, distance: 41.2
click at [473, 129] on span "HV-10" at bounding box center [565, 118] width 185 height 42
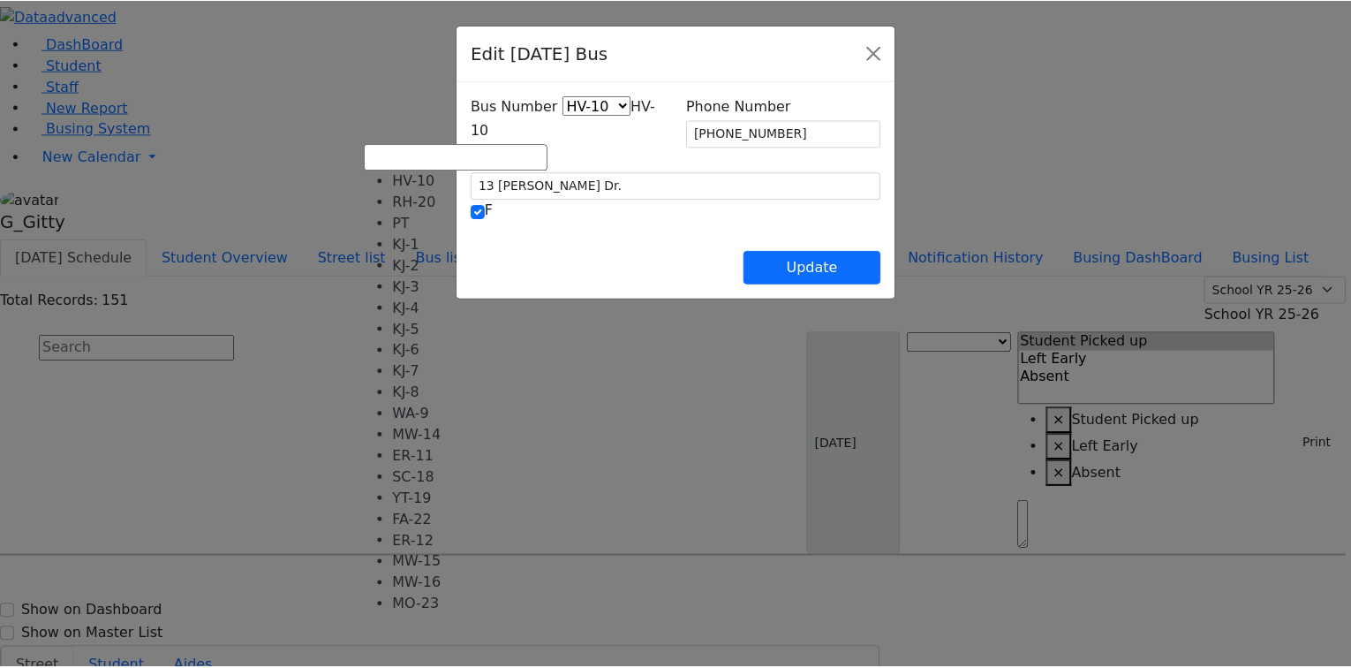
scroll to position [131, 0]
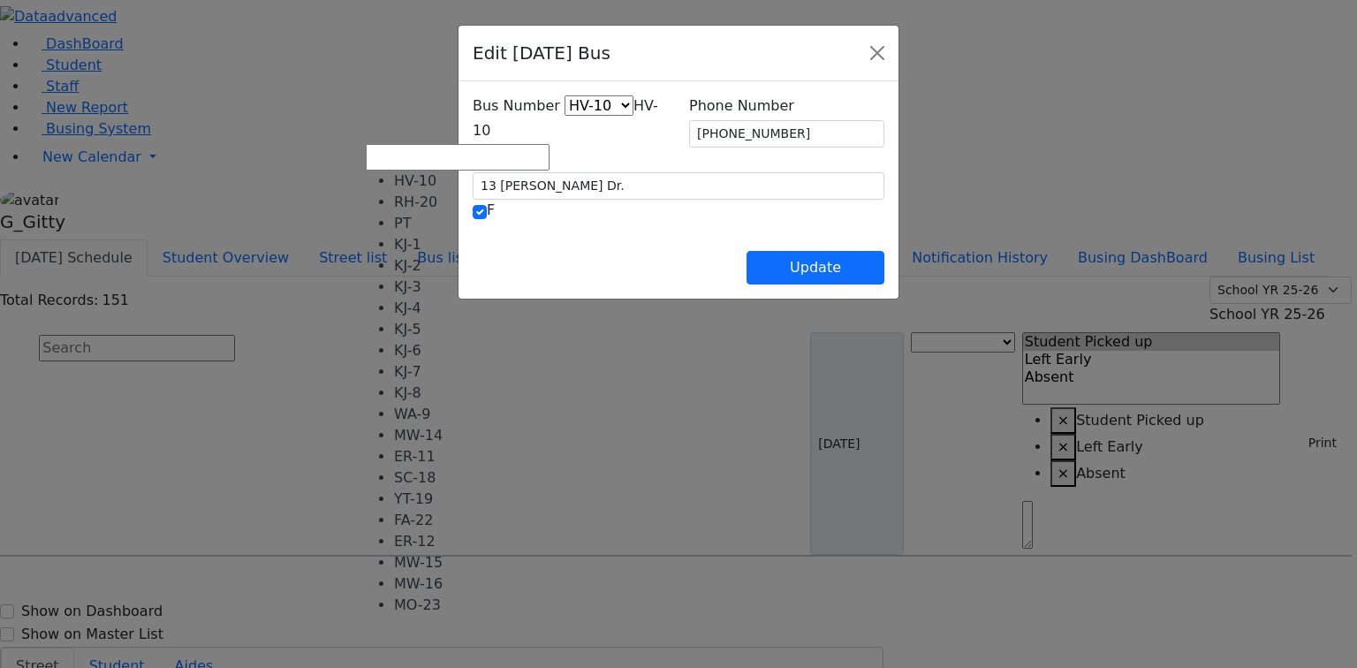
drag, startPoint x: 443, startPoint y: 233, endPoint x: 456, endPoint y: 233, distance: 12.4
select select "426"
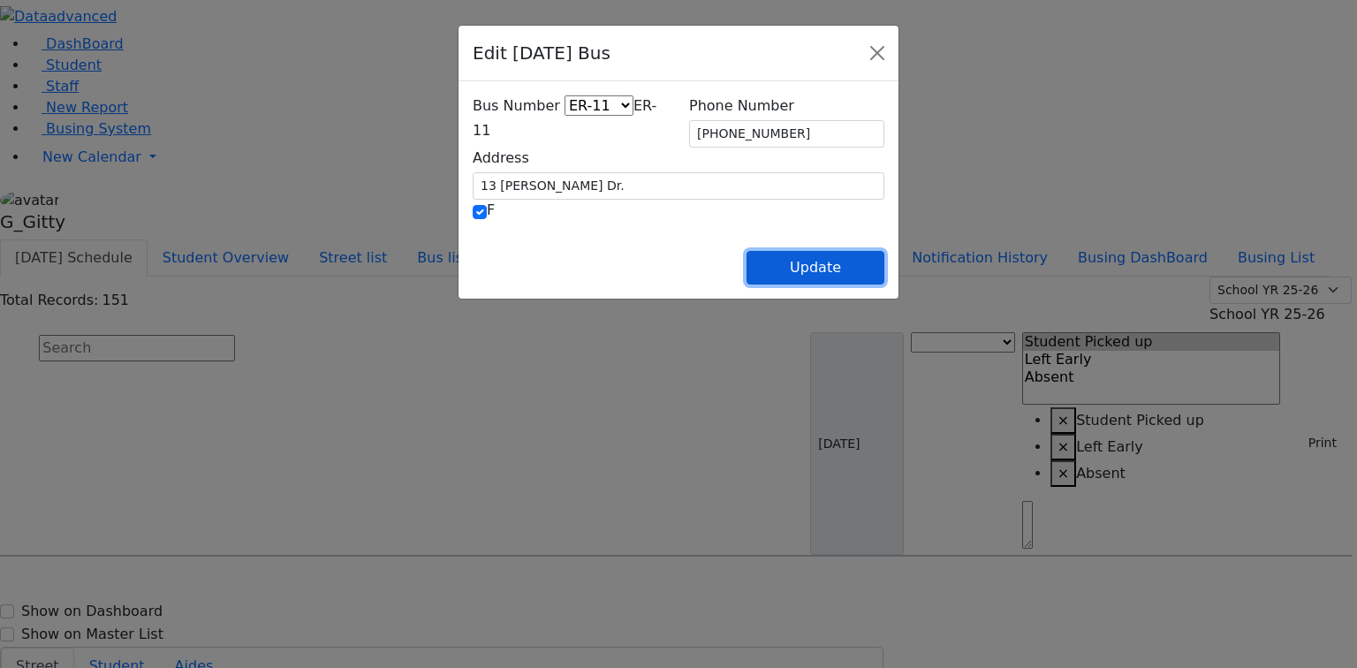
drag, startPoint x: 894, startPoint y: 258, endPoint x: 878, endPoint y: 252, distance: 17.1
click at [884, 258] on button "Update" at bounding box center [815, 268] width 138 height 34
select select
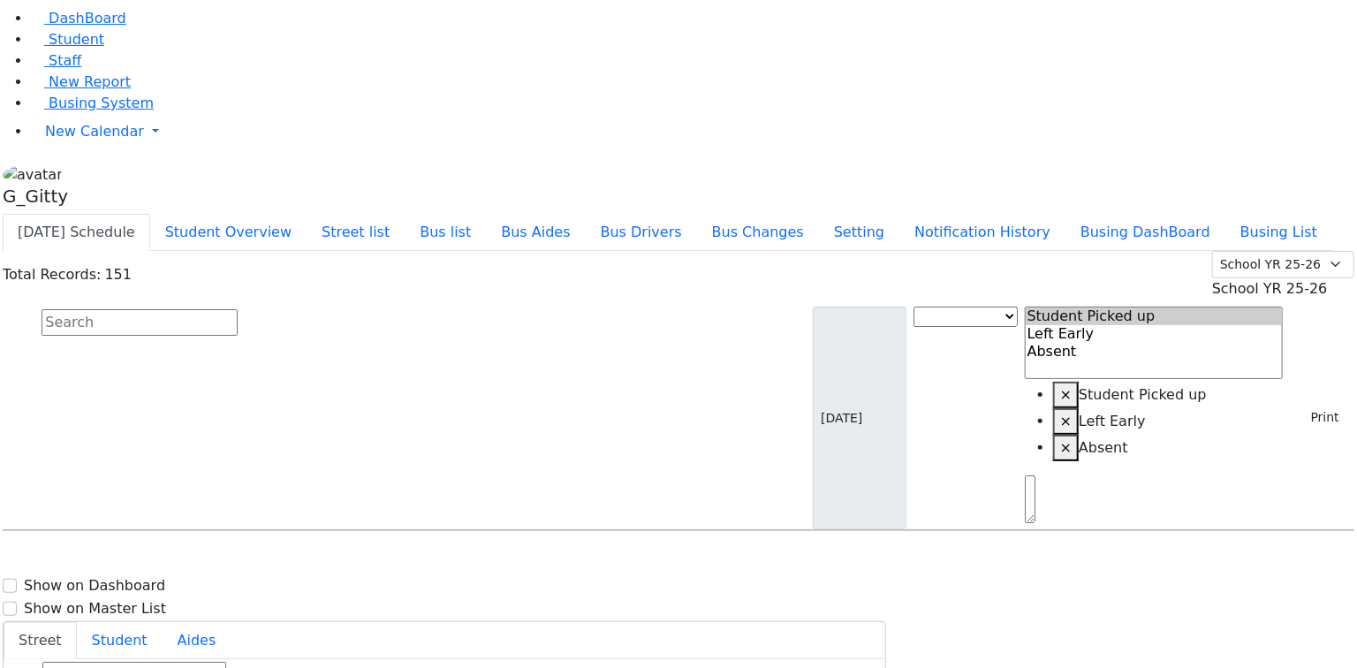
scroll to position [4169, 0]
select select
type input "[PHONE_NUMBER]"
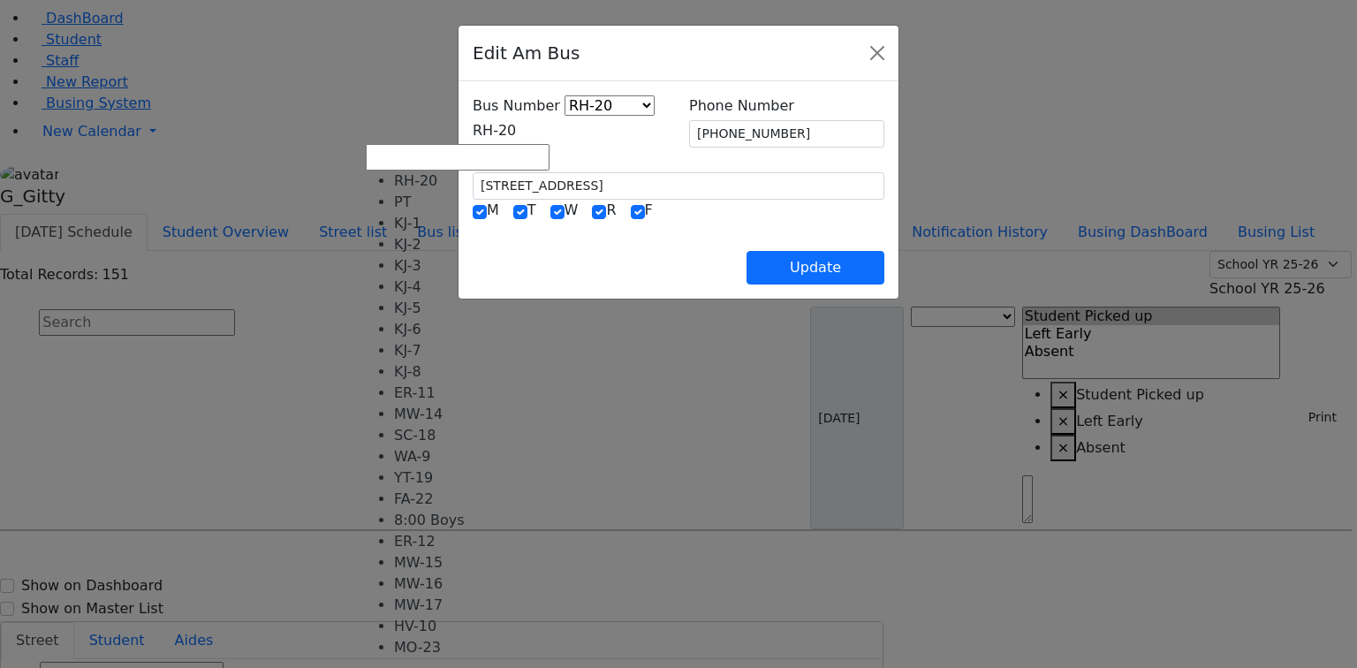
click at [516, 129] on span "RH-20" at bounding box center [494, 130] width 43 height 17
select select "441"
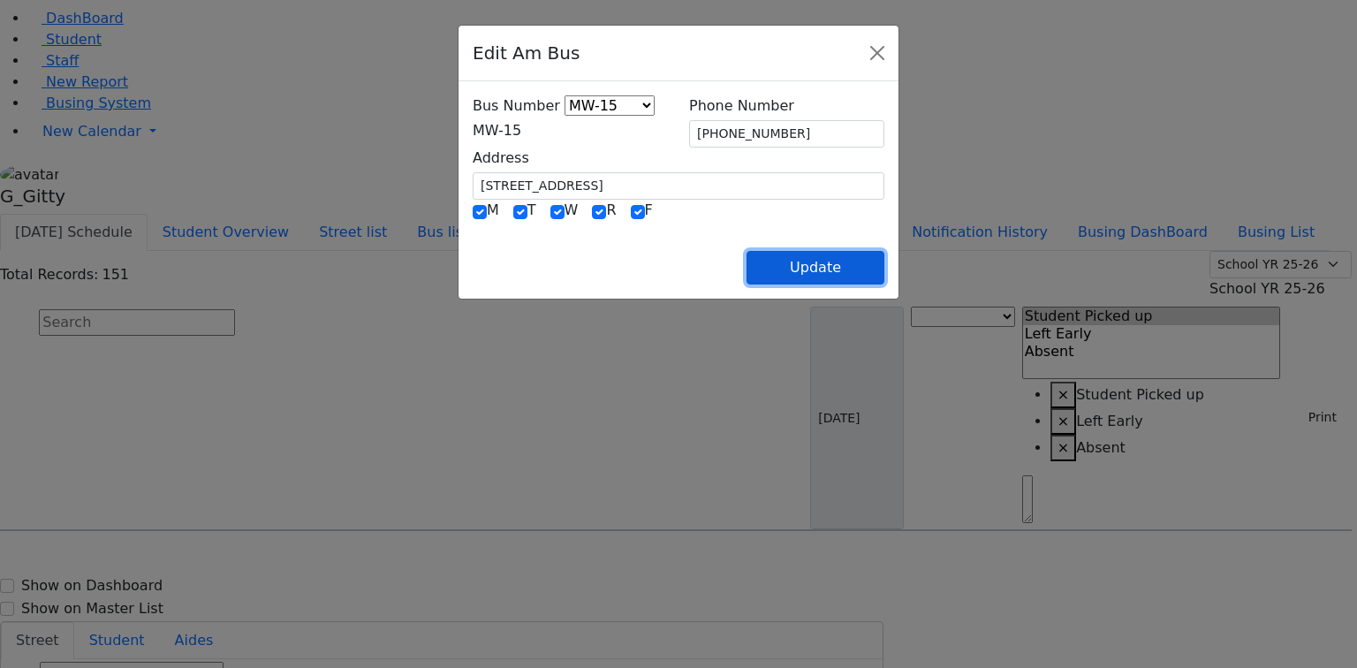
click at [884, 256] on button "Update" at bounding box center [815, 268] width 138 height 34
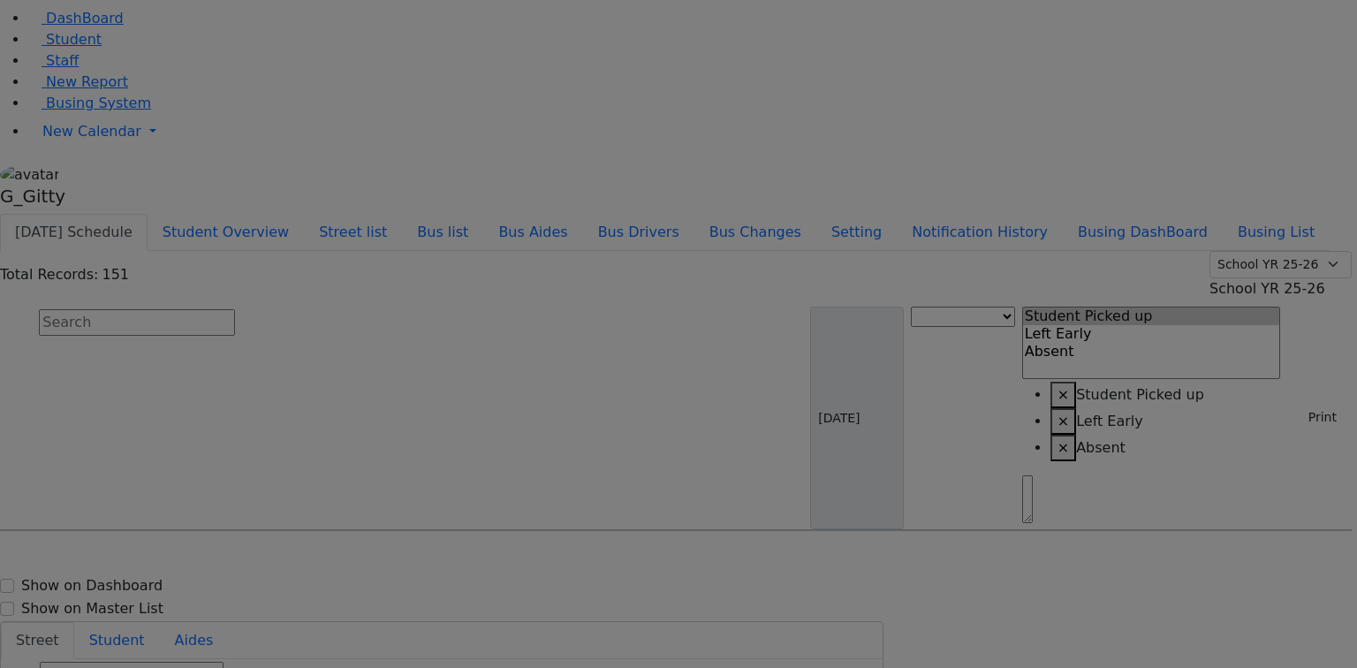
select select
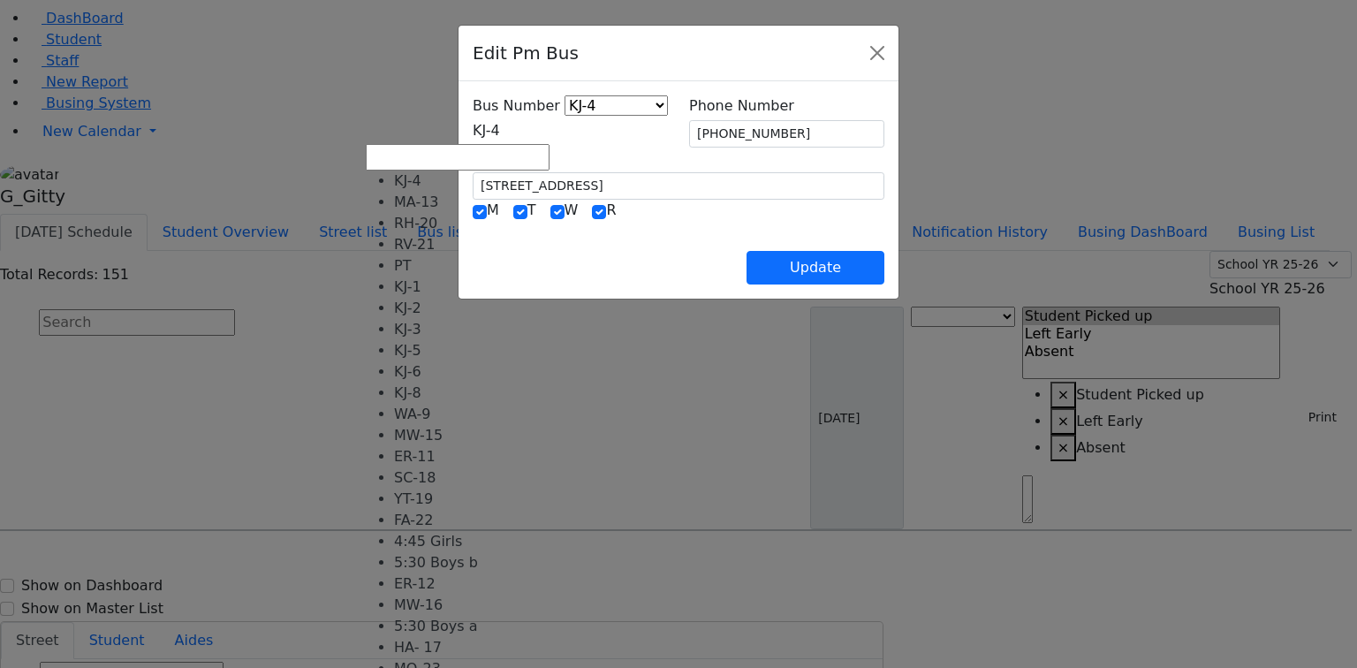
click at [500, 122] on span "KJ-4" at bounding box center [486, 130] width 27 height 17
select select "419"
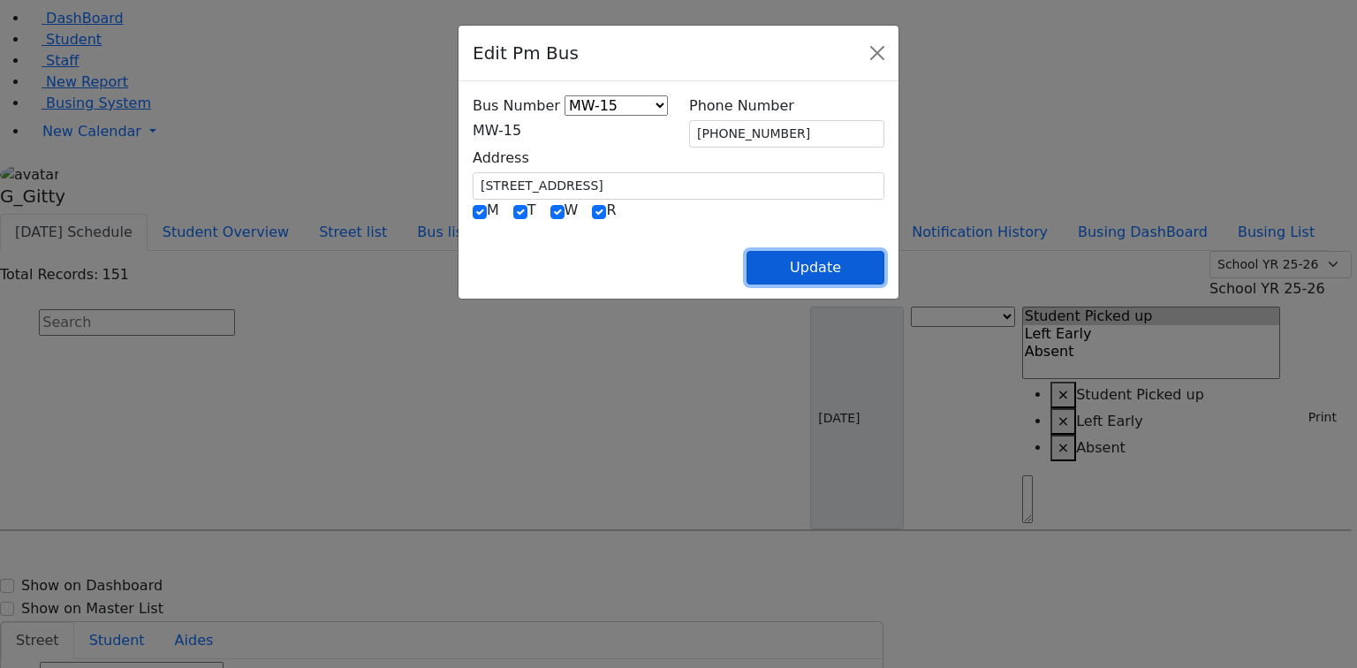
click at [884, 254] on button "Update" at bounding box center [815, 268] width 138 height 34
select select
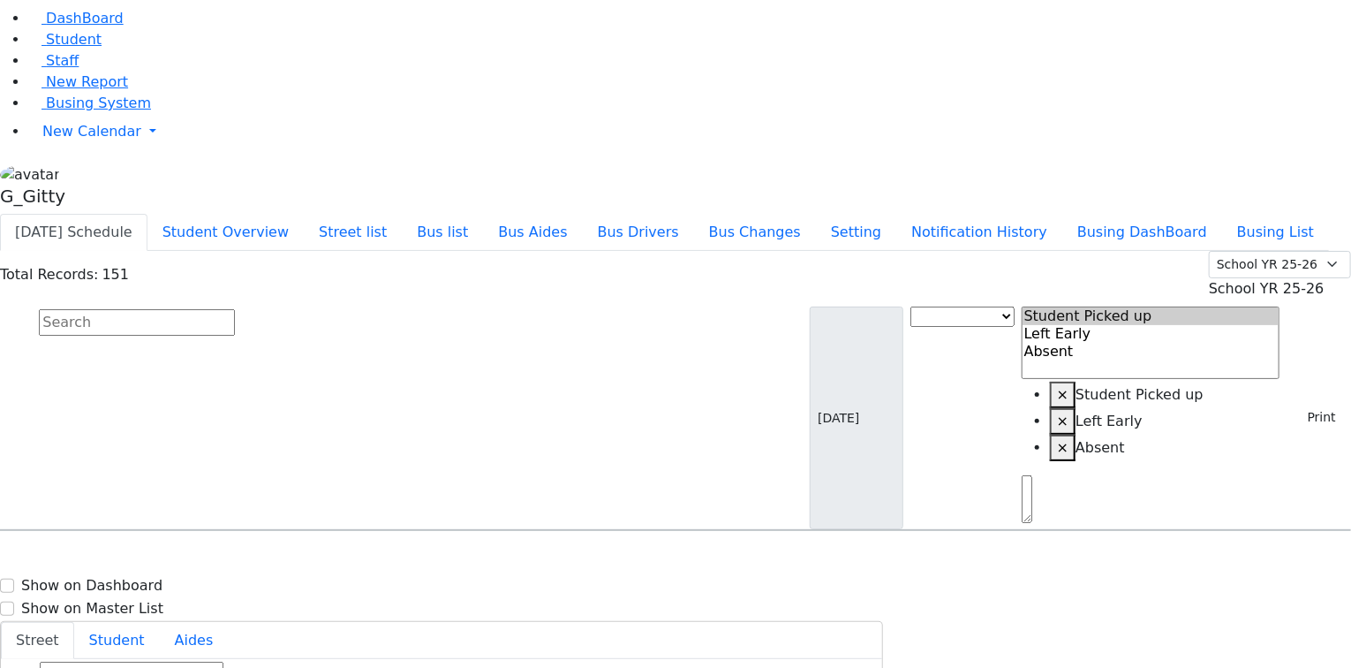
drag, startPoint x: 1267, startPoint y: 503, endPoint x: 1277, endPoint y: 500, distance: 11.2
type input "[PHONE_NUMBER]"
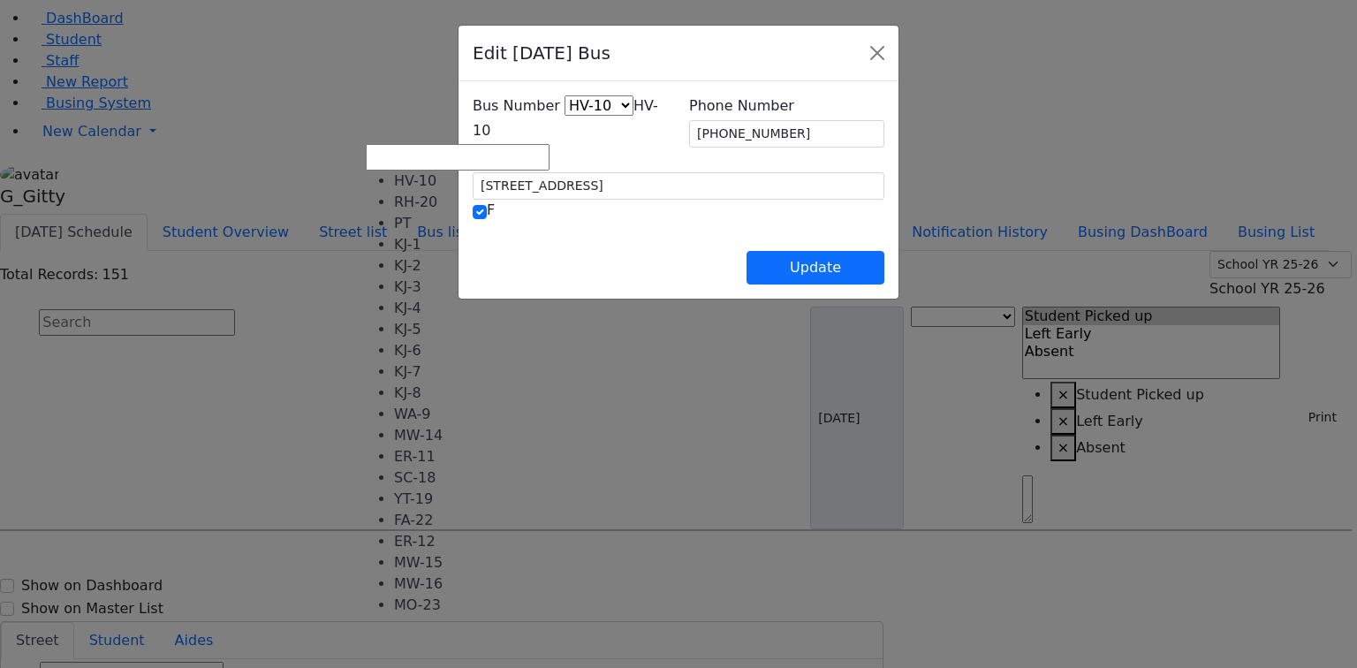
click at [473, 126] on span "HV-10" at bounding box center [565, 118] width 185 height 42
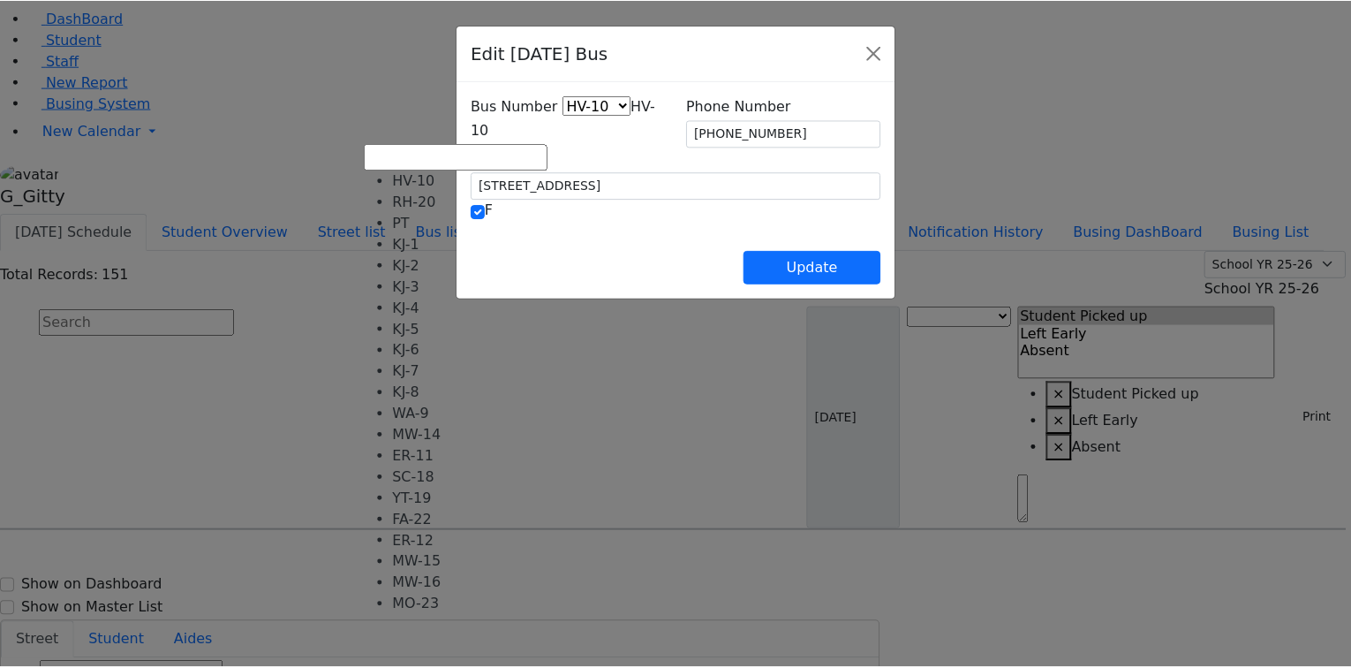
scroll to position [131, 0]
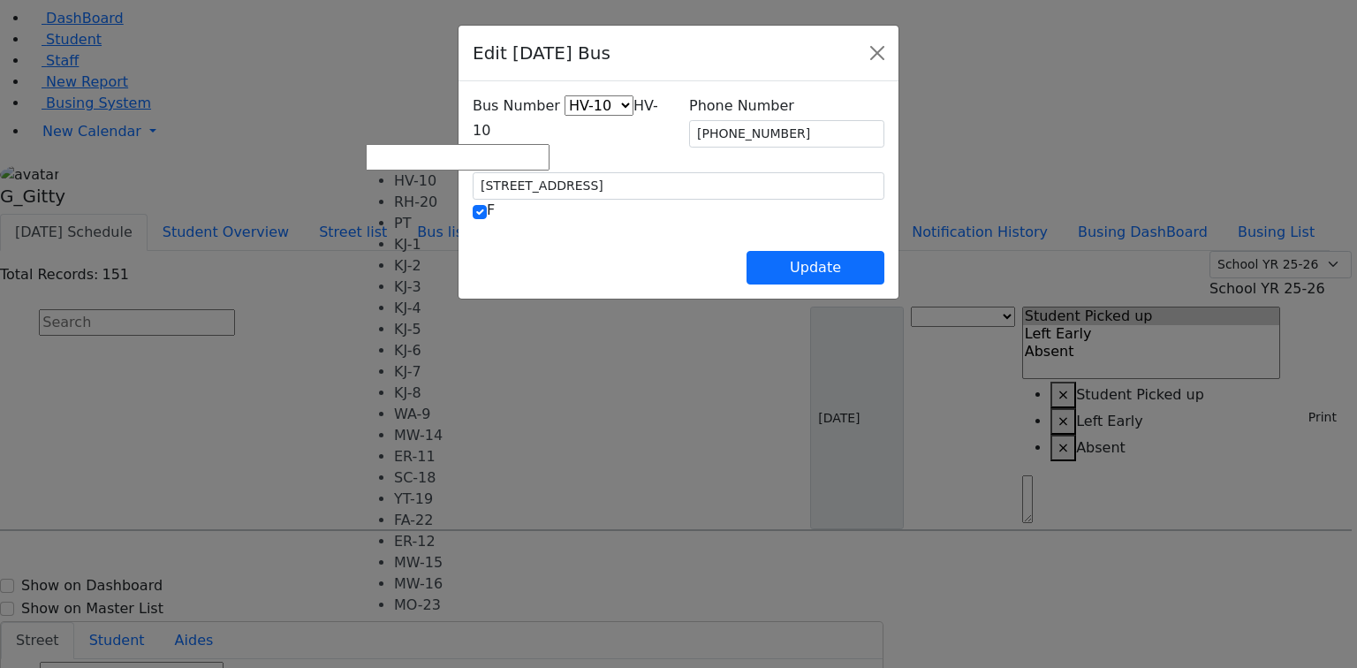
select select "445"
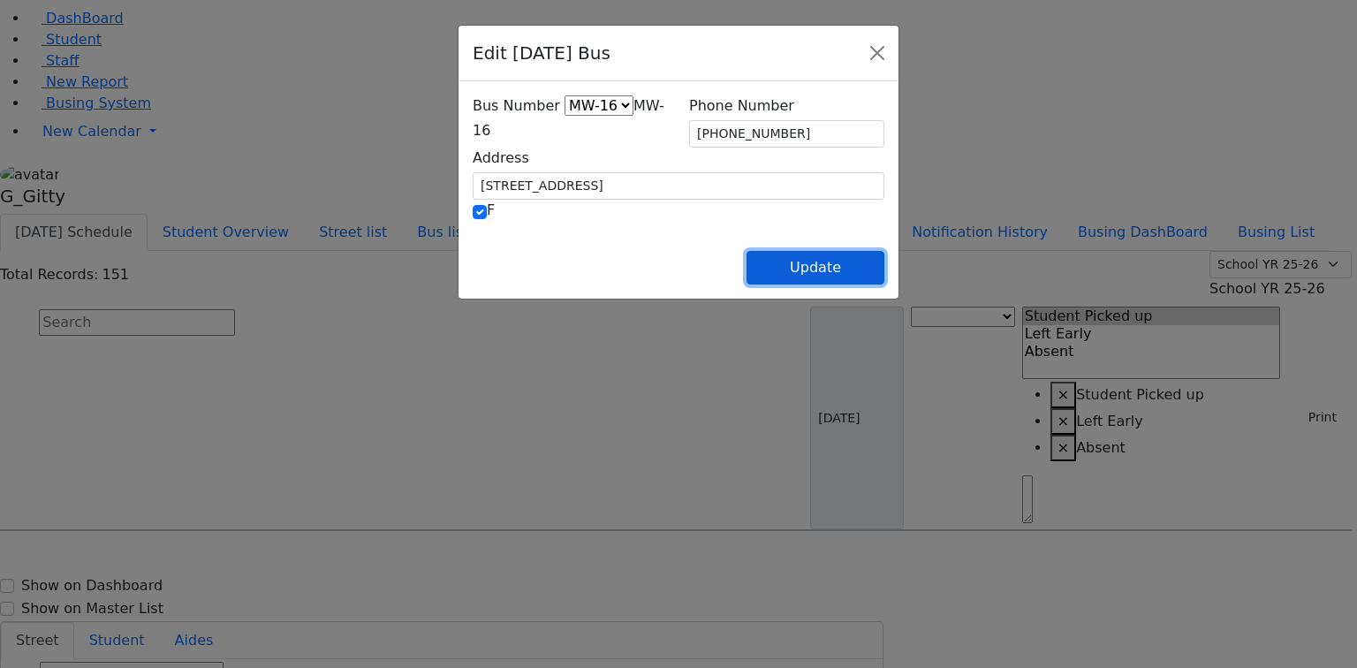
drag, startPoint x: 941, startPoint y: 261, endPoint x: 865, endPoint y: 265, distance: 76.0
click at [884, 261] on button "Update" at bounding box center [815, 268] width 138 height 34
select select
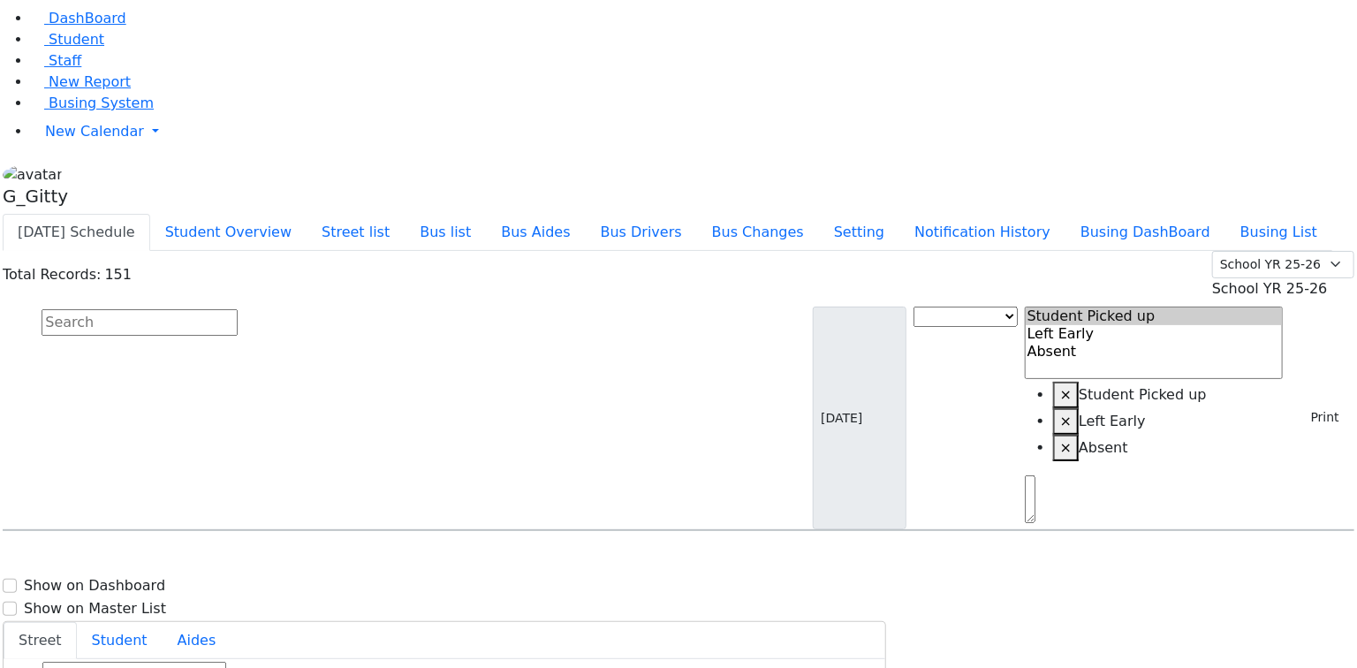
scroll to position [4381, 0]
select select
type input "[PHONE_NUMBER]"
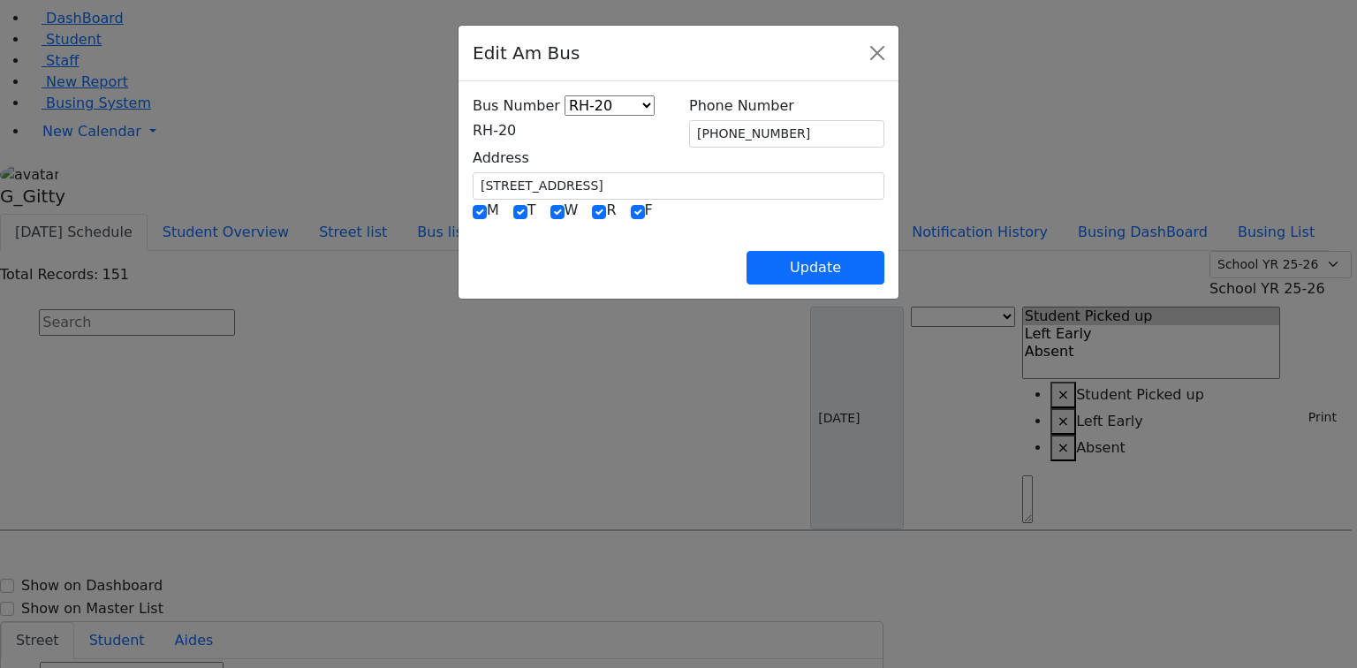
click at [516, 127] on span "RH-20" at bounding box center [494, 130] width 43 height 17
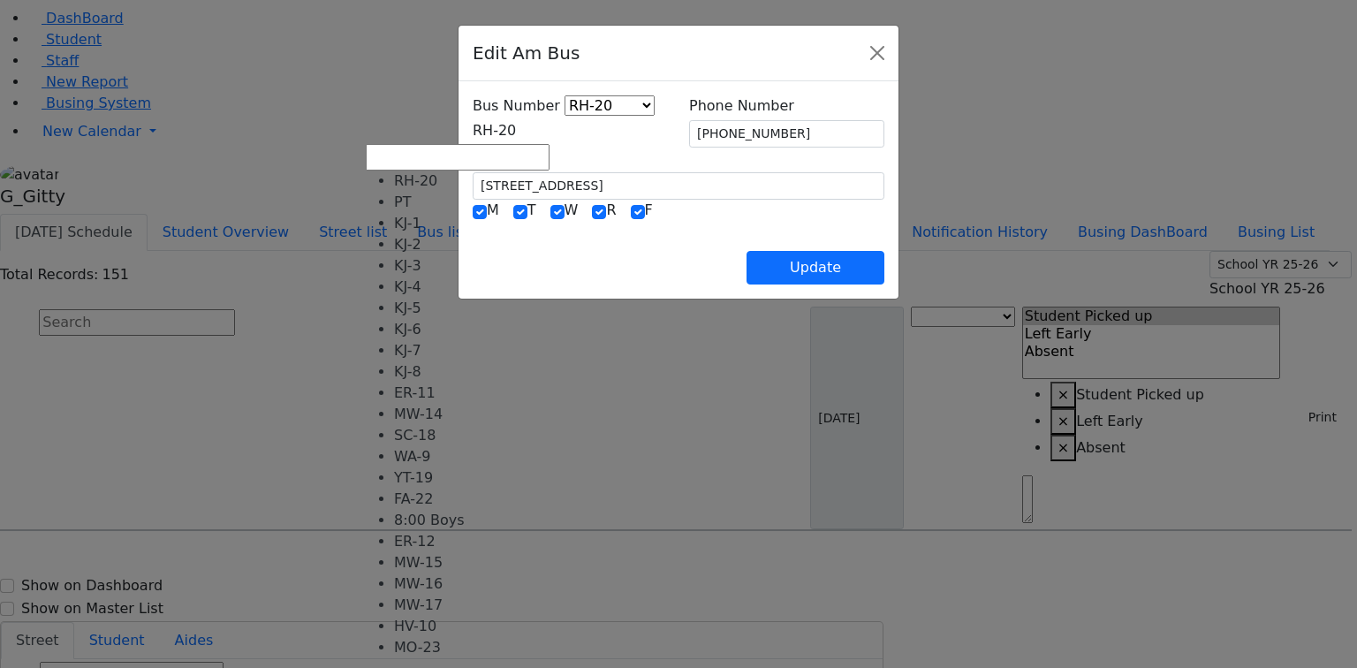
scroll to position [141, 0]
select select "415"
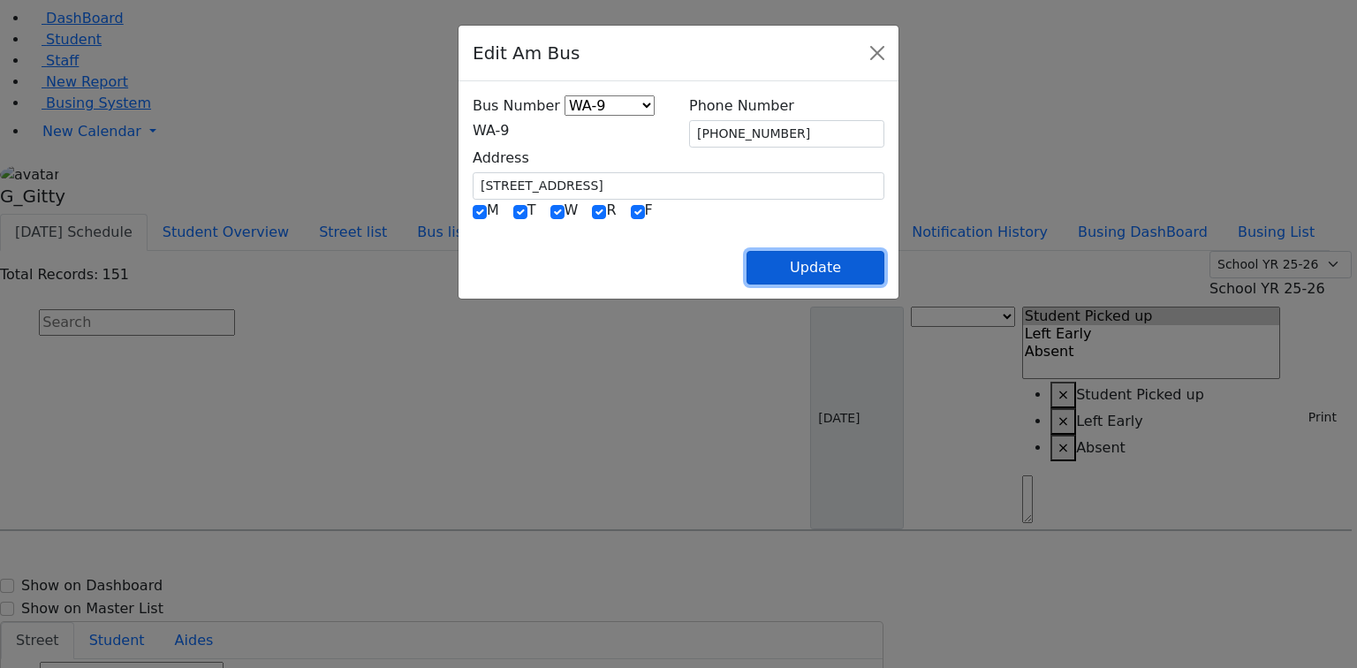
click at [884, 260] on button "Update" at bounding box center [815, 268] width 138 height 34
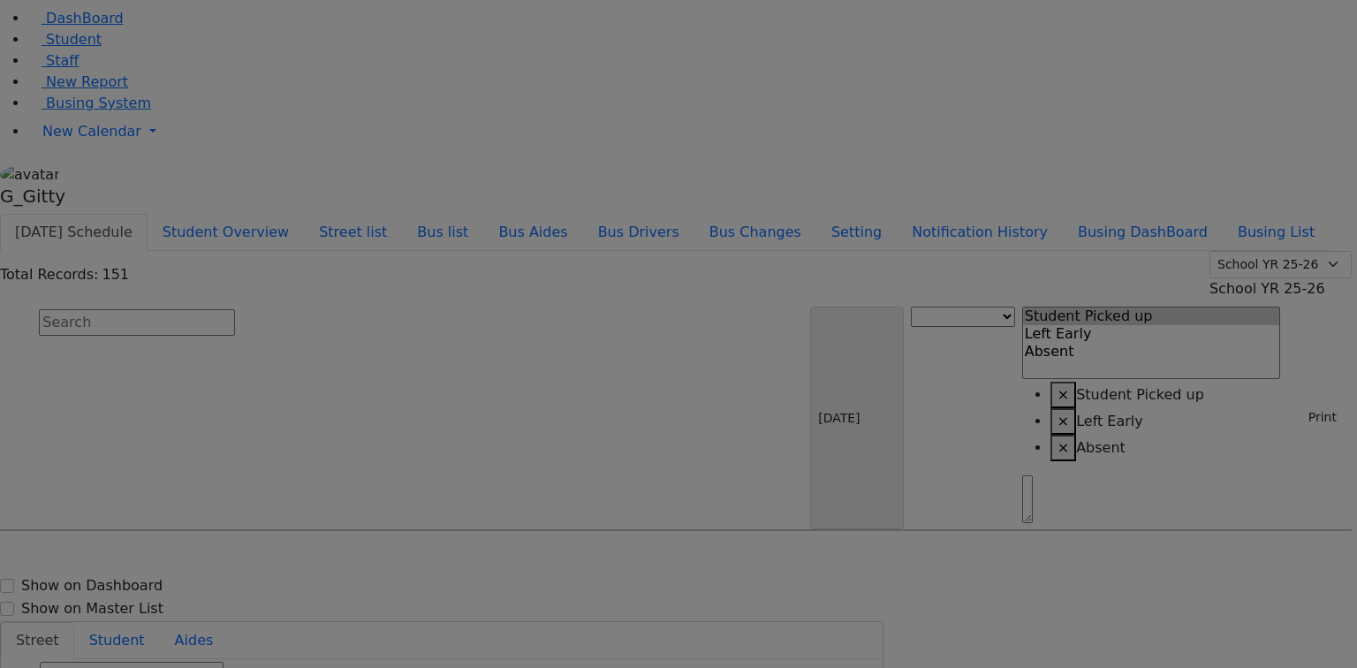
select select
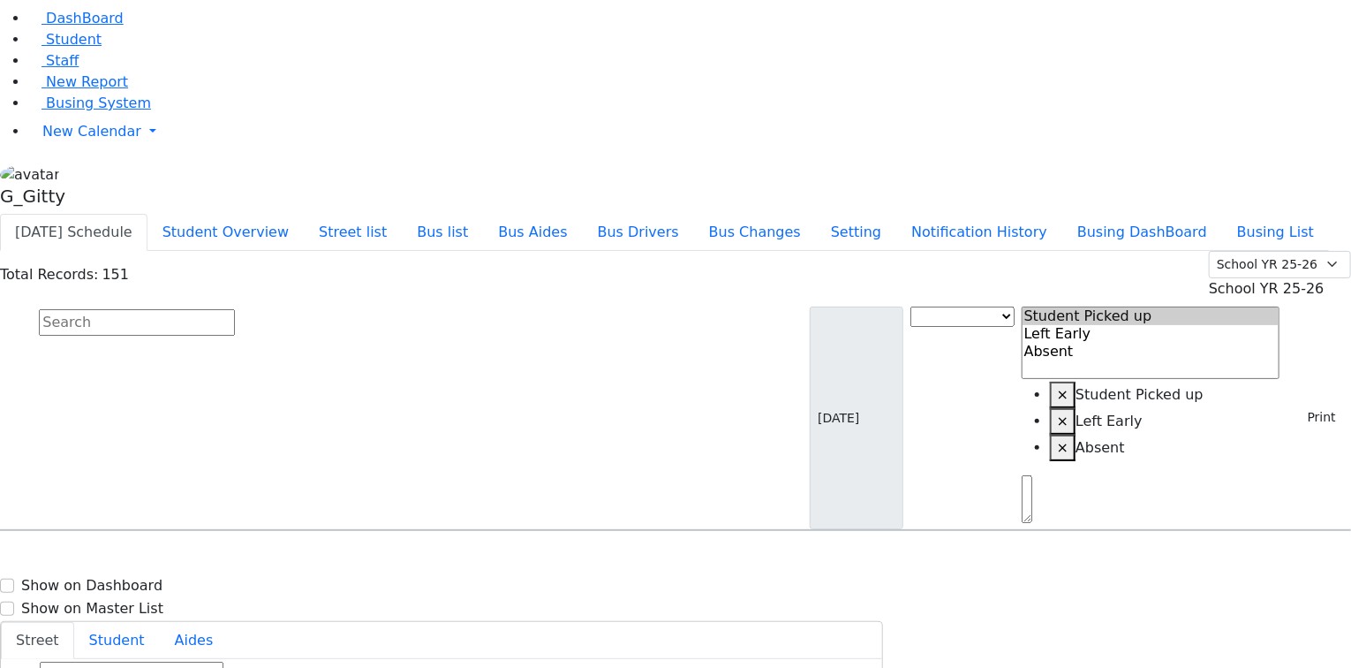
type input "[PHONE_NUMBER]"
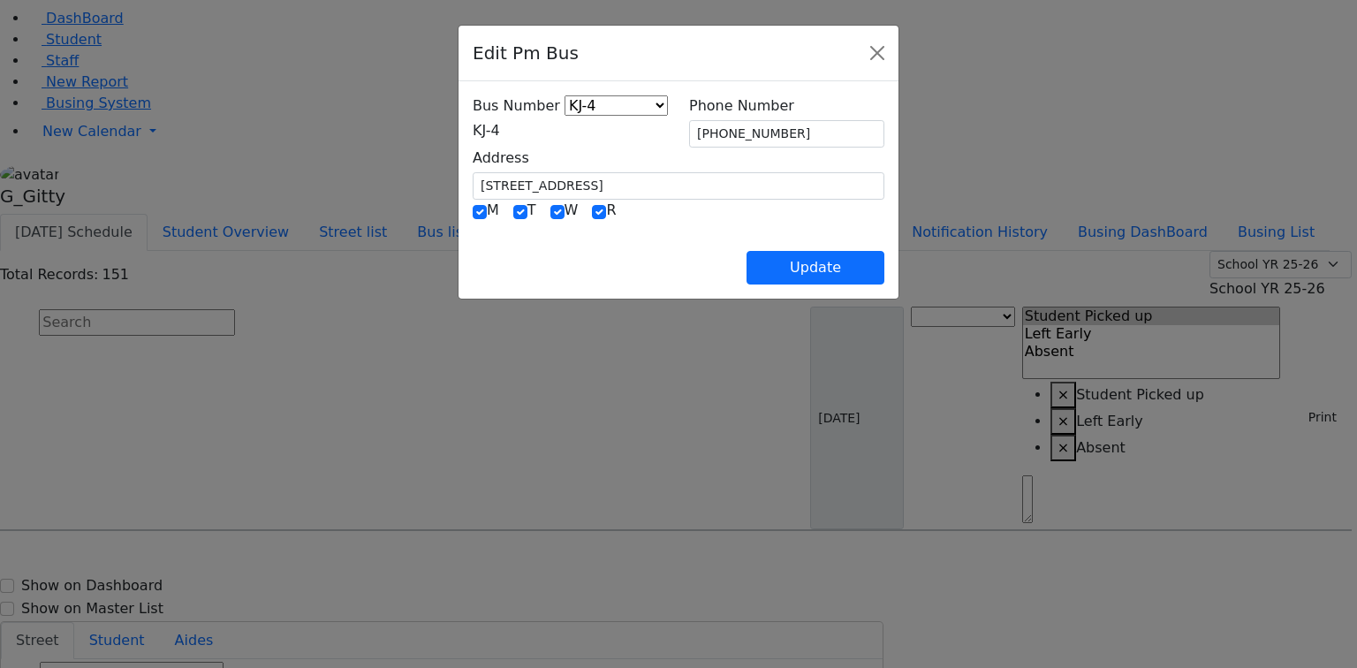
click at [473, 132] on span "KJ-4" at bounding box center [486, 130] width 27 height 17
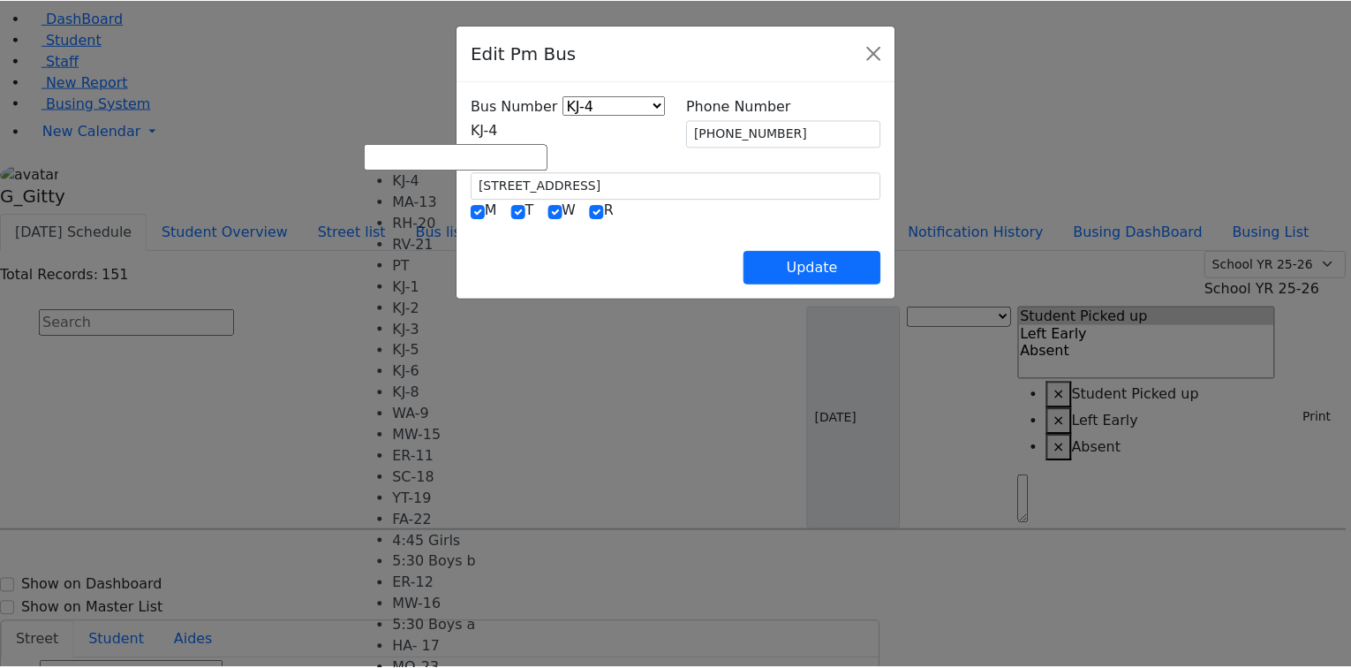
scroll to position [0, 0]
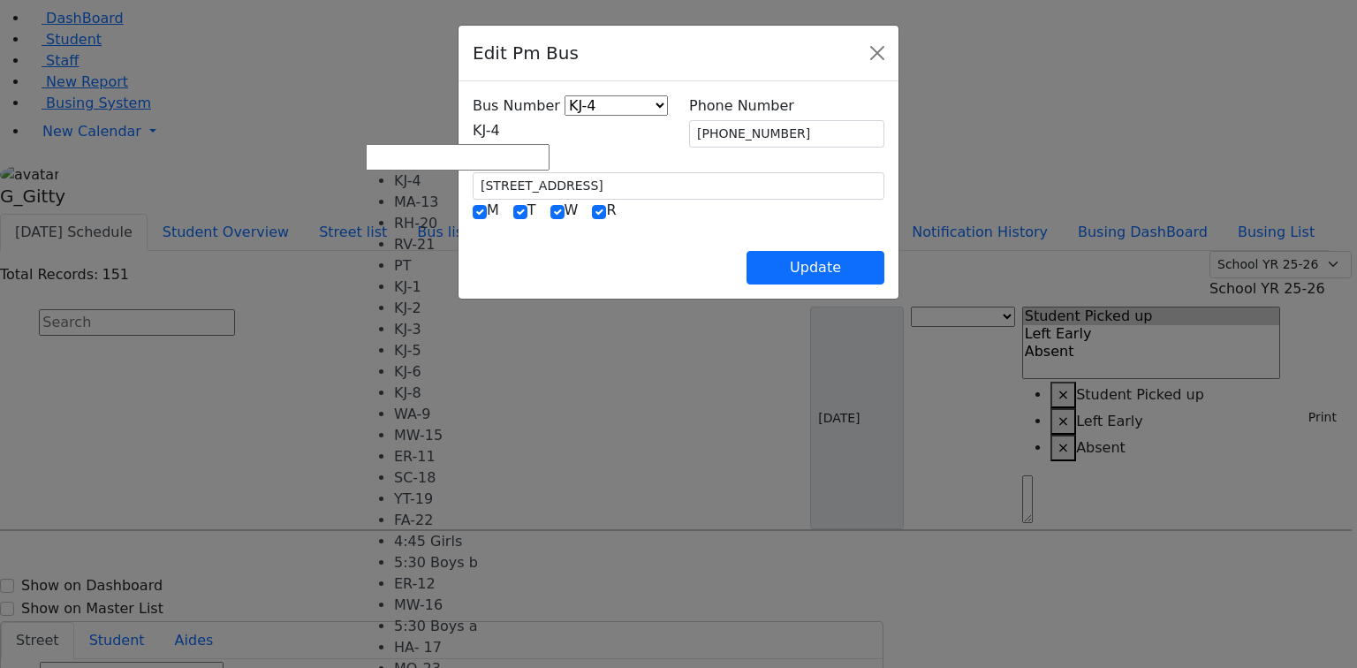
drag, startPoint x: 397, startPoint y: 228, endPoint x: 577, endPoint y: 237, distance: 180.4
select select "374"
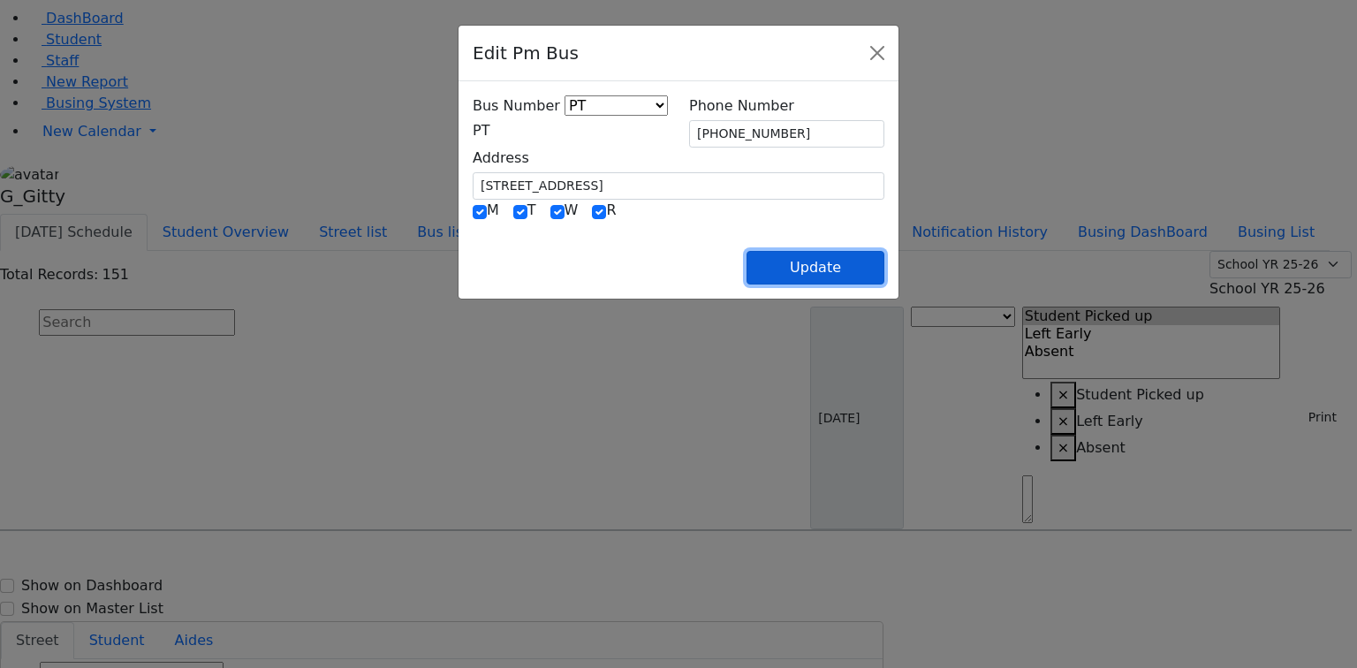
click at [884, 268] on button "Update" at bounding box center [815, 268] width 138 height 34
select select
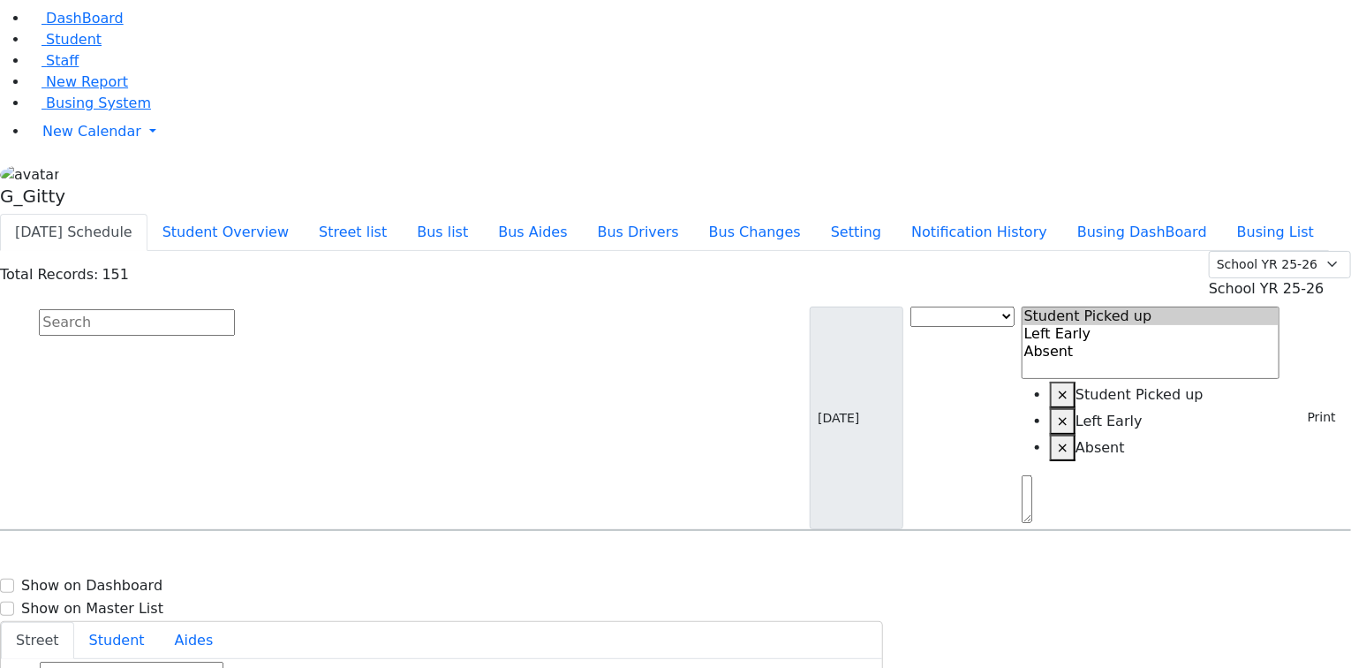
type input "[PHONE_NUMBER]"
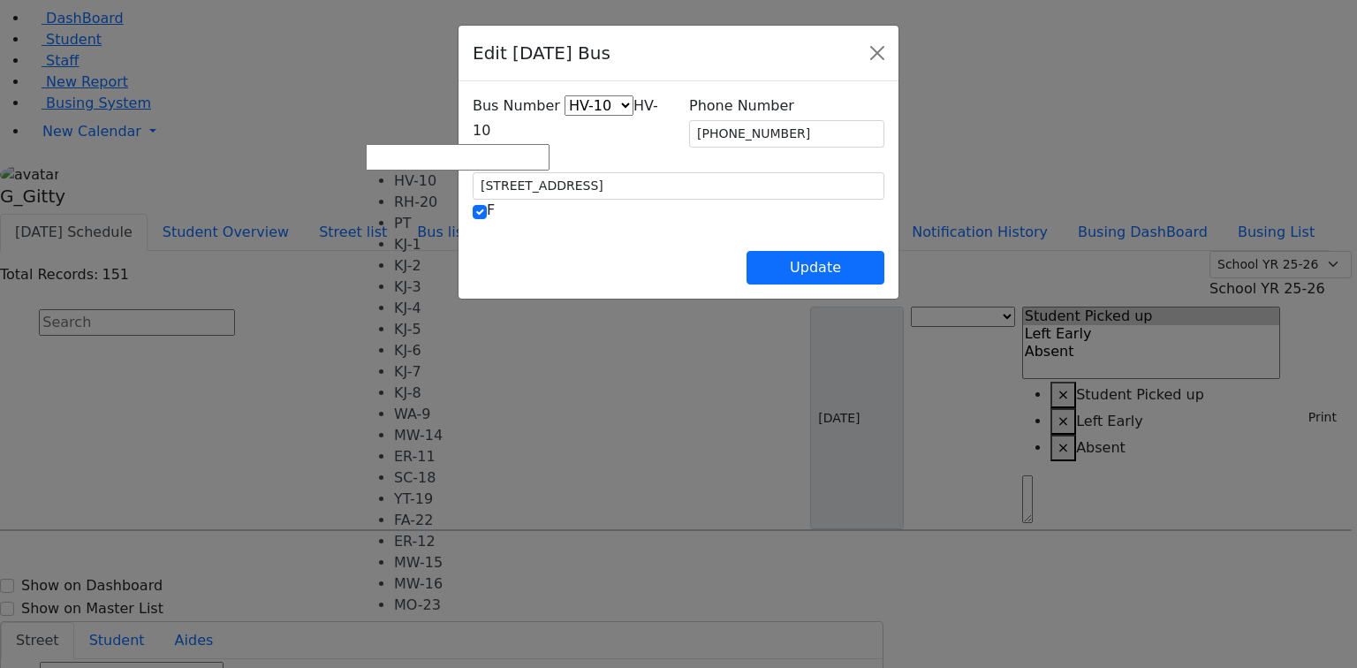
click at [481, 127] on span "HV-10" at bounding box center [565, 118] width 185 height 42
select select "424"
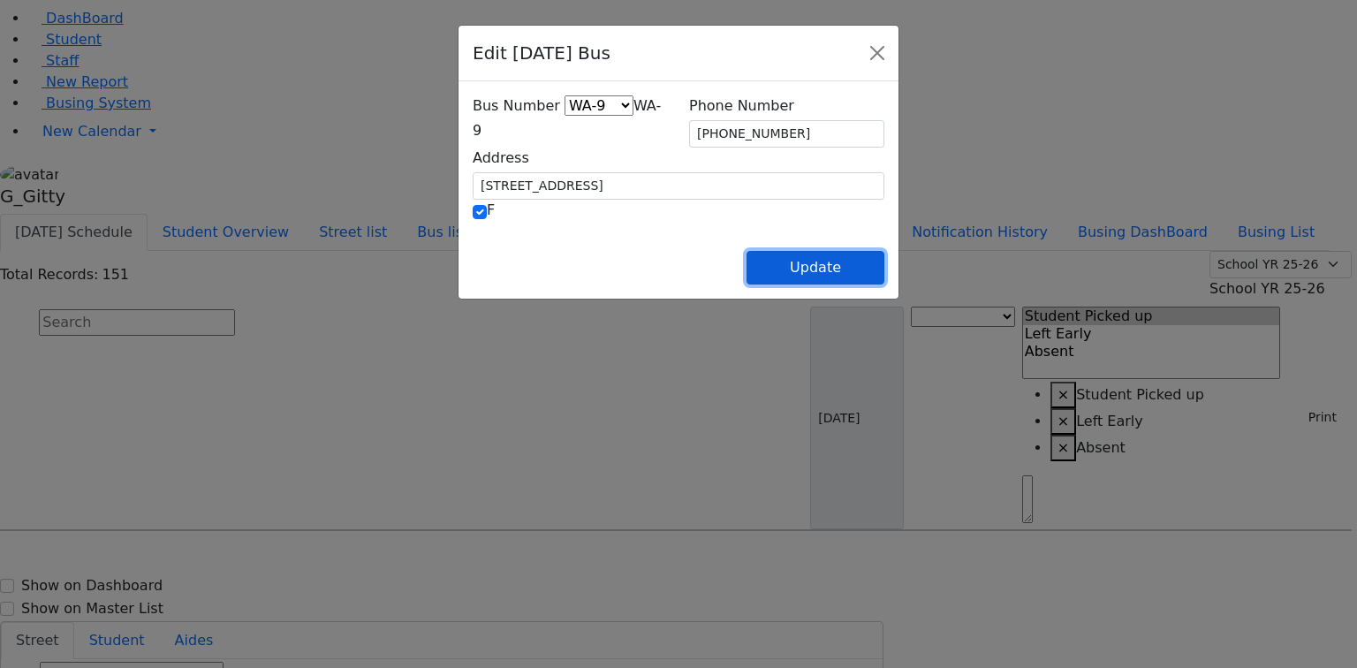
click at [884, 276] on button "Update" at bounding box center [815, 268] width 138 height 34
select select
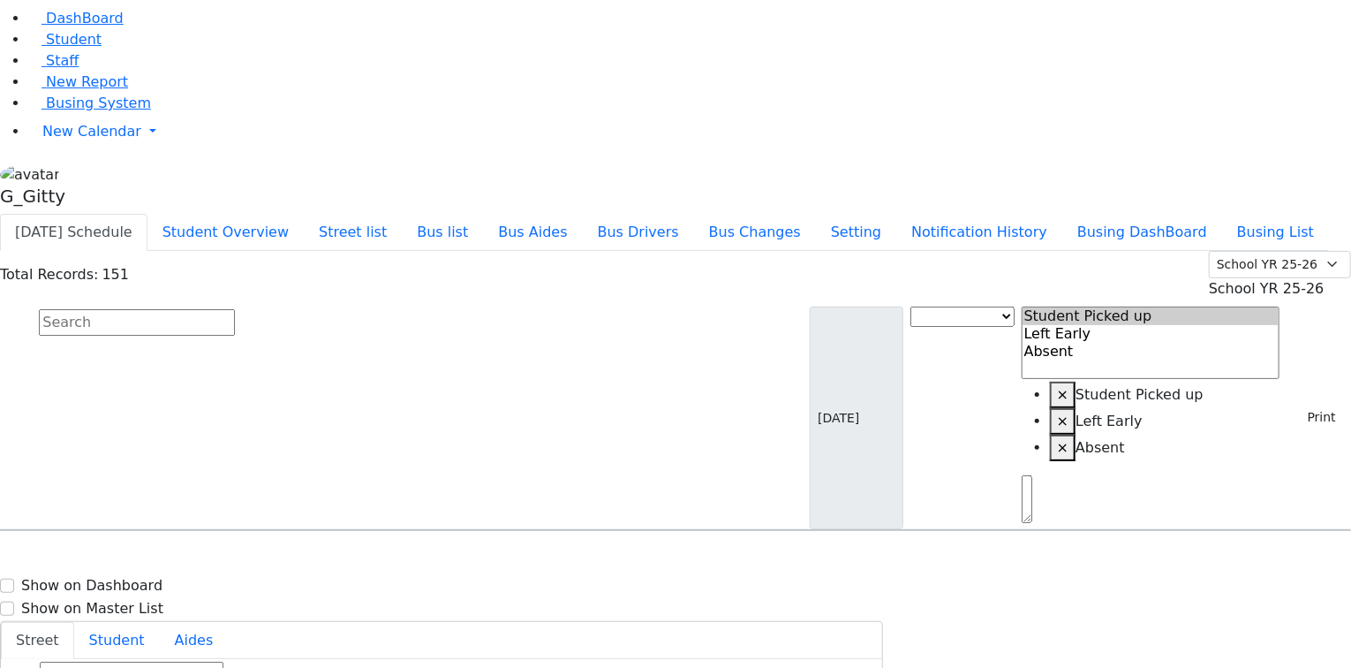
scroll to position [4522, 0]
select select
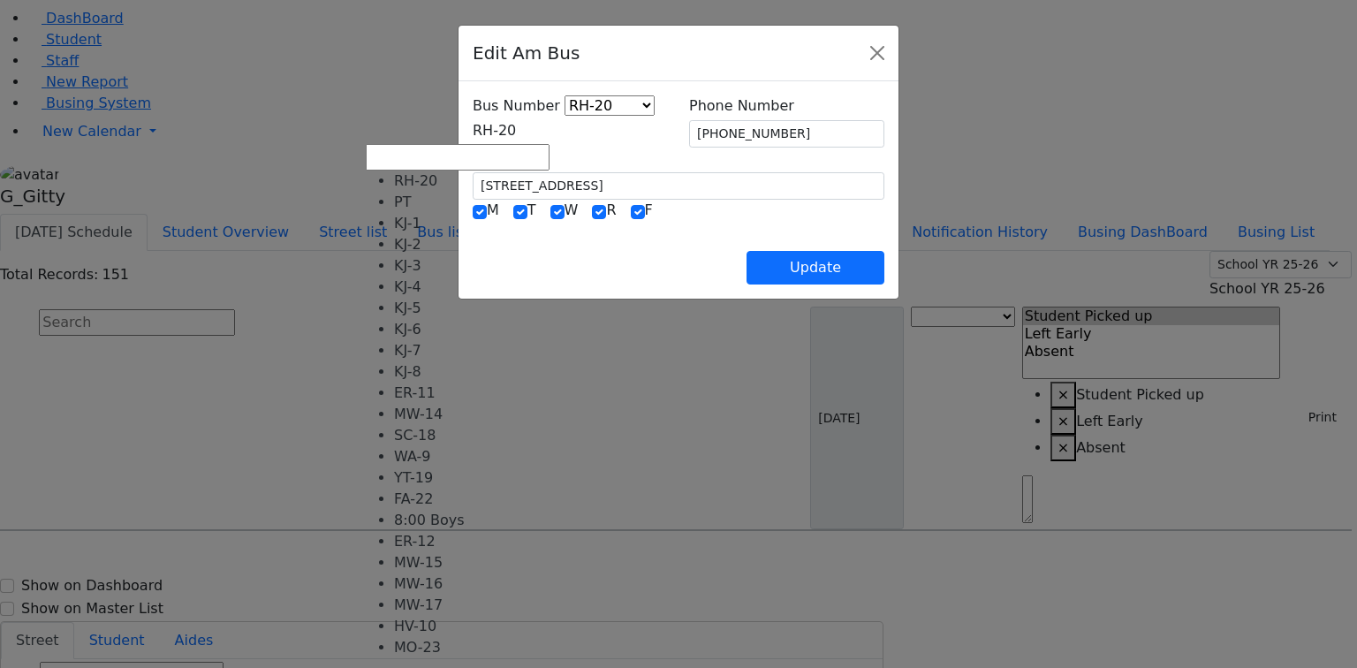
drag, startPoint x: 516, startPoint y: 131, endPoint x: 493, endPoint y: 161, distance: 37.8
click at [515, 131] on span "RH-20" at bounding box center [494, 130] width 43 height 17
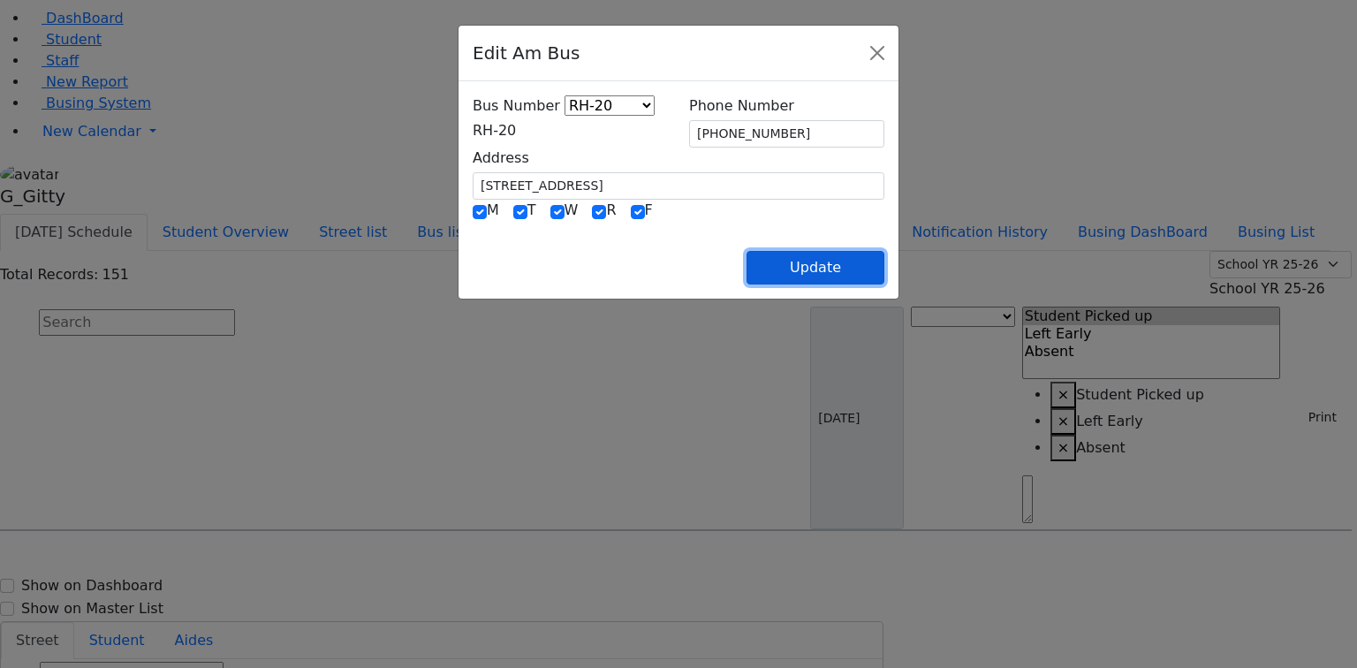
click at [884, 259] on button "Update" at bounding box center [815, 268] width 138 height 34
select select
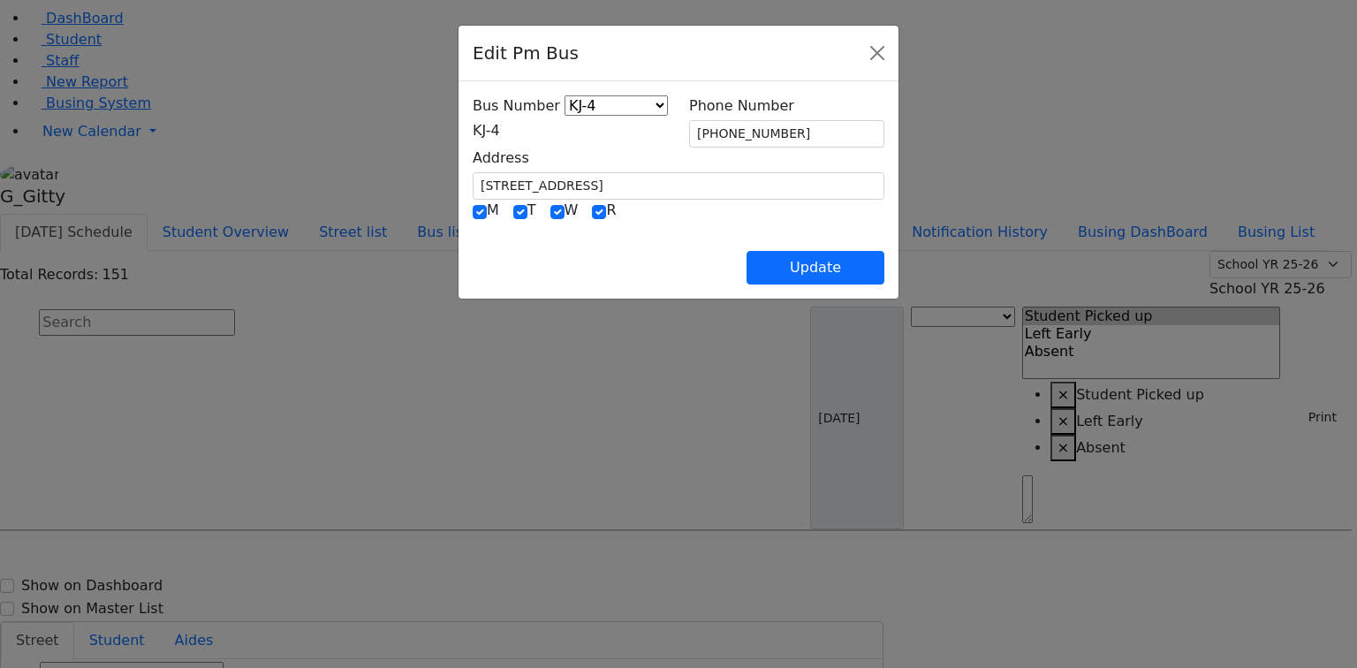
click at [473, 127] on span "KJ-4" at bounding box center [486, 130] width 27 height 17
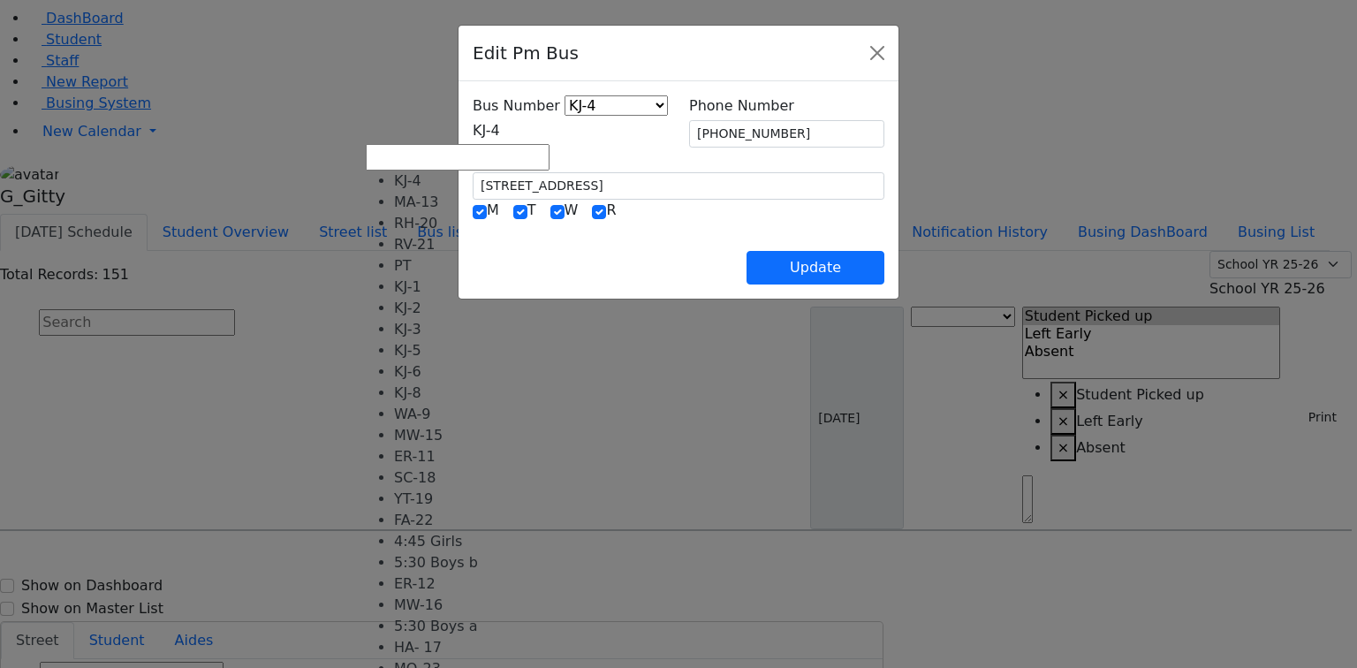
select select "371"
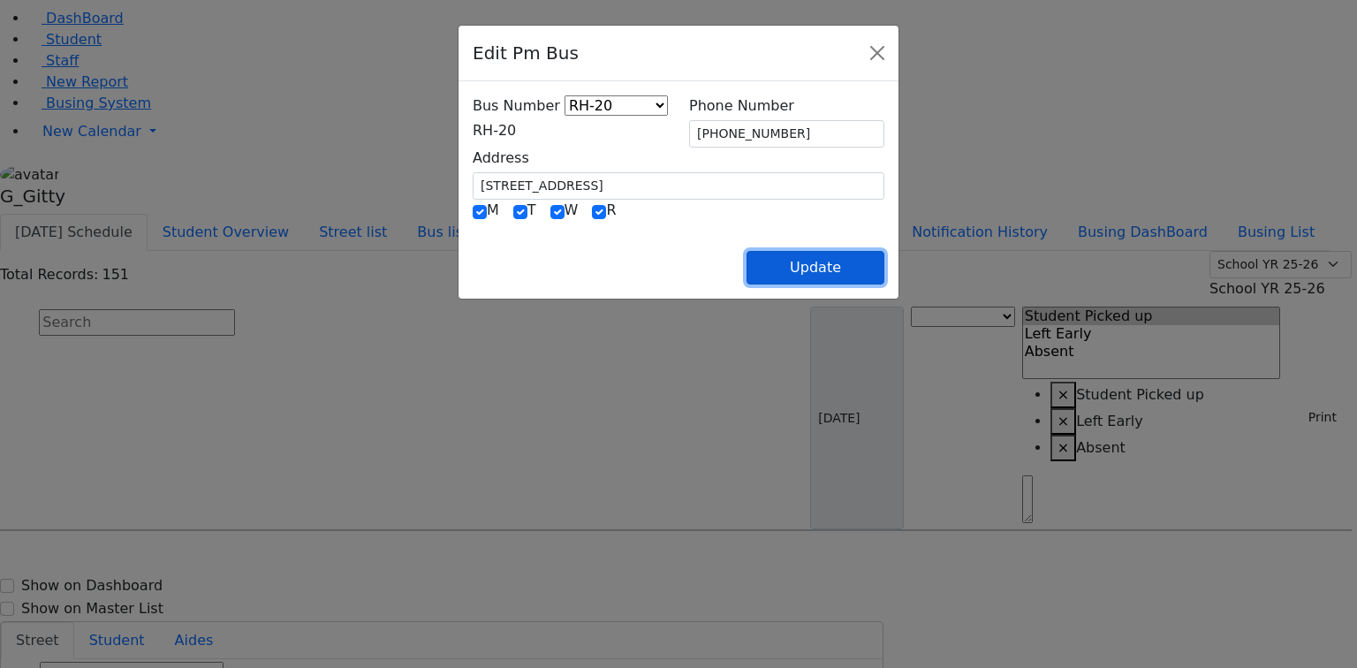
click at [884, 269] on button "Update" at bounding box center [815, 268] width 138 height 34
select select
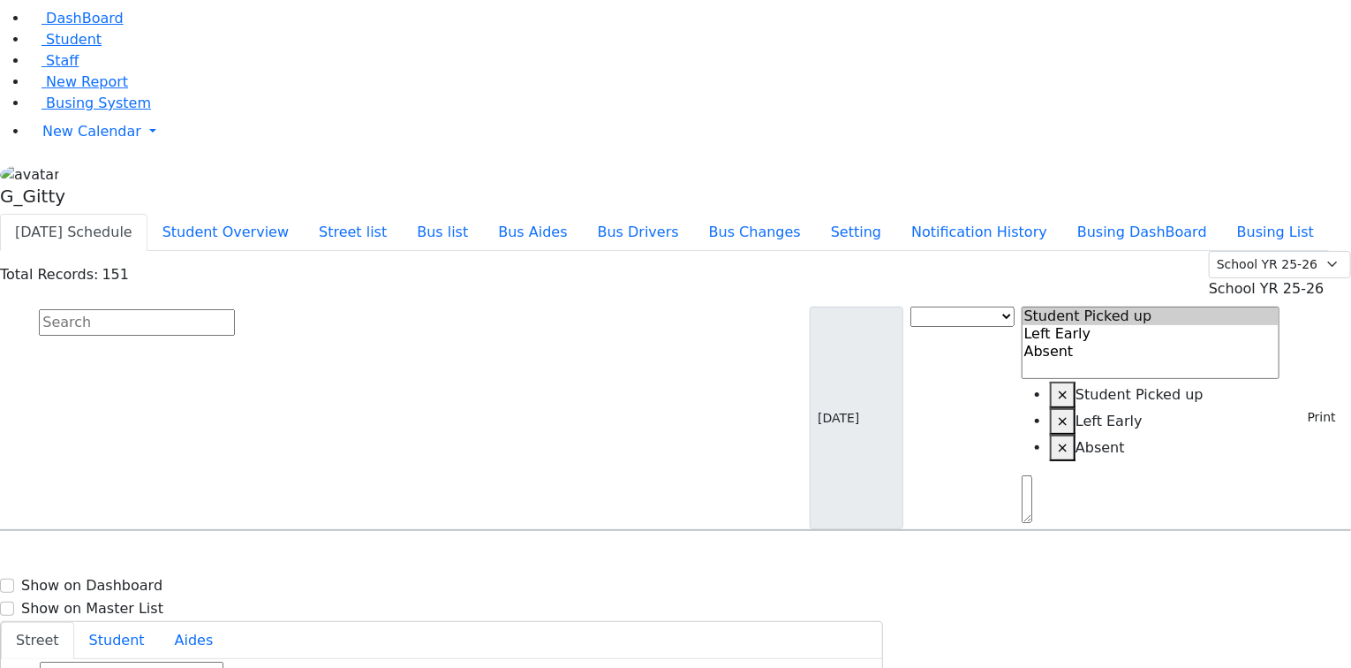
type input "[PHONE_NUMBER]"
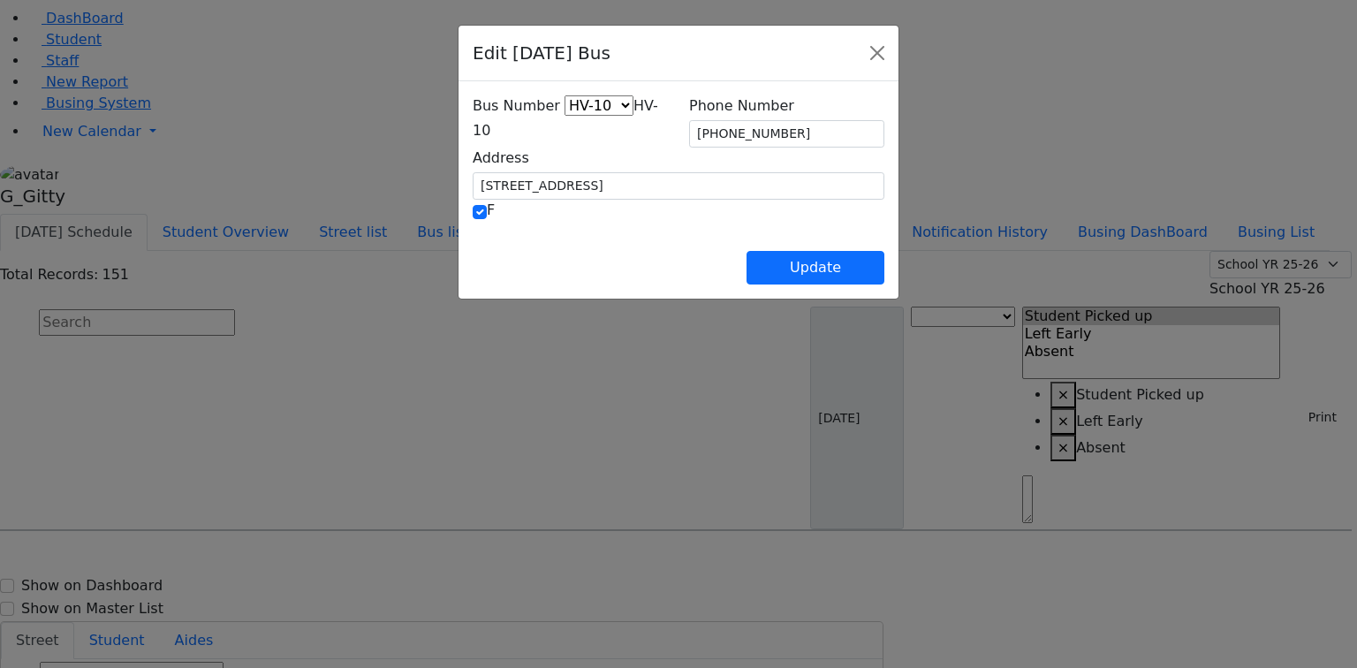
click at [473, 124] on span "HV-10" at bounding box center [565, 118] width 185 height 42
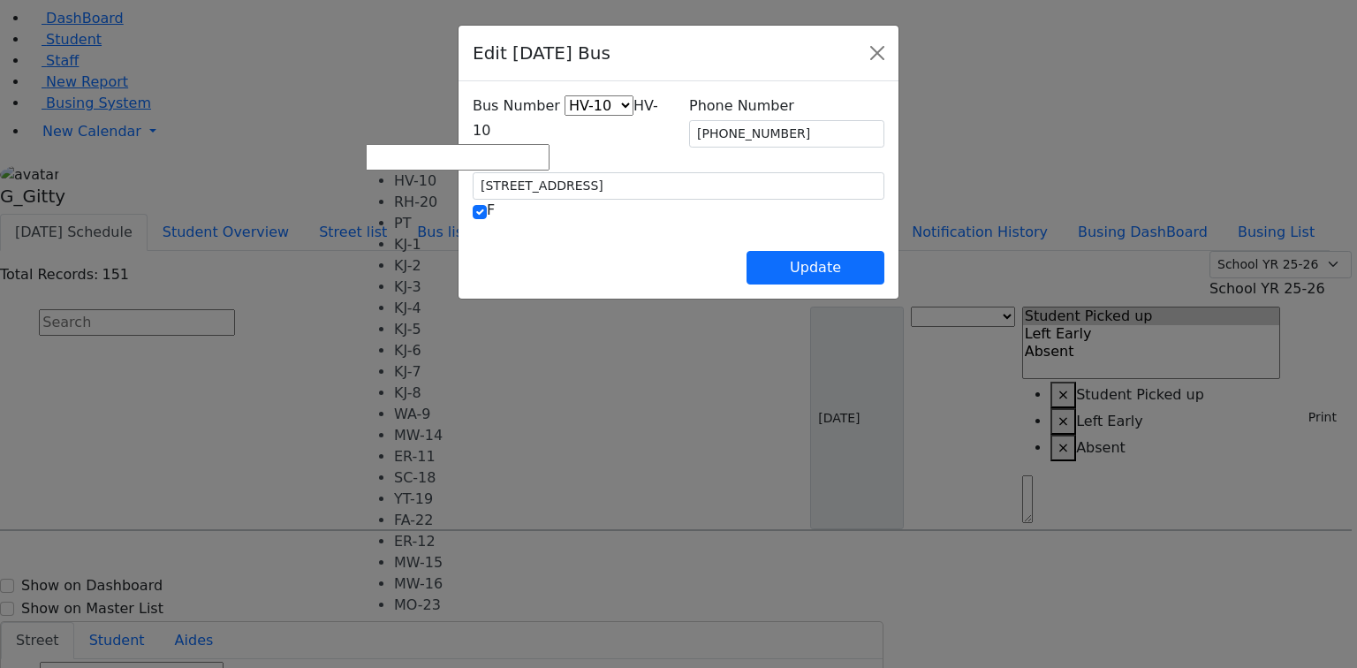
select select "387"
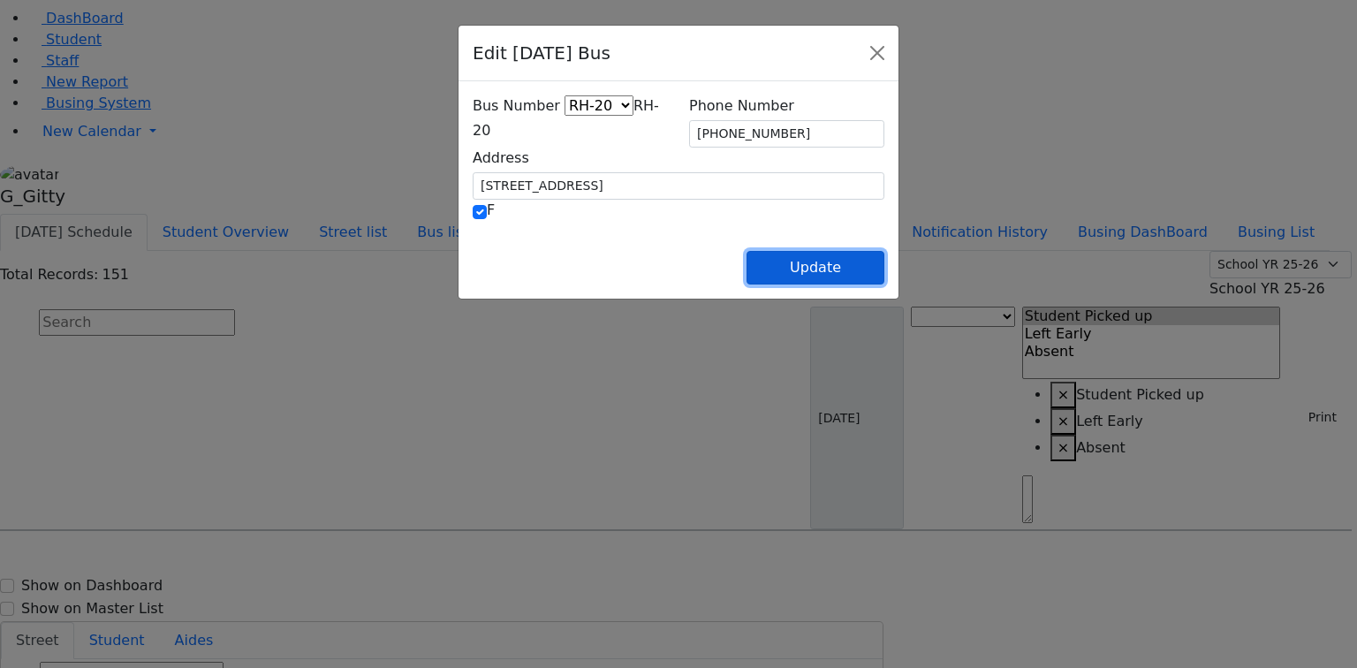
click at [884, 276] on button "Update" at bounding box center [815, 268] width 138 height 34
select select
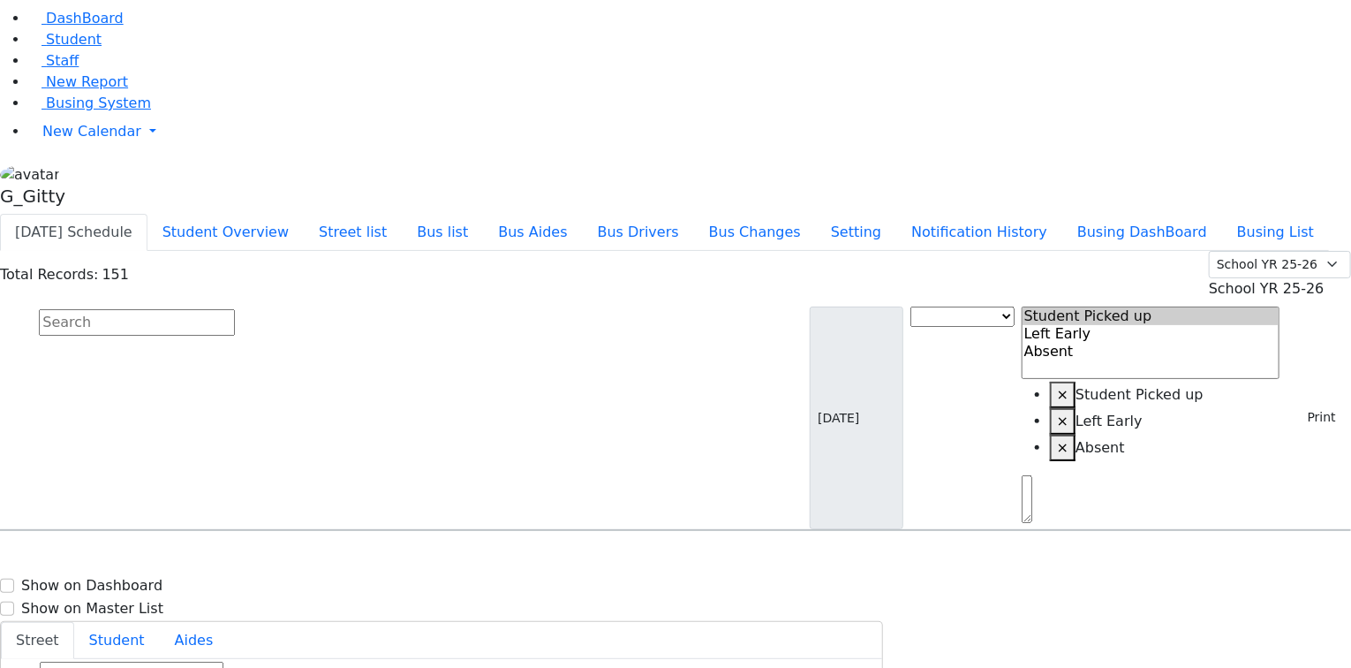
select select
type input "[PHONE_NUMBER]"
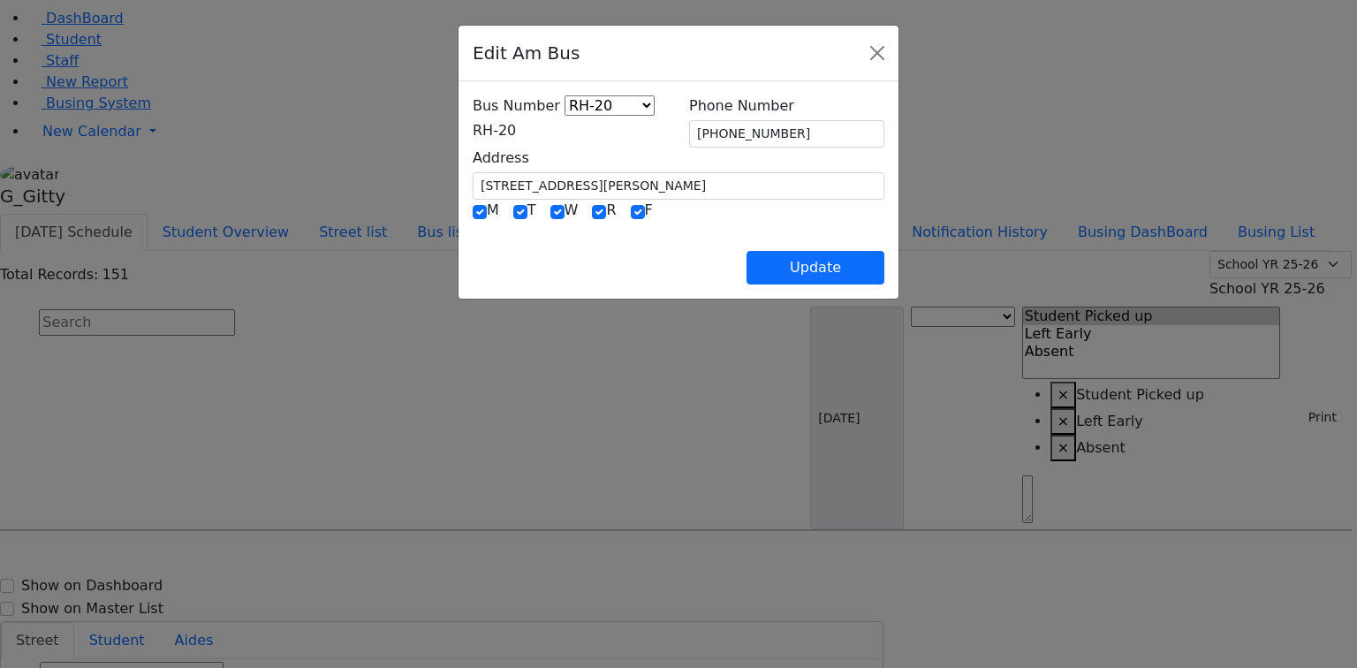
click at [473, 139] on span "RH-20" at bounding box center [494, 130] width 43 height 17
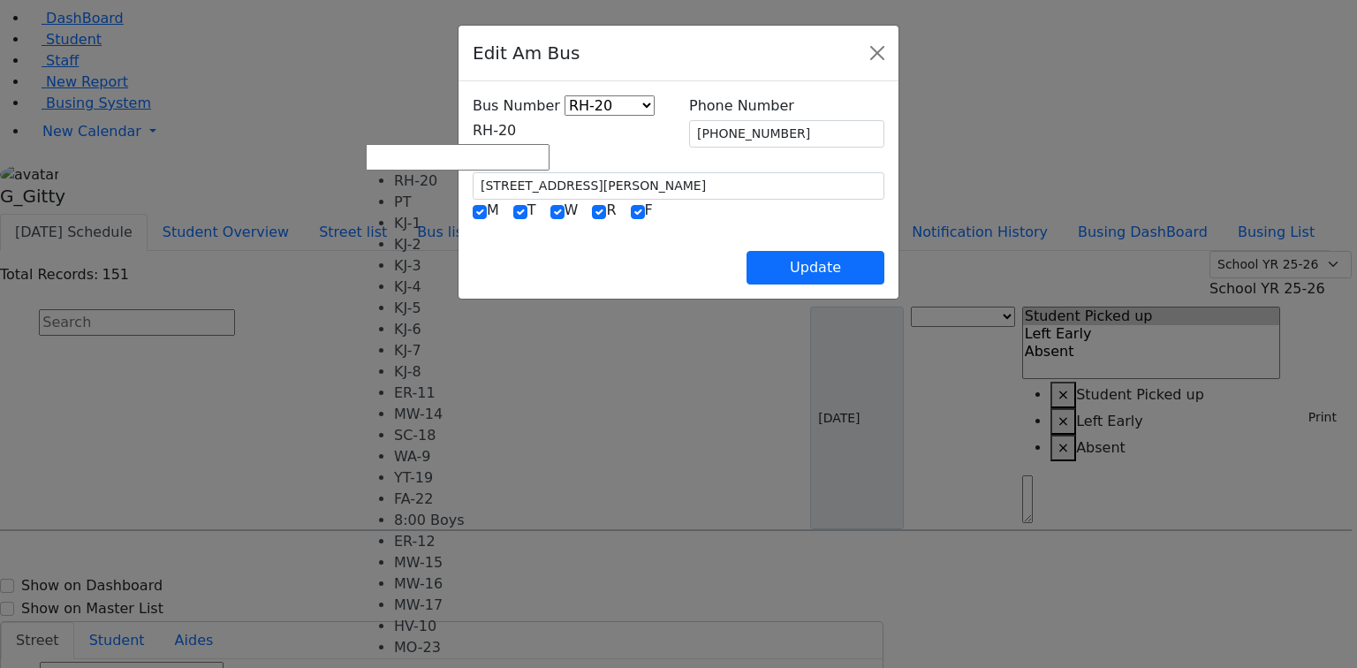
select select "361"
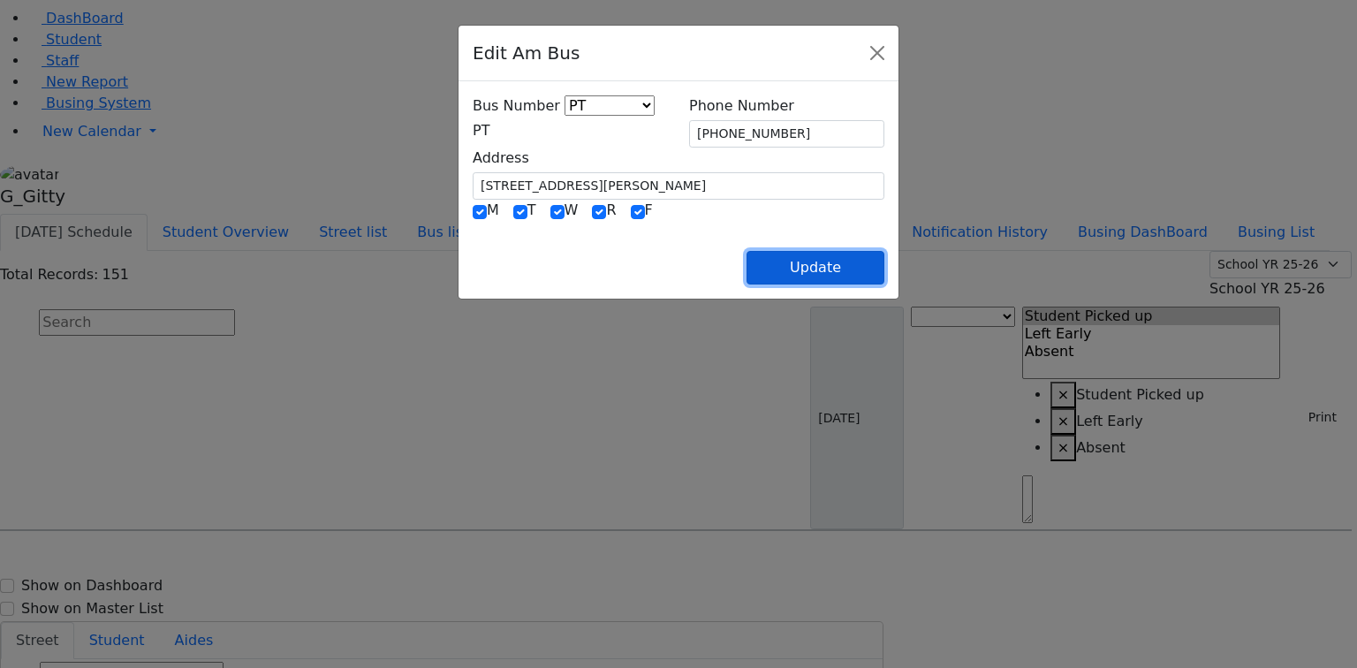
click at [884, 273] on button "Update" at bounding box center [815, 268] width 138 height 34
select select
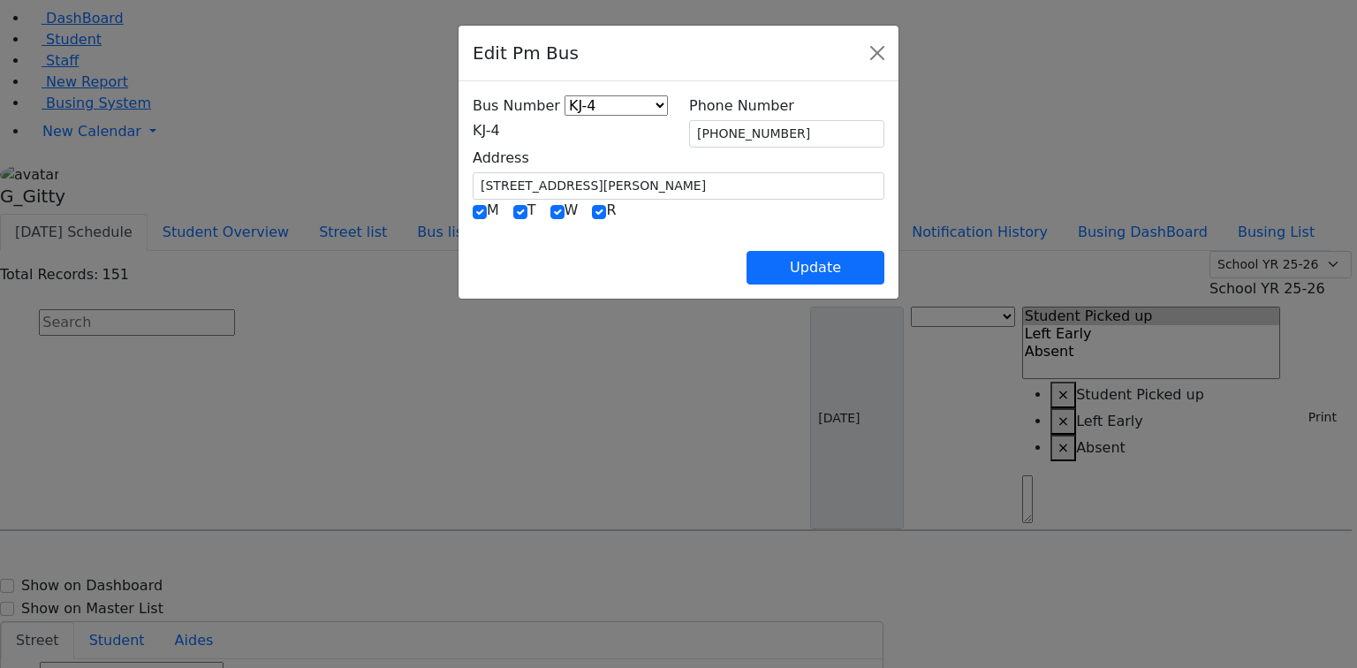
click at [500, 129] on span "KJ-4" at bounding box center [486, 130] width 27 height 17
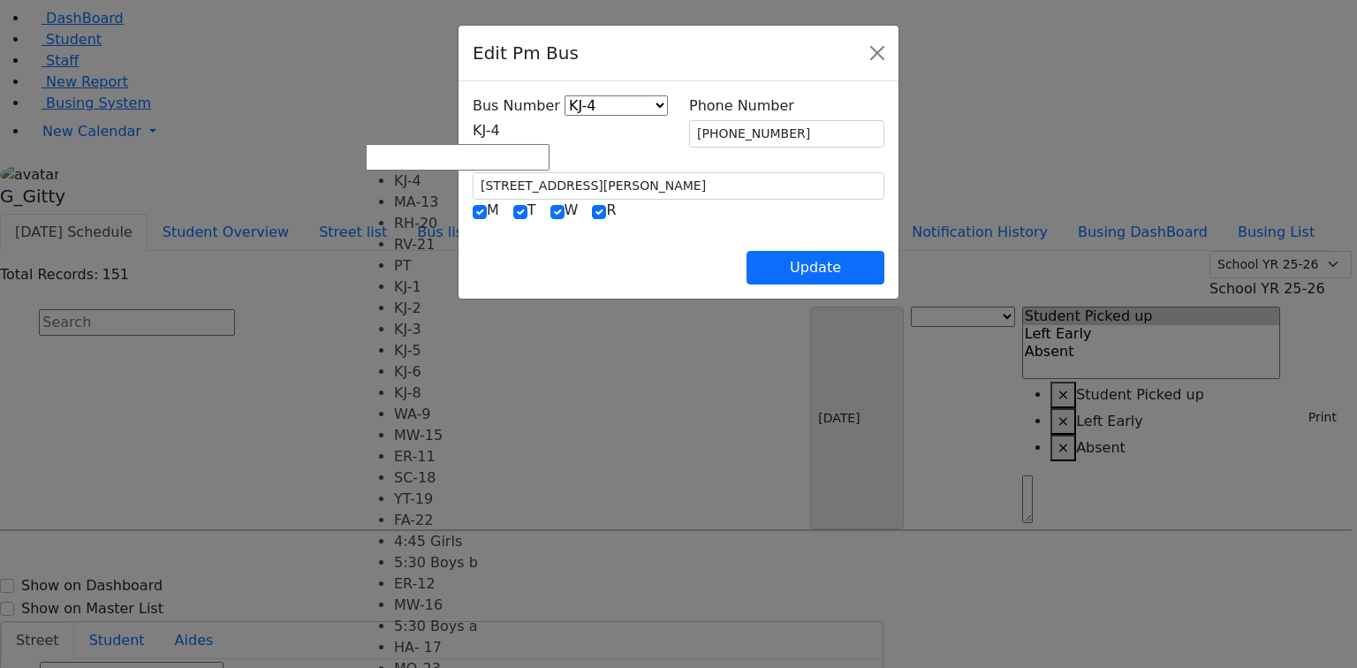
select select "374"
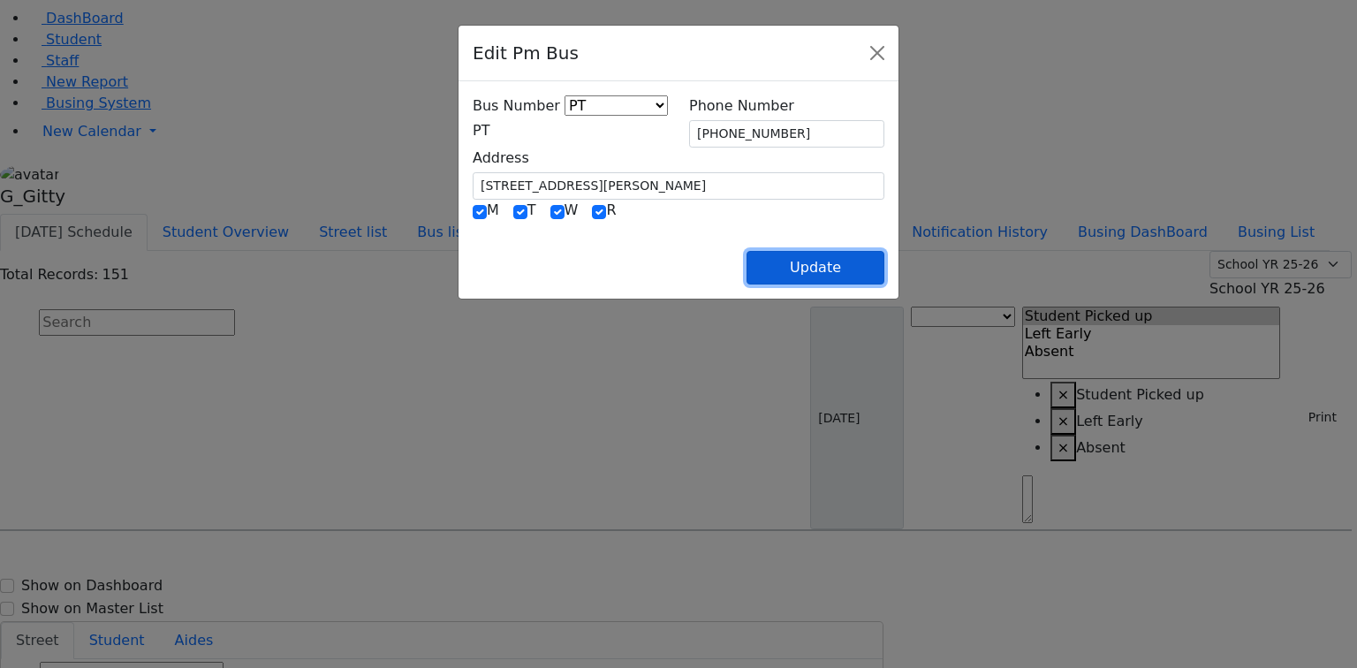
click at [884, 254] on button "Update" at bounding box center [815, 268] width 138 height 34
select select
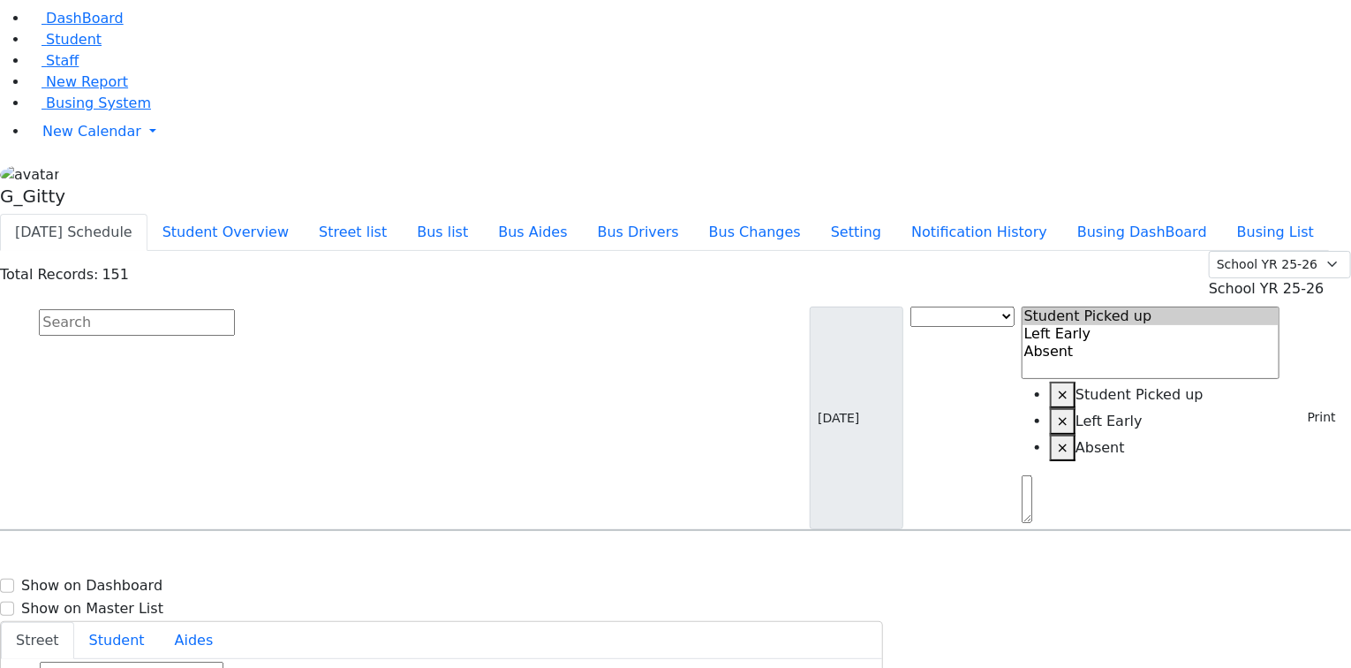
type input "[PHONE_NUMBER]"
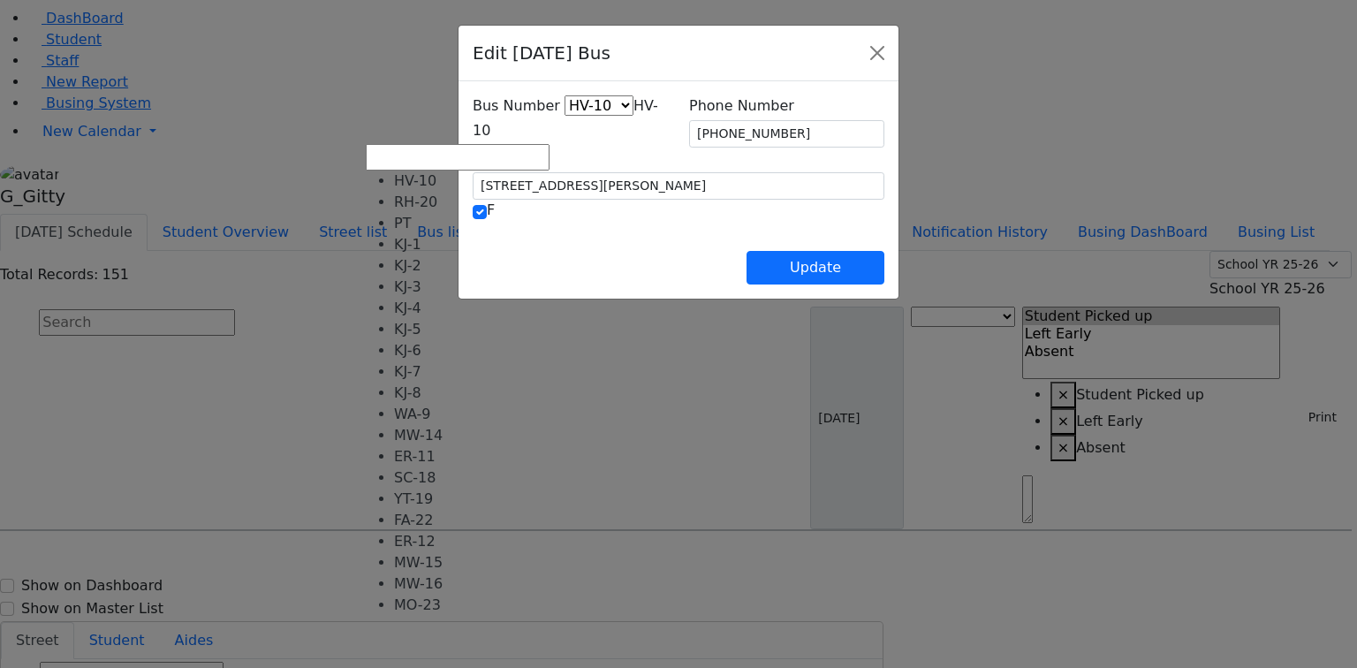
drag, startPoint x: 466, startPoint y: 132, endPoint x: 469, endPoint y: 173, distance: 41.6
click at [473, 132] on span "HV-10" at bounding box center [565, 118] width 185 height 42
select select "389"
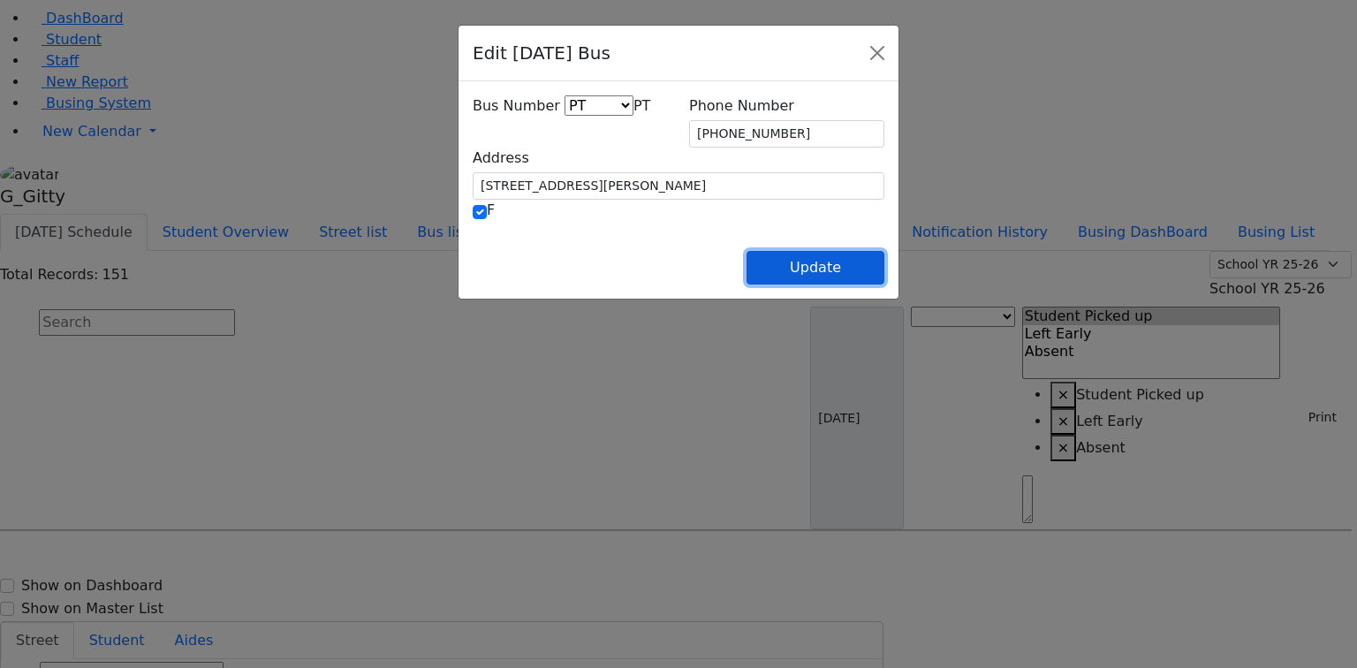
click at [884, 277] on button "Update" at bounding box center [815, 268] width 138 height 34
select select
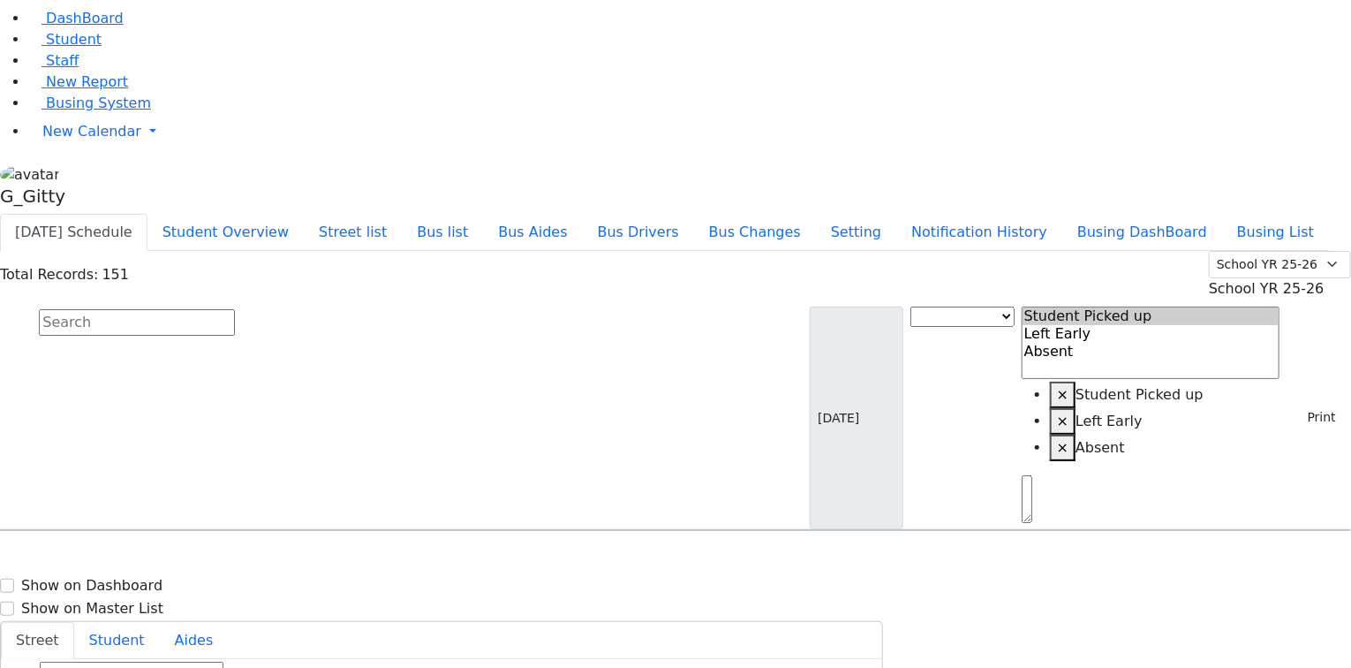
scroll to position [4664, 0]
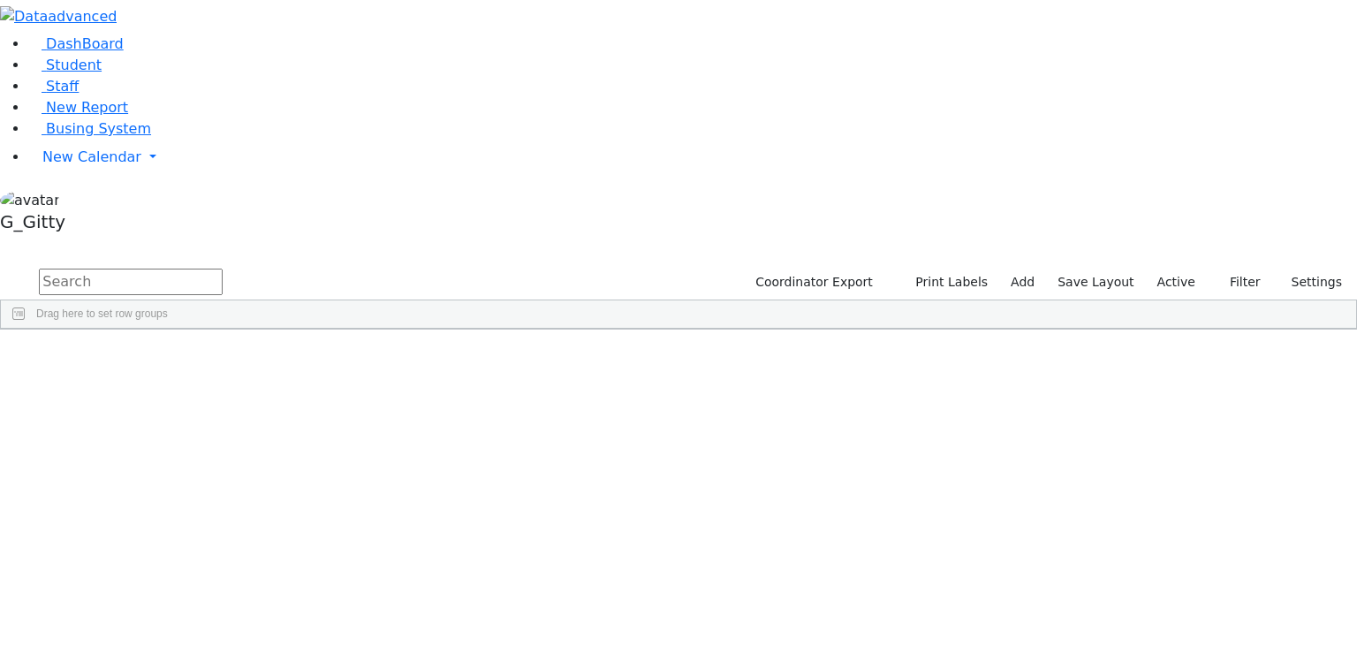
click at [223, 269] on input "text" at bounding box center [131, 282] width 184 height 26
type input "kol"
click at [111, 358] on div "6511087" at bounding box center [56, 370] width 110 height 25
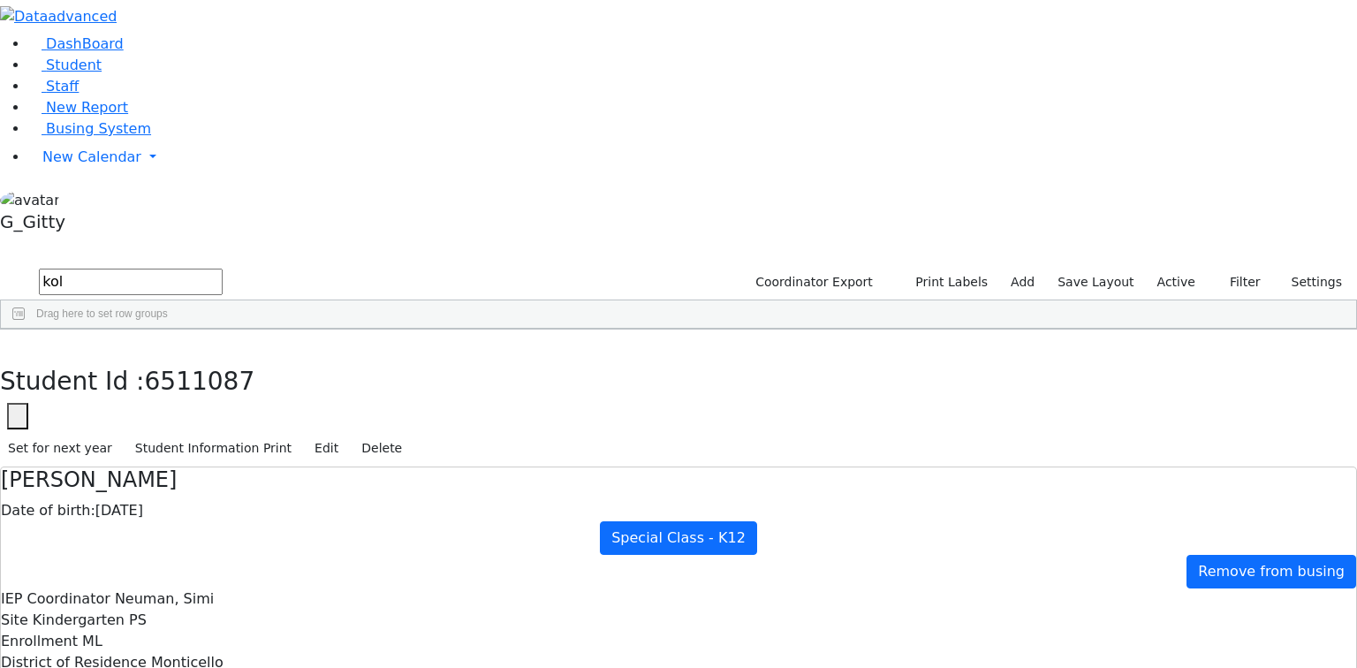
scroll to position [169, 0]
click at [18, 343] on icon "button" at bounding box center [13, 348] width 10 height 11
click at [106, 137] on span "Busing System" at bounding box center [98, 128] width 105 height 17
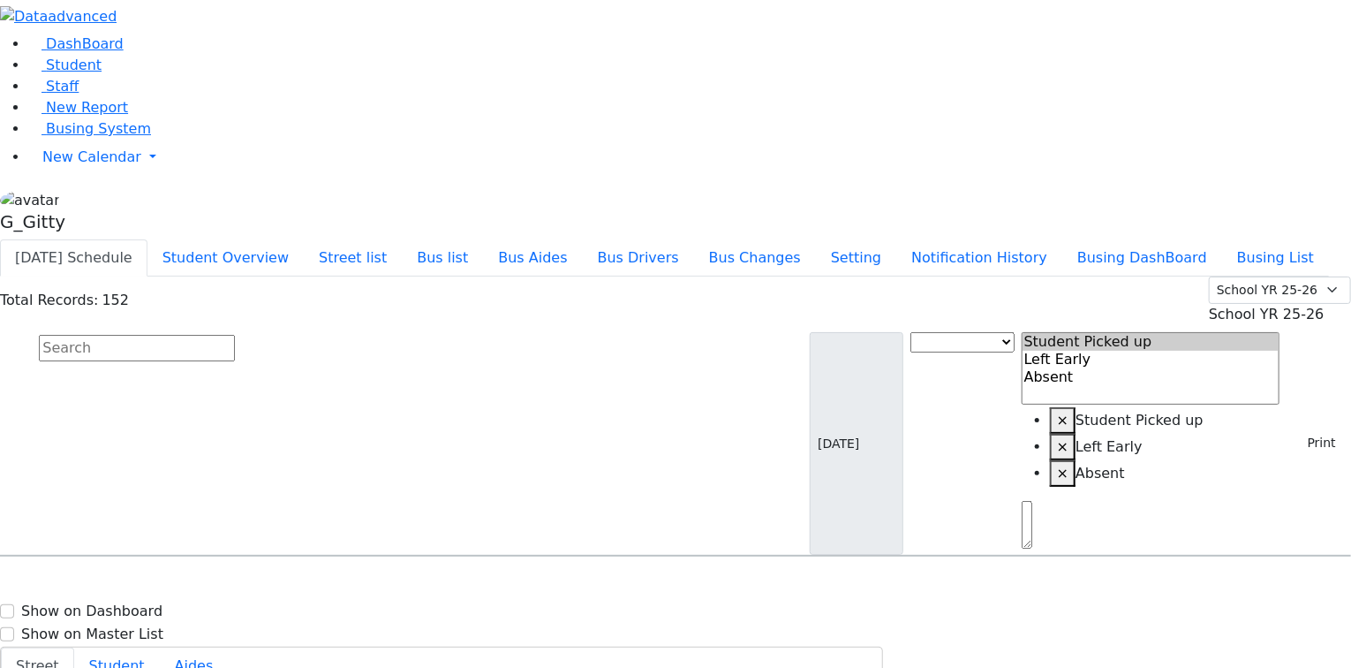
click at [1237, 306] on span "School YR 25-26" at bounding box center [1267, 314] width 116 height 17
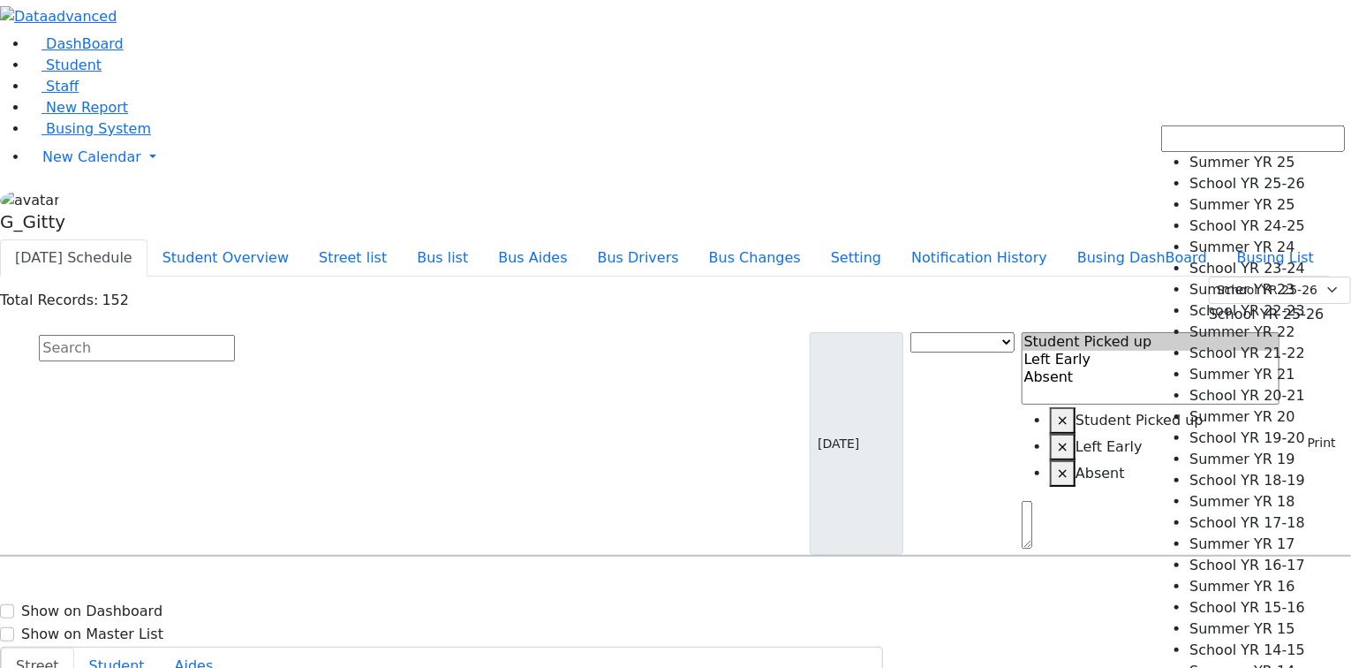
select select "210"
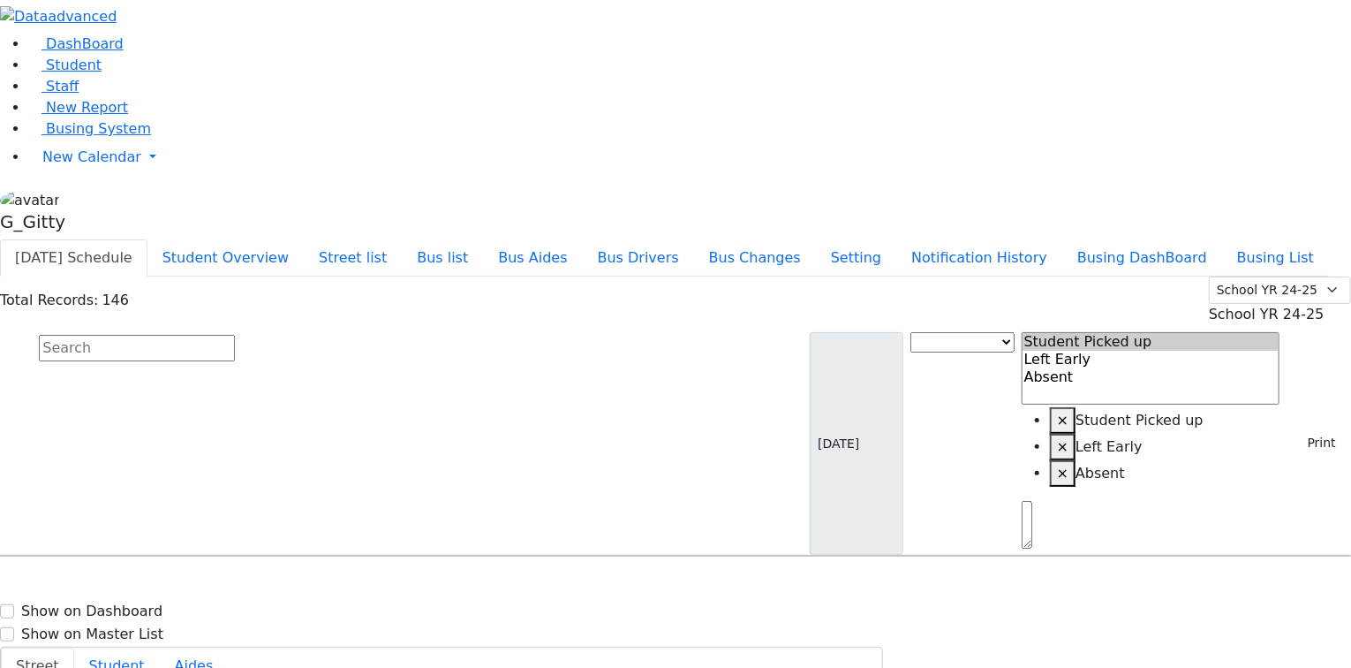
scroll to position [3392, 0]
drag, startPoint x: 261, startPoint y: 312, endPoint x: 295, endPoint y: 335, distance: 40.7
select select
click at [235, 335] on input "text" at bounding box center [137, 348] width 196 height 26
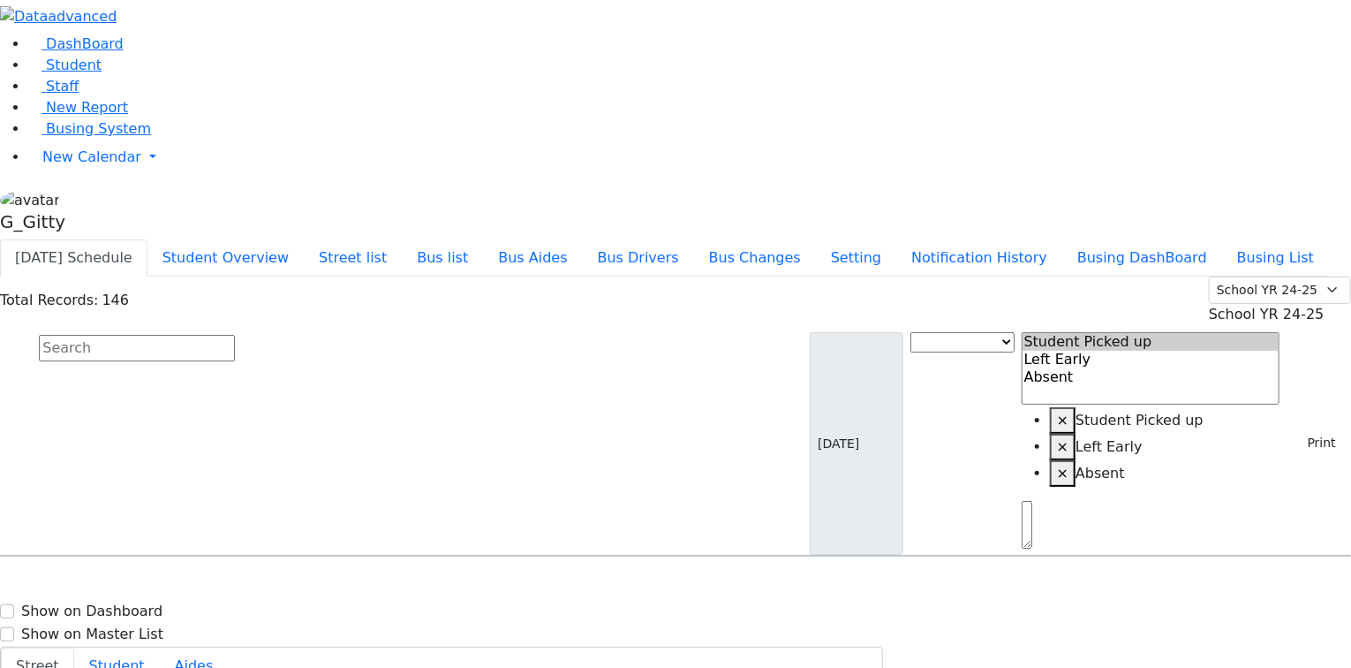
scroll to position [3675, 0]
select select
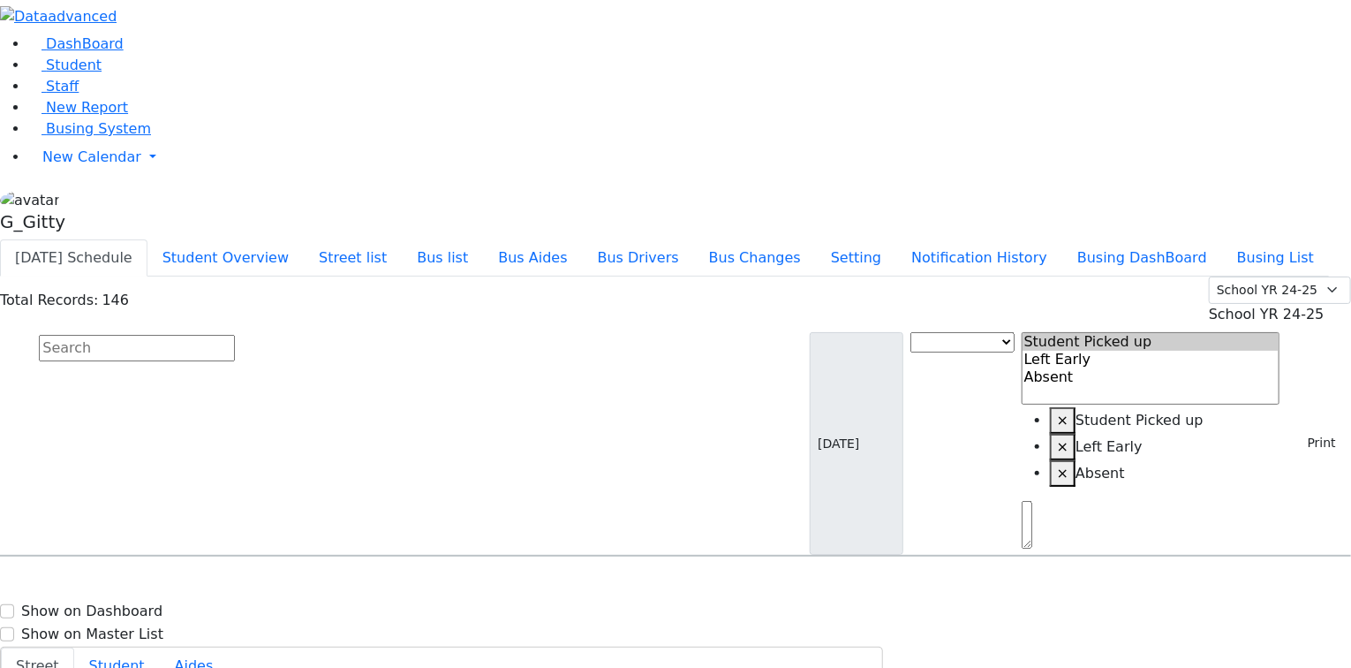
select select
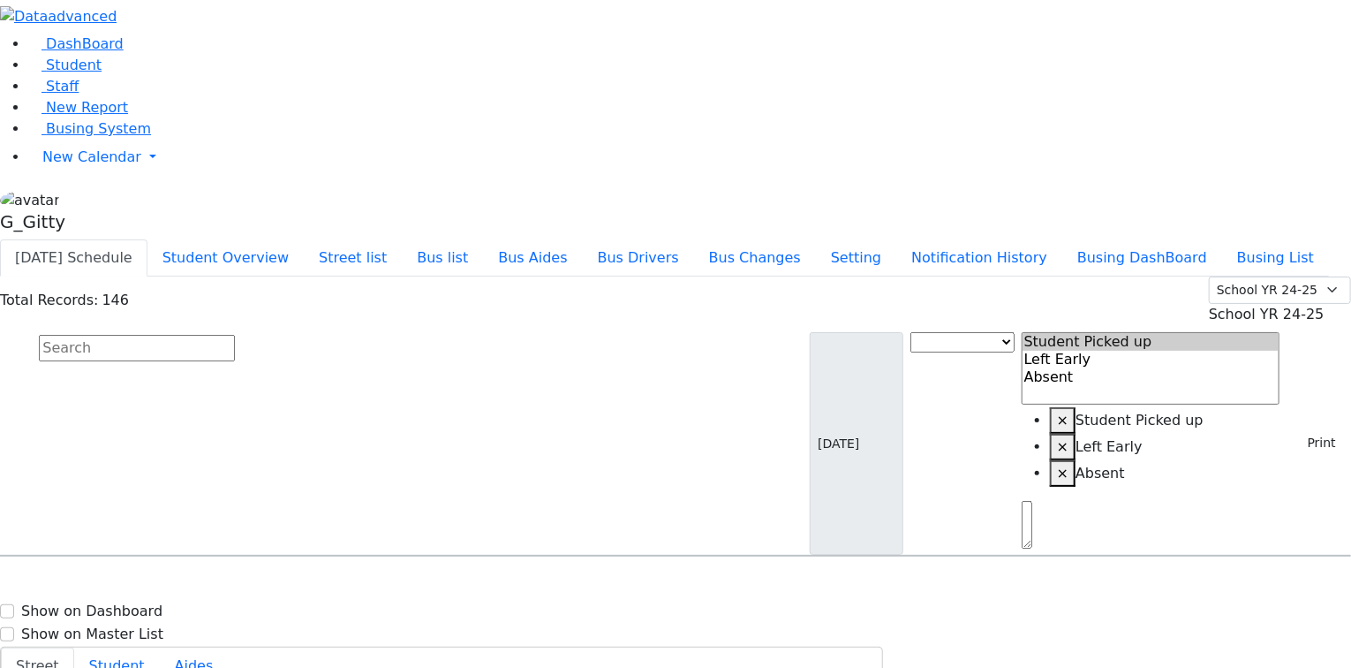
select select
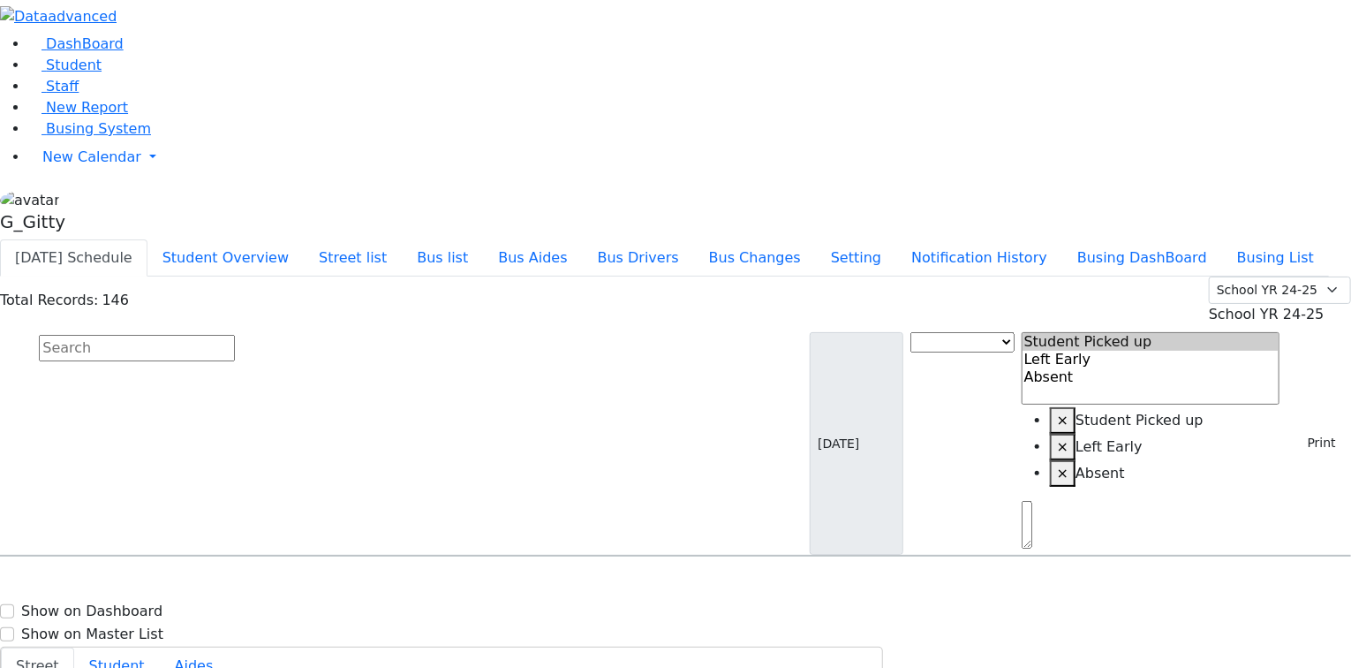
scroll to position [4593, 0]
select select
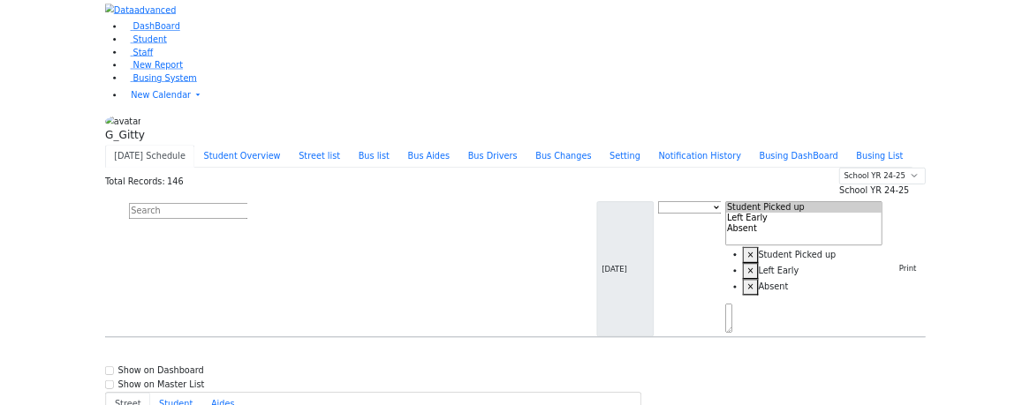
scroll to position [4664, 0]
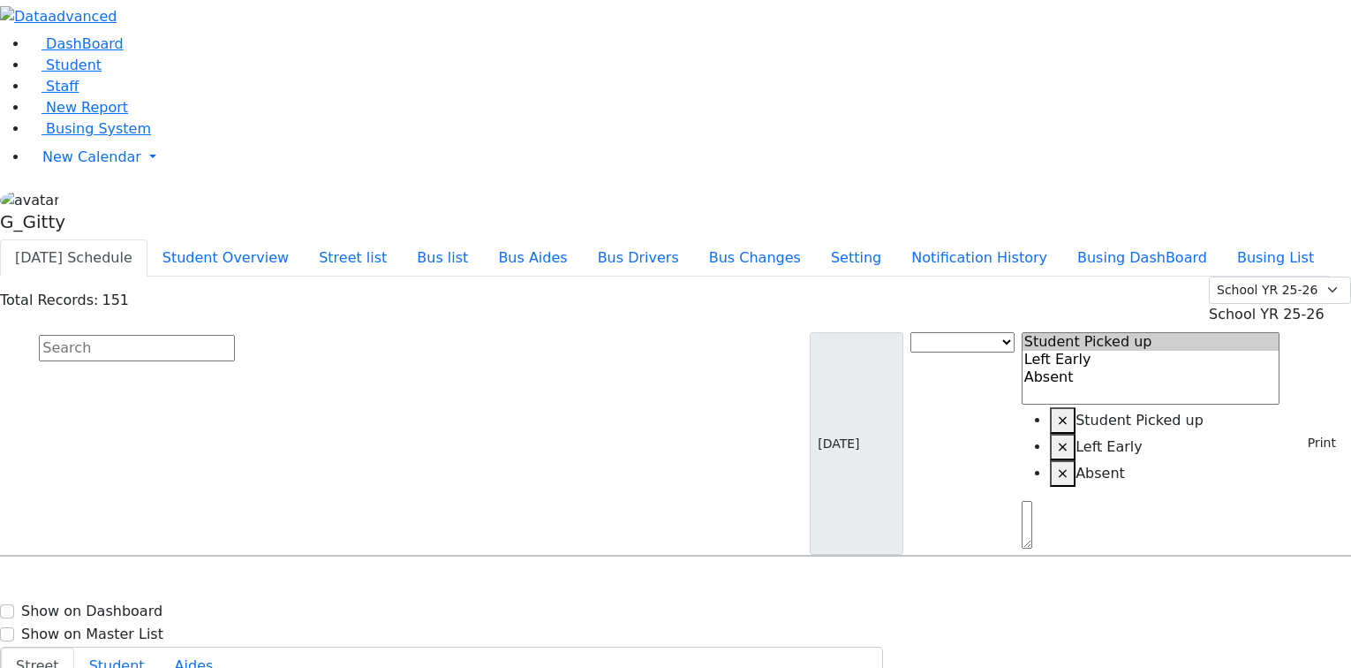
select select
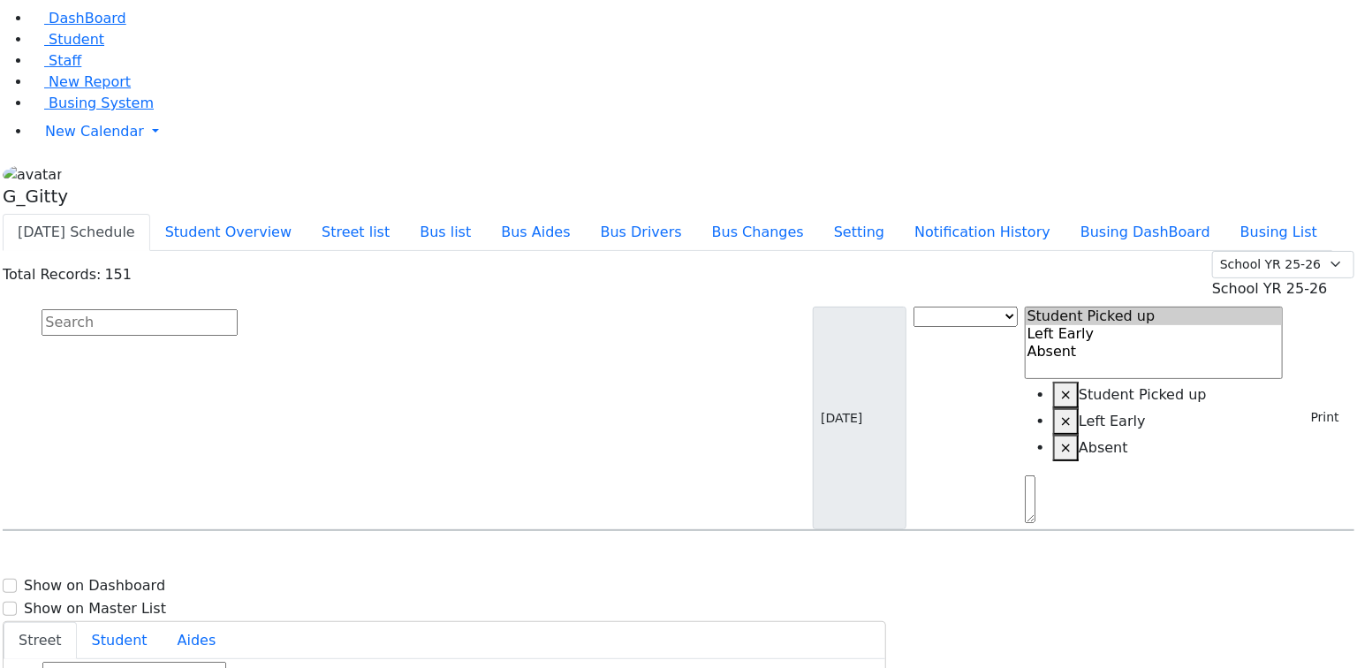
scroll to position [4664, 0]
select select
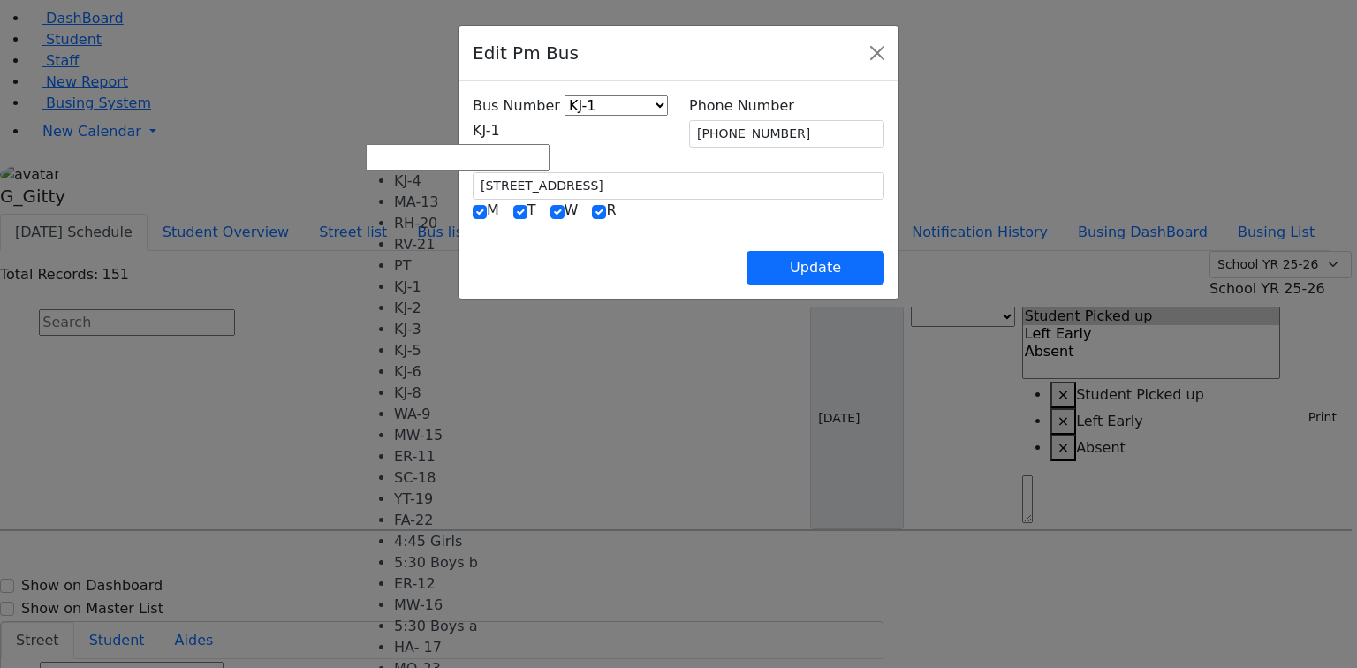
click at [473, 125] on span "KJ-1" at bounding box center [486, 130] width 27 height 17
select select "434"
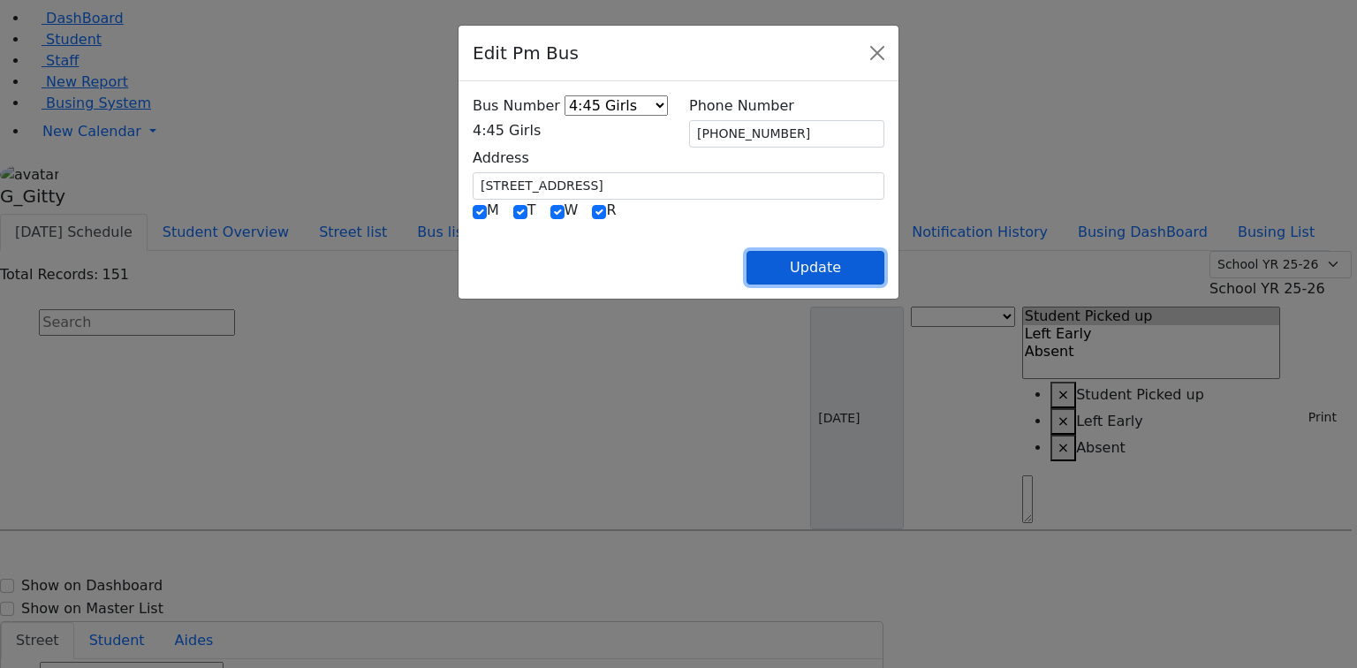
click at [884, 260] on button "Update" at bounding box center [815, 268] width 138 height 34
select select
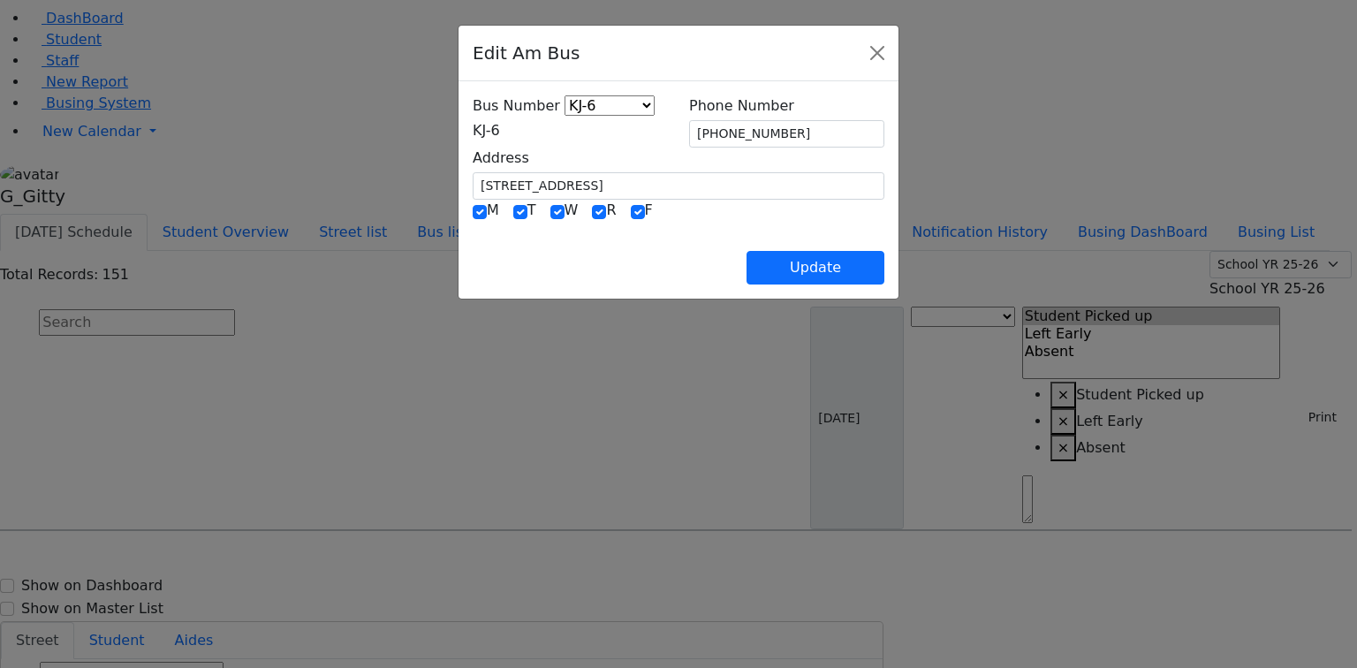
click at [473, 123] on span "KJ-6" at bounding box center [486, 130] width 27 height 17
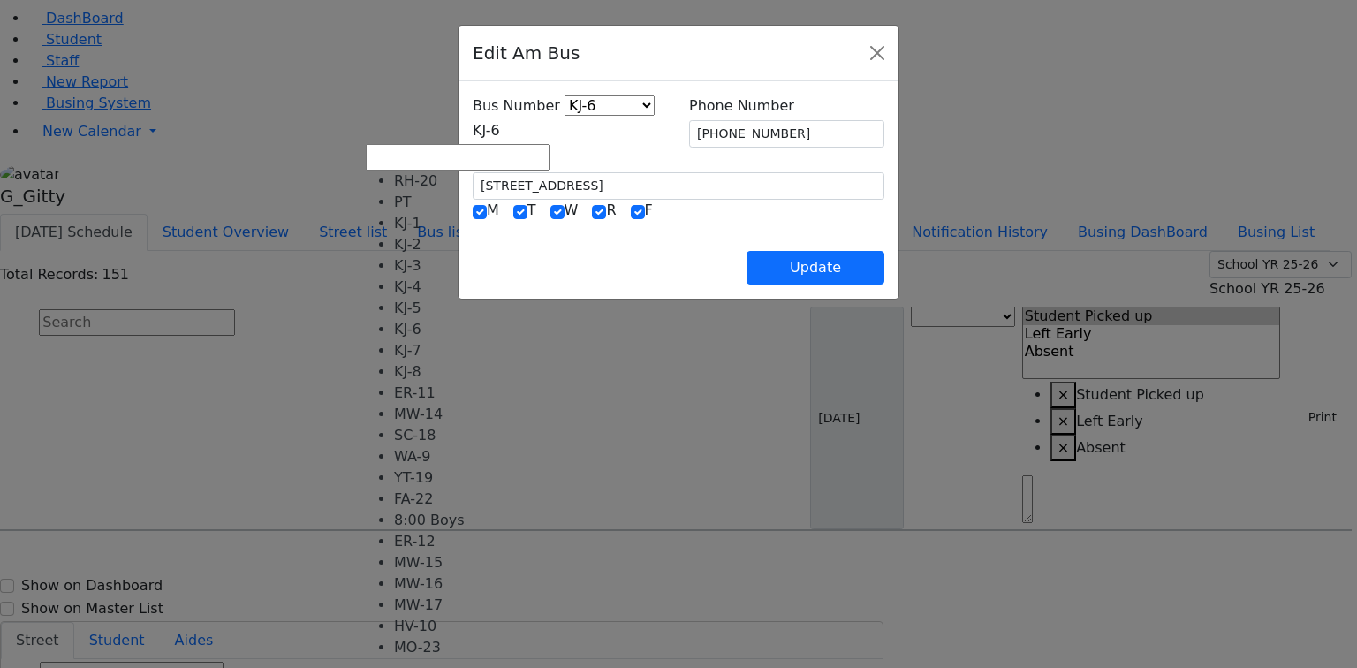
select select "433"
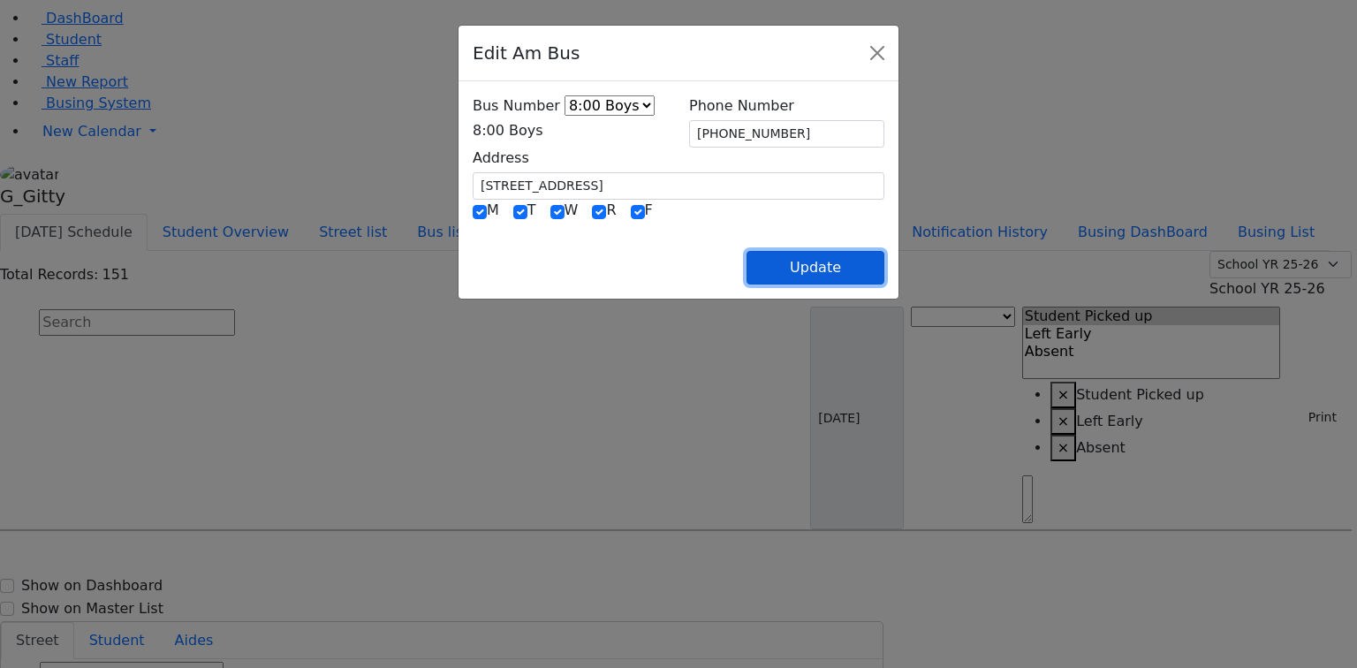
click at [884, 258] on button "Update" at bounding box center [815, 268] width 138 height 34
select select
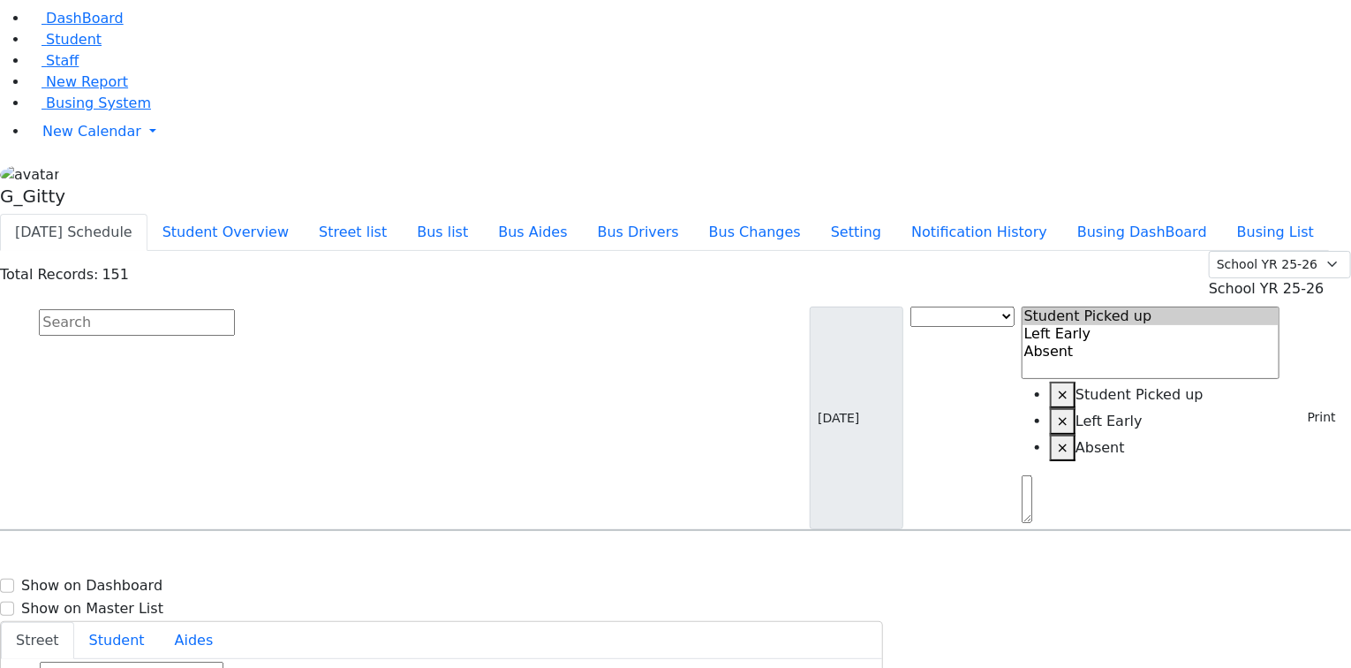
click at [235, 309] on input "text" at bounding box center [137, 322] width 196 height 26
type input "tir"
click at [141, 556] on h6 "[PERSON_NAME]" at bounding box center [76, 564] width 130 height 17
select select
drag, startPoint x: 1286, startPoint y: 286, endPoint x: 1233, endPoint y: 279, distance: 53.5
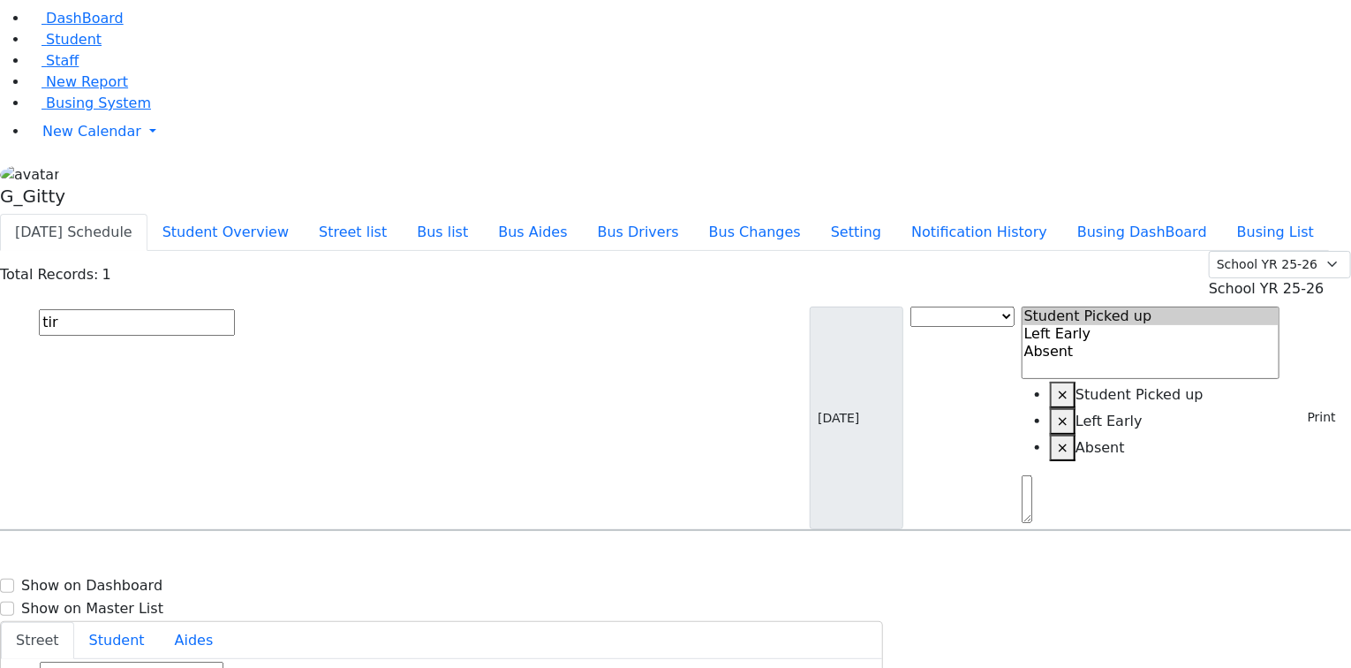
type input "[PHONE_NUMBER]"
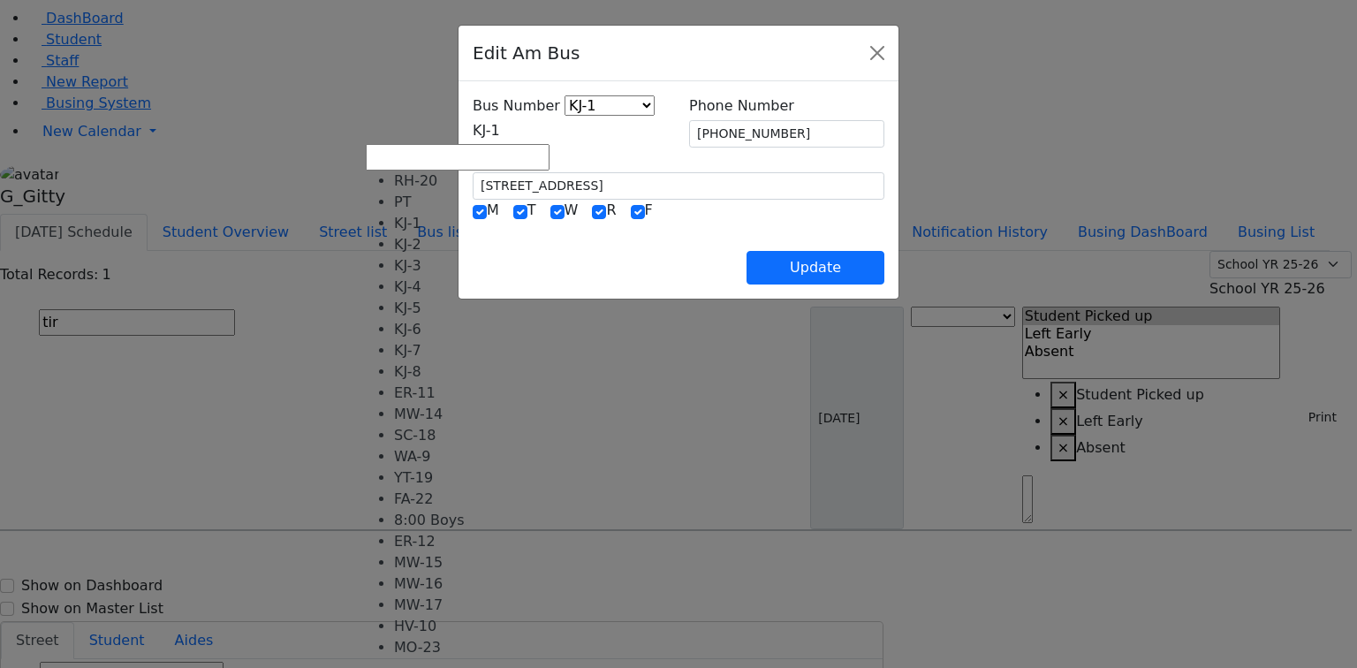
click at [473, 127] on span "KJ-1" at bounding box center [486, 130] width 27 height 17
select select "433"
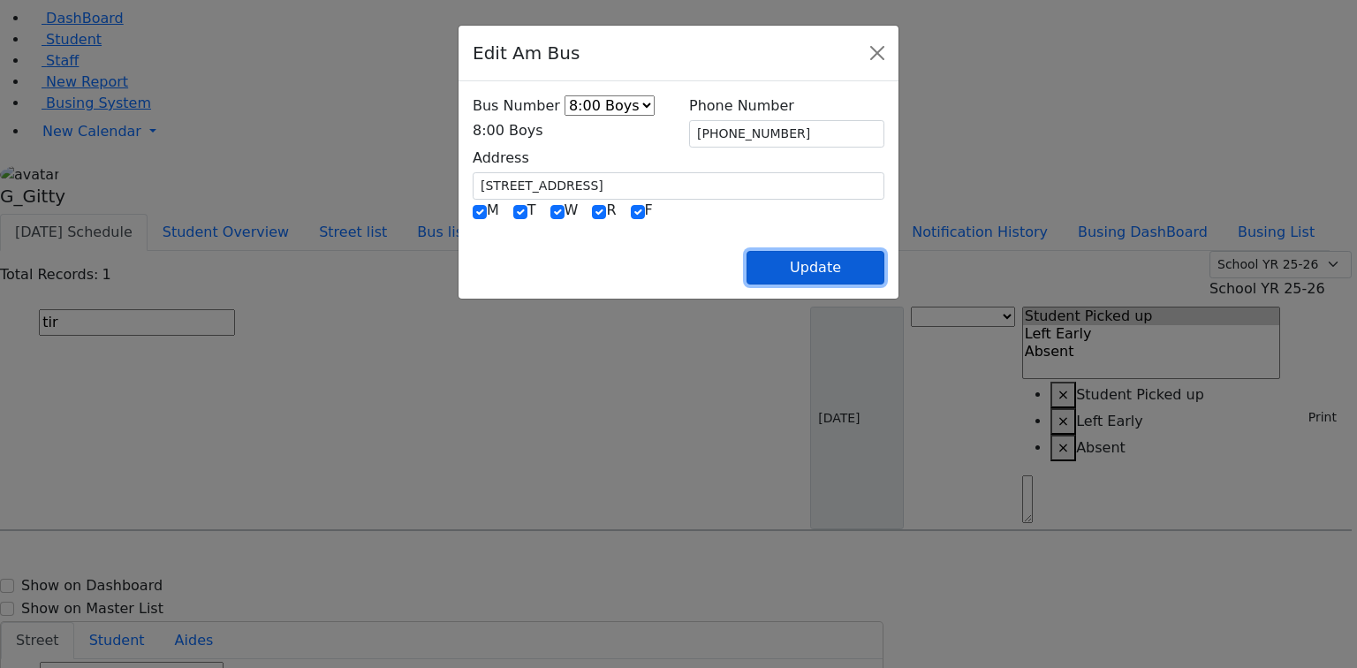
click at [884, 261] on button "Update" at bounding box center [815, 268] width 138 height 34
select select
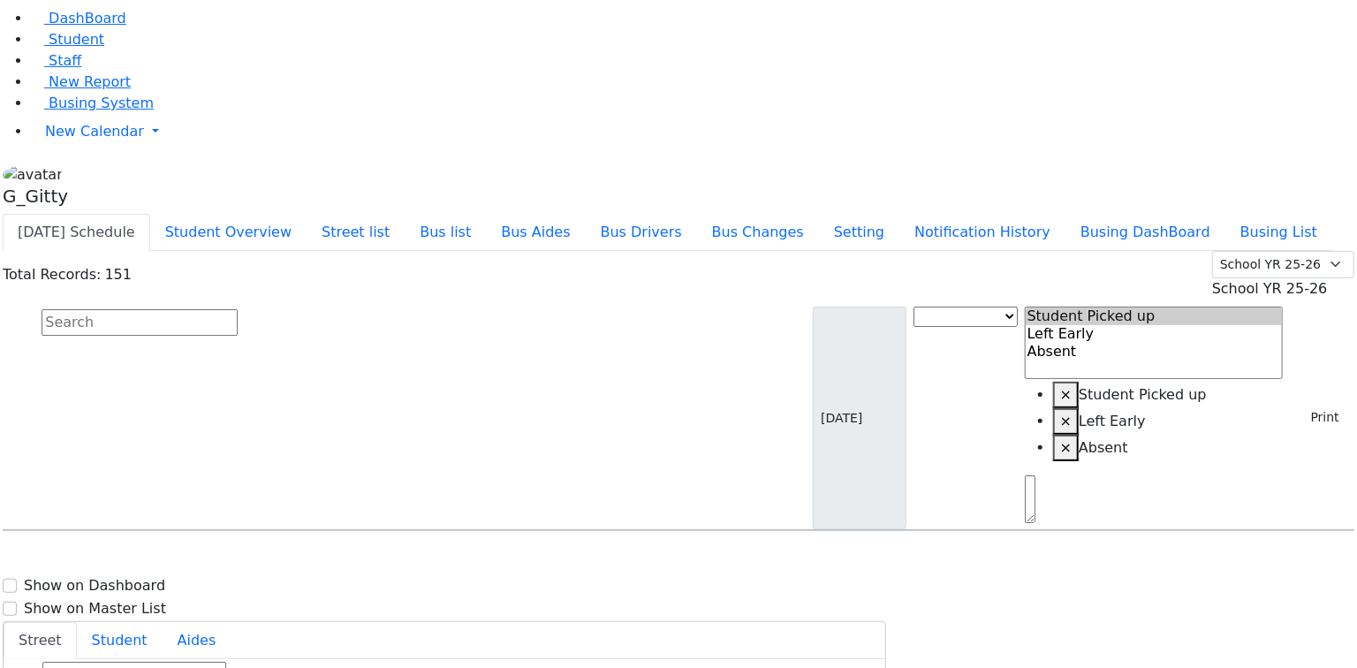
scroll to position [4593, 0]
select select
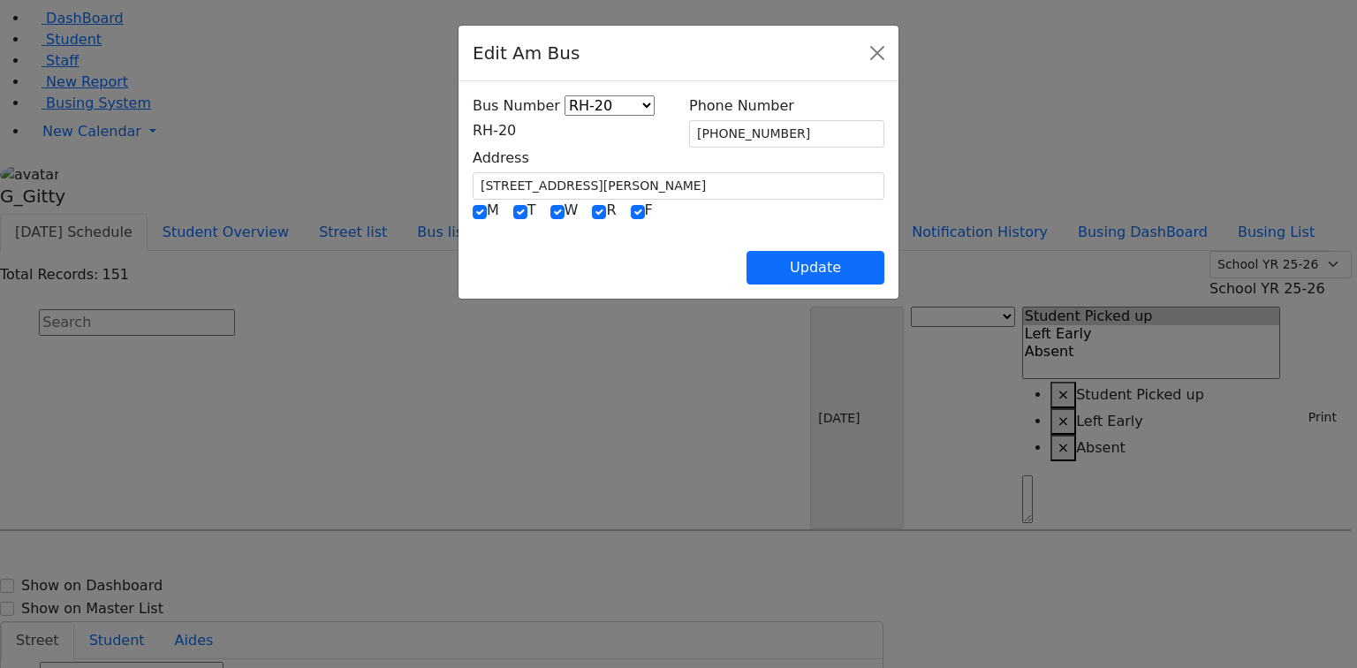
click at [473, 127] on span "RH-20" at bounding box center [494, 130] width 43 height 17
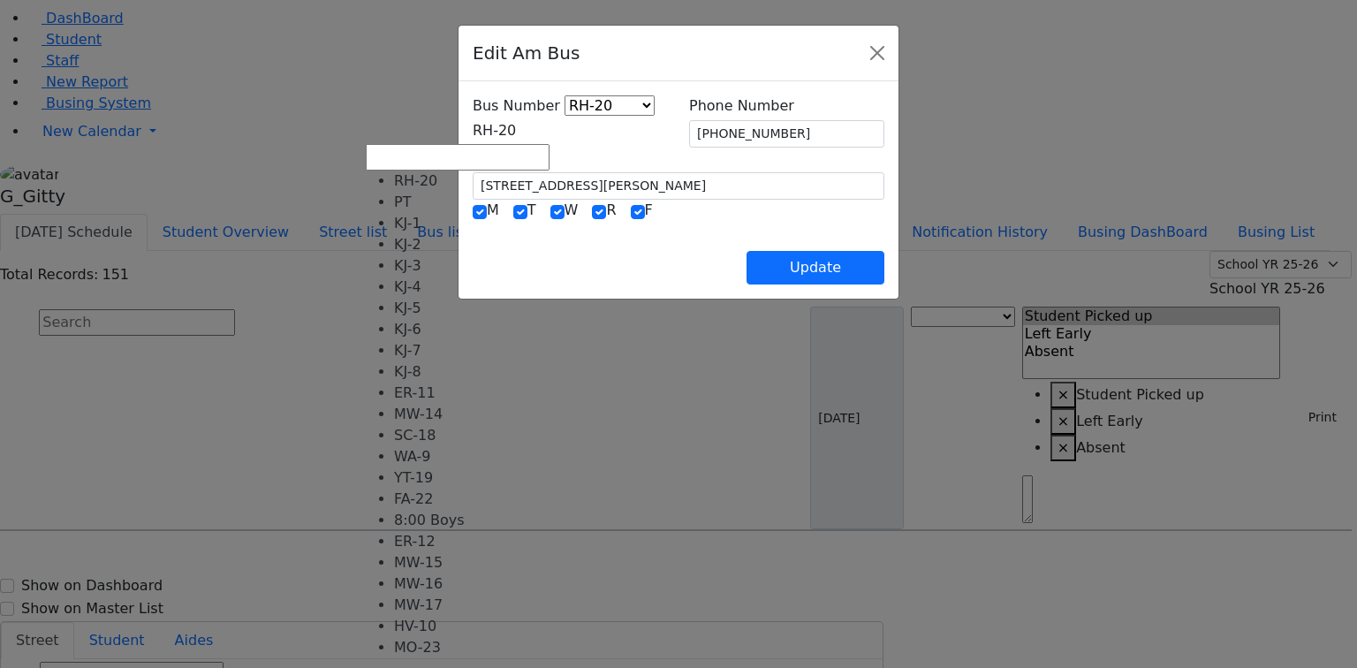
scroll to position [141, 0]
select select "415"
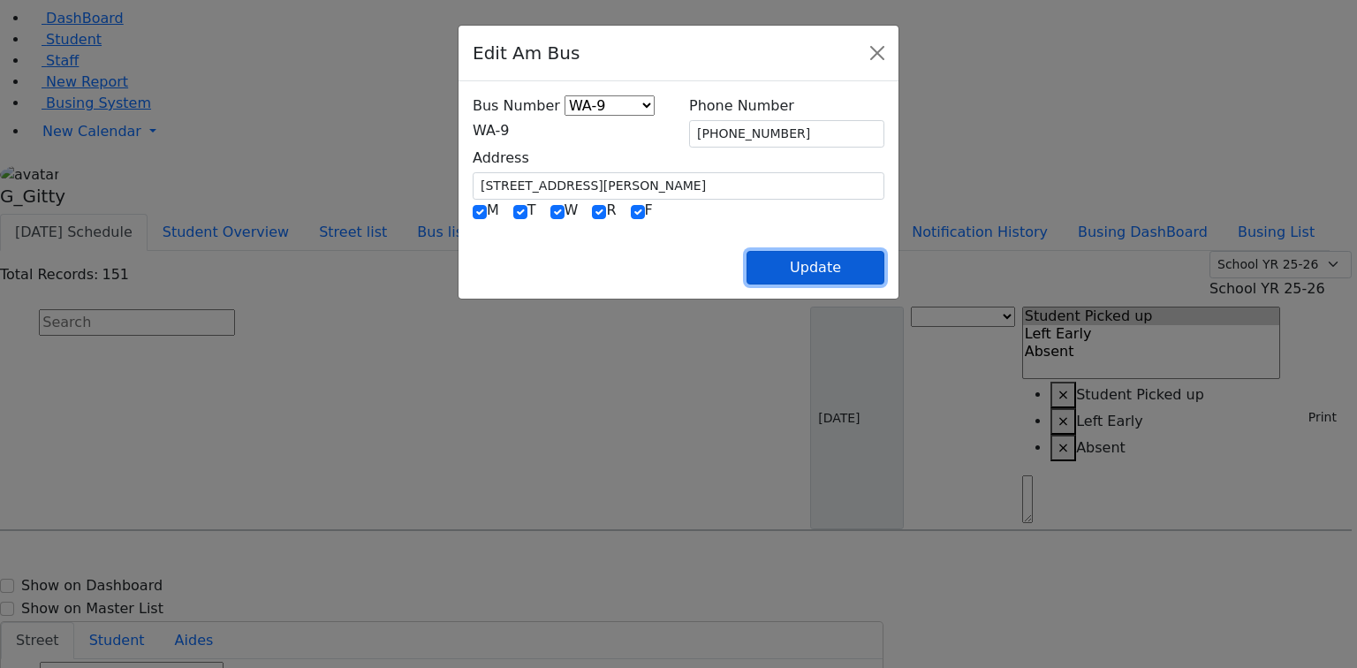
click at [884, 268] on button "Update" at bounding box center [815, 268] width 138 height 34
select select
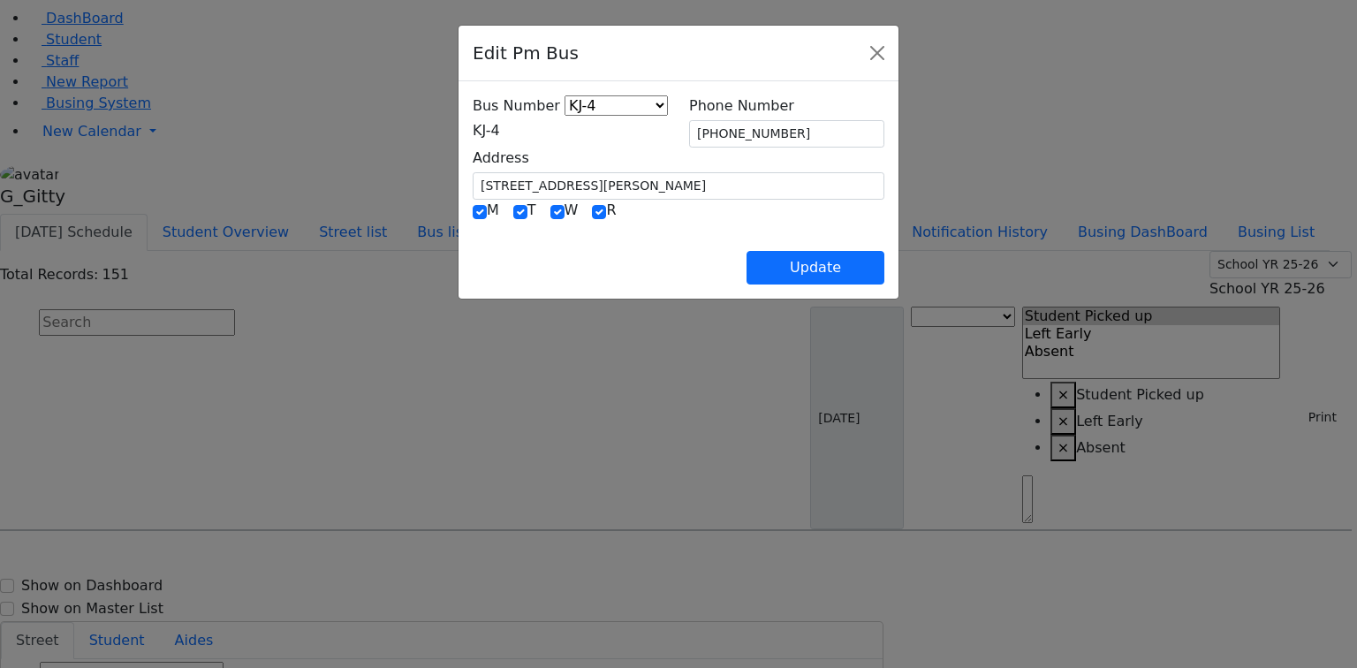
click at [473, 130] on span "KJ-4" at bounding box center [486, 130] width 27 height 17
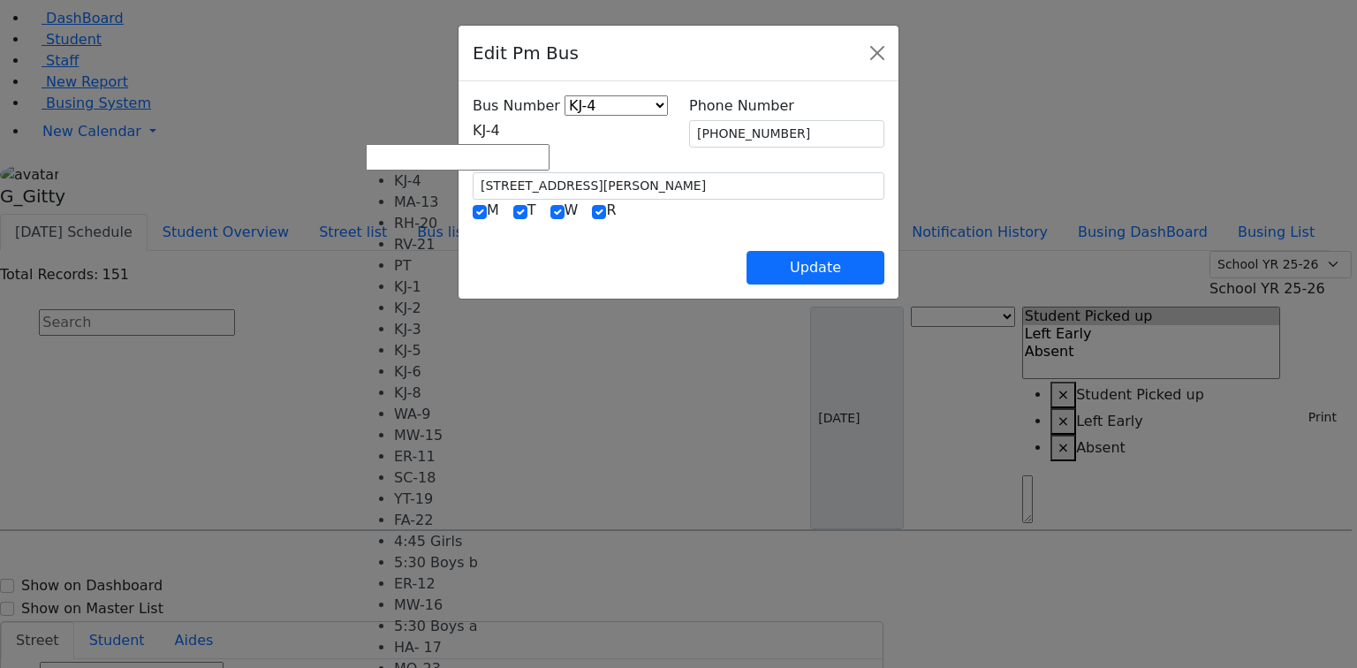
scroll to position [71, 0]
select select "418"
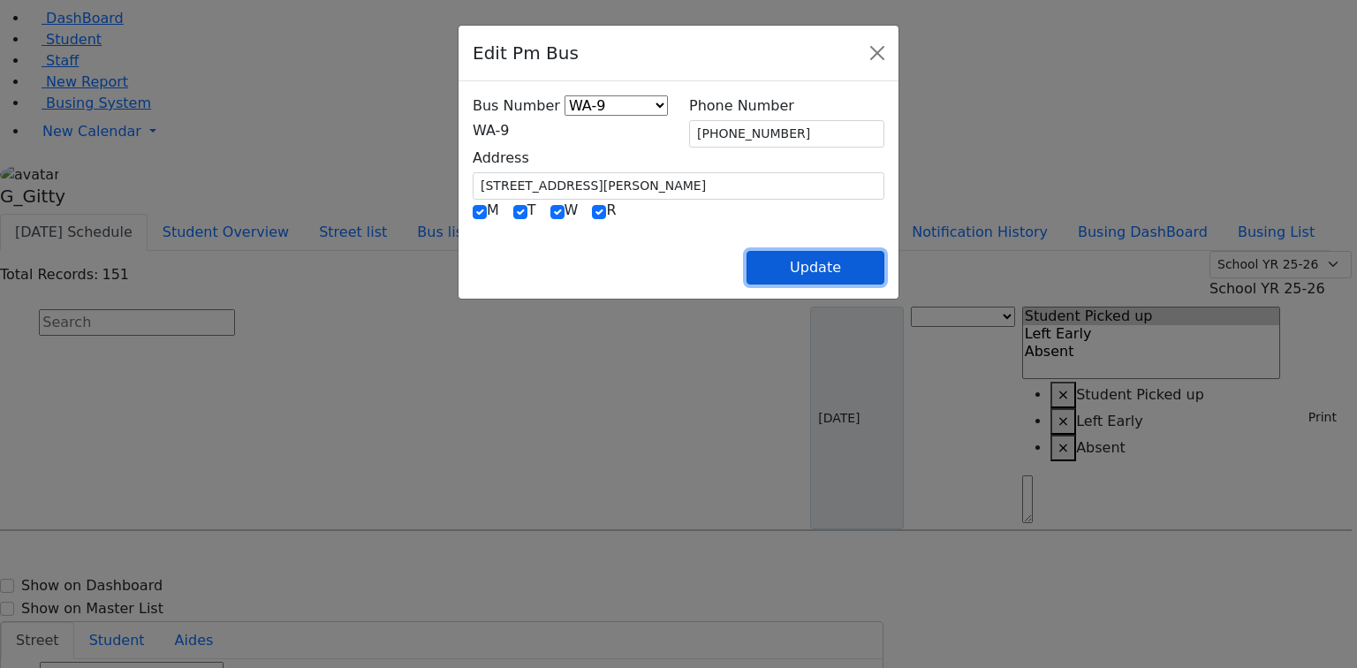
click at [884, 267] on button "Update" at bounding box center [815, 268] width 138 height 34
select select
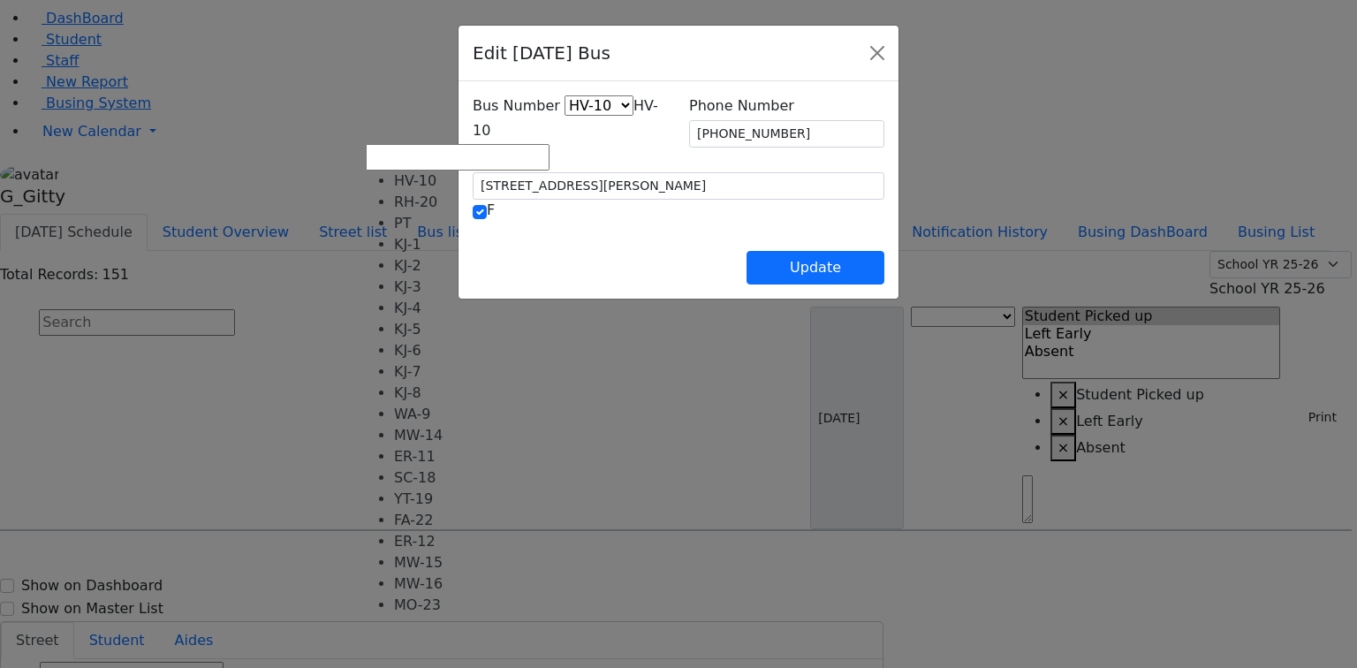
click at [473, 133] on span "HV-10" at bounding box center [565, 118] width 185 height 42
select select "424"
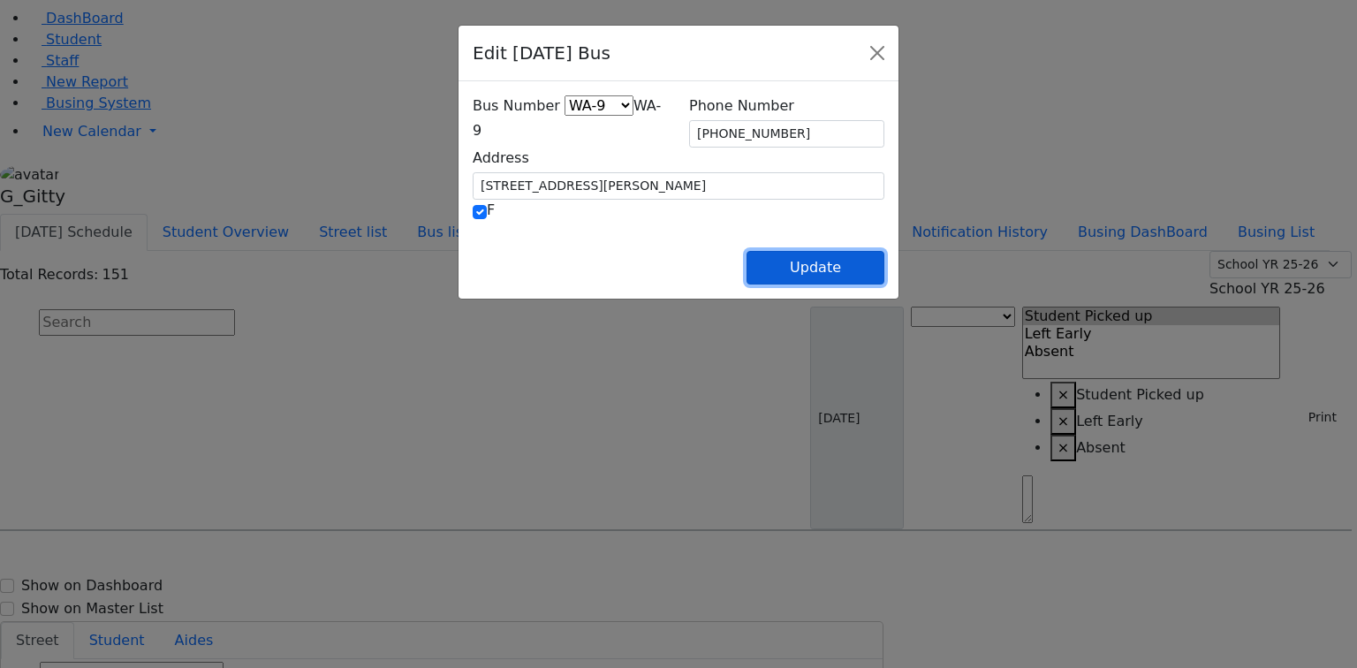
click at [884, 271] on button "Update" at bounding box center [815, 268] width 138 height 34
select select
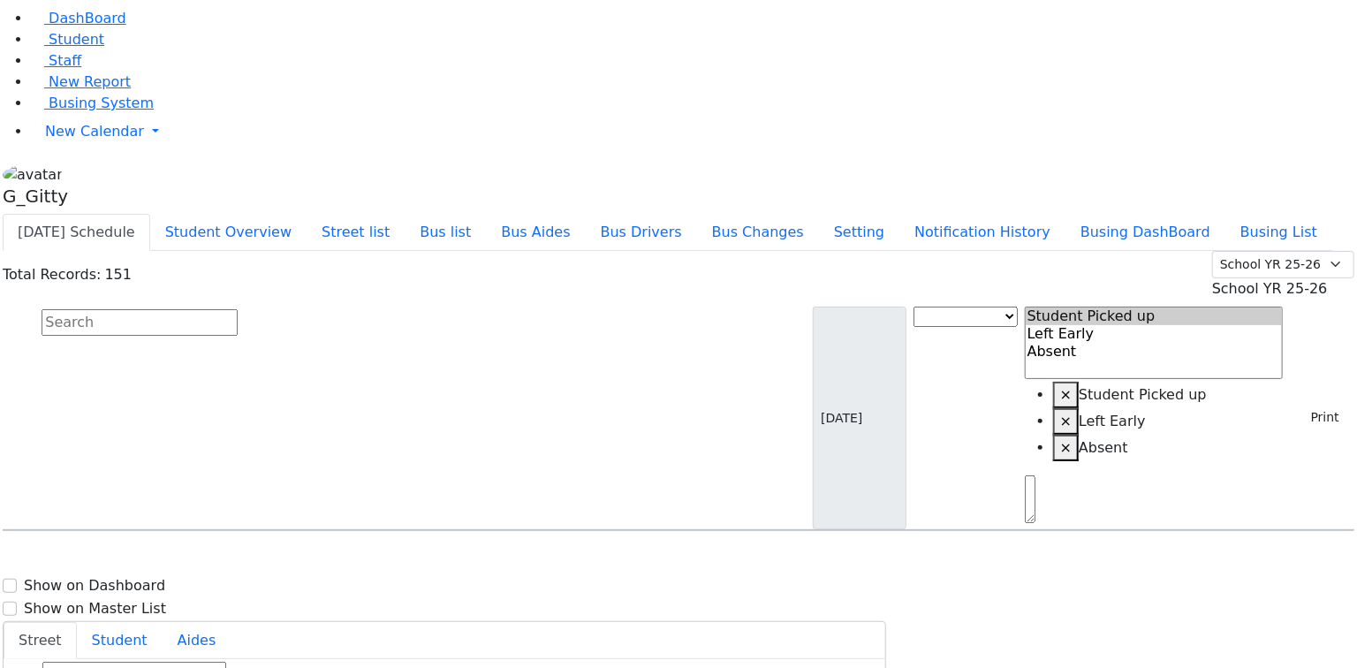
scroll to position [4734, 0]
select select
type input "[PHONE_NUMBER]"
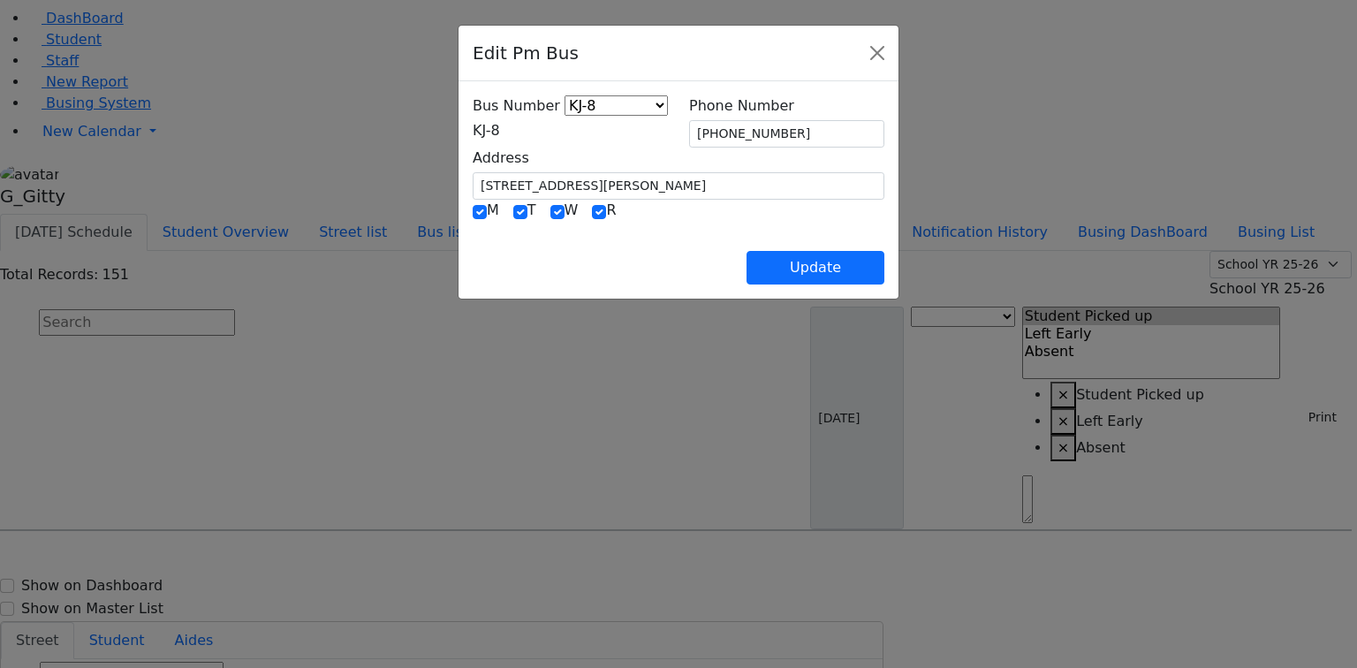
click at [500, 133] on span "KJ-8" at bounding box center [486, 130] width 27 height 17
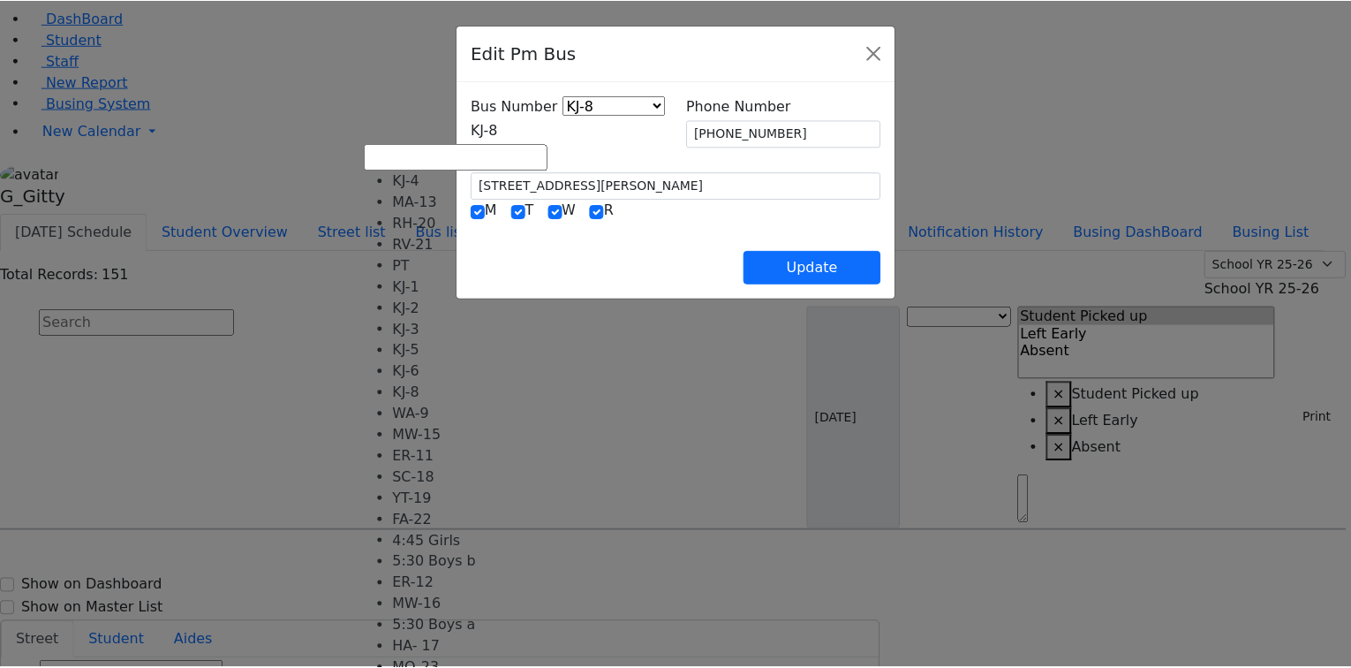
scroll to position [141, 0]
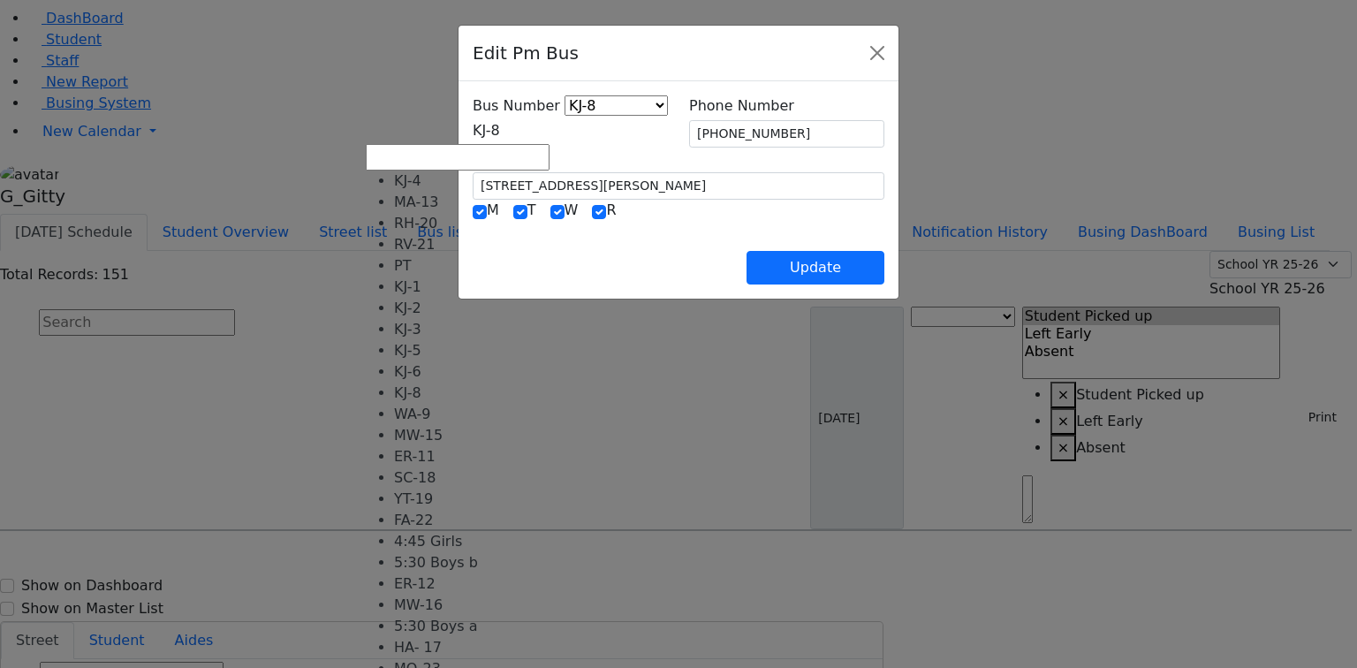
select select "434"
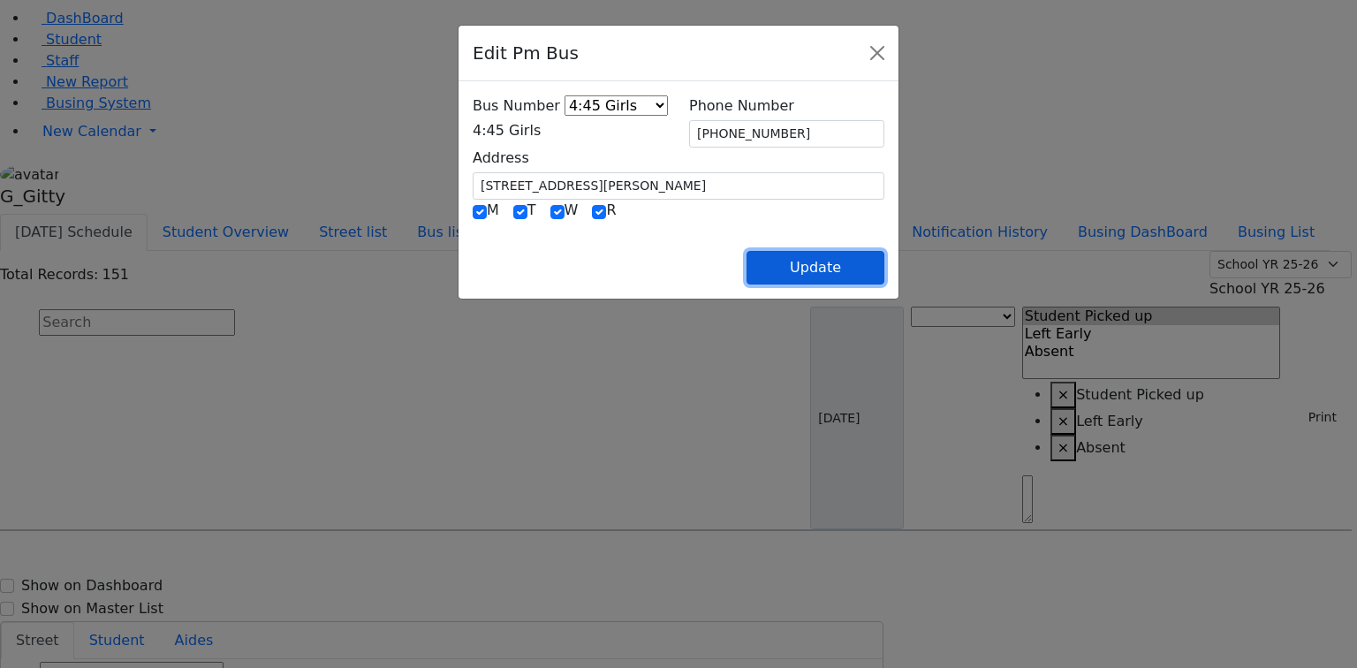
click at [884, 269] on button "Update" at bounding box center [815, 268] width 138 height 34
select select
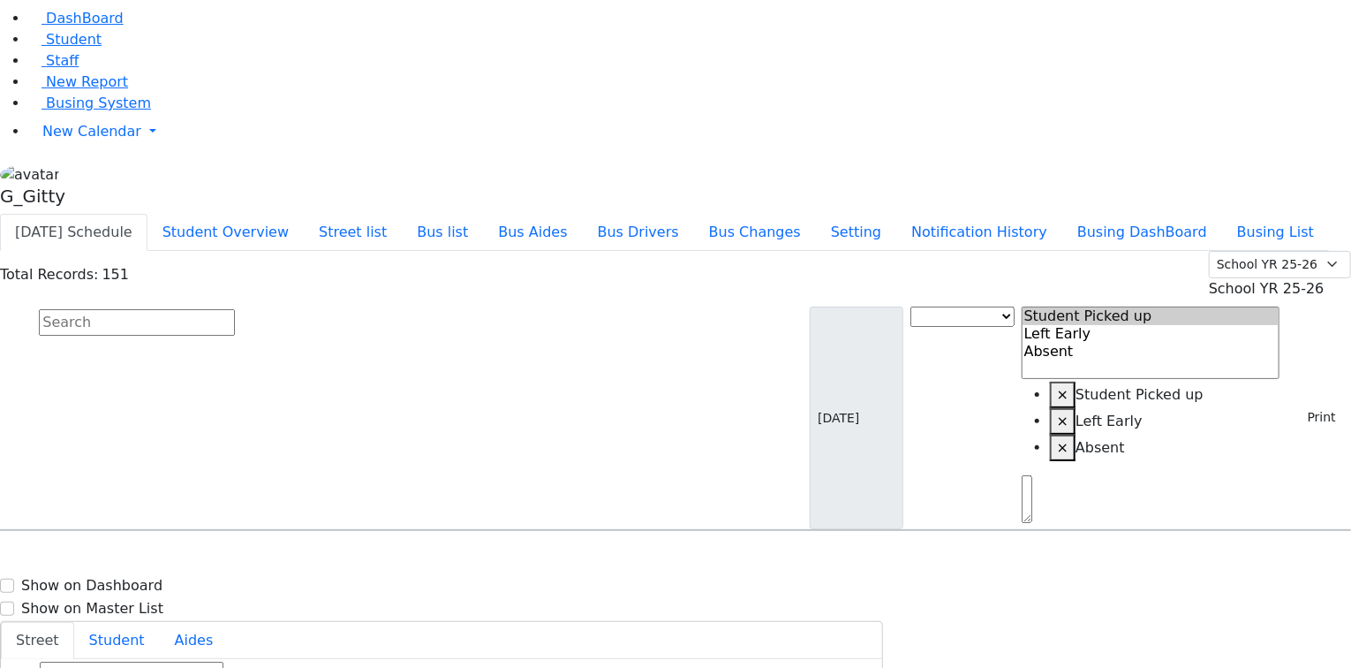
type input "[PHONE_NUMBER]"
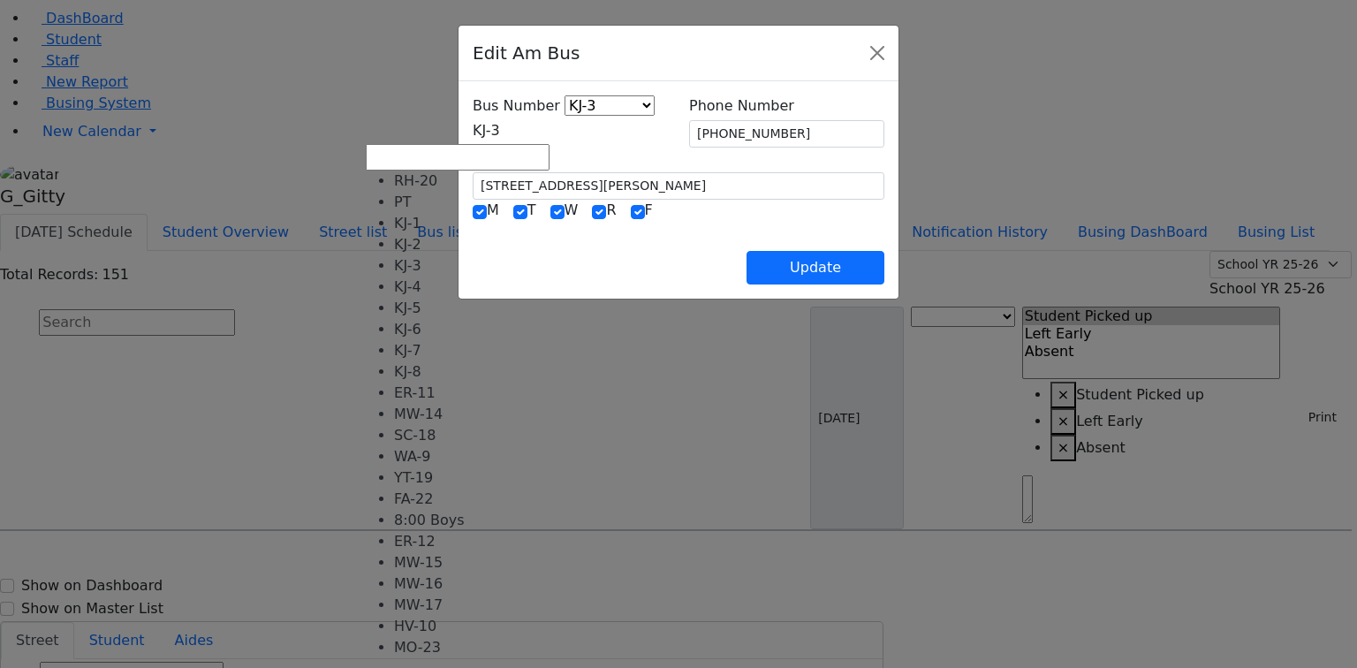
click at [473, 127] on span "KJ-3" at bounding box center [486, 130] width 27 height 17
select select "390"
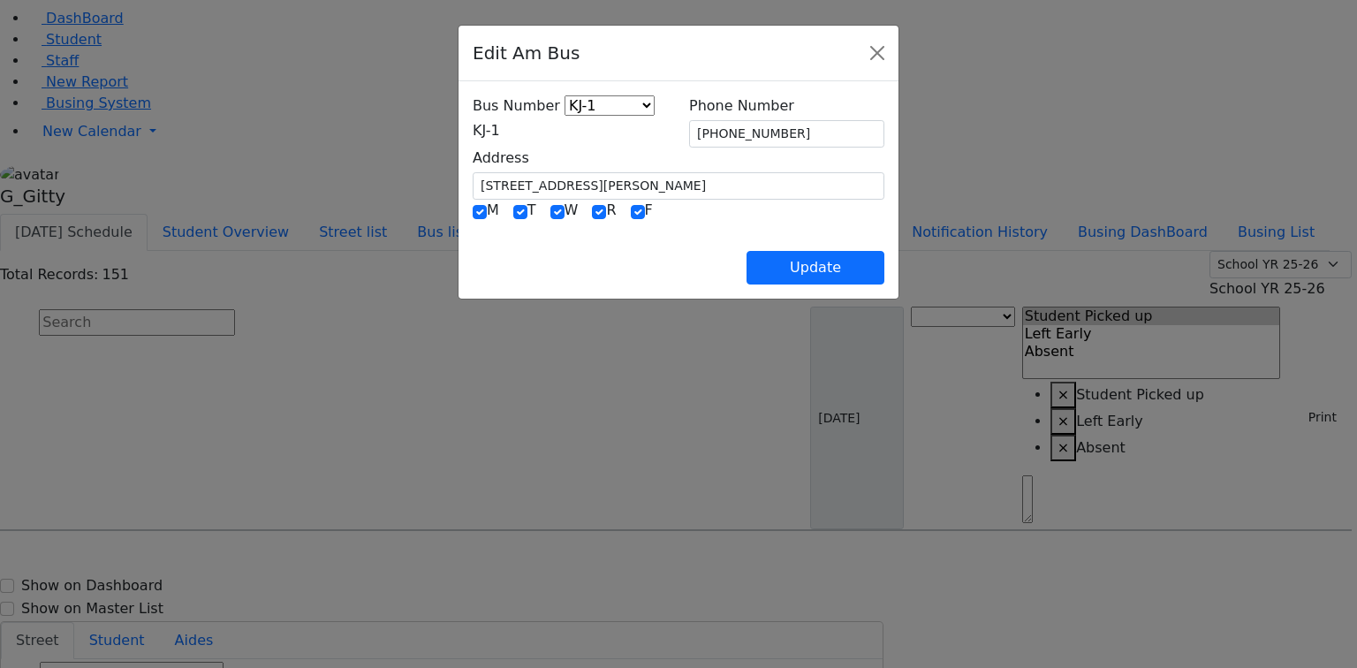
click at [570, 241] on div "Update" at bounding box center [679, 254] width 412 height 62
click at [884, 269] on button "Update" at bounding box center [815, 268] width 138 height 34
select select
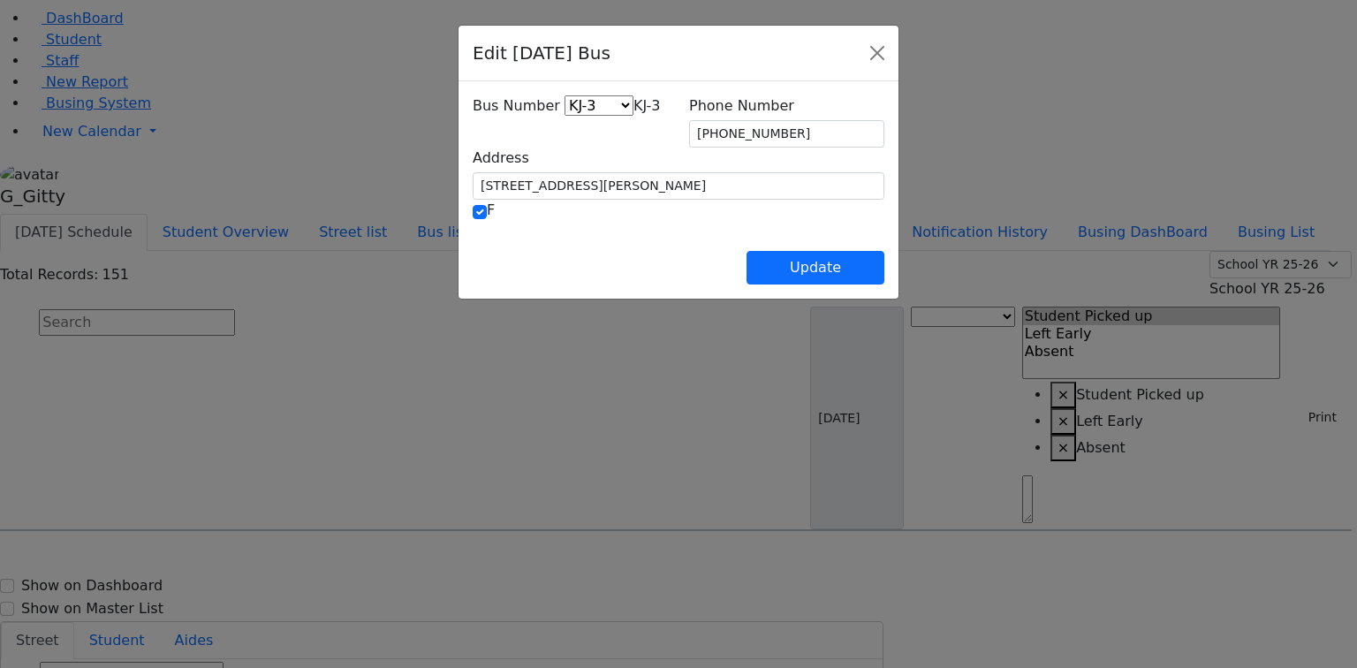
click at [633, 114] on span "KJ-3" at bounding box center [646, 105] width 27 height 17
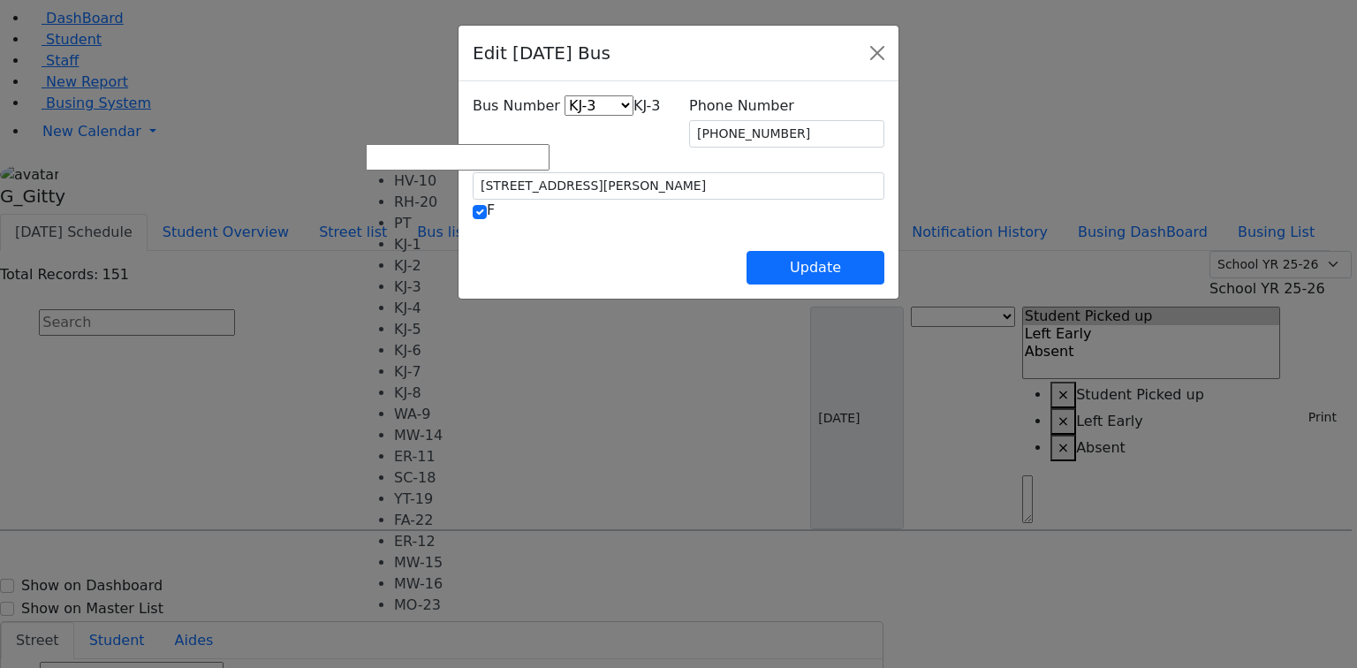
select select "404"
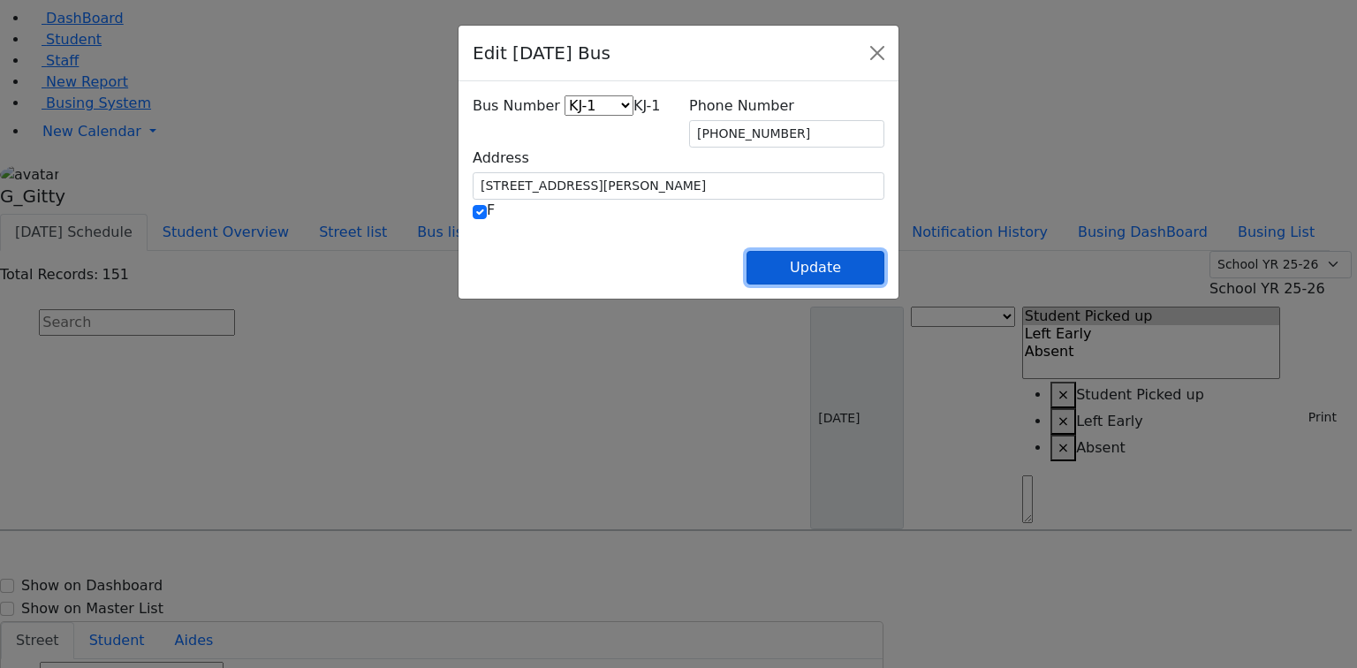
click at [884, 264] on button "Update" at bounding box center [815, 268] width 138 height 34
select select
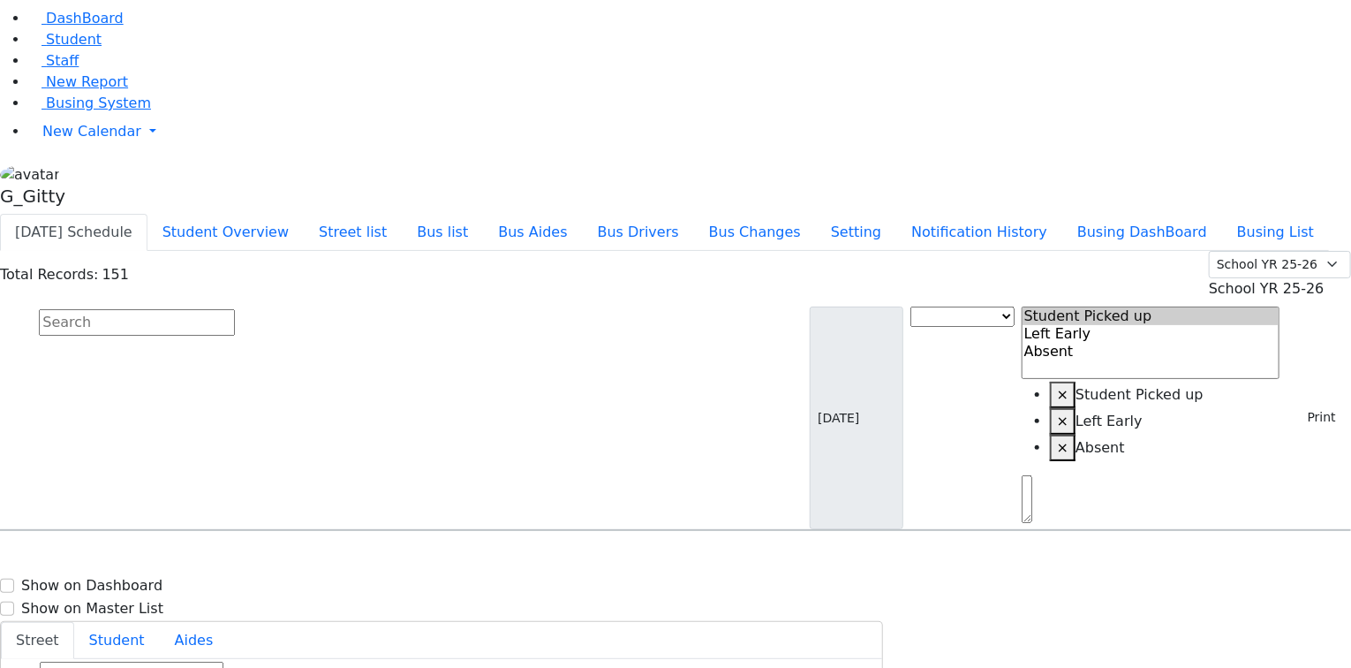
click at [235, 309] on input "text" at bounding box center [137, 322] width 196 height 26
select select
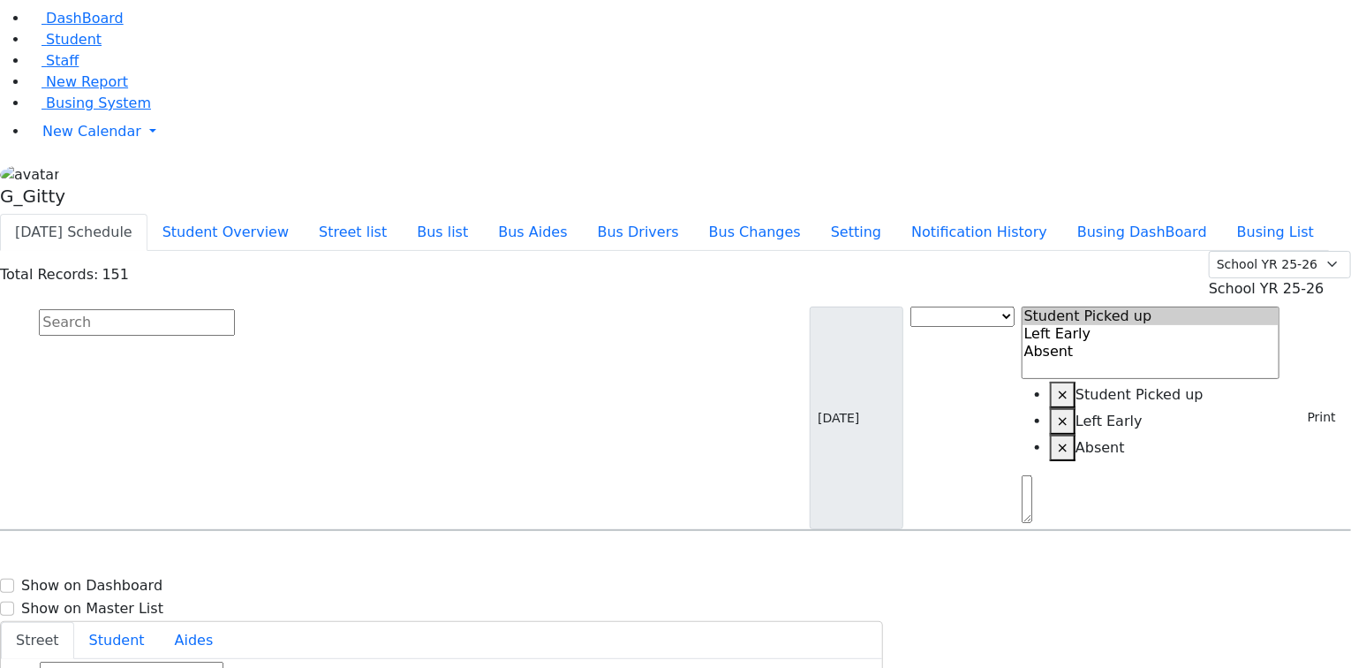
type input "[PHONE_NUMBER]"
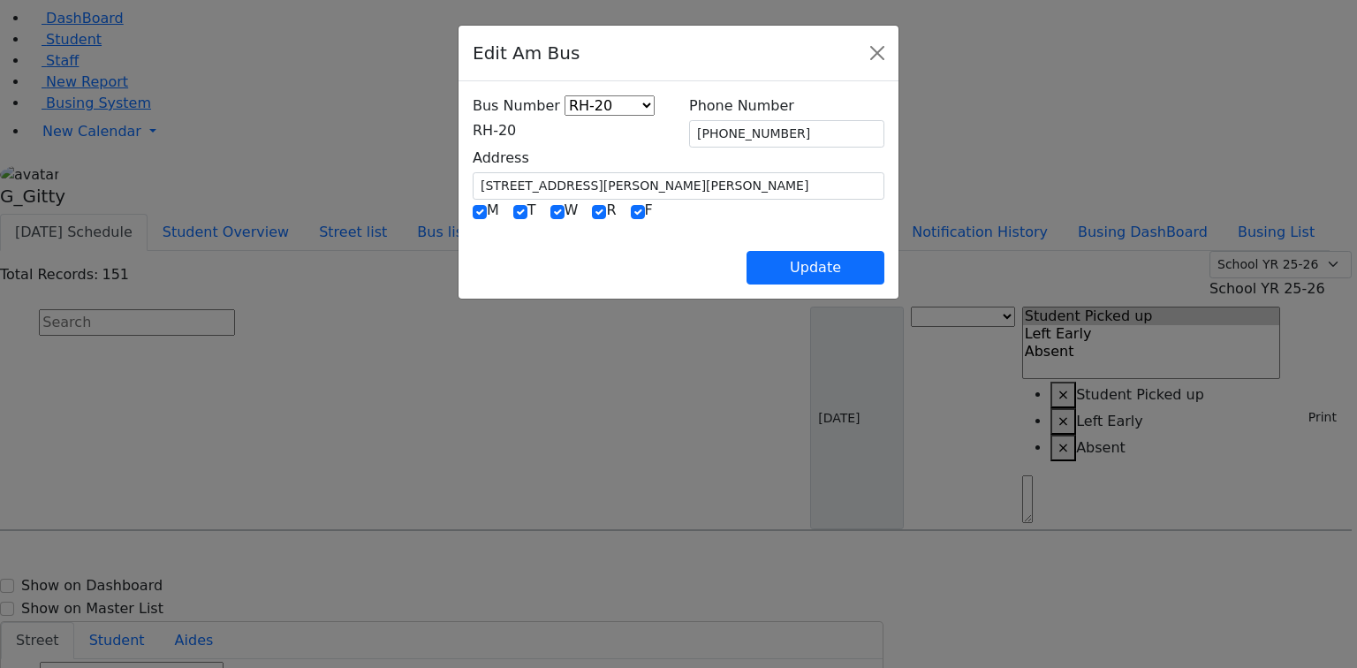
click at [474, 131] on span "RH-20" at bounding box center [494, 130] width 43 height 17
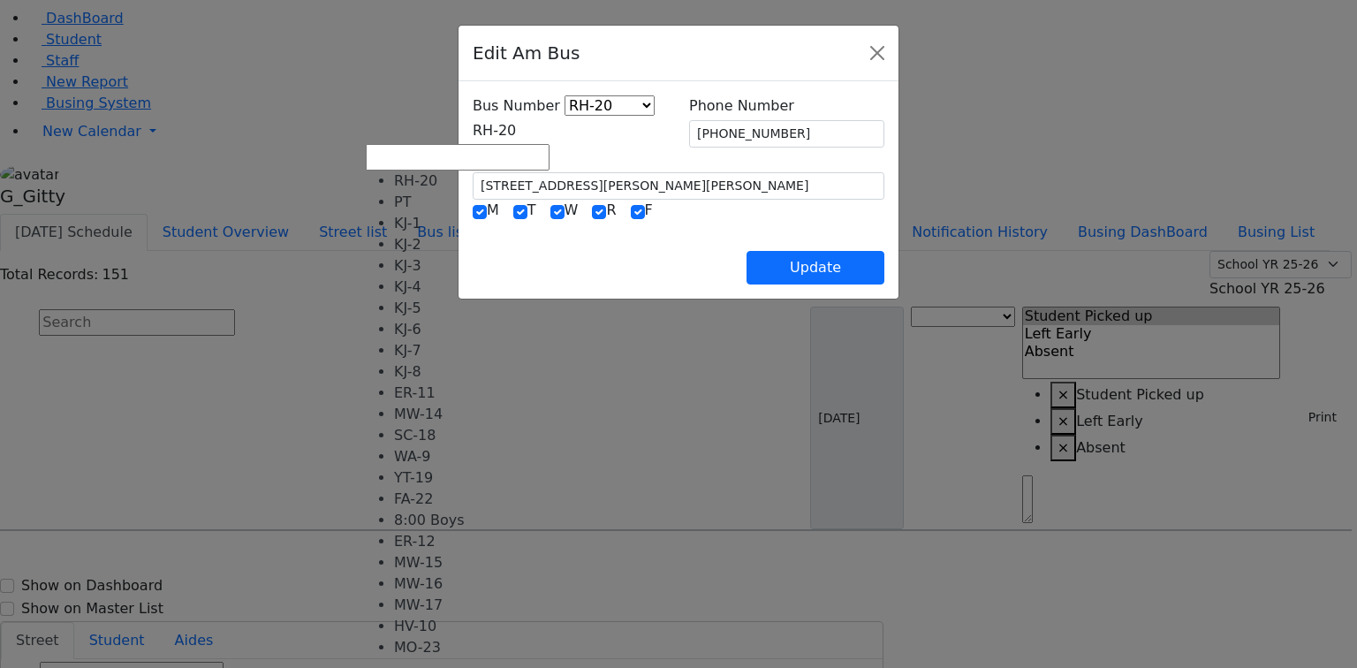
scroll to position [160, 0]
select select "443"
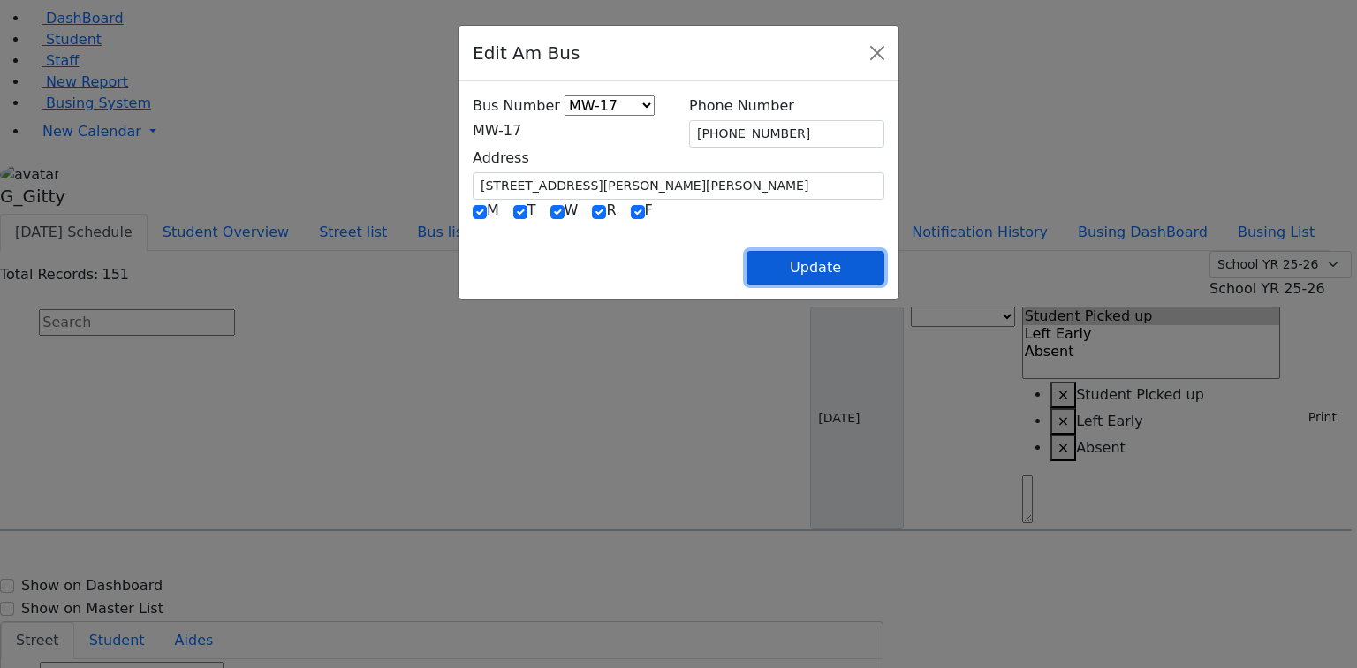
click at [884, 267] on button "Update" at bounding box center [815, 268] width 138 height 34
select select
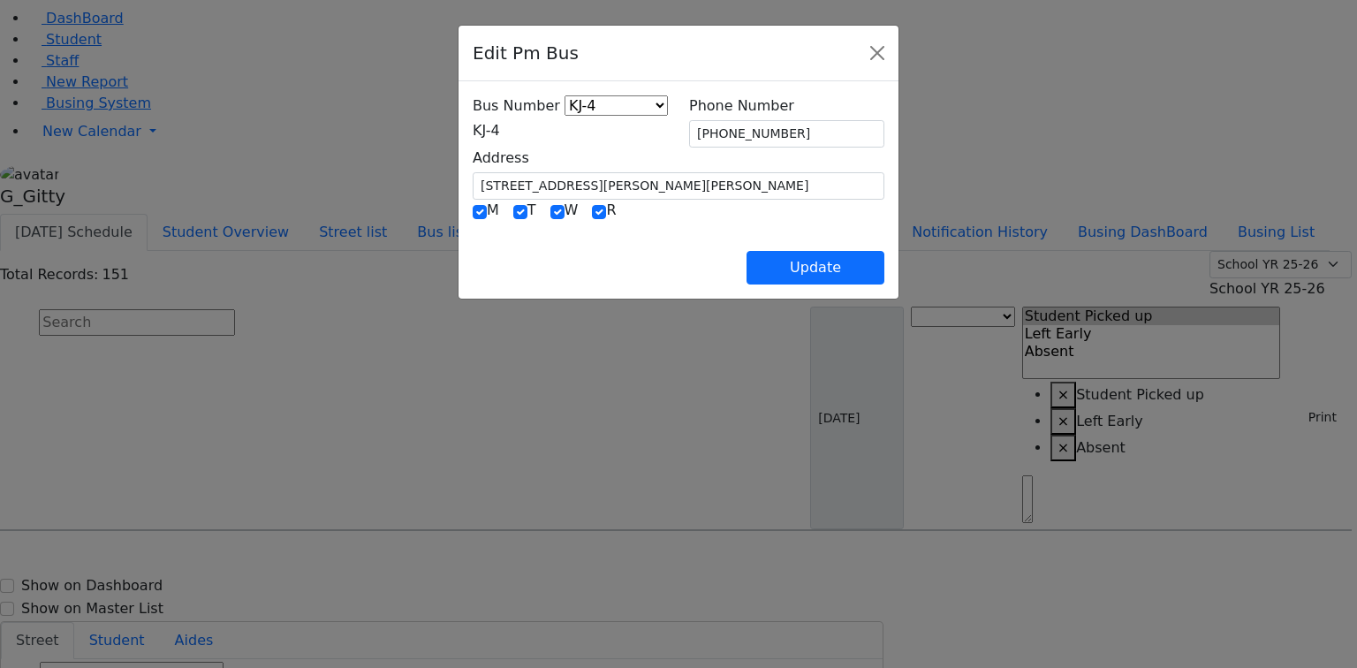
click at [473, 139] on span "KJ-4" at bounding box center [486, 130] width 27 height 17
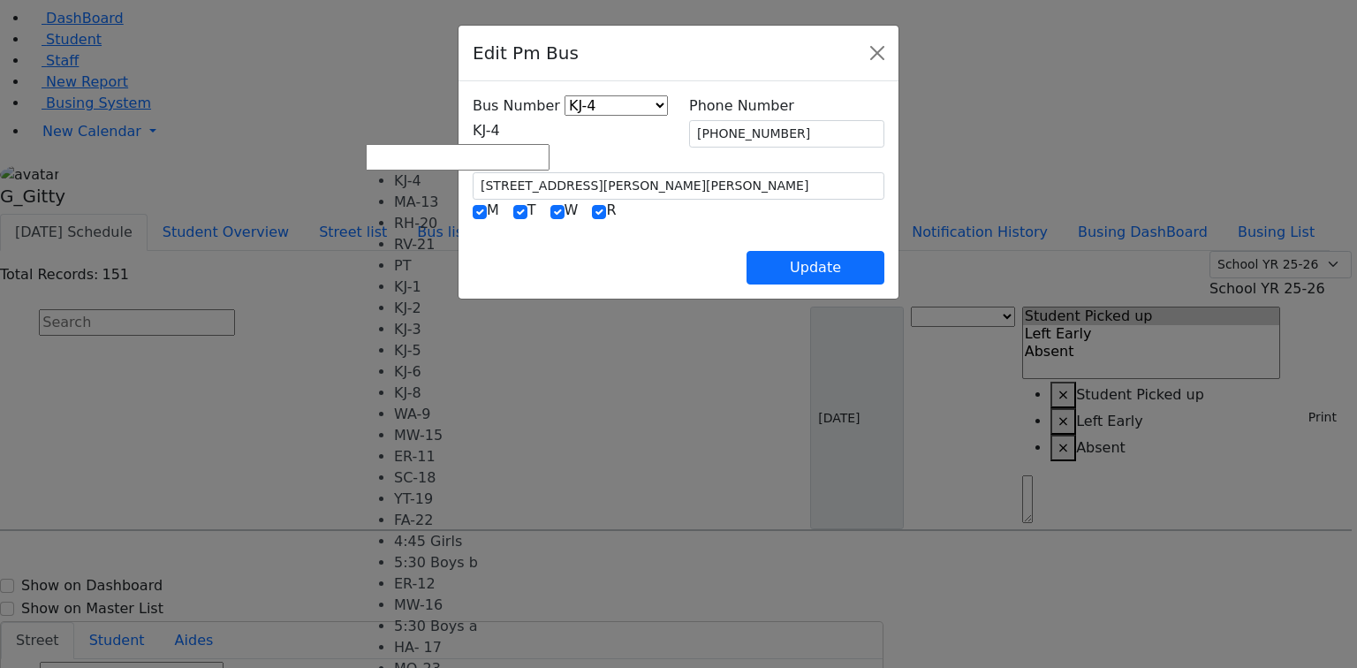
scroll to position [141, 0]
select select "419"
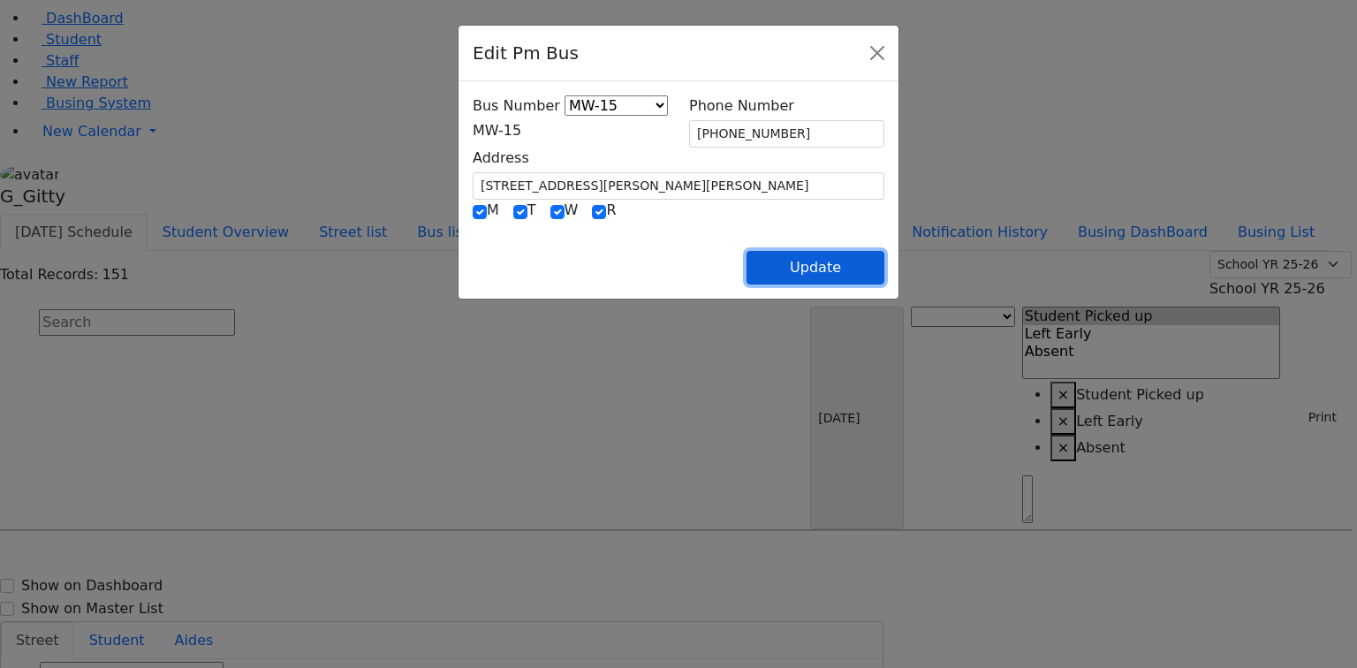
click at [884, 264] on button "Update" at bounding box center [815, 268] width 138 height 34
select select
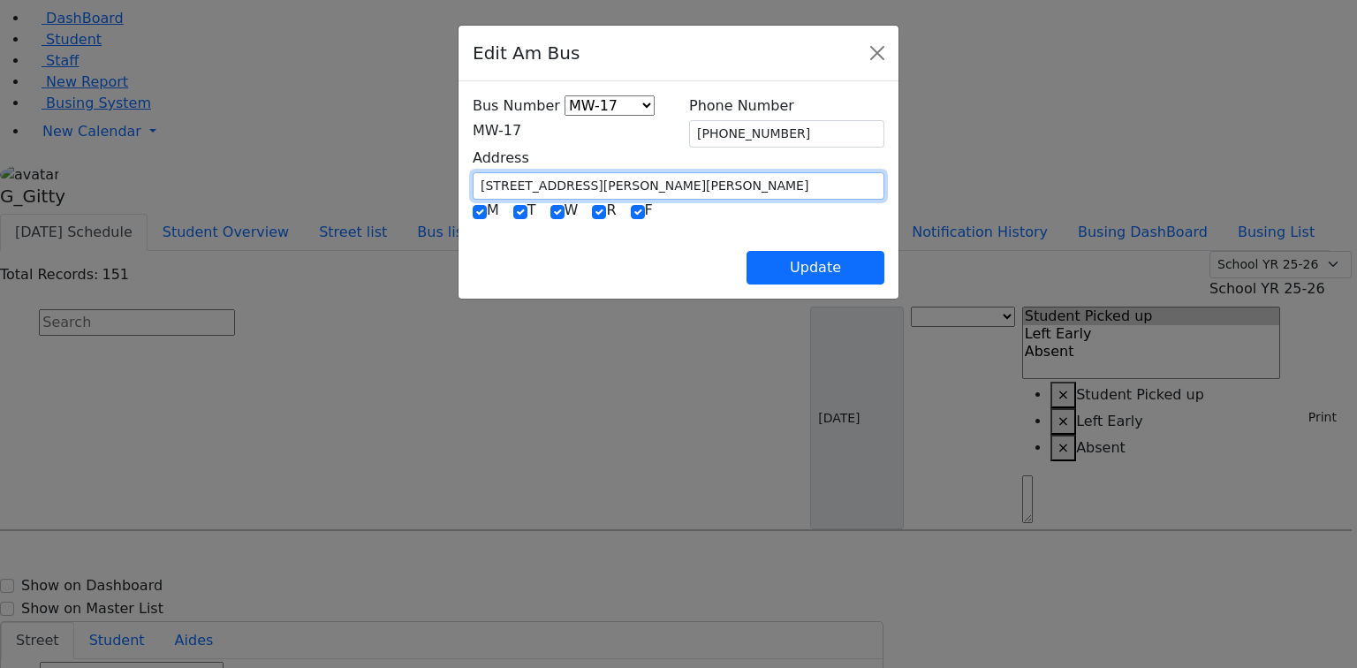
drag, startPoint x: 520, startPoint y: 184, endPoint x: 456, endPoint y: 178, distance: 64.7
click at [473, 178] on input "[STREET_ADDRESS][PERSON_NAME][PERSON_NAME]" at bounding box center [679, 185] width 412 height 27
type input "[STREET_ADDRESS][PERSON_NAME]"
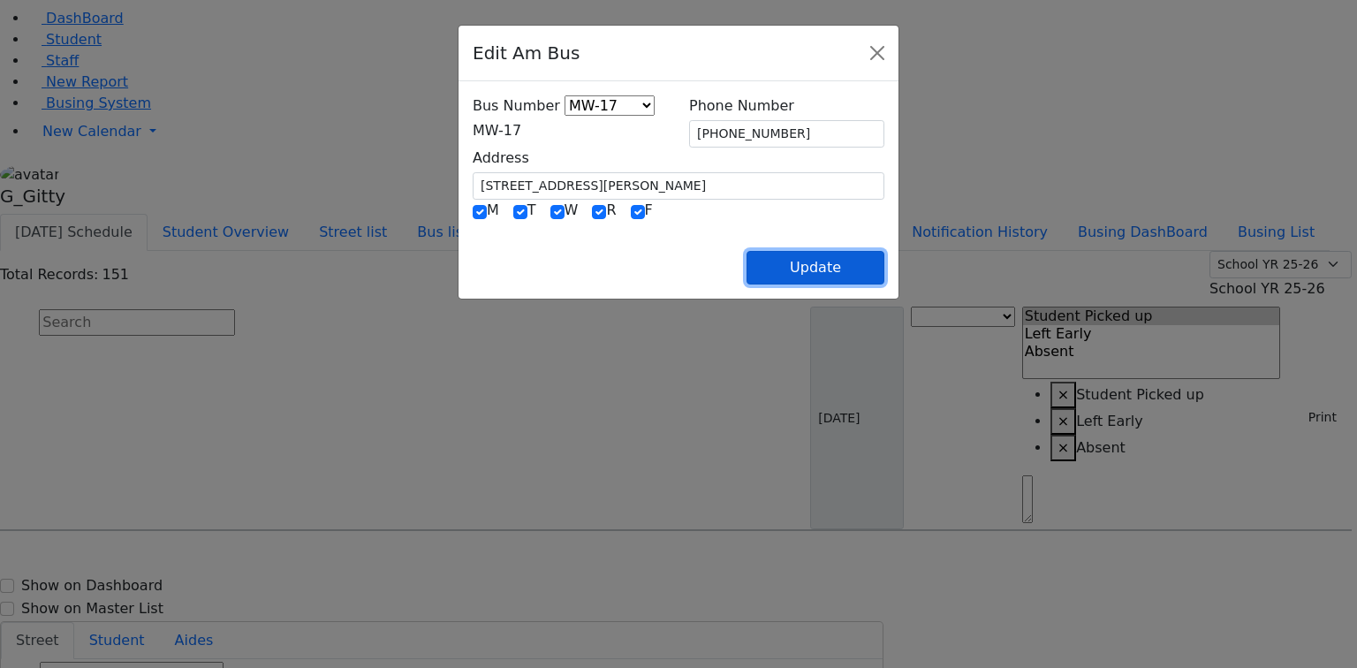
click at [884, 264] on button "Update" at bounding box center [815, 268] width 138 height 34
select select
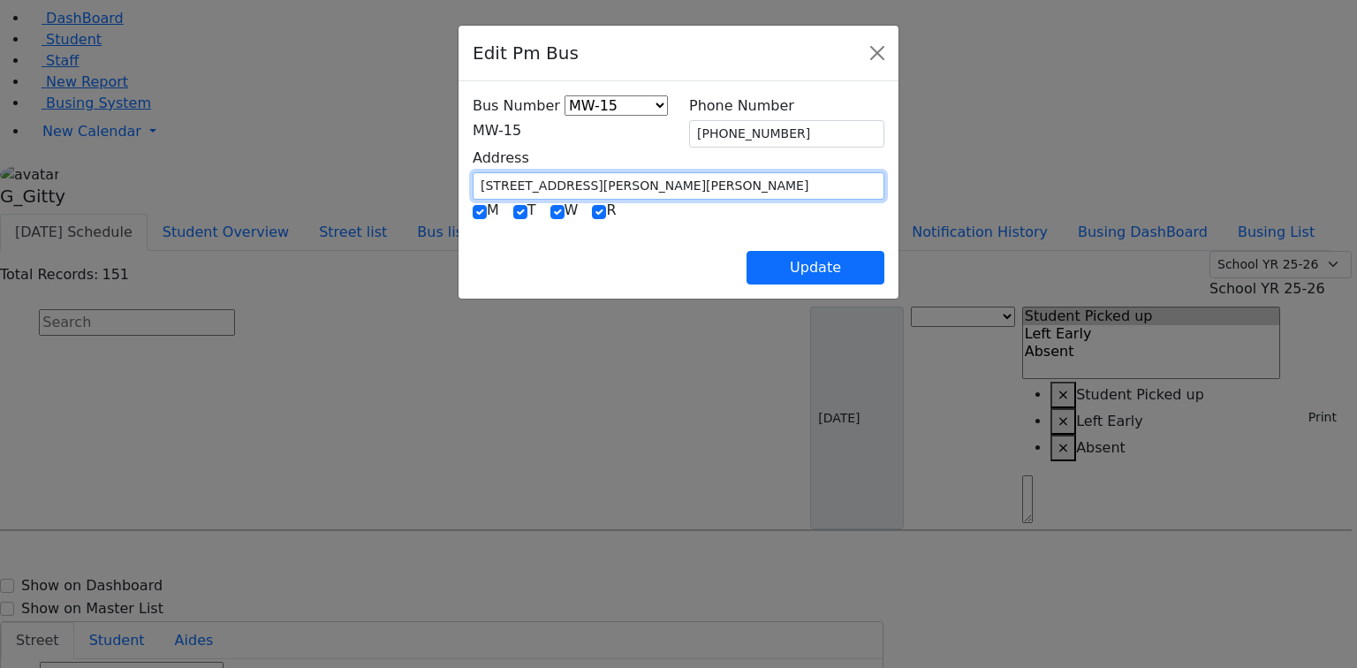
drag, startPoint x: 514, startPoint y: 175, endPoint x: 456, endPoint y: 176, distance: 58.3
click at [473, 176] on input "[STREET_ADDRESS][PERSON_NAME][PERSON_NAME]" at bounding box center [679, 185] width 412 height 27
type input "[STREET_ADDRESS][PERSON_NAME]"
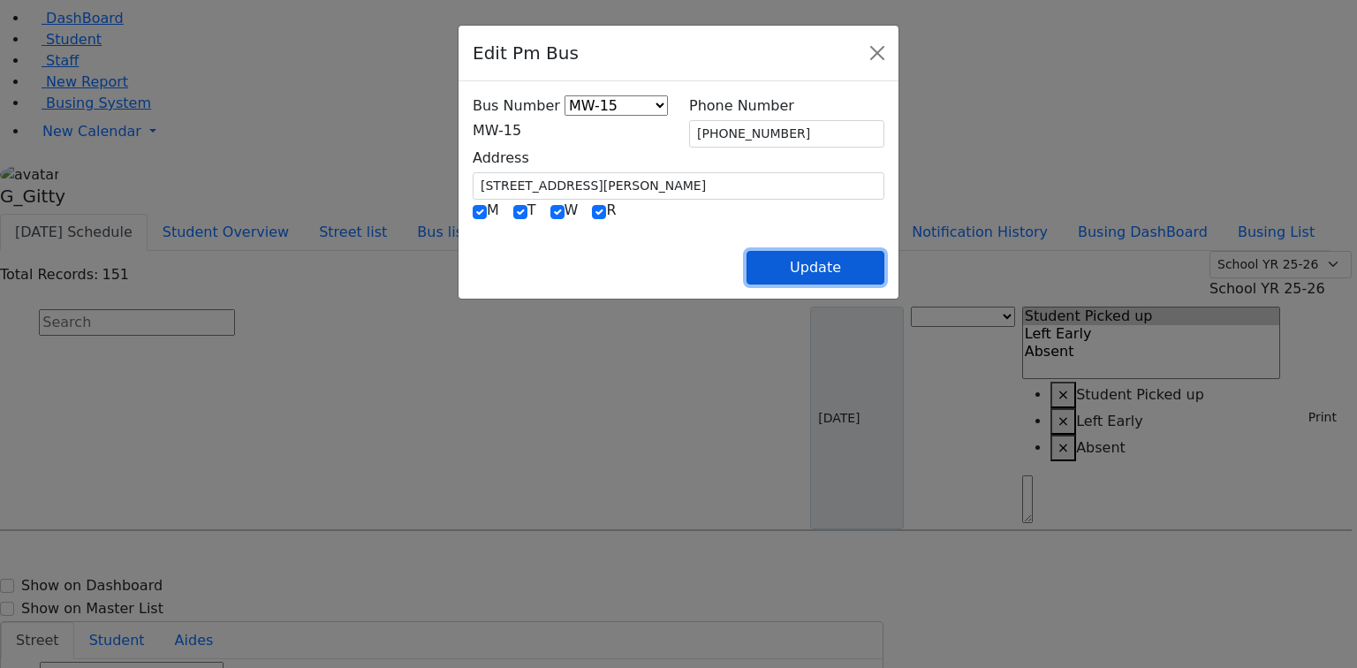
click at [884, 275] on button "Update" at bounding box center [815, 268] width 138 height 34
select select
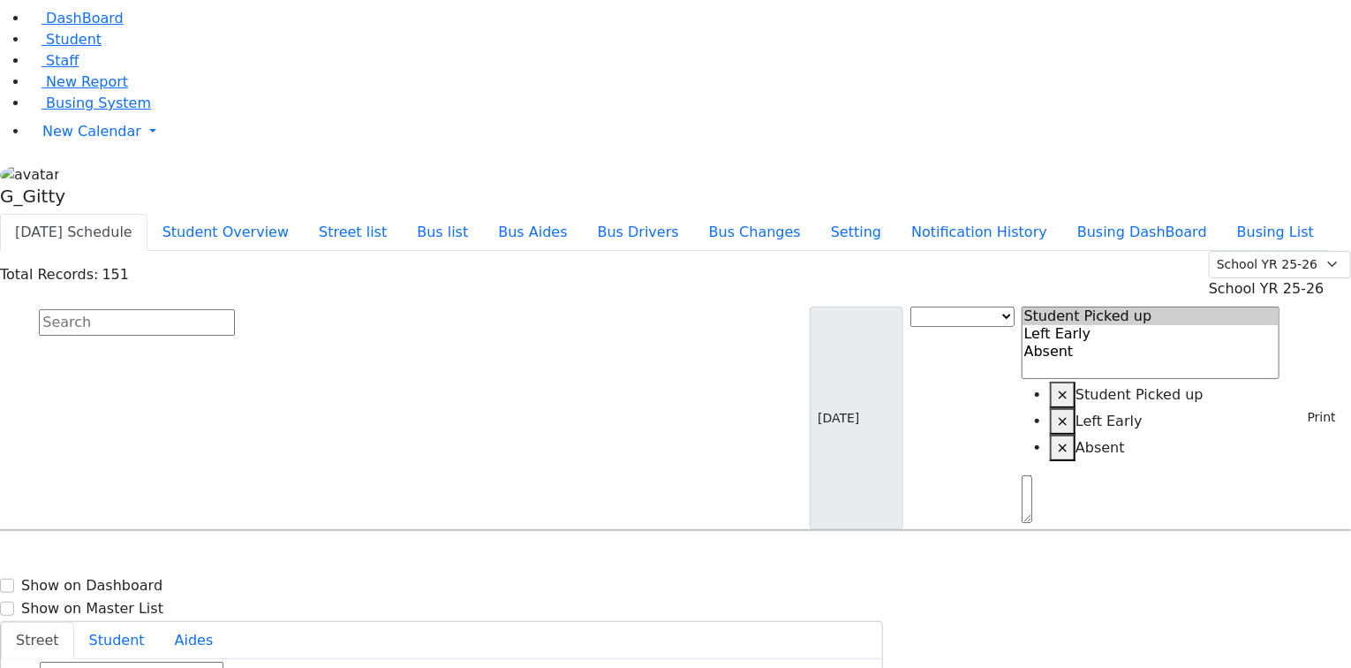
type input "[PHONE_NUMBER]"
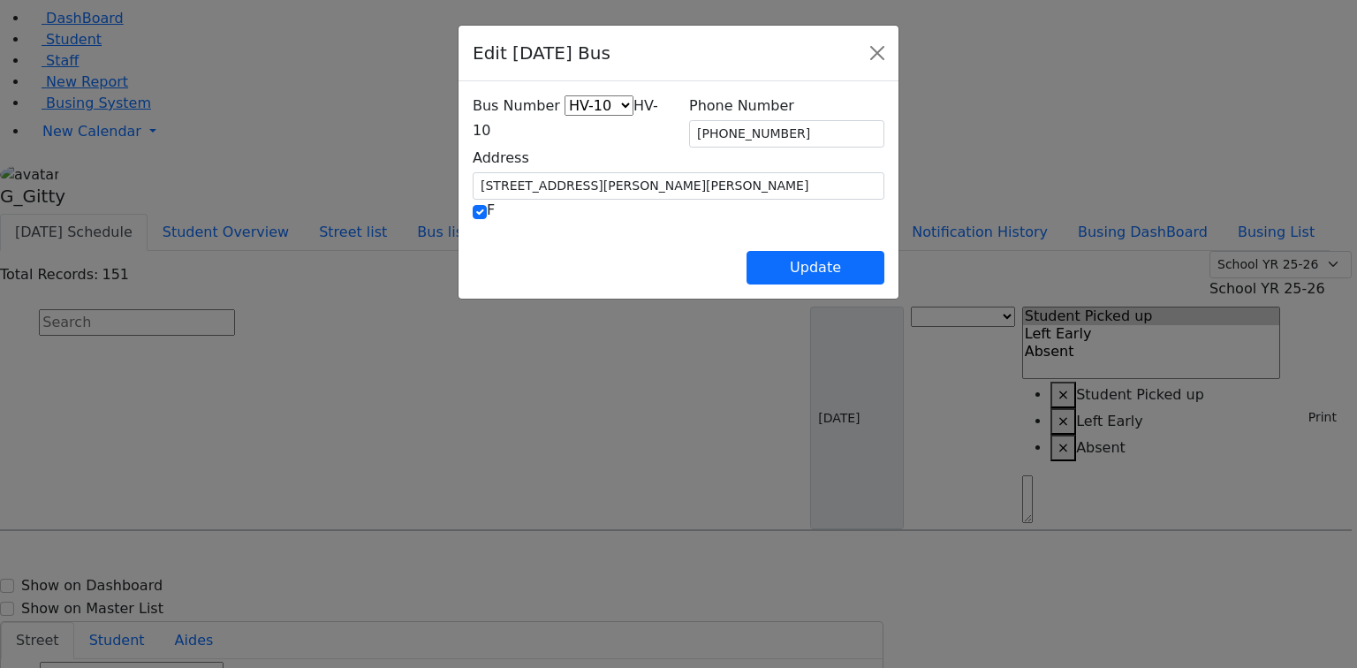
click at [473, 130] on span "HV-10" at bounding box center [565, 118] width 185 height 42
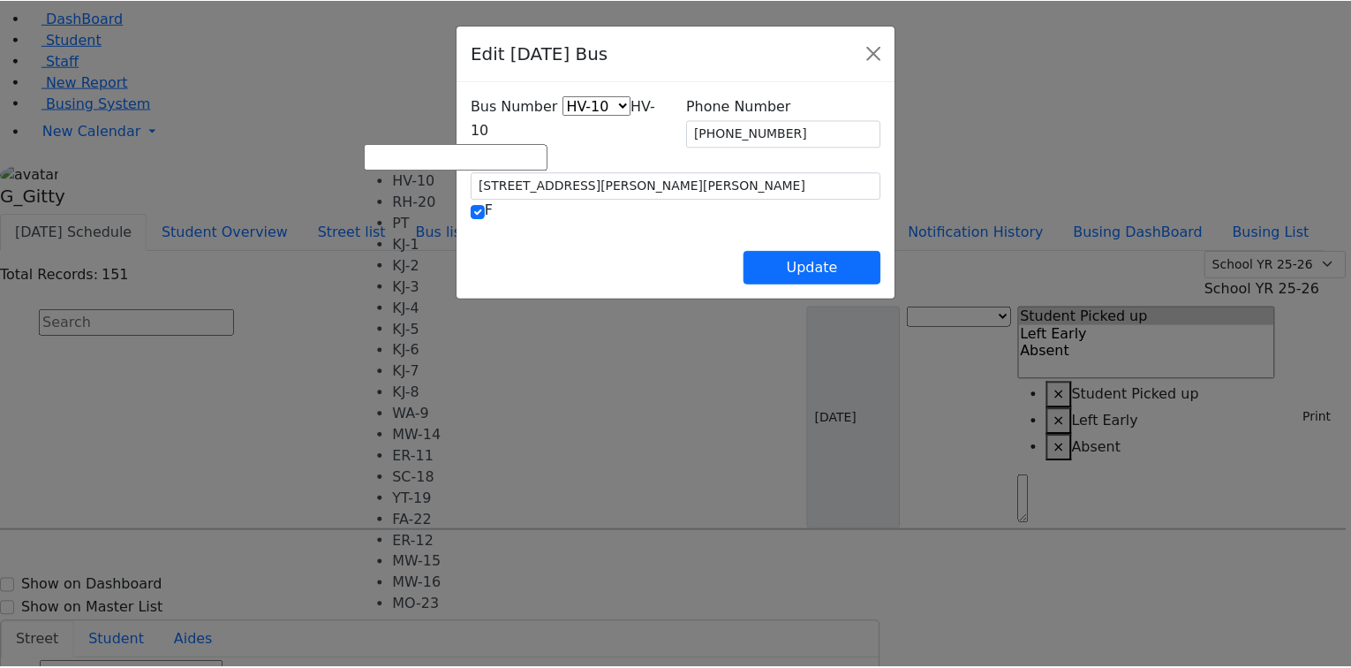
scroll to position [131, 0]
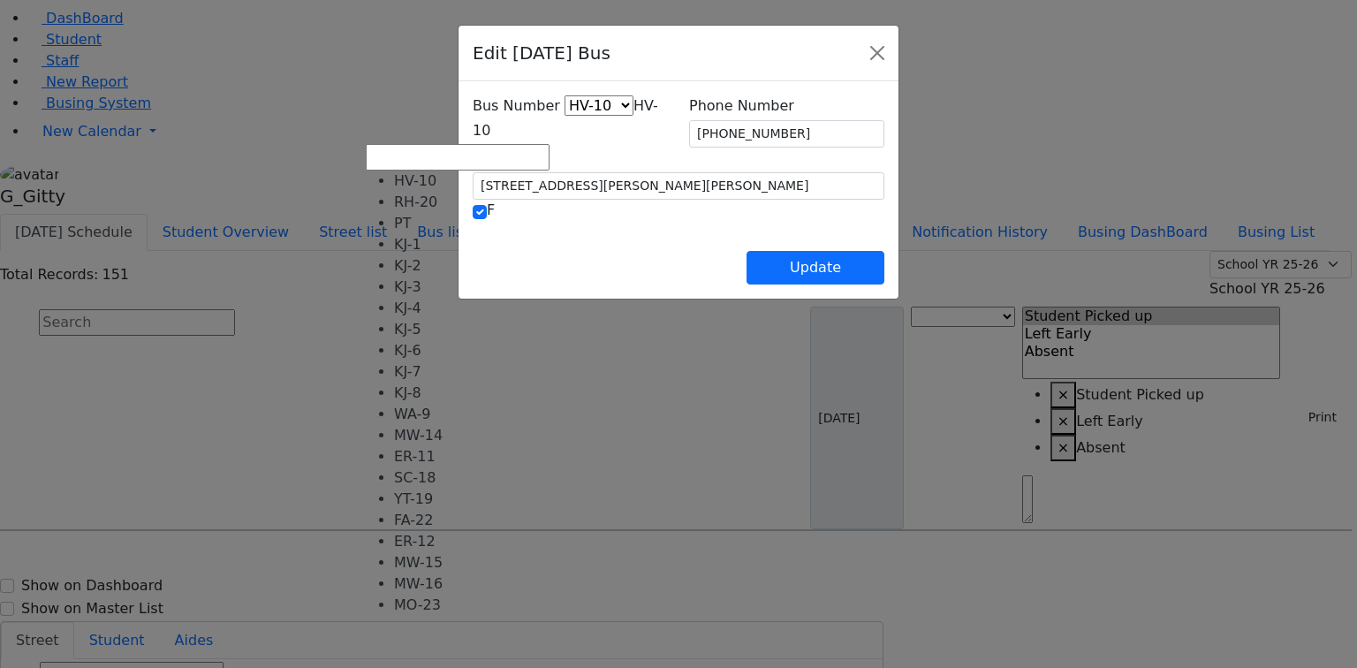
select select "444"
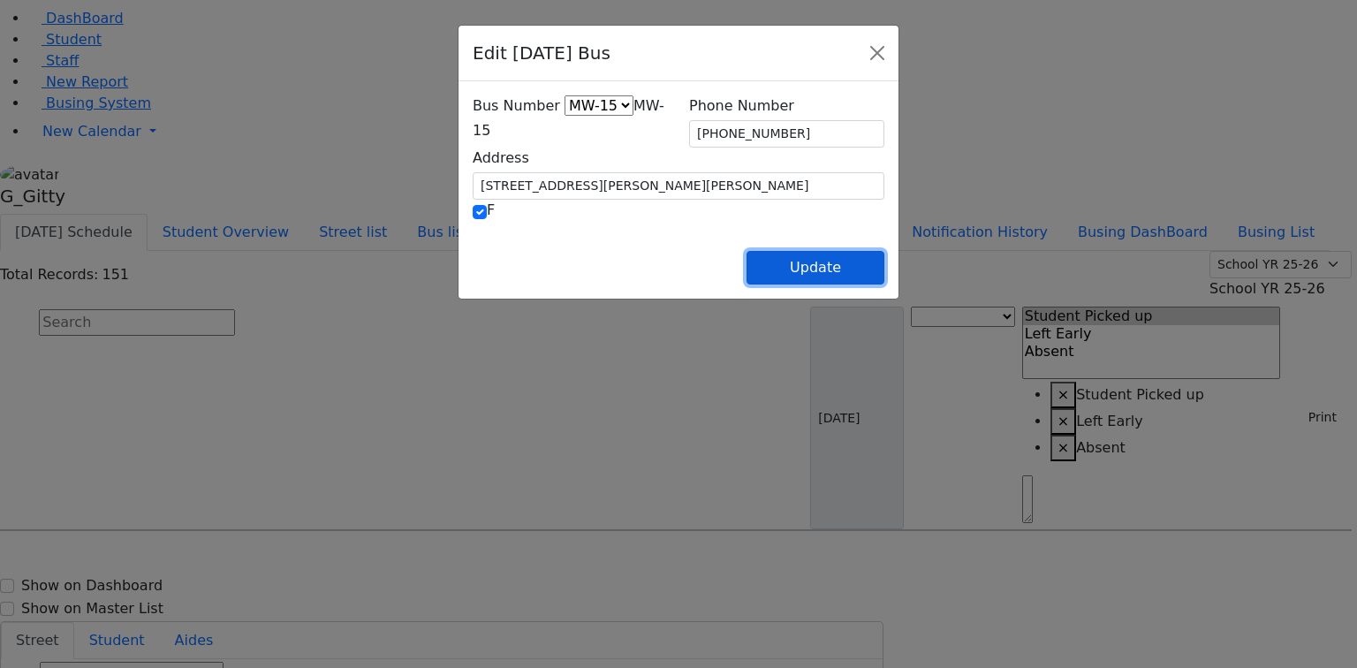
click at [884, 261] on button "Update" at bounding box center [815, 268] width 138 height 34
select select
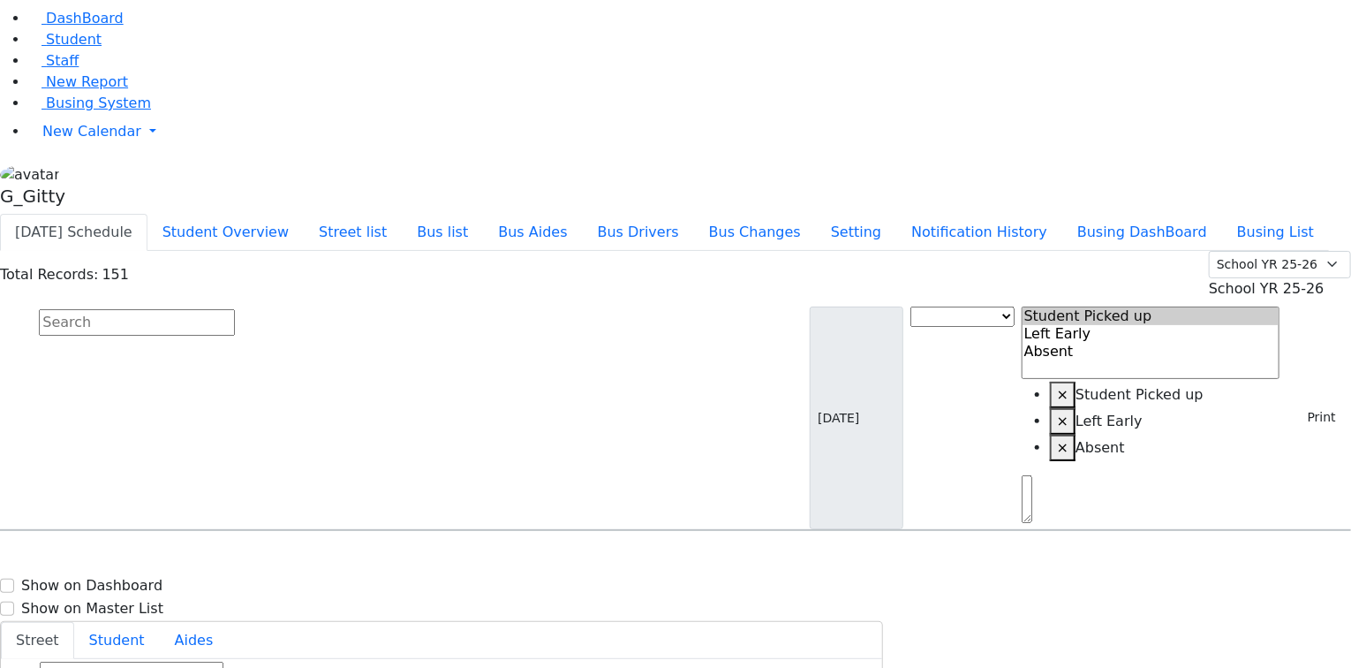
drag, startPoint x: 1283, startPoint y: 503, endPoint x: 1249, endPoint y: 490, distance: 36.9
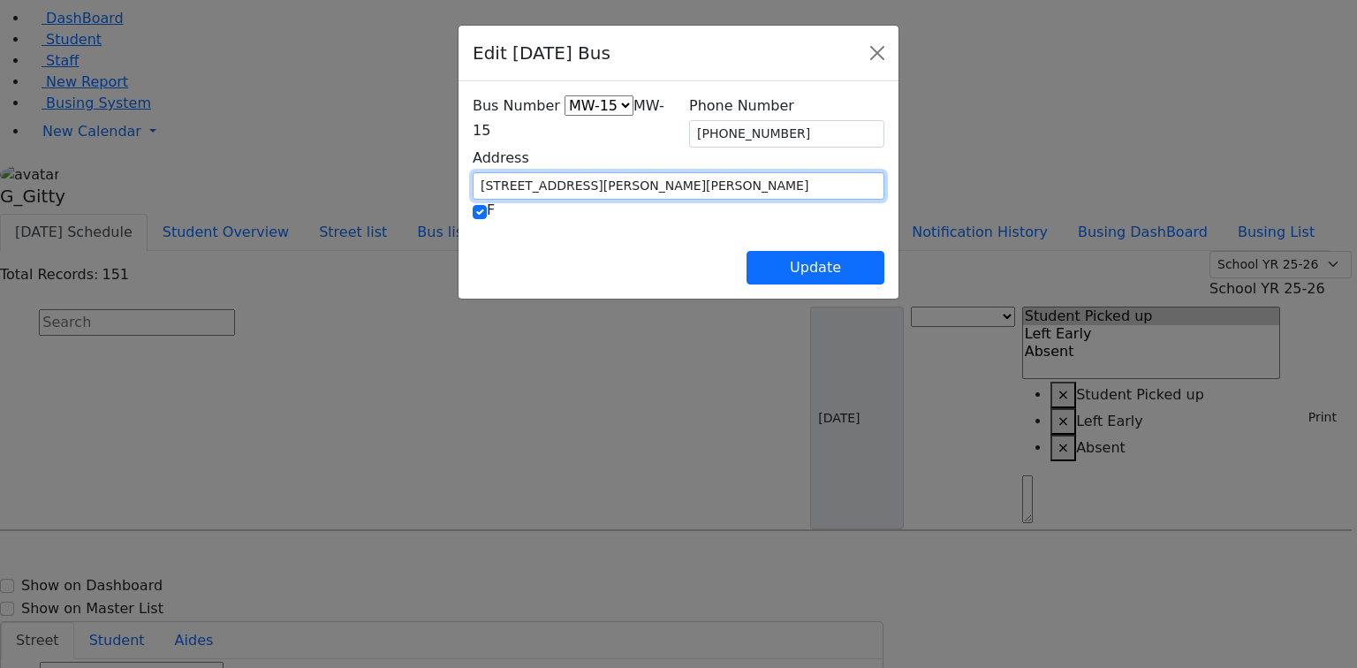
drag, startPoint x: 540, startPoint y: 185, endPoint x: 458, endPoint y: 172, distance: 82.2
click at [473, 172] on input "[STREET_ADDRESS][PERSON_NAME][PERSON_NAME]" at bounding box center [679, 185] width 412 height 27
type input "[STREET_ADDRESS][PERSON_NAME]"
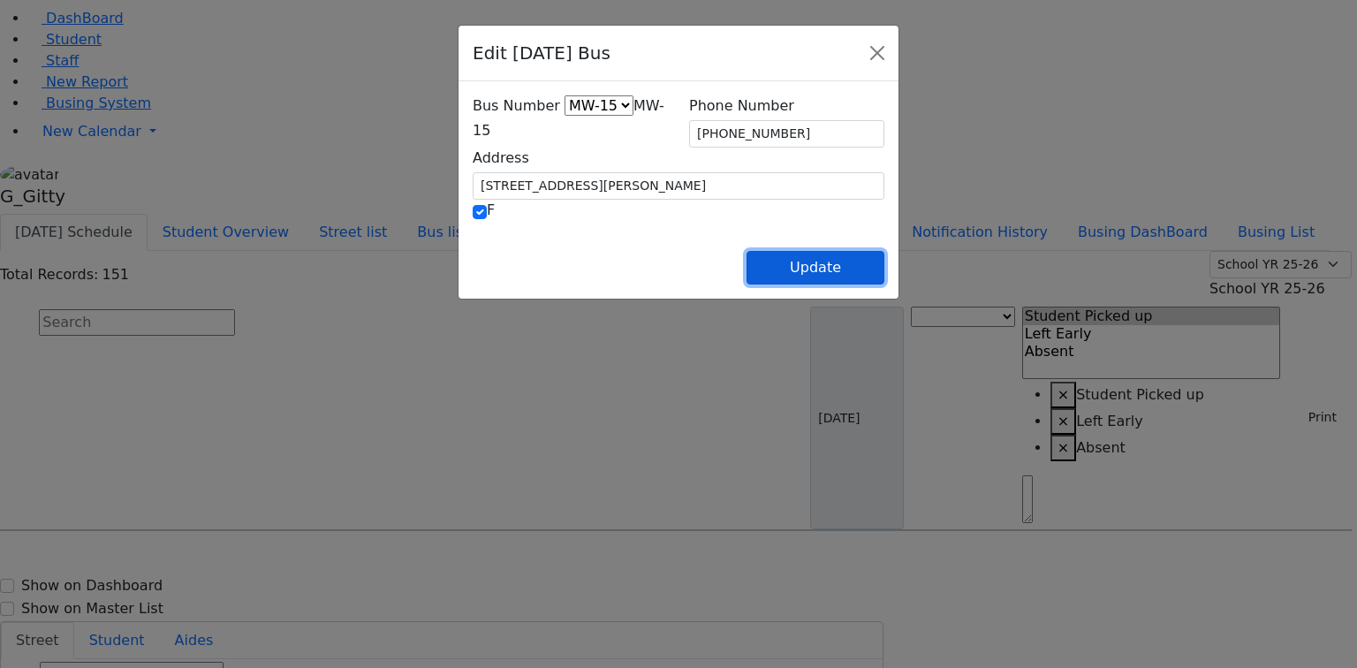
click at [884, 265] on button "Update" at bounding box center [815, 268] width 138 height 34
select select
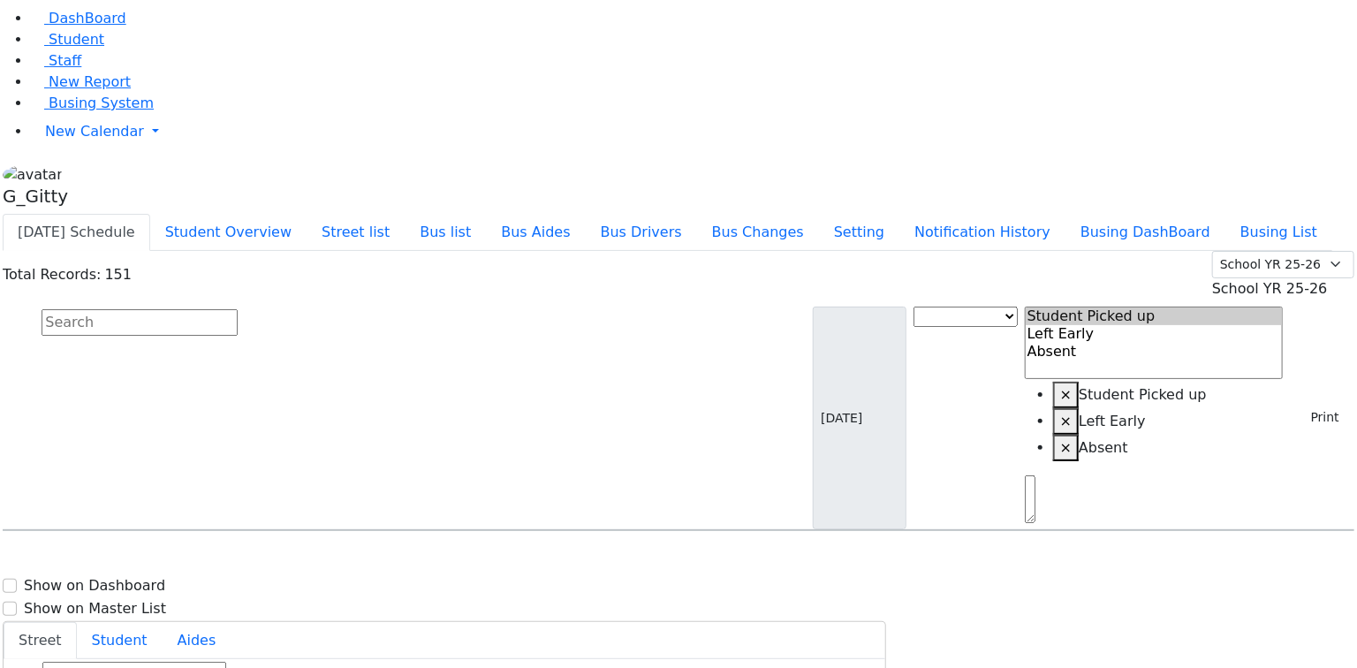
scroll to position [4734, 0]
select select
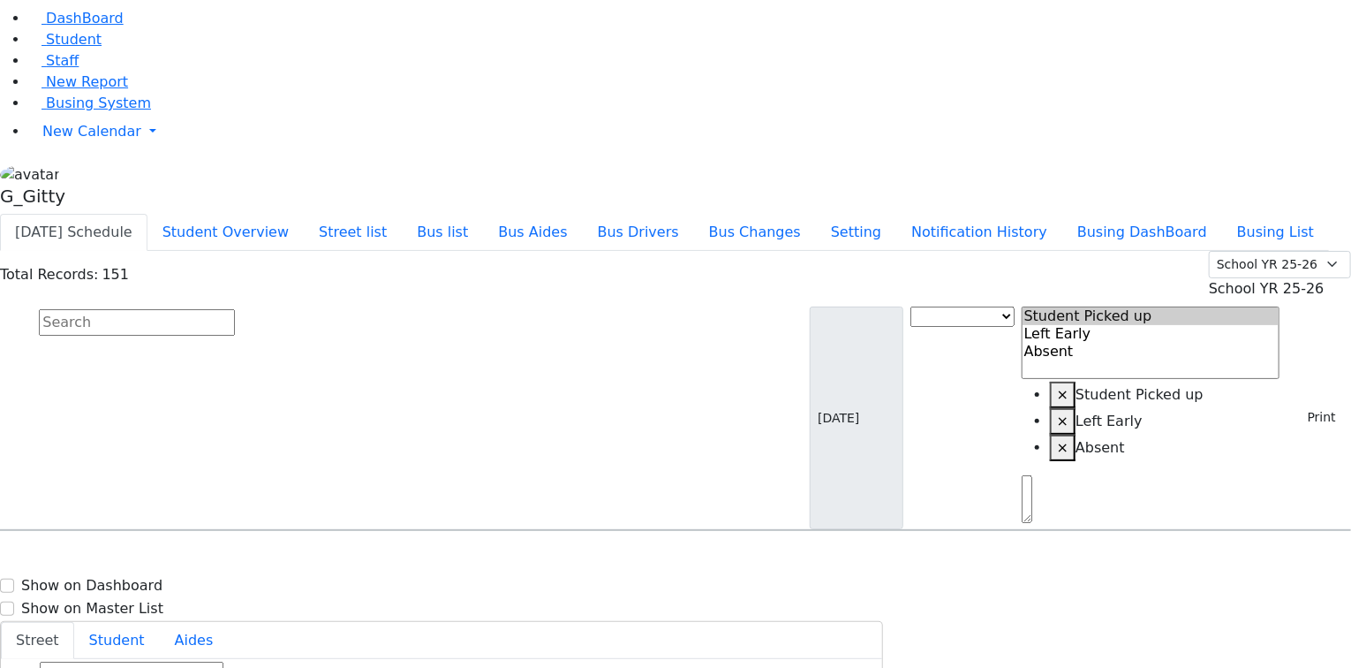
type input "[PHONE_NUMBER]"
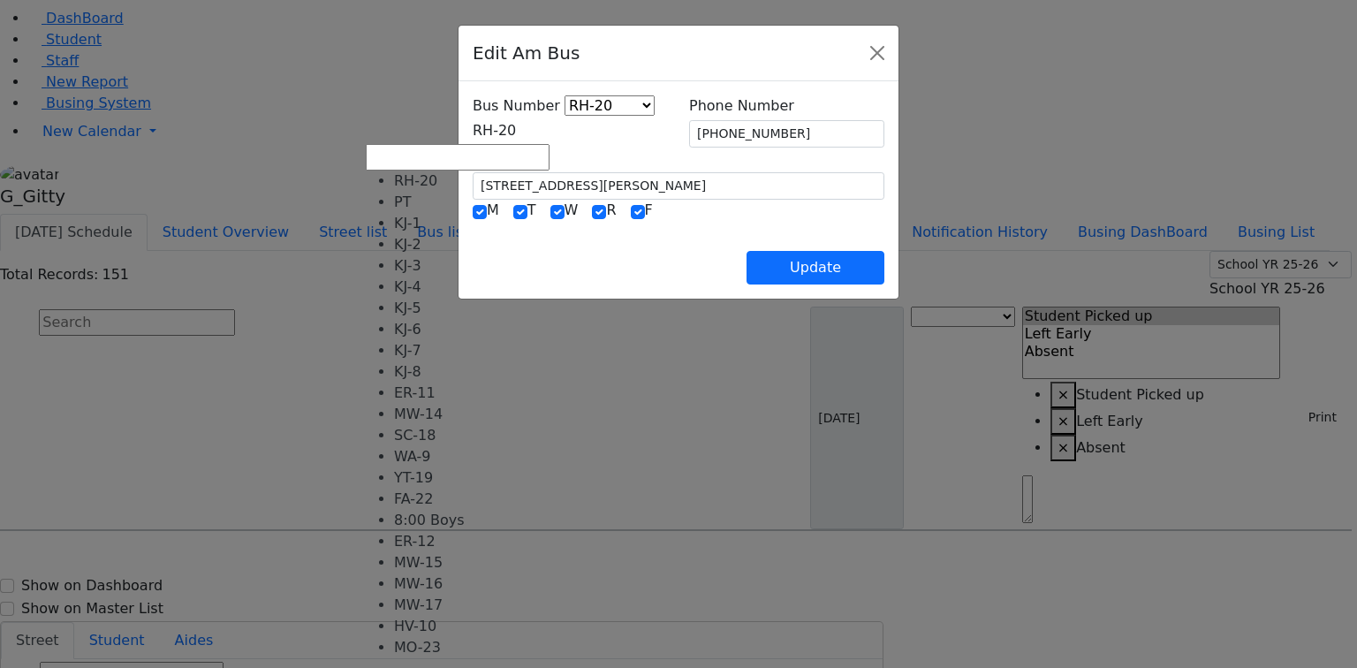
click at [483, 134] on span "RH-20" at bounding box center [494, 130] width 43 height 17
select select "433"
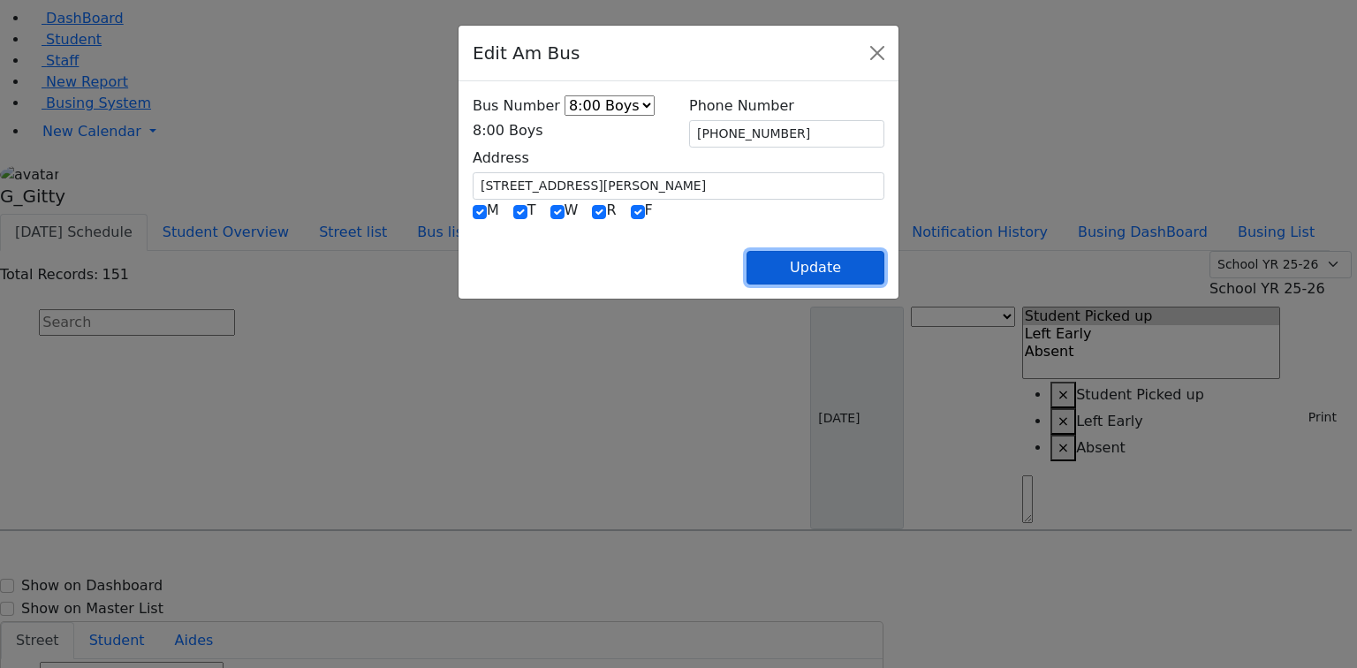
click at [884, 264] on button "Update" at bounding box center [815, 268] width 138 height 34
select select
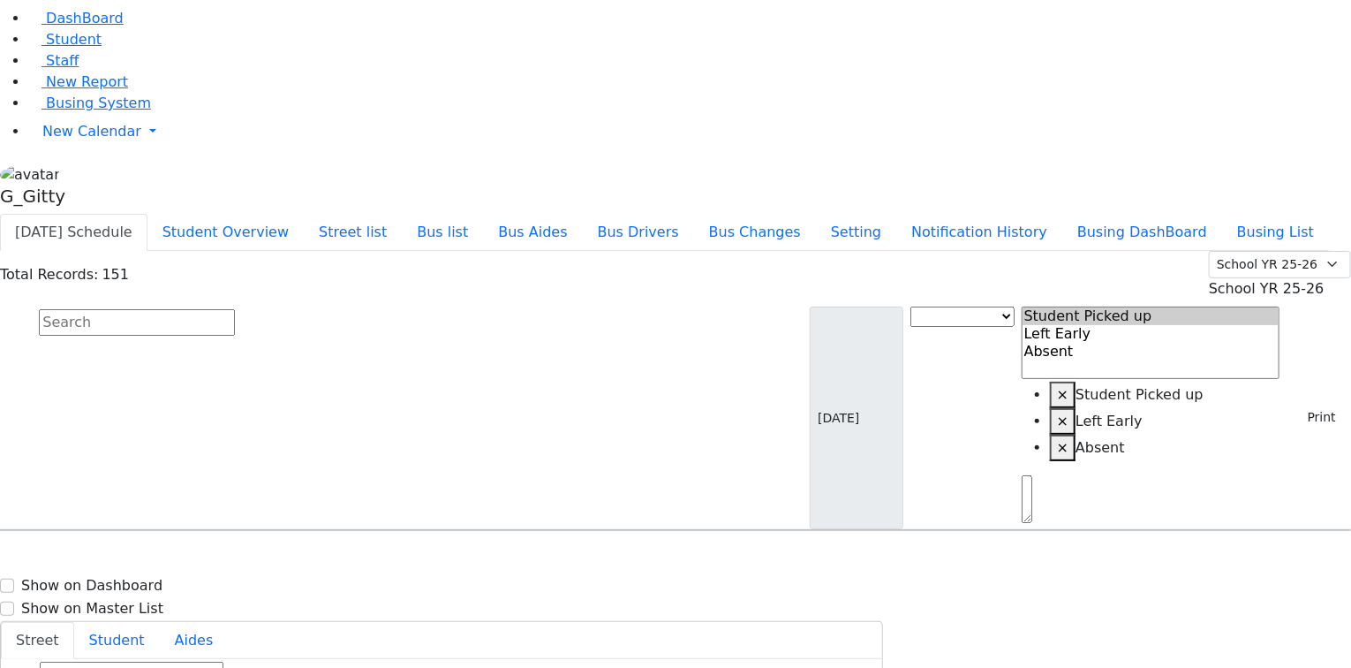
type input "[PHONE_NUMBER]"
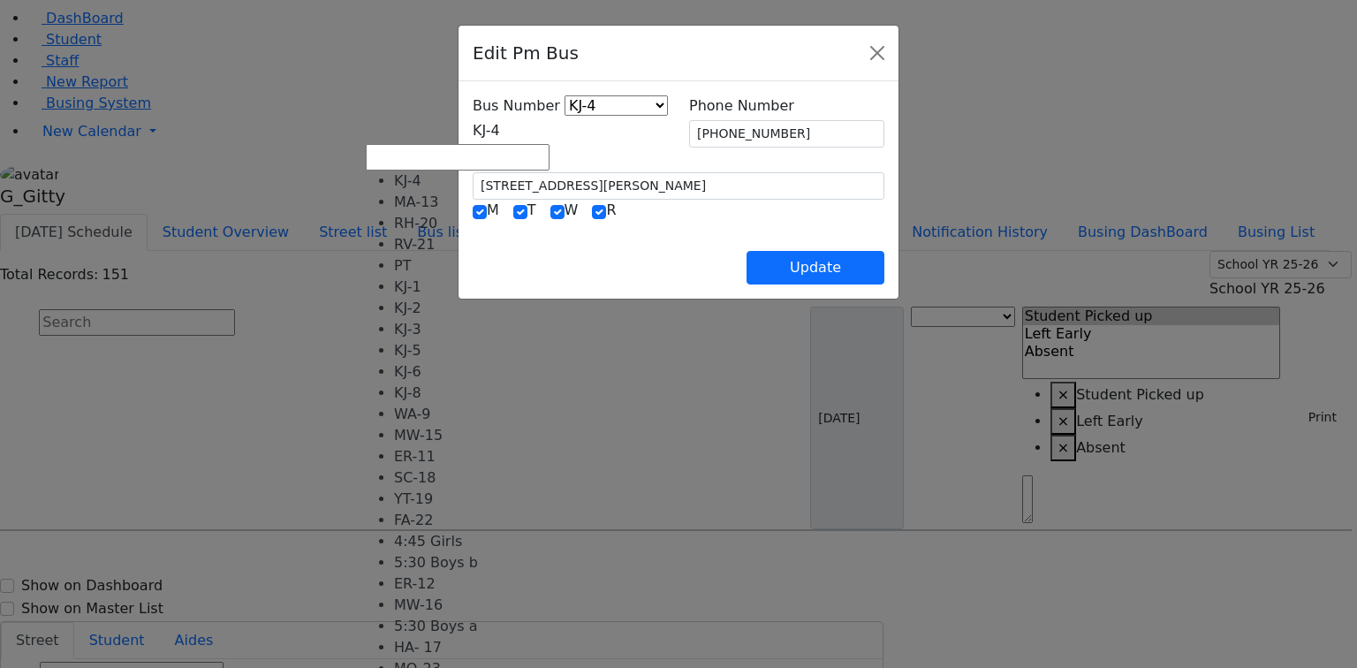
click at [500, 124] on span "KJ-4" at bounding box center [486, 130] width 27 height 17
click at [490, 125] on span "4:45 Girls" at bounding box center [507, 130] width 68 height 17
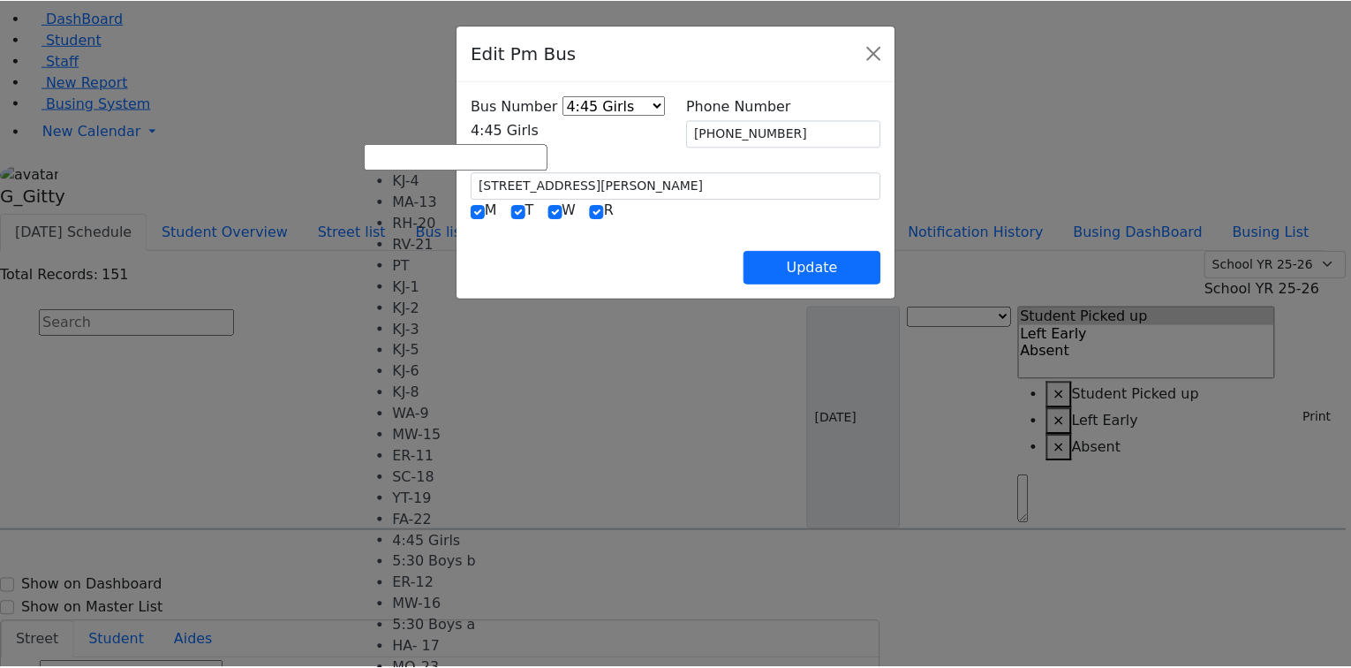
scroll to position [175, 0]
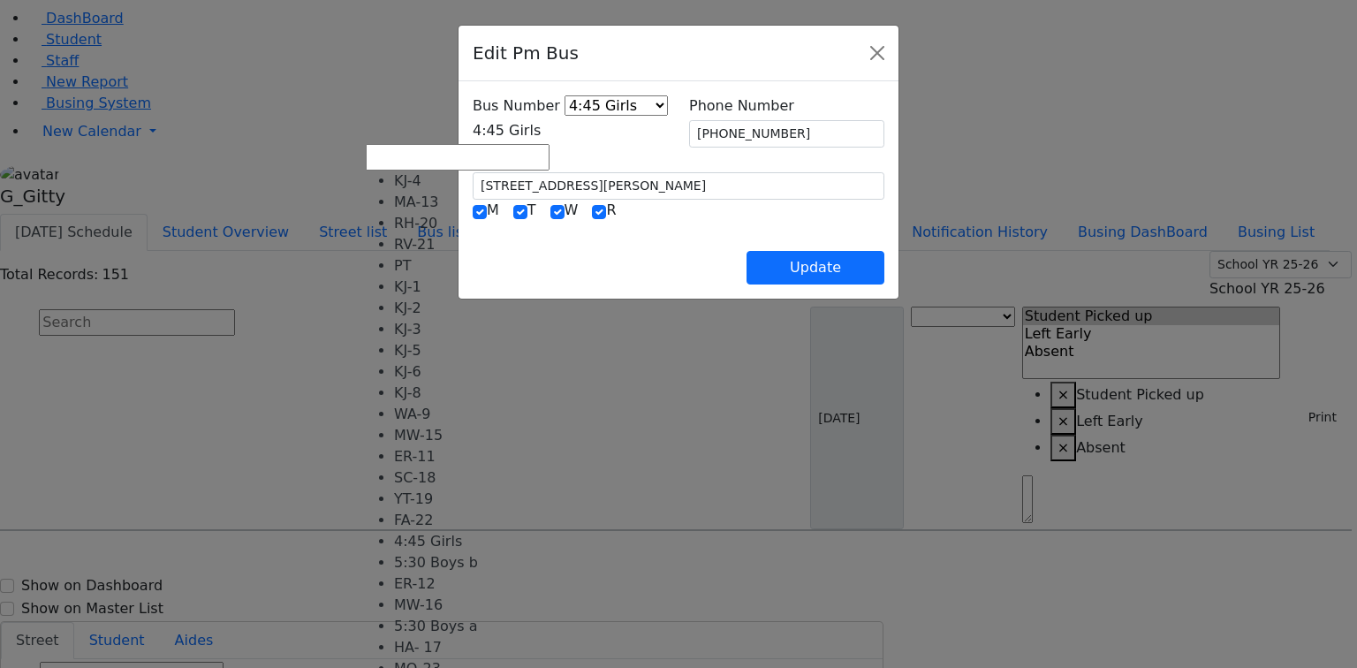
select select "435"
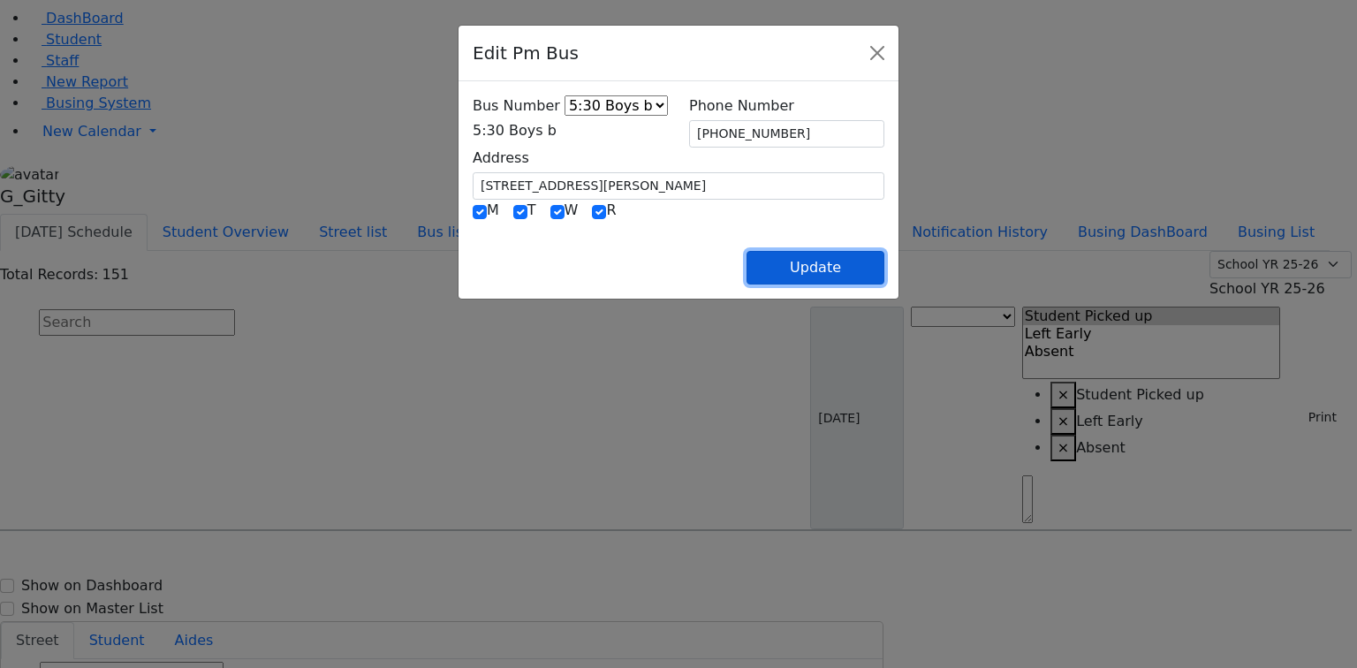
click at [884, 262] on button "Update" at bounding box center [815, 268] width 138 height 34
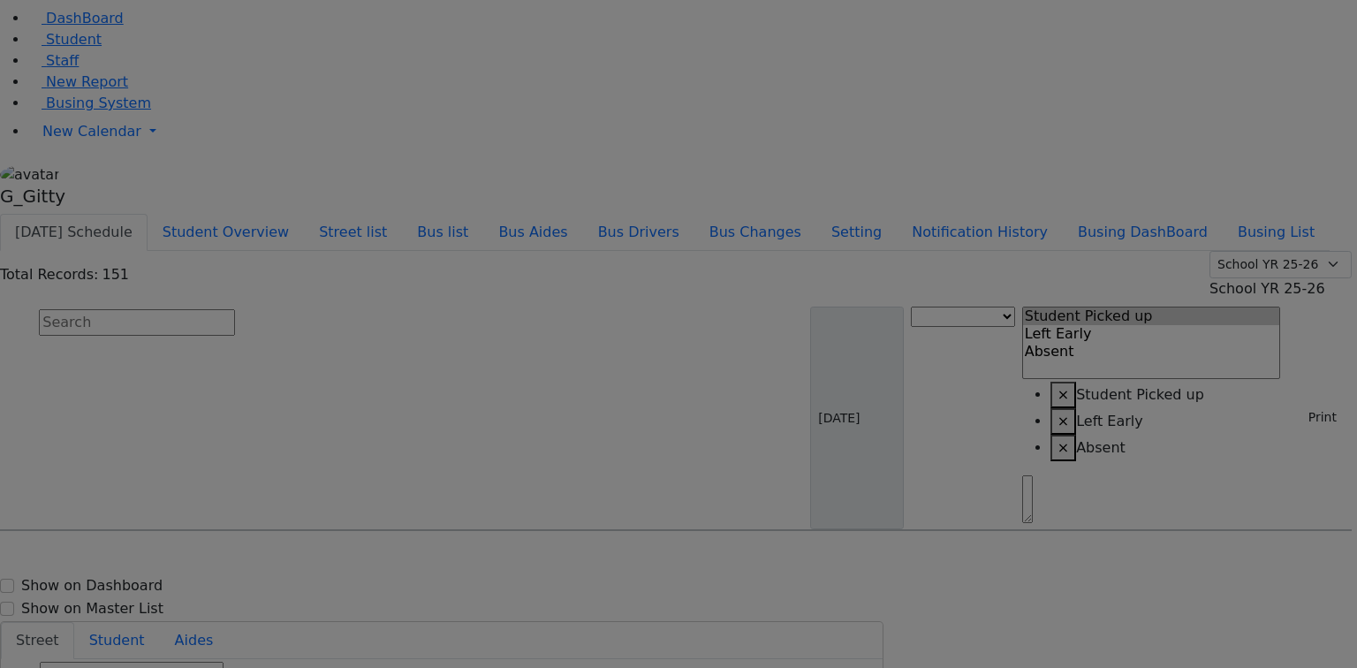
select select
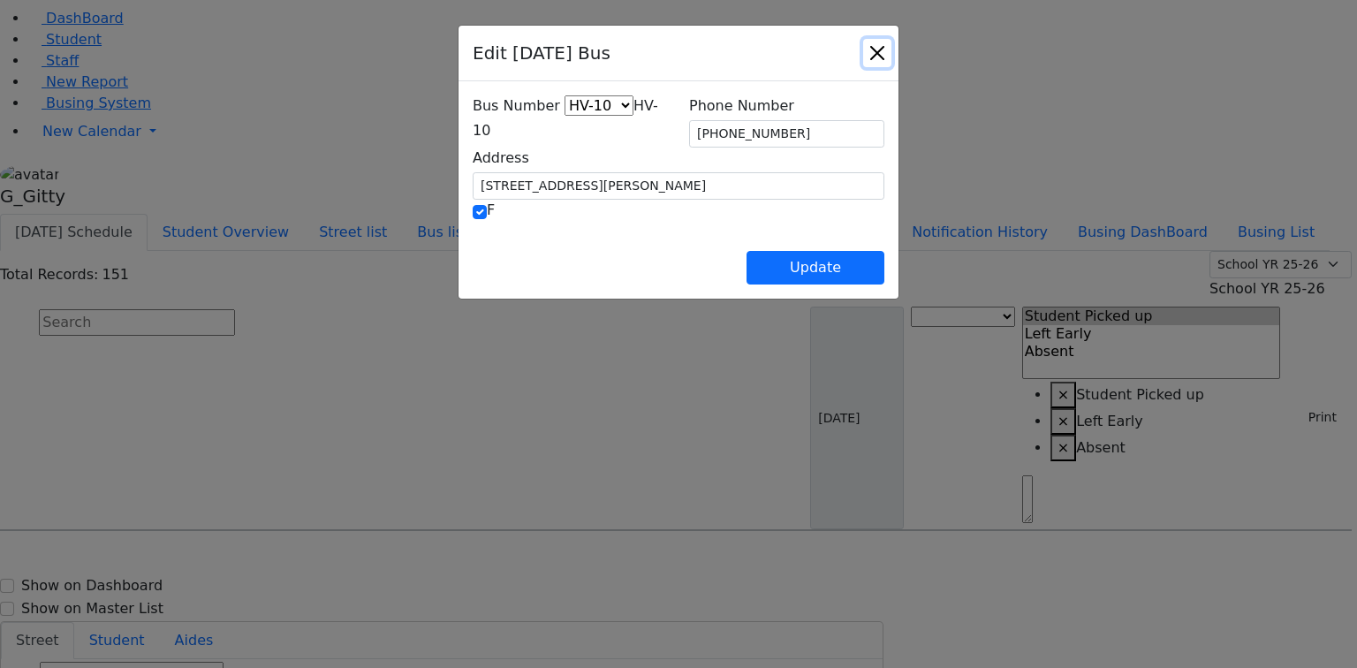
click at [891, 60] on button "Close" at bounding box center [877, 53] width 28 height 28
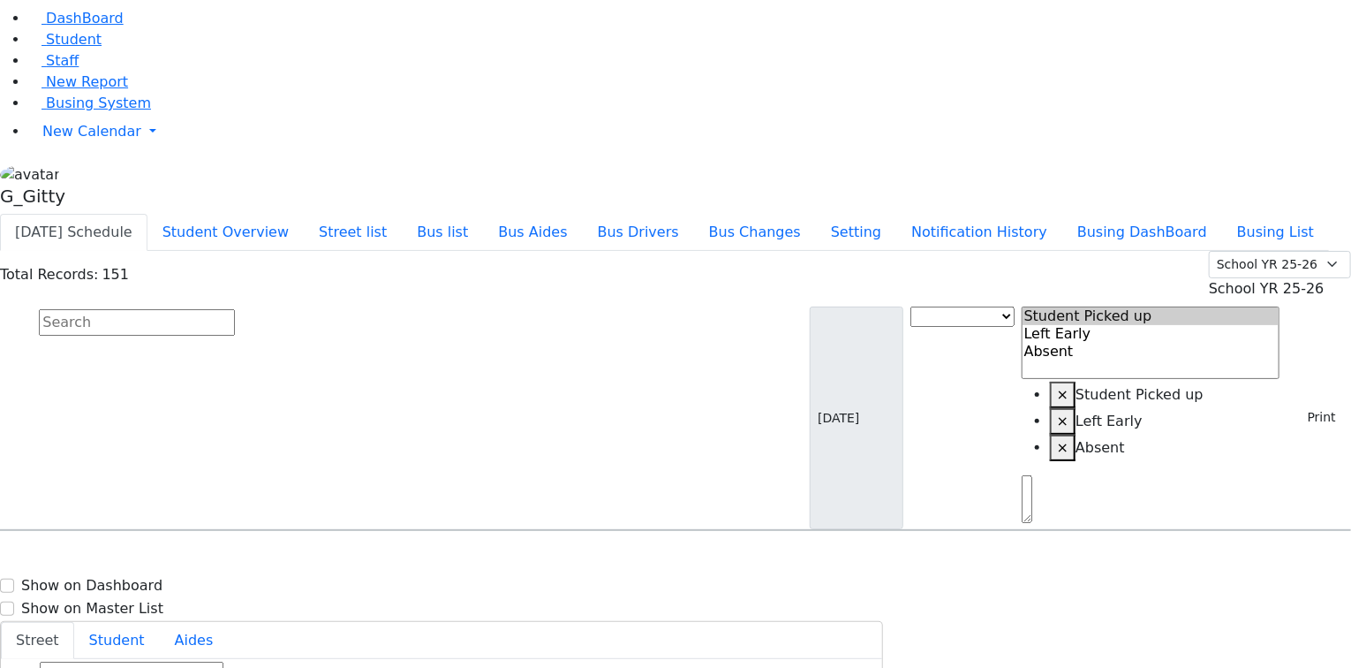
drag, startPoint x: 959, startPoint y: 252, endPoint x: 935, endPoint y: 246, distance: 24.4
drag, startPoint x: 945, startPoint y: 352, endPoint x: 932, endPoint y: 352, distance: 13.3
